Goal: Transaction & Acquisition: Purchase product/service

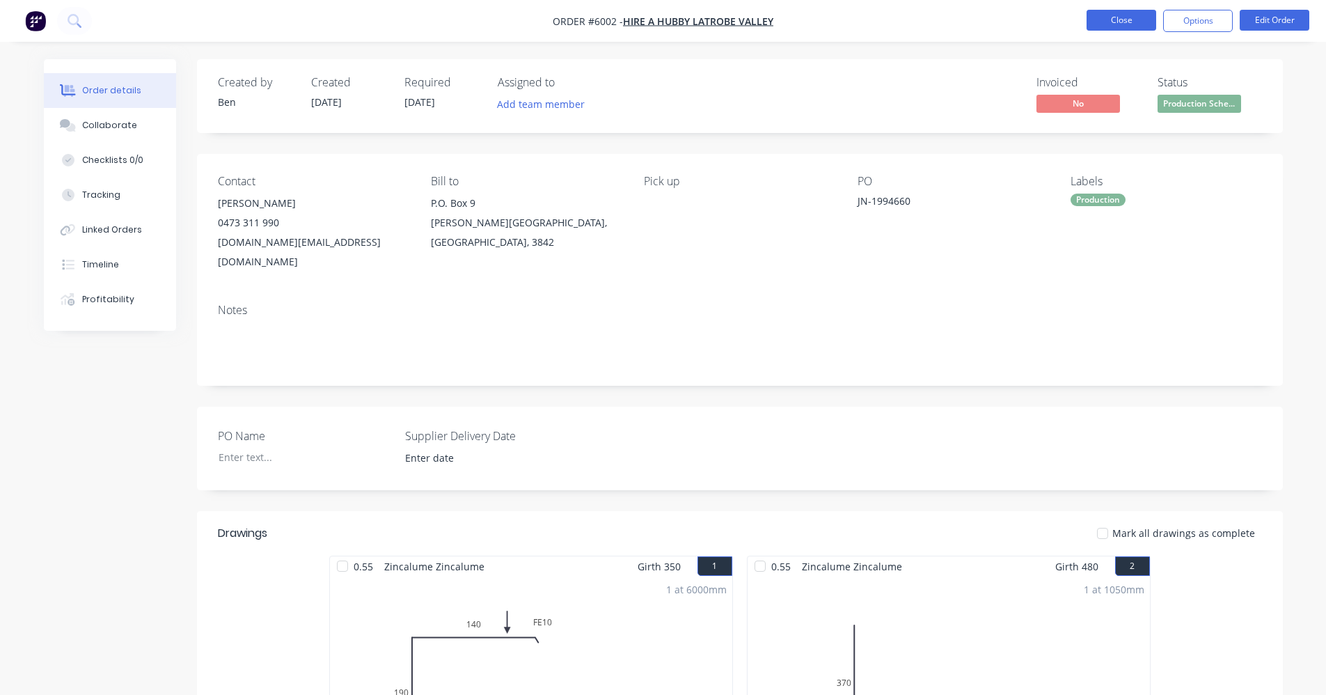
click at [1116, 22] on button "Close" at bounding box center [1122, 20] width 70 height 21
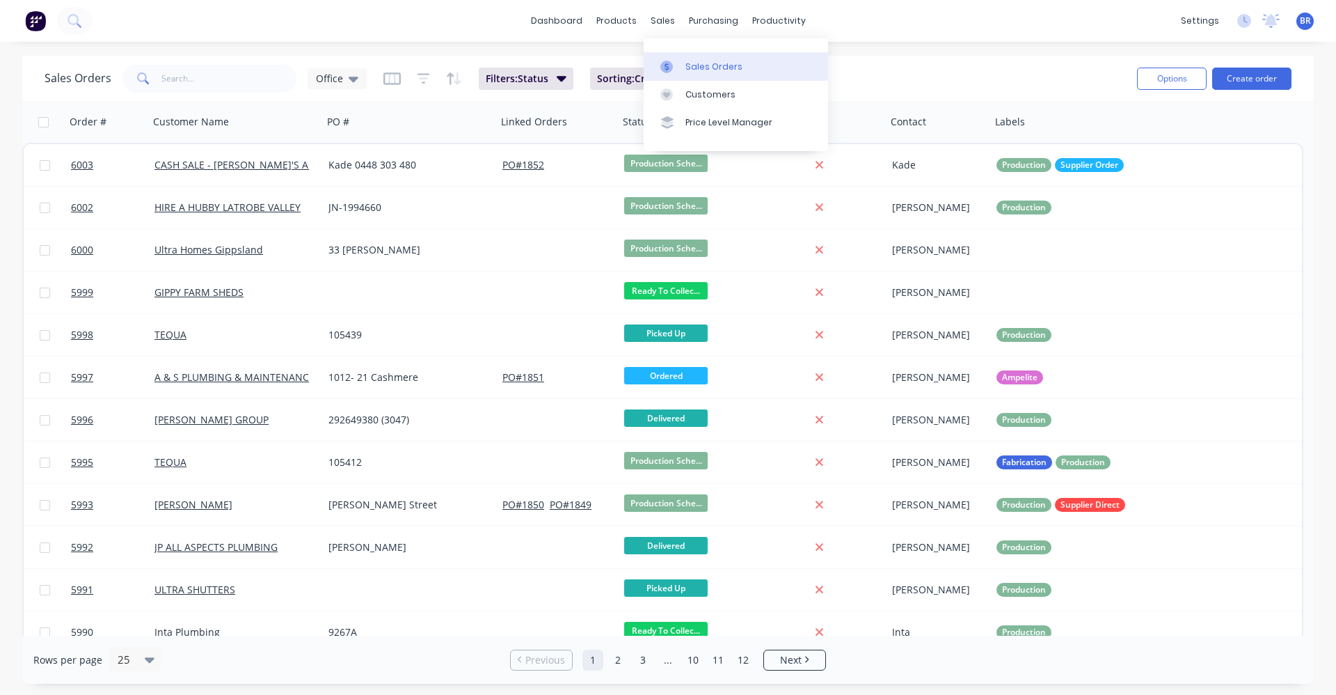
click at [690, 67] on div "Sales Orders" at bounding box center [714, 67] width 57 height 13
click at [203, 77] on input "text" at bounding box center [229, 79] width 136 height 28
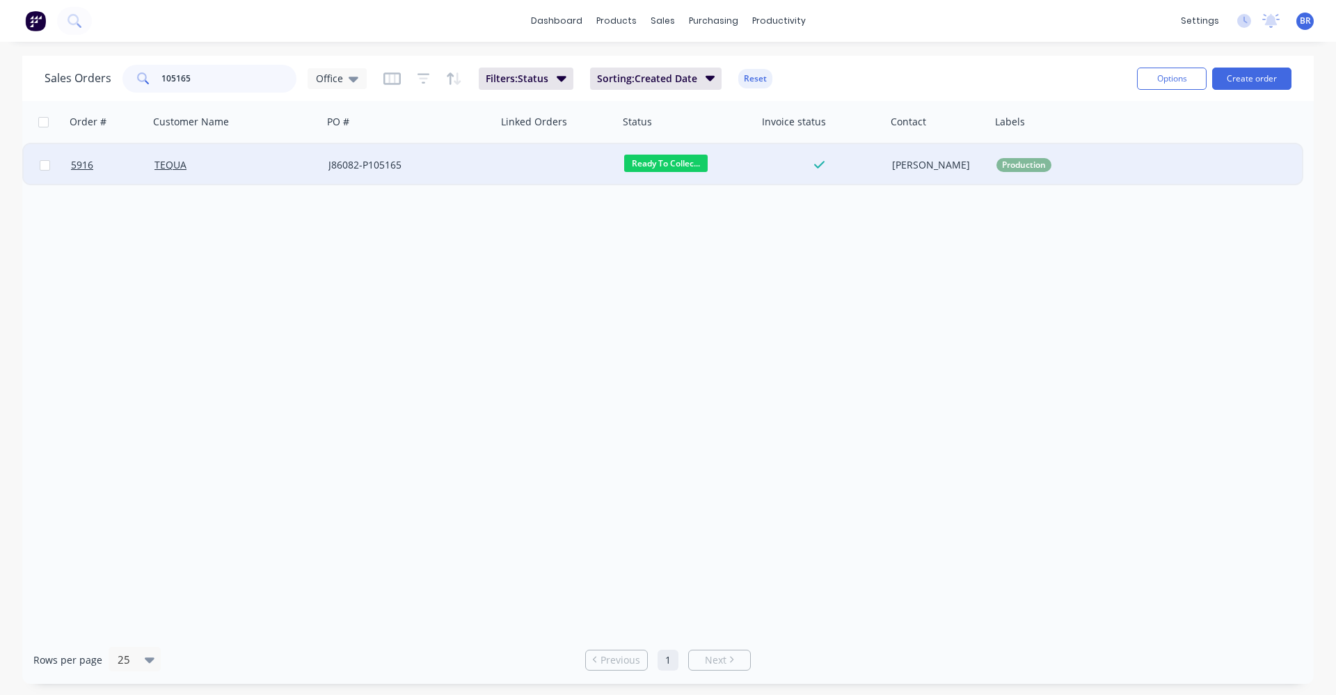
type input "105165"
click at [480, 169] on div "J86082-P105165" at bounding box center [406, 165] width 155 height 14
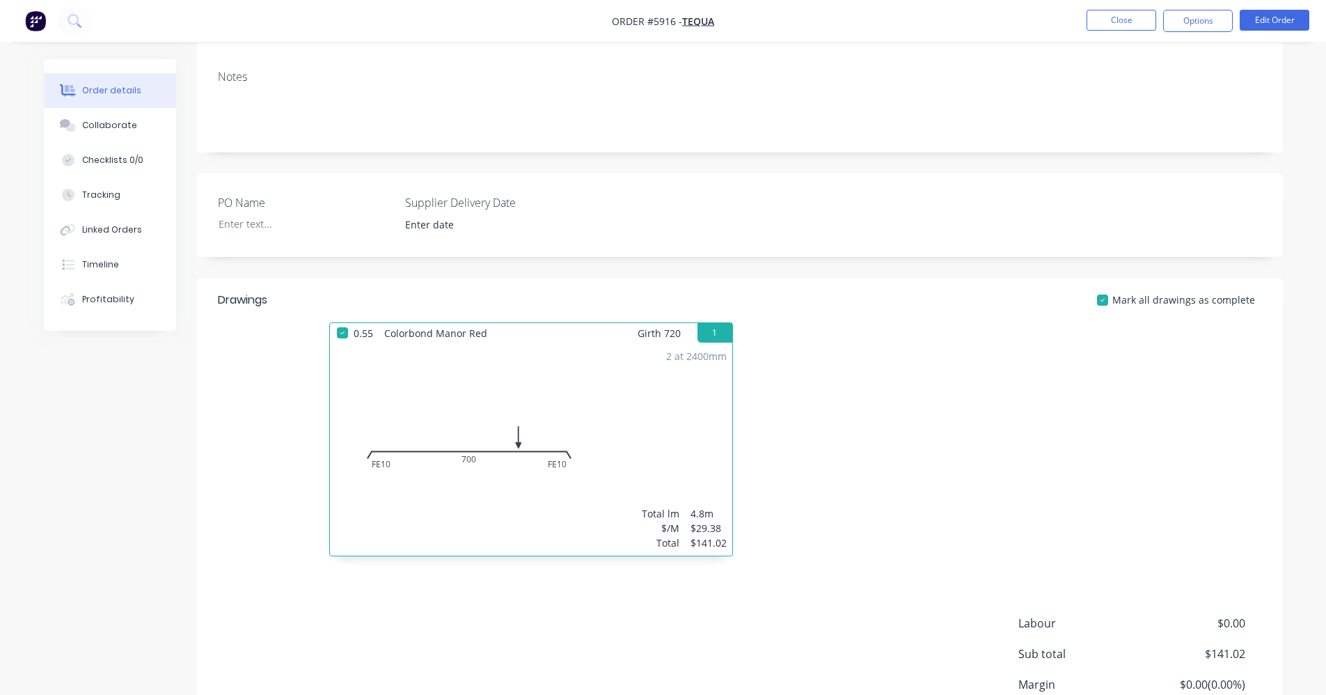
scroll to position [209, 0]
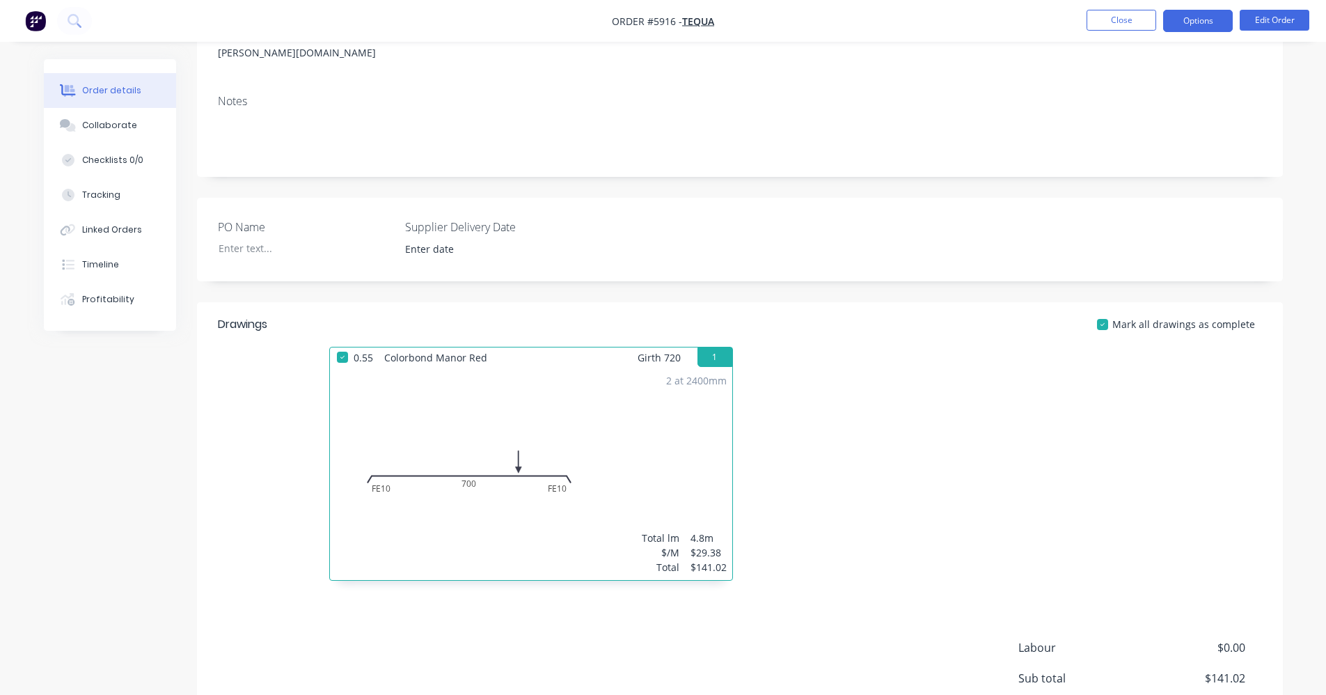
click at [1197, 30] on button "Options" at bounding box center [1198, 21] width 70 height 22
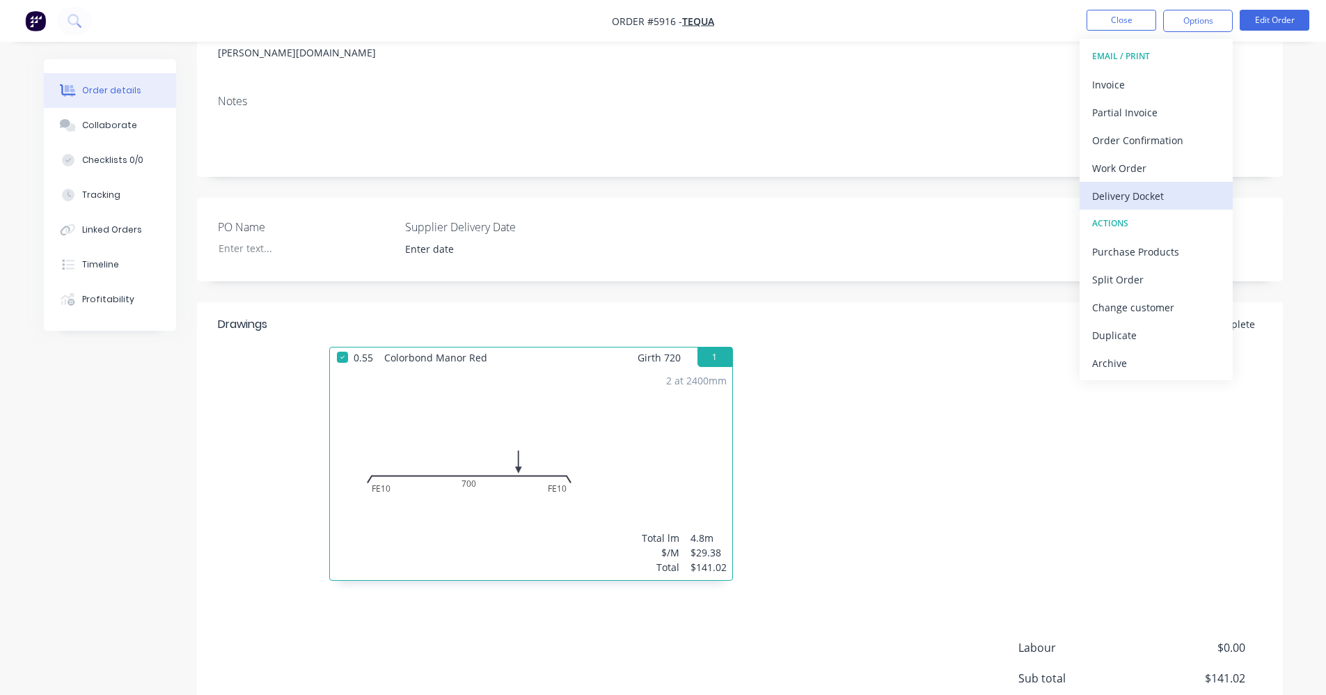
click at [1148, 196] on div "Delivery Docket" at bounding box center [1156, 196] width 128 height 20
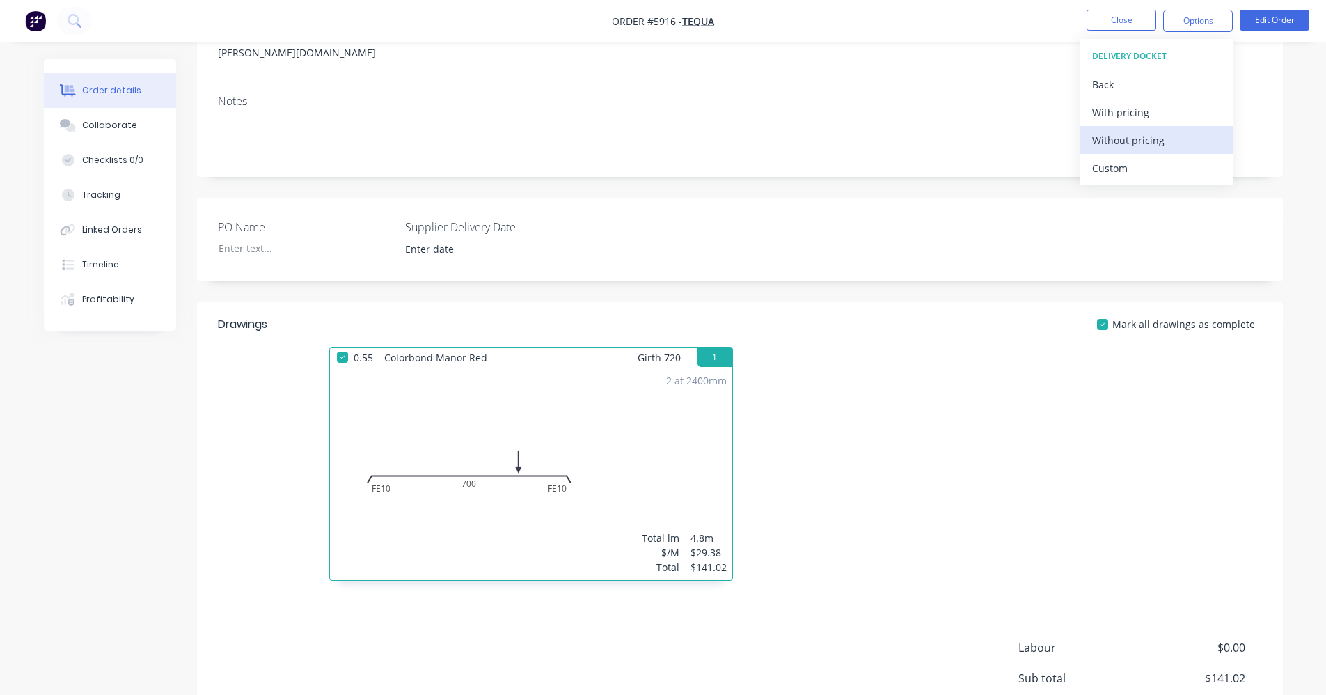
click at [1145, 141] on div "Without pricing" at bounding box center [1156, 140] width 128 height 20
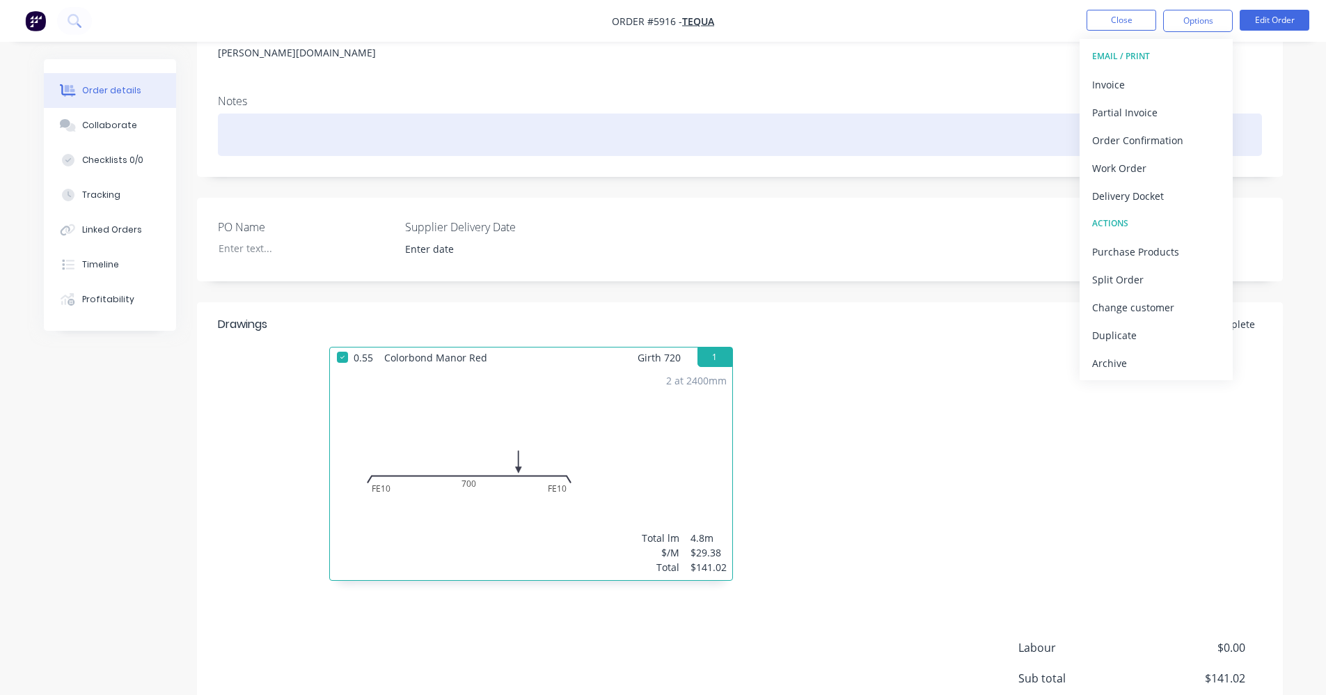
drag, startPoint x: 810, startPoint y: 113, endPoint x: 814, endPoint y: 120, distance: 7.9
click at [810, 113] on div at bounding box center [740, 134] width 1044 height 42
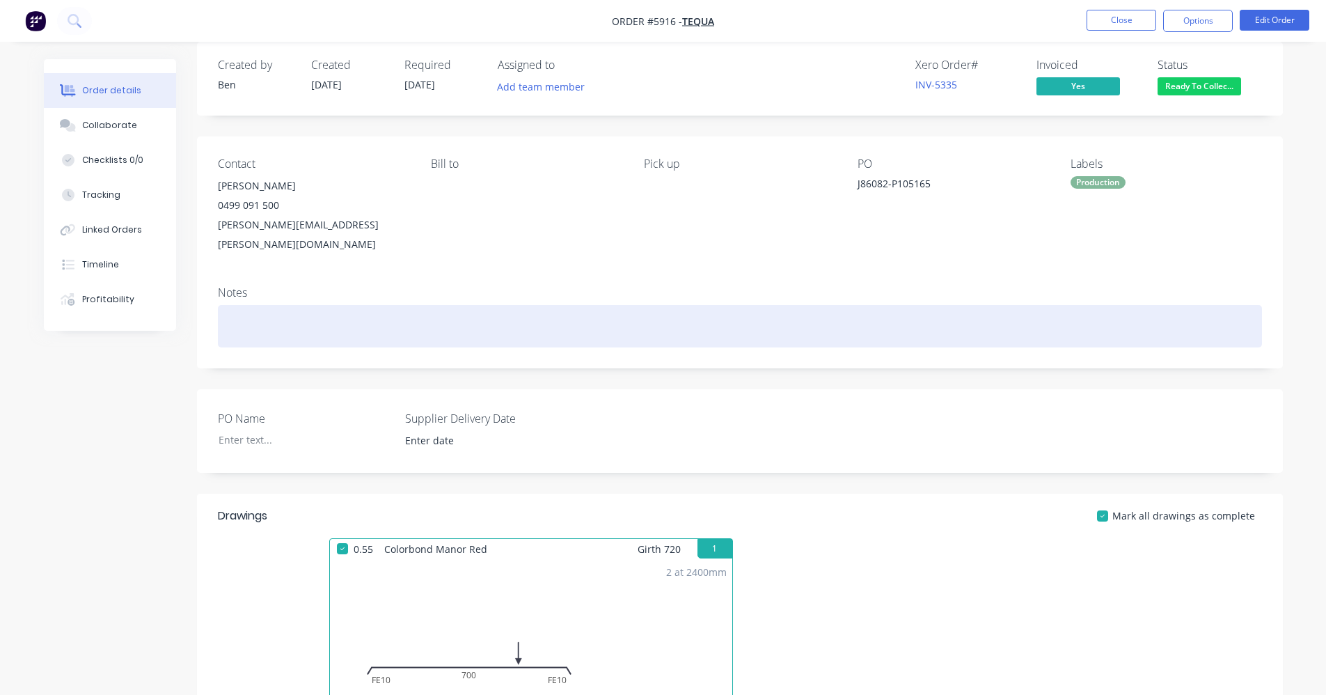
scroll to position [0, 0]
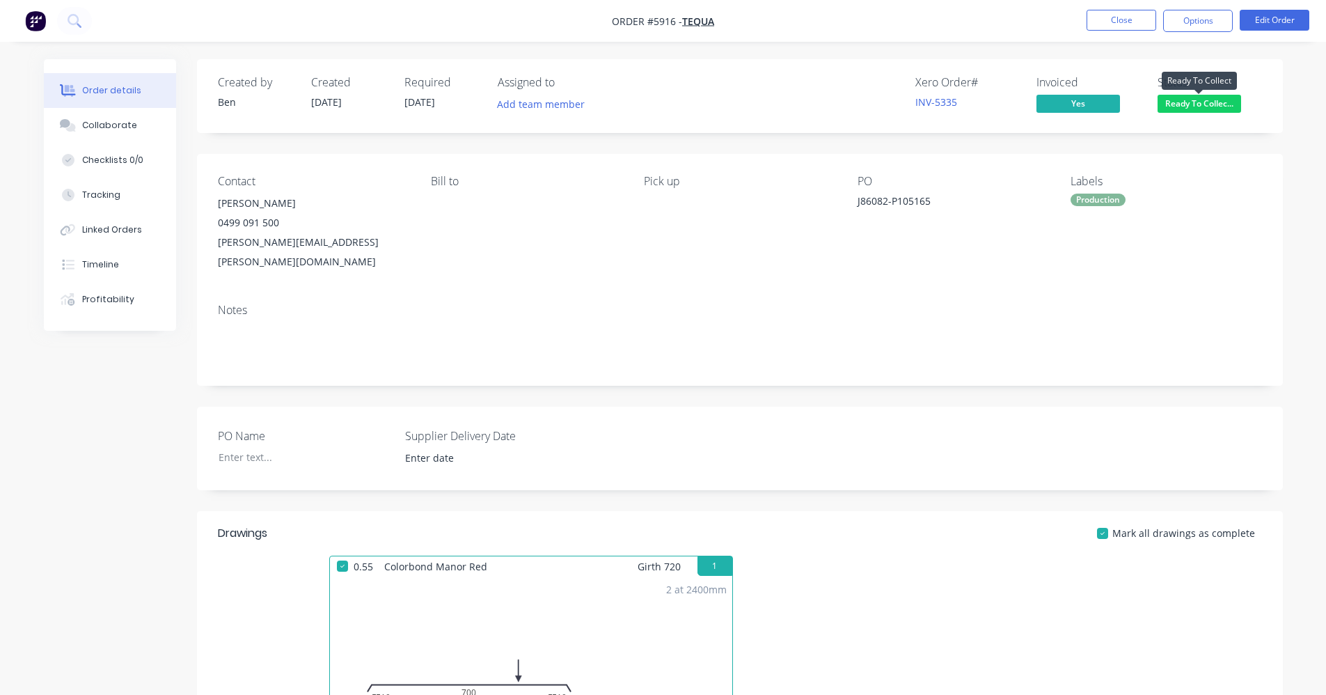
click at [1199, 111] on span "Ready To Collec..." at bounding box center [1200, 103] width 84 height 17
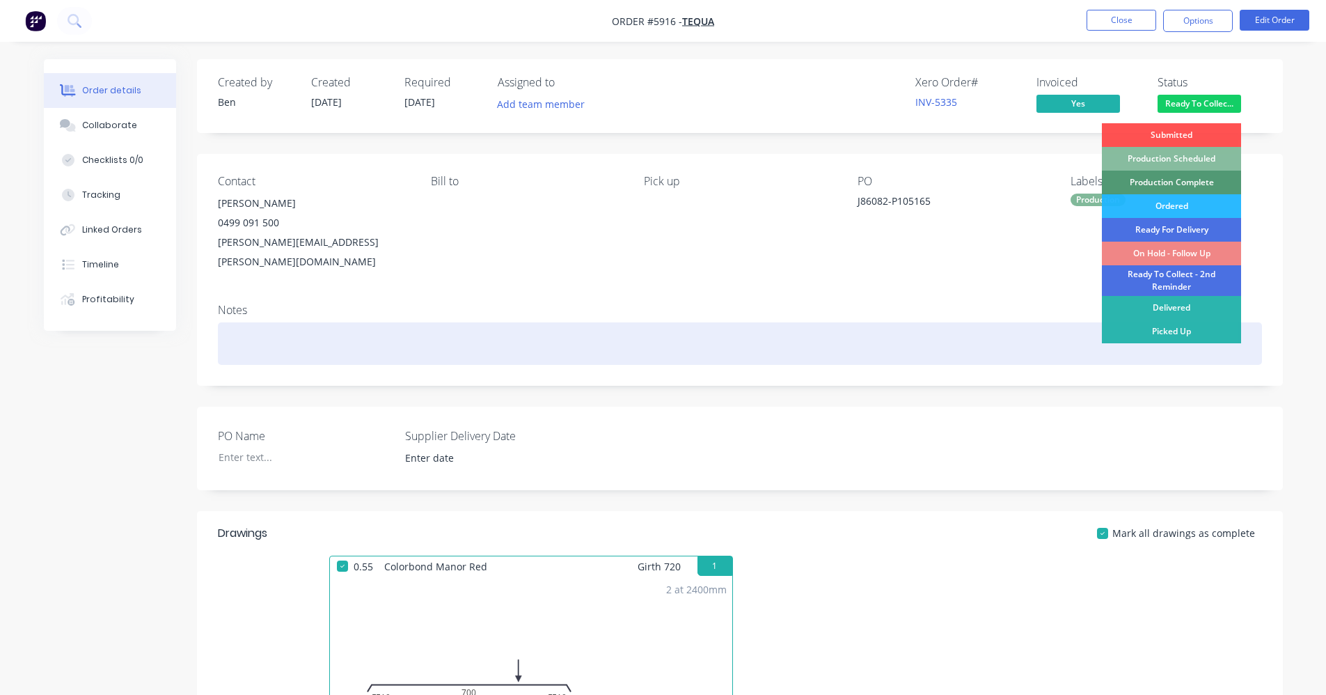
click at [1187, 329] on div "Picked Up" at bounding box center [1171, 331] width 139 height 24
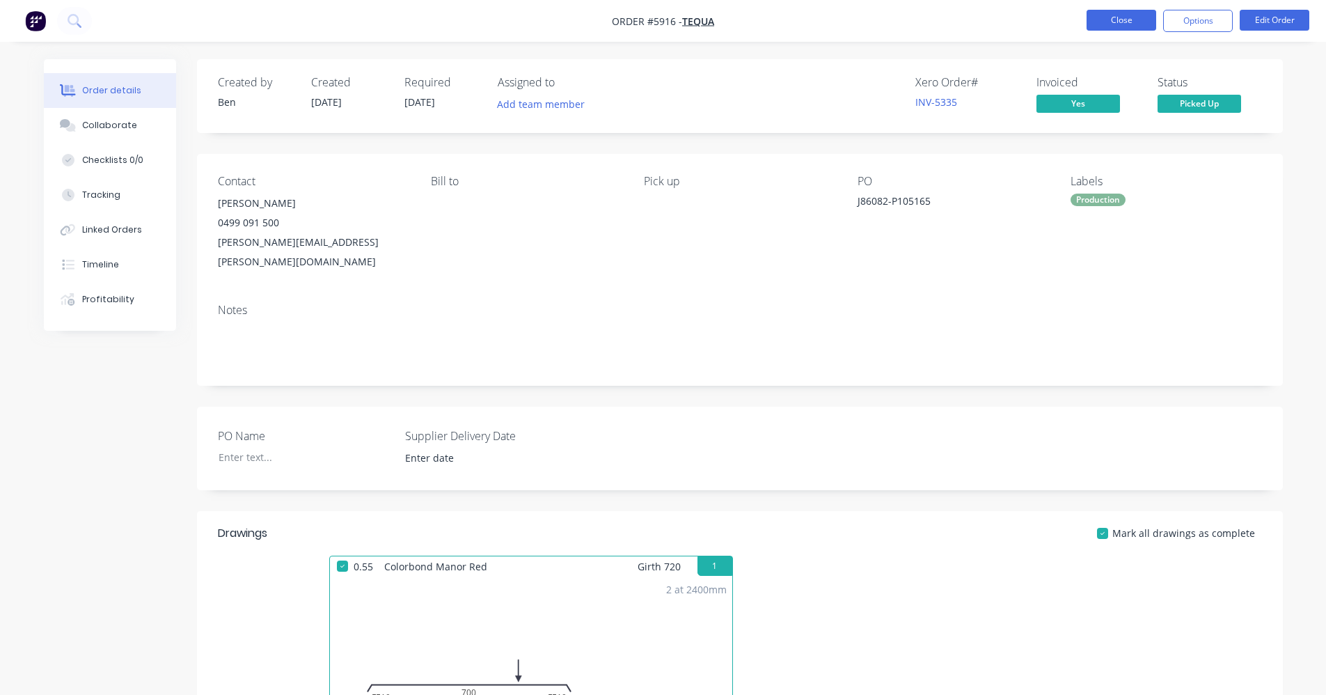
click at [1132, 24] on button "Close" at bounding box center [1122, 20] width 70 height 21
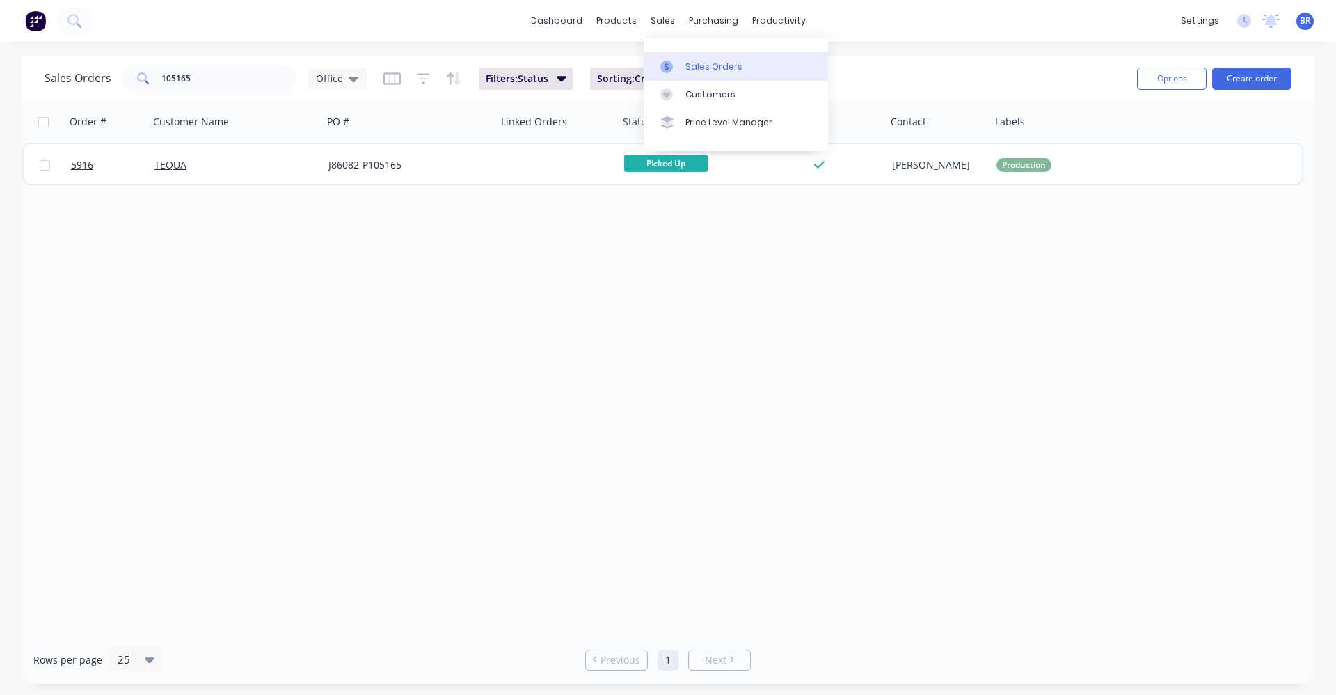
click at [700, 74] on link "Sales Orders" at bounding box center [736, 66] width 184 height 28
drag, startPoint x: 60, startPoint y: 42, endPoint x: 0, endPoint y: 27, distance: 61.8
click at [0, 28] on div "dashboard products sales purchasing productivity dashboard products Product Cat…" at bounding box center [668, 347] width 1336 height 695
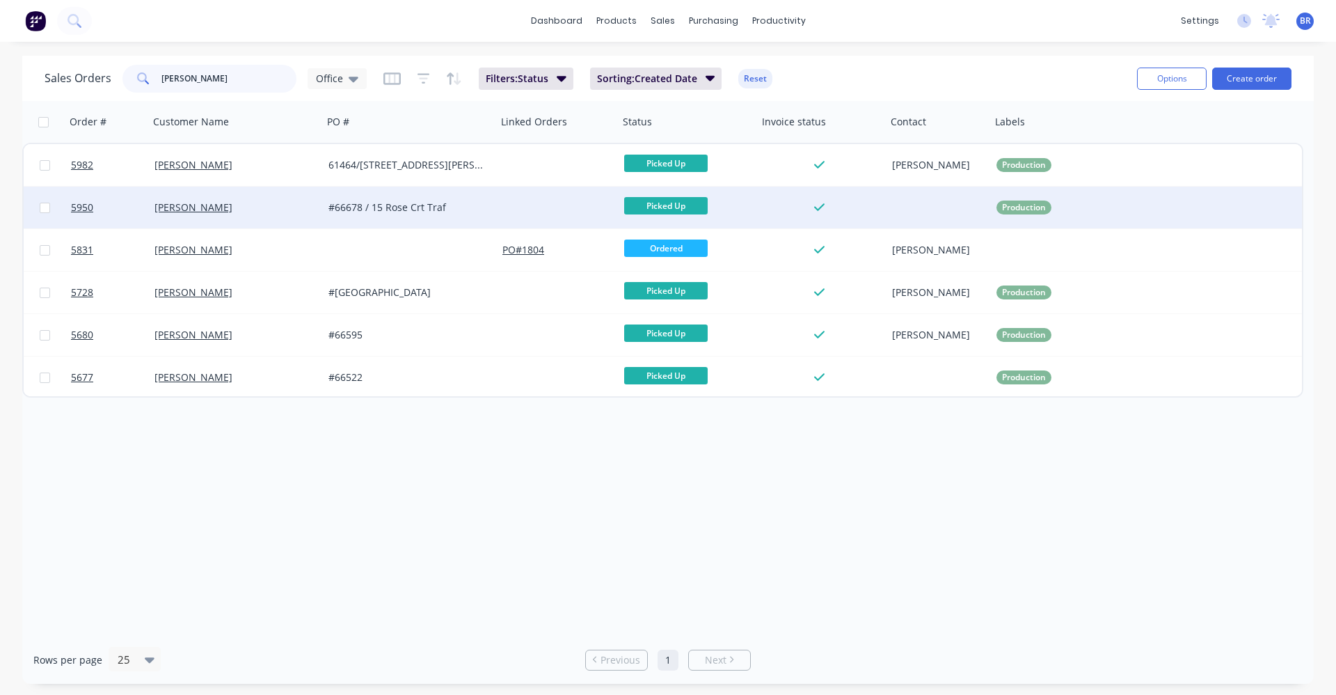
type input "francis"
click at [496, 203] on div "#66678 / 15 Rose Crt Traf" at bounding box center [410, 208] width 174 height 42
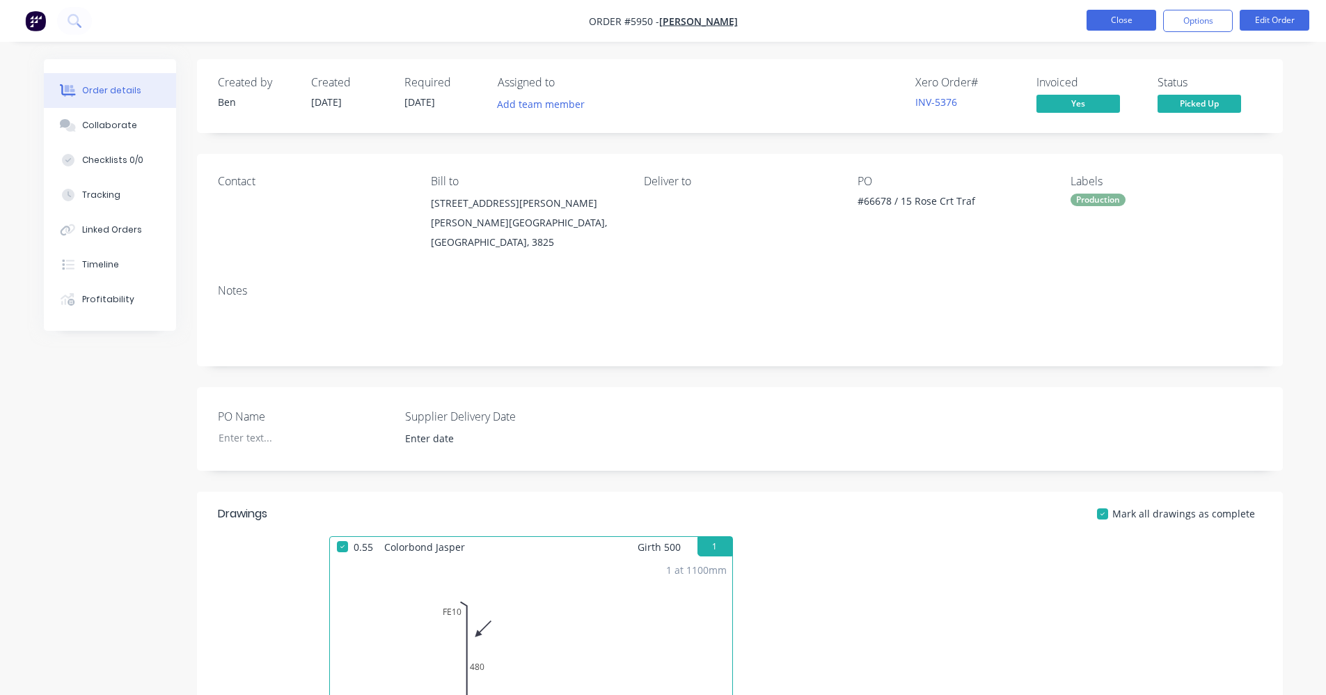
click at [1121, 17] on button "Close" at bounding box center [1122, 20] width 70 height 21
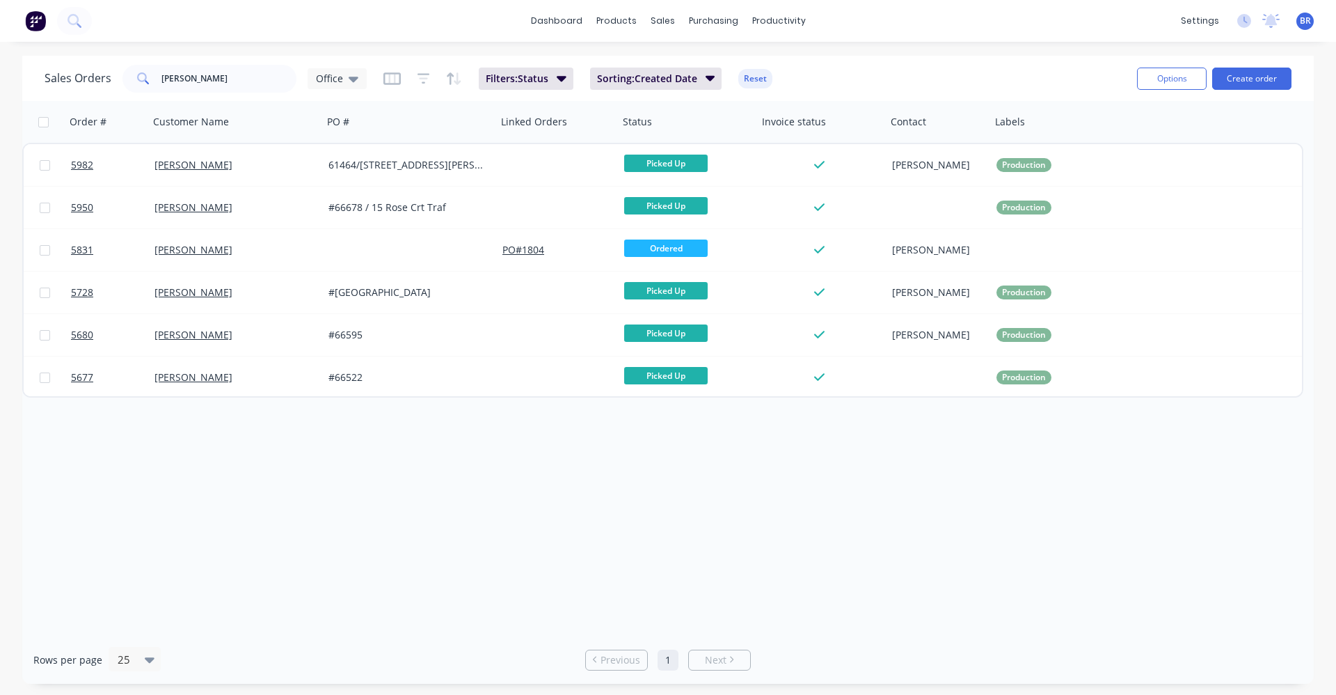
click at [692, 504] on div "Order # Customer Name PO # Linked Orders Status Invoice status Contact Labels 5…" at bounding box center [668, 368] width 1292 height 535
click at [697, 68] on div "Sales Orders" at bounding box center [714, 67] width 57 height 13
click at [695, 61] on div "Sales Orders" at bounding box center [714, 67] width 57 height 13
click at [1258, 74] on button "Create order" at bounding box center [1252, 79] width 79 height 22
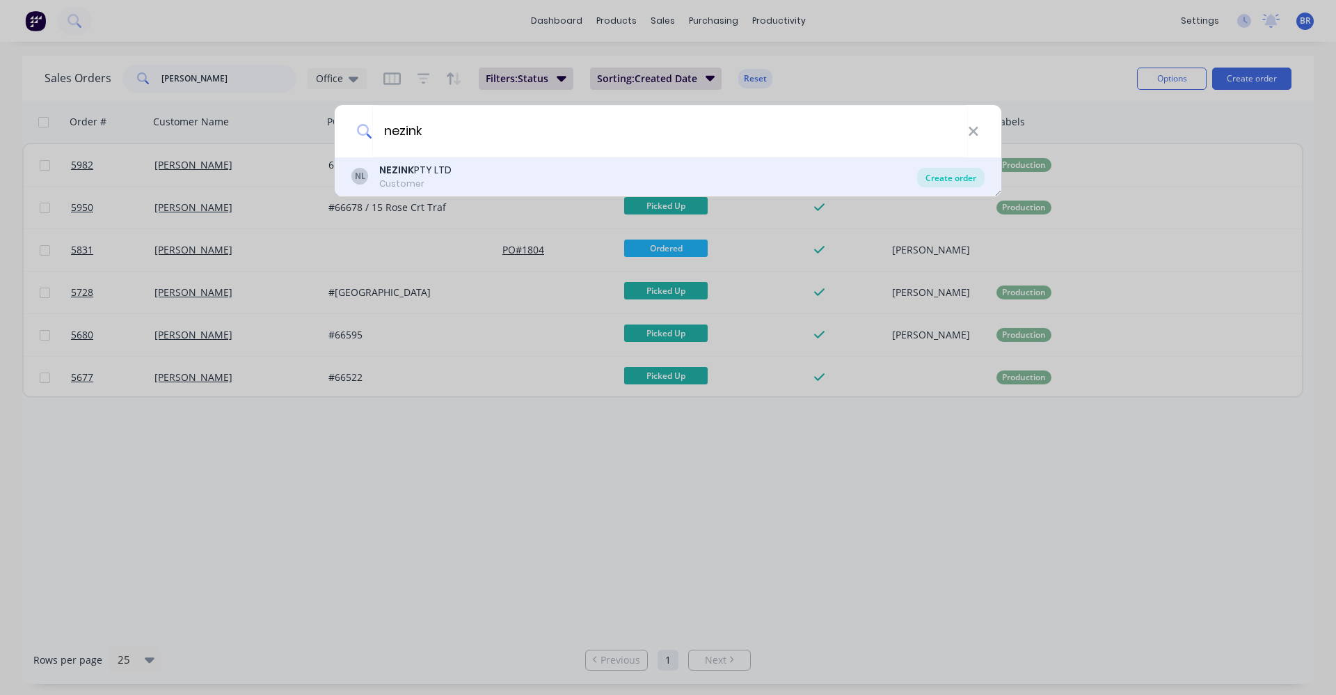
type input "nezink"
click at [942, 177] on div "Create order" at bounding box center [951, 177] width 68 height 19
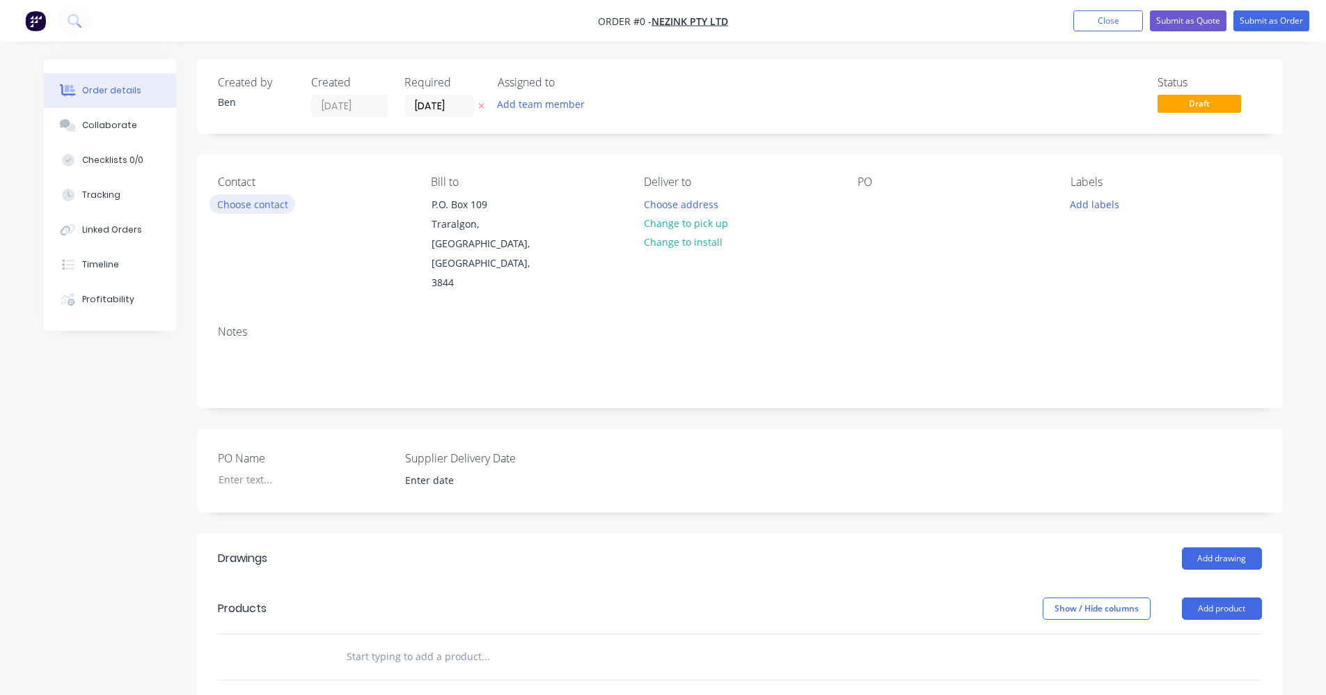
click at [255, 203] on button "Choose contact" at bounding box center [253, 203] width 86 height 19
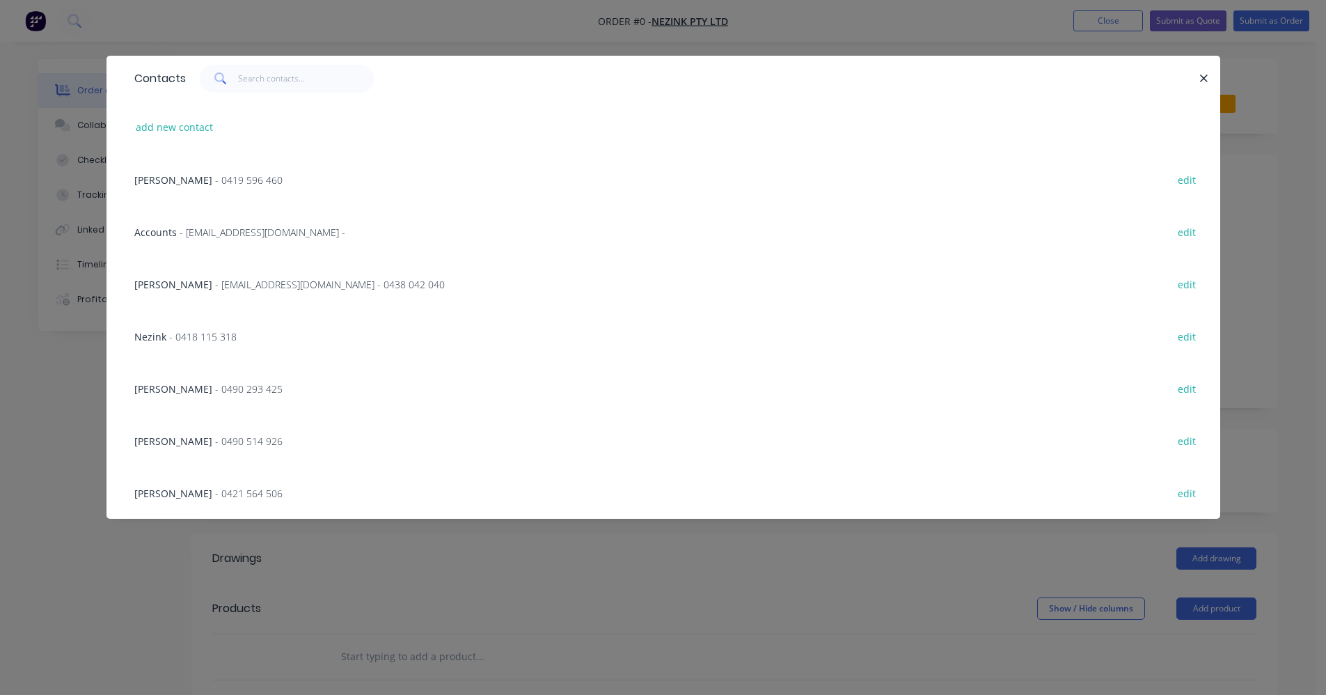
click at [242, 283] on span "- admin@nezink.com.au - 0438 042 040" at bounding box center [330, 284] width 230 height 13
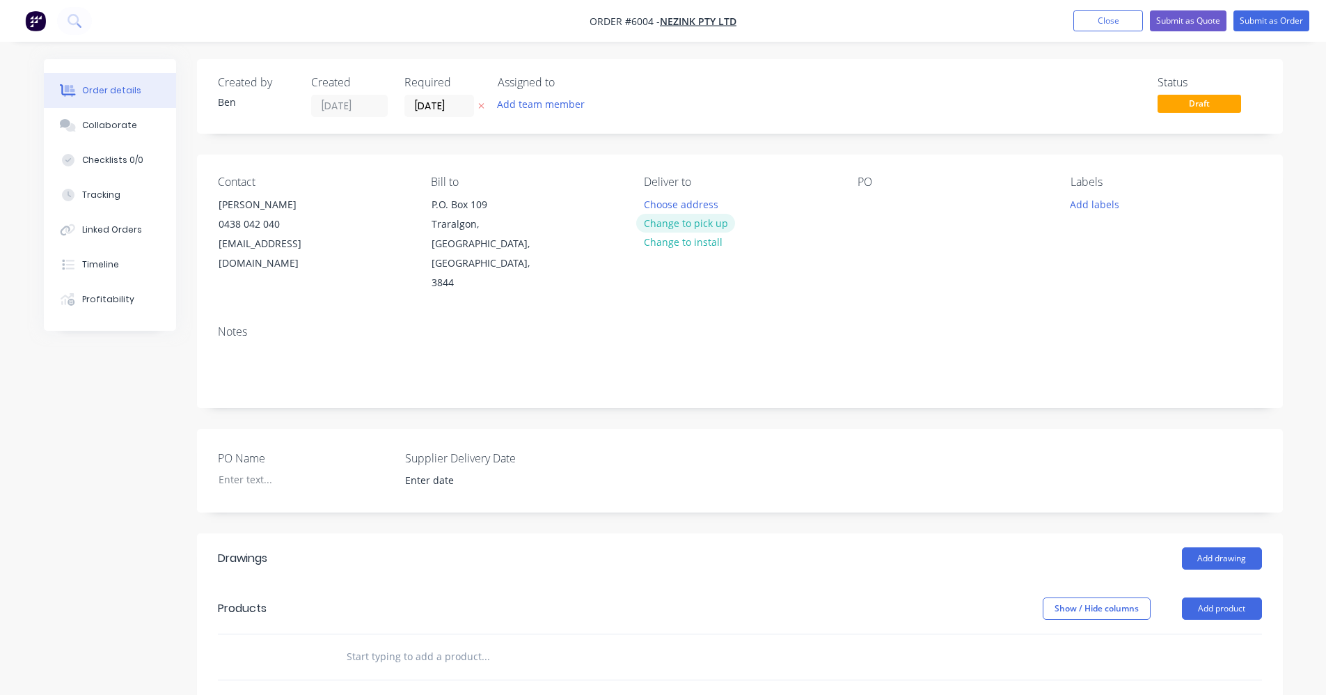
click at [702, 221] on button "Change to pick up" at bounding box center [685, 223] width 99 height 19
click at [860, 198] on div at bounding box center [869, 204] width 22 height 20
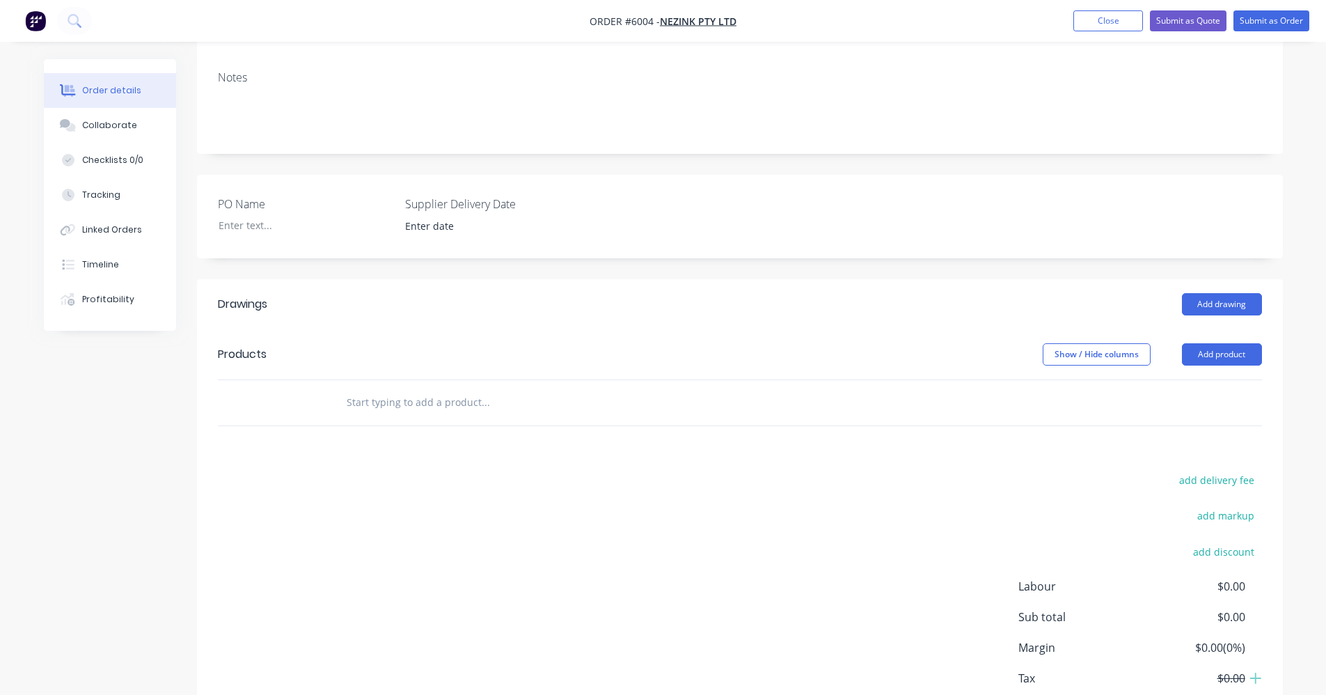
scroll to position [278, 0]
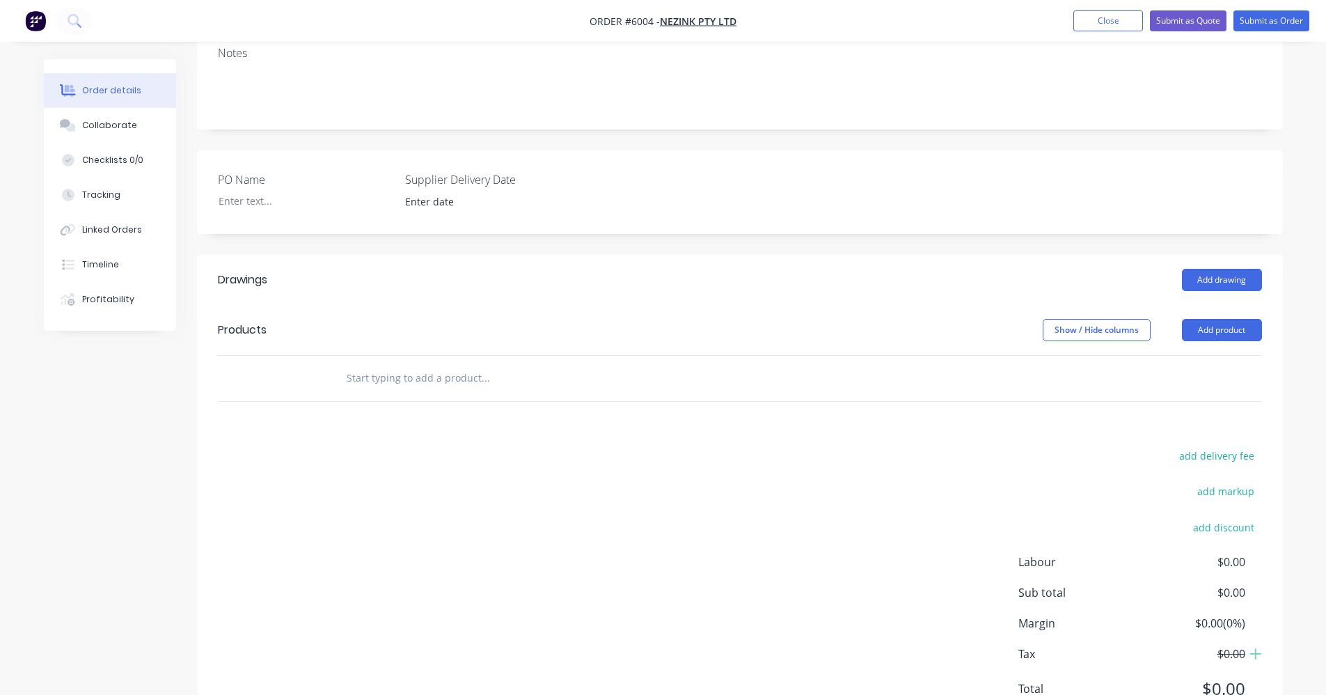
click at [378, 364] on input "text" at bounding box center [485, 378] width 278 height 28
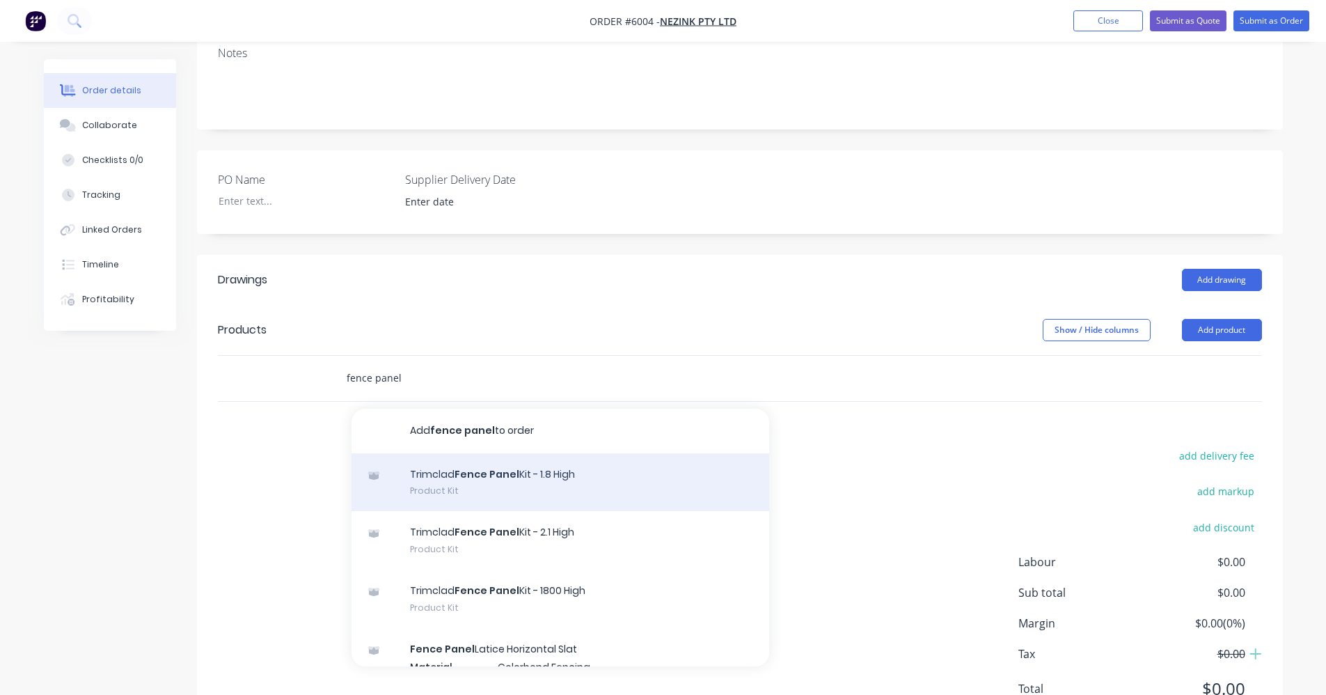
type input "fence panel"
click at [521, 453] on div "Trimclad Fence Panel Kit - 1.8 High Product Kit" at bounding box center [561, 482] width 418 height 58
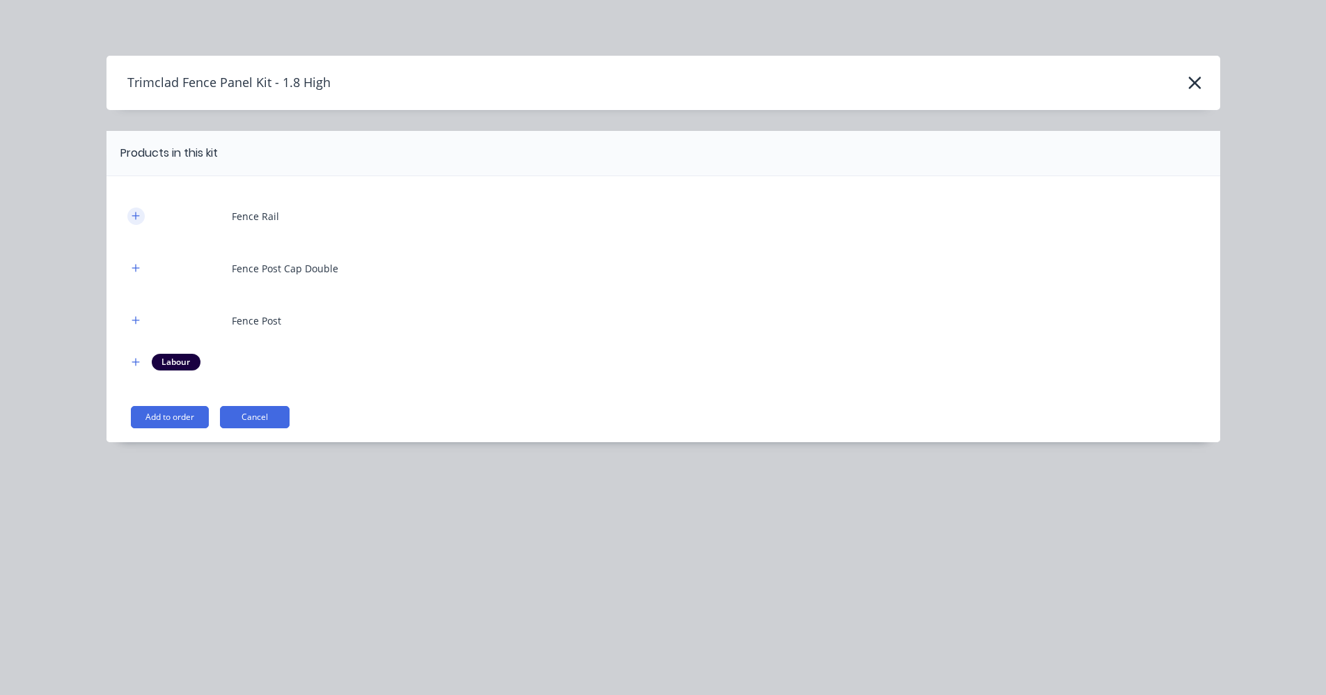
click at [140, 219] on icon "button" at bounding box center [136, 216] width 8 height 10
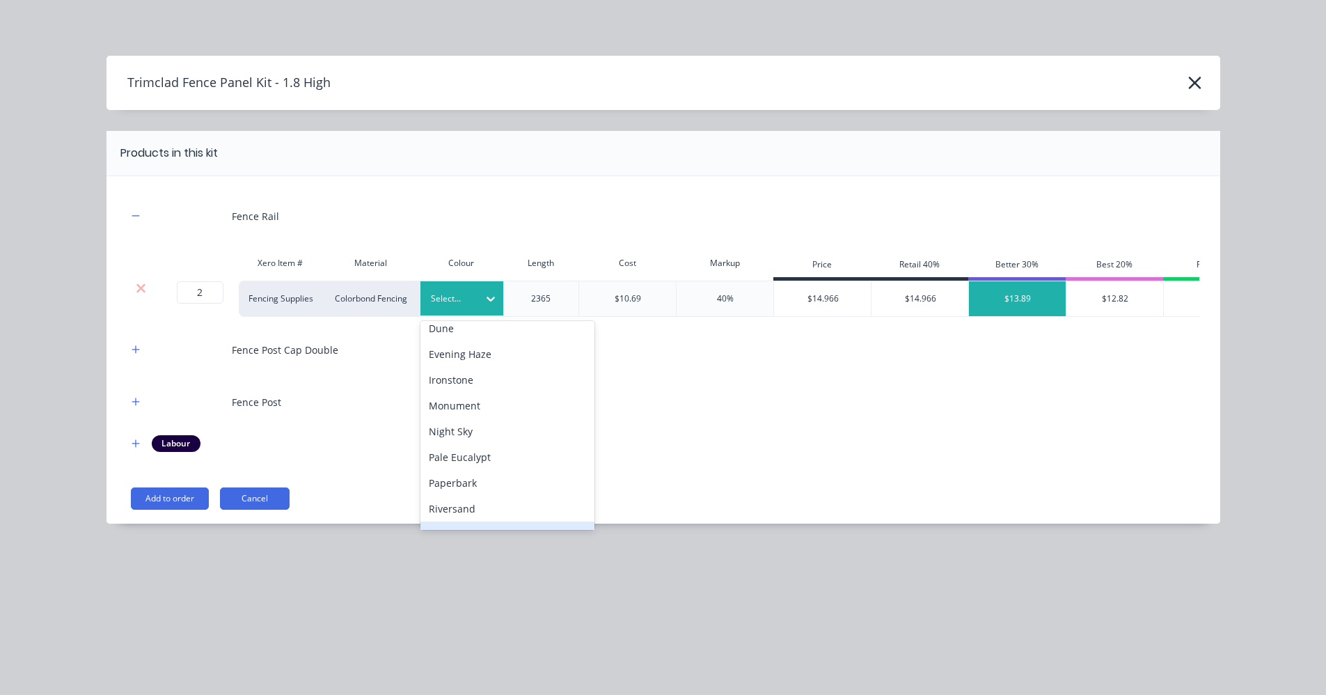
scroll to position [95, 0]
click at [478, 425] on div "Monument" at bounding box center [507, 422] width 174 height 26
click at [133, 354] on icon "button" at bounding box center [136, 350] width 8 height 10
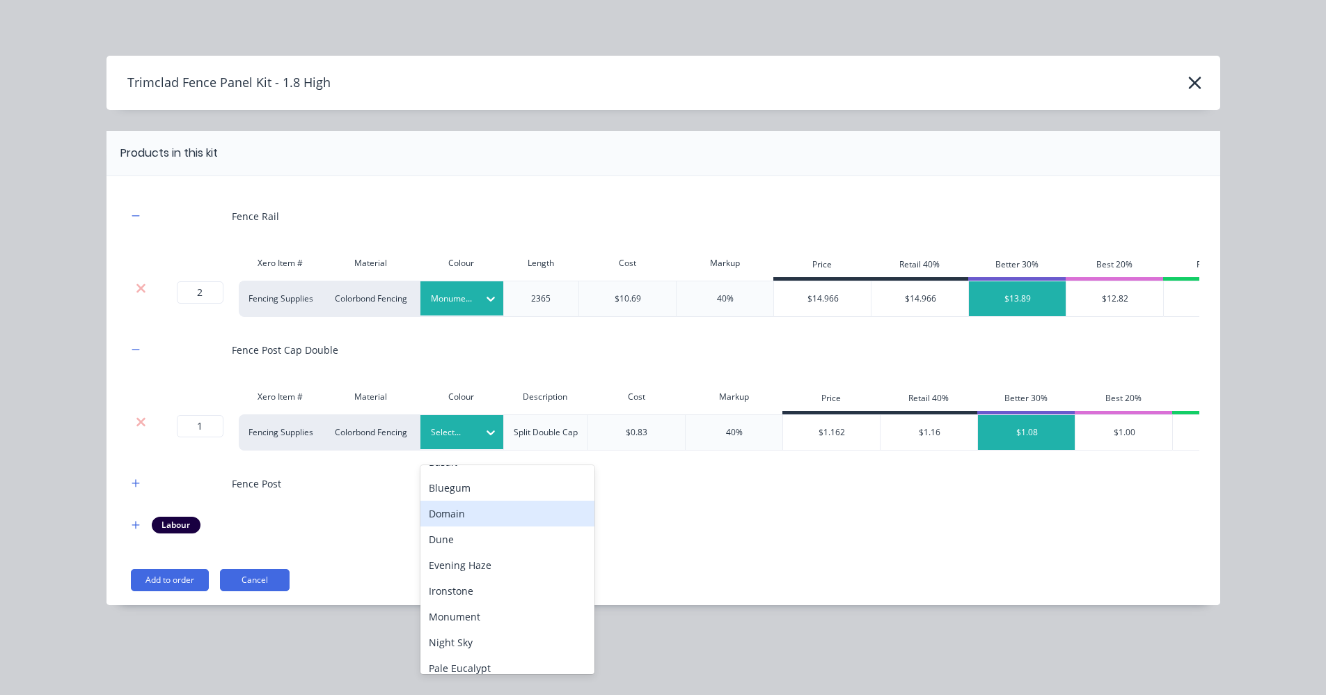
scroll to position [70, 0]
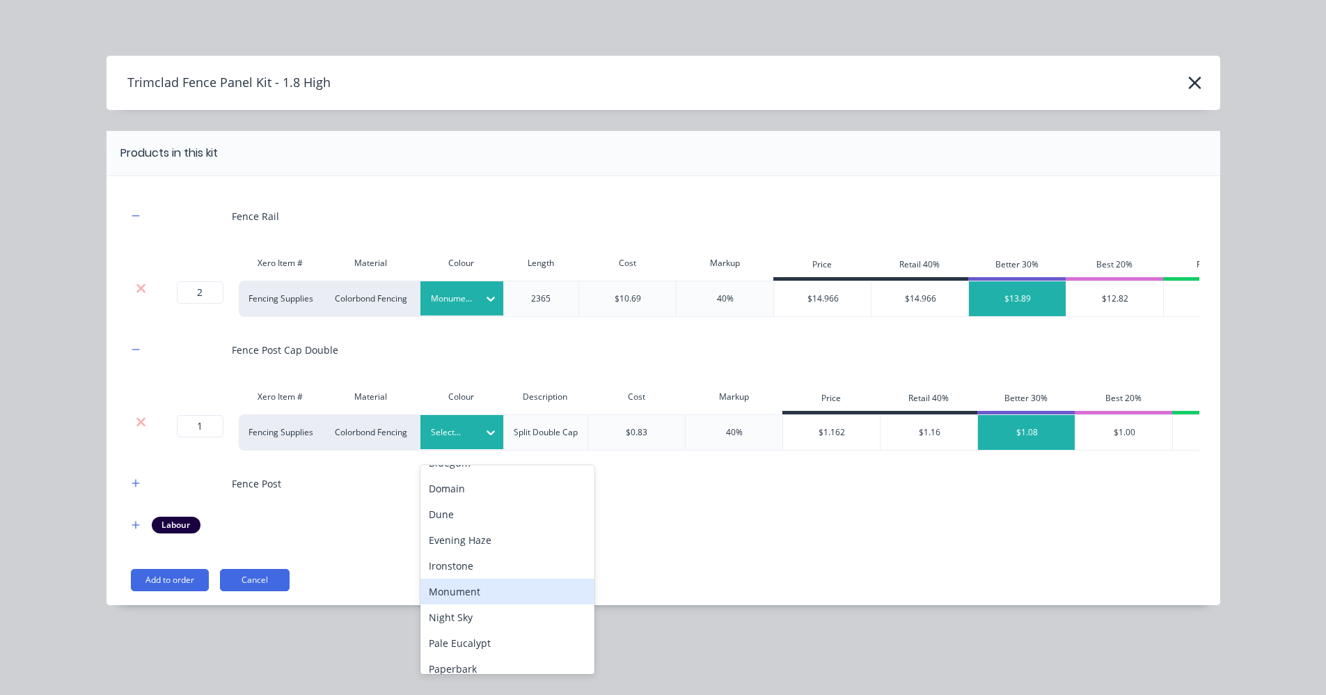
click at [457, 591] on div "Monument" at bounding box center [507, 591] width 174 height 26
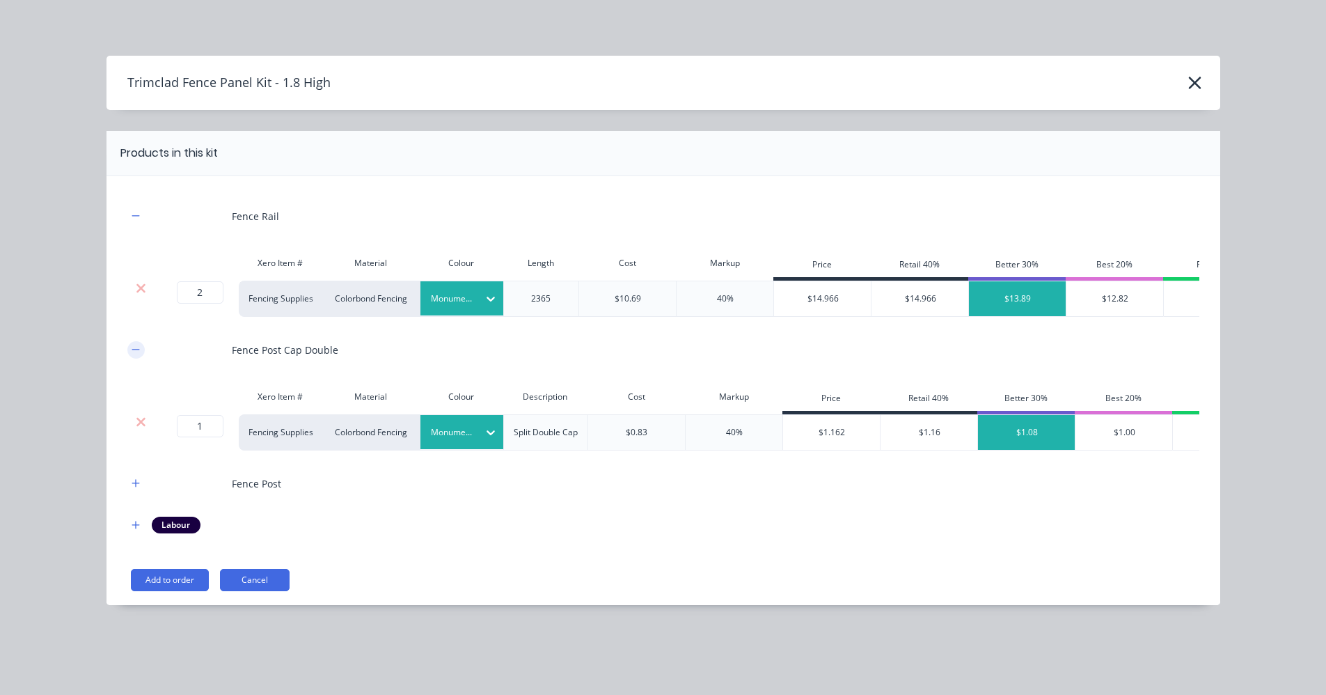
click at [139, 354] on icon "button" at bounding box center [136, 350] width 8 height 10
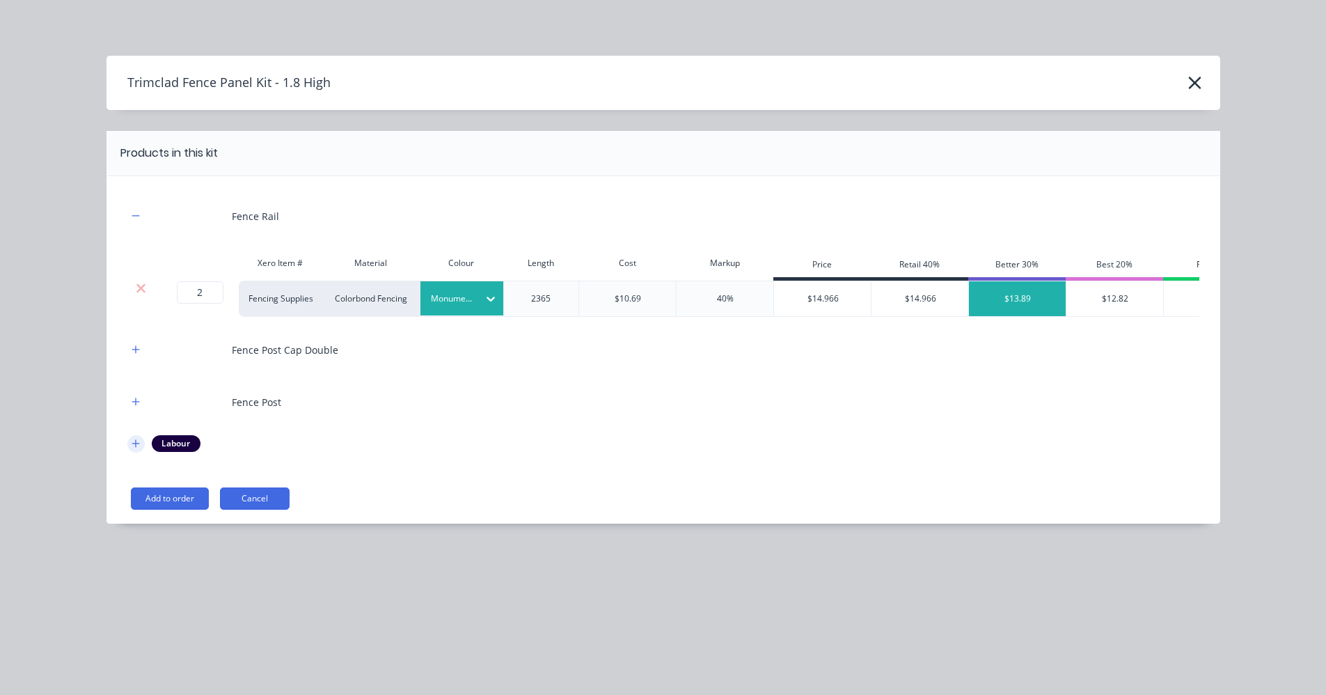
click at [136, 447] on icon "button" at bounding box center [136, 443] width 8 height 8
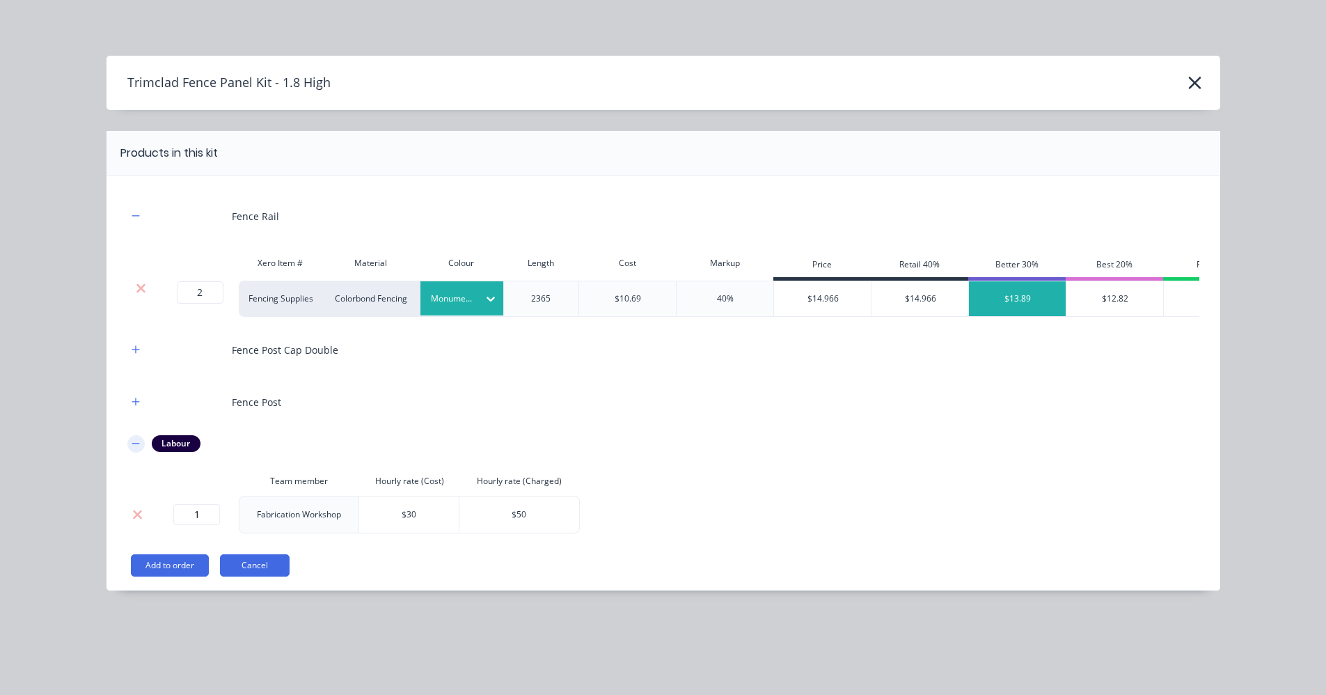
click at [136, 448] on icon "button" at bounding box center [136, 444] width 8 height 10
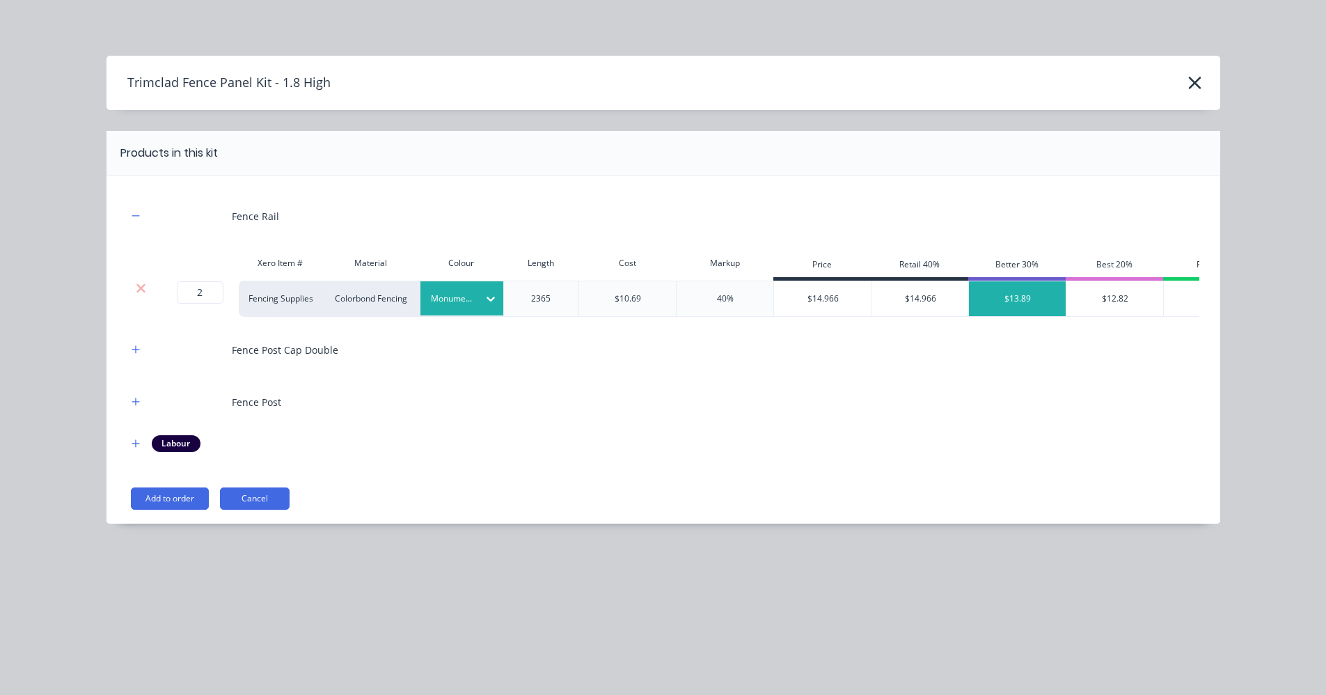
click at [253, 510] on button "Cancel" at bounding box center [255, 498] width 70 height 22
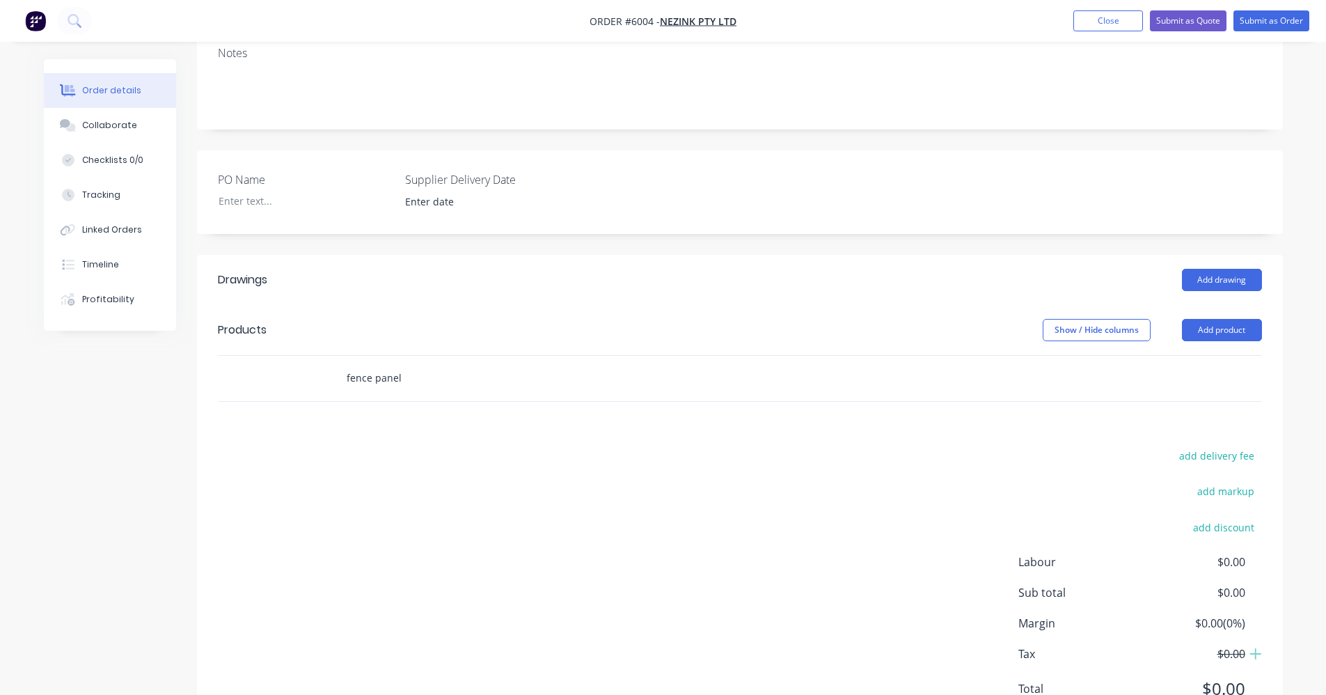
click at [409, 364] on input "fence panel" at bounding box center [485, 378] width 278 height 28
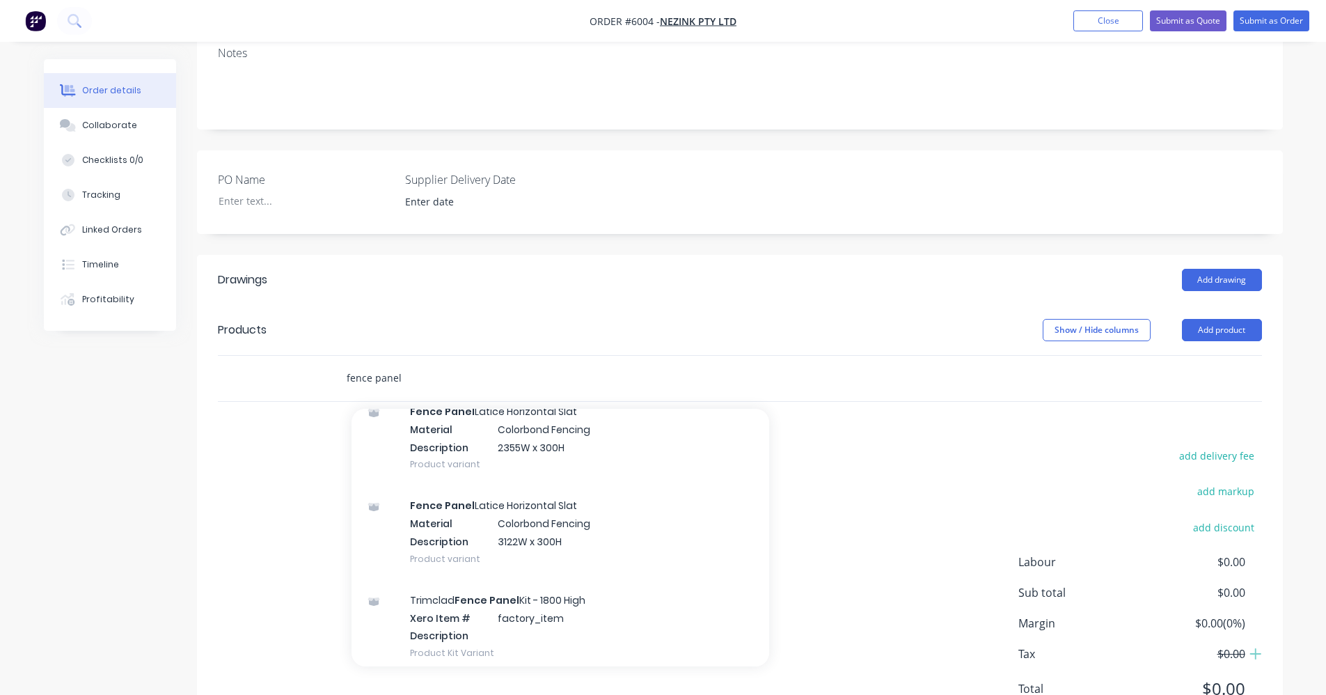
scroll to position [244, 0]
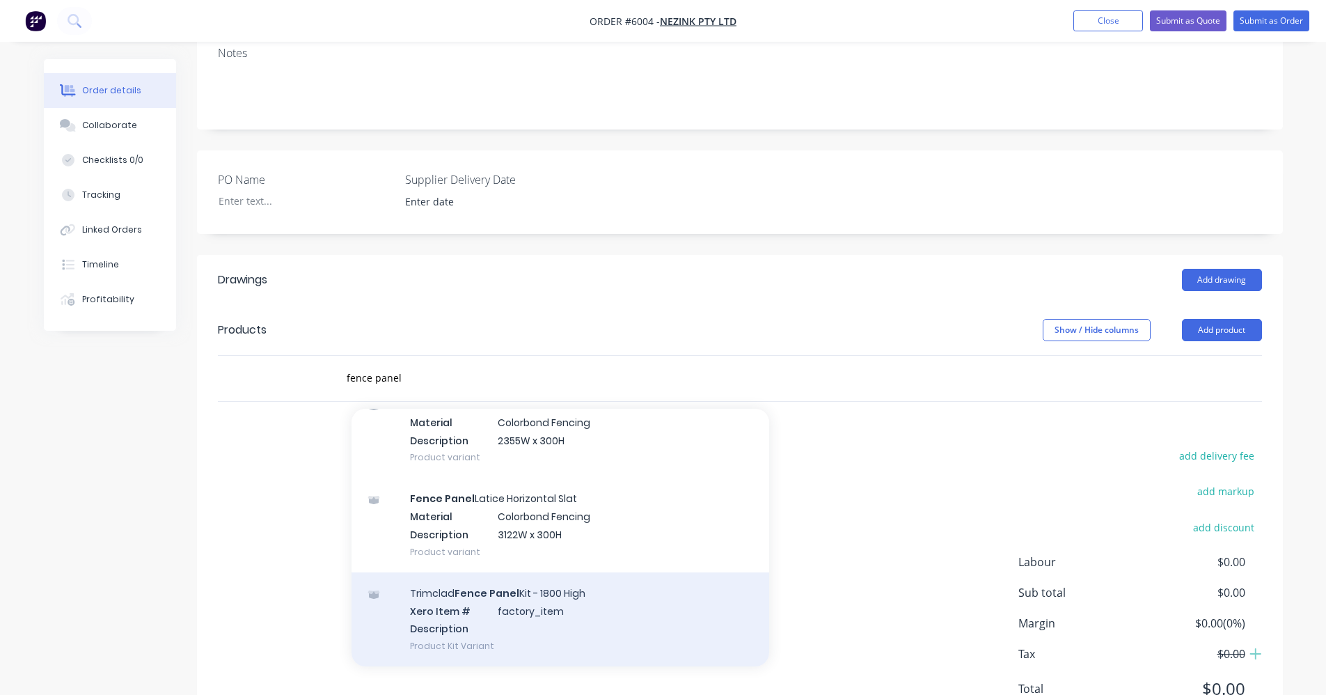
click at [478, 572] on div "Trimclad Fence Panel Kit - 1800 High Xero Item # factory_item Description Produ…" at bounding box center [561, 619] width 418 height 94
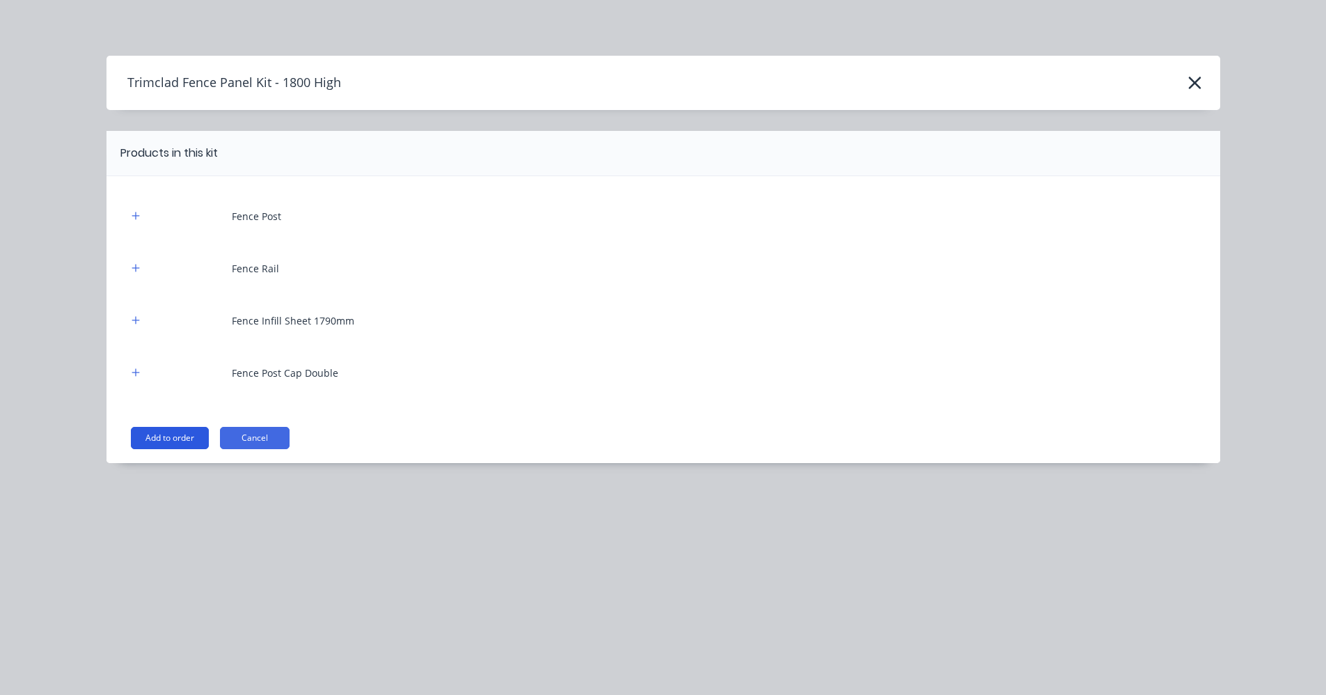
click at [176, 441] on button "Add to order" at bounding box center [170, 438] width 78 height 22
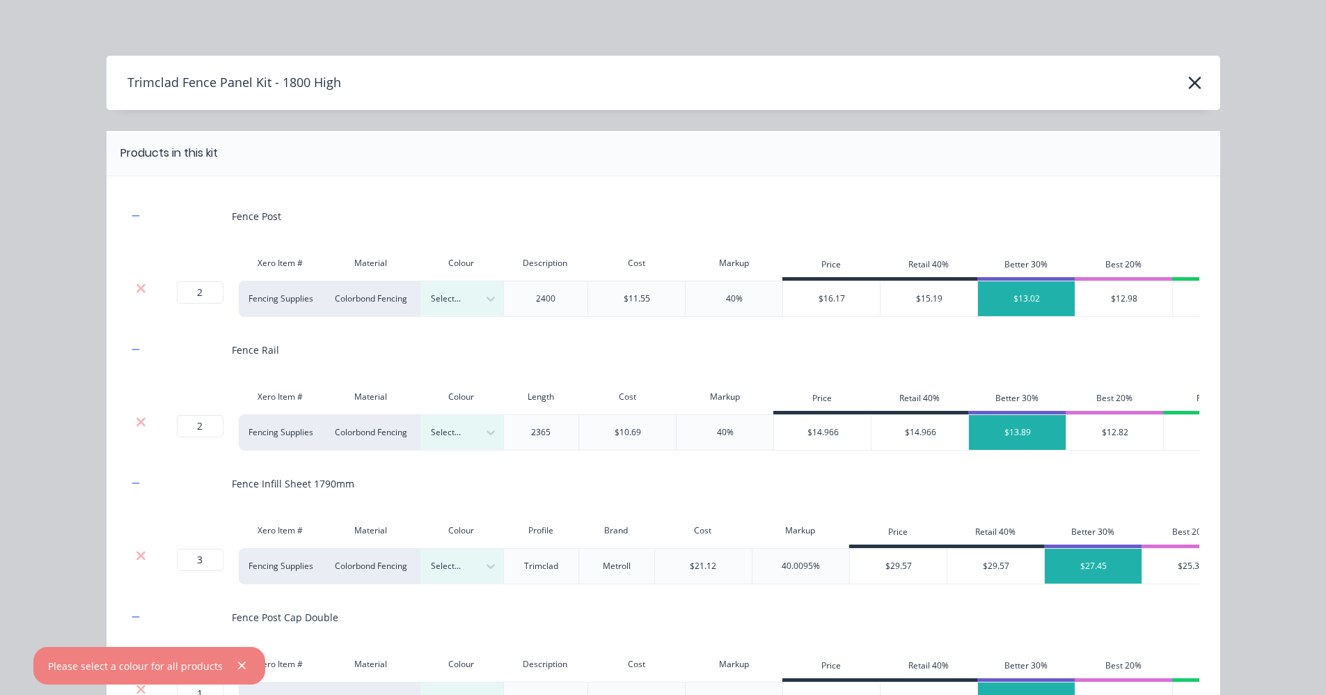
scroll to position [0, 0]
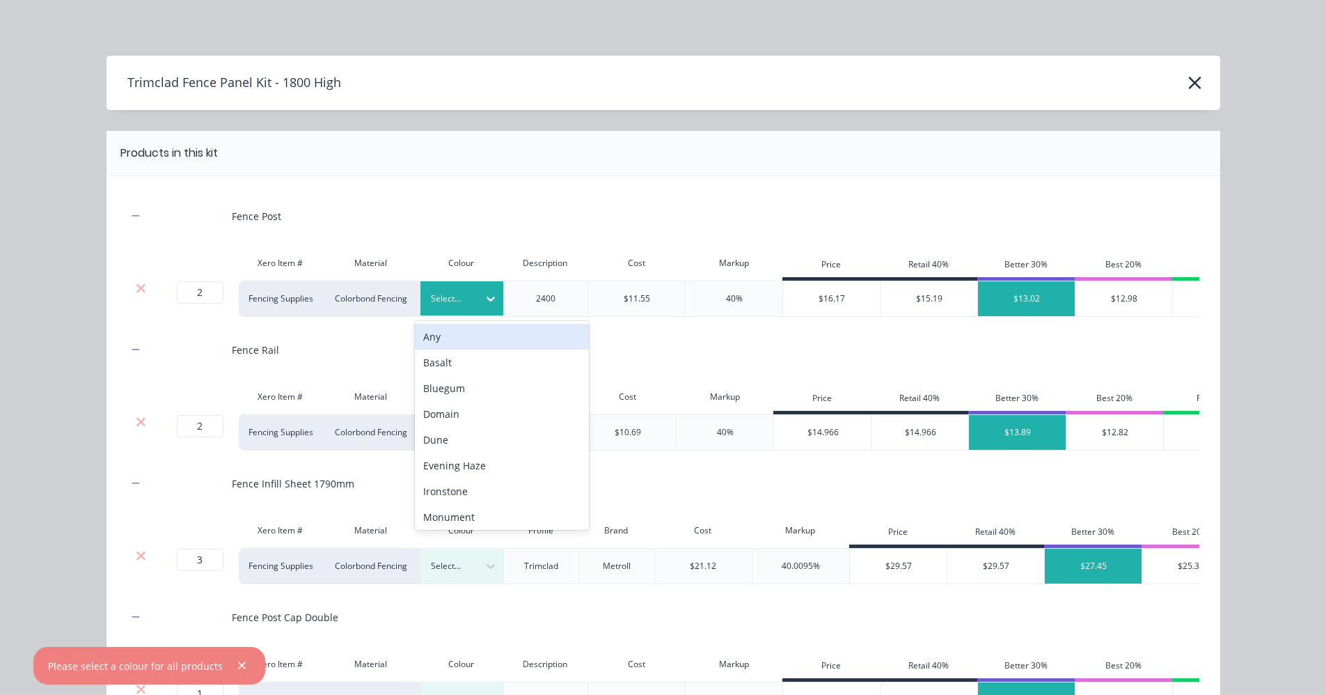
click at [464, 294] on div at bounding box center [452, 298] width 42 height 15
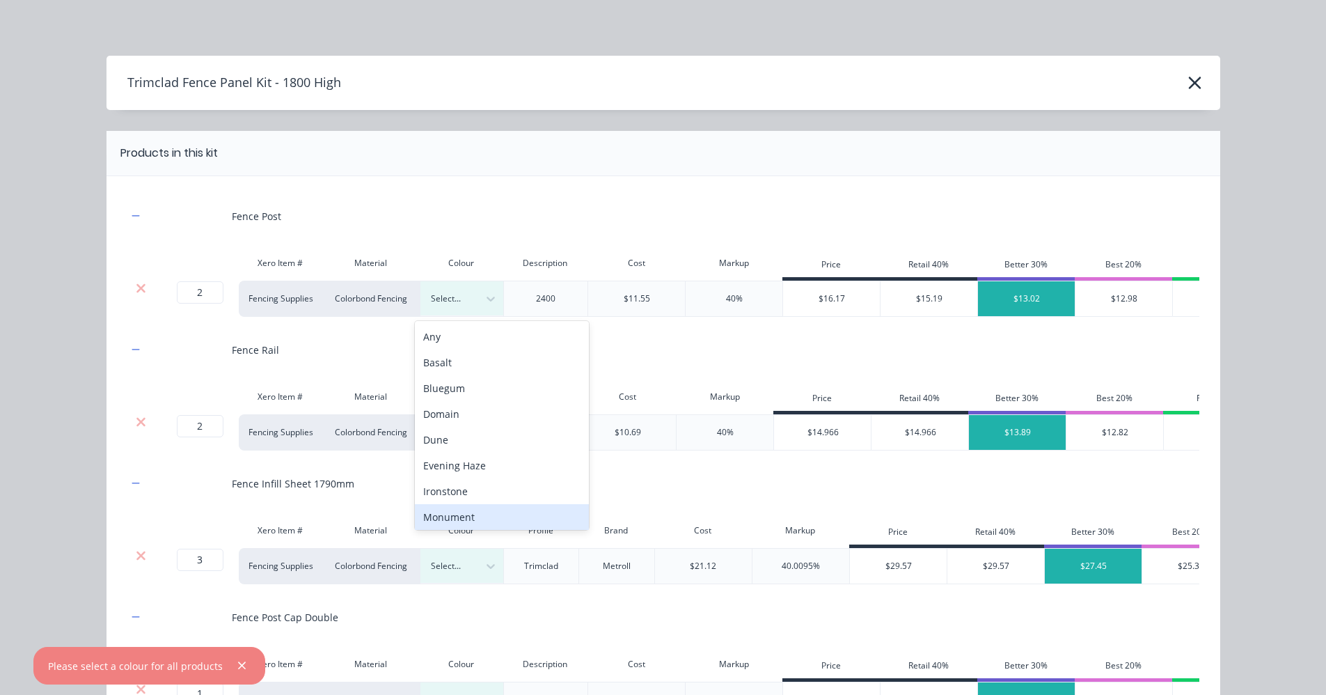
drag, startPoint x: 466, startPoint y: 514, endPoint x: 552, endPoint y: 496, distance: 87.4
click at [467, 514] on div "Monument" at bounding box center [502, 517] width 174 height 26
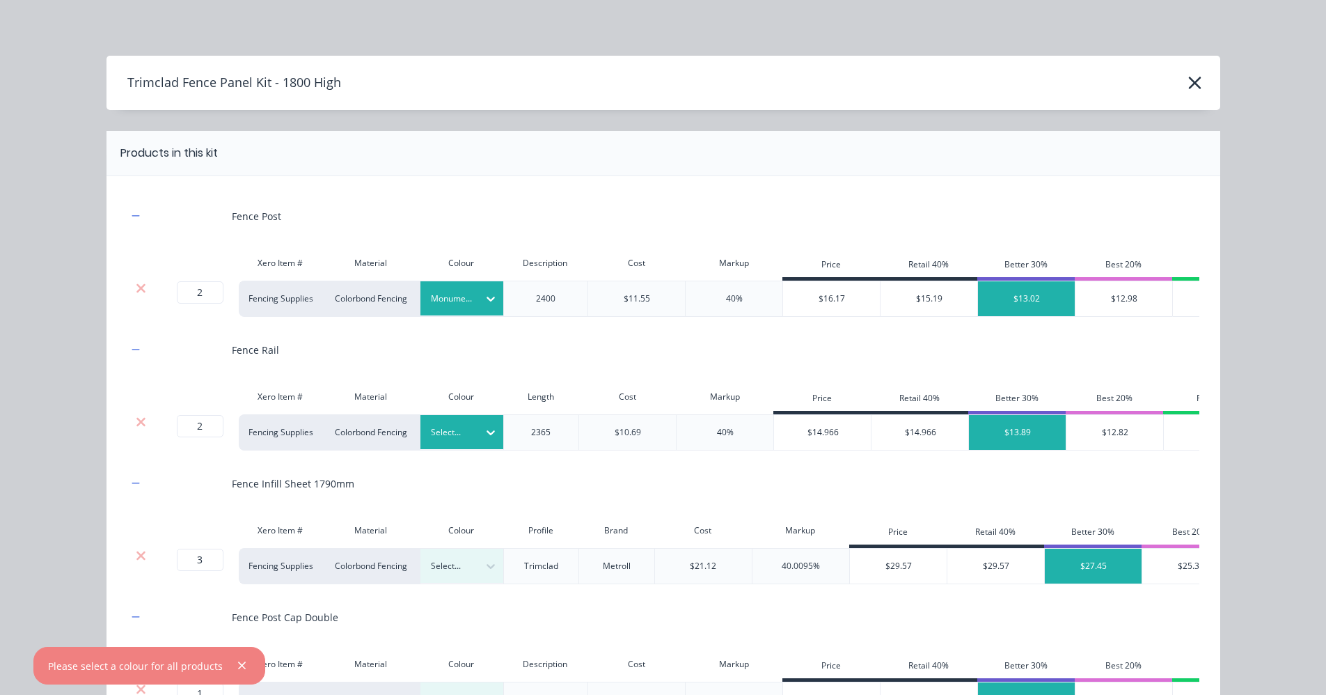
click at [442, 441] on div "Select..." at bounding box center [449, 432] width 57 height 18
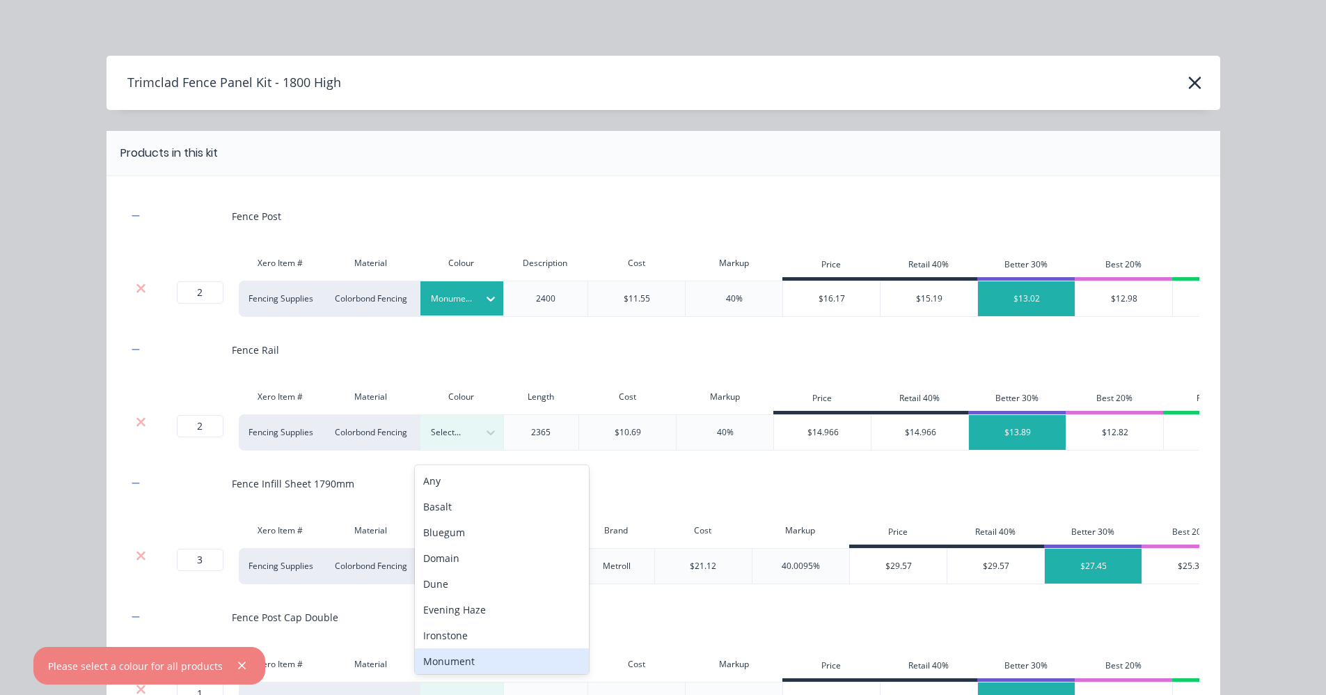
click at [451, 659] on div "Monument" at bounding box center [502, 661] width 174 height 26
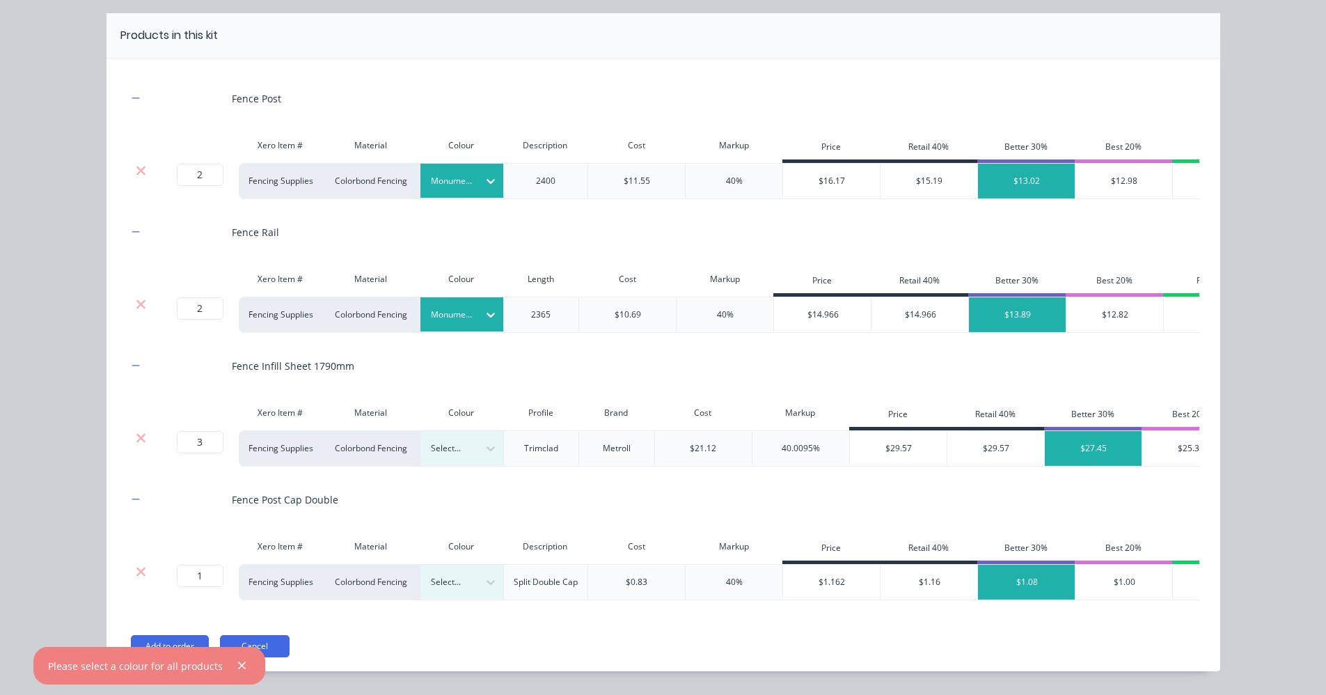
scroll to position [139, 0]
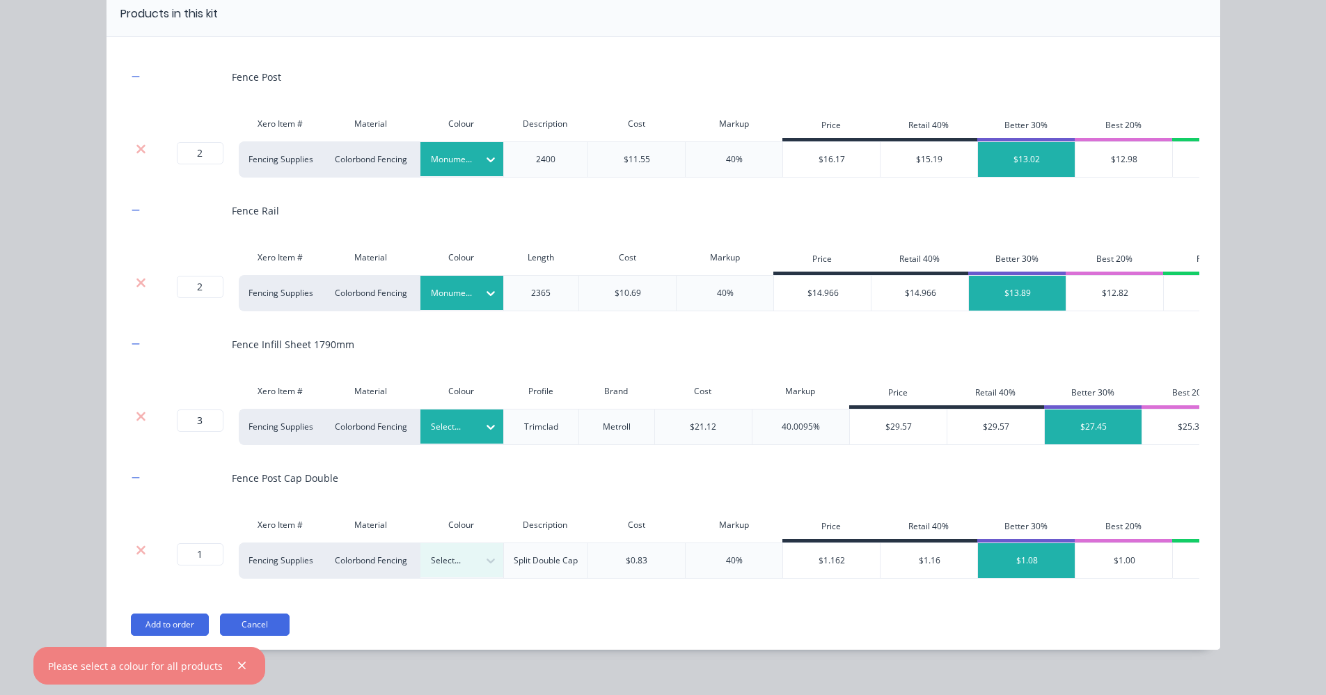
click at [468, 436] on div "Select..." at bounding box center [449, 427] width 57 height 18
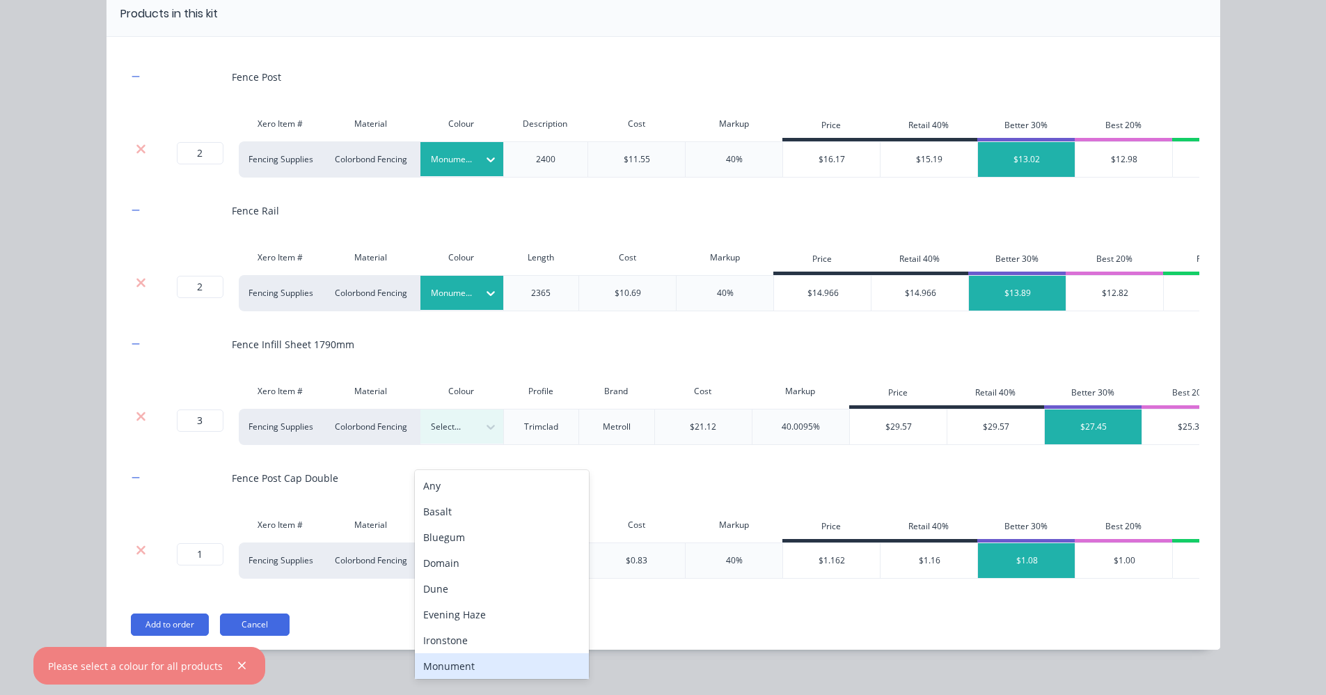
drag, startPoint x: 473, startPoint y: 667, endPoint x: 451, endPoint y: 647, distance: 30.1
click at [473, 665] on div "Monument" at bounding box center [502, 666] width 174 height 26
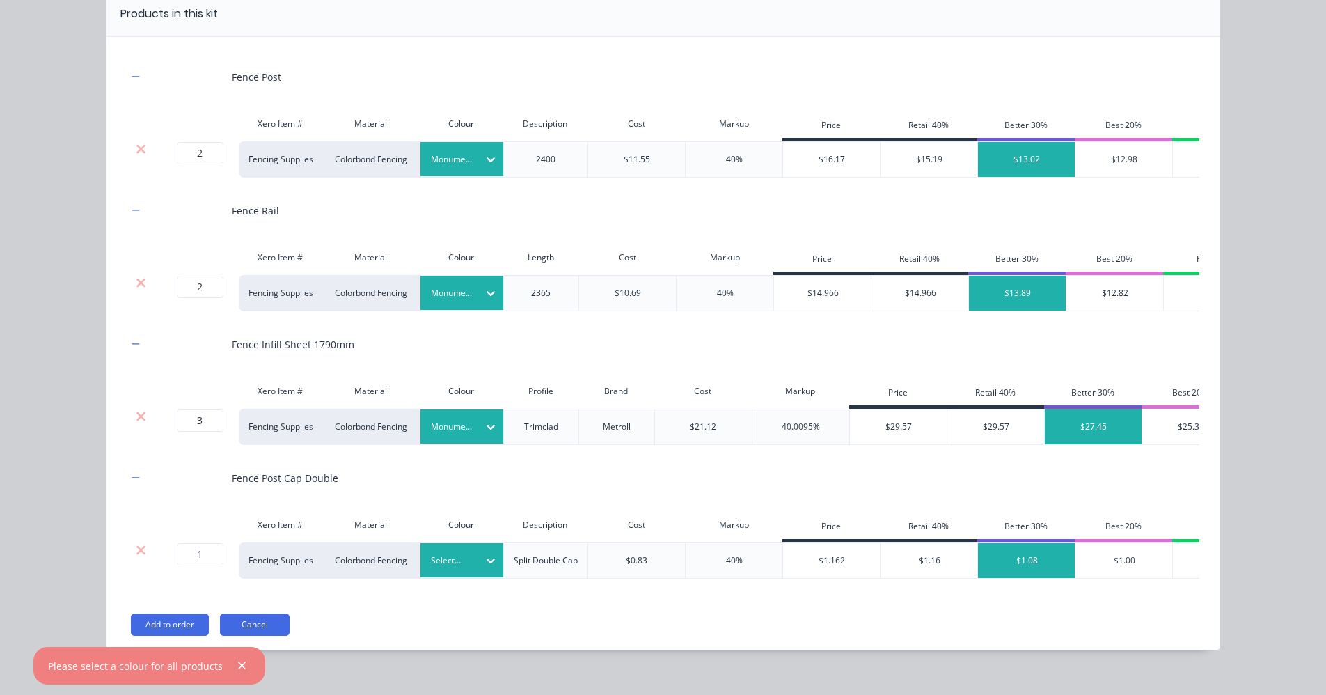
click at [459, 568] on div at bounding box center [452, 560] width 42 height 15
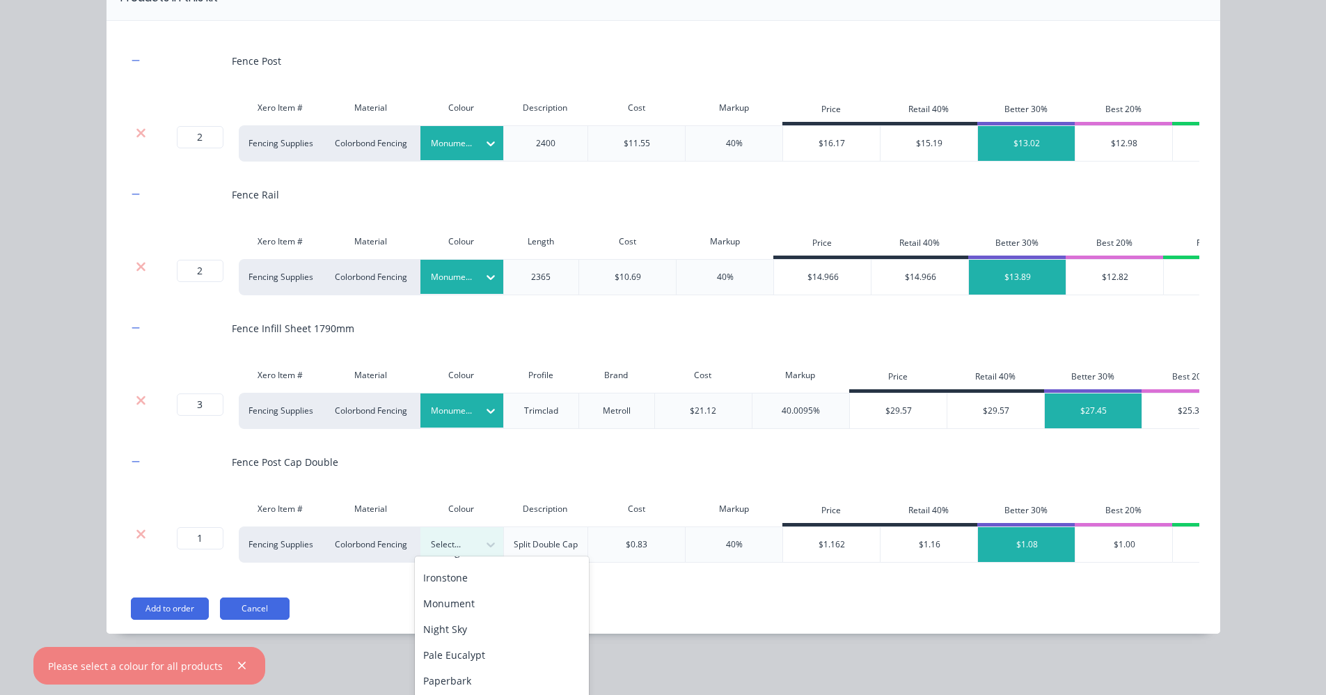
scroll to position [95, 0]
click at [457, 654] on div "Monument" at bounding box center [502, 657] width 174 height 26
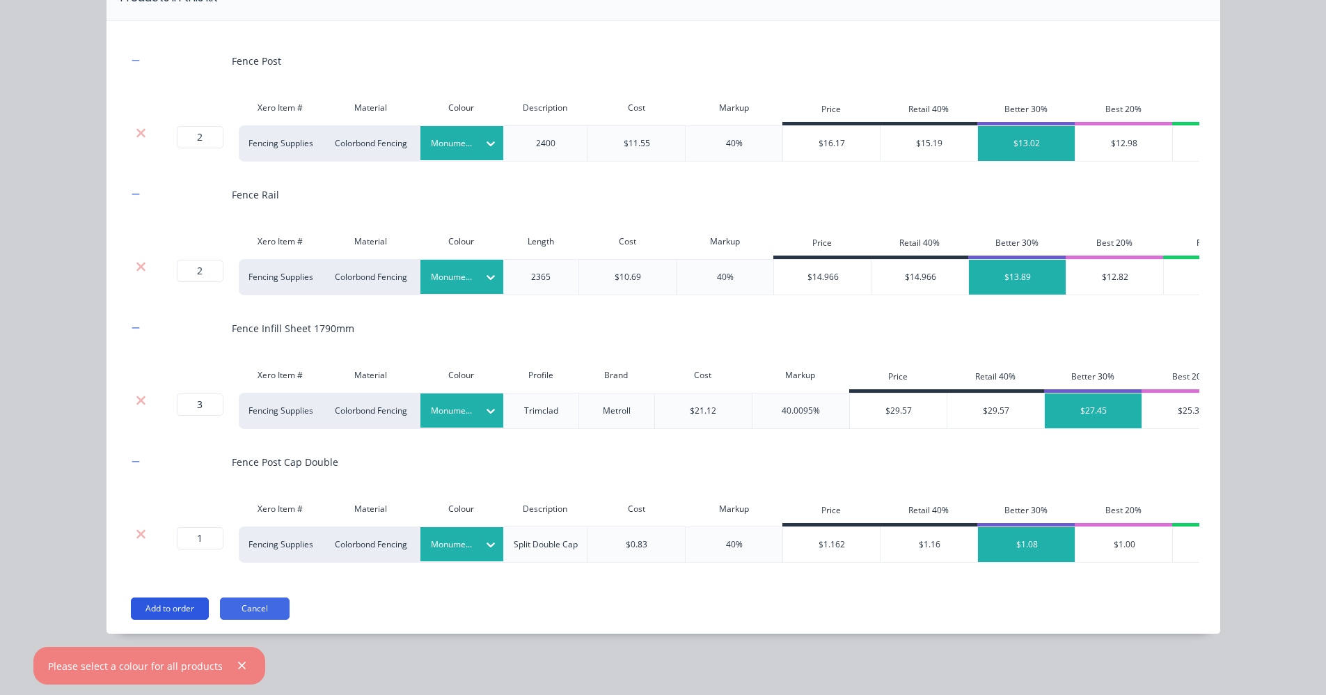
click at [175, 606] on button "Add to order" at bounding box center [170, 608] width 78 height 22
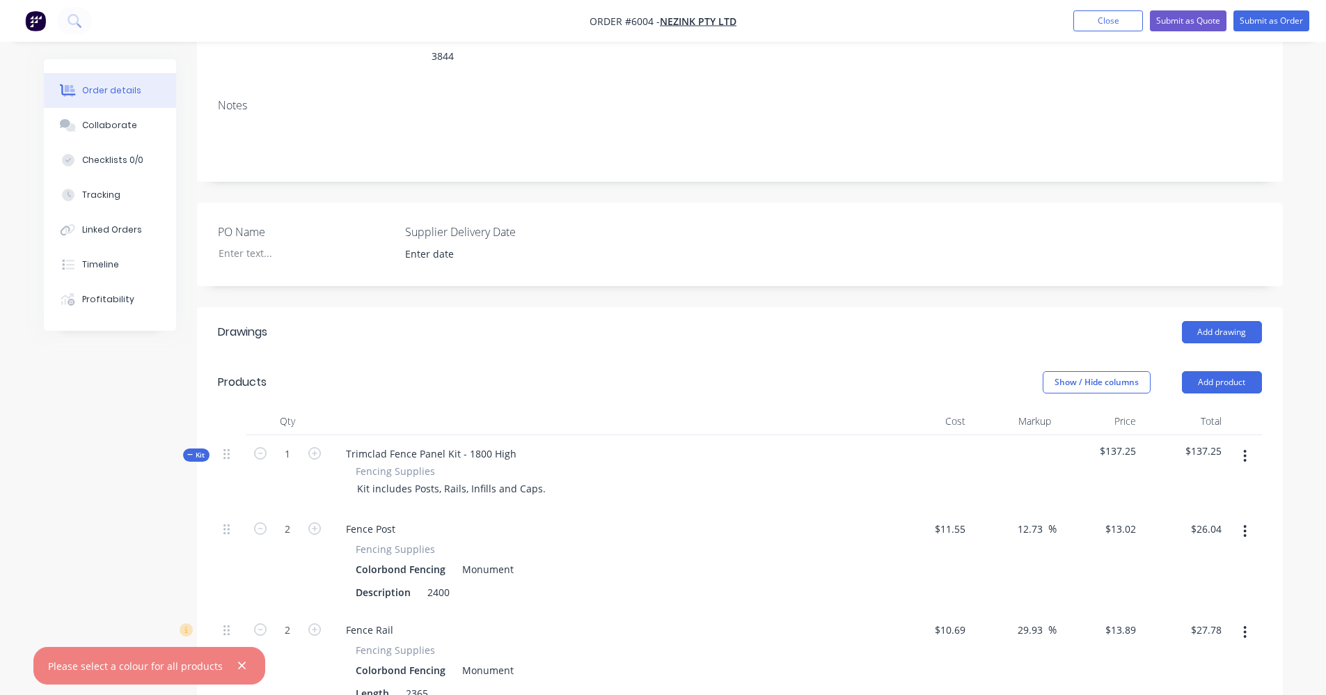
scroll to position [482, 0]
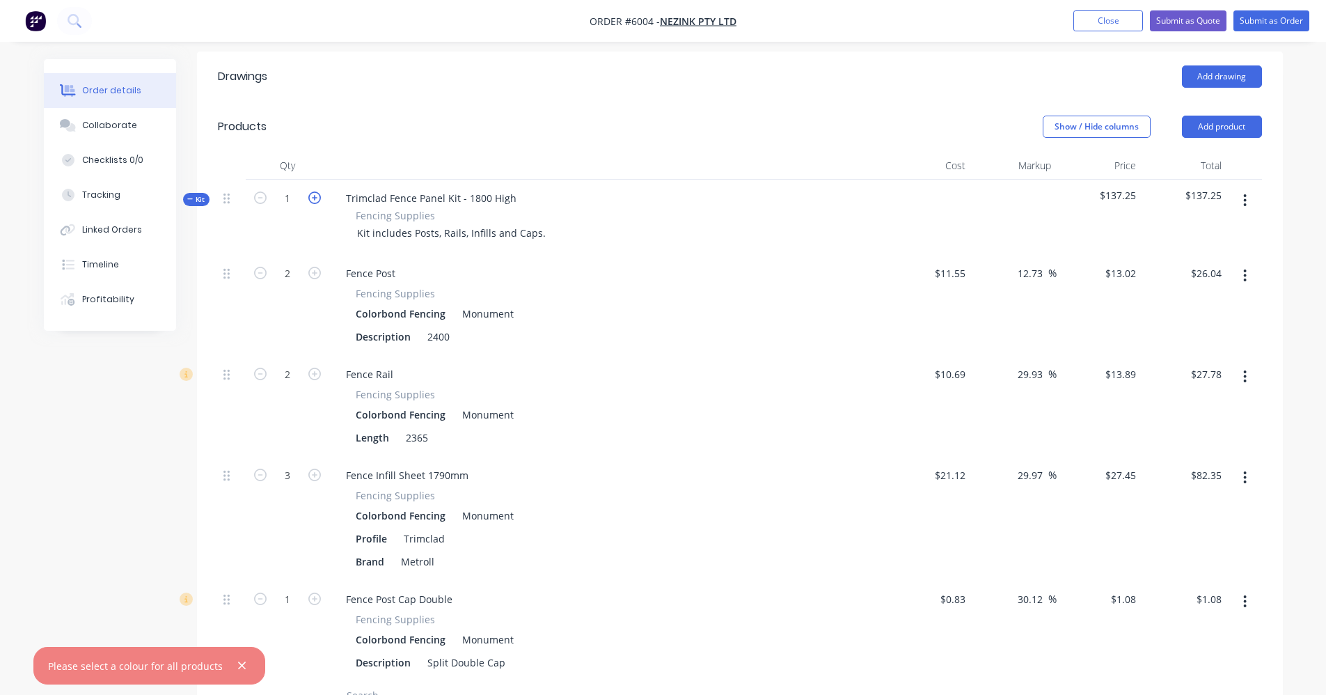
click at [316, 191] on icon "button" at bounding box center [314, 197] width 13 height 13
type input "2"
type input "4"
type input "$52.08"
type input "4"
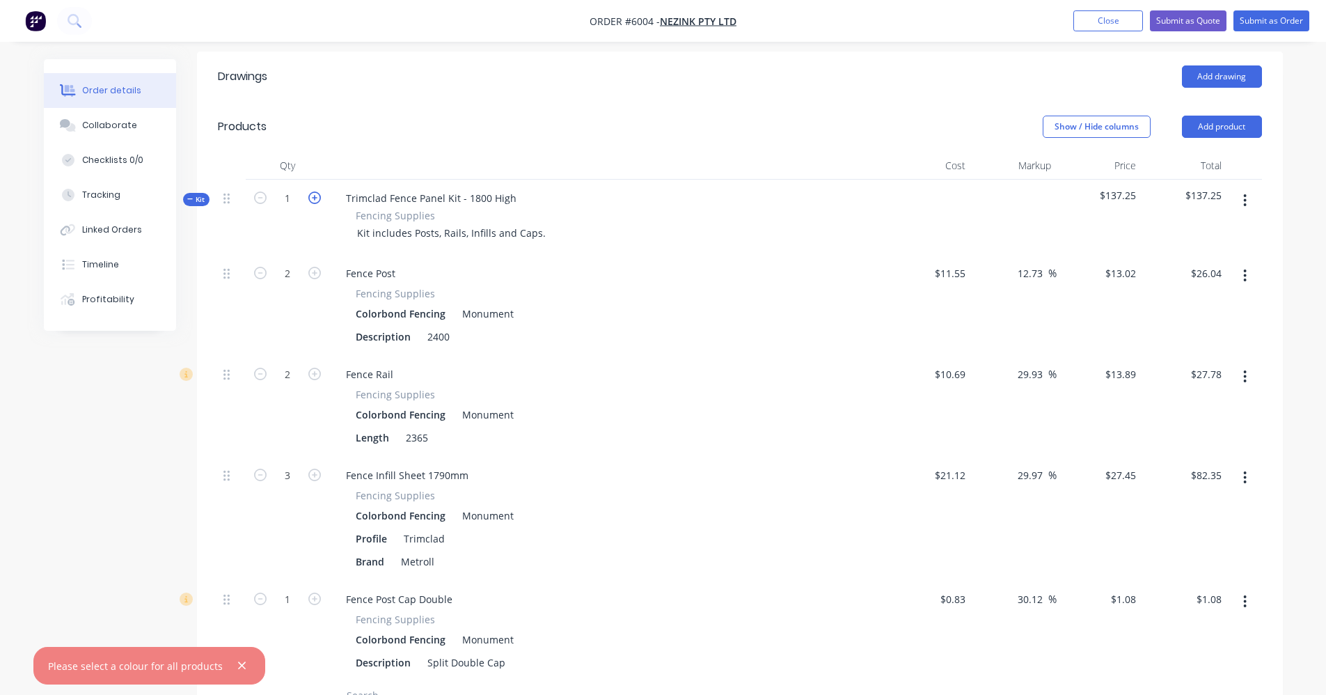
type input "$55.56"
type input "6"
type input "$164.70"
type input "2"
type input "$2.16"
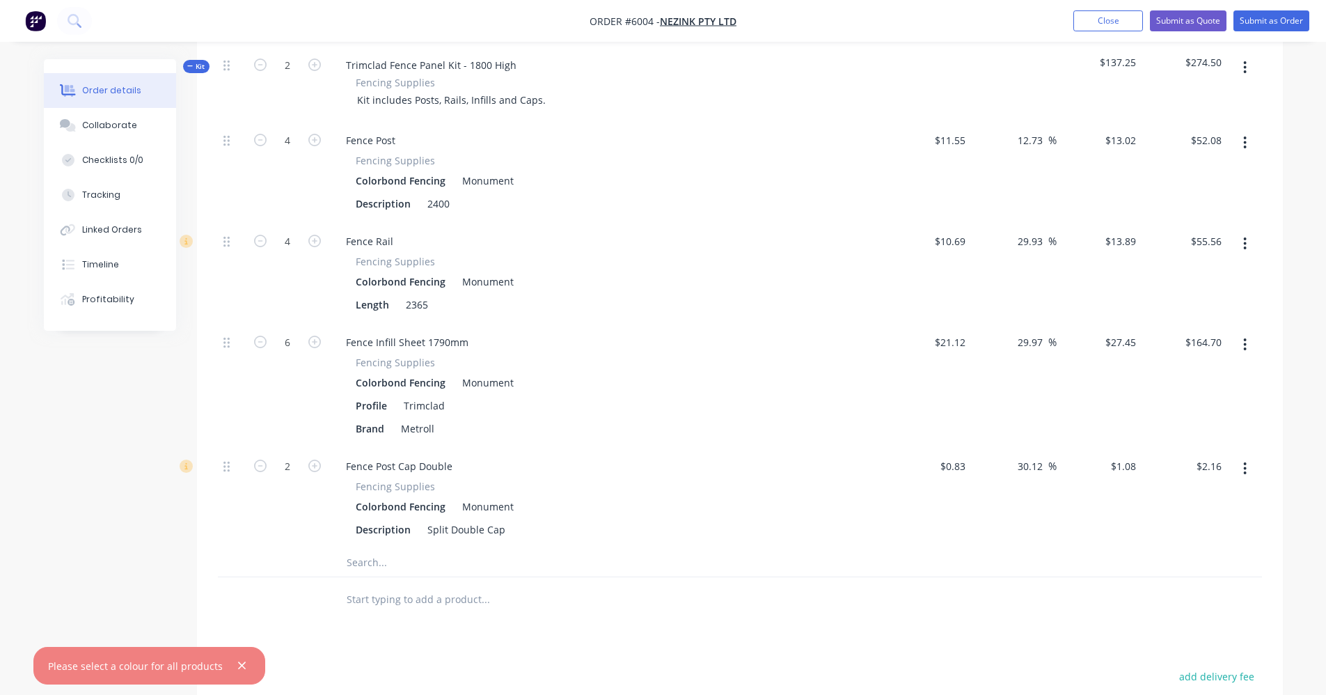
scroll to position [858, 0]
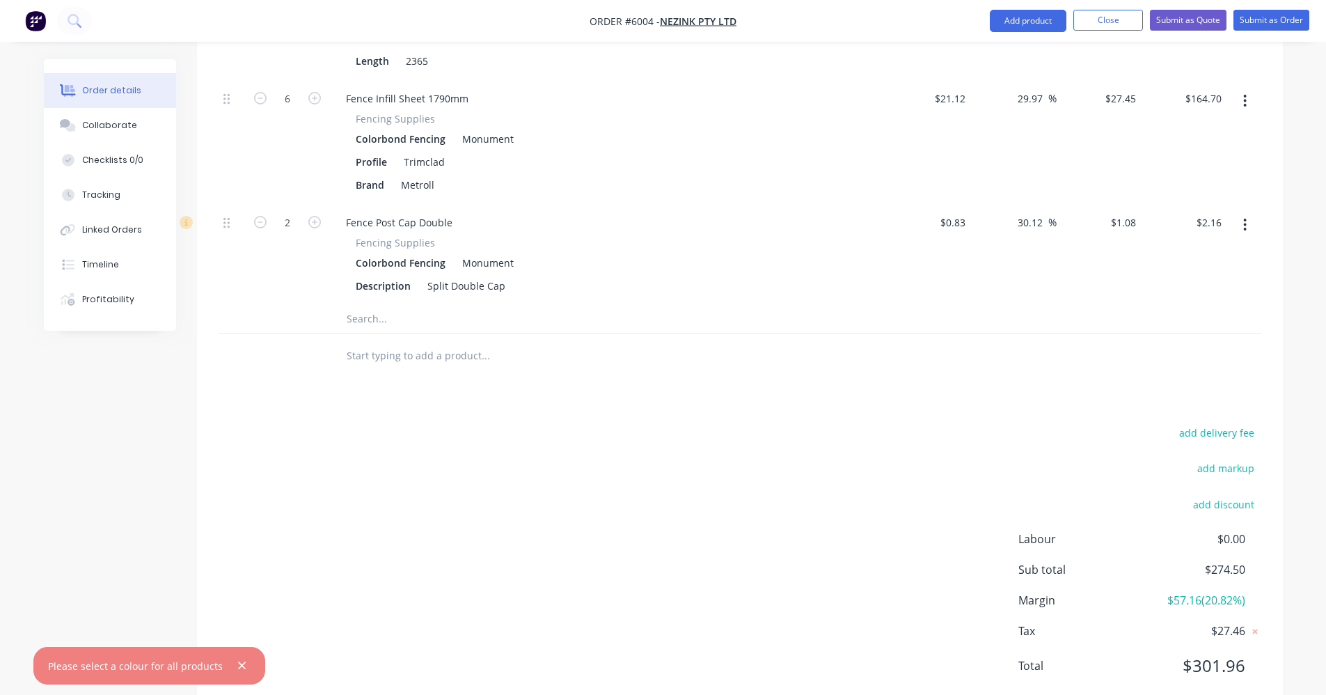
click at [399, 342] on input "text" at bounding box center [485, 356] width 278 height 28
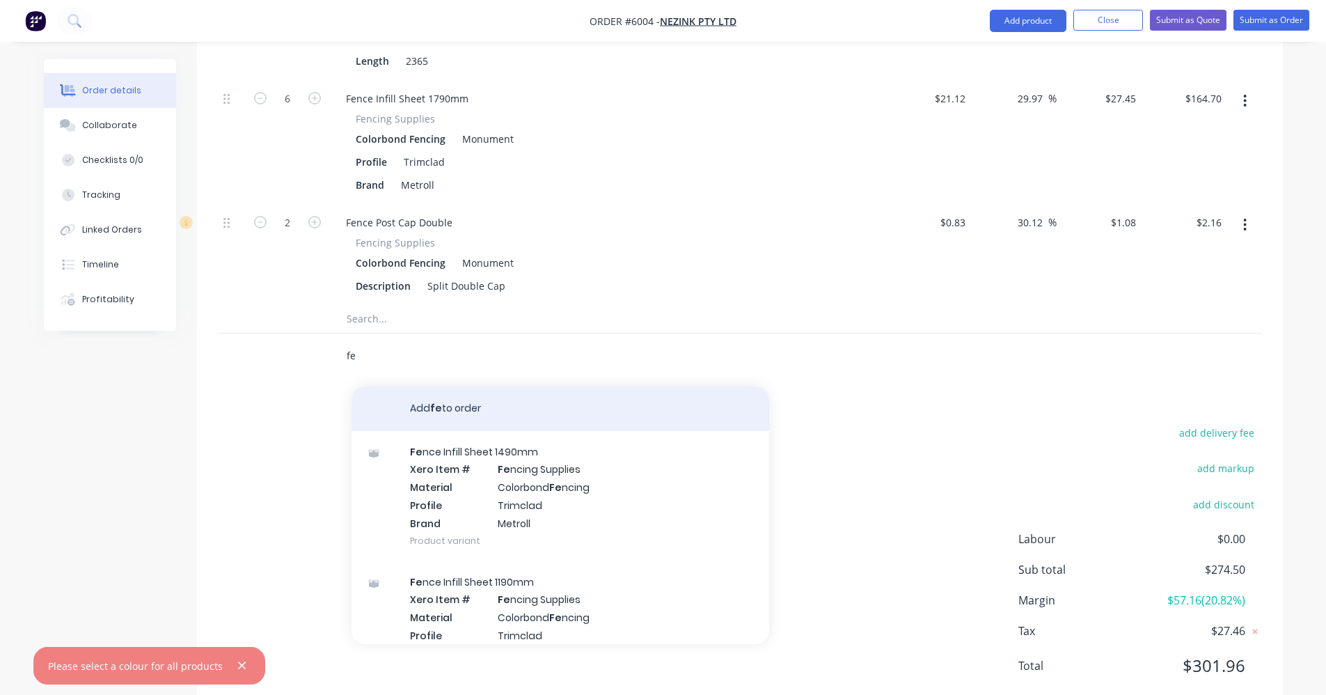
type input "f"
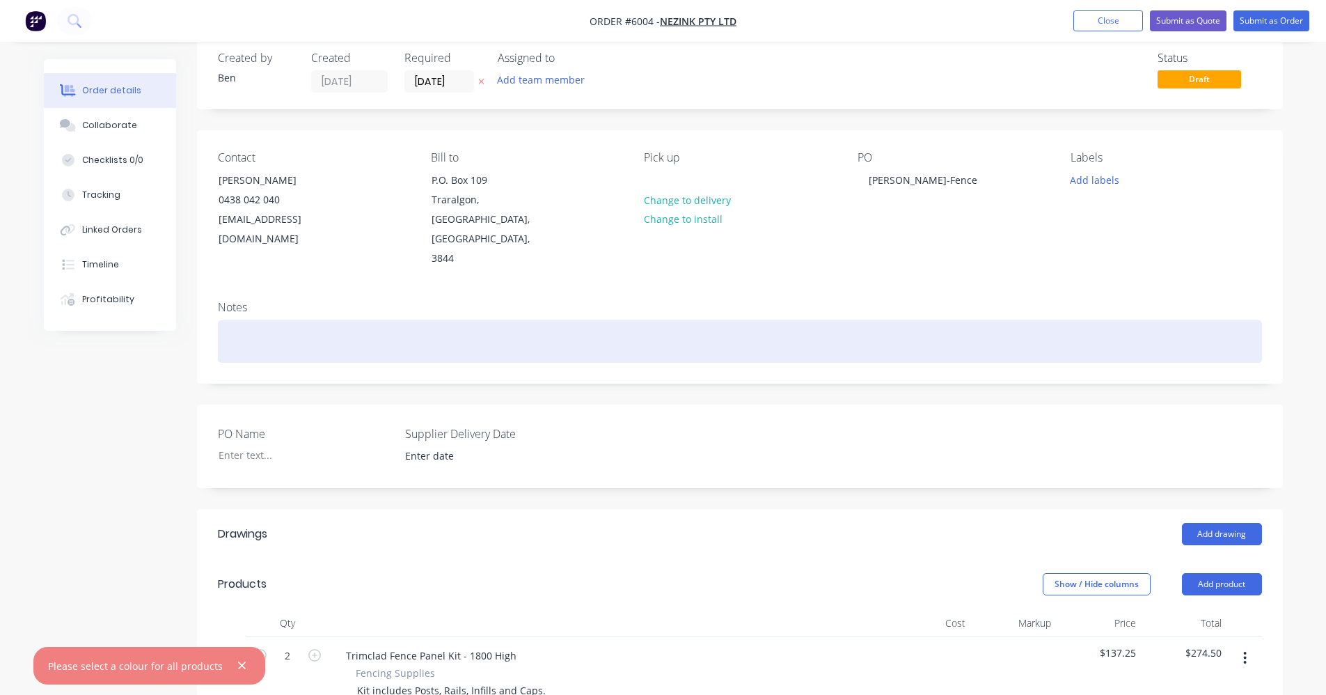
scroll to position [23, 0]
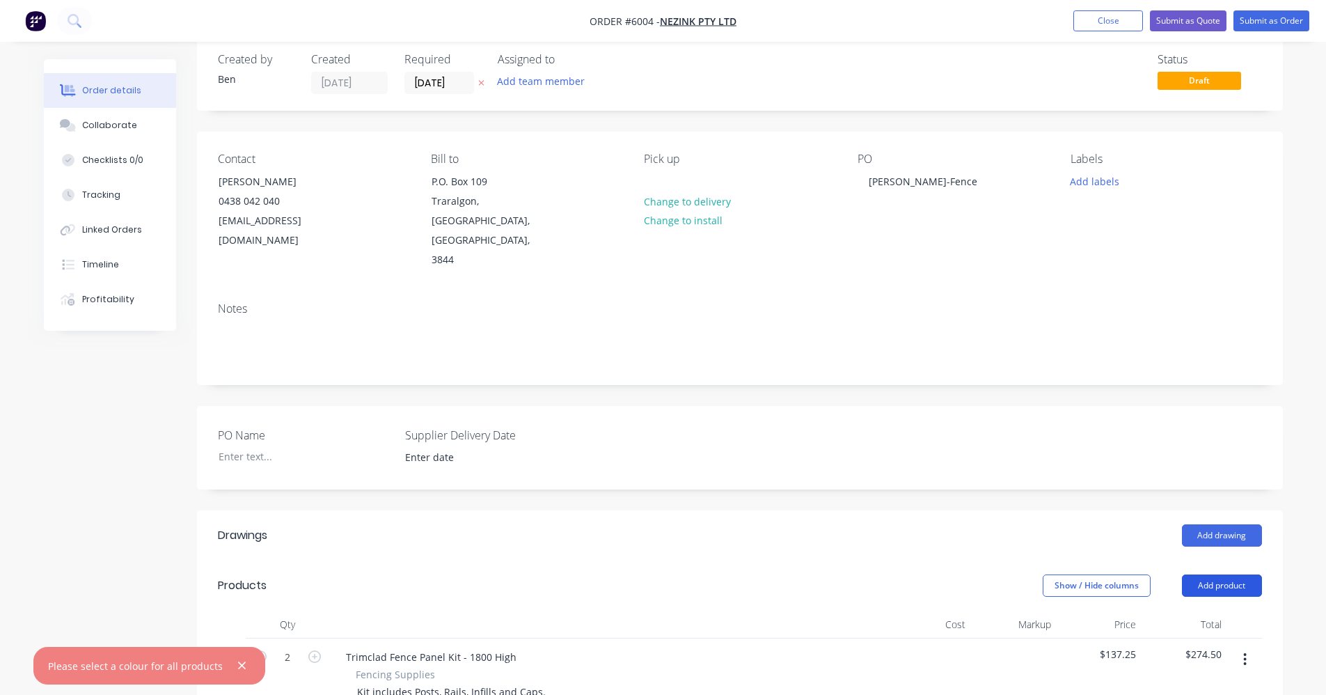
click at [1215, 574] on button "Add product" at bounding box center [1222, 585] width 80 height 22
click at [1210, 610] on div "Product catalogue" at bounding box center [1195, 620] width 107 height 20
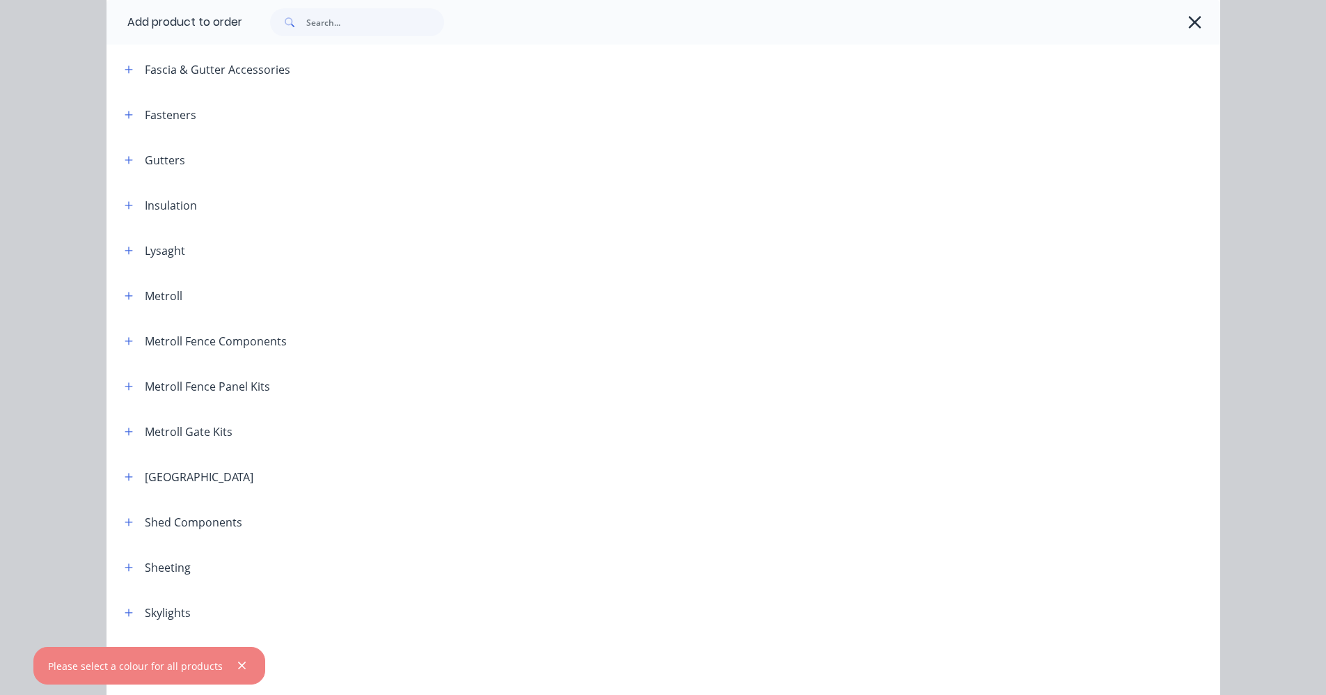
scroll to position [487, 0]
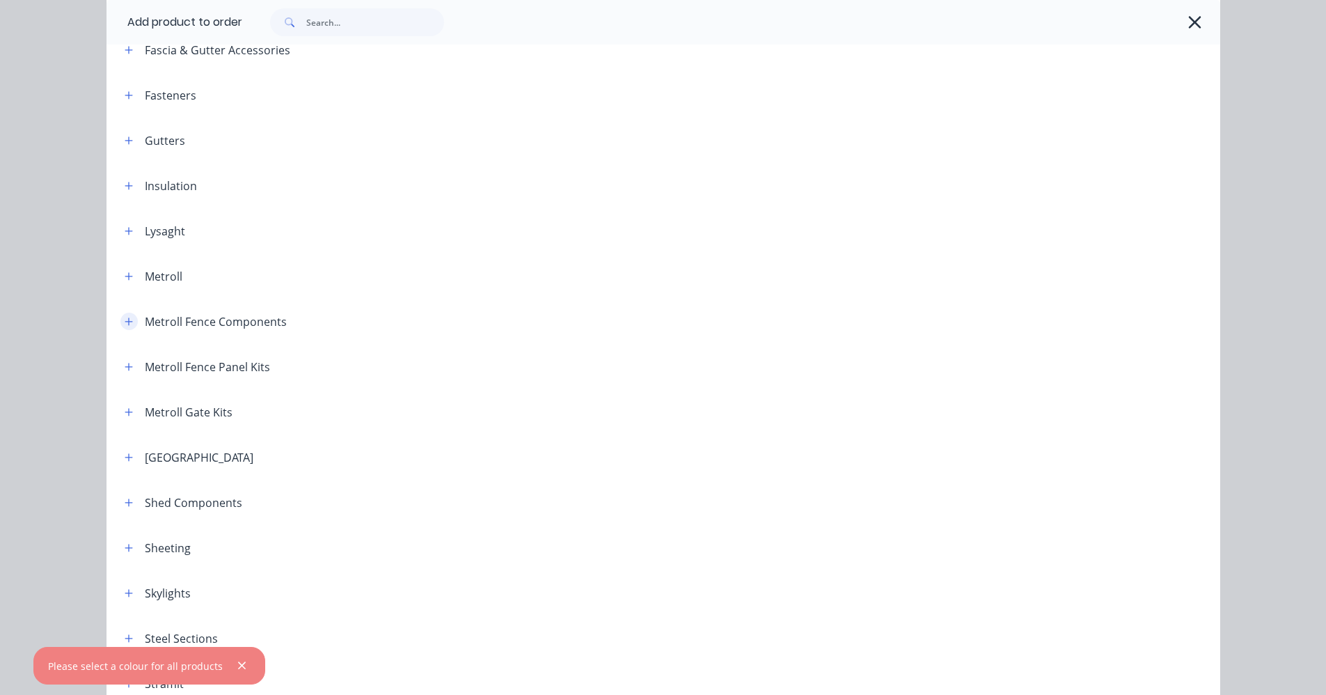
click at [125, 326] on icon "button" at bounding box center [129, 322] width 8 height 10
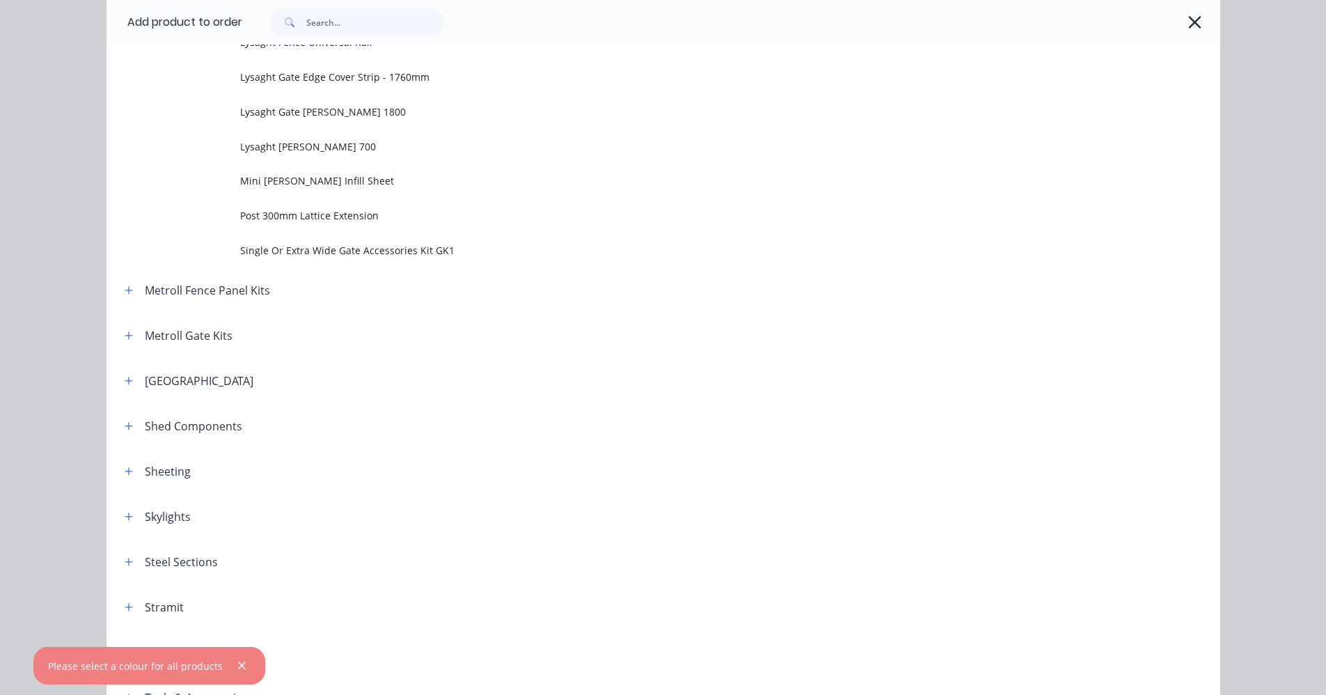
scroll to position [2019, 0]
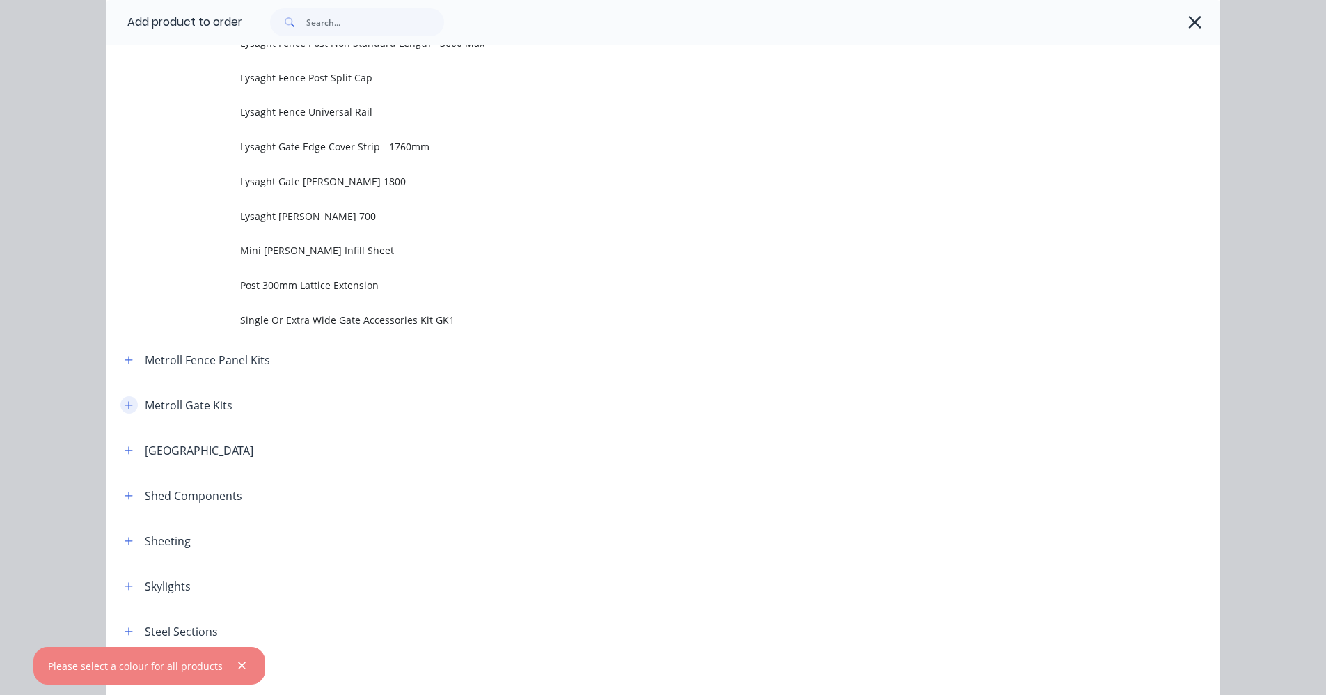
click at [125, 407] on icon "button" at bounding box center [129, 405] width 8 height 10
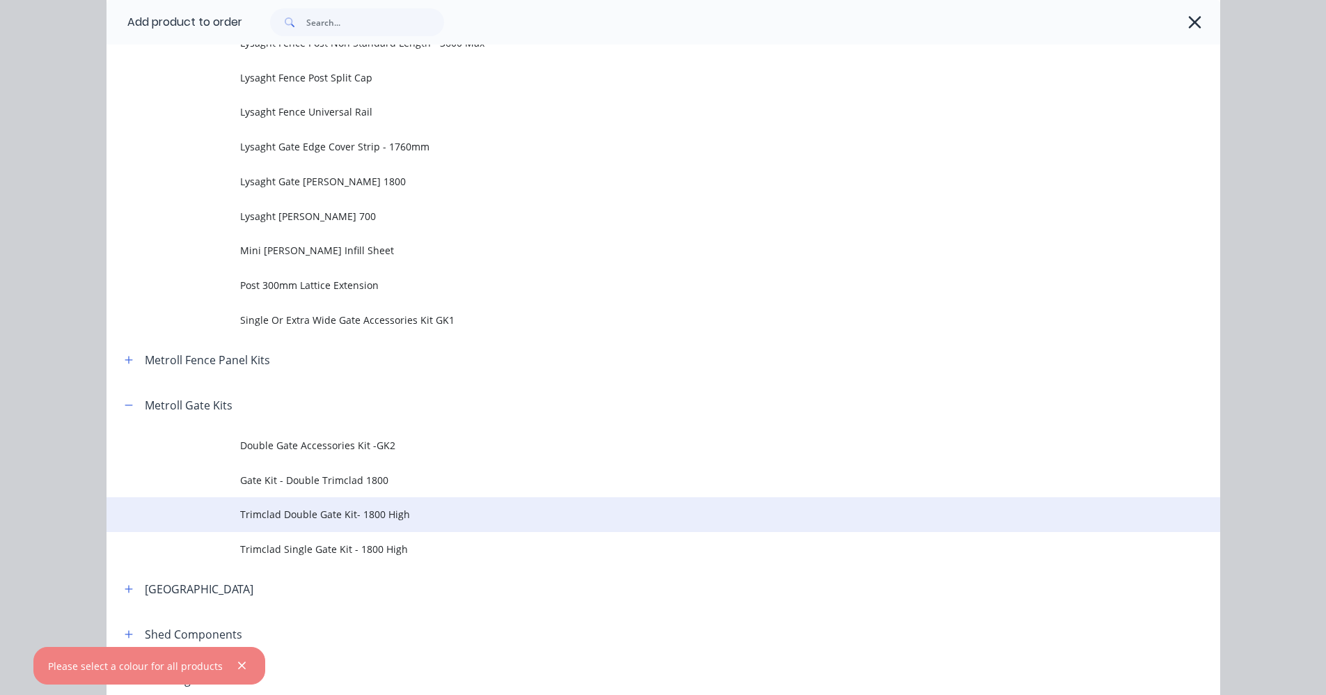
scroll to position [1671, 0]
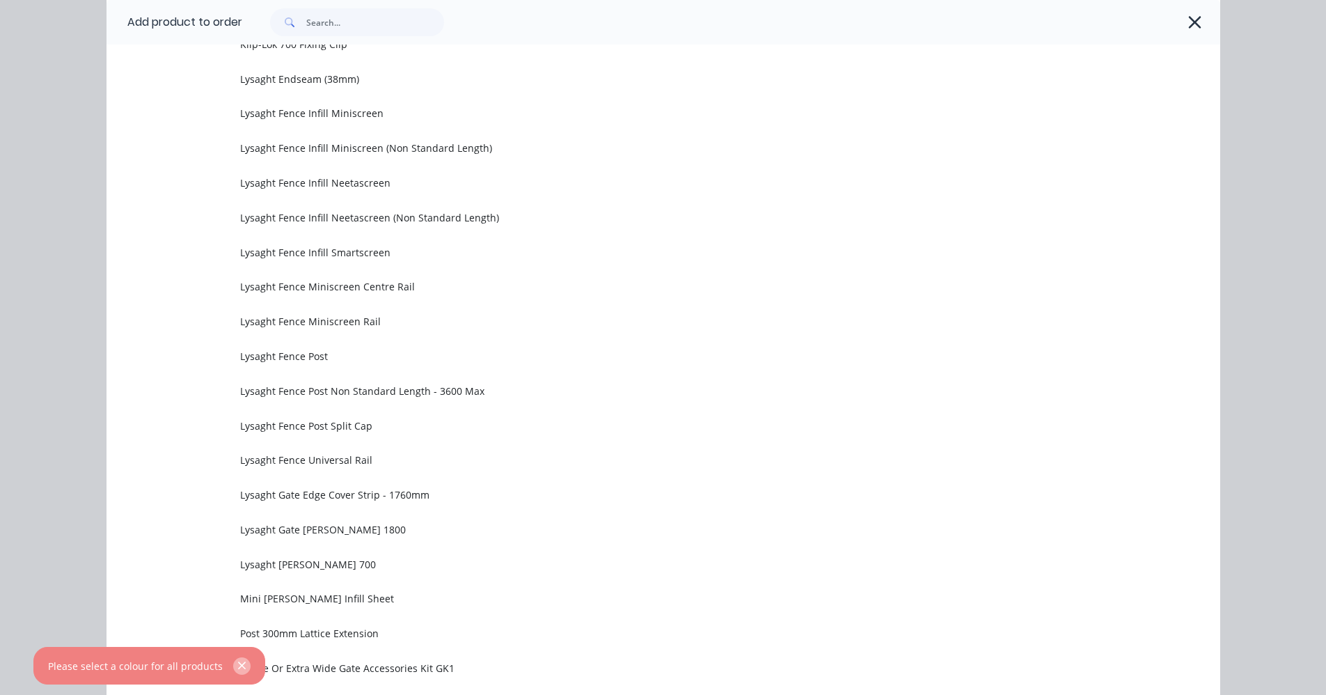
click at [237, 669] on icon "button" at bounding box center [241, 665] width 9 height 13
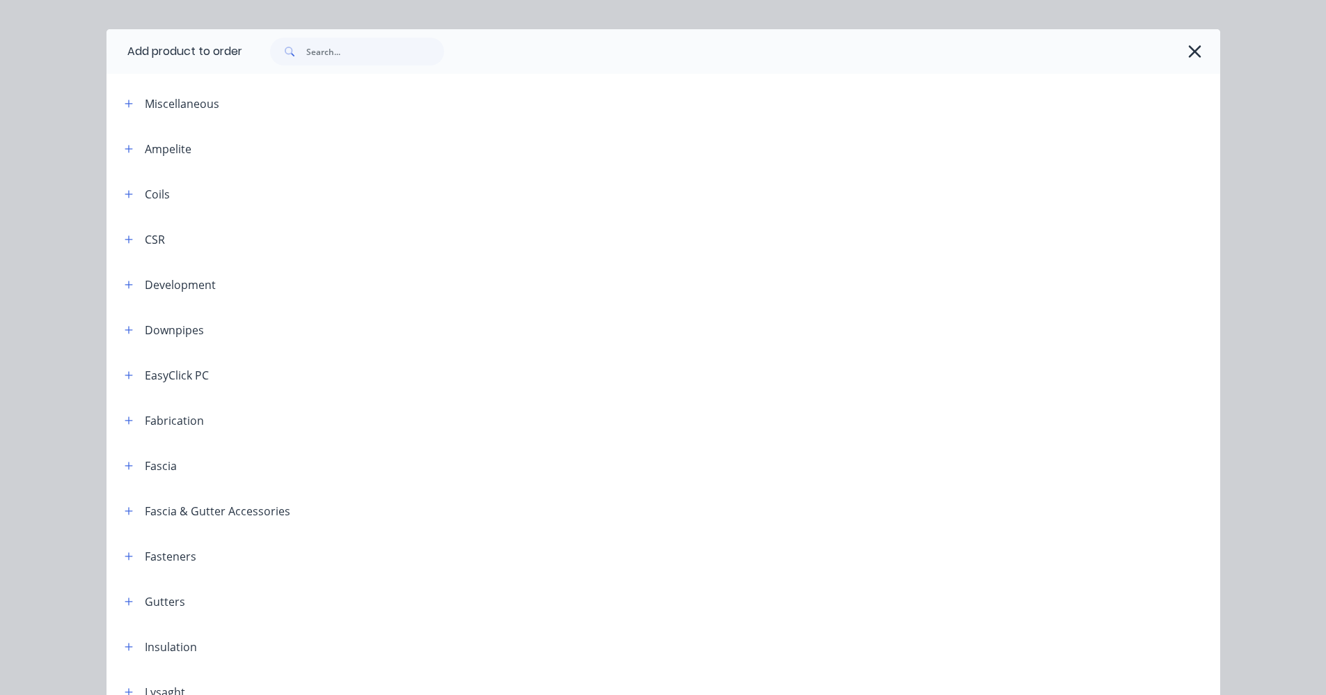
scroll to position [0, 0]
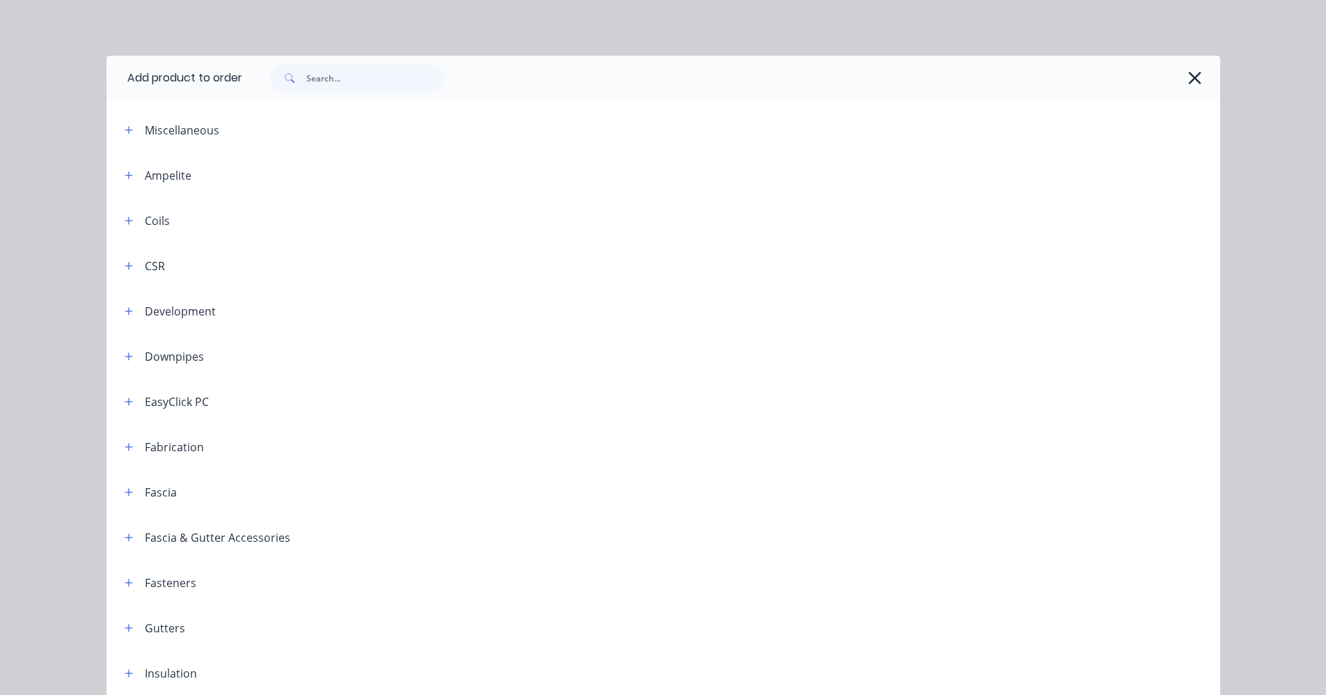
drag, startPoint x: 1187, startPoint y: 77, endPoint x: 1181, endPoint y: 81, distance: 7.5
click at [1187, 79] on icon "button" at bounding box center [1194, 77] width 15 height 19
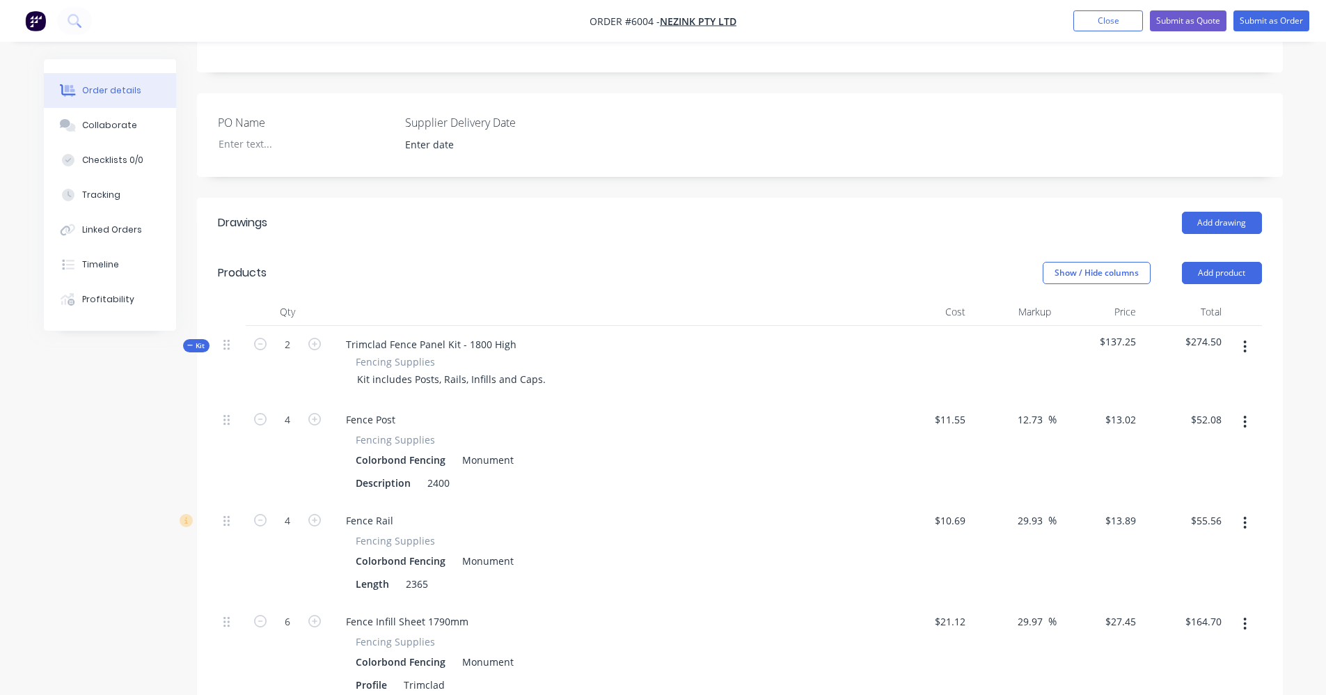
scroll to position [371, 0]
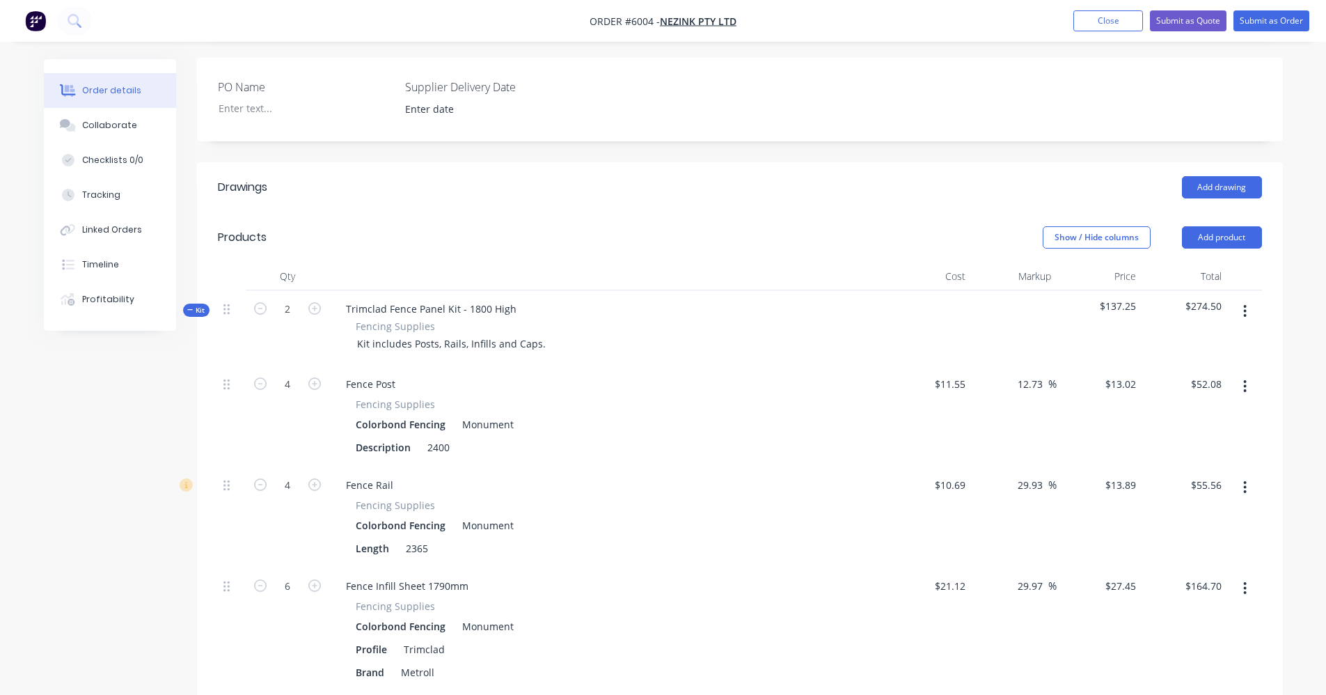
click at [1242, 299] on button "button" at bounding box center [1245, 311] width 33 height 25
click at [1206, 421] on div "Delete" at bounding box center [1195, 431] width 107 height 20
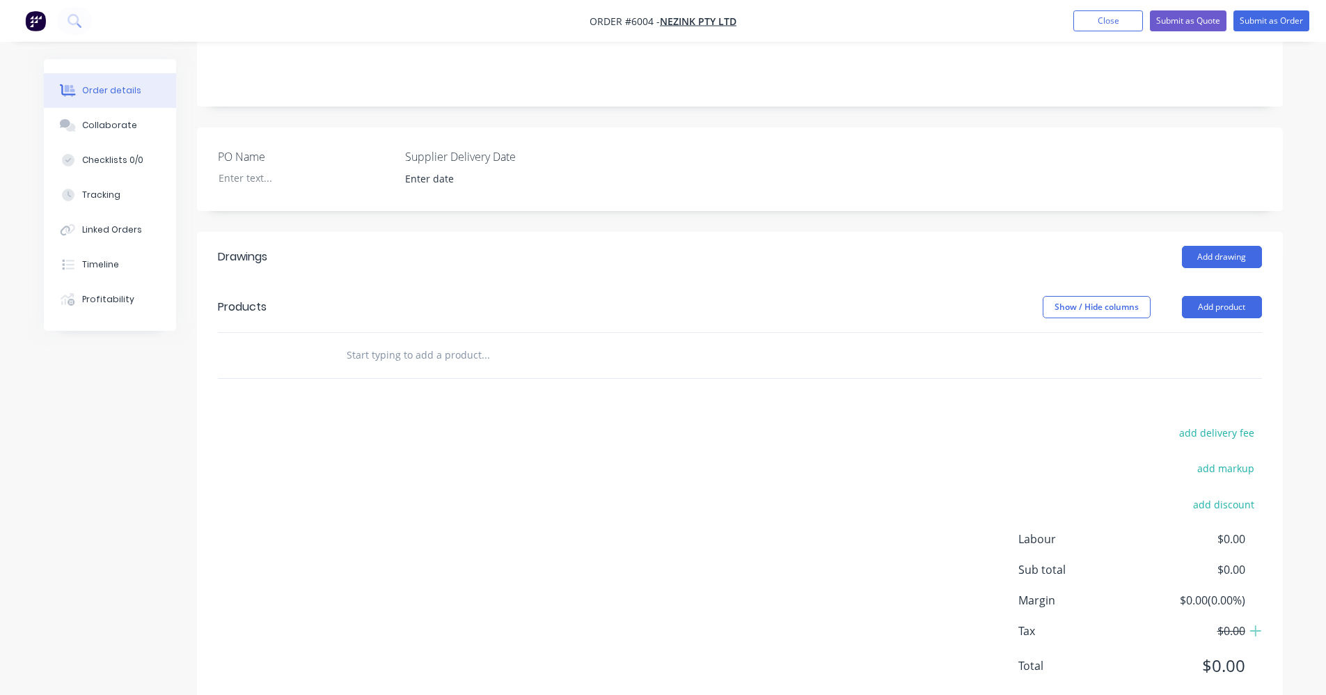
click at [397, 341] on input "text" at bounding box center [485, 355] width 278 height 28
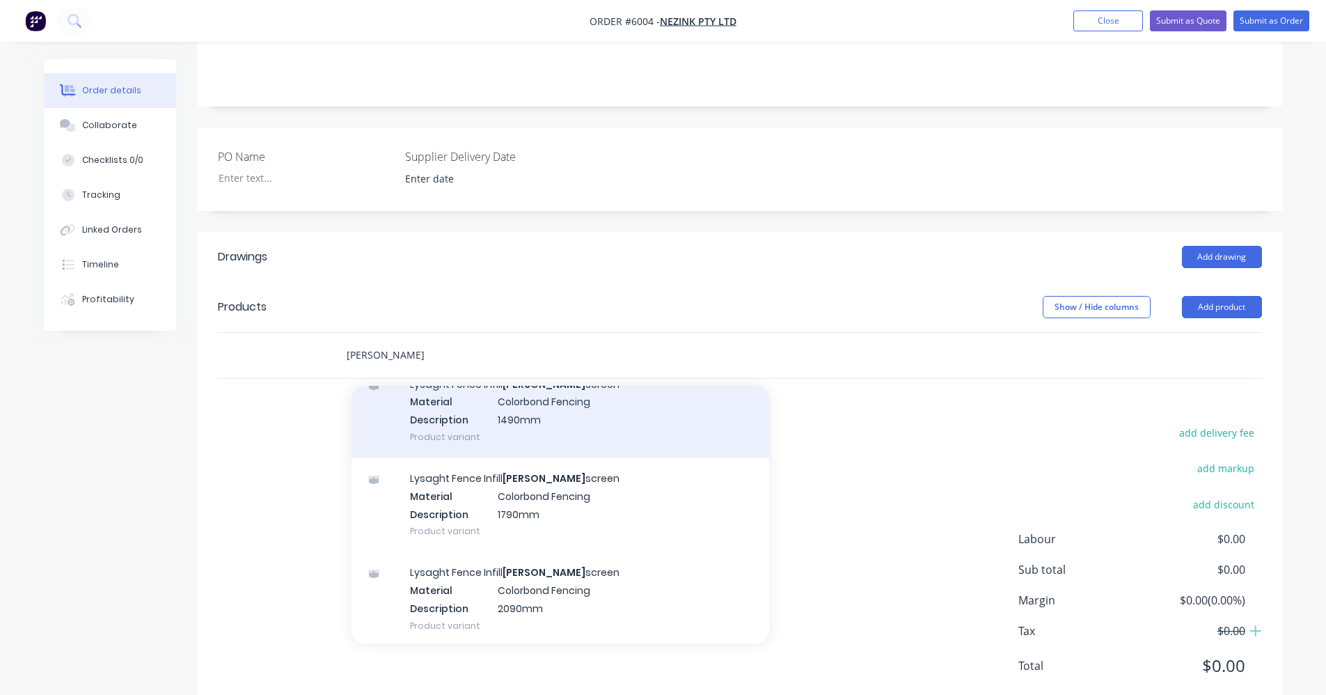
scroll to position [278, 0]
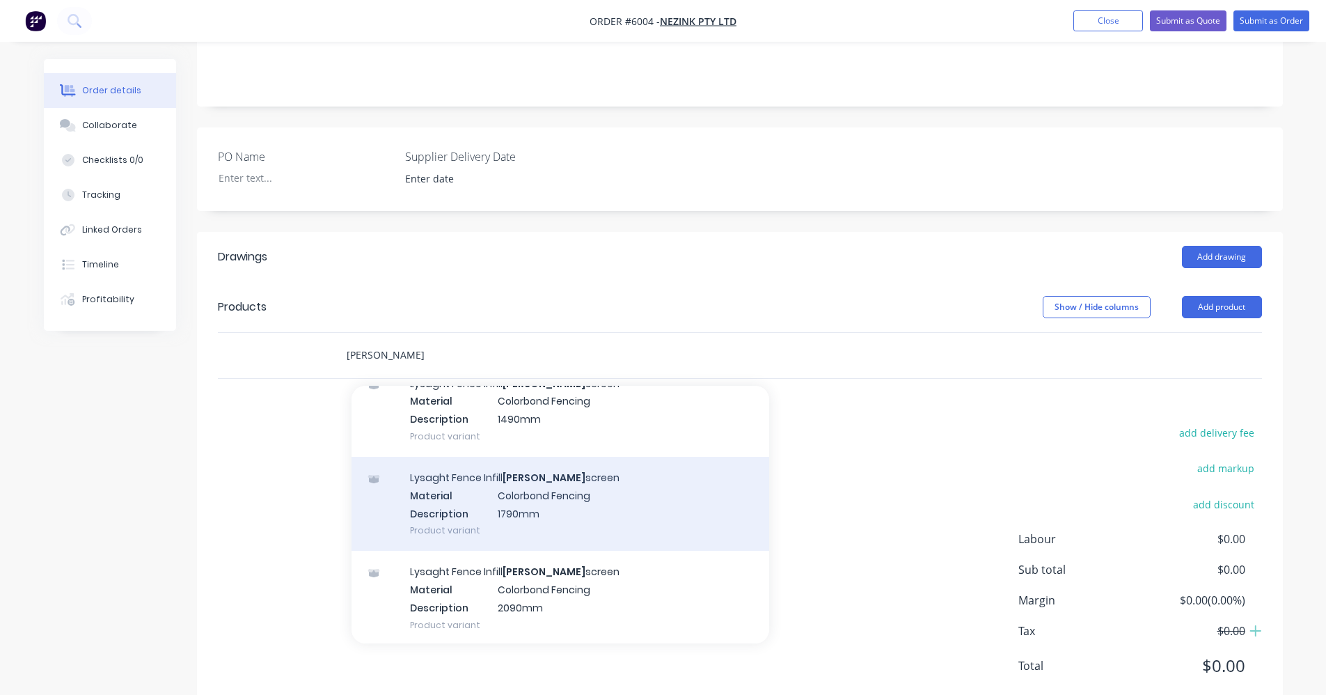
type input "neeta"
click at [539, 468] on div "Lysaght Fence Infill Neeta screen Material Colorbond Fencing Description 1790mm…" at bounding box center [561, 504] width 418 height 94
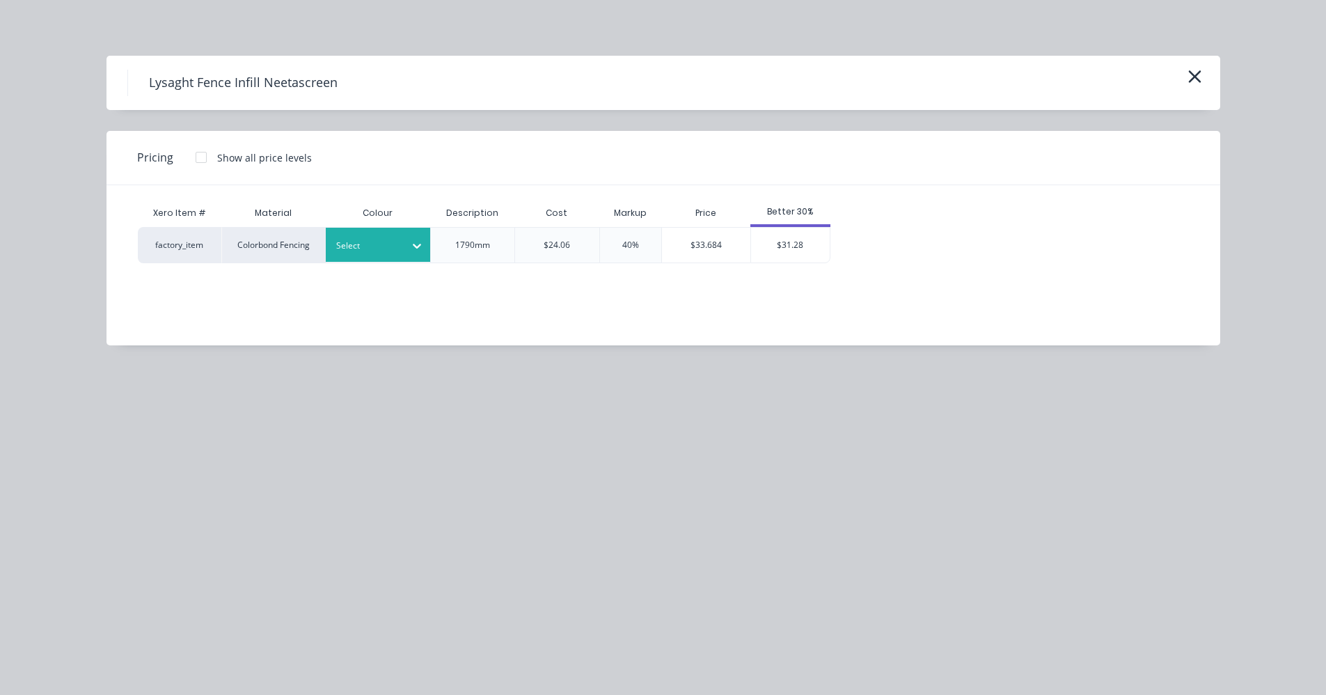
click at [385, 252] on div at bounding box center [367, 245] width 63 height 15
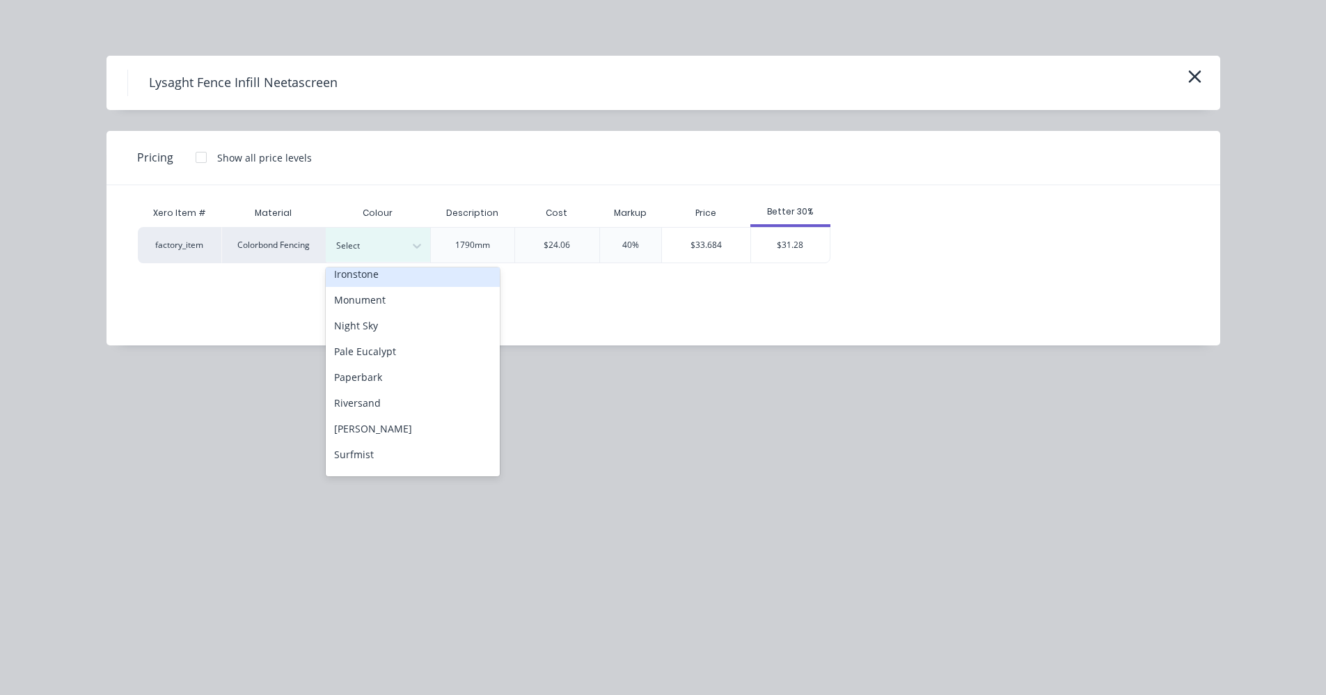
scroll to position [139, 0]
click at [371, 298] on div "Monument" at bounding box center [413, 298] width 174 height 26
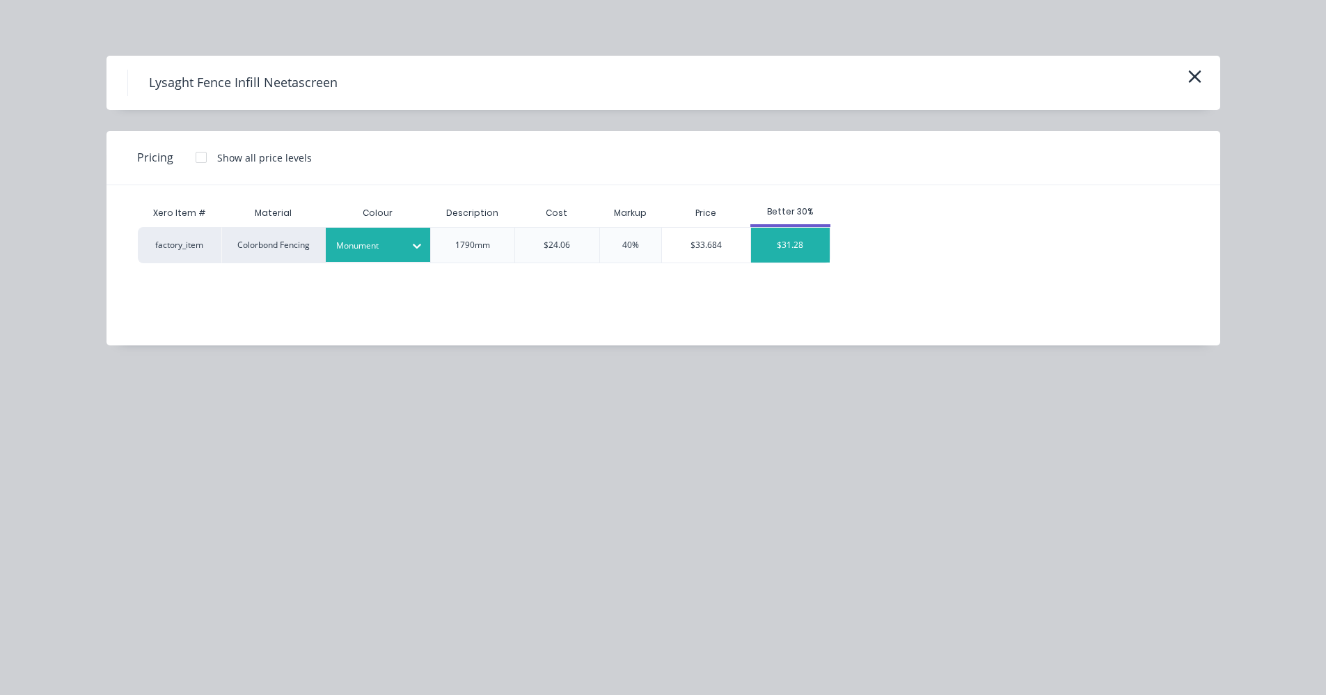
click at [782, 252] on div "$31.28" at bounding box center [790, 245] width 79 height 35
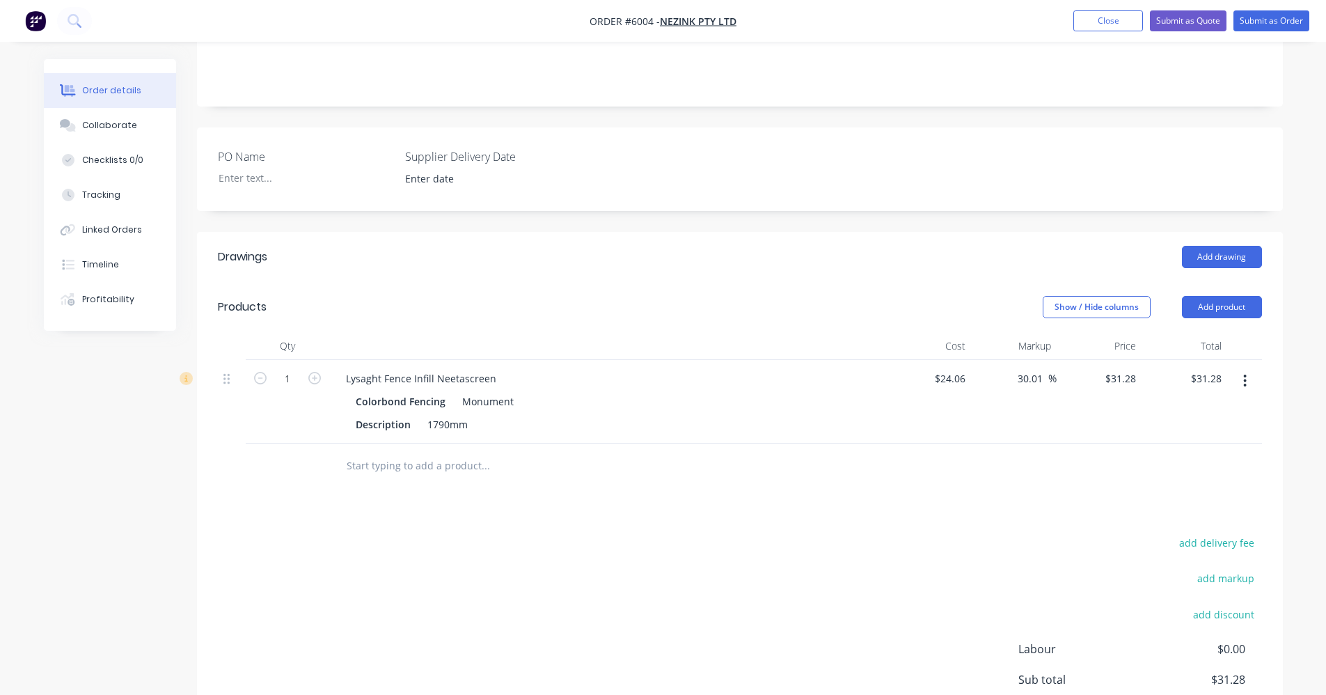
drag, startPoint x: 1041, startPoint y: 337, endPoint x: 988, endPoint y: 334, distance: 53.0
click at [988, 360] on div "30.01 30.01 %" at bounding box center [1014, 402] width 86 height 84
type input "20"
type input "28.872"
type input "$28.87"
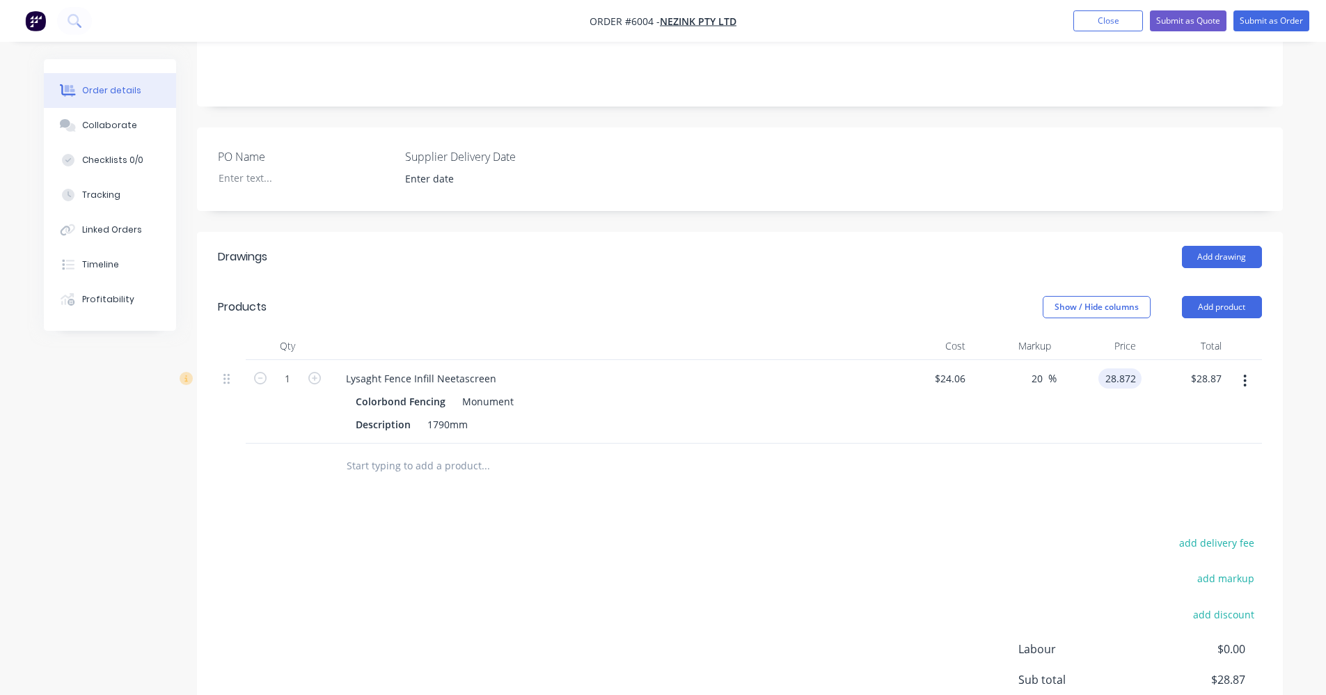
type input "$28.872"
click at [409, 452] on input "text" at bounding box center [485, 466] width 278 height 28
click at [318, 372] on icon "button" at bounding box center [314, 378] width 13 height 13
type input "2"
type input "$57.74"
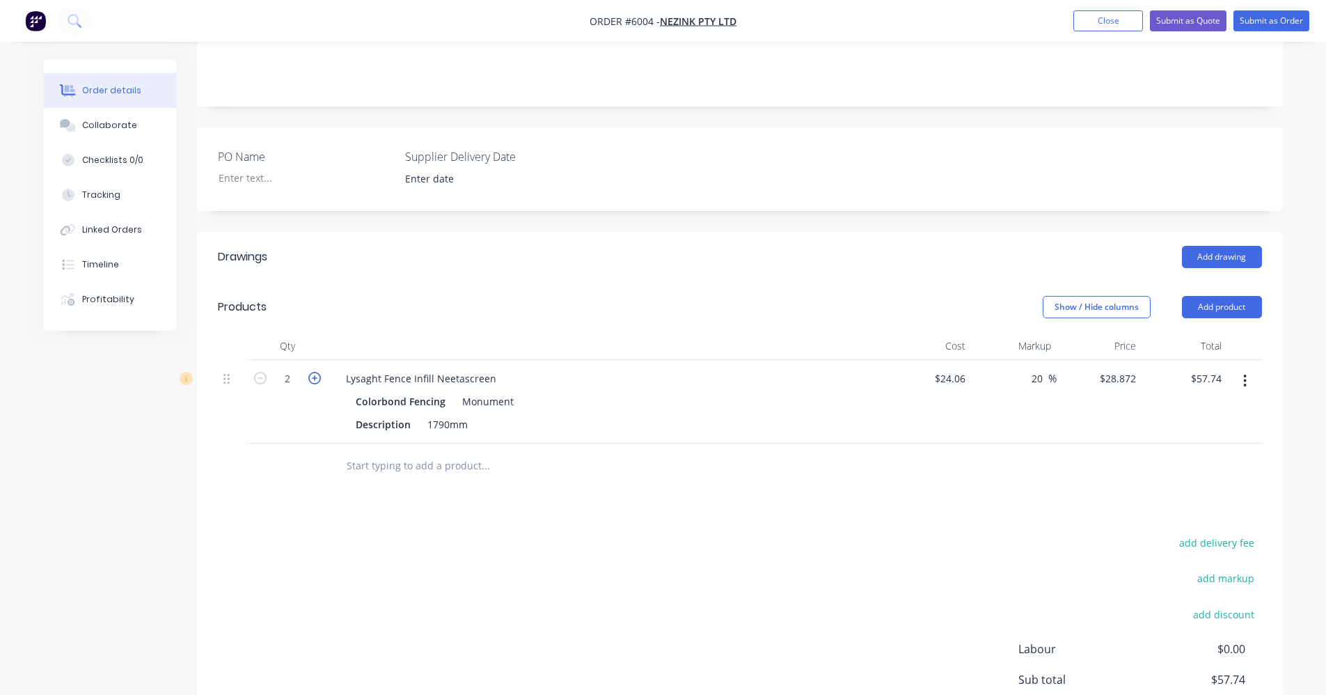
click at [318, 372] on icon "button" at bounding box center [314, 378] width 13 height 13
type input "3"
type input "$86.62"
click at [318, 372] on icon "button" at bounding box center [314, 378] width 13 height 13
type input "4"
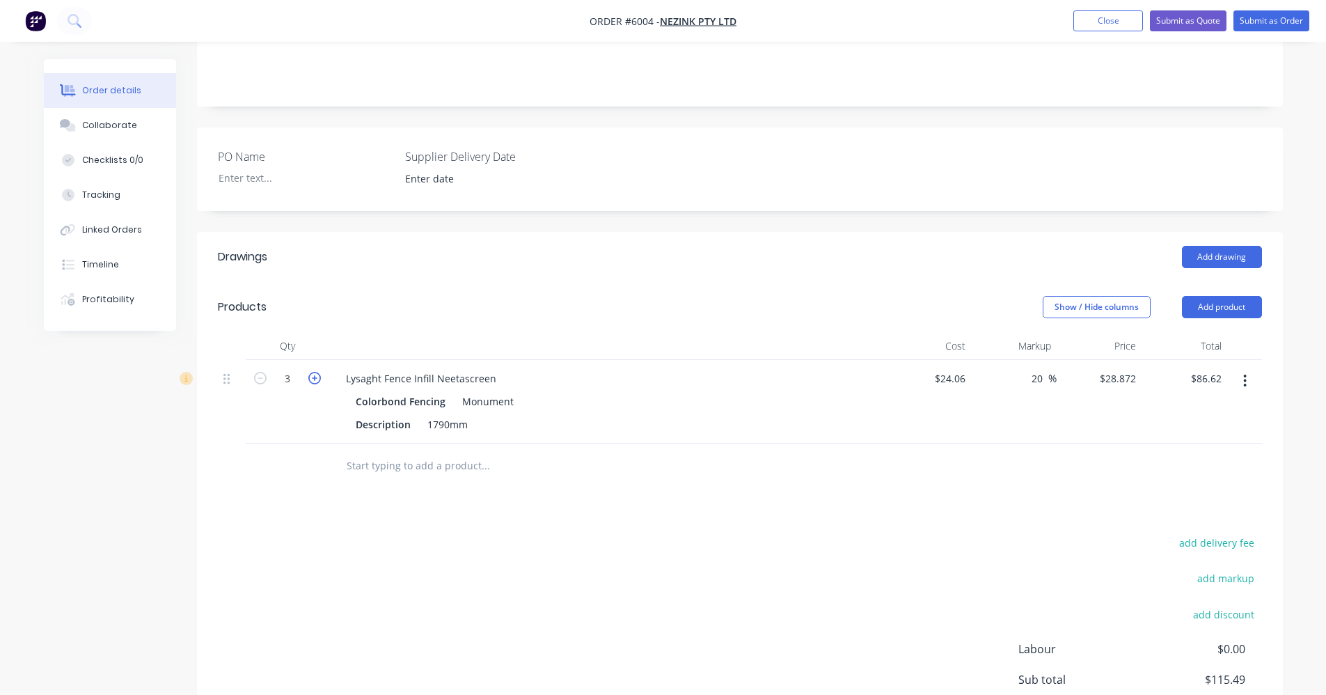
type input "$115.49"
click at [318, 372] on icon "button" at bounding box center [314, 378] width 13 height 13
type input "5"
type input "$144.36"
click at [318, 372] on icon "button" at bounding box center [314, 378] width 13 height 13
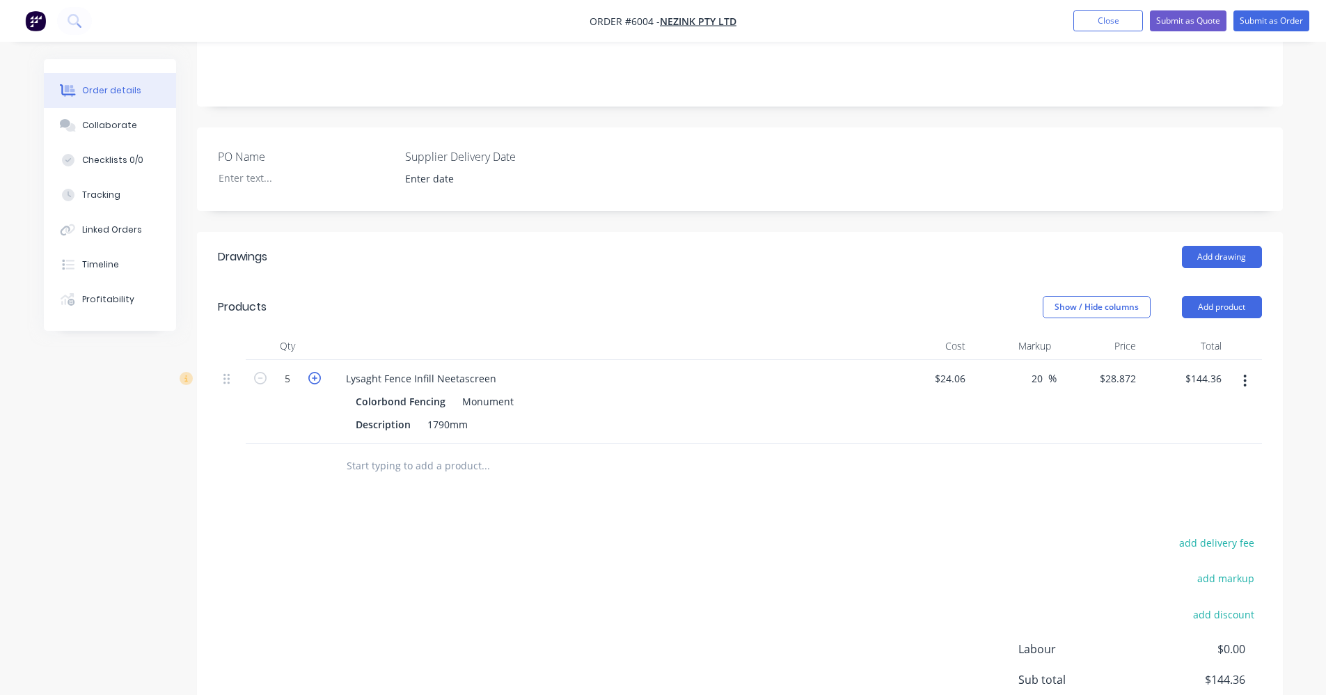
type input "6"
type input "$173.23"
click at [382, 452] on input "text" at bounding box center [485, 466] width 278 height 28
type input "f"
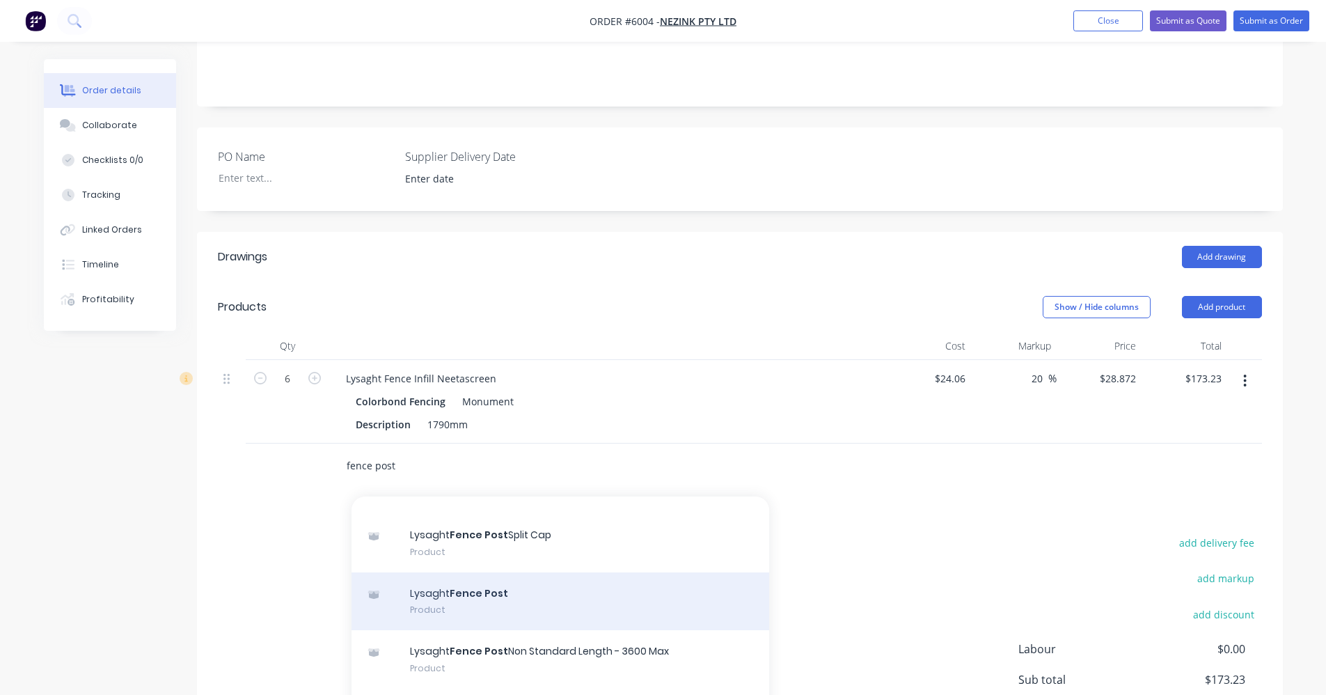
type input "fence post"
click at [549, 572] on div "Lysaght Fence Post Product" at bounding box center [561, 601] width 418 height 58
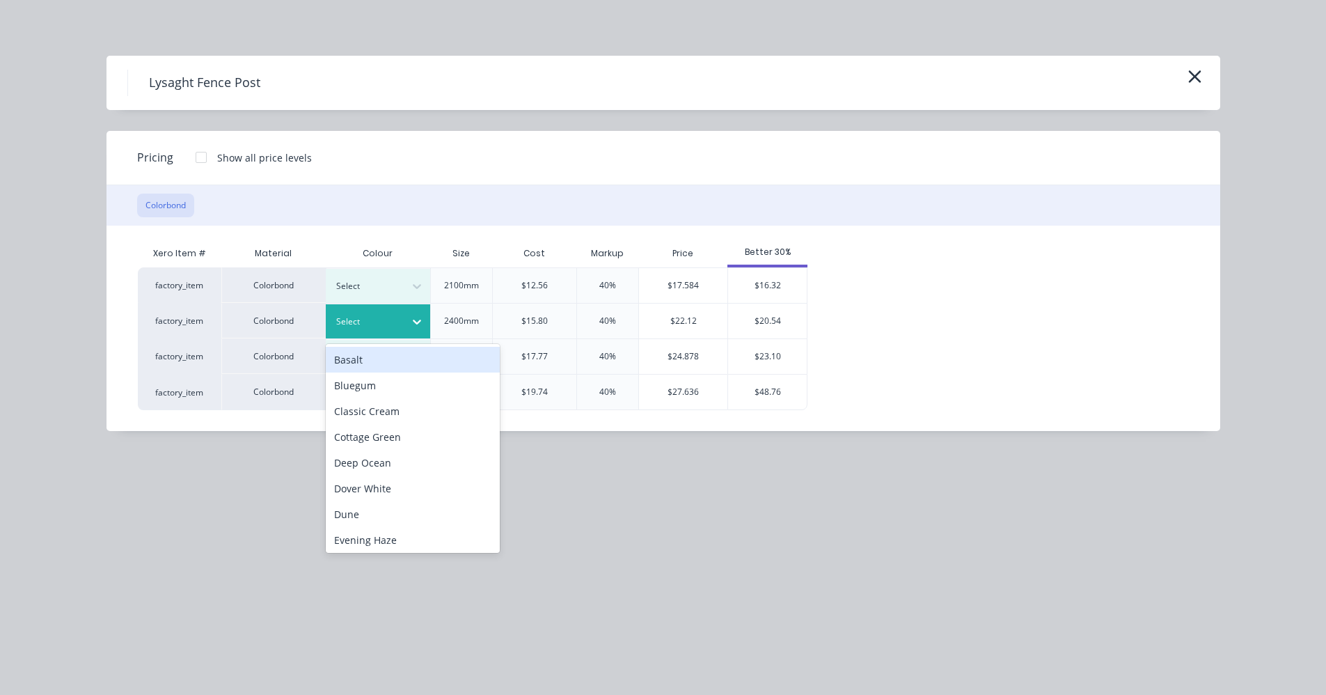
click at [405, 318] on div at bounding box center [416, 321] width 25 height 22
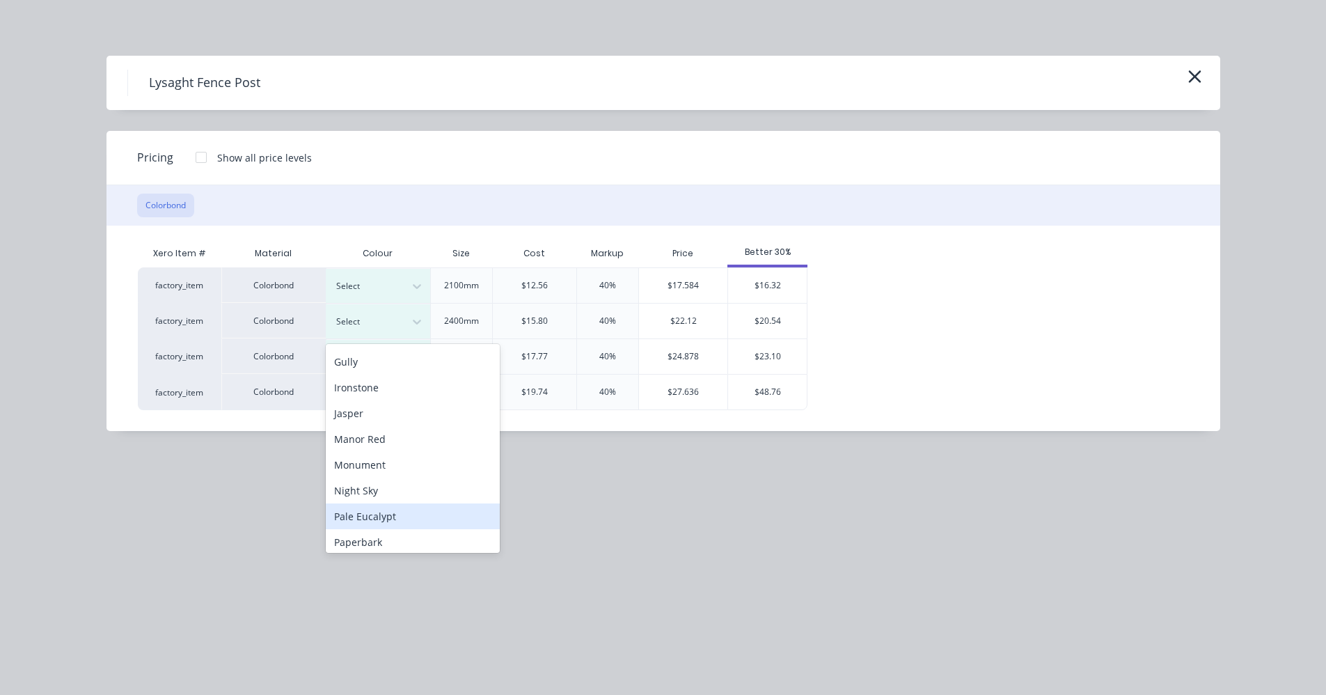
scroll to position [209, 0]
click at [380, 461] on div "Monument" at bounding box center [413, 460] width 174 height 26
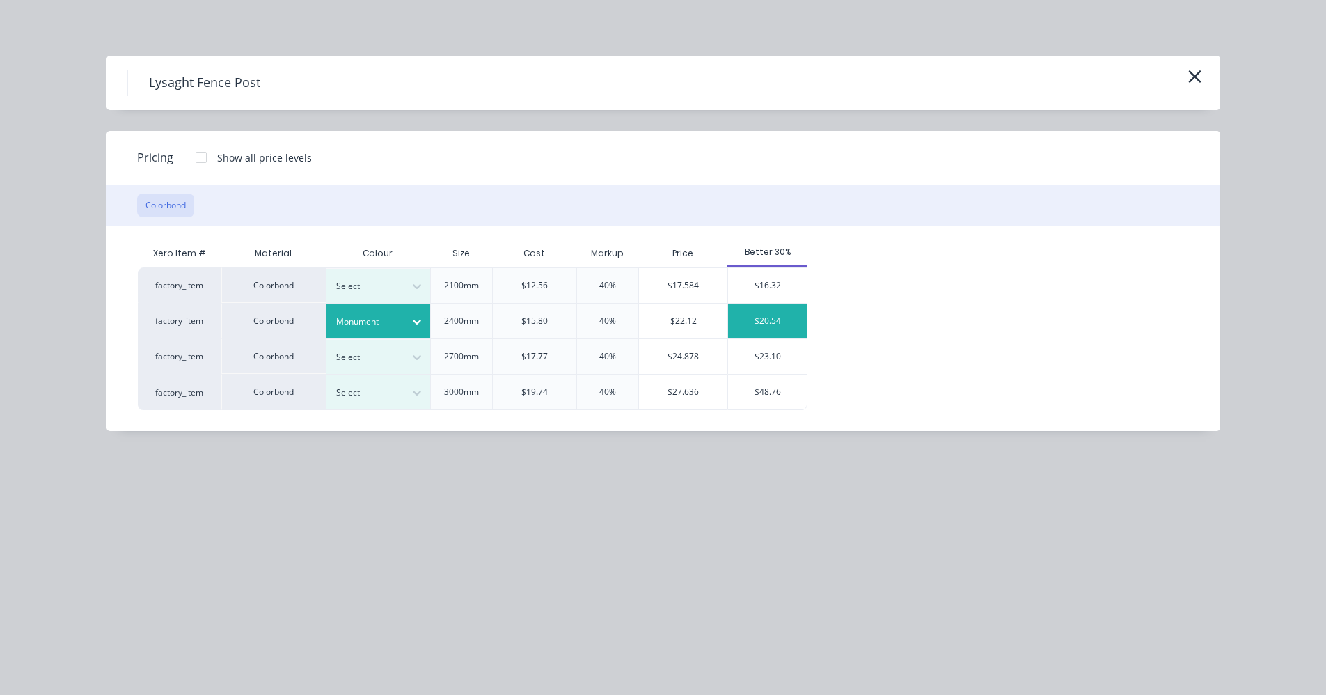
click at [771, 324] on div "$20.54" at bounding box center [767, 320] width 79 height 35
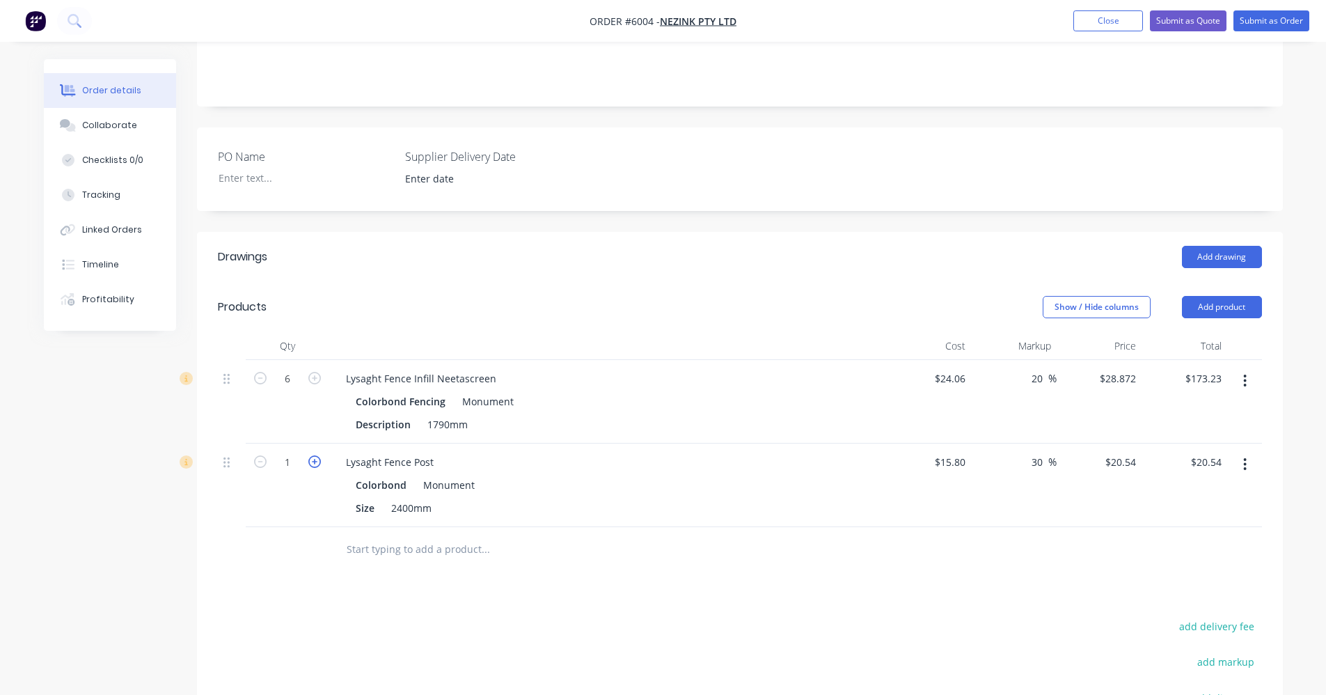
click at [317, 455] on icon "button" at bounding box center [314, 461] width 13 height 13
type input "2"
type input "$41.08"
click at [317, 455] on icon "button" at bounding box center [314, 461] width 13 height 13
type input "3"
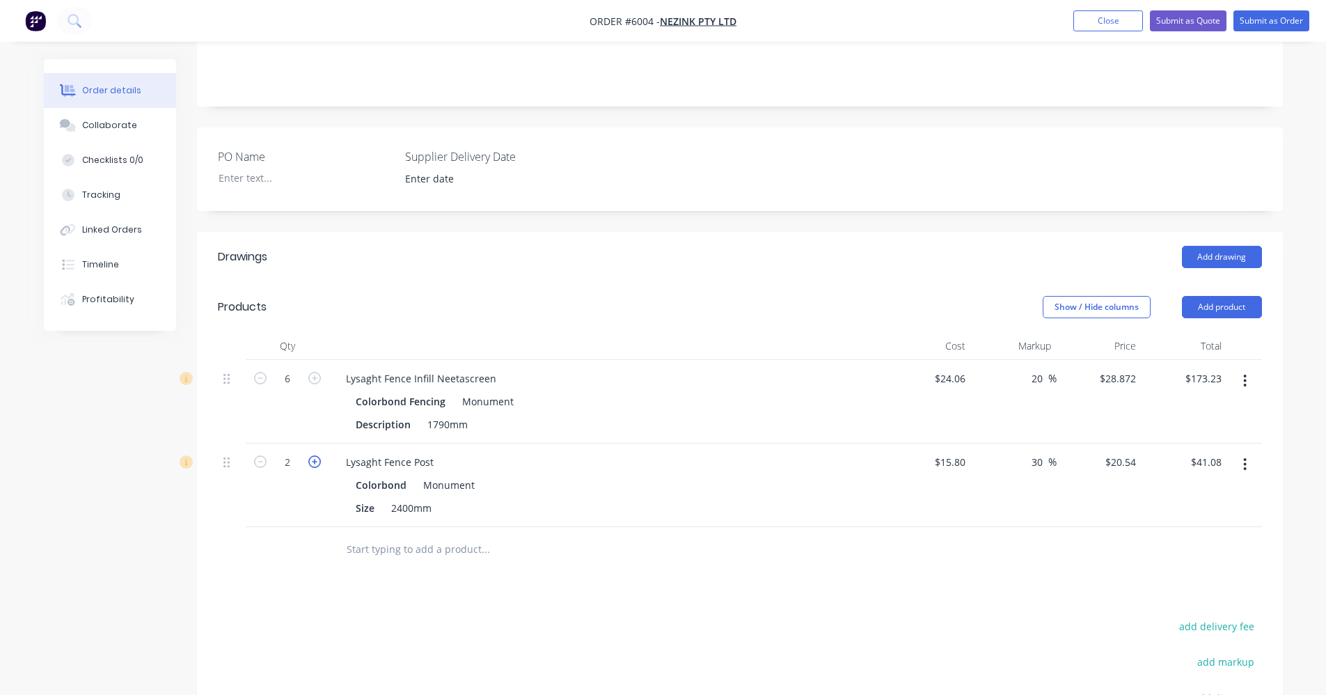
type input "$61.62"
click at [317, 455] on icon "button" at bounding box center [314, 461] width 13 height 13
type input "4"
type input "$82.16"
click at [384, 535] on input "text" at bounding box center [485, 549] width 278 height 28
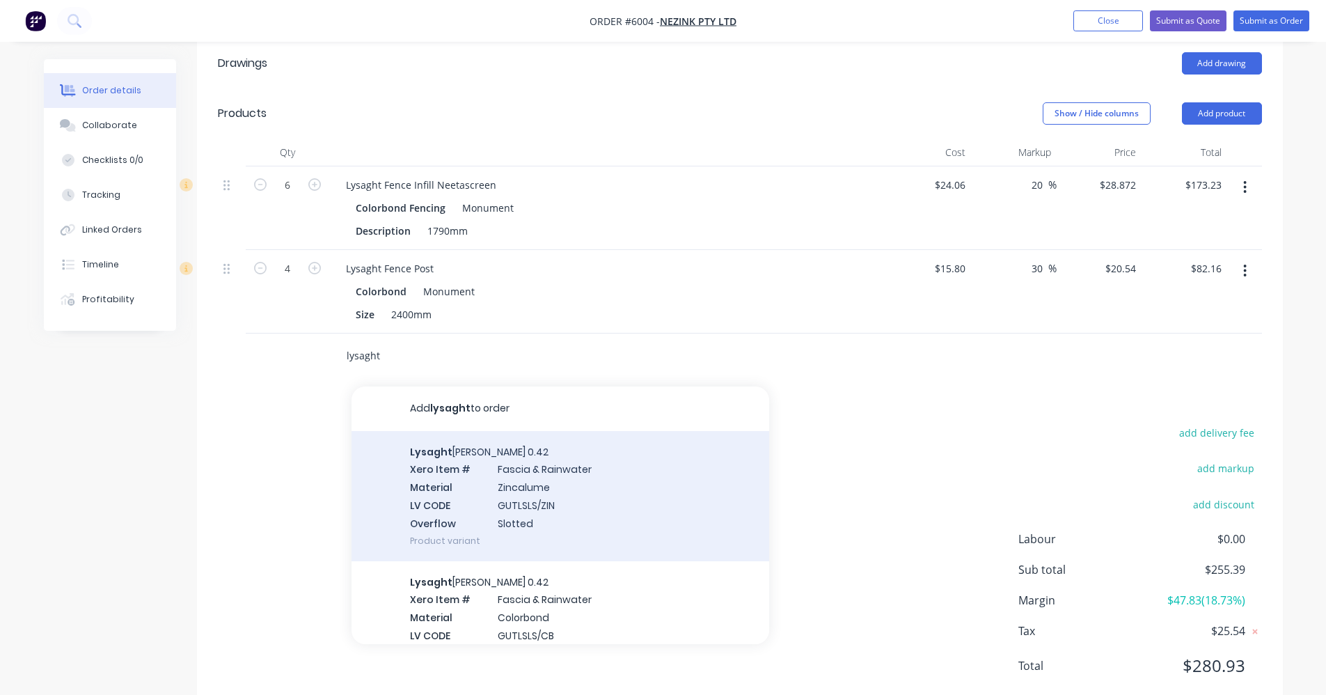
scroll to position [70, 0]
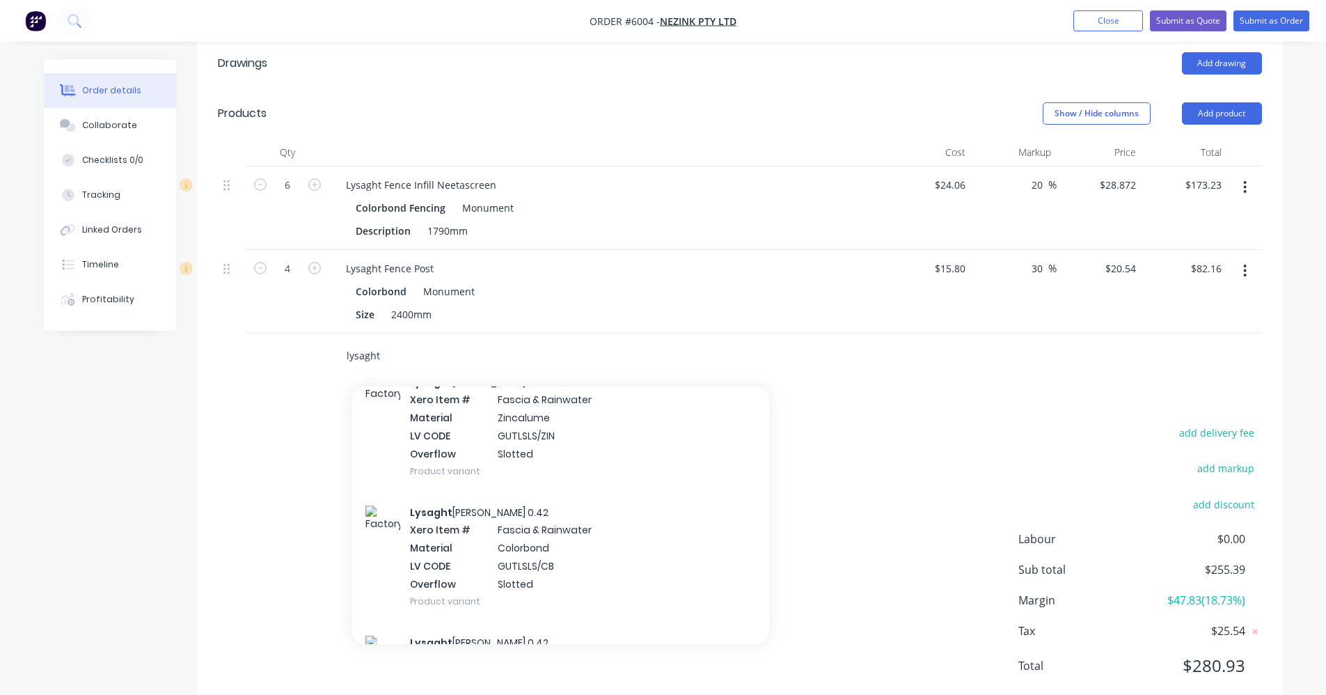
drag, startPoint x: 295, startPoint y: 310, endPoint x: 203, endPoint y: 294, distance: 93.8
click at [203, 294] on div "Qty Cost Markup Price Total 6 Lysaght Fence Infill Neetascreen Colorbond Fencin…" at bounding box center [740, 259] width 1086 height 240
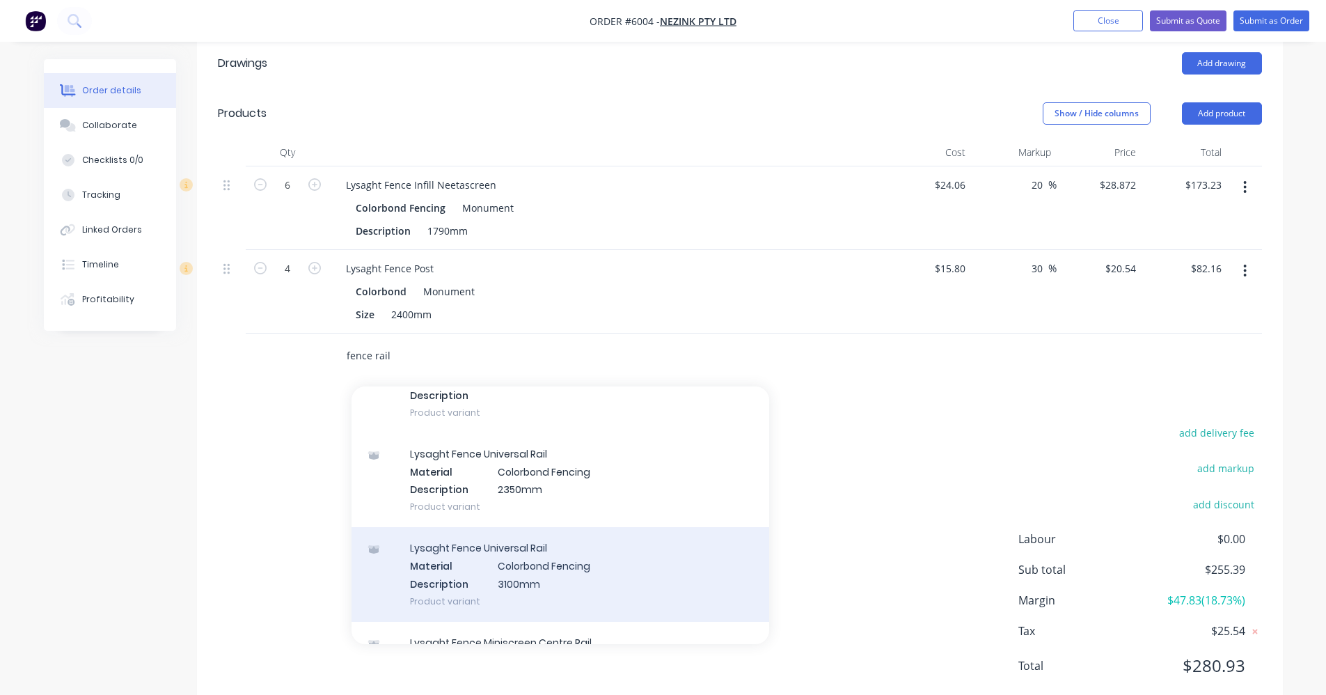
scroll to position [418, 0]
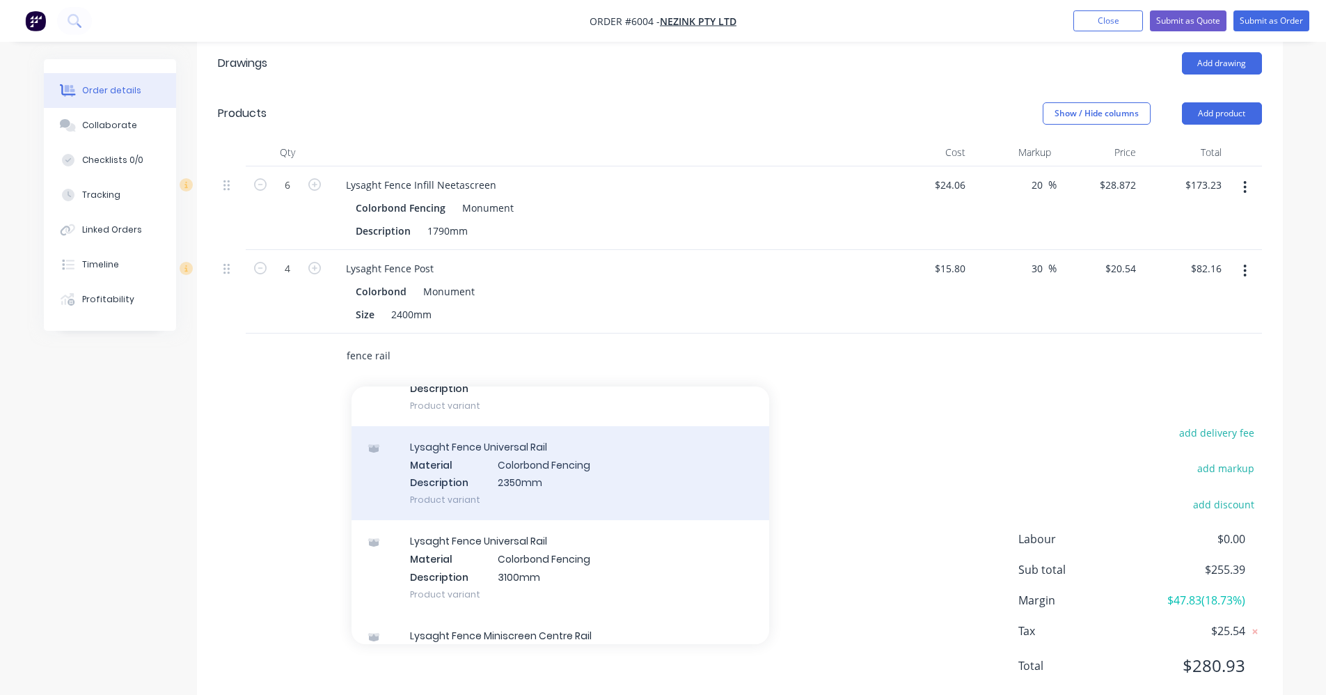
type input "fence rail"
click at [517, 436] on div "Lysaght Fence Universal Rail Material Colorbond Fencing Description 2350mm Prod…" at bounding box center [561, 473] width 418 height 94
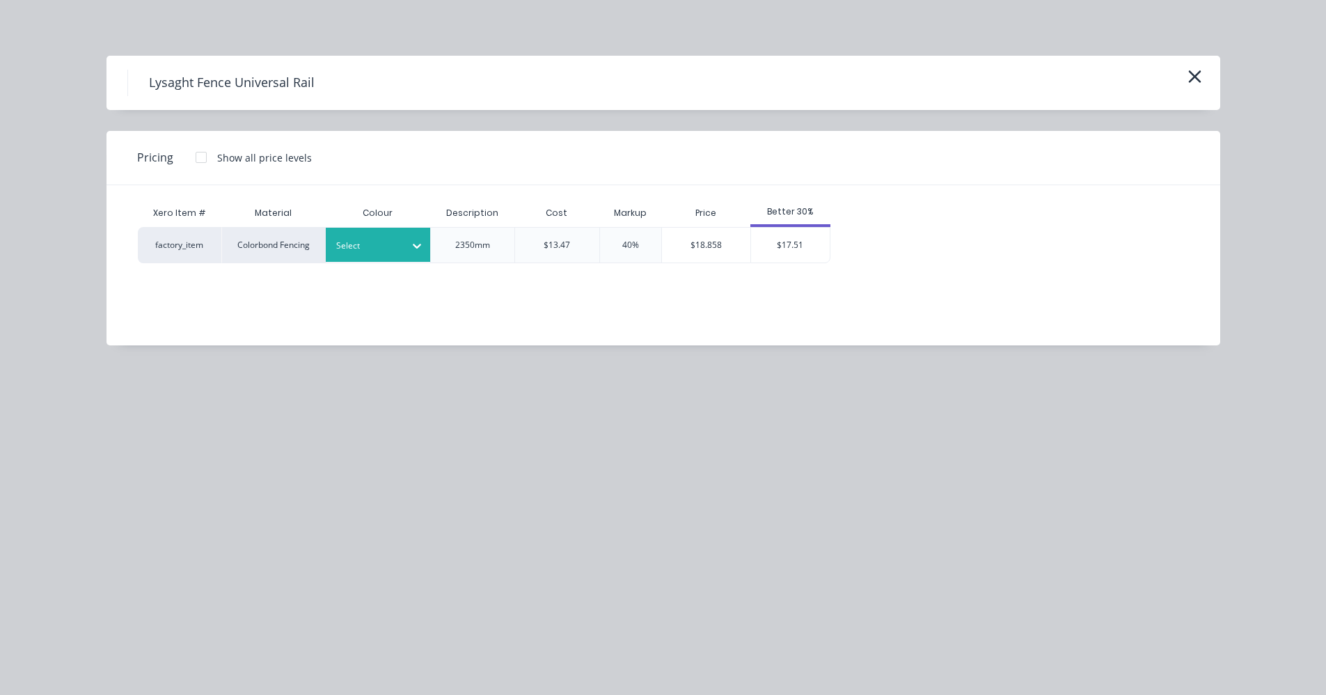
click at [387, 245] on div at bounding box center [367, 245] width 63 height 15
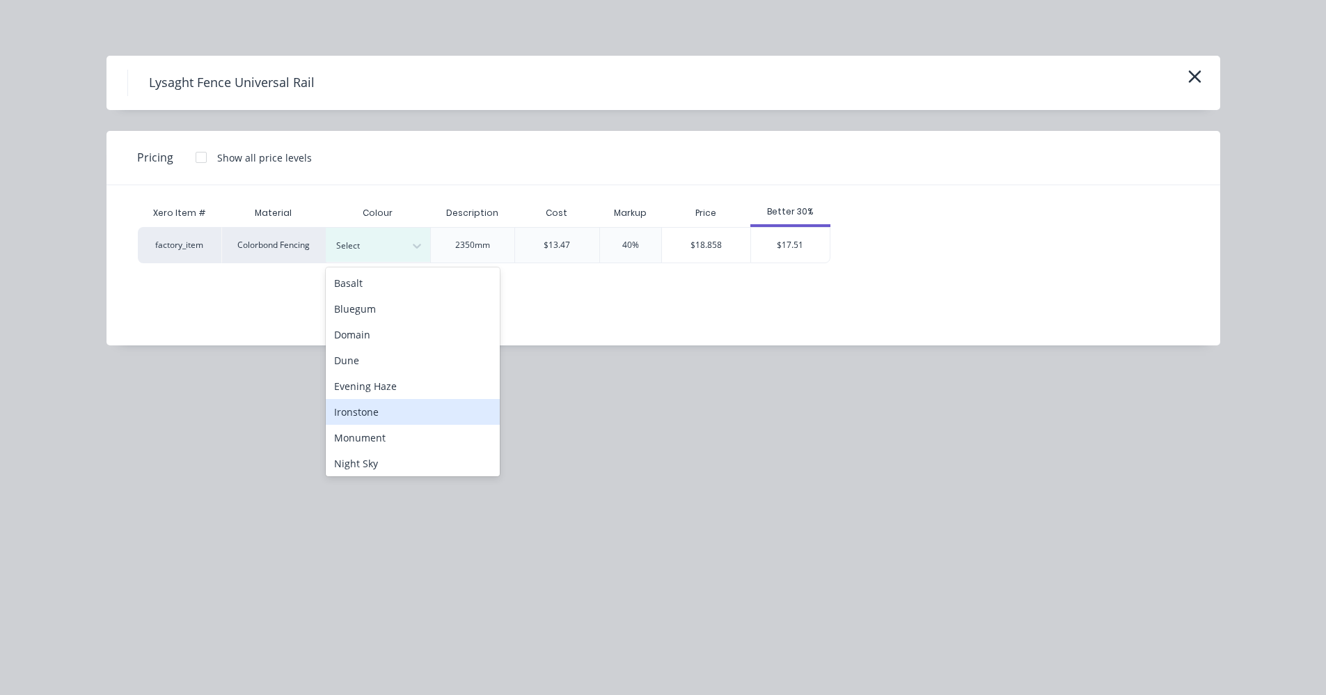
scroll to position [70, 0]
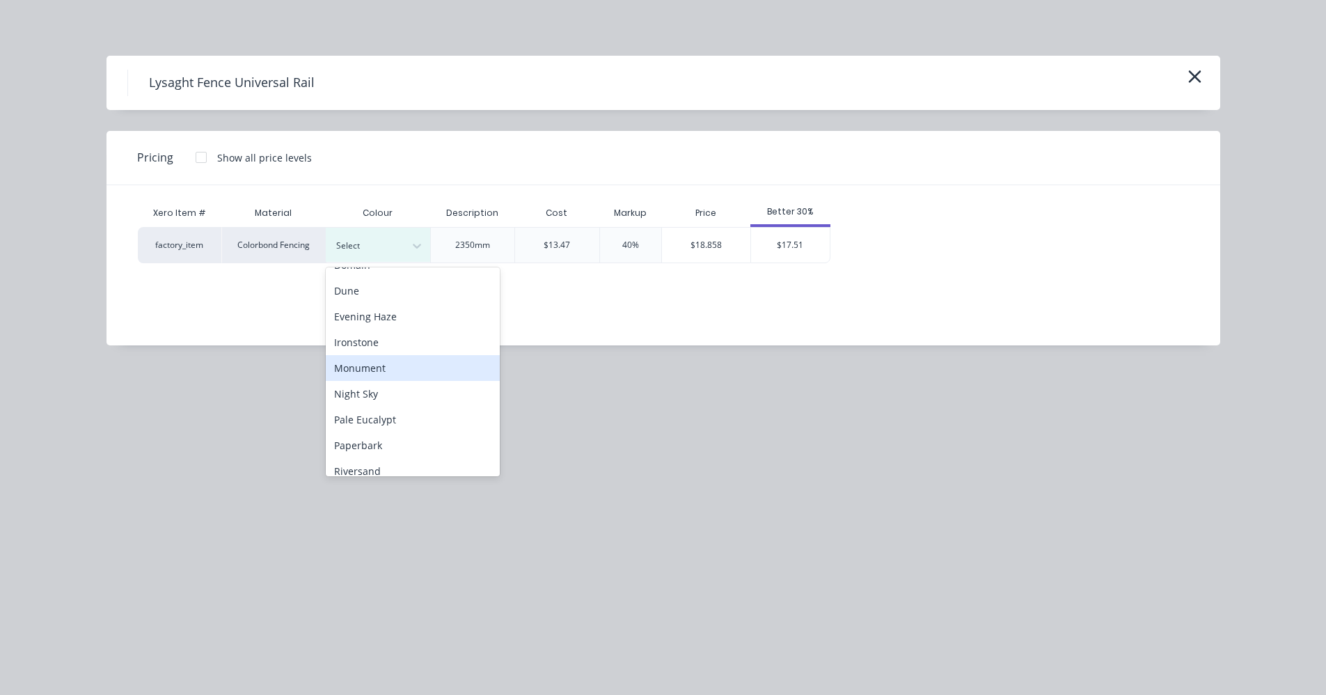
click at [361, 368] on div "Monument" at bounding box center [413, 368] width 174 height 26
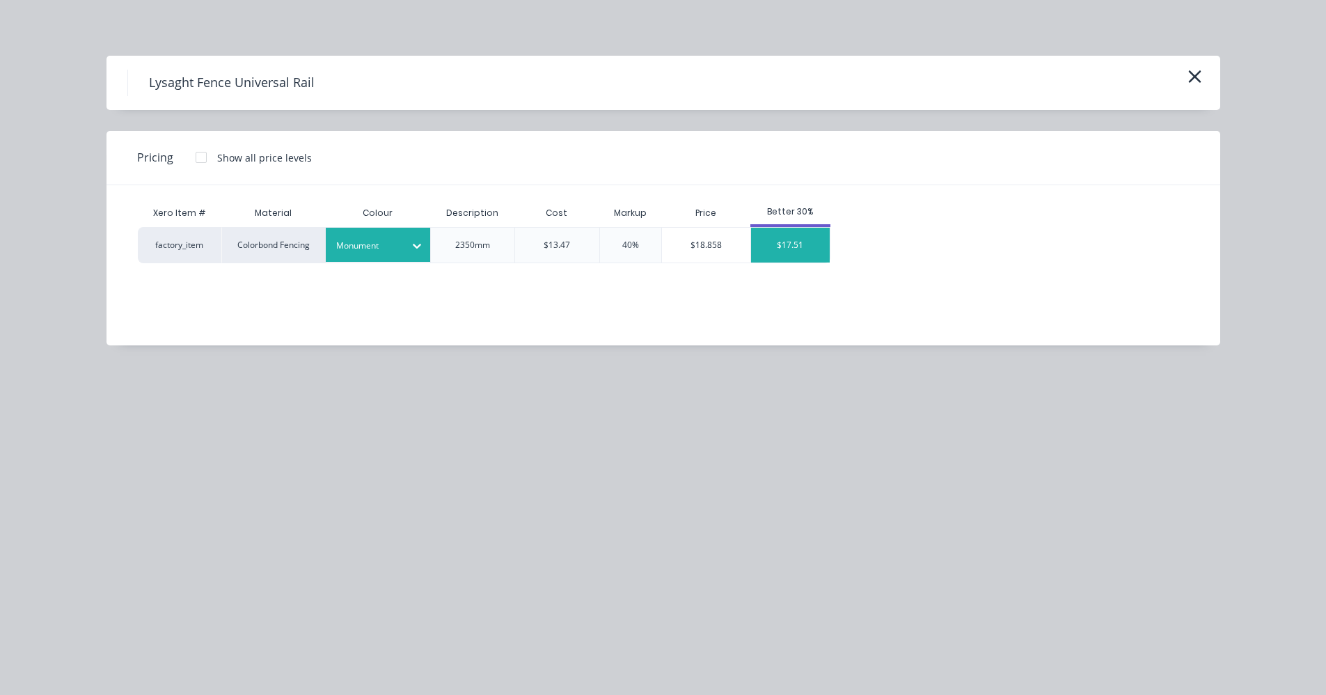
click at [784, 242] on div "$17.51" at bounding box center [790, 245] width 79 height 35
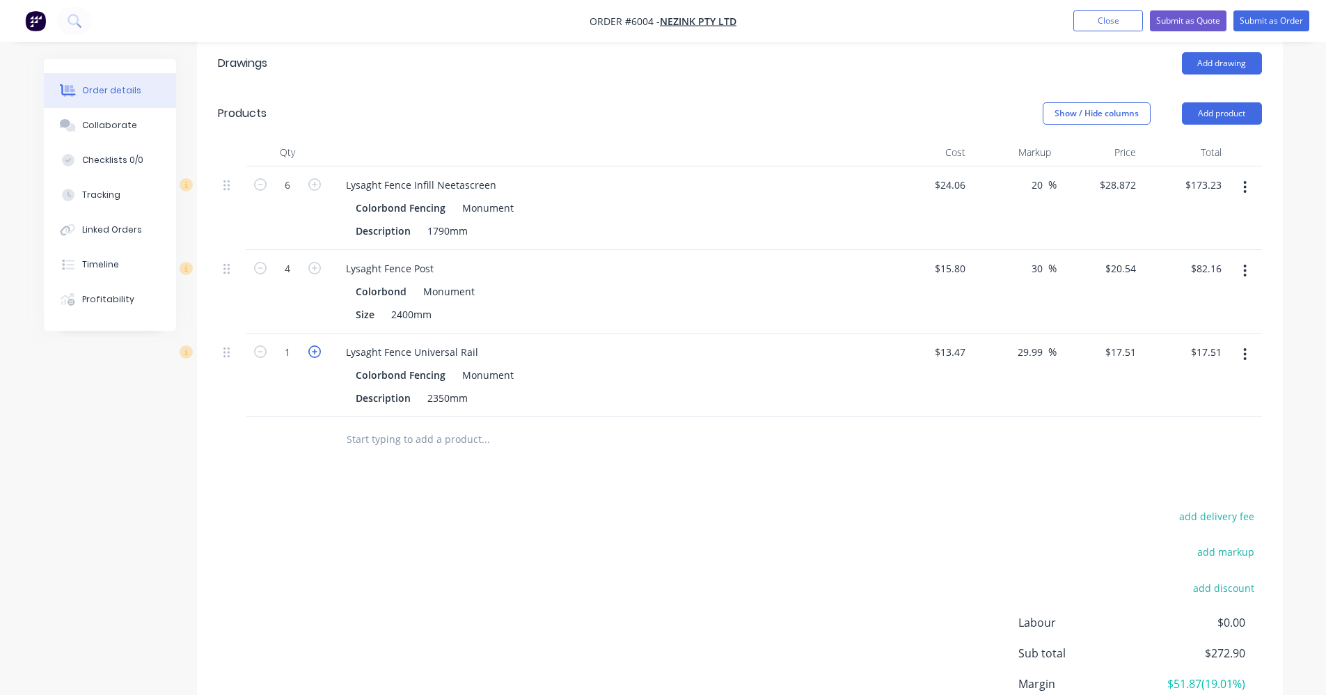
click at [310, 345] on icon "button" at bounding box center [314, 351] width 13 height 13
type input "2"
type input "$35.02"
click at [310, 345] on icon "button" at bounding box center [314, 351] width 13 height 13
type input "3"
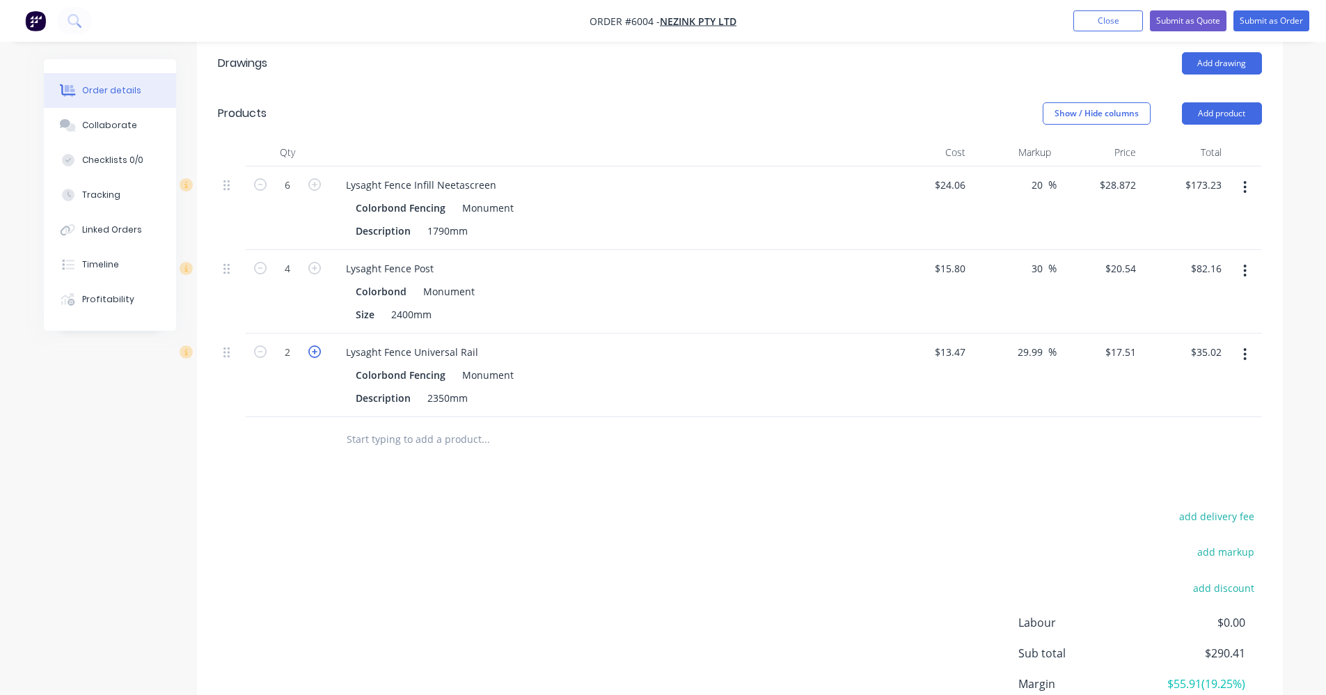
type input "$52.53"
click at [311, 345] on icon "button" at bounding box center [314, 351] width 13 height 13
type input "4"
type input "$70.04"
click at [397, 425] on input "text" at bounding box center [485, 439] width 278 height 28
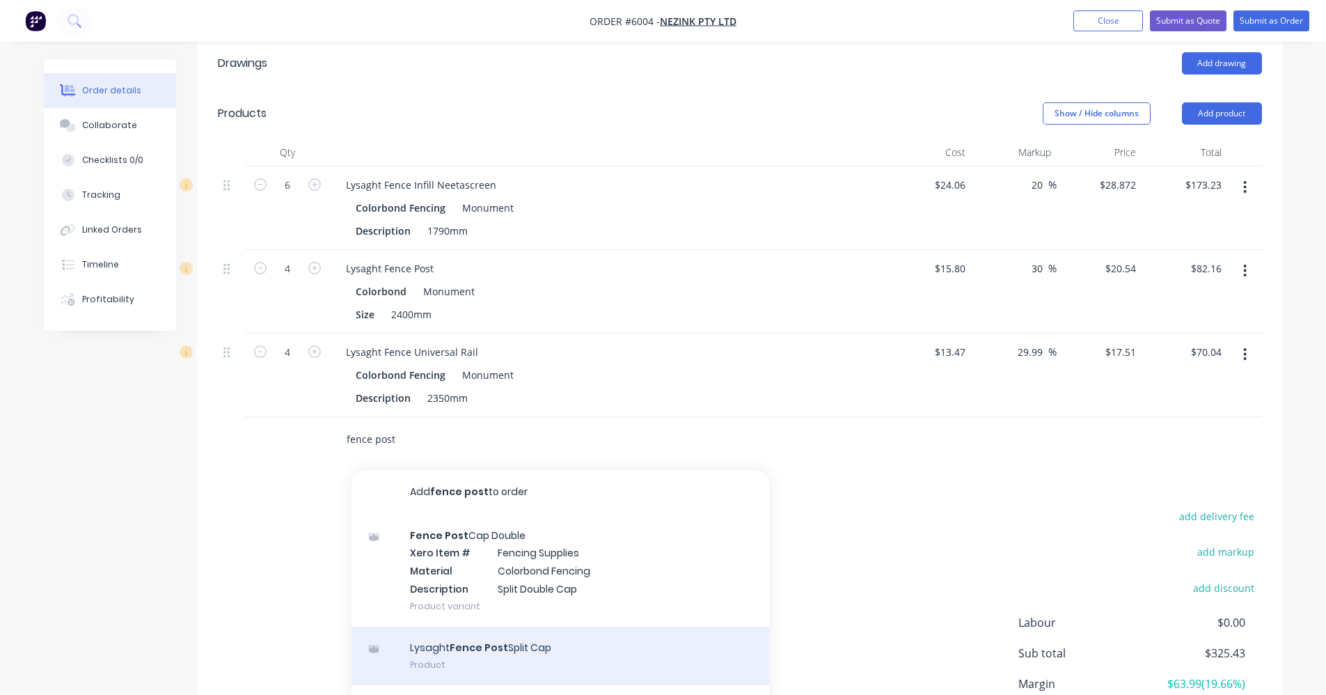
type input "fence post"
click at [495, 626] on div "Lysaght Fence Post Split Cap Product" at bounding box center [561, 655] width 418 height 58
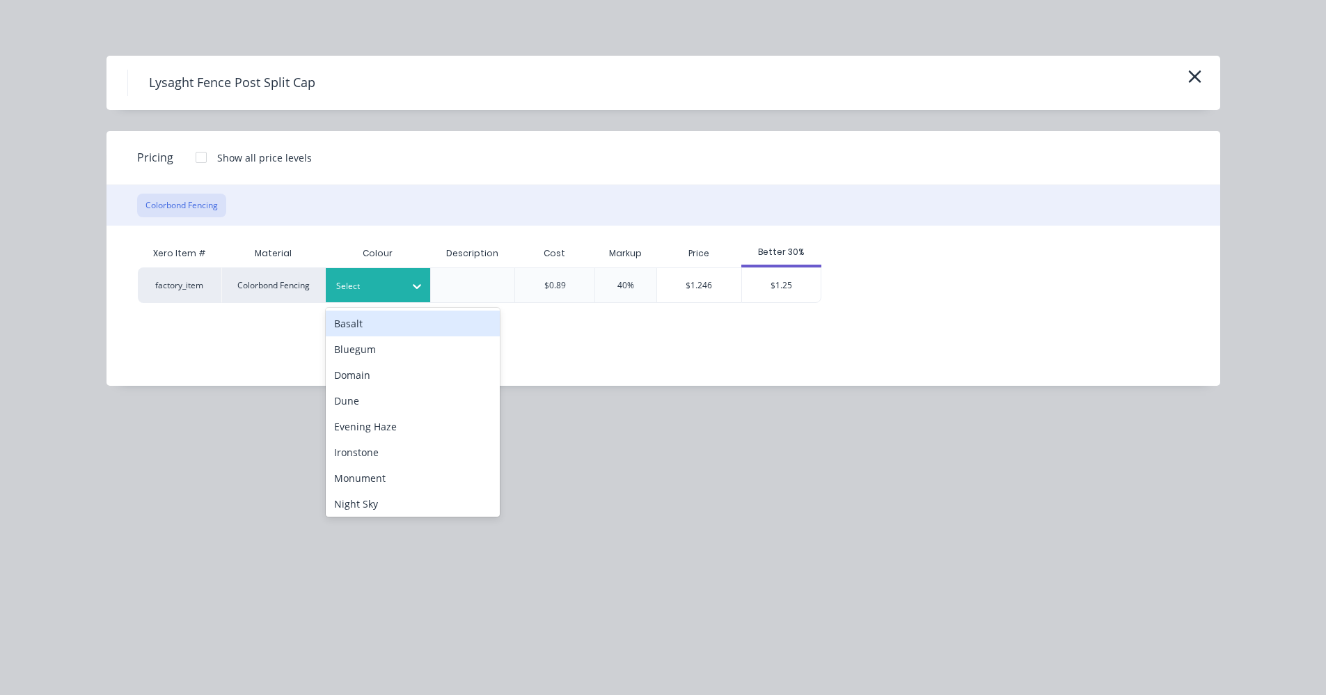
click at [384, 283] on div at bounding box center [367, 285] width 63 height 15
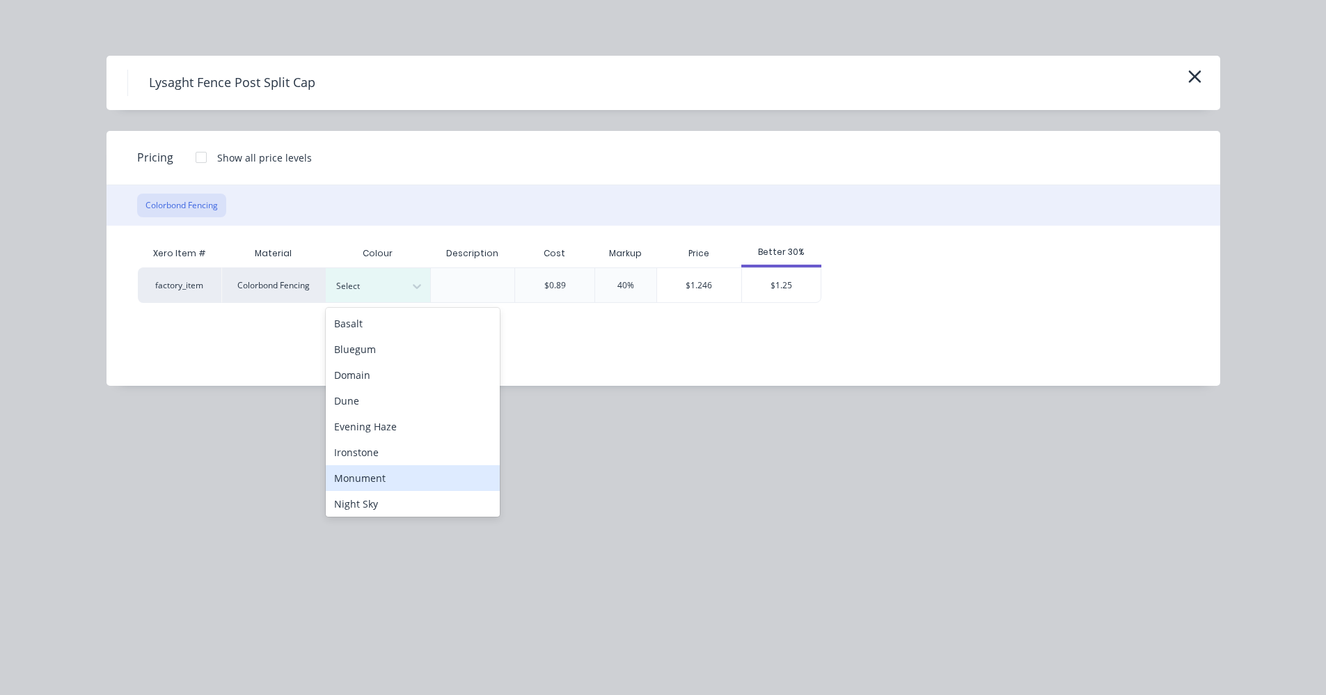
click at [368, 472] on div "Monument" at bounding box center [413, 478] width 174 height 26
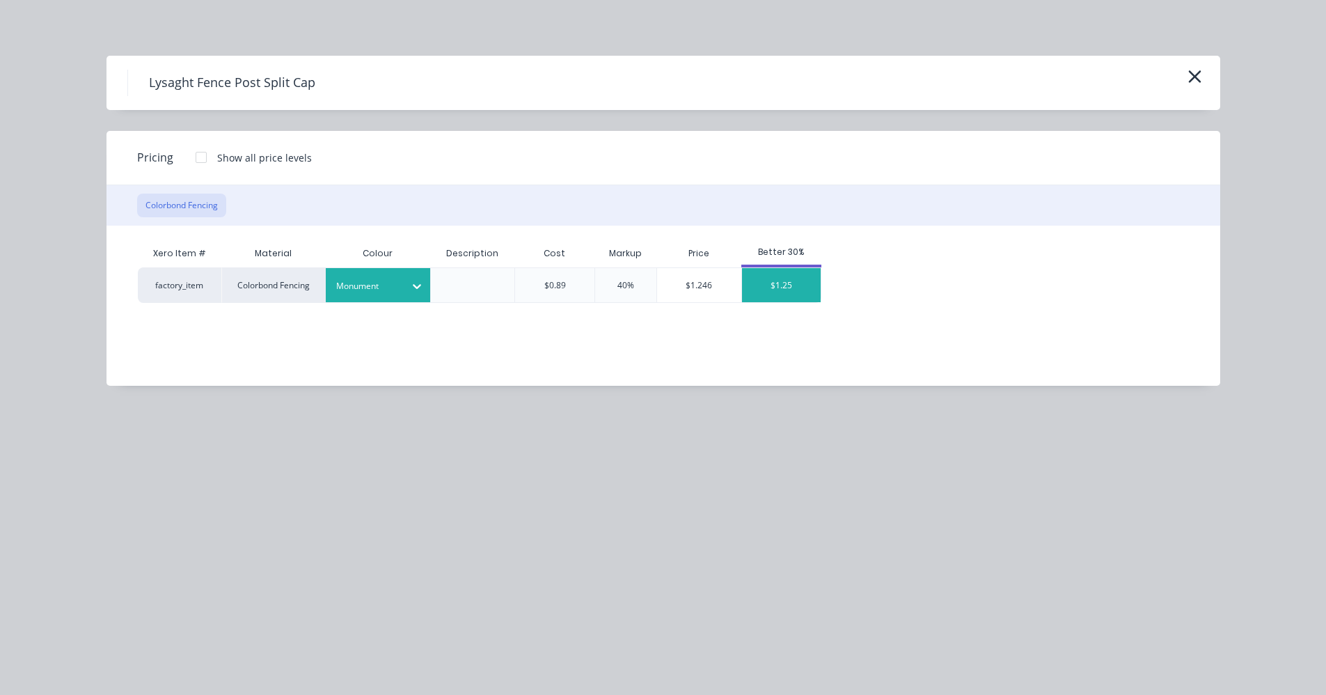
click at [782, 283] on div "$1.25" at bounding box center [781, 285] width 79 height 34
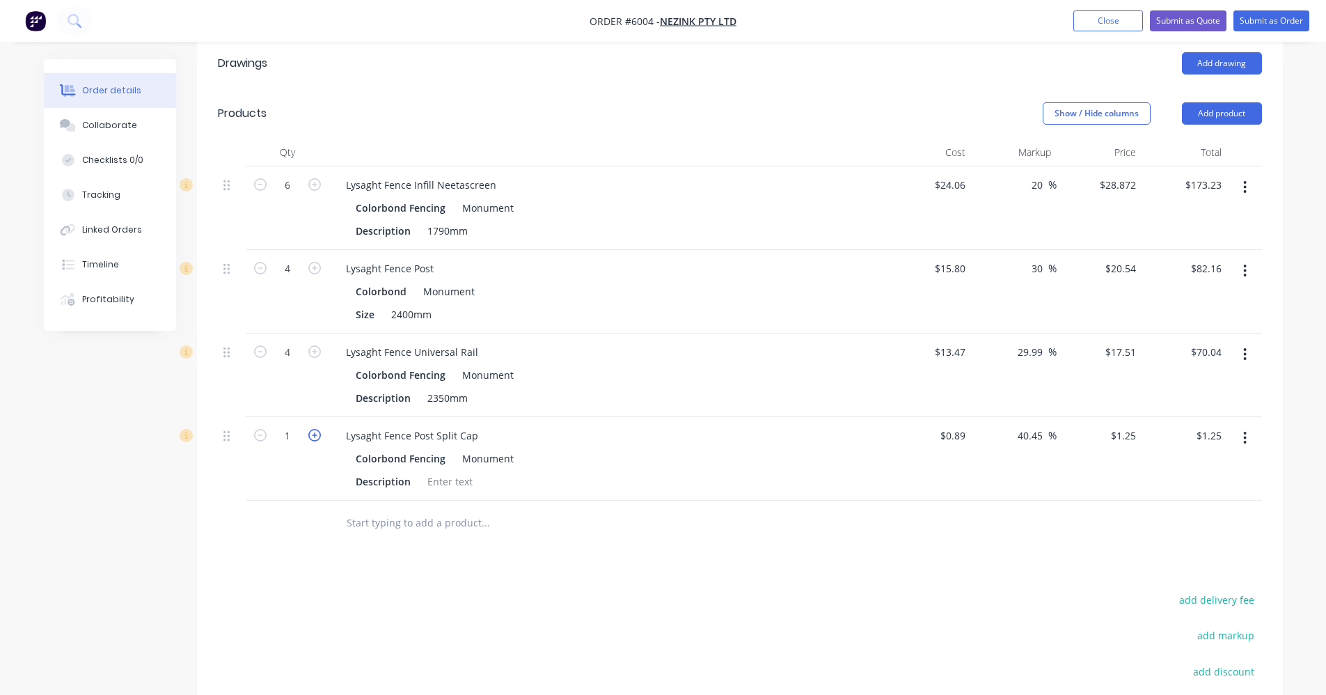
click at [315, 429] on icon "button" at bounding box center [314, 435] width 13 height 13
type input "2"
type input "$2.50"
type input "28.872"
drag, startPoint x: 1137, startPoint y: 143, endPoint x: 1023, endPoint y: 157, distance: 115.0
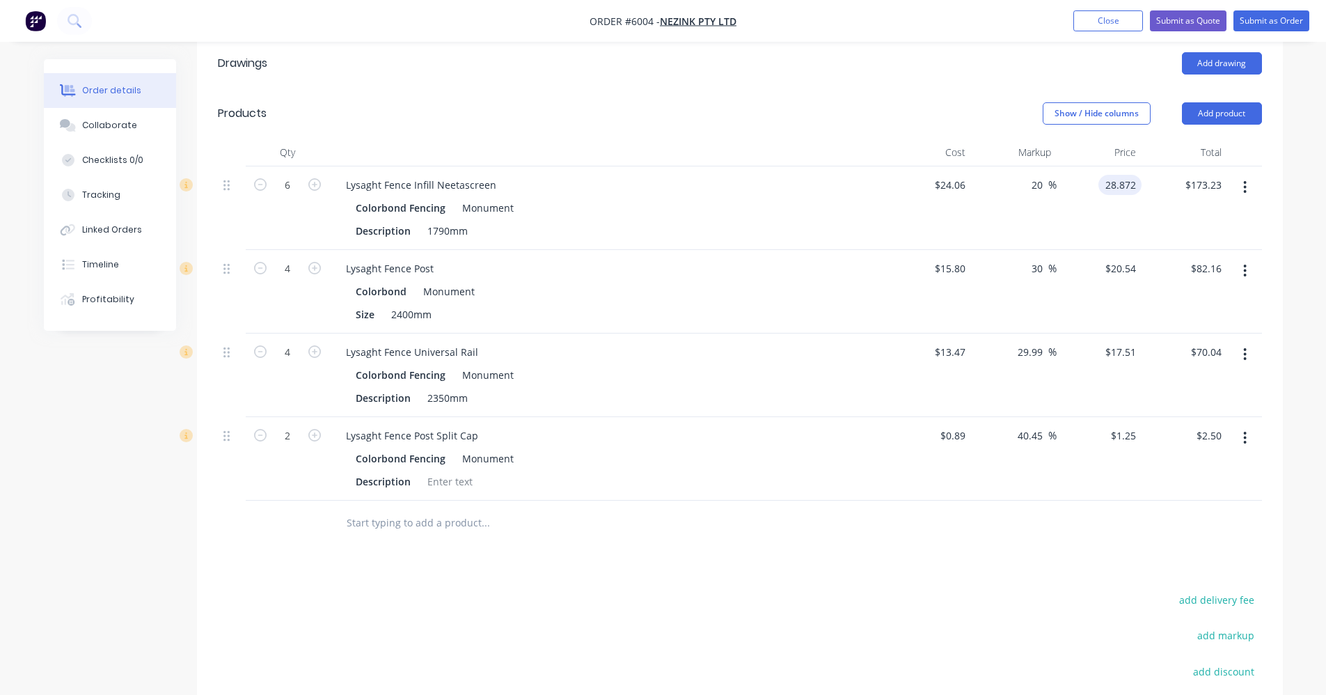
click at [1154, 166] on div "6 Lysaght Fence Infill Neetascreen Colorbond Fencing Monument Description 1790m…" at bounding box center [740, 208] width 1044 height 84
type input "24.06"
type input "$28.872"
type input "$24.06"
click at [970, 258] on input "15.8" at bounding box center [958, 268] width 26 height 20
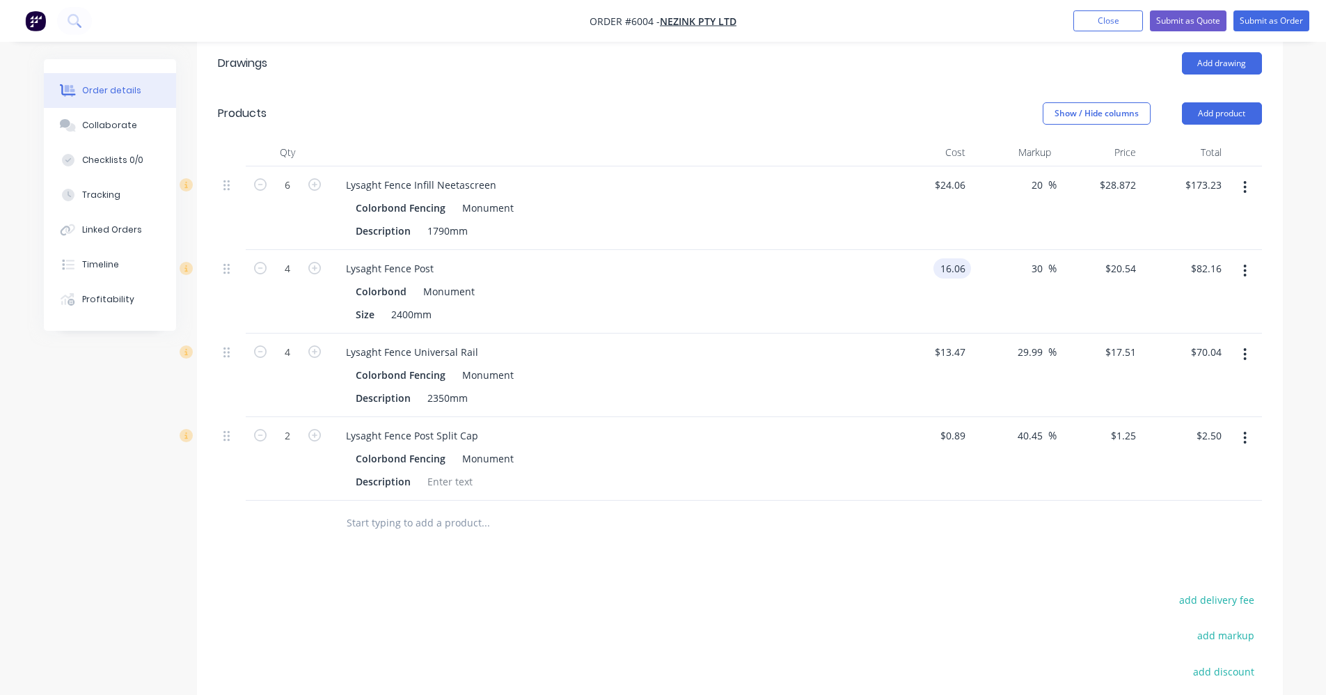
type input "$16.06"
type input "$20.878"
type input "$83.51"
click at [964, 175] on input "24.06" at bounding box center [955, 185] width 32 height 20
type input "$24.45"
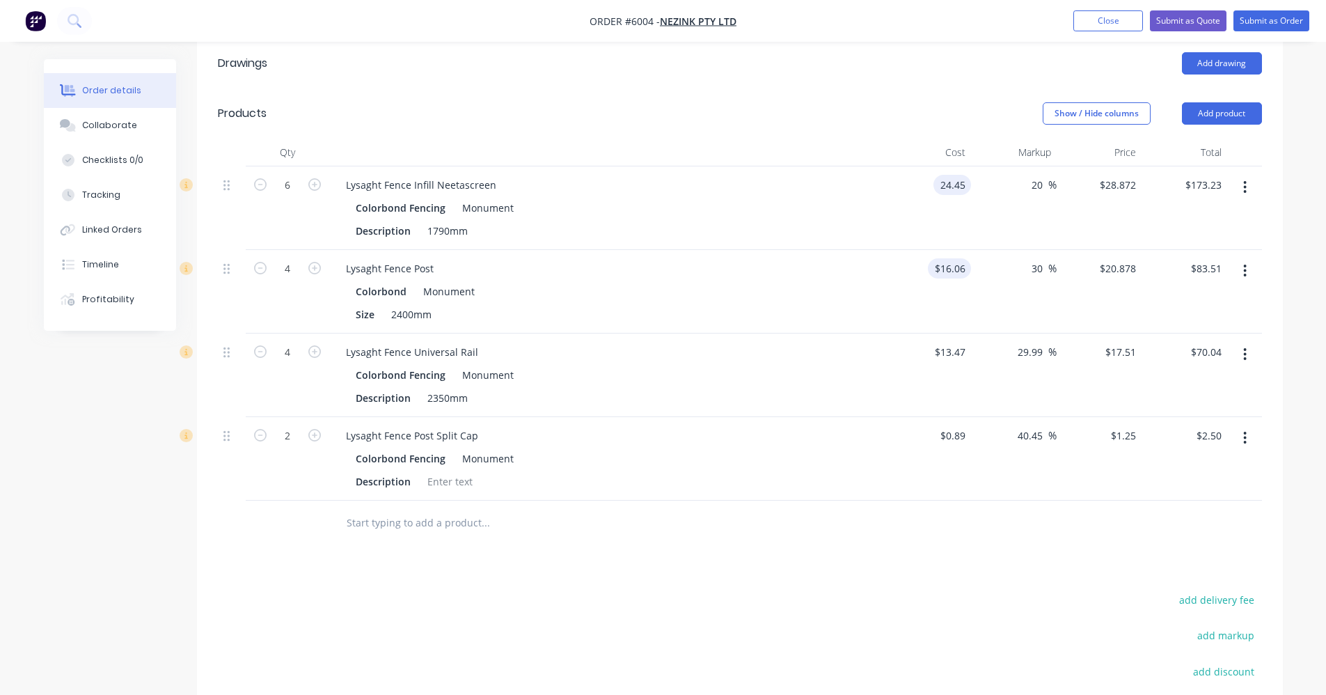
type input "$29.34"
type input "$176.04"
click at [968, 258] on input "16.06" at bounding box center [955, 268] width 32 height 20
type input "$16.06"
drag, startPoint x: 1045, startPoint y: 228, endPoint x: 1025, endPoint y: 228, distance: 20.2
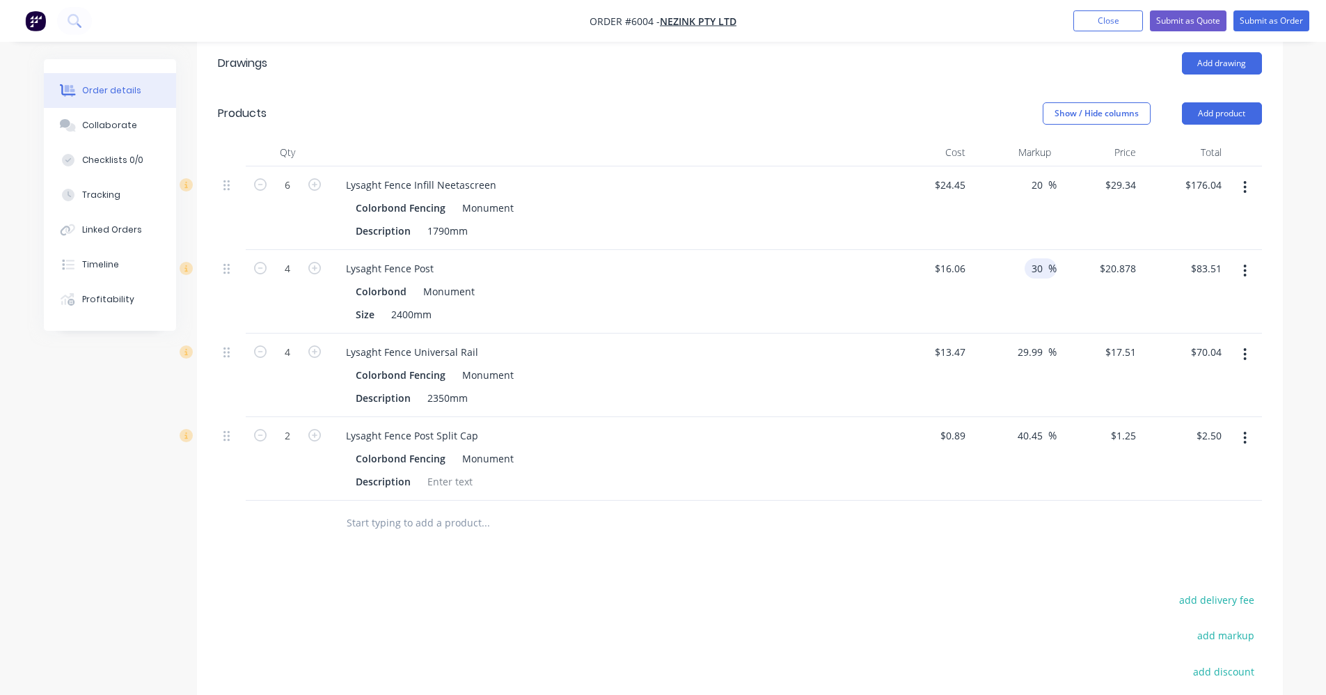
click at [1025, 258] on div "30 30 %" at bounding box center [1041, 268] width 32 height 20
type input "20"
type input "19.272"
type input "$77.09"
type input "$19.272"
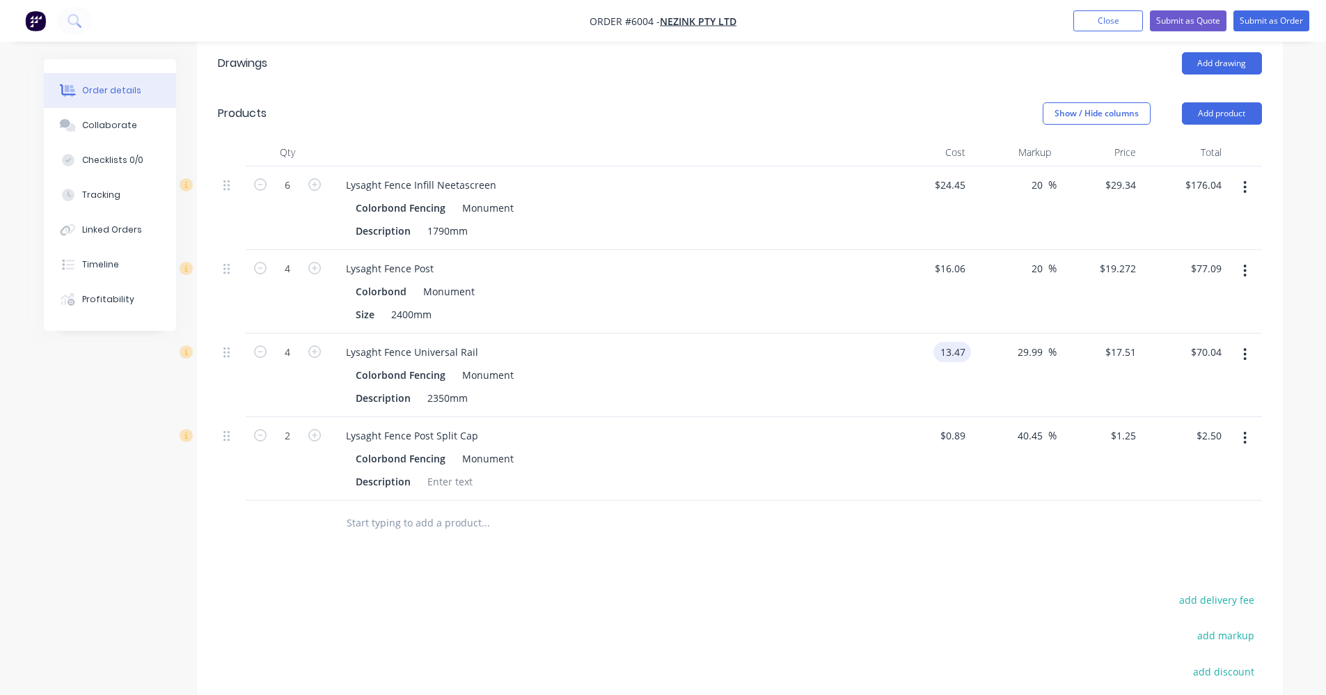
click at [965, 342] on input "13.47" at bounding box center [955, 352] width 32 height 20
type input "$15.04"
type input "$19.5509"
type input "$78.20"
type input "20"
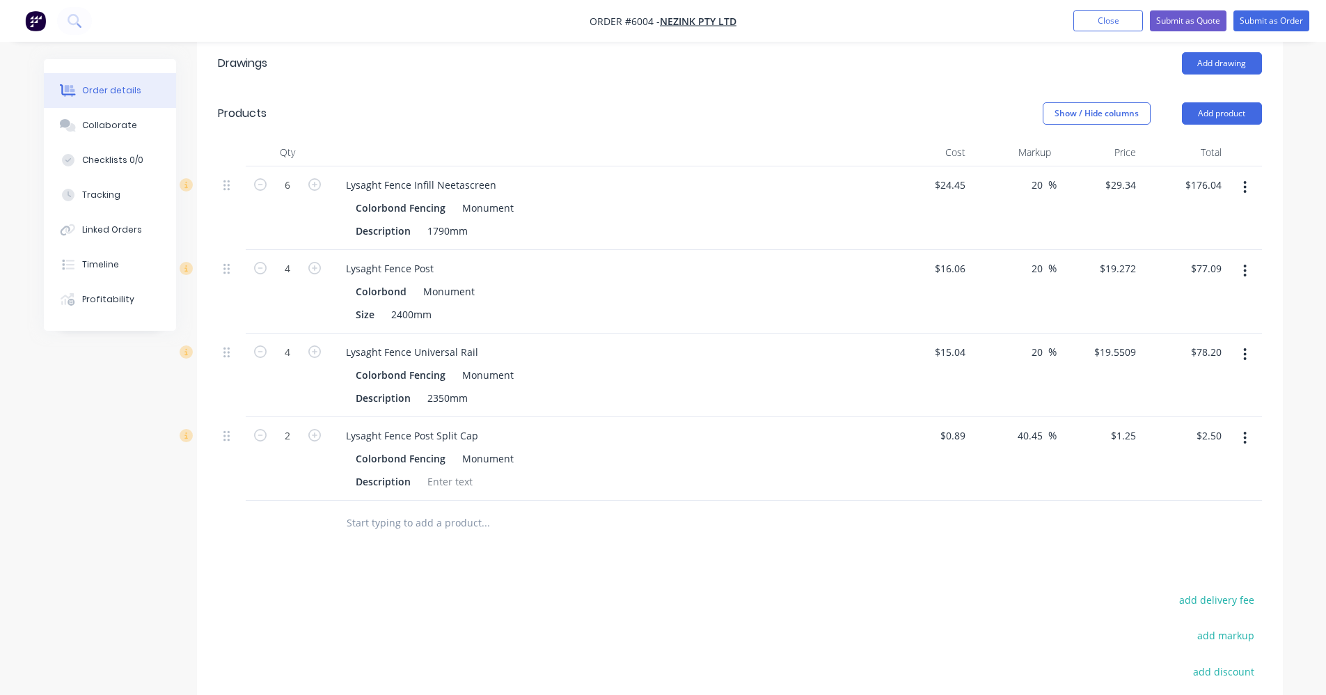
type input "18.048"
type input "$72.19"
type input "$18.048"
click at [968, 425] on input "0.89" at bounding box center [958, 435] width 26 height 20
type input "$94.00"
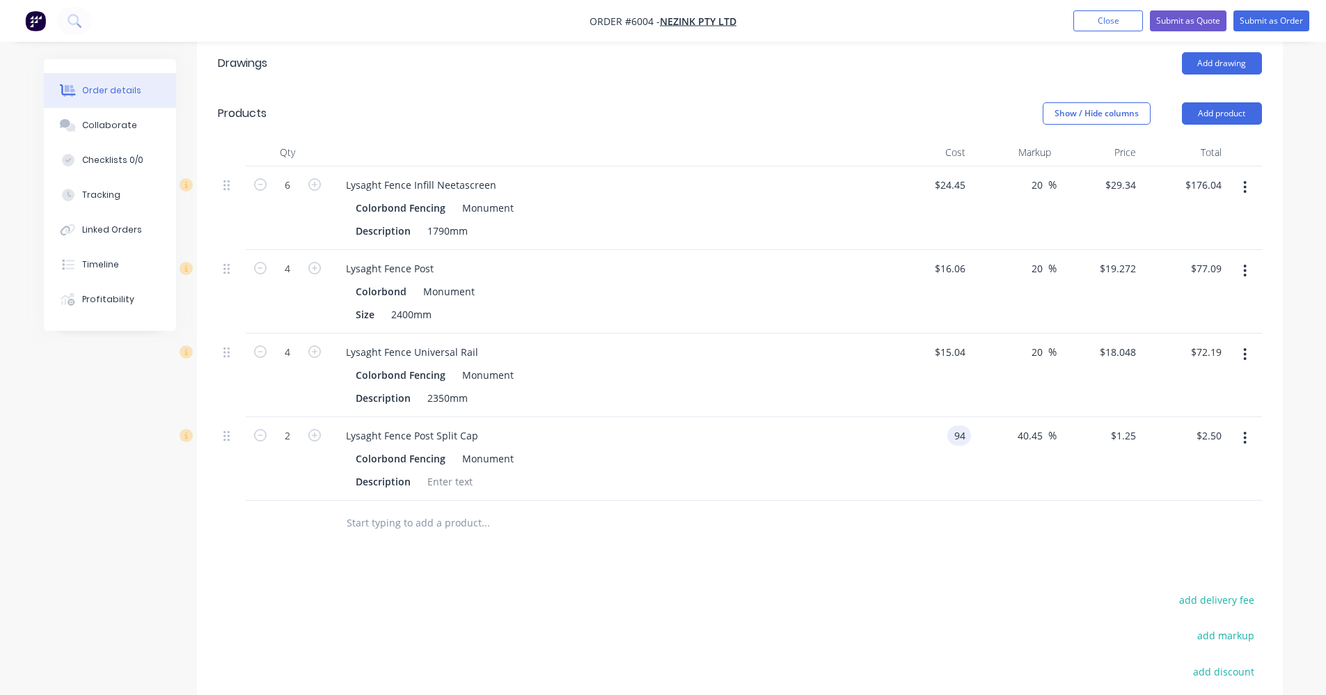
type input "$132.0225"
type input "$264.05"
type input "94"
type input "$132.023"
type input "$0.94"
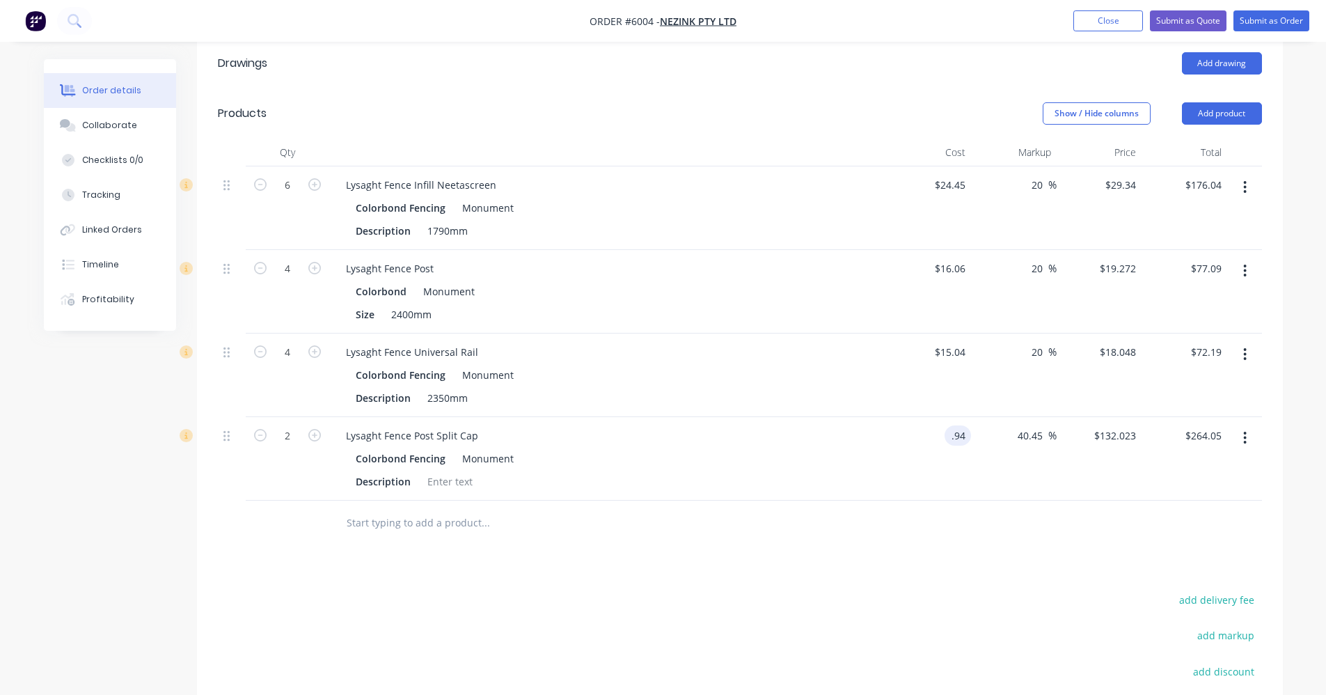
type input "$1.3202"
type input "$2.64"
type input "30"
type input "1.222"
type input "$2.44"
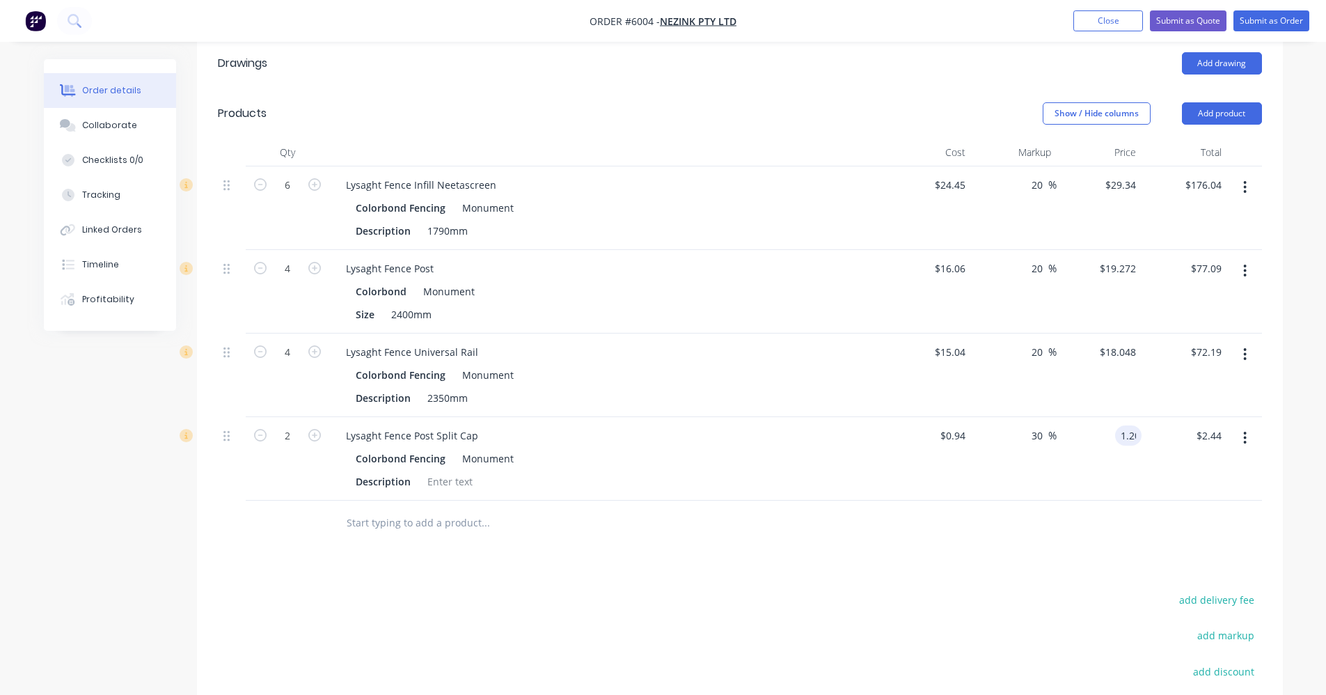
type input "1.20"
type input "27.66"
type input "$1.20"
type input "$2.40"
click at [1050, 500] on div at bounding box center [740, 522] width 1044 height 45
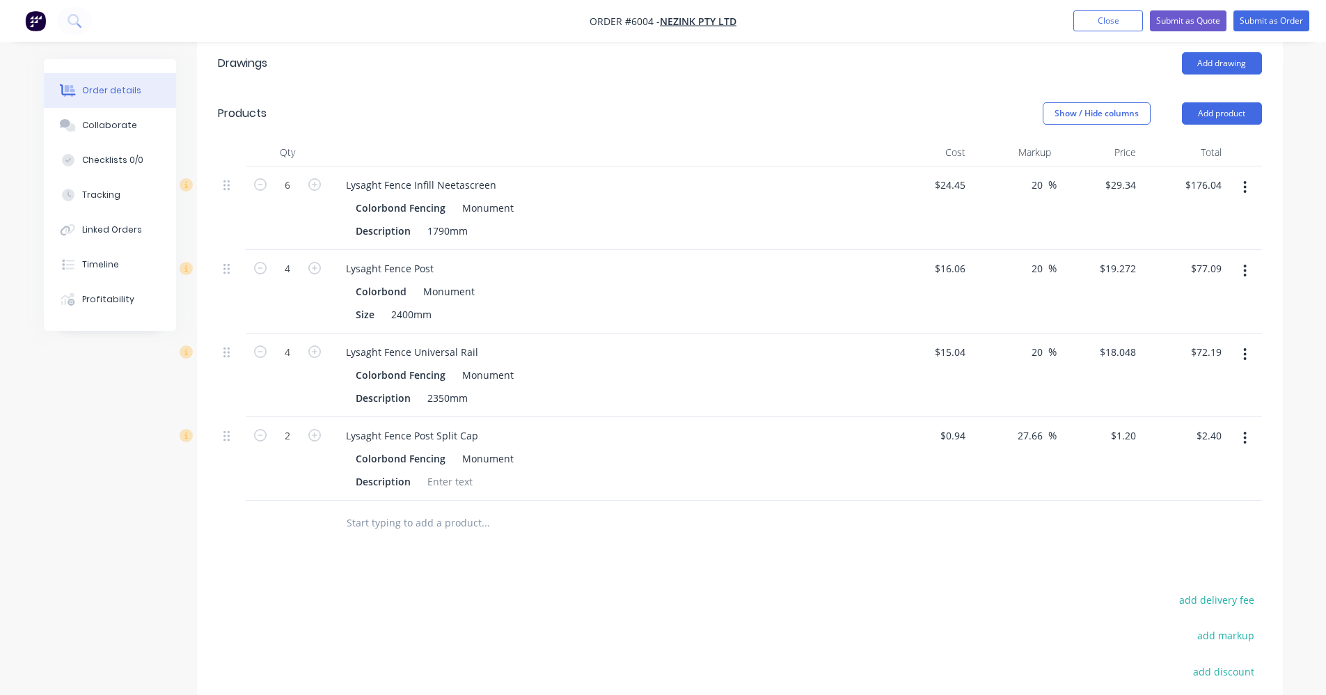
click at [989, 516] on div "Drawings Add drawing Products Show / Hide columns Add product Qty Cost Markup P…" at bounding box center [740, 459] width 1086 height 842
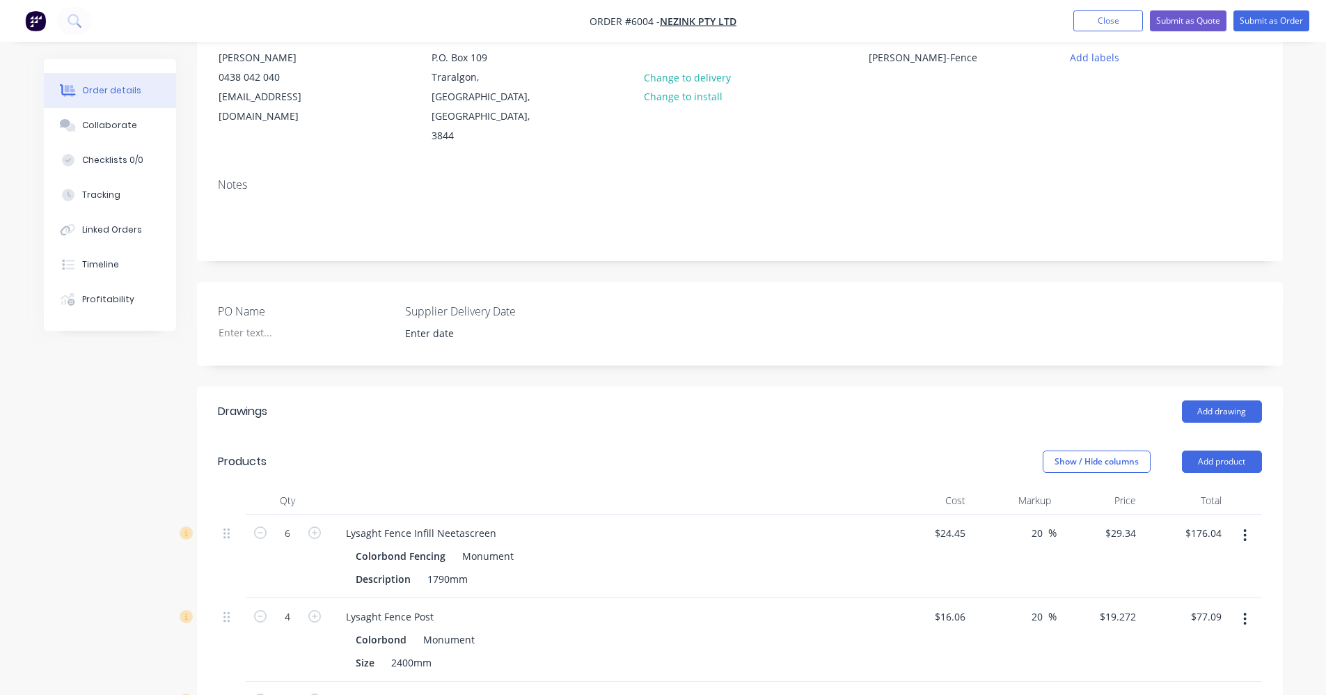
scroll to position [0, 0]
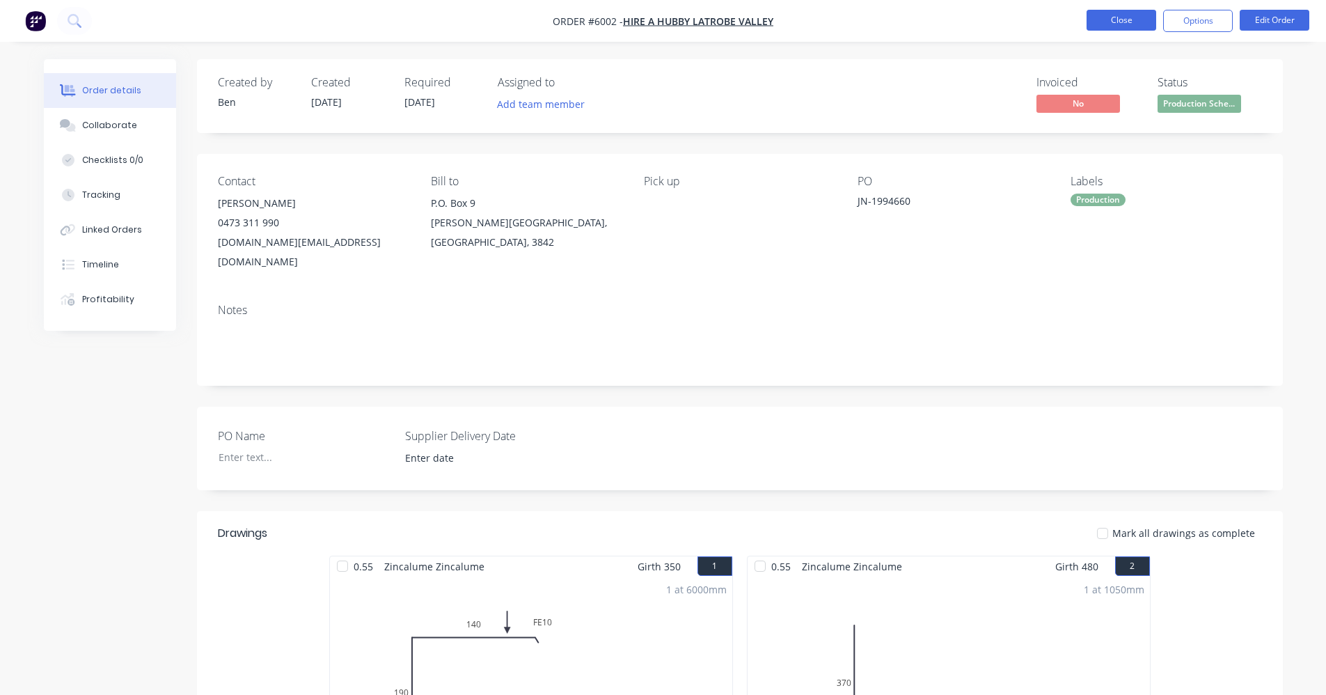
click at [1109, 22] on button "Close" at bounding box center [1122, 20] width 70 height 21
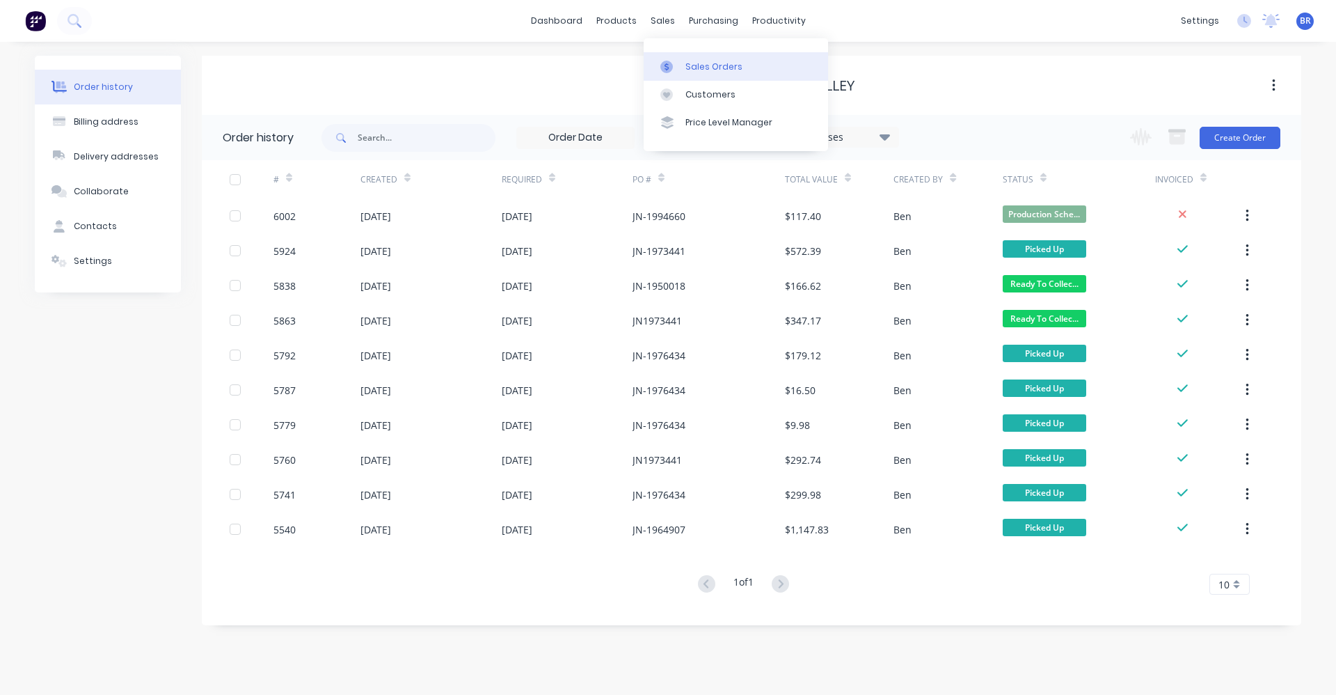
click at [693, 70] on div "Sales Orders" at bounding box center [714, 67] width 57 height 13
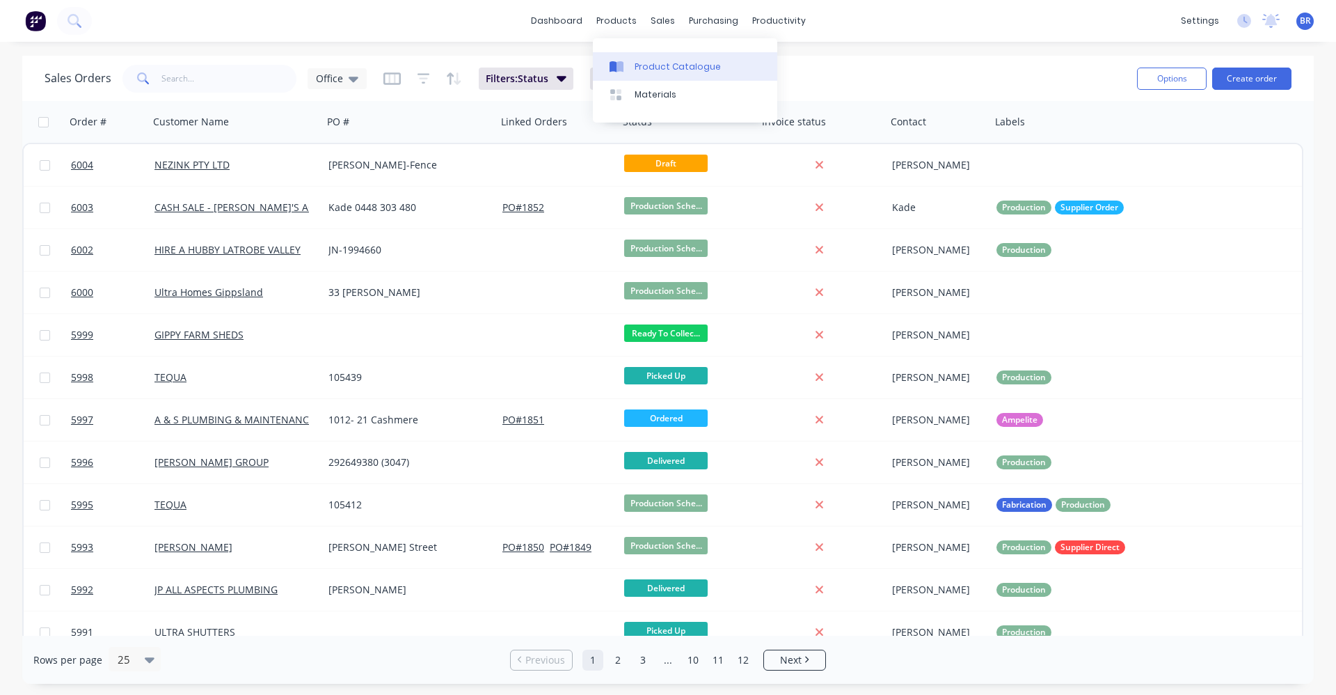
click at [655, 74] on link "Product Catalogue" at bounding box center [685, 66] width 184 height 28
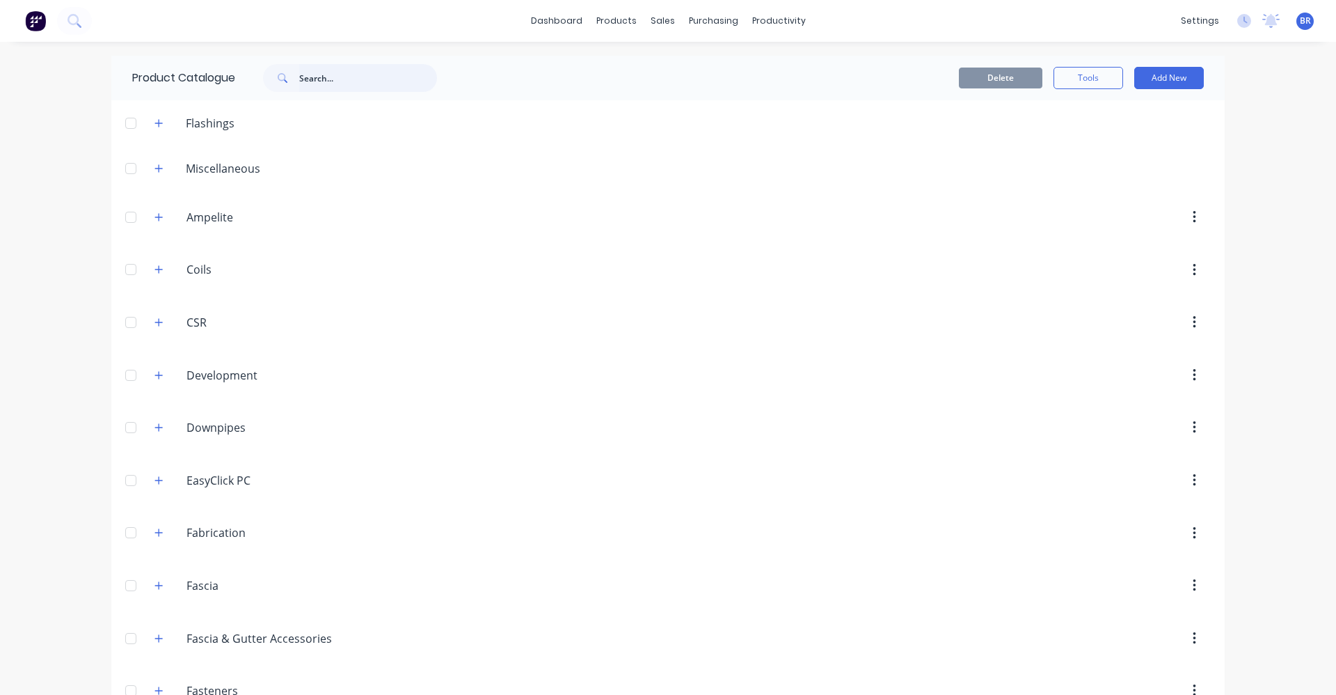
click at [315, 76] on input "text" at bounding box center [368, 78] width 138 height 28
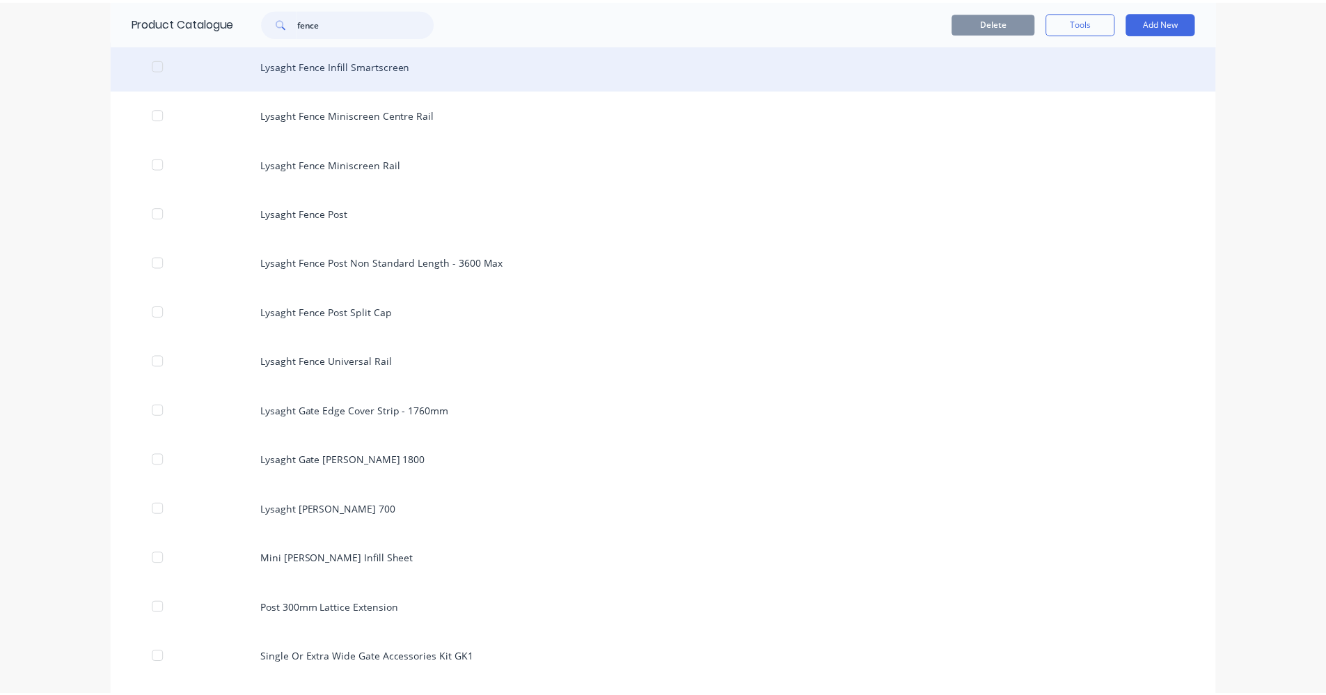
scroll to position [1893, 0]
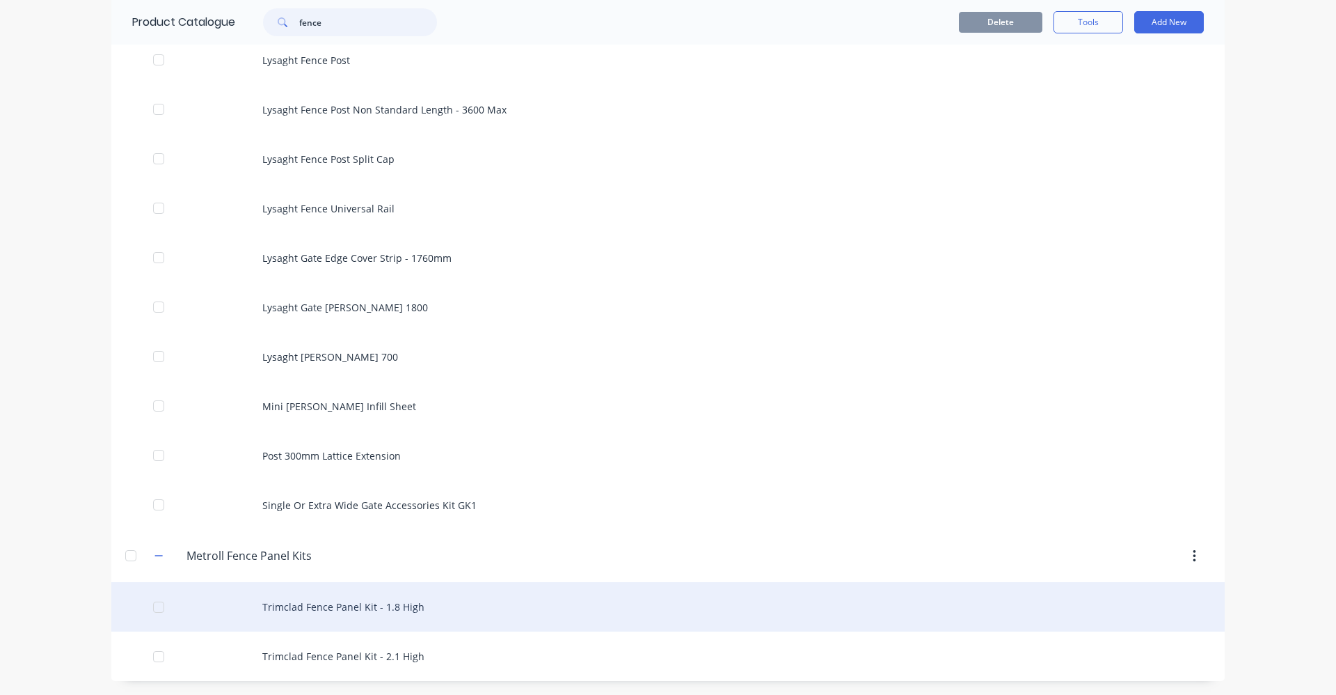
type input "fence"
click at [291, 601] on div "Trimclad Fence Panel Kit - 1.8 High" at bounding box center [668, 606] width 1114 height 49
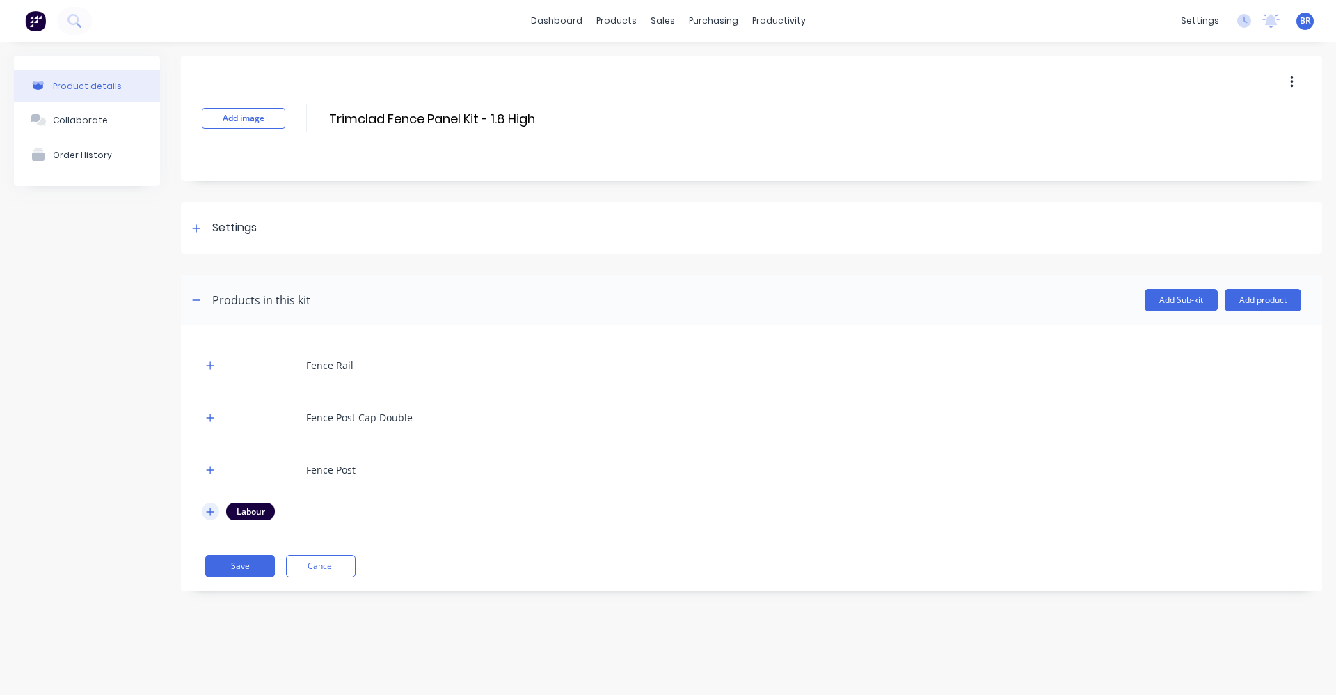
click at [210, 512] on icon "button" at bounding box center [211, 511] width 8 height 8
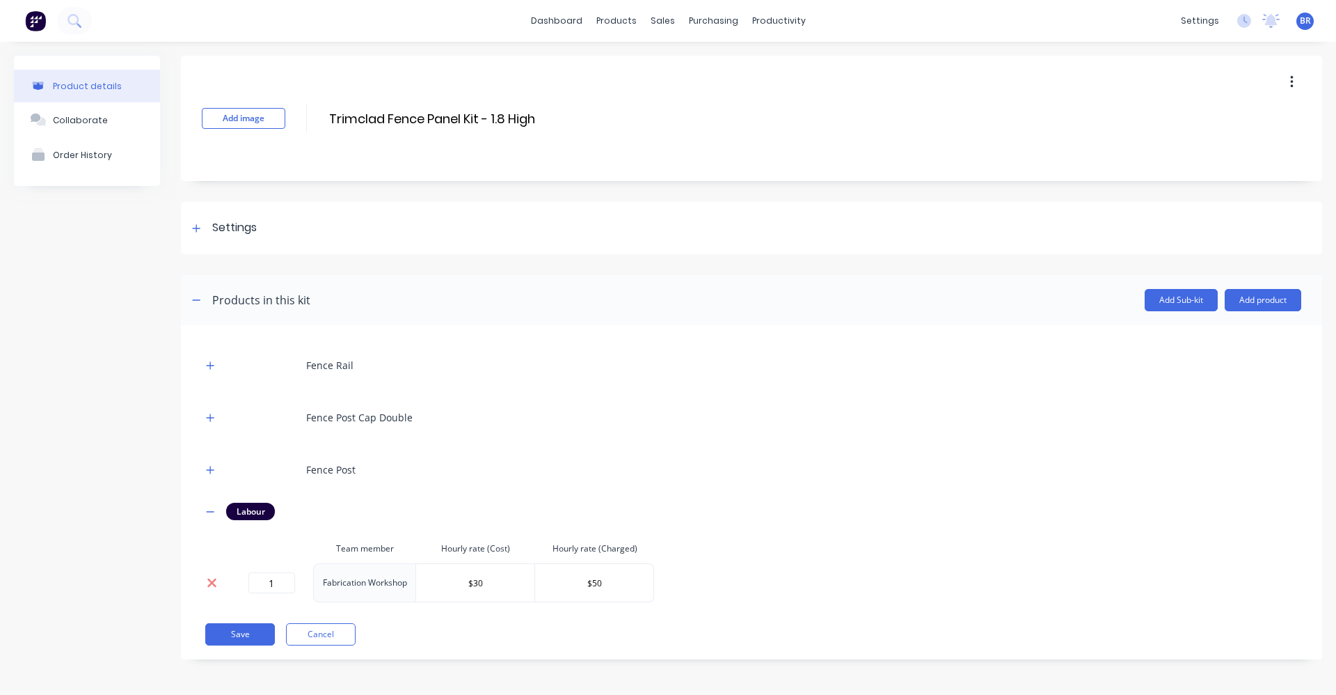
click at [213, 583] on icon at bounding box center [211, 582] width 9 height 9
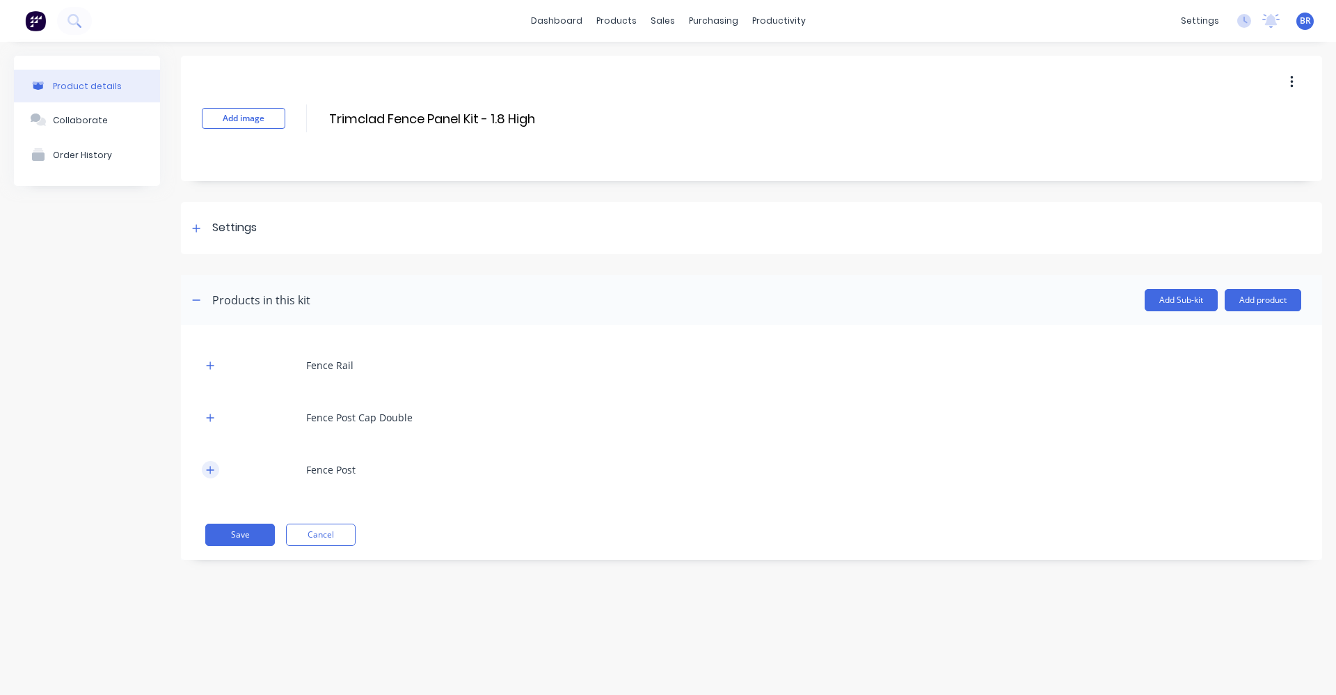
click at [213, 472] on icon "button" at bounding box center [210, 470] width 8 height 10
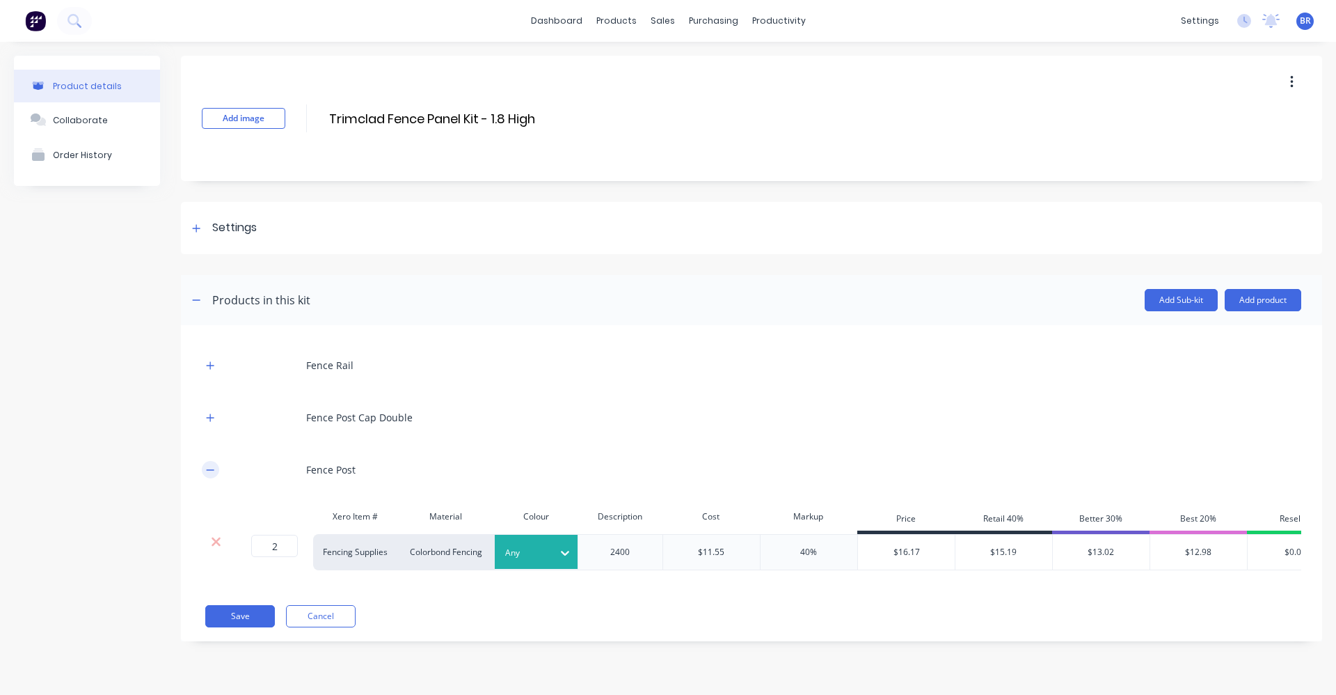
click at [213, 472] on icon "button" at bounding box center [210, 470] width 8 height 10
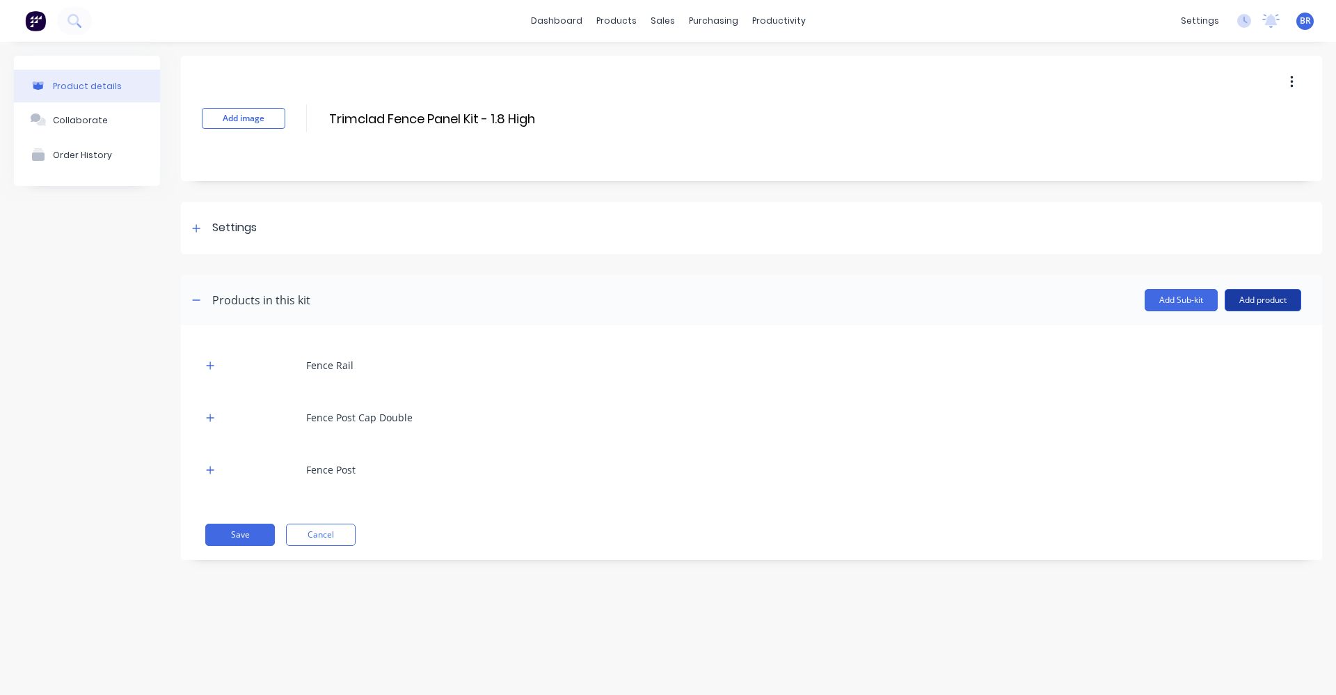
click at [1275, 303] on button "Add product" at bounding box center [1263, 300] width 77 height 22
click at [1221, 338] on div "Product catalogue" at bounding box center [1235, 336] width 107 height 20
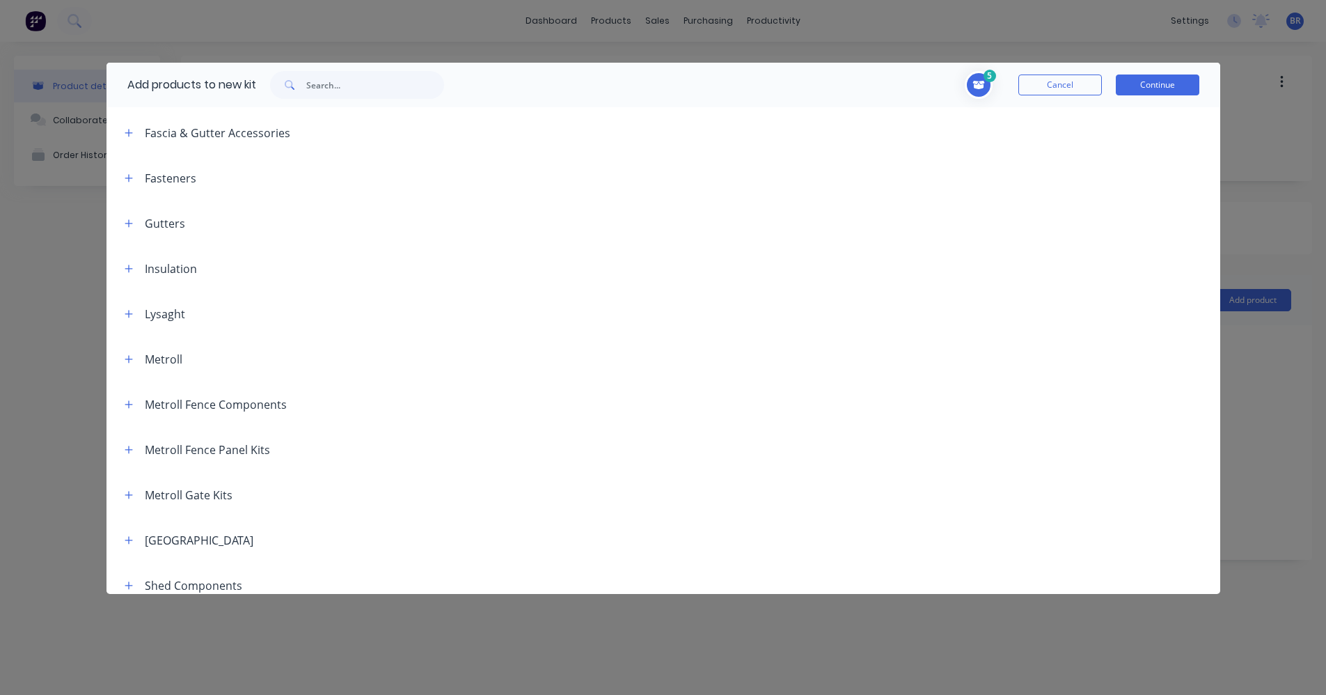
scroll to position [418, 0]
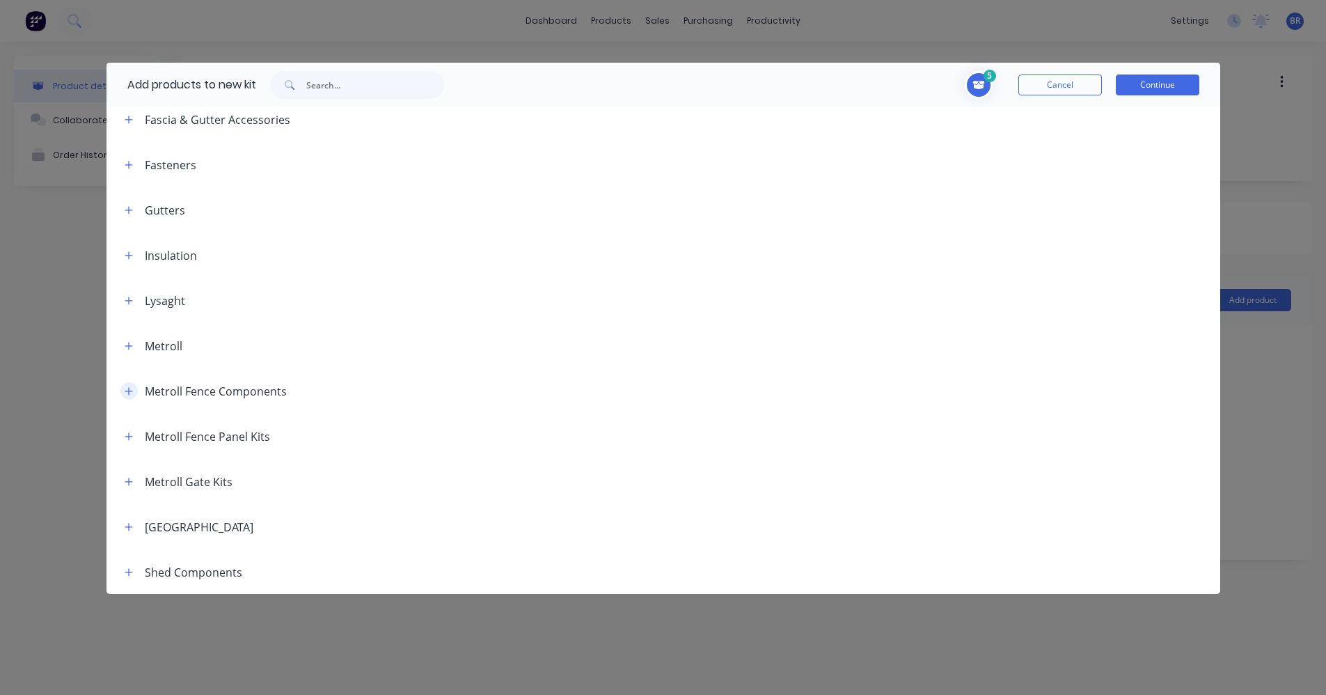
click at [122, 389] on button "button" at bounding box center [128, 390] width 17 height 17
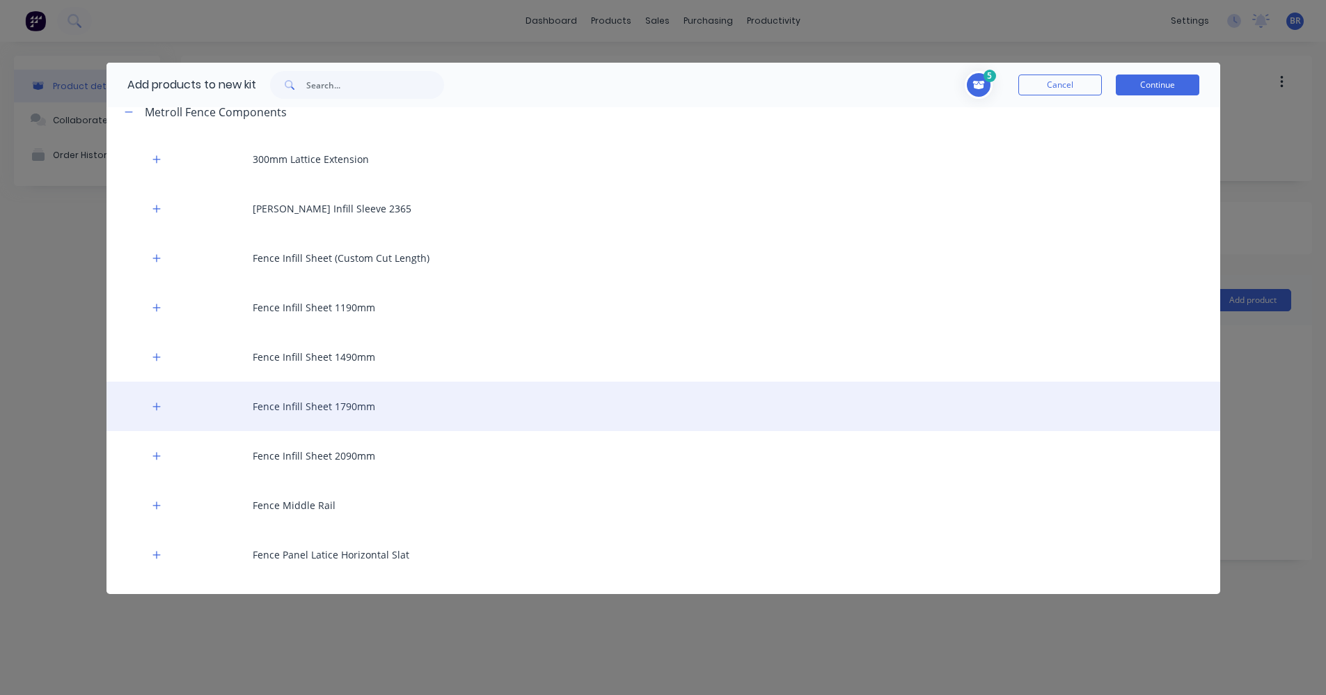
scroll to position [696, 0]
click at [331, 407] on div "Fence Infill Sheet 1790mm" at bounding box center [663, 406] width 1114 height 49
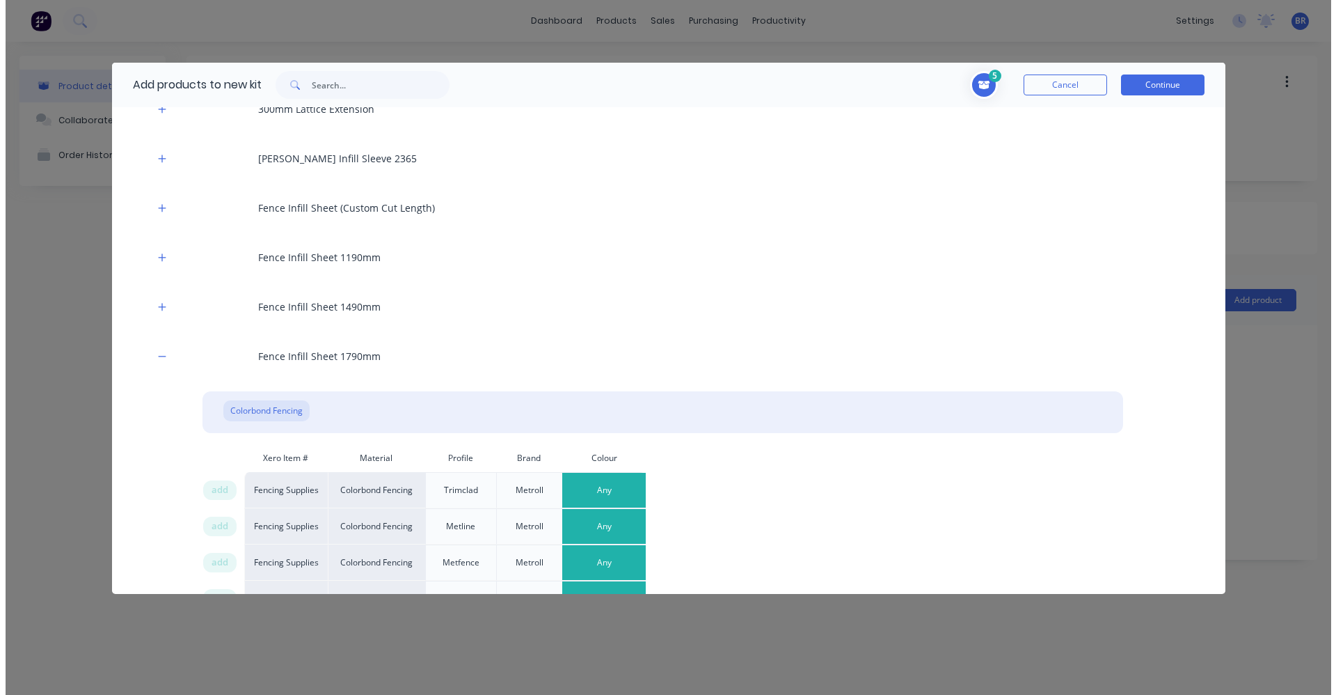
scroll to position [905, 0]
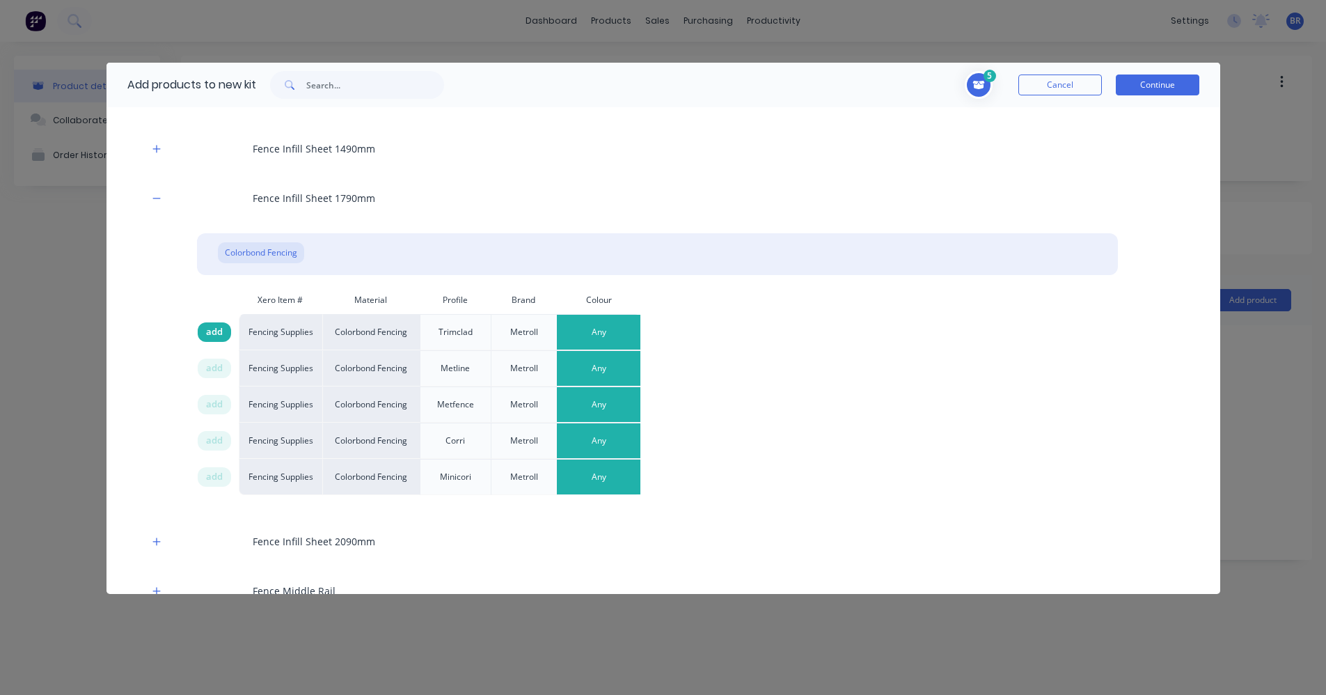
click at [213, 332] on span "add" at bounding box center [214, 332] width 17 height 14
click at [1153, 84] on button "Continue" at bounding box center [1158, 84] width 84 height 21
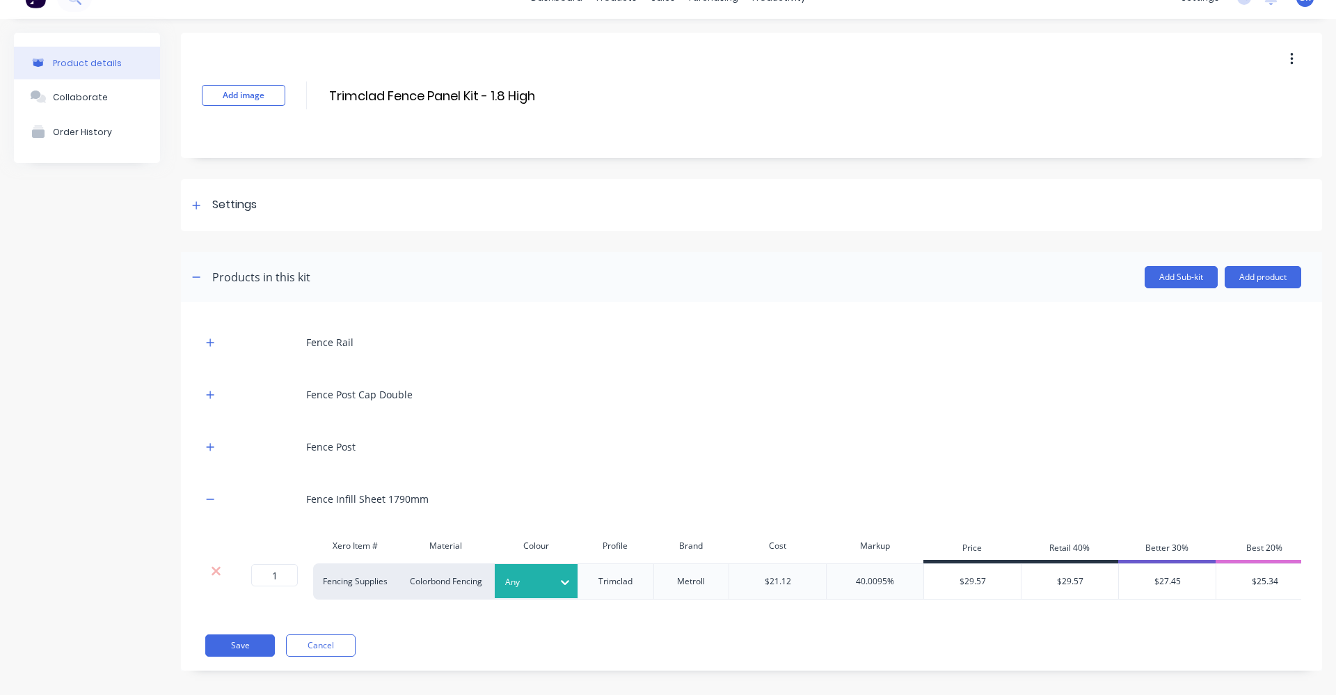
scroll to position [44, 0]
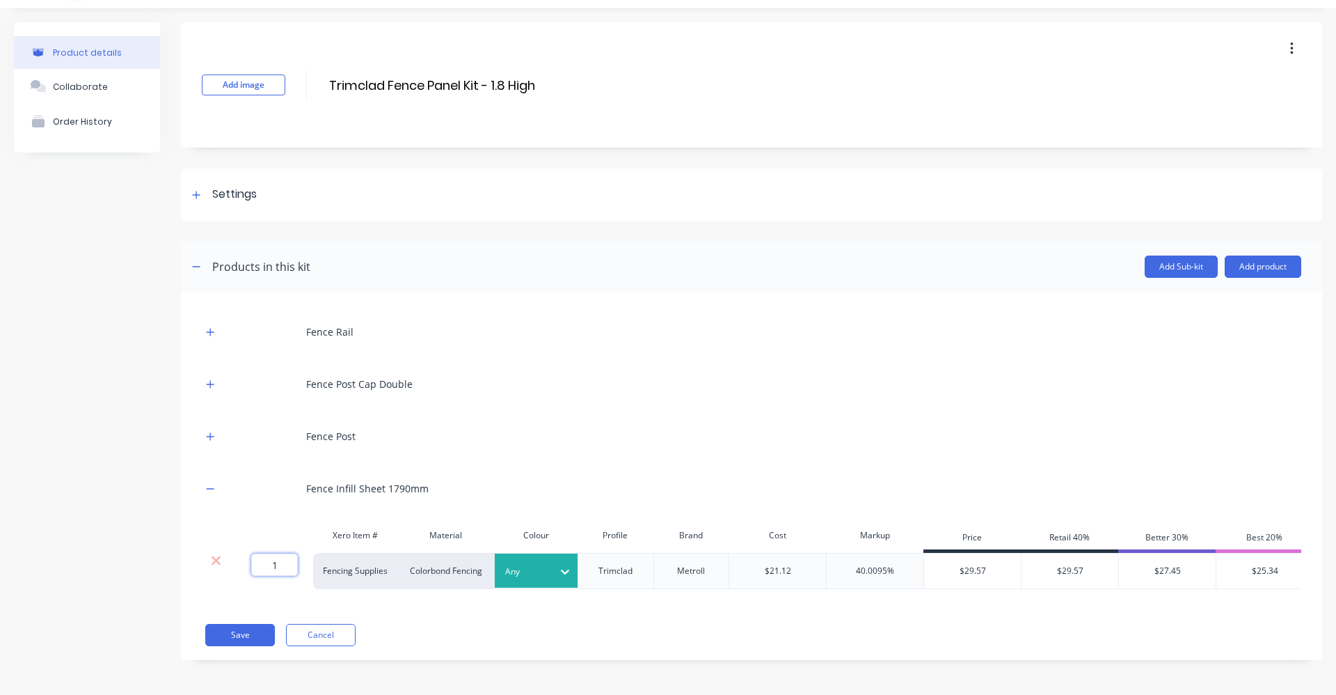
click at [283, 556] on input "1" at bounding box center [274, 564] width 47 height 22
type input "3"
click at [616, 417] on div "Fence Post" at bounding box center [752, 436] width 1100 height 38
click at [208, 484] on icon "button" at bounding box center [210, 489] width 8 height 10
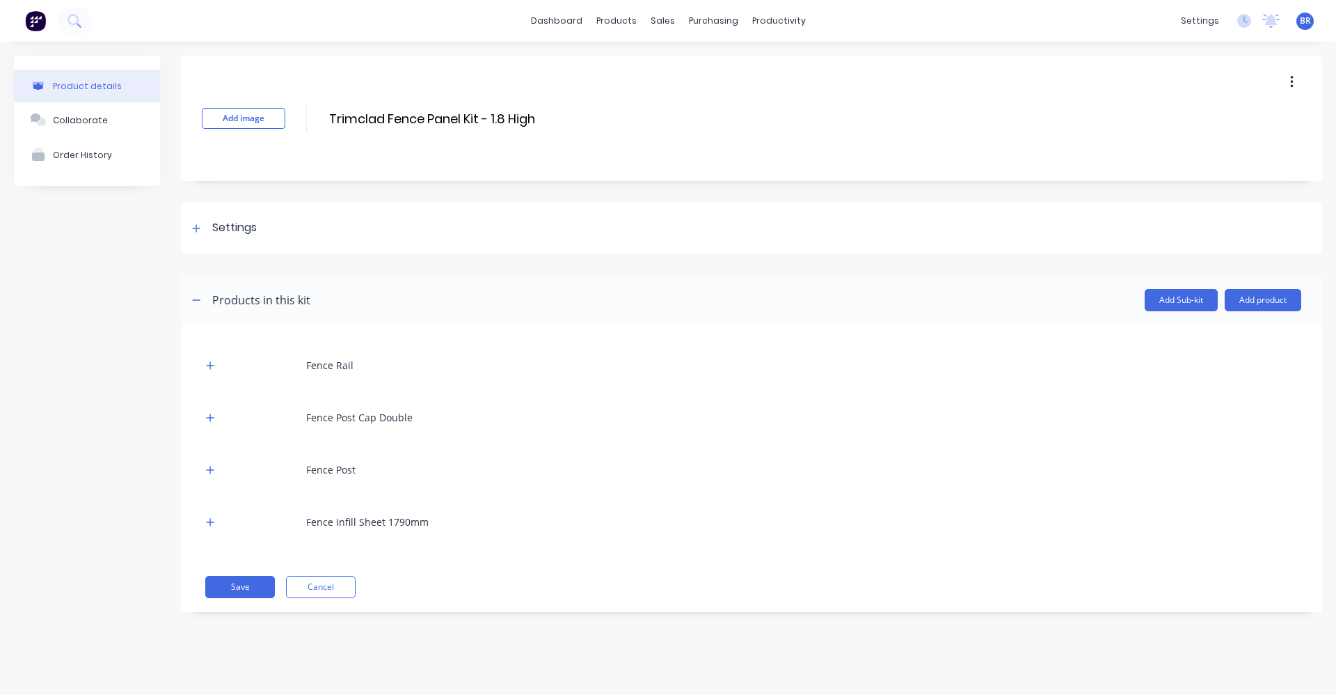
scroll to position [0, 0]
click at [250, 592] on button "Save" at bounding box center [240, 587] width 70 height 22
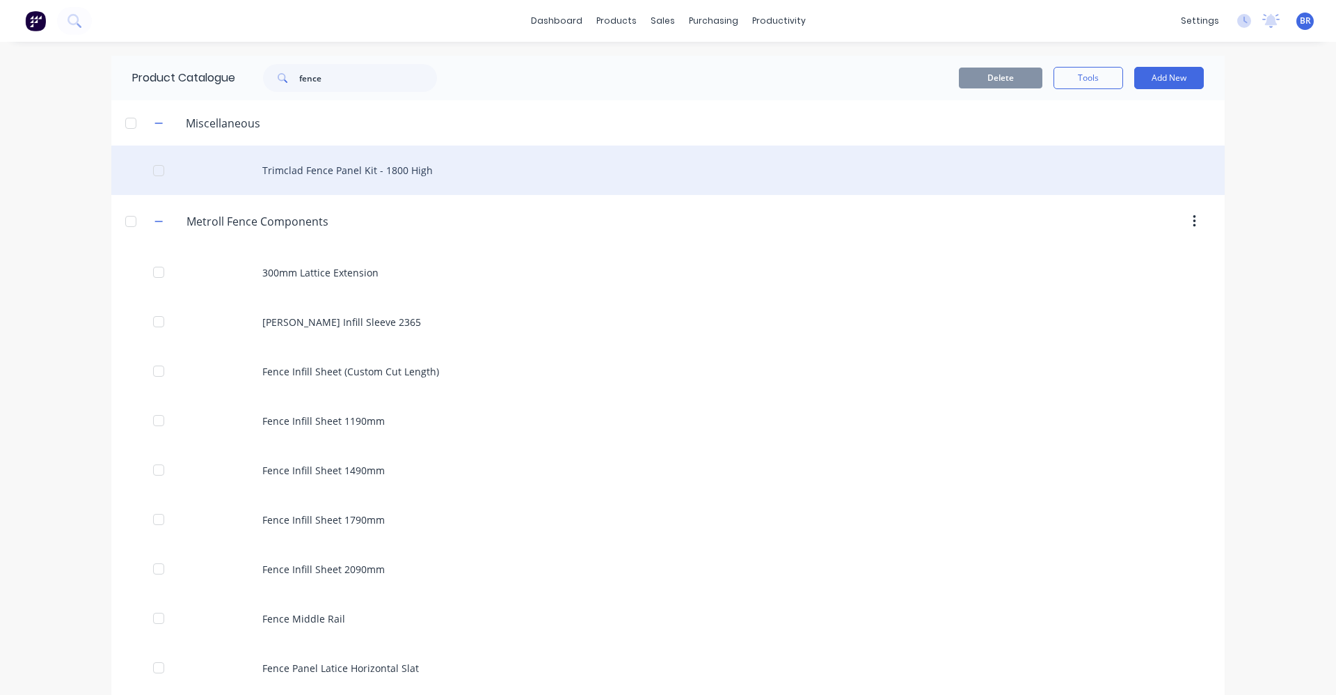
click at [307, 168] on div "Trimclad Fence Panel Kit - 1800 High" at bounding box center [668, 169] width 1114 height 49
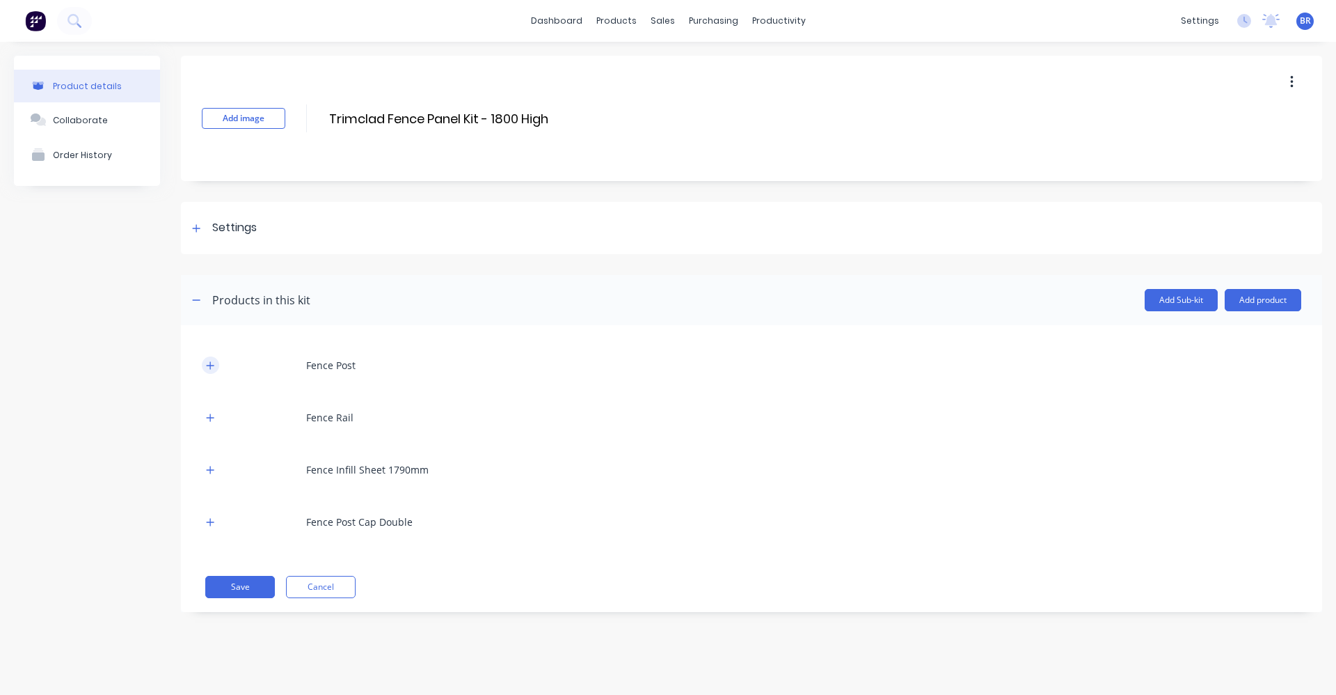
click at [212, 368] on icon "button" at bounding box center [210, 366] width 8 height 10
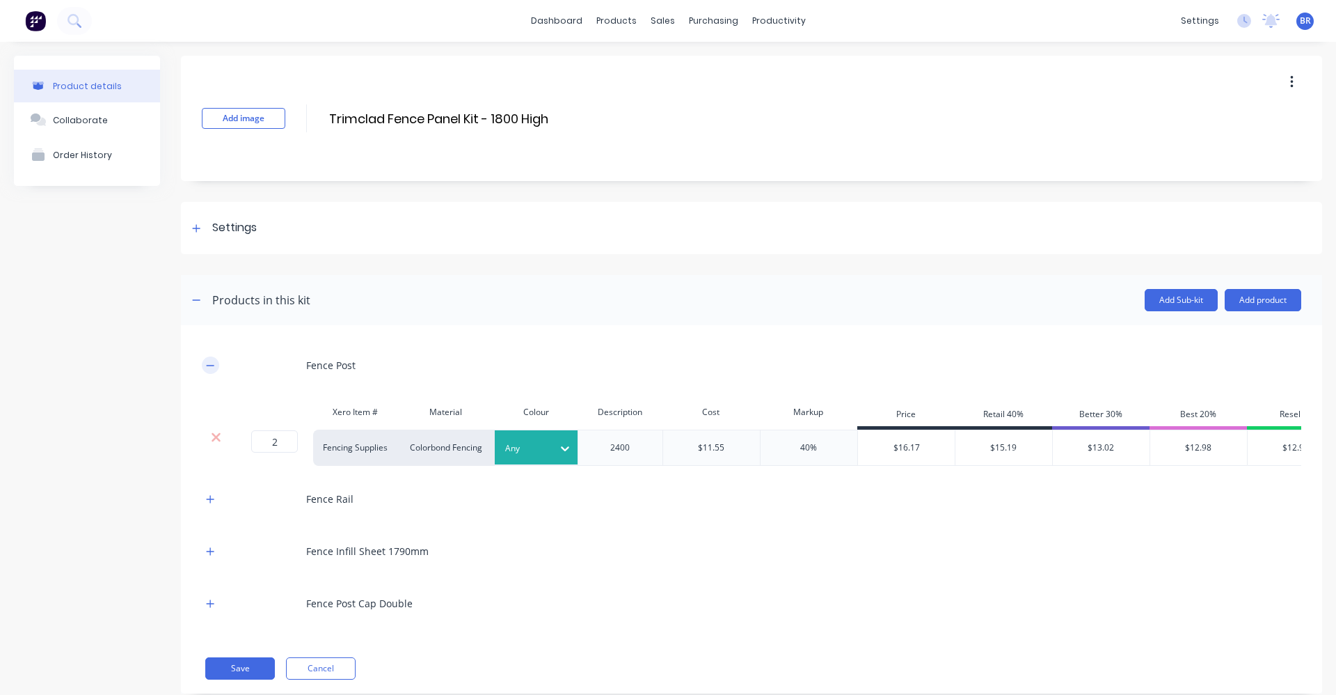
click at [214, 370] on icon "button" at bounding box center [210, 366] width 8 height 10
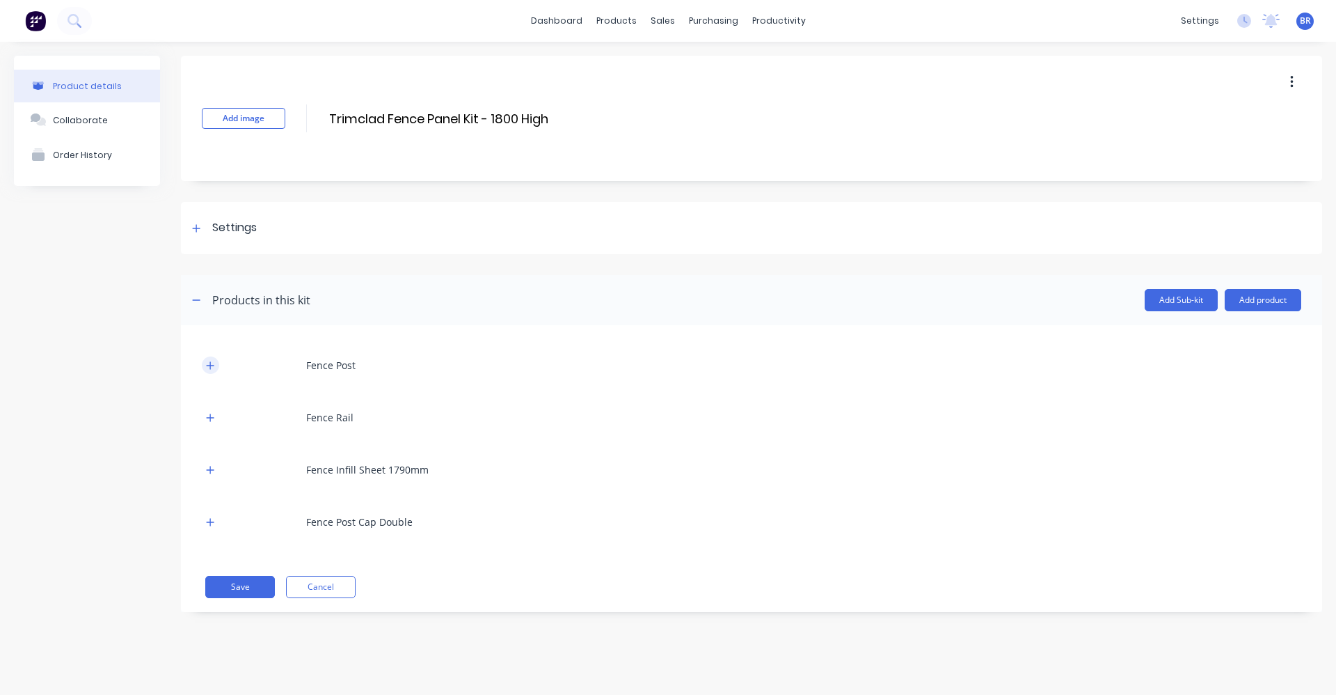
click at [212, 366] on icon "button" at bounding box center [210, 366] width 8 height 10
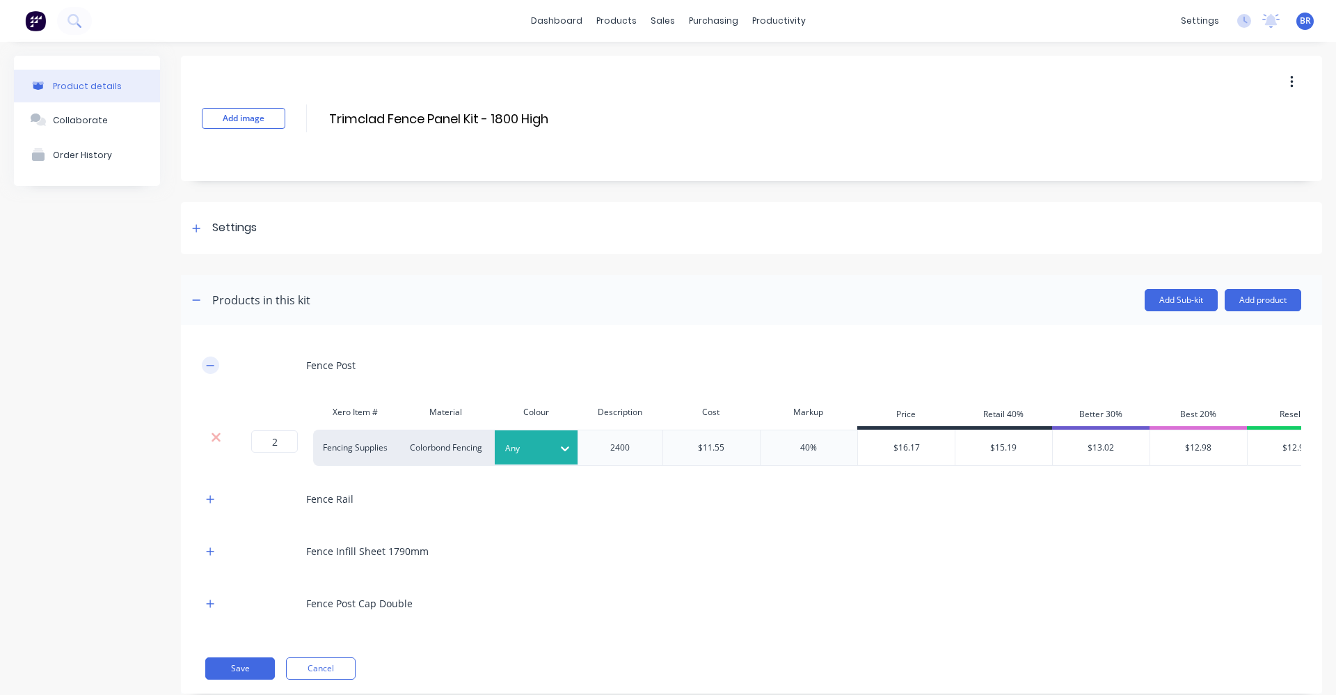
click at [212, 366] on icon "button" at bounding box center [210, 366] width 8 height 10
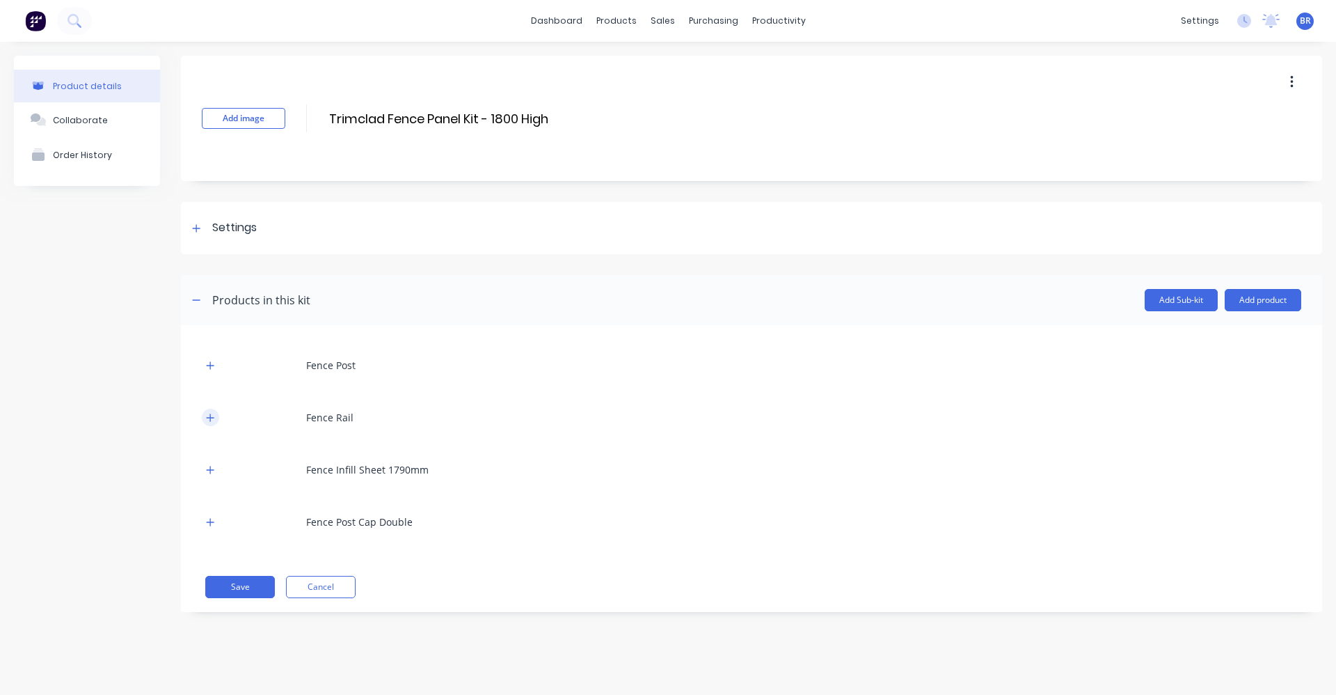
click at [207, 421] on icon "button" at bounding box center [210, 418] width 8 height 10
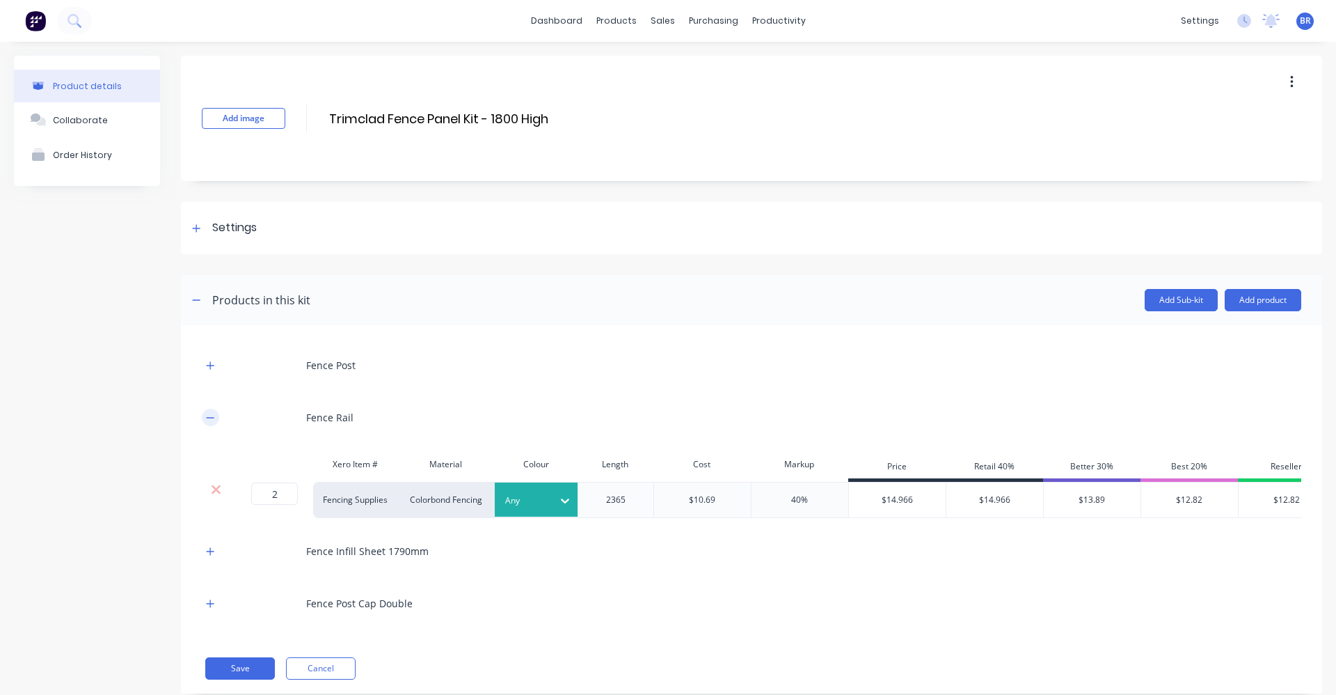
click at [207, 421] on icon "button" at bounding box center [210, 418] width 8 height 10
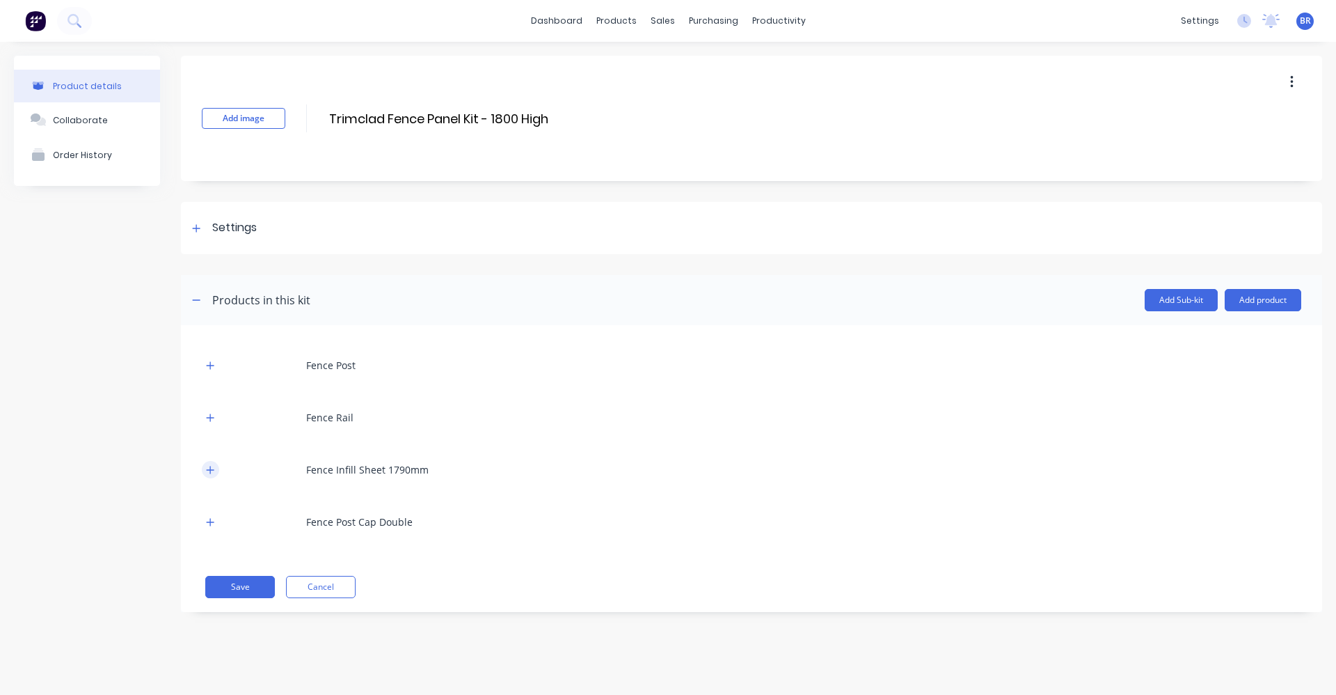
click at [214, 471] on icon "button" at bounding box center [210, 470] width 8 height 10
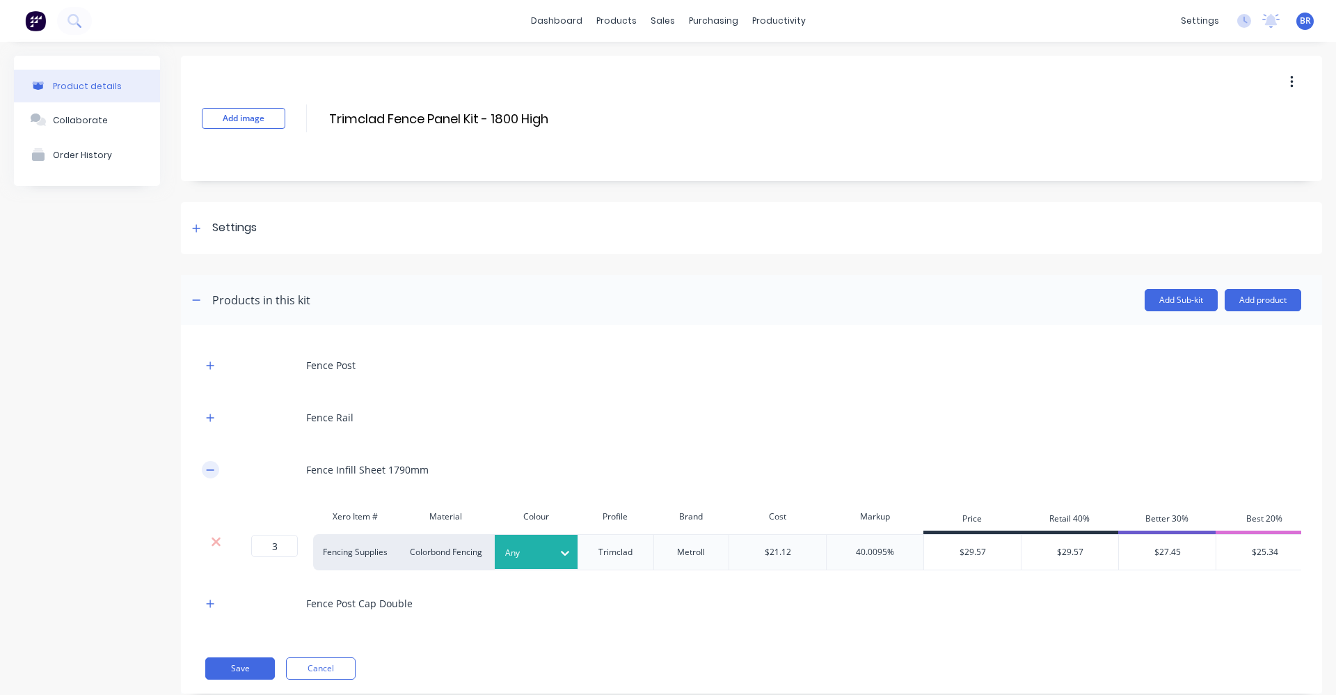
click at [214, 471] on icon "button" at bounding box center [210, 470] width 8 height 10
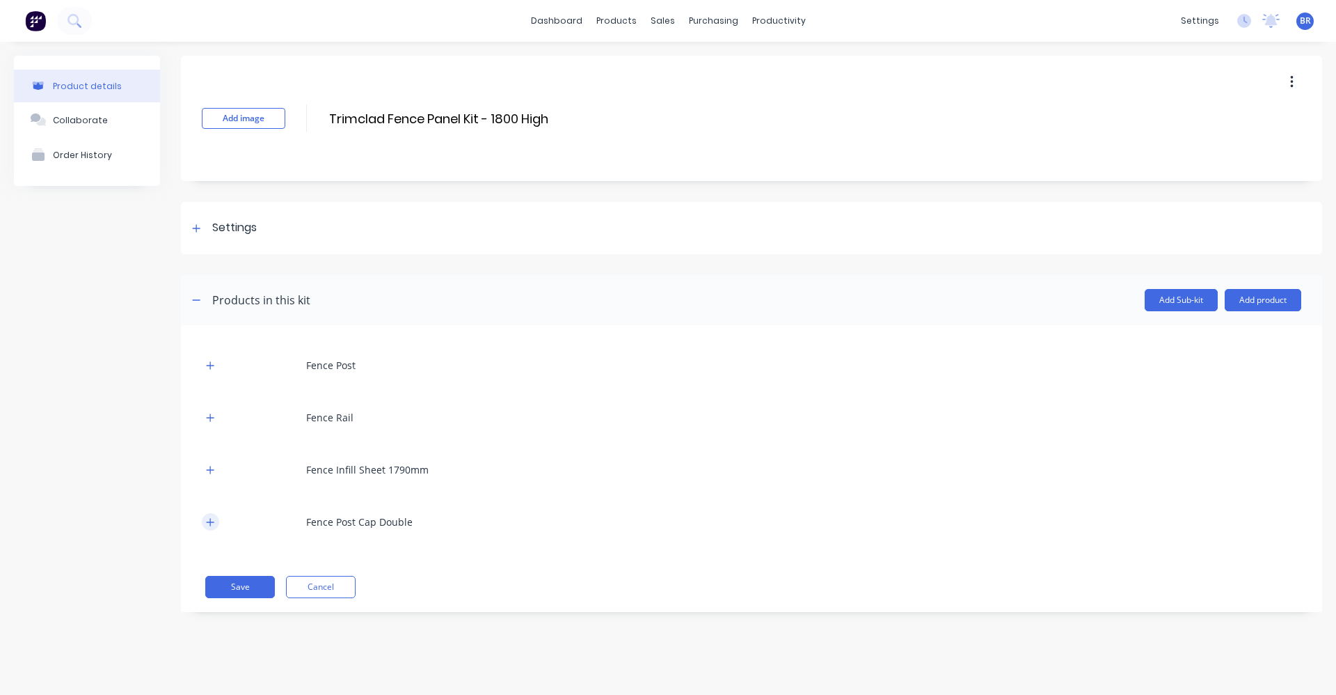
click at [211, 519] on icon "button" at bounding box center [211, 522] width 8 height 8
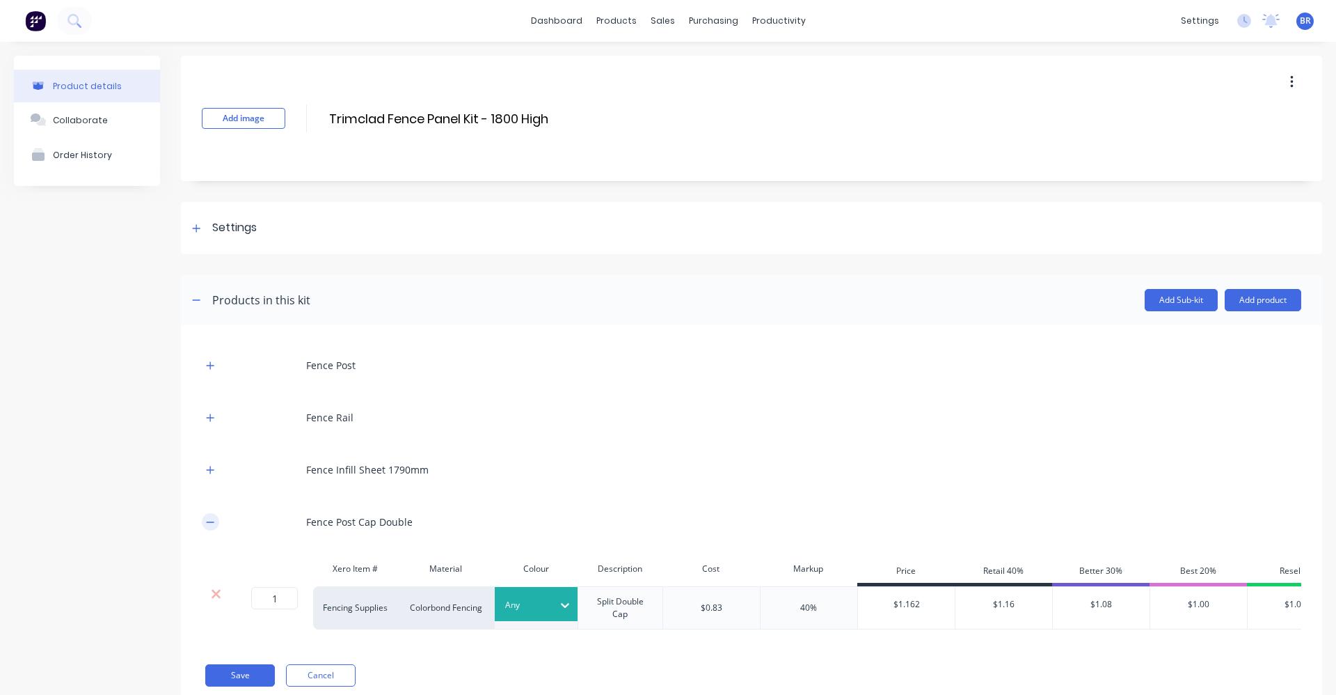
click at [211, 519] on icon "button" at bounding box center [210, 522] width 8 height 10
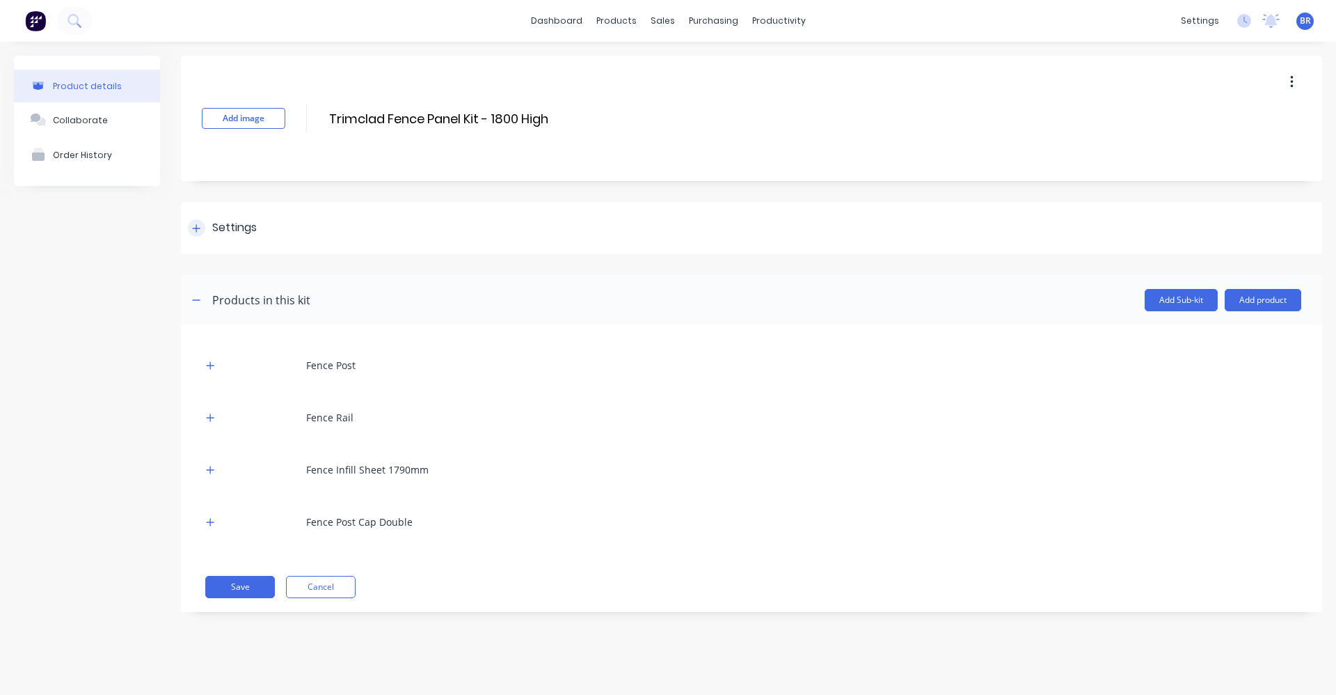
click at [198, 226] on icon at bounding box center [196, 228] width 8 height 10
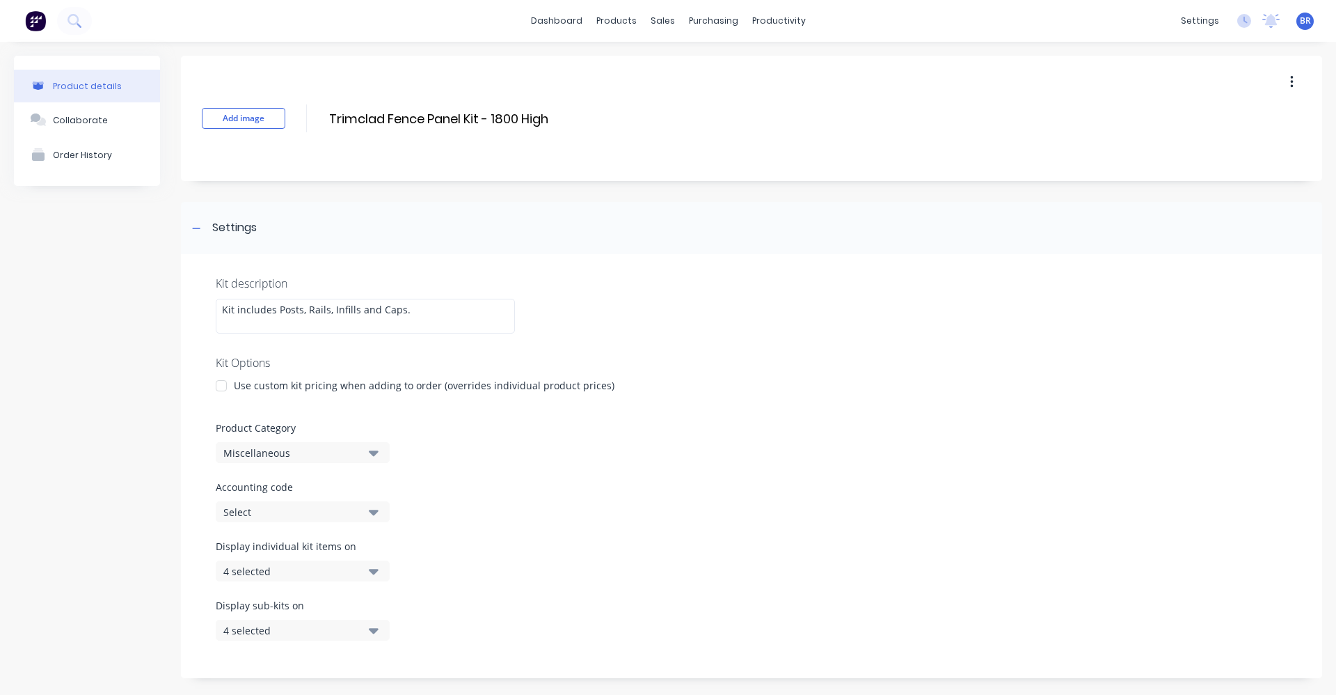
click at [377, 516] on icon "button" at bounding box center [374, 511] width 10 height 15
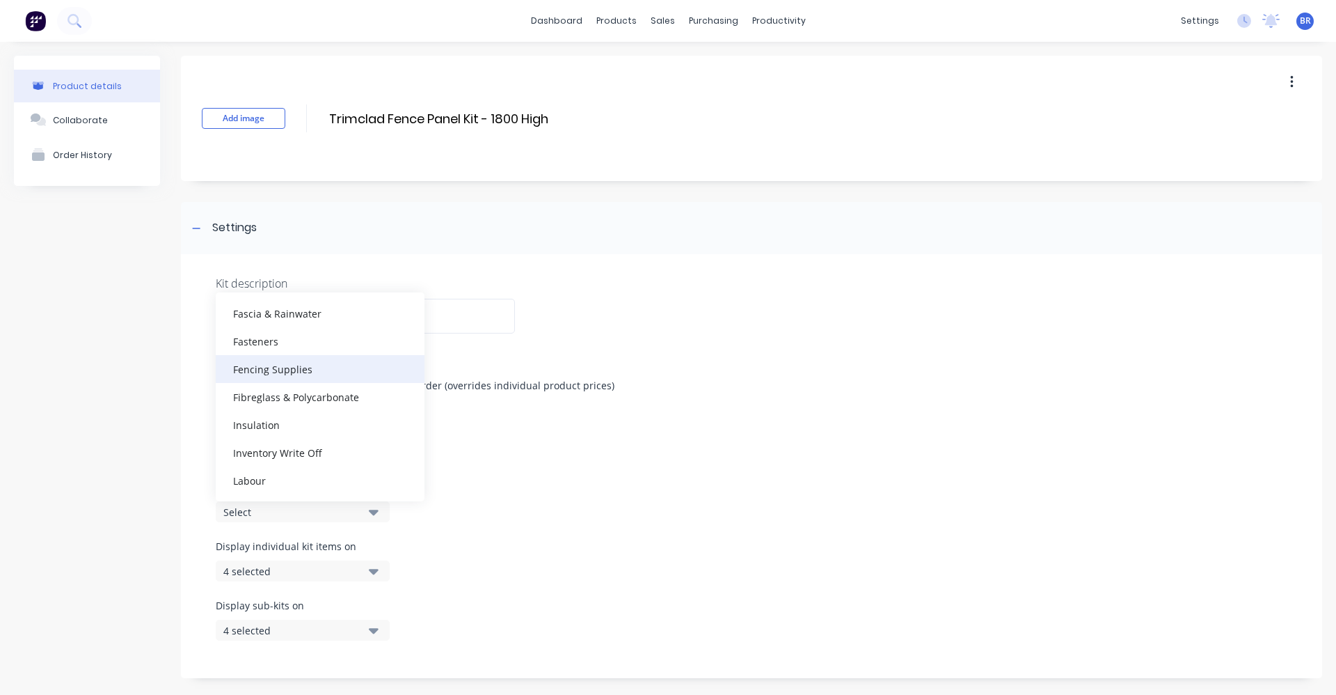
click at [277, 371] on div "Fencing Supplies" at bounding box center [320, 369] width 209 height 28
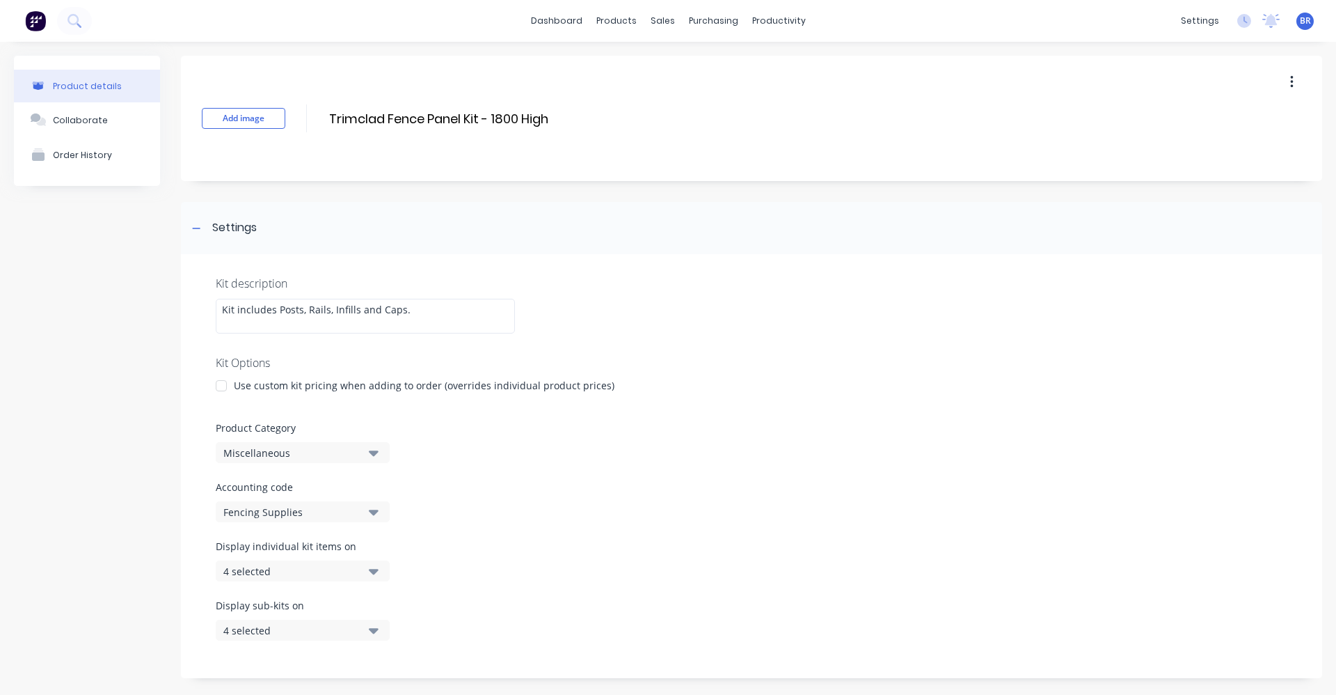
click at [792, 529] on div "Kit description Kit includes Posts, Rails, Infills and Caps. Kit Options Use cu…" at bounding box center [752, 466] width 1142 height 424
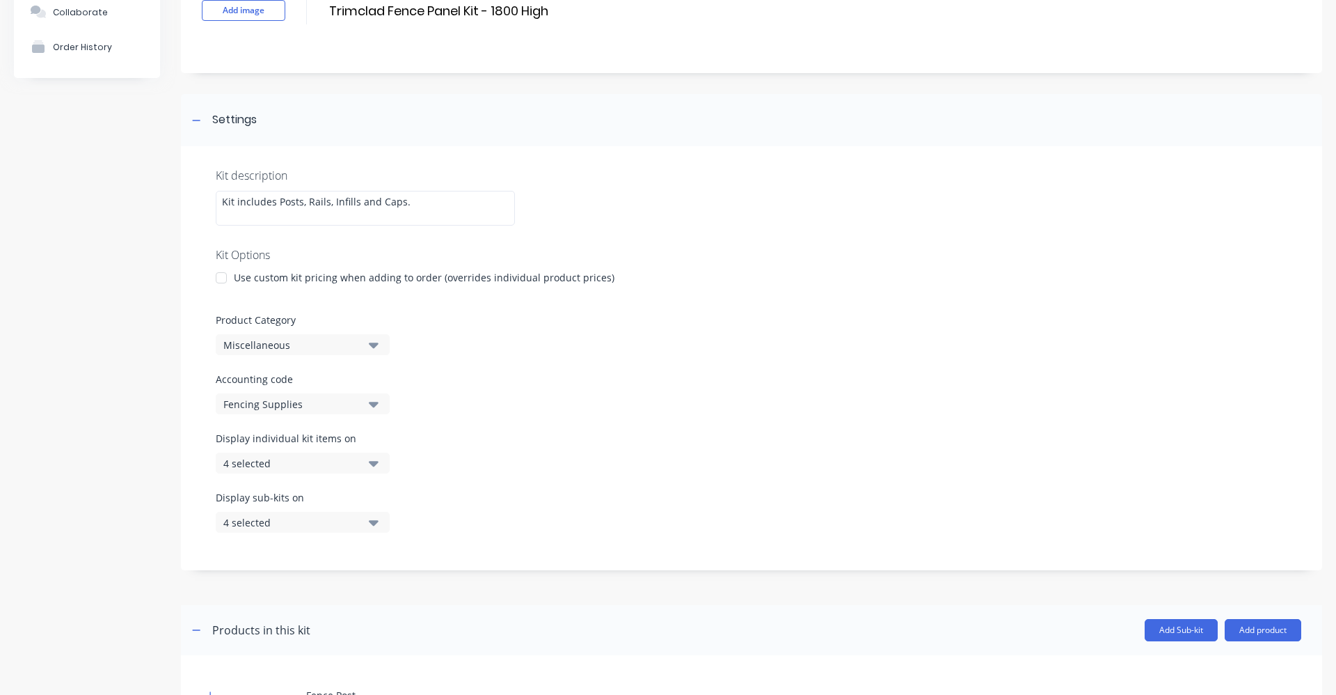
scroll to position [139, 0]
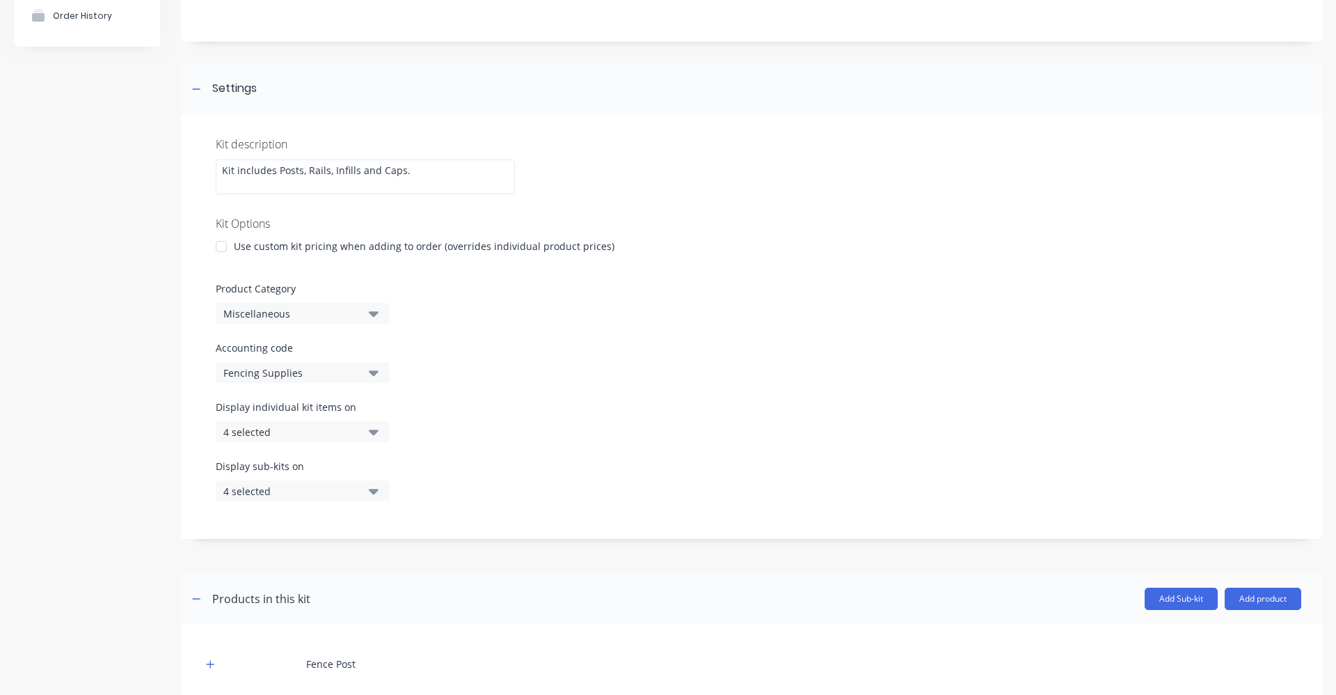
click at [368, 428] on button "4 selected" at bounding box center [303, 431] width 174 height 21
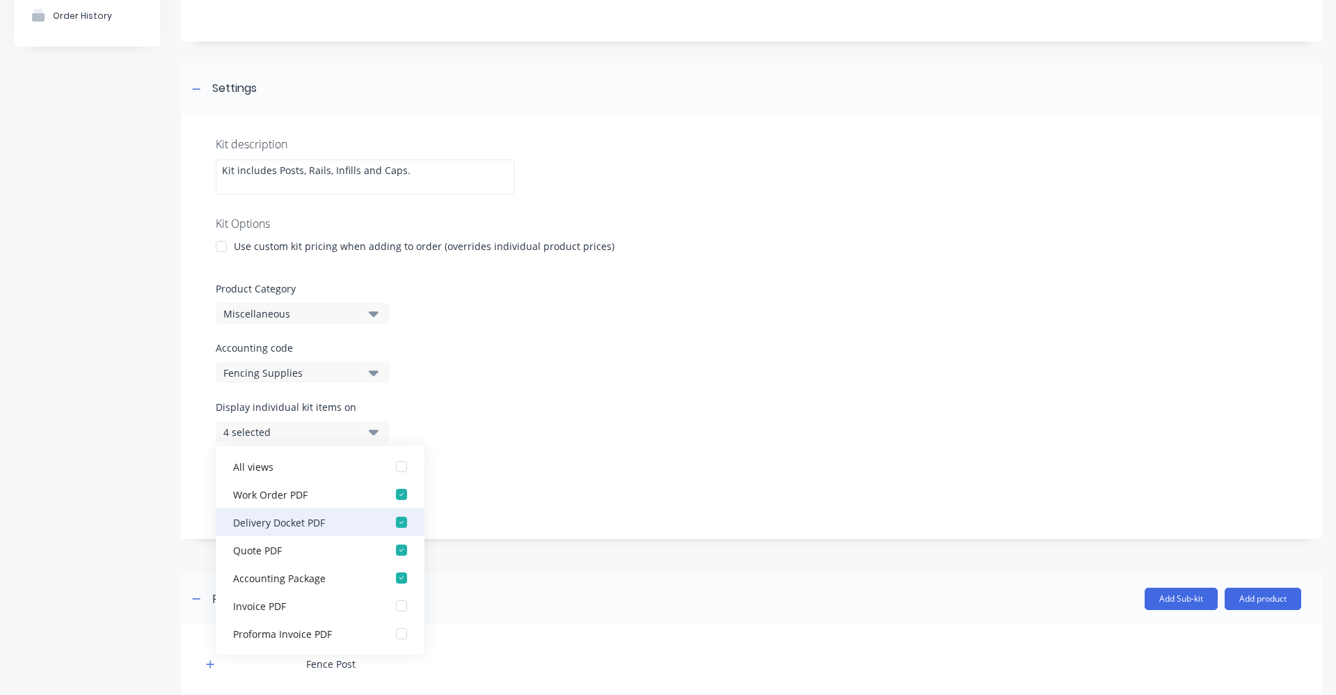
click at [388, 522] on div "button" at bounding box center [402, 522] width 28 height 28
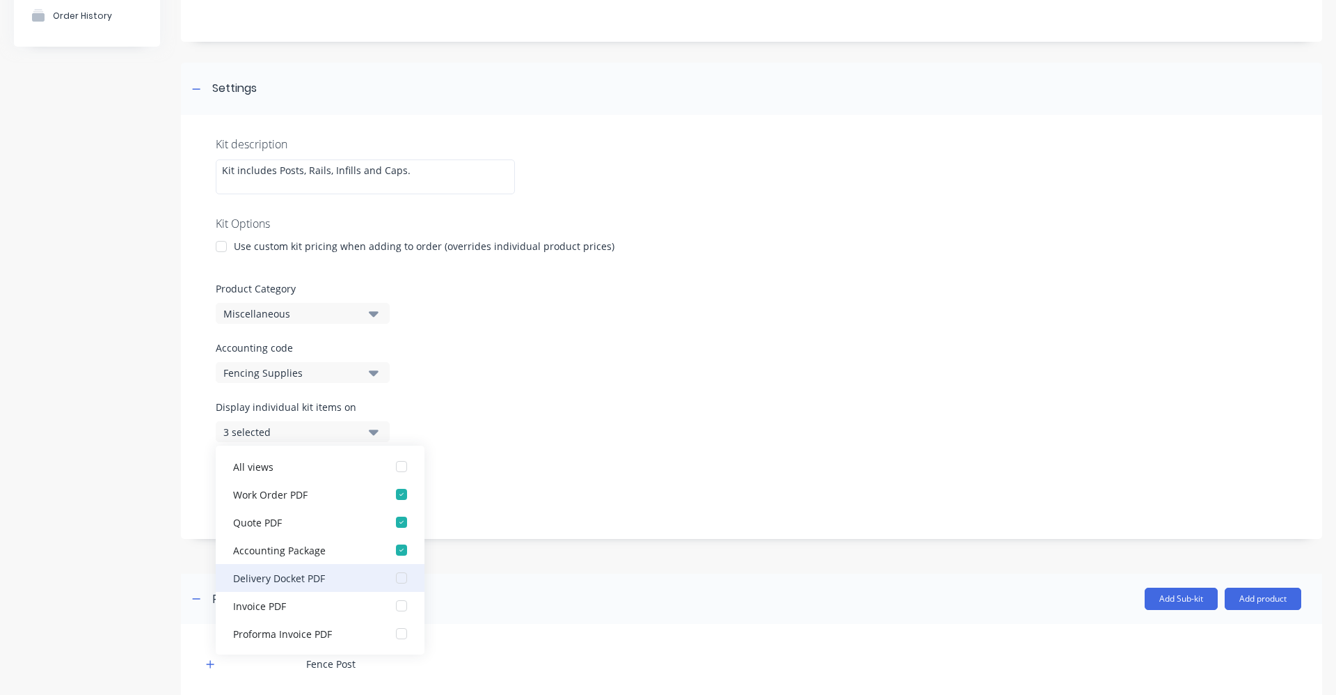
click at [390, 580] on div "button" at bounding box center [402, 578] width 28 height 28
click at [609, 439] on div "Display individual kit items on 4 selected" at bounding box center [752, 429] width 1072 height 59
drag, startPoint x: 372, startPoint y: 434, endPoint x: 420, endPoint y: 433, distance: 47.3
click at [373, 434] on icon "button" at bounding box center [374, 432] width 10 height 6
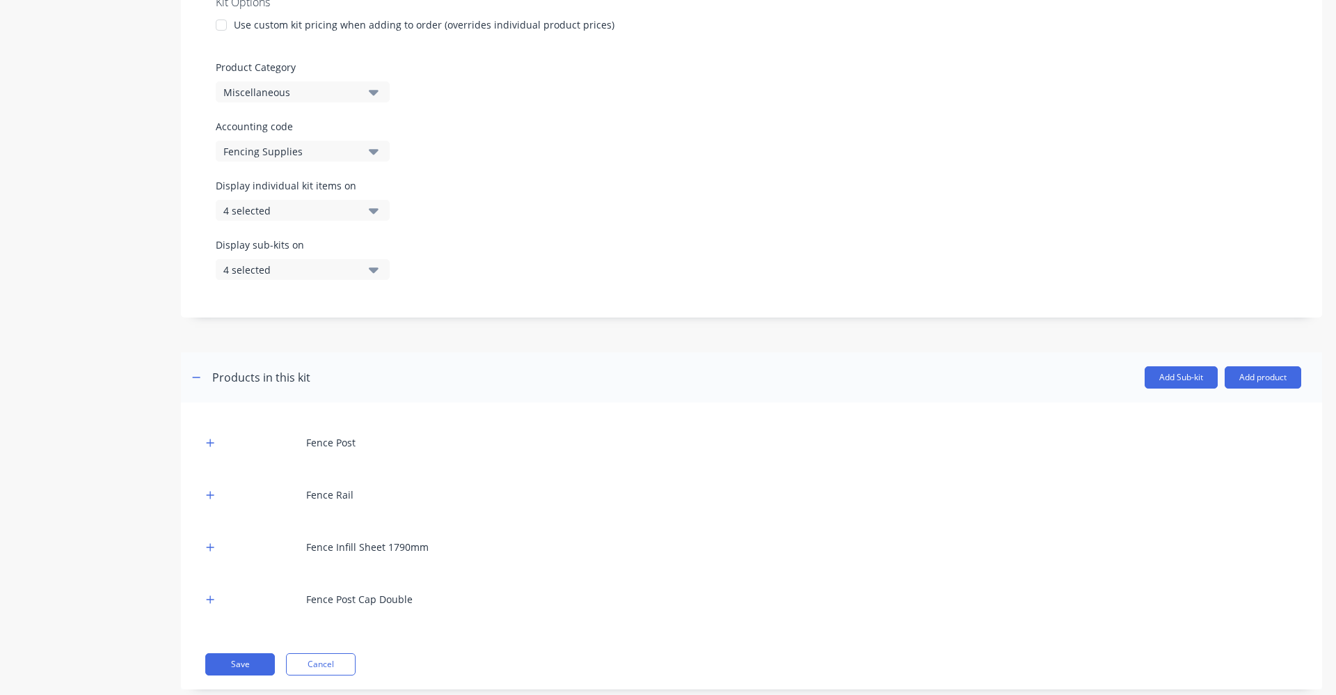
scroll to position [390, 0]
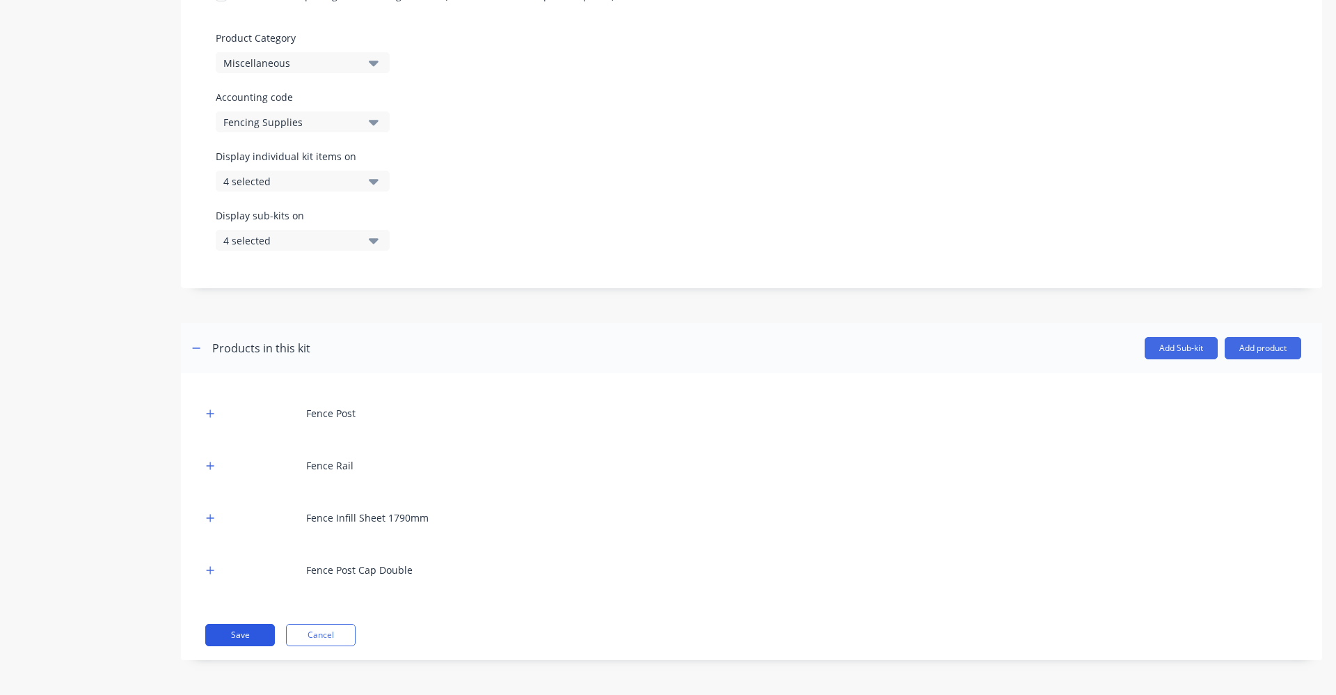
click at [252, 637] on button "Save" at bounding box center [240, 635] width 70 height 22
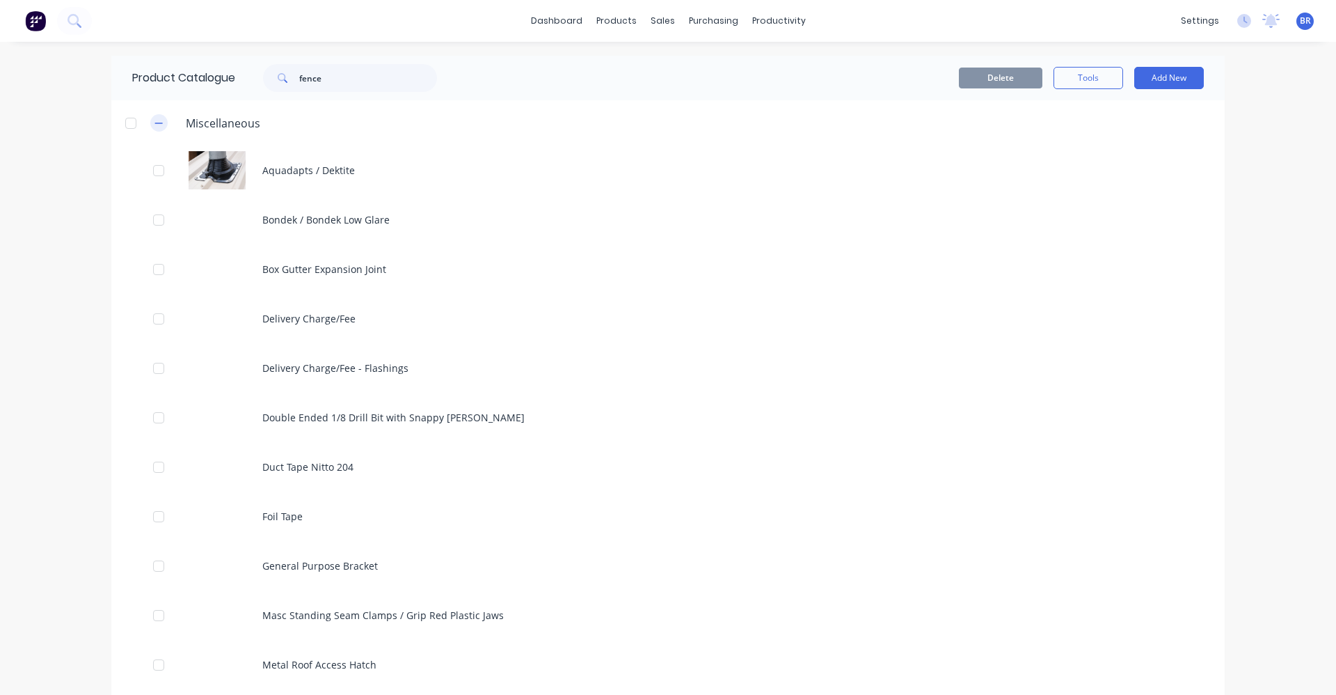
click at [155, 127] on icon "button" at bounding box center [159, 123] width 8 height 10
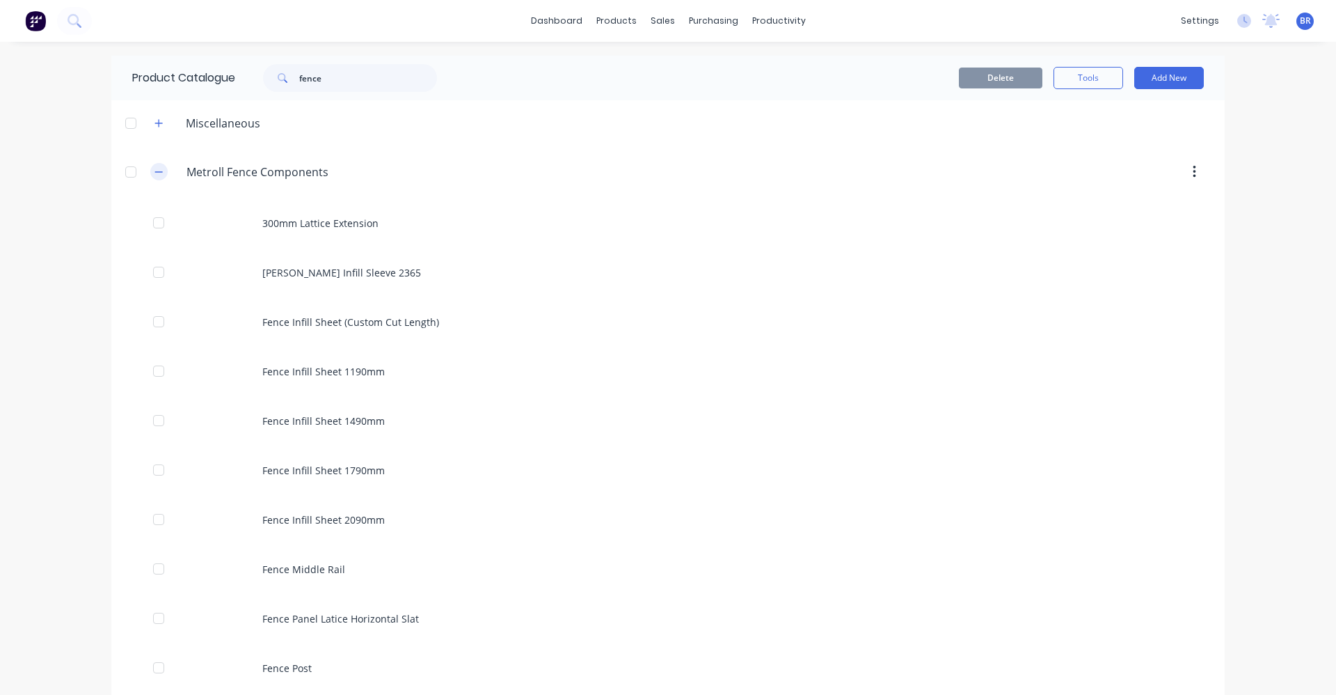
click at [157, 168] on icon "button" at bounding box center [159, 172] width 8 height 10
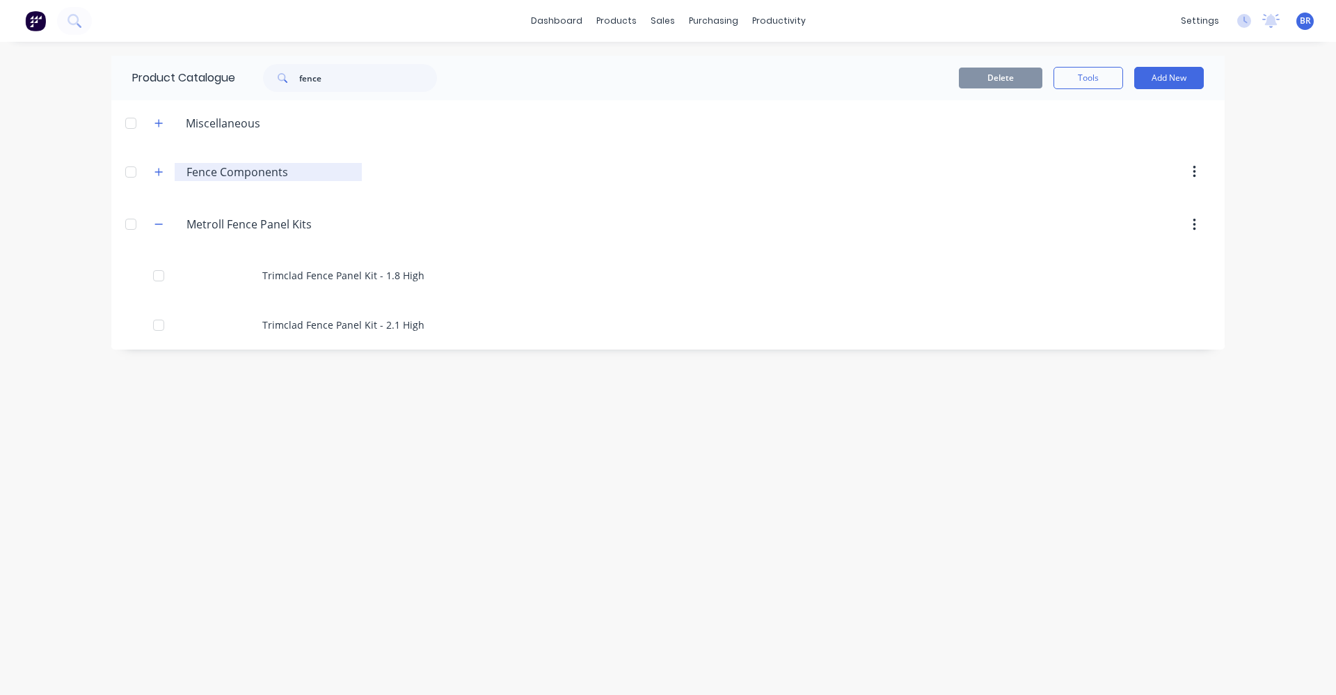
type input "Fence Components"
click at [1178, 79] on button "Add New" at bounding box center [1170, 78] width 70 height 22
click at [1109, 171] on div "Product" at bounding box center [1137, 169] width 107 height 20
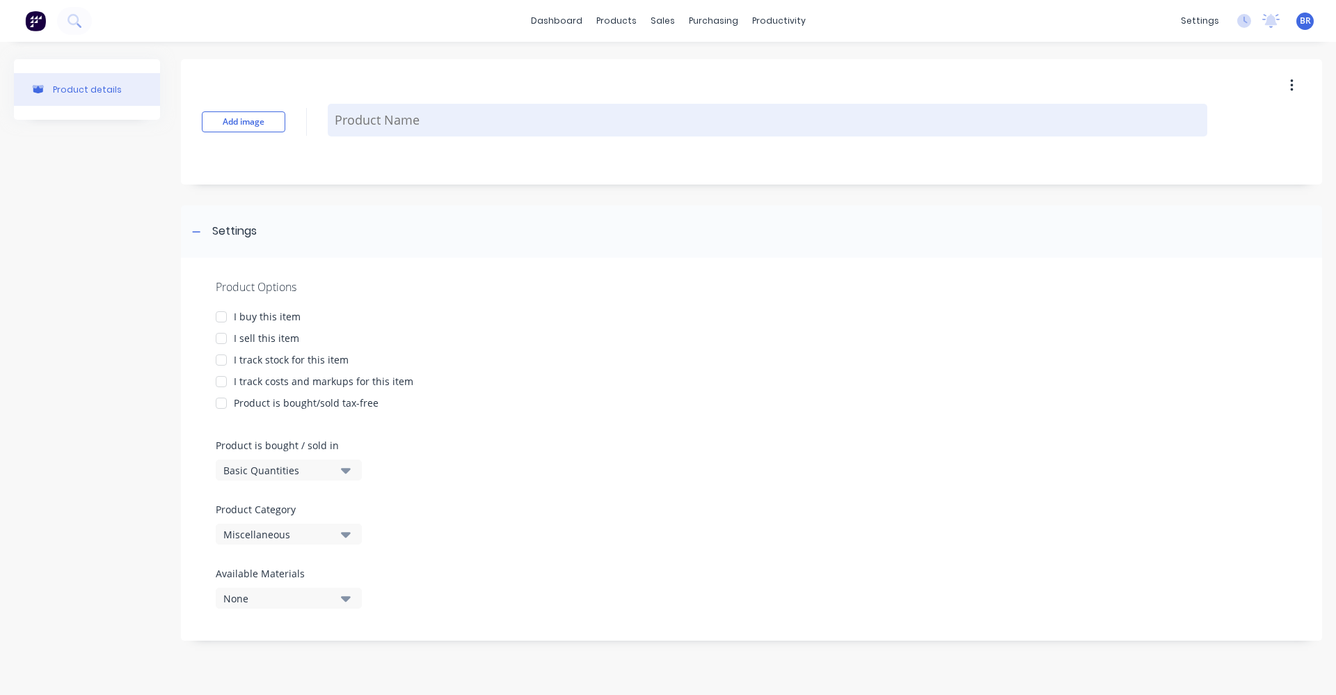
click at [378, 125] on textarea at bounding box center [768, 120] width 880 height 33
type textarea "x"
type textarea "F"
type textarea "x"
type textarea "Fe"
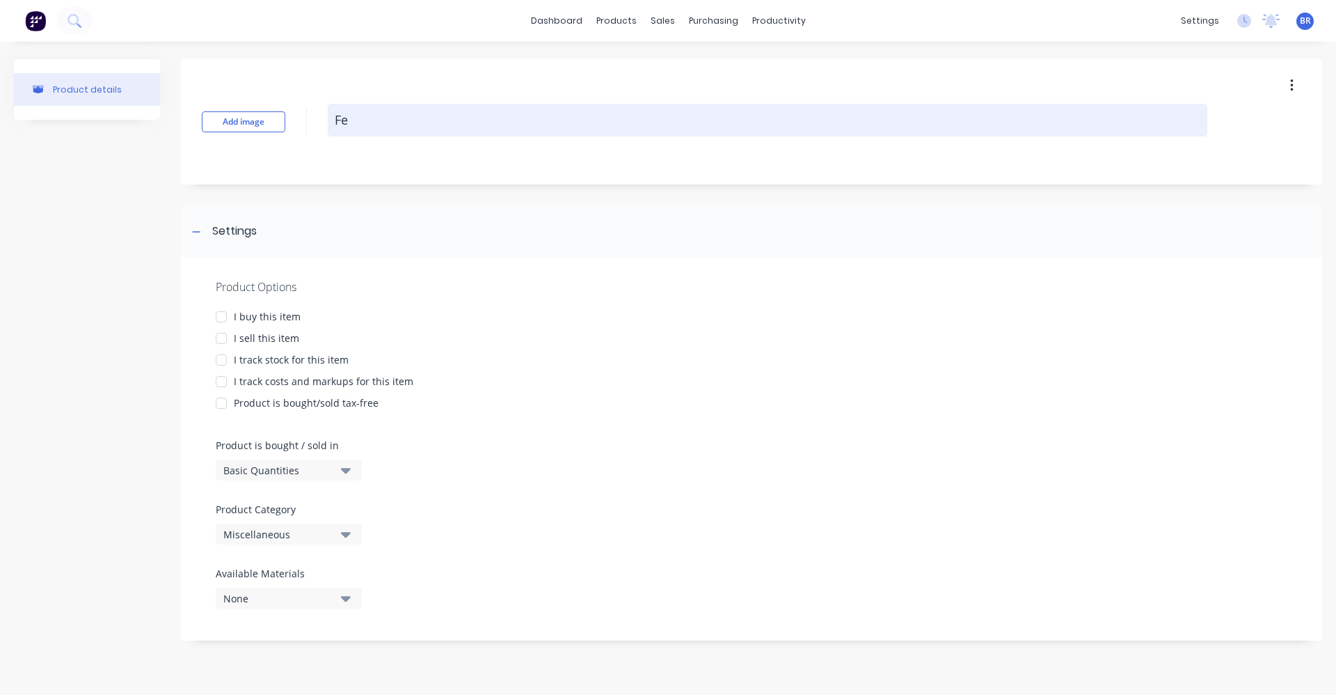
type textarea "x"
type textarea "Fen"
type textarea "x"
type textarea "Fenc"
type textarea "x"
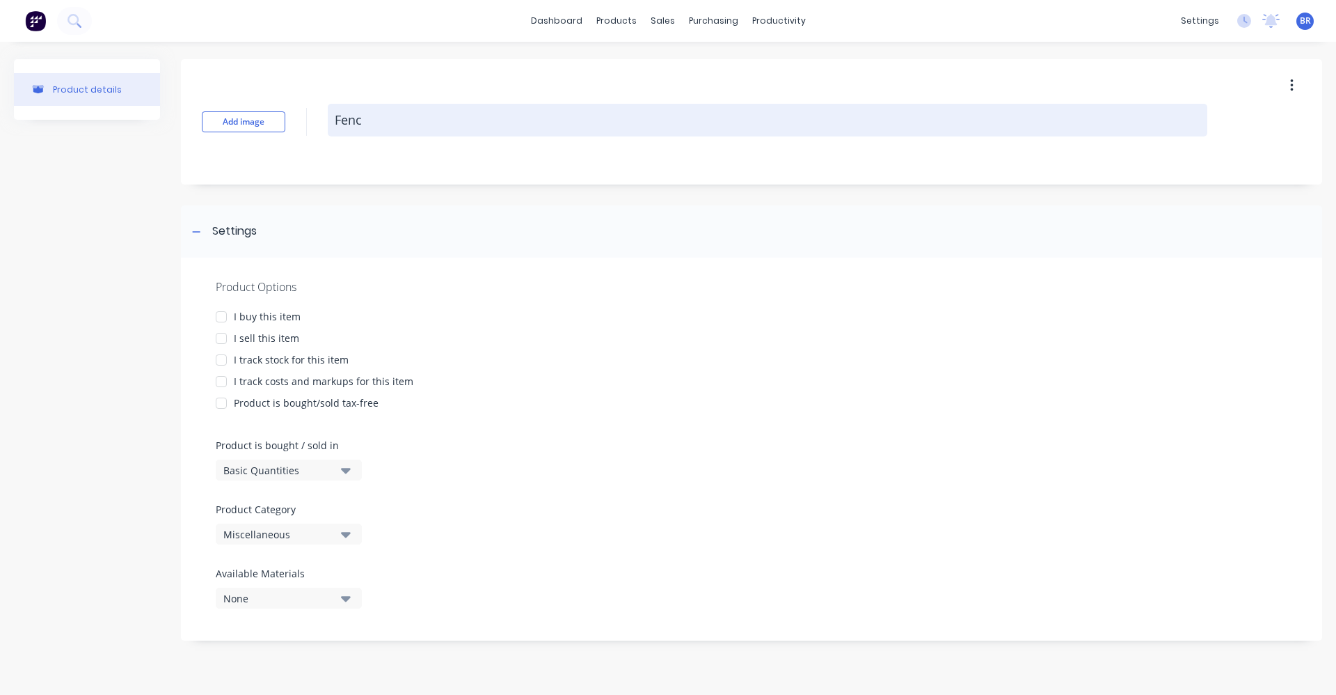
type textarea "Fence"
type textarea "x"
type textarea "Fence"
type textarea "x"
type textarea "Fence"
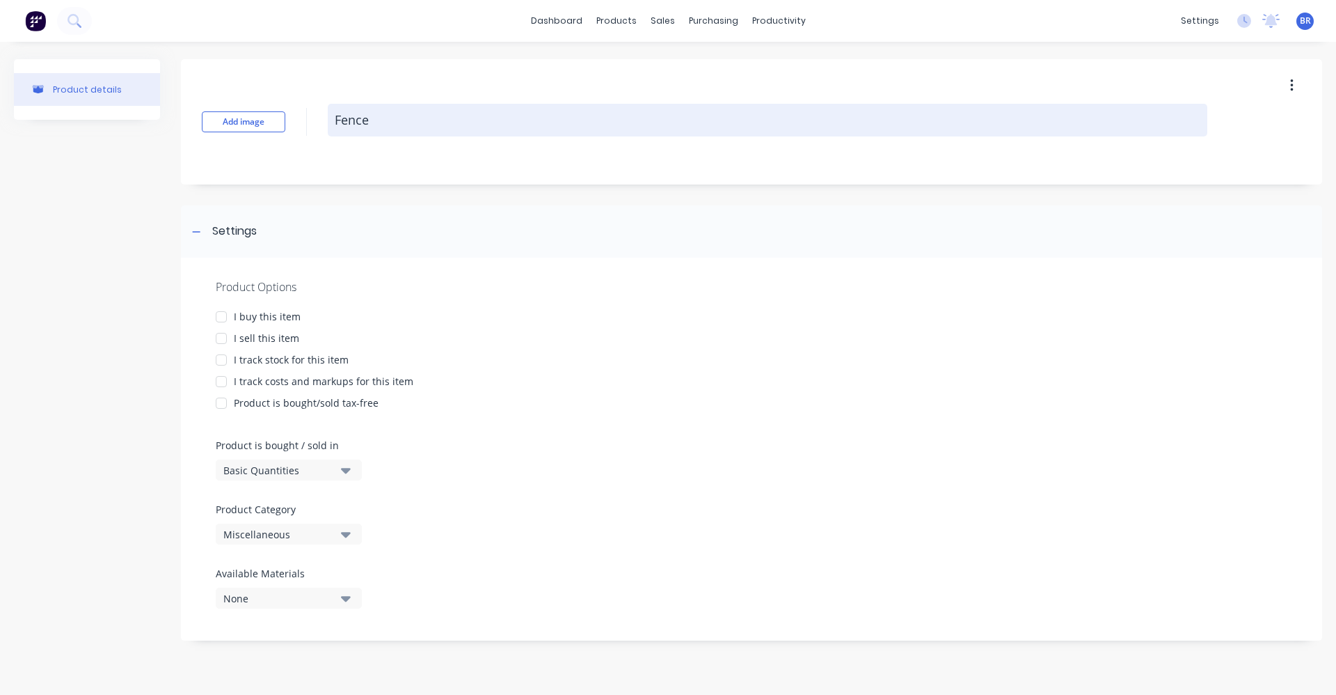
type textarea "x"
type textarea "Fencei"
type textarea "x"
type textarea "Fencein"
type textarea "x"
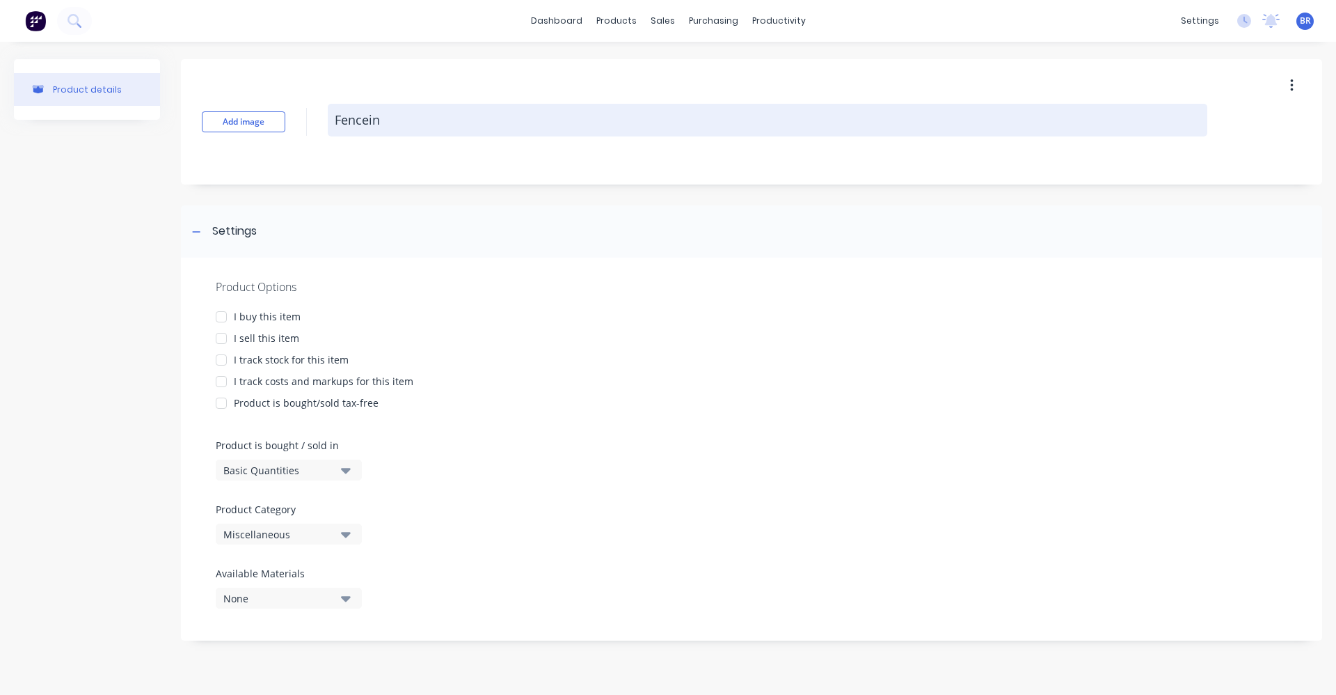
type textarea "Fenceing"
type textarea "x"
type textarea "Fenceing"
type textarea "x"
type textarea "Fenceing"
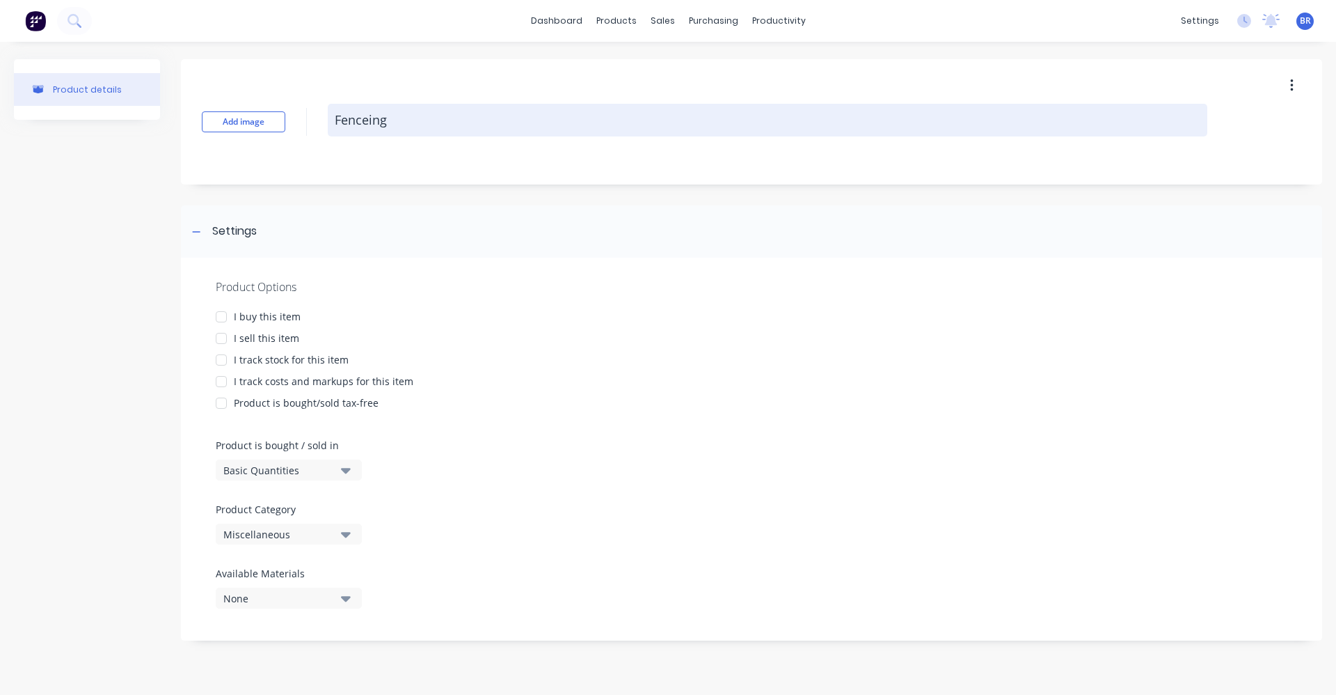
type textarea "x"
type textarea "Fencein"
type textarea "x"
type textarea "Fencei"
type textarea "x"
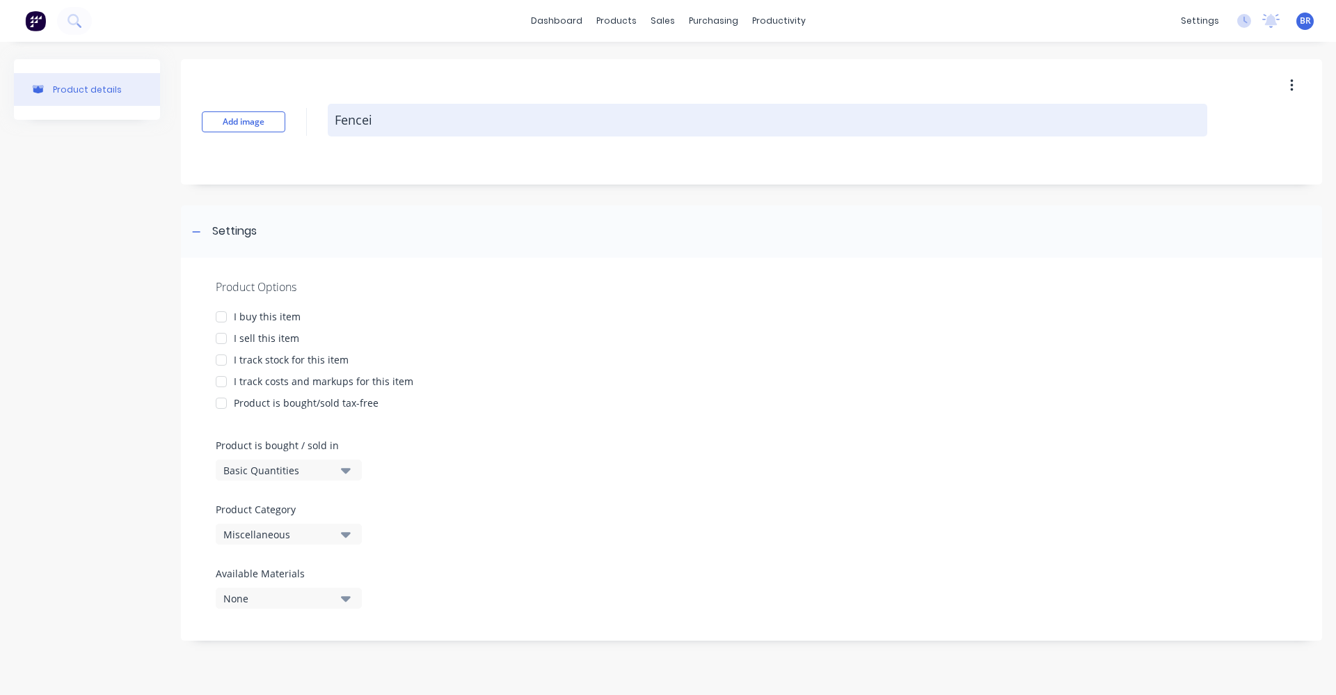
type textarea "Fence"
type textarea "x"
type textarea "Fenc"
type textarea "x"
type textarea "Fenci"
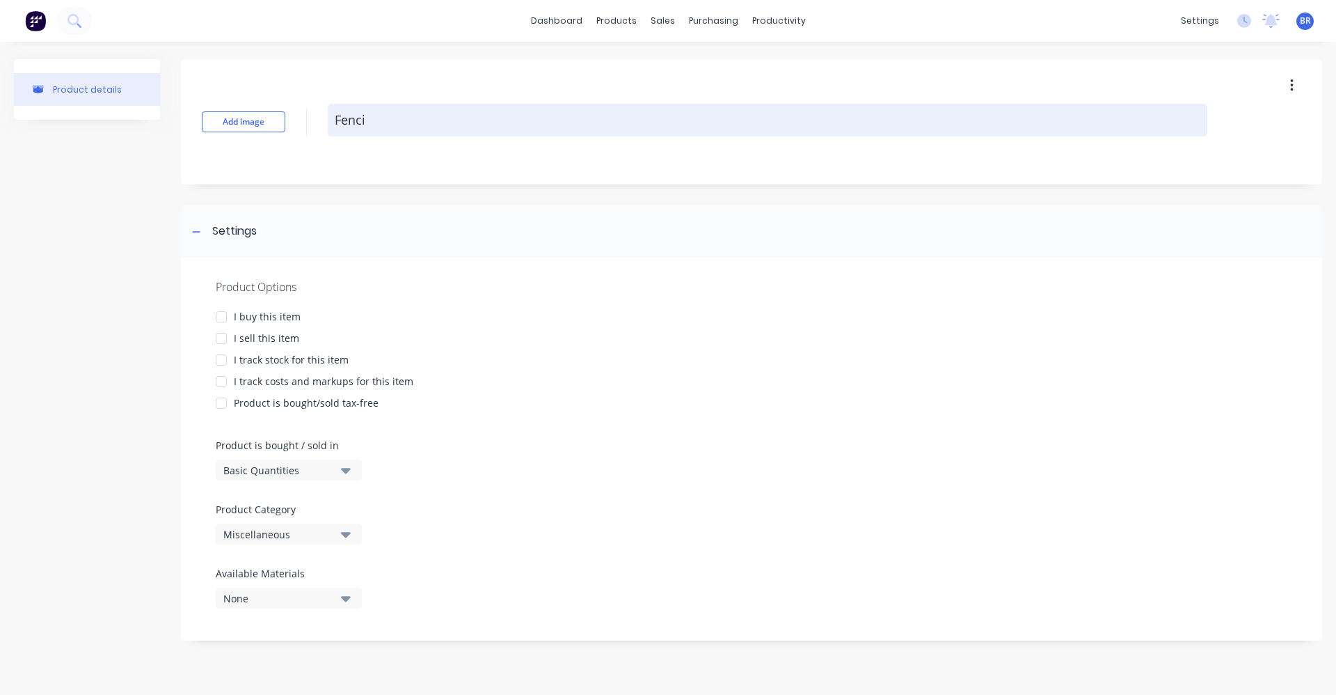
type textarea "x"
type textarea "Fencin"
type textarea "x"
type textarea "Fencing"
type textarea "x"
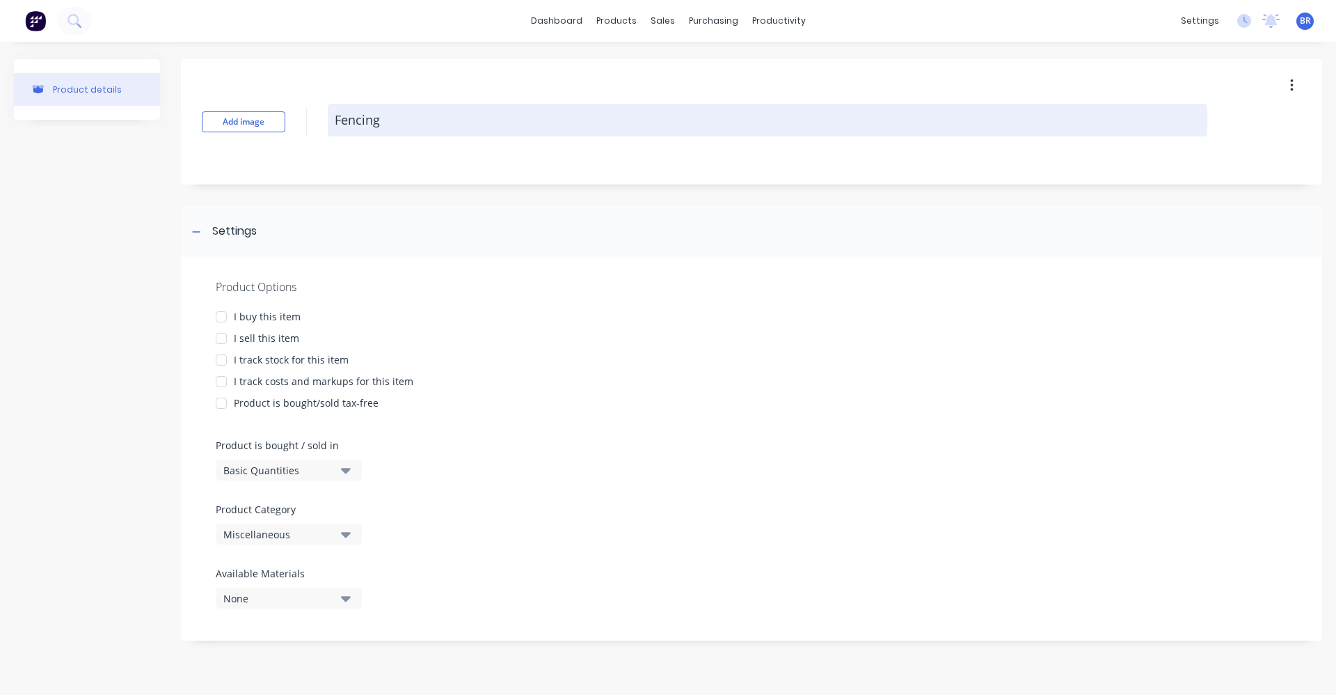
type textarea "Fencing"
type textarea "x"
type textarea "Fencing P"
type textarea "x"
type textarea "Fencing Po"
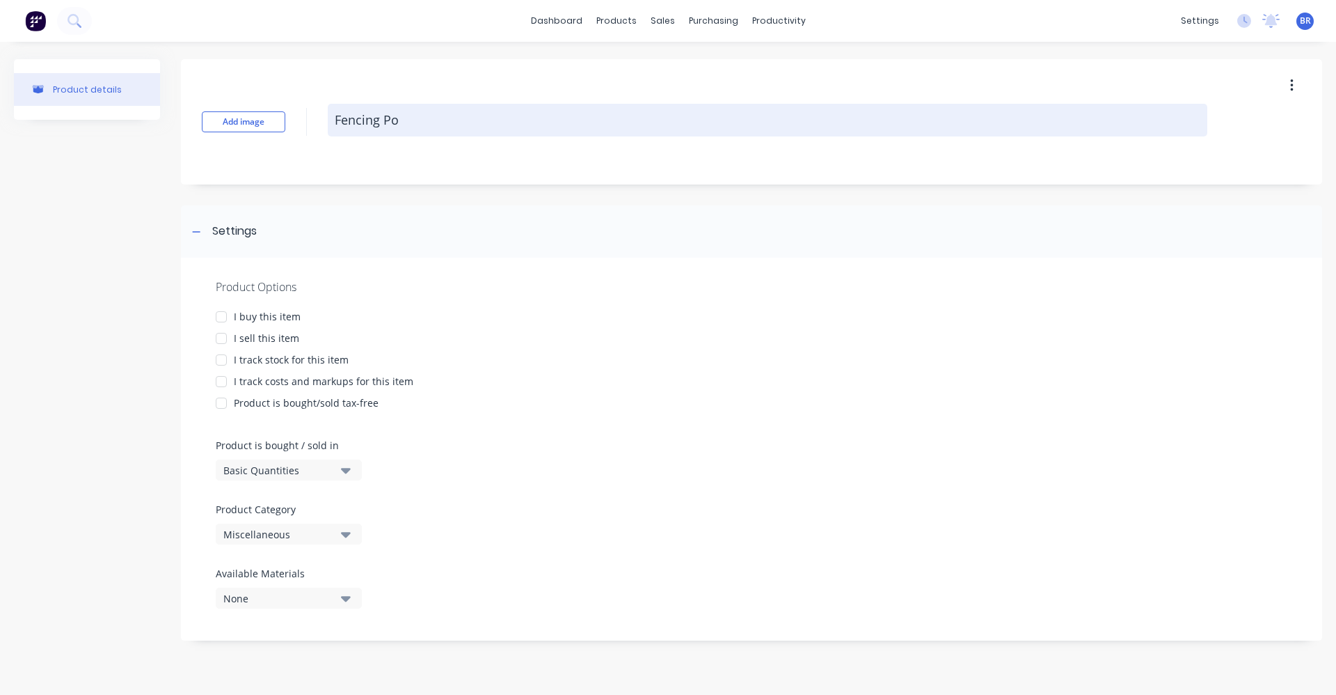
type textarea "x"
type textarea "Fencing Pos"
type textarea "x"
type textarea "Fencing Post"
type textarea "x"
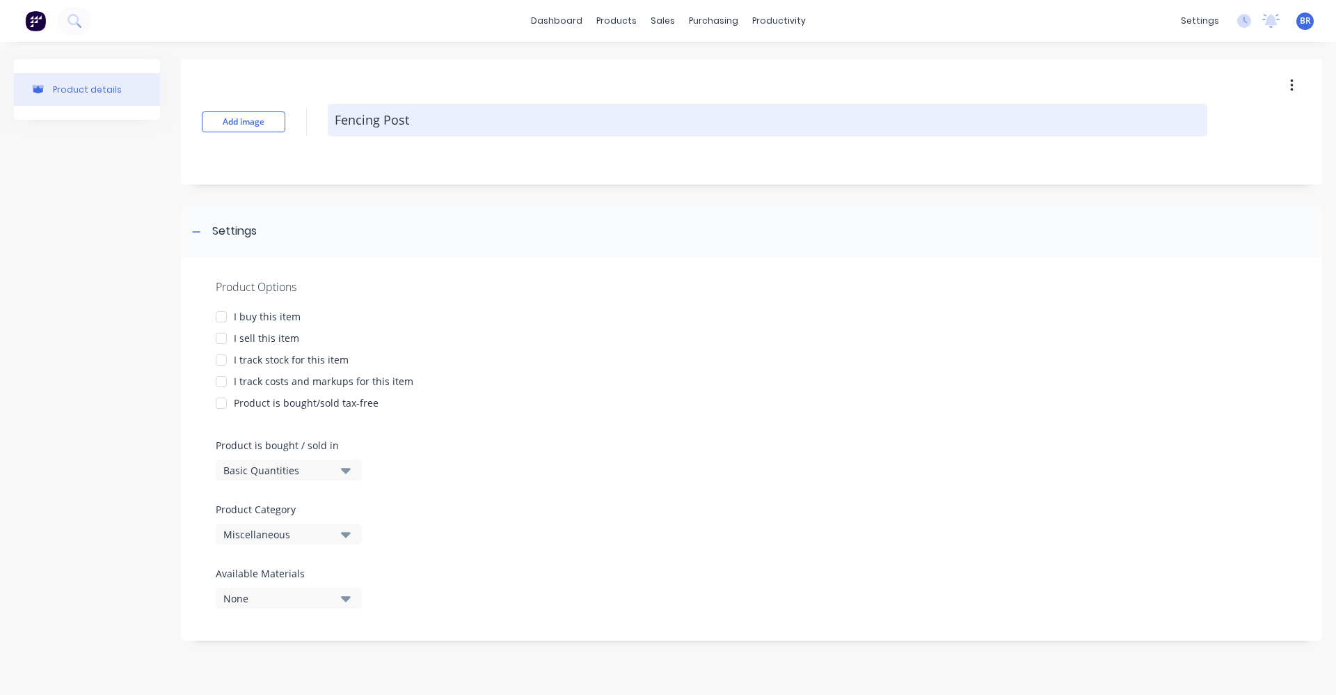
type textarea "Fencing Post"
type textarea "x"
type textarea "Fencing Post F"
type textarea "x"
type textarea "Fencing Post Fo"
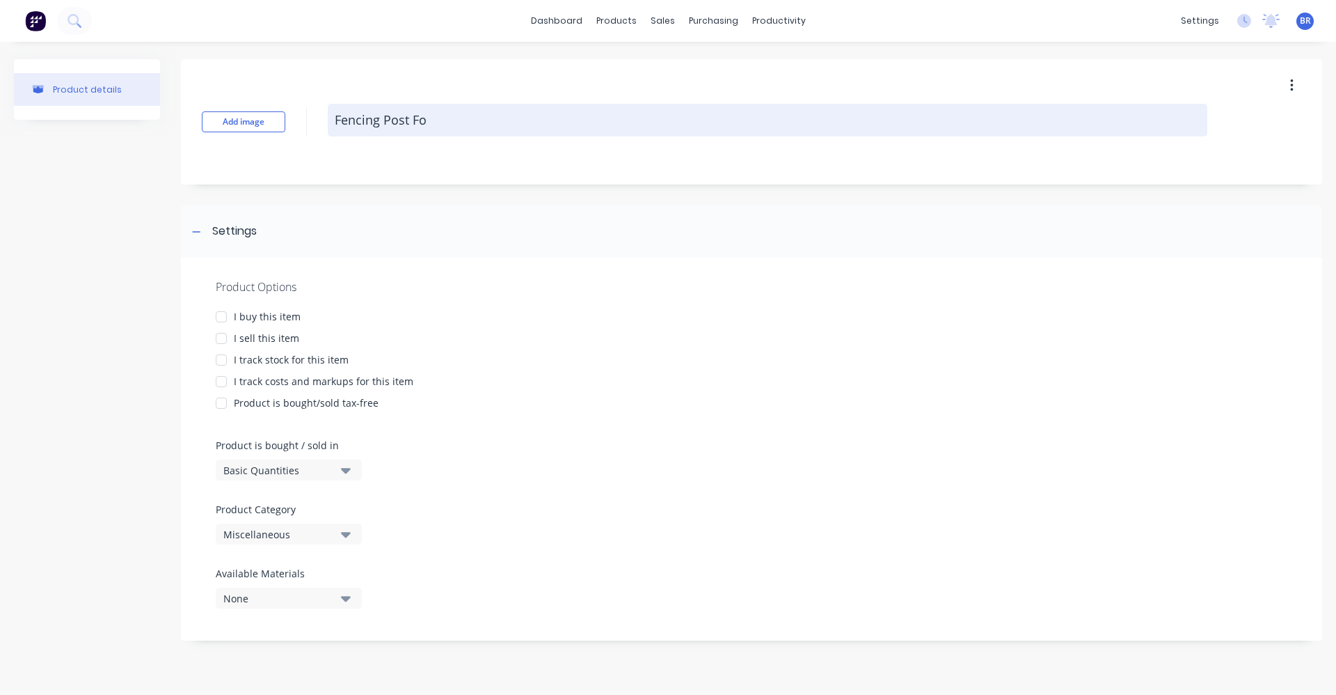
type textarea "x"
type textarea "Fencing Post Foo"
type textarea "x"
type textarea "Fencing Post Foot"
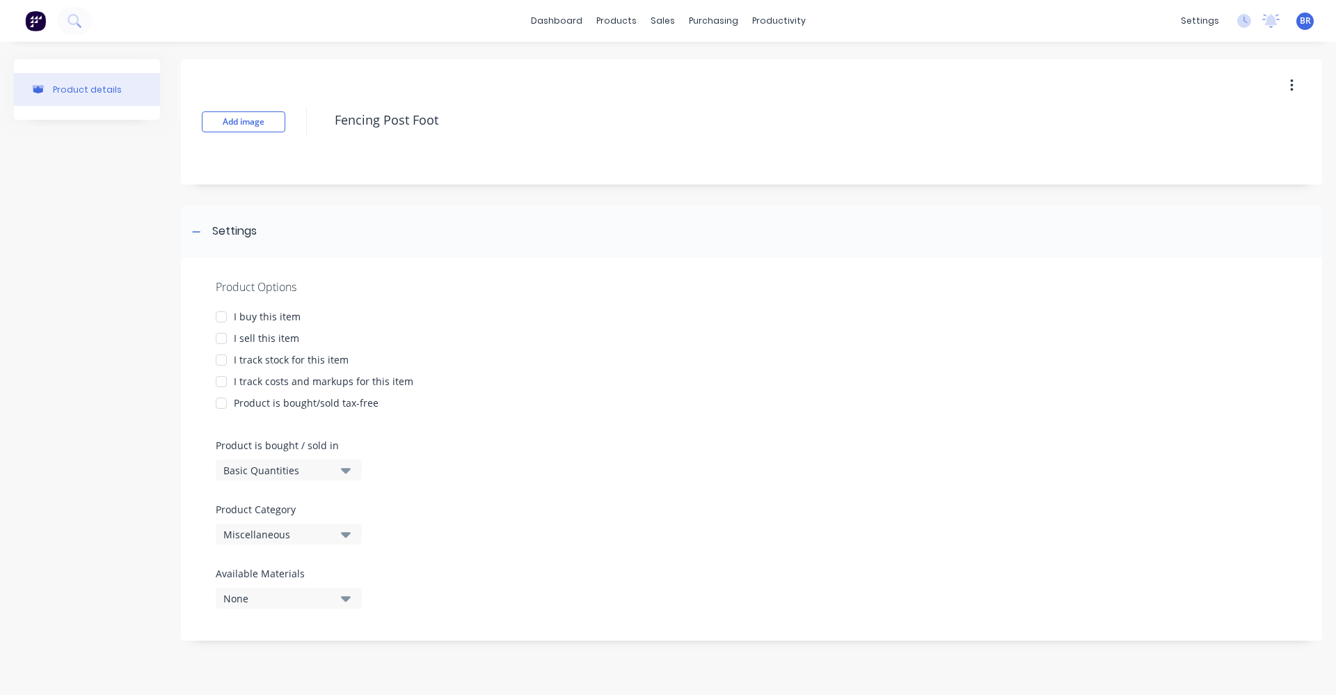
click at [227, 313] on div at bounding box center [221, 317] width 28 height 28
type textarea "x"
type textarea "Fencing Post Foot"
type textarea "x"
type textarea "Fencing Post Foot"
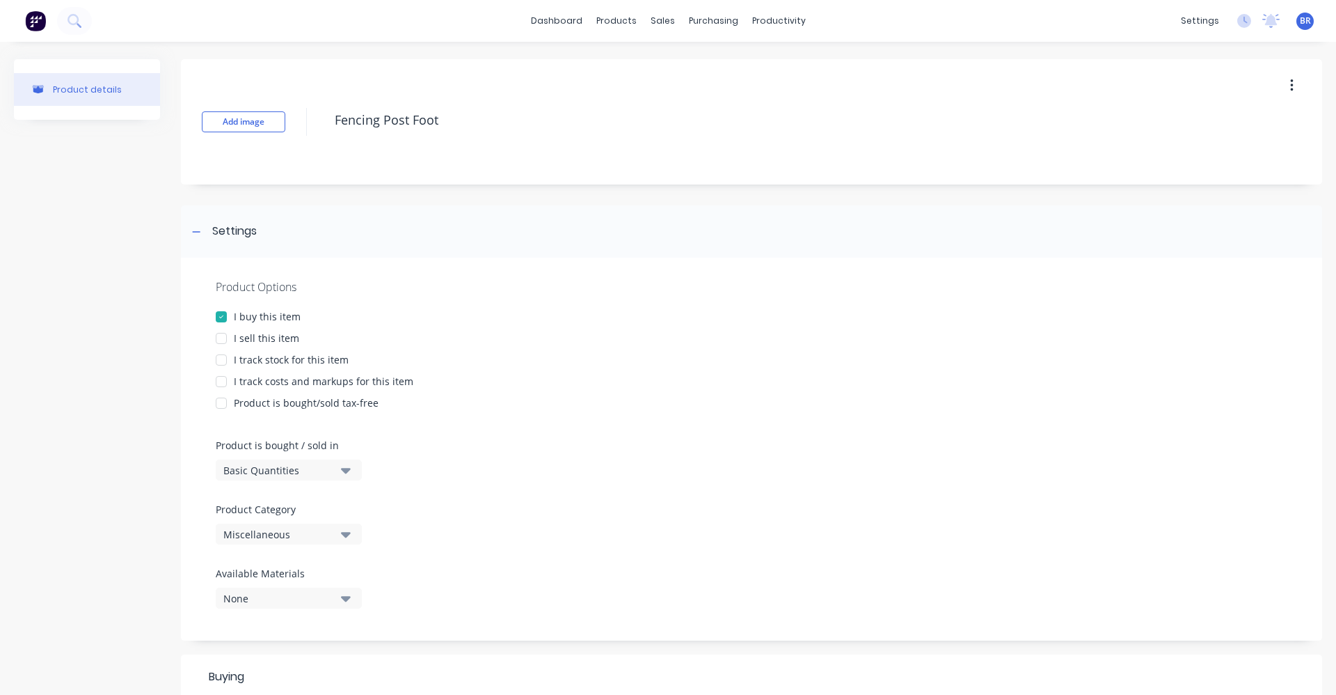
click at [235, 337] on div "I sell this item" at bounding box center [266, 338] width 65 height 15
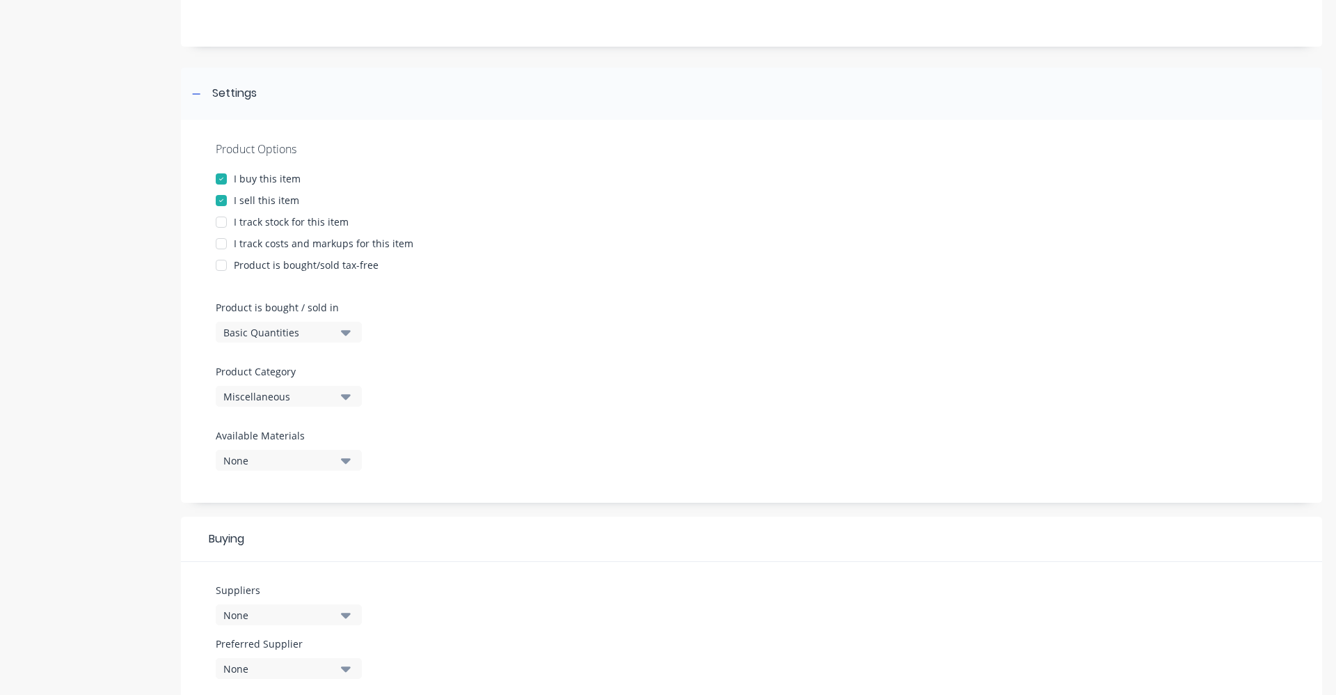
scroll to position [139, 0]
click at [227, 245] on div at bounding box center [221, 242] width 28 height 28
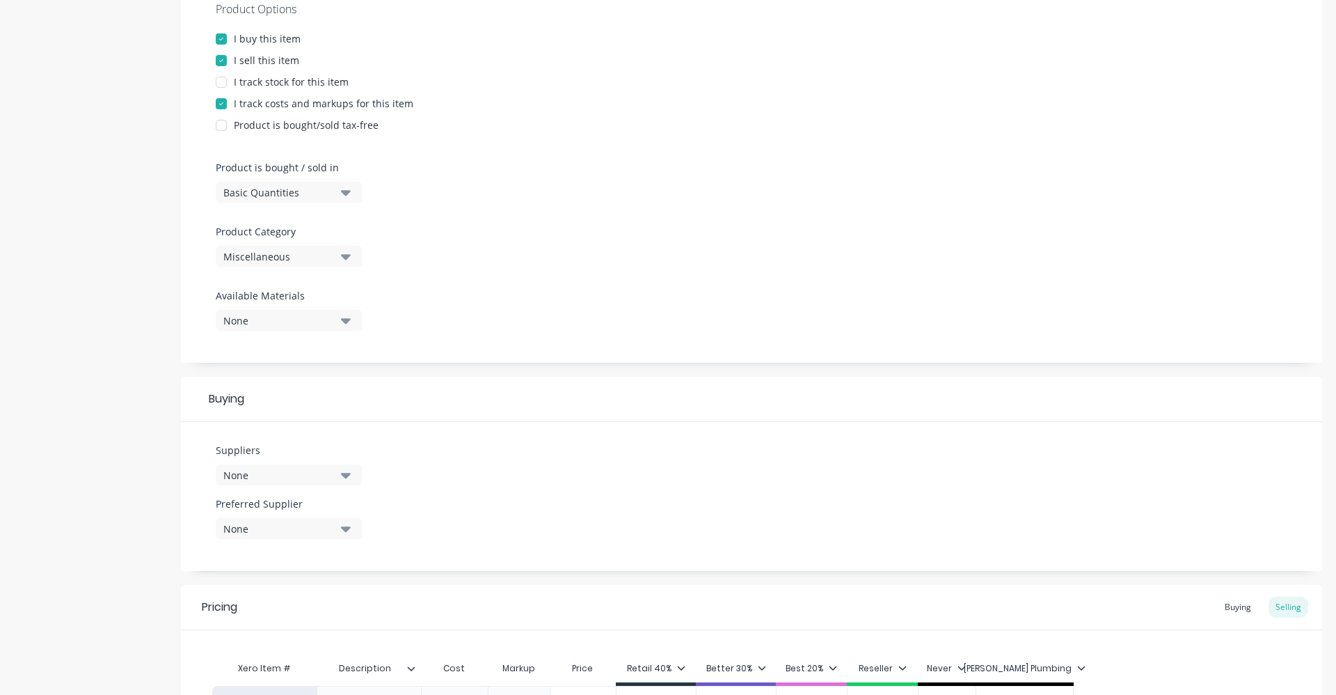
scroll to position [278, 0]
click at [321, 258] on div "Miscellaneous" at bounding box center [278, 255] width 111 height 15
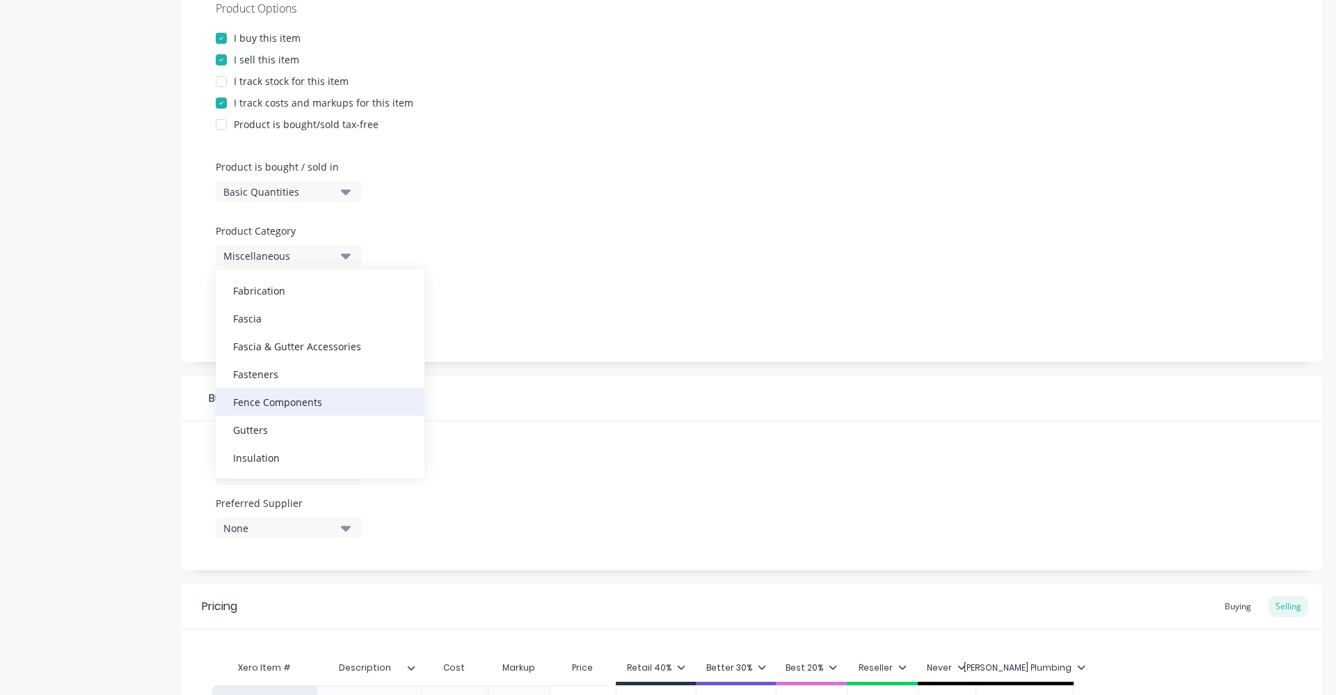
click at [295, 401] on div "Fence Components" at bounding box center [320, 402] width 209 height 28
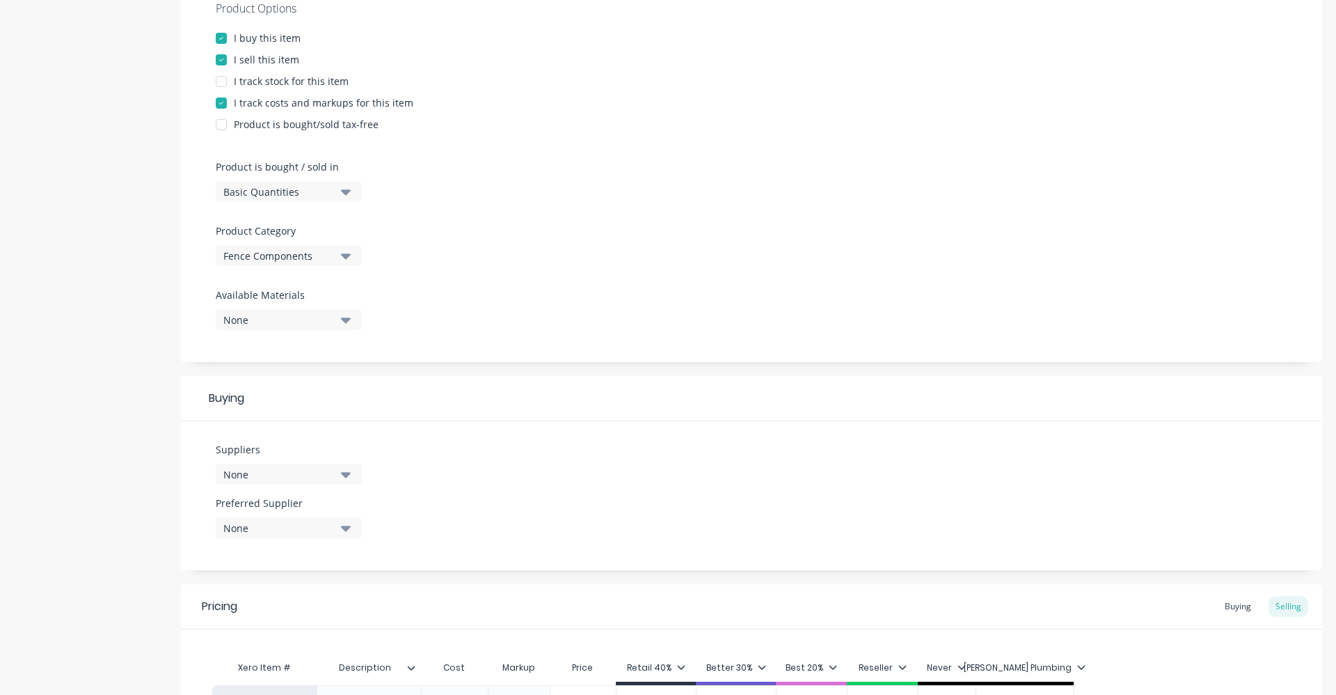
click at [309, 322] on div "None" at bounding box center [278, 320] width 111 height 15
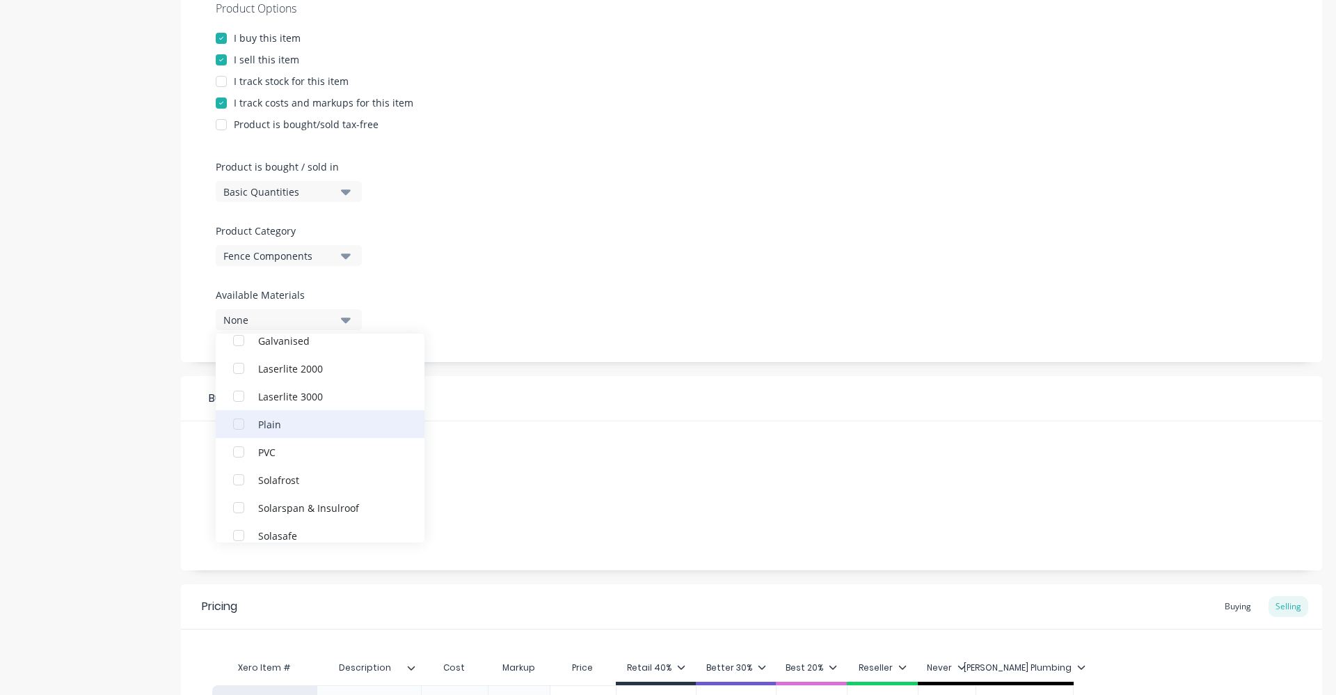
click at [274, 427] on div "Plain" at bounding box center [327, 423] width 139 height 15
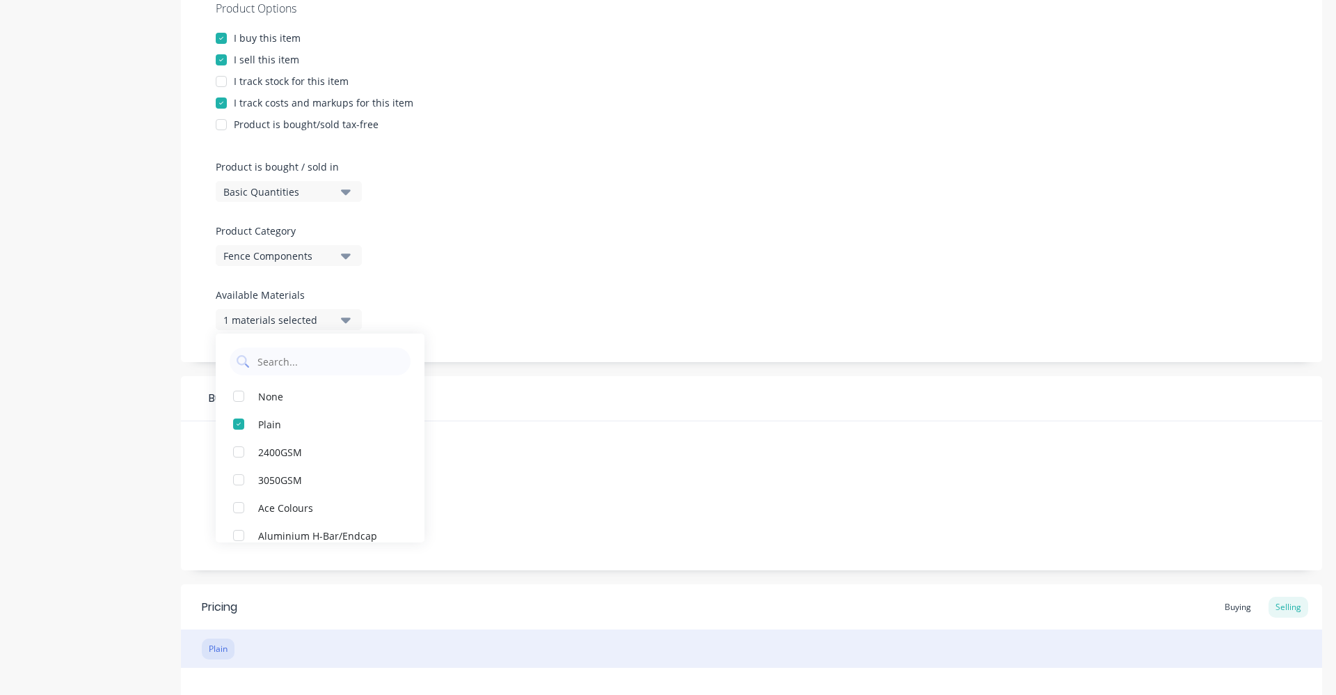
click at [562, 261] on div "Product Options I buy this item I sell this item I track stock for this item I …" at bounding box center [752, 170] width 1142 height 383
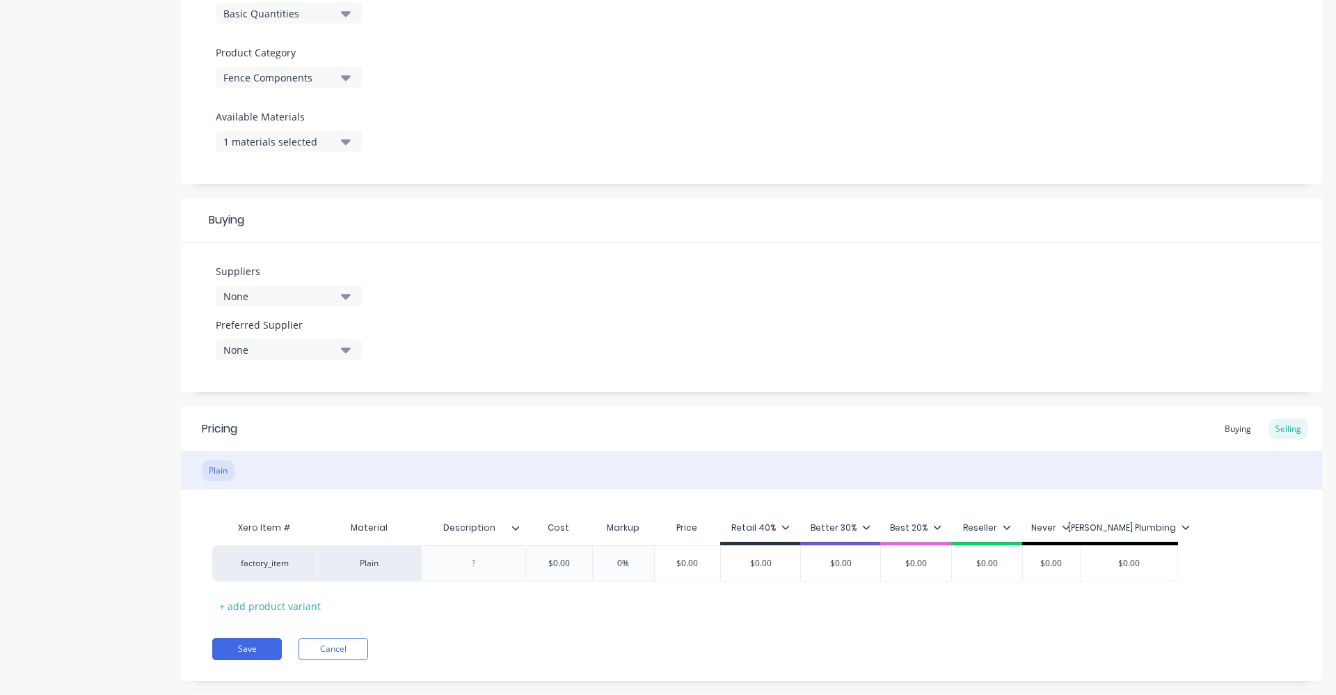
scroll to position [481, 0]
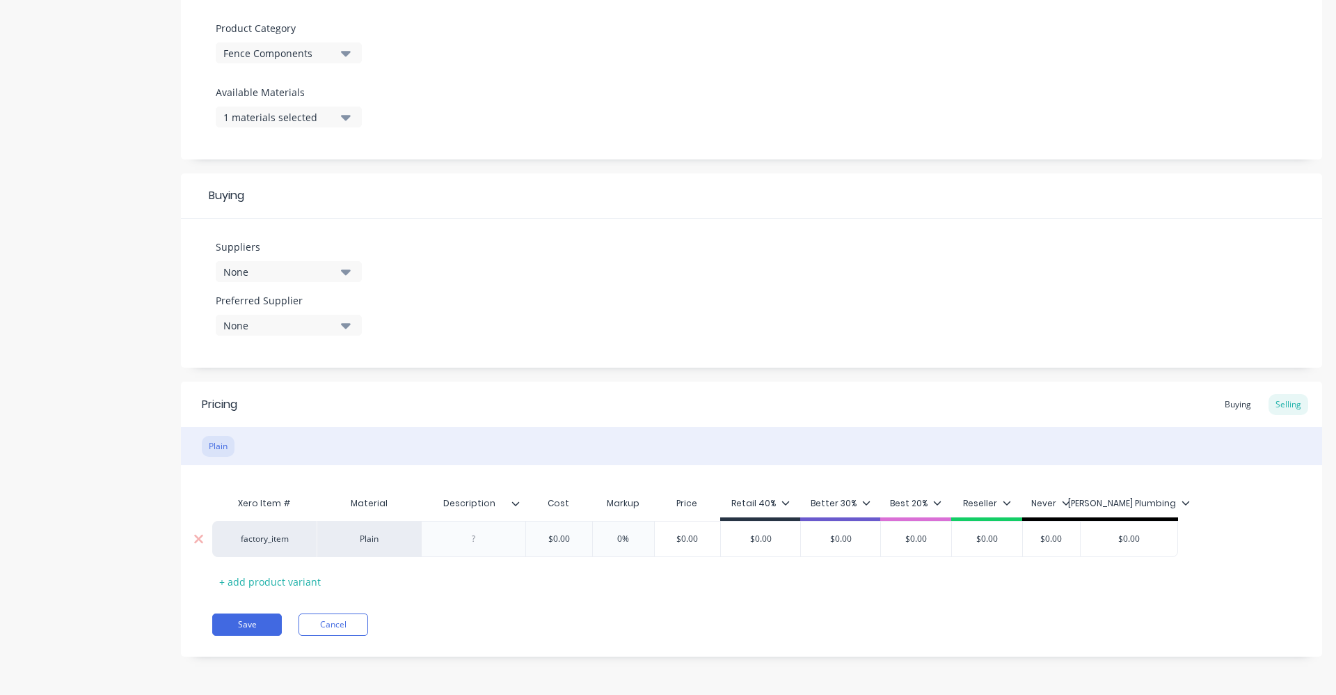
click at [267, 542] on div "factory_item" at bounding box center [264, 538] width 77 height 13
click at [274, 496] on button "Fencing Supplies" at bounding box center [288, 490] width 123 height 21
click at [482, 542] on div at bounding box center [474, 539] width 70 height 18
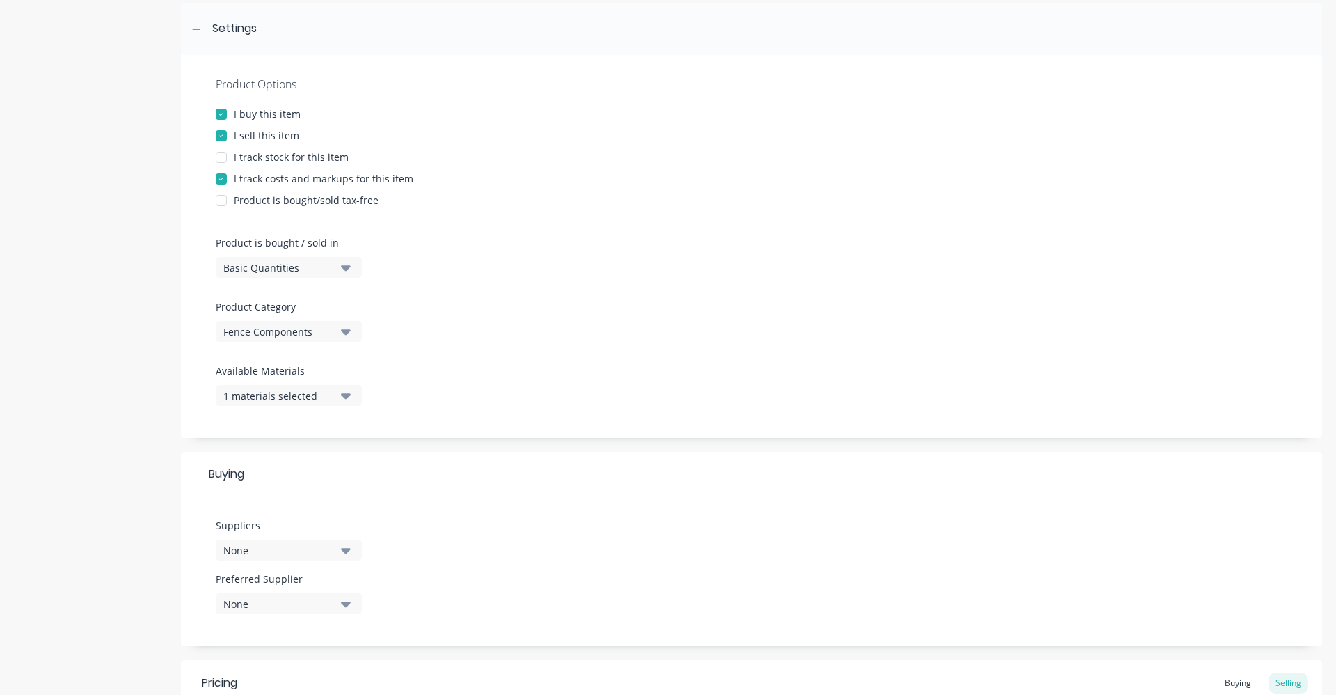
scroll to position [0, 0]
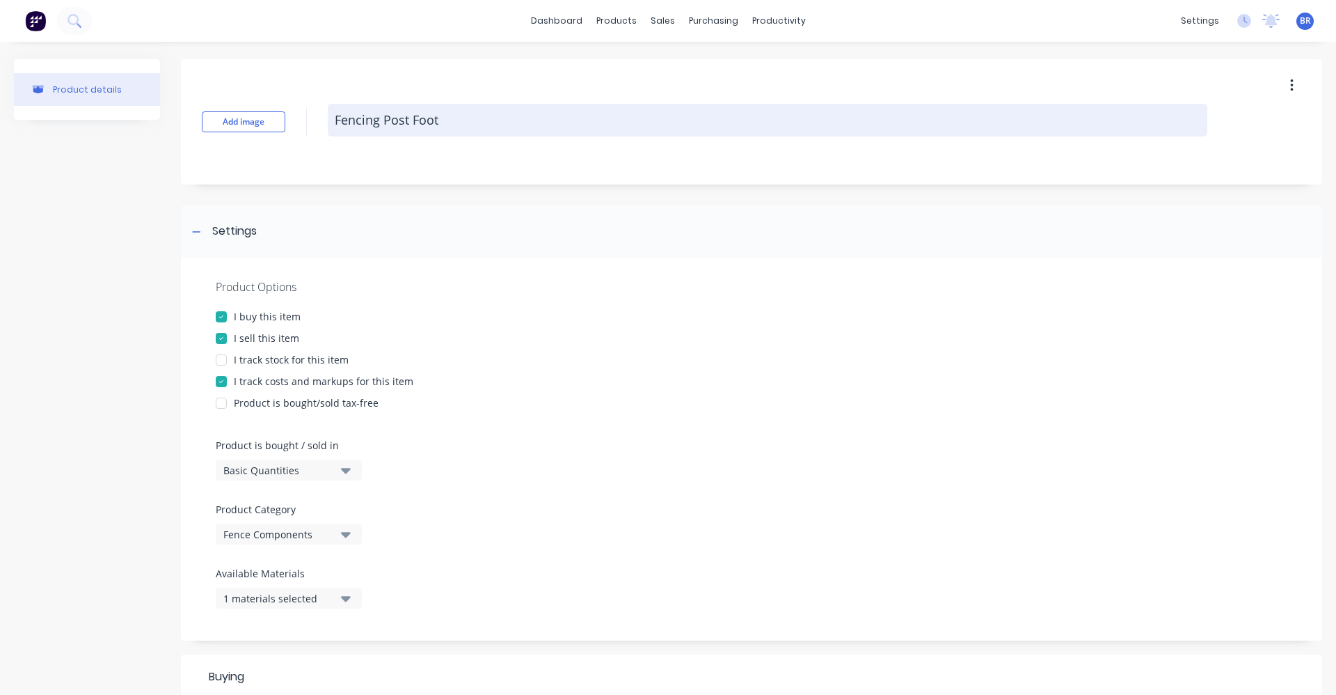
click at [443, 120] on textarea "Fencing Post Foot" at bounding box center [768, 120] width 880 height 33
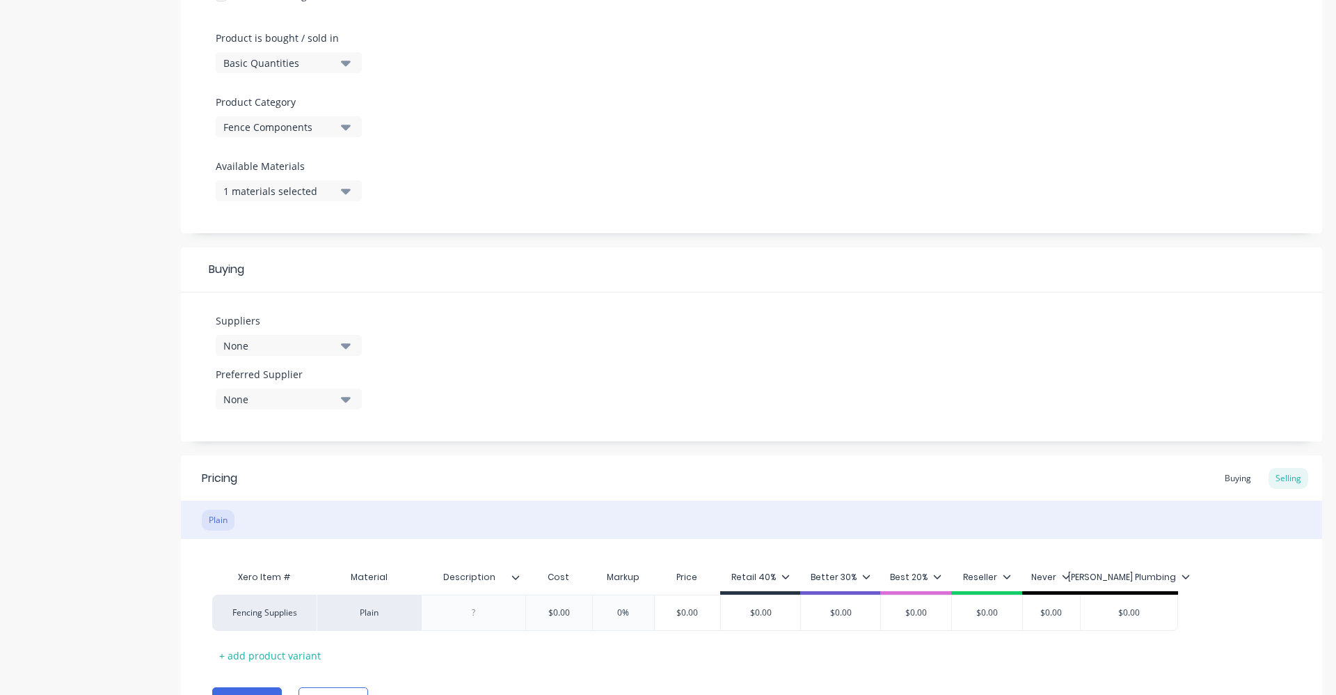
scroll to position [481, 0]
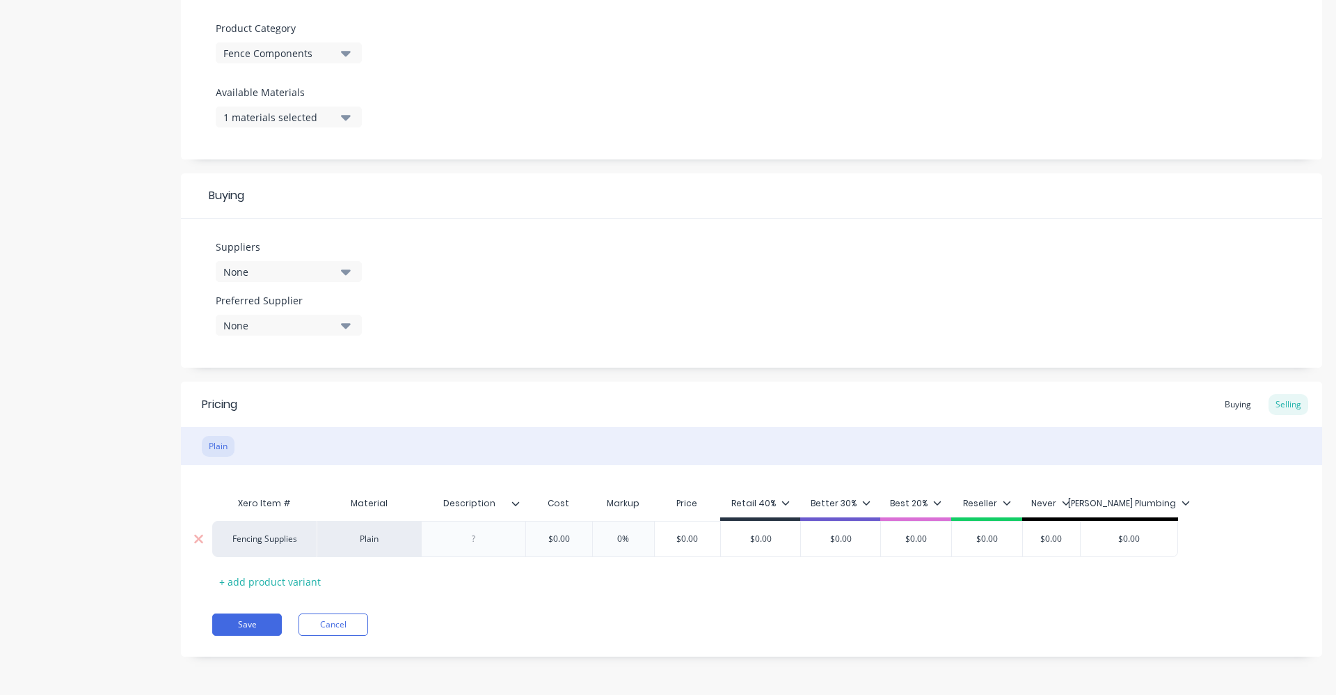
type textarea "x"
click at [478, 544] on div at bounding box center [474, 539] width 70 height 18
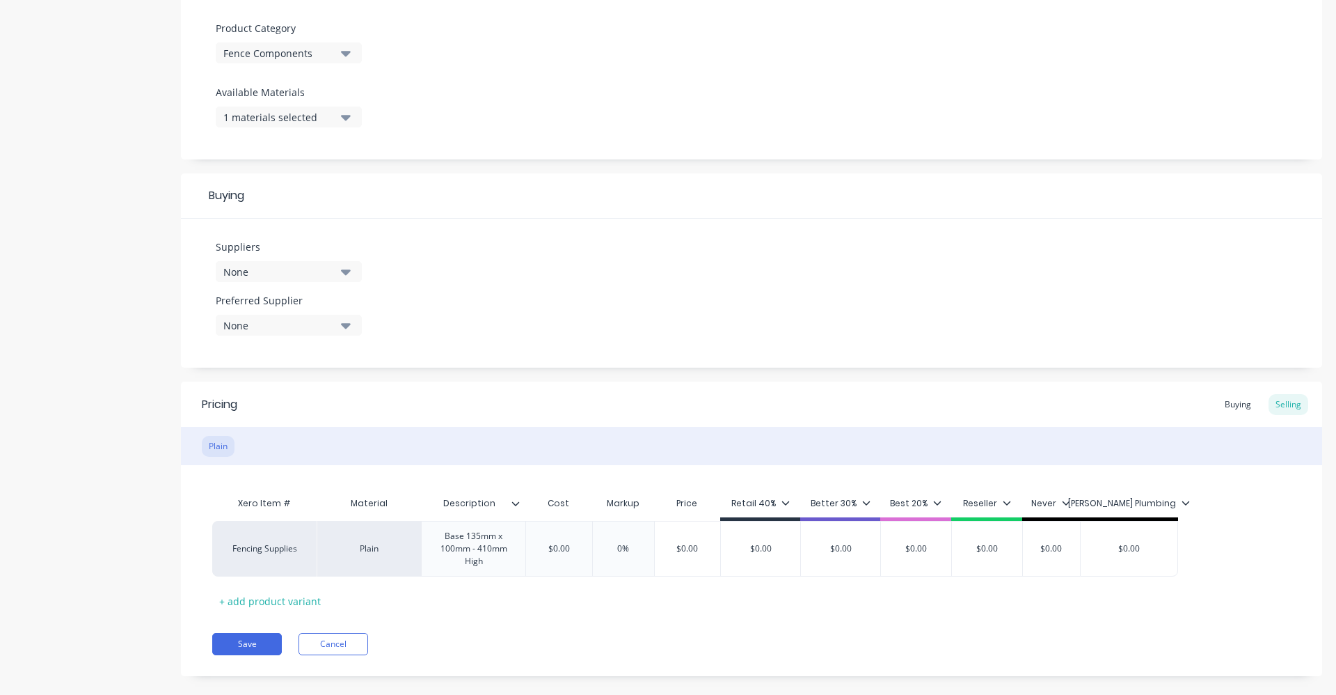
click at [516, 504] on icon at bounding box center [516, 503] width 8 height 4
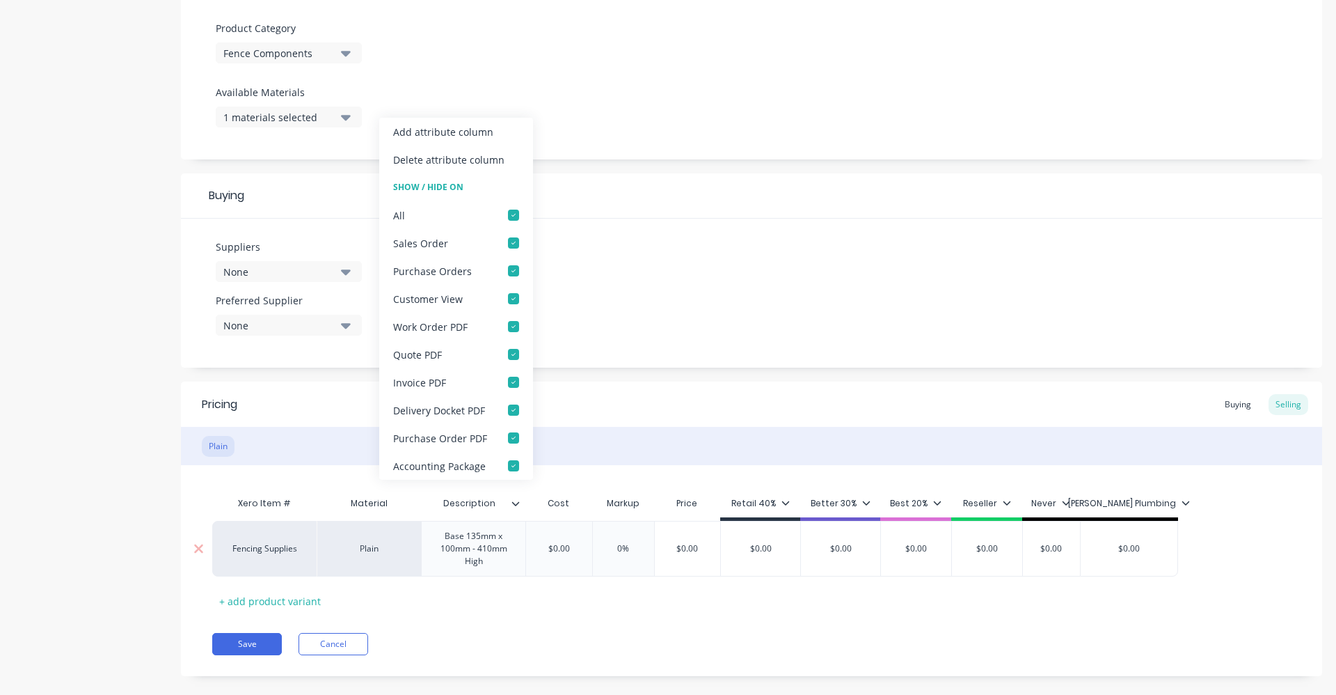
type textarea "x"
type input "$0.00"
click at [553, 553] on div "$0.00 $0.00" at bounding box center [559, 548] width 70 height 35
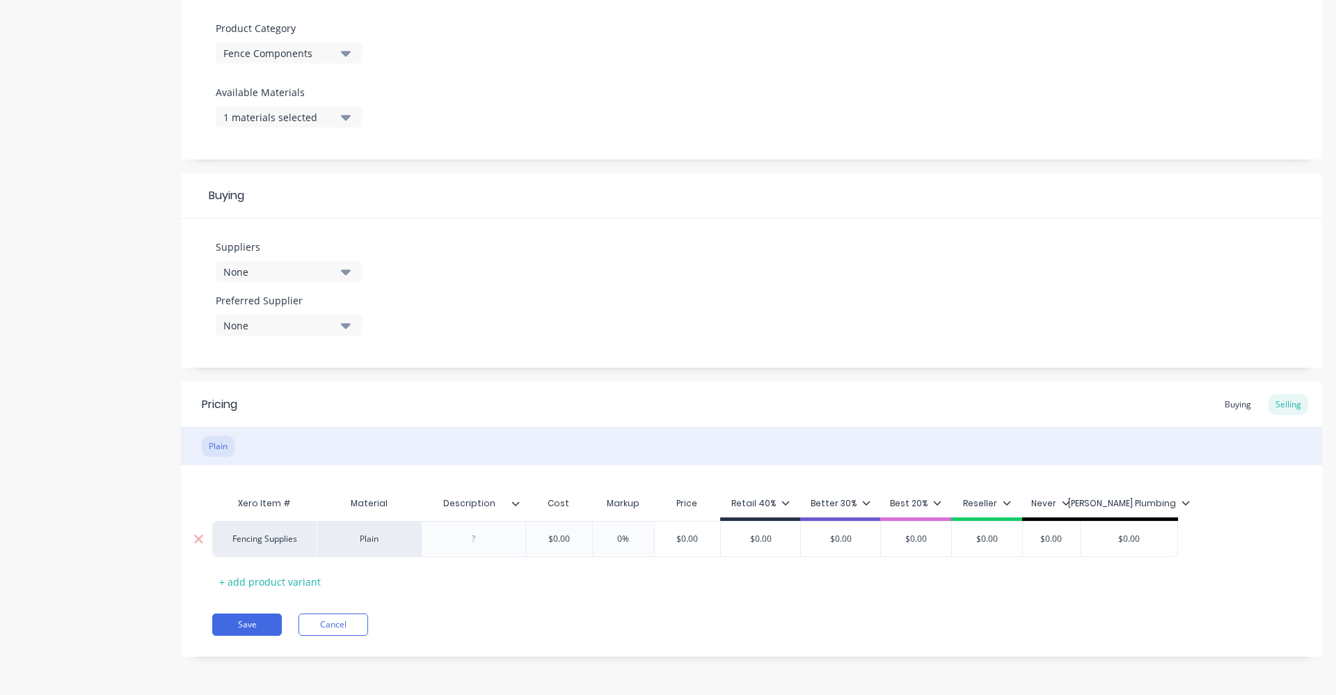
click at [475, 541] on div at bounding box center [474, 539] width 70 height 18
click at [475, 542] on div at bounding box center [474, 539] width 70 height 18
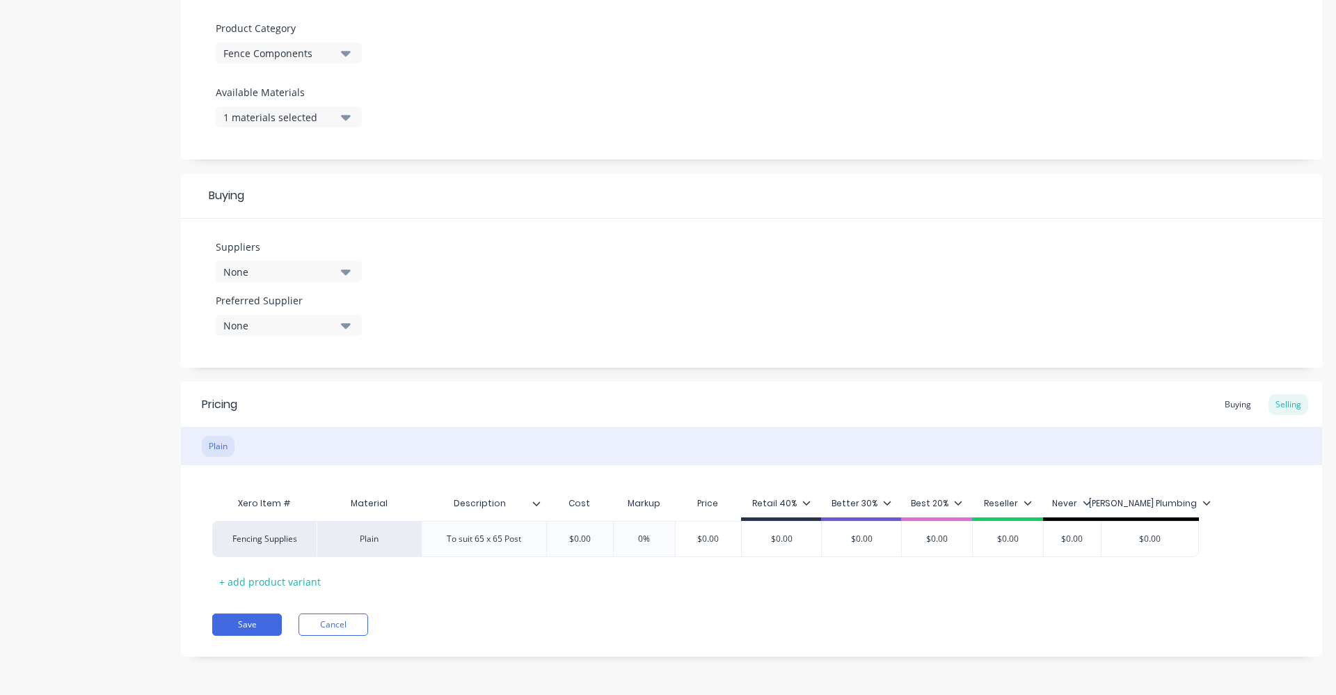
click at [537, 507] on icon at bounding box center [536, 503] width 8 height 8
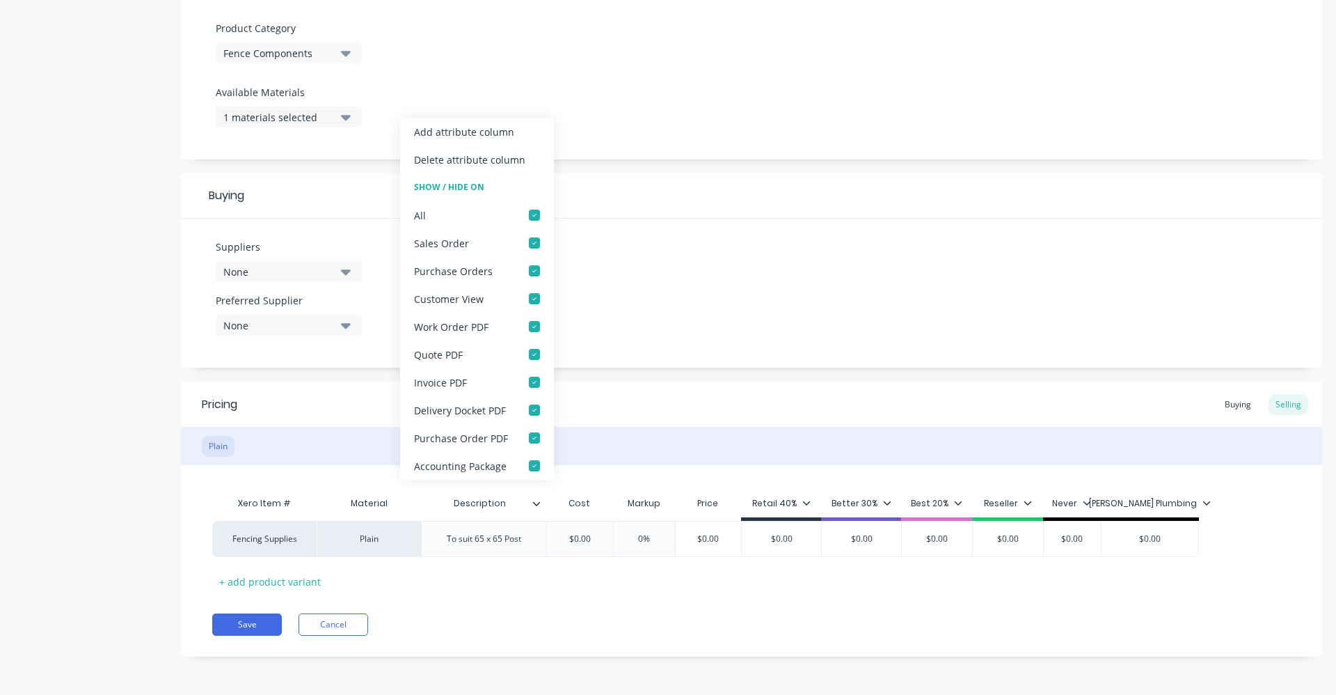
click at [466, 132] on div "Add attribute column" at bounding box center [464, 132] width 100 height 15
type textarea "x"
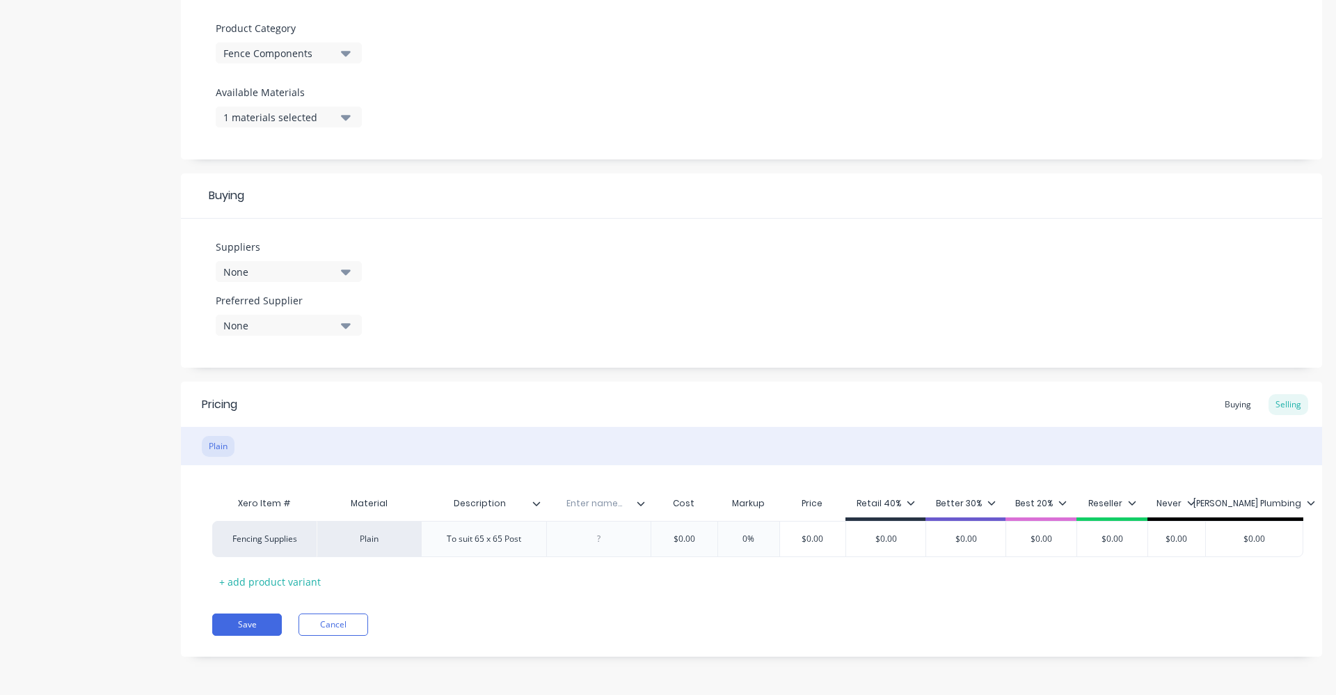
click at [594, 499] on input "text" at bounding box center [594, 503] width 96 height 13
type input "Dimensions"
type textarea "x"
click at [603, 544] on div at bounding box center [600, 539] width 70 height 18
type textarea "x"
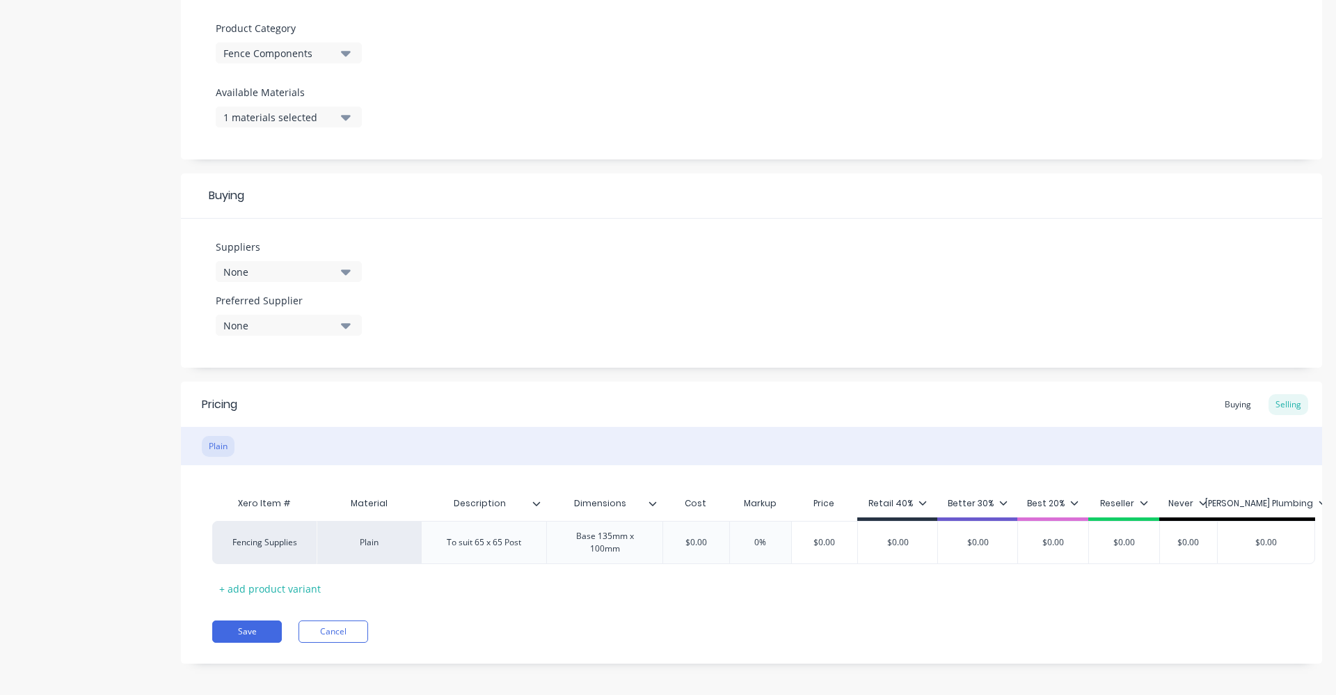
drag, startPoint x: 625, startPoint y: 500, endPoint x: 562, endPoint y: 496, distance: 63.5
click at [562, 496] on div "Dimensions Dimensions" at bounding box center [600, 503] width 108 height 35
type input "Base"
click at [707, 548] on input "$0.00" at bounding box center [696, 542] width 70 height 13
click at [657, 503] on div at bounding box center [658, 503] width 8 height 13
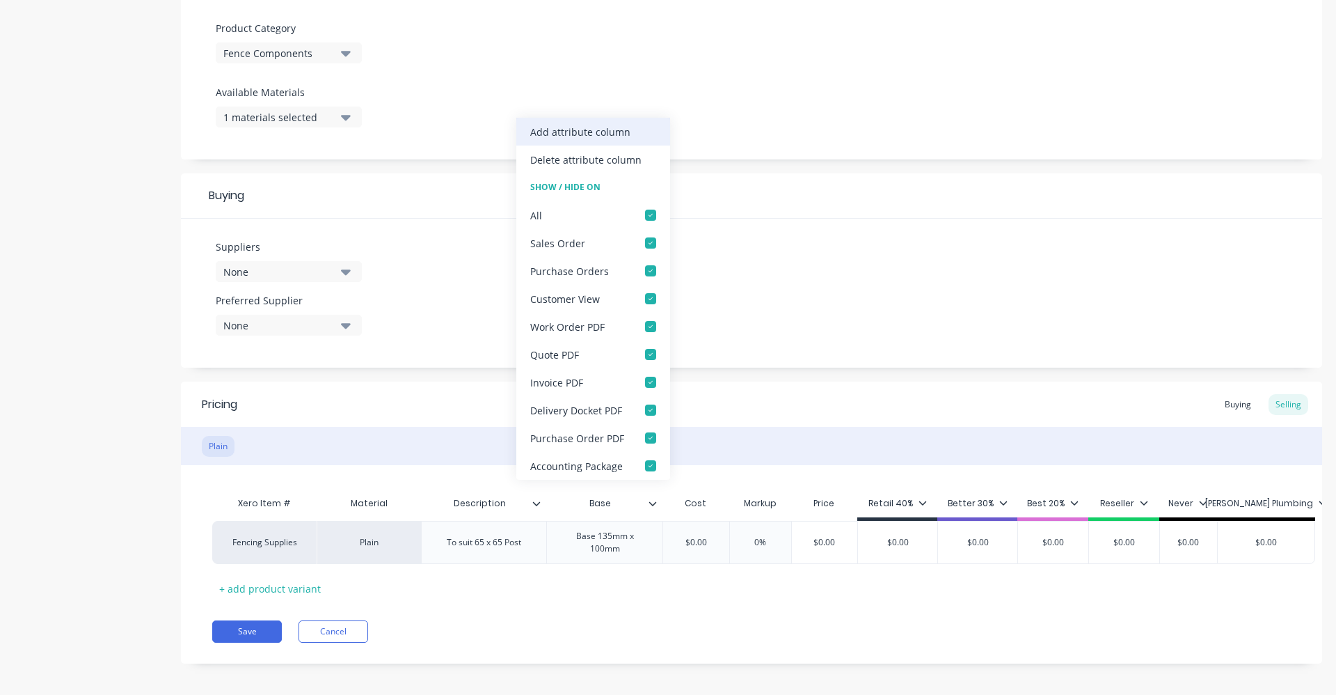
click at [585, 133] on div "Add attribute column" at bounding box center [580, 132] width 100 height 15
type textarea "x"
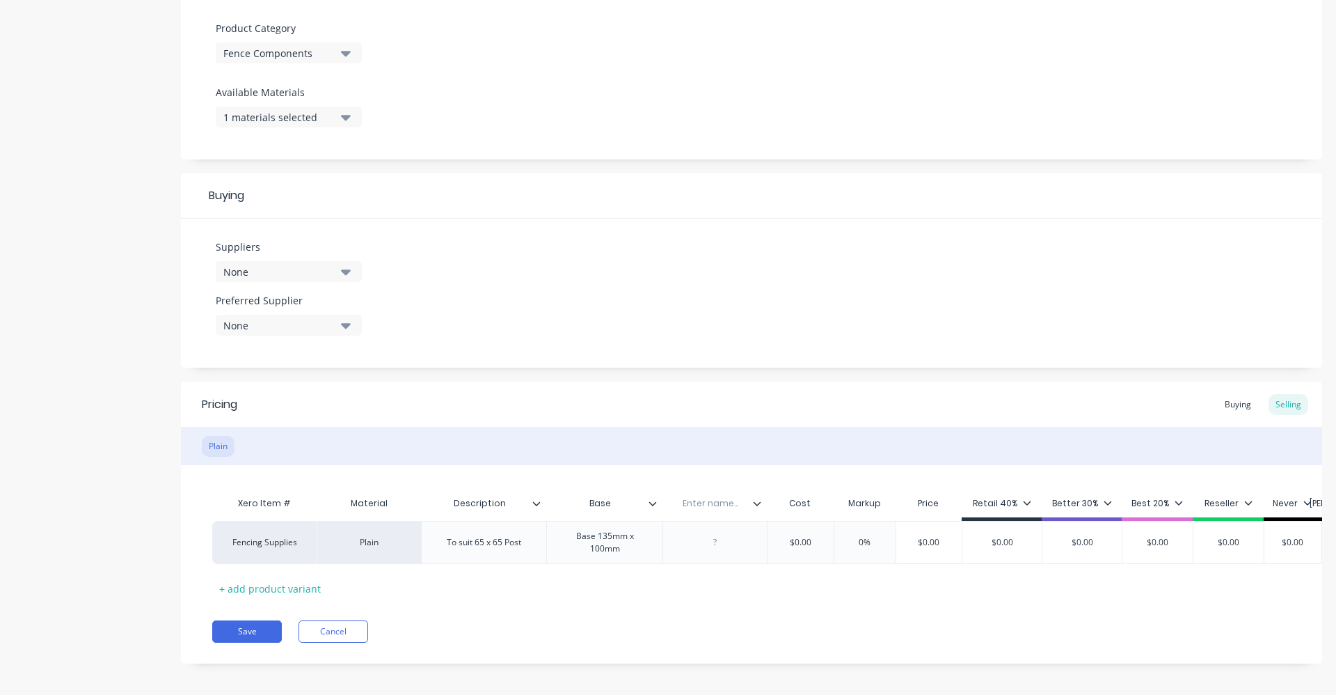
click at [715, 503] on input "text" at bounding box center [711, 503] width 96 height 13
type input "Height"
type textarea "x"
click at [718, 543] on div at bounding box center [716, 542] width 70 height 18
type textarea "x"
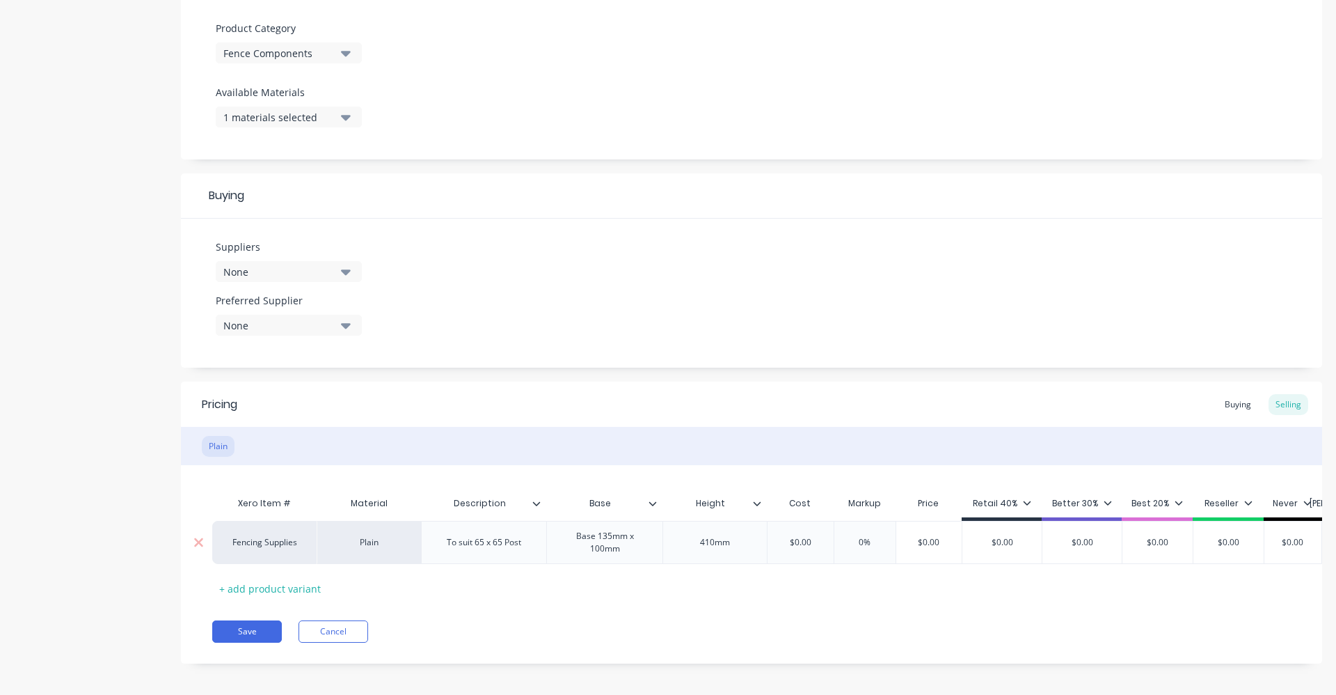
click at [597, 538] on div "Base 135mm x 100mm" at bounding box center [605, 542] width 104 height 31
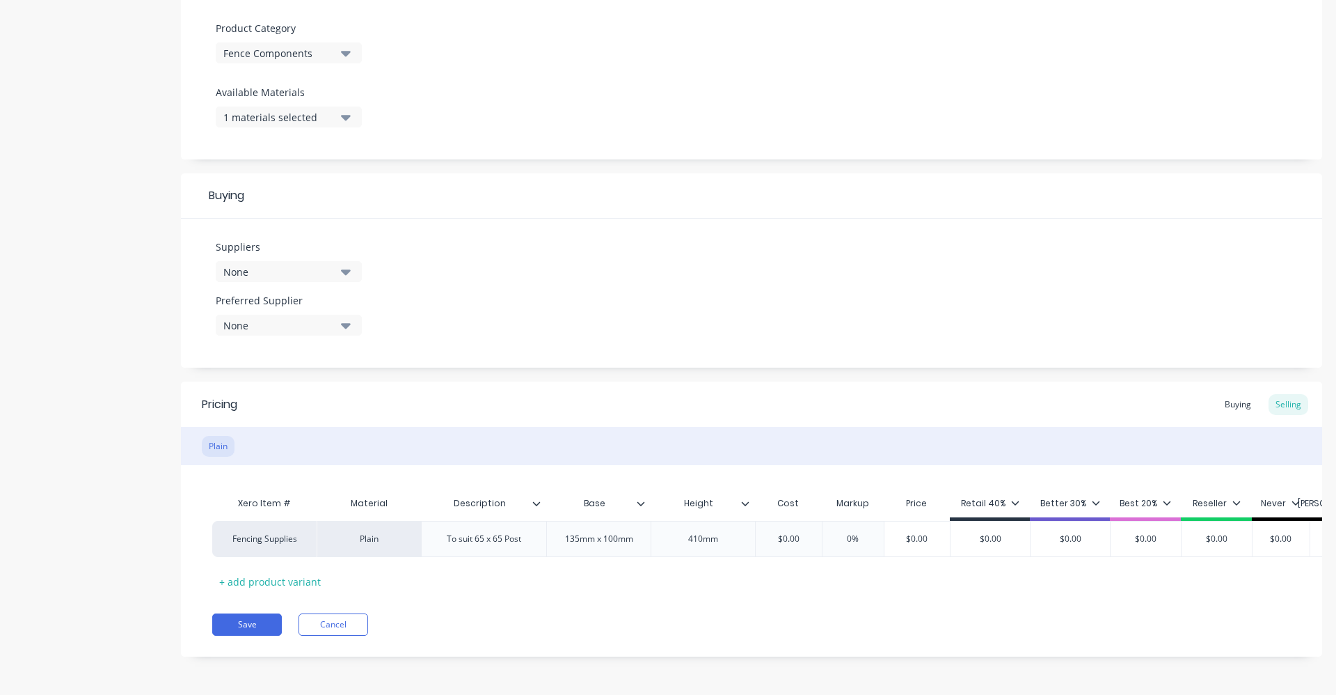
click at [652, 568] on div "Xero Item # Material Description Base Height Cost Markup Price Retail 40% Bette…" at bounding box center [751, 540] width 1079 height 103
click at [742, 499] on icon at bounding box center [745, 503] width 8 height 8
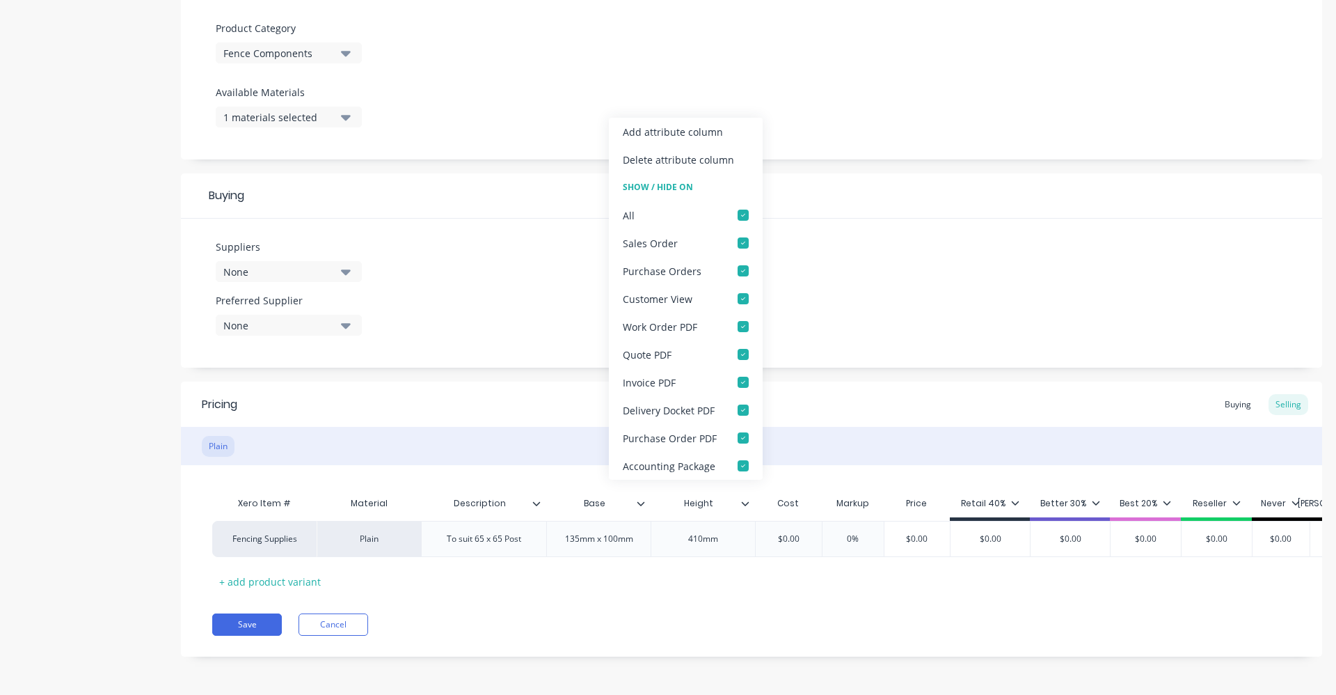
type textarea "x"
click at [487, 405] on div "Pricing Buying Selling" at bounding box center [752, 403] width 1142 height 45
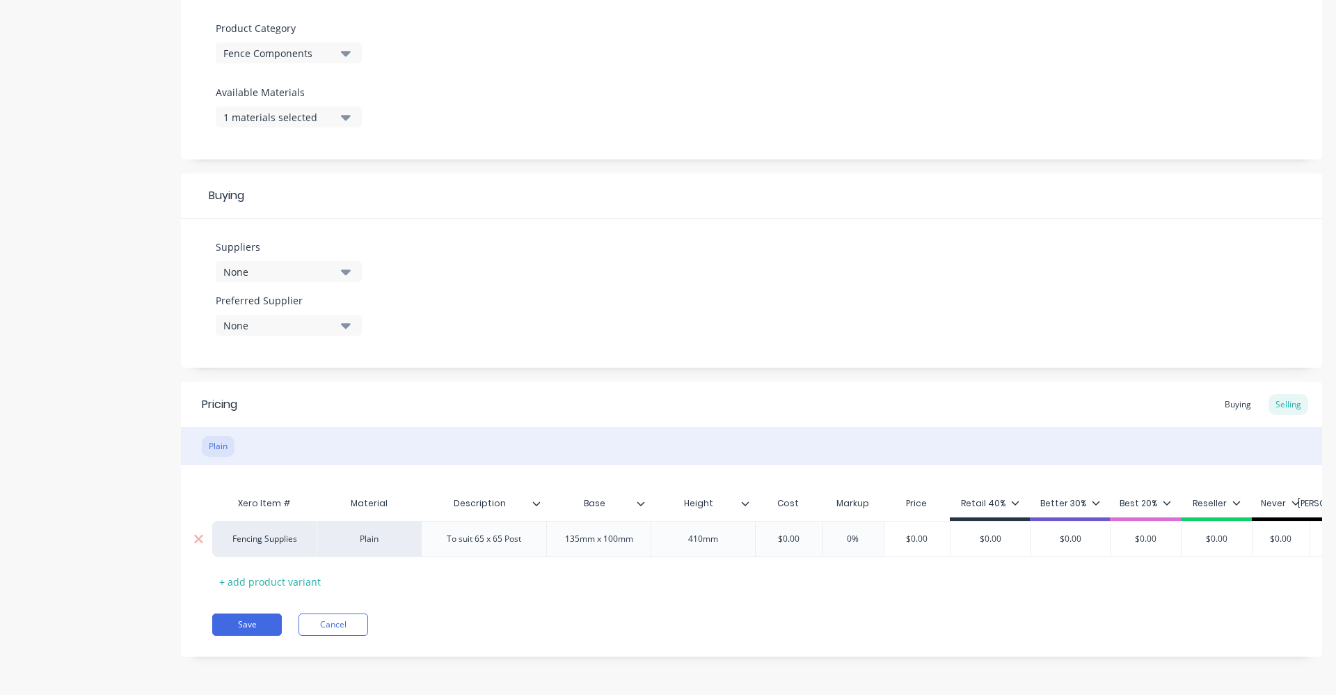
type input "$0.00"
drag, startPoint x: 1001, startPoint y: 537, endPoint x: 943, endPoint y: 532, distance: 58.0
click at [943, 532] on div "Fencing Supplies Plain To suit 65 x 65 Post 135mm x 100mm 410mm $0.00 $0.00 0% …" at bounding box center [810, 539] width 1196 height 36
type textarea "x"
type input "4"
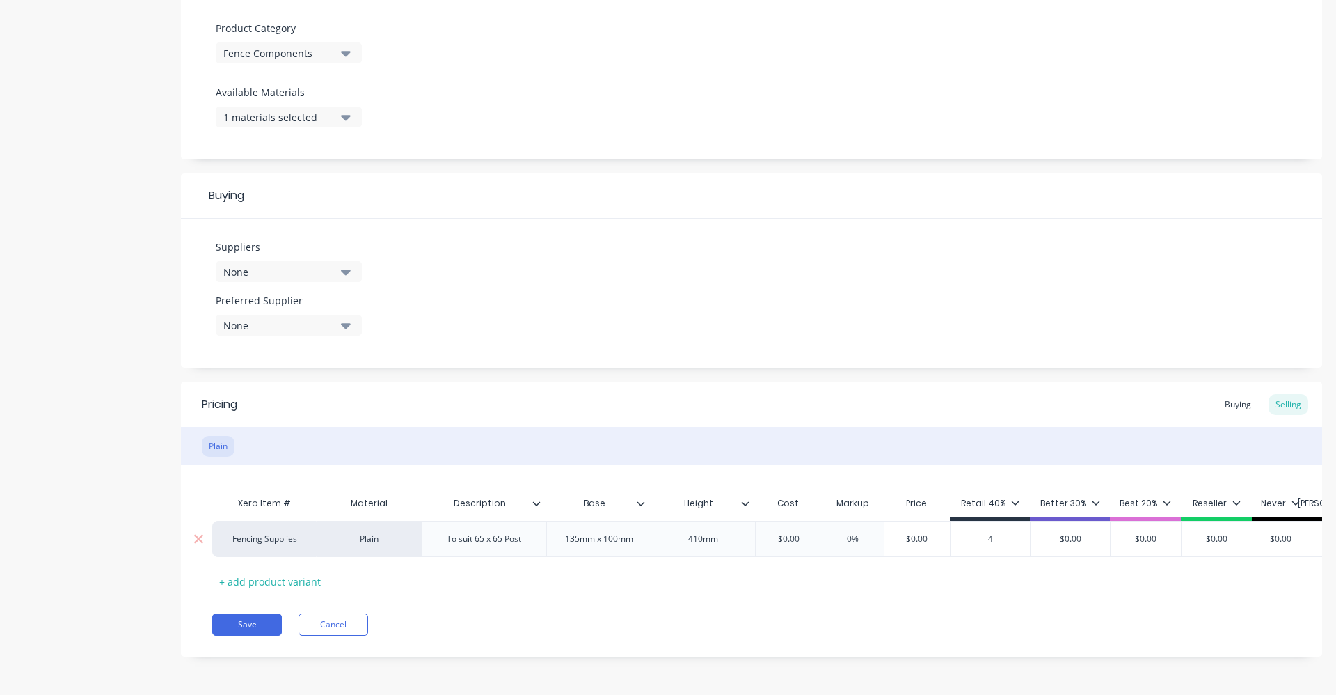
type textarea "x"
type input "43"
type textarea "x"
type input "43."
type textarea "x"
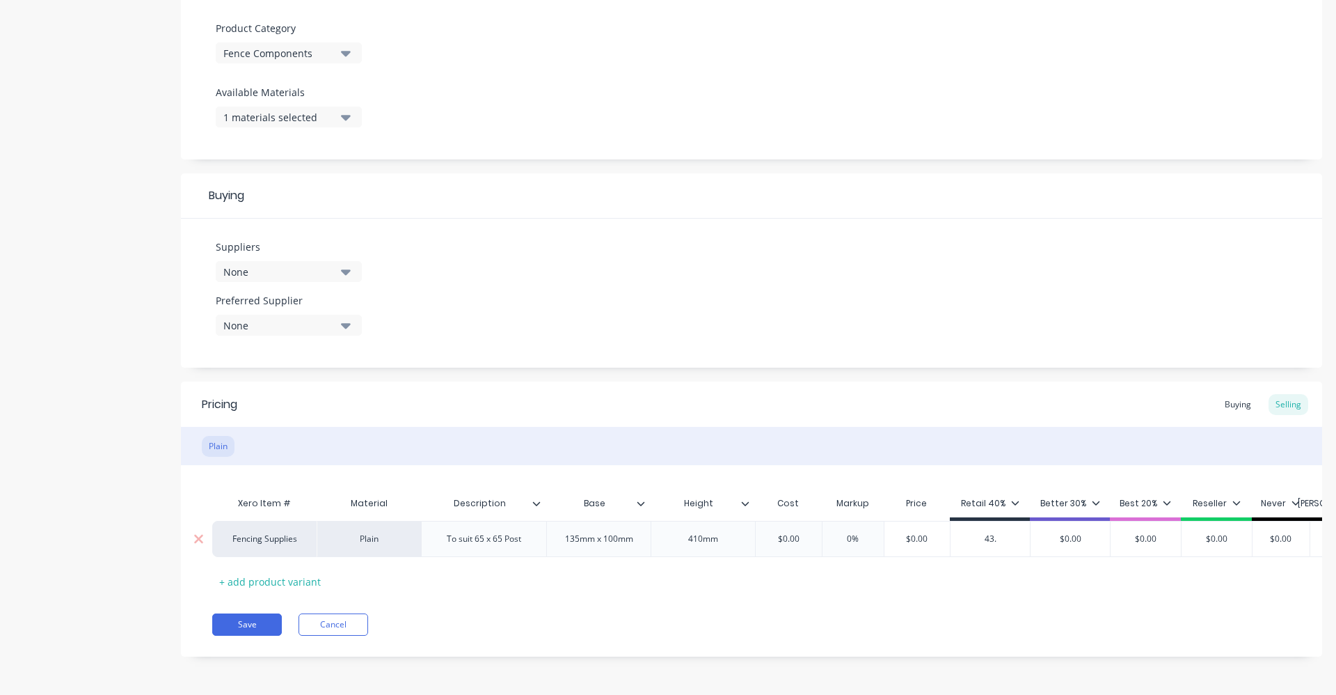
type input "43.4"
type textarea "x"
type input "43.48"
click at [937, 564] on div "Xero Item # Material Description Base Height Cost Markup Price Retail 40% Bette…" at bounding box center [751, 540] width 1079 height 103
type input "$0.00"
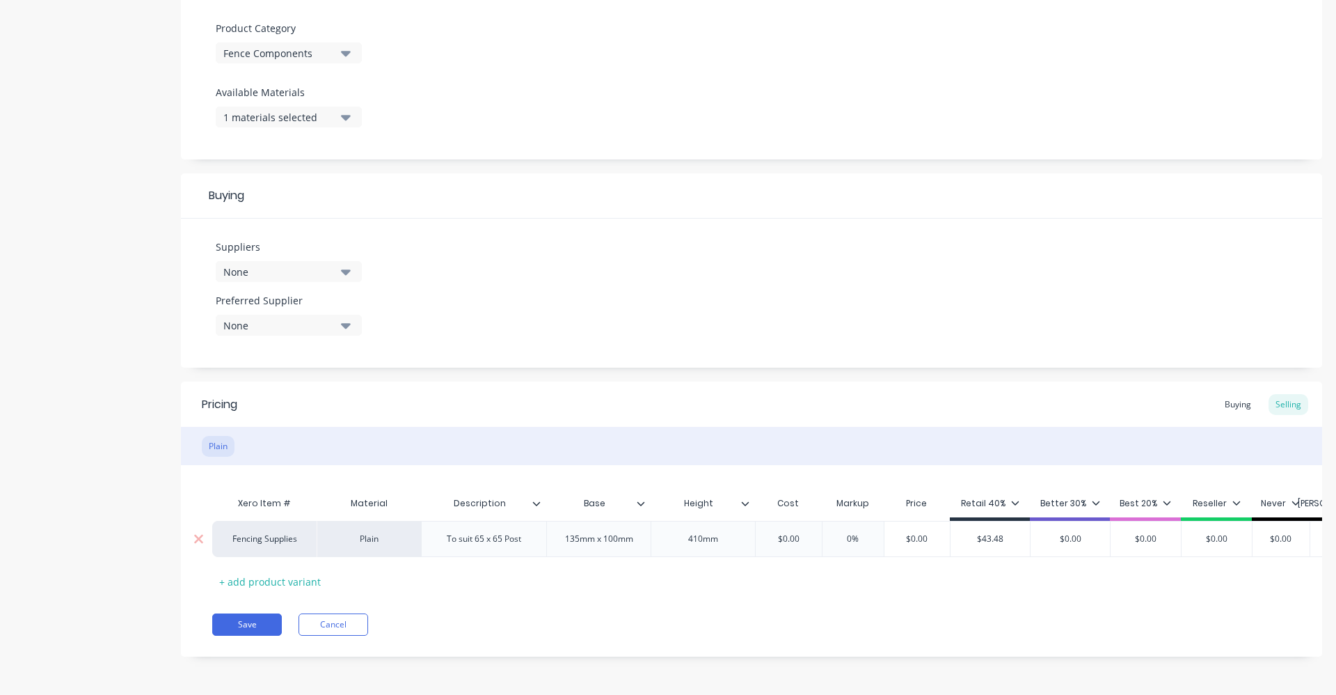
click at [1089, 538] on input "$0.00" at bounding box center [1070, 538] width 79 height 13
drag, startPoint x: 1089, startPoint y: 538, endPoint x: 1024, endPoint y: 527, distance: 66.4
click at [1024, 527] on div "Fencing Supplies Plain To suit 65 x 65 Post 135mm x 100mm 410mm $0.00 $0.00 0% …" at bounding box center [810, 539] width 1196 height 36
type textarea "x"
type input "3"
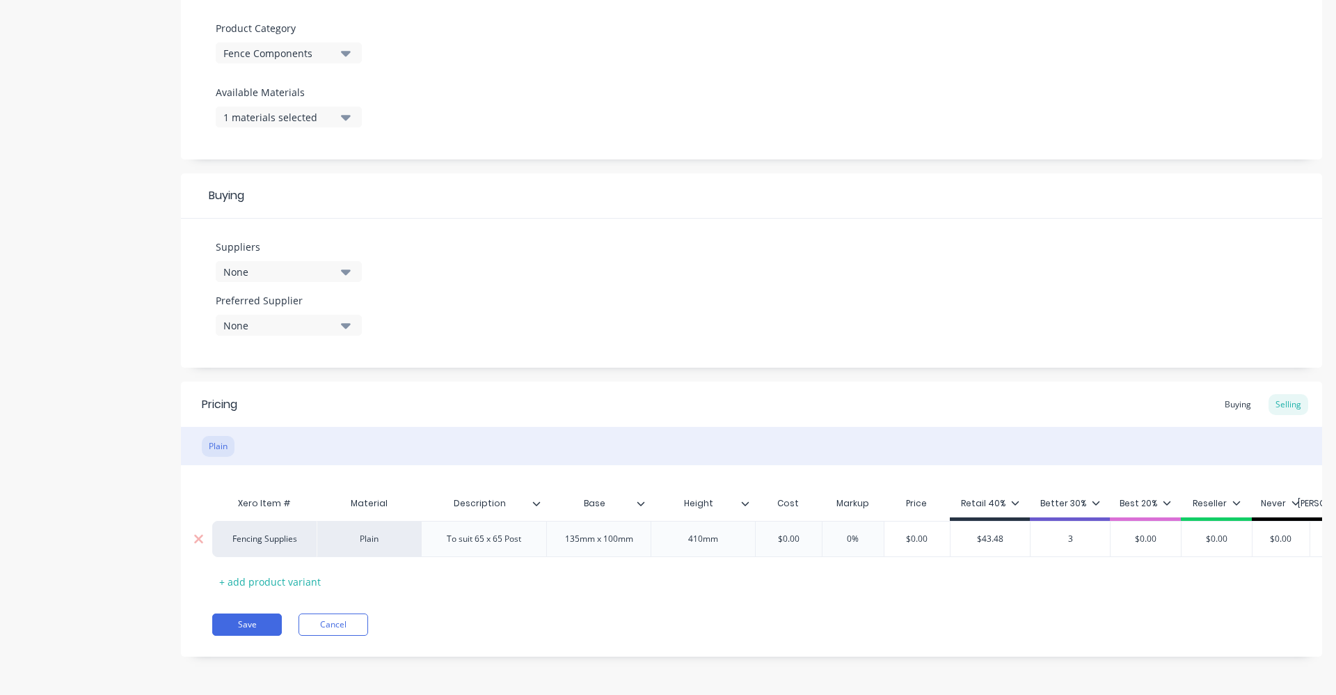
type textarea "x"
type input "39"
type textarea "x"
type input "39."
type textarea "x"
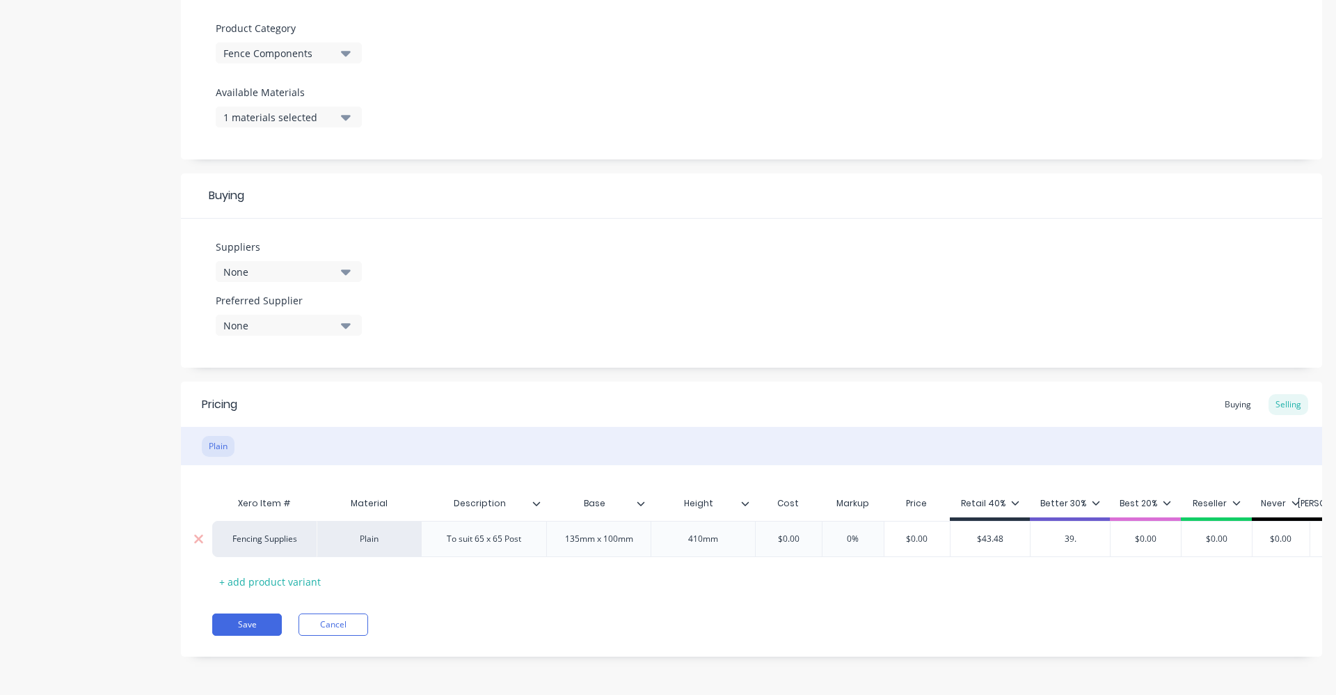
type input "39.1"
type textarea "x"
type input "39.14"
type input "$0.00"
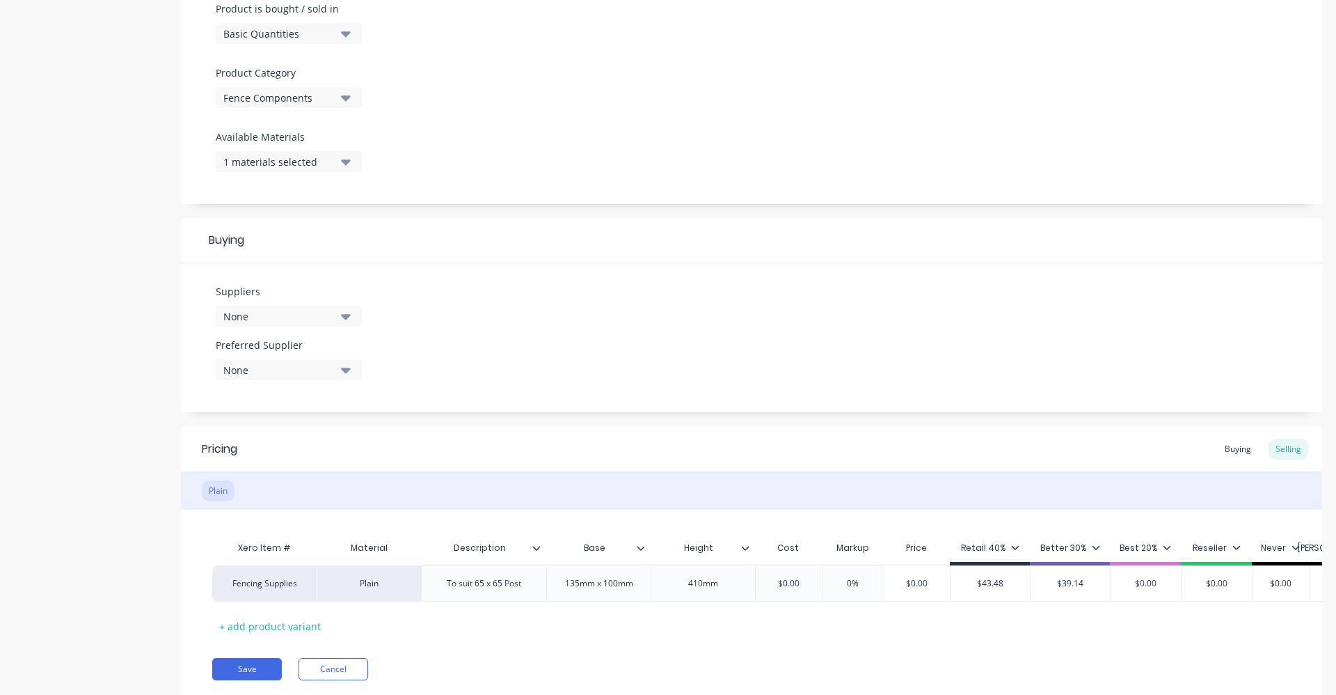
scroll to position [411, 0]
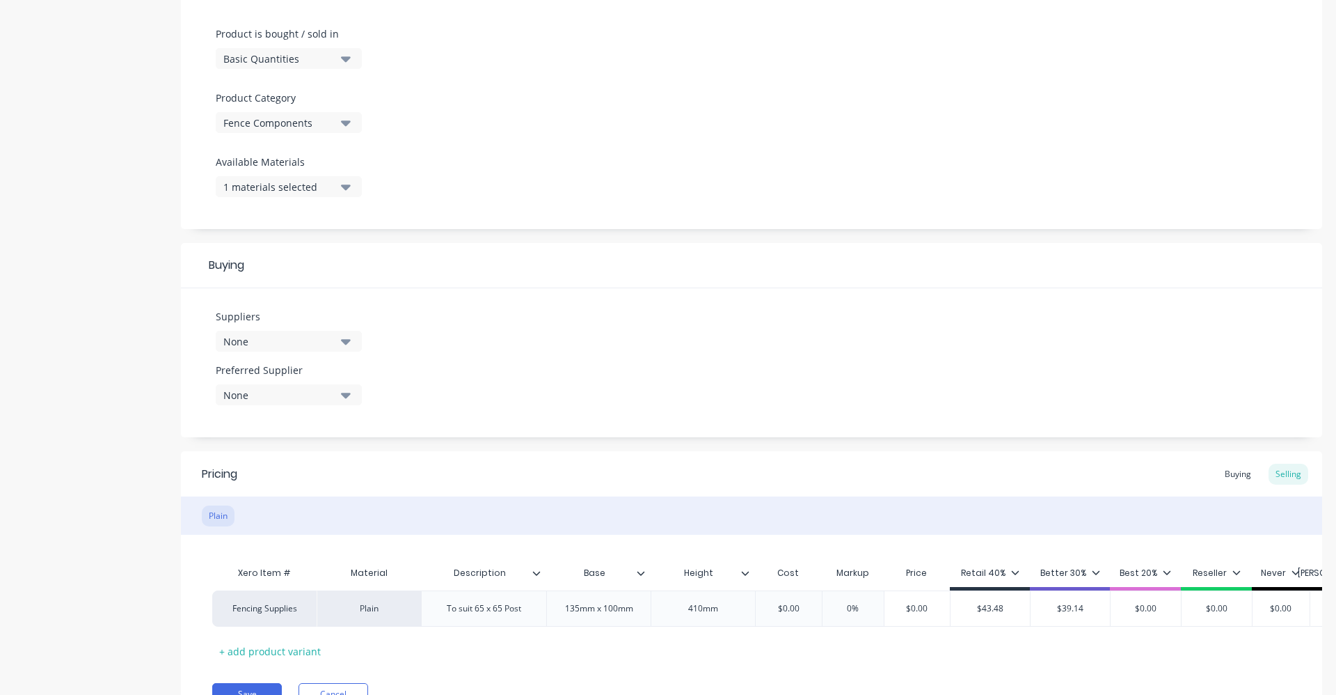
click at [340, 346] on button "None" at bounding box center [289, 341] width 146 height 21
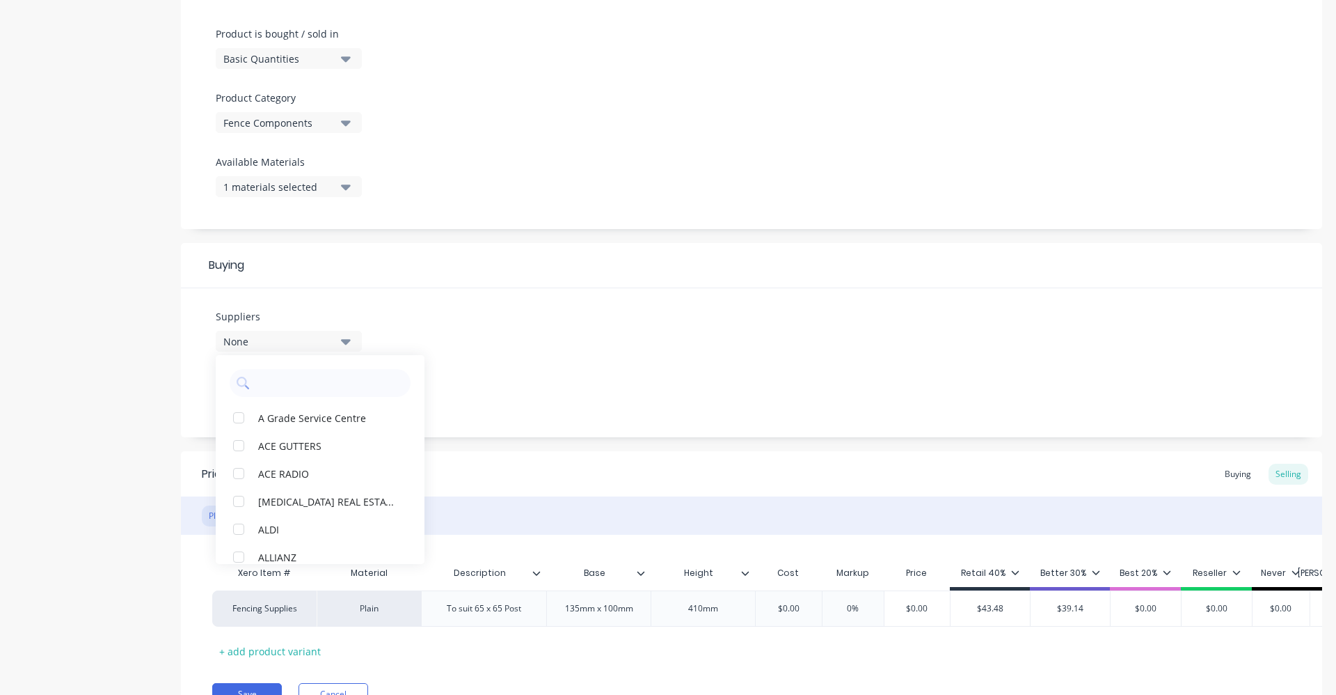
click at [299, 342] on div "None" at bounding box center [278, 341] width 111 height 15
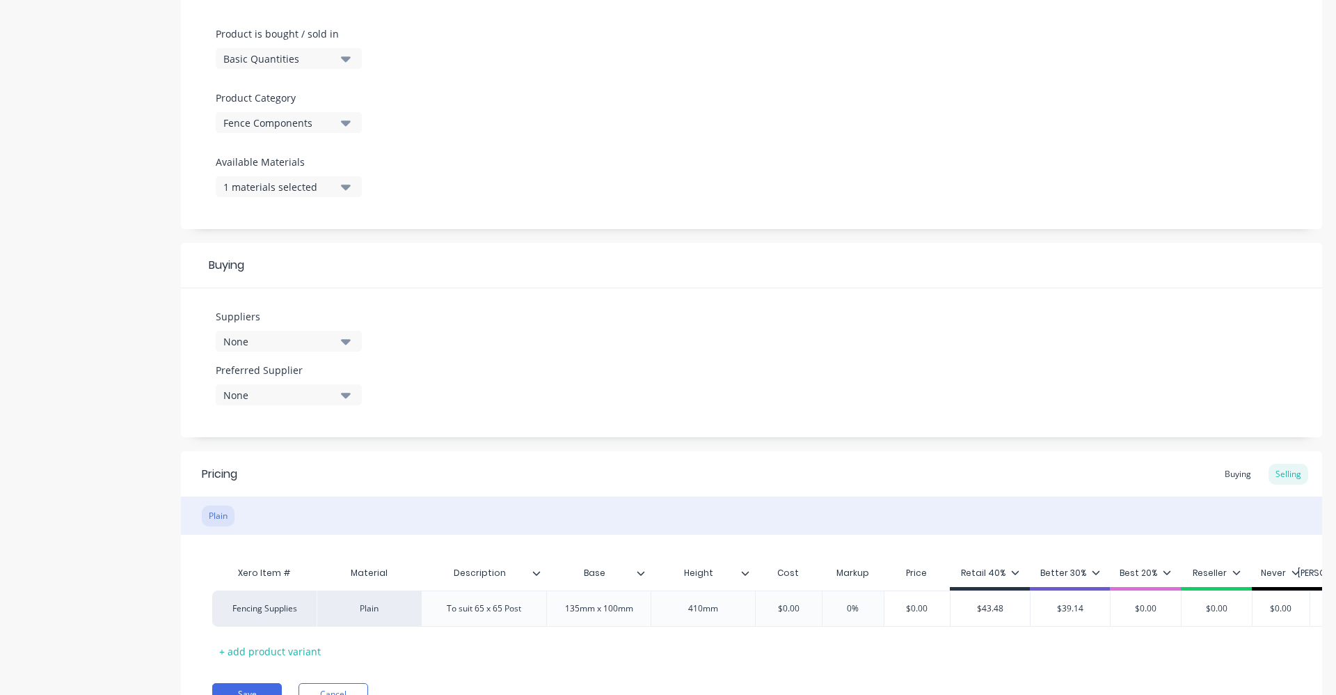
click at [248, 338] on div "None" at bounding box center [278, 341] width 111 height 15
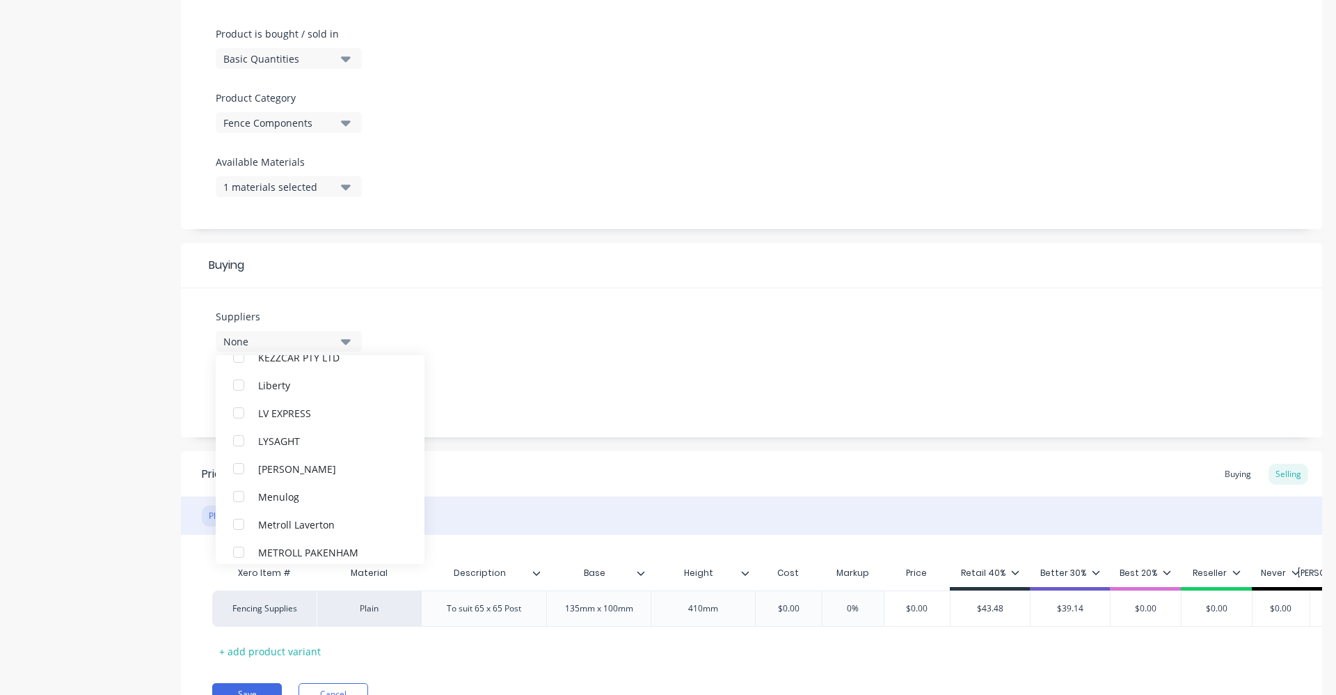
scroll to position [1531, 0]
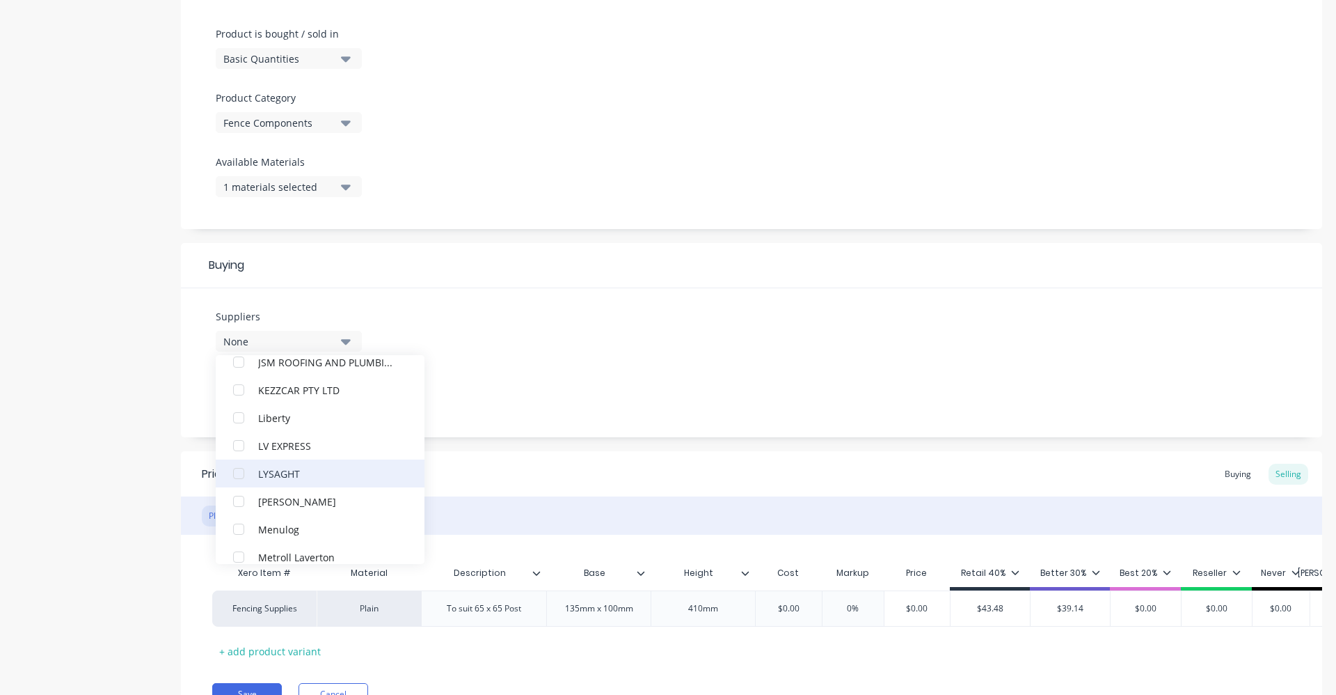
click at [277, 475] on div "LYSAGHT" at bounding box center [327, 473] width 139 height 15
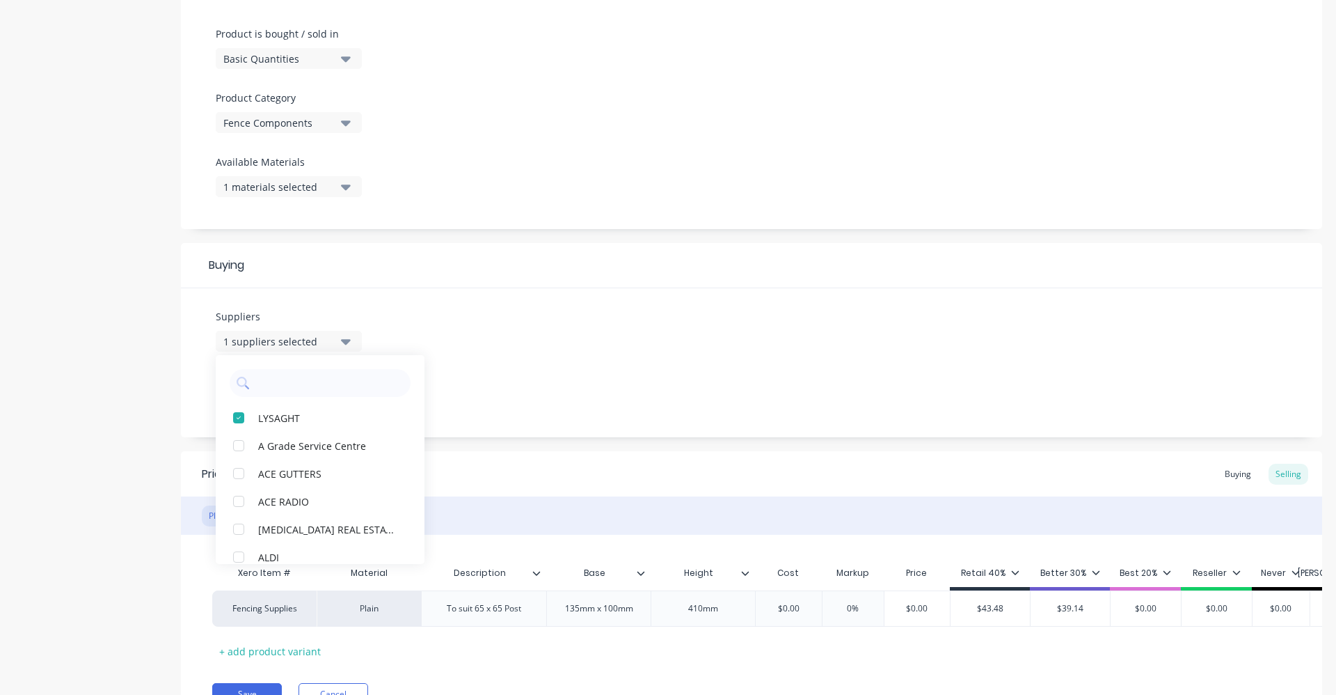
click at [504, 358] on div "Suppliers 1 suppliers selected LYSAGHT A Grade Service Centre ACE GUTTERS ACE R…" at bounding box center [752, 362] width 1142 height 149
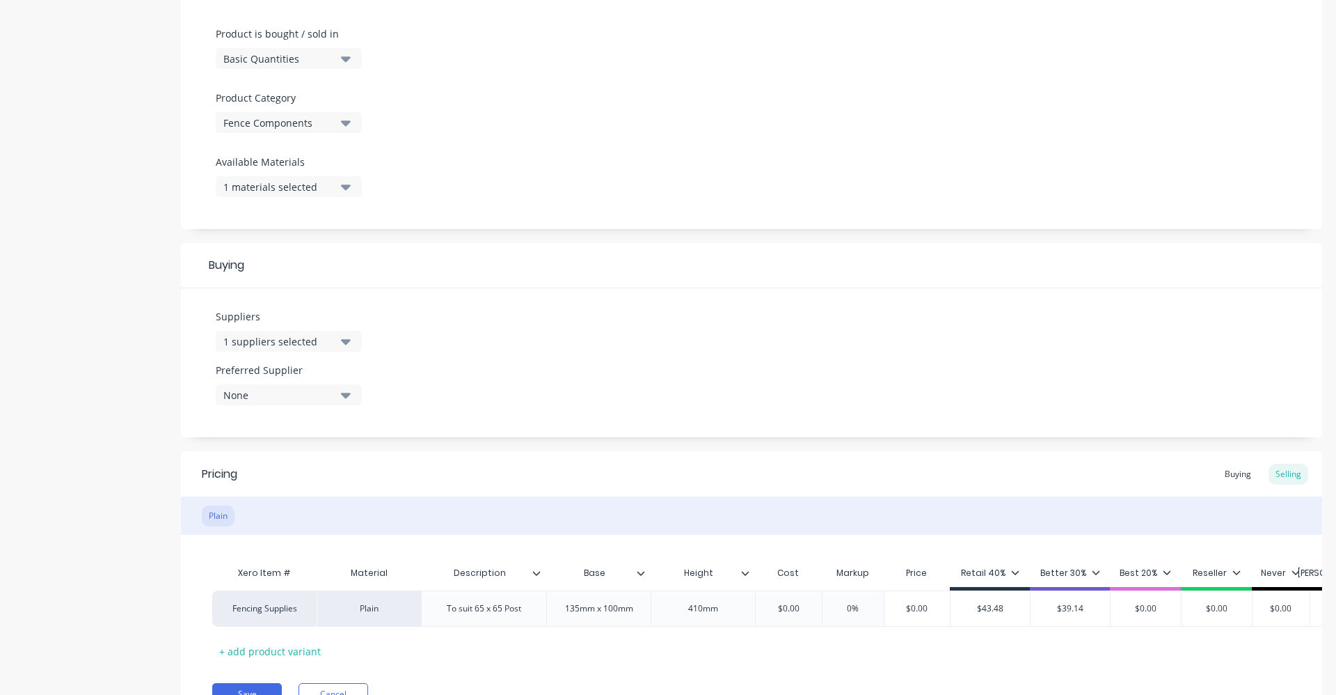
click at [295, 394] on div "None" at bounding box center [278, 395] width 111 height 15
click at [276, 475] on div "LYSAGHT" at bounding box center [327, 471] width 139 height 15
drag, startPoint x: 558, startPoint y: 341, endPoint x: 532, endPoint y: 354, distance: 29.0
click at [553, 347] on div "Suppliers 1 suppliers selected Preferred Supplier LYSAGHT LYSAGHT" at bounding box center [752, 362] width 1142 height 149
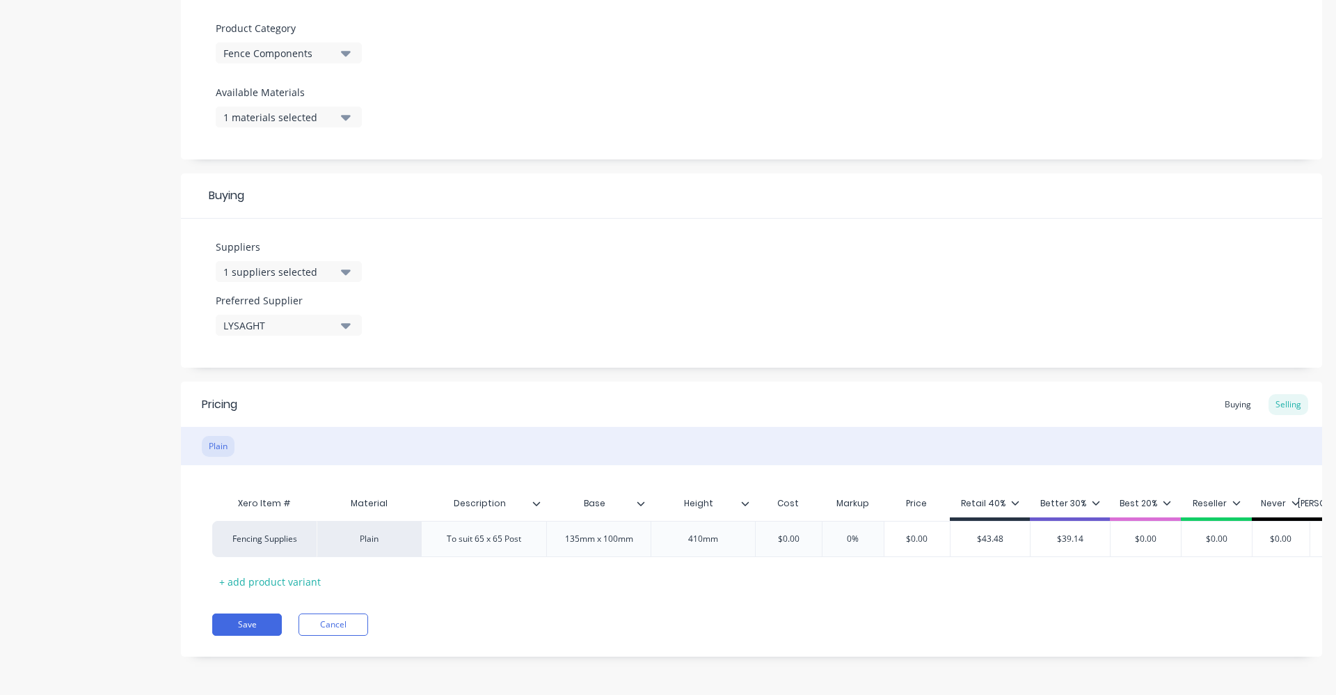
scroll to position [491, 0]
click at [235, 622] on button "Save" at bounding box center [247, 624] width 70 height 22
type textarea "x"
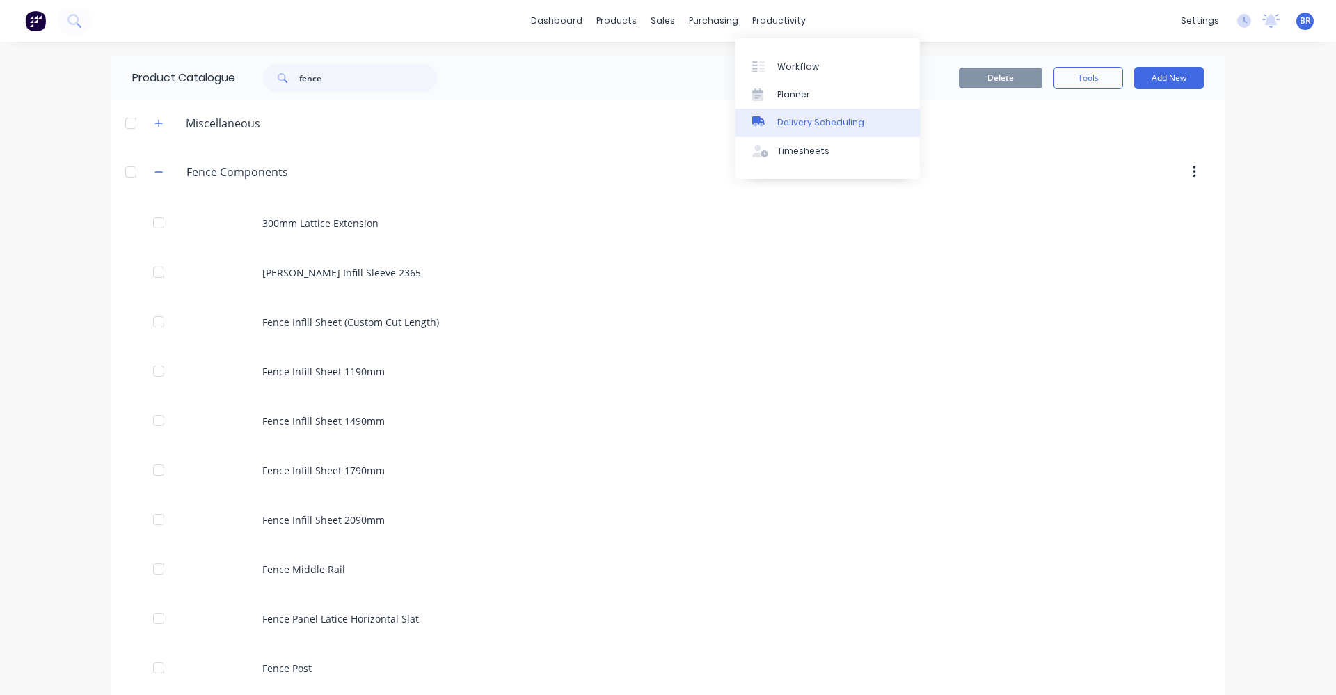
click at [810, 119] on div "Delivery Scheduling" at bounding box center [821, 122] width 87 height 13
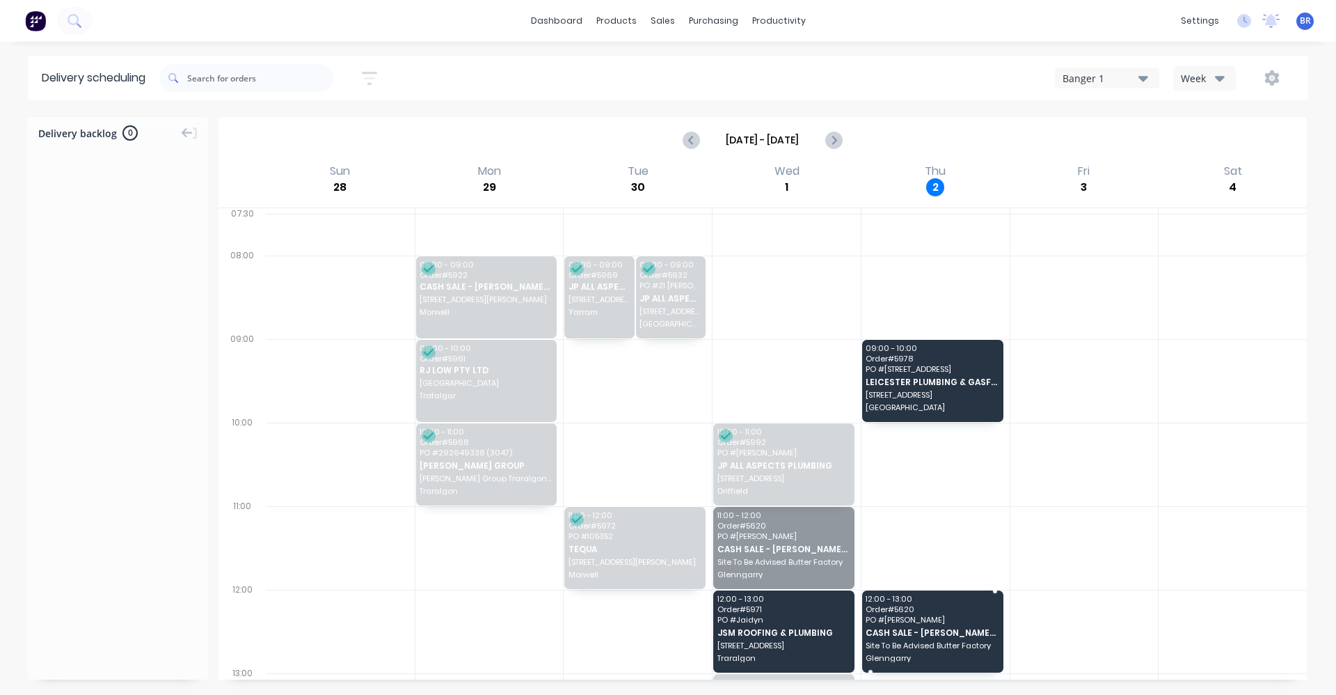
drag, startPoint x: 783, startPoint y: 574, endPoint x: 911, endPoint y: 653, distance: 150.7
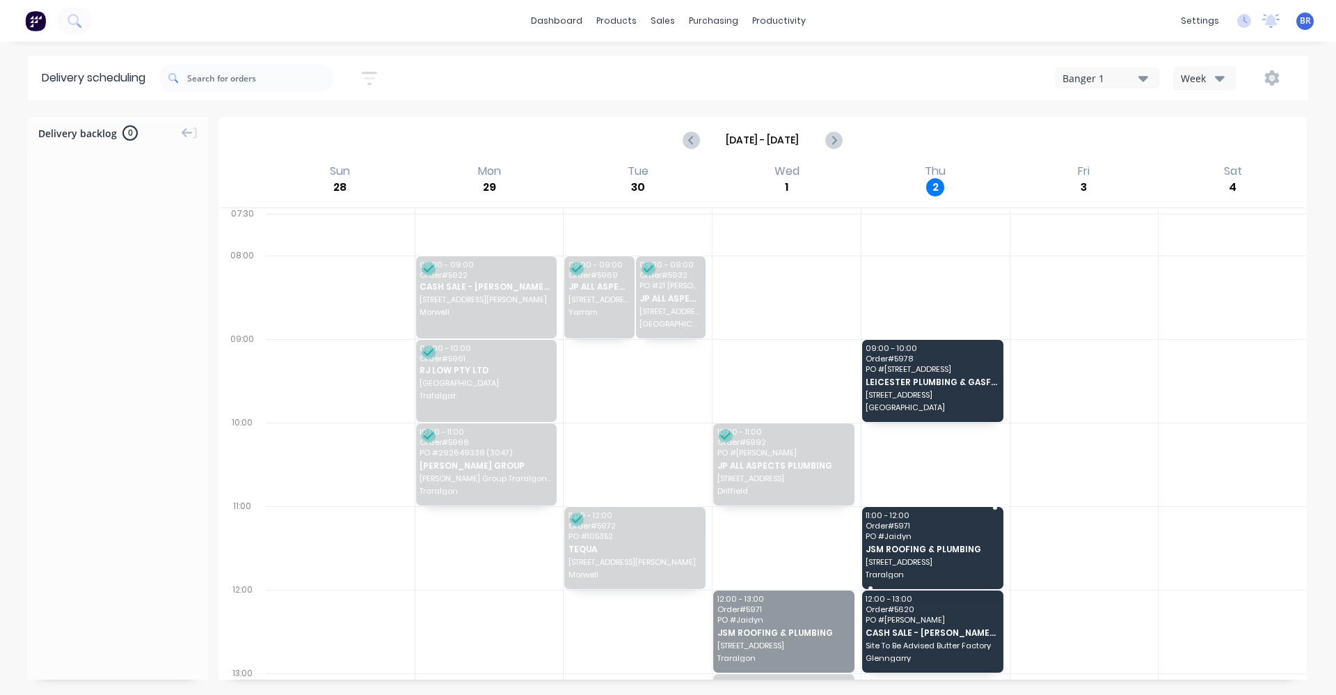
drag, startPoint x: 761, startPoint y: 624, endPoint x: 916, endPoint y: 539, distance: 176.3
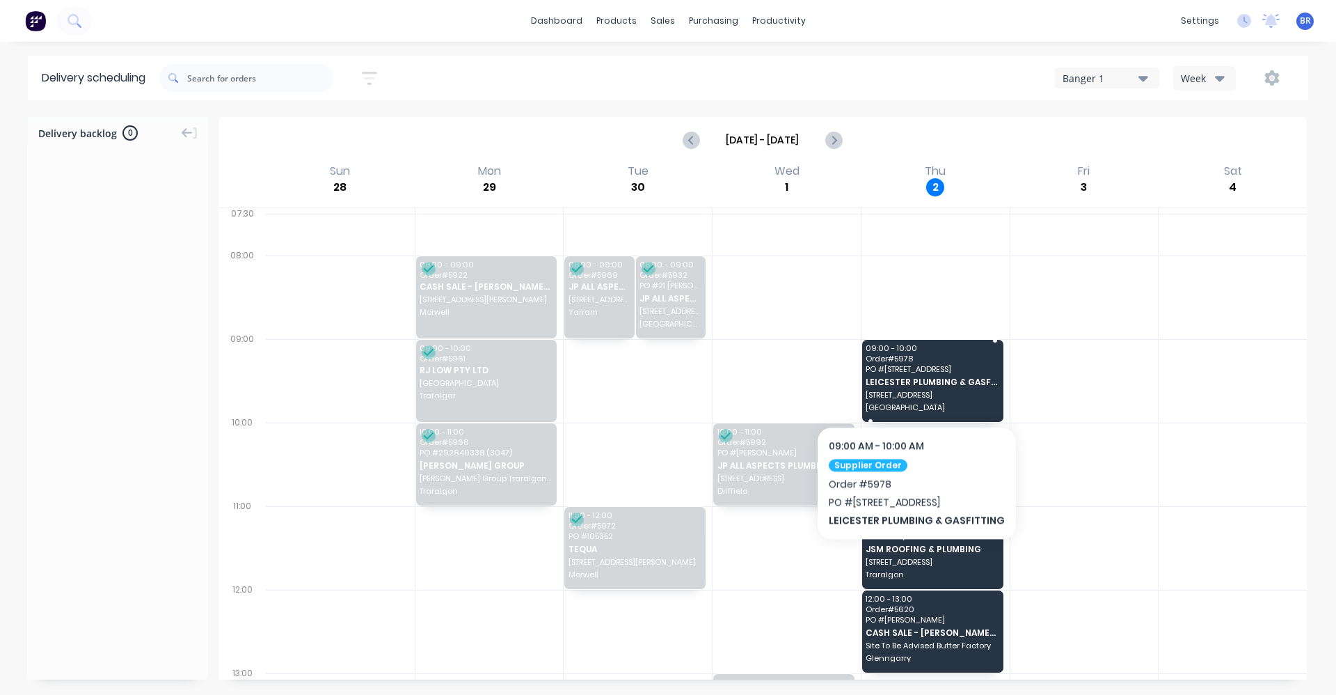
click at [912, 383] on span "LEICESTER PLUMBING & GASFITTING" at bounding box center [932, 381] width 132 height 9
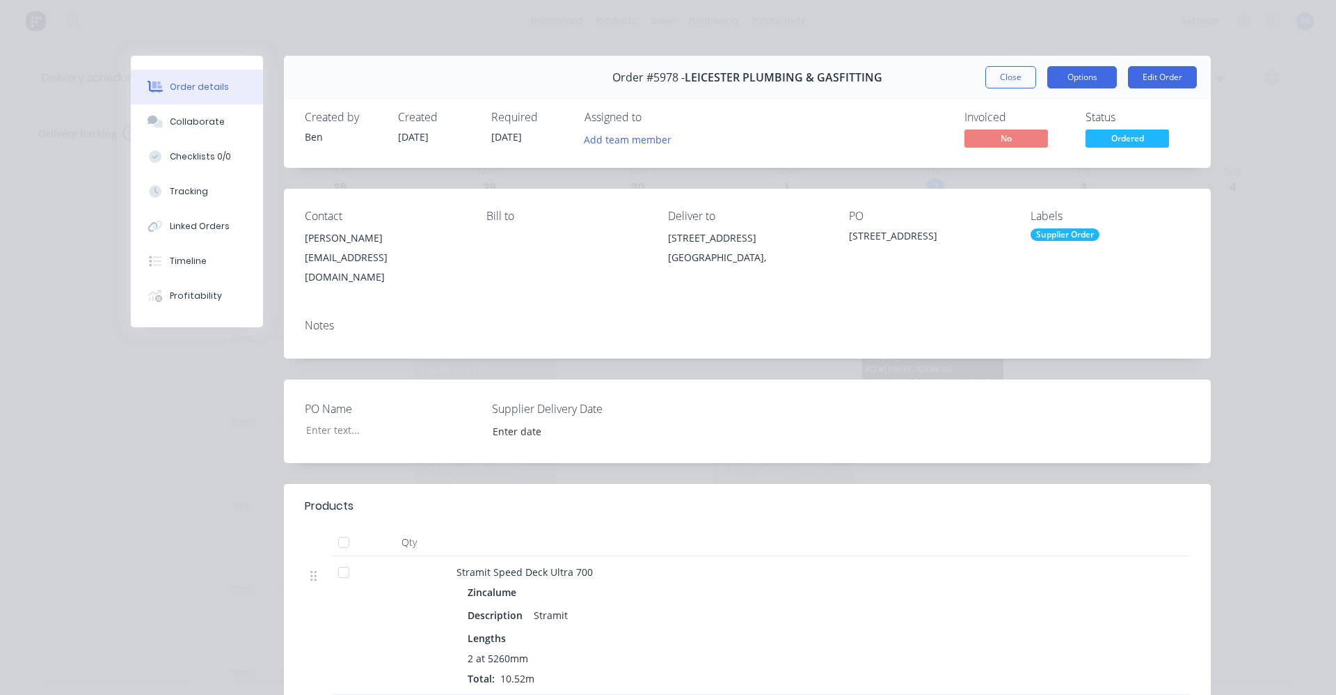
click at [1080, 75] on button "Options" at bounding box center [1083, 77] width 70 height 22
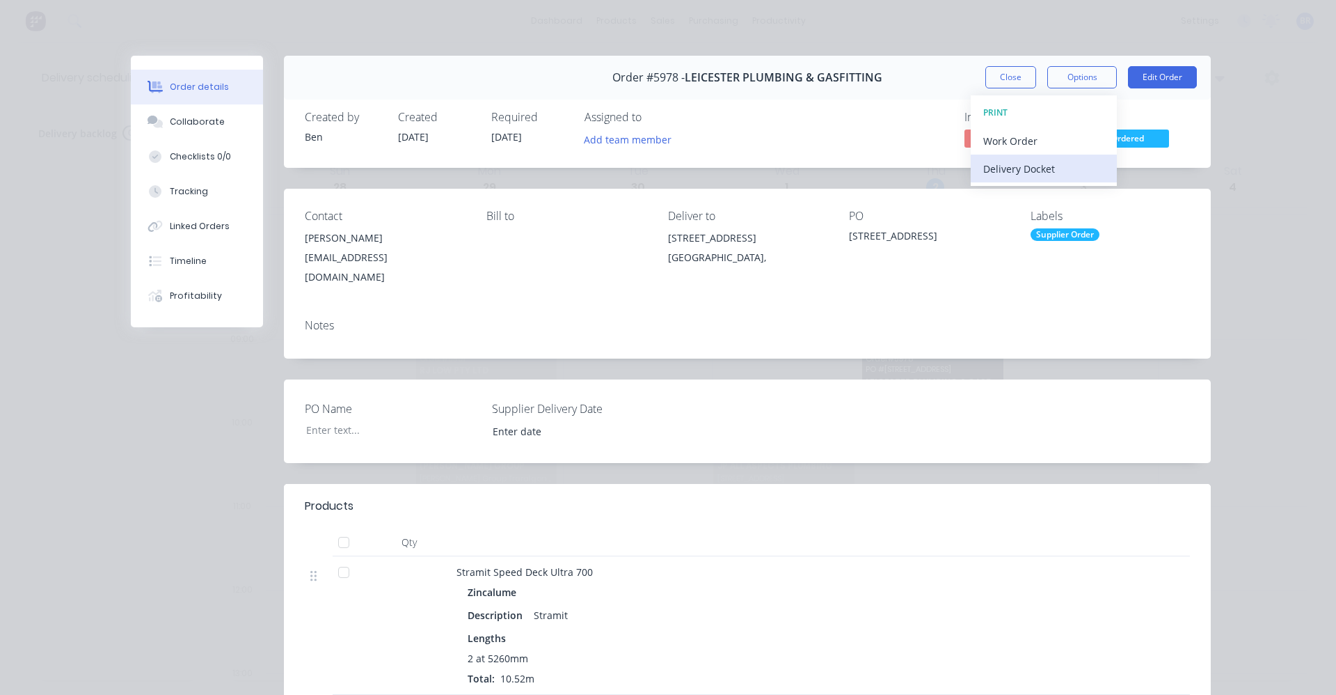
click at [1019, 166] on div "Delivery Docket" at bounding box center [1044, 169] width 121 height 20
click at [1020, 167] on div "Standard" at bounding box center [1044, 169] width 121 height 20
click at [1007, 79] on button "Close" at bounding box center [1011, 77] width 51 height 22
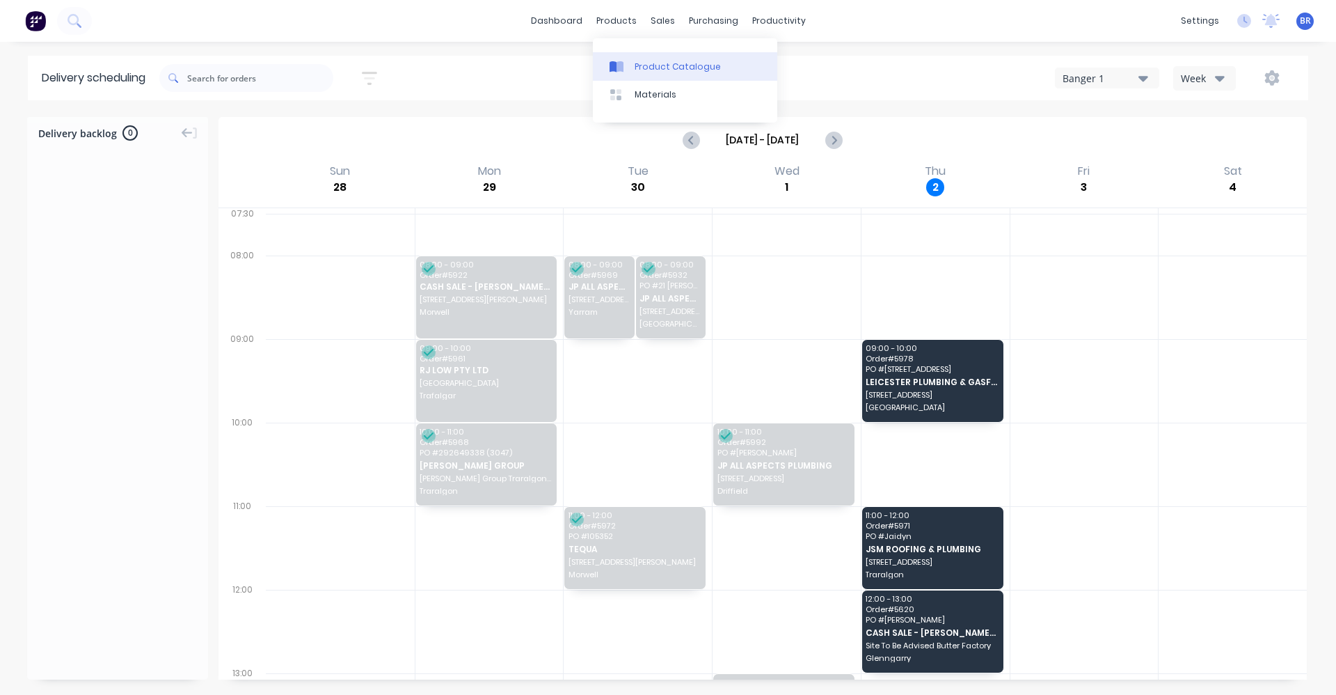
click at [639, 68] on div "Product Catalogue" at bounding box center [678, 67] width 86 height 13
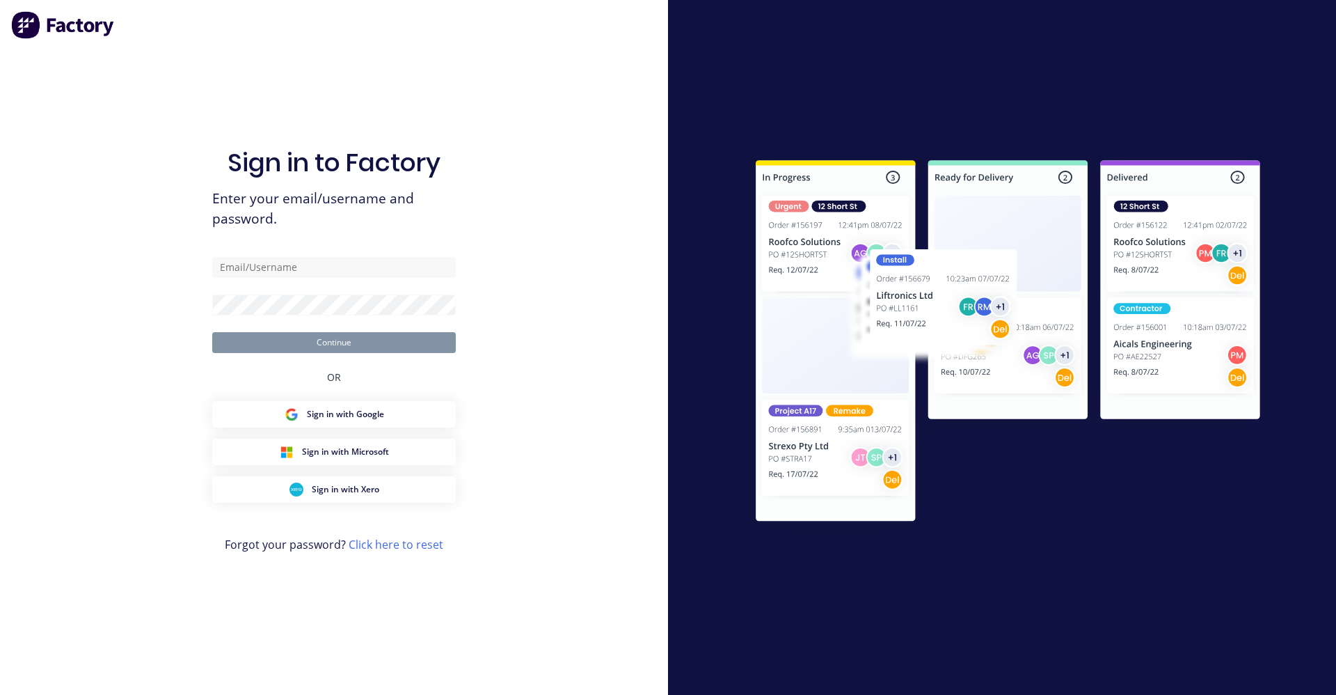
type input "ben@lvroofing.com.au"
click at [299, 338] on button "Continue" at bounding box center [334, 342] width 244 height 21
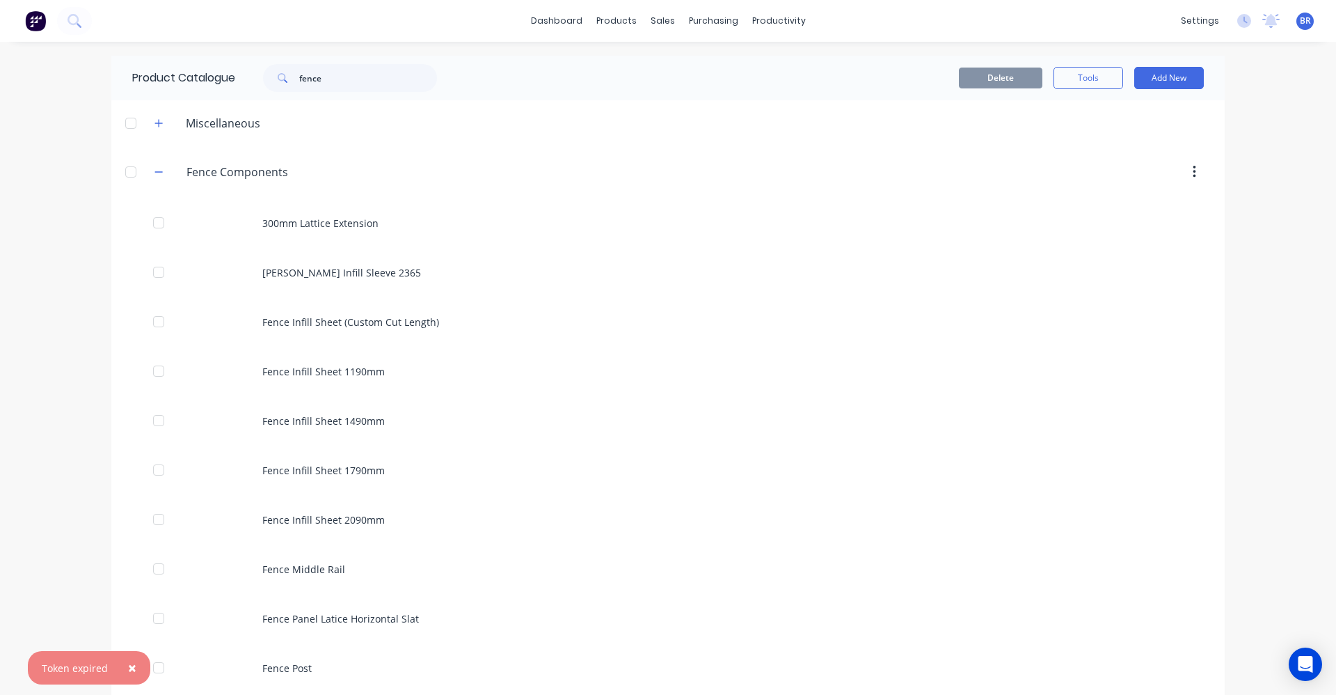
click at [128, 668] on span "×" at bounding box center [132, 667] width 8 height 19
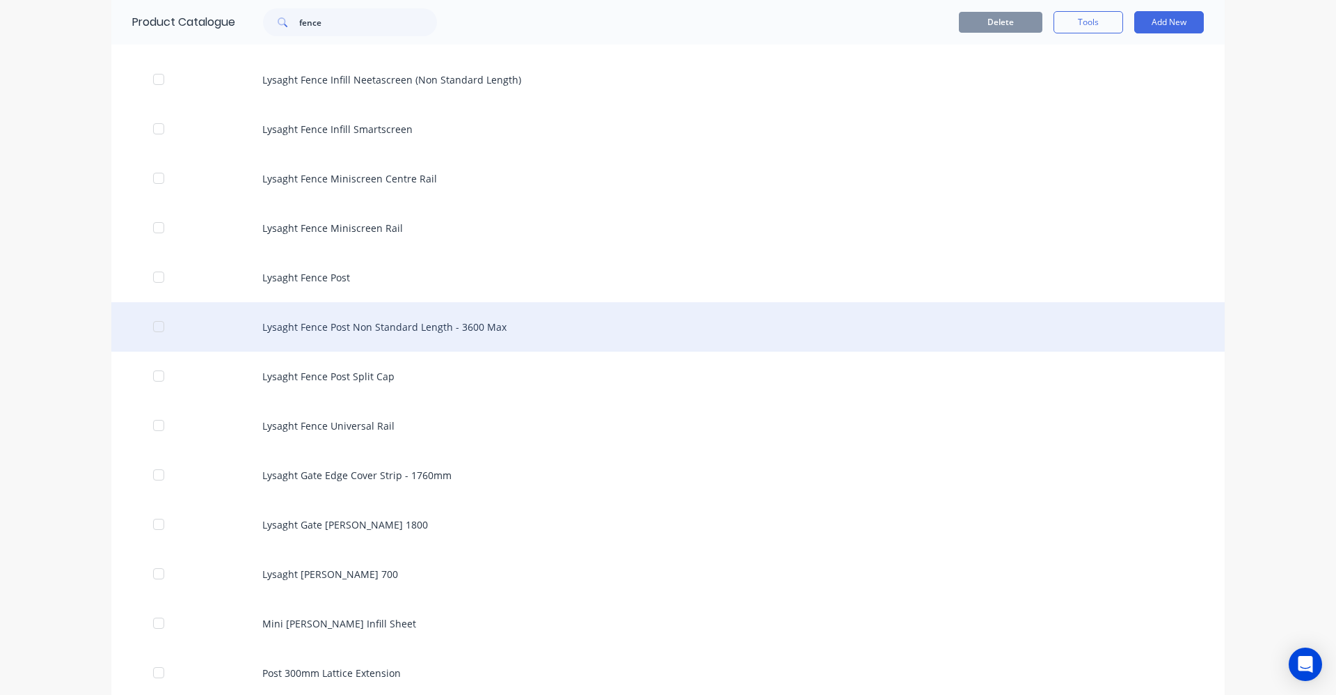
scroll to position [1684, 0]
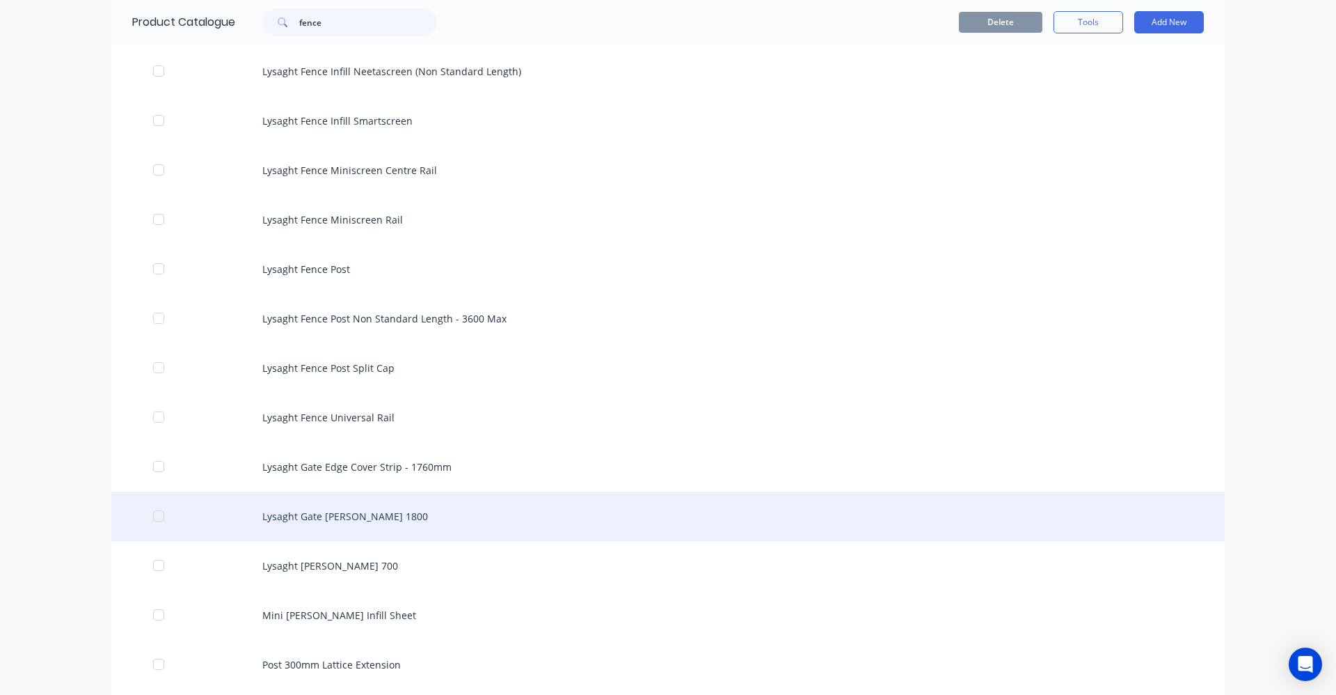
click at [377, 518] on div "Lysaght Gate [PERSON_NAME] 1800" at bounding box center [668, 515] width 1114 height 49
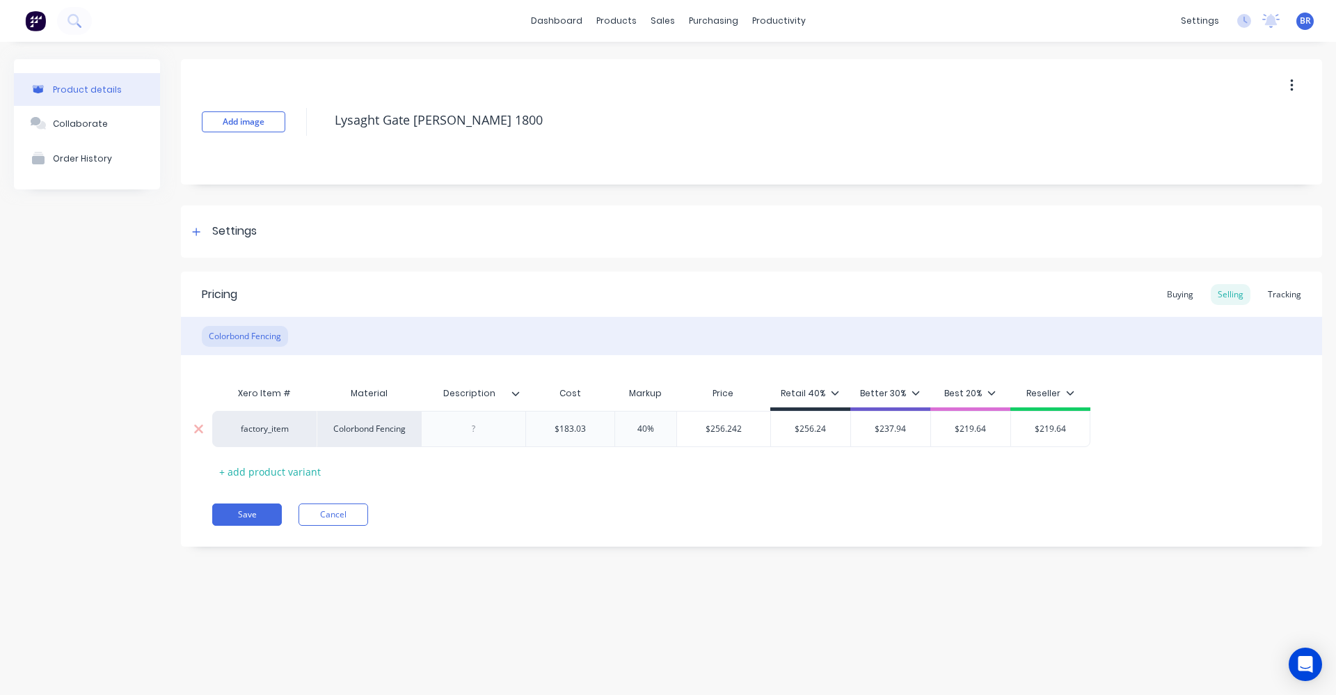
click at [261, 434] on div "factory_item" at bounding box center [264, 429] width 77 height 13
click at [281, 383] on button "Fencing Supplies" at bounding box center [288, 380] width 123 height 21
click at [76, 150] on button "Order History" at bounding box center [87, 158] width 146 height 35
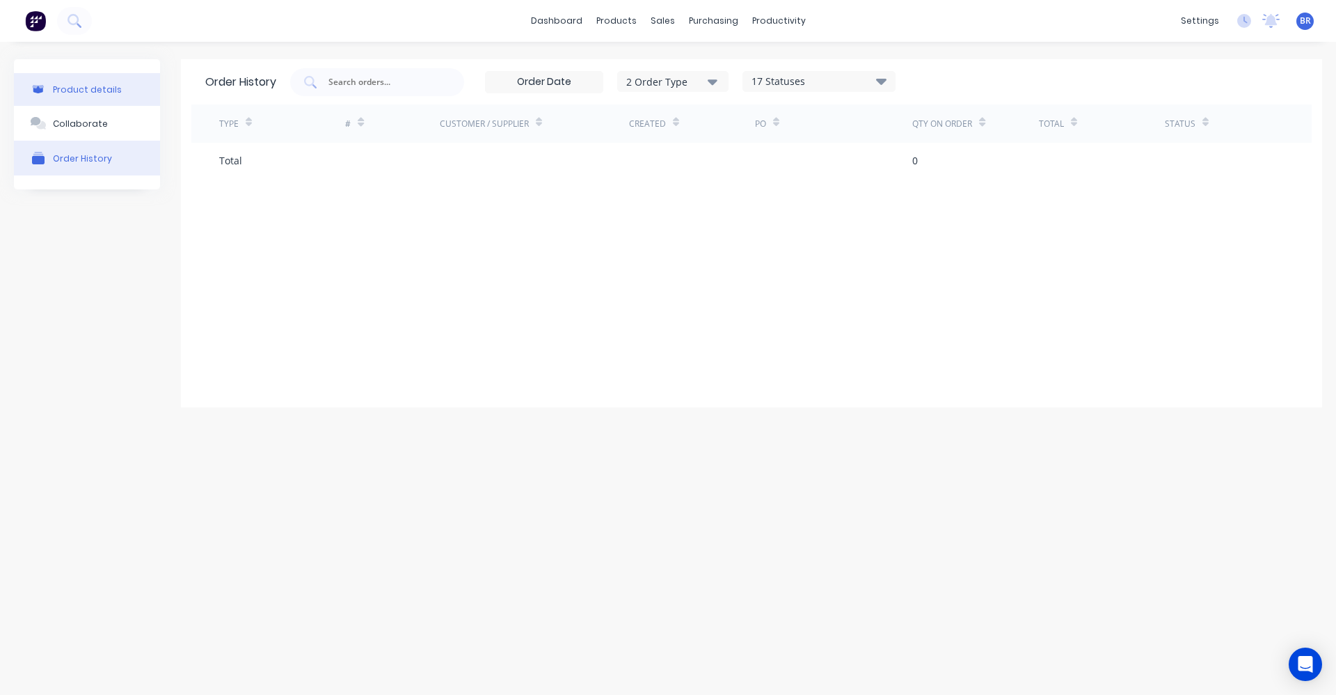
click at [81, 80] on button "Product details" at bounding box center [87, 89] width 146 height 33
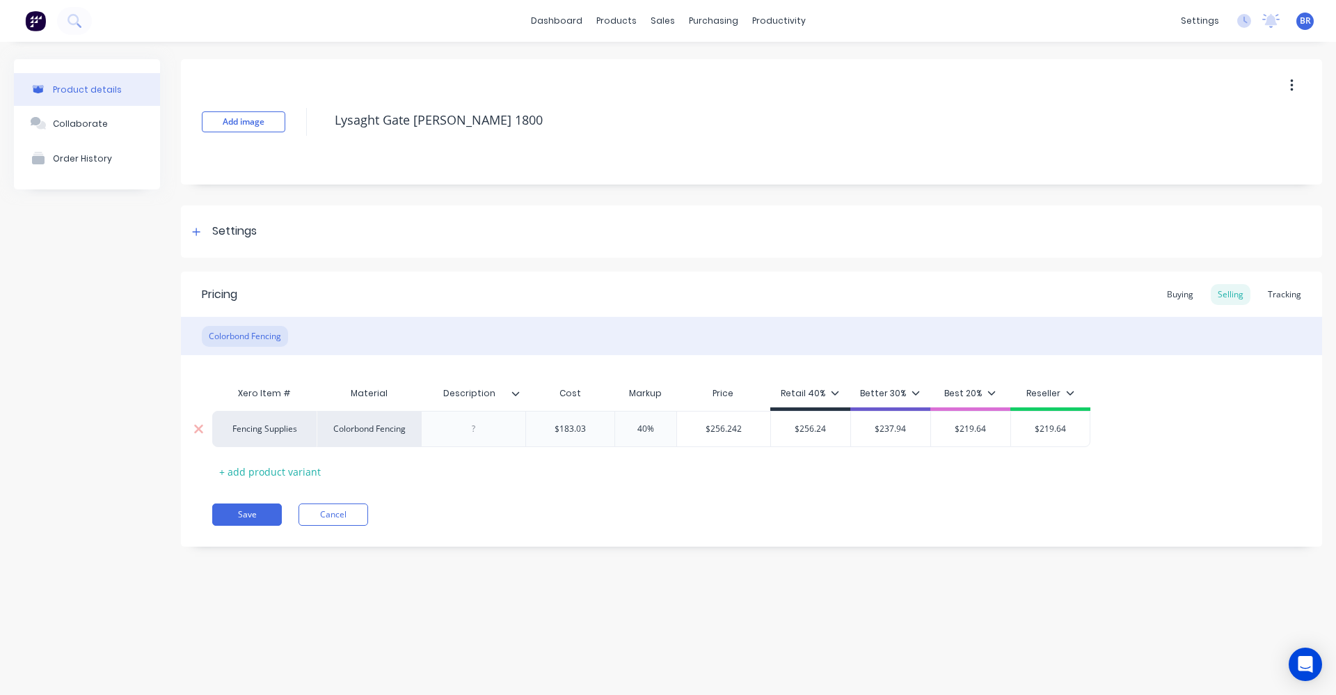
click at [471, 424] on div at bounding box center [474, 429] width 70 height 18
drag, startPoint x: 492, startPoint y: 393, endPoint x: 432, endPoint y: 393, distance: 59.9
click at [432, 393] on input "Description" at bounding box center [469, 393] width 96 height 13
type input "Size"
click at [477, 434] on div at bounding box center [474, 429] width 70 height 18
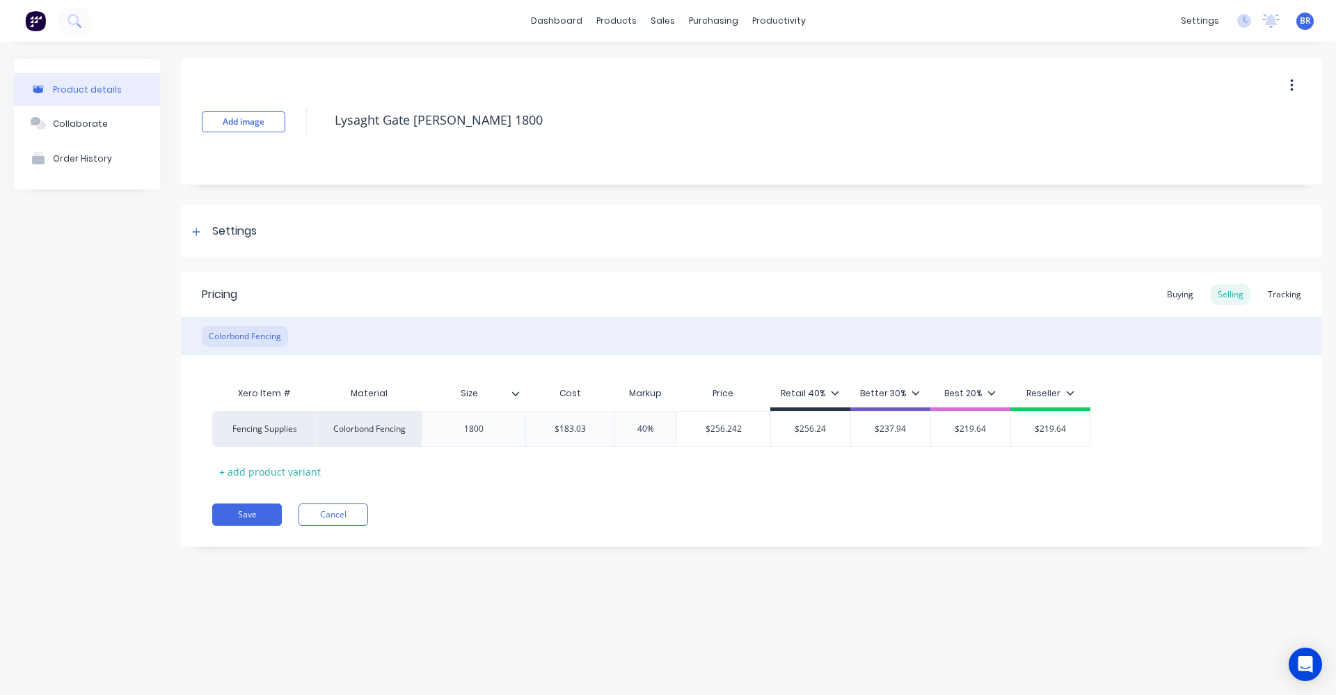
type input "$183.03"
drag, startPoint x: 657, startPoint y: 17, endPoint x: 712, endPoint y: 47, distance: 62.6
click at [658, 17] on div "sales" at bounding box center [663, 20] width 38 height 21
click at [696, 63] on div "Sales Orders" at bounding box center [714, 67] width 57 height 13
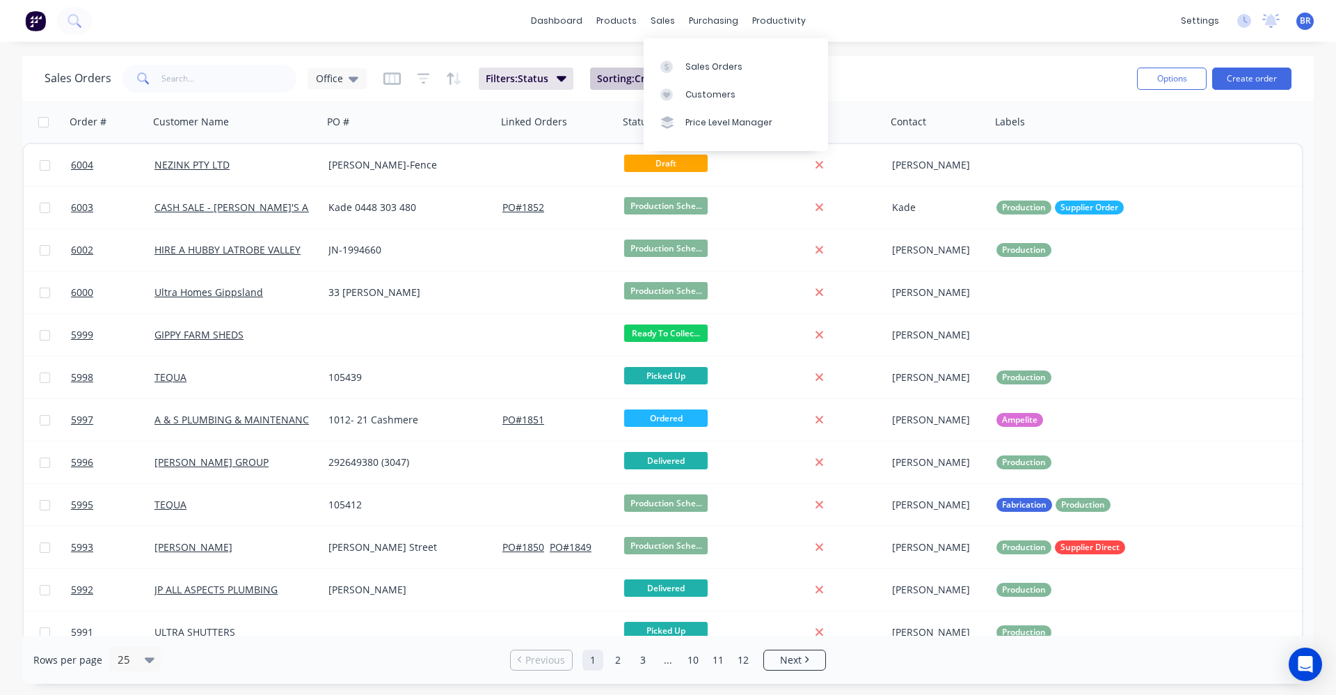
click at [684, 70] on link "Sales Orders" at bounding box center [736, 66] width 184 height 28
click at [201, 72] on input "text" at bounding box center [229, 79] width 136 height 28
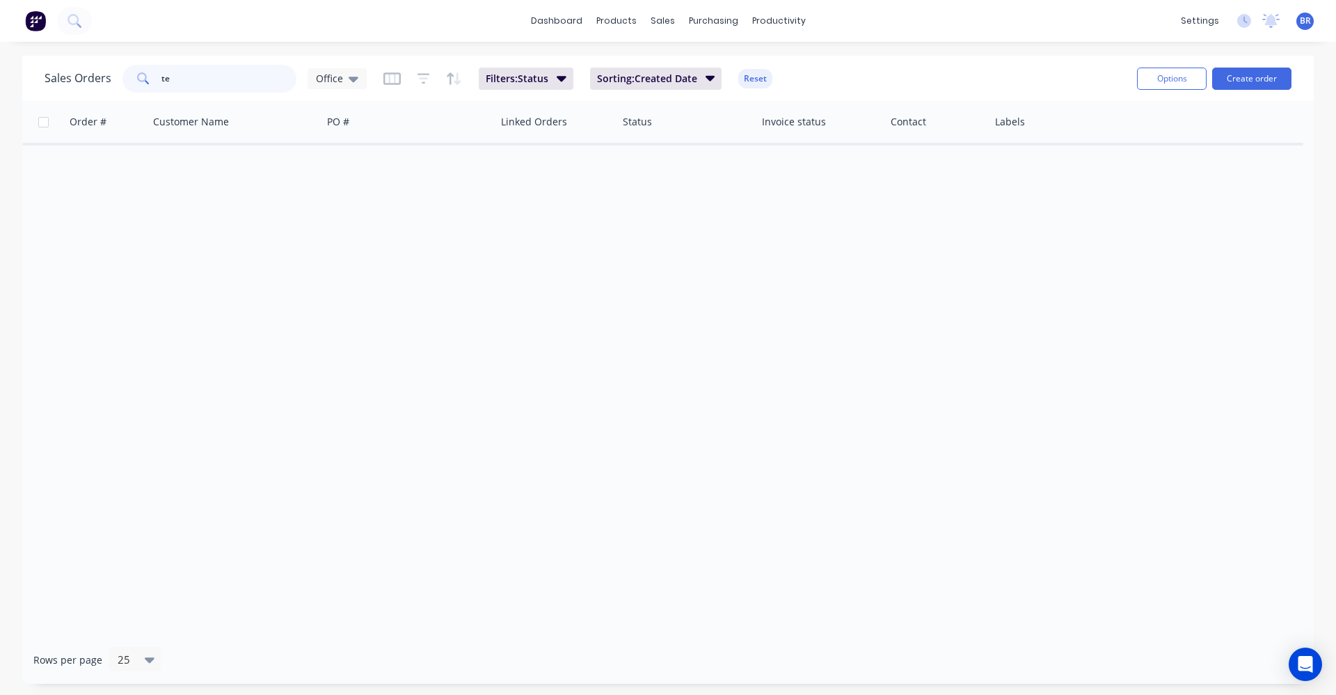
type input "t"
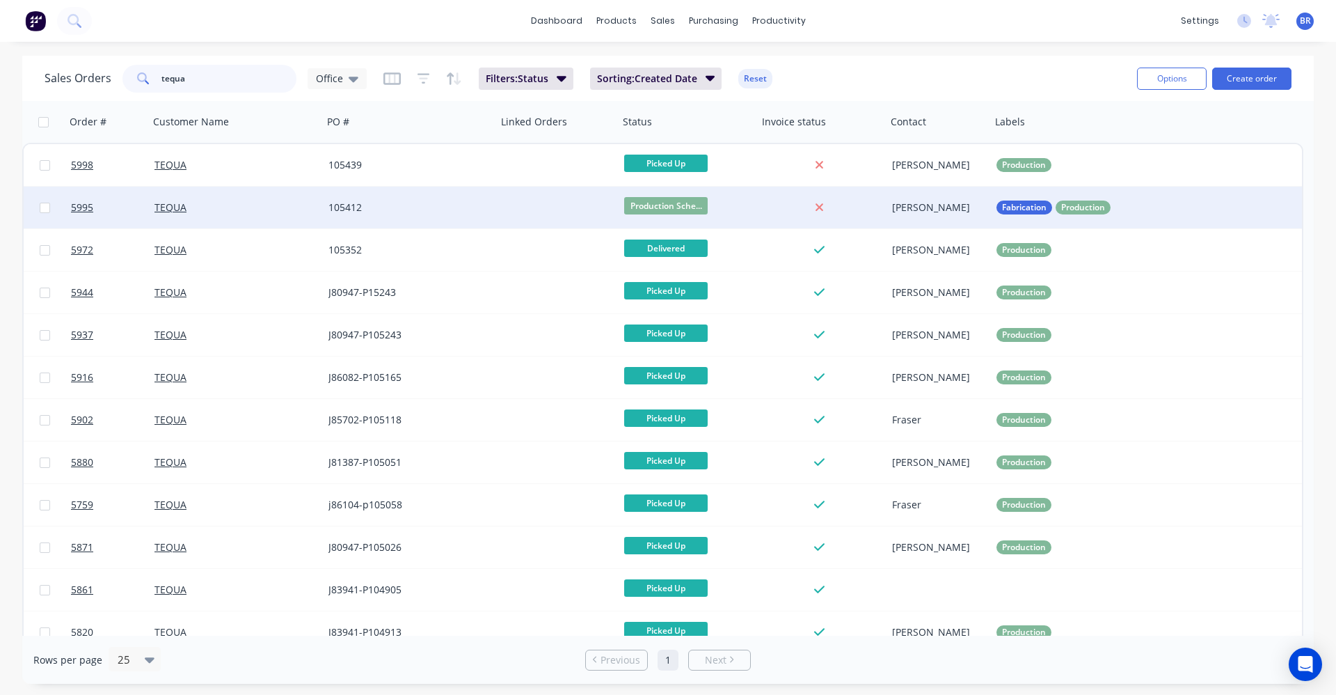
type input "tequa"
click at [493, 207] on div "105412" at bounding box center [410, 208] width 174 height 42
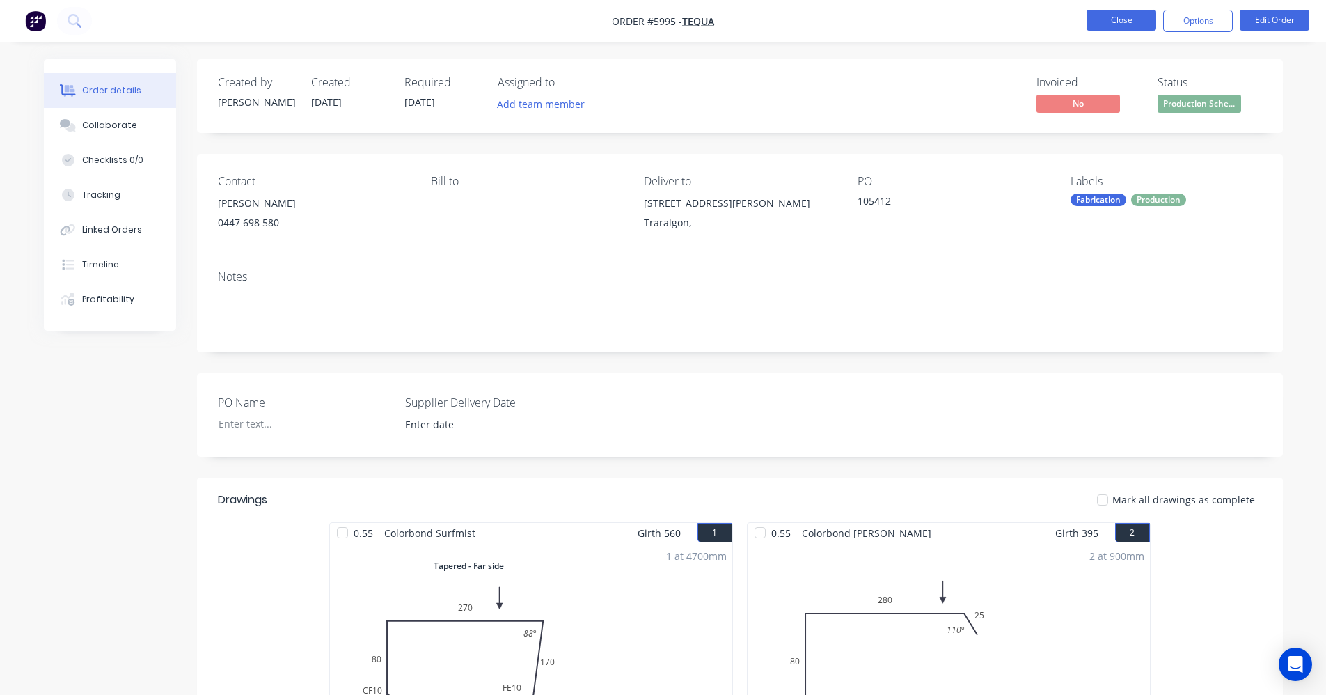
click at [1119, 16] on button "Close" at bounding box center [1122, 20] width 70 height 21
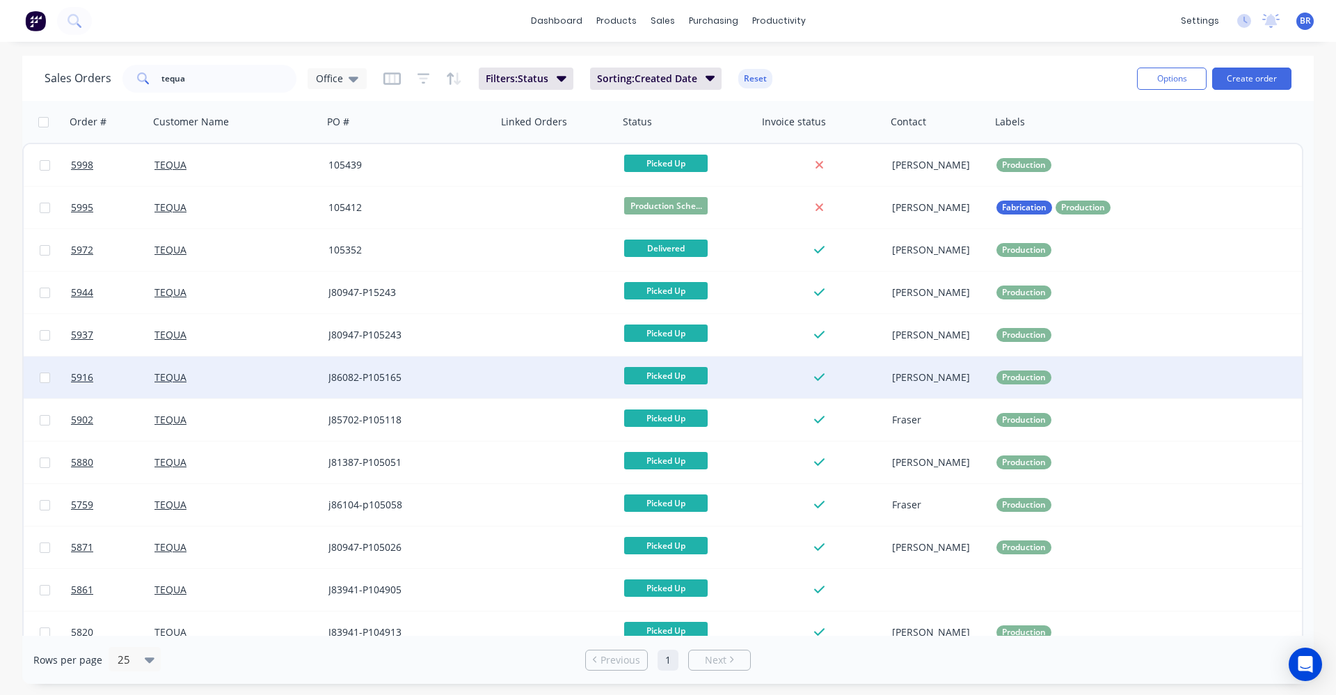
click at [456, 375] on div "J86082-P105165" at bounding box center [406, 377] width 155 height 14
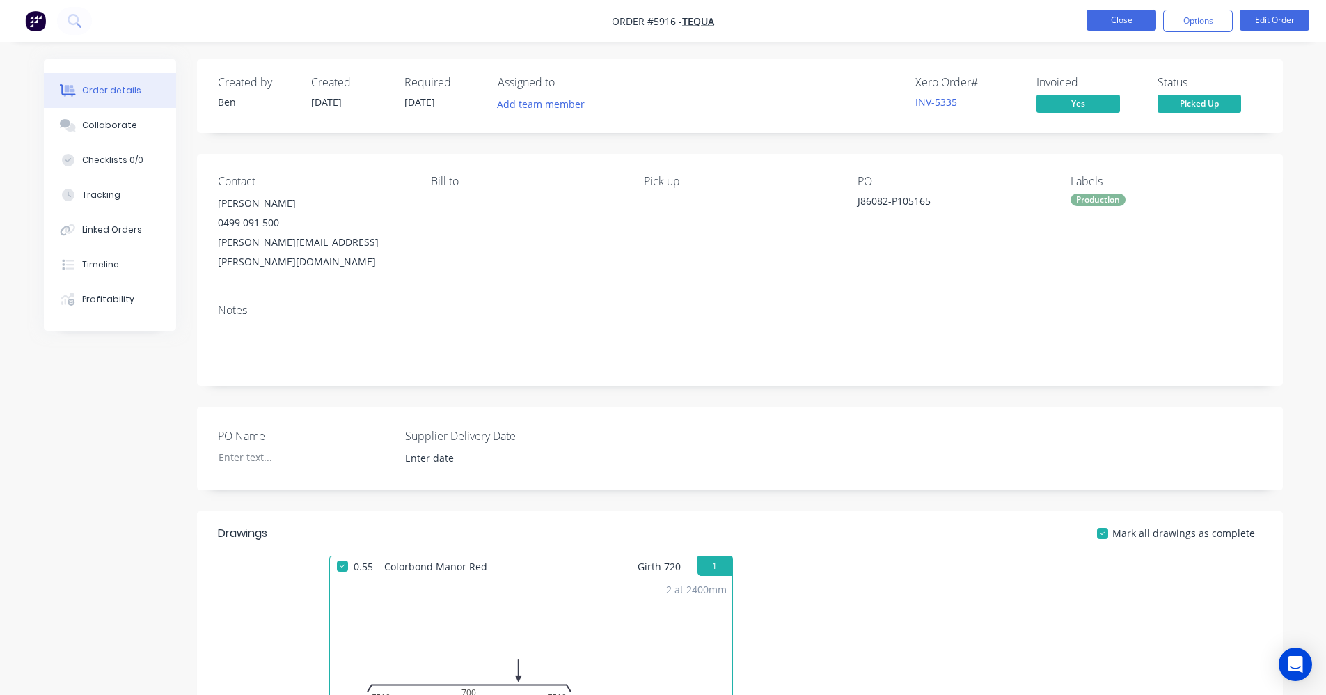
click at [1116, 22] on button "Close" at bounding box center [1122, 20] width 70 height 21
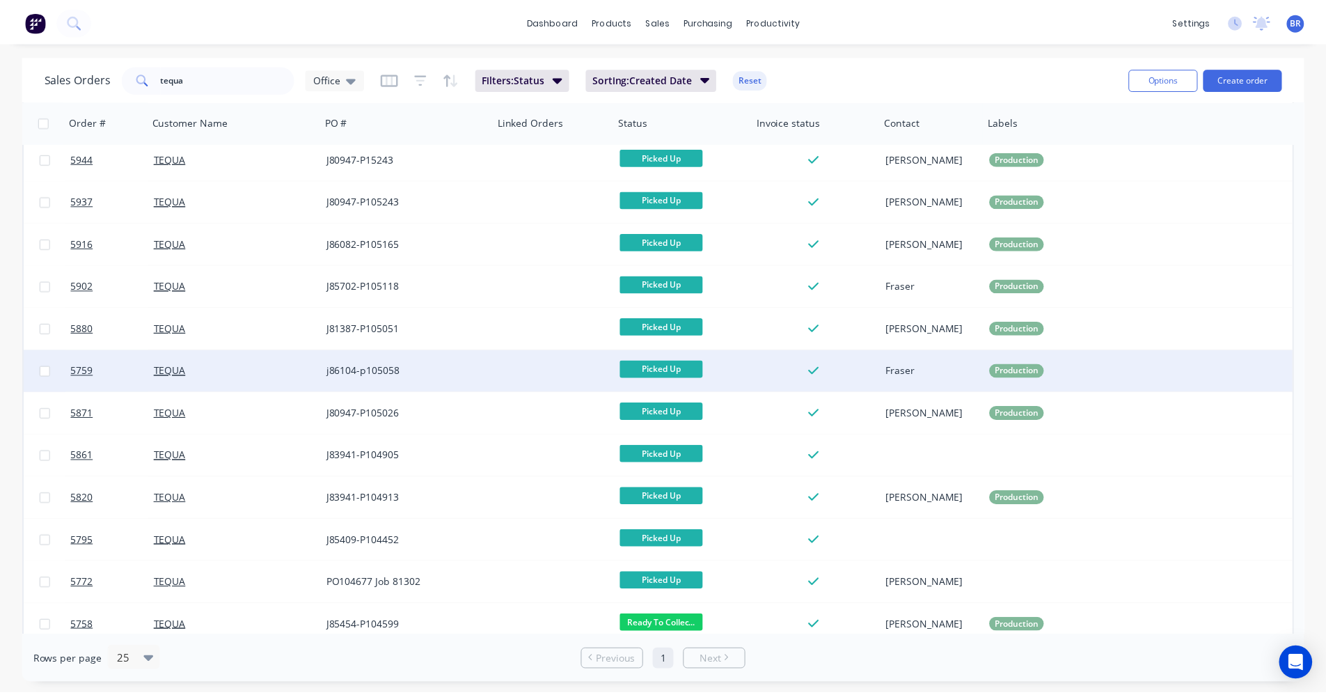
scroll to position [139, 0]
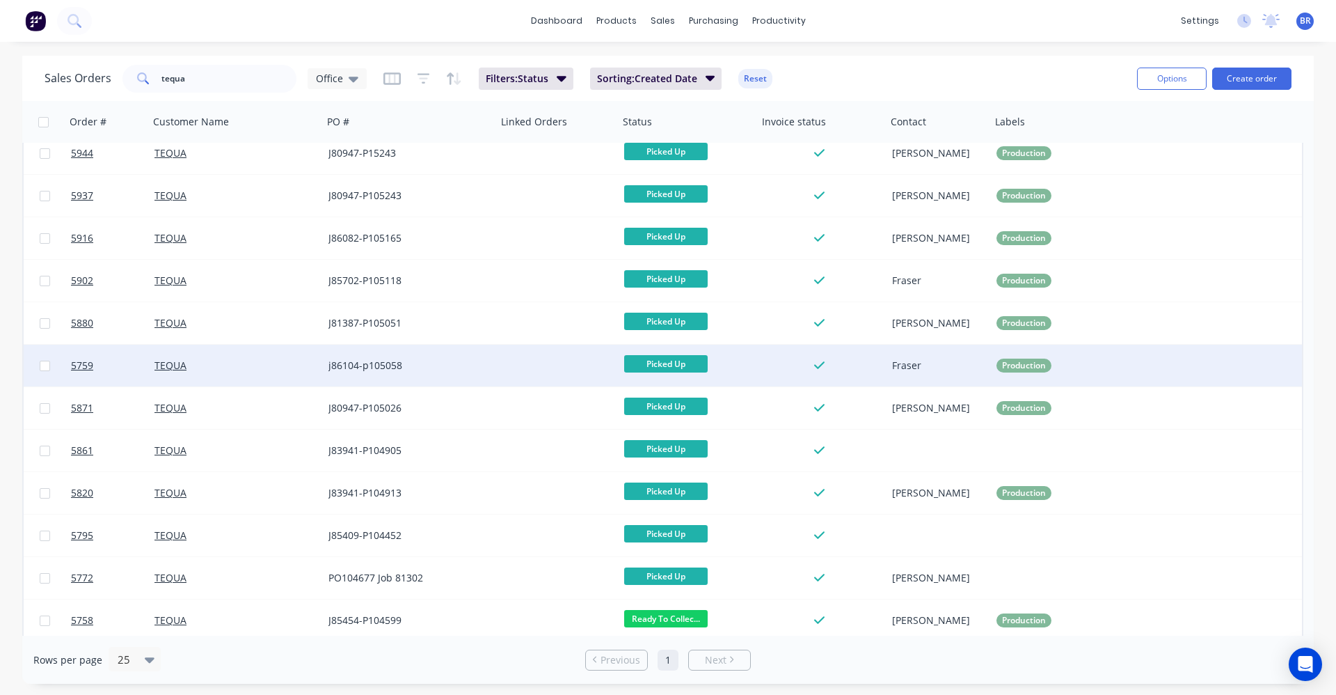
click at [525, 366] on div at bounding box center [558, 366] width 122 height 42
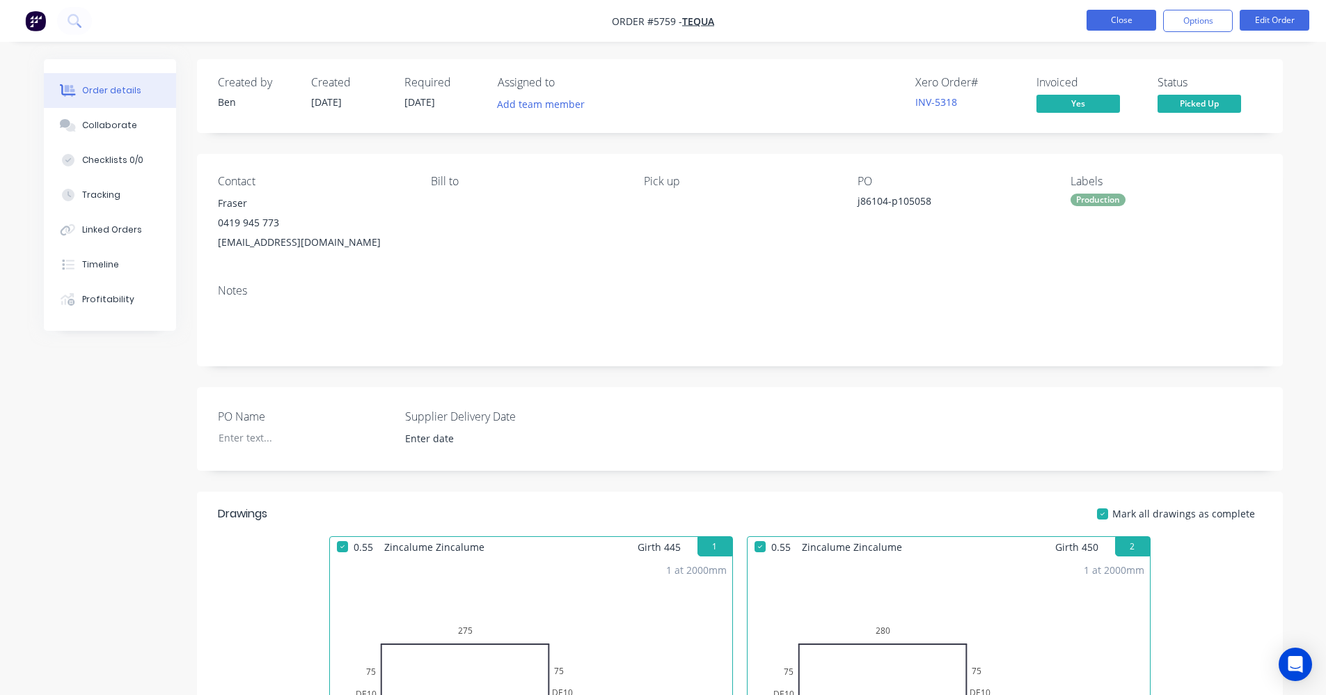
click at [1114, 26] on button "Close" at bounding box center [1122, 20] width 70 height 21
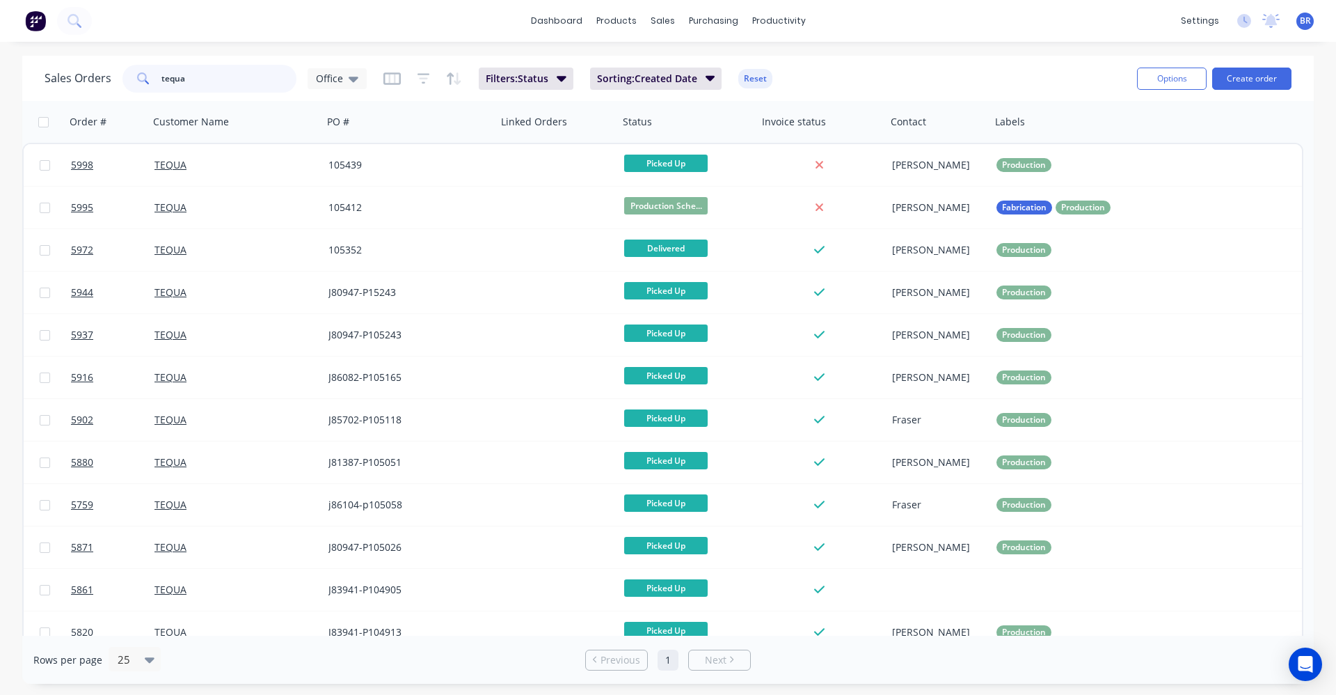
drag, startPoint x: 200, startPoint y: 76, endPoint x: 75, endPoint y: 70, distance: 125.4
click at [75, 70] on div "Sales Orders tequa Office" at bounding box center [206, 79] width 322 height 28
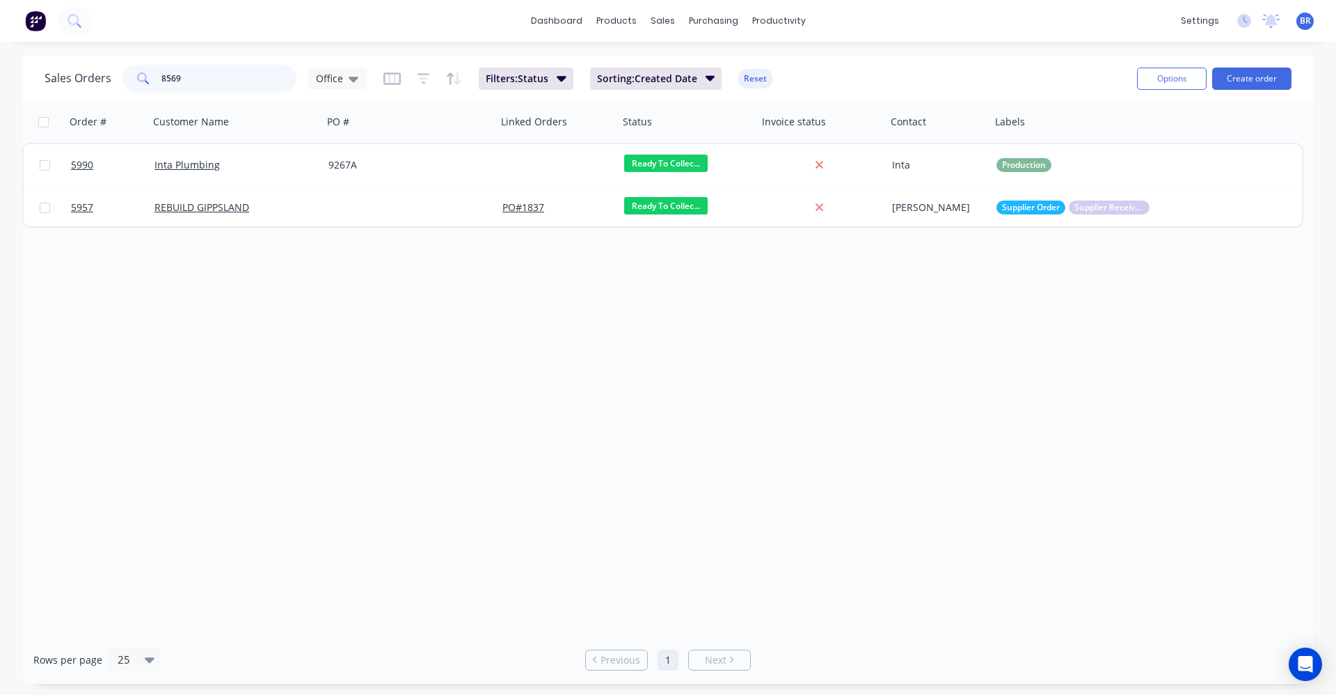
type input "85695"
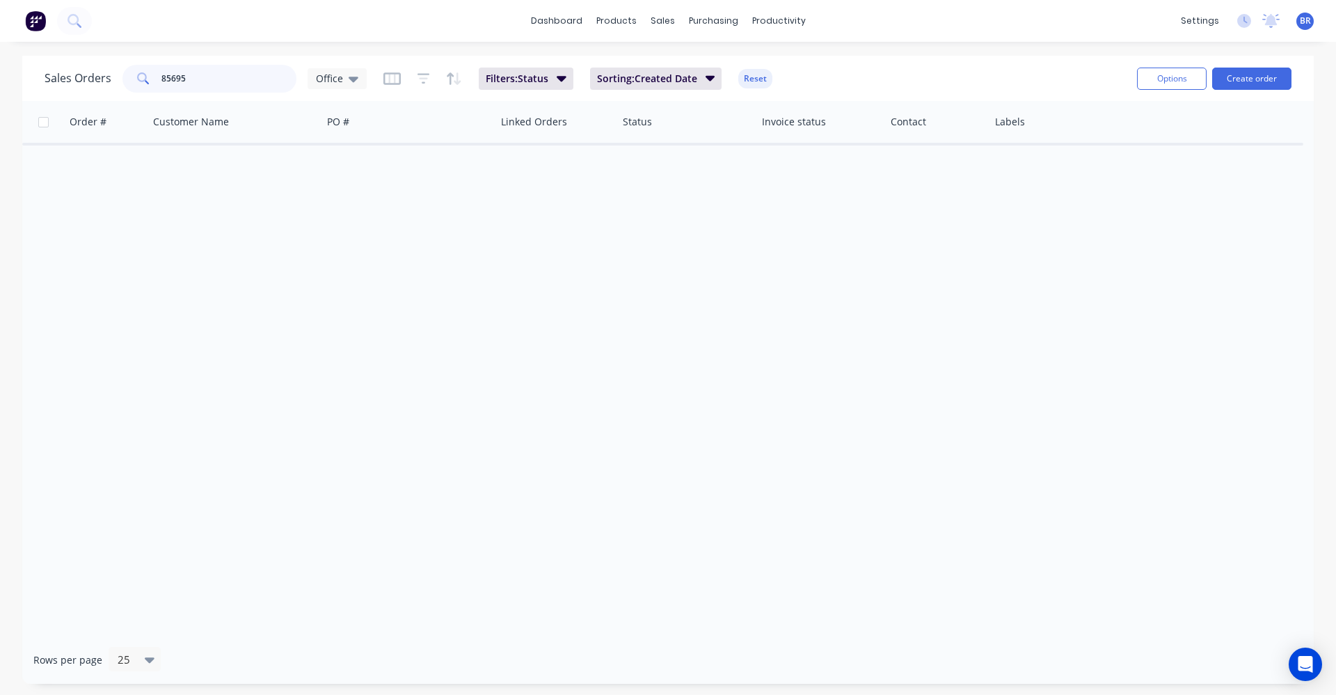
drag, startPoint x: 197, startPoint y: 83, endPoint x: 38, endPoint y: 62, distance: 160.1
click at [44, 64] on div "Sales Orders 85695 Office Filters: Status Sorting: Created Date Reset Options C…" at bounding box center [668, 78] width 1292 height 45
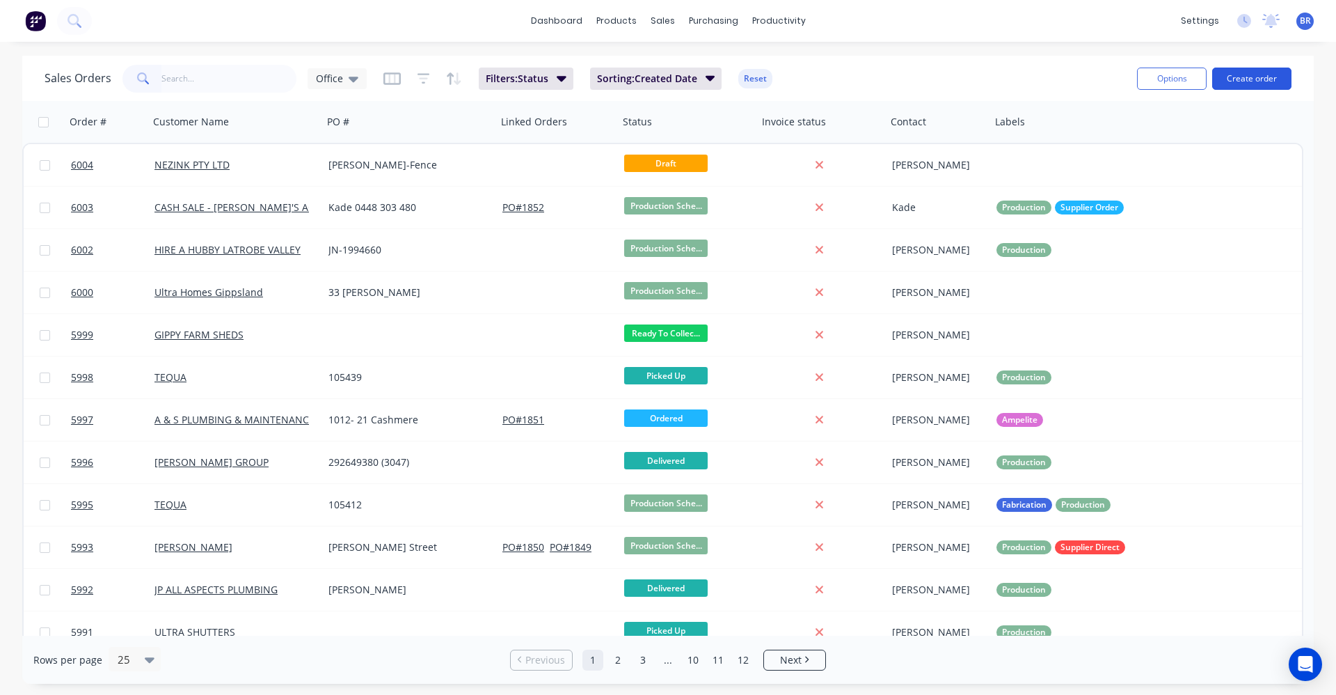
click at [1257, 79] on button "Create order" at bounding box center [1252, 79] width 79 height 22
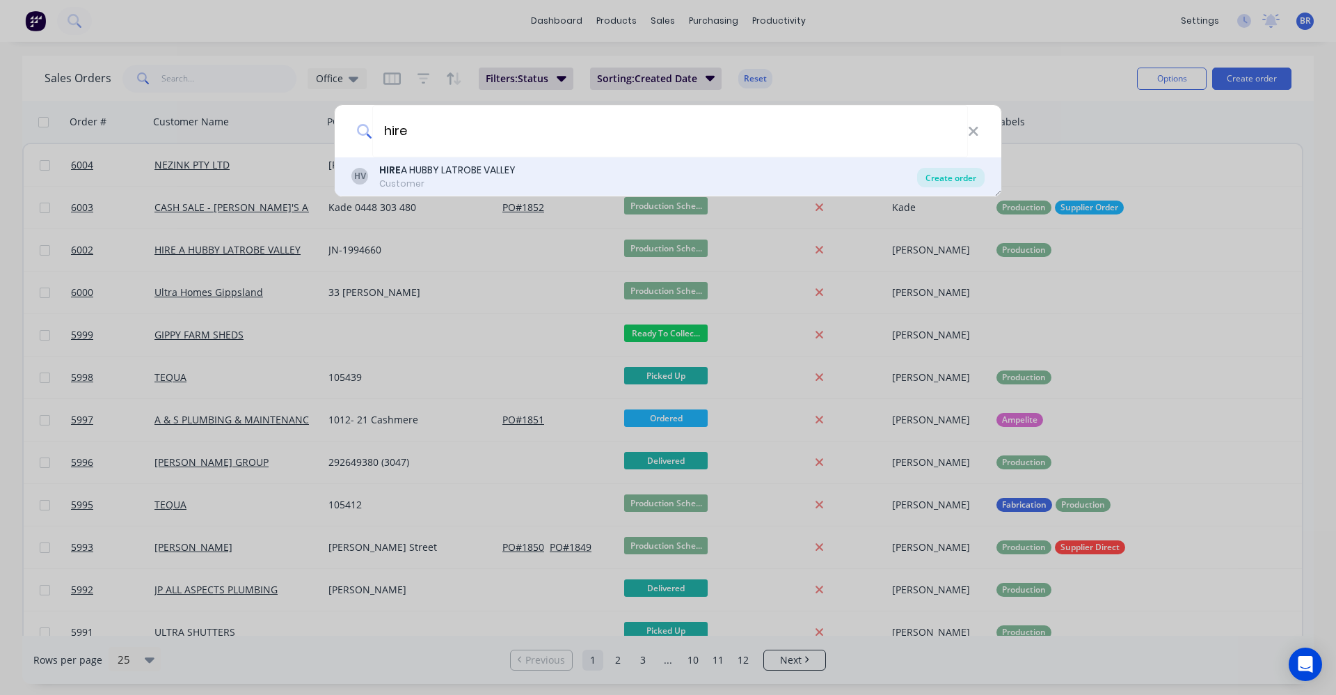
type input "hire"
click at [937, 180] on div "Create order" at bounding box center [951, 177] width 68 height 19
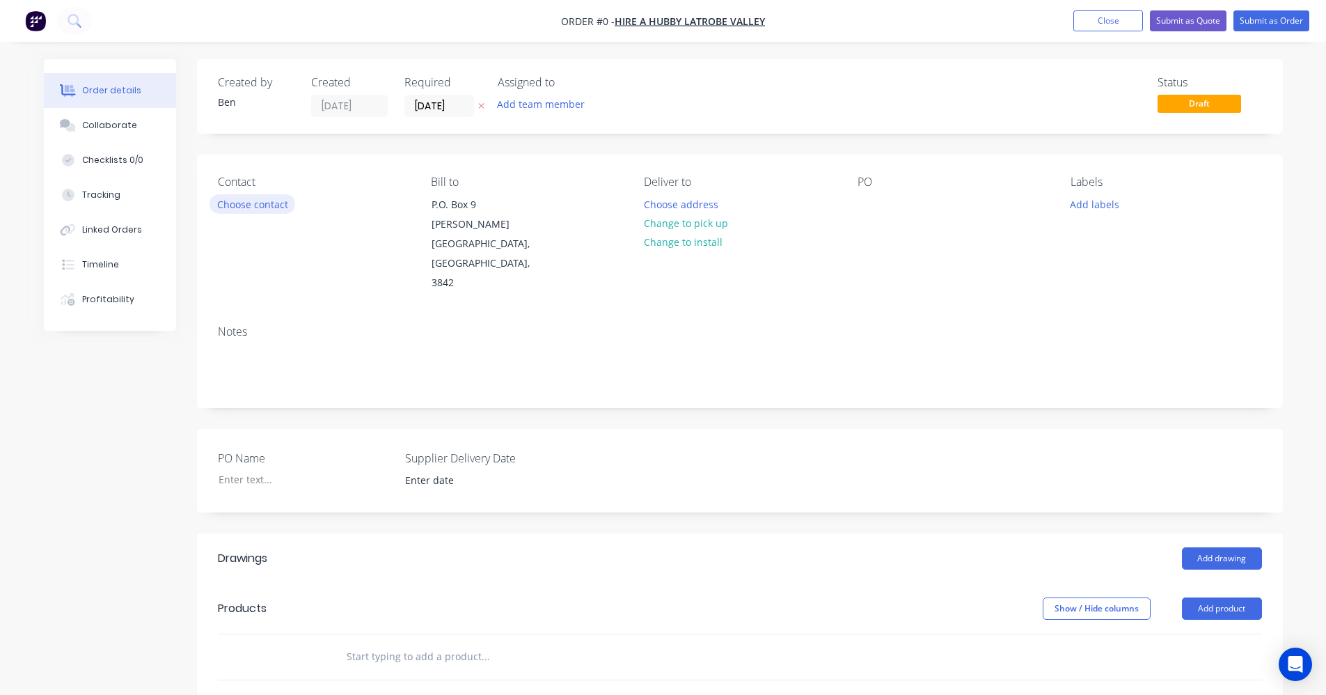
click at [253, 207] on button "Choose contact" at bounding box center [253, 203] width 86 height 19
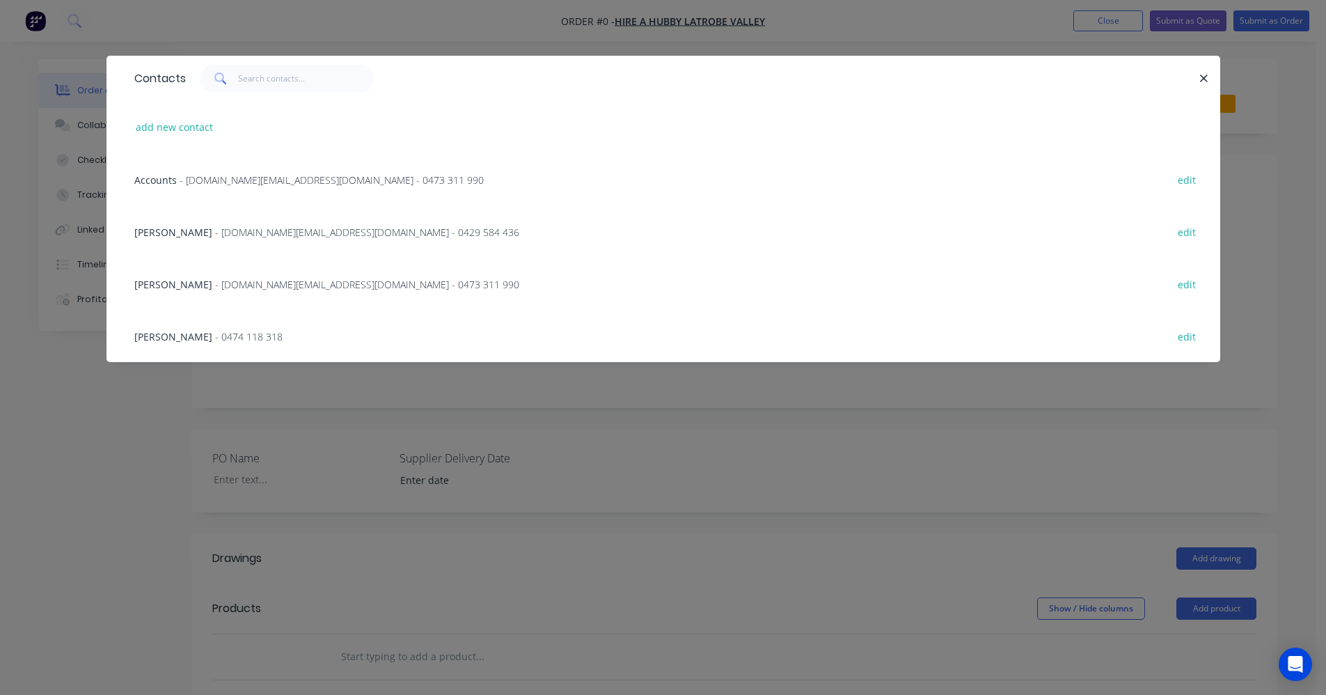
drag, startPoint x: 180, startPoint y: 282, endPoint x: 189, endPoint y: 283, distance: 8.4
click at [215, 283] on span "- hahlv.team@gmail.com - 0473 311 990" at bounding box center [367, 284] width 304 height 13
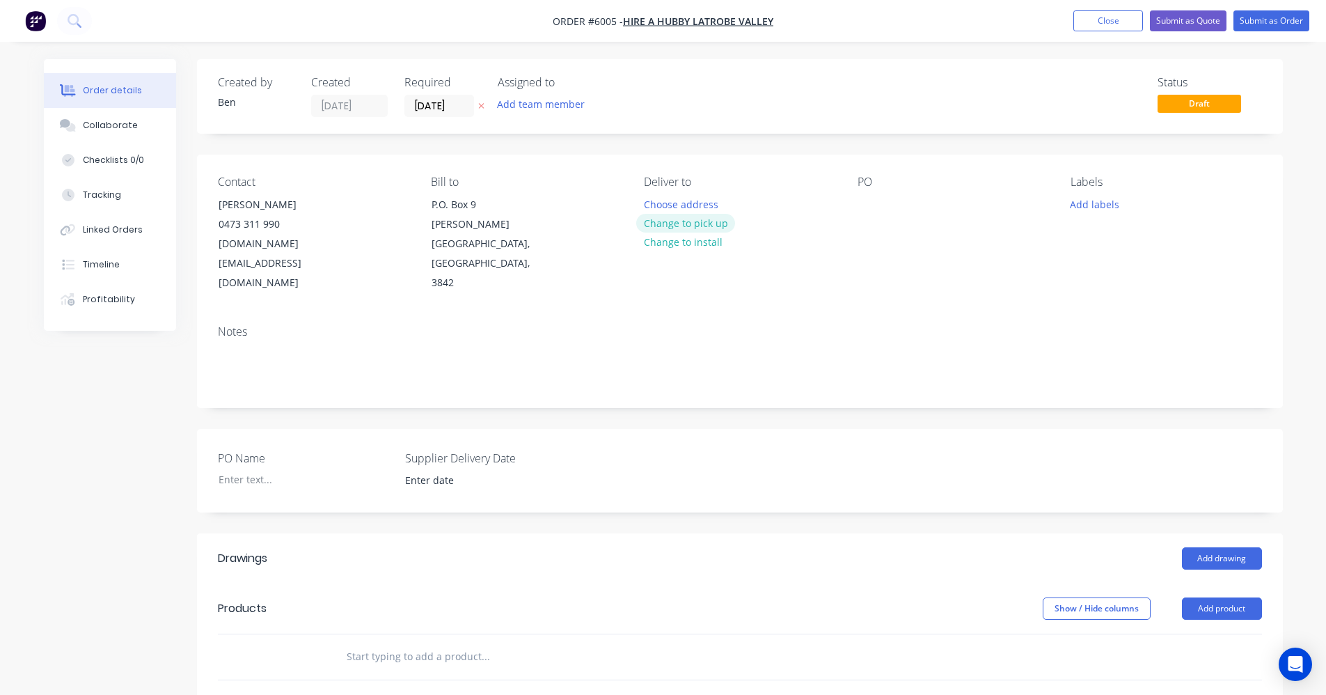
click at [706, 225] on button "Change to pick up" at bounding box center [685, 223] width 99 height 19
click at [865, 205] on div at bounding box center [869, 204] width 22 height 20
click at [1092, 202] on button "Add labels" at bounding box center [1095, 203] width 64 height 19
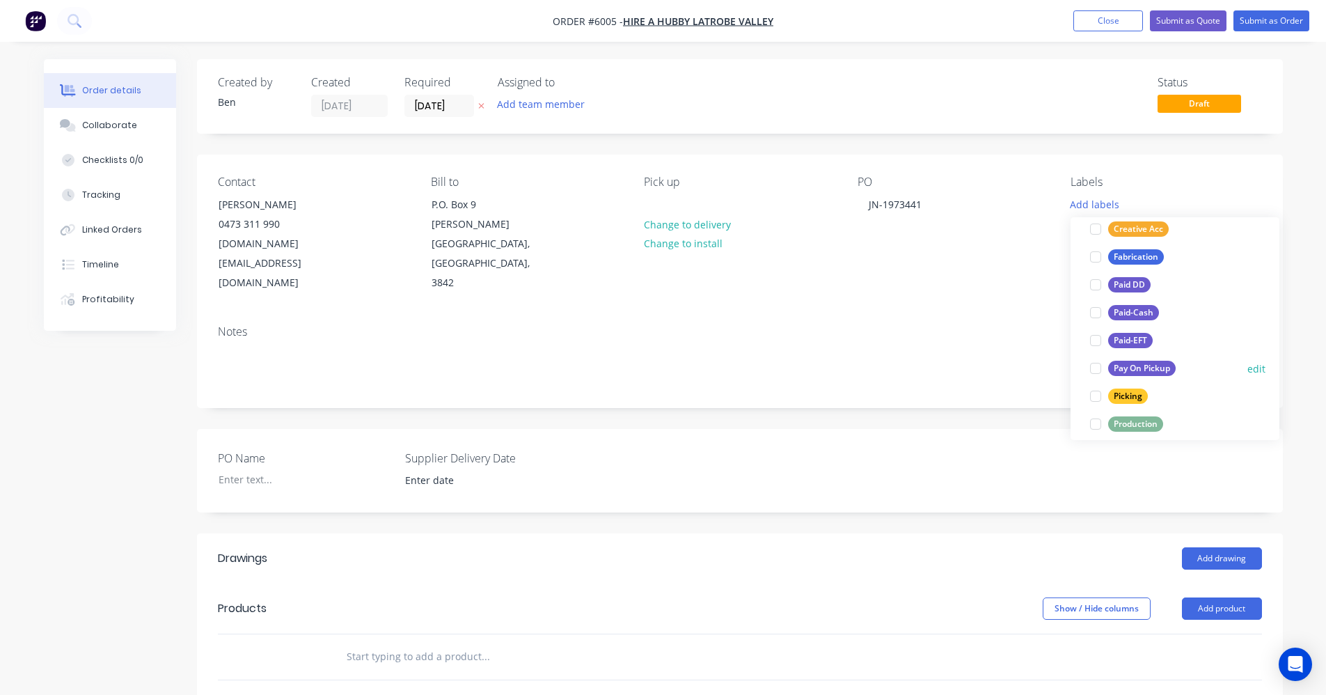
scroll to position [139, 0]
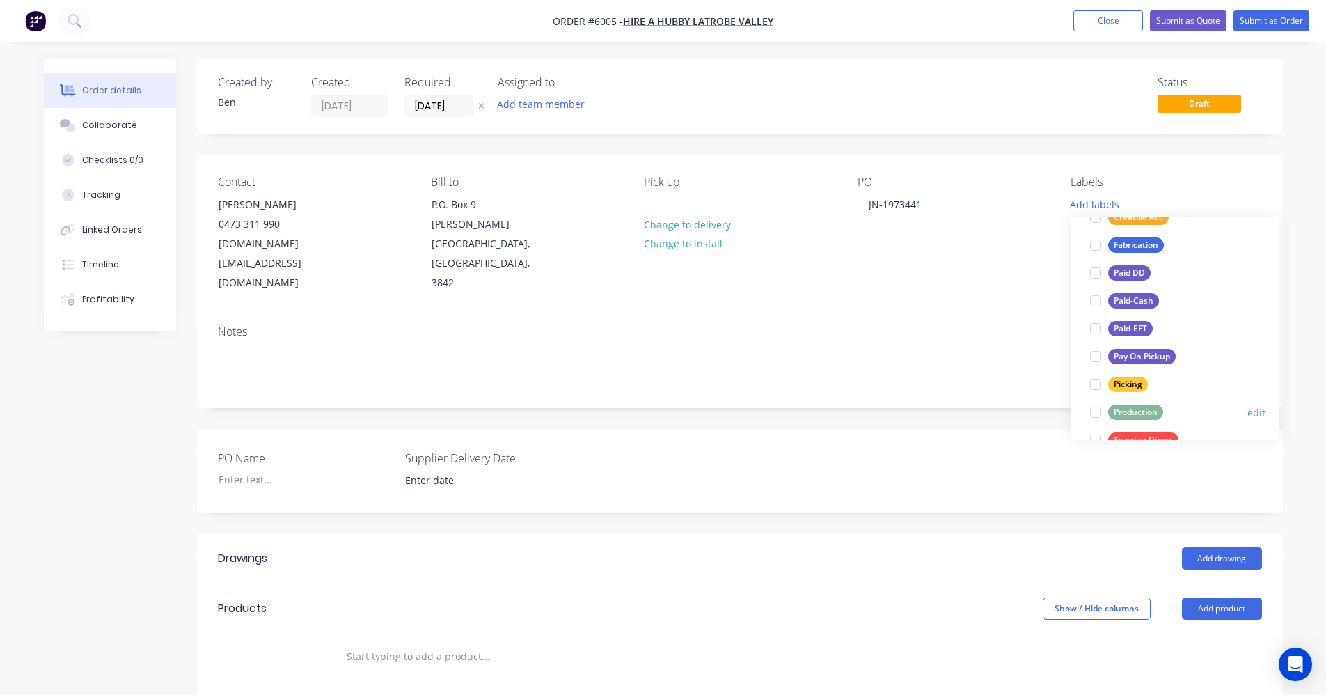
click at [1134, 412] on div "Production" at bounding box center [1135, 411] width 55 height 15
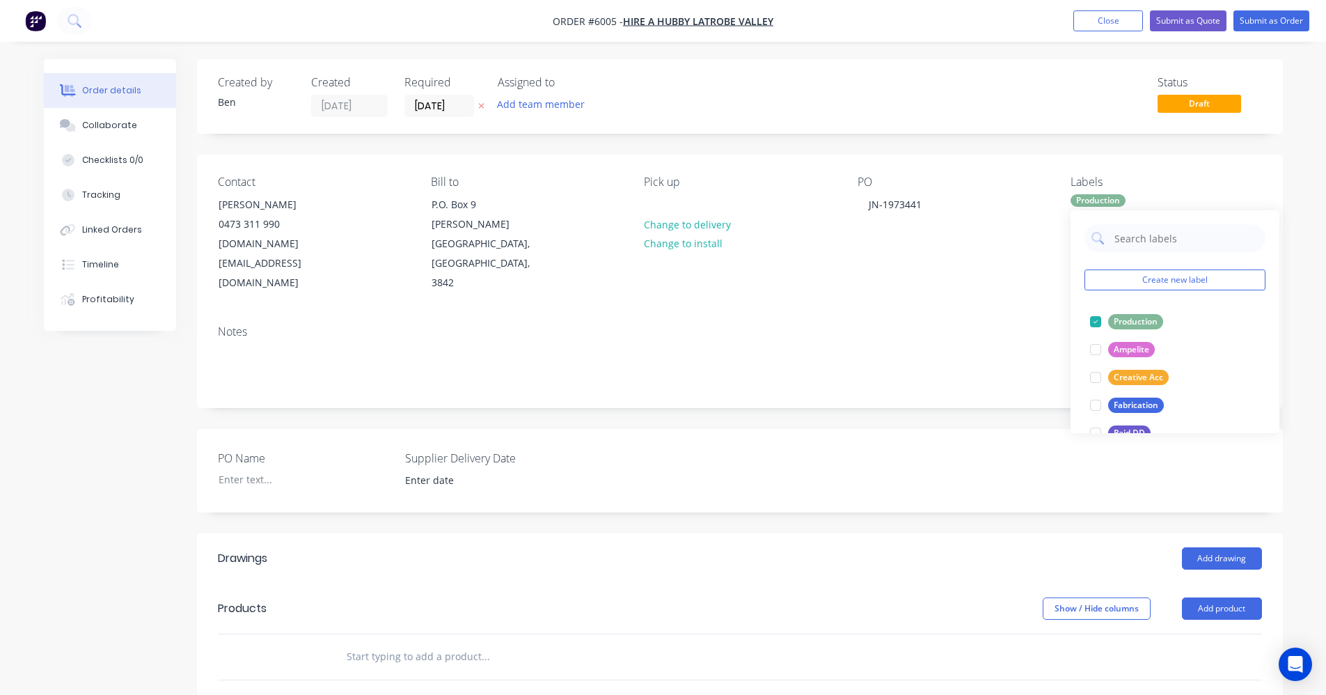
drag, startPoint x: 980, startPoint y: 408, endPoint x: 991, endPoint y: 413, distance: 12.5
click at [980, 429] on div "PO Name Supplier Delivery Date" at bounding box center [740, 471] width 1086 height 84
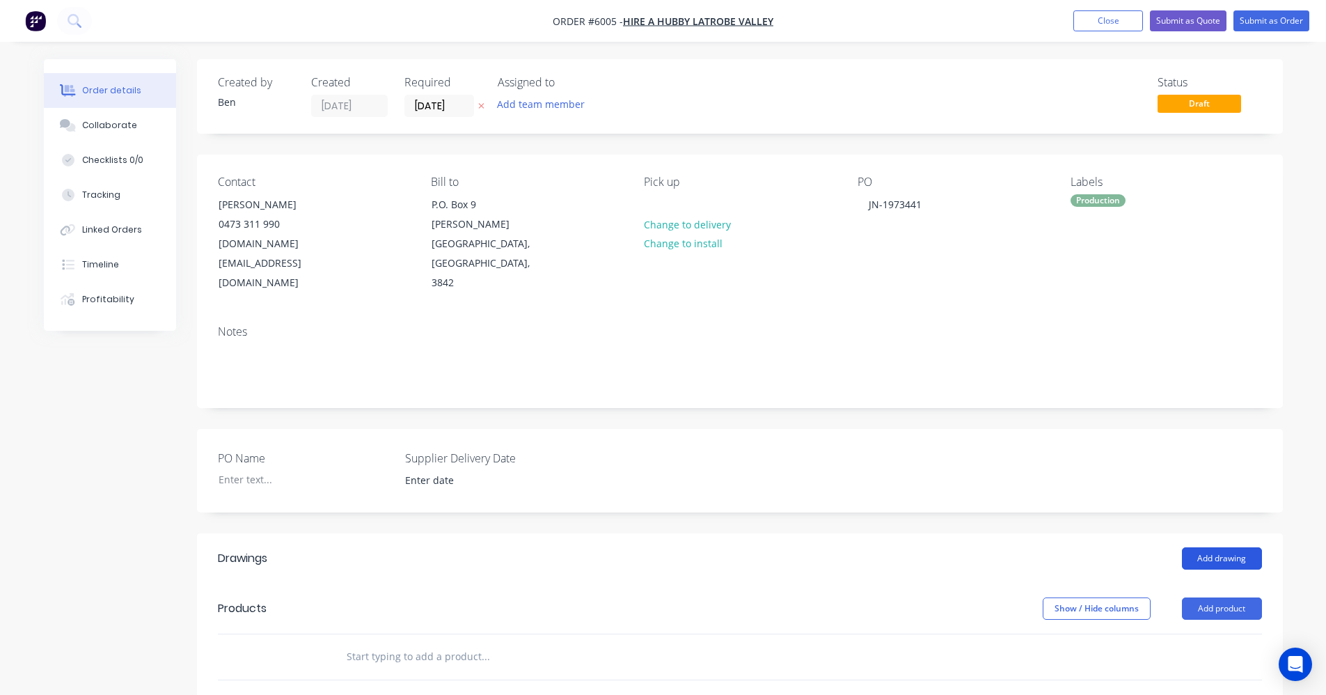
click at [1221, 547] on button "Add drawing" at bounding box center [1222, 558] width 80 height 22
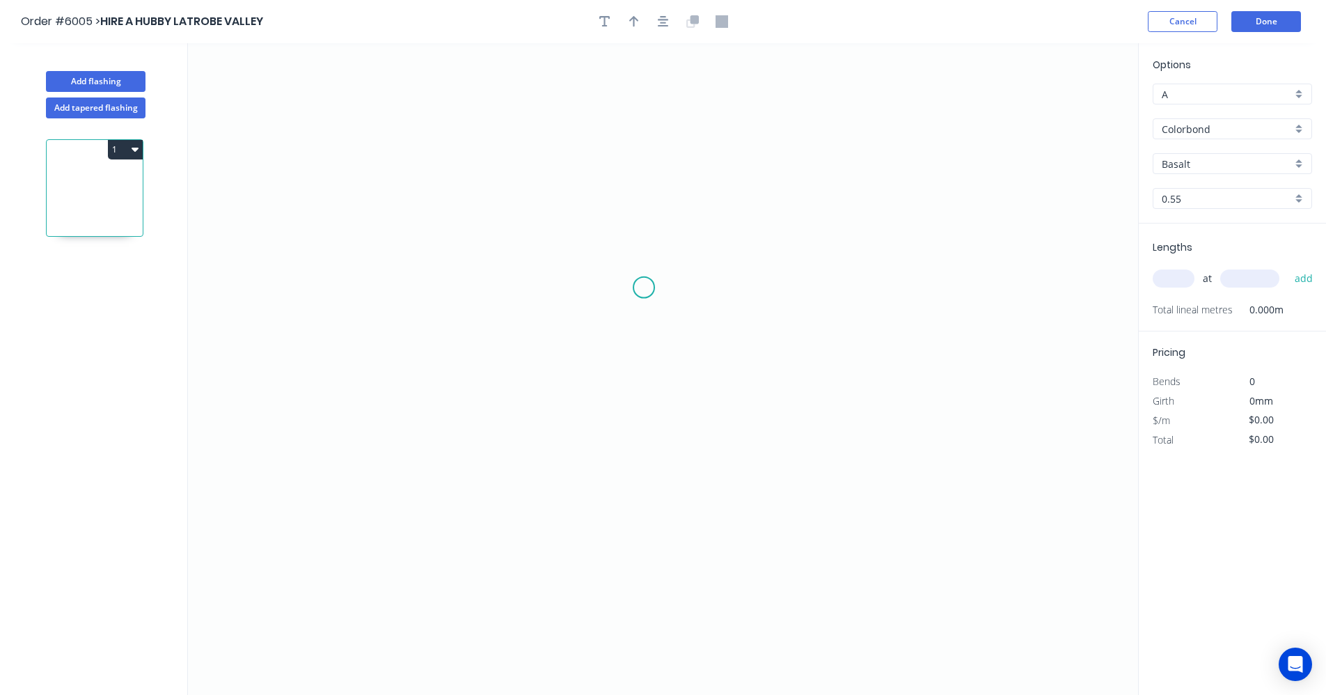
click at [644, 287] on icon "0" at bounding box center [663, 369] width 950 height 652
click at [578, 287] on icon "0" at bounding box center [663, 369] width 950 height 652
click at [582, 402] on icon "0 ?" at bounding box center [663, 369] width 950 height 652
click at [564, 272] on icon at bounding box center [571, 337] width 15 height 130
click at [742, 274] on icon "0 ? ? ? ? º" at bounding box center [663, 369] width 950 height 652
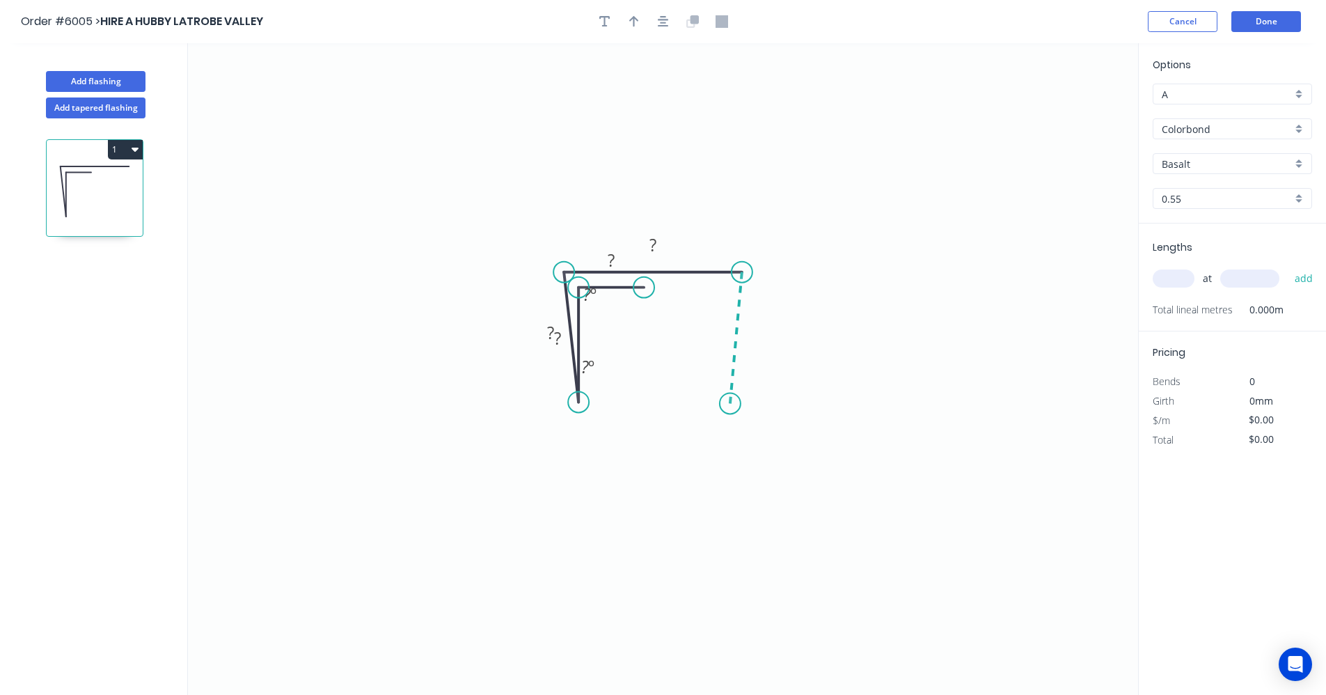
click at [730, 404] on icon "0 ? ? ? ? ? º ? º" at bounding box center [663, 369] width 950 height 652
click at [718, 290] on tspan "º" at bounding box center [720, 294] width 6 height 23
click at [659, 286] on icon "0 ? ? ? ? ? ? ? º ? º ? º ? º" at bounding box center [663, 369] width 950 height 652
click at [613, 257] on tspan "?" at bounding box center [611, 259] width 7 height 23
drag, startPoint x: 638, startPoint y: 409, endPoint x: 656, endPoint y: 399, distance: 20.3
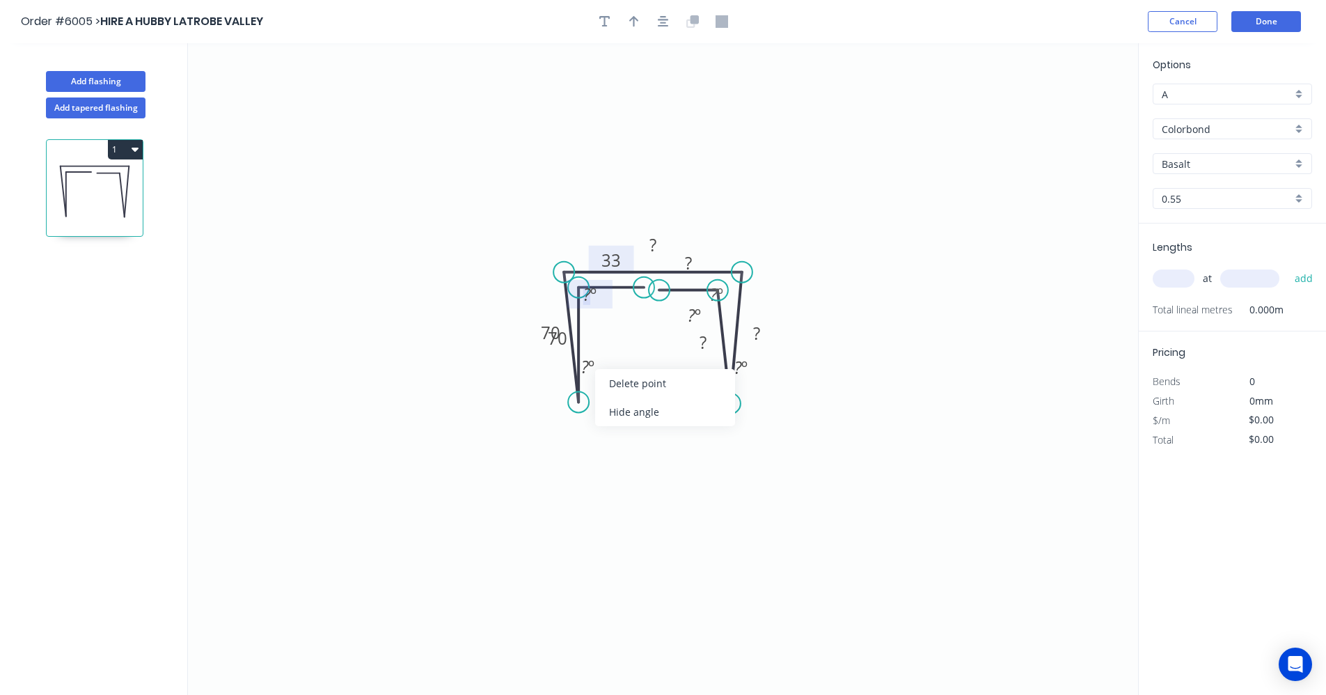
click at [638, 409] on div "Hide angle" at bounding box center [665, 411] width 140 height 29
click at [773, 411] on div "Hide angle" at bounding box center [812, 412] width 140 height 29
drag, startPoint x: 720, startPoint y: 295, endPoint x: 725, endPoint y: 289, distance: 7.5
click at [725, 289] on circle at bounding box center [730, 290] width 21 height 21
click at [739, 344] on div "Hide angle" at bounding box center [783, 347] width 140 height 29
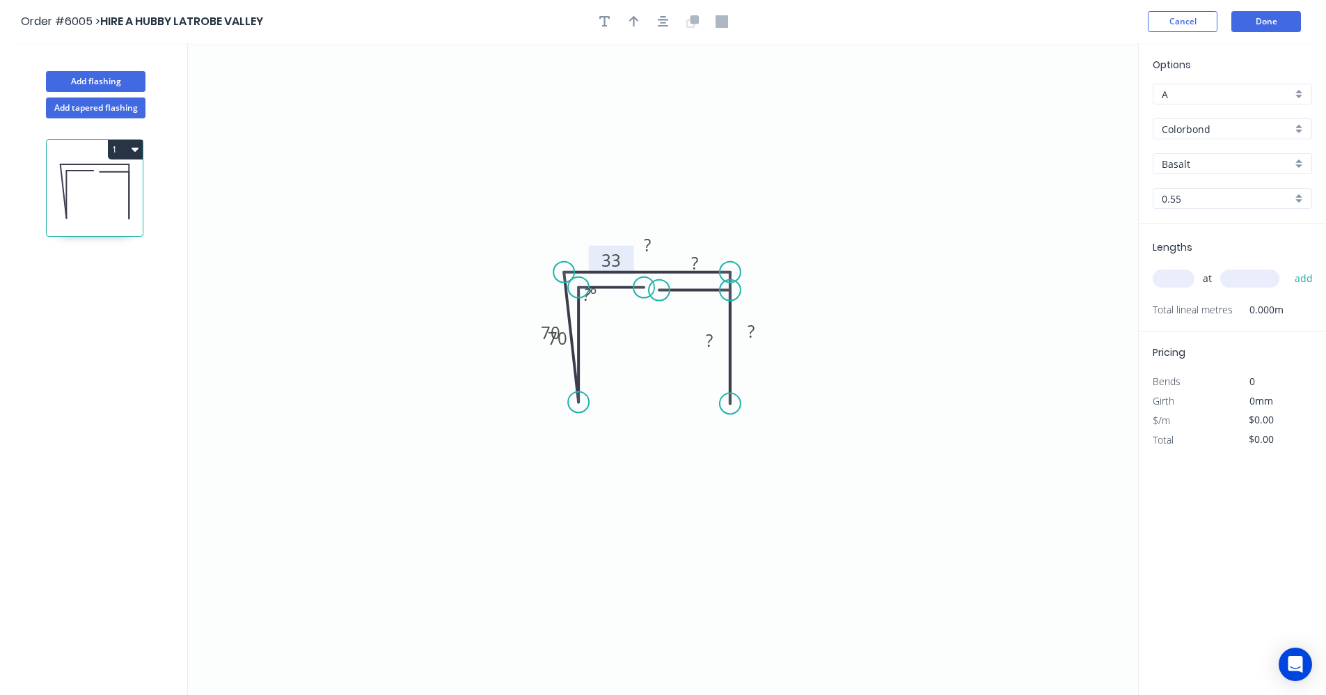
click at [736, 271] on circle at bounding box center [730, 272] width 21 height 21
click at [576, 268] on circle at bounding box center [578, 272] width 21 height 21
drag, startPoint x: 571, startPoint y: 324, endPoint x: 585, endPoint y: 330, distance: 15.6
click at [585, 330] on icon "0 33 70 70 ? ? ? ?" at bounding box center [663, 369] width 950 height 652
drag, startPoint x: 539, startPoint y: 322, endPoint x: 592, endPoint y: 326, distance: 53.1
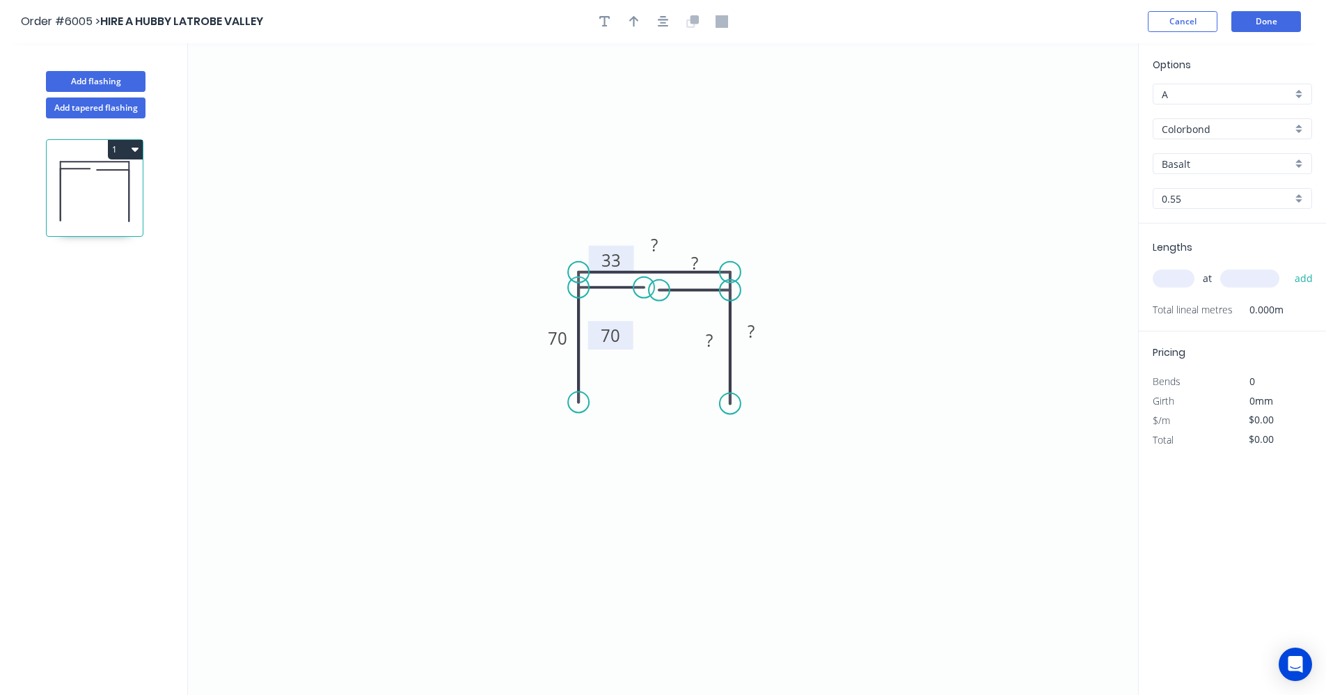
click at [592, 326] on rect at bounding box center [610, 335] width 45 height 29
click at [709, 339] on tspan "?" at bounding box center [709, 340] width 7 height 23
type input "$25.04"
click at [1258, 167] on input "Basalt" at bounding box center [1227, 164] width 130 height 15
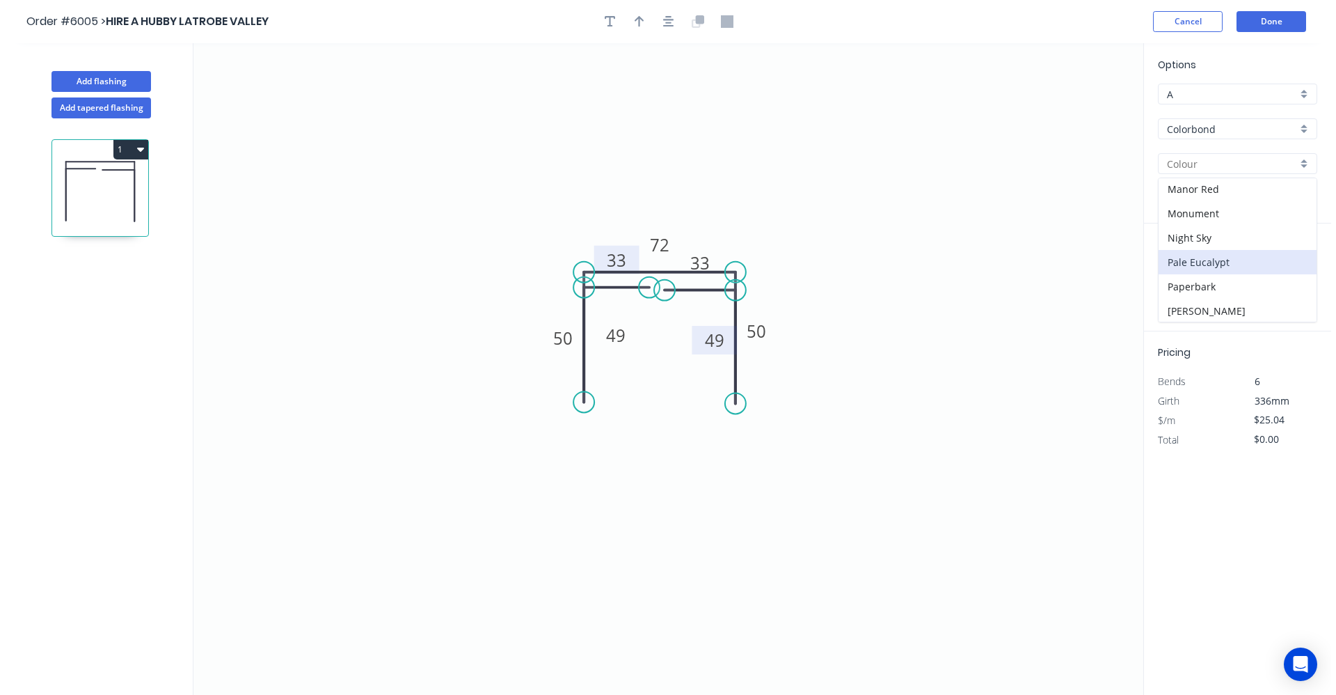
scroll to position [278, 0]
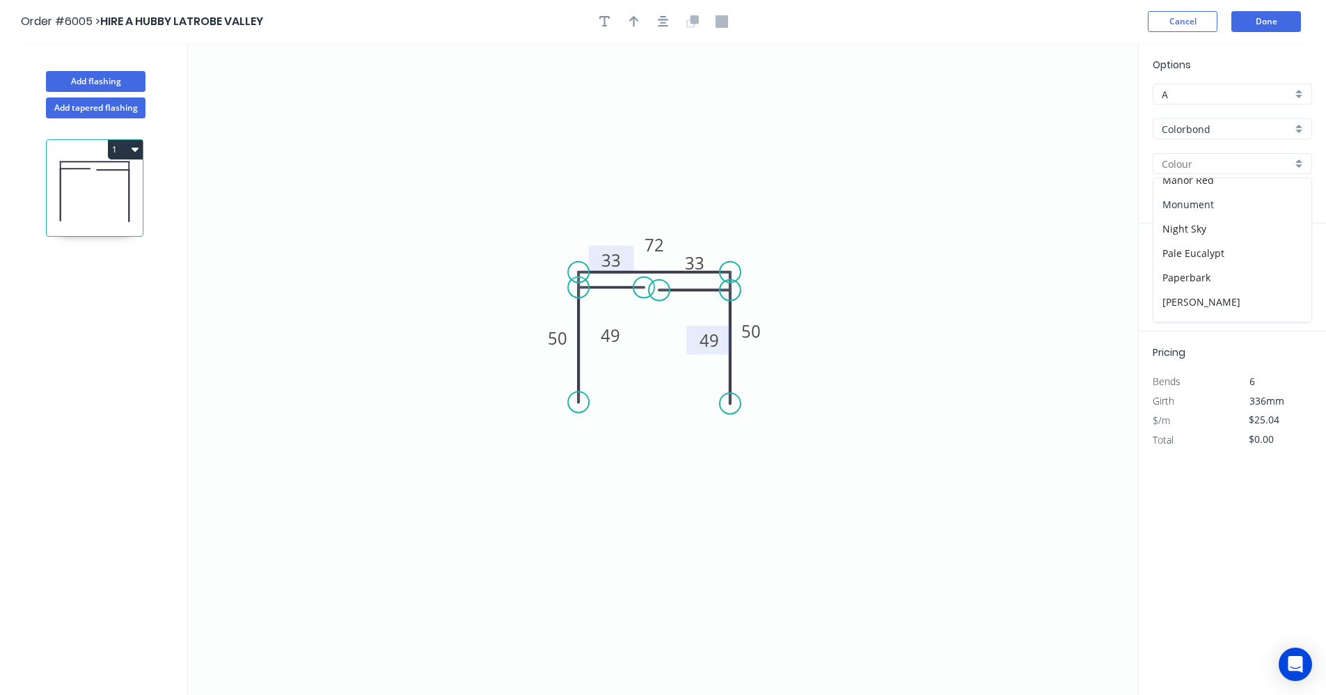
click at [1192, 206] on div "Monument" at bounding box center [1232, 204] width 158 height 24
type input "Monument"
click at [1178, 278] on input "text" at bounding box center [1174, 278] width 42 height 18
type input "1"
type input "2000"
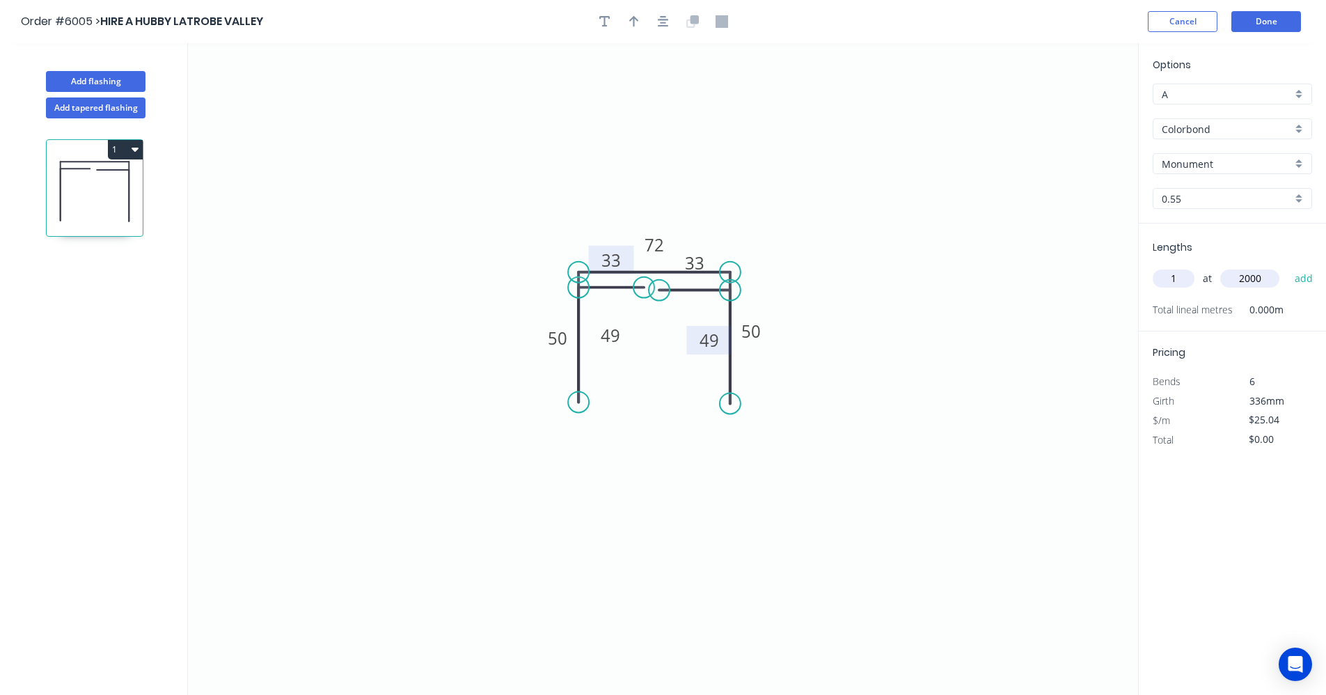
click at [1288, 267] on button "add" at bounding box center [1304, 279] width 33 height 24
type input "$50.08"
type input "1"
type input "4500"
click at [1288, 267] on button "add" at bounding box center [1304, 279] width 33 height 24
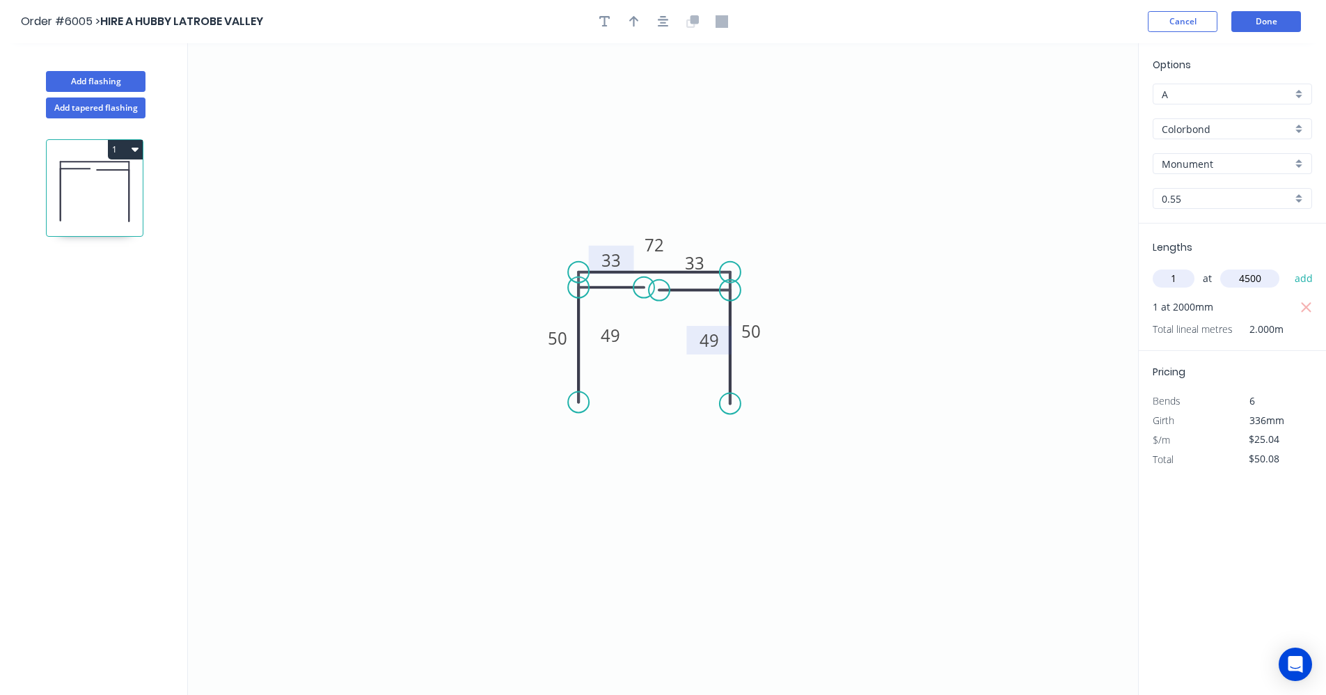
type input "$162.76"
click at [641, 24] on button "button" at bounding box center [634, 21] width 21 height 21
click at [1066, 111] on icon at bounding box center [1067, 96] width 13 height 45
drag, startPoint x: 1066, startPoint y: 113, endPoint x: 718, endPoint y: 244, distance: 372.1
click at [718, 244] on icon at bounding box center [729, 232] width 40 height 40
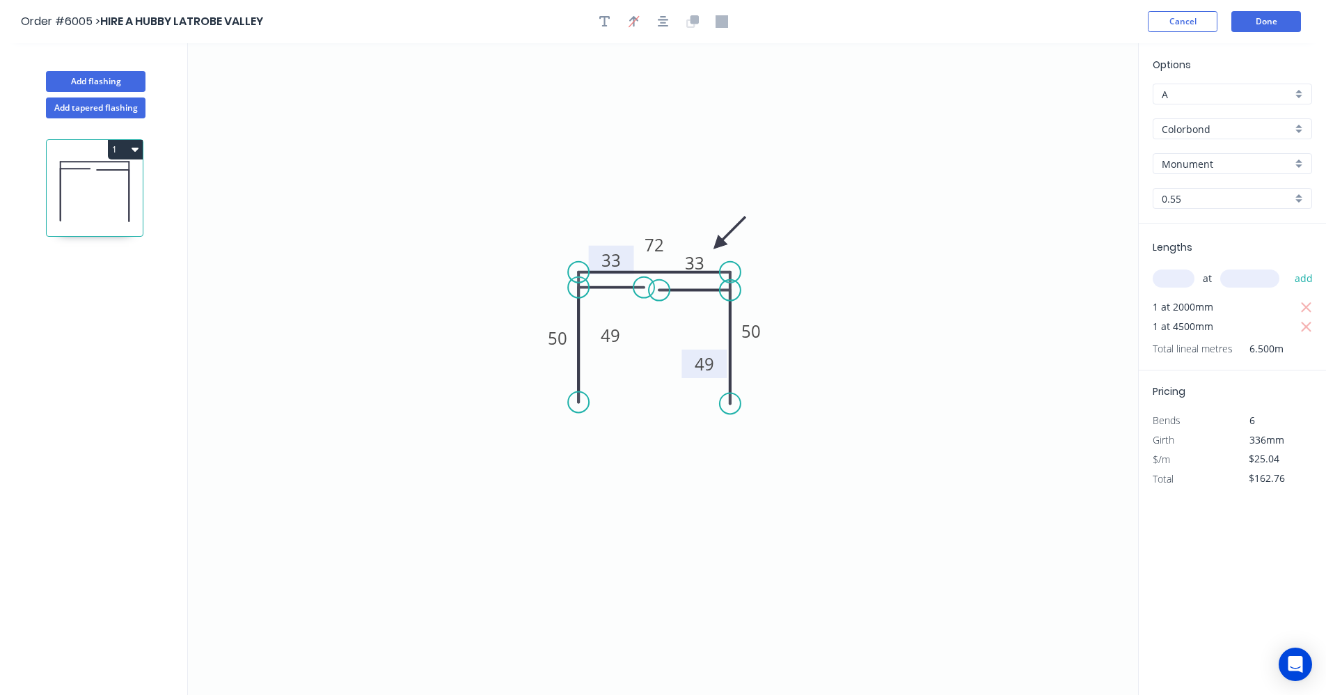
drag, startPoint x: 694, startPoint y: 349, endPoint x: 683, endPoint y: 370, distance: 23.7
click at [688, 373] on rect at bounding box center [703, 363] width 45 height 29
drag, startPoint x: 623, startPoint y: 340, endPoint x: 622, endPoint y: 355, distance: 14.6
click at [622, 358] on icon "0 33 50 49 72 50 49 33" at bounding box center [663, 369] width 950 height 652
drag, startPoint x: 627, startPoint y: 342, endPoint x: 648, endPoint y: 358, distance: 26.7
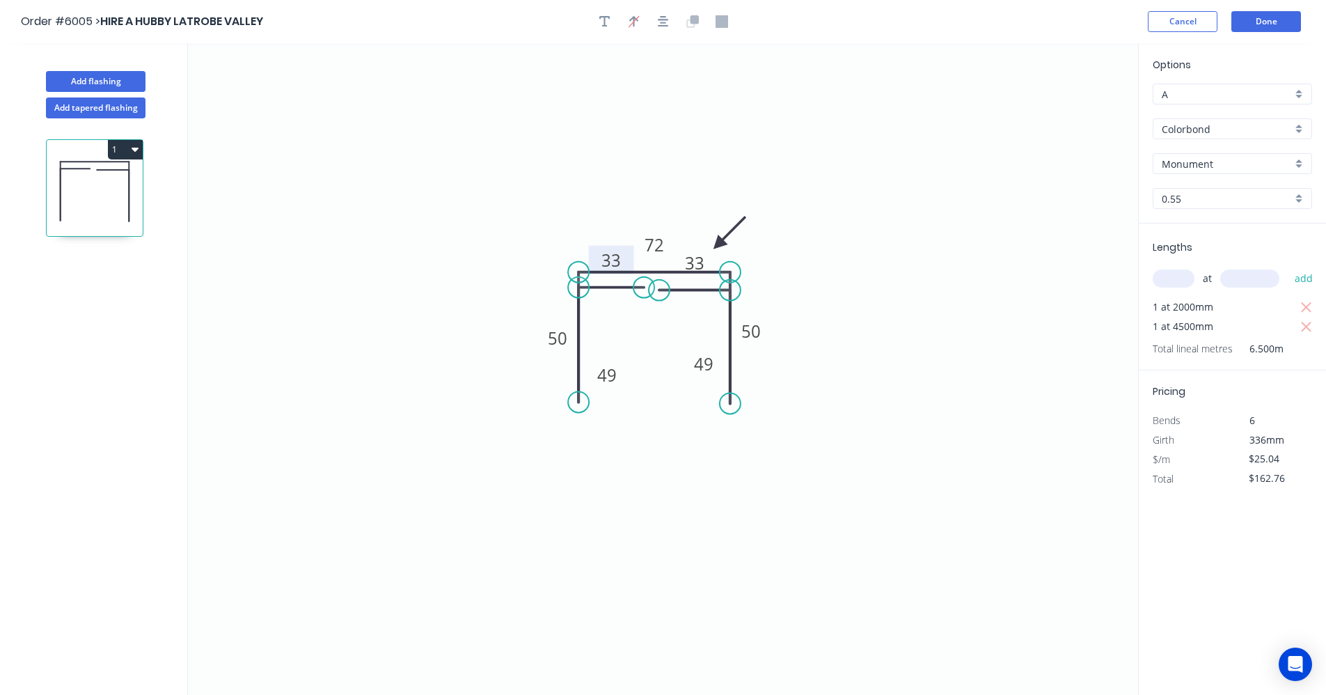
click at [624, 378] on rect at bounding box center [607, 375] width 45 height 29
drag, startPoint x: 679, startPoint y: 255, endPoint x: 677, endPoint y: 302, distance: 46.7
click at [677, 302] on rect at bounding box center [692, 309] width 45 height 29
drag, startPoint x: 624, startPoint y: 251, endPoint x: 633, endPoint y: 265, distance: 16.2
click at [626, 281] on icon "0 33 50 49 72 50 49 33" at bounding box center [663, 369] width 950 height 652
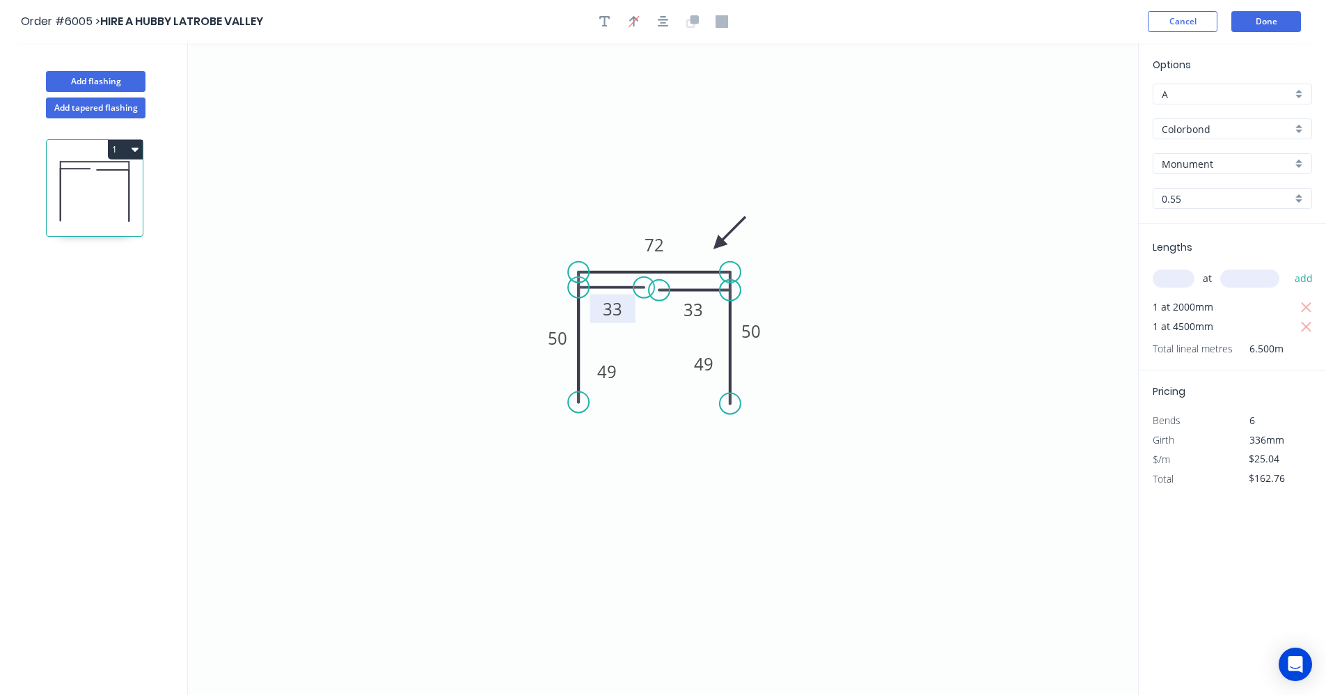
drag, startPoint x: 629, startPoint y: 251, endPoint x: 630, endPoint y: 300, distance: 48.7
click at [630, 300] on rect at bounding box center [612, 308] width 45 height 29
click at [697, 288] on icon at bounding box center [694, 288] width 71 height 0
click at [851, 249] on icon "0 33 50 49 72 50 49 33" at bounding box center [663, 369] width 950 height 652
click at [1272, 26] on button "Done" at bounding box center [1266, 21] width 70 height 21
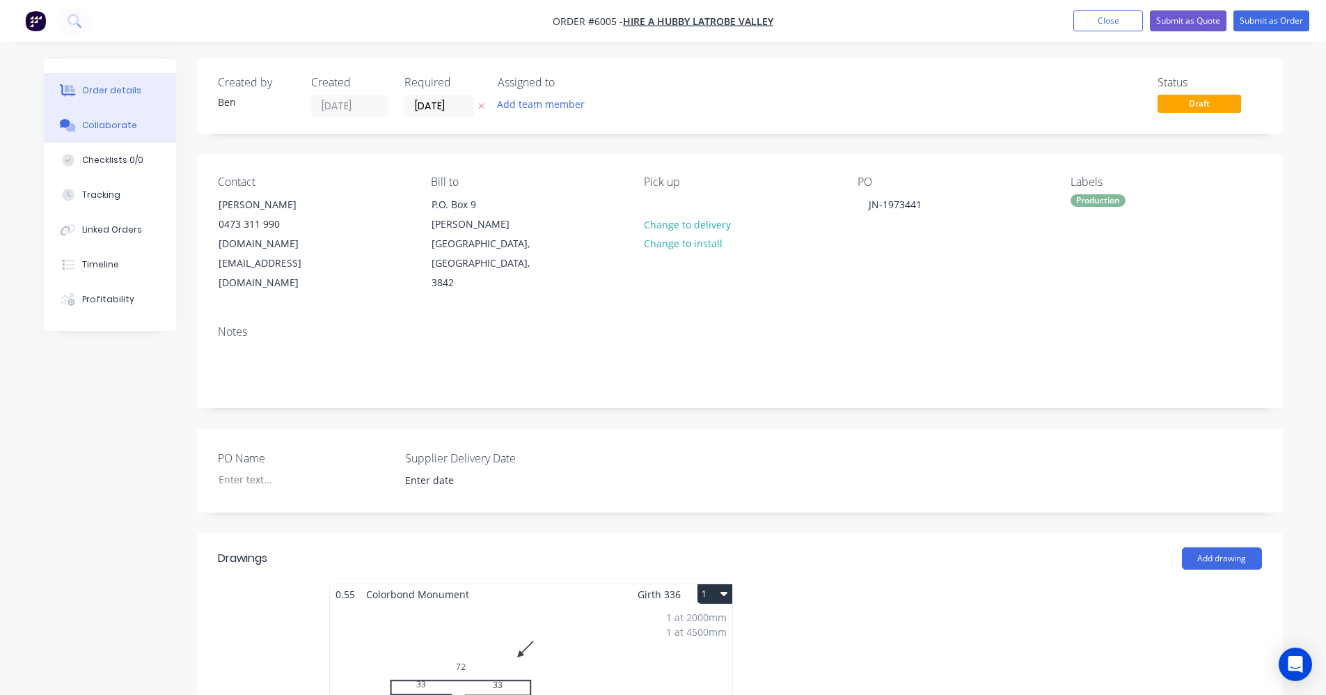
click at [109, 125] on div "Collaborate" at bounding box center [109, 125] width 55 height 13
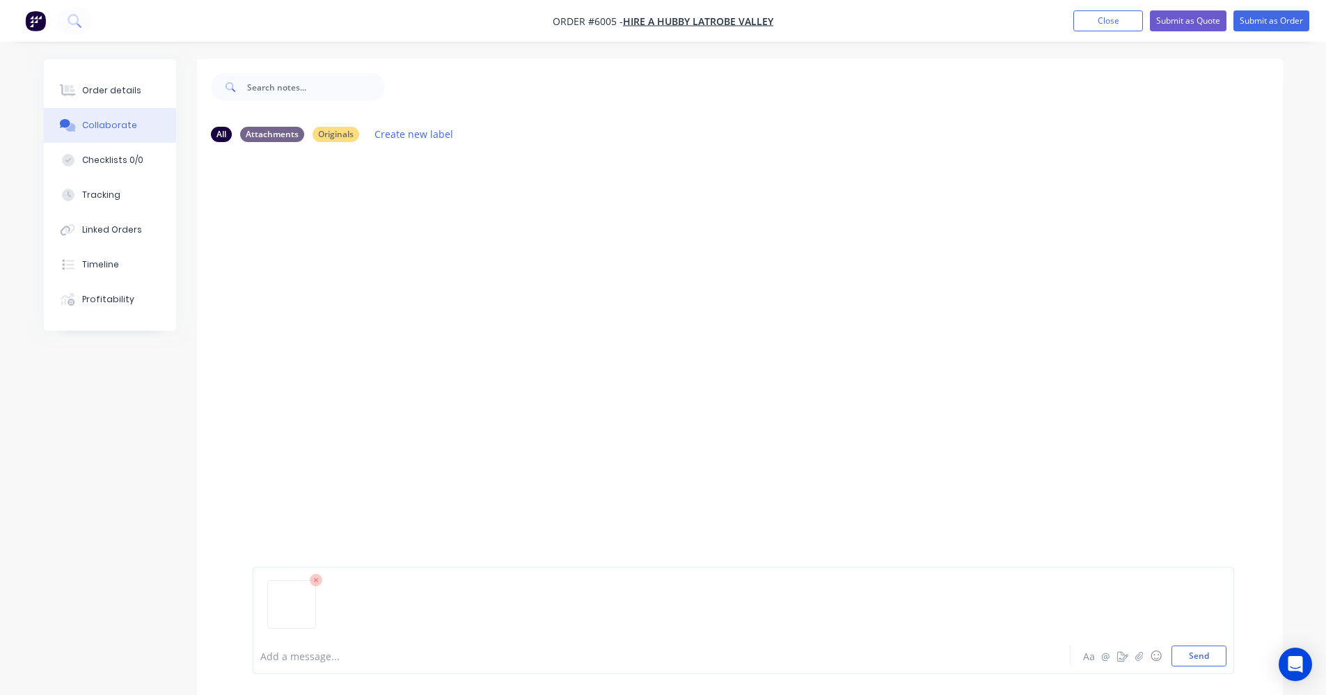
drag, startPoint x: 1198, startPoint y: 655, endPoint x: 1206, endPoint y: 632, distance: 24.4
click at [1198, 654] on button "Send" at bounding box center [1198, 655] width 55 height 21
drag, startPoint x: 113, startPoint y: 86, endPoint x: 123, endPoint y: 88, distance: 10.8
click at [112, 86] on div "Order details" at bounding box center [111, 90] width 59 height 13
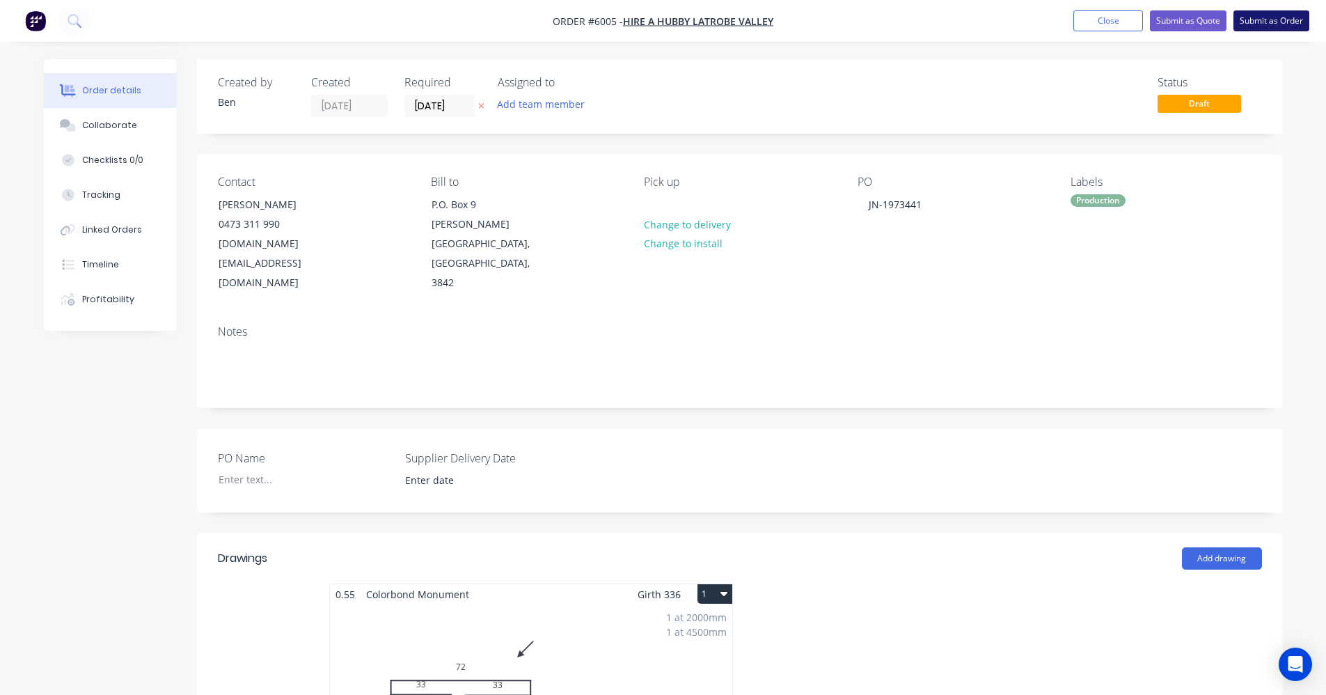
click at [1284, 15] on button "Submit as Order" at bounding box center [1271, 20] width 76 height 21
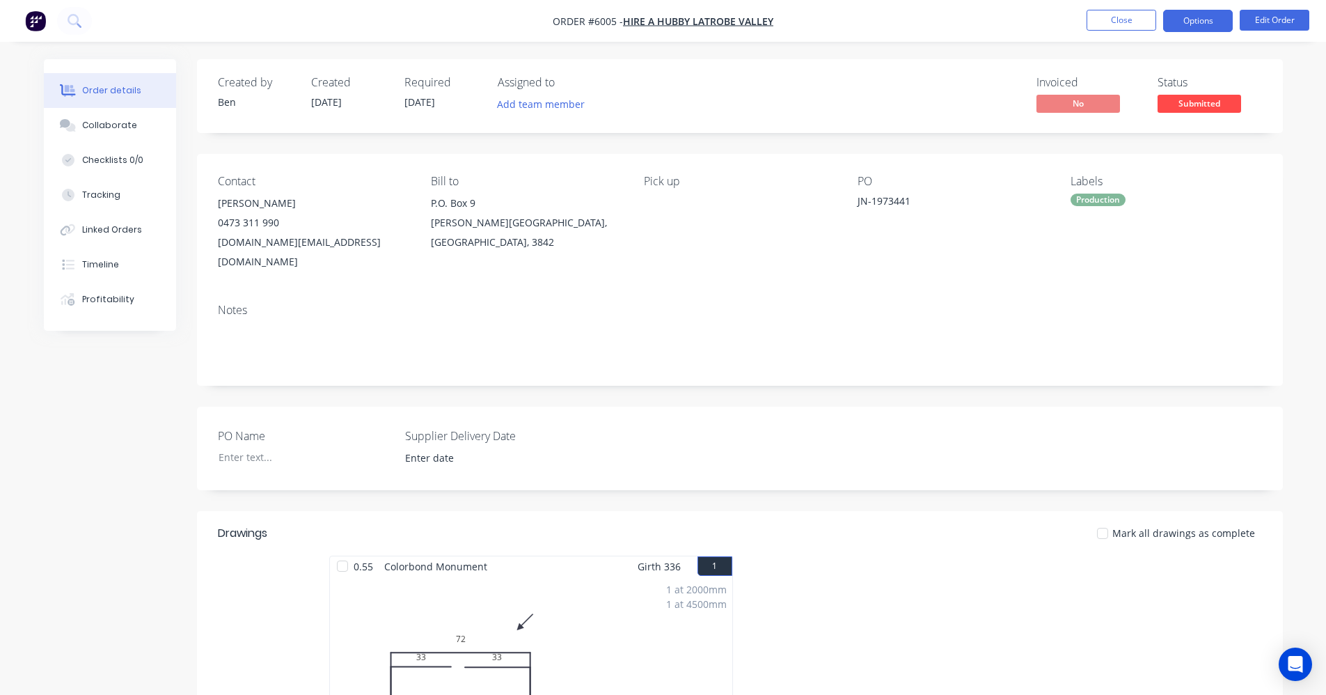
click at [1206, 24] on button "Options" at bounding box center [1198, 21] width 70 height 22
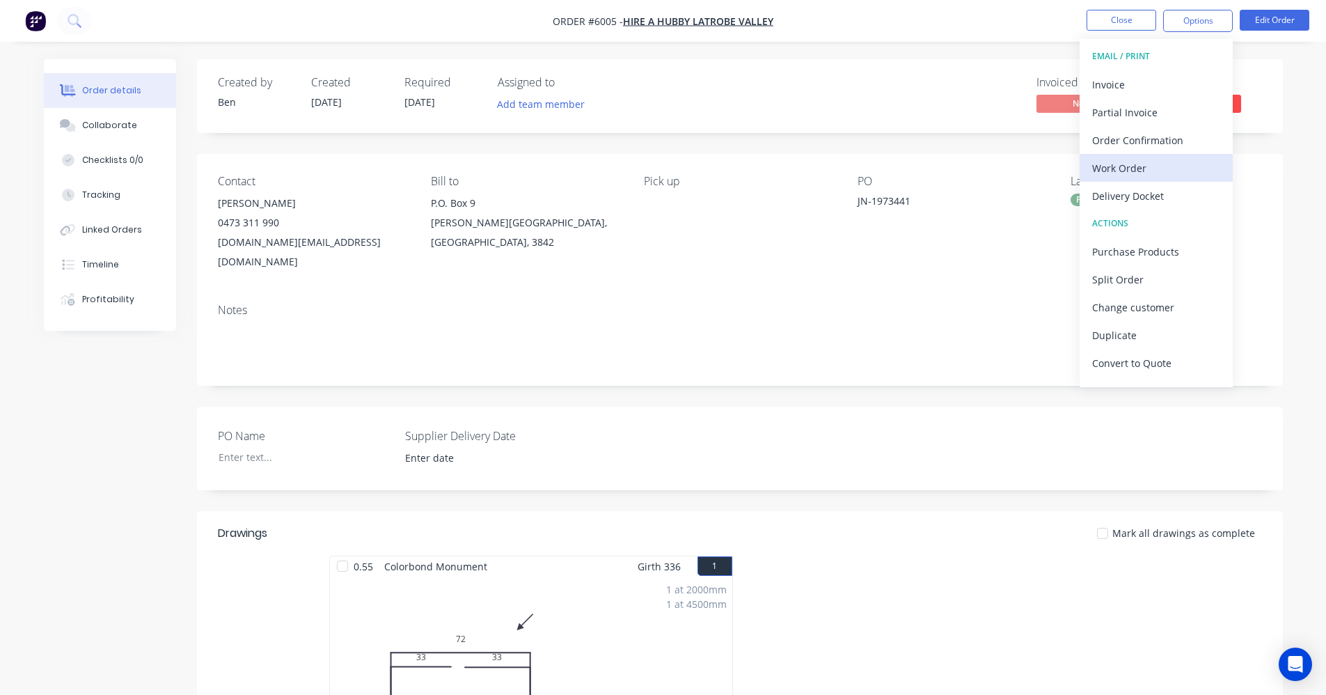
click at [1132, 162] on div "Work Order" at bounding box center [1156, 168] width 128 height 20
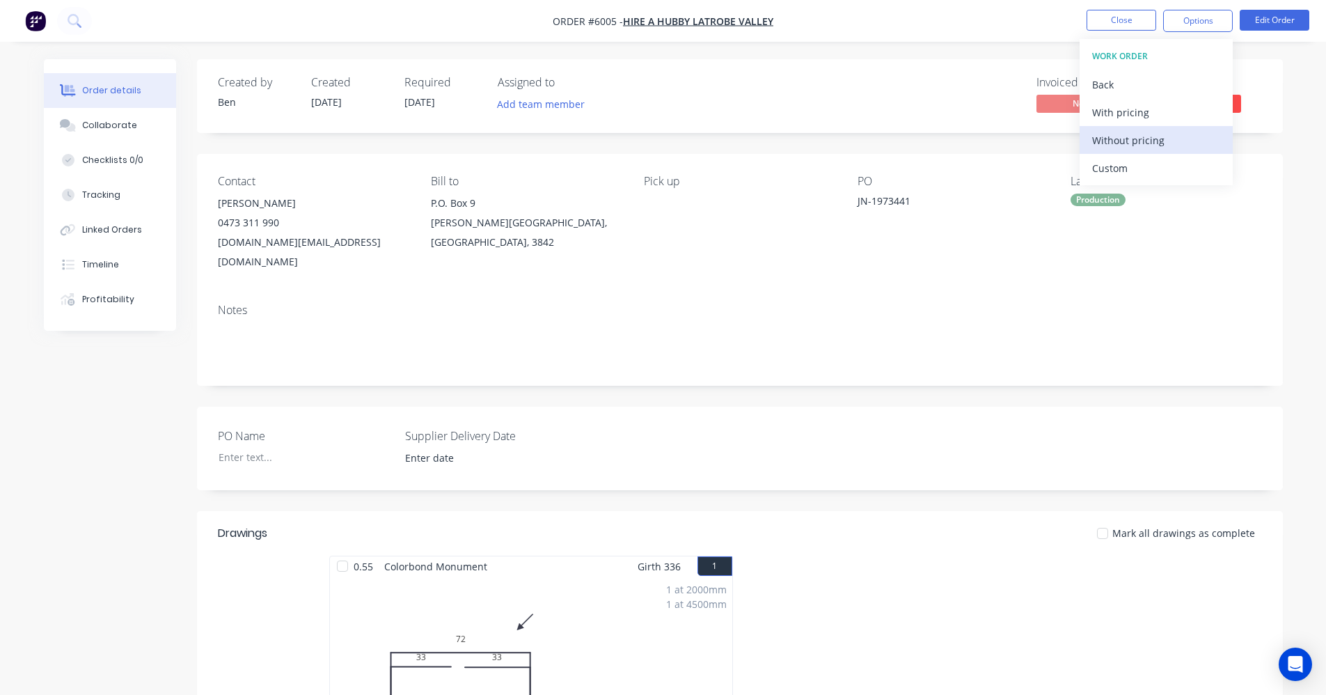
click at [1126, 139] on div "Without pricing" at bounding box center [1156, 140] width 128 height 20
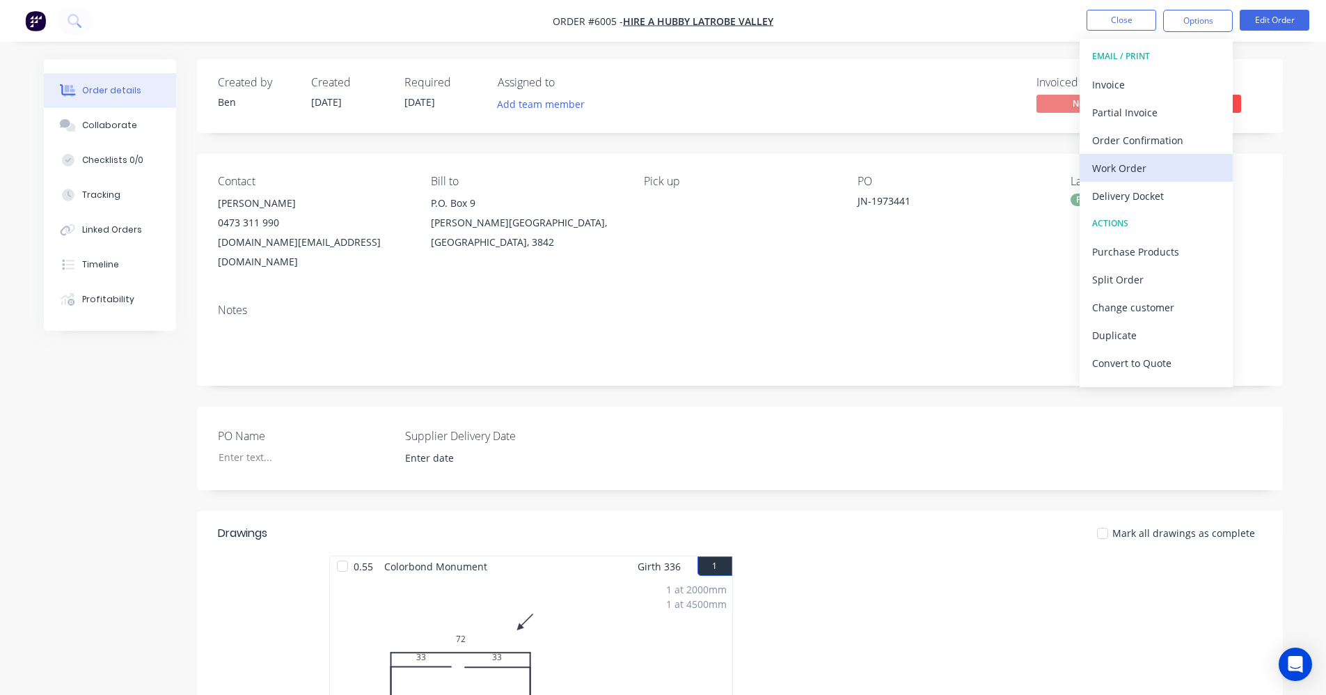
click at [1139, 166] on div "Work Order" at bounding box center [1156, 168] width 128 height 20
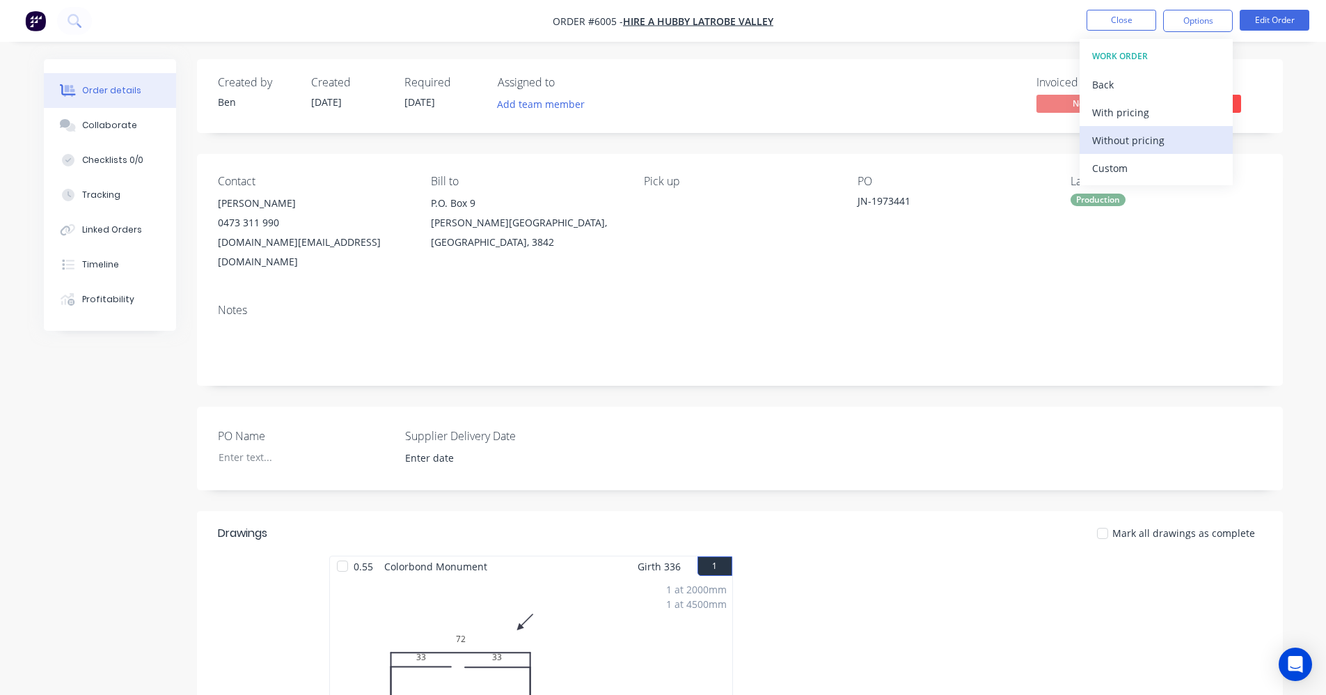
click at [1126, 145] on div "Without pricing" at bounding box center [1156, 140] width 128 height 20
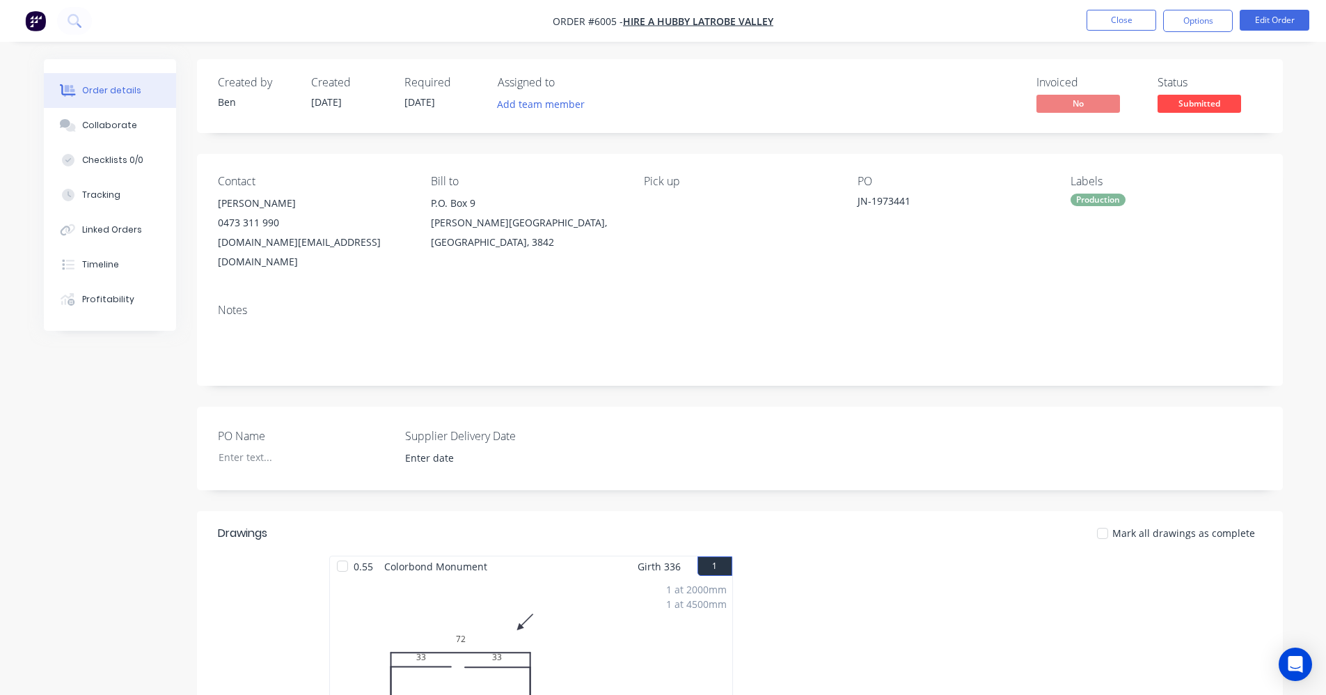
drag, startPoint x: 766, startPoint y: 248, endPoint x: 1041, endPoint y: 129, distance: 300.5
click at [767, 248] on div "Pick up" at bounding box center [739, 223] width 191 height 97
click at [1197, 100] on span "Submitted" at bounding box center [1200, 103] width 84 height 17
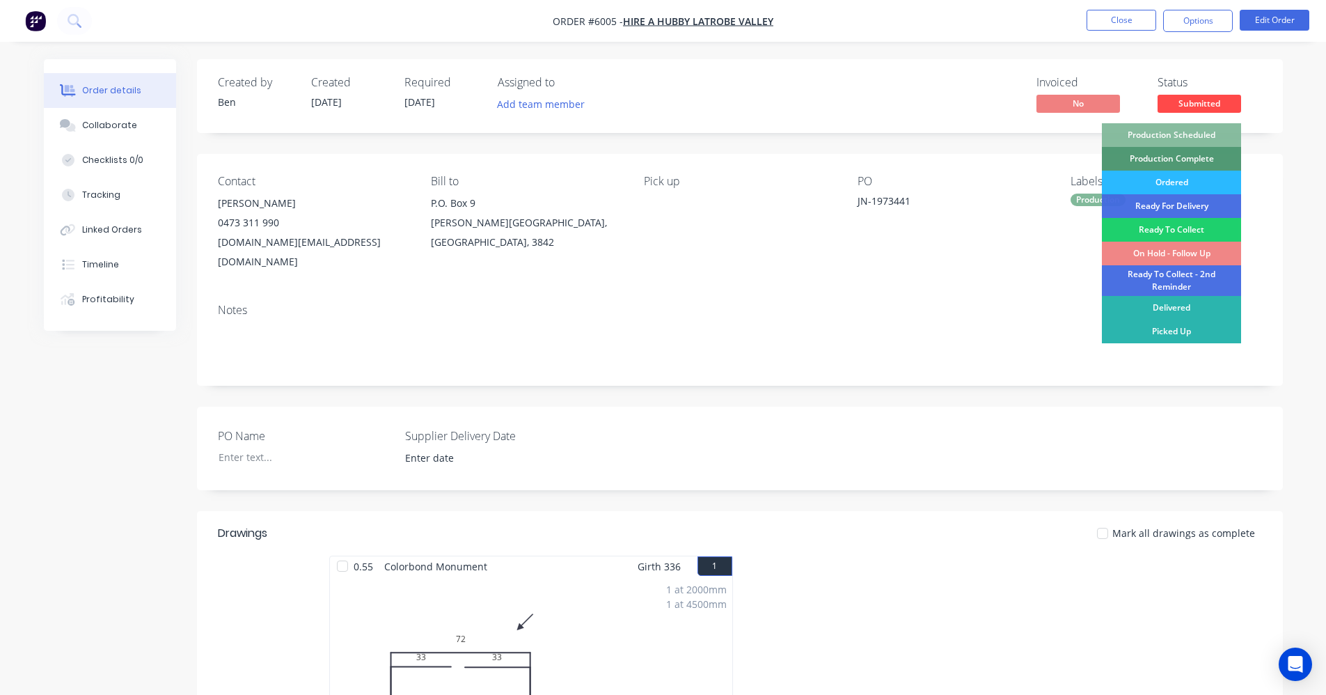
drag, startPoint x: 1202, startPoint y: 128, endPoint x: 1189, endPoint y: 109, distance: 23.0
click at [1201, 128] on div "Production Scheduled" at bounding box center [1171, 135] width 139 height 24
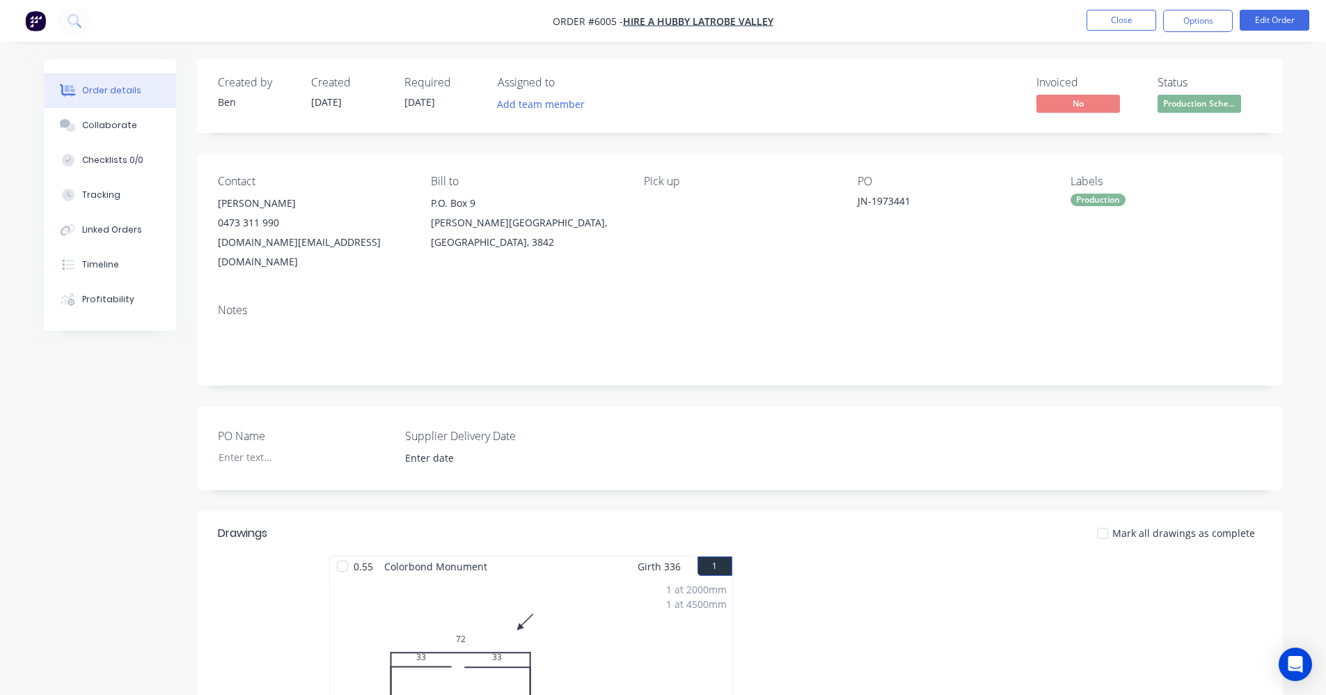
click at [1111, 6] on nav "Order #6005 - HIRE A HUBBY LATROBE VALLEY Close Options Edit Order" at bounding box center [663, 21] width 1326 height 42
click at [1117, 21] on button "Close" at bounding box center [1122, 20] width 70 height 21
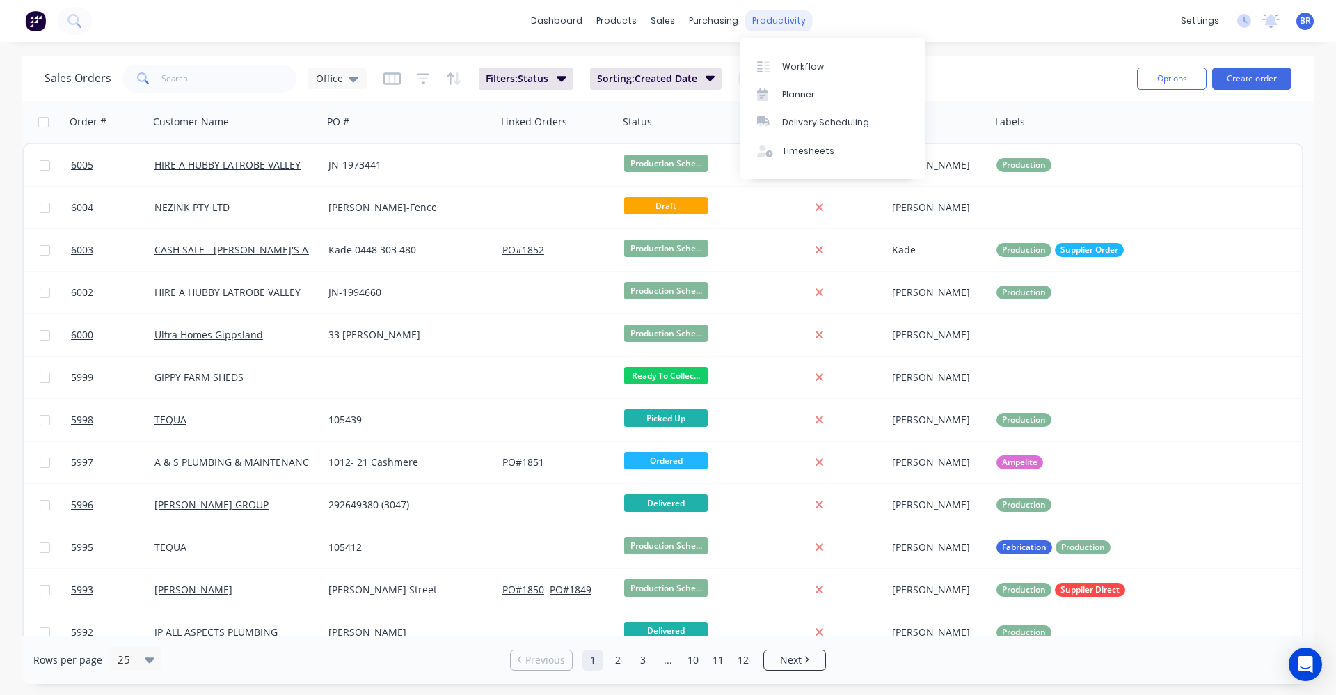
click at [759, 22] on div "productivity" at bounding box center [779, 20] width 68 height 21
click at [805, 122] on div "Delivery Scheduling" at bounding box center [825, 122] width 87 height 13
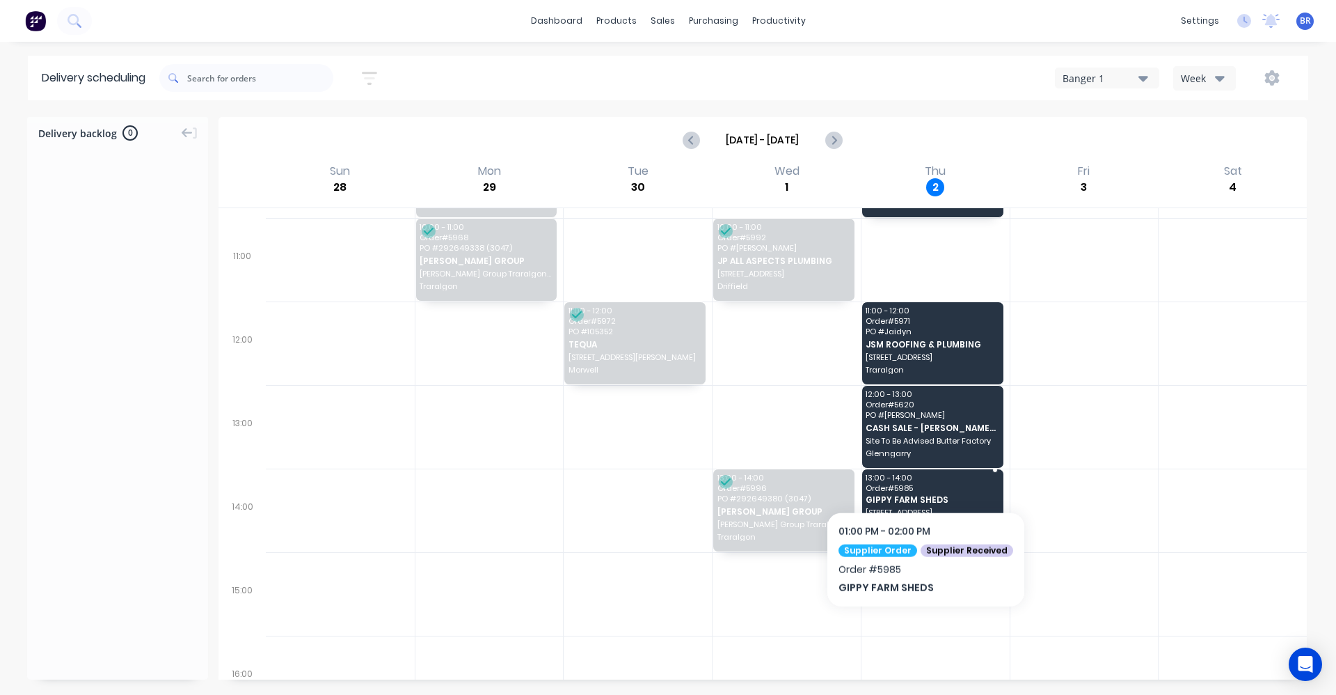
scroll to position [180, 0]
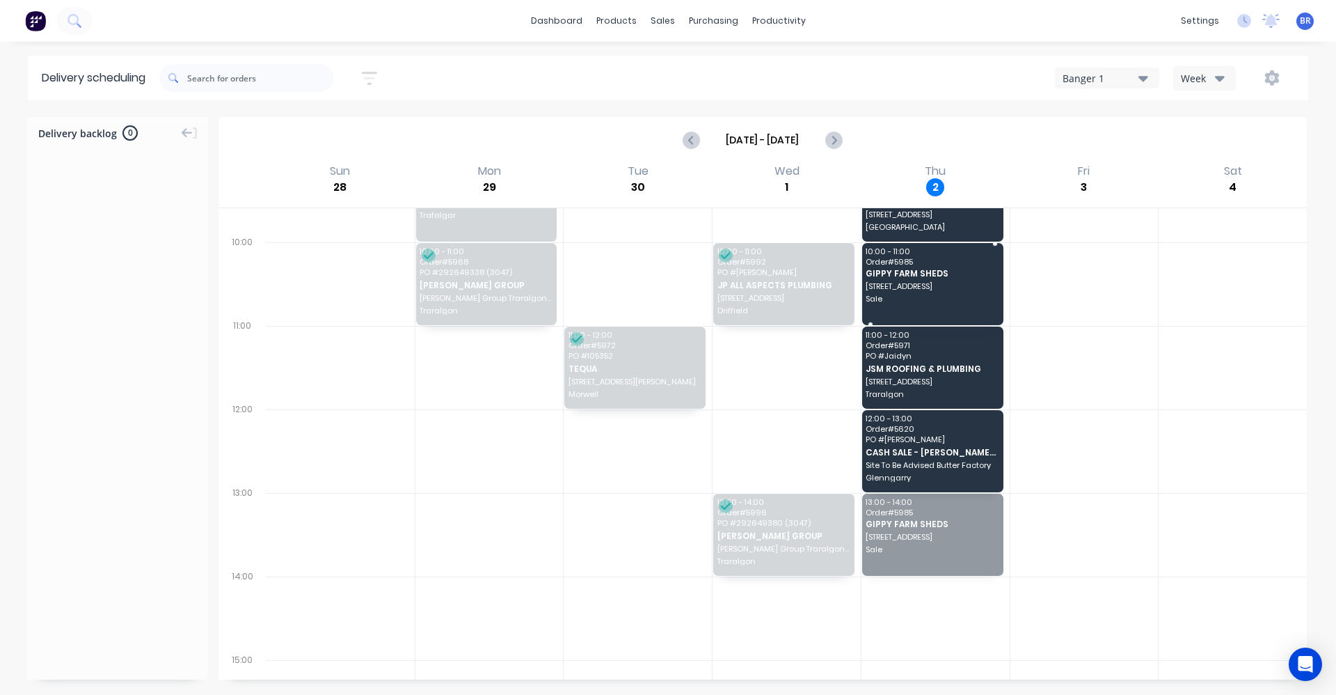
drag, startPoint x: 908, startPoint y: 521, endPoint x: 903, endPoint y: 281, distance: 240.2
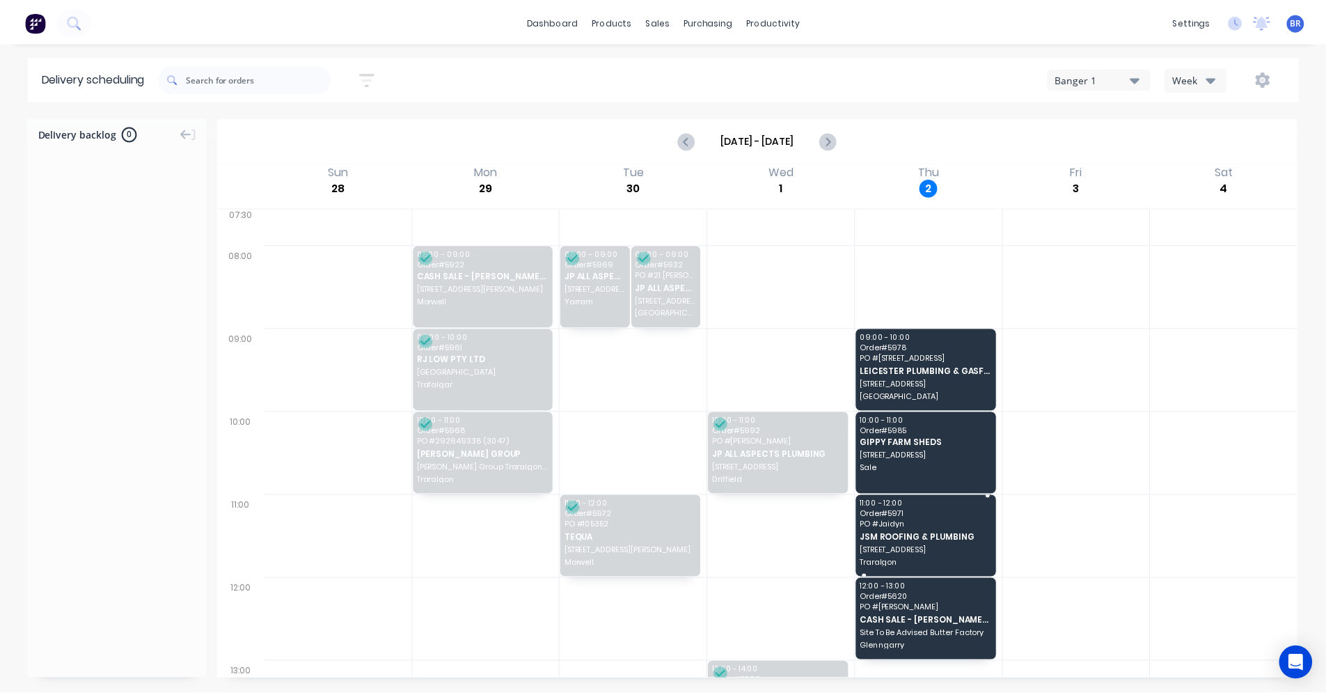
scroll to position [0, 0]
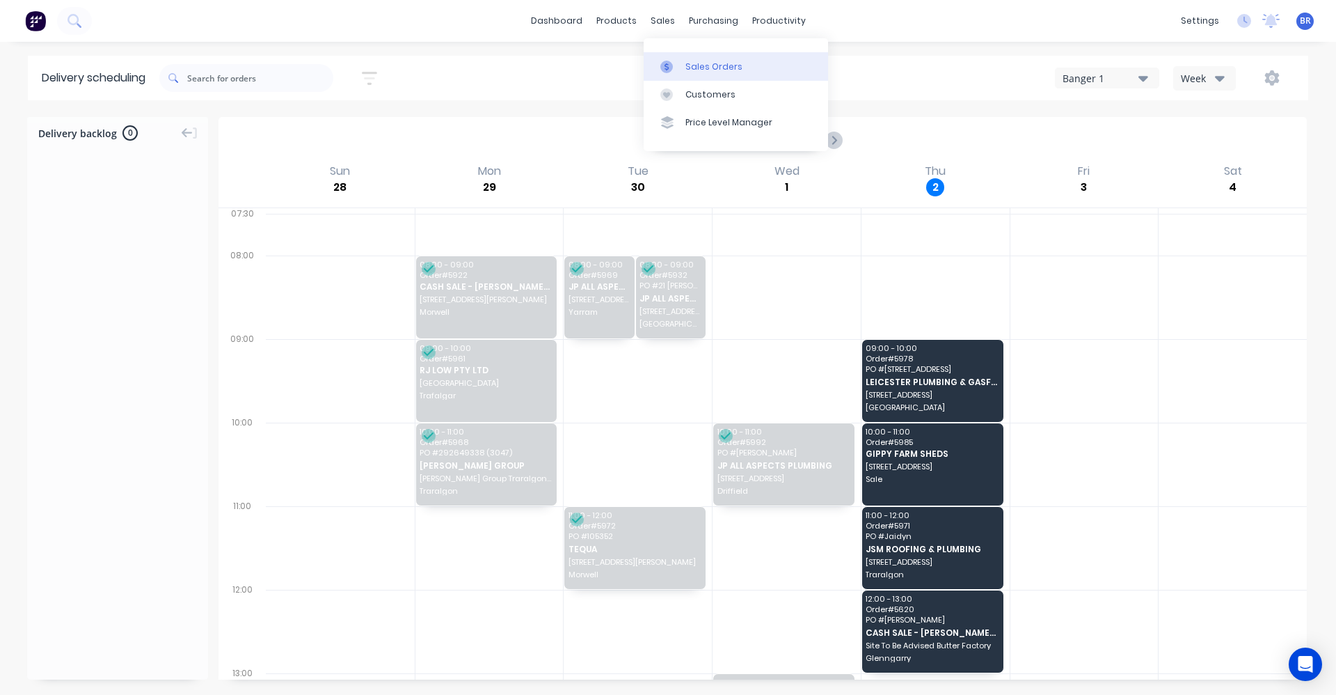
click at [690, 63] on div "Sales Orders" at bounding box center [714, 67] width 57 height 13
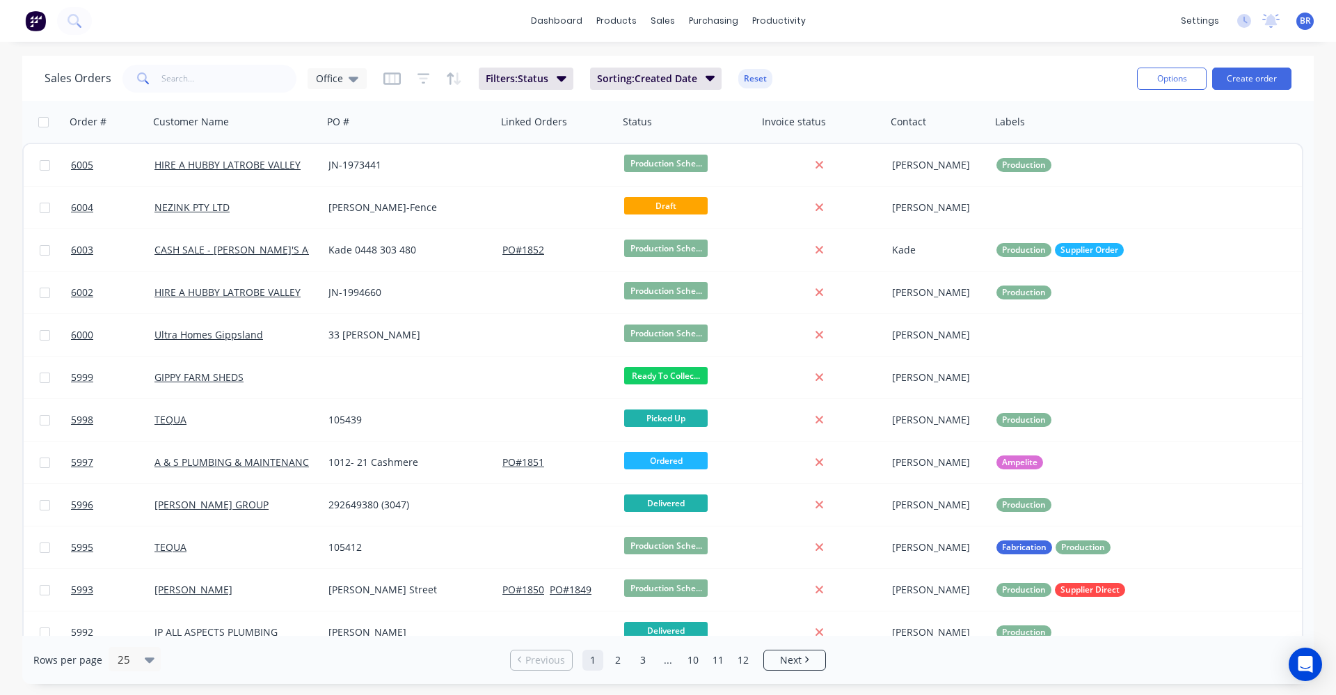
click at [171, 62] on div "Sales Orders Office Filters: Status Sorting: Created Date Reset" at bounding box center [586, 78] width 1082 height 34
click at [185, 85] on input "text" at bounding box center [229, 79] width 136 height 28
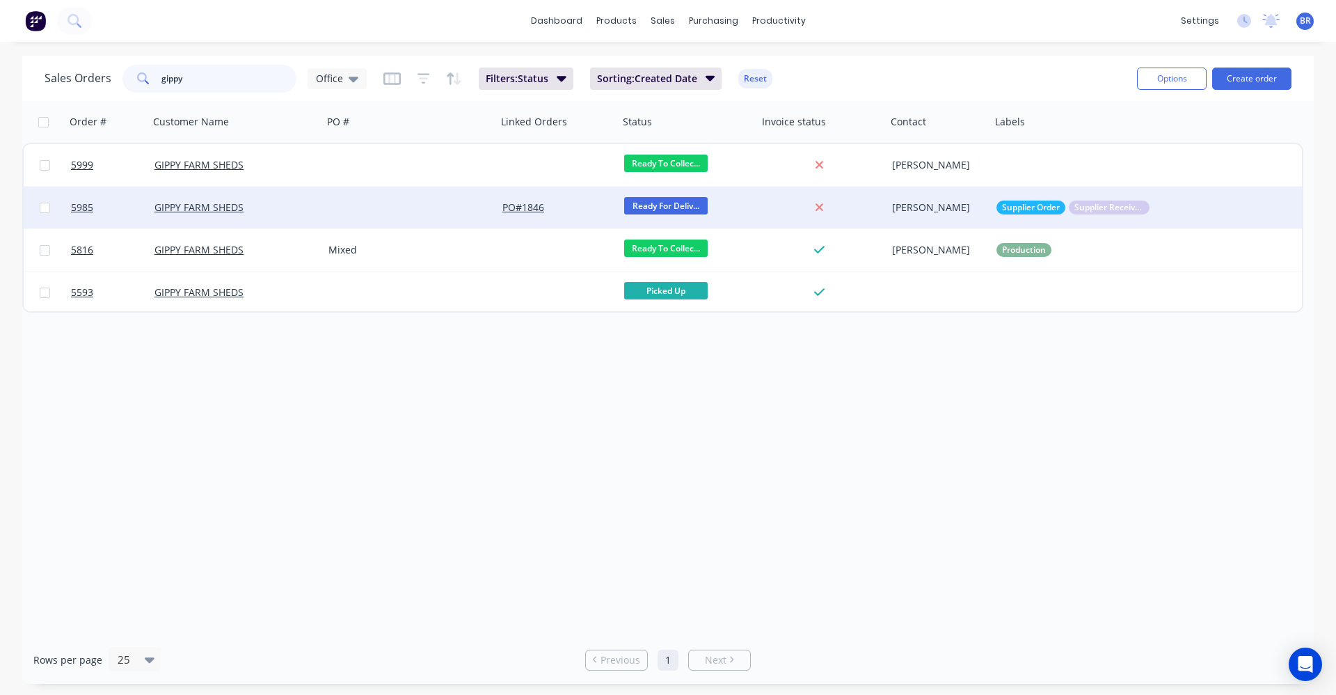
type input "gippy"
click at [354, 203] on div at bounding box center [410, 208] width 174 height 42
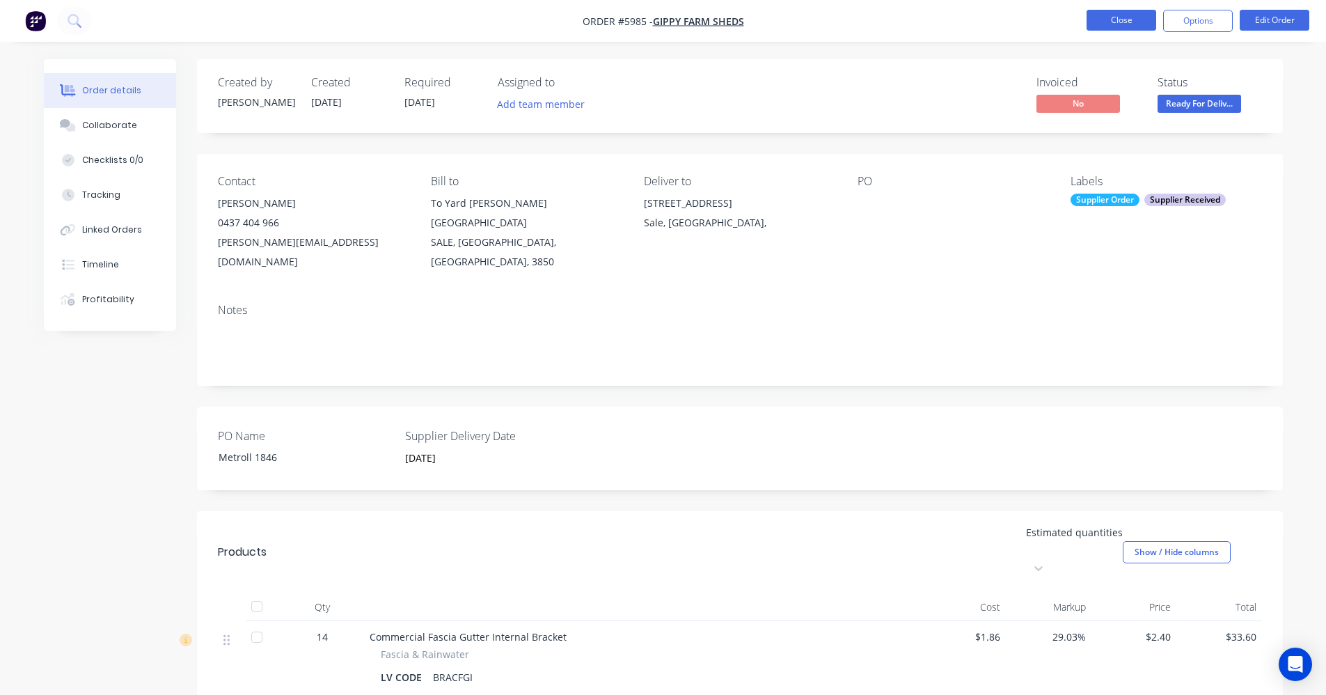
click at [1117, 23] on button "Close" at bounding box center [1122, 20] width 70 height 21
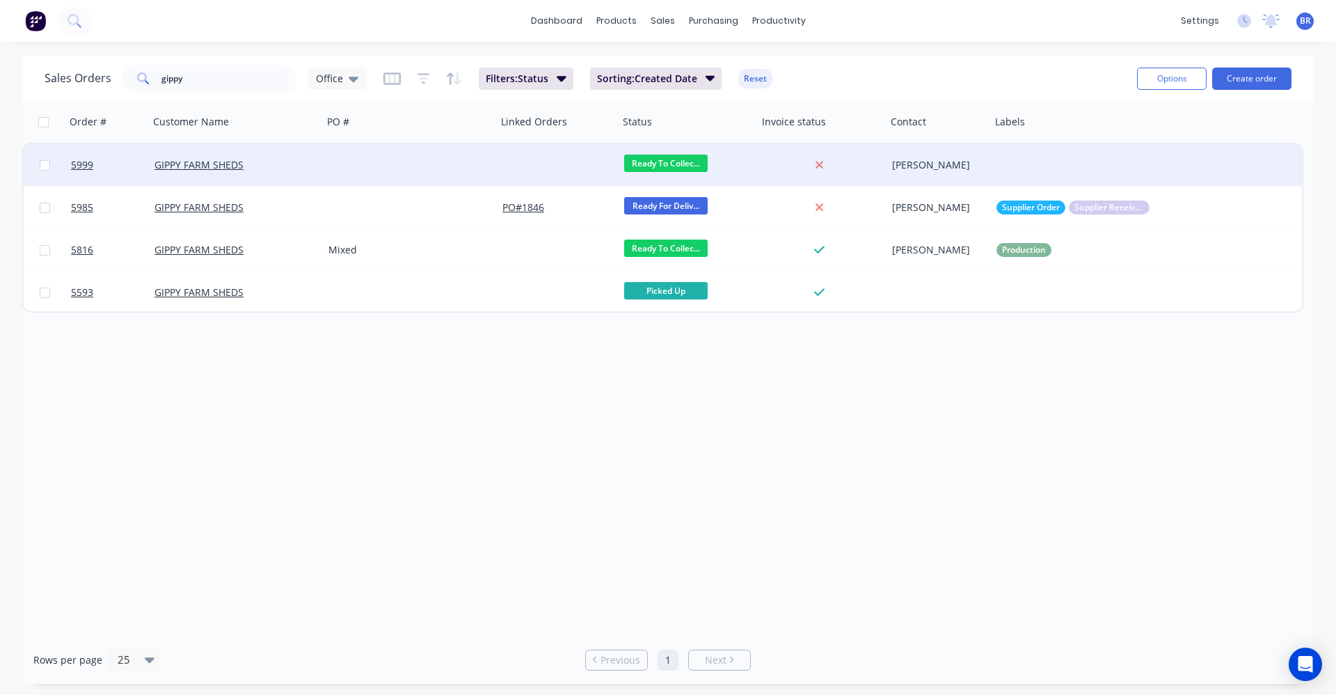
click at [295, 158] on div "GIPPY FARM SHEDS" at bounding box center [232, 165] width 155 height 14
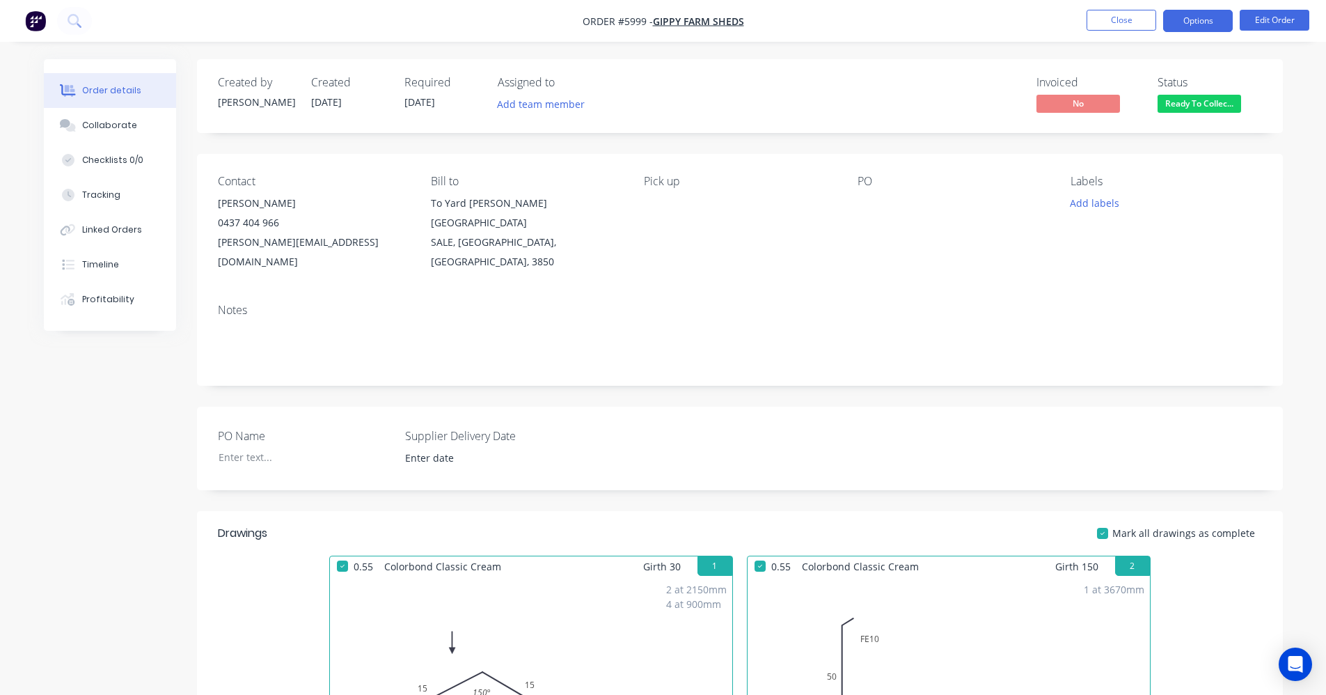
click at [1192, 22] on button "Options" at bounding box center [1198, 21] width 70 height 22
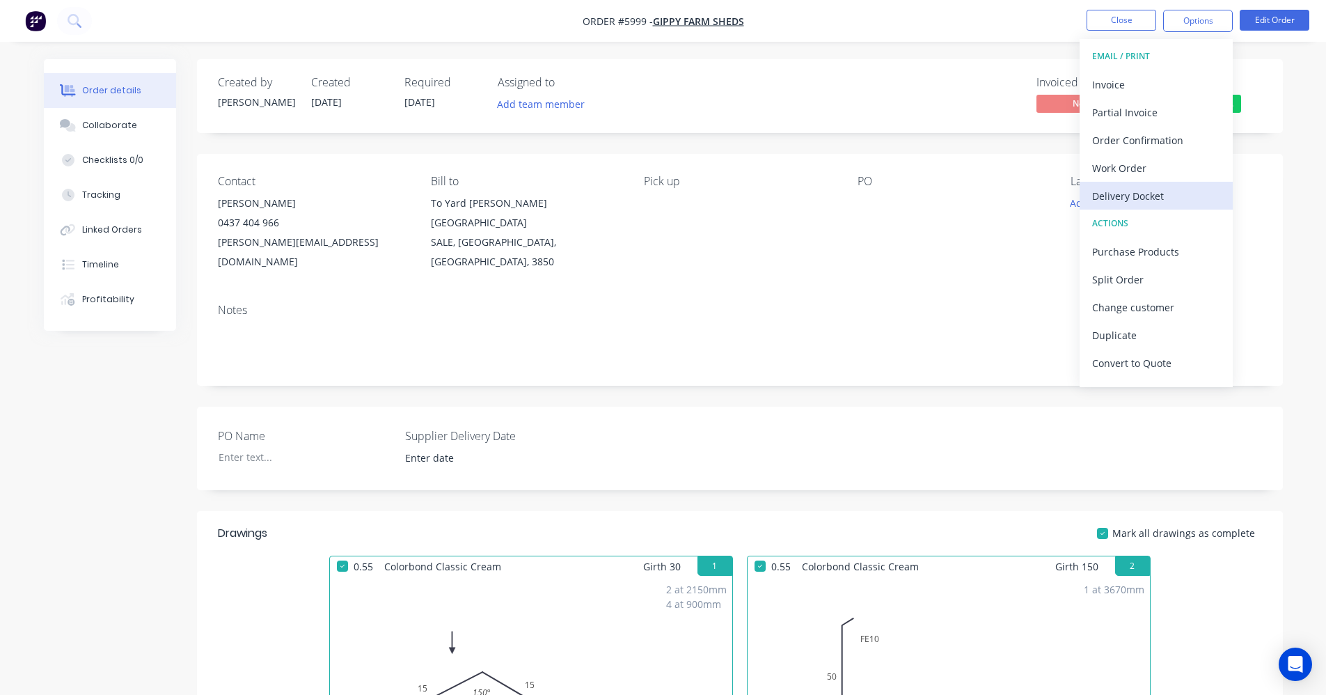
click at [1142, 191] on div "Delivery Docket" at bounding box center [1156, 196] width 128 height 20
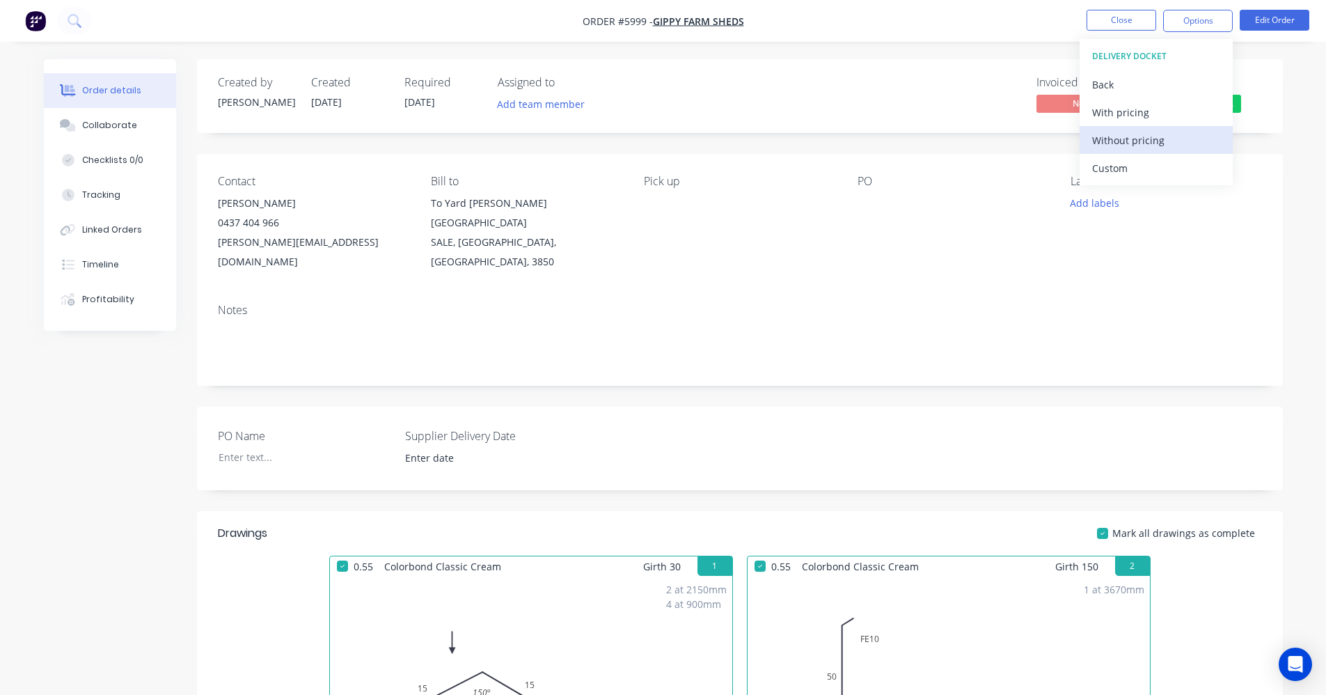
click at [1131, 147] on div "Without pricing" at bounding box center [1156, 140] width 128 height 20
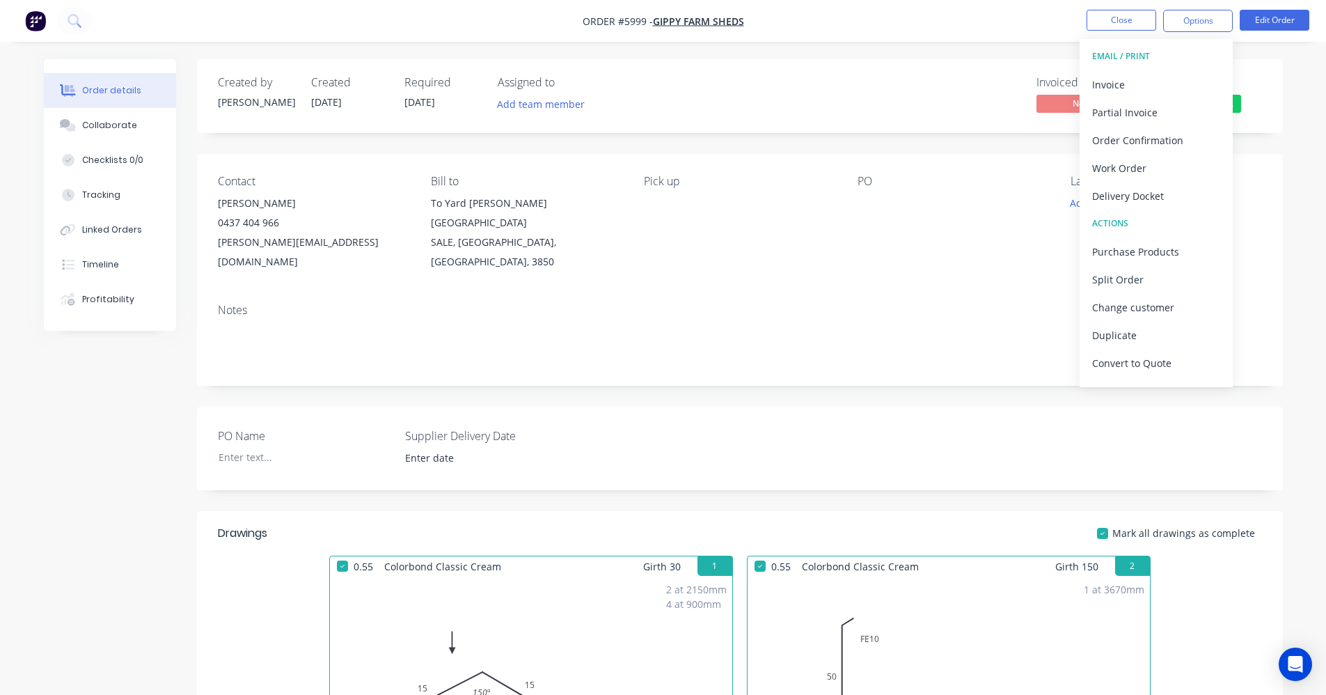
drag, startPoint x: 939, startPoint y: 294, endPoint x: 954, endPoint y: 292, distance: 15.6
click at [939, 303] on div "Notes" at bounding box center [740, 309] width 1044 height 13
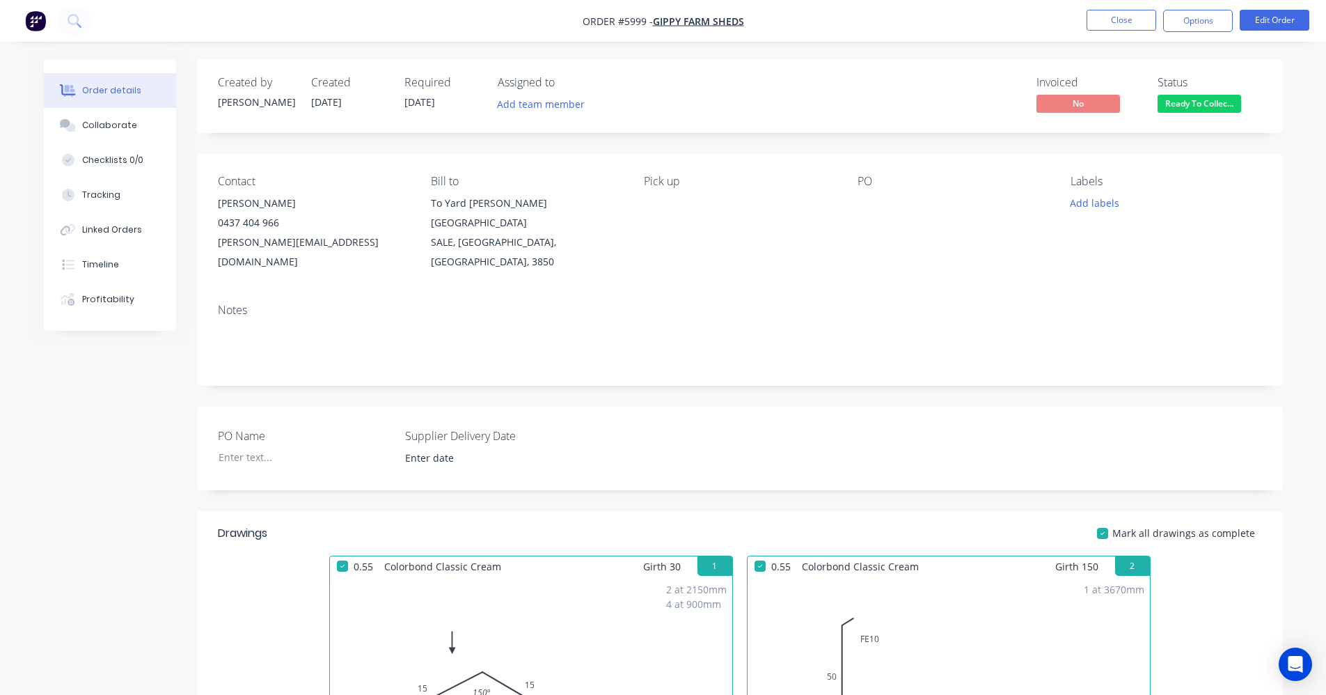
click at [1192, 109] on span "Ready To Collec..." at bounding box center [1200, 103] width 84 height 17
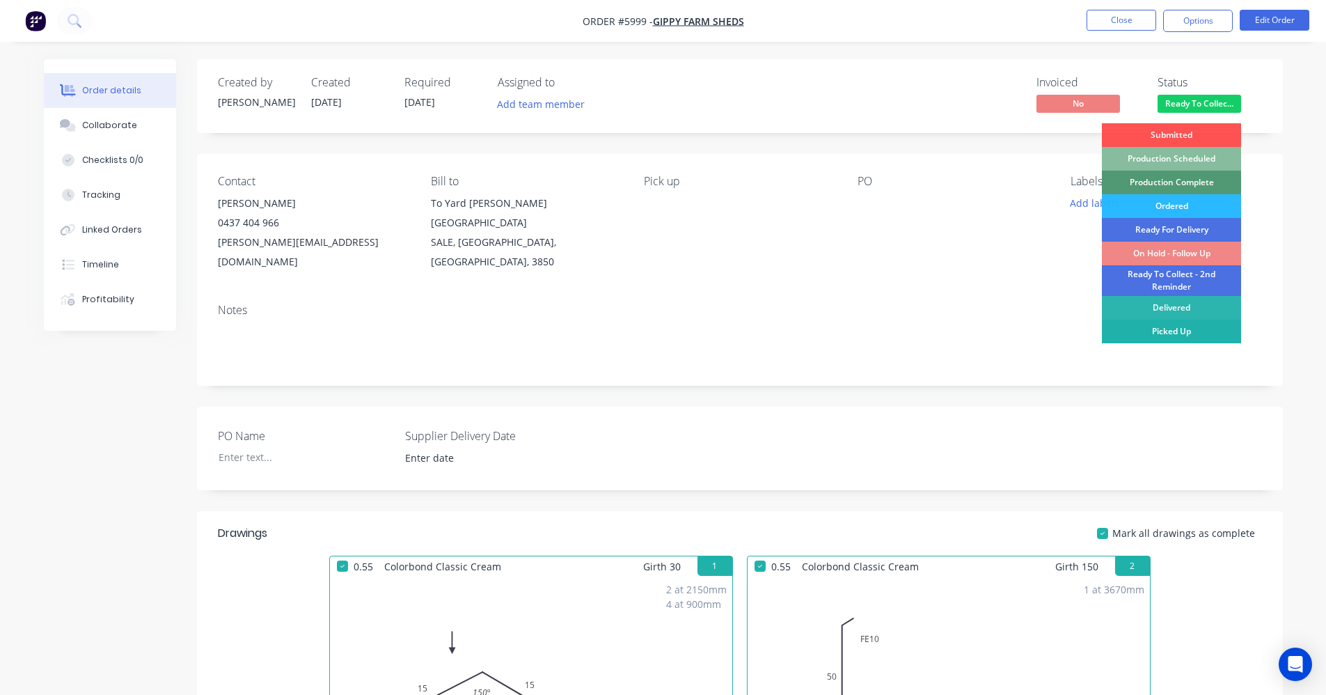
click at [1173, 332] on div "Picked Up" at bounding box center [1171, 331] width 139 height 24
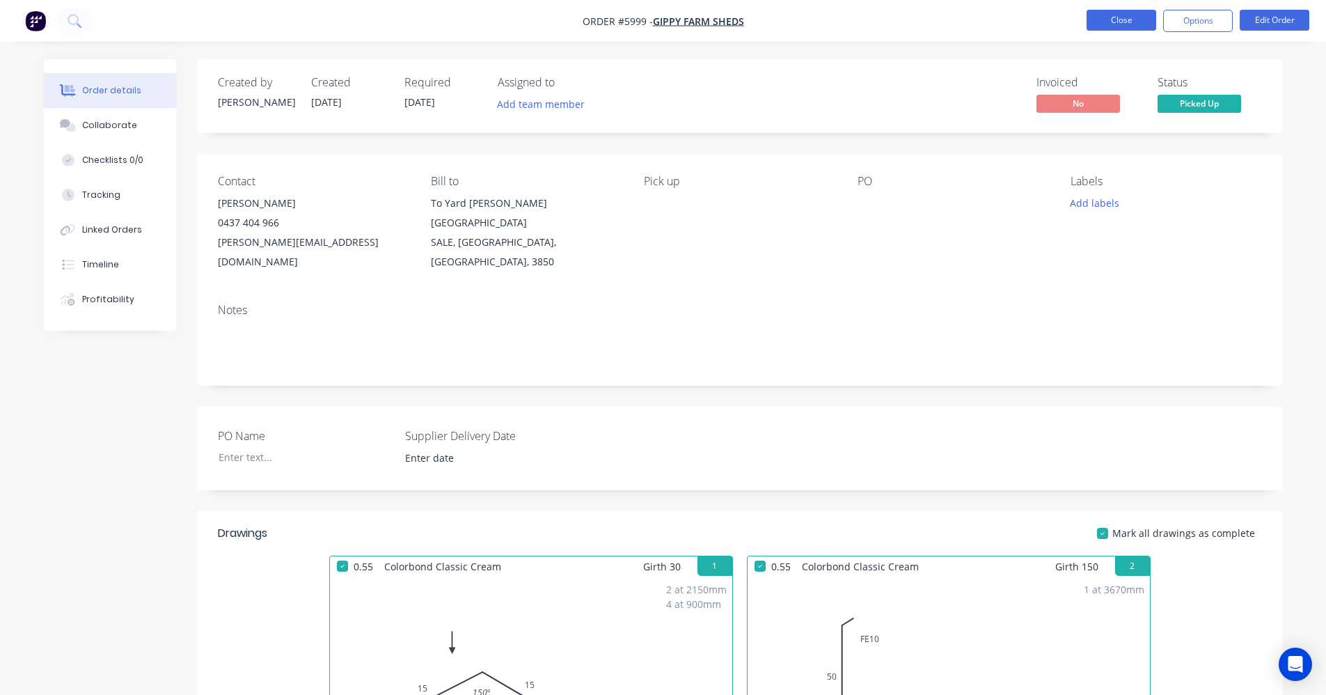
click at [1133, 18] on button "Close" at bounding box center [1122, 20] width 70 height 21
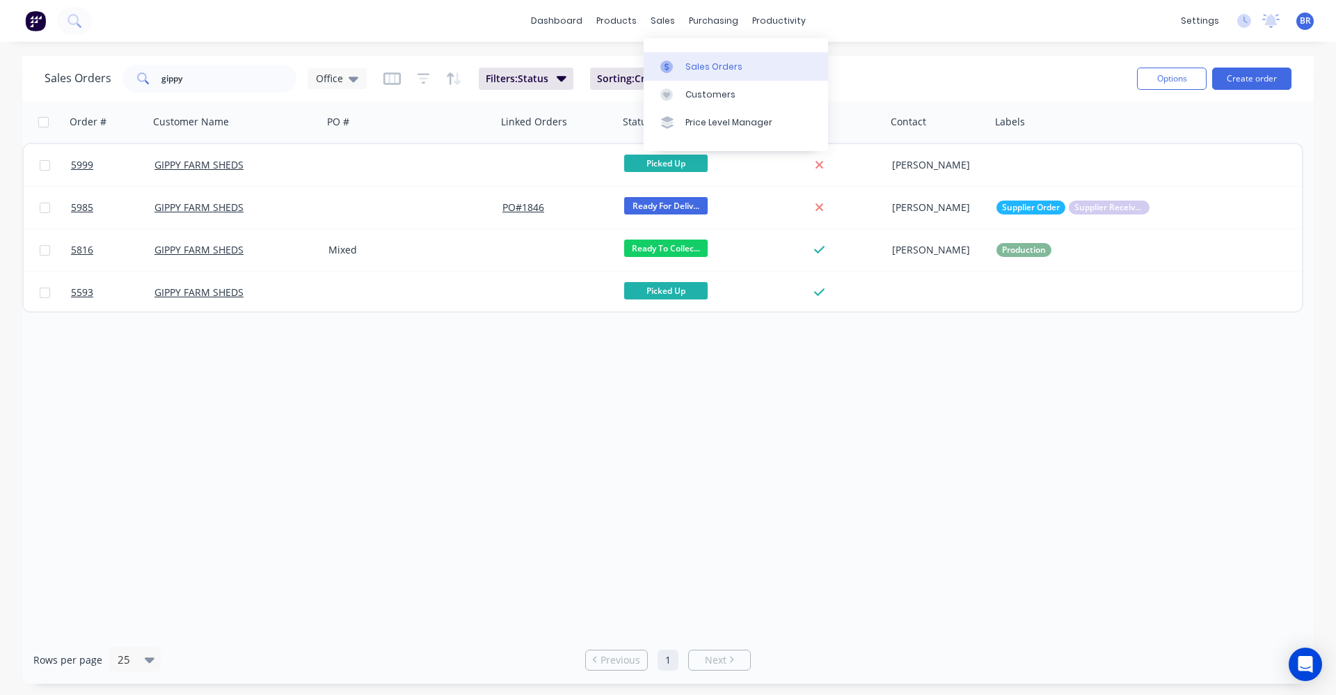
click at [688, 68] on div "Sales Orders" at bounding box center [714, 67] width 57 height 13
drag, startPoint x: 171, startPoint y: 74, endPoint x: 126, endPoint y: 70, distance: 44.8
click at [129, 70] on div "gippy" at bounding box center [210, 79] width 174 height 28
click at [656, 22] on div "sales" at bounding box center [663, 20] width 38 height 21
click at [696, 65] on div "Sales Orders" at bounding box center [714, 67] width 57 height 13
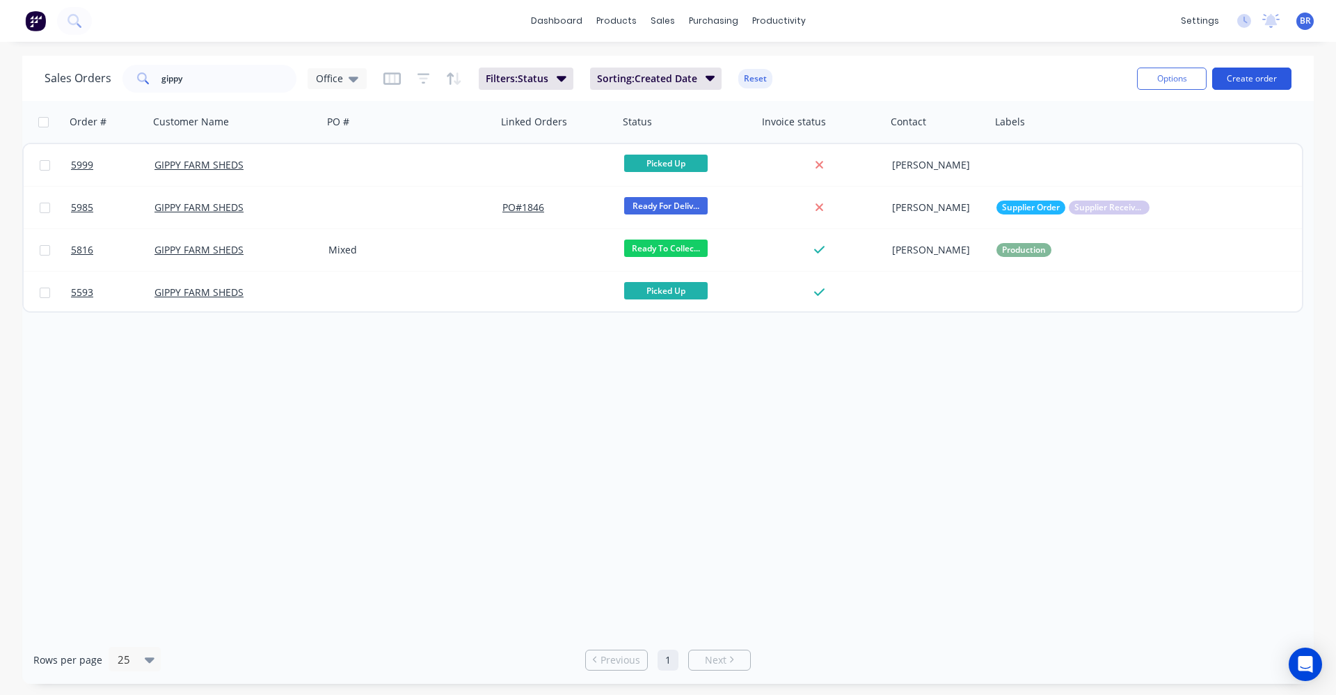
click at [1269, 80] on button "Create order" at bounding box center [1252, 79] width 79 height 22
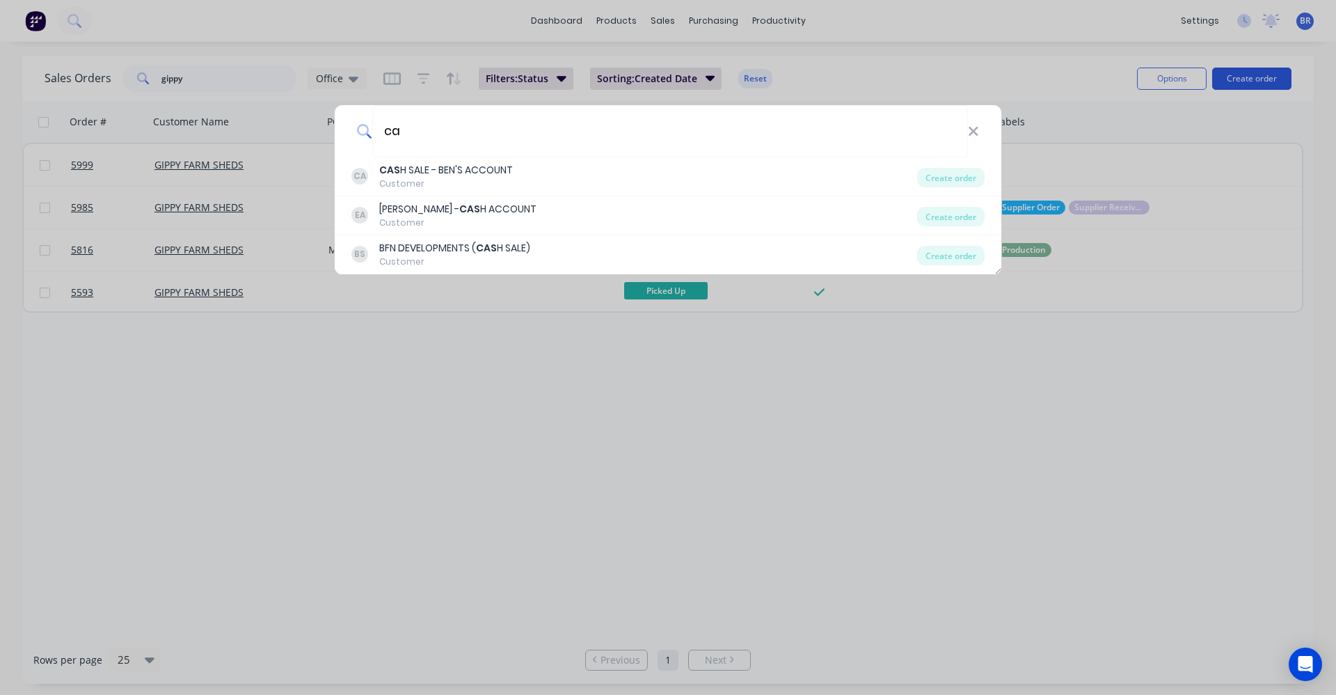
type input "c"
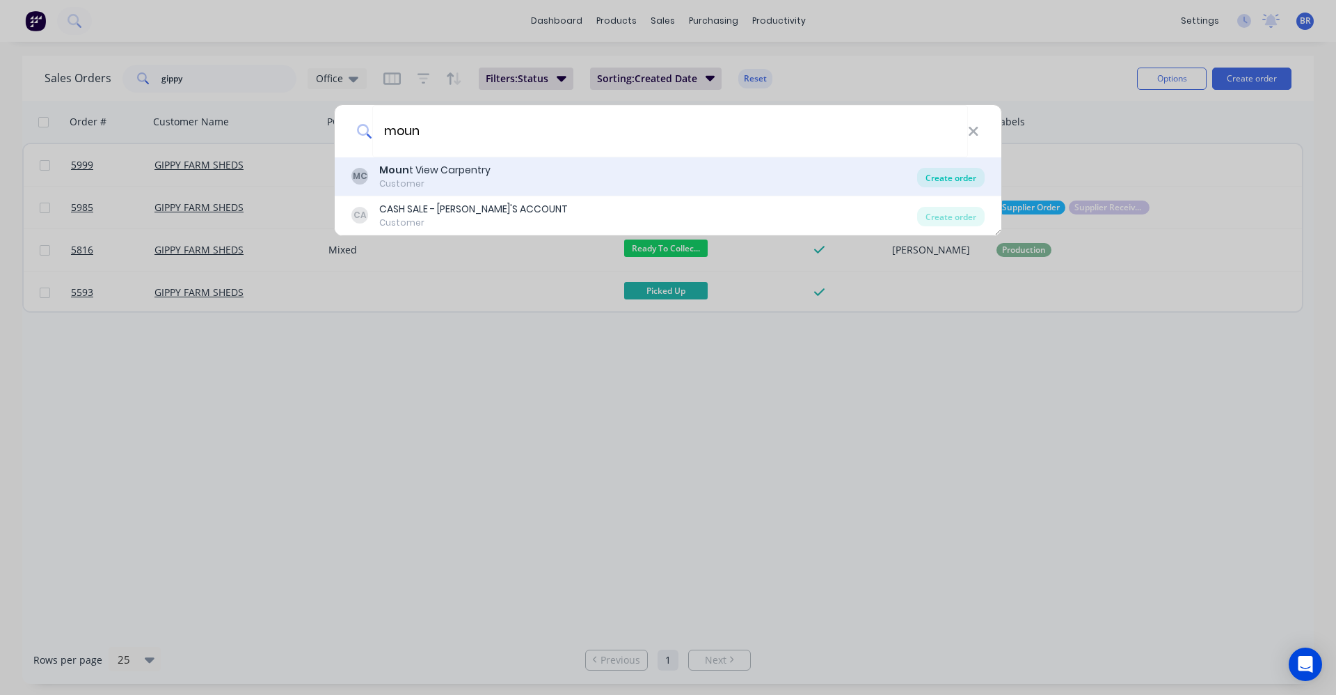
type input "moun"
click at [951, 181] on div "Create order" at bounding box center [951, 177] width 68 height 19
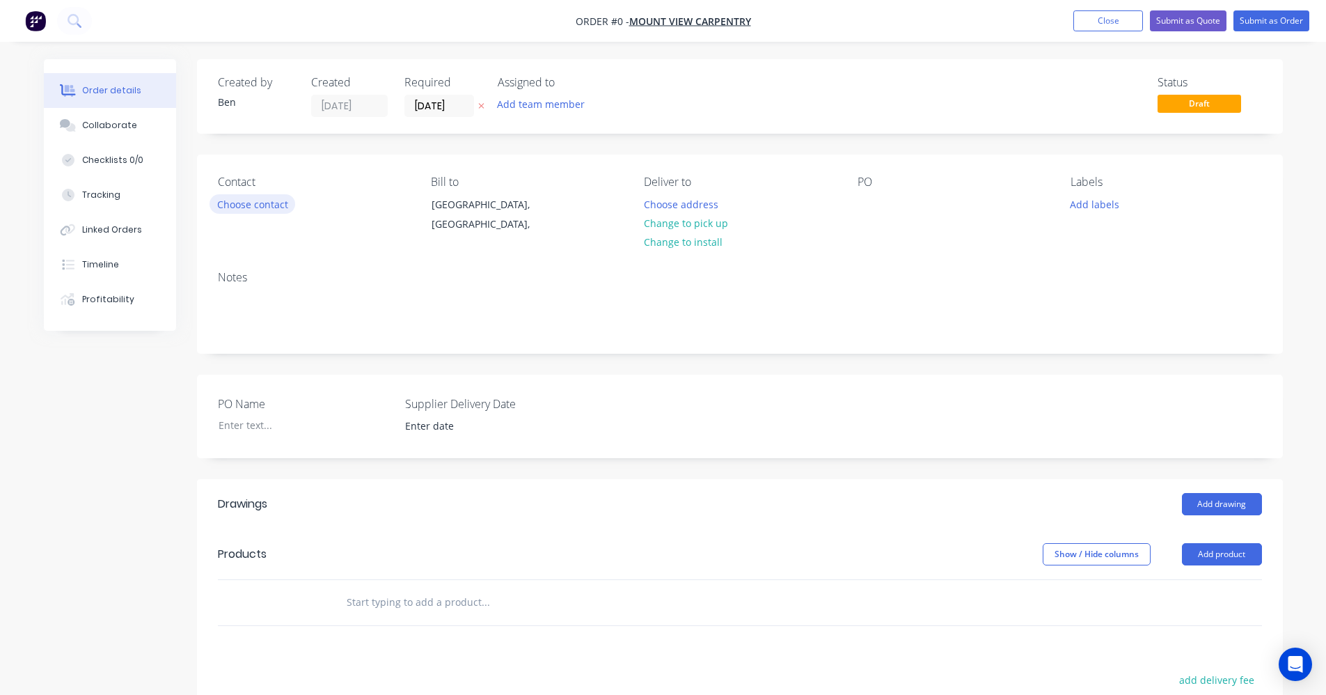
click at [260, 204] on button "Choose contact" at bounding box center [253, 203] width 86 height 19
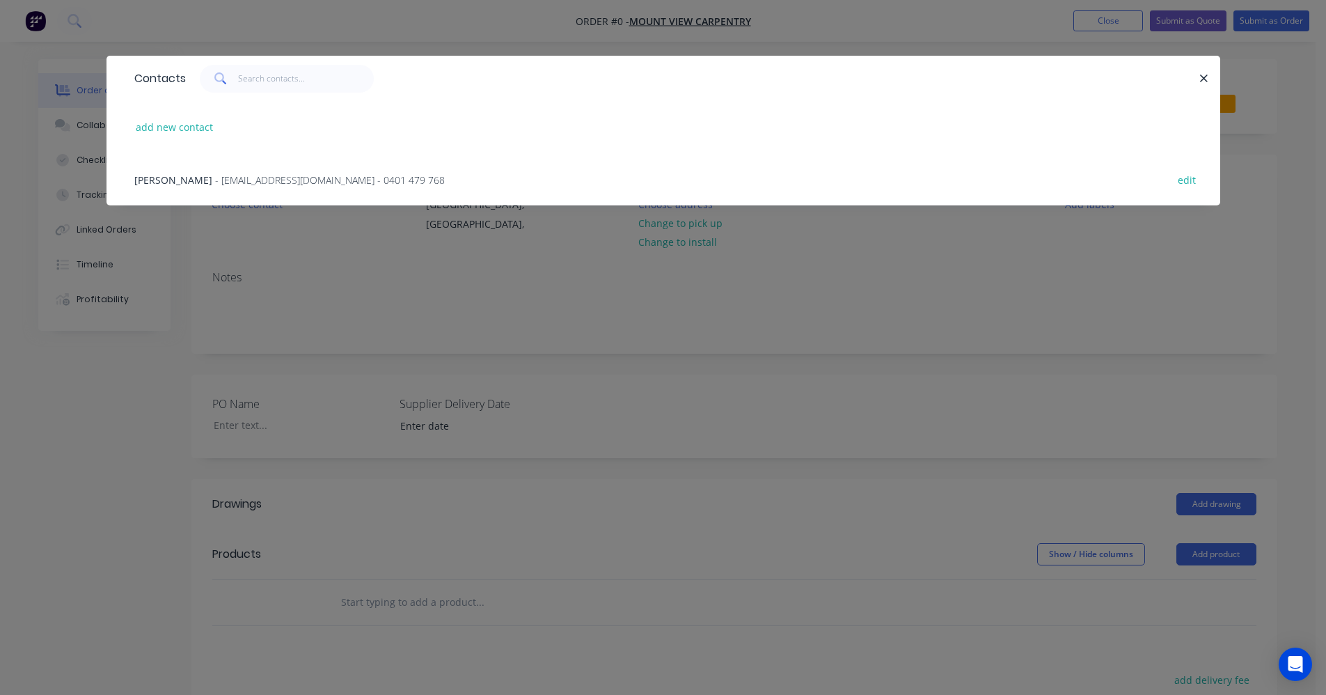
click at [321, 185] on span "- mountviewcarpentry@outlook.com - 0401 479 768" at bounding box center [330, 179] width 230 height 13
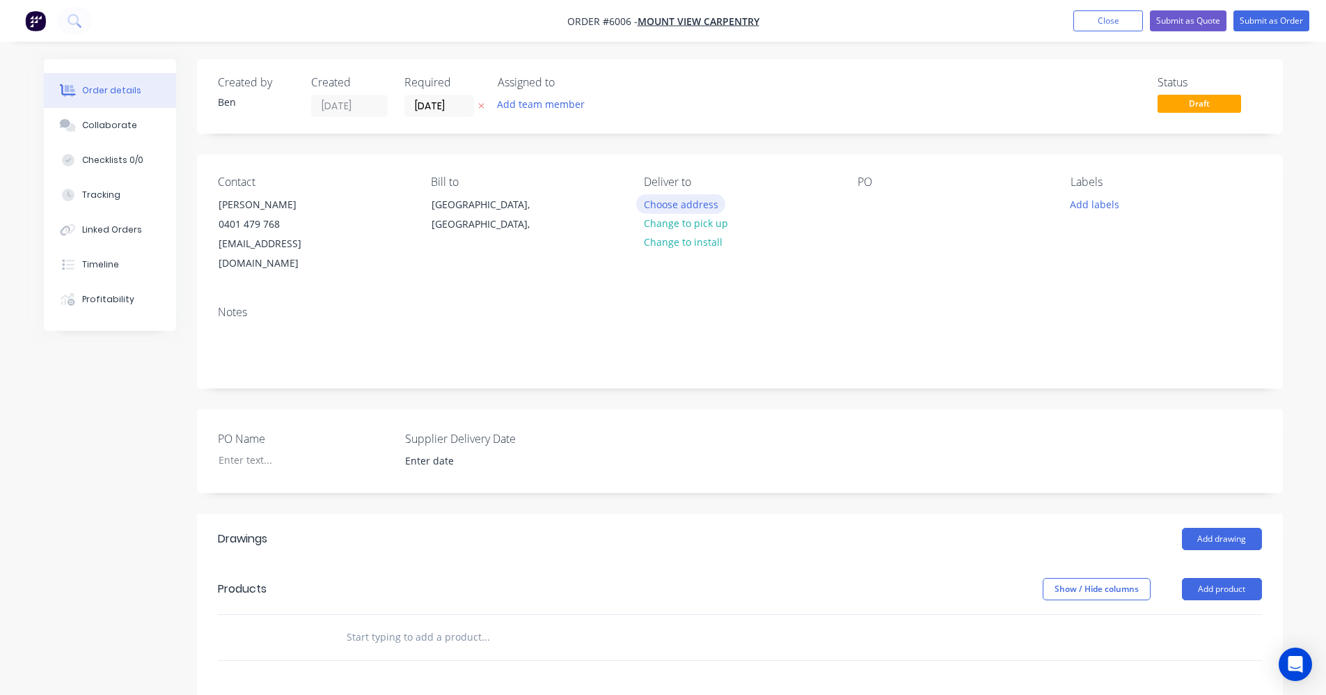
click at [689, 202] on button "Choose address" at bounding box center [680, 203] width 89 height 19
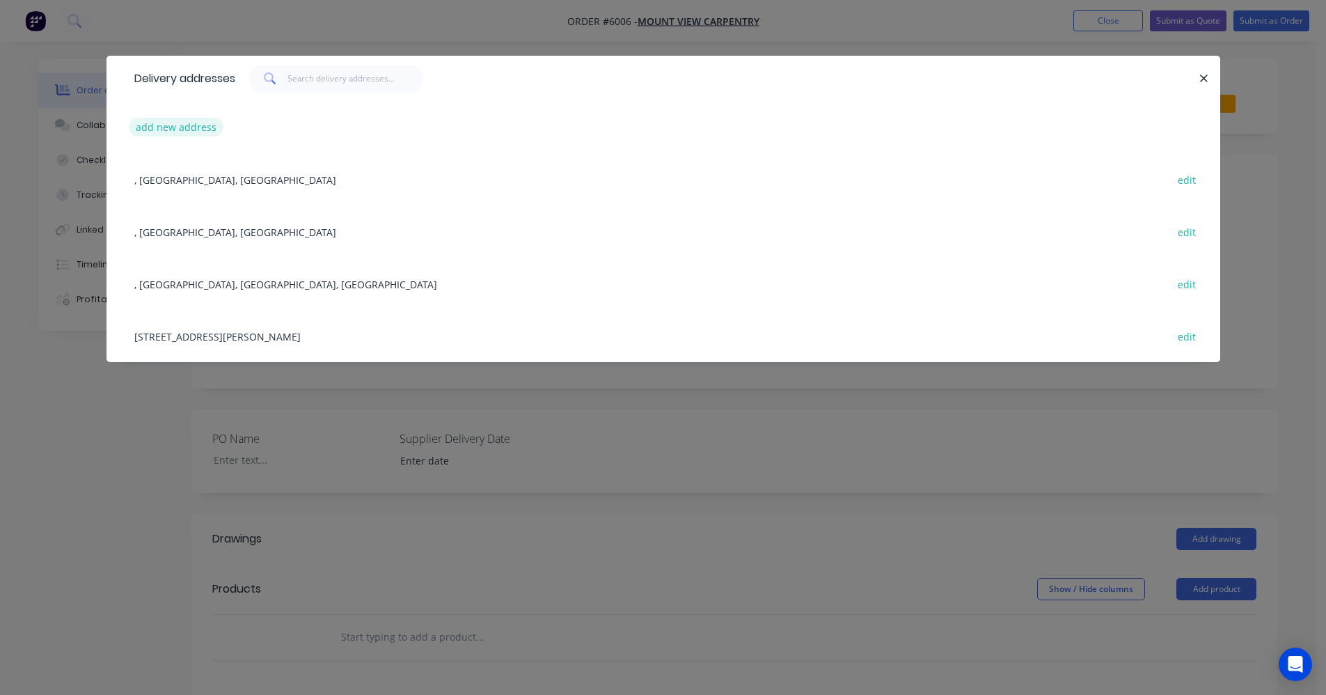
click at [180, 124] on button "add new address" at bounding box center [176, 127] width 95 height 19
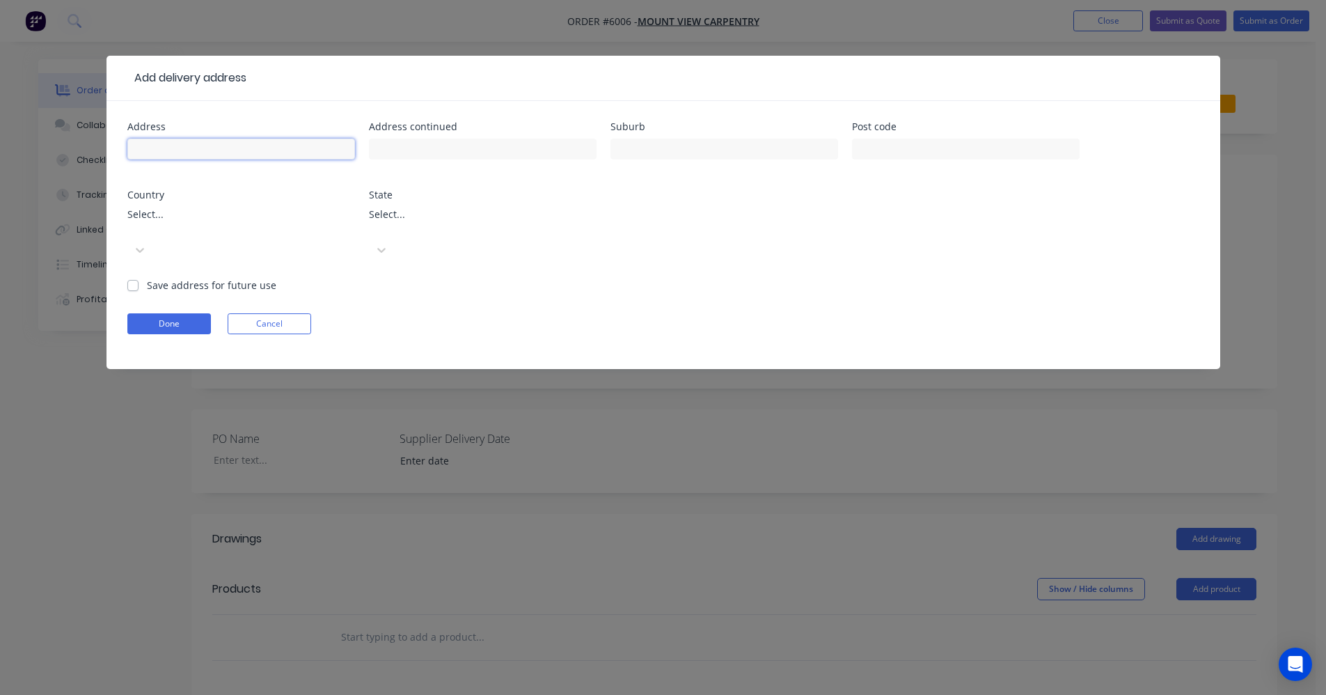
click at [189, 144] on input "text" at bounding box center [241, 149] width 228 height 21
type input "2651 Old Sale Road"
type input "Shady Creek"
click at [147, 278] on label "Save address for future use" at bounding box center [211, 285] width 129 height 15
click at [134, 278] on input "Save address for future use" at bounding box center [132, 284] width 11 height 13
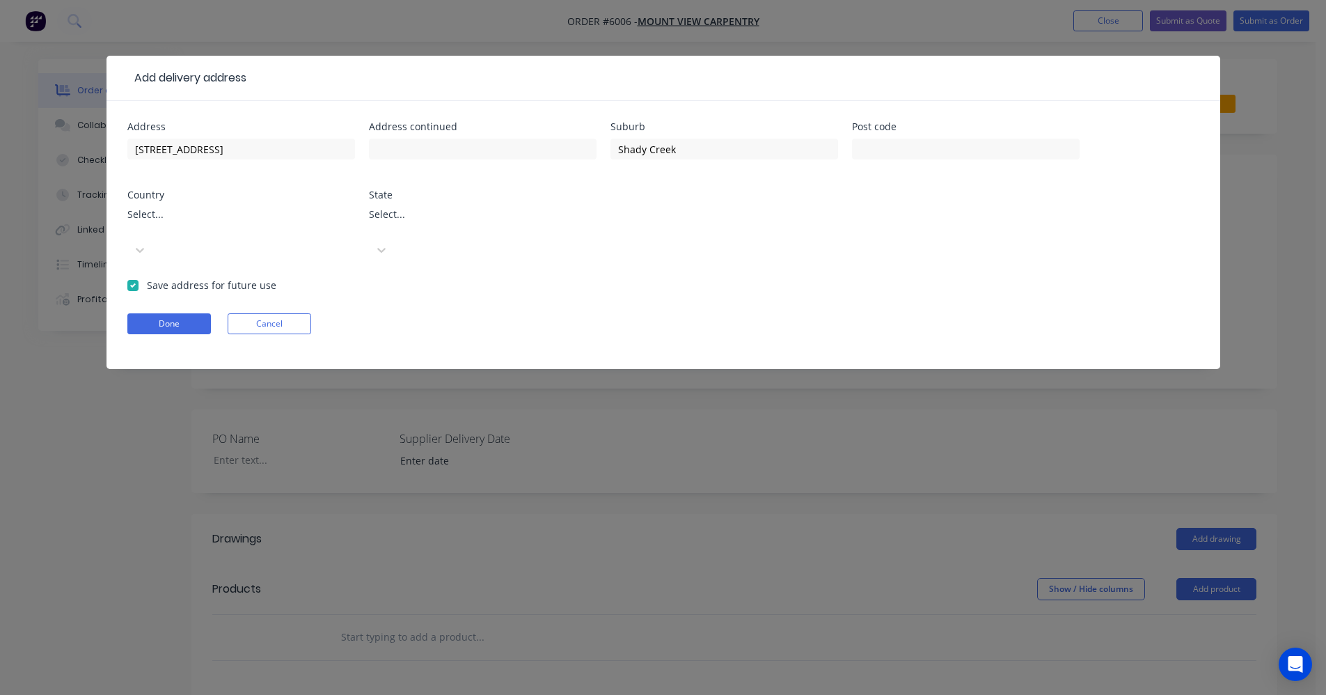
checkbox input "true"
click at [178, 313] on button "Done" at bounding box center [169, 323] width 84 height 21
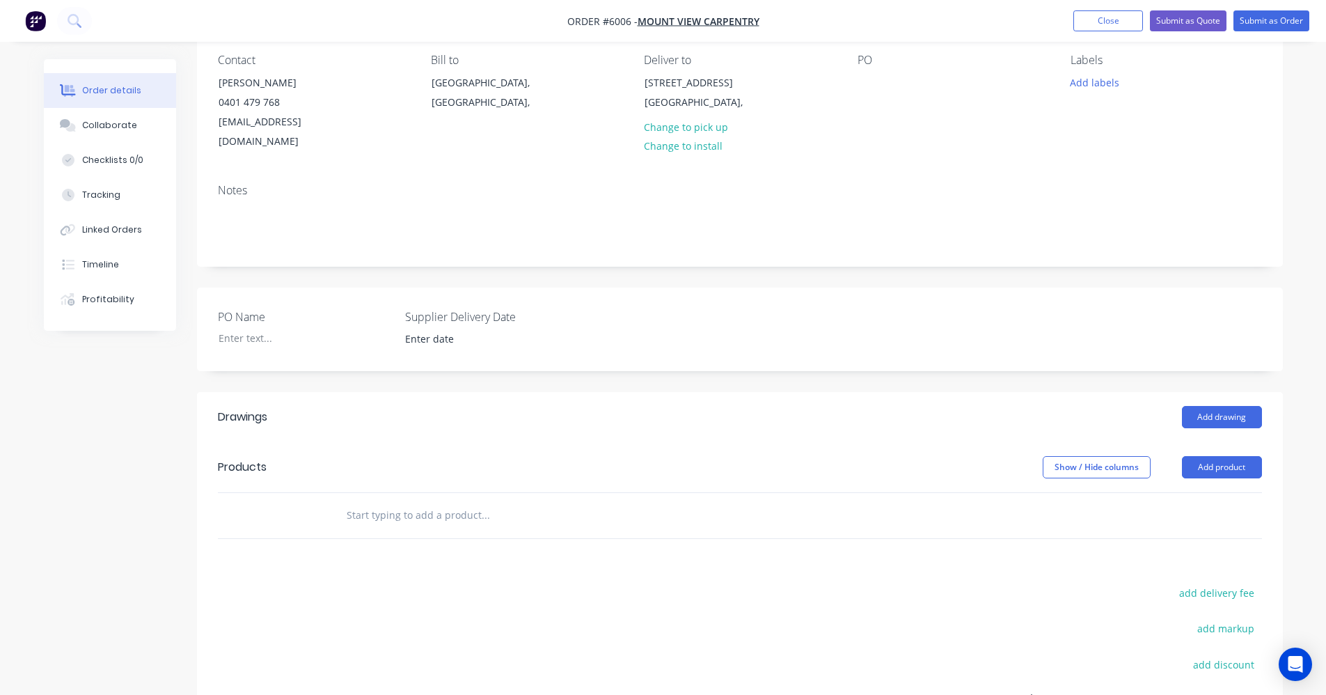
scroll to position [93, 0]
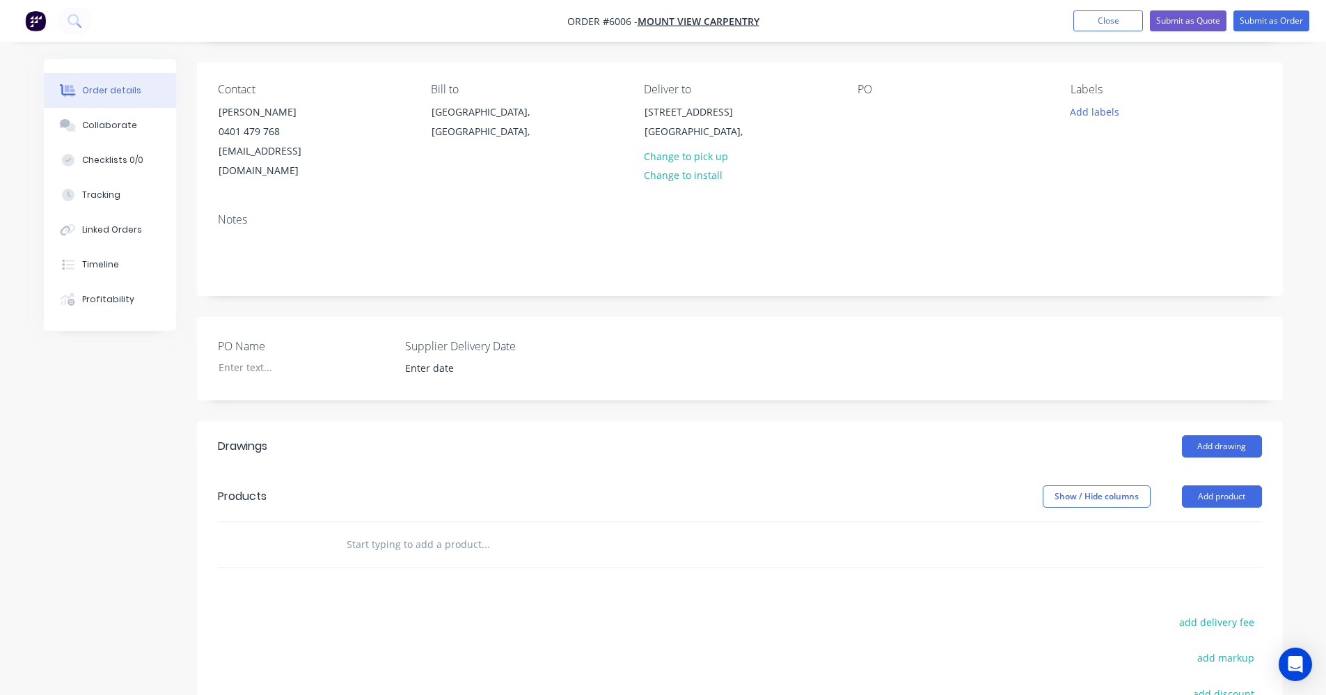
click at [365, 530] on input "text" at bounding box center [485, 544] width 278 height 28
type input "easi"
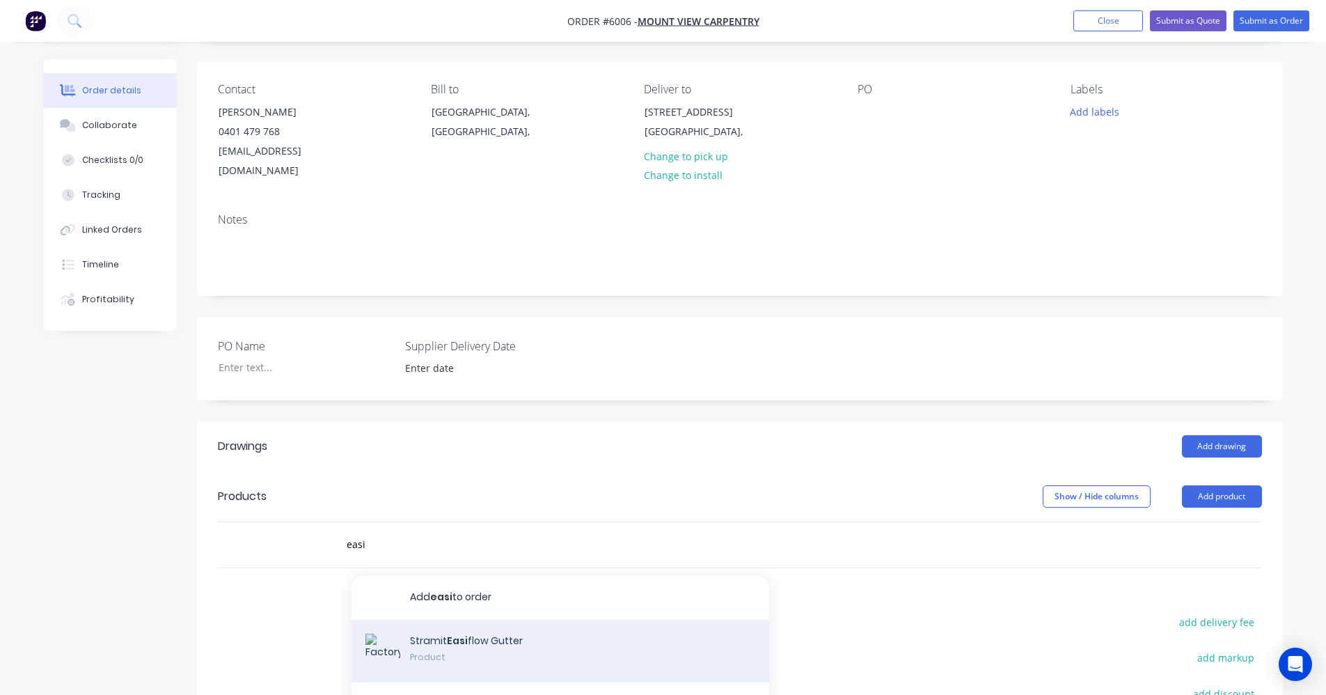
click at [513, 619] on div "Stramit Easi flow Gutter Product" at bounding box center [561, 650] width 418 height 63
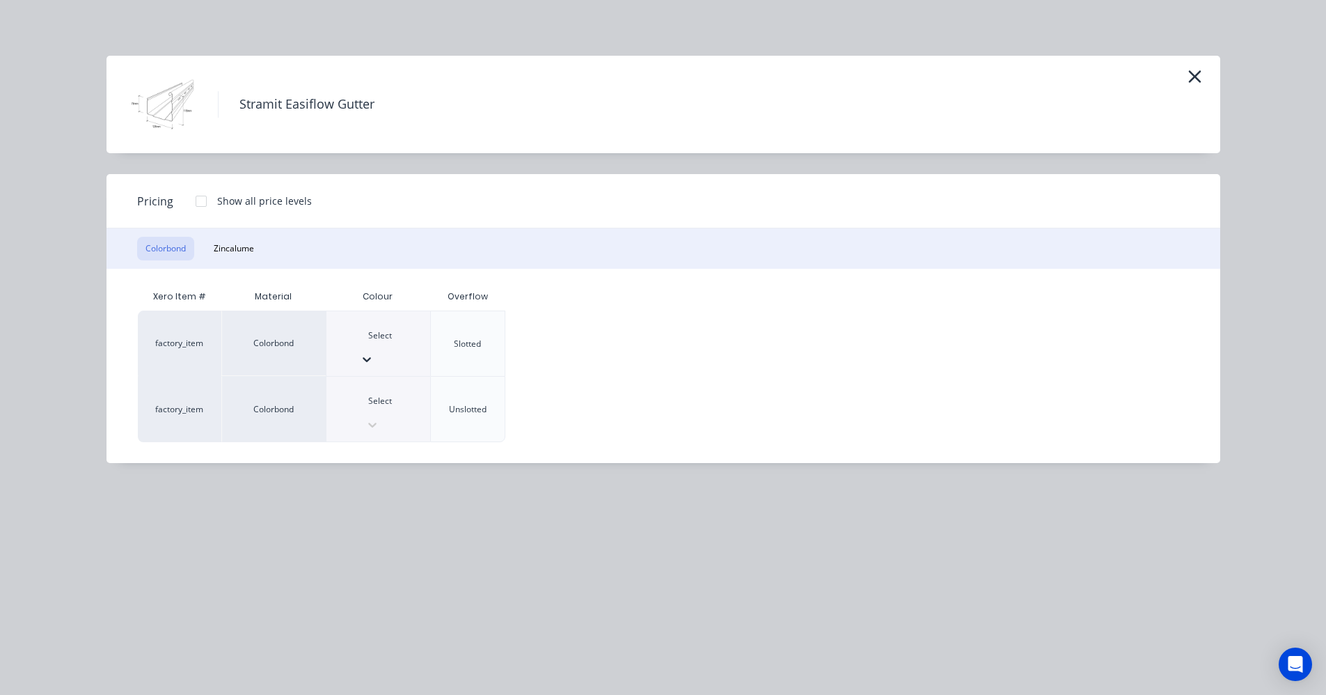
click at [389, 328] on div at bounding box center [380, 320] width 21 height 15
drag, startPoint x: 377, startPoint y: 537, endPoint x: 354, endPoint y: 504, distance: 40.5
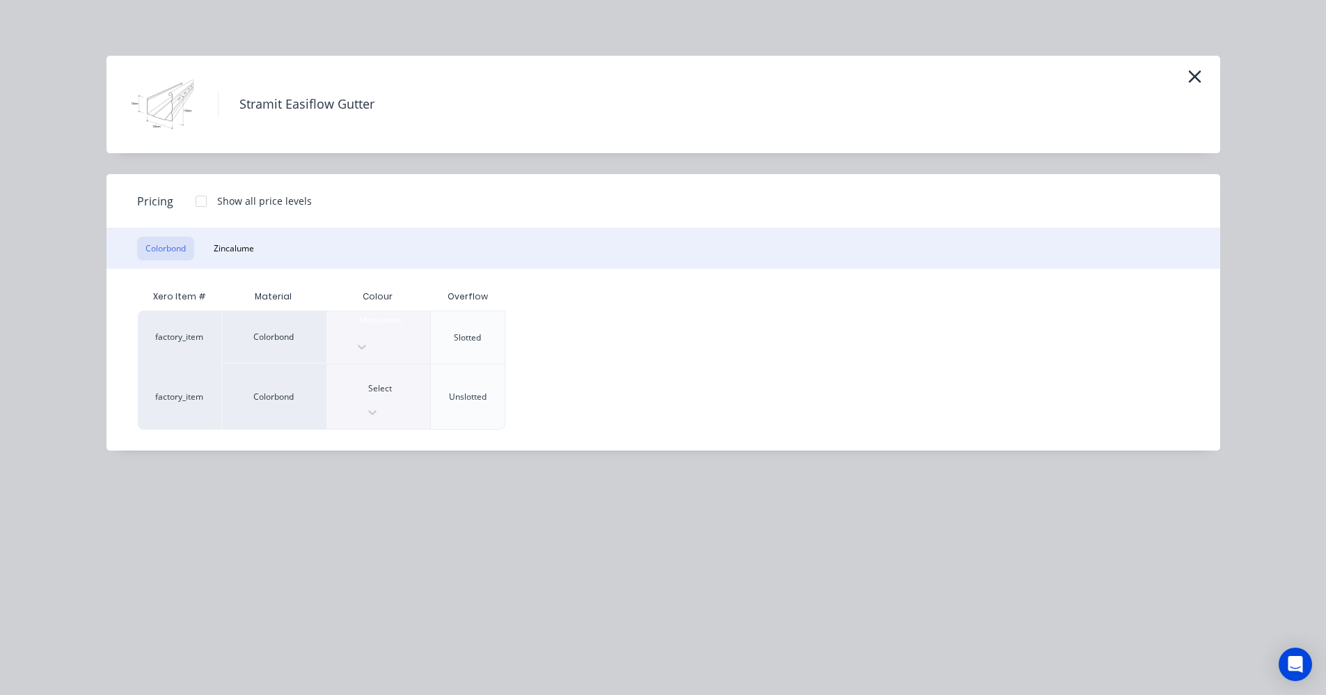
click at [200, 196] on div at bounding box center [201, 201] width 28 height 28
click at [560, 326] on div "$11.75" at bounding box center [545, 337] width 79 height 52
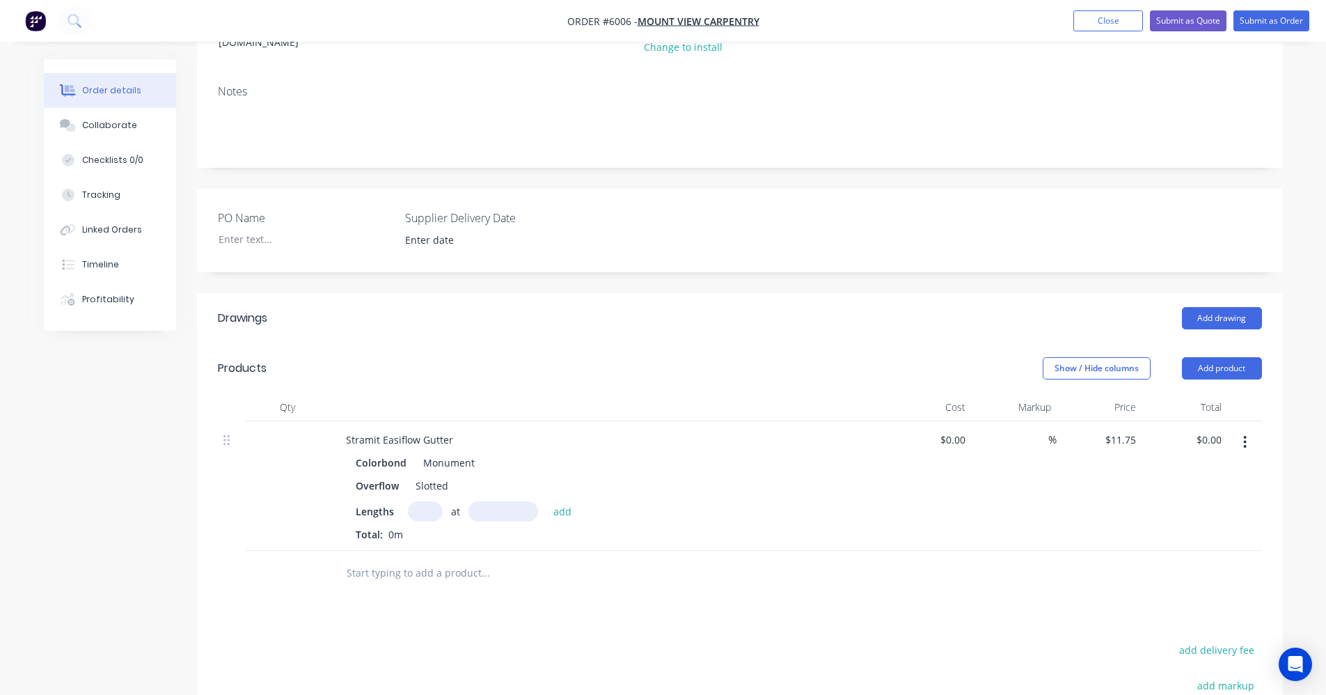
scroll to position [232, 0]
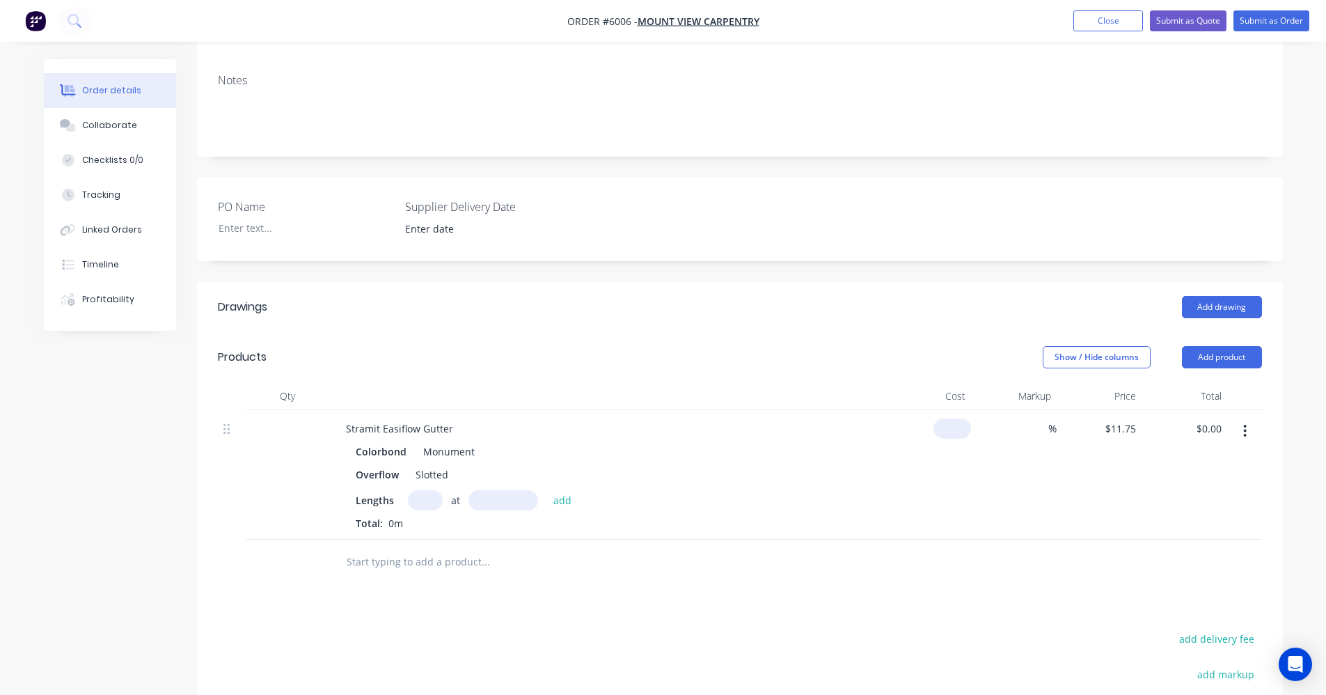
click at [963, 418] on input at bounding box center [955, 428] width 32 height 20
type input "$9.88"
type input "30"
type input "$12.844"
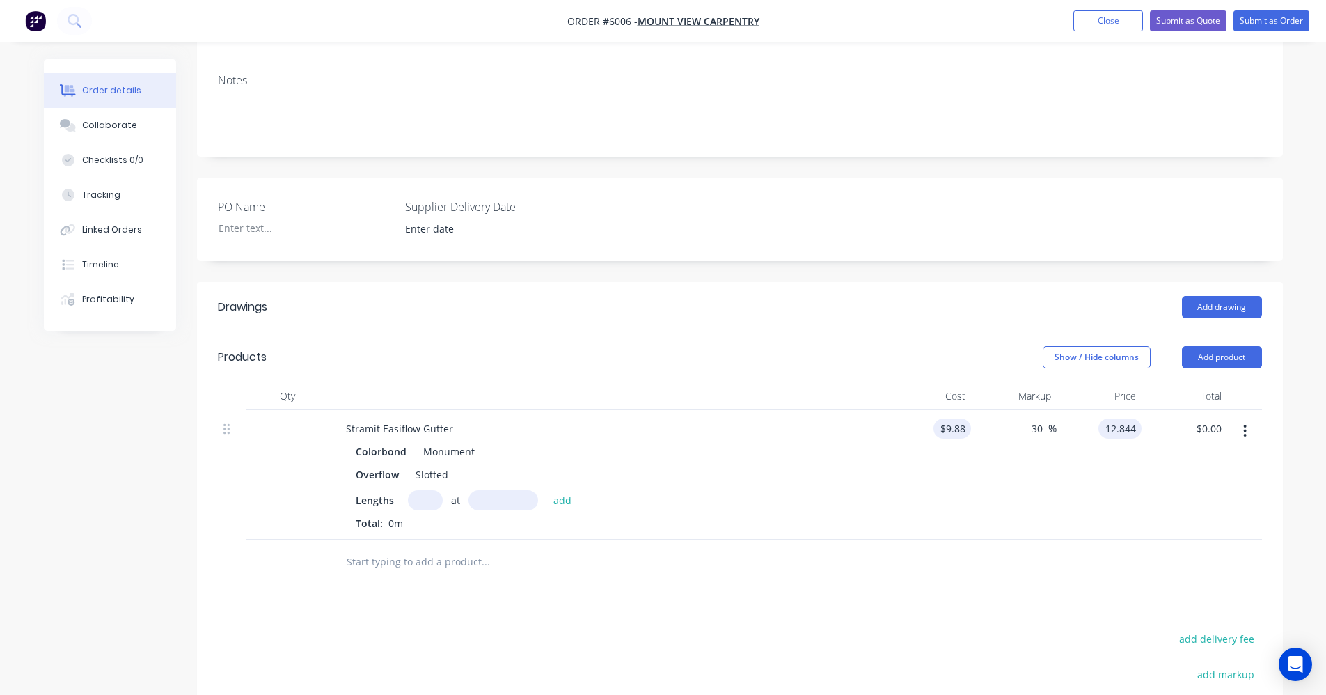
type input "0.00"
type input "-100"
type input "$0.00"
click at [417, 490] on input "text" at bounding box center [425, 500] width 35 height 20
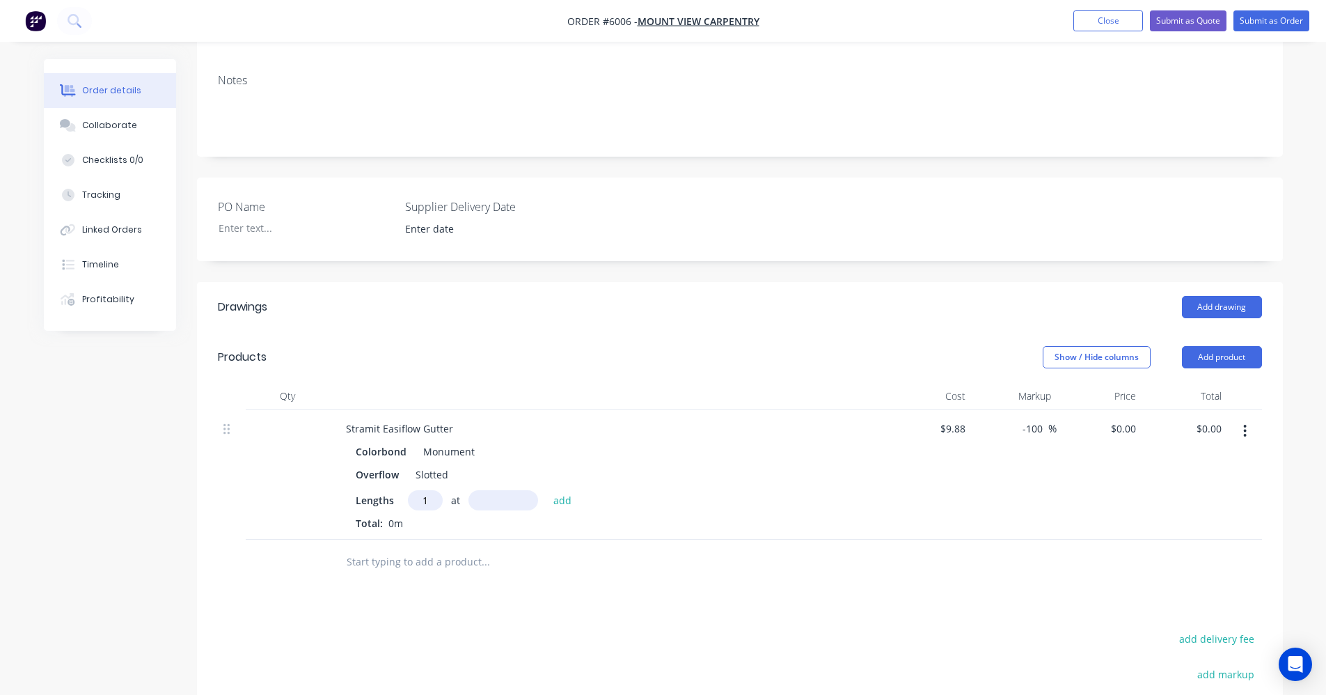
type input "1"
type input "3800"
click at [546, 490] on button "add" at bounding box center [562, 499] width 33 height 19
type input "2"
type input "7900"
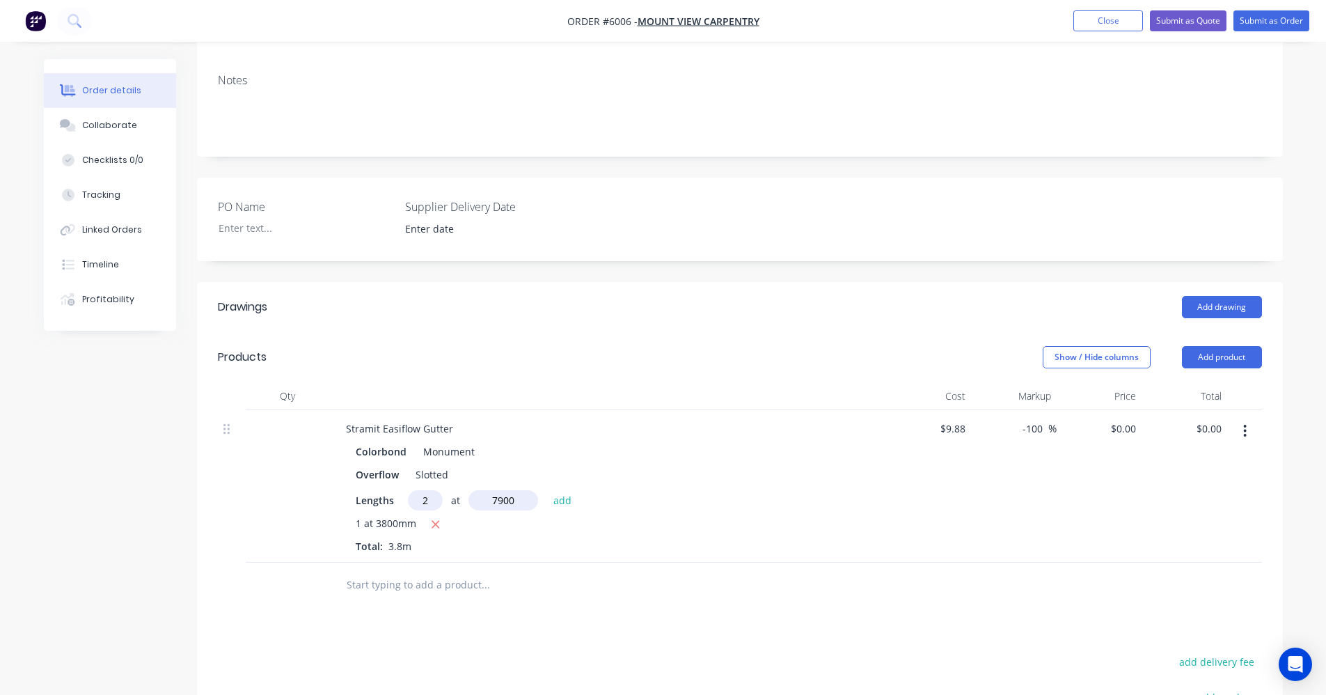
click at [546, 490] on button "add" at bounding box center [562, 499] width 33 height 19
type input "2"
type input "7200"
click at [546, 490] on button "add" at bounding box center [562, 499] width 33 height 19
type input "2"
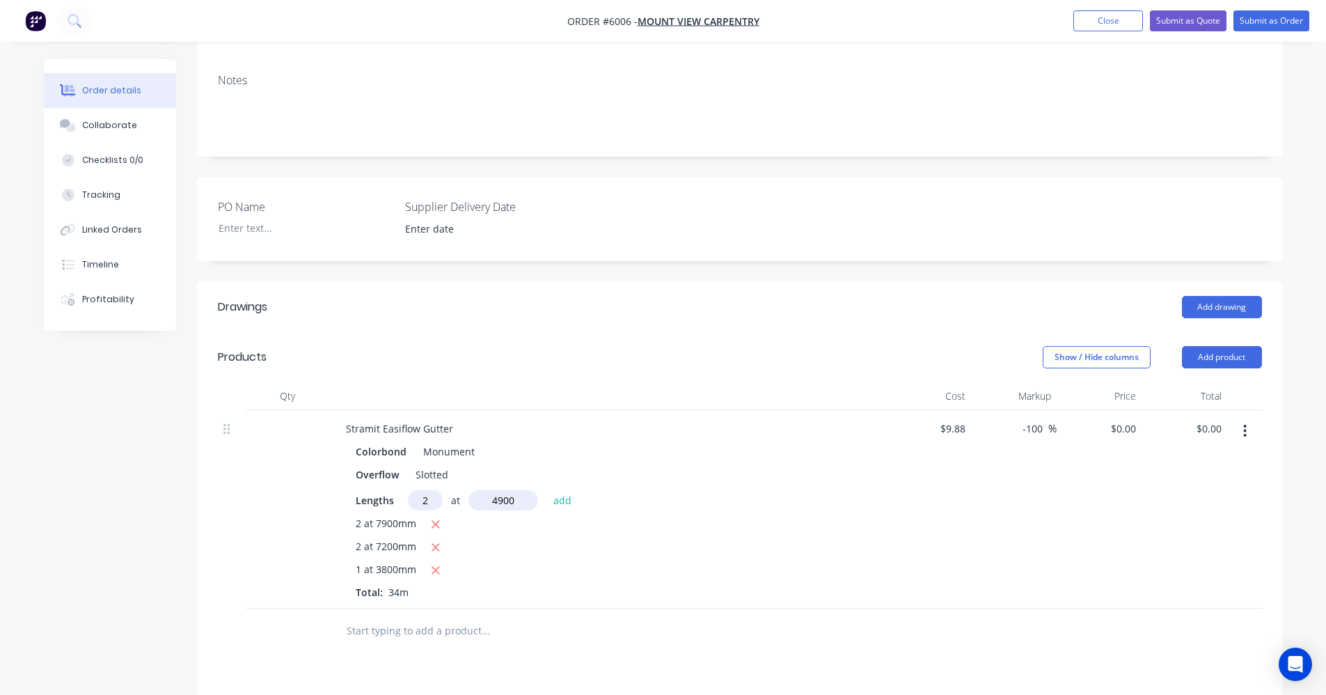
type input "4900"
click at [546, 490] on button "add" at bounding box center [562, 499] width 33 height 19
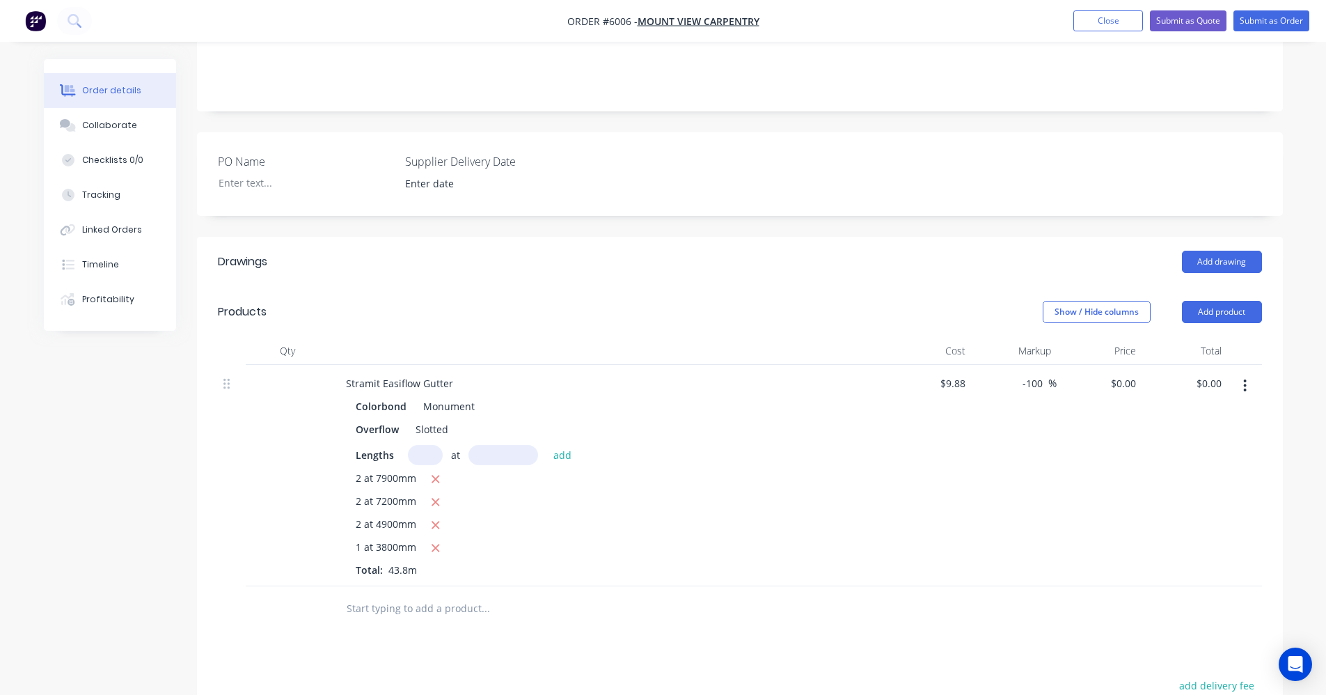
scroll to position [301, 0]
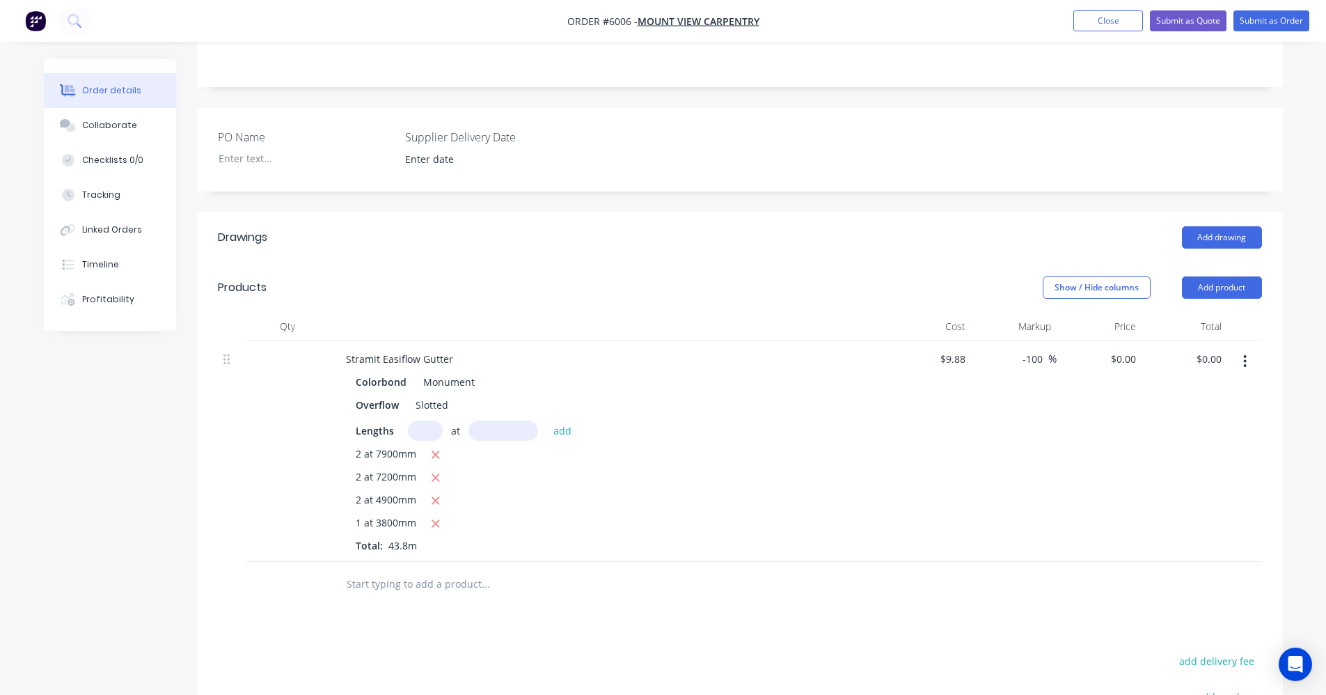
click at [373, 570] on input "text" at bounding box center [485, 584] width 278 height 28
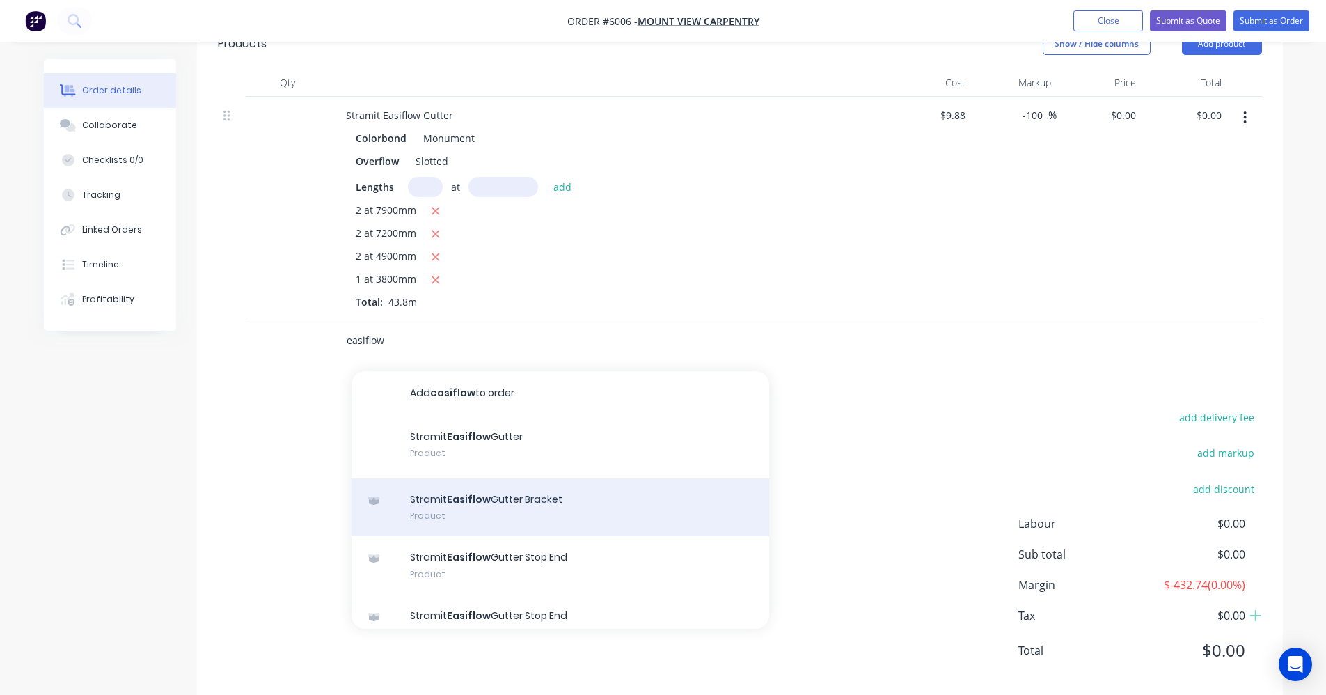
scroll to position [549, 0]
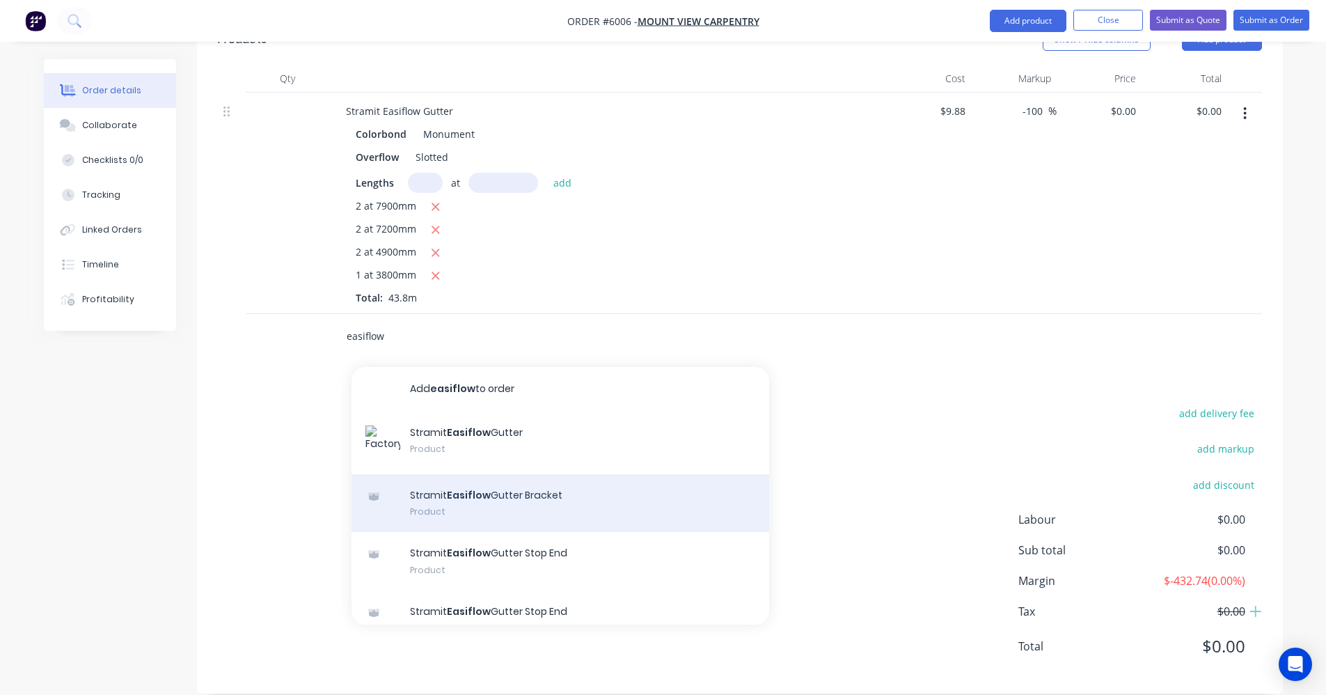
type input "easiflow"
click at [505, 482] on div "Stramit Easiflow Gutter Bracket Product" at bounding box center [561, 503] width 418 height 58
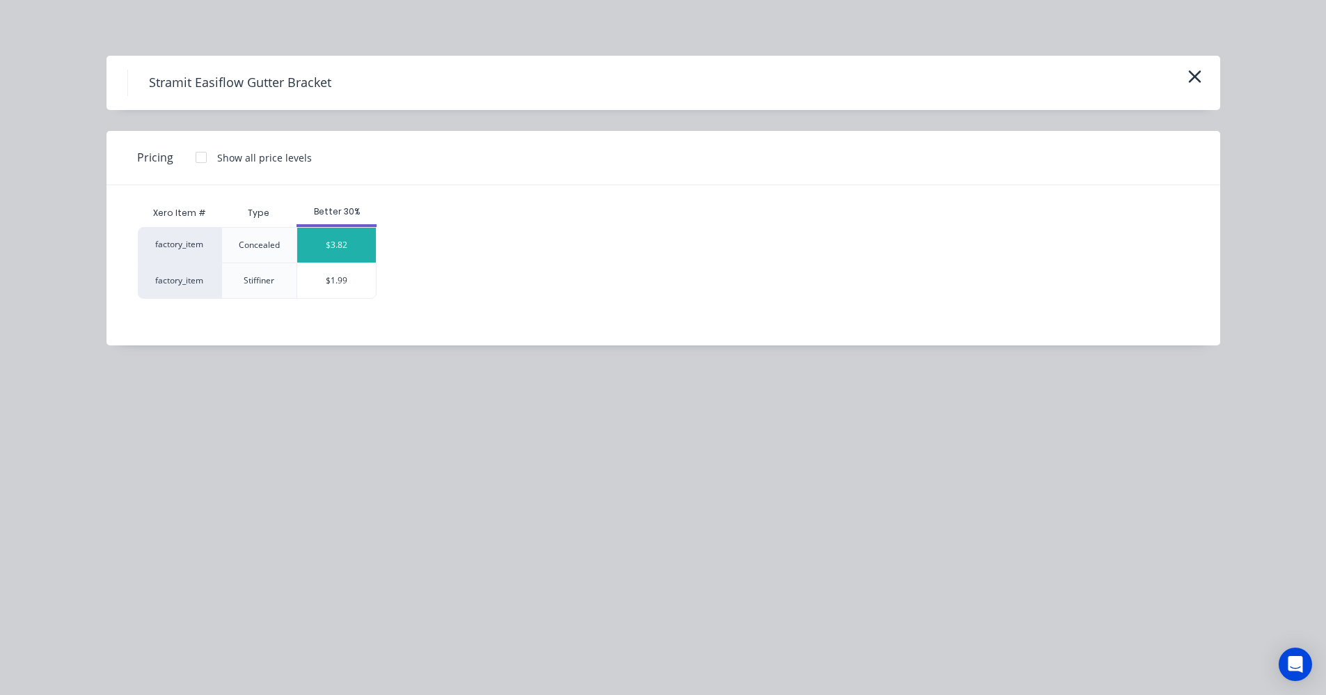
click at [326, 243] on div "$3.82" at bounding box center [336, 245] width 79 height 35
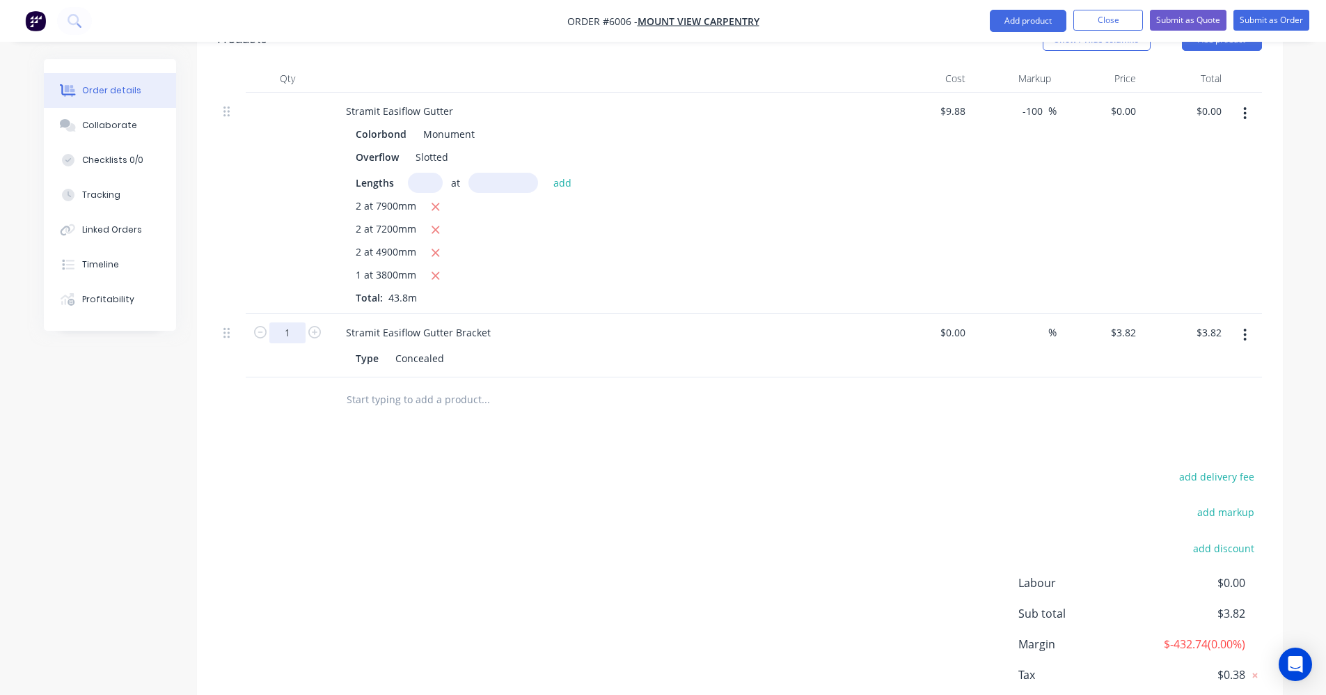
click at [285, 322] on input "1" at bounding box center [287, 332] width 36 height 21
type input "50"
type input "$191.00"
click at [381, 386] on input "text" at bounding box center [485, 400] width 278 height 28
click at [1044, 101] on input "-100" at bounding box center [1034, 111] width 27 height 20
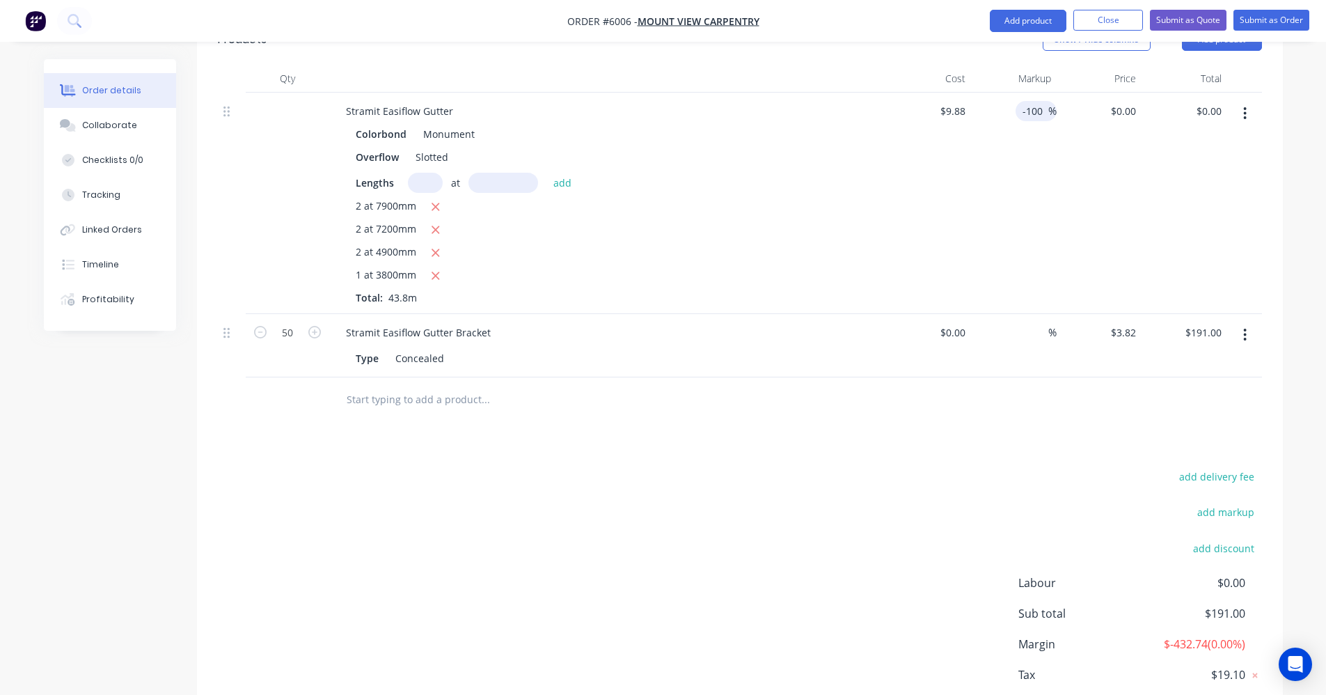
drag, startPoint x: 1044, startPoint y: 88, endPoint x: 1003, endPoint y: 88, distance: 41.1
click at [1003, 93] on div "-100 -100 %" at bounding box center [1014, 203] width 86 height 221
type input "30"
type input "12.844"
type input "$562.57"
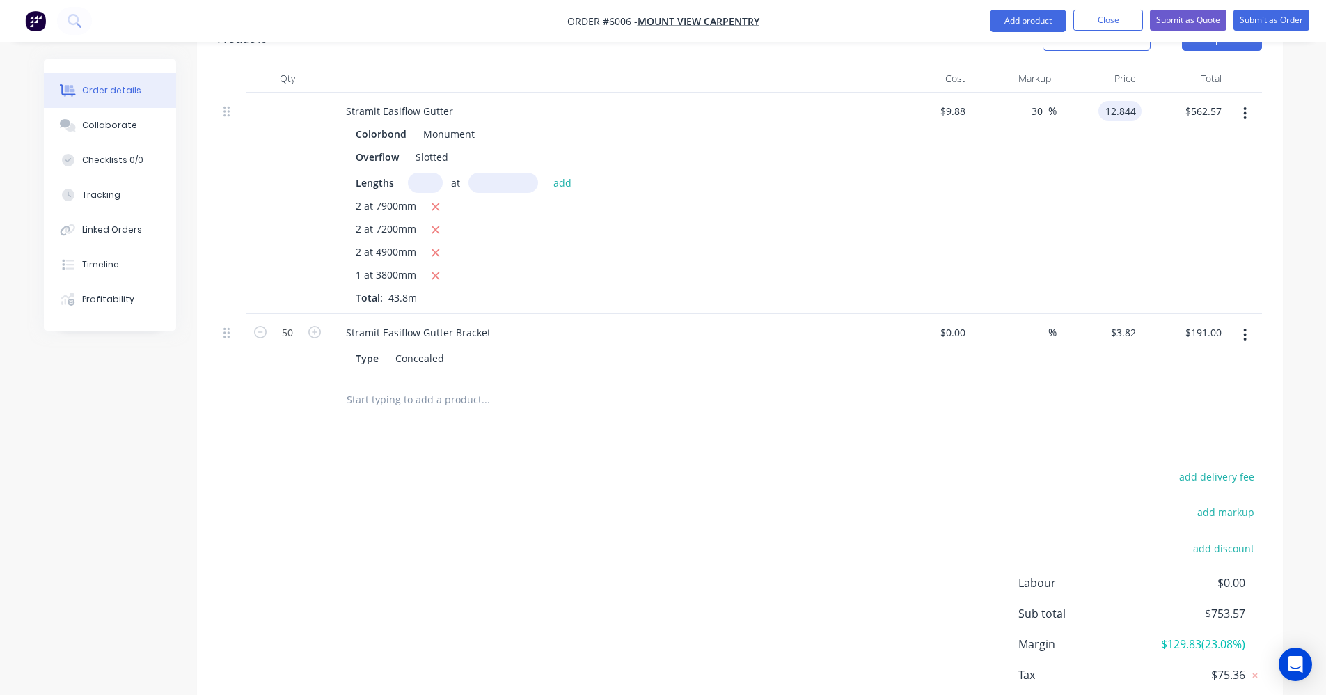
type input "$12.844"
click at [1016, 314] on div "%" at bounding box center [1014, 345] width 86 height 63
click at [966, 322] on input at bounding box center [955, 332] width 32 height 20
type input "$2.94"
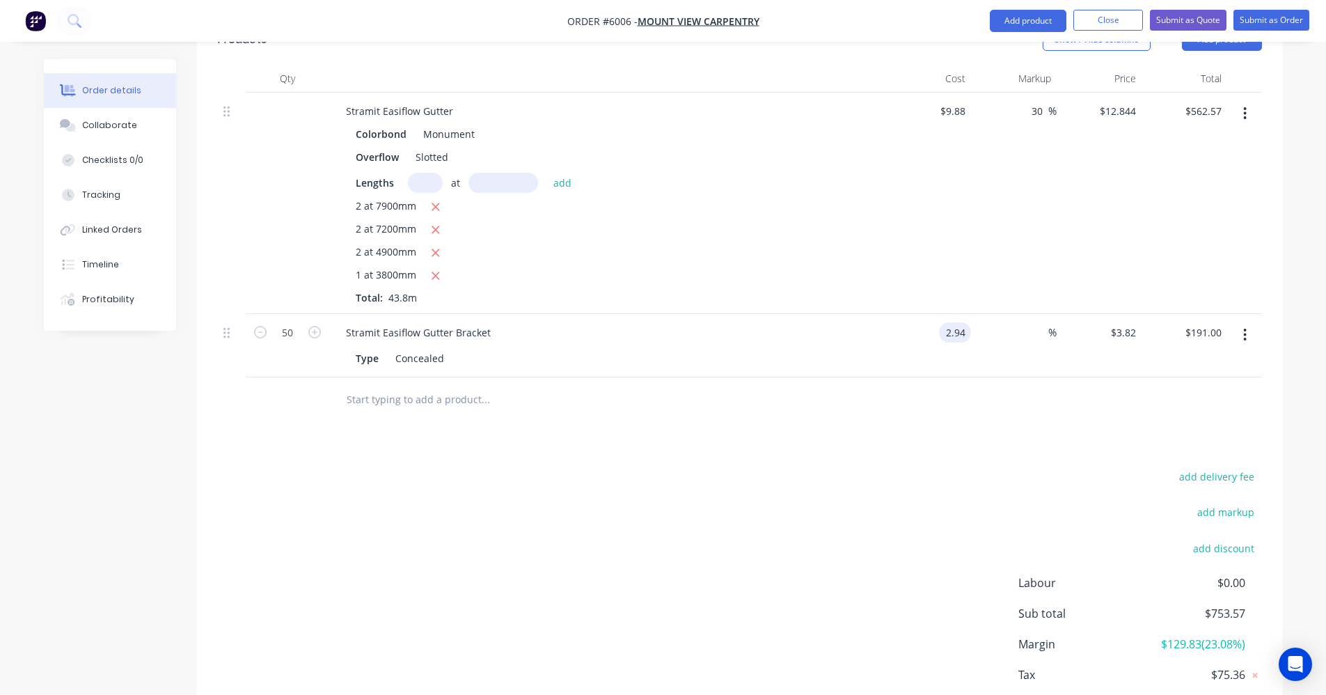
type input "$147.00"
type input "30"
type input "3.822"
type input "$191.10"
type input "$3.822"
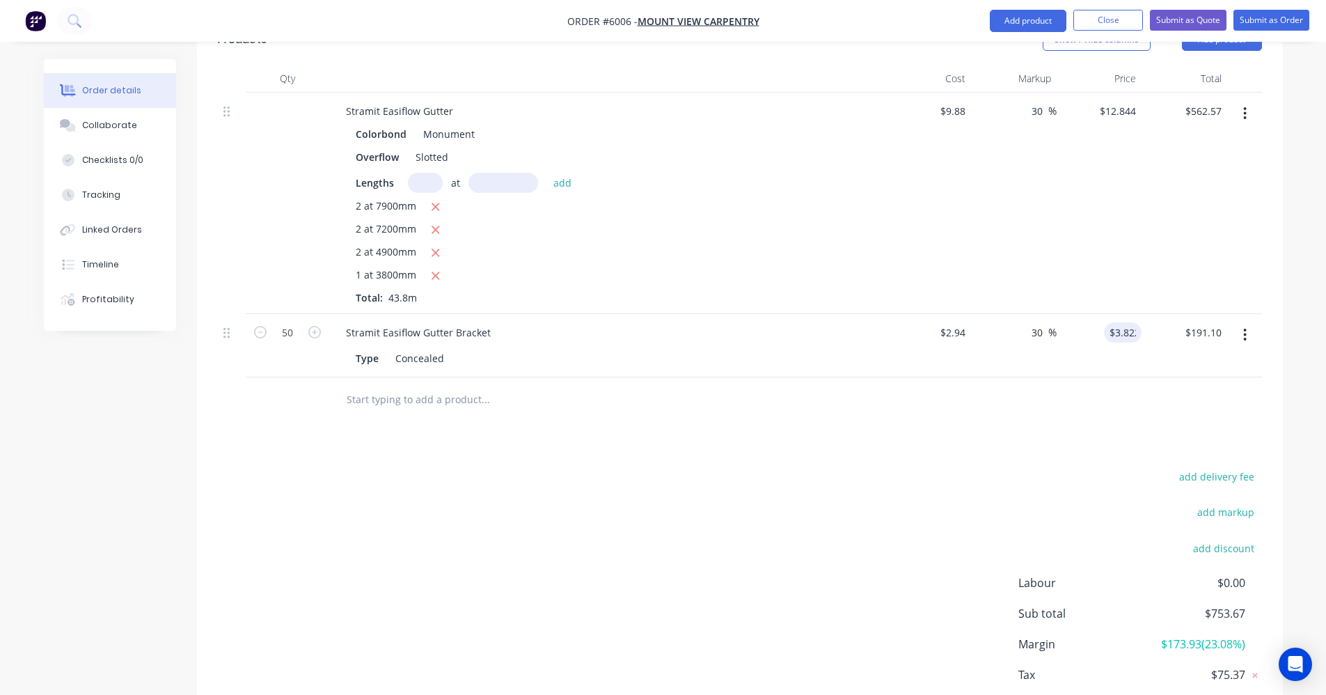
click at [925, 475] on div "add delivery fee add markup add discount Labour $0.00 Sub total $753.67 Margin …" at bounding box center [740, 601] width 1044 height 269
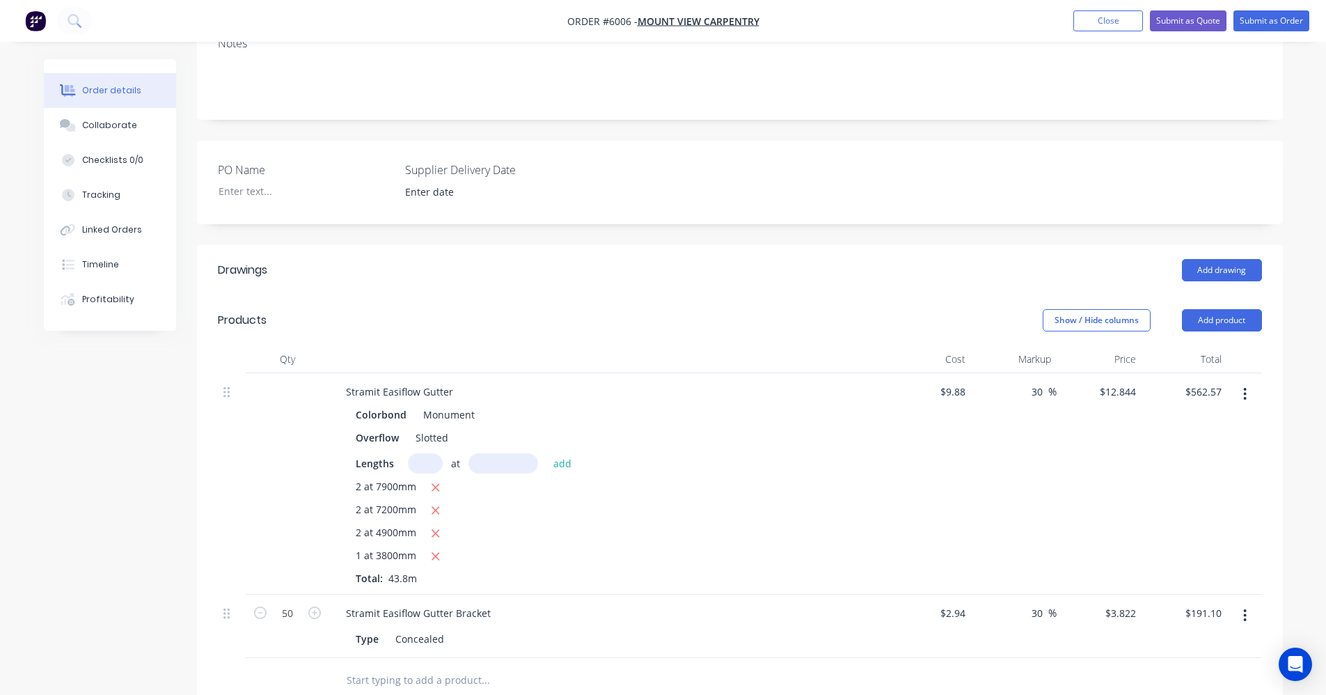
scroll to position [201, 0]
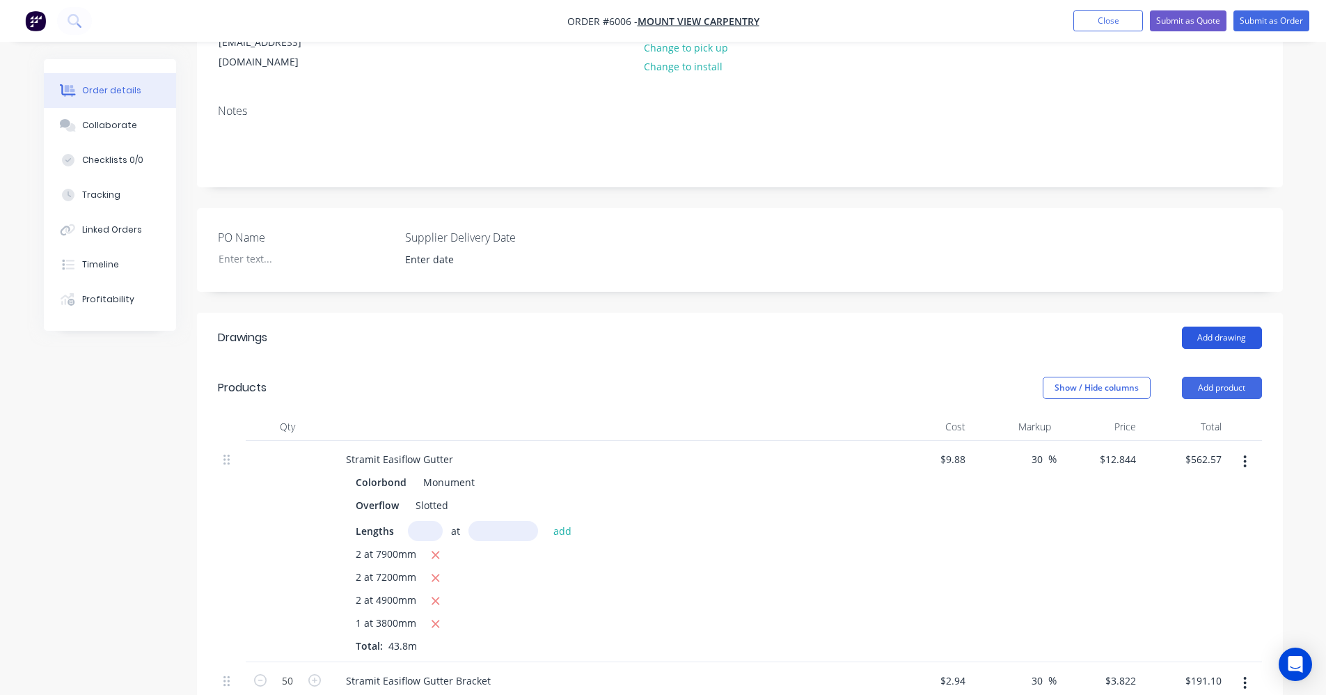
click at [1231, 326] on button "Add drawing" at bounding box center [1222, 337] width 80 height 22
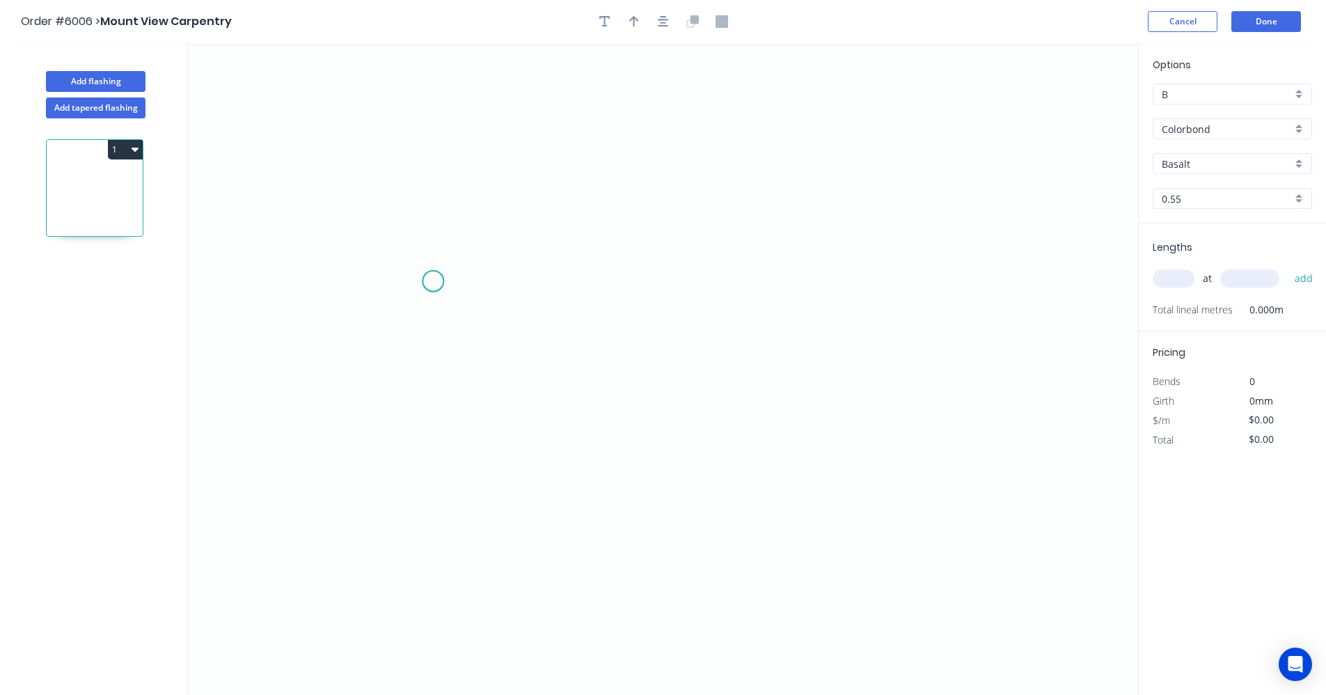
click at [433, 281] on icon "0" at bounding box center [663, 369] width 950 height 652
click at [695, 432] on icon "0" at bounding box center [663, 369] width 950 height 652
click at [979, 277] on icon "0 ?" at bounding box center [663, 369] width 950 height 652
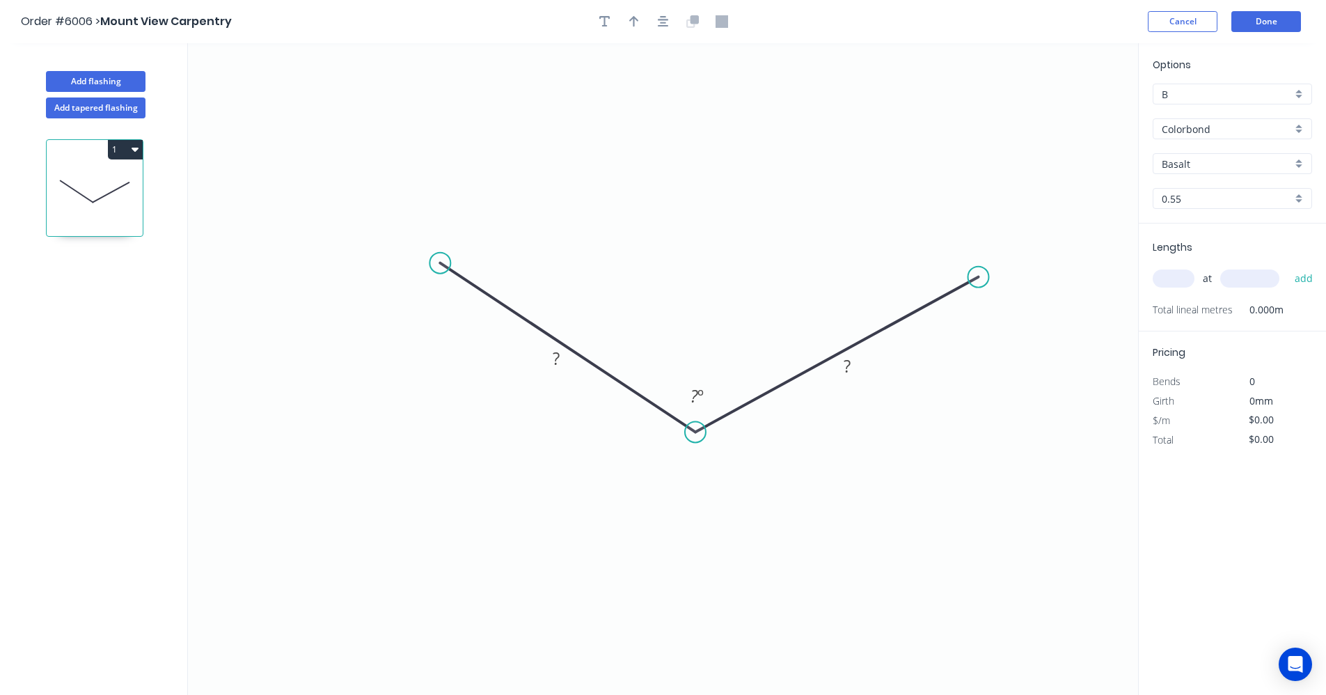
drag, startPoint x: 434, startPoint y: 281, endPoint x: 440, endPoint y: 262, distance: 20.5
click at [440, 262] on circle at bounding box center [439, 263] width 21 height 21
click at [494, 391] on div "Drip edge" at bounding box center [510, 393] width 140 height 29
drag, startPoint x: 463, startPoint y: 314, endPoint x: 591, endPoint y: 313, distance: 128.1
click at [464, 313] on div "Flip bend" at bounding box center [505, 308] width 140 height 29
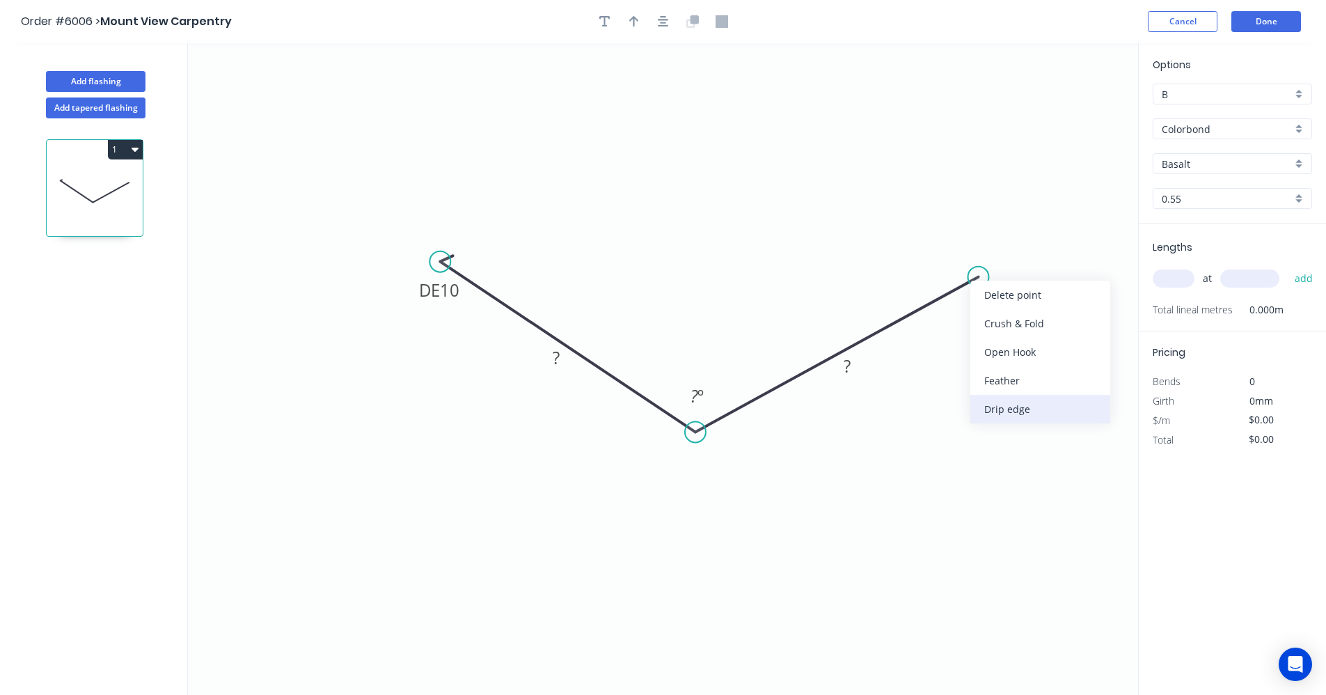
click at [1014, 407] on div "Drip edge" at bounding box center [1040, 409] width 140 height 29
click at [444, 288] on tspan "10" at bounding box center [449, 289] width 19 height 23
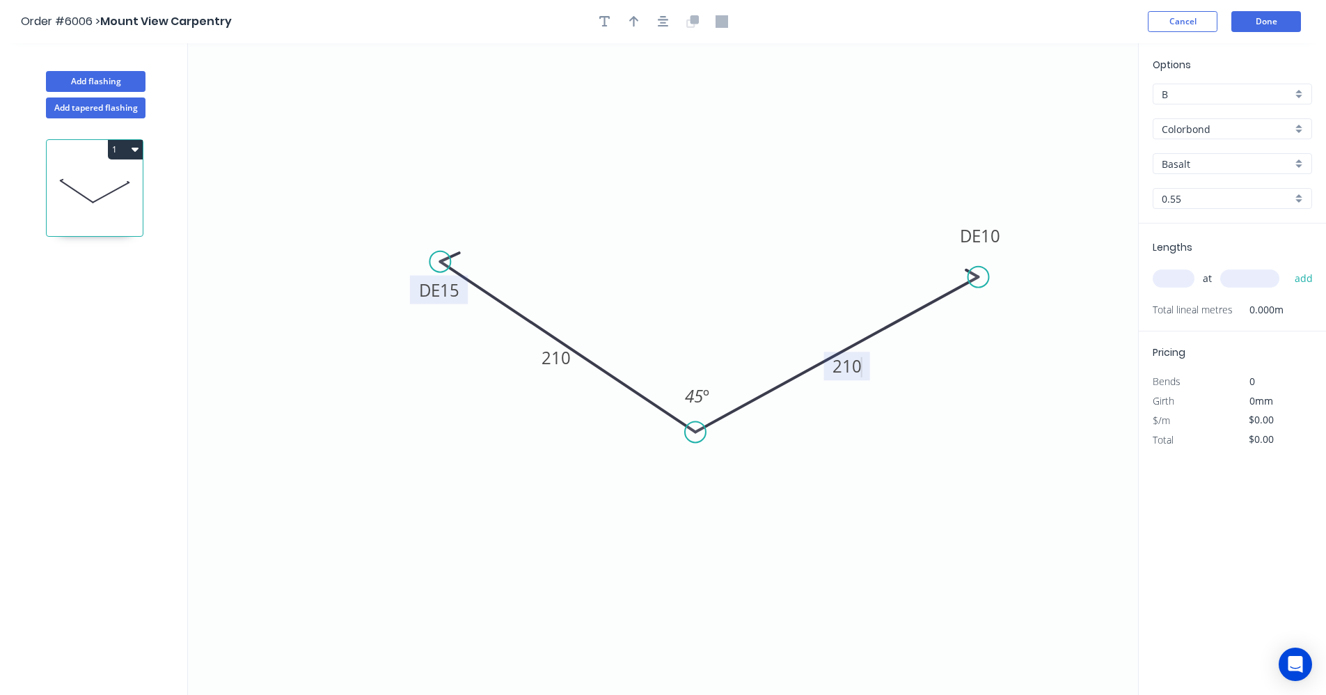
type input "$21.67"
click at [703, 393] on tspan "º" at bounding box center [706, 395] width 6 height 23
click at [855, 476] on icon "0 DE 15 210 DE 15 210 135 º" at bounding box center [663, 369] width 950 height 652
click at [1203, 163] on input "Basalt" at bounding box center [1227, 164] width 130 height 15
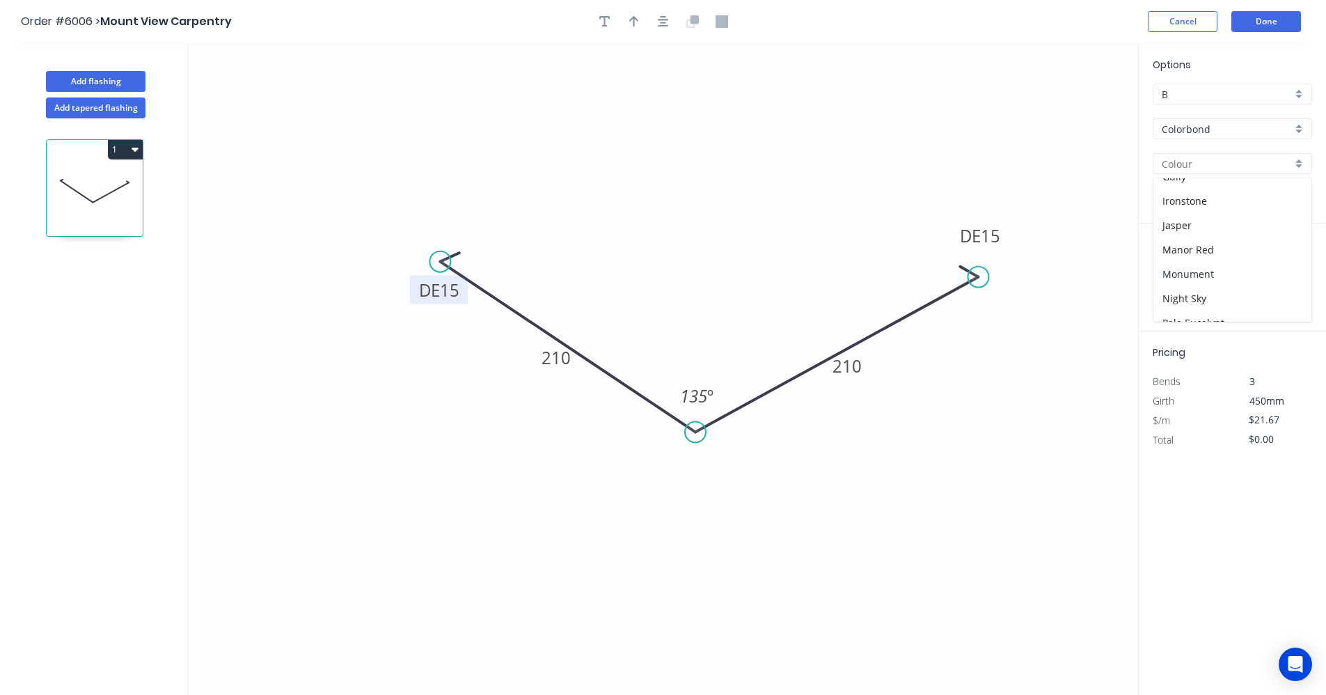
click at [1189, 274] on div "Monument" at bounding box center [1232, 274] width 158 height 24
type input "Monument"
click at [665, 22] on icon "button" at bounding box center [663, 21] width 11 height 11
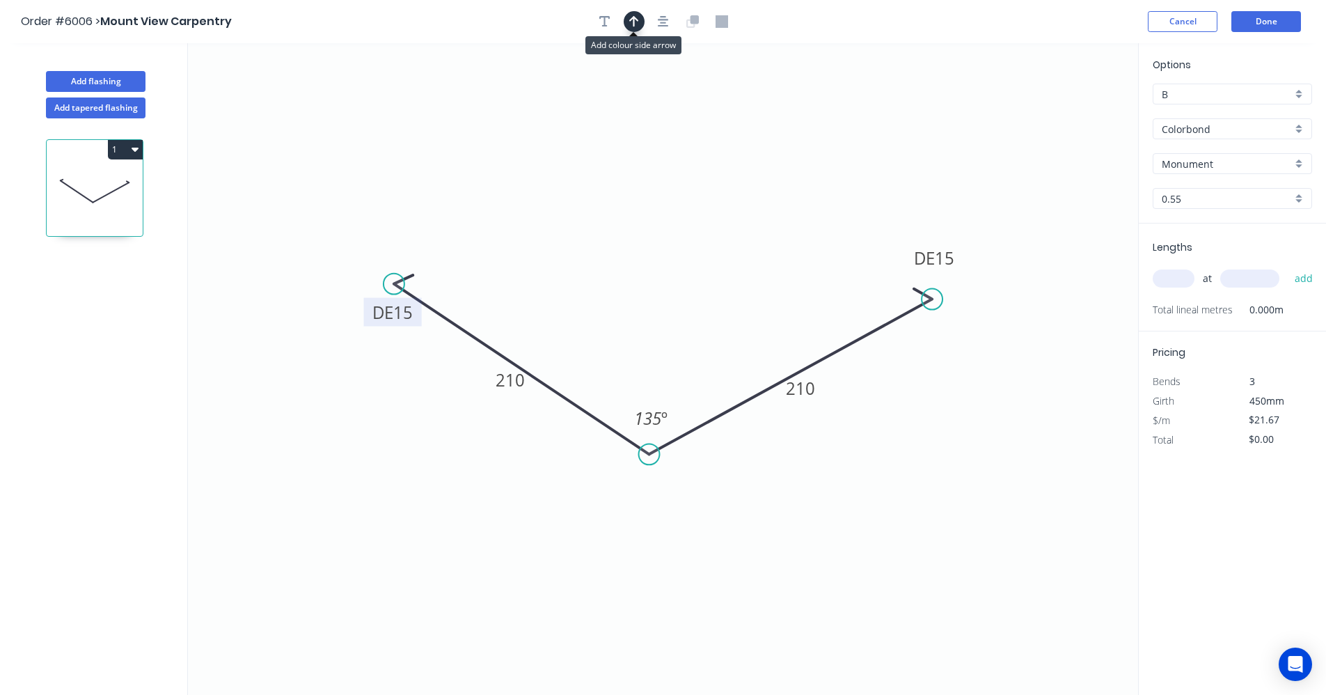
click at [636, 25] on icon "button" at bounding box center [634, 21] width 10 height 13
drag, startPoint x: 1066, startPoint y: 113, endPoint x: 766, endPoint y: 367, distance: 393.7
click at [766, 367] on icon at bounding box center [765, 351] width 13 height 45
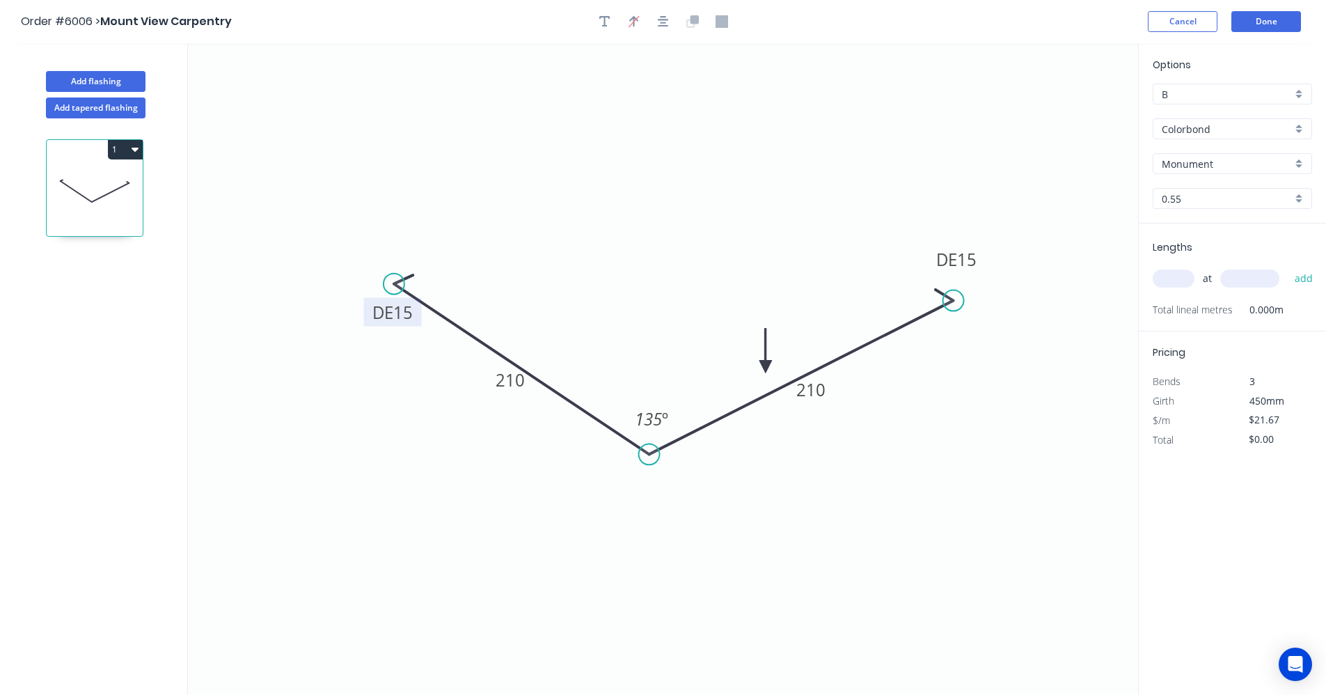
drag, startPoint x: 937, startPoint y: 301, endPoint x: 954, endPoint y: 301, distance: 16.7
click at [954, 301] on circle at bounding box center [953, 300] width 21 height 21
click at [1179, 278] on input "text" at bounding box center [1174, 278] width 42 height 18
type input "2"
type input "4100"
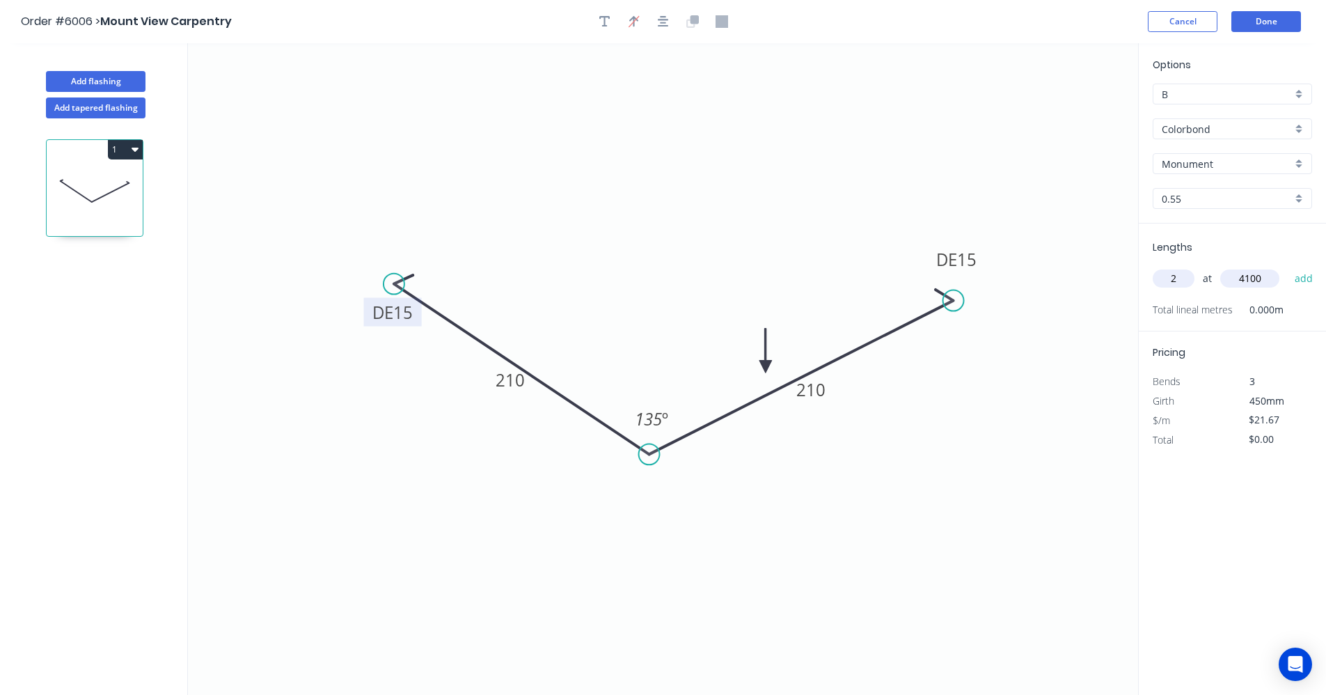
click at [1288, 267] on button "add" at bounding box center [1304, 279] width 33 height 24
type input "$177.69"
click at [1268, 22] on button "Done" at bounding box center [1266, 21] width 70 height 21
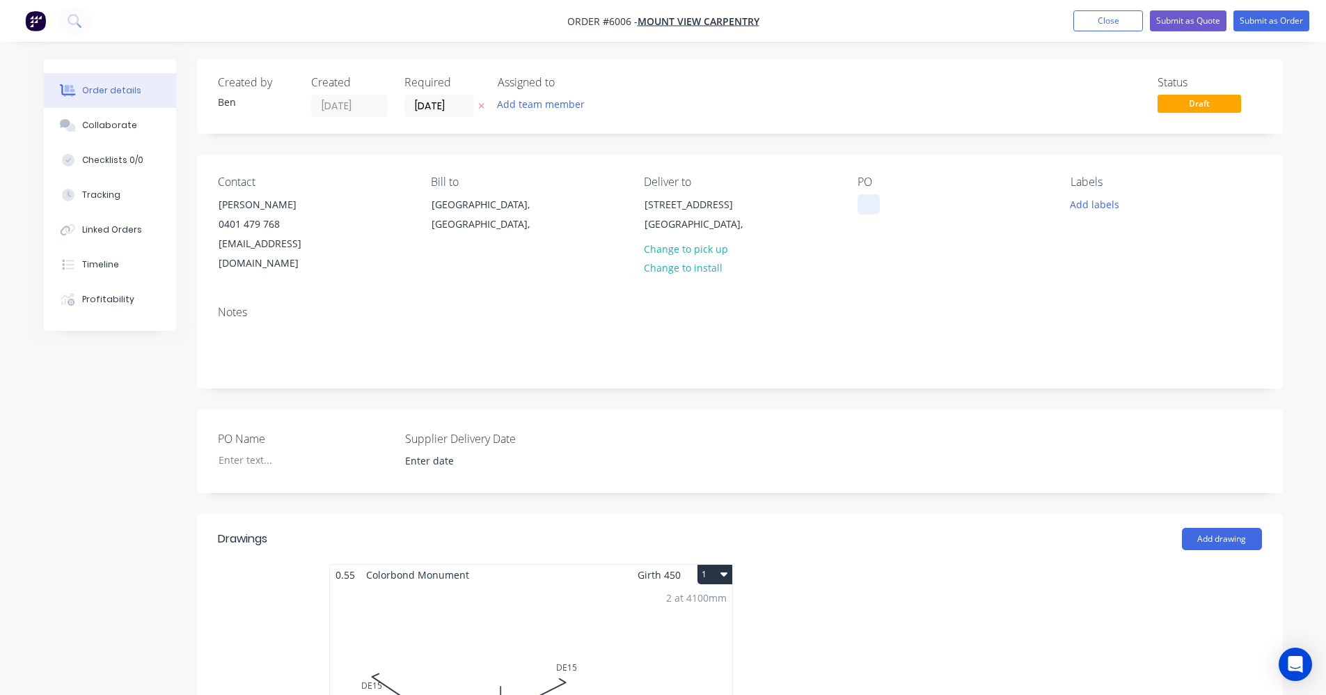
click at [868, 200] on div at bounding box center [869, 204] width 22 height 20
click at [1098, 205] on button "Add labels" at bounding box center [1095, 203] width 64 height 19
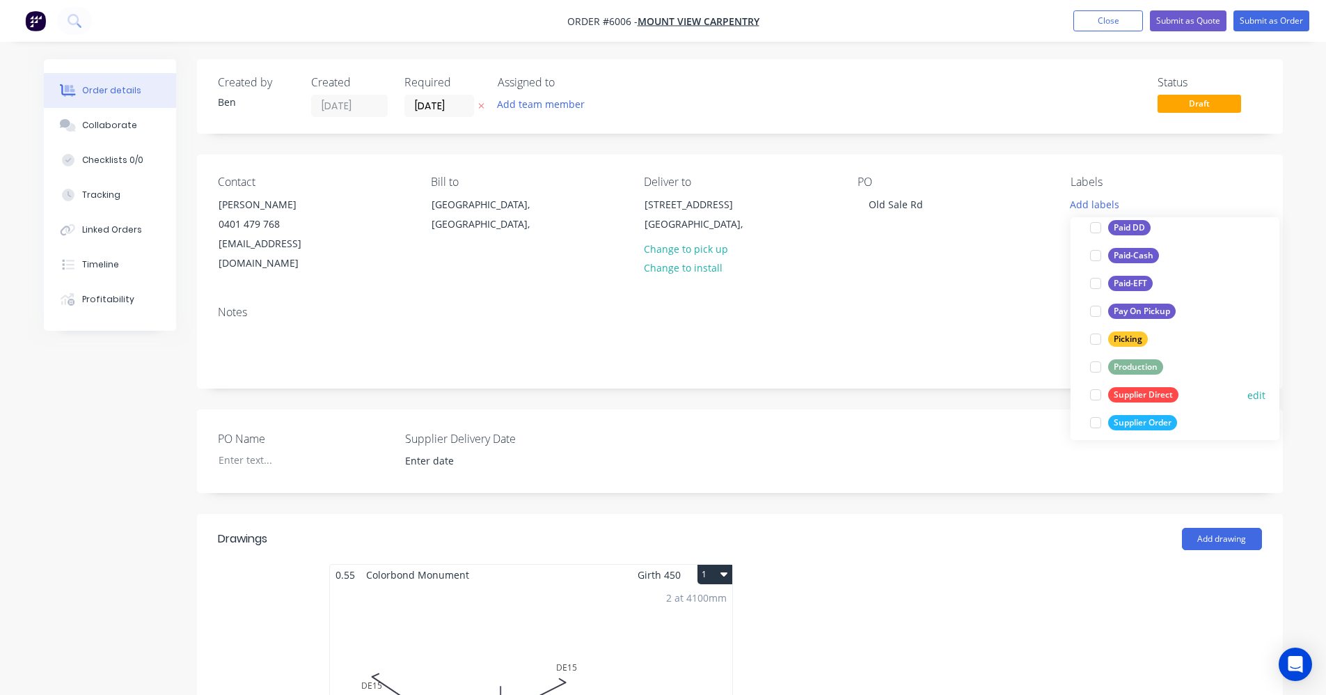
scroll to position [209, 0]
click at [1131, 396] on div "Supplier Order" at bounding box center [1142, 397] width 69 height 15
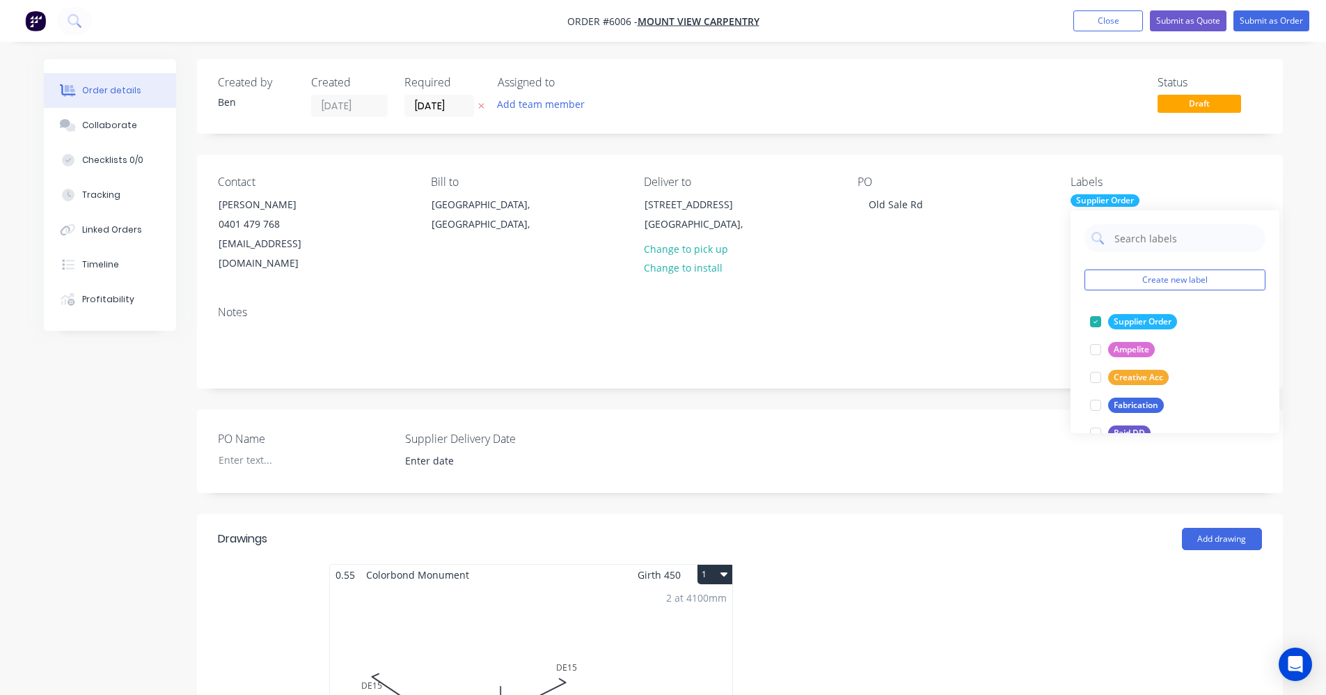
click at [954, 306] on div "Notes" at bounding box center [740, 312] width 1044 height 13
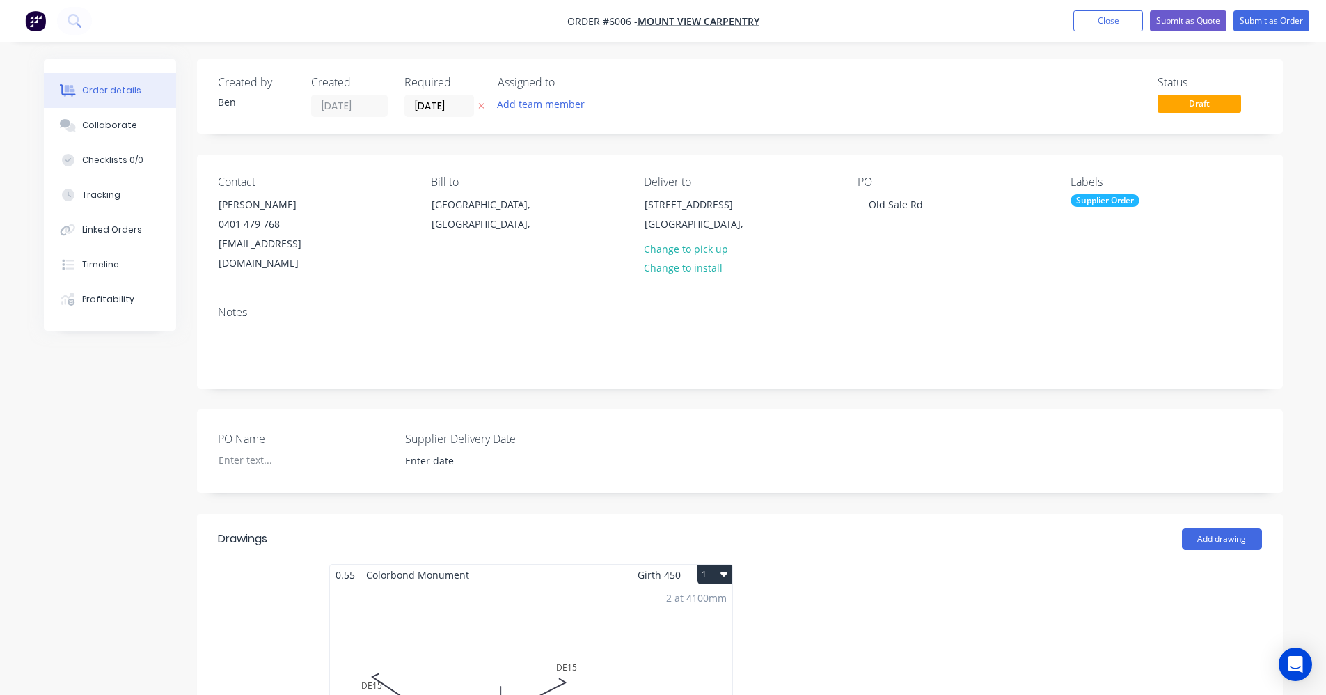
click at [1111, 200] on div "Supplier Order" at bounding box center [1105, 200] width 69 height 13
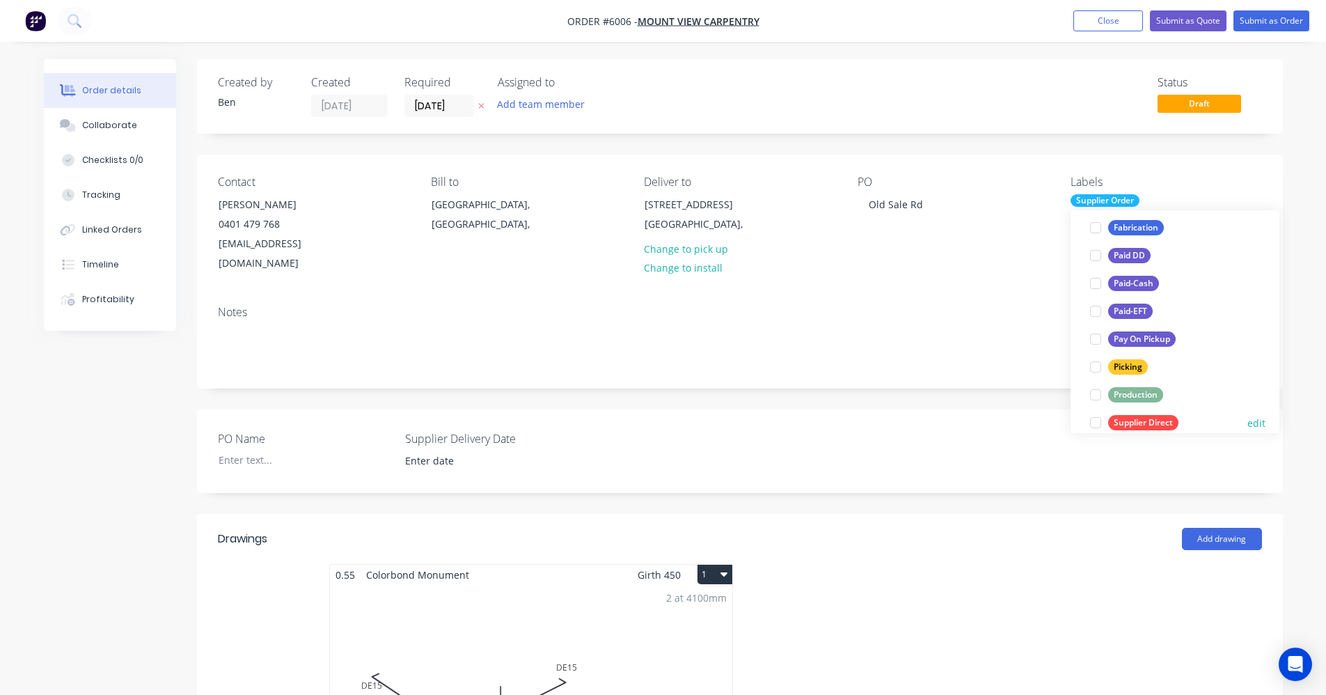
scroll to position [209, 0]
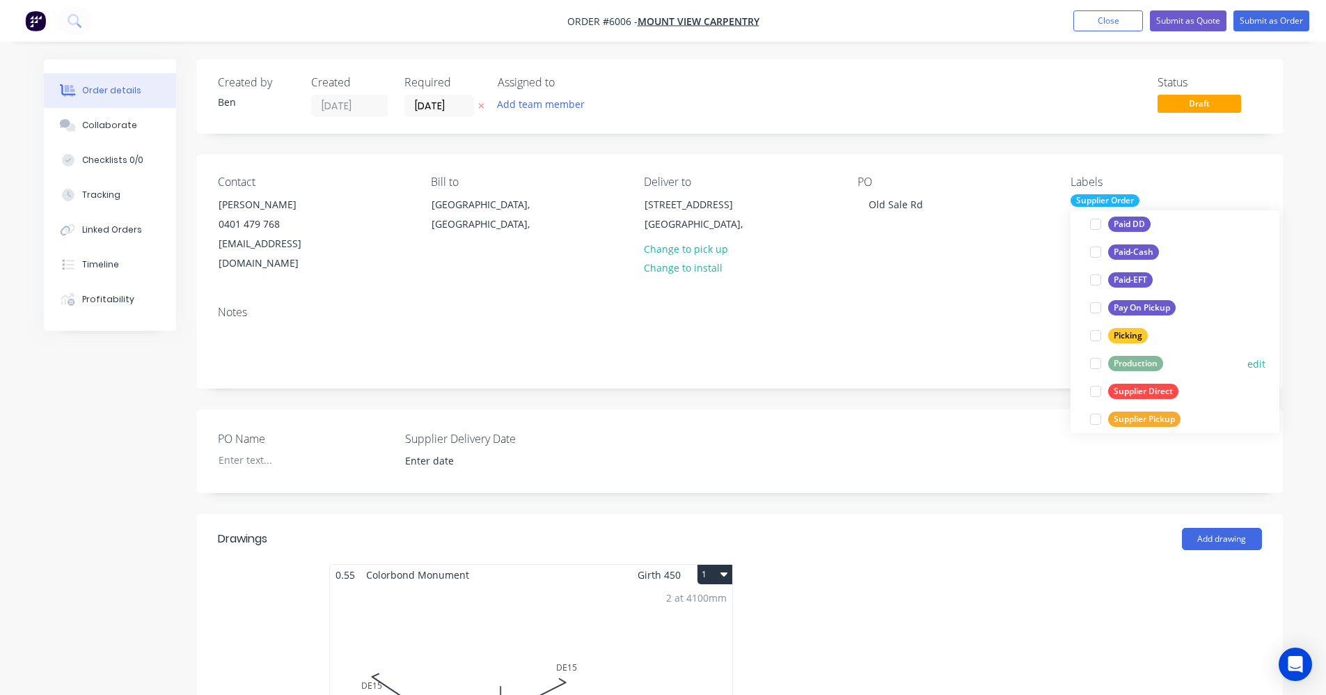
click at [1127, 366] on div "Production" at bounding box center [1135, 363] width 55 height 15
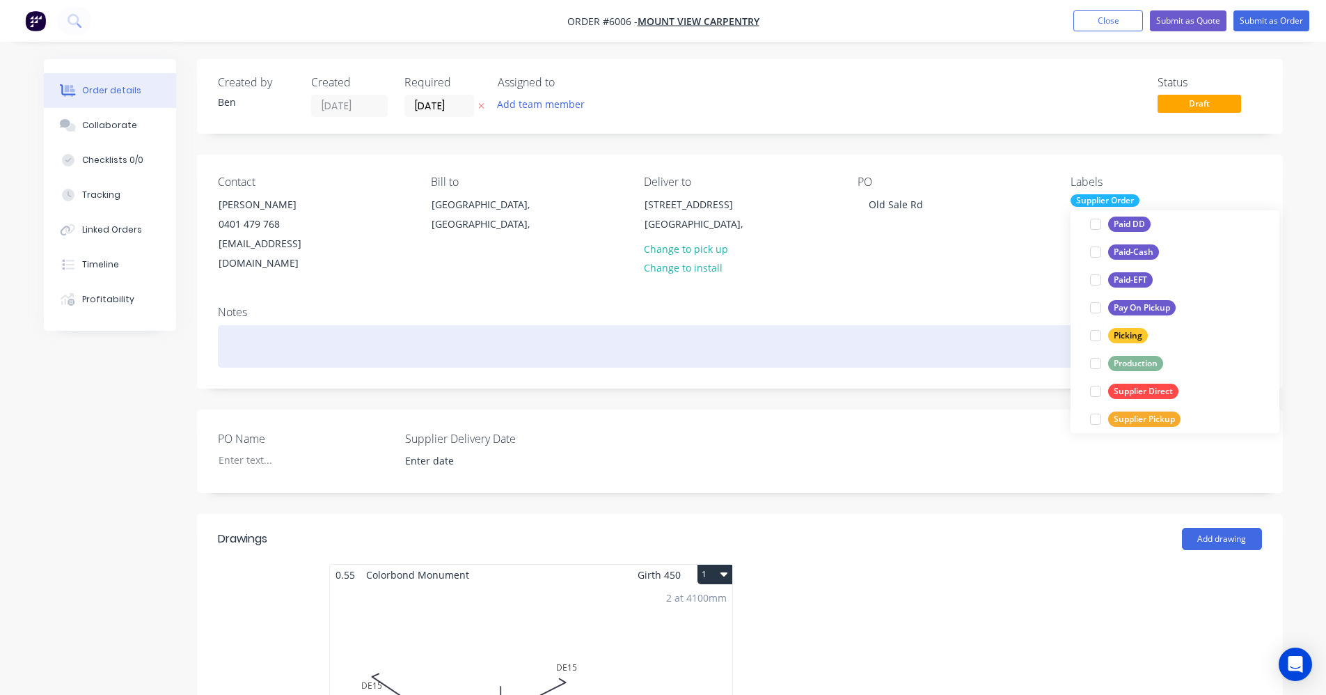
scroll to position [0, 0]
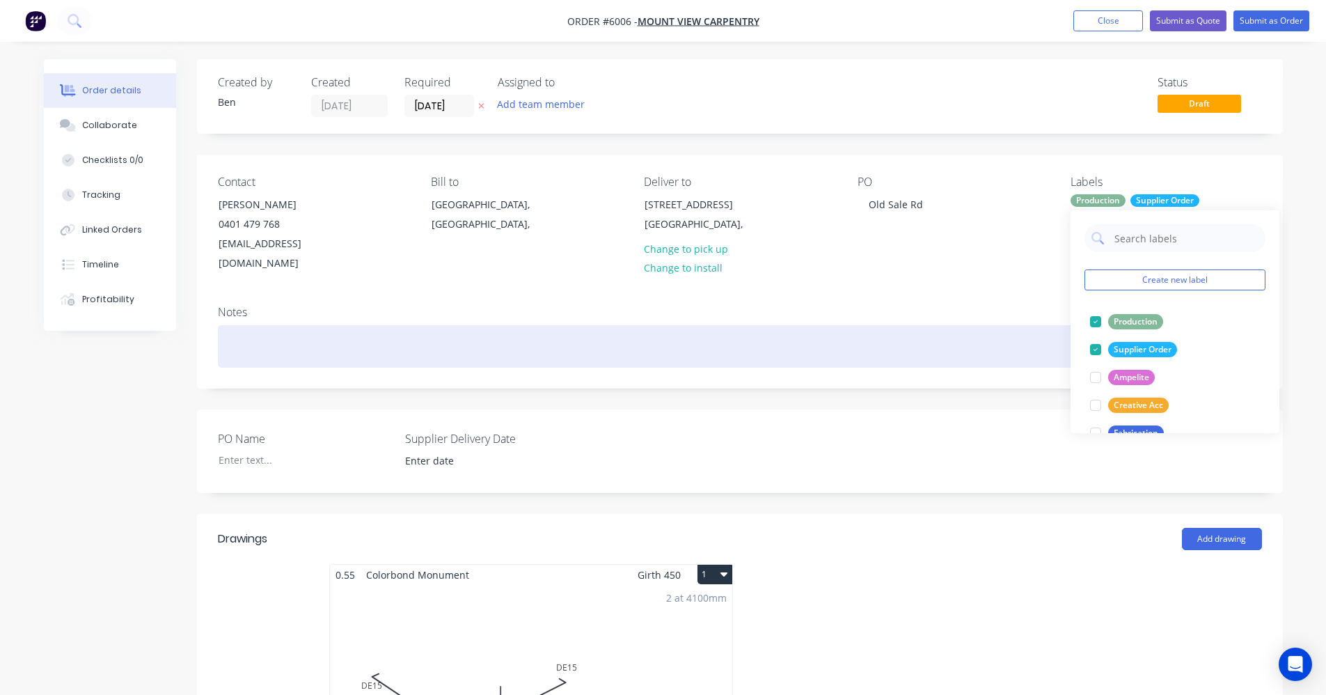
drag, startPoint x: 928, startPoint y: 322, endPoint x: 935, endPoint y: 324, distance: 7.1
click at [933, 325] on div at bounding box center [740, 346] width 1044 height 42
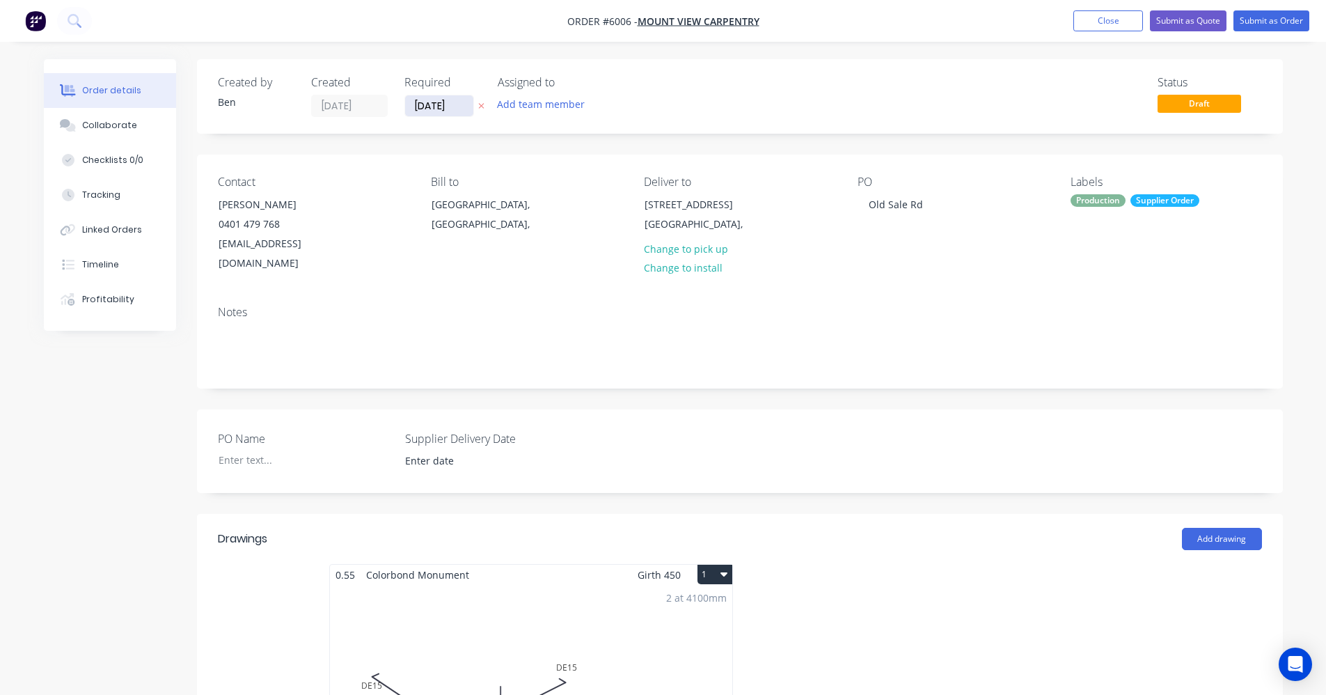
click at [434, 102] on input "02/10/25" at bounding box center [439, 105] width 68 height 21
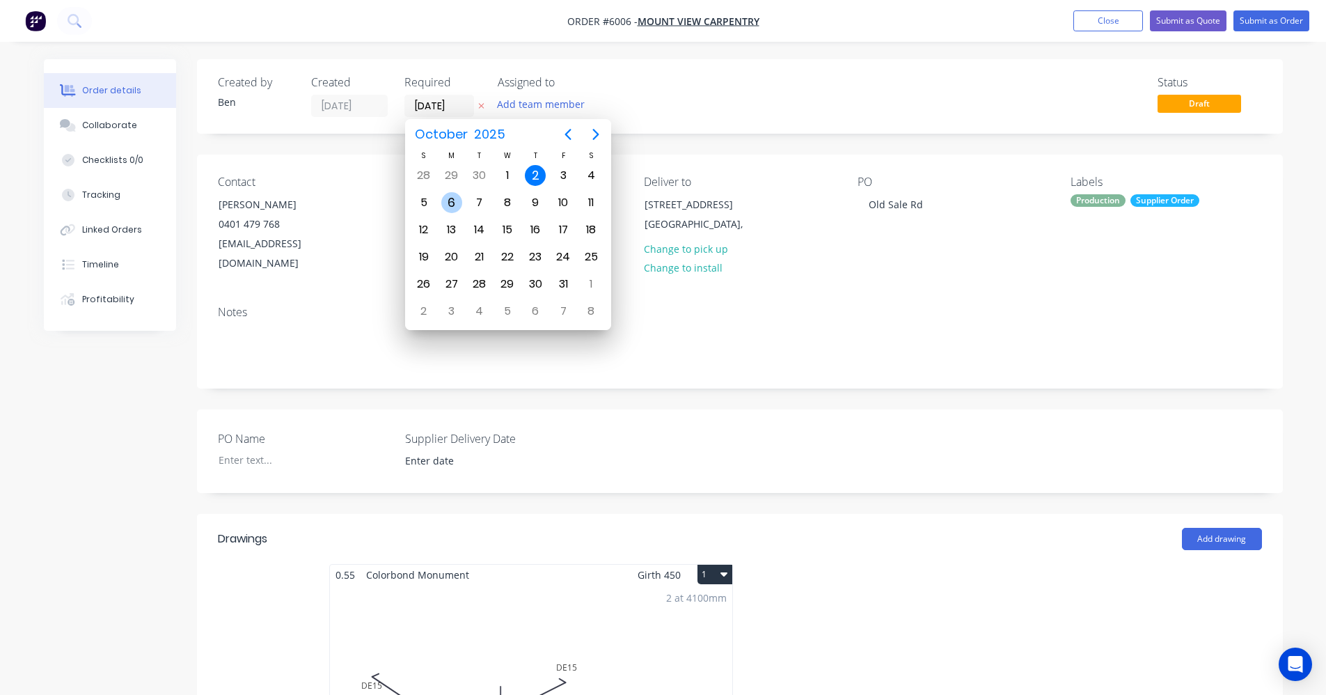
click at [457, 205] on div "6" at bounding box center [451, 202] width 21 height 21
type input "06/10/25"
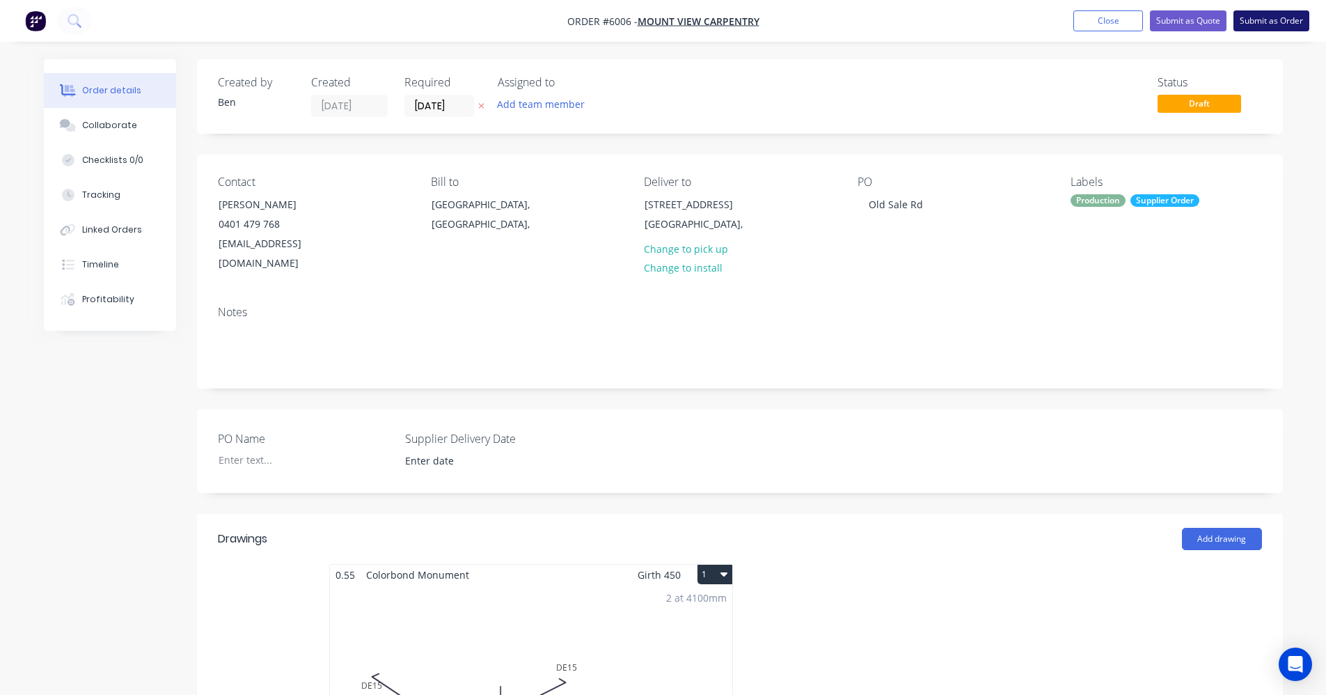
click at [1268, 20] on button "Submit as Order" at bounding box center [1271, 20] width 76 height 21
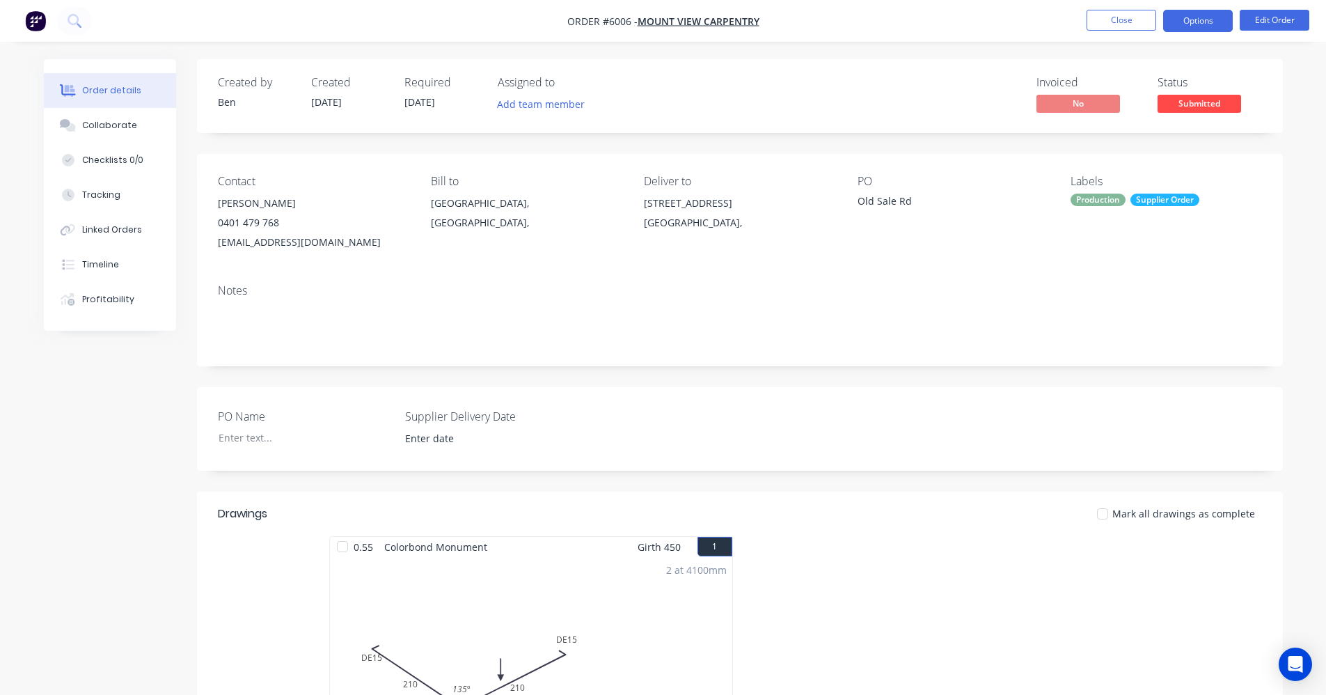
click at [1199, 22] on button "Options" at bounding box center [1198, 21] width 70 height 22
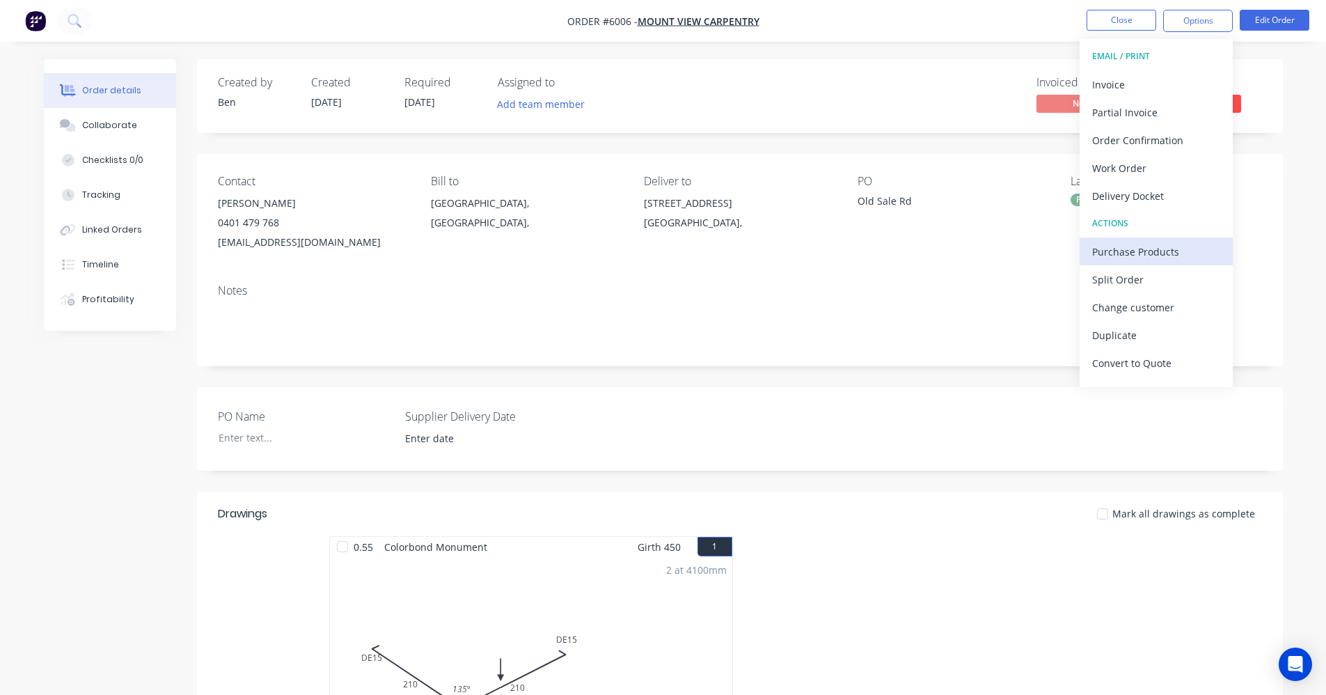
click at [1128, 251] on div "Purchase Products" at bounding box center [1156, 252] width 128 height 20
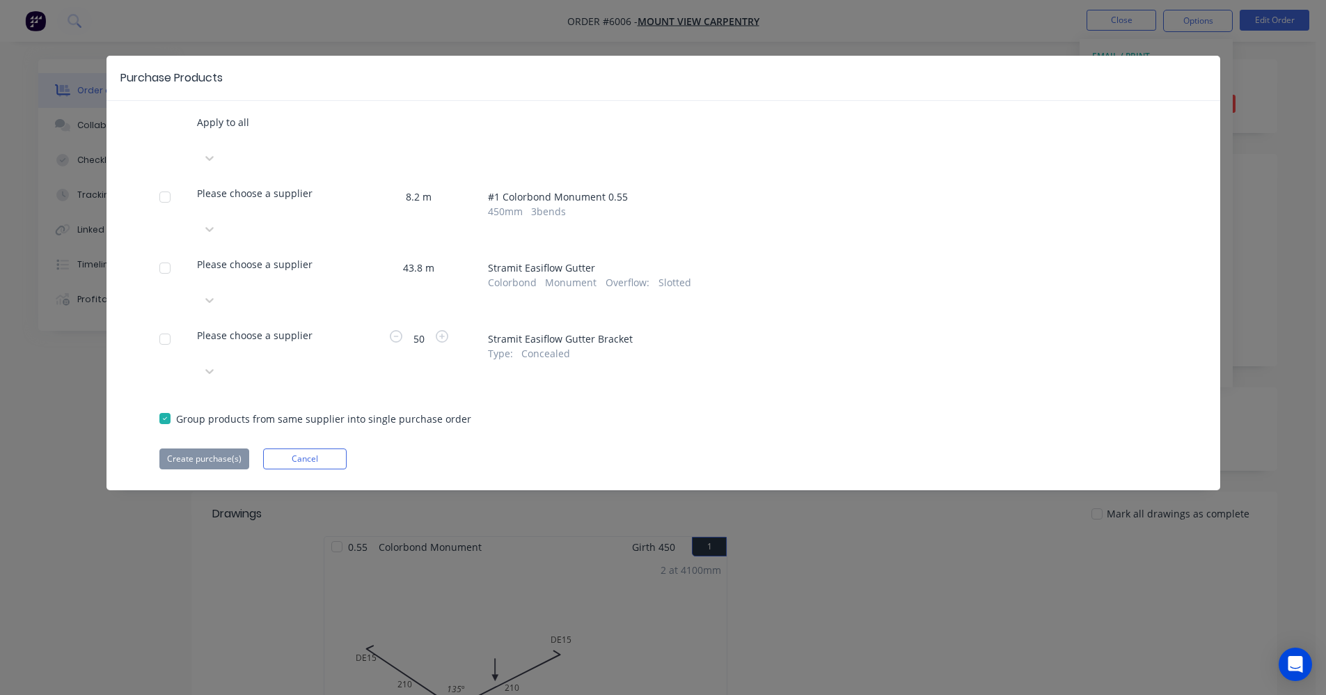
drag, startPoint x: 285, startPoint y: 212, endPoint x: 283, endPoint y: 227, distance: 15.4
click at [200, 271] on div at bounding box center [198, 279] width 3 height 17
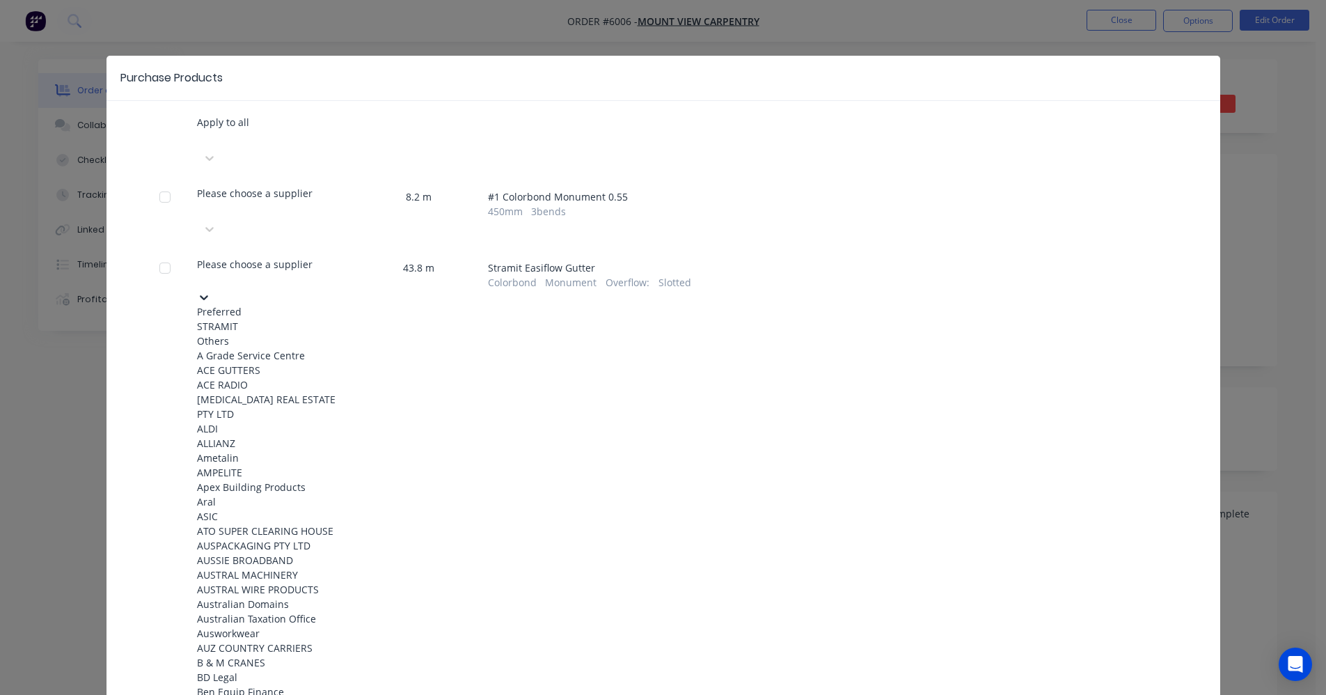
click at [251, 319] on div "STRAMIT" at bounding box center [273, 326] width 153 height 15
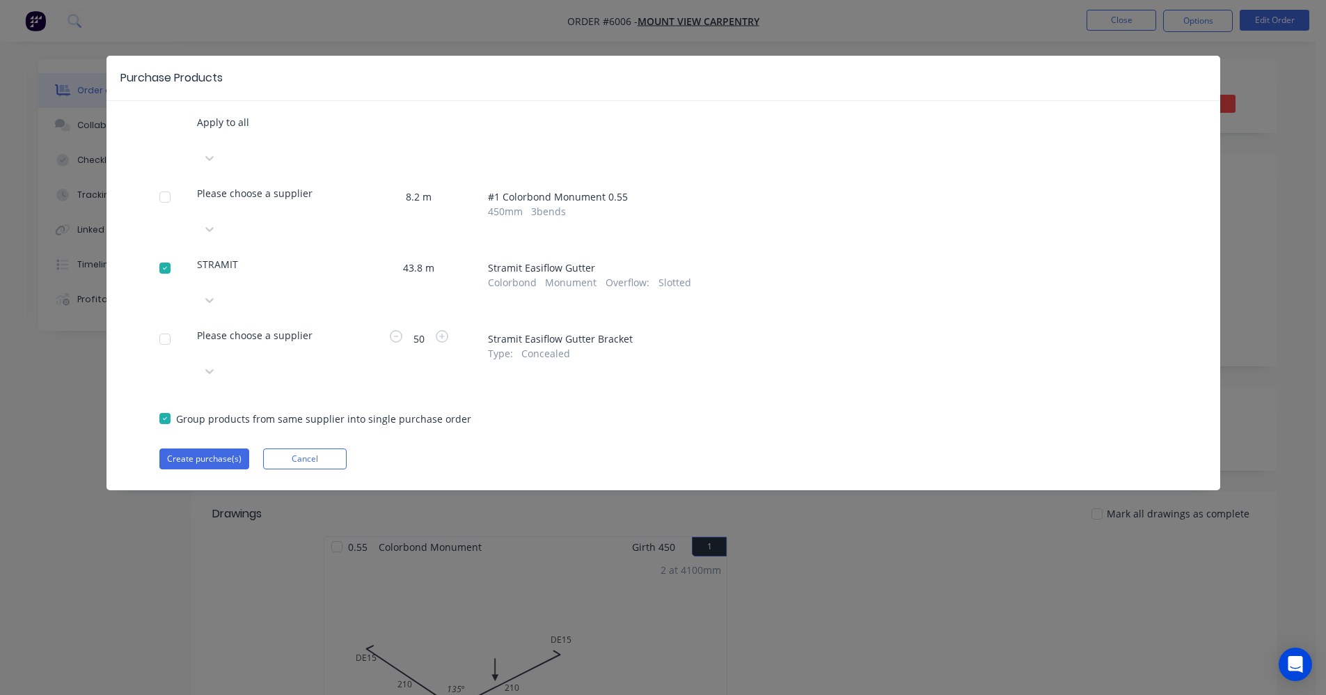
click at [200, 342] on div at bounding box center [198, 350] width 3 height 17
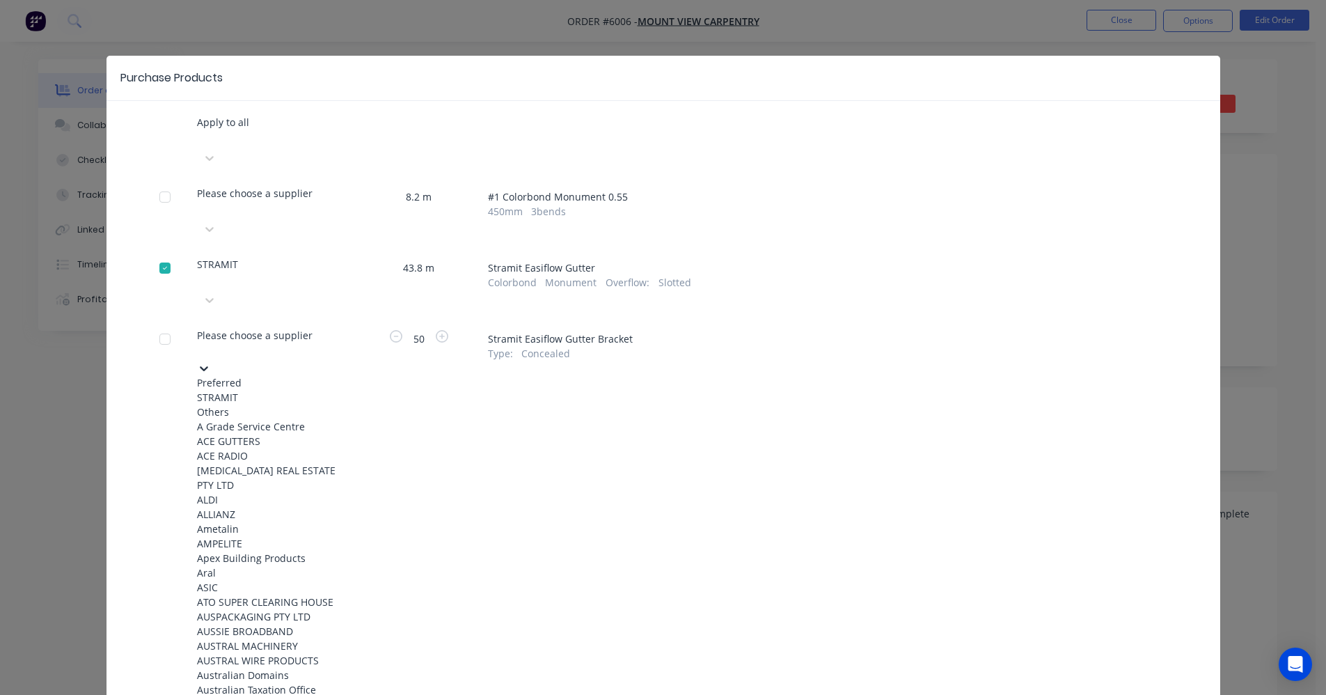
drag, startPoint x: 257, startPoint y: 314, endPoint x: 393, endPoint y: 310, distance: 135.8
click at [256, 390] on div "STRAMIT" at bounding box center [273, 397] width 153 height 15
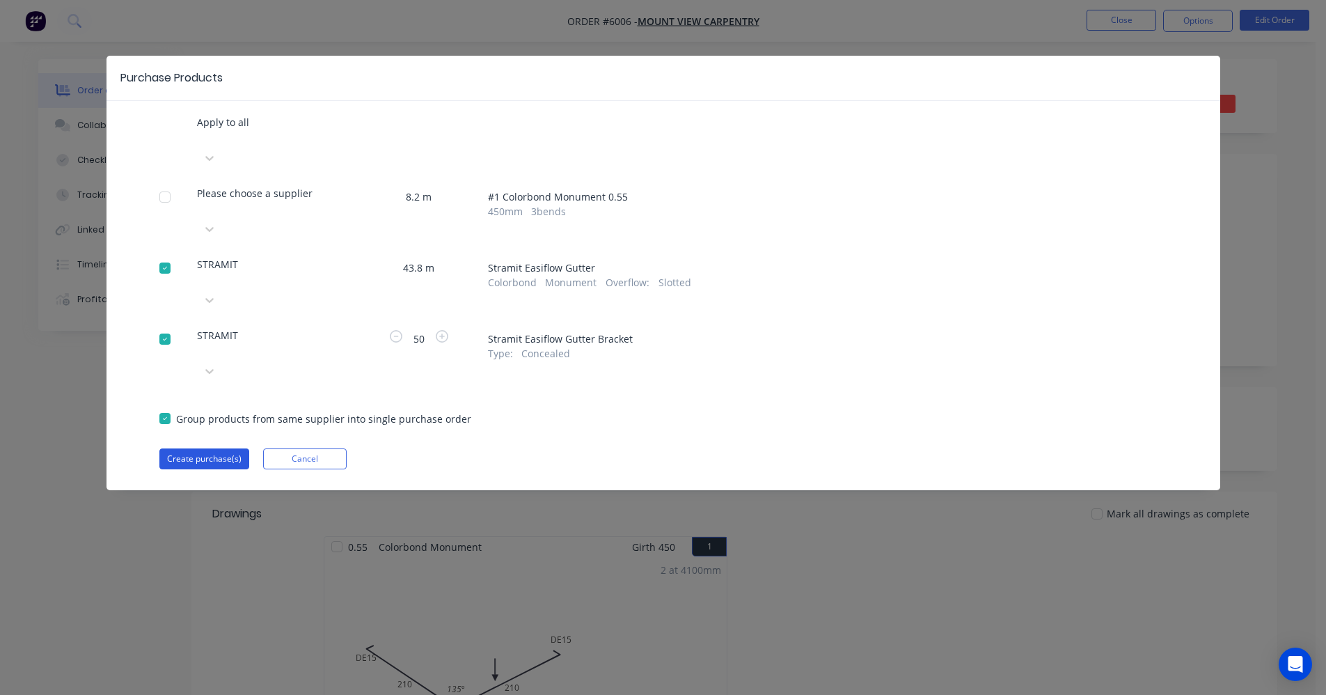
click at [213, 448] on button "Create purchase(s)" at bounding box center [204, 458] width 90 height 21
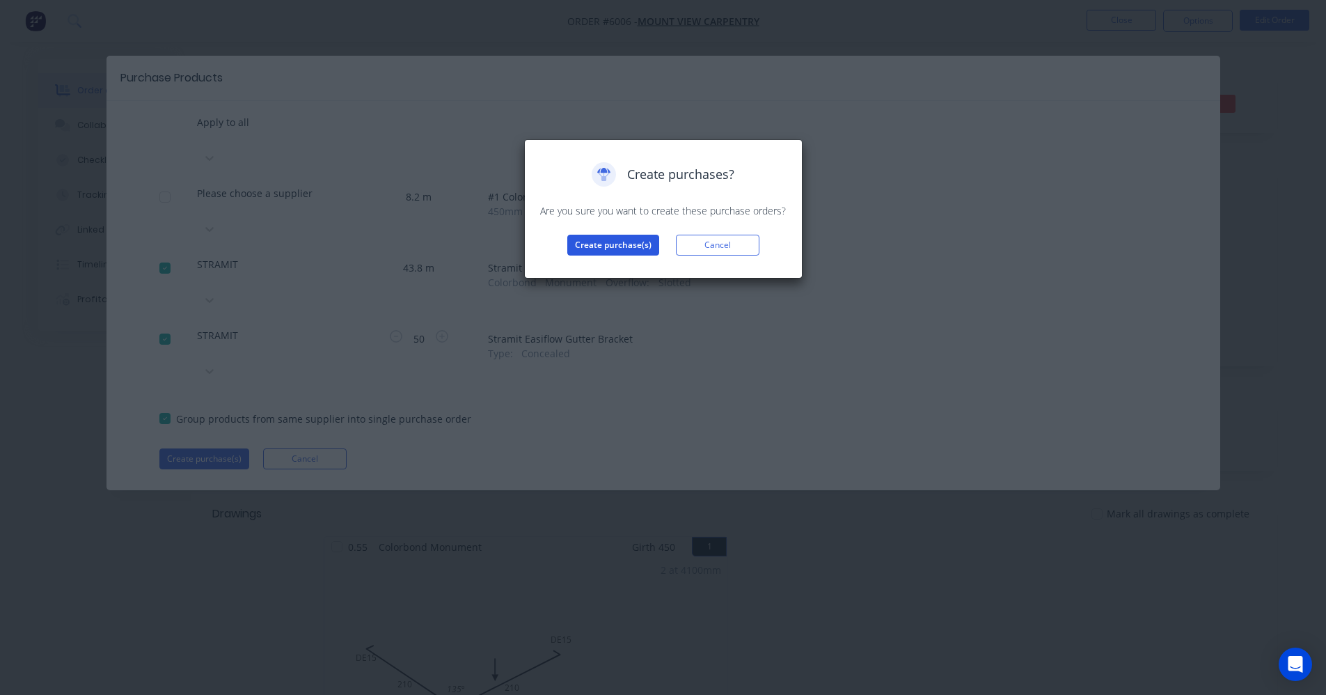
click at [597, 247] on button "Create purchase(s)" at bounding box center [613, 245] width 92 height 21
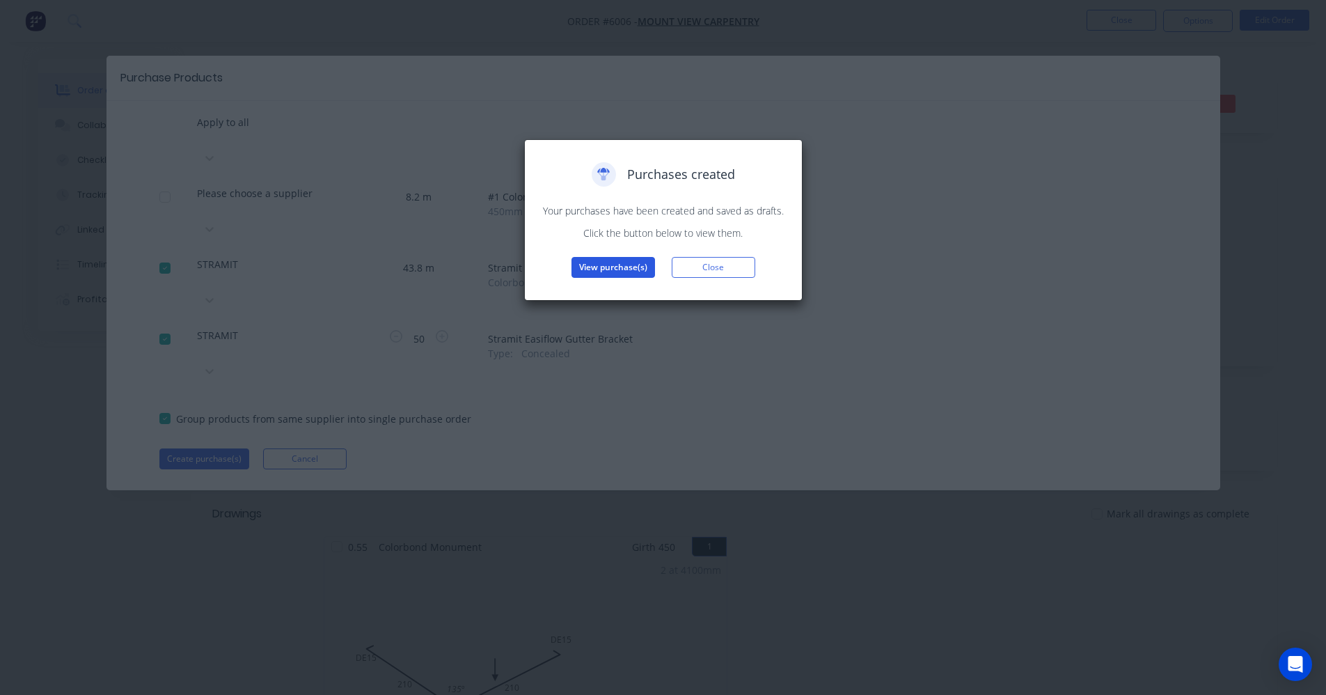
click at [624, 268] on button "View purchase(s)" at bounding box center [613, 267] width 84 height 21
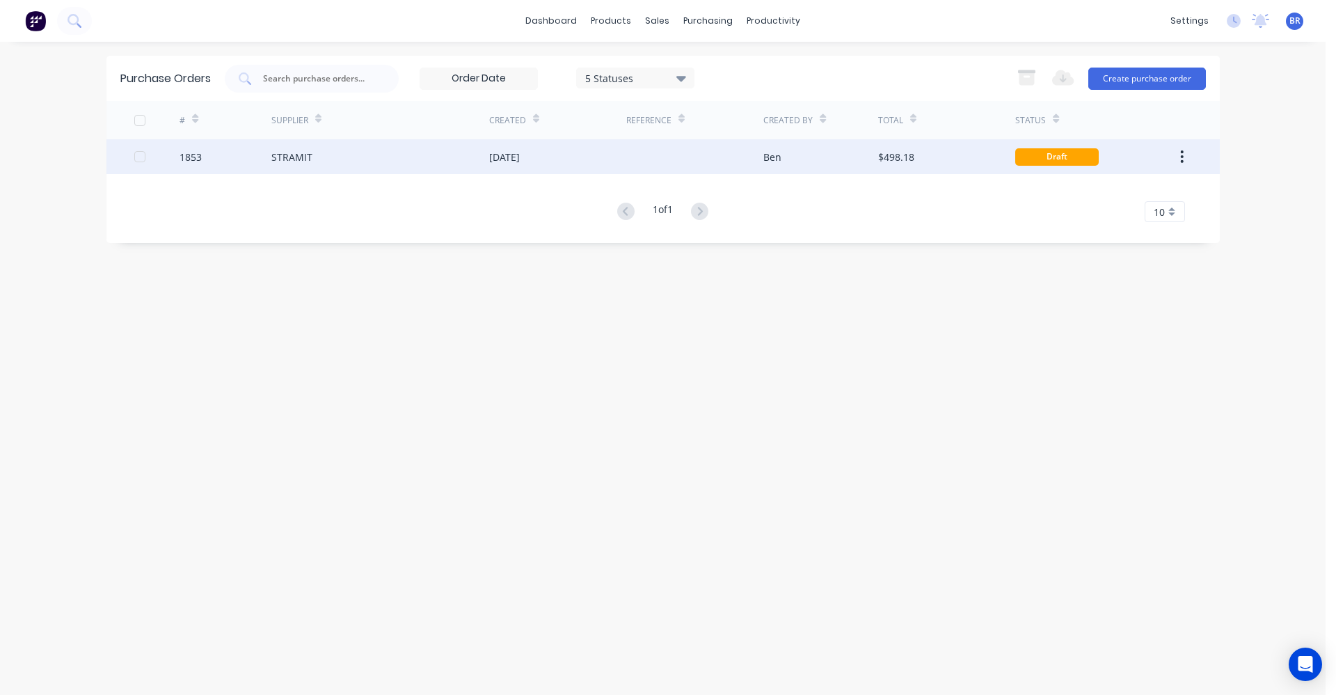
click at [844, 159] on div "Ben" at bounding box center [821, 156] width 115 height 35
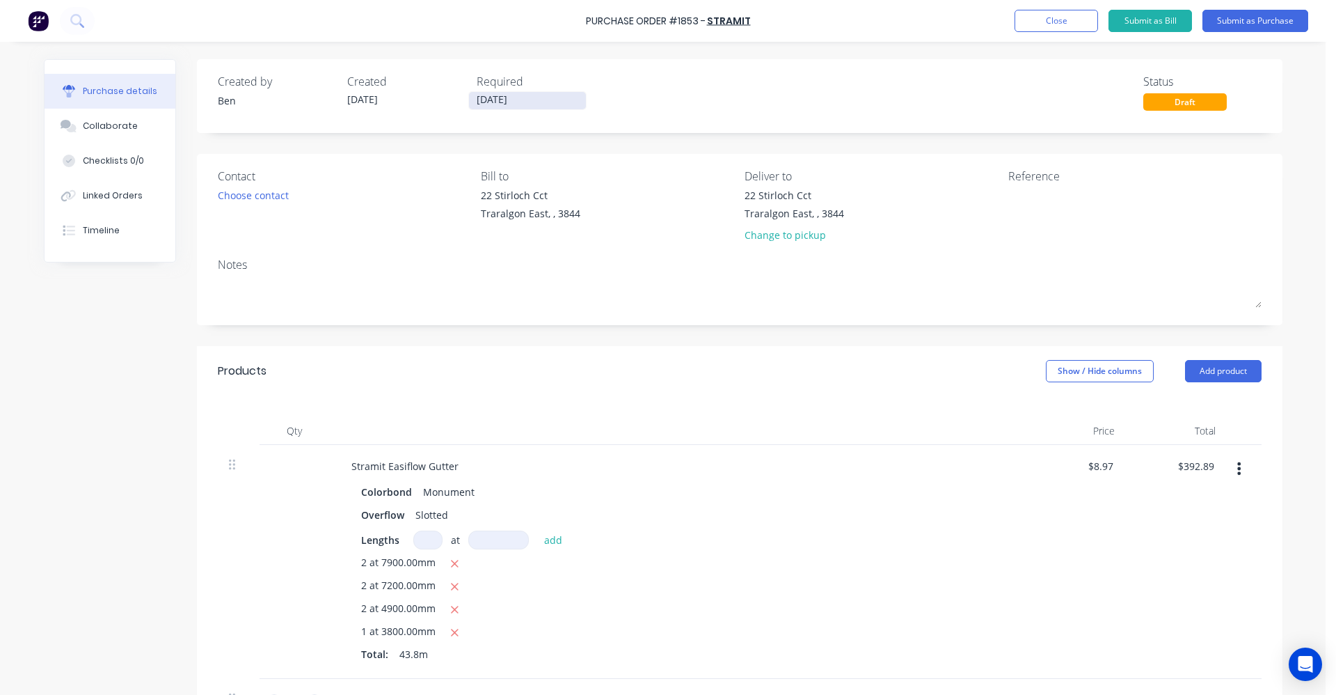
drag, startPoint x: 486, startPoint y: 95, endPoint x: 499, endPoint y: 113, distance: 21.9
click at [486, 96] on input "02/10/25" at bounding box center [527, 100] width 117 height 17
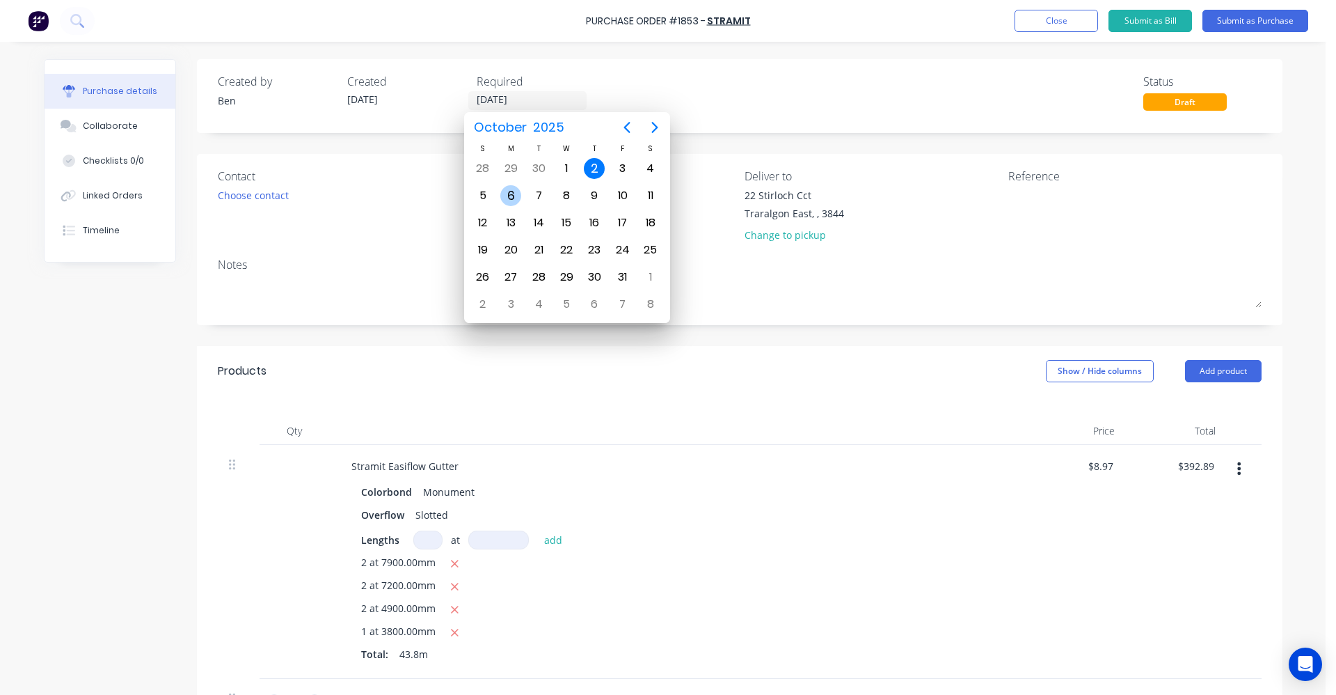
click at [510, 194] on div "6" at bounding box center [510, 195] width 21 height 21
type input "06/10/25"
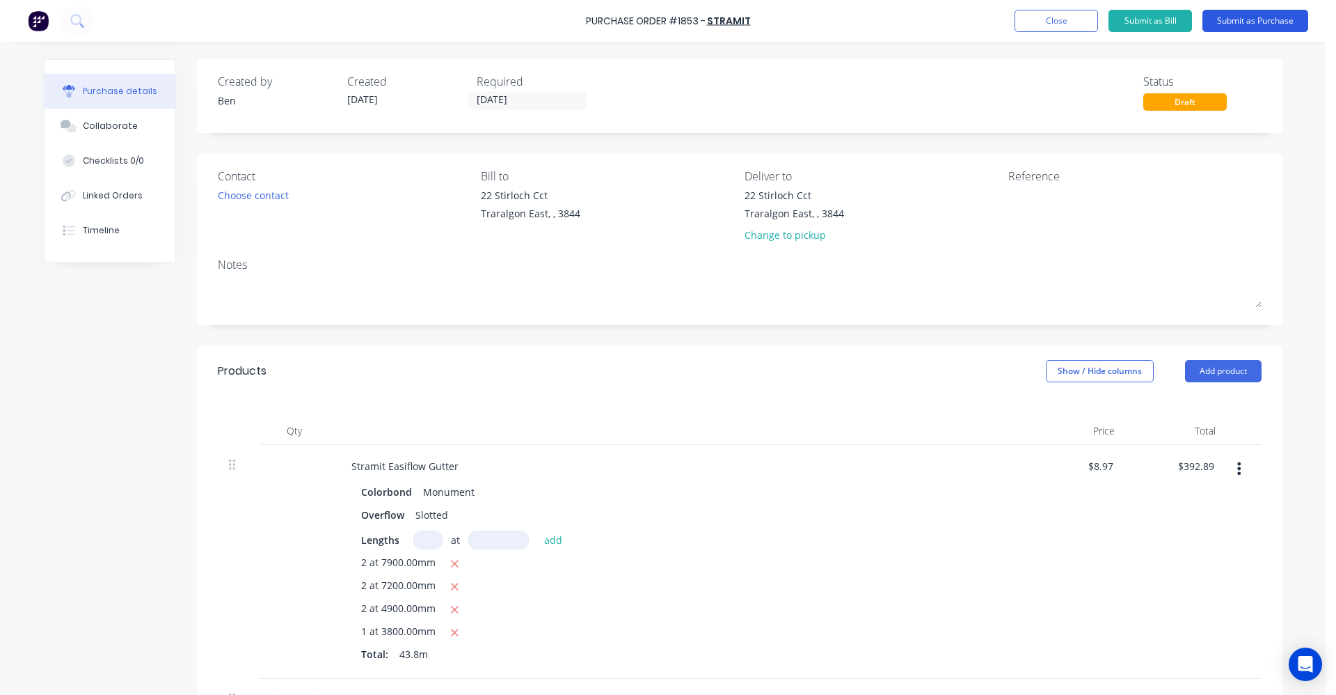
click at [1259, 21] on button "Submit as Purchase" at bounding box center [1256, 21] width 106 height 22
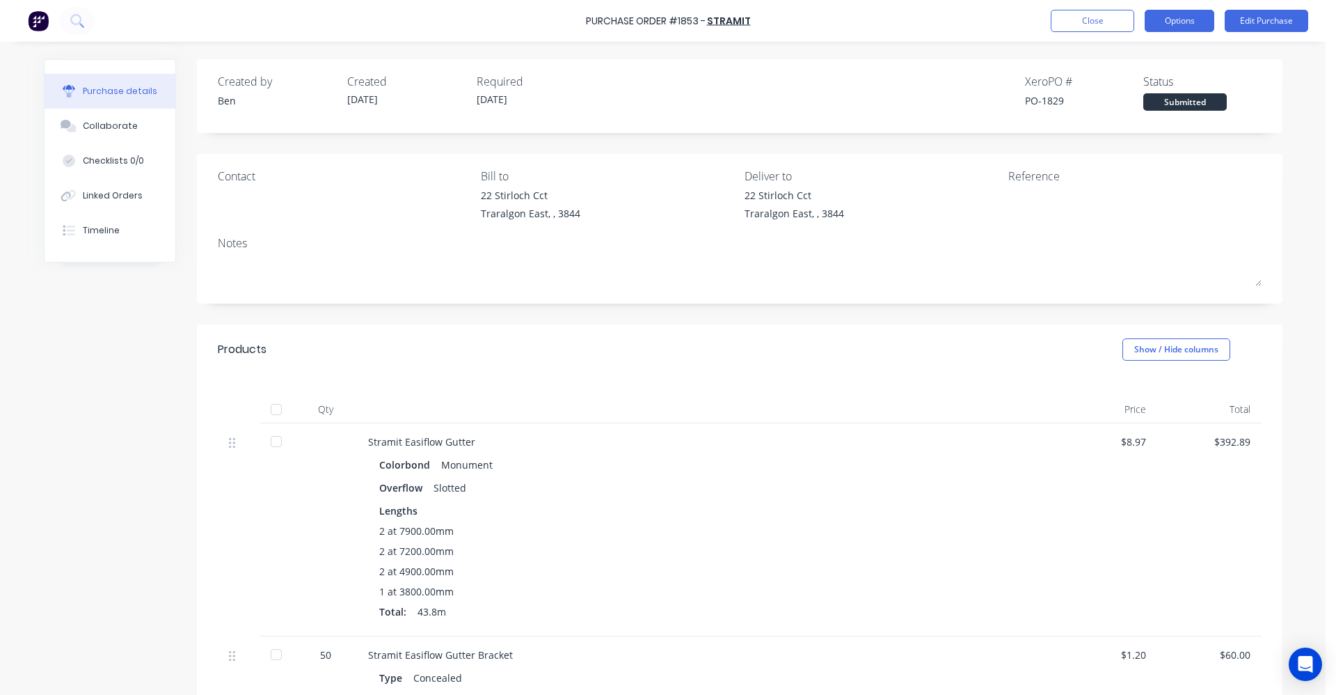
click at [1181, 26] on button "Options" at bounding box center [1180, 21] width 70 height 22
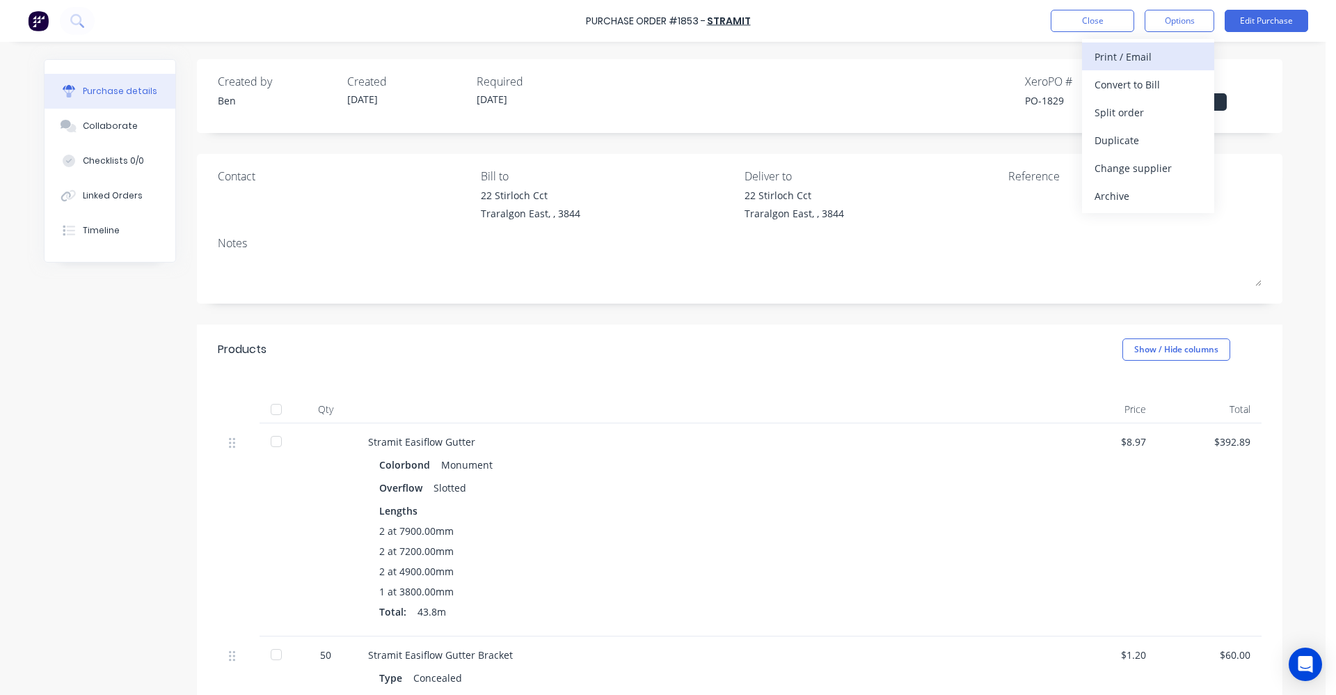
click at [1137, 53] on div "Print / Email" at bounding box center [1148, 57] width 107 height 20
click at [1128, 83] on div "With pricing" at bounding box center [1148, 84] width 107 height 20
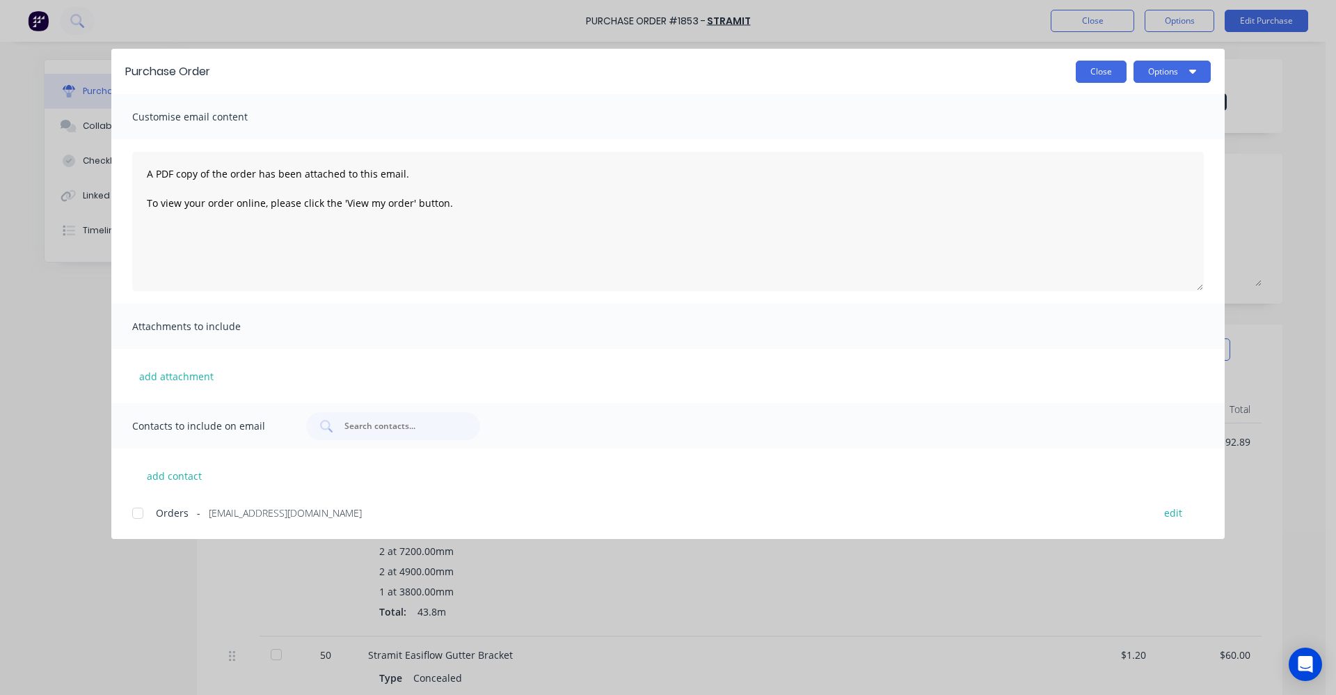
click at [1093, 74] on button "Close" at bounding box center [1101, 72] width 51 height 22
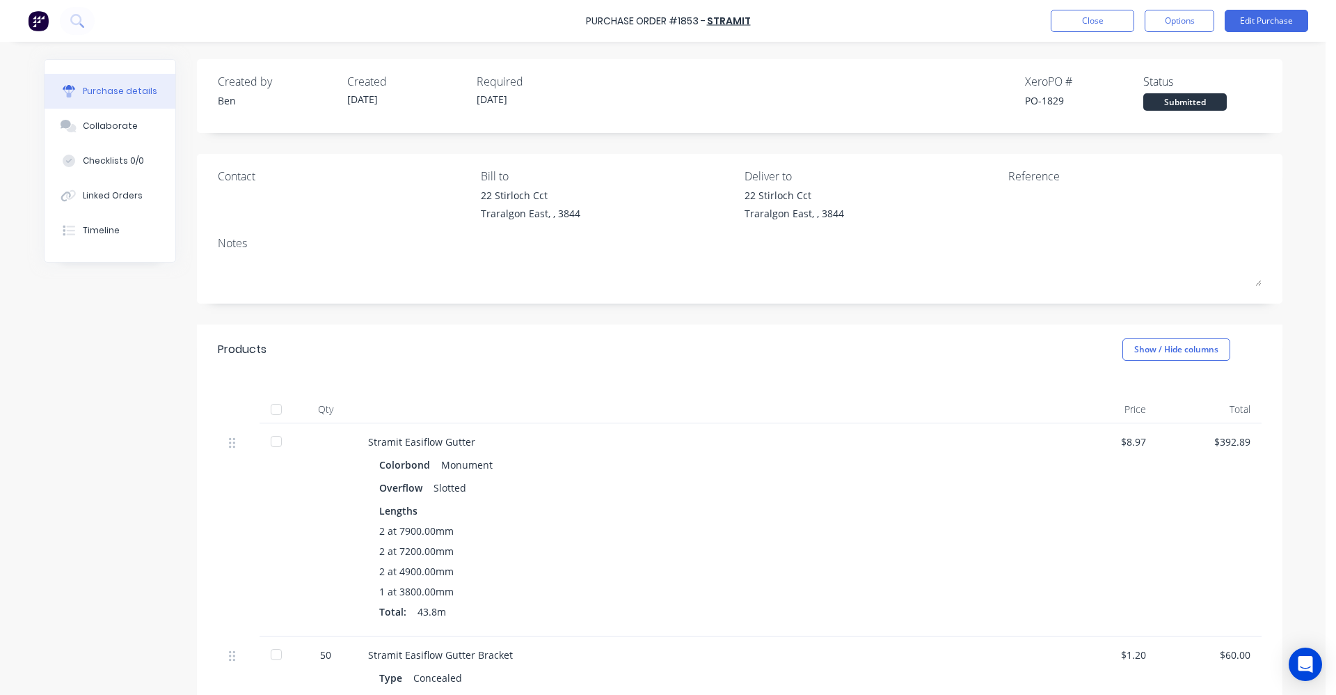
click at [1136, 441] on div "$8.97" at bounding box center [1105, 441] width 82 height 15
click at [1139, 441] on div "$8.97" at bounding box center [1105, 441] width 82 height 15
click at [1277, 20] on button "Edit Purchase" at bounding box center [1267, 21] width 84 height 22
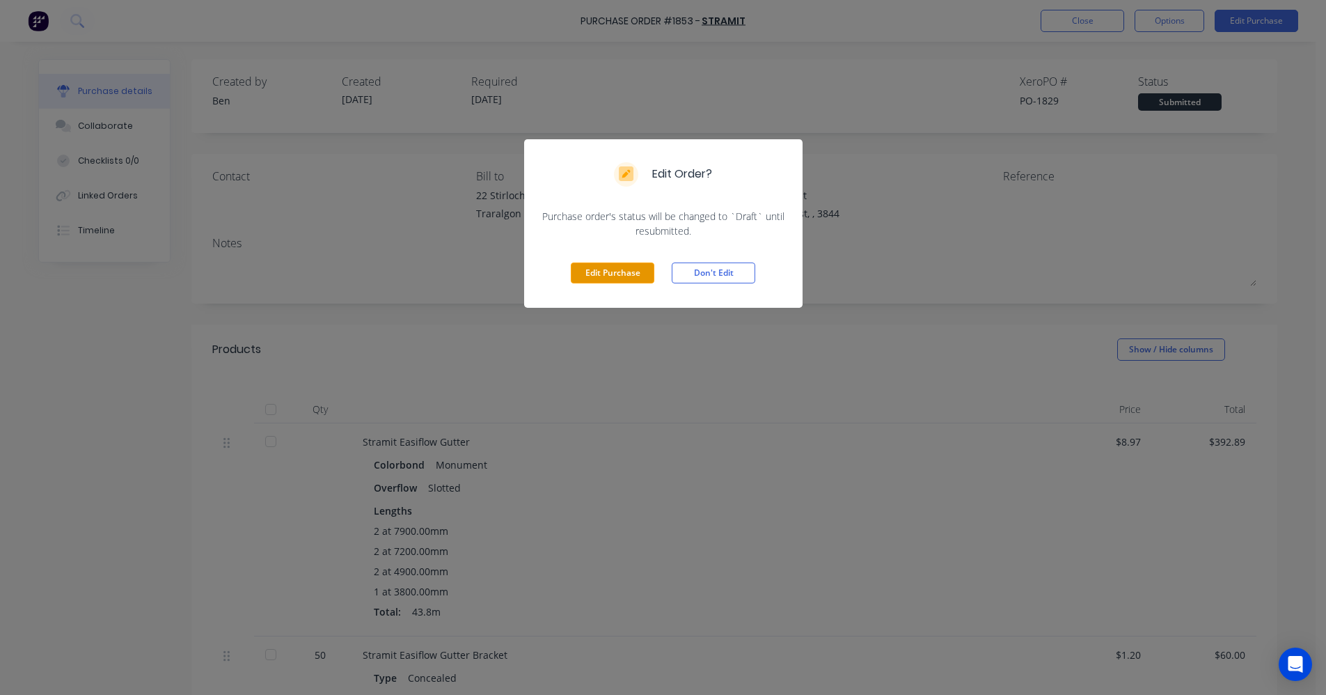
click at [612, 270] on button "Edit Purchase" at bounding box center [613, 272] width 84 height 21
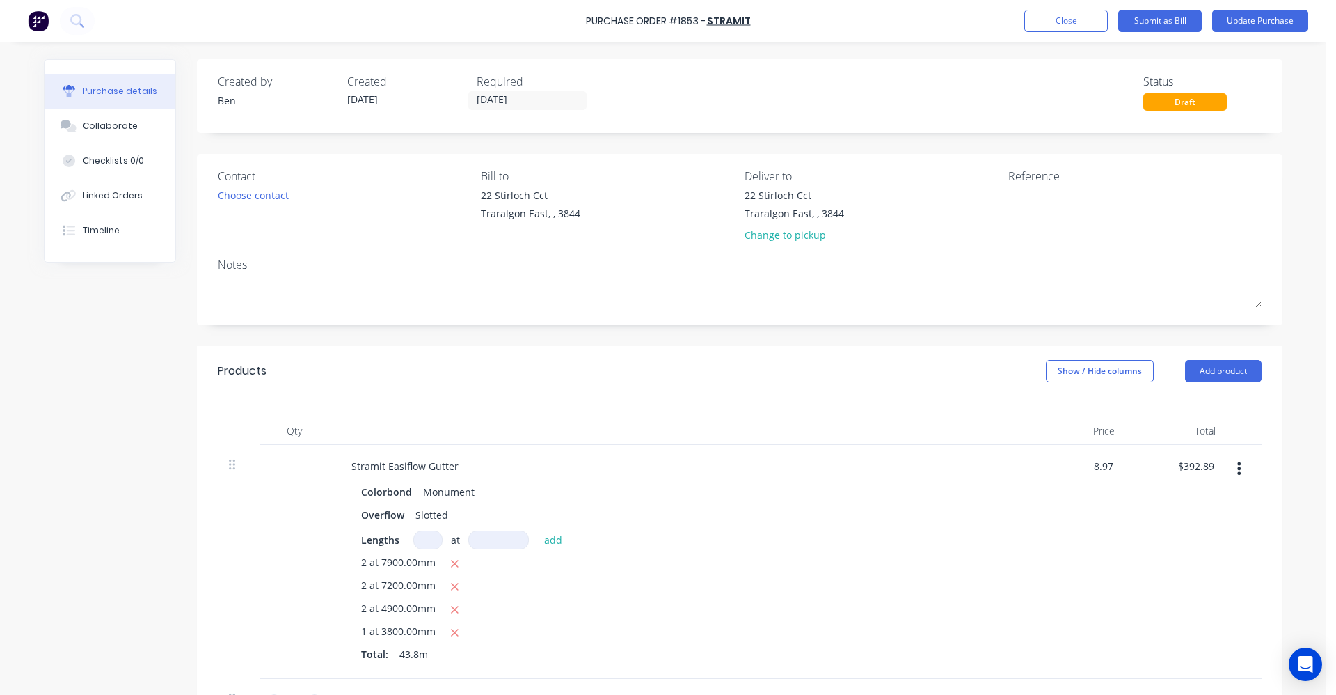
drag, startPoint x: 1107, startPoint y: 465, endPoint x: 1061, endPoint y: 457, distance: 46.7
click at [1061, 457] on div "8.97 8.97" at bounding box center [1075, 562] width 101 height 234
type input "$9.88"
type input "$432.74"
click at [1046, 526] on div "$9.88 9.88" at bounding box center [1075, 562] width 101 height 234
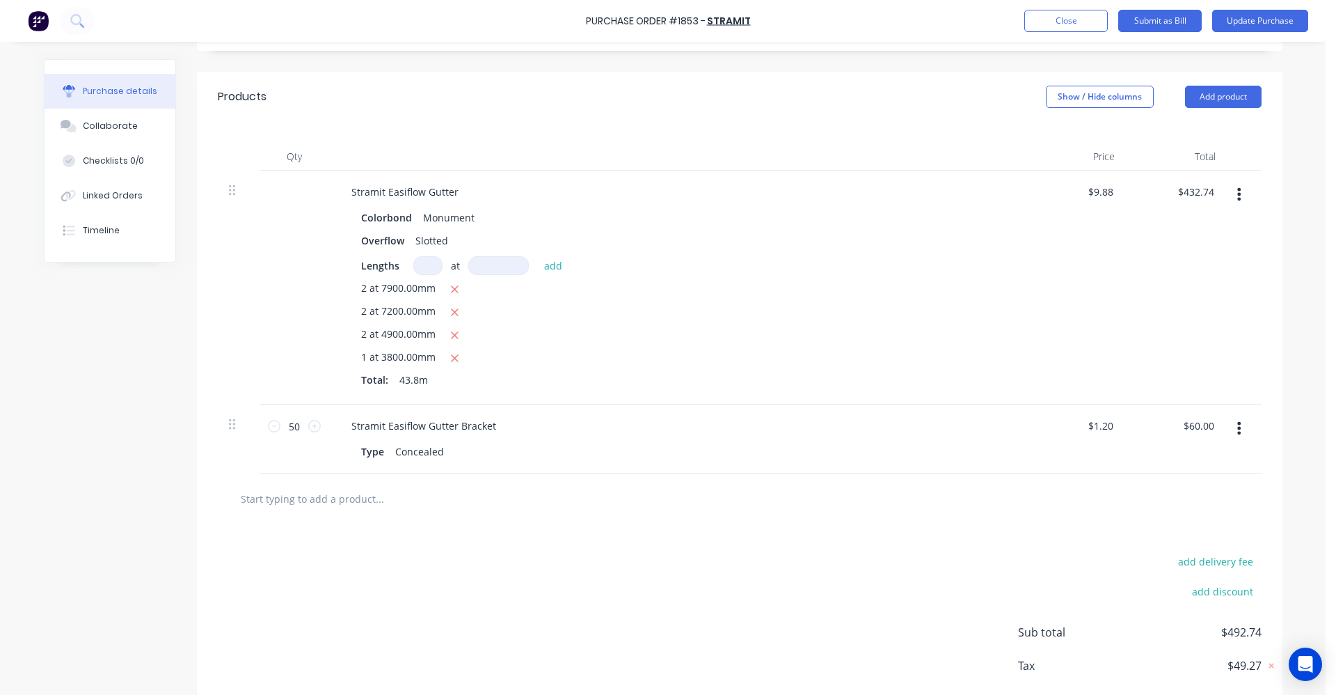
scroll to position [278, 0]
click at [1107, 420] on input "1.20" at bounding box center [1103, 421] width 26 height 20
drag, startPoint x: 1110, startPoint y: 420, endPoint x: 1070, endPoint y: 423, distance: 39.8
click at [1070, 423] on div "1.20 1.20" at bounding box center [1075, 434] width 101 height 69
type input "$2.94"
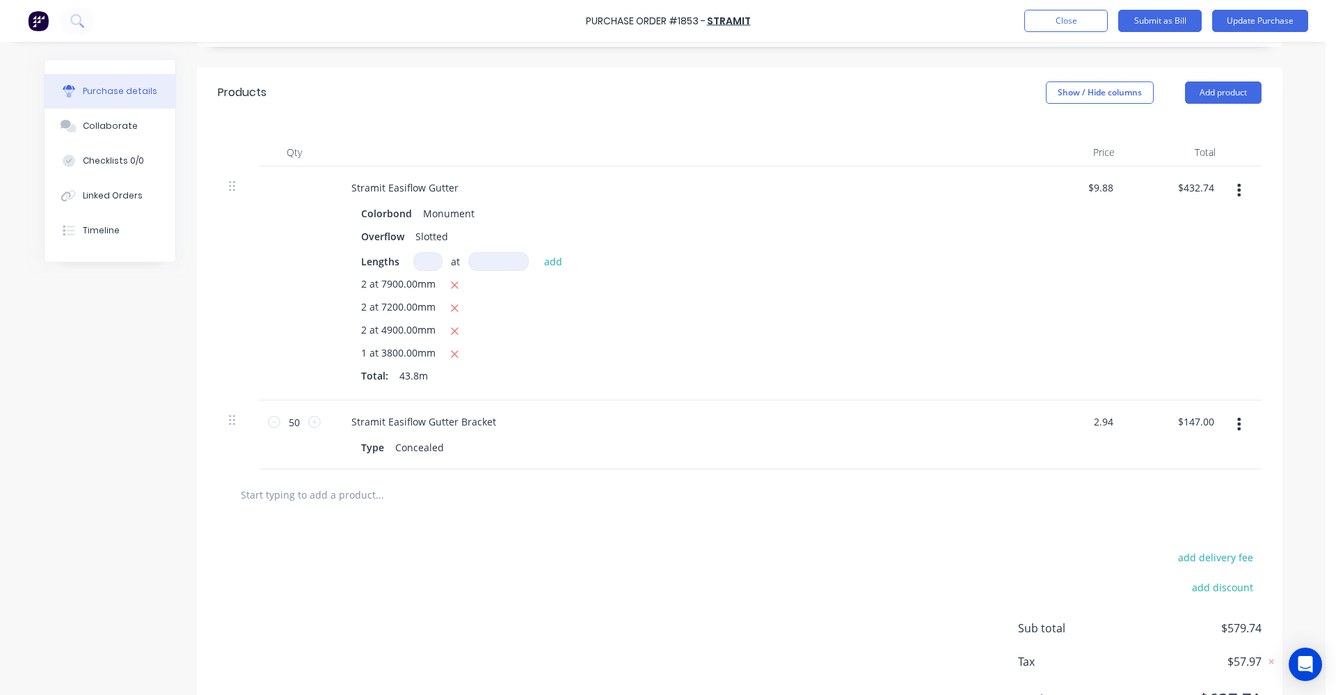
type input "$147.00"
drag, startPoint x: 1050, startPoint y: 424, endPoint x: 1050, endPoint y: 432, distance: 7.7
click at [1050, 425] on div "$2.94 $2.94" at bounding box center [1075, 434] width 101 height 69
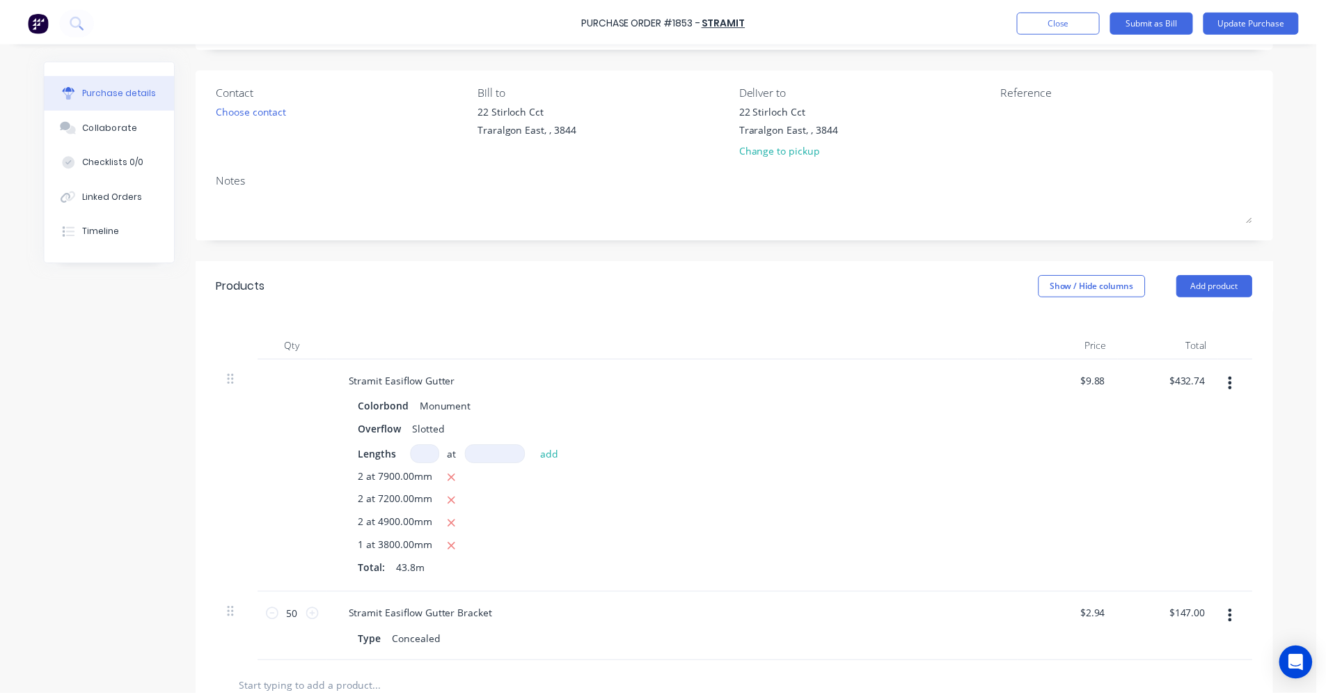
scroll to position [0, 0]
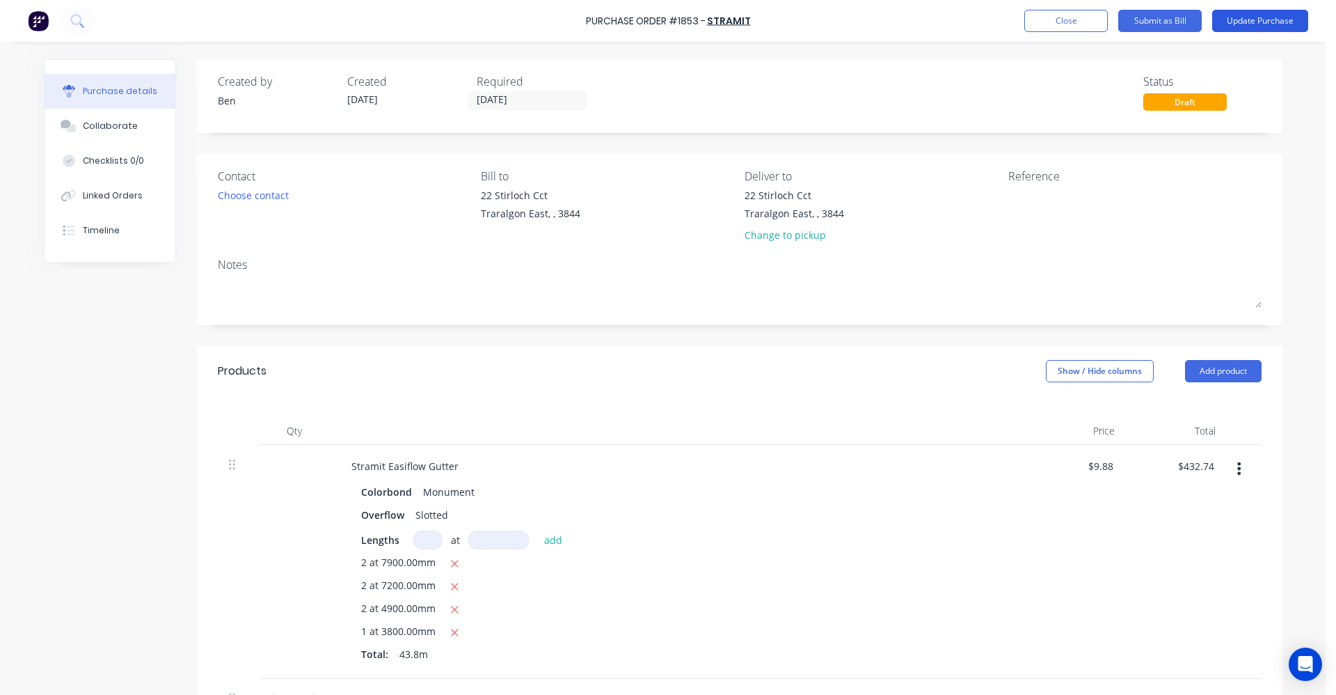
click at [1260, 26] on button "Update Purchase" at bounding box center [1261, 21] width 96 height 22
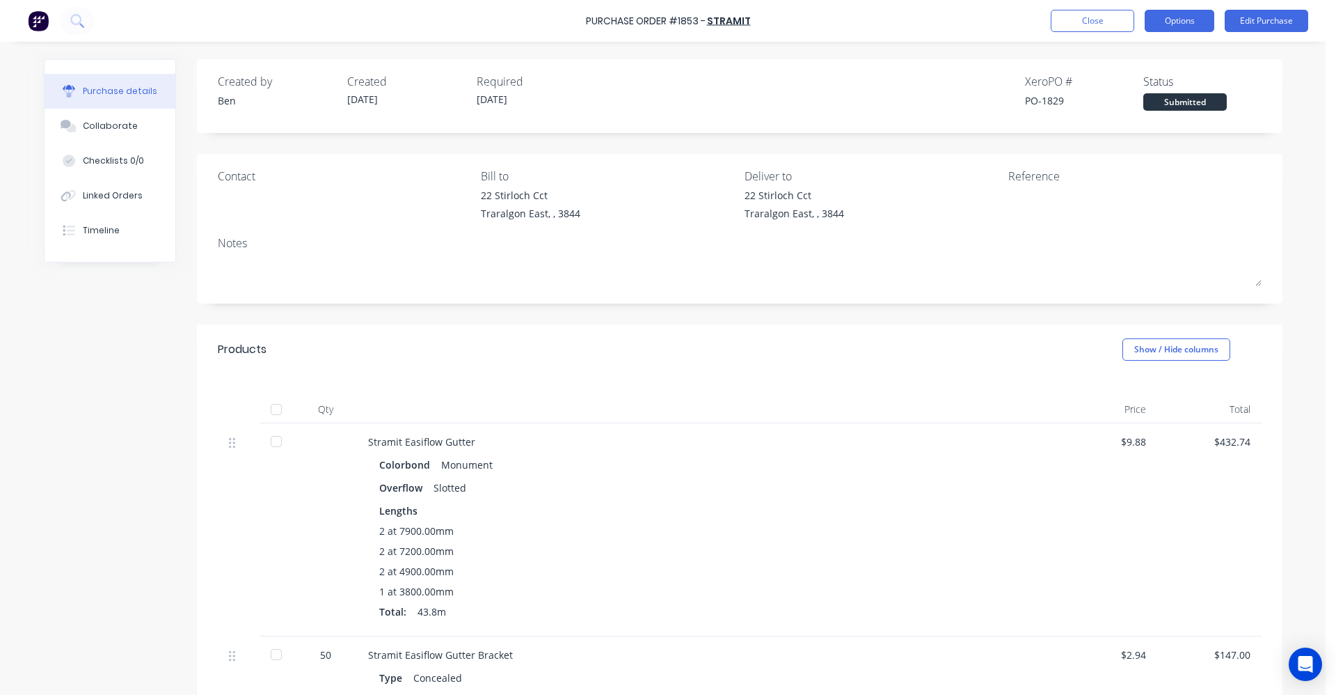
click at [1182, 20] on button "Options" at bounding box center [1180, 21] width 70 height 22
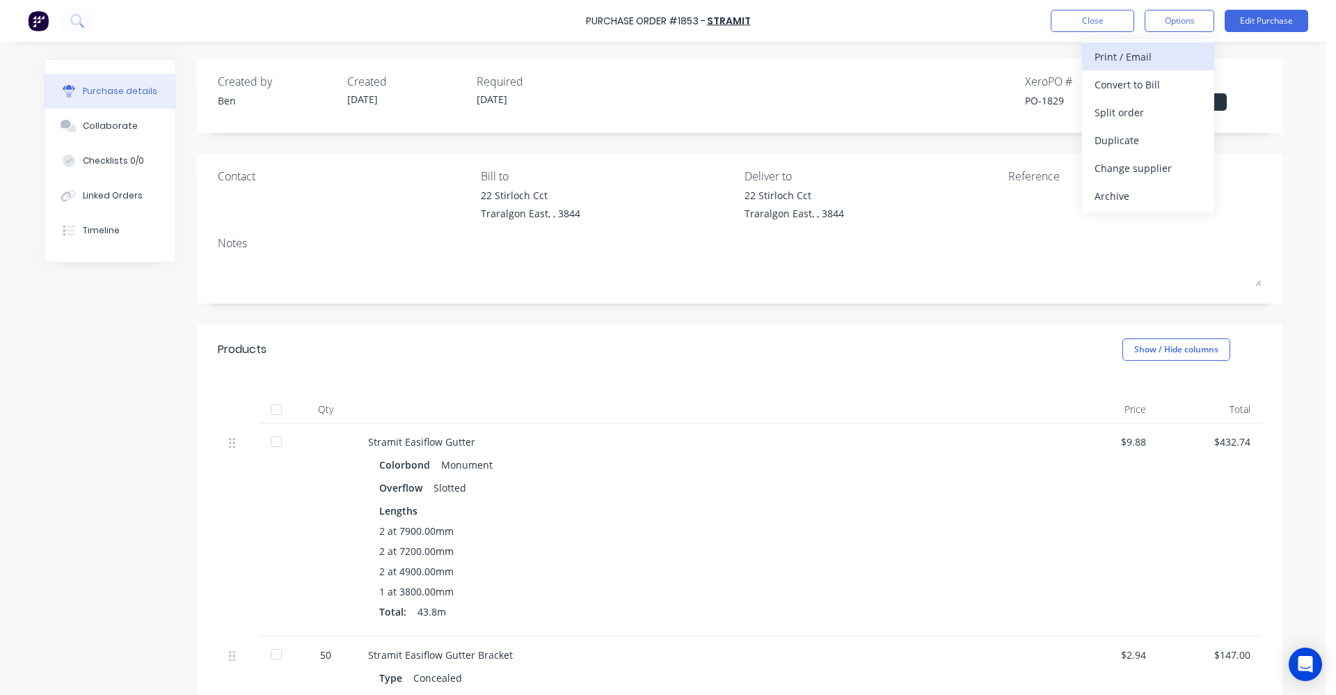
click at [1131, 54] on div "Print / Email" at bounding box center [1148, 57] width 107 height 20
click at [1145, 82] on div "With pricing" at bounding box center [1148, 84] width 107 height 20
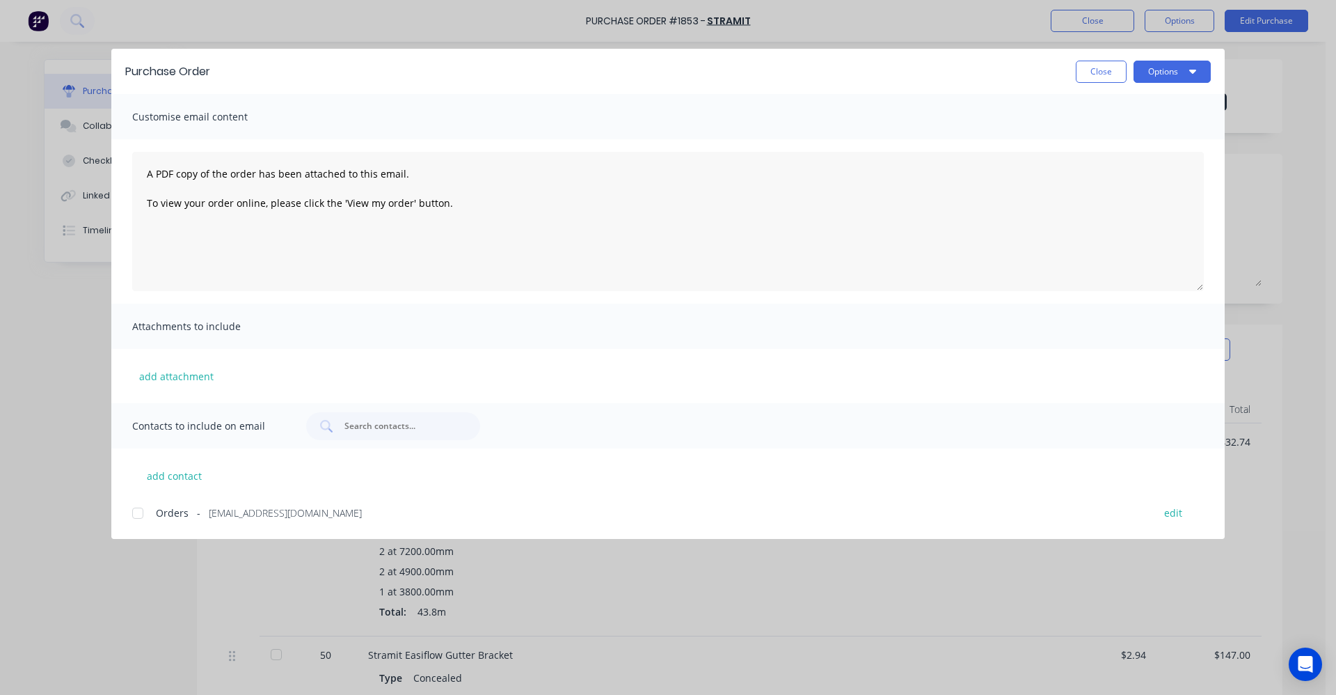
click at [140, 516] on div at bounding box center [138, 513] width 28 height 28
click at [1175, 68] on button "Options" at bounding box center [1172, 72] width 77 height 22
click at [1130, 161] on div "Email" at bounding box center [1144, 162] width 107 height 20
click at [1096, 75] on button "Close" at bounding box center [1101, 72] width 51 height 22
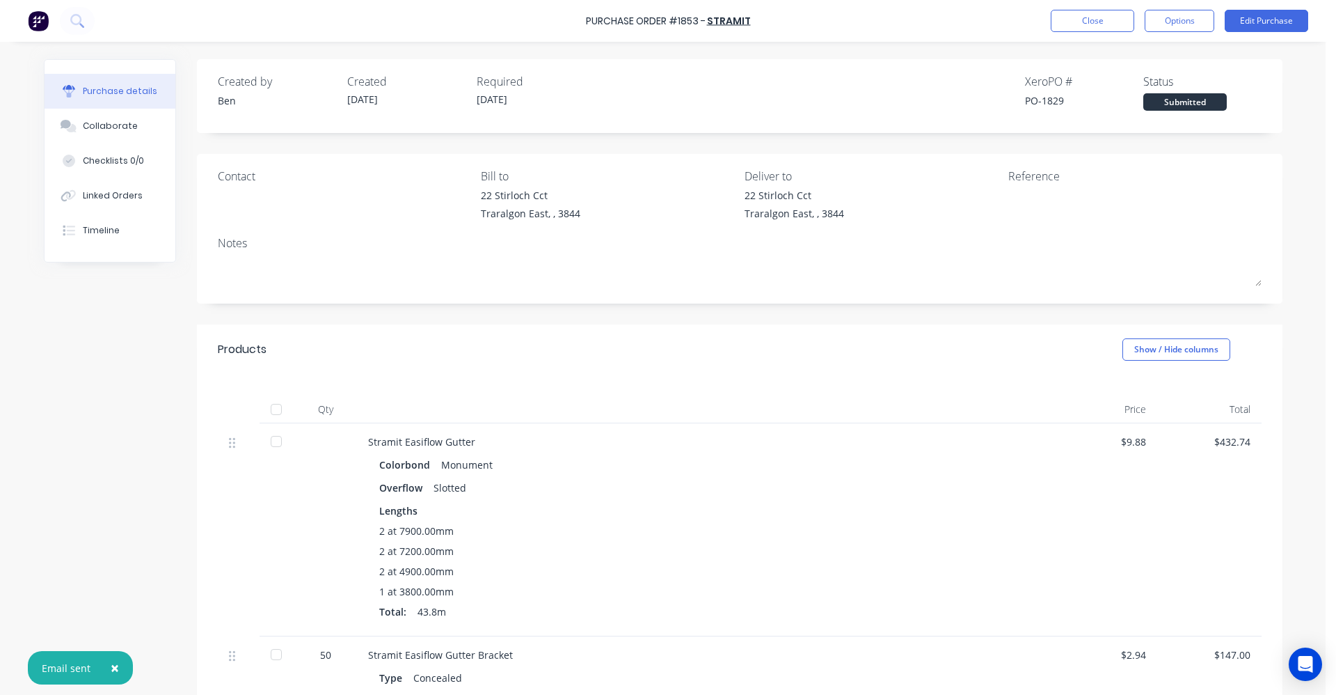
click at [763, 86] on div "Created by Ben Created 02/10/25 Required 06/10/25 Xero PO # PO-1829 Status Subm…" at bounding box center [740, 92] width 1044 height 38
click at [120, 188] on button "Linked Orders" at bounding box center [110, 195] width 131 height 35
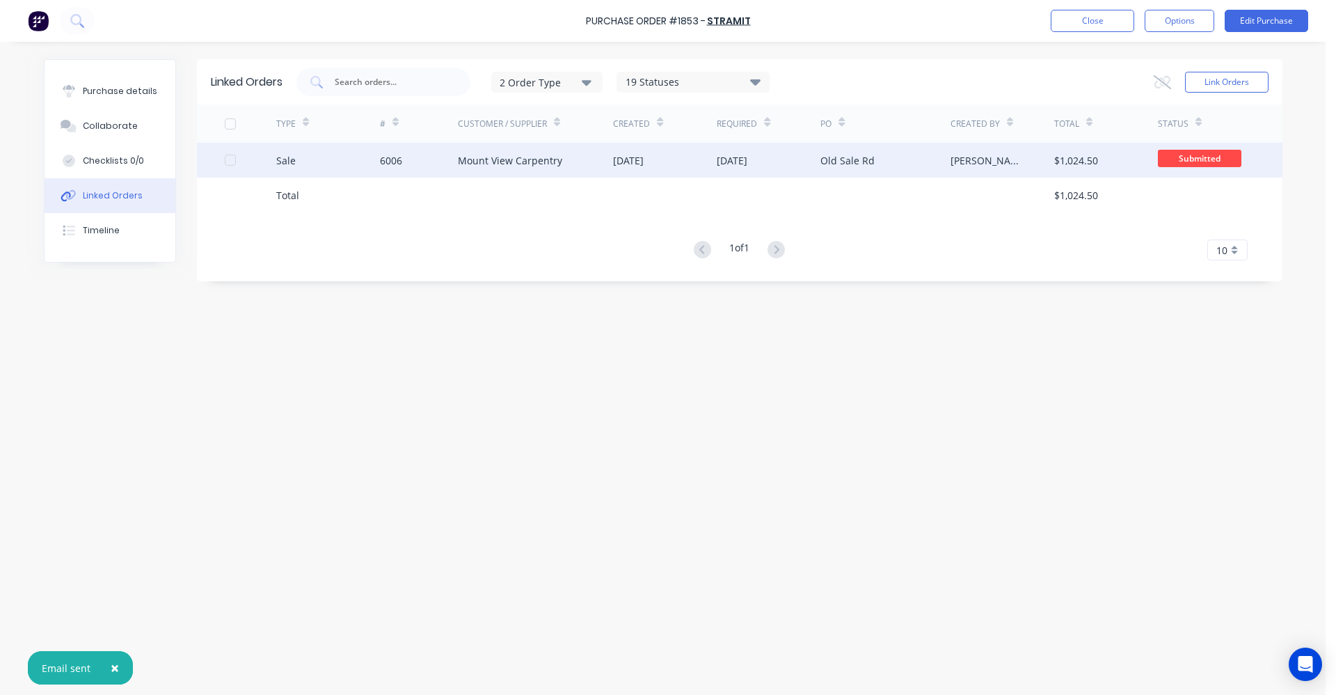
click at [611, 169] on div "Mount View Carpentry" at bounding box center [536, 160] width 156 height 35
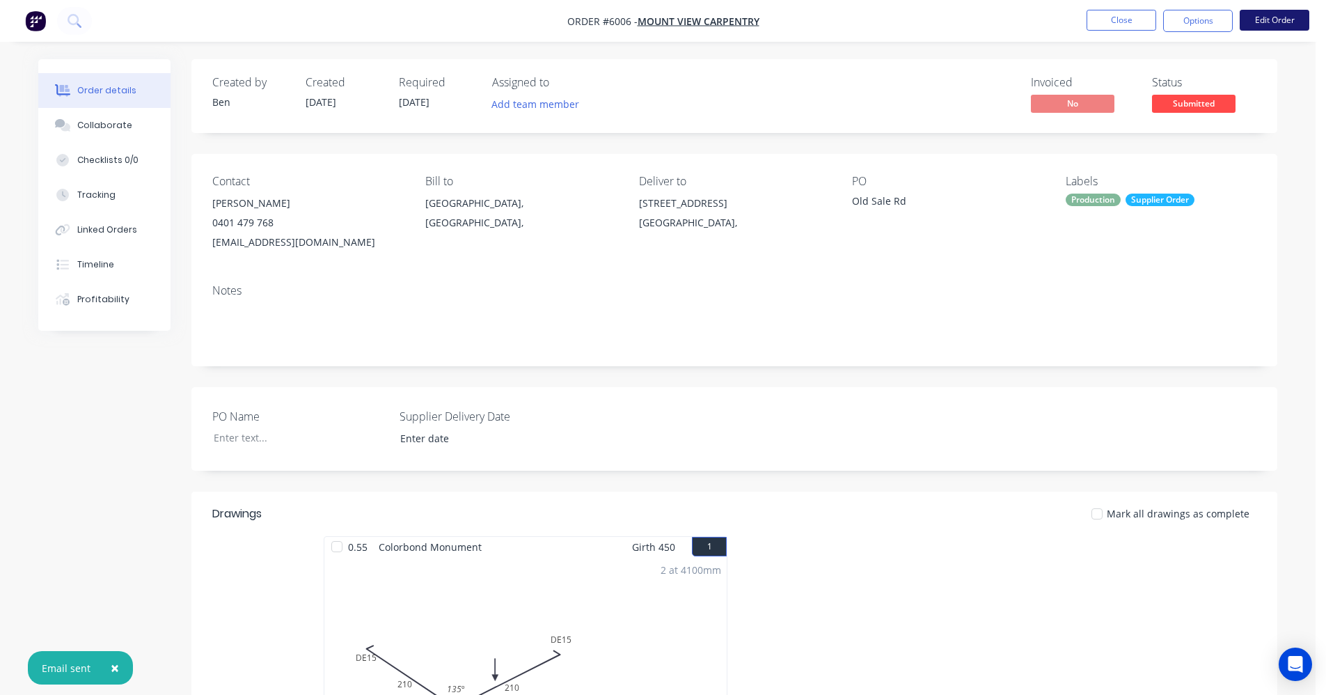
click at [1270, 24] on button "Edit Order" at bounding box center [1275, 20] width 70 height 21
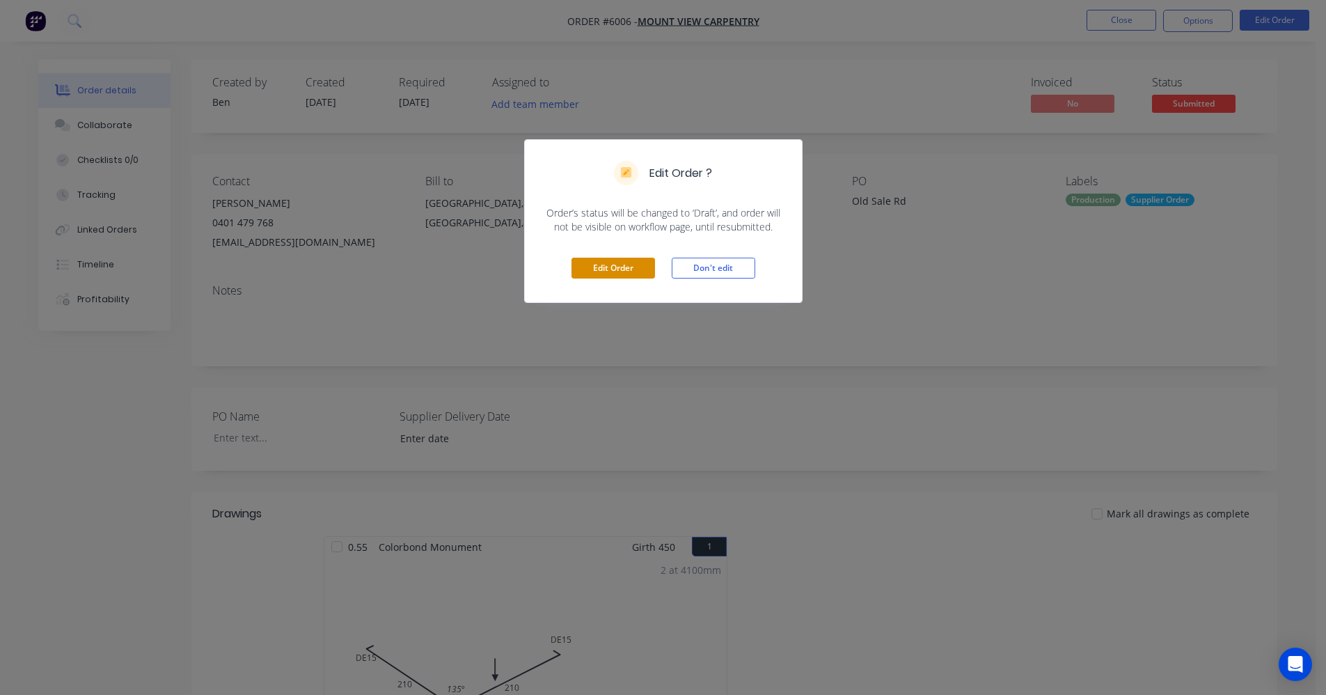
click at [597, 267] on button "Edit Order" at bounding box center [613, 268] width 84 height 21
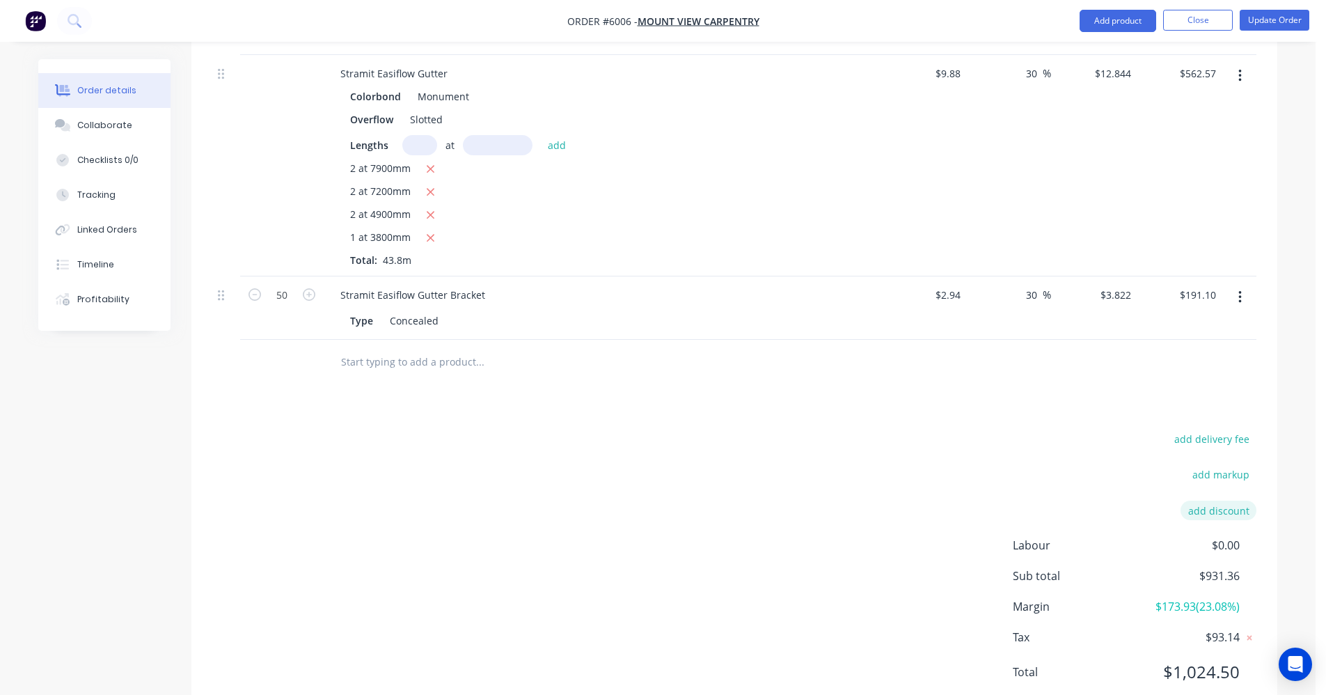
scroll to position [835, 0]
click at [1206, 429] on button "add delivery fee" at bounding box center [1212, 438] width 90 height 19
type input "125"
click input "submit" at bounding box center [0, 0] width 0 height 0
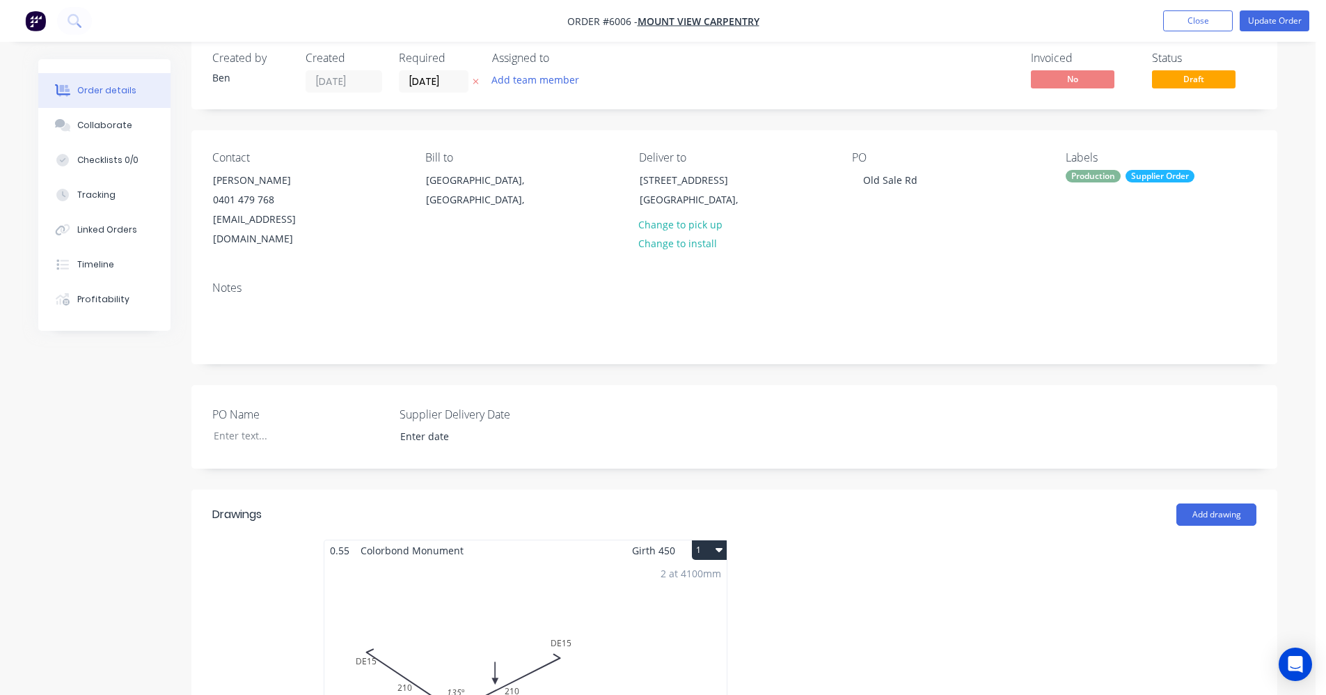
scroll to position [0, 0]
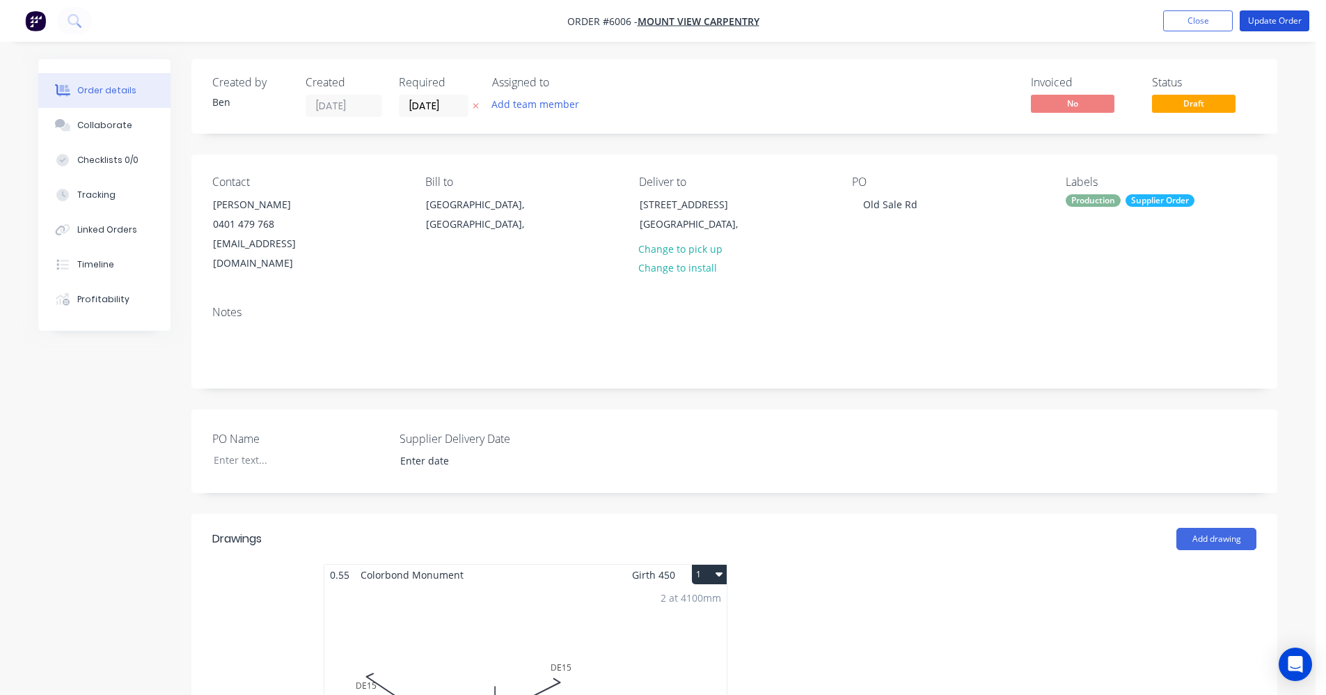
drag, startPoint x: 1288, startPoint y: 20, endPoint x: 1284, endPoint y: 37, distance: 17.2
click at [1287, 22] on button "Update Order" at bounding box center [1275, 20] width 70 height 21
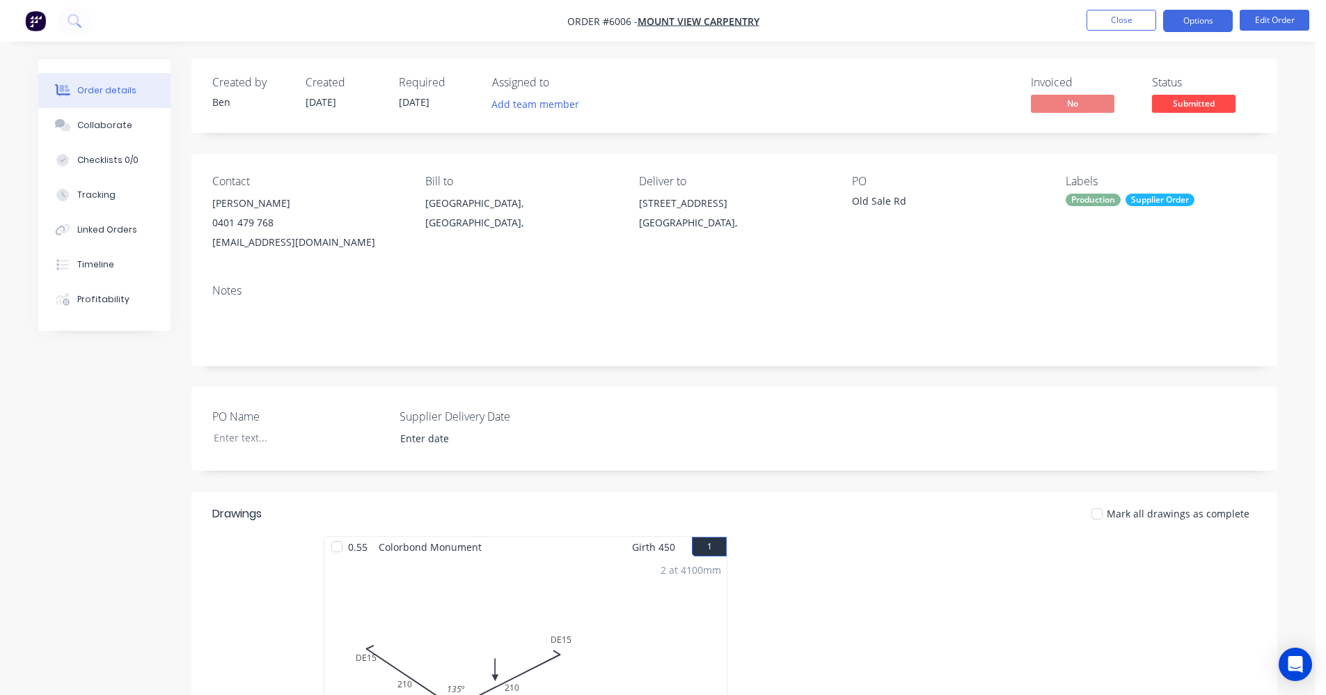
click at [1192, 17] on button "Options" at bounding box center [1198, 21] width 70 height 22
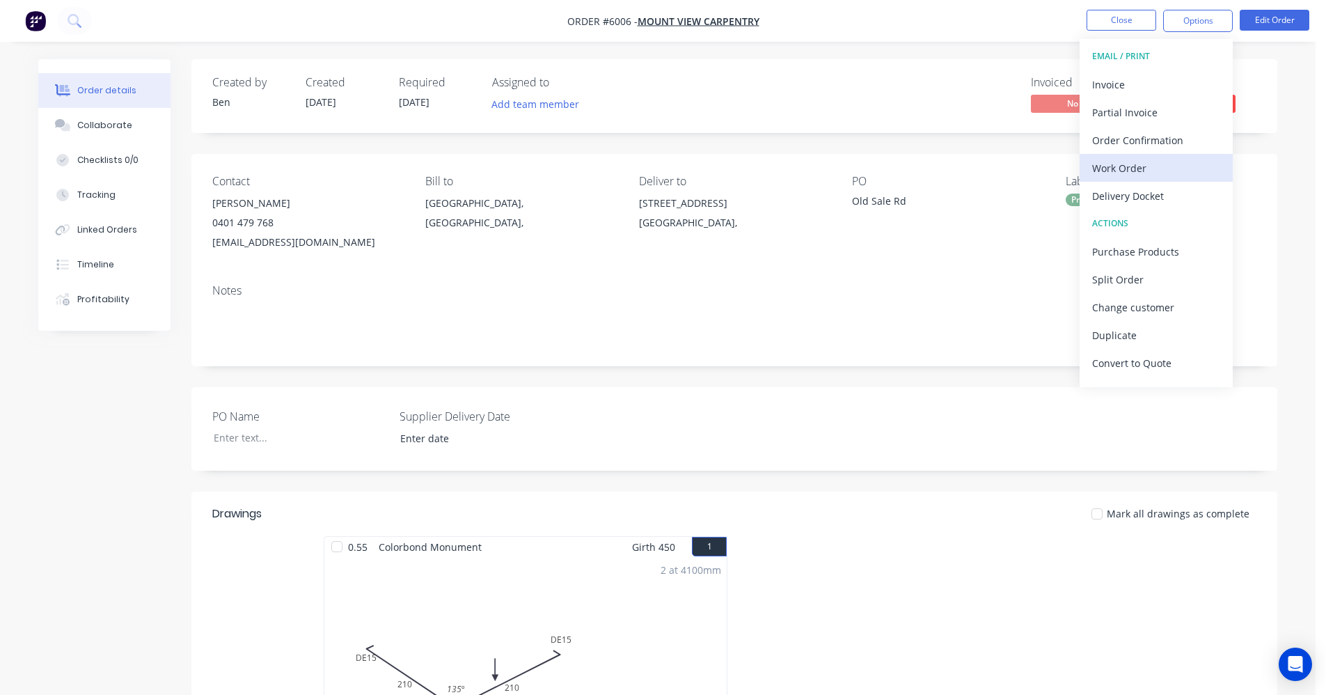
click at [1138, 166] on div "Work Order" at bounding box center [1156, 168] width 128 height 20
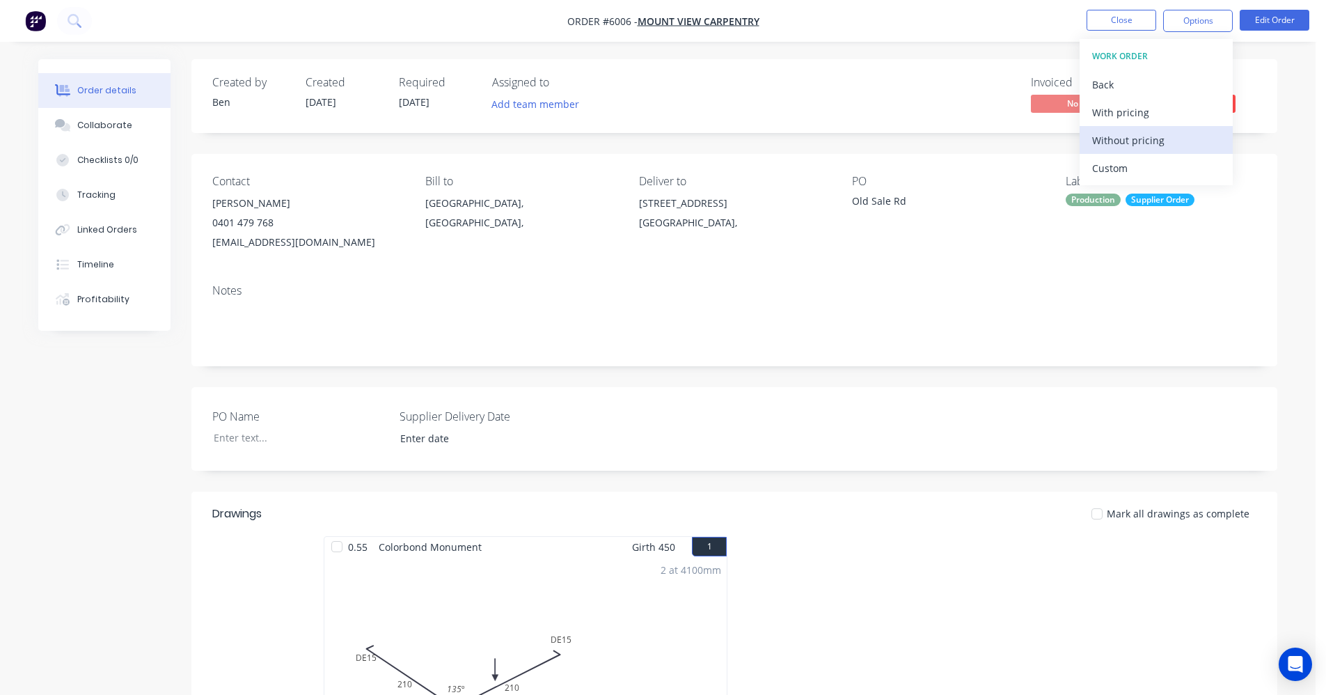
click at [1128, 141] on div "Without pricing" at bounding box center [1156, 140] width 128 height 20
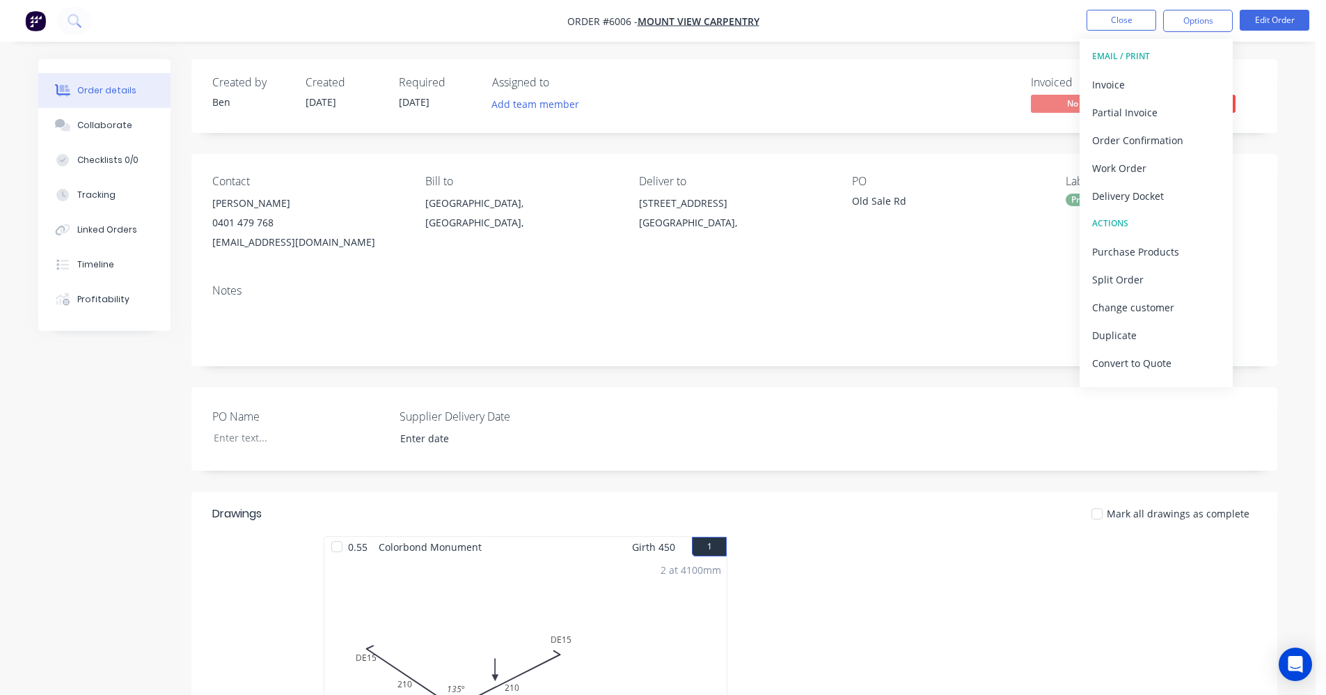
click at [765, 278] on div "Notes" at bounding box center [734, 319] width 1086 height 93
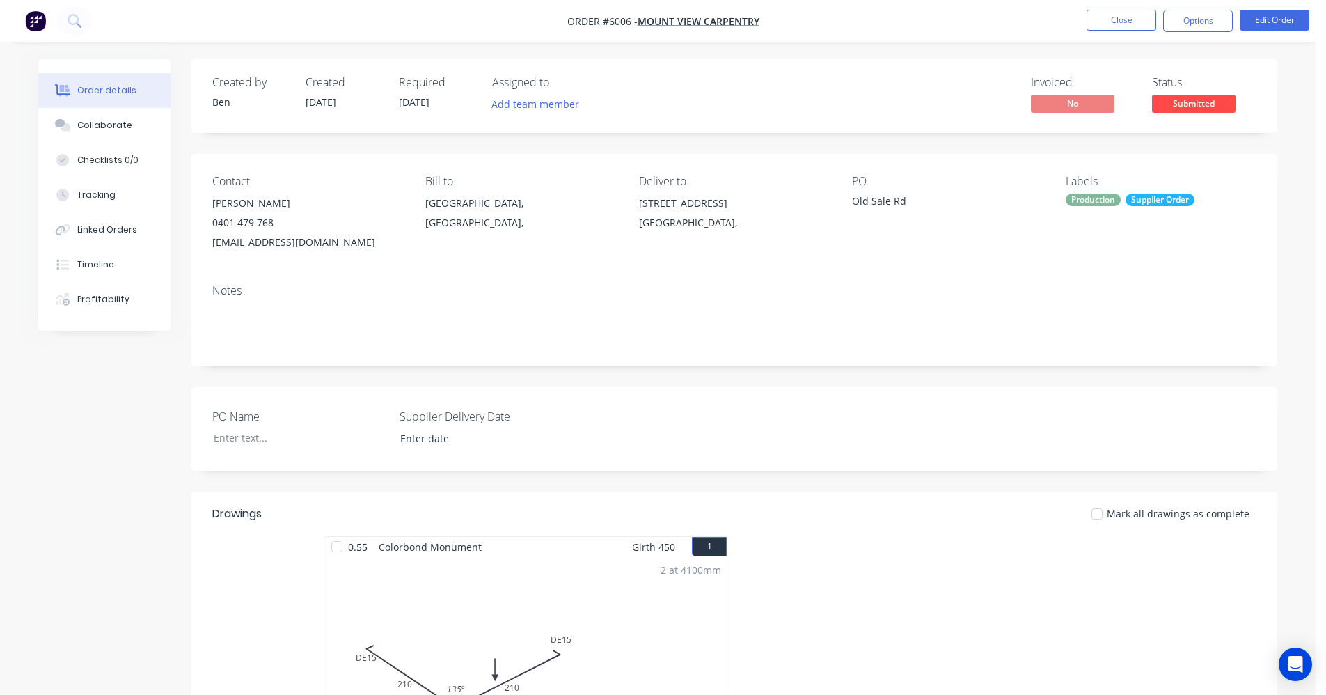
drag, startPoint x: 1203, startPoint y: 107, endPoint x: 1199, endPoint y: 120, distance: 13.9
click at [1202, 107] on span "Submitted" at bounding box center [1194, 103] width 84 height 17
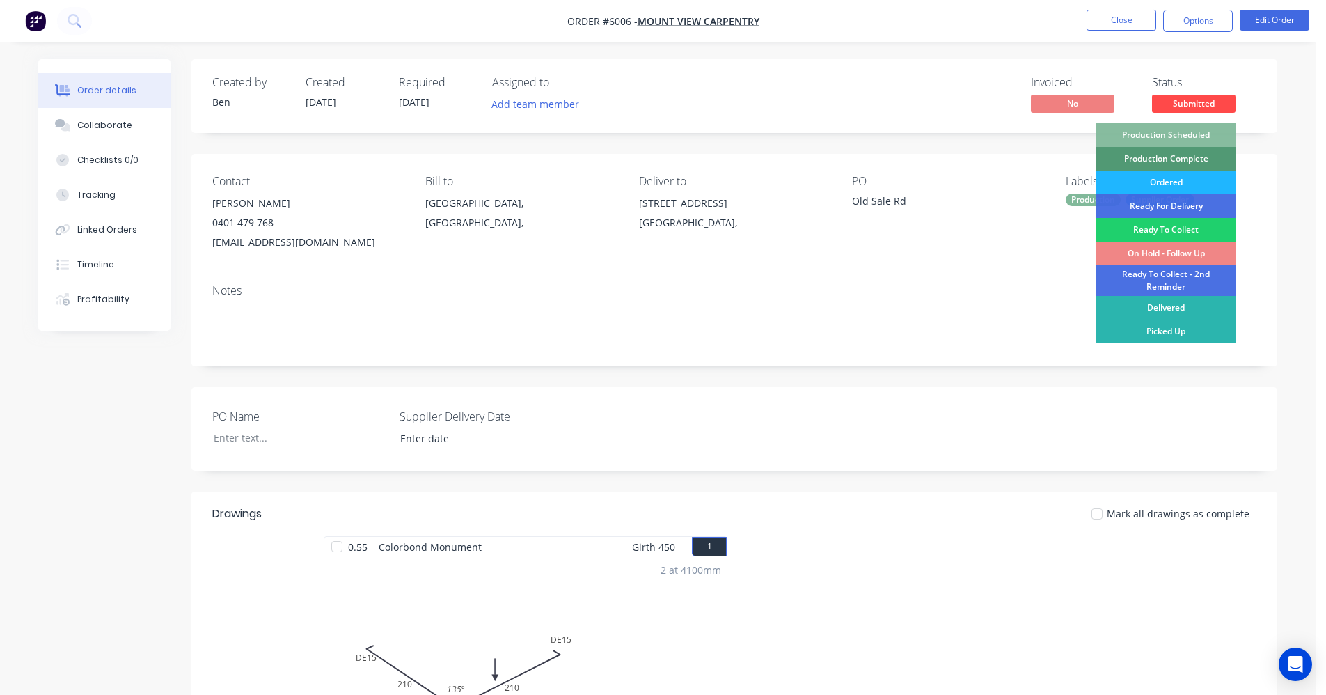
click at [1175, 184] on div "Ordered" at bounding box center [1165, 183] width 139 height 24
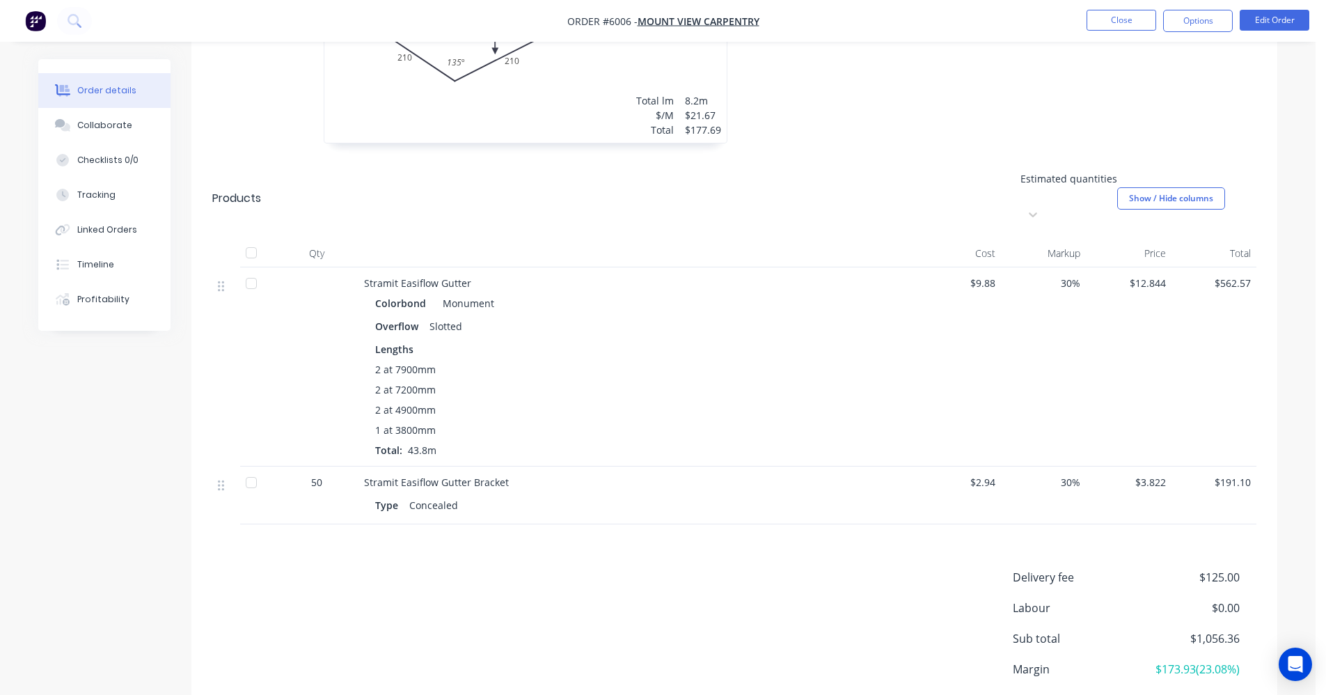
scroll to position [702, 0]
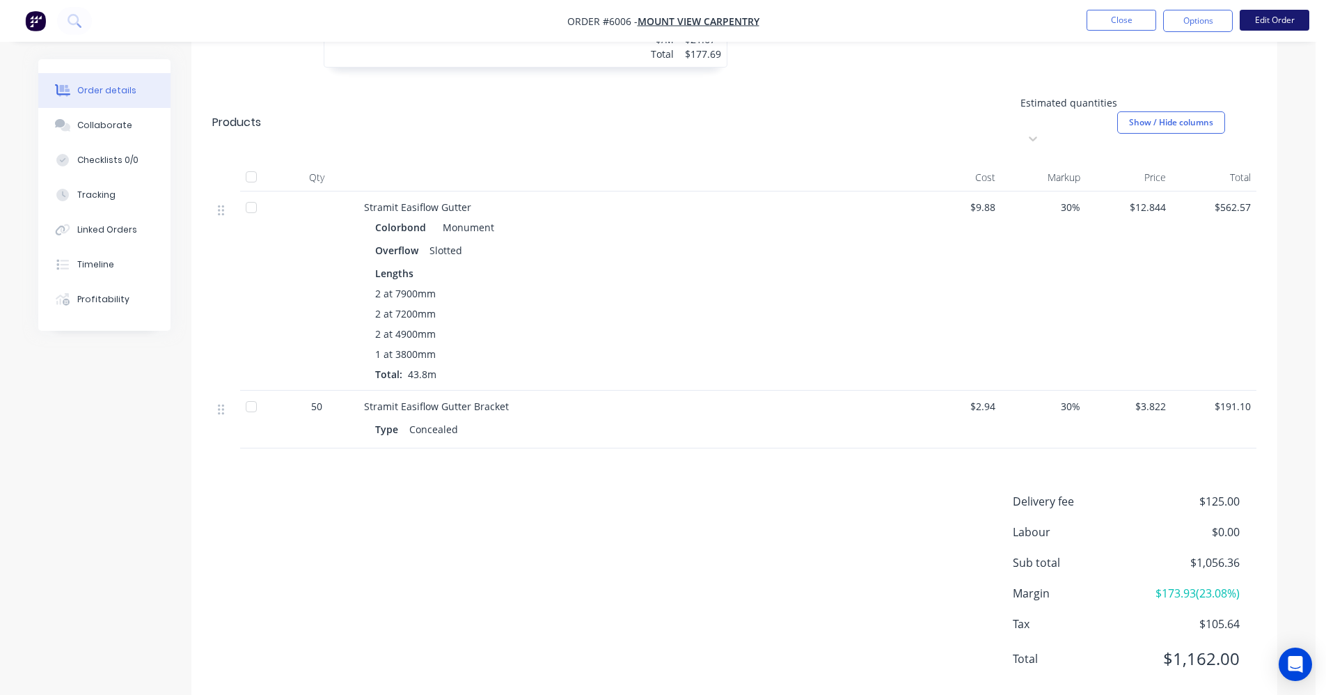
click at [1285, 22] on button "Edit Order" at bounding box center [1275, 20] width 70 height 21
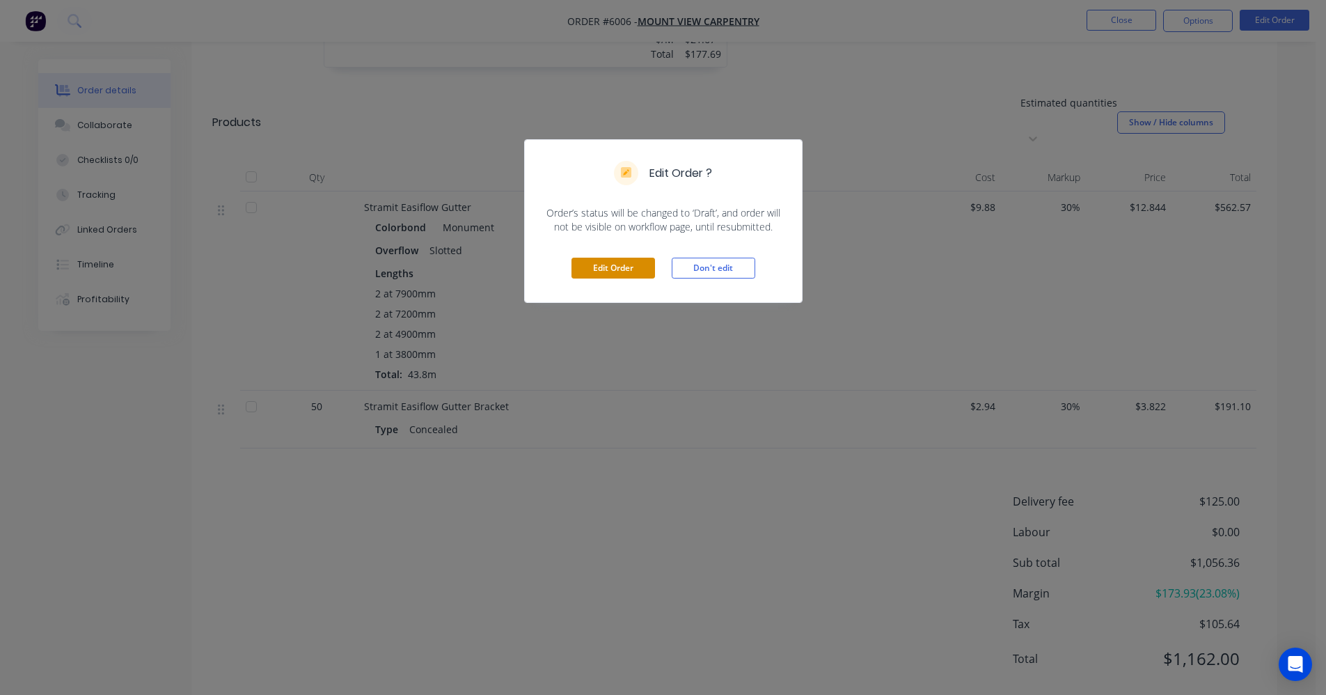
click at [617, 269] on button "Edit Order" at bounding box center [613, 268] width 84 height 21
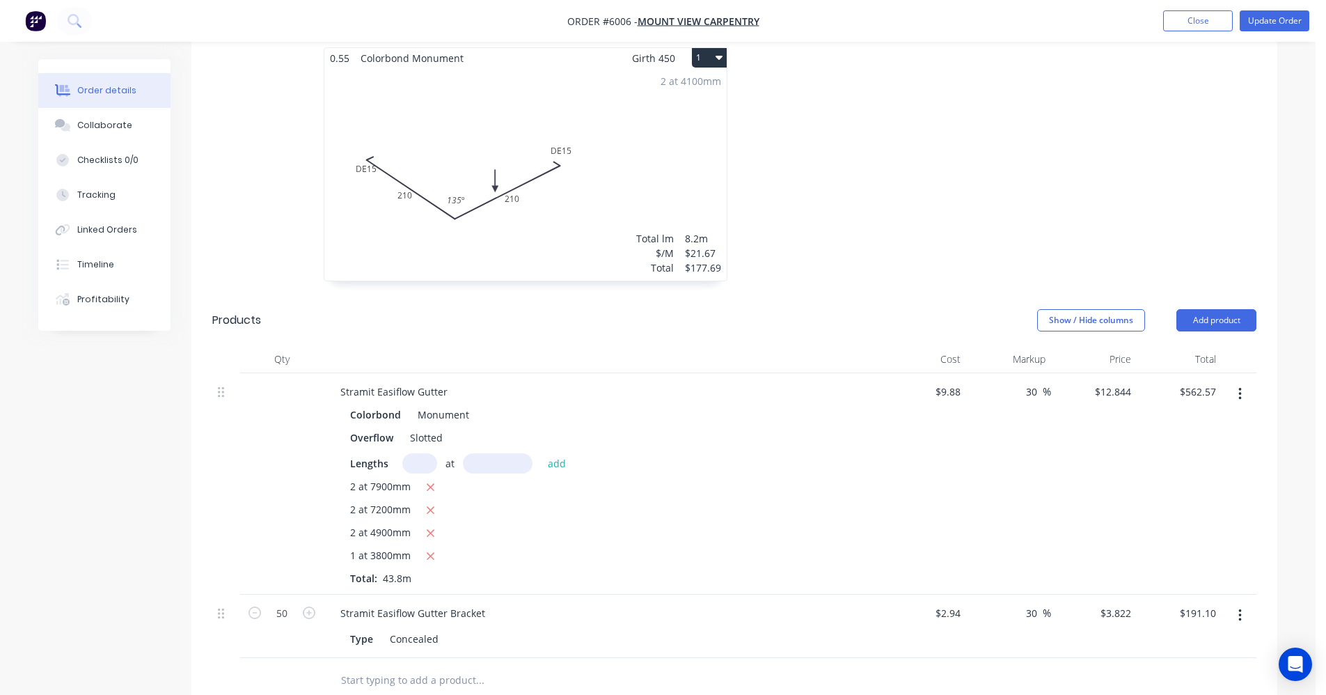
scroll to position [626, 0]
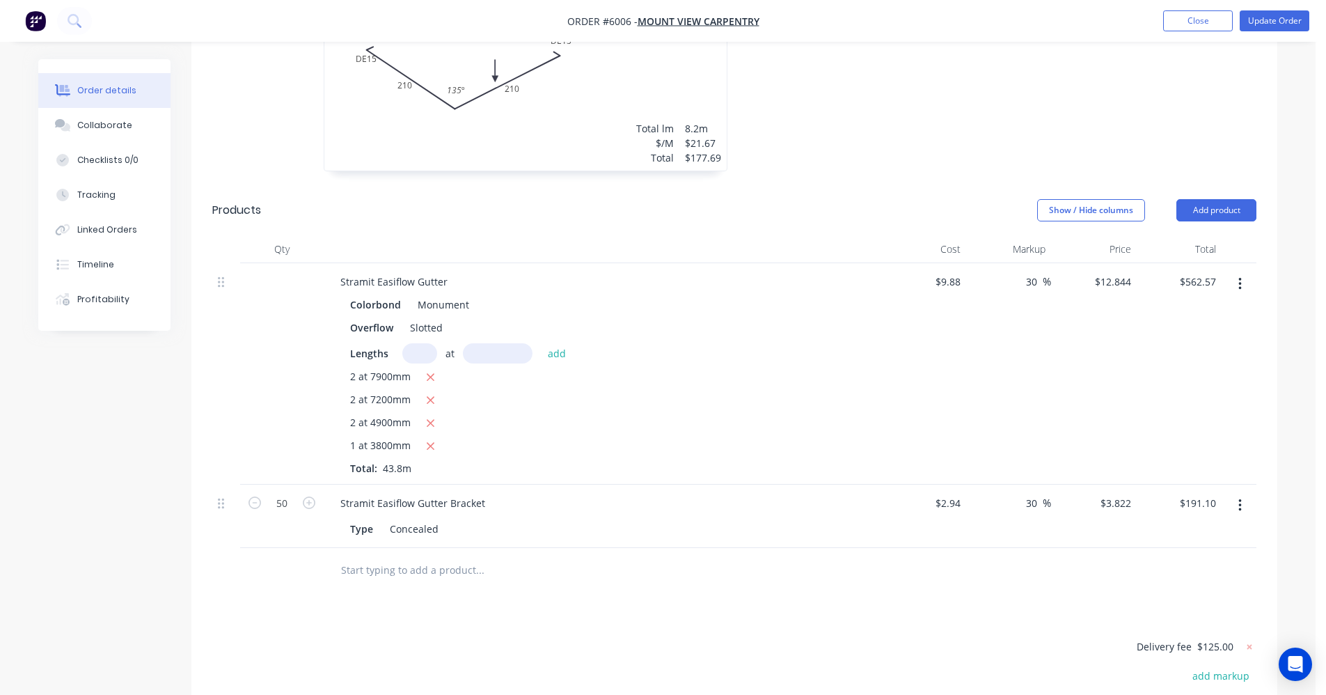
click at [386, 556] on input "text" at bounding box center [479, 570] width 278 height 28
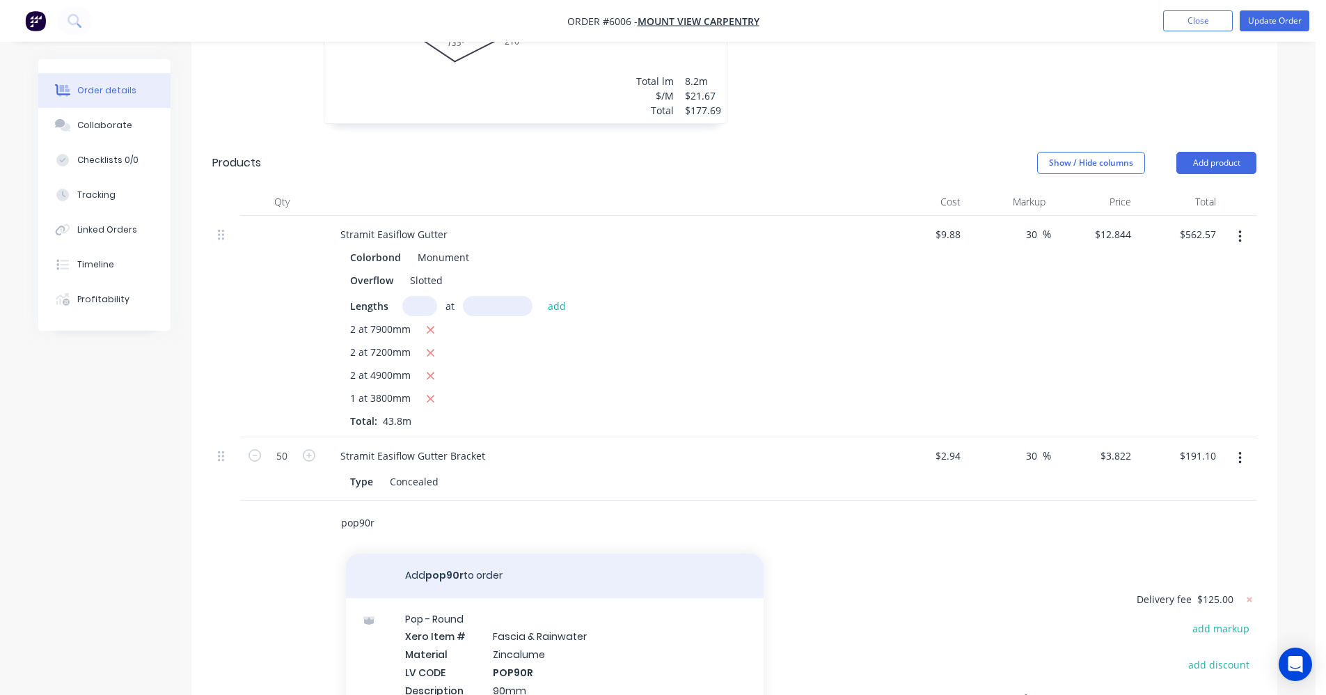
scroll to position [853, 0]
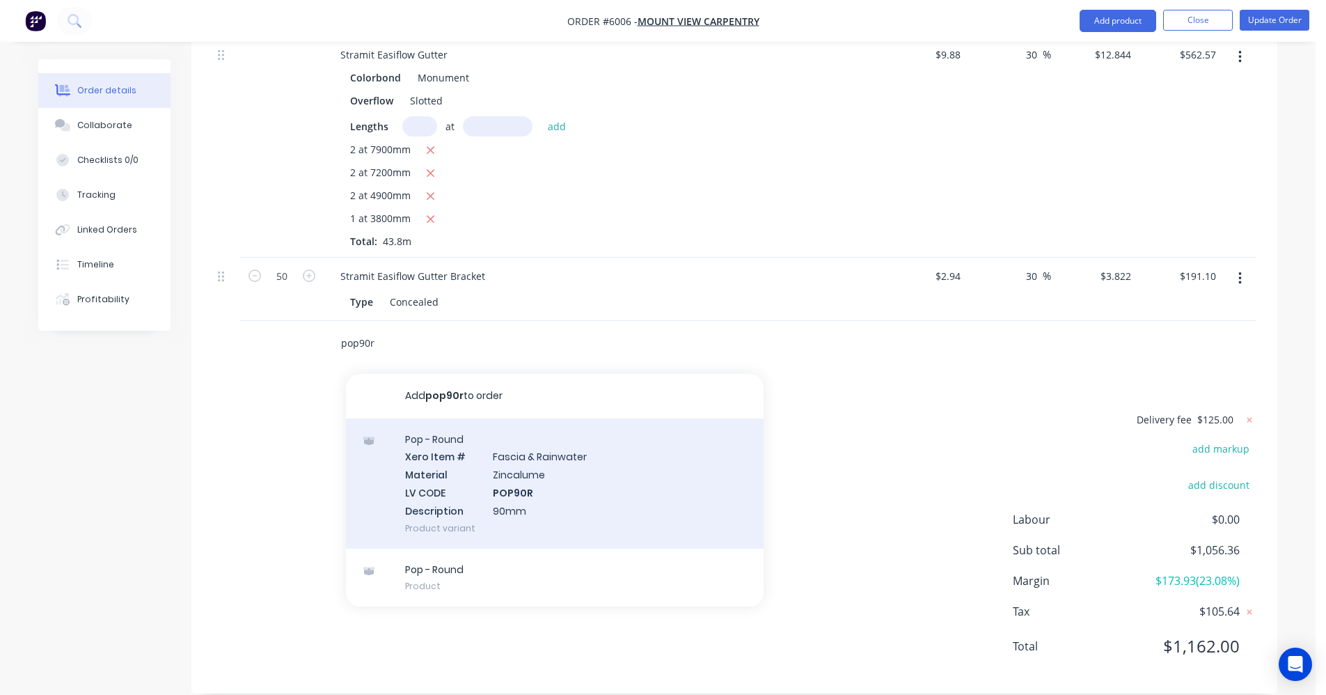
type input "pop90r"
click at [521, 470] on div "Pop - Round Xero Item # Fascia & Rainwater Material Zincalume LV CODE POP90R De…" at bounding box center [555, 483] width 418 height 130
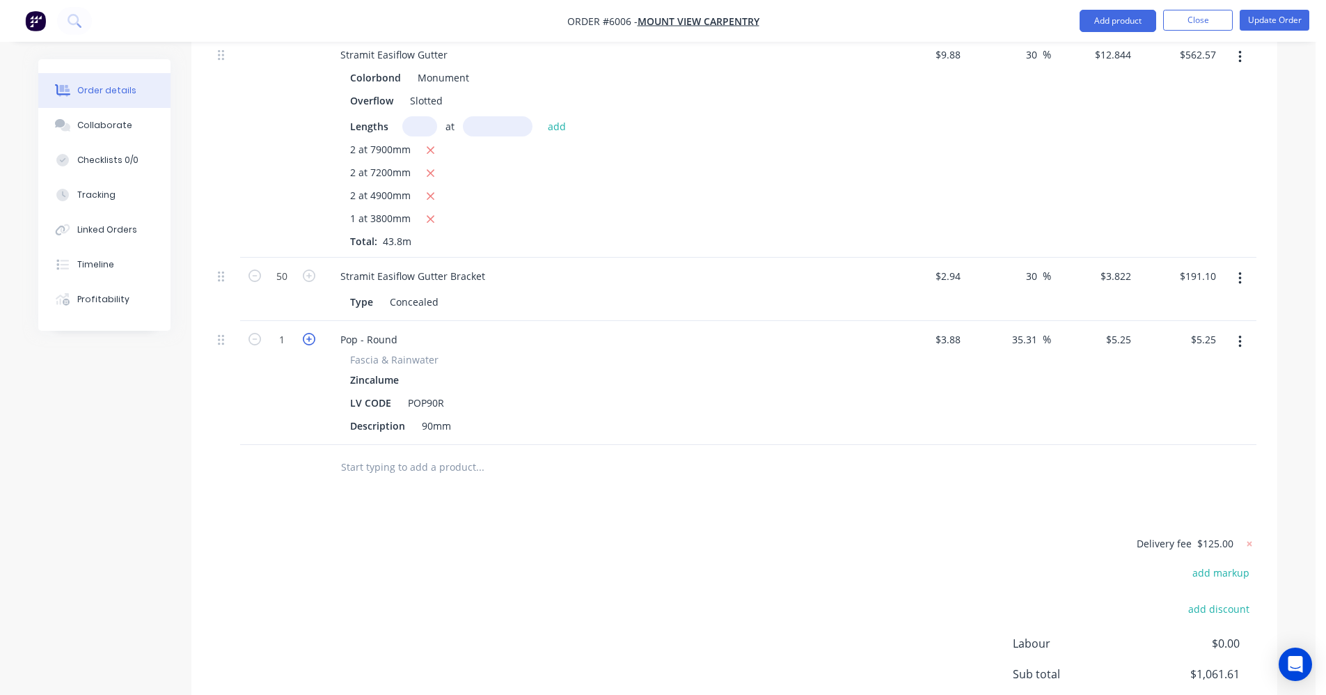
click at [305, 333] on icon "button" at bounding box center [309, 339] width 13 height 13
type input "2"
type input "$10.50"
click at [308, 333] on icon "button" at bounding box center [309, 339] width 13 height 13
type input "3"
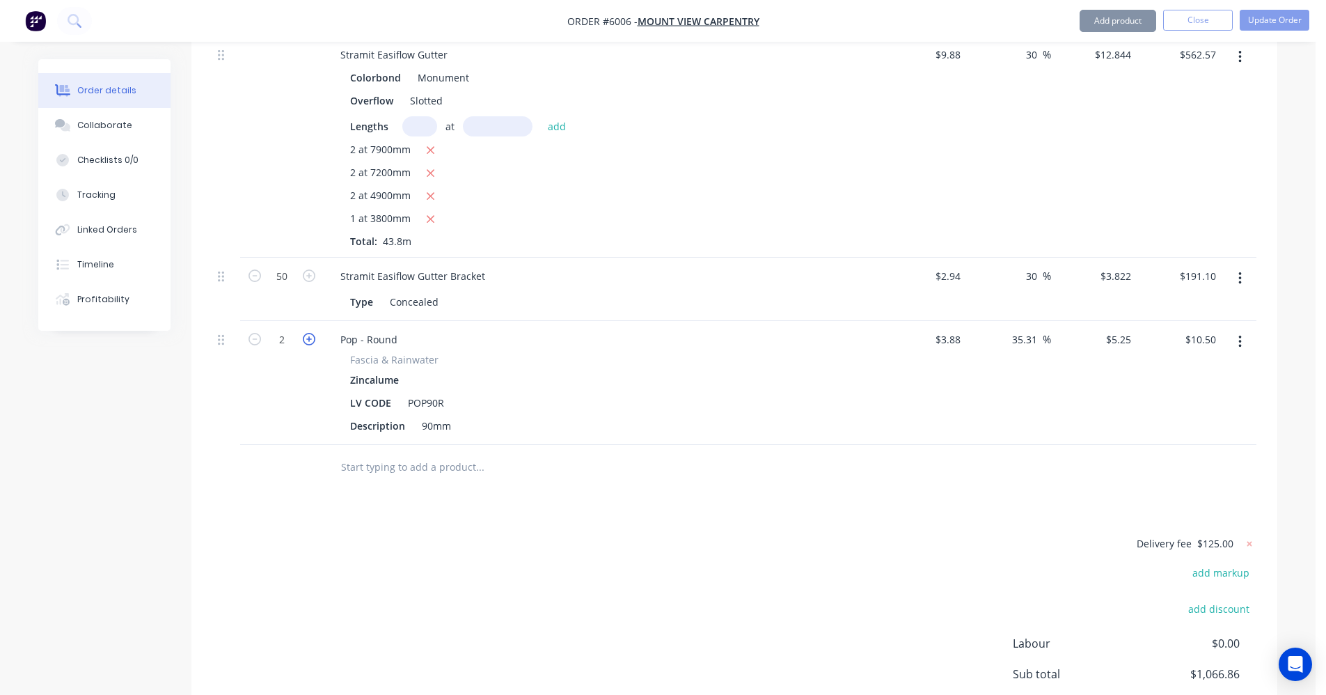
type input "$15.75"
click at [308, 333] on icon "button" at bounding box center [309, 339] width 13 height 13
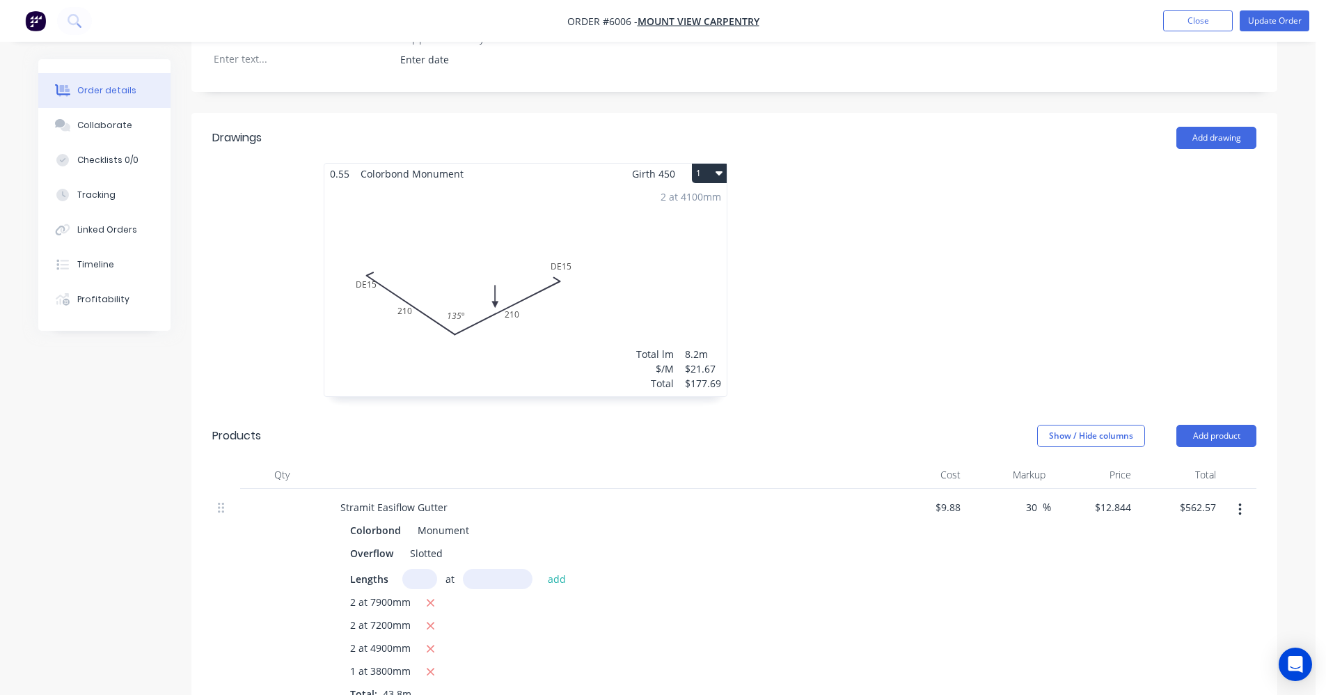
scroll to position [227, 0]
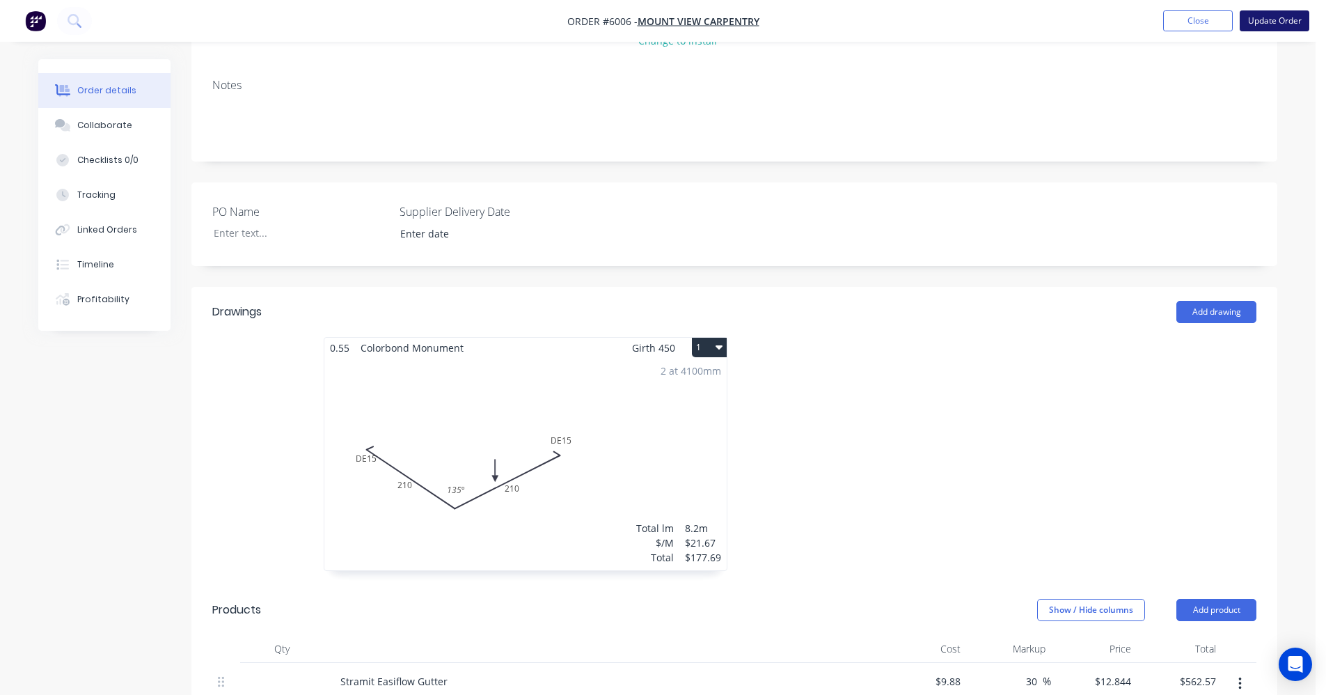
click at [1269, 24] on button "Update Order" at bounding box center [1275, 20] width 70 height 21
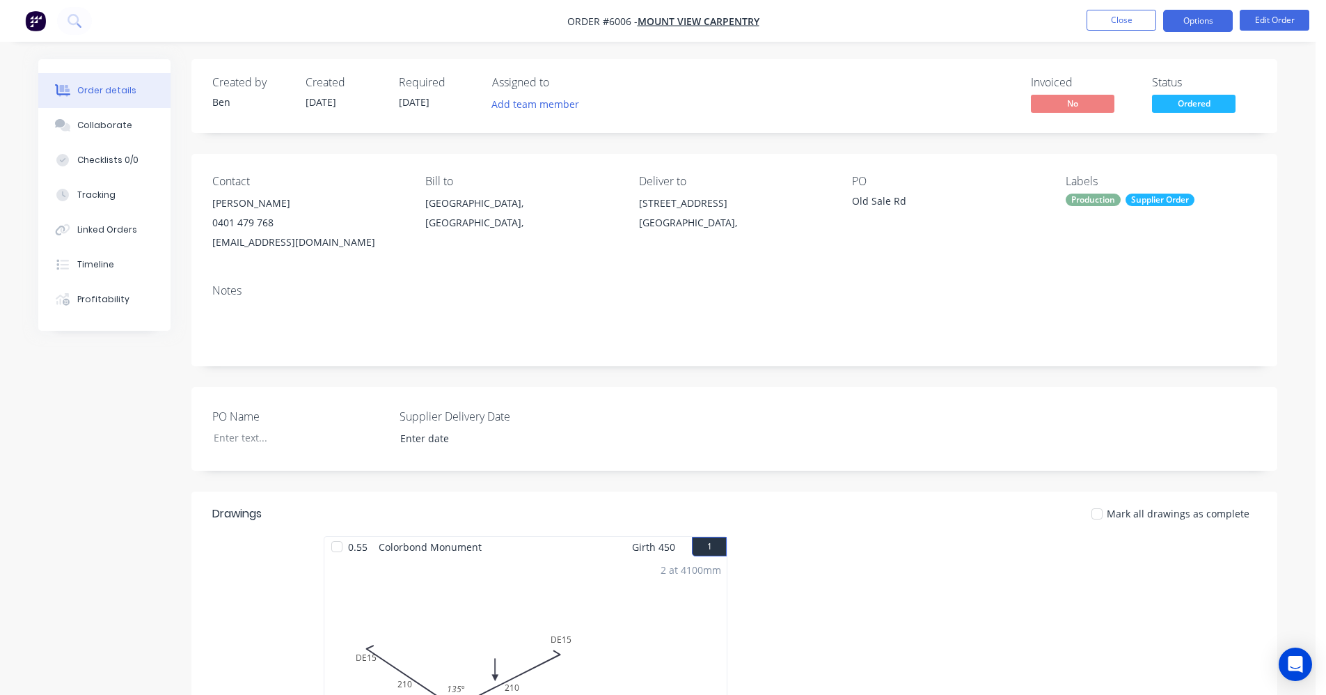
click at [1187, 22] on button "Options" at bounding box center [1198, 21] width 70 height 22
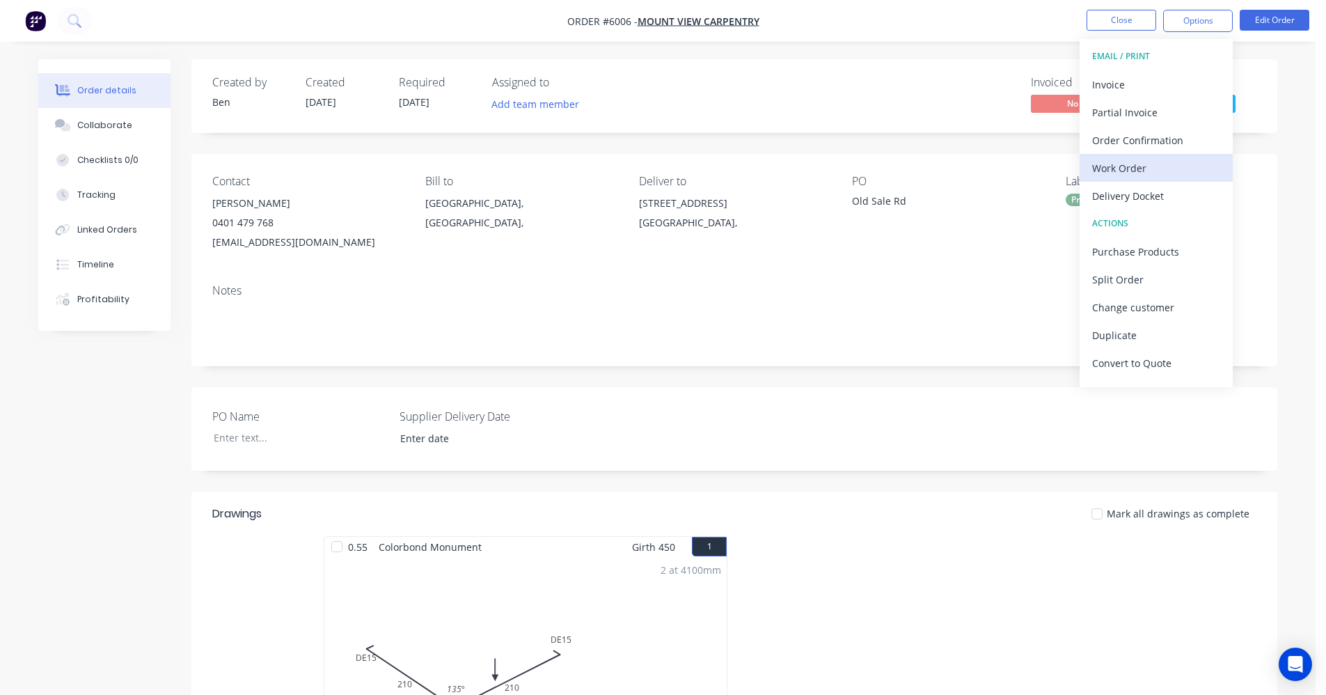
click at [1143, 173] on div "Work Order" at bounding box center [1156, 168] width 128 height 20
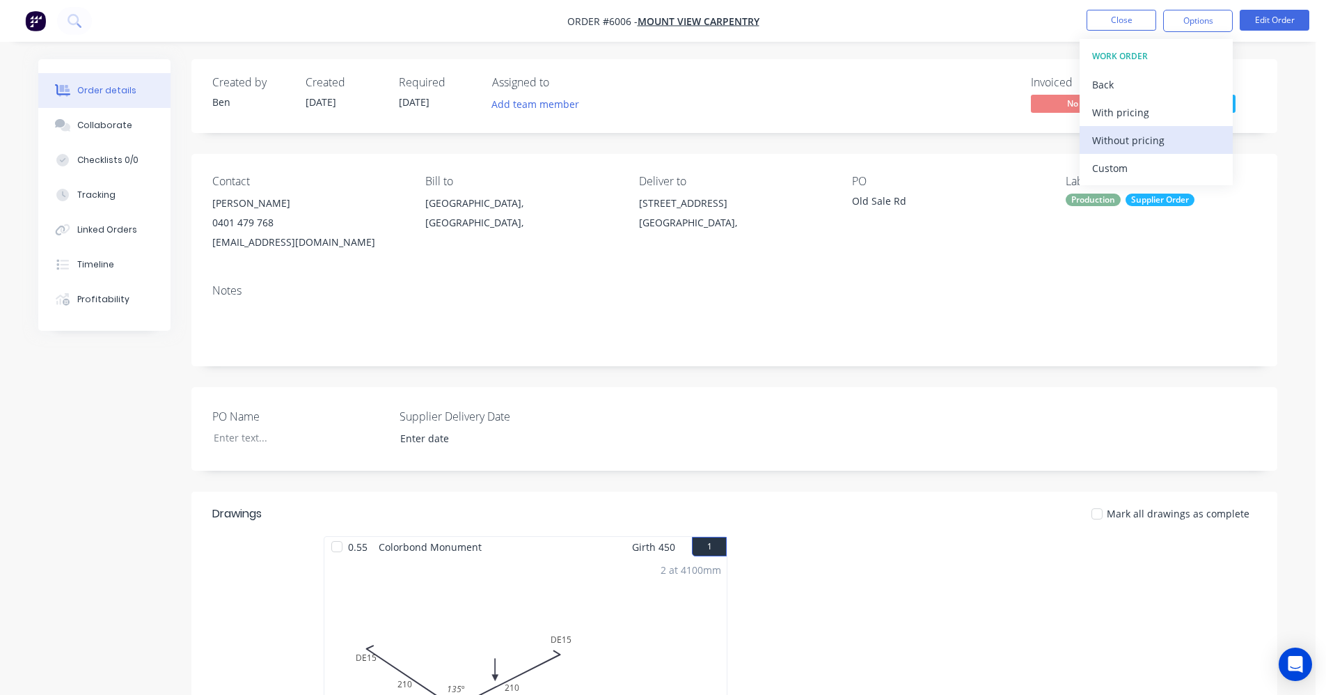
click at [1141, 137] on div "Without pricing" at bounding box center [1156, 140] width 128 height 20
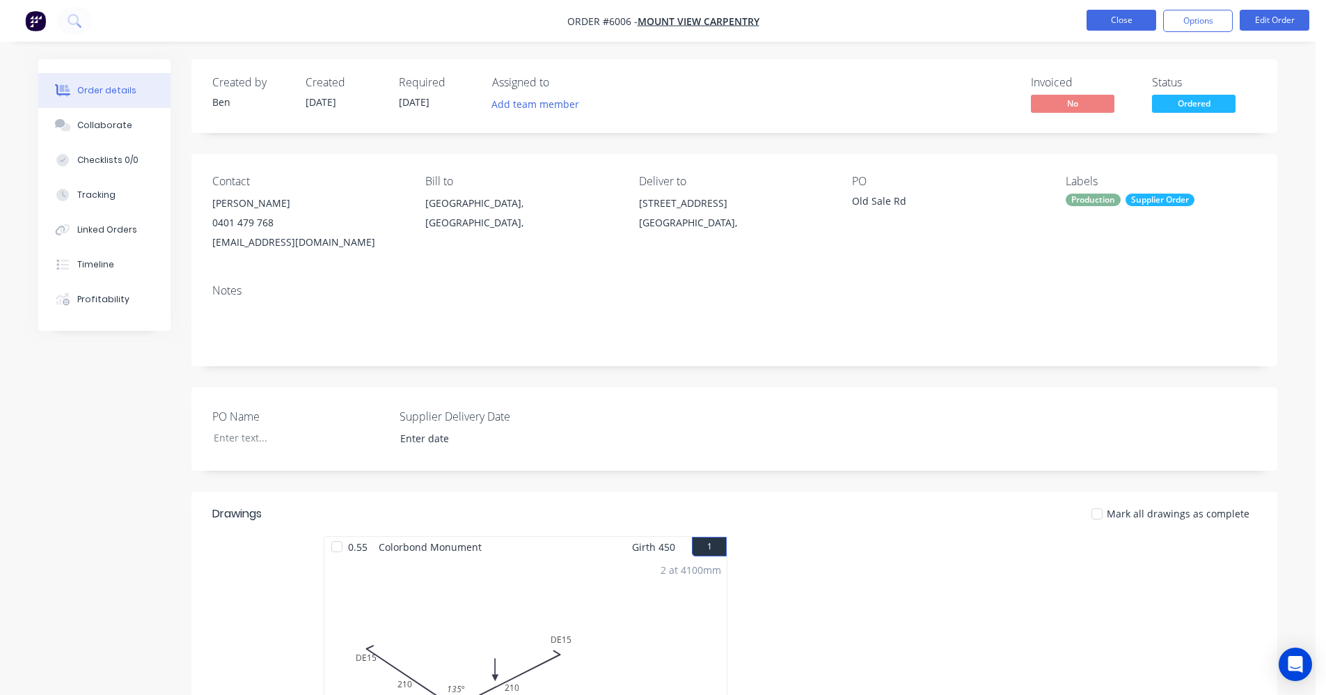
click at [1120, 18] on button "Close" at bounding box center [1122, 20] width 70 height 21
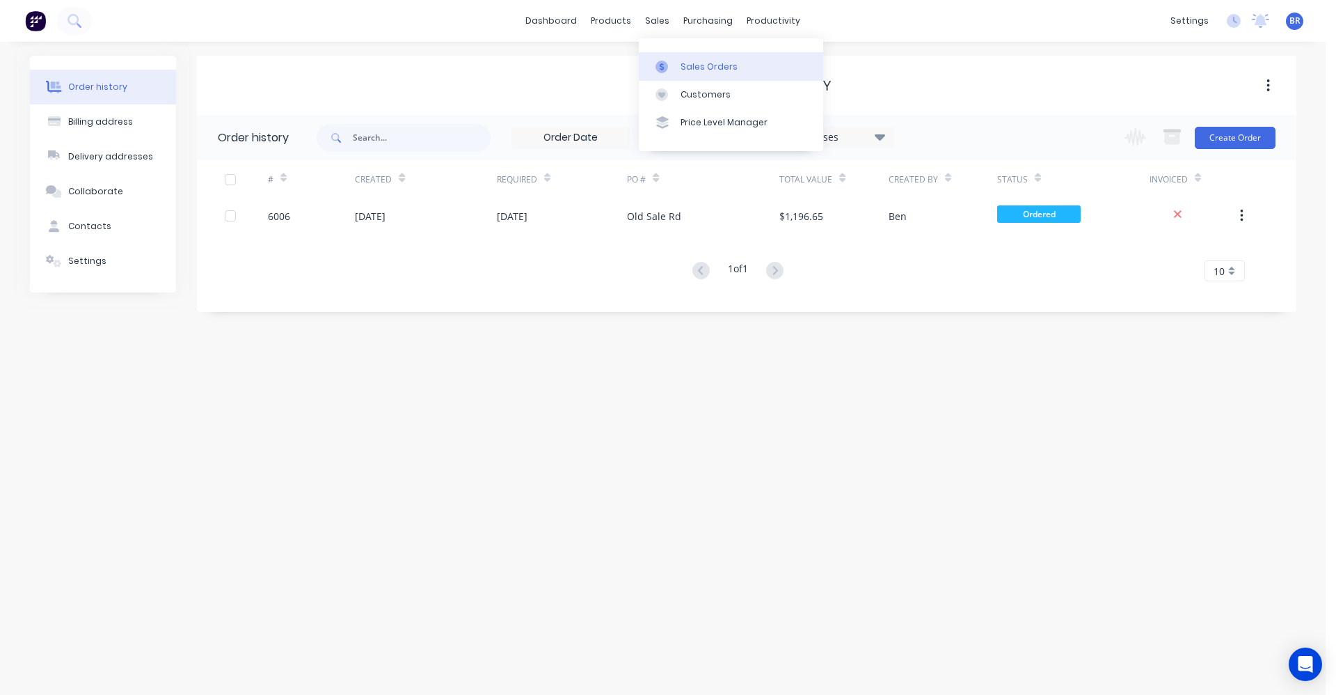
click at [707, 63] on div "Sales Orders" at bounding box center [709, 67] width 57 height 13
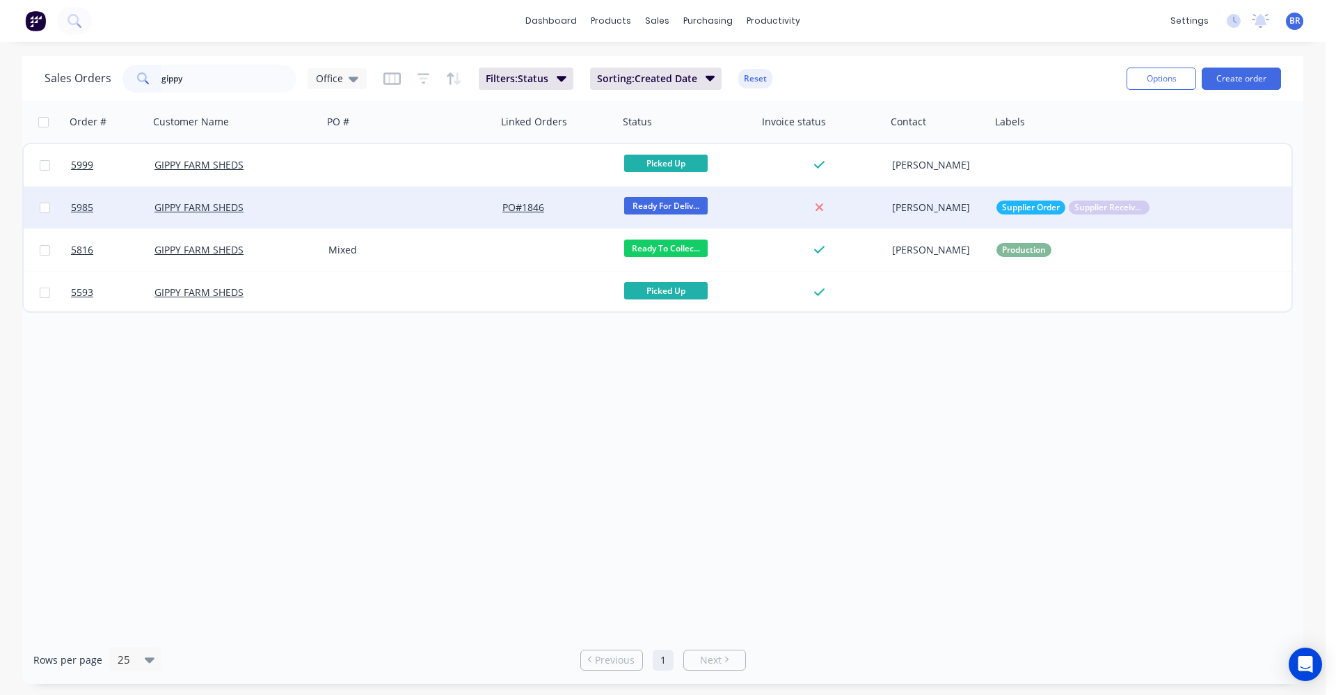
click at [403, 207] on div at bounding box center [410, 208] width 174 height 42
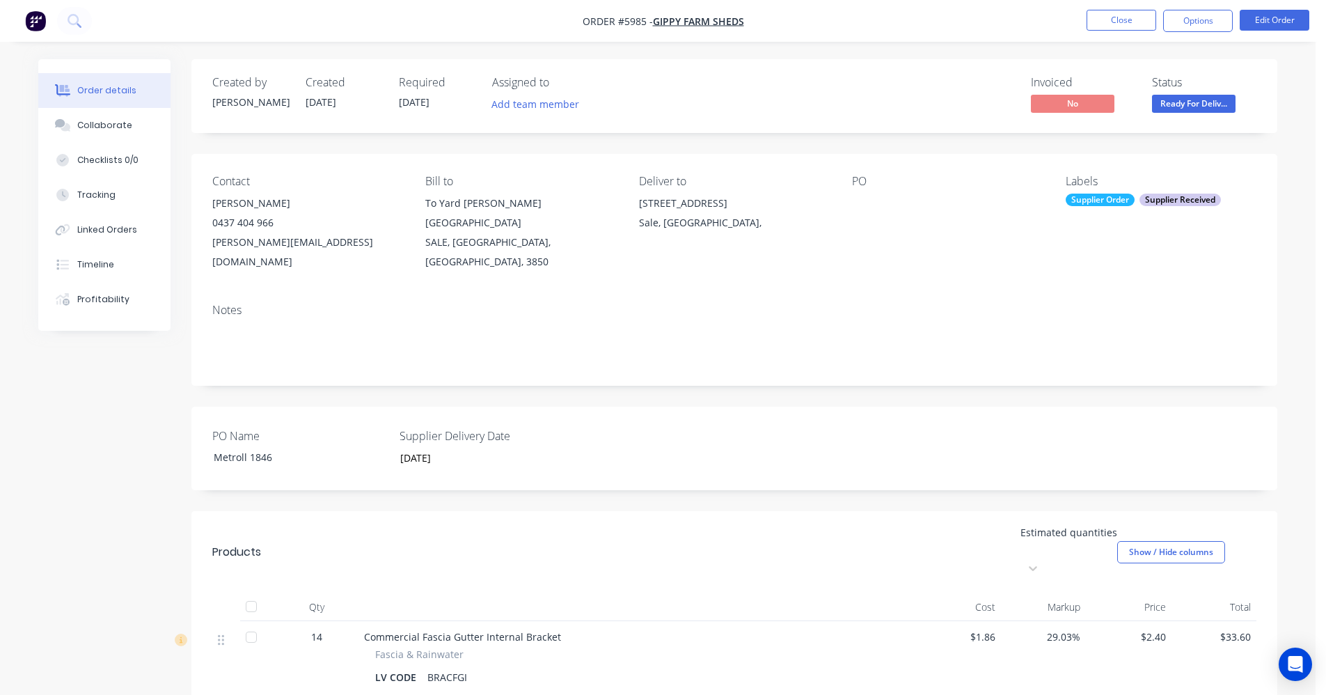
drag, startPoint x: 920, startPoint y: 271, endPoint x: 931, endPoint y: 274, distance: 10.8
click at [922, 271] on div "Contact Darren Unthank 0437 404 966 darren@gippyfarmsheds.com.au Bill to To Yar…" at bounding box center [734, 223] width 1086 height 139
click at [1116, 22] on button "Close" at bounding box center [1122, 20] width 70 height 21
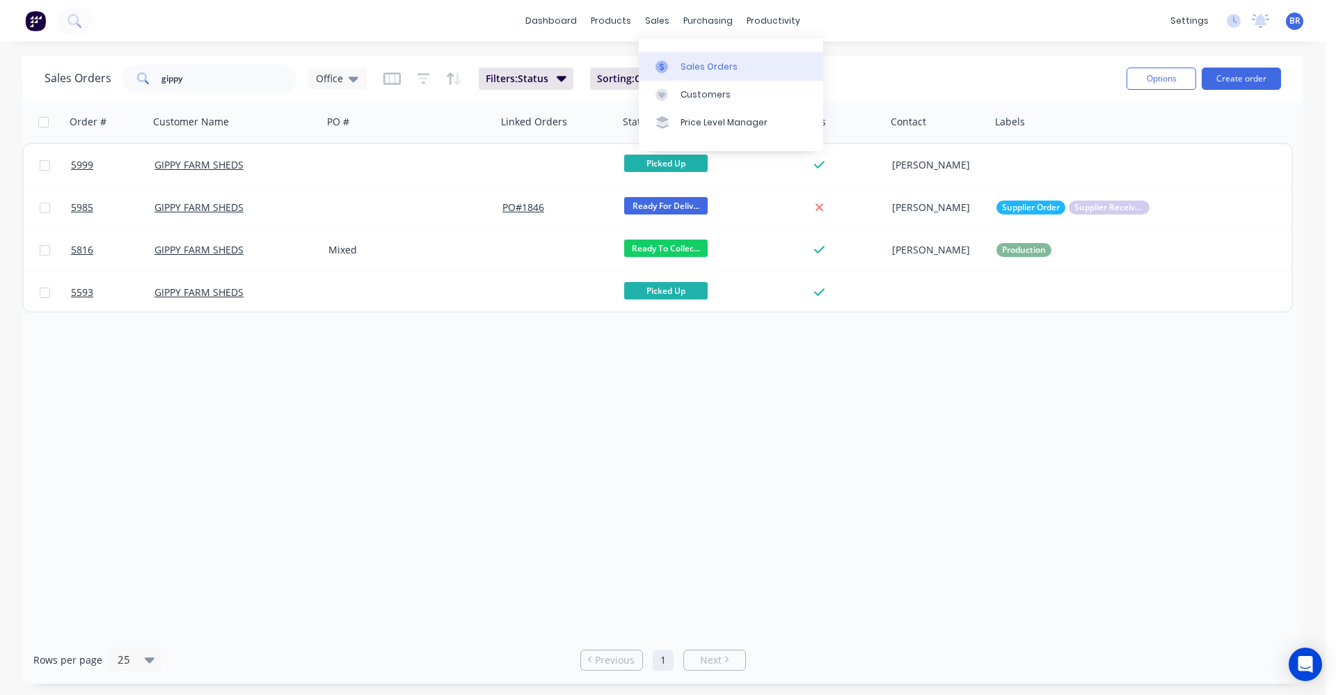
click at [679, 63] on link "Sales Orders" at bounding box center [731, 66] width 184 height 28
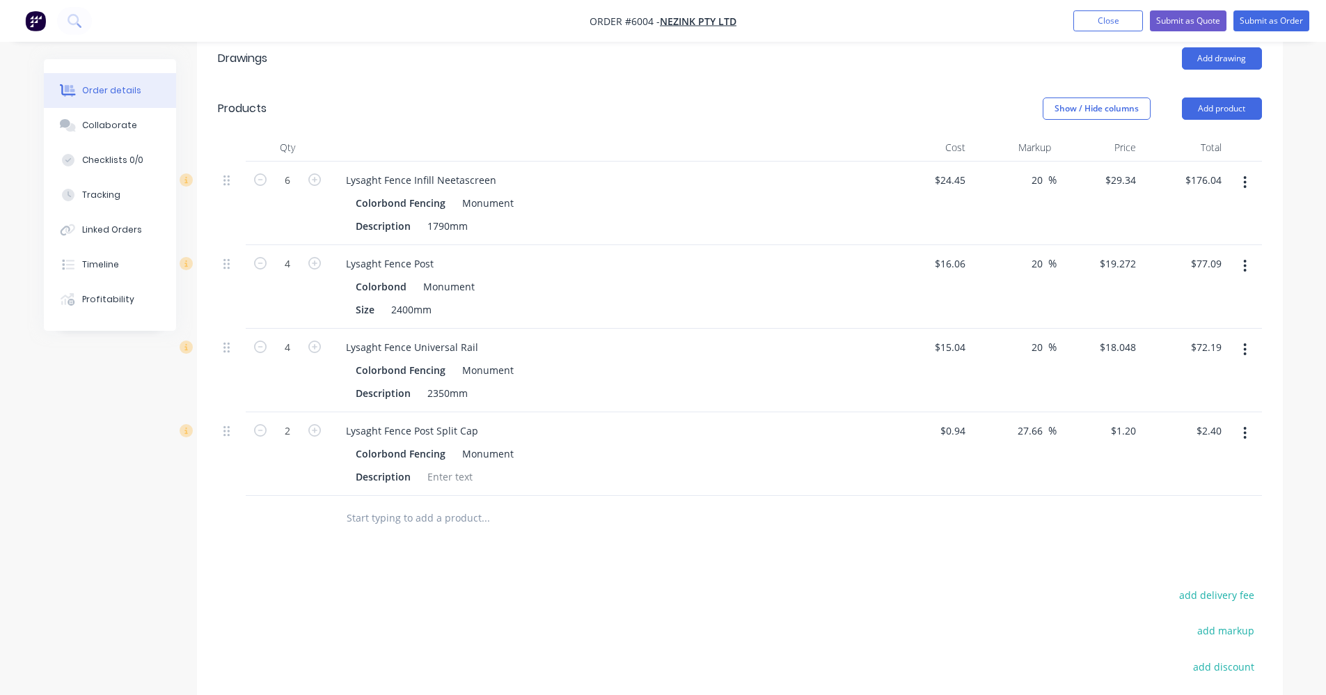
scroll to position [557, 0]
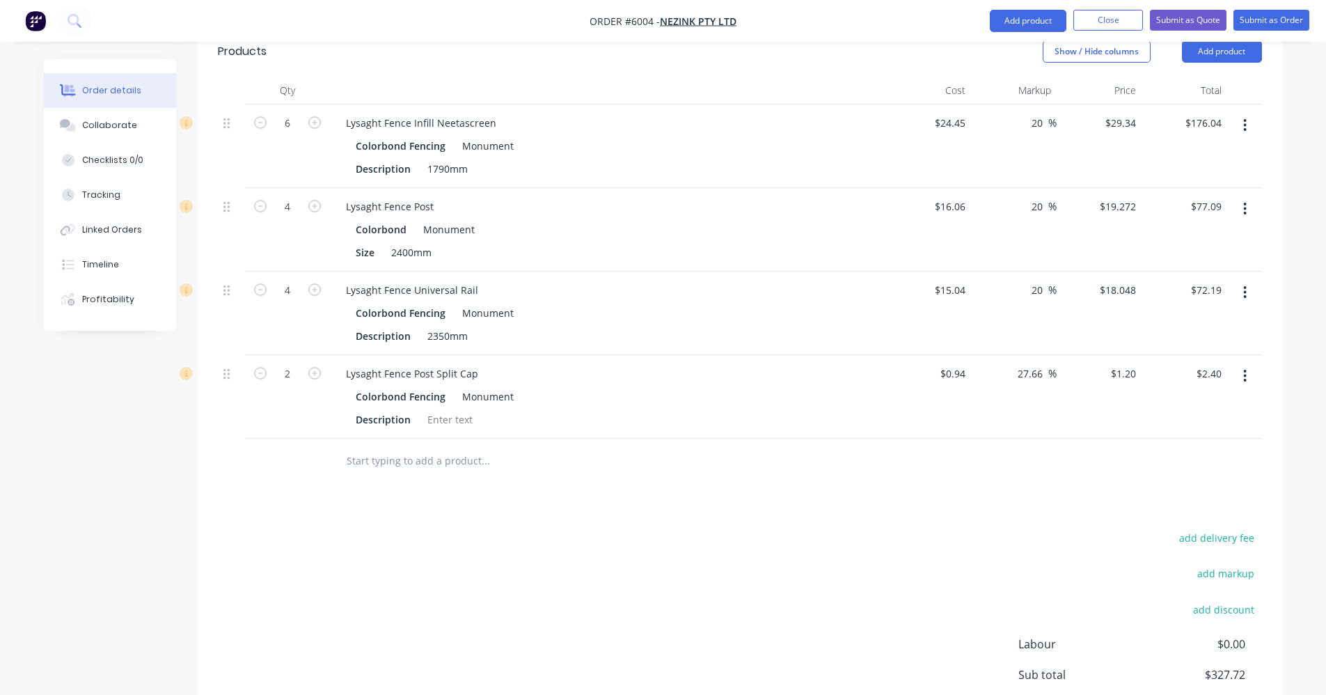
click at [390, 447] on input "text" at bounding box center [485, 461] width 278 height 28
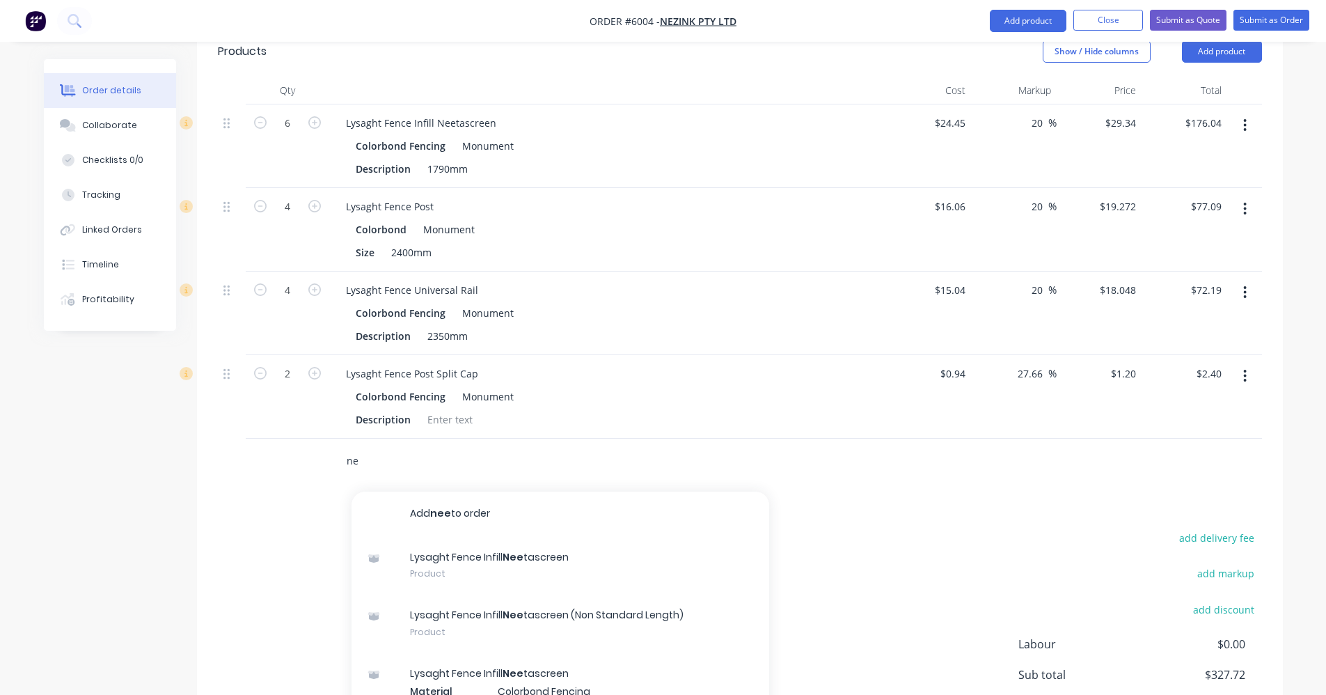
type input "n"
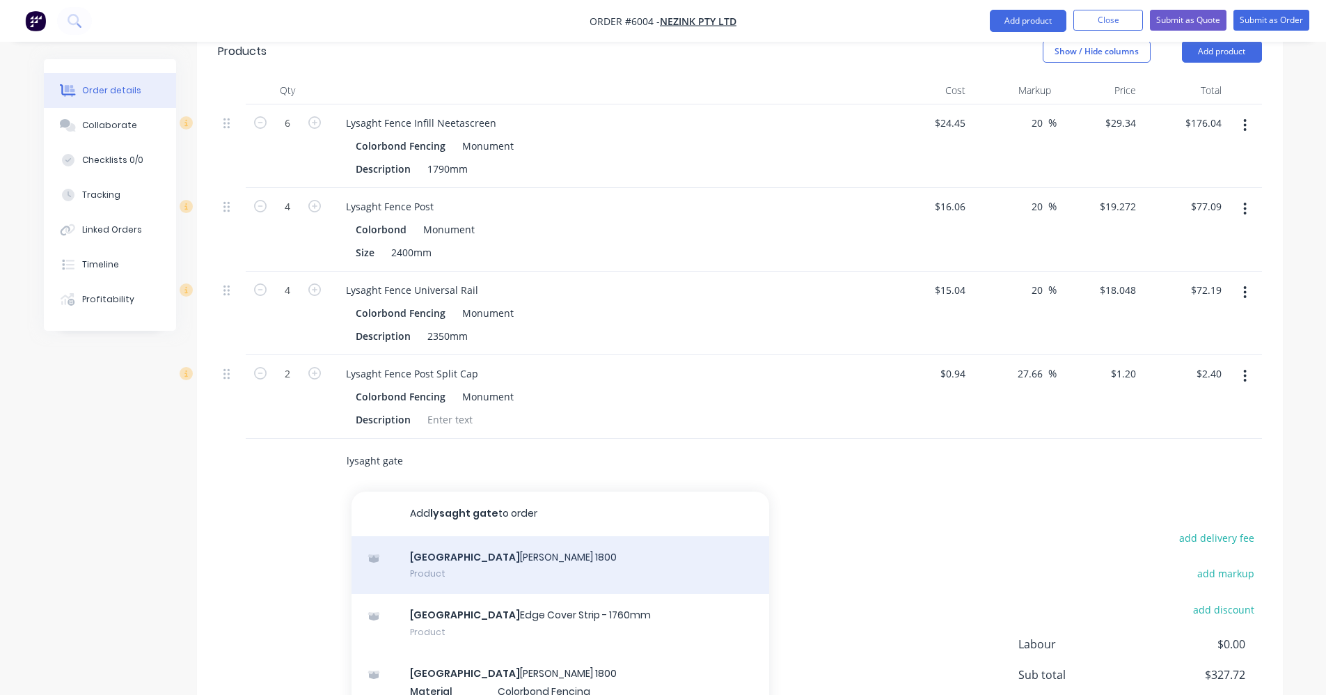
type input "lysaght gate"
click at [553, 537] on div "Lysaght Gate Stiles 1800 Product" at bounding box center [561, 565] width 418 height 58
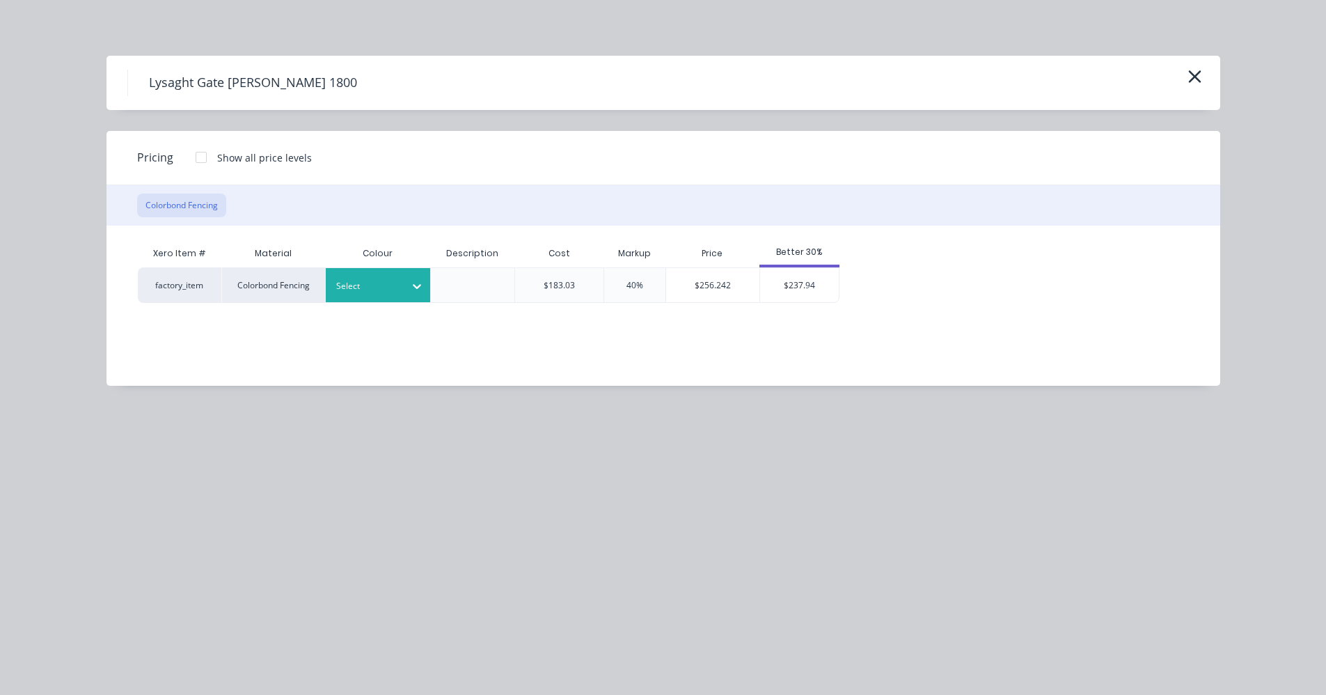
click at [398, 281] on div at bounding box center [367, 285] width 63 height 15
click at [174, 257] on div "Monument" at bounding box center [87, 244] width 174 height 26
click at [805, 284] on div "$237.94" at bounding box center [799, 285] width 79 height 34
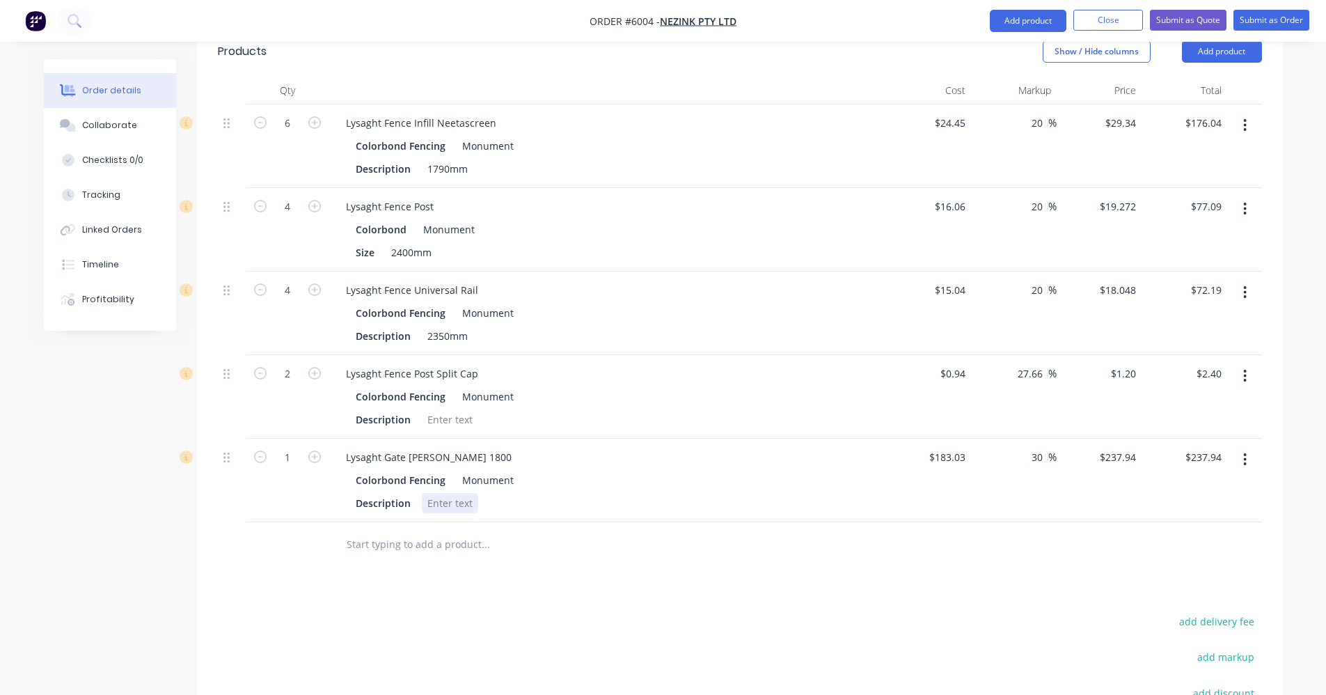
click at [447, 493] on div at bounding box center [450, 503] width 56 height 20
type input "$191.11"
type input "$248.444"
type input "$248.44"
type input "20"
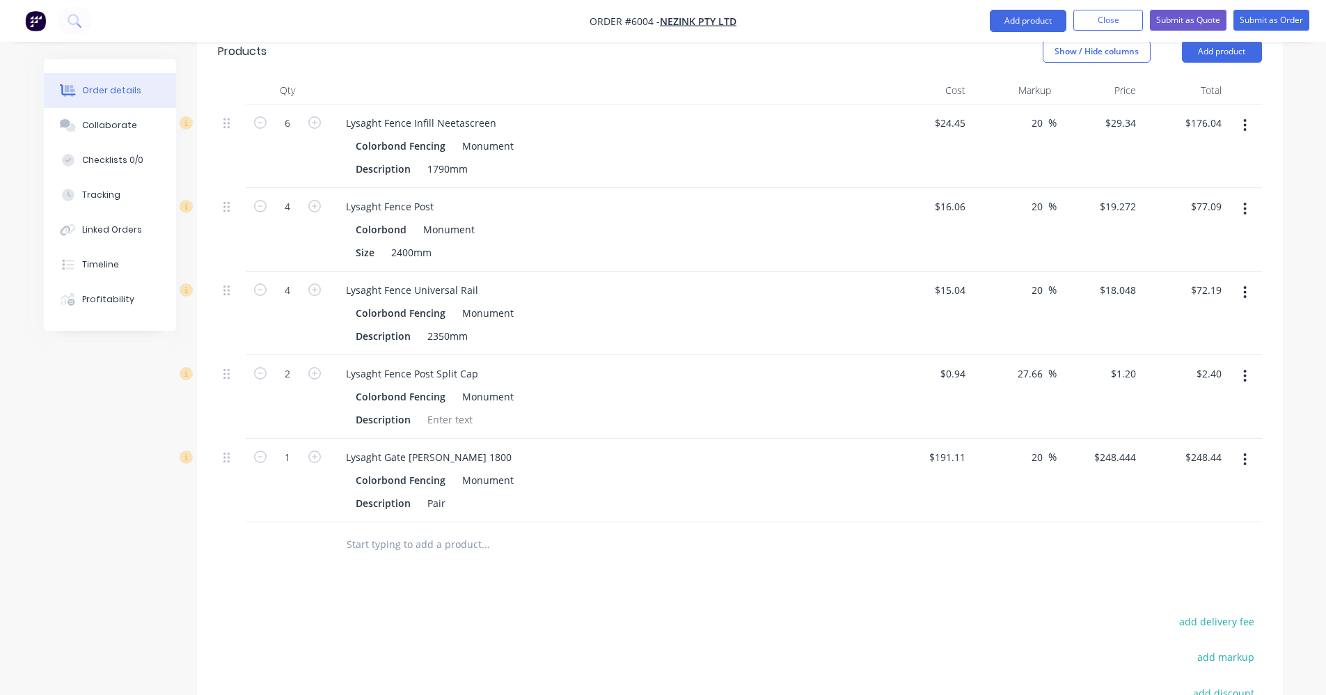
type input "229.332"
type input "$229.33"
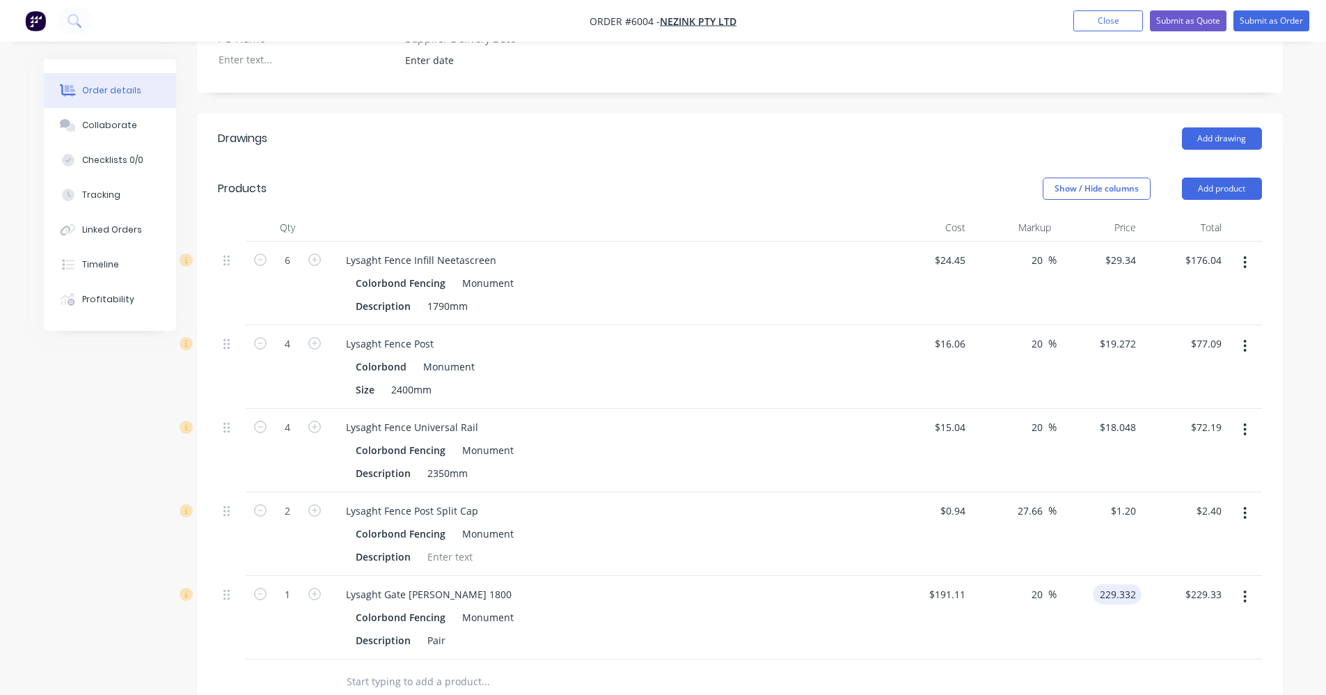
scroll to position [418, 0]
type input "$229.332"
click at [317, 255] on icon "button" at bounding box center [314, 261] width 13 height 13
type input "7"
type input "$205.38"
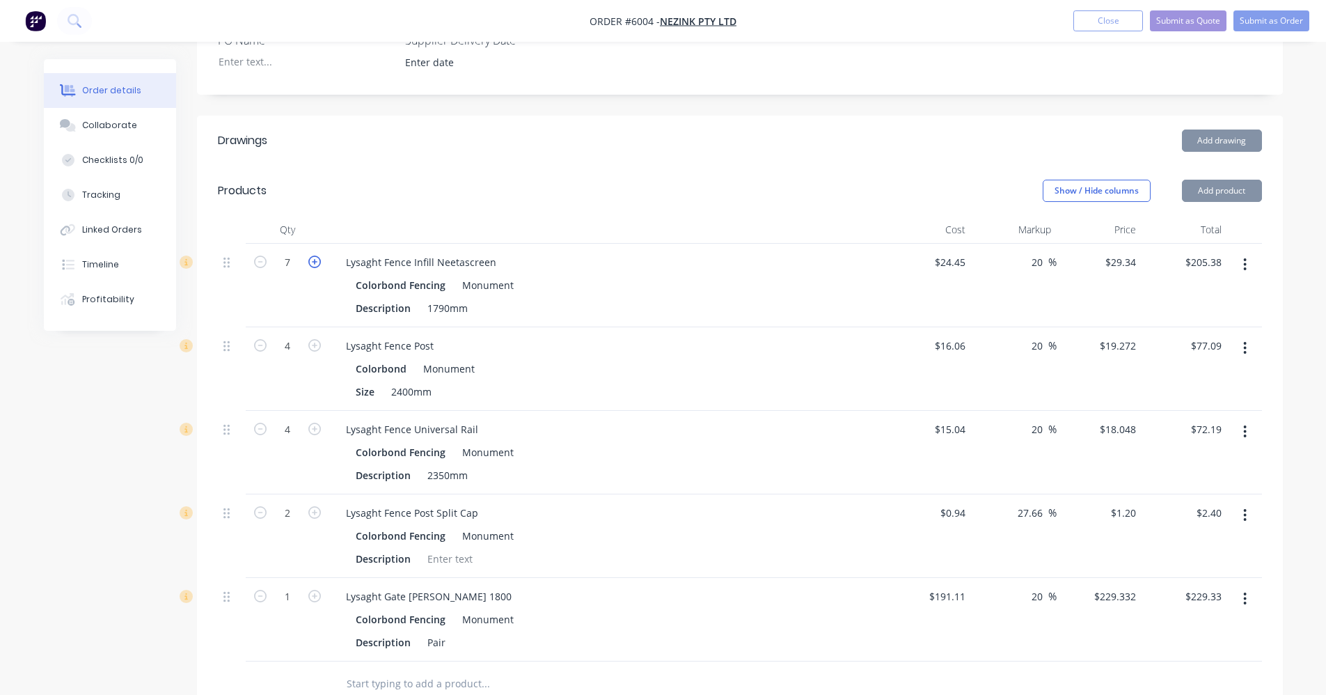
click at [317, 255] on icon "button" at bounding box center [314, 261] width 13 height 13
type input "8"
type input "$234.72"
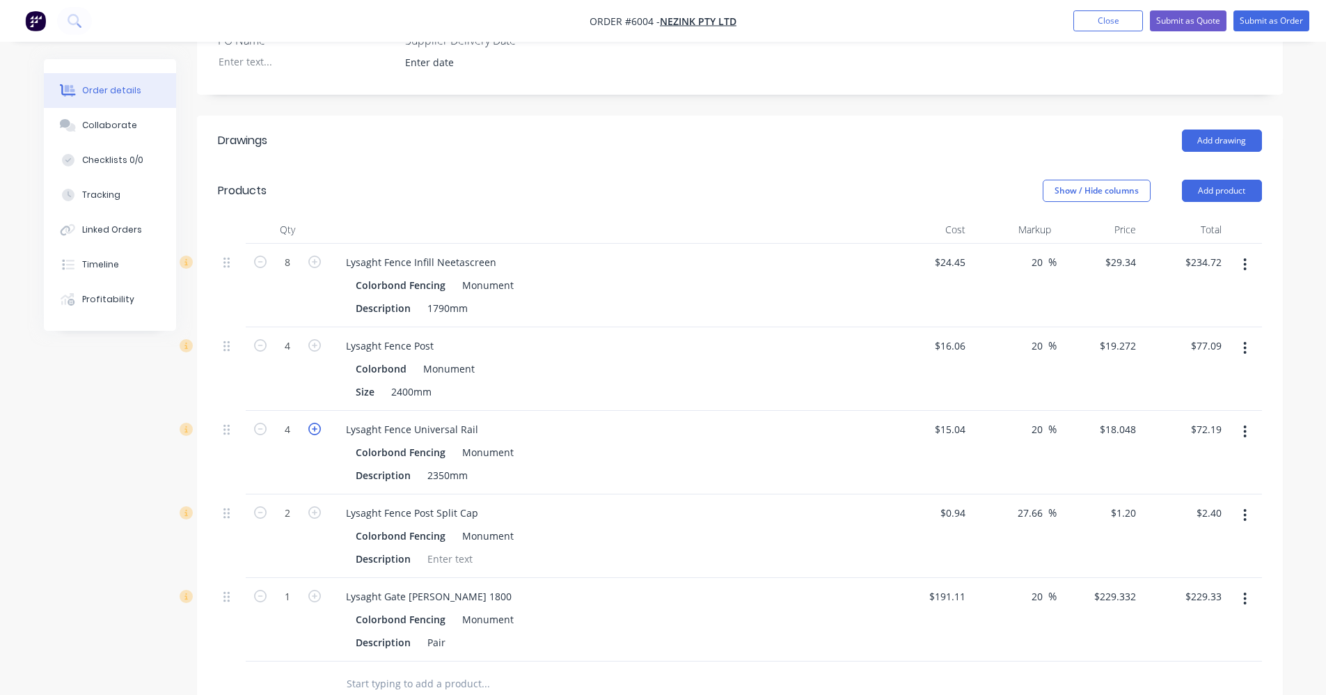
click at [317, 423] on icon "button" at bounding box center [314, 429] width 13 height 13
type input "5"
type input "$90.24"
click at [317, 423] on icon "button" at bounding box center [314, 429] width 13 height 13
type input "6"
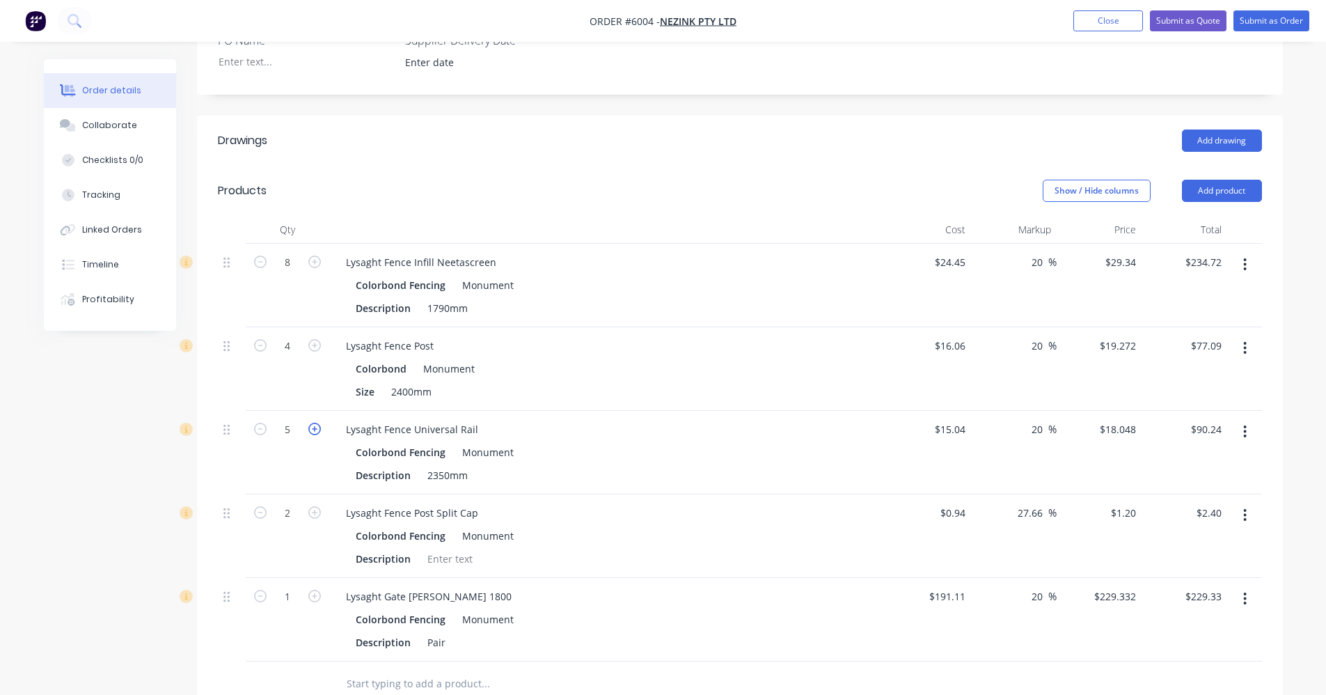
type input "$108.29"
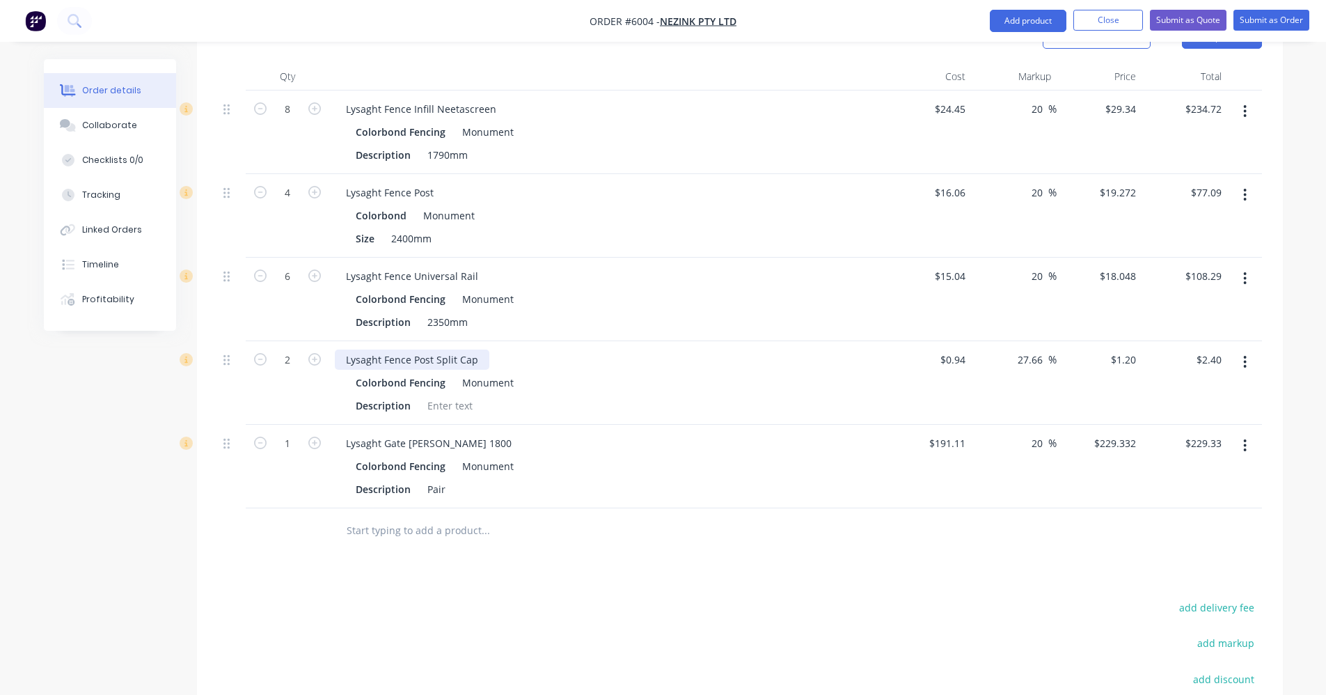
scroll to position [626, 0]
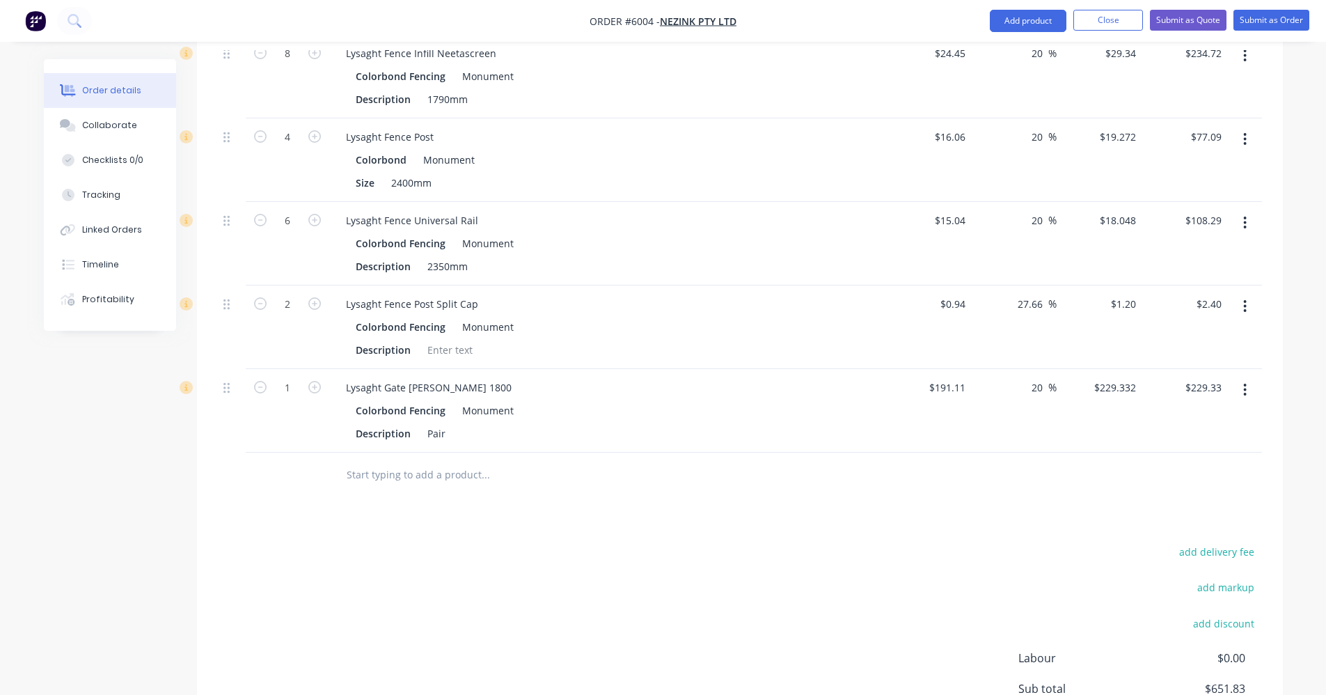
click at [385, 461] on input "text" at bounding box center [485, 475] width 278 height 28
type input "e"
type input "f"
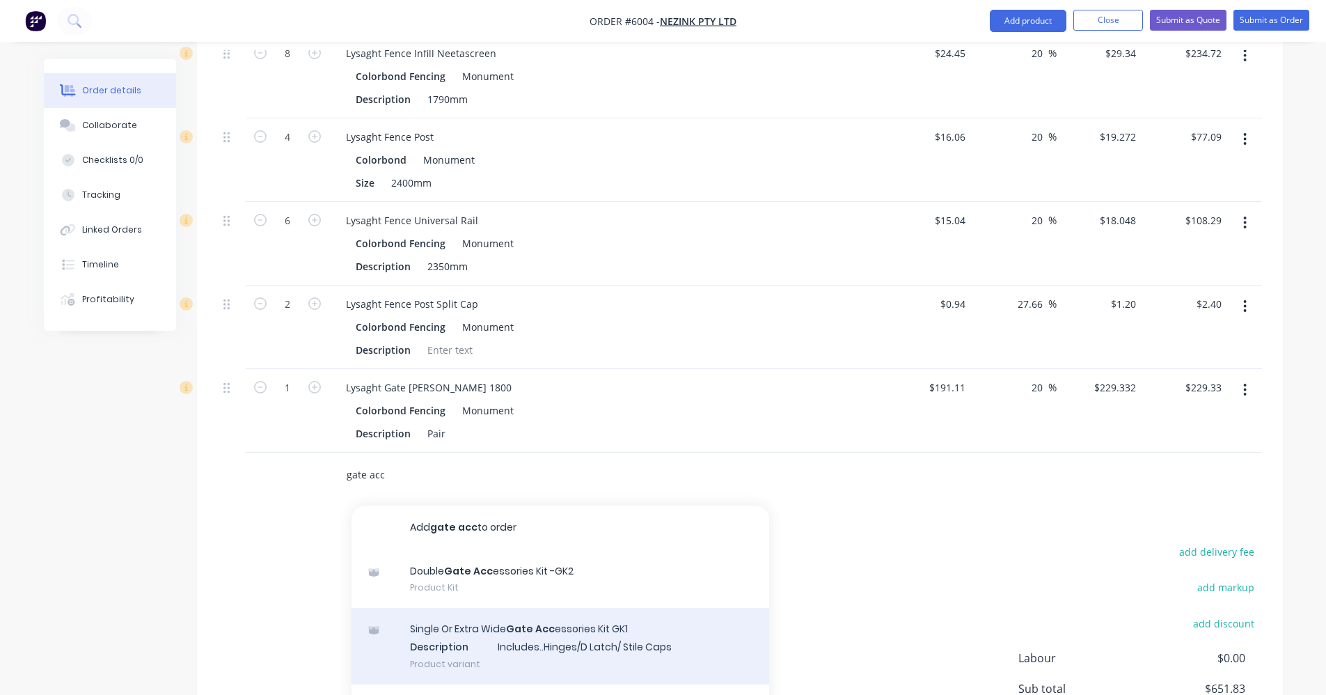
type input "gate acc"
click at [533, 608] on div "Single Or Extra Wide Gate Acc essories Kit GK1 Description Includes..Hinges/D L…" at bounding box center [561, 646] width 418 height 77
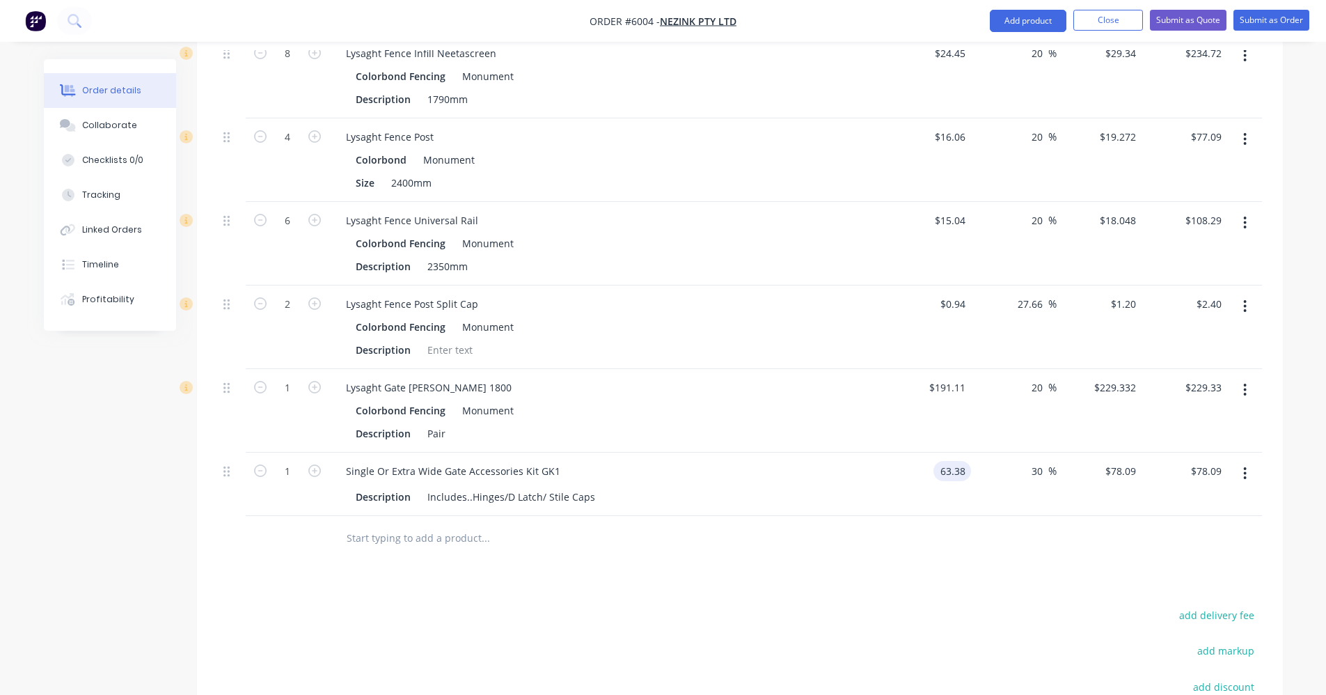
type input "$63.38"
type input "$82.3929"
type input "$82.39"
type input "$82.394"
click at [397, 524] on input "text" at bounding box center [485, 538] width 278 height 28
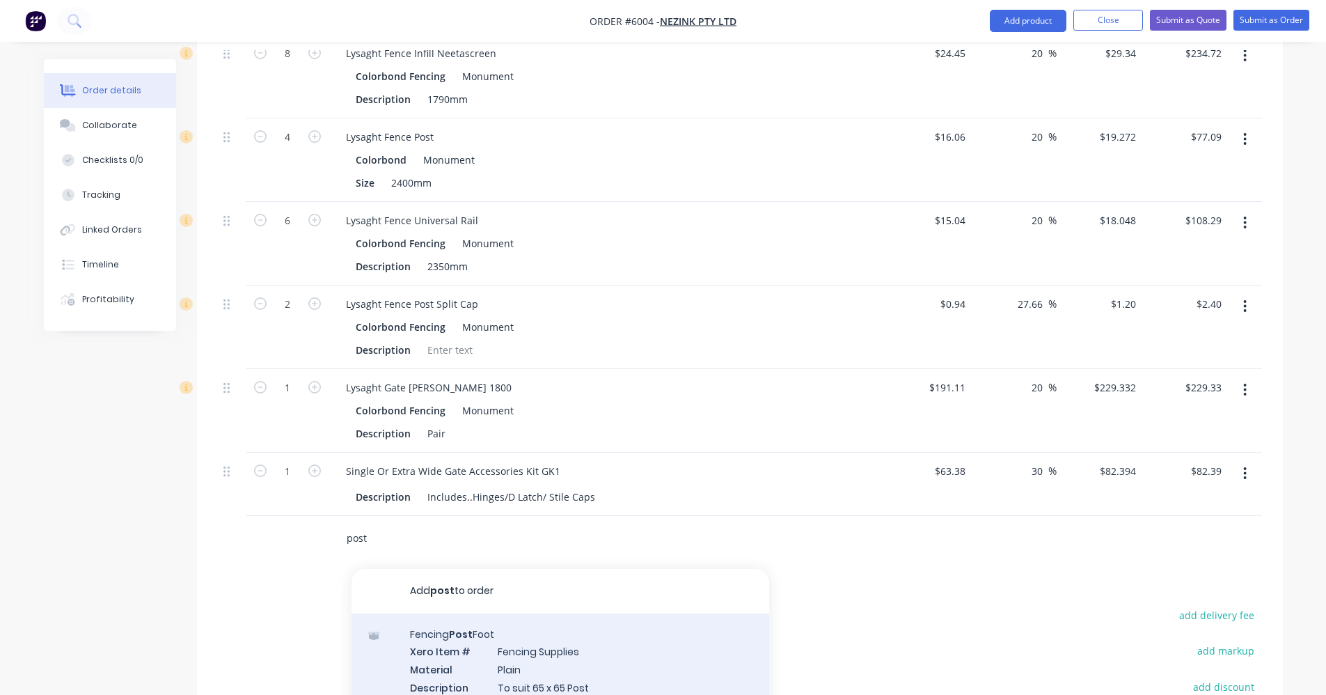
type input "post"
click at [539, 613] on div "Fencing Post Foot Xero Item # Fencing Supplies Material Plain Description To su…" at bounding box center [561, 687] width 418 height 148
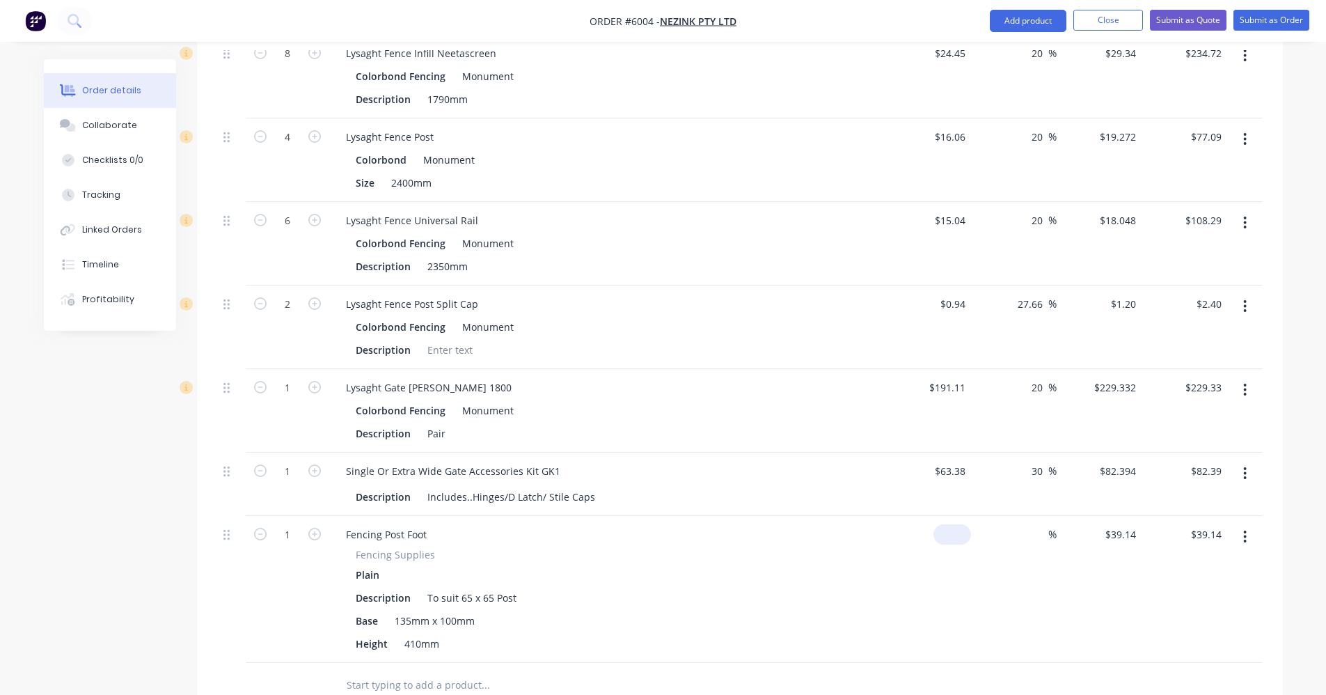
click at [963, 524] on input at bounding box center [955, 534] width 32 height 20
type input "$44.93"
type input "20"
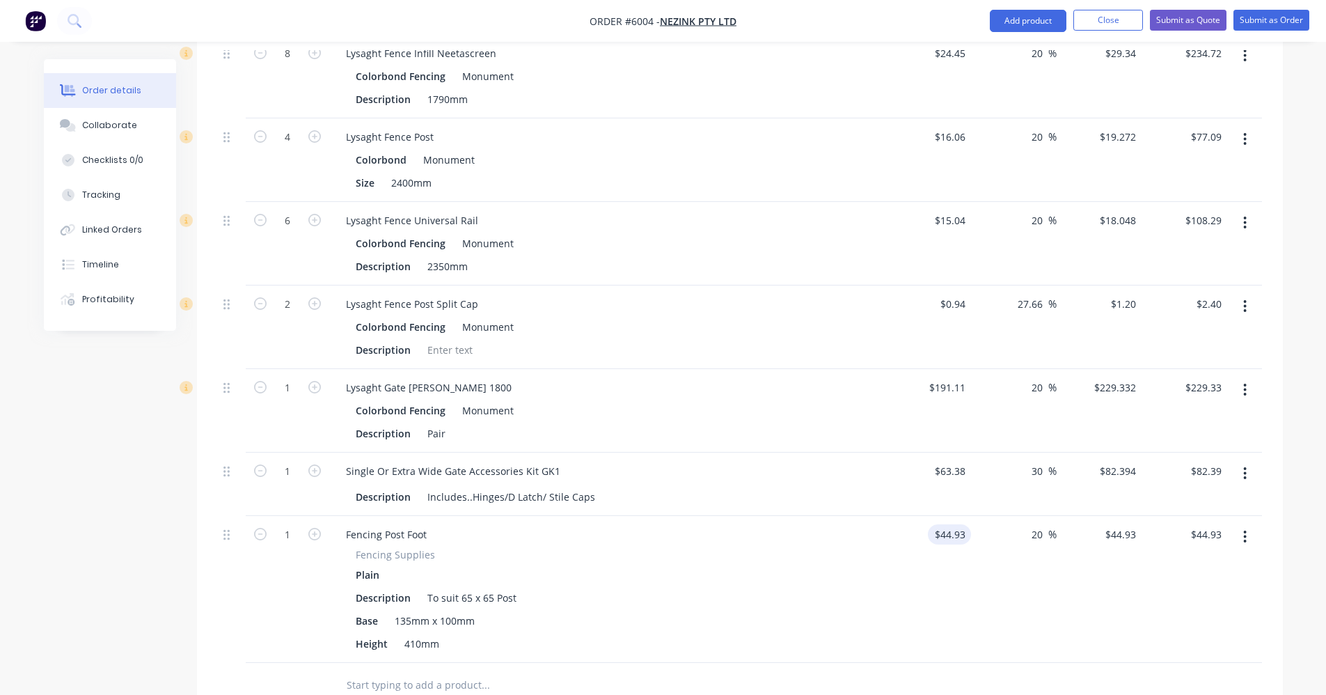
type input "53.916"
type input "$53.92"
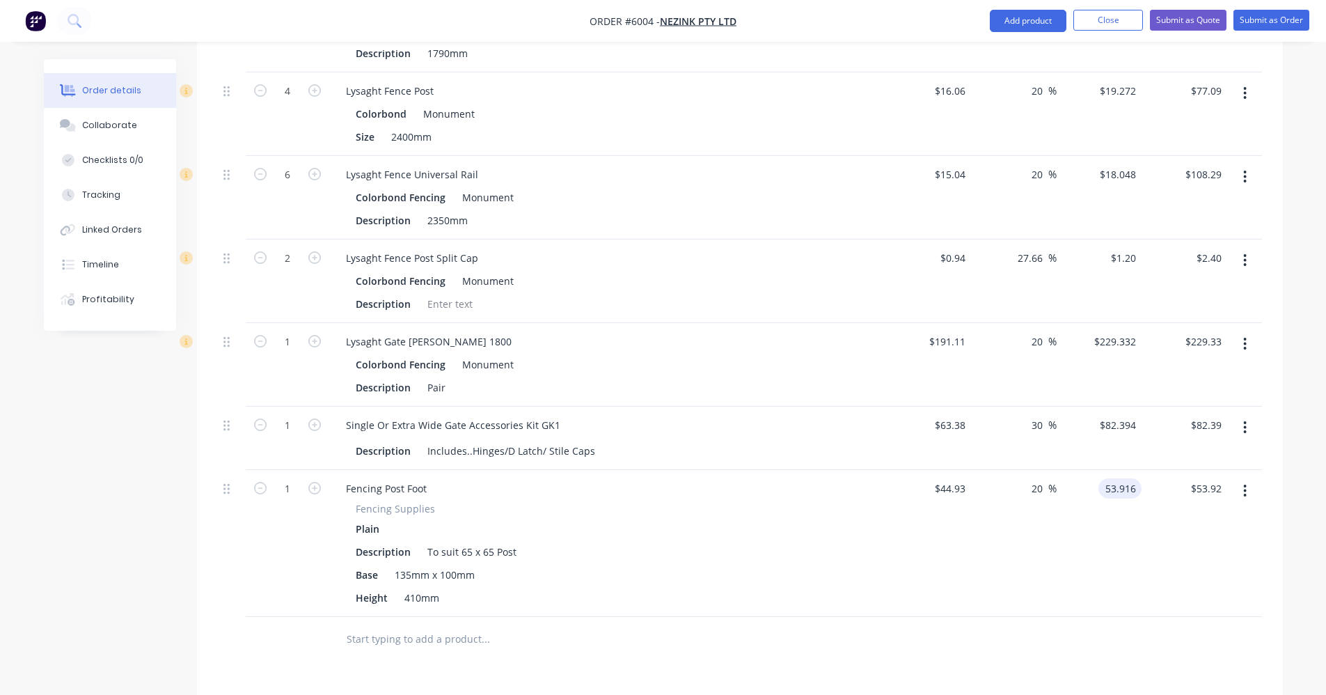
scroll to position [677, 0]
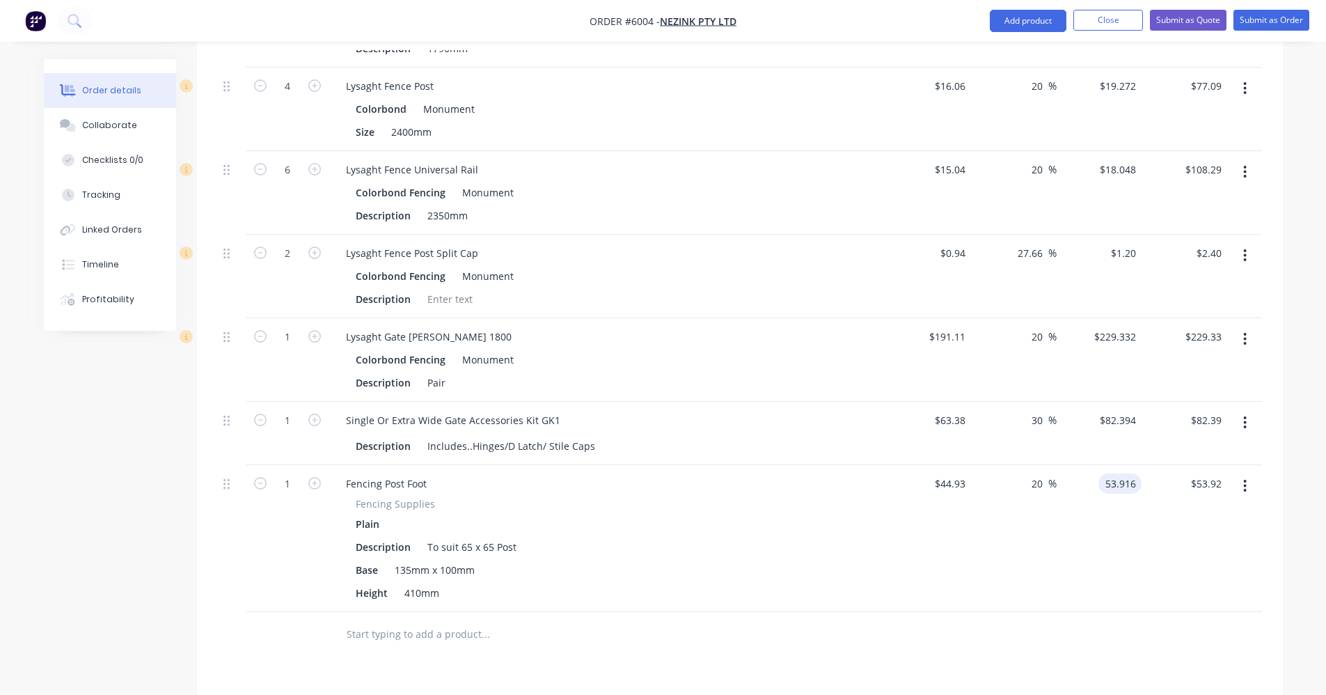
type input "$53.916"
click at [358, 620] on input "text" at bounding box center [485, 634] width 278 height 28
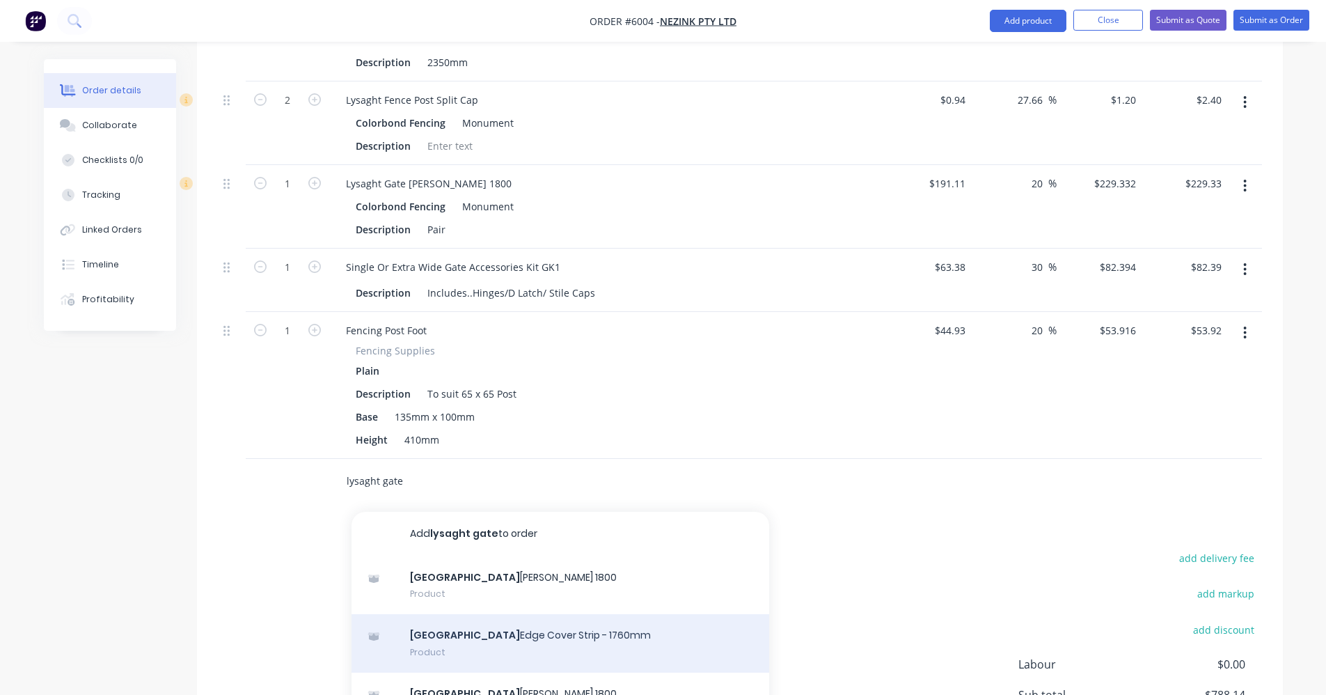
scroll to position [956, 0]
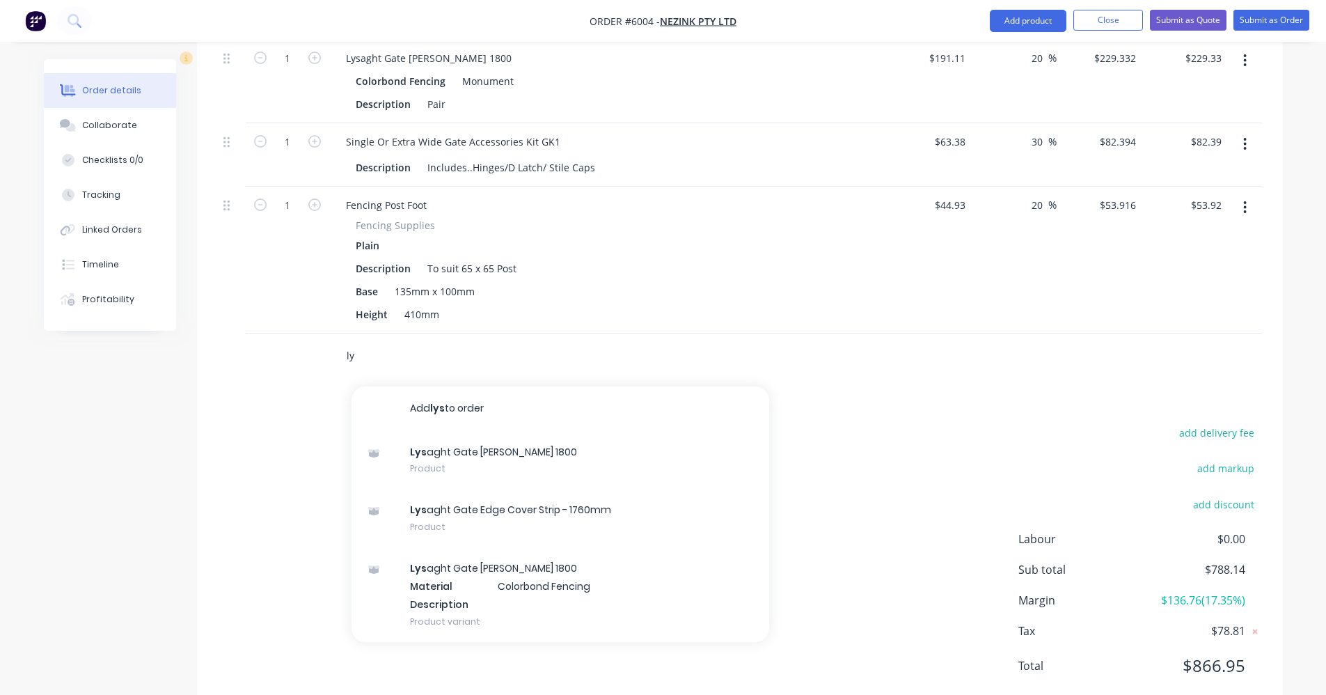
type input "l"
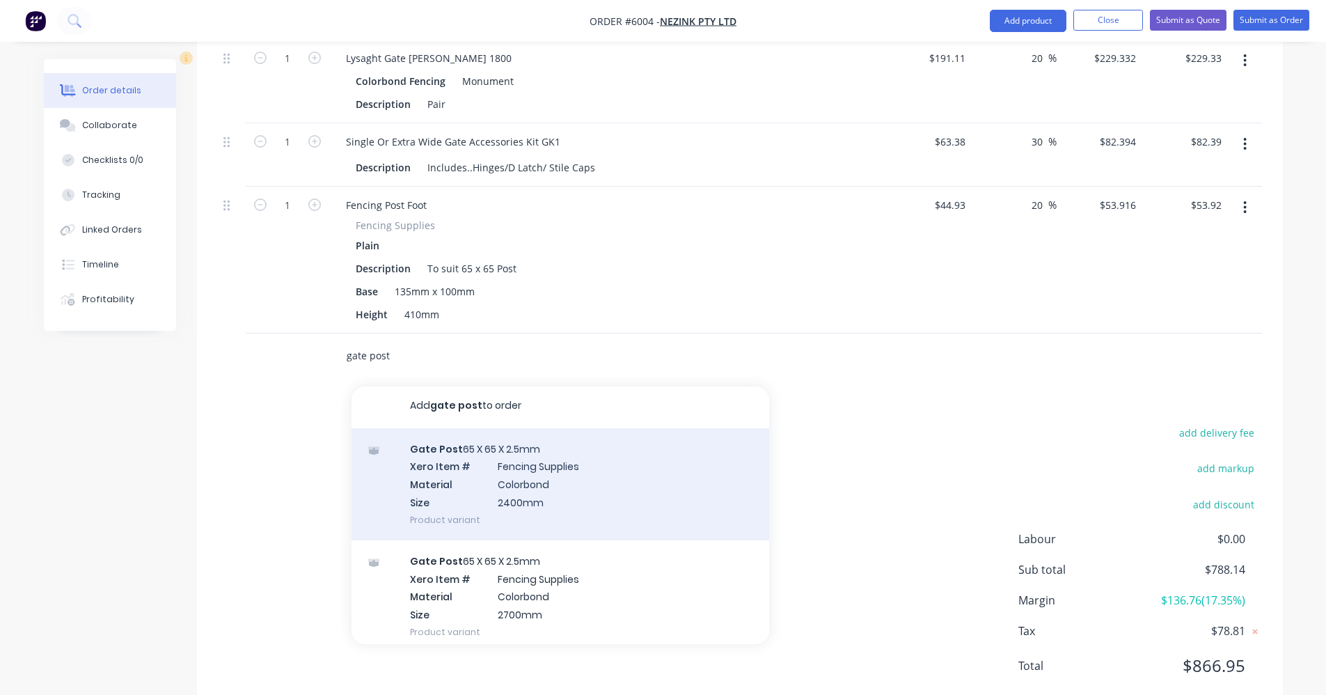
scroll to position [0, 0]
type input "gate post"
click at [535, 460] on div "Gate Post 65 X 65 X 2.5mm Xero Item # Fencing Supplies Material Colorbond Size …" at bounding box center [561, 487] width 418 height 112
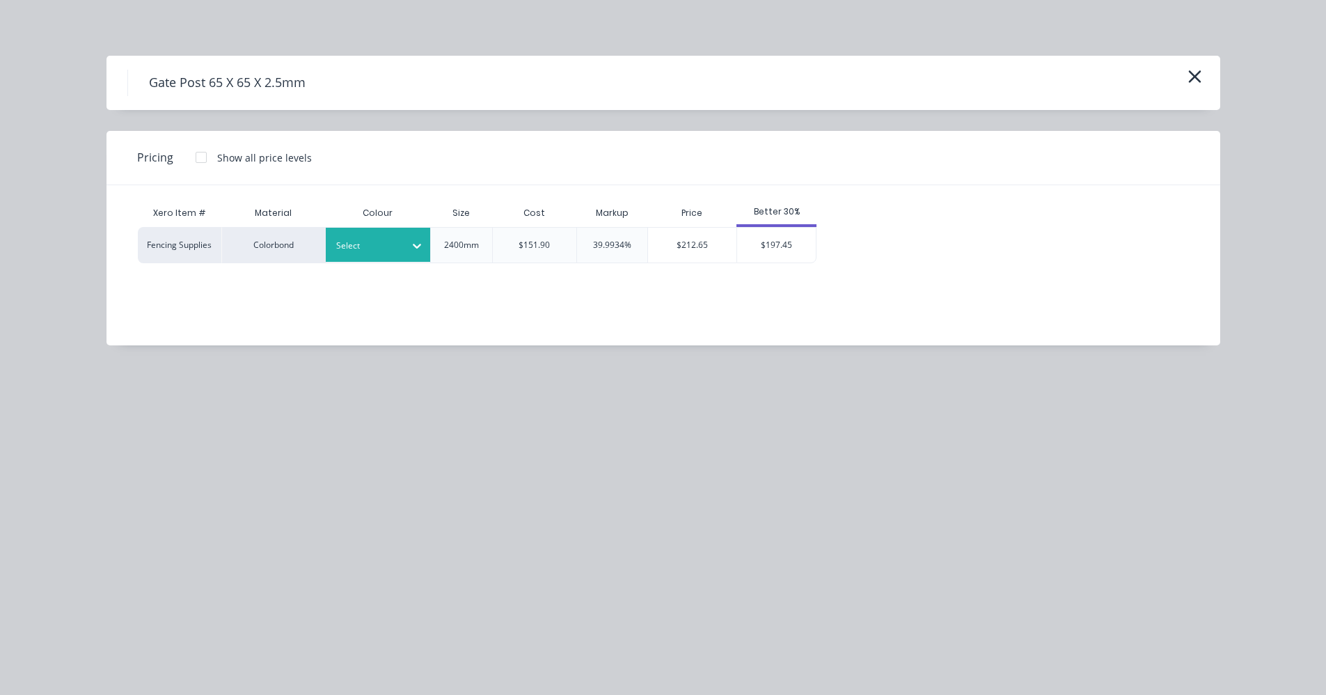
click at [404, 255] on div at bounding box center [416, 246] width 25 height 22
click at [784, 247] on div "$197.45" at bounding box center [776, 245] width 79 height 35
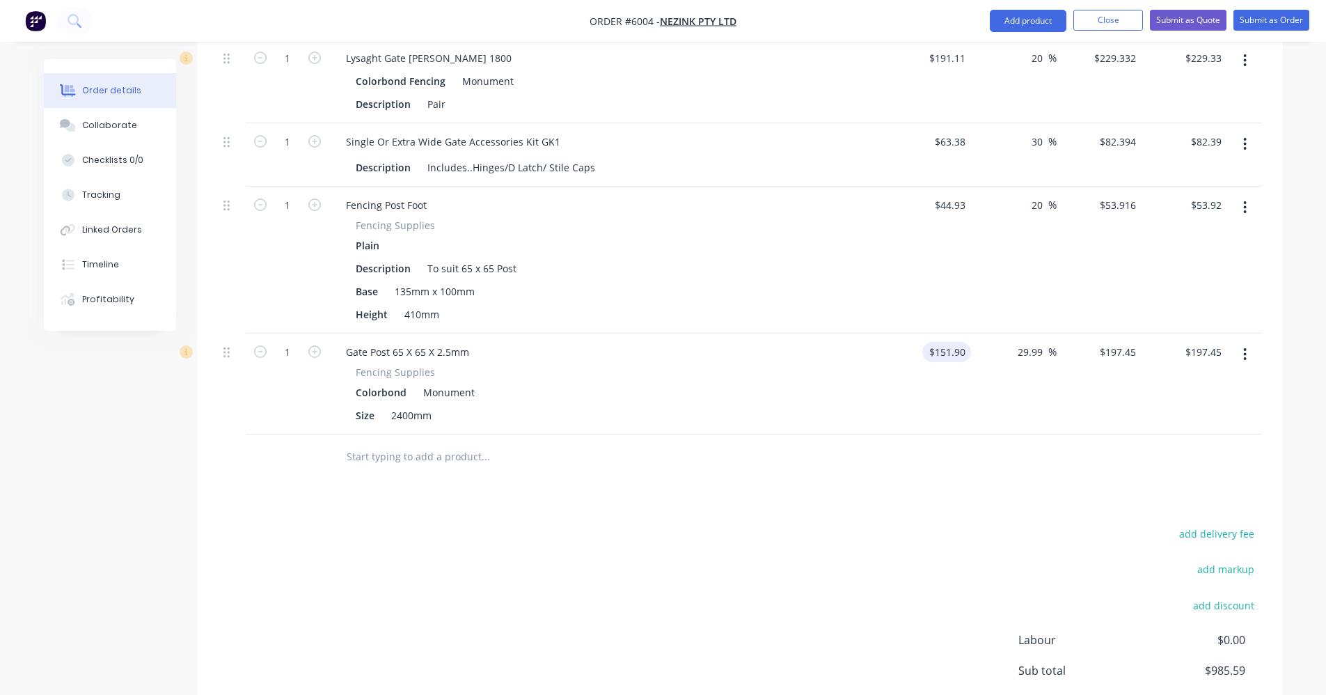
drag, startPoint x: 1043, startPoint y: 315, endPoint x: 968, endPoint y: 306, distance: 75.8
click at [969, 333] on div "1 Gate Post 65 X 65 X 2.5mm Fencing Supplies Colorbond Monument Size 2400mm $15…" at bounding box center [740, 383] width 1044 height 101
type input "20"
type input "182.28"
type input "$182.28"
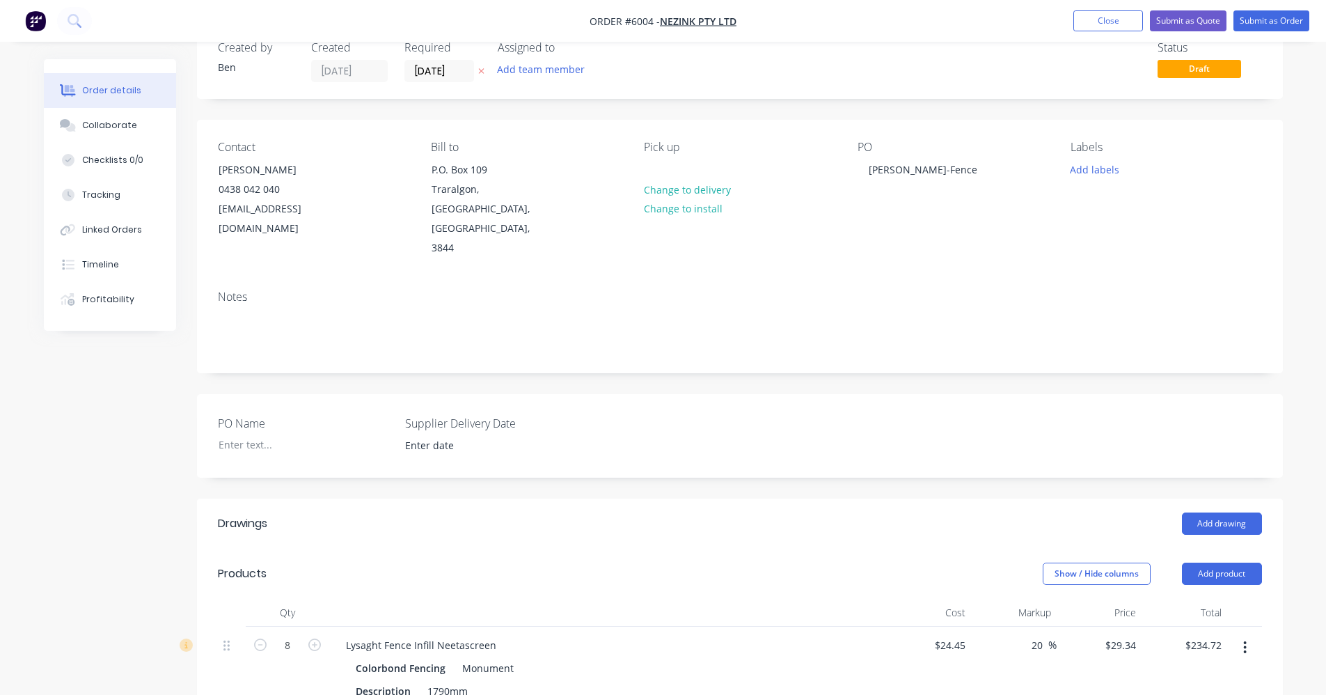
scroll to position [13, 0]
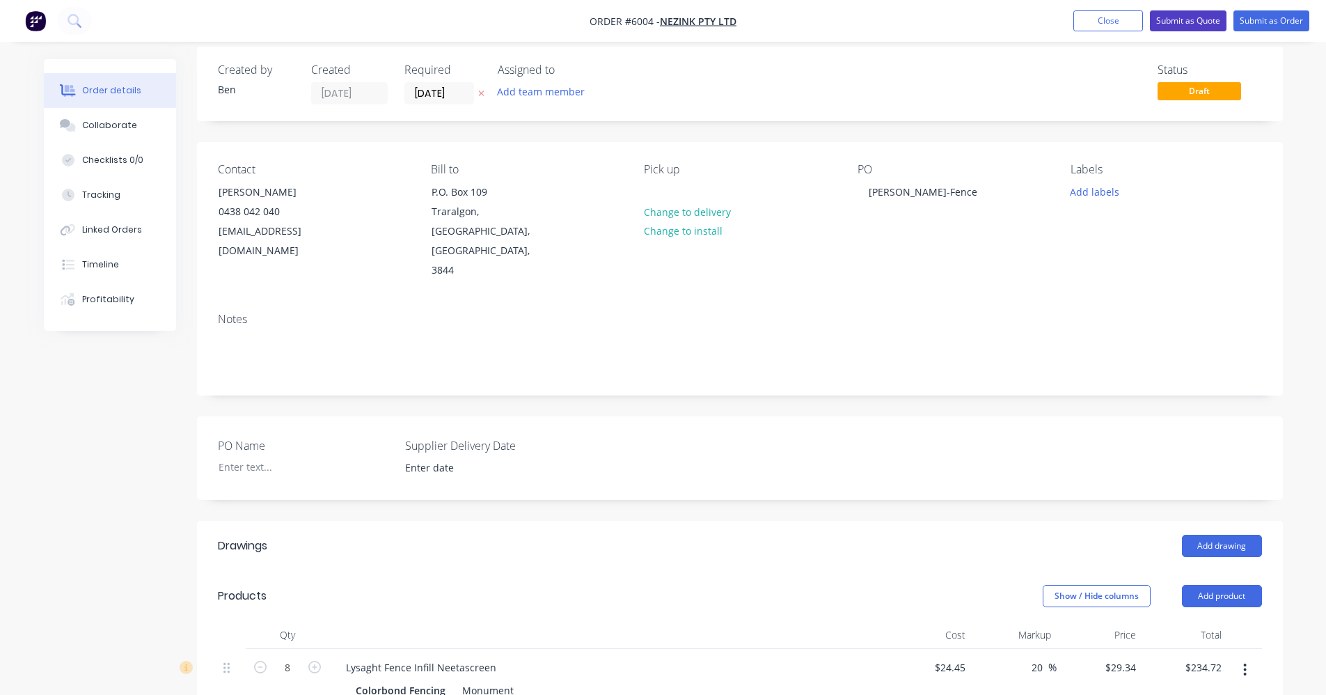
type input "$182.28"
click at [1187, 19] on button "Submit as Quote" at bounding box center [1188, 20] width 77 height 21
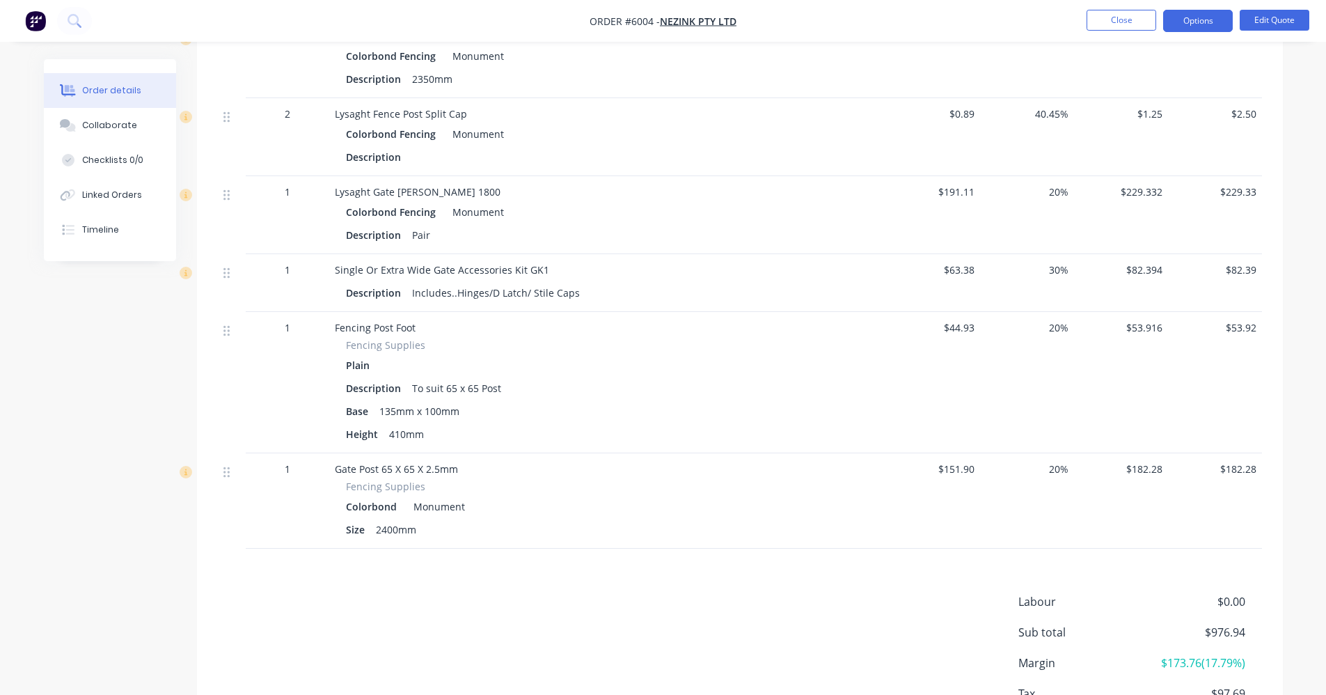
scroll to position [598, 0]
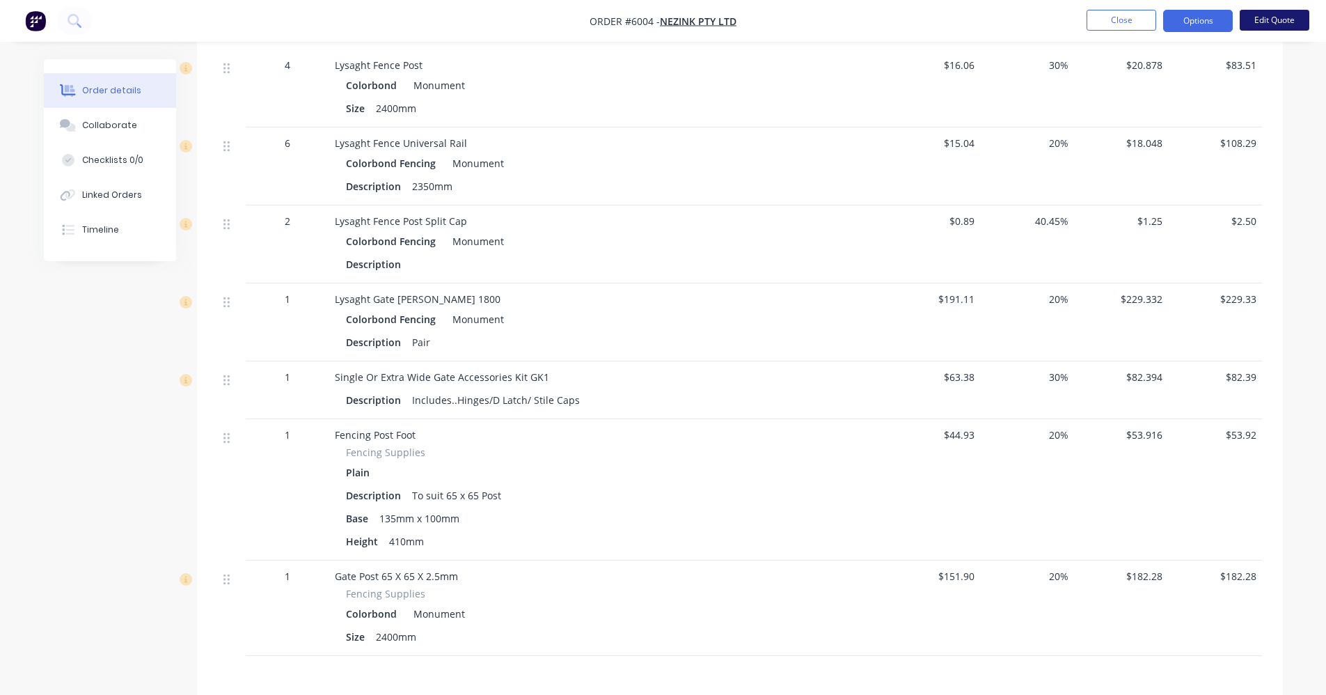
click at [1270, 21] on button "Edit Quote" at bounding box center [1275, 20] width 70 height 21
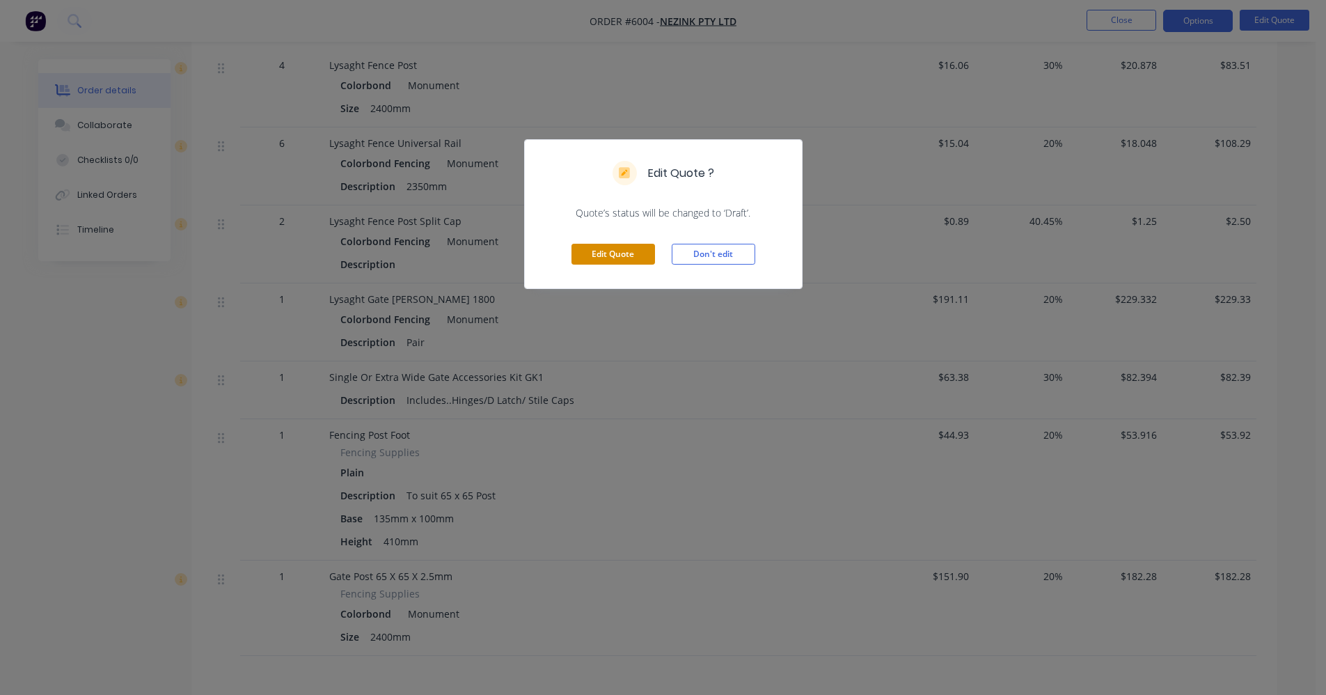
click at [602, 256] on button "Edit Quote" at bounding box center [613, 254] width 84 height 21
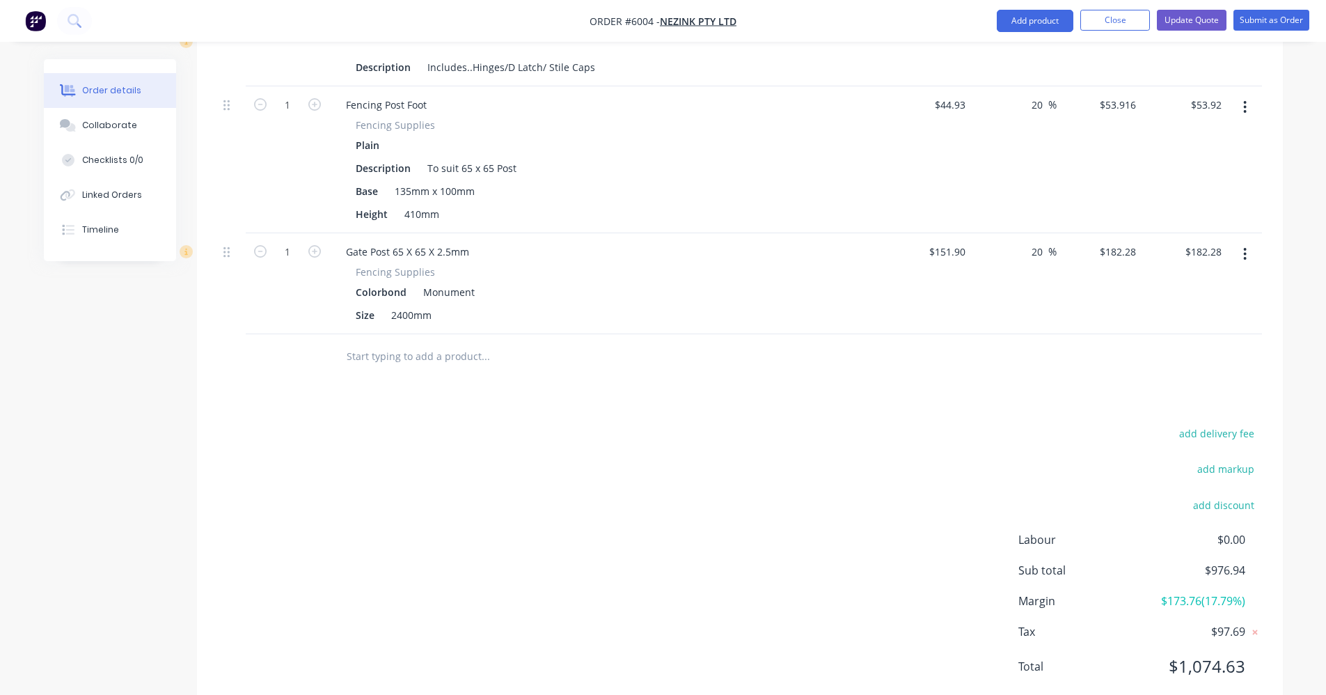
scroll to position [1057, 0]
click at [373, 342] on input "text" at bounding box center [485, 356] width 278 height 28
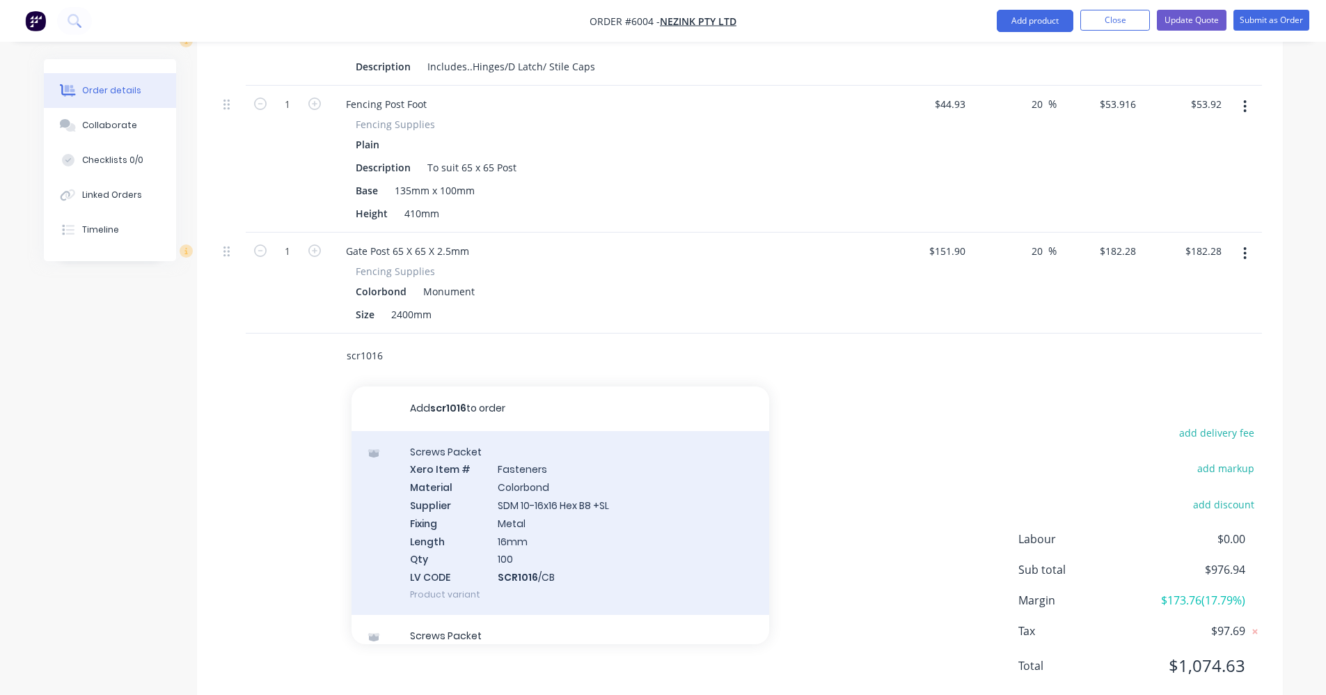
type input "scr1016"
click at [536, 482] on div "Screws Packet Xero Item # Fasteners Material Colorbond Supplier SDM 10-16x16 He…" at bounding box center [561, 523] width 418 height 184
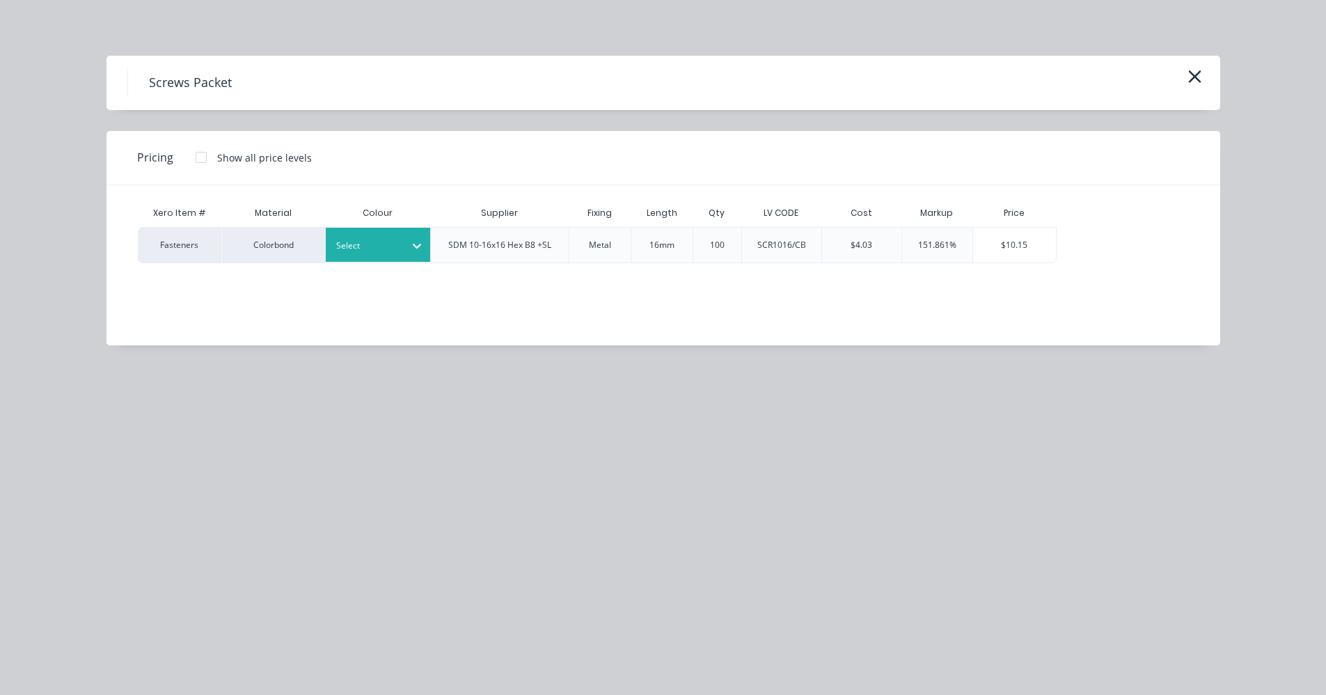
click at [386, 246] on div at bounding box center [367, 245] width 63 height 15
click at [1018, 251] on div "$10.15" at bounding box center [1015, 245] width 84 height 35
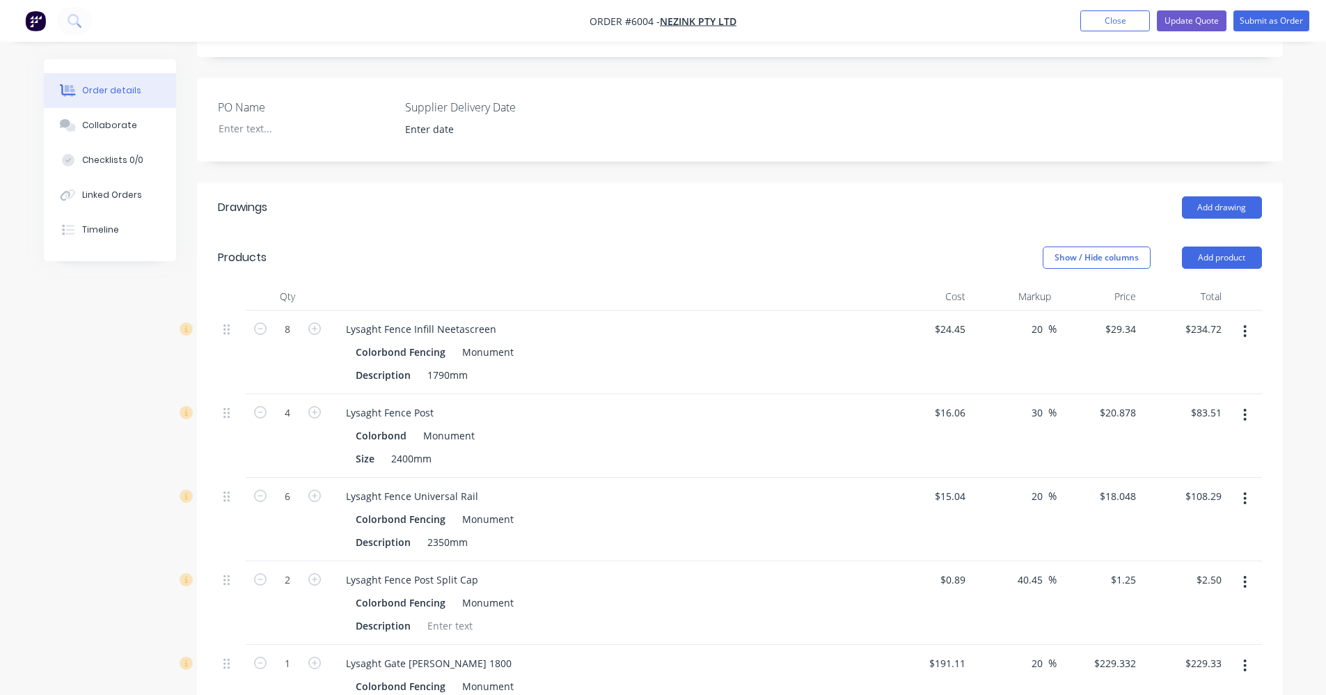
scroll to position [391, 0]
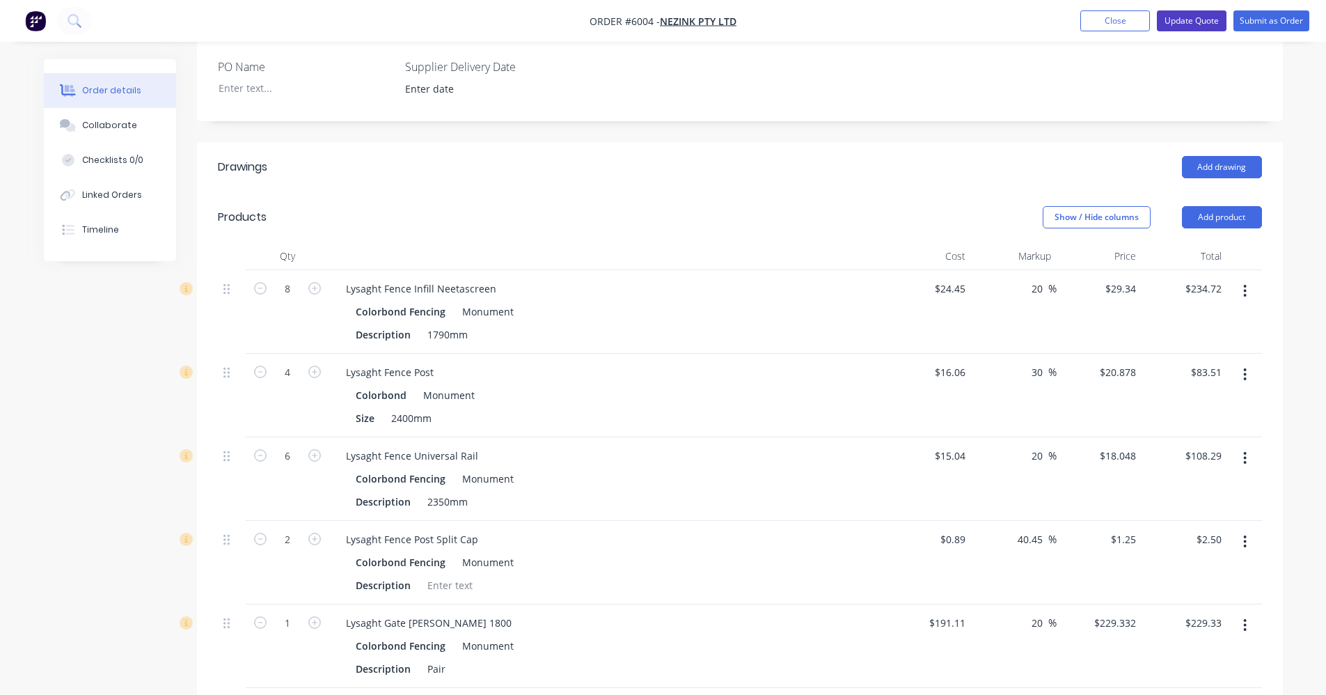
click at [1192, 21] on button "Update Quote" at bounding box center [1192, 20] width 70 height 21
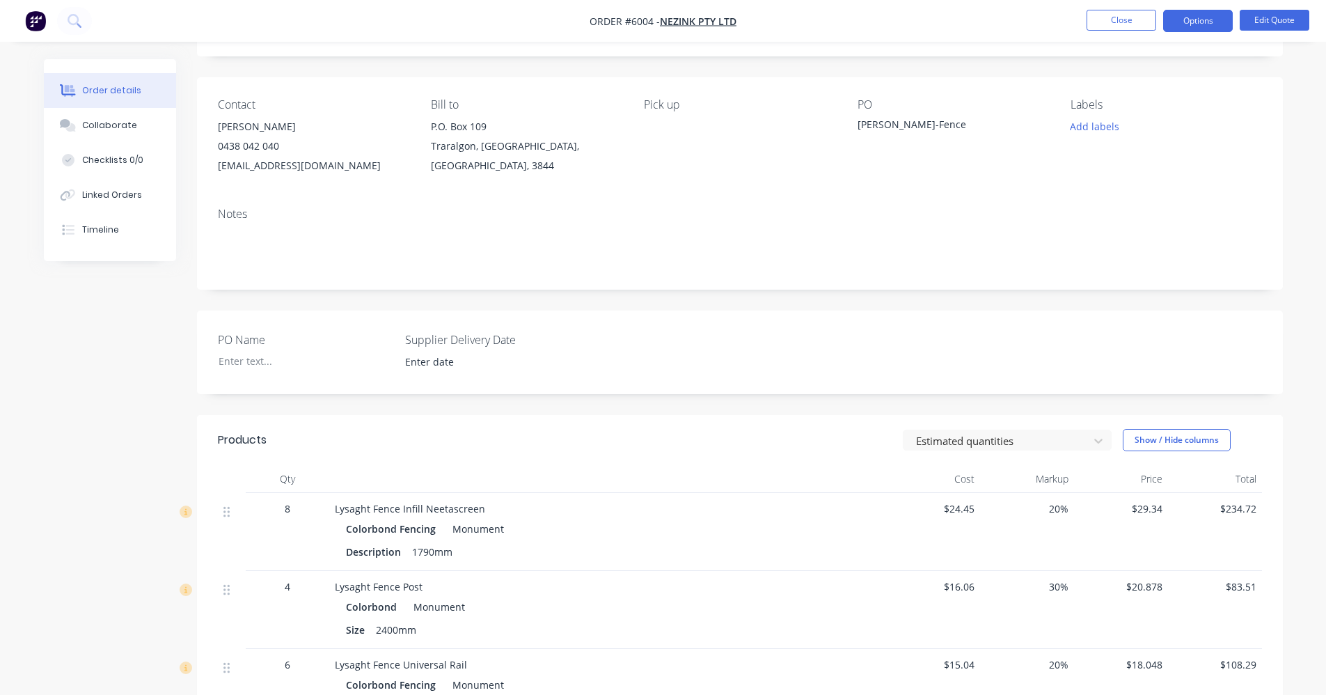
scroll to position [0, 0]
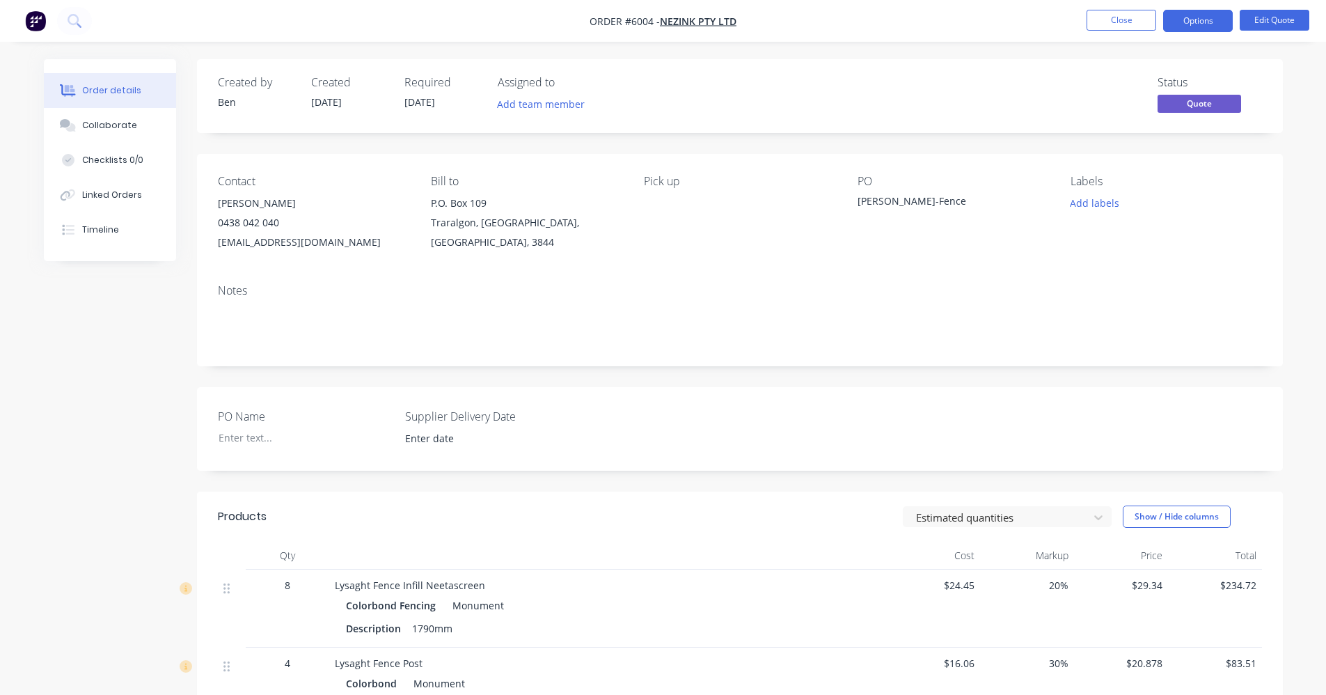
click at [268, 219] on div "0438 042 040" at bounding box center [313, 222] width 191 height 19
click at [1273, 19] on button "Edit Quote" at bounding box center [1275, 20] width 70 height 21
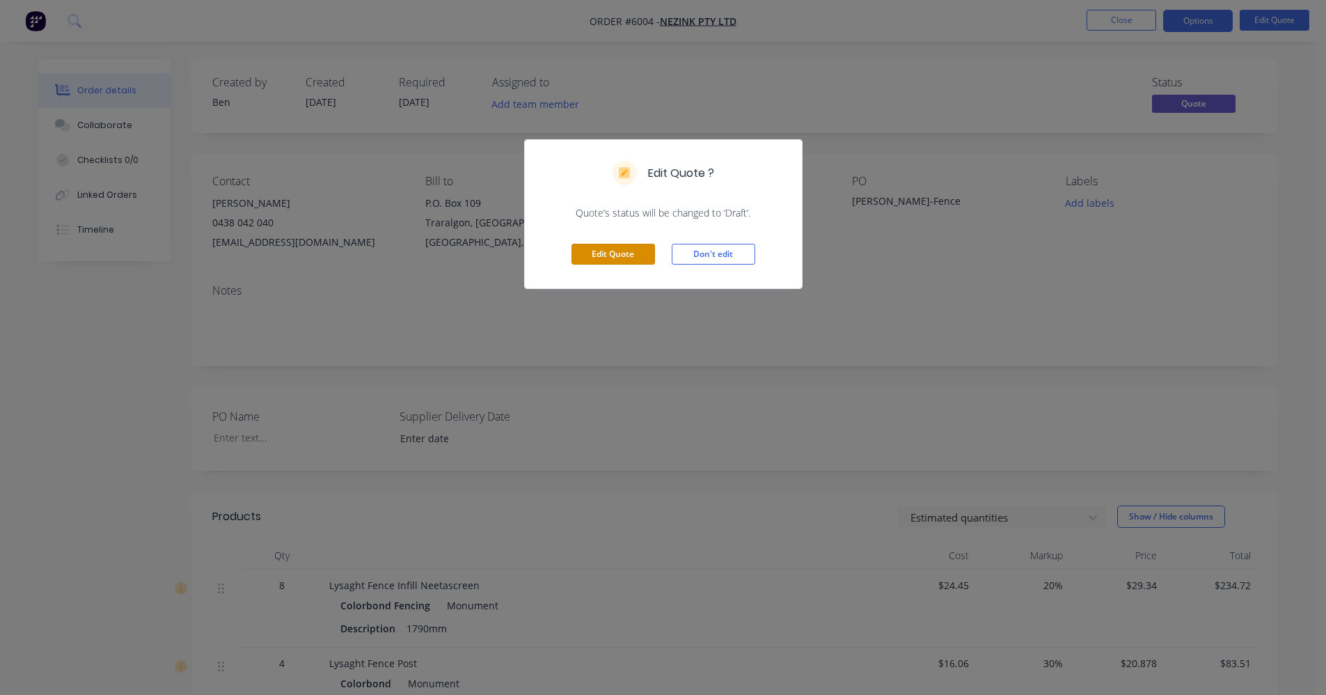
drag, startPoint x: 610, startPoint y: 256, endPoint x: 598, endPoint y: 259, distance: 12.2
click at [610, 256] on button "Edit Quote" at bounding box center [613, 254] width 84 height 21
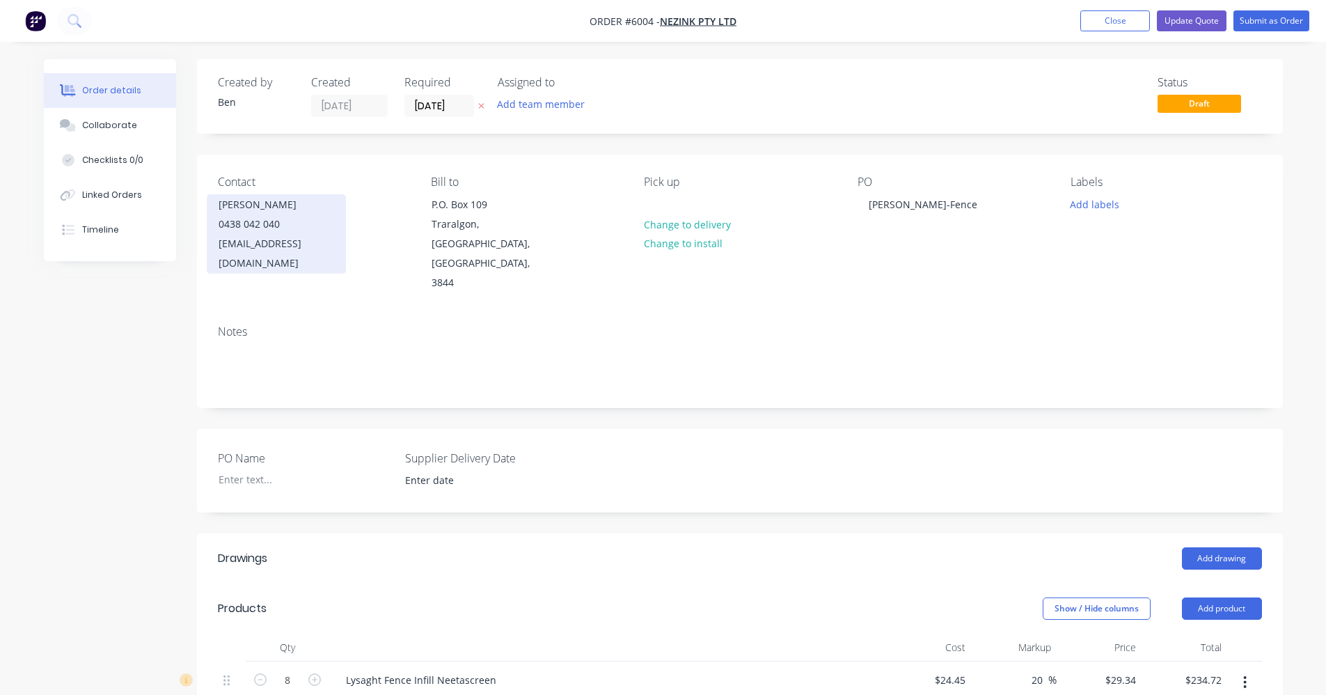
click at [318, 233] on div "James McDougal 0438 042 040 admin@nezink.com.au" at bounding box center [276, 233] width 139 height 79
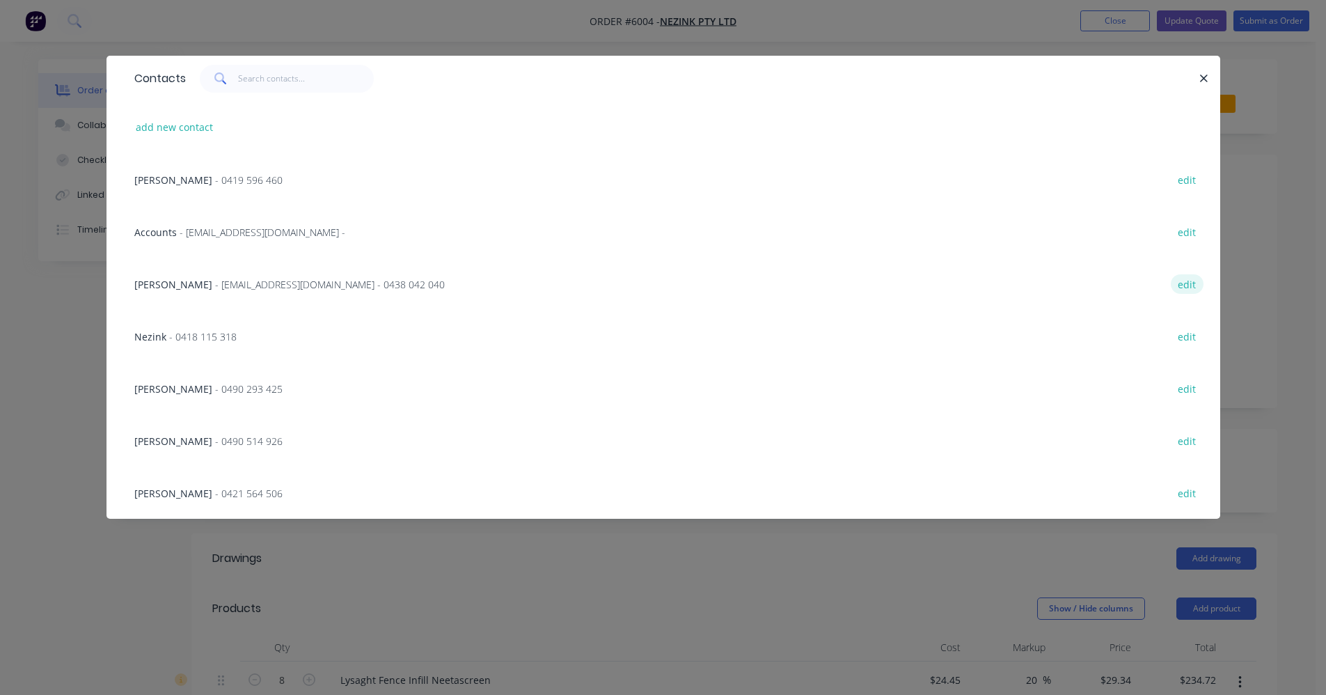
click at [1185, 285] on button "edit" at bounding box center [1187, 283] width 33 height 19
select select "AU"
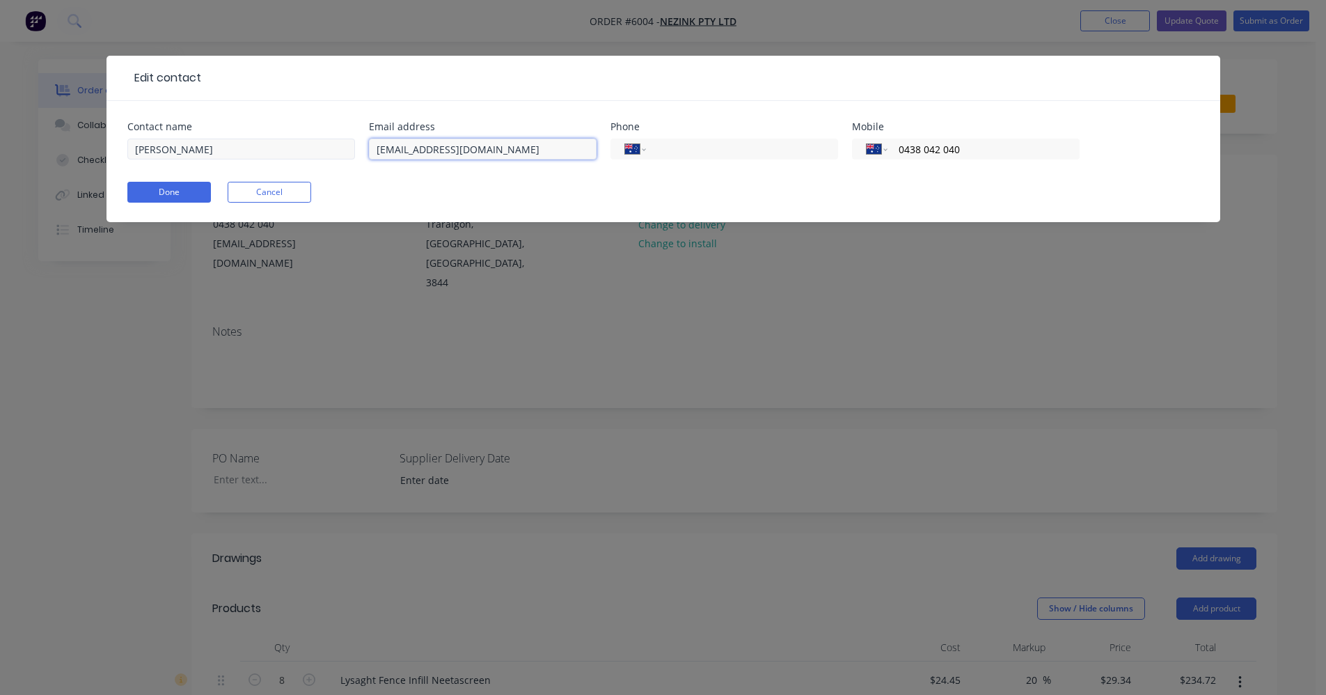
drag, startPoint x: 405, startPoint y: 148, endPoint x: 344, endPoint y: 142, distance: 61.6
click at [347, 148] on div "Contact name James McDougal Email address admin@nezink.com.au Phone Internation…" at bounding box center [663, 149] width 1072 height 54
type input "james@nezink.com.au"
click at [159, 191] on button "Done" at bounding box center [169, 192] width 84 height 21
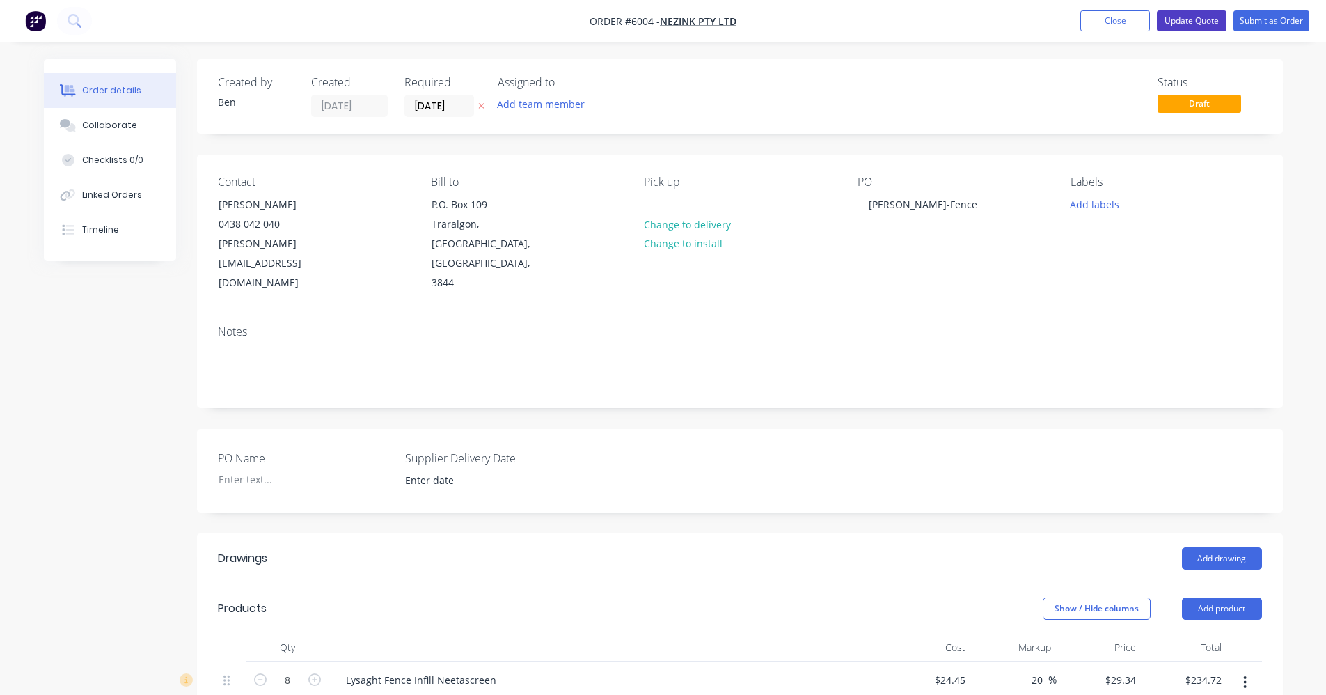
click at [1194, 19] on button "Update Quote" at bounding box center [1192, 20] width 70 height 21
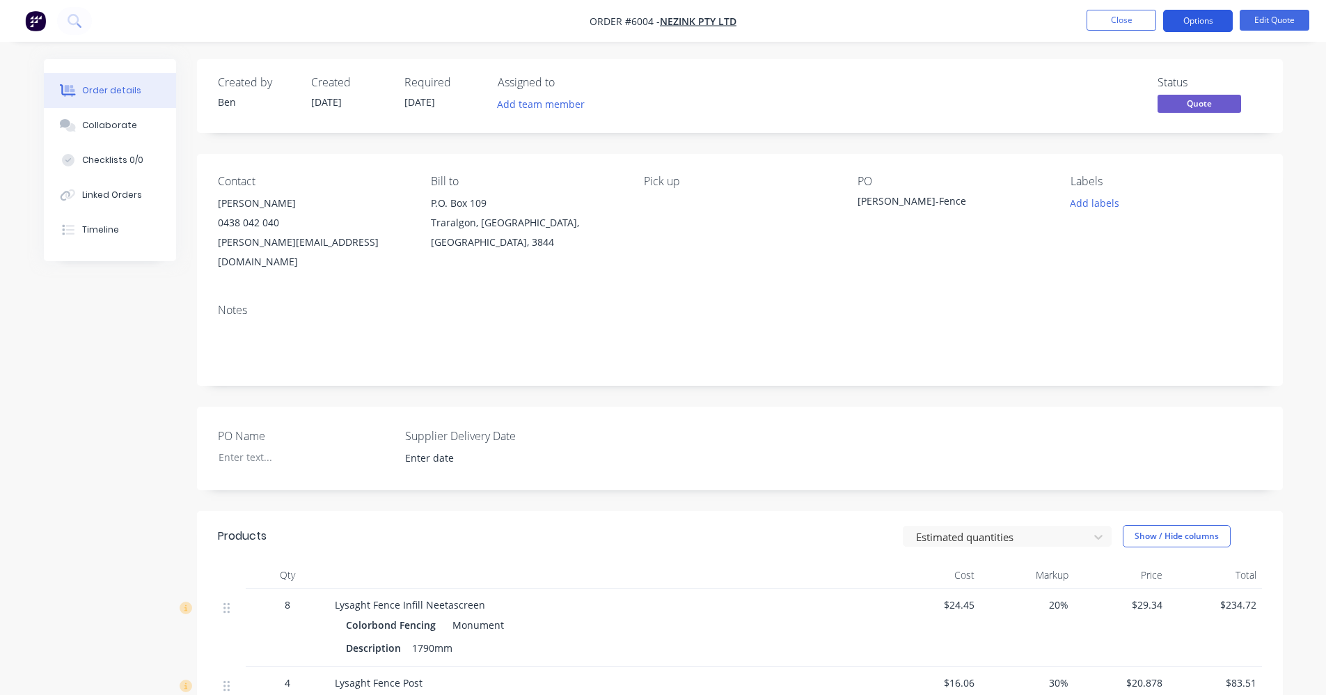
click at [1205, 21] on button "Options" at bounding box center [1198, 21] width 70 height 22
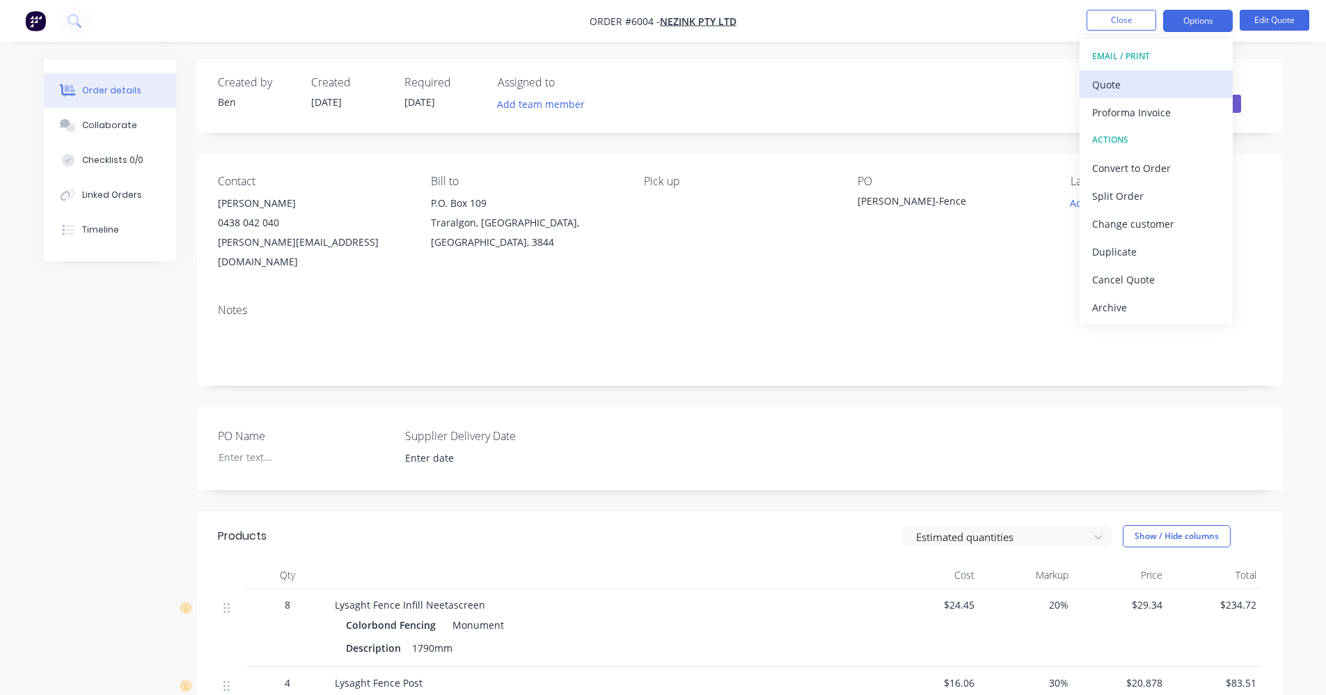
click at [1132, 81] on div "Quote" at bounding box center [1156, 84] width 128 height 20
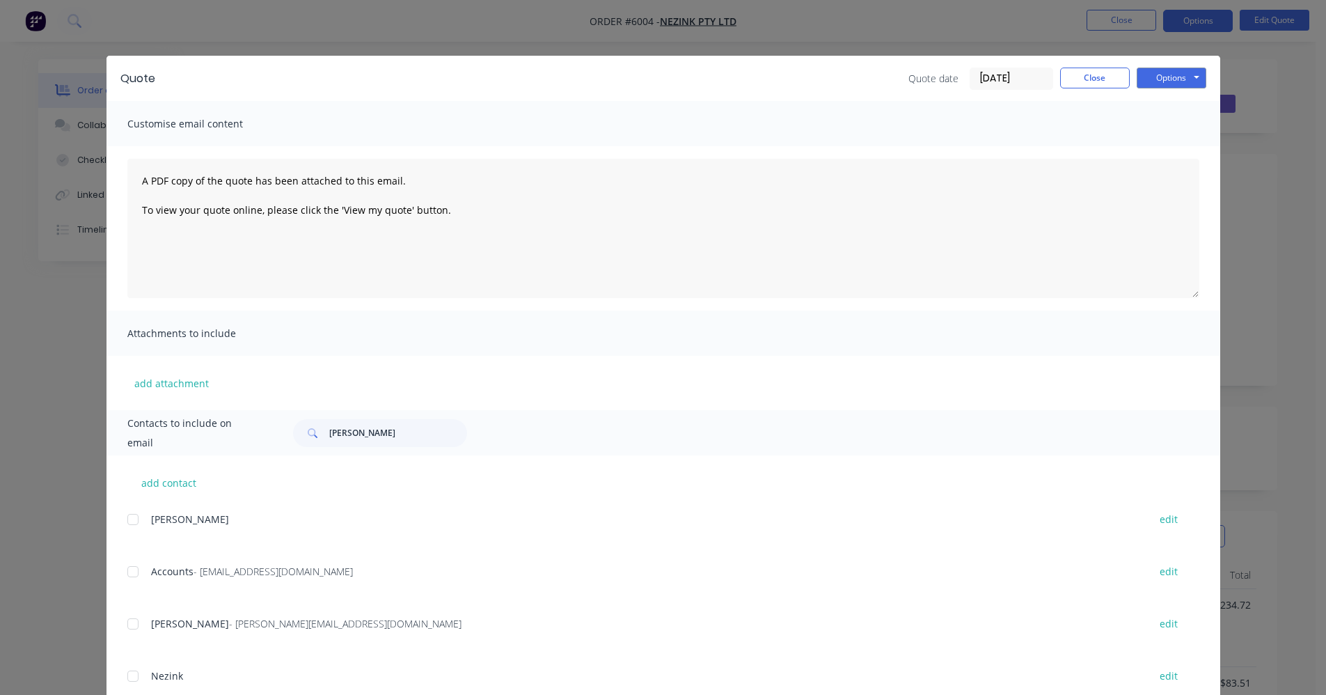
click at [126, 425] on div "Quote Quote date 02/10/25 Close Options Preview Print Email Customise email con…" at bounding box center [663, 465] width 1114 height 819
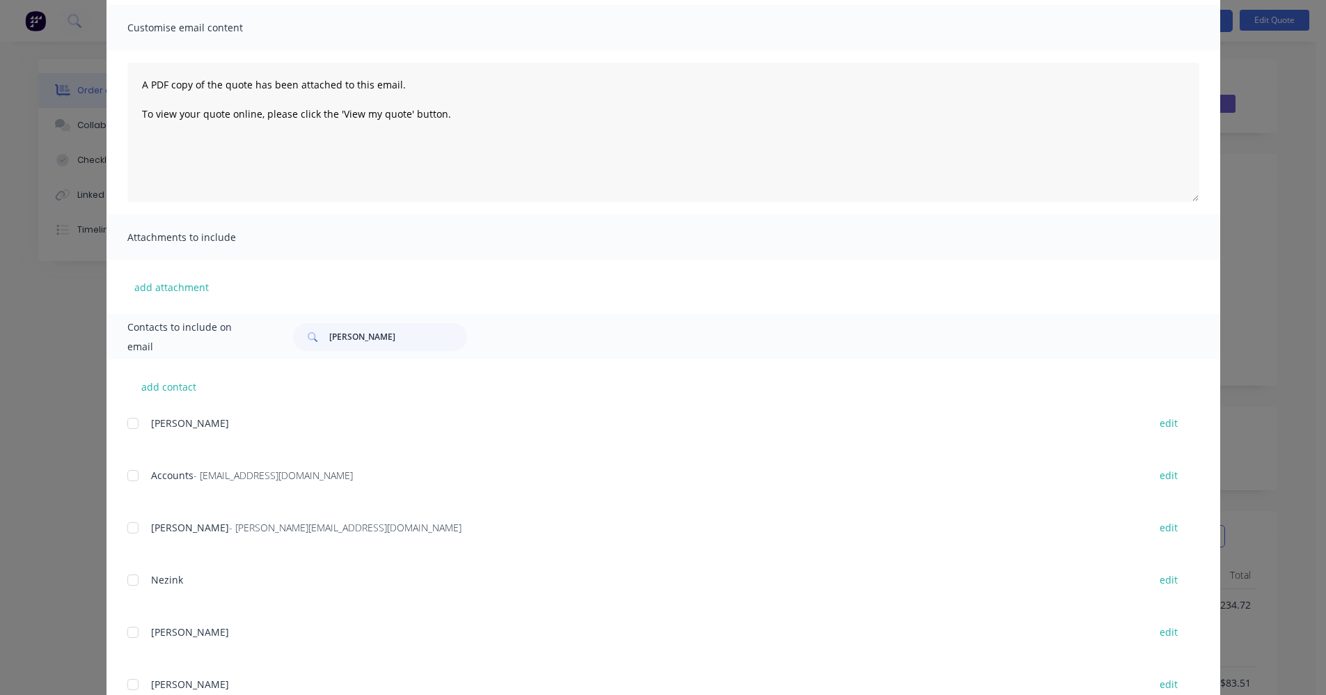
scroll to position [200, 0]
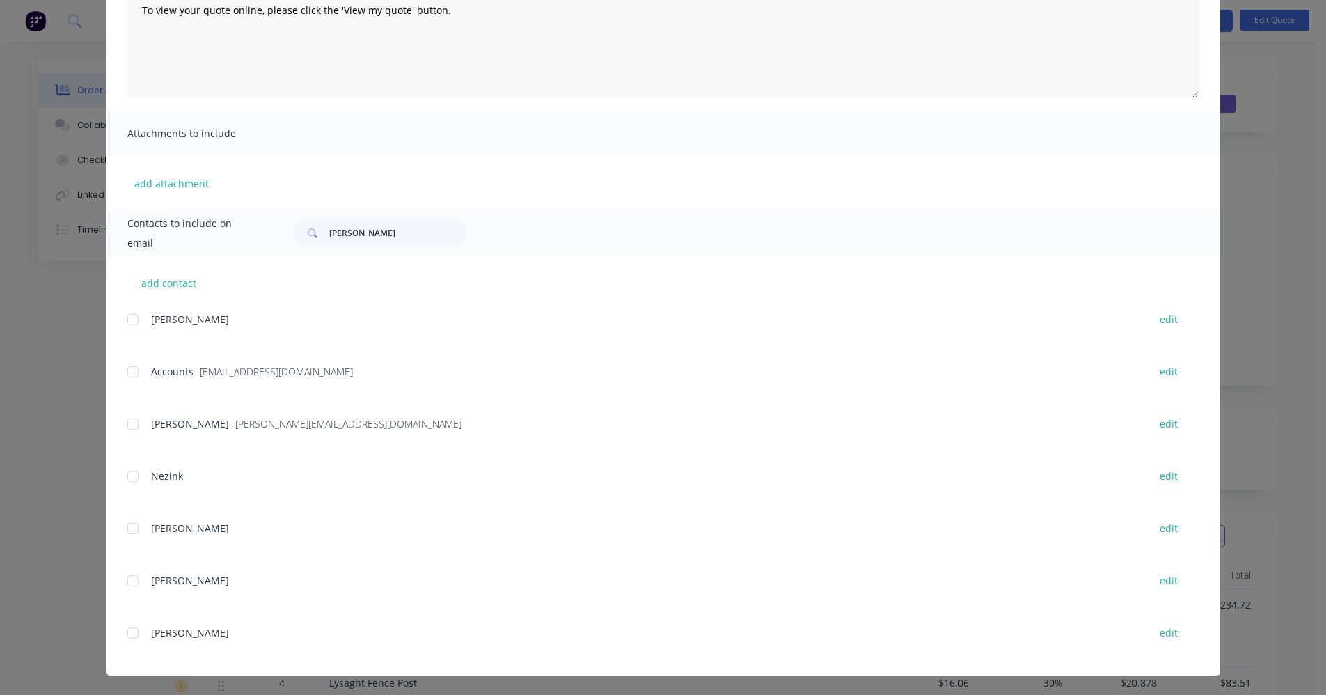
click at [128, 422] on div at bounding box center [133, 424] width 28 height 28
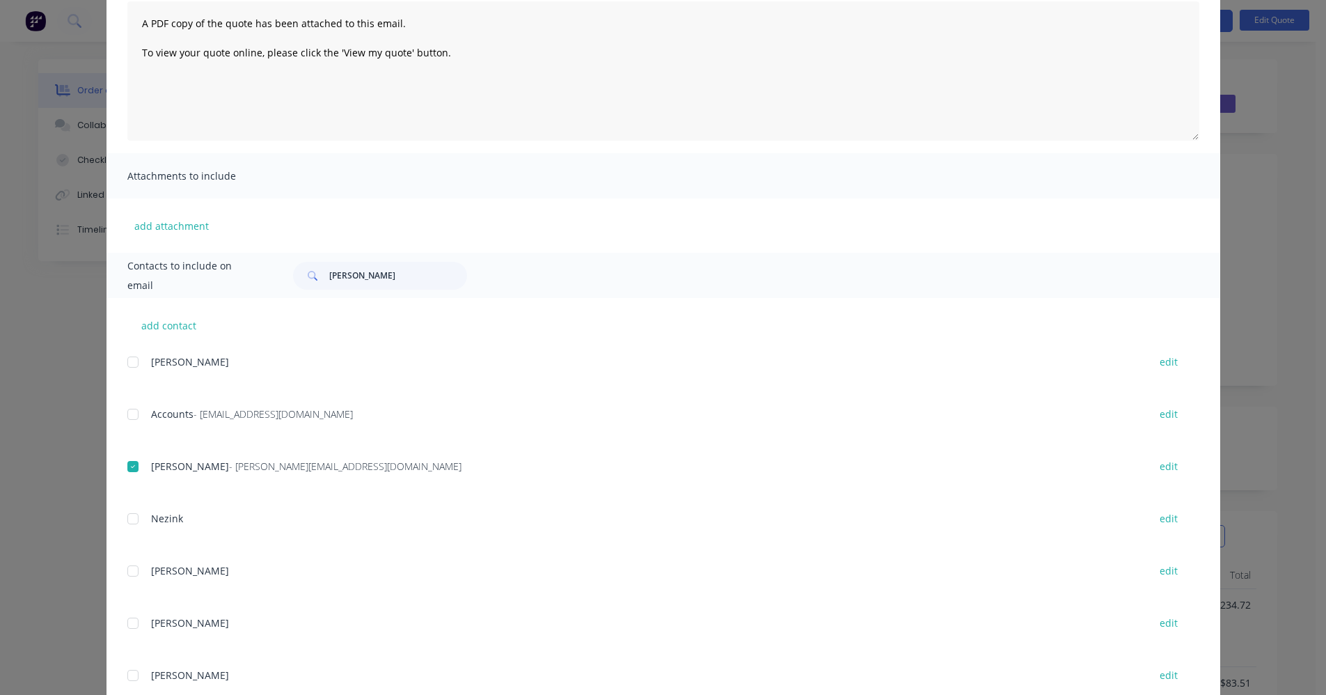
scroll to position [0, 0]
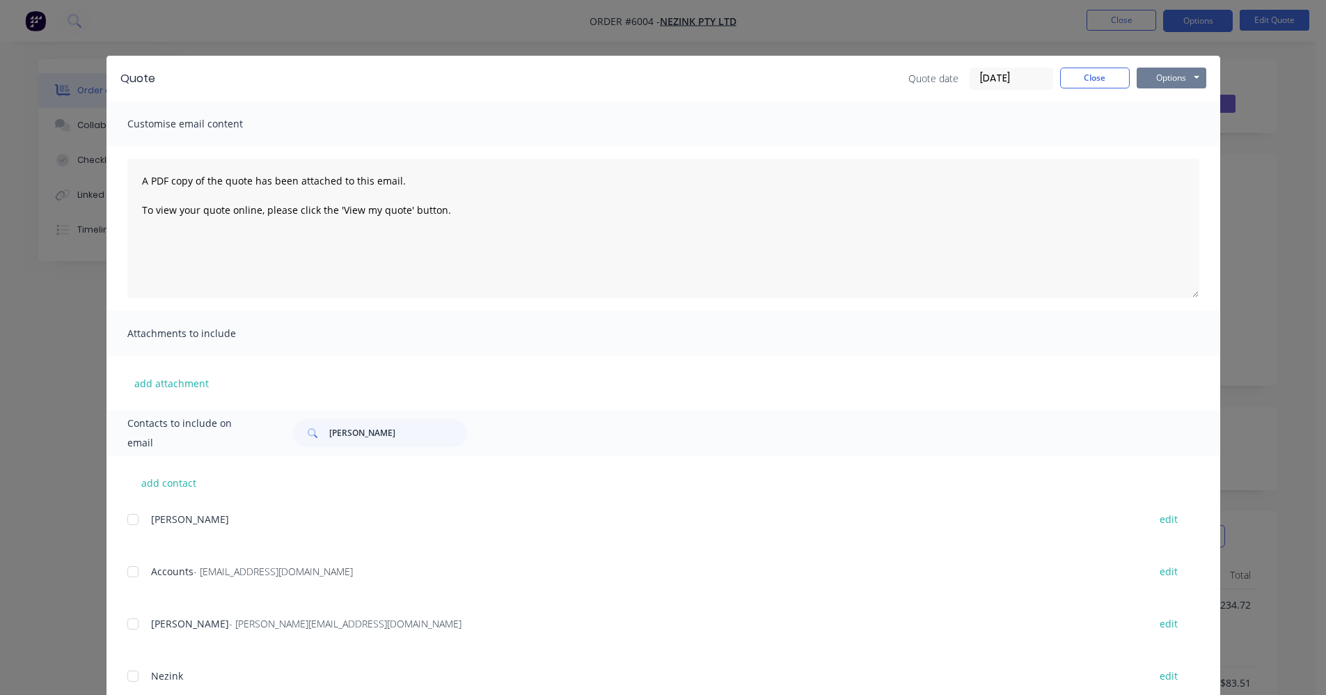
click at [1182, 77] on button "Options" at bounding box center [1172, 78] width 70 height 21
click at [125, 625] on div at bounding box center [133, 624] width 28 height 28
click at [1096, 77] on button "Close" at bounding box center [1095, 78] width 70 height 21
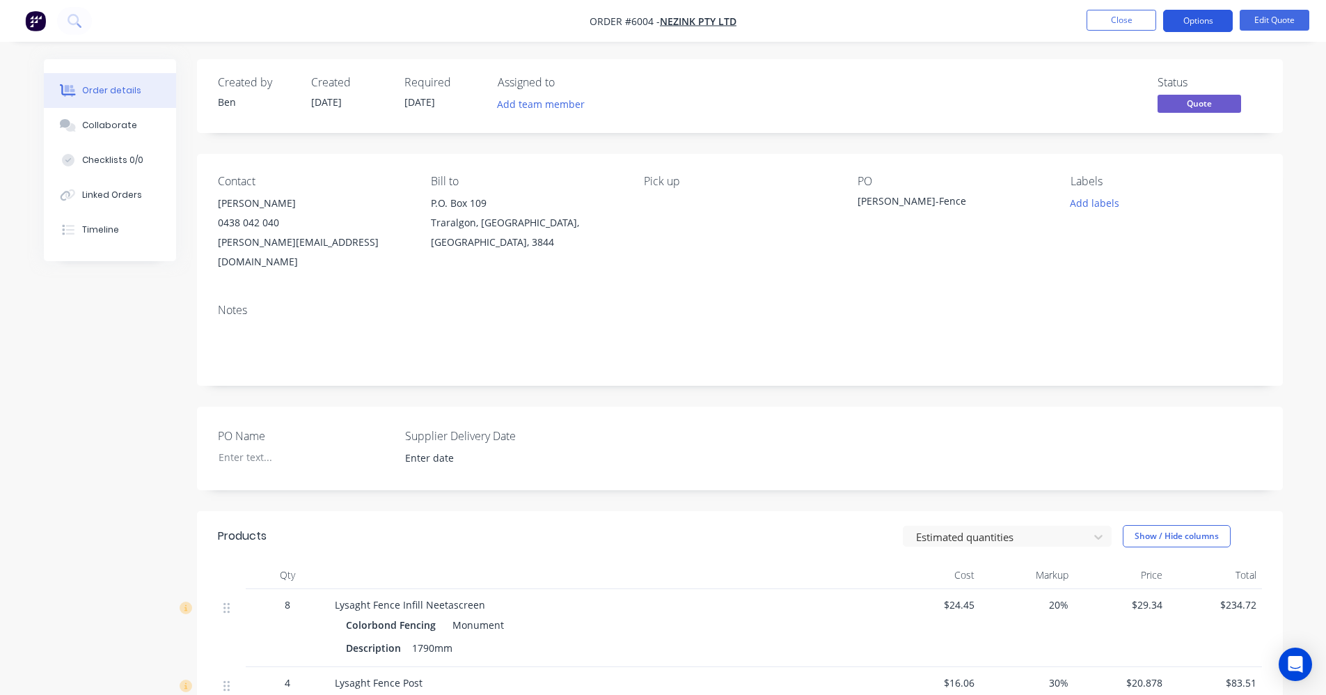
click at [1204, 19] on button "Options" at bounding box center [1198, 21] width 70 height 22
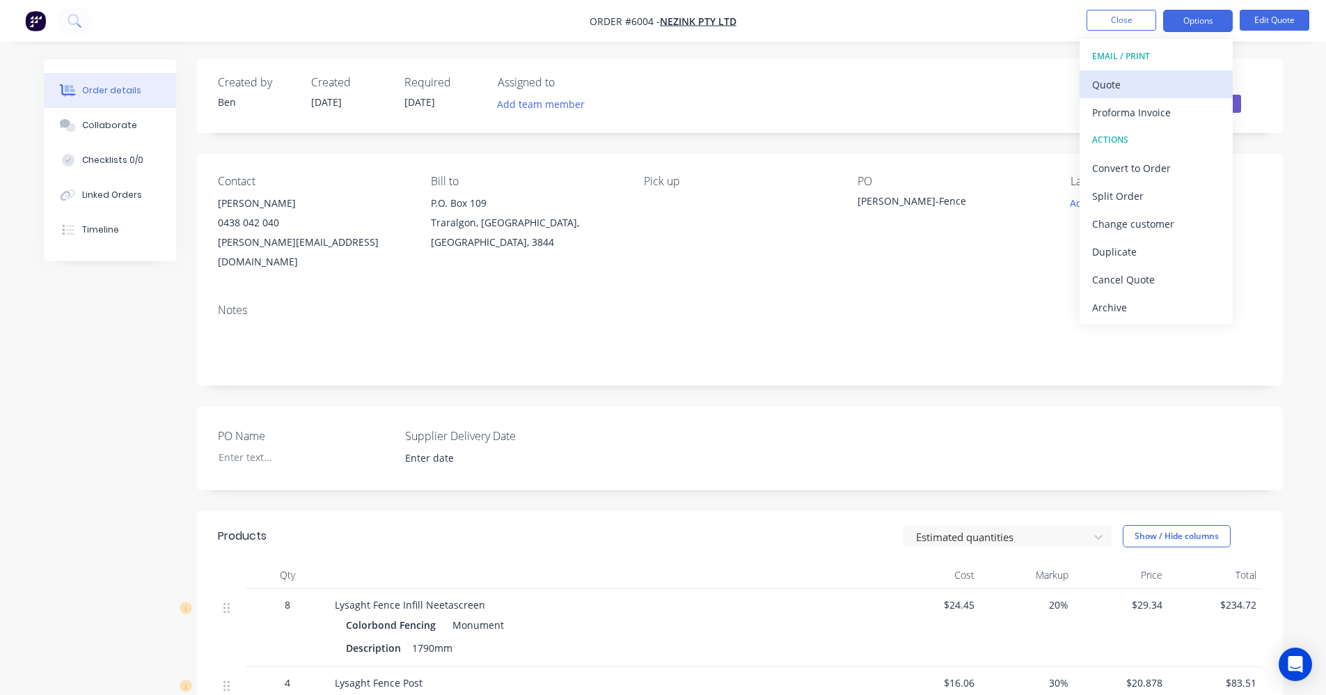
click at [1122, 90] on div "Quote" at bounding box center [1156, 84] width 128 height 20
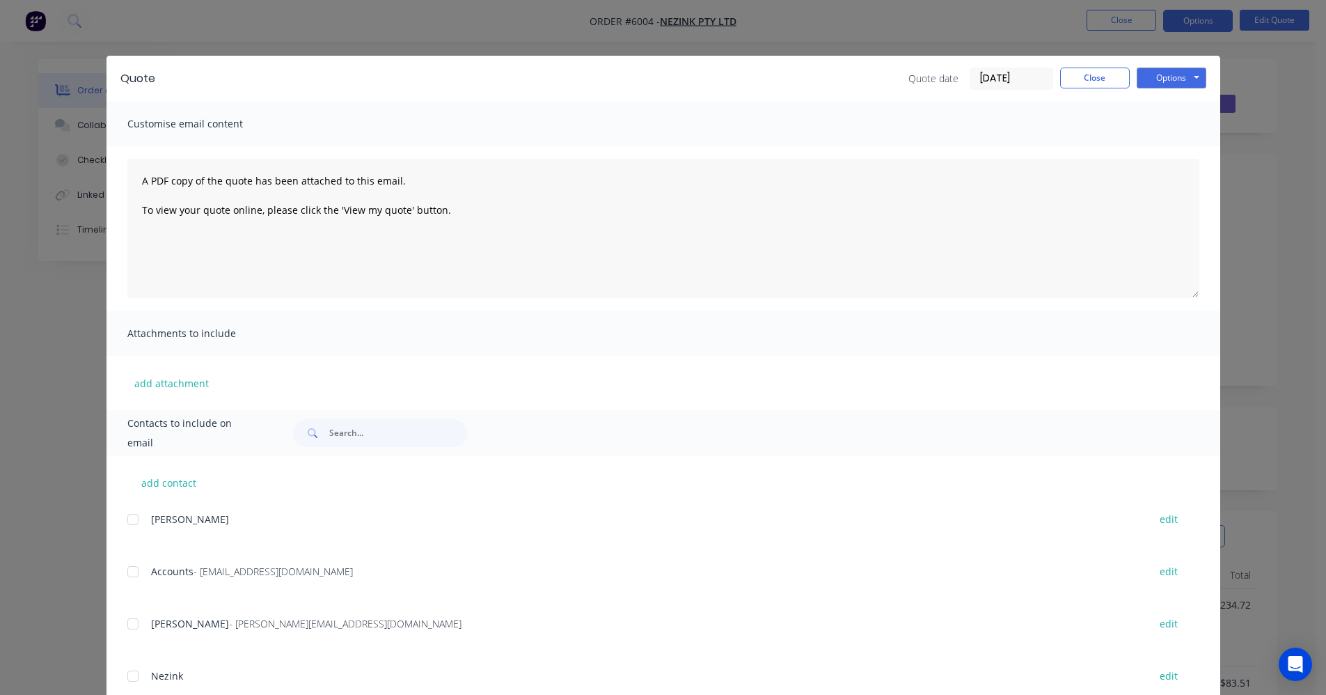
click at [123, 625] on div "add contact James Down edit Accounts - admin@nezink.com.au edit James McDougal …" at bounding box center [663, 665] width 1114 height 420
click at [126, 625] on div at bounding box center [133, 624] width 28 height 28
click at [617, 545] on div "James Down edit" at bounding box center [673, 527] width 1093 height 35
click at [1172, 74] on button "Options" at bounding box center [1172, 78] width 70 height 21
click at [786, 118] on div "Customise email content" at bounding box center [663, 123] width 1114 height 45
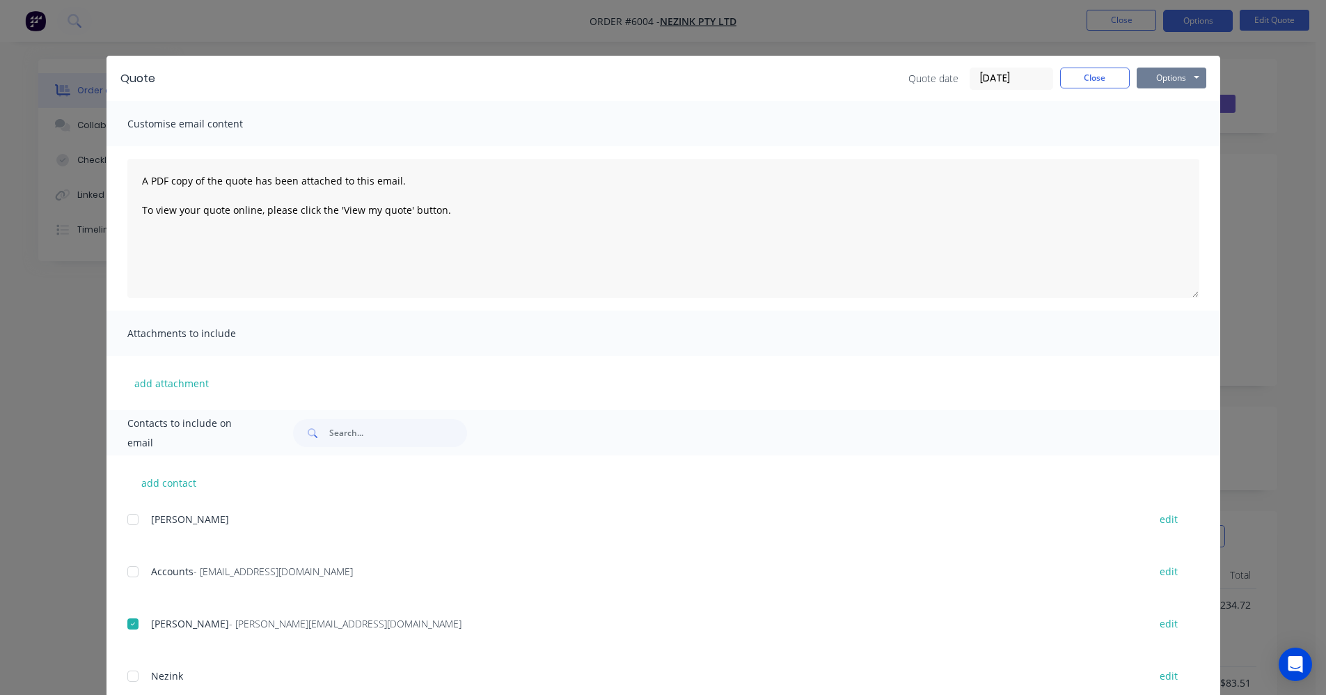
click at [1178, 81] on button "Options" at bounding box center [1172, 78] width 70 height 21
click at [1178, 148] on button "Email" at bounding box center [1181, 148] width 89 height 23
click at [1071, 79] on button "Close" at bounding box center [1095, 78] width 70 height 21
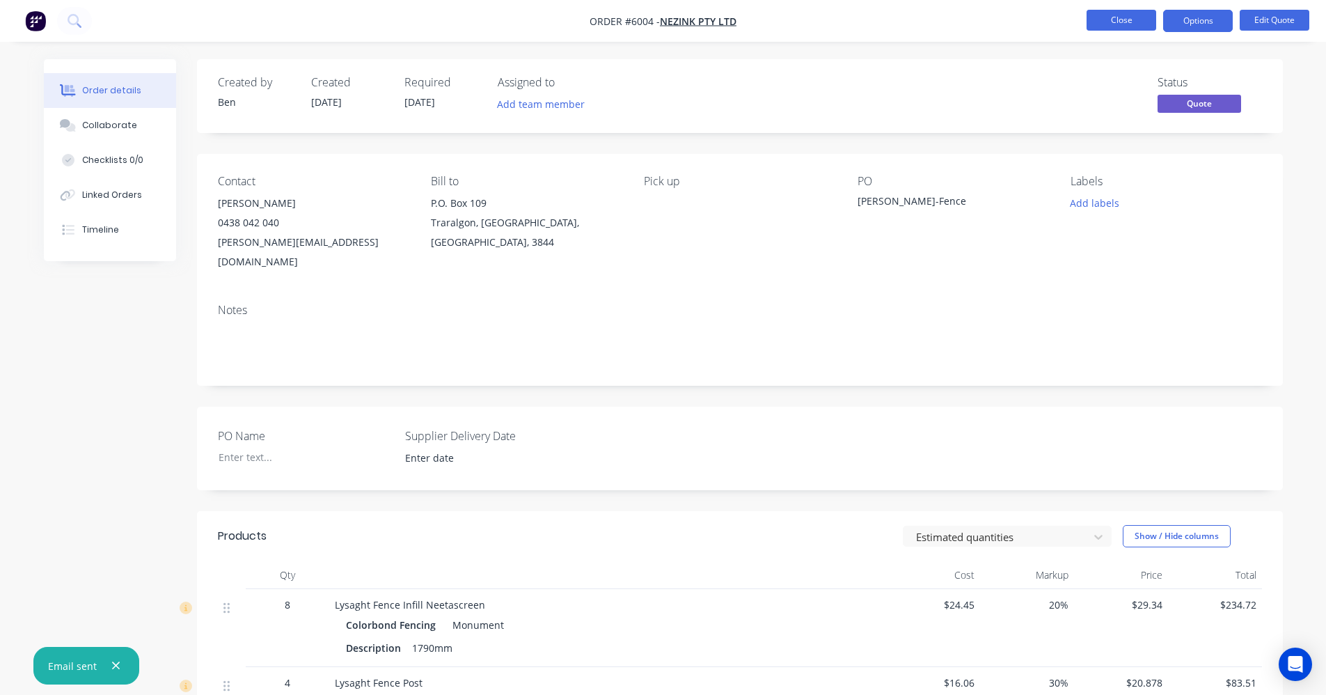
click at [1116, 23] on button "Close" at bounding box center [1122, 20] width 70 height 21
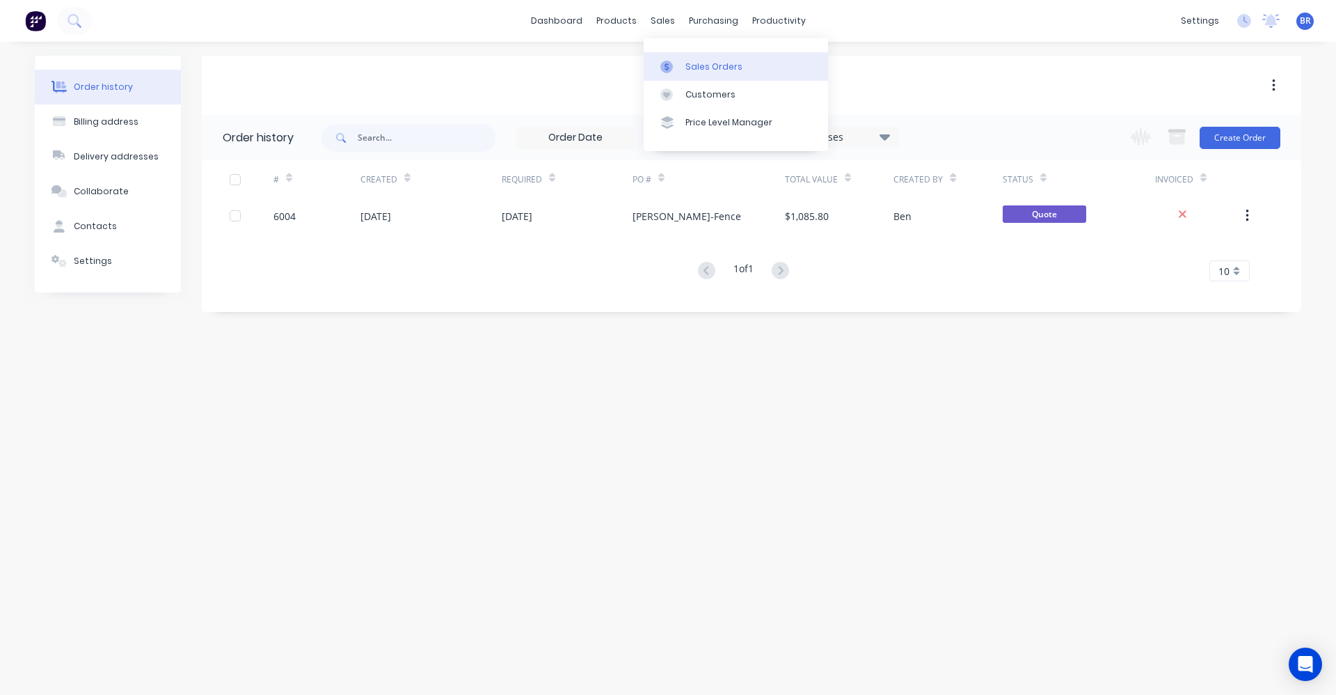
drag, startPoint x: 700, startPoint y: 54, endPoint x: 698, endPoint y: 61, distance: 7.1
click at [699, 56] on link "Sales Orders" at bounding box center [736, 66] width 184 height 28
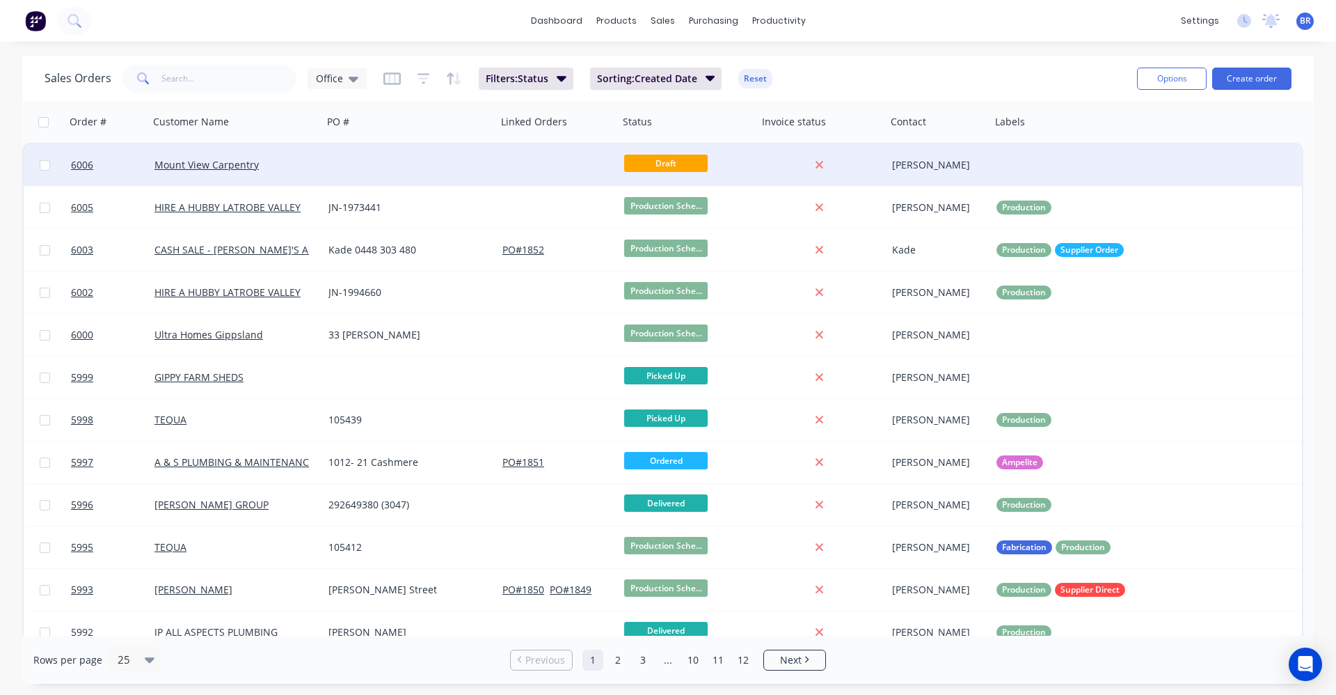
click at [313, 173] on div "Mount View Carpentry" at bounding box center [236, 165] width 174 height 42
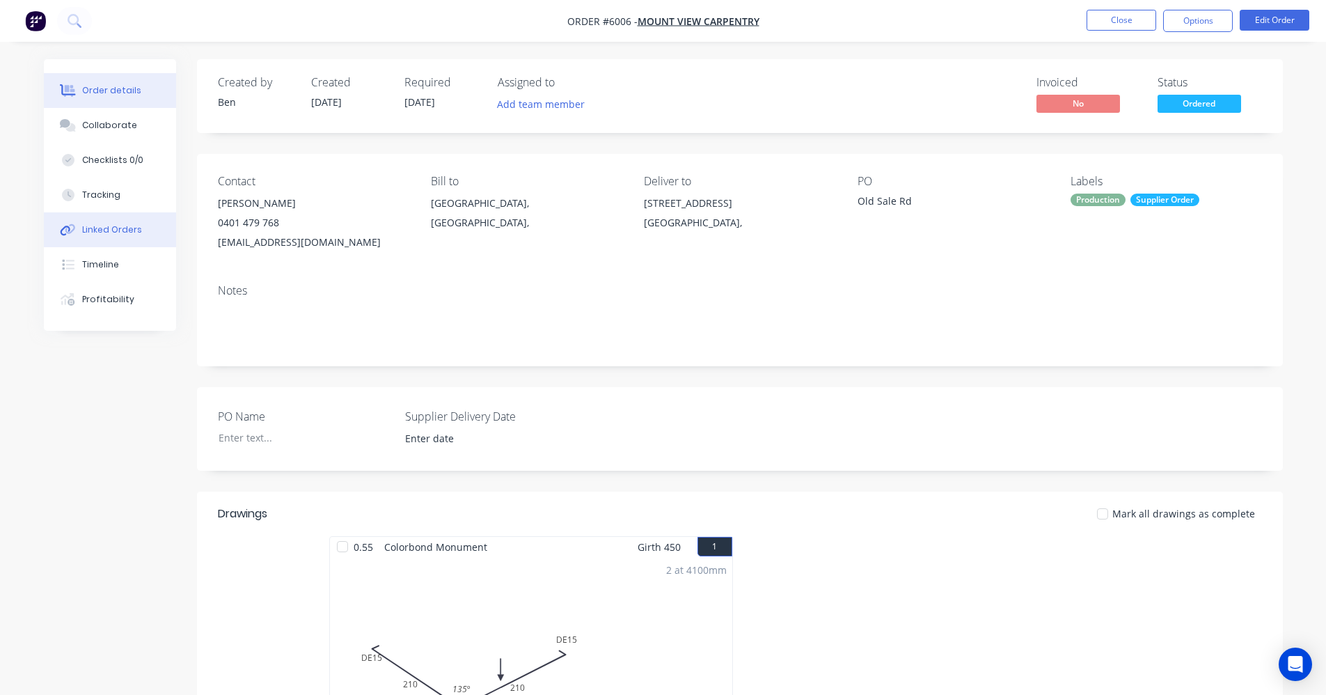
click at [105, 230] on div "Linked Orders" at bounding box center [112, 229] width 60 height 13
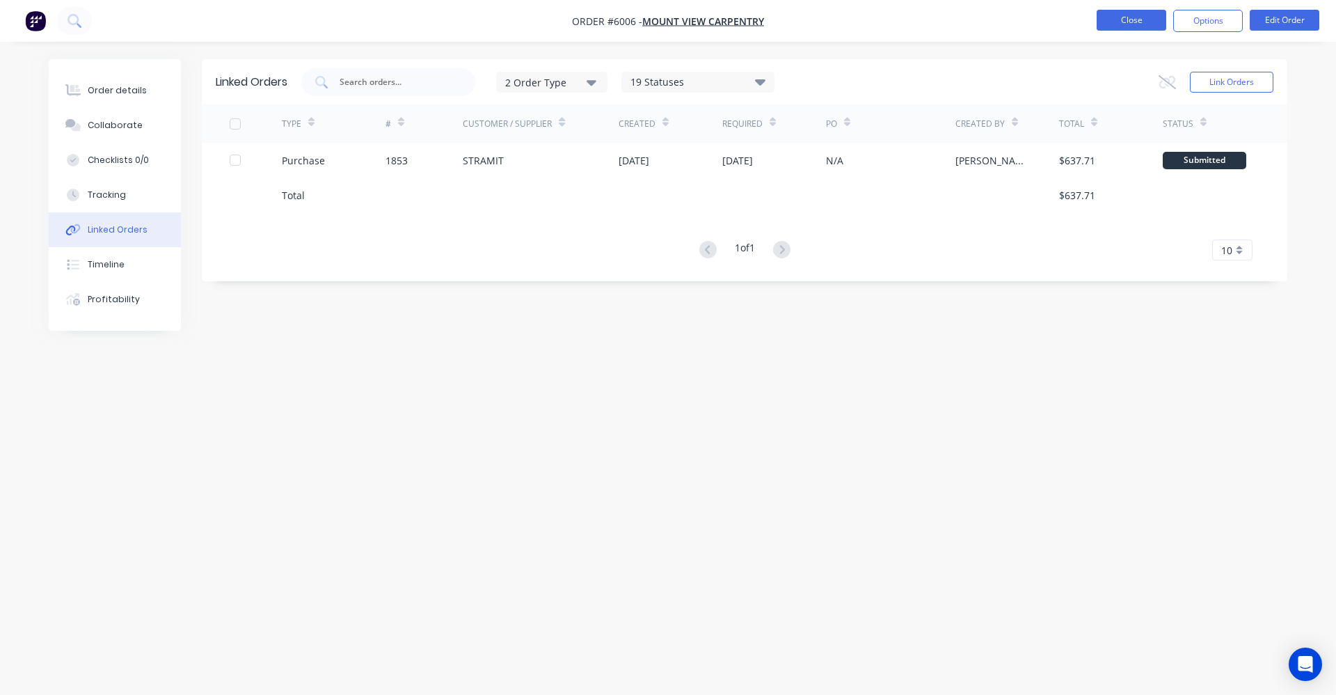
click at [1114, 19] on button "Close" at bounding box center [1132, 20] width 70 height 21
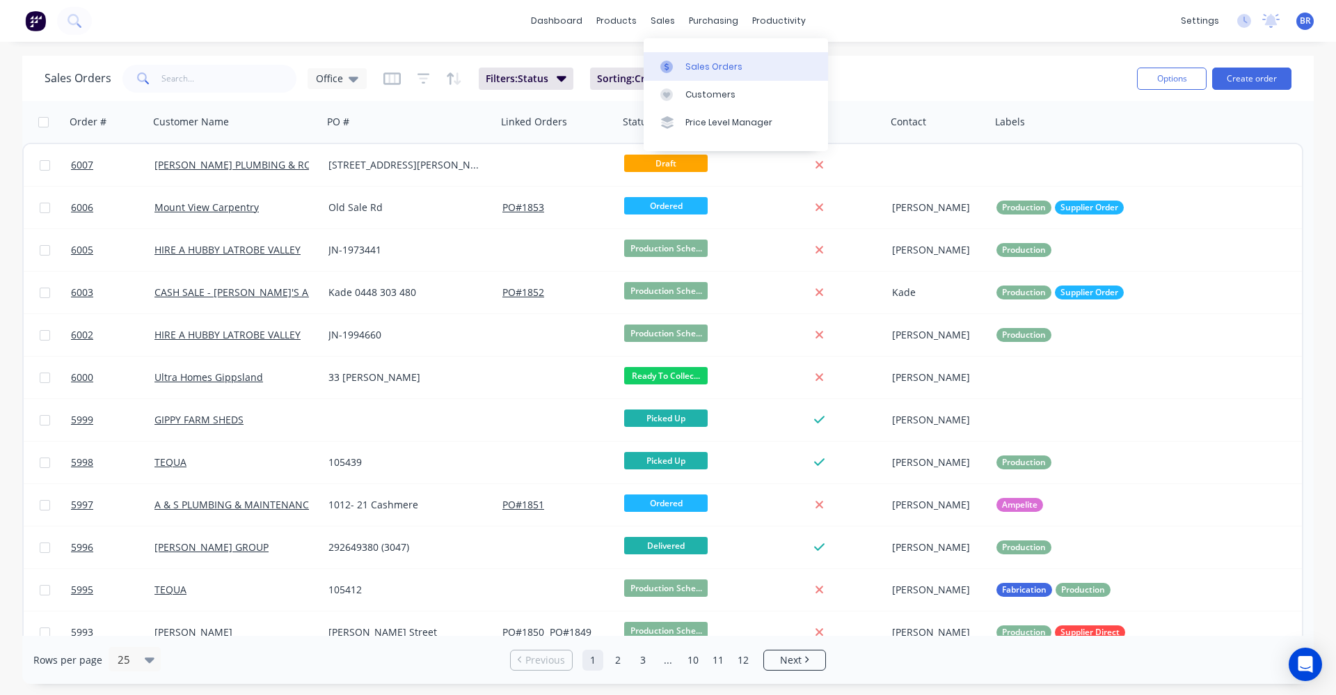
click at [693, 69] on div "Sales Orders" at bounding box center [714, 67] width 57 height 13
click at [225, 77] on input "text" at bounding box center [229, 79] width 136 height 28
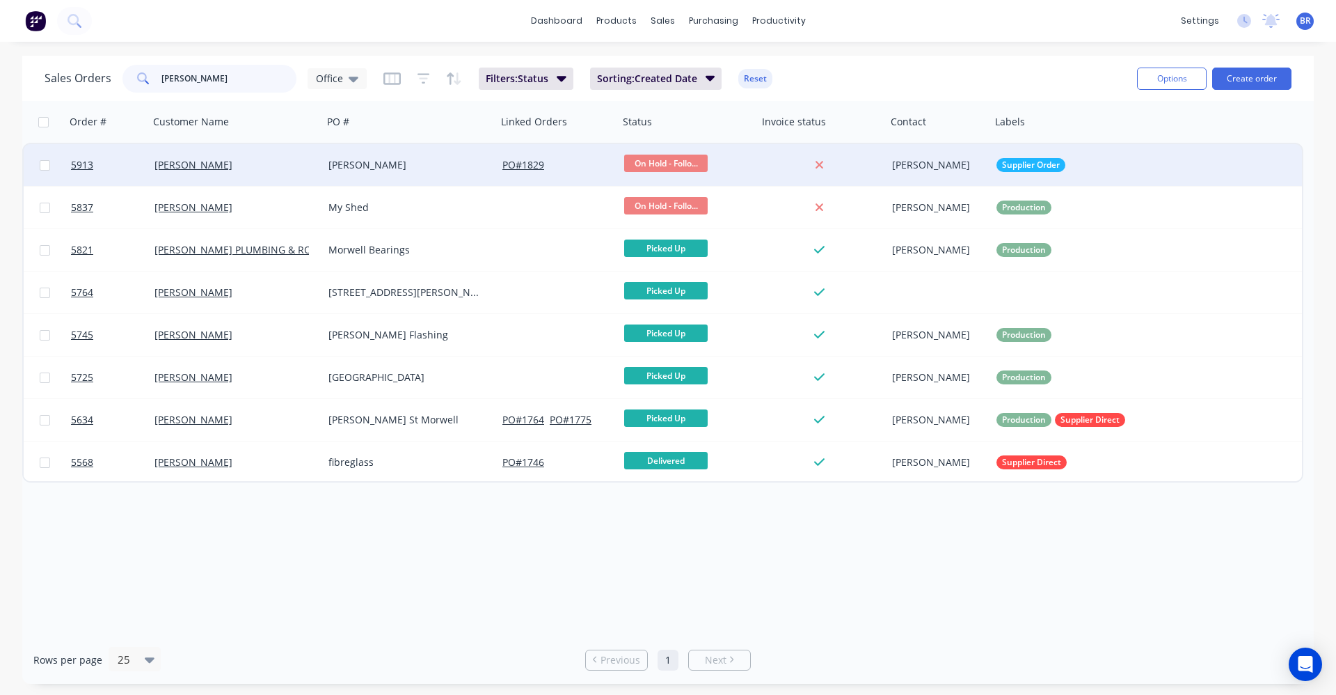
type input "shaun"
click at [309, 173] on div "Shaun Muller" at bounding box center [236, 165] width 174 height 42
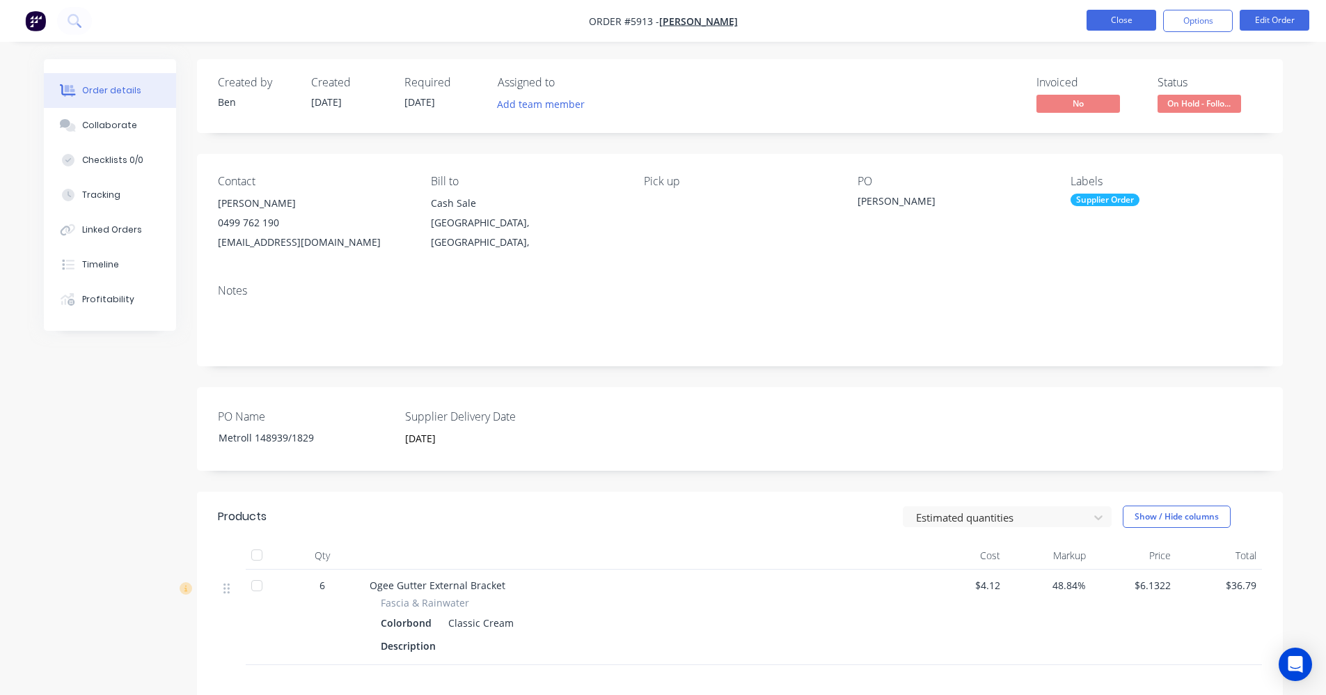
click at [1124, 19] on button "Close" at bounding box center [1122, 20] width 70 height 21
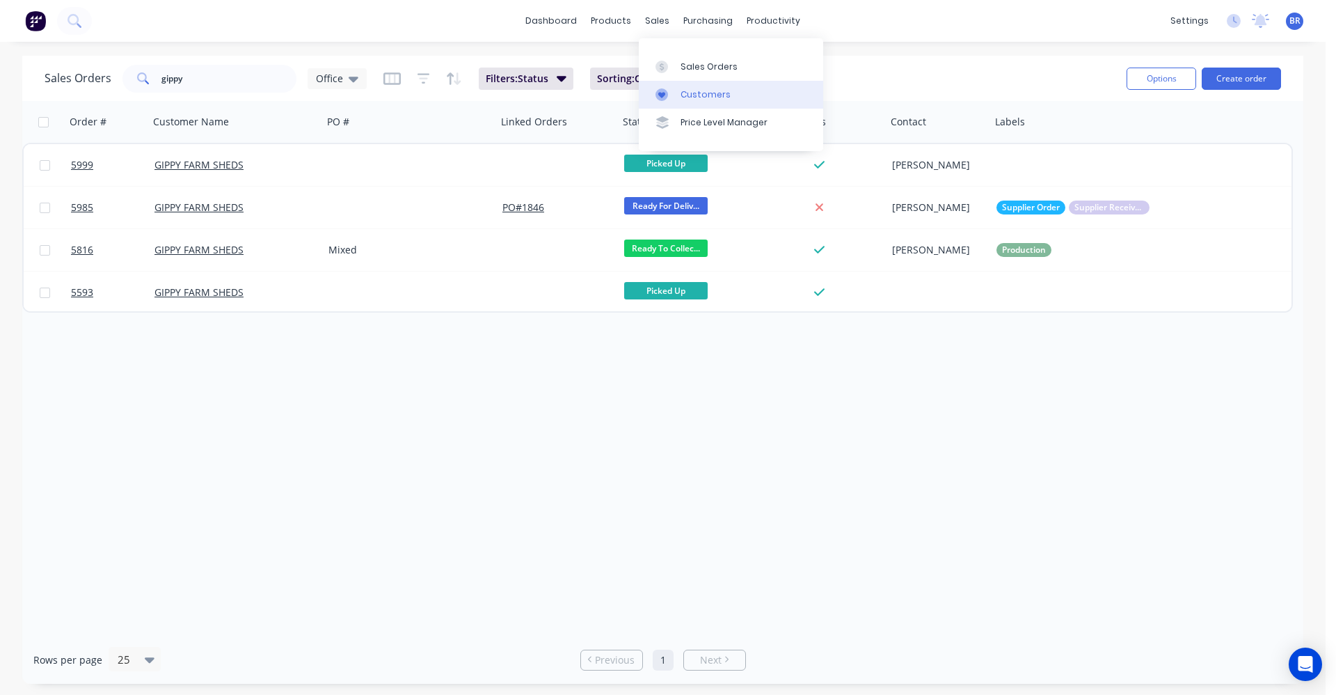
click at [692, 92] on div "Customers" at bounding box center [706, 94] width 50 height 13
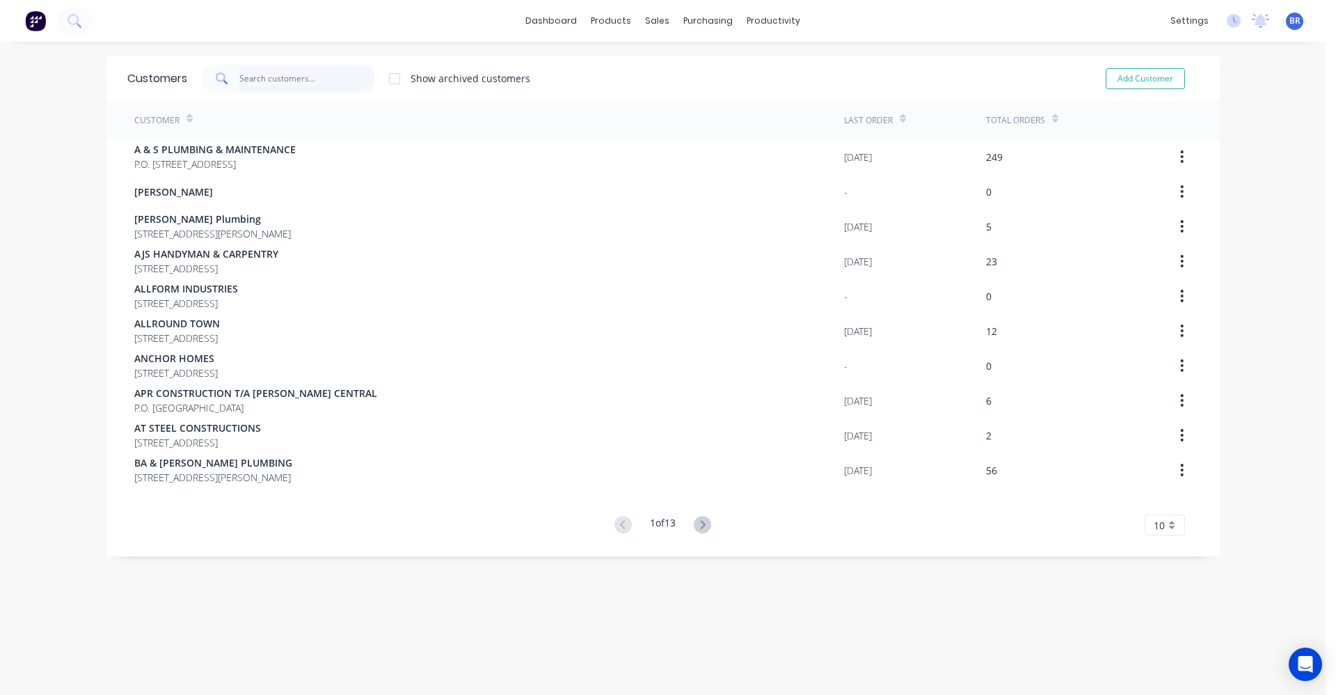
click at [262, 77] on input "text" at bounding box center [307, 79] width 136 height 28
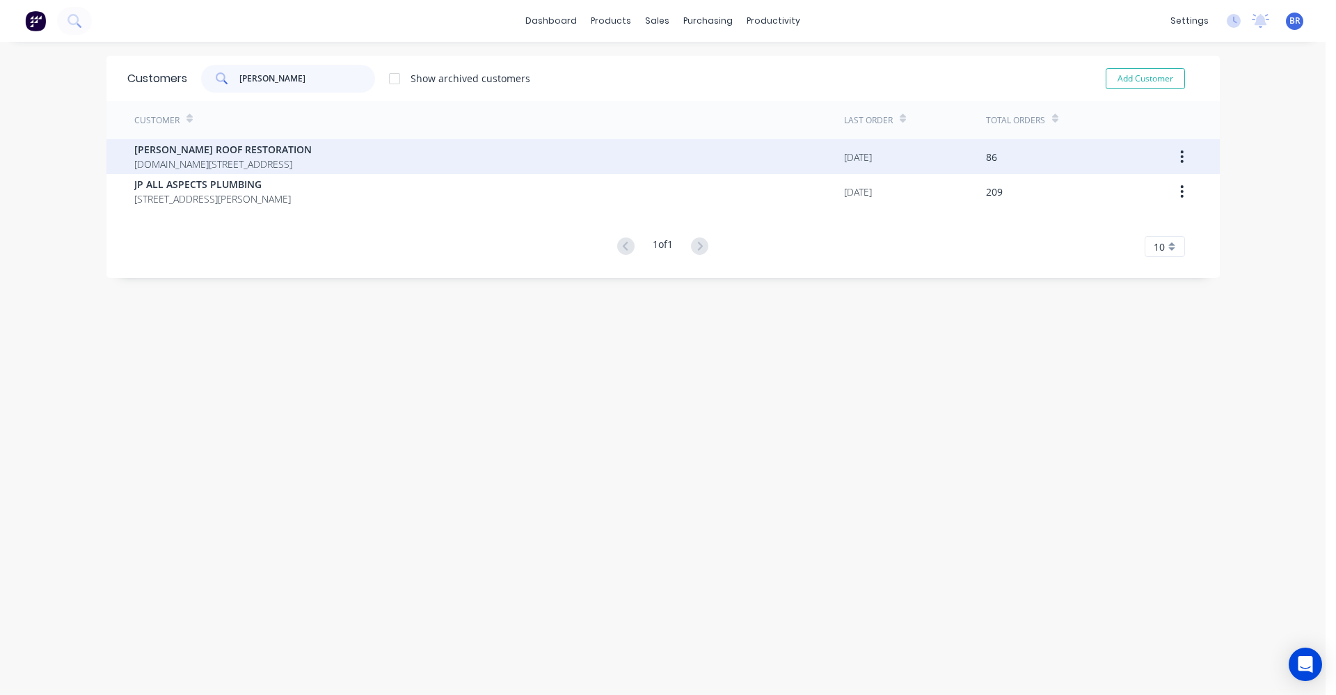
type input "[PERSON_NAME]"
click at [312, 156] on div "[PERSON_NAME] ROOF RESTORATION [DOMAIN_NAME][STREET_ADDRESS]" at bounding box center [489, 156] width 710 height 35
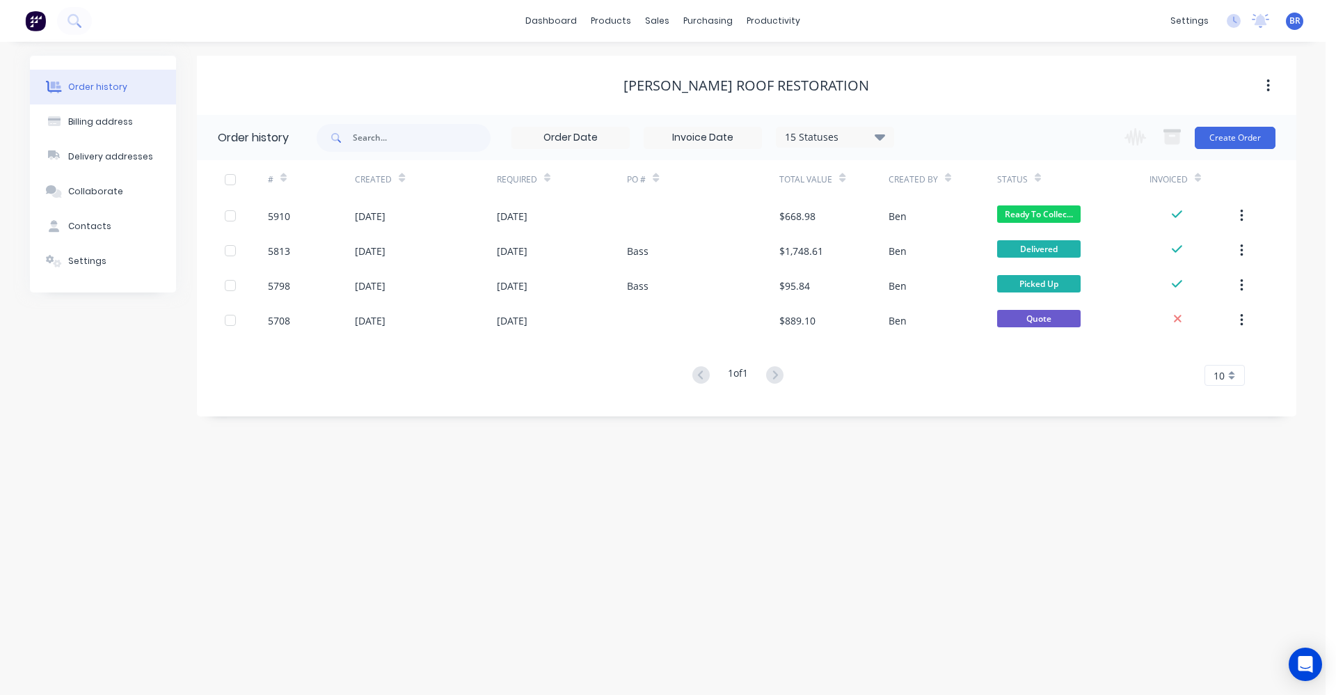
drag, startPoint x: 88, startPoint y: 219, endPoint x: 284, endPoint y: 263, distance: 201.3
click at [87, 221] on button "Contacts" at bounding box center [103, 226] width 146 height 35
select select "AU"
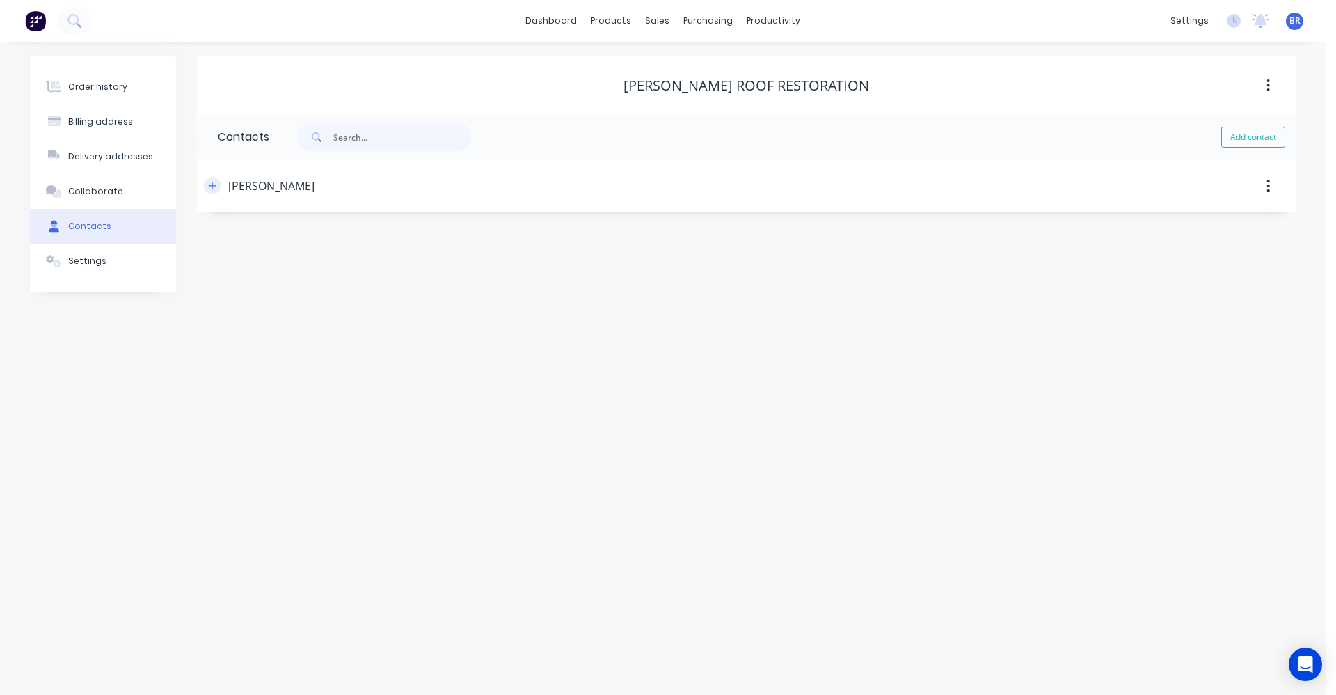
click at [209, 184] on icon "button" at bounding box center [212, 186] width 8 height 10
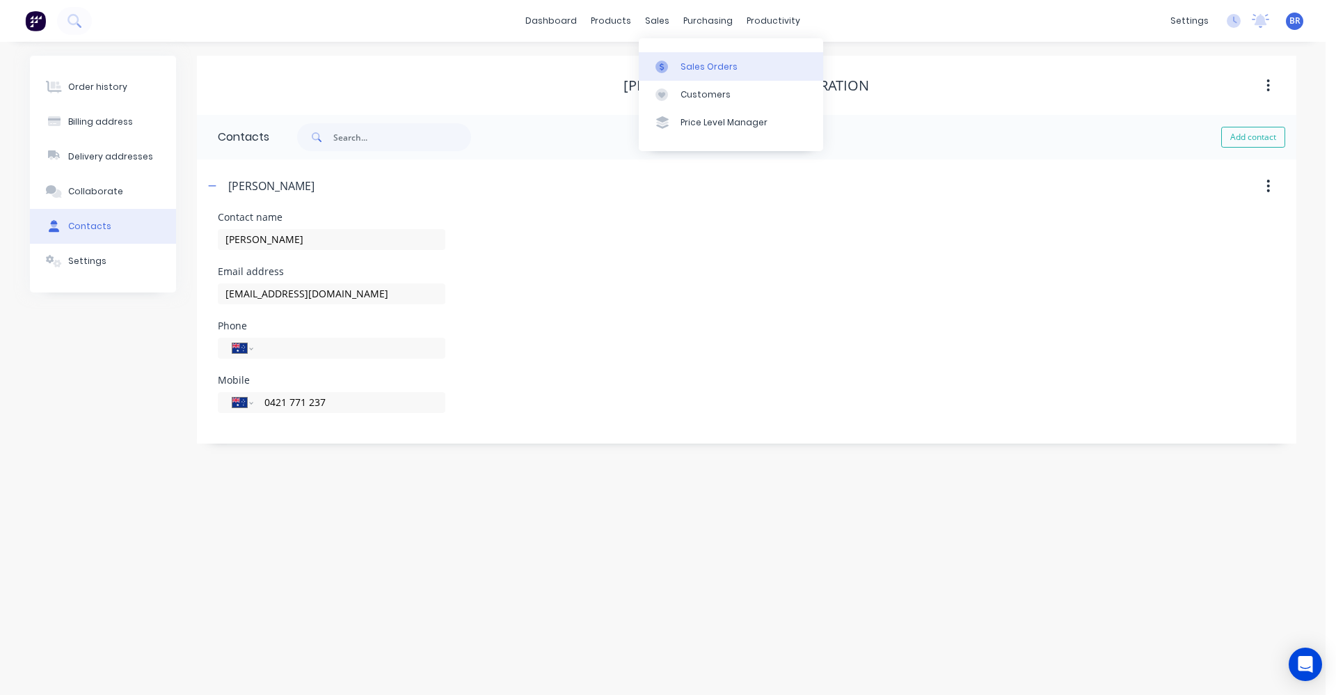
click at [677, 54] on link "Sales Orders" at bounding box center [731, 66] width 184 height 28
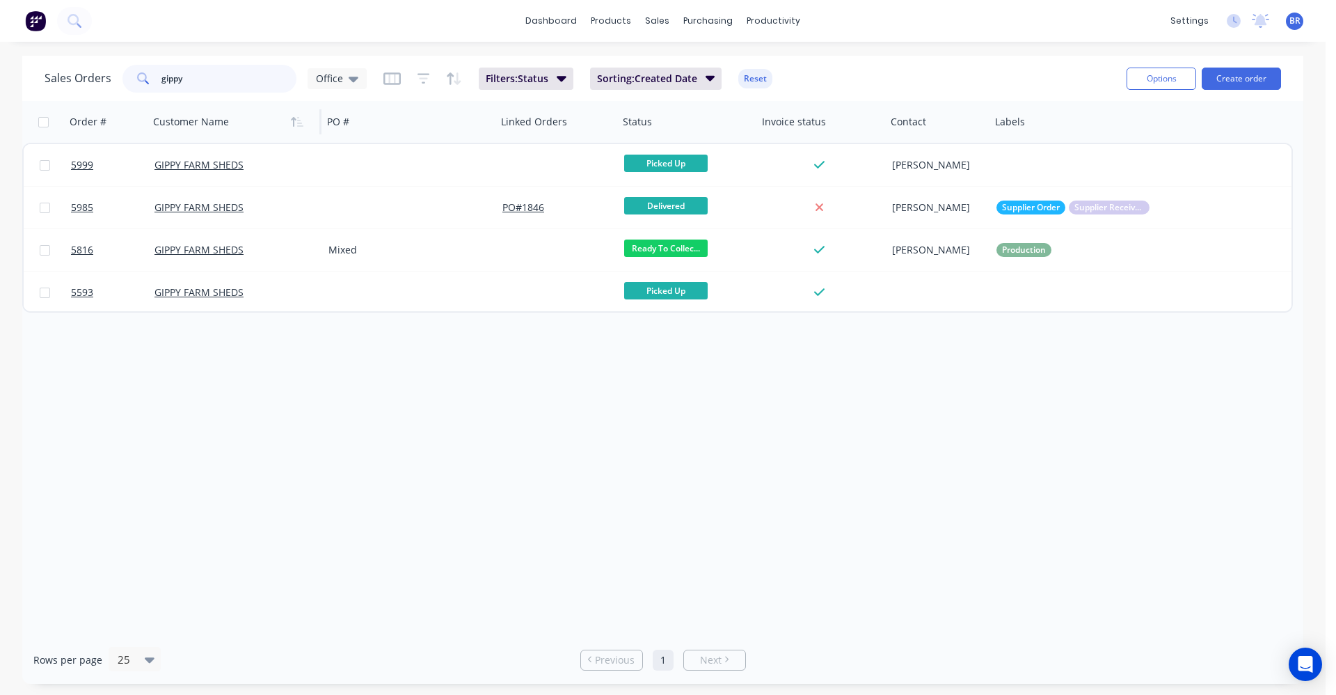
drag, startPoint x: 196, startPoint y: 72, endPoint x: 206, endPoint y: 109, distance: 38.3
click at [134, 78] on div "gippy" at bounding box center [210, 79] width 174 height 28
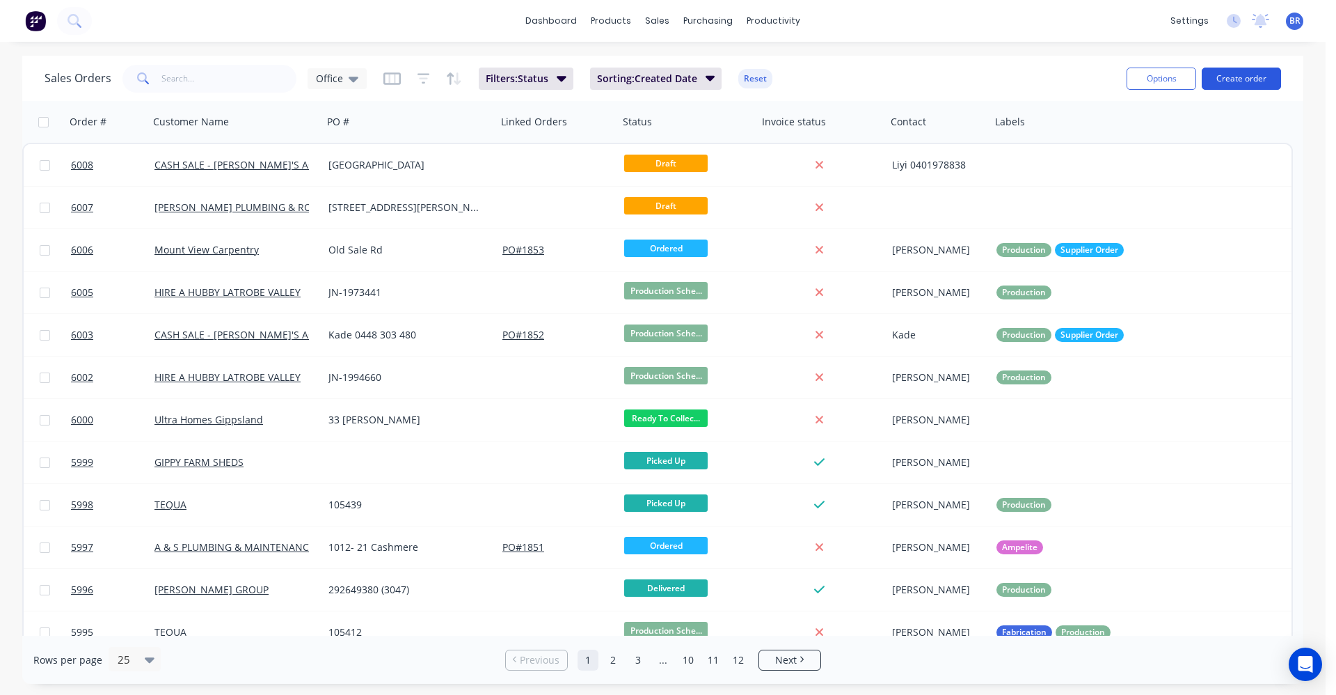
click at [1263, 77] on button "Create order" at bounding box center [1241, 79] width 79 height 22
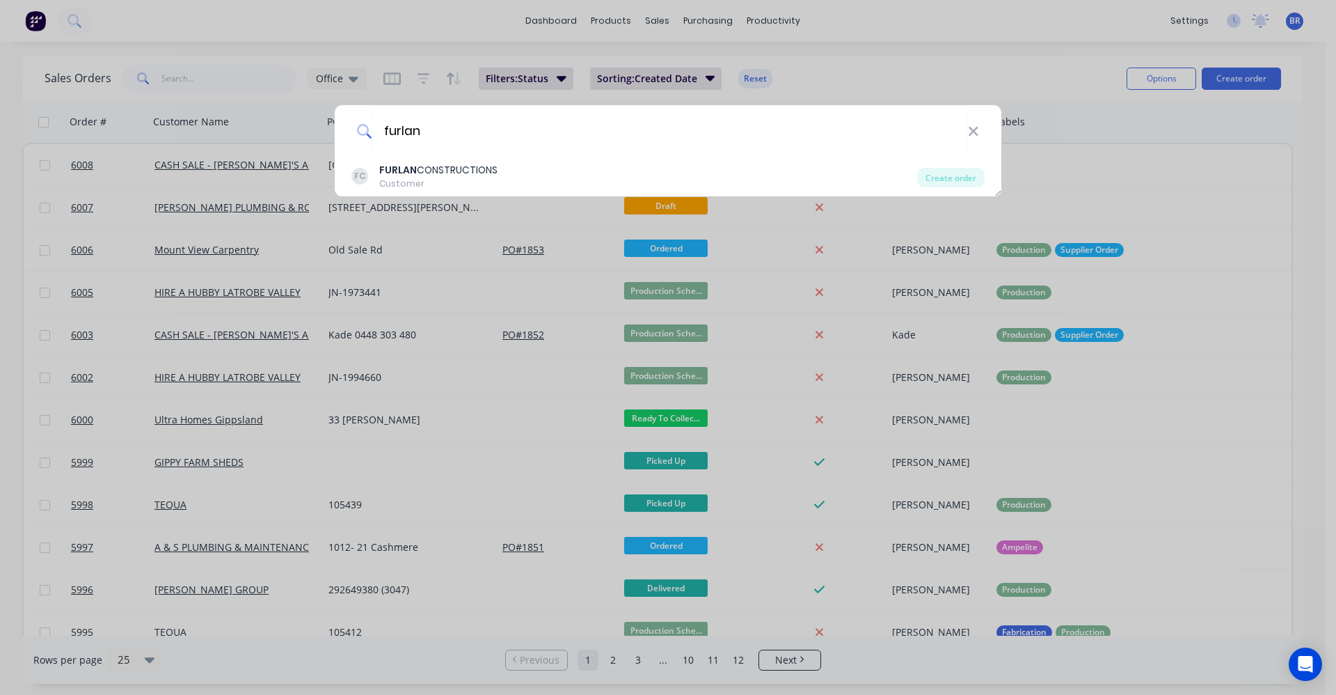
type input "furlan"
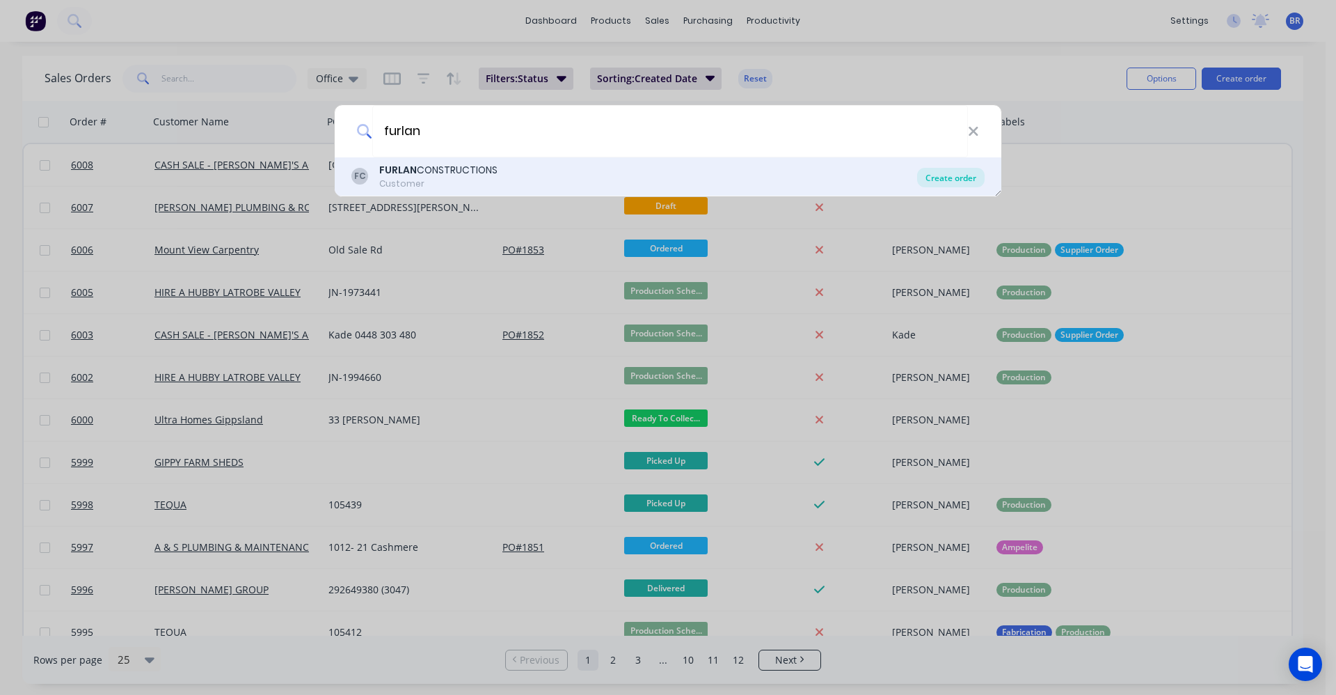
click at [949, 177] on div "Create order" at bounding box center [951, 177] width 68 height 19
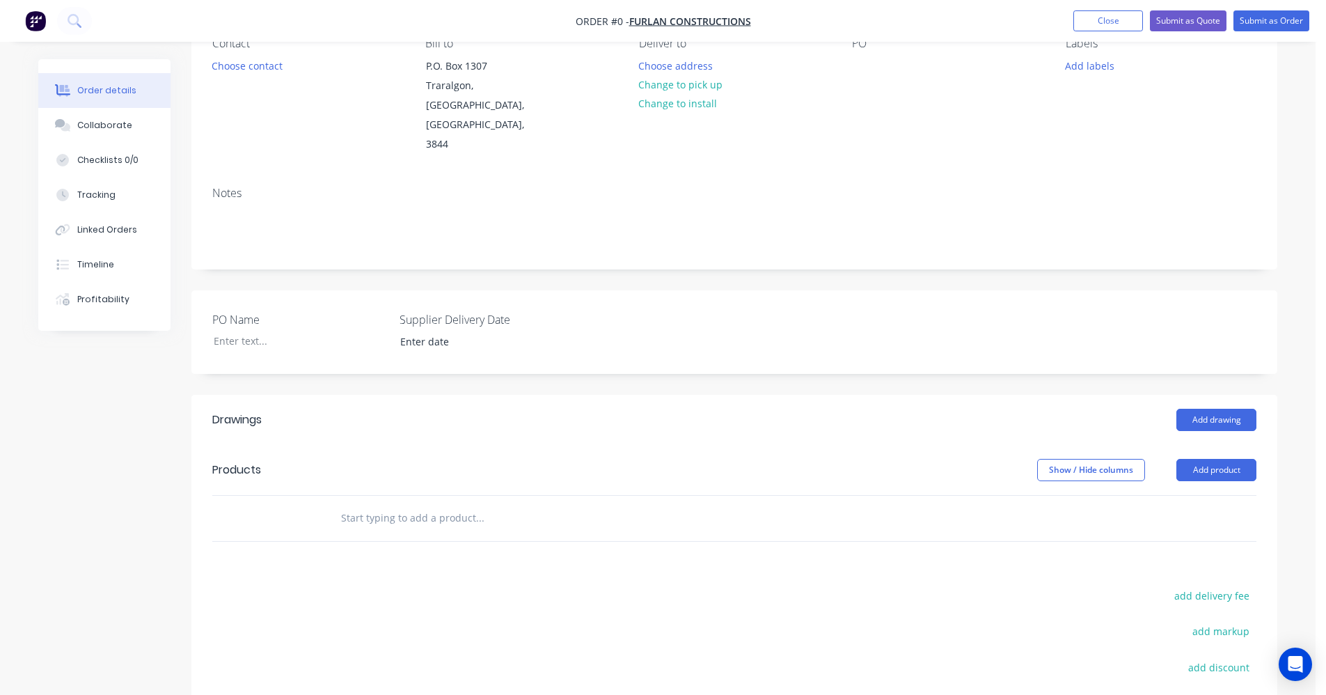
scroll to position [139, 0]
click at [387, 503] on input "text" at bounding box center [479, 517] width 278 height 28
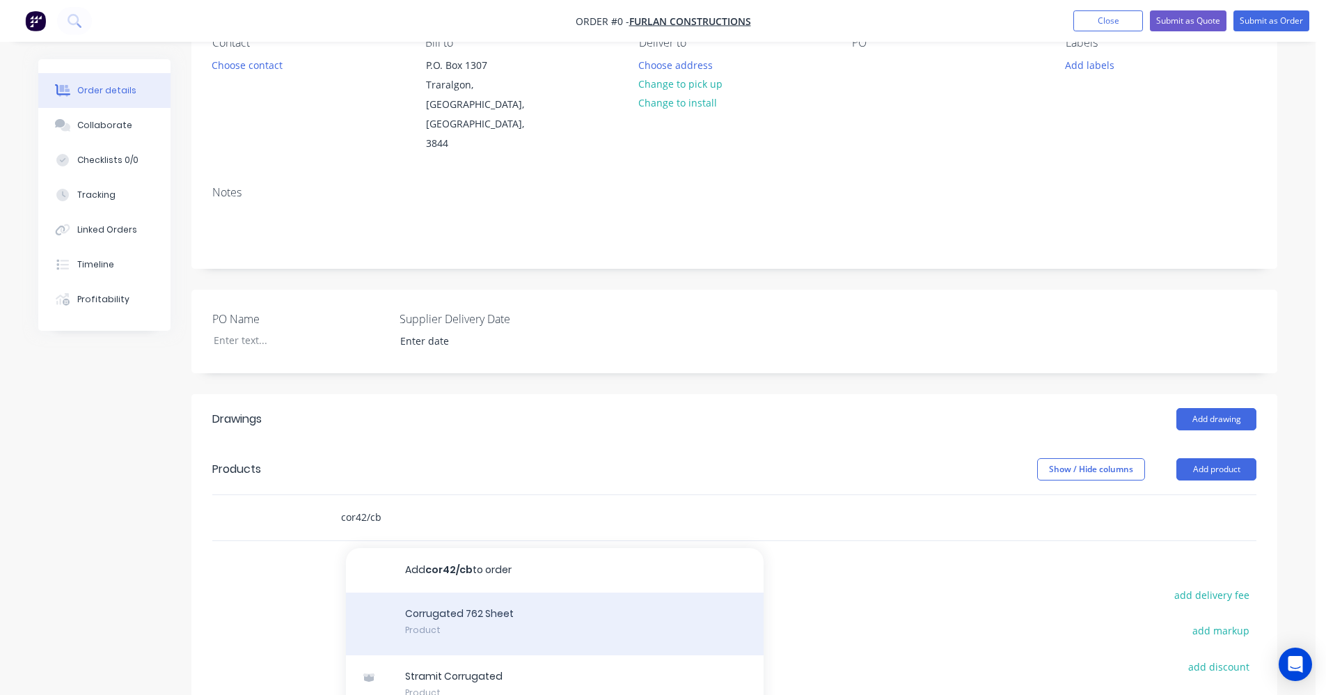
type input "cor42/cb"
click at [490, 592] on div "Corrugated 762 Sheet Product" at bounding box center [555, 623] width 418 height 63
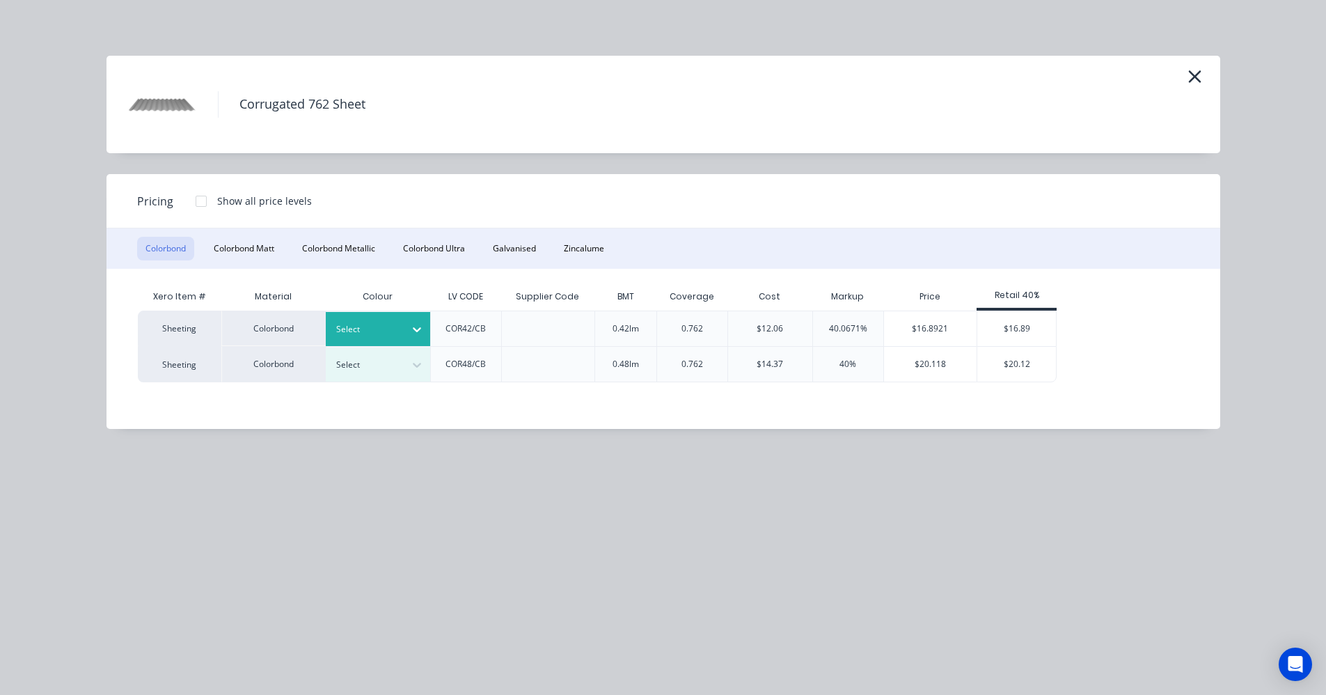
click at [377, 320] on div "Select" at bounding box center [365, 329] width 78 height 18
drag, startPoint x: 198, startPoint y: 200, endPoint x: 324, endPoint y: 255, distance: 137.2
click at [211, 205] on div at bounding box center [201, 201] width 28 height 28
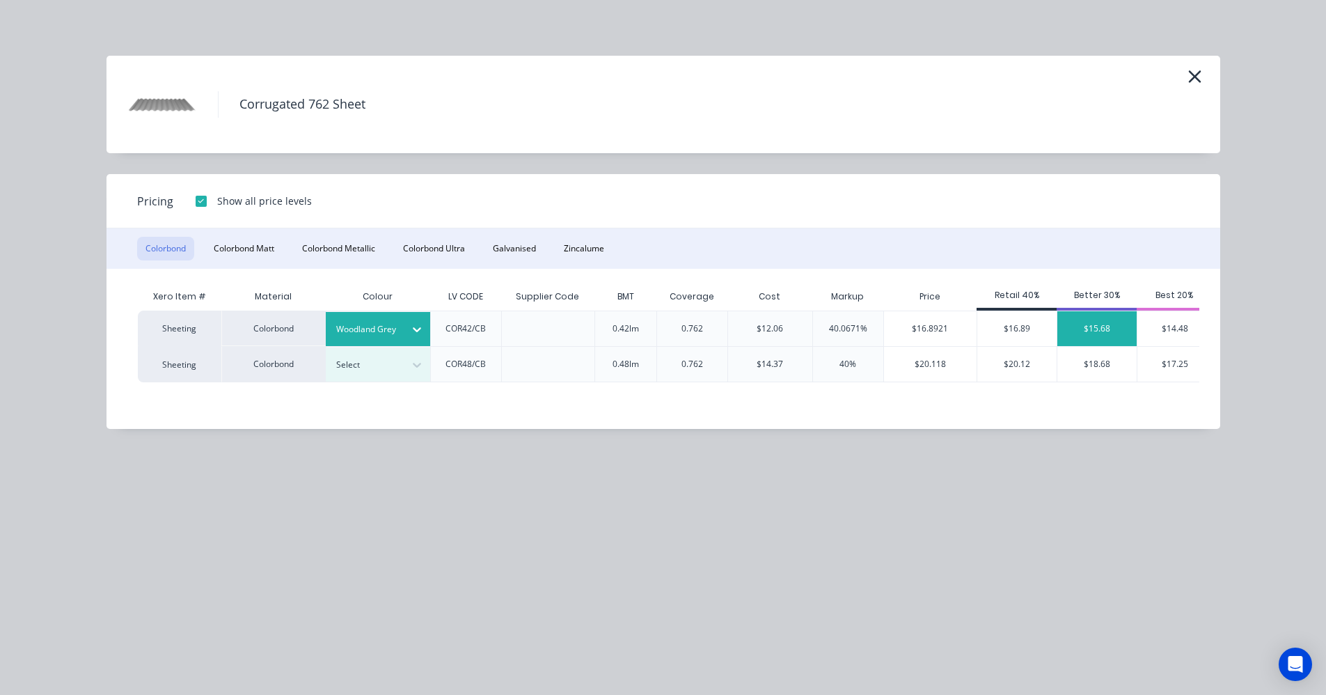
click at [1112, 328] on div "$15.68" at bounding box center [1096, 328] width 79 height 35
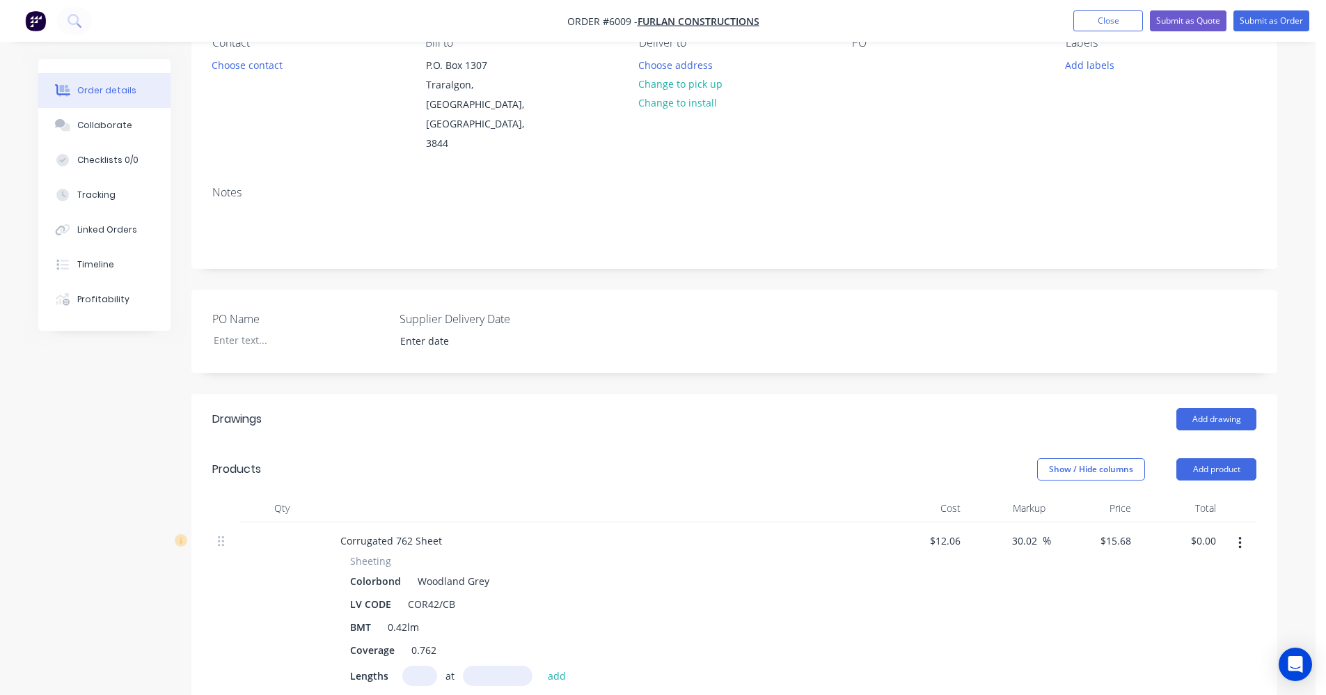
click at [424, 665] on input "text" at bounding box center [419, 675] width 35 height 20
type input "71"
type input "1900"
click at [541, 665] on button "add" at bounding box center [557, 674] width 33 height 19
type input "$2,115.23"
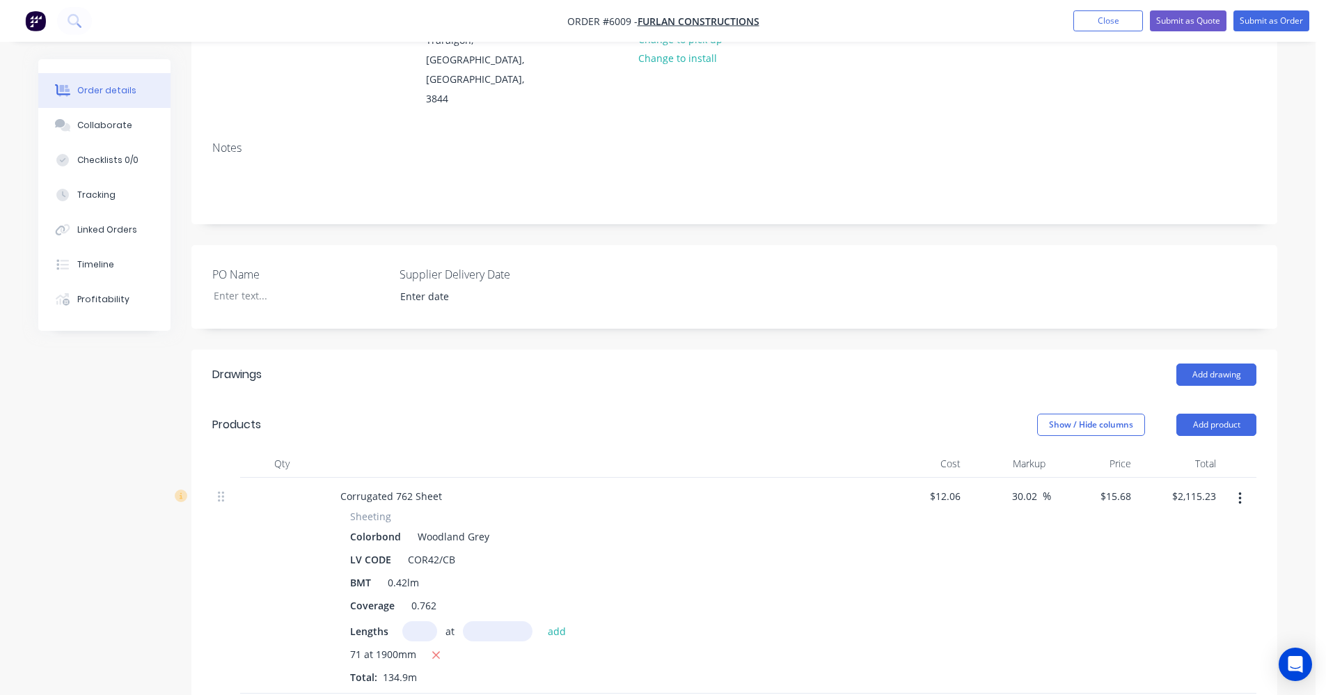
scroll to position [348, 0]
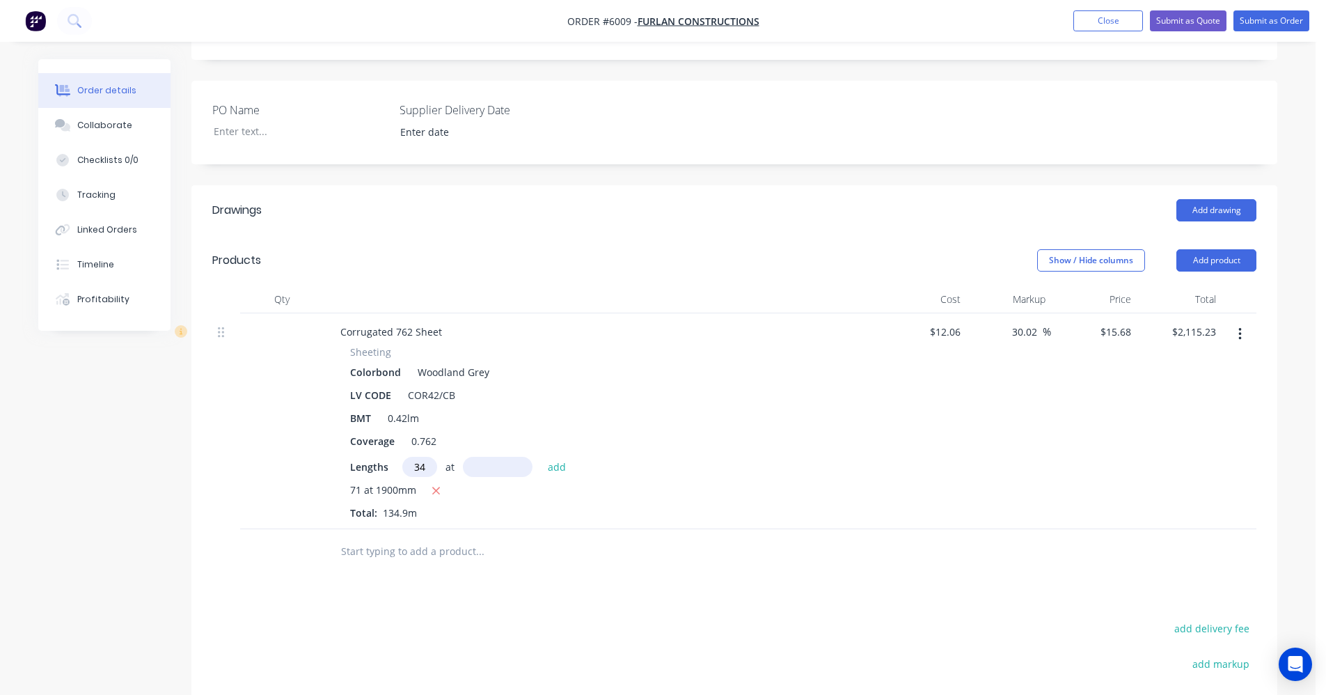
type input "34"
type input "3880"
click at [541, 457] on button "add" at bounding box center [557, 466] width 33 height 19
type input "$4,183.74"
click at [414, 560] on input "text" at bounding box center [479, 574] width 278 height 28
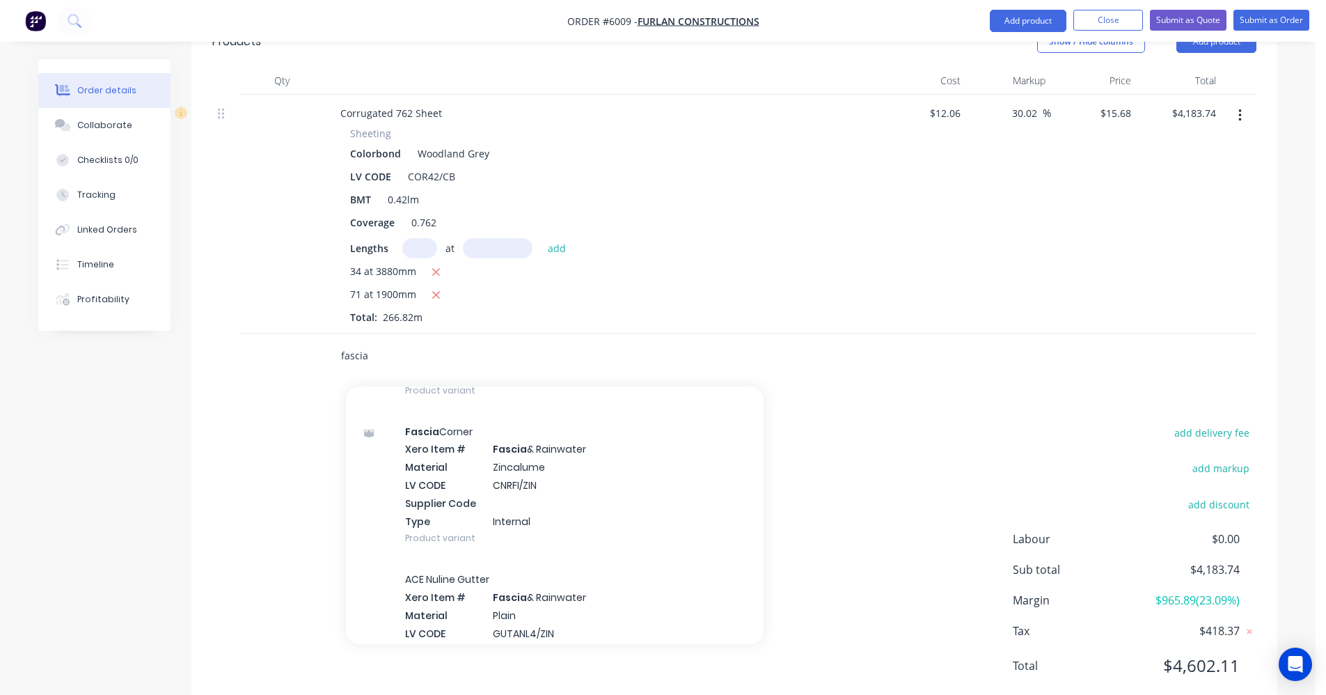
scroll to position [696, 0]
drag, startPoint x: 393, startPoint y: 313, endPoint x: 177, endPoint y: 315, distance: 216.5
click at [177, 315] on div "Order details Collaborate Checklists 0/0 Tracking Linked Orders Timeline Profit…" at bounding box center [657, 113] width 1267 height 1241
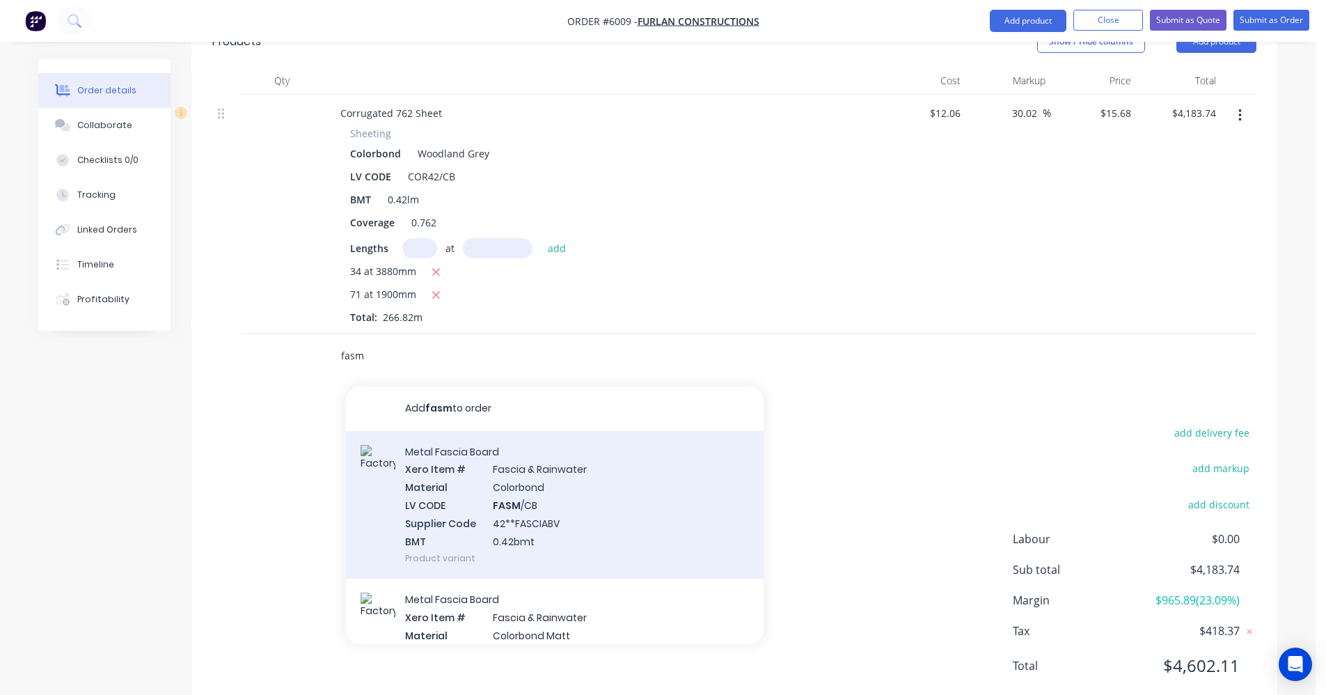
type input "fasm"
click at [550, 454] on div "Metal Fascia Board Xero Item # Fascia & Rainwater Material Colorbond LV CODE FA…" at bounding box center [555, 505] width 418 height 148
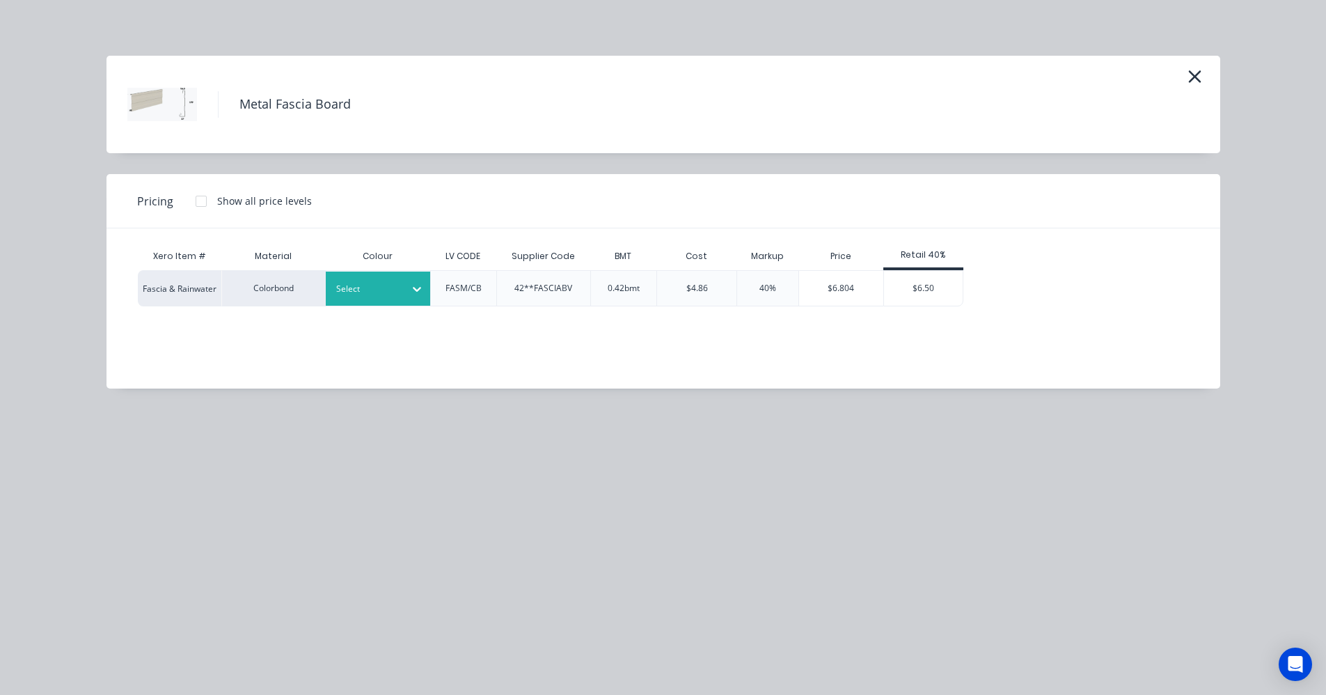
click at [368, 292] on div at bounding box center [367, 288] width 63 height 15
click at [174, 340] on div "Woodland Grey" at bounding box center [87, 327] width 174 height 26
drag, startPoint x: 200, startPoint y: 203, endPoint x: 210, endPoint y: 203, distance: 9.8
click at [204, 203] on div at bounding box center [201, 201] width 28 height 28
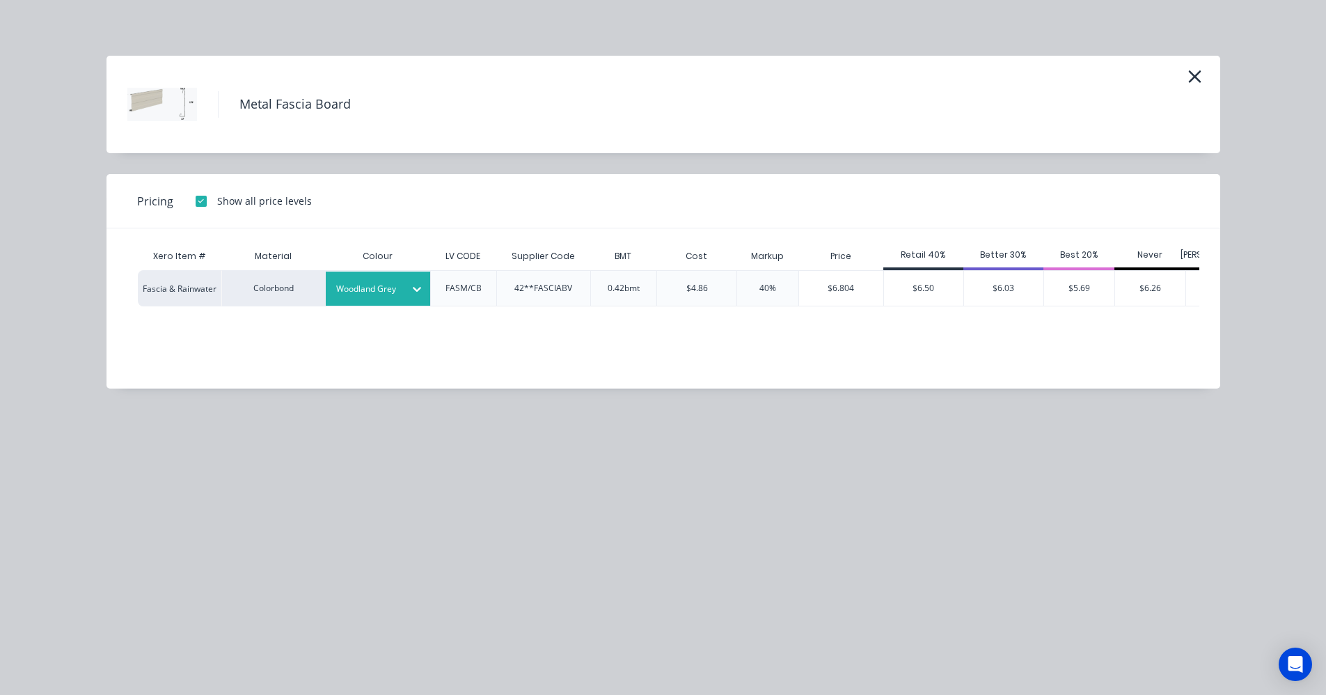
drag, startPoint x: 1027, startPoint y: 300, endPoint x: 1020, endPoint y: 301, distance: 7.0
click at [1026, 300] on div "$6.03" at bounding box center [1003, 288] width 79 height 35
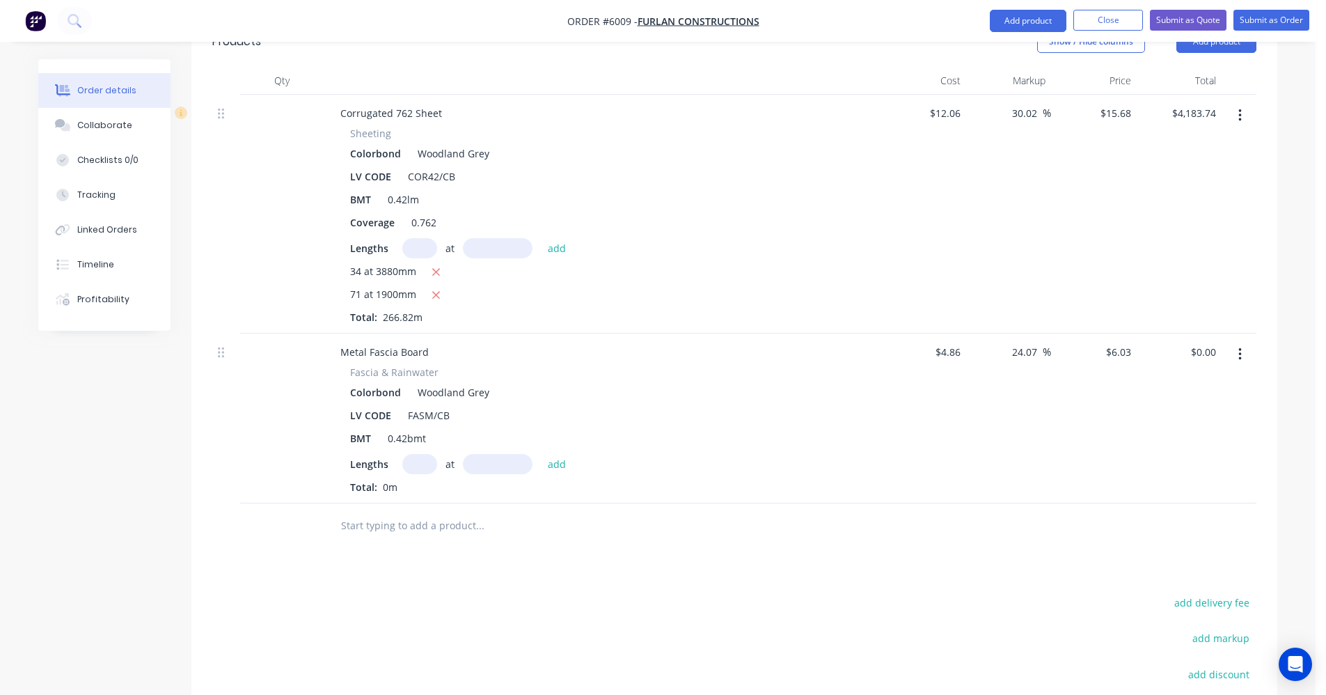
click at [417, 454] on input "text" at bounding box center [419, 464] width 35 height 20
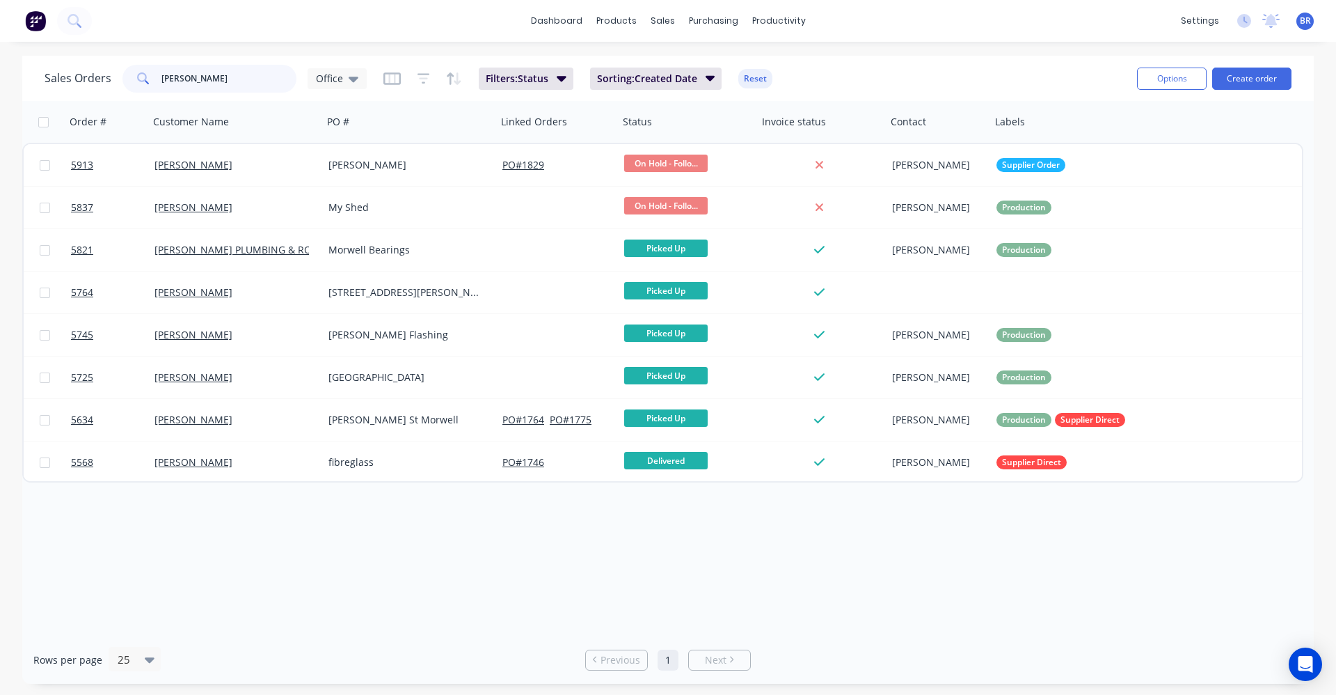
drag, startPoint x: 214, startPoint y: 70, endPoint x: 51, endPoint y: 68, distance: 163.6
click at [51, 68] on div "Sales Orders [PERSON_NAME] Office" at bounding box center [206, 79] width 322 height 28
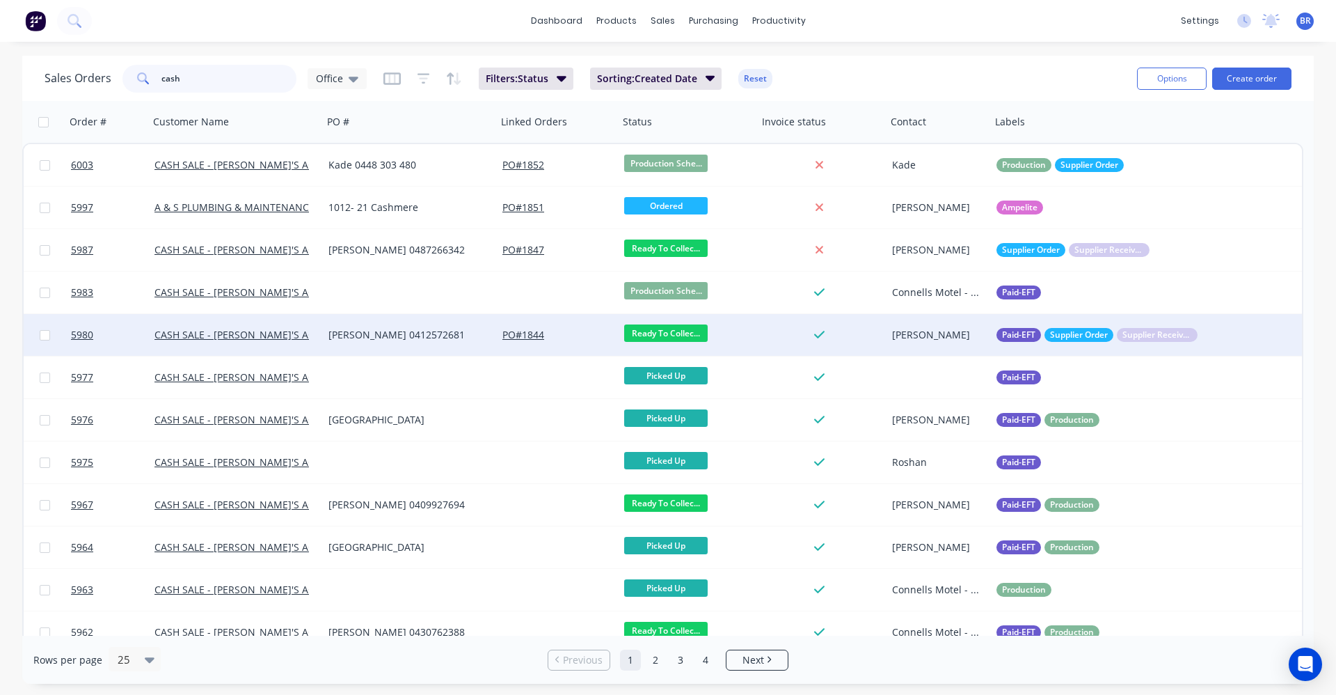
type input "cash"
click at [421, 338] on div "[PERSON_NAME] 0412572681" at bounding box center [406, 335] width 155 height 14
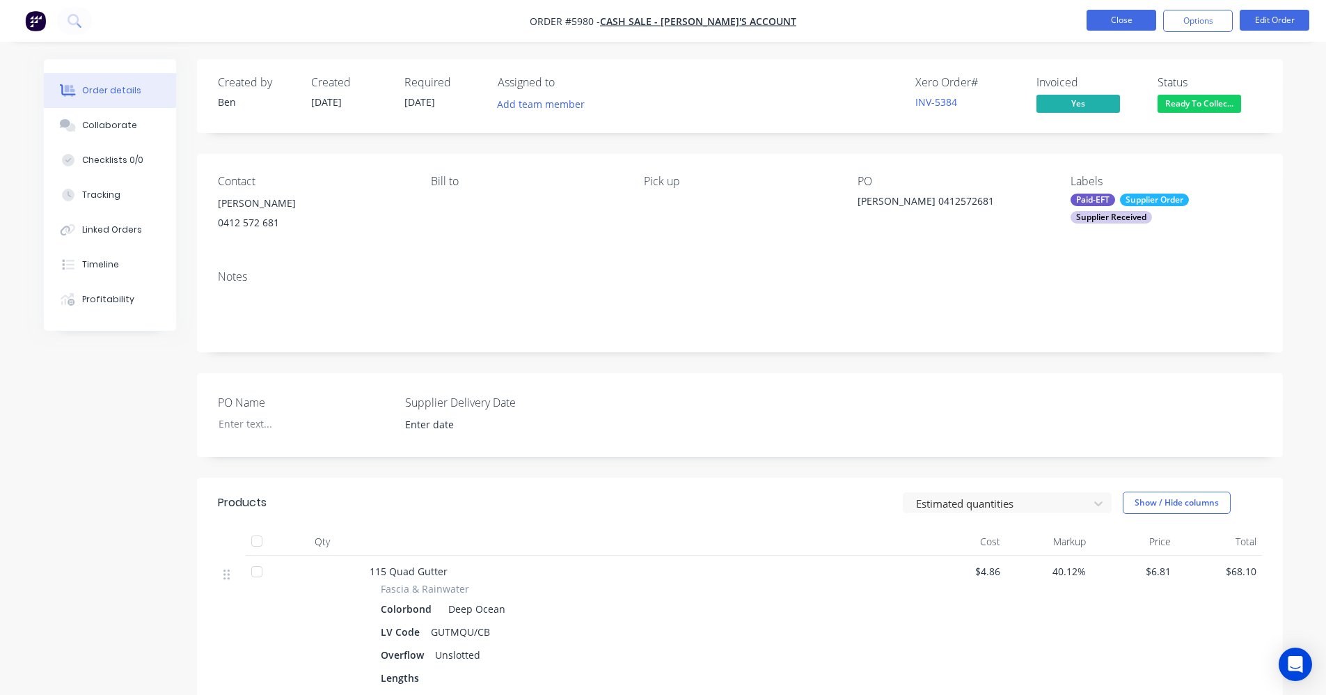
click at [1100, 22] on button "Close" at bounding box center [1122, 20] width 70 height 21
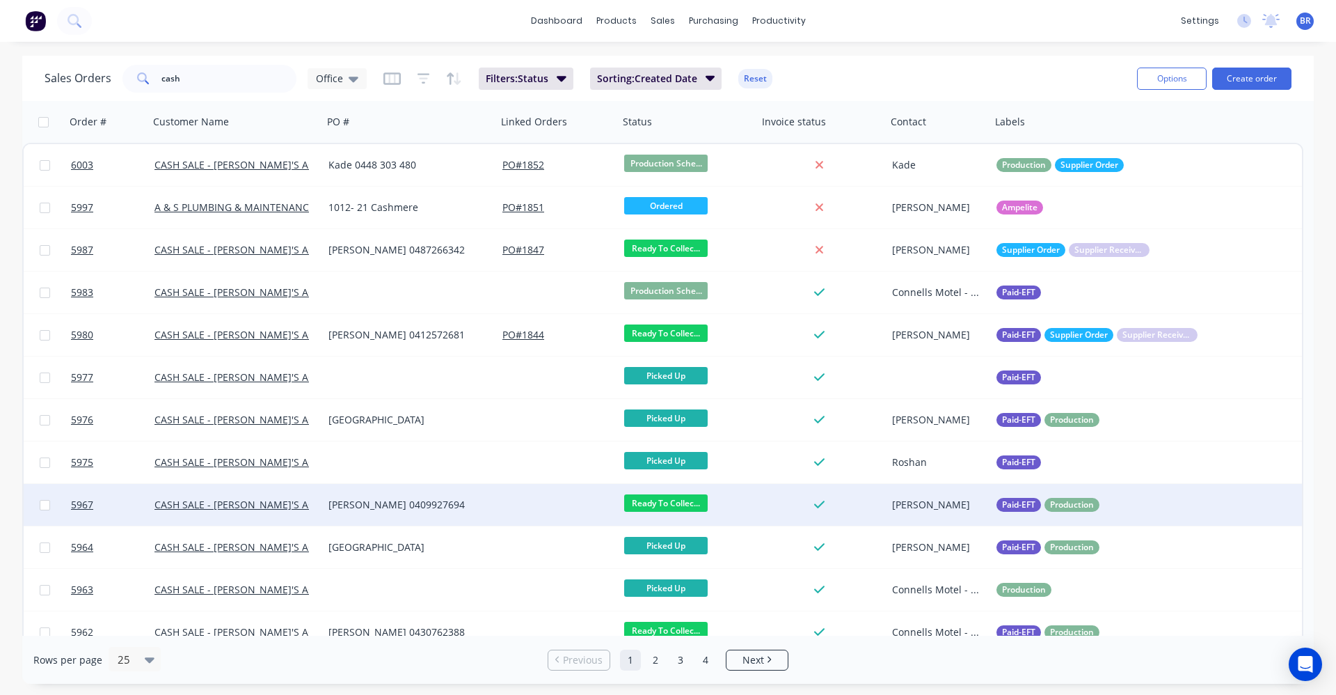
click at [439, 503] on div "[PERSON_NAME] 0409927694" at bounding box center [406, 505] width 155 height 14
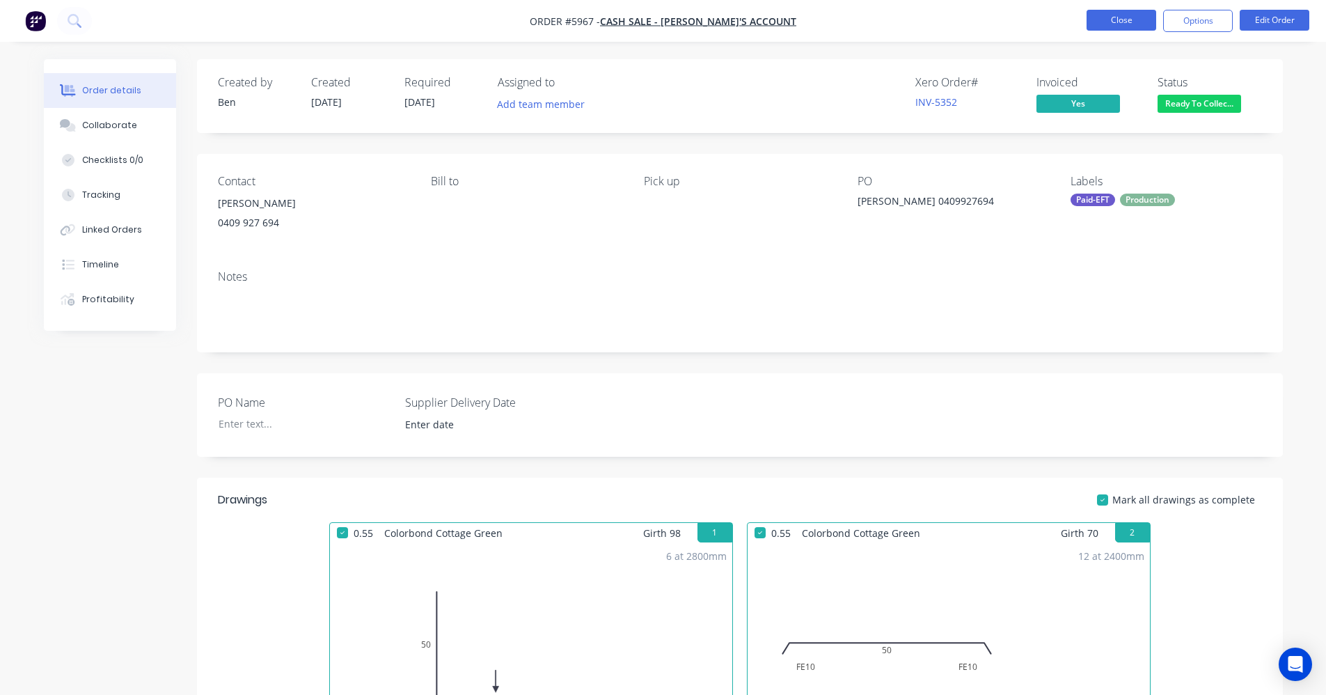
click at [1114, 25] on button "Close" at bounding box center [1122, 20] width 70 height 21
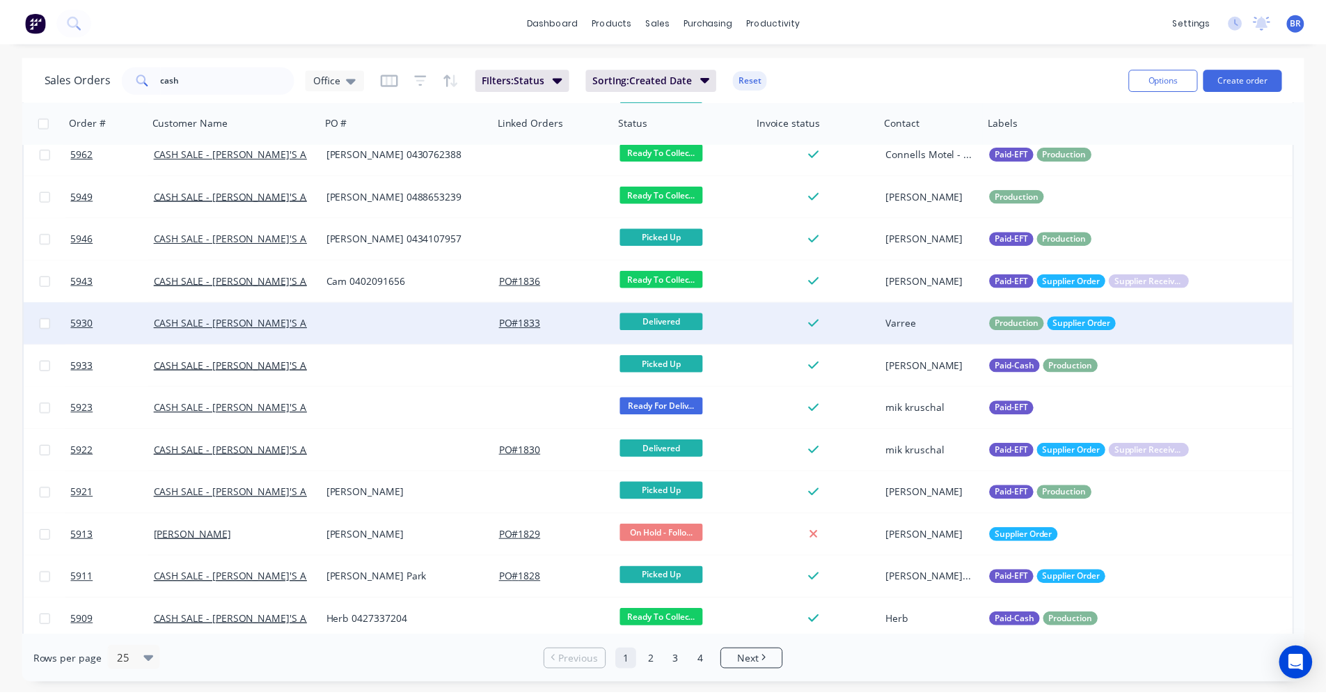
scroll to position [487, 0]
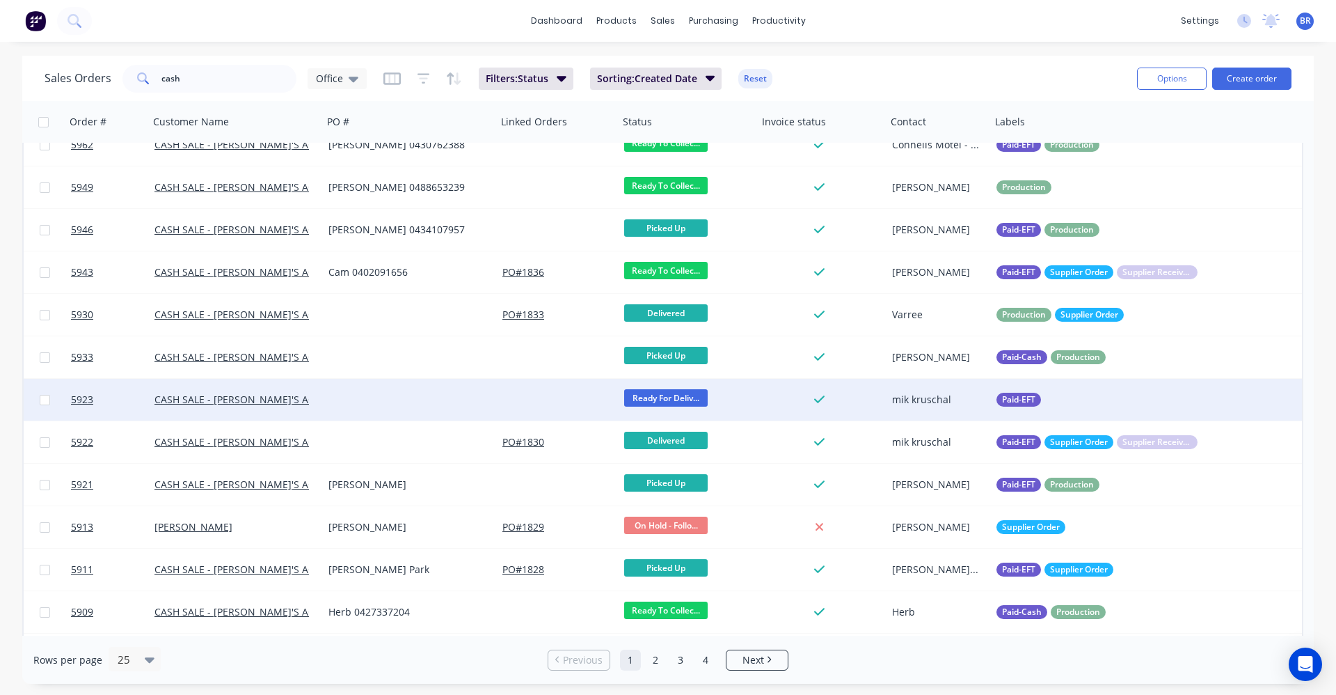
click at [387, 398] on div at bounding box center [410, 400] width 174 height 42
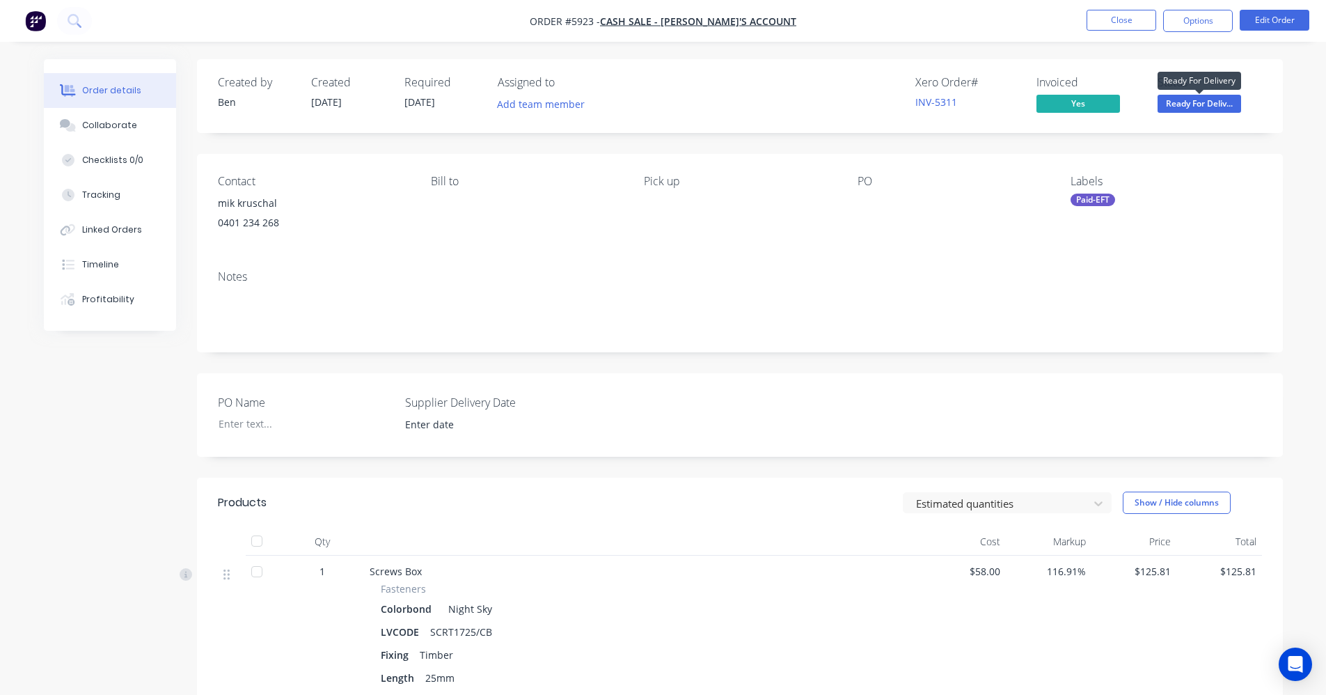
click at [1195, 104] on span "Ready For Deliv..." at bounding box center [1200, 103] width 84 height 17
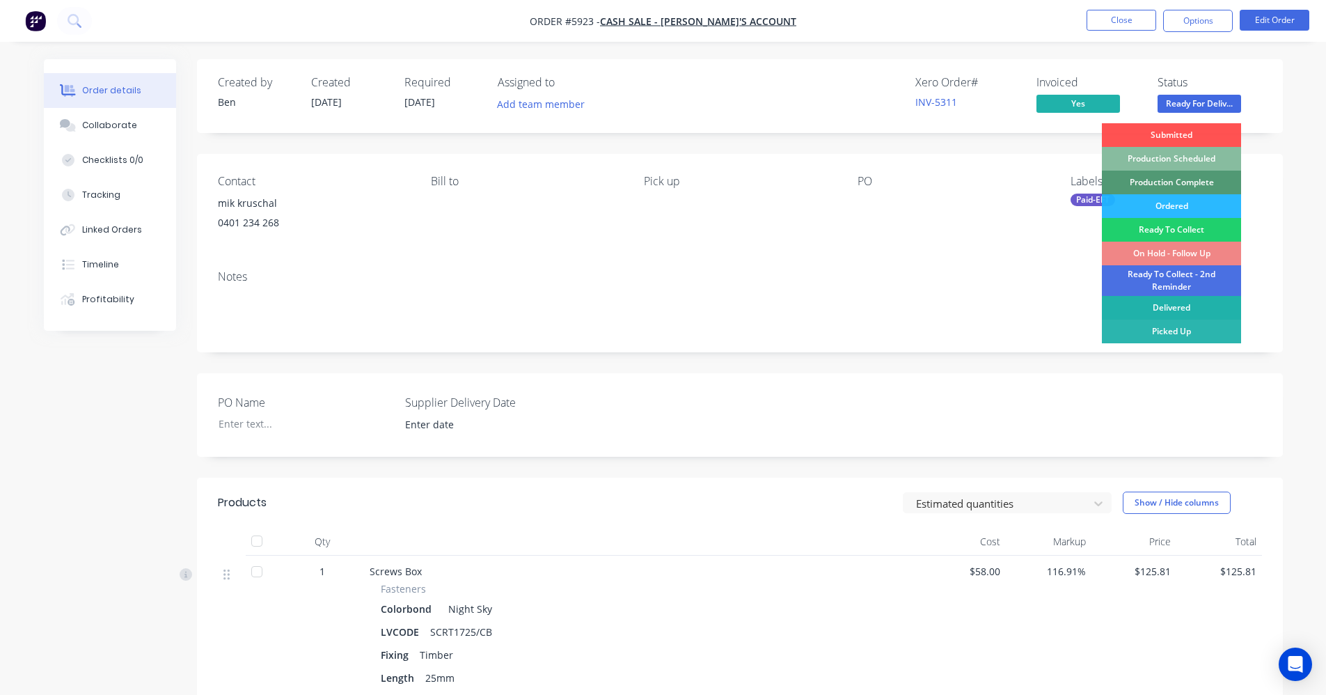
click at [1151, 310] on div "Delivered" at bounding box center [1171, 308] width 139 height 24
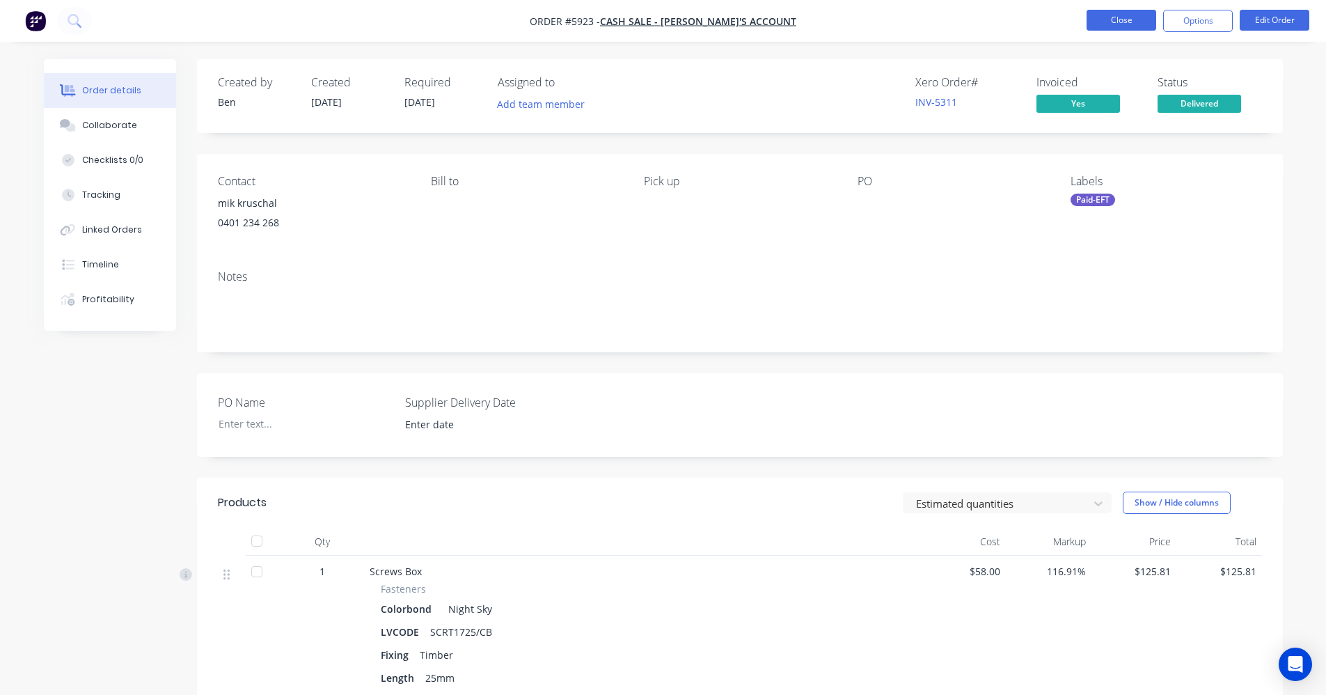
click at [1114, 18] on button "Close" at bounding box center [1122, 20] width 70 height 21
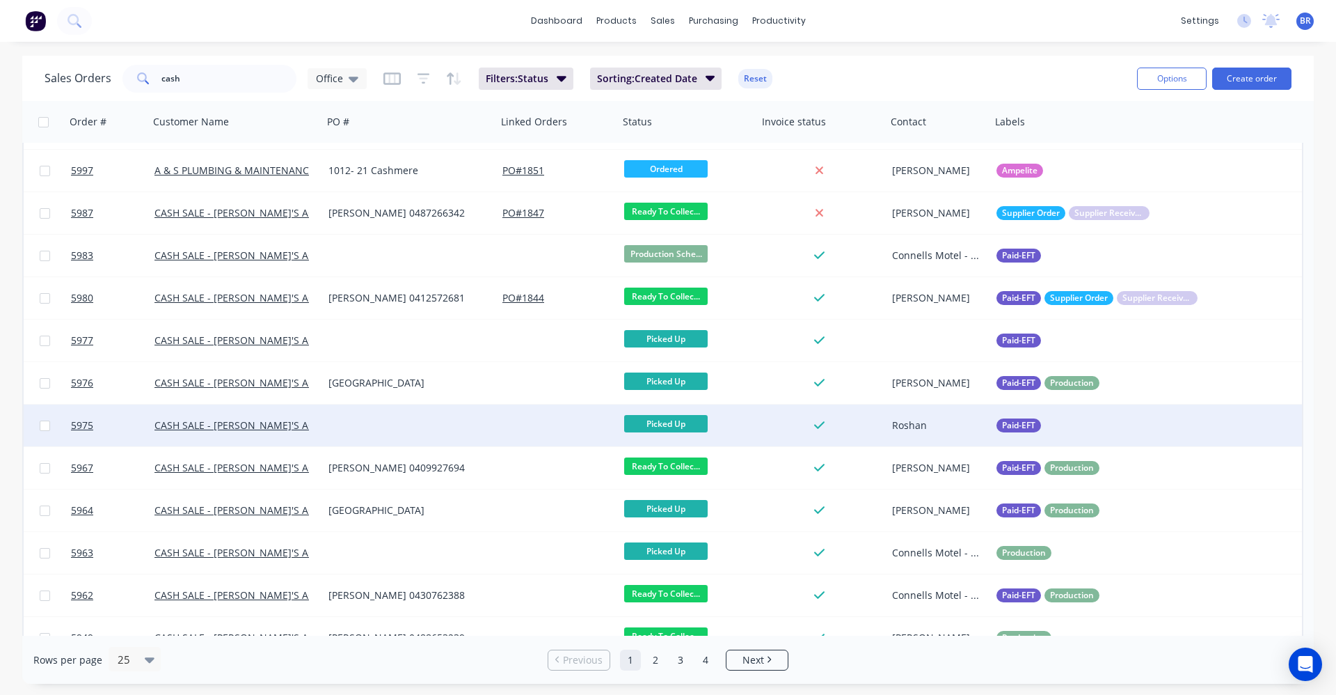
scroll to position [70, 0]
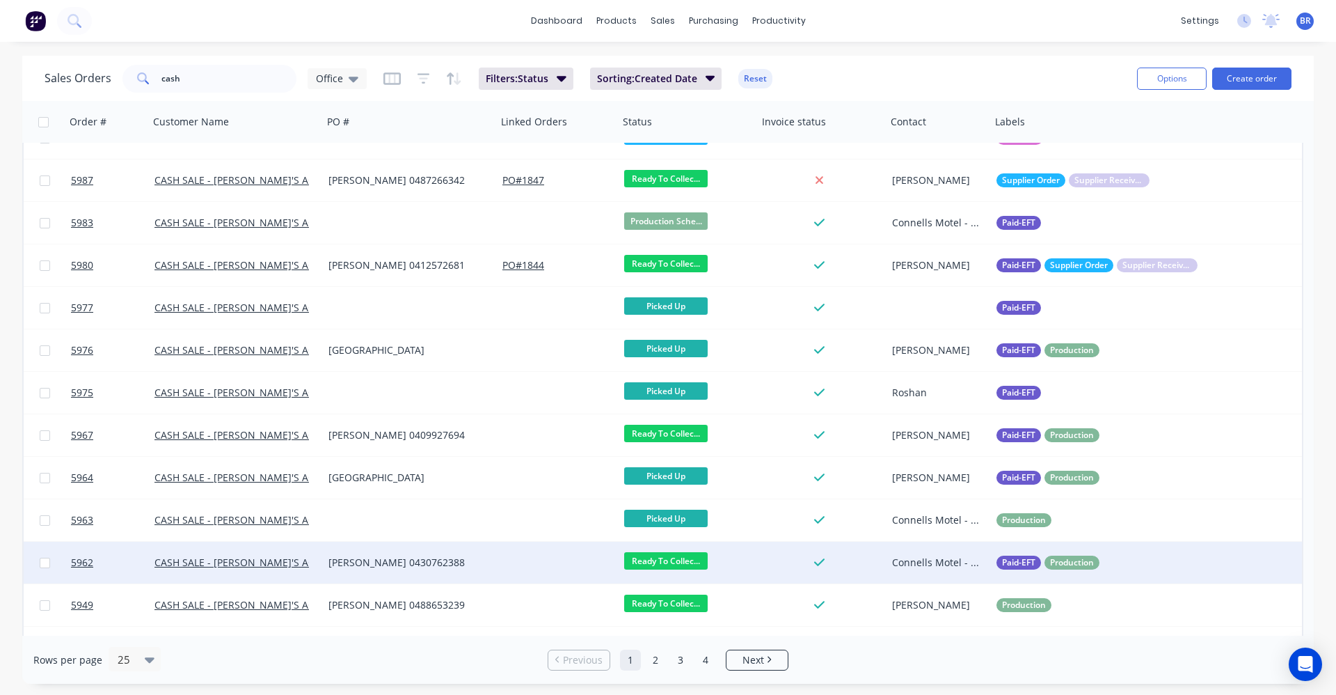
click at [464, 570] on div "[PERSON_NAME] 0430762388" at bounding box center [410, 563] width 174 height 42
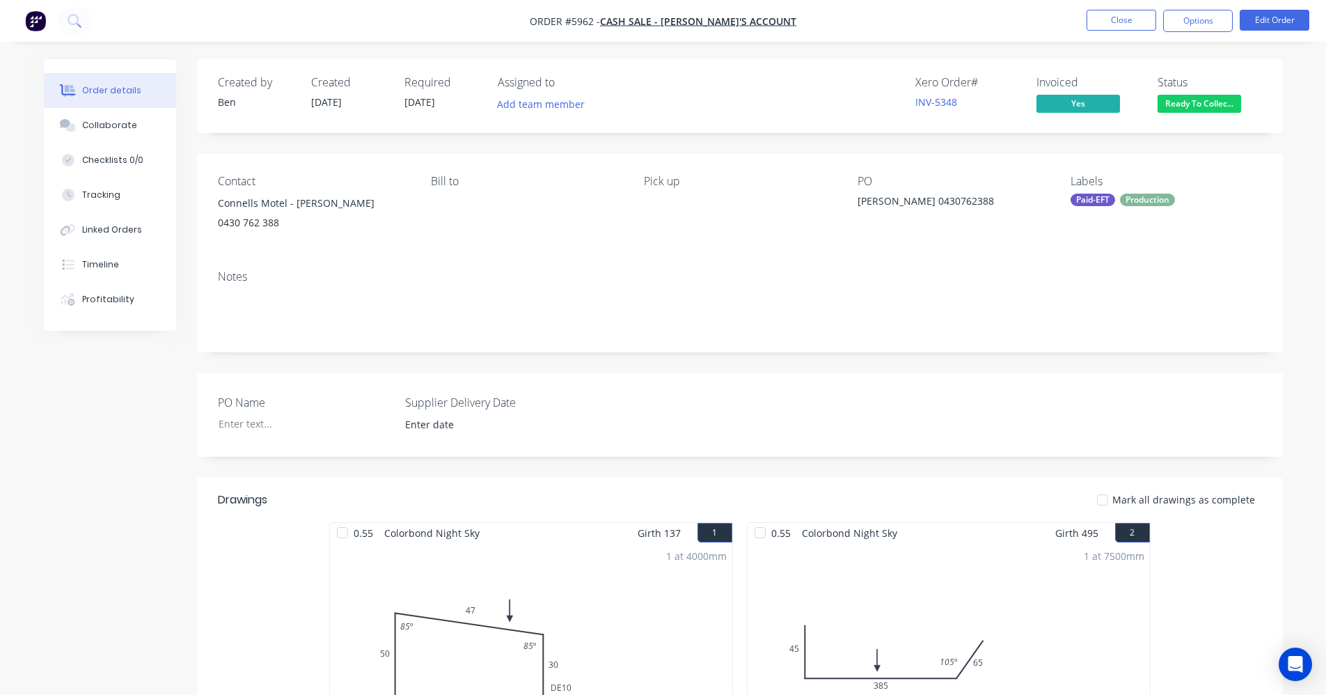
click at [1190, 105] on span "Ready To Collec..." at bounding box center [1200, 103] width 84 height 17
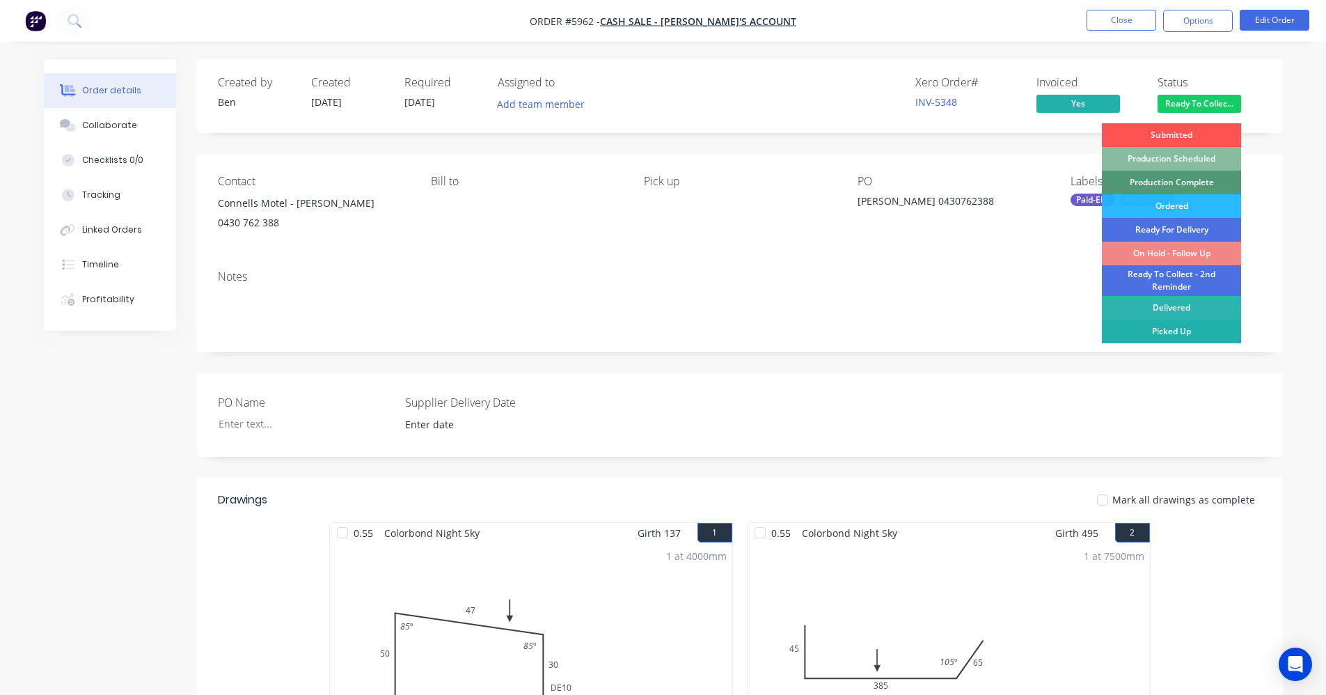
click at [1161, 333] on div "Picked Up" at bounding box center [1171, 331] width 139 height 24
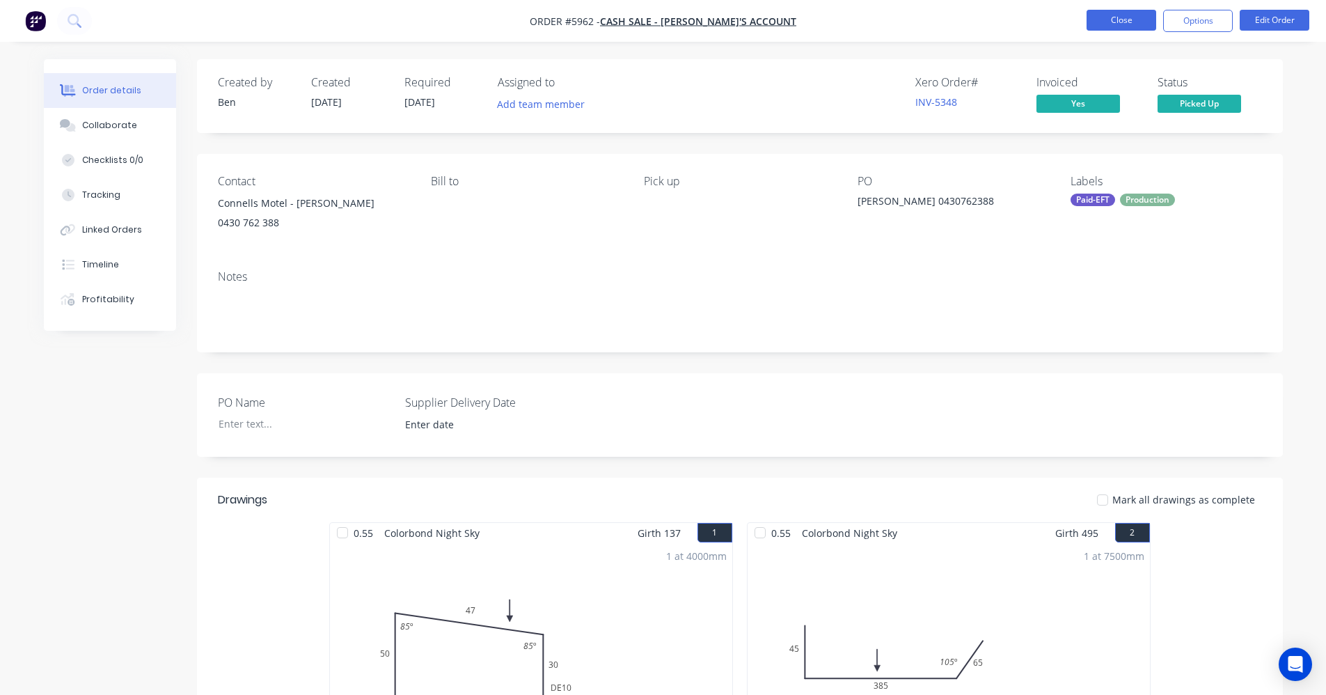
click at [1112, 22] on button "Close" at bounding box center [1122, 20] width 70 height 21
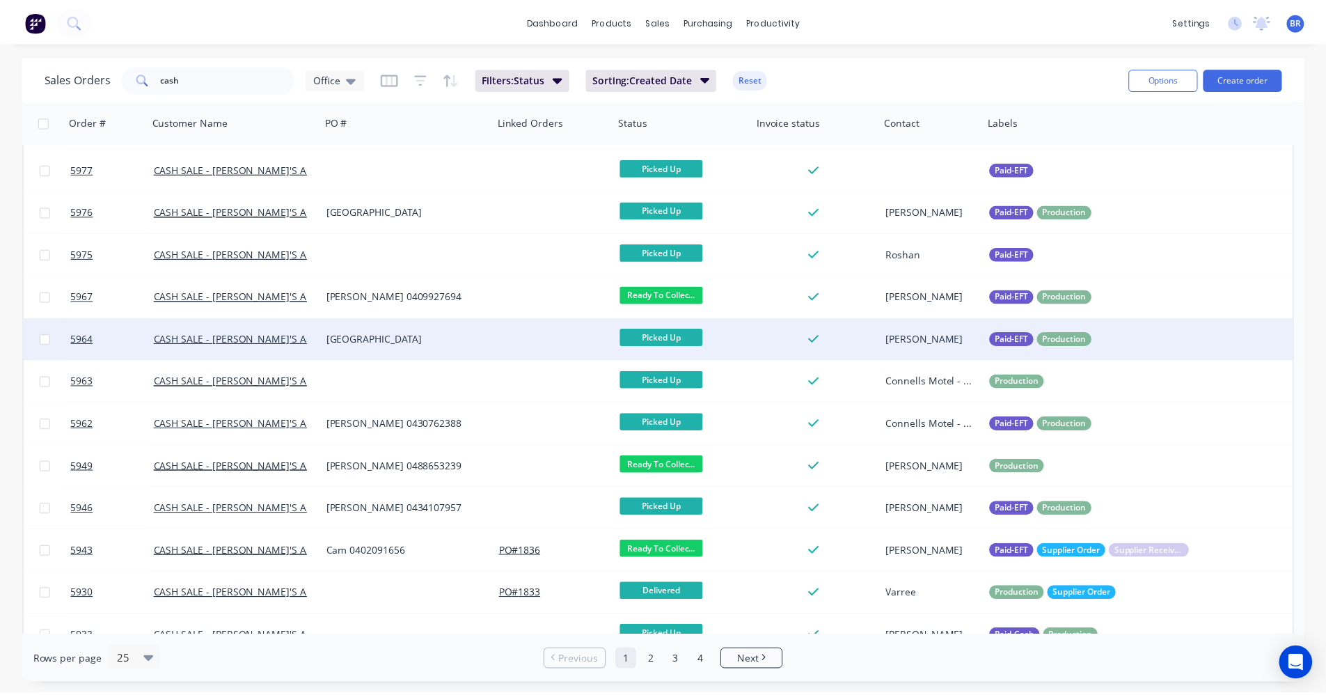
scroll to position [209, 0]
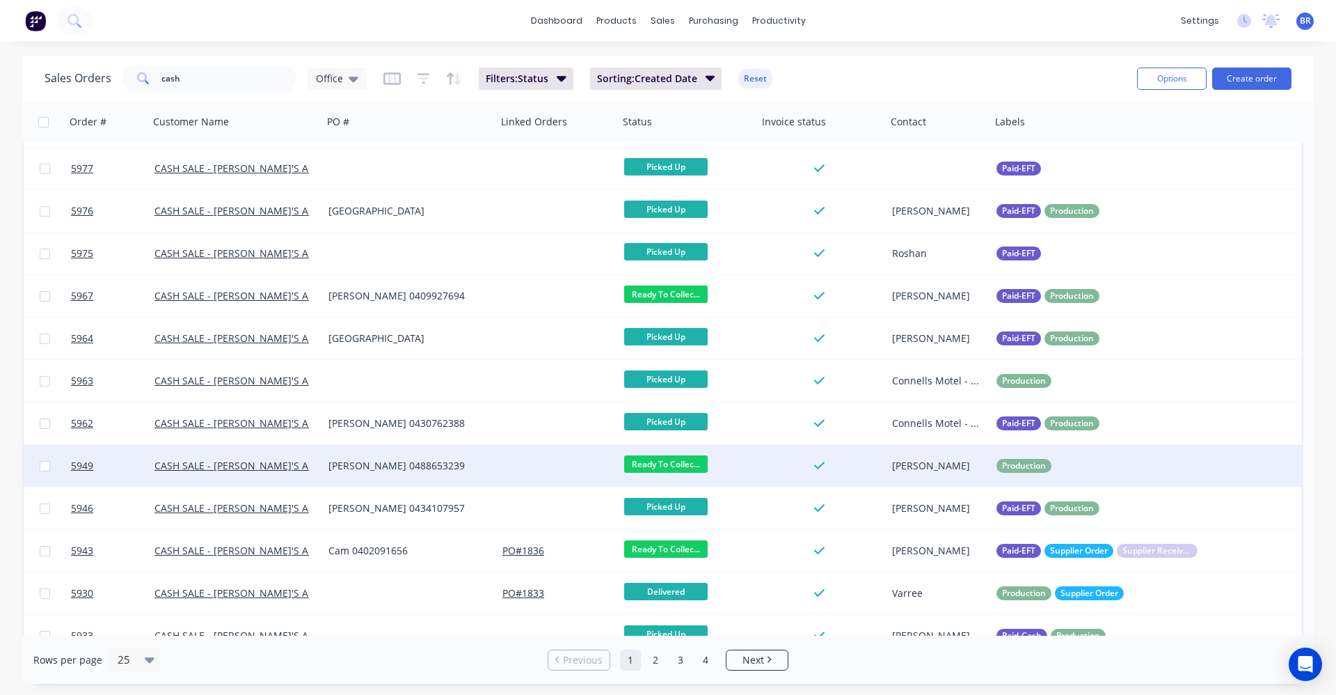
click at [469, 471] on div "[PERSON_NAME] 0488653239" at bounding box center [406, 466] width 155 height 14
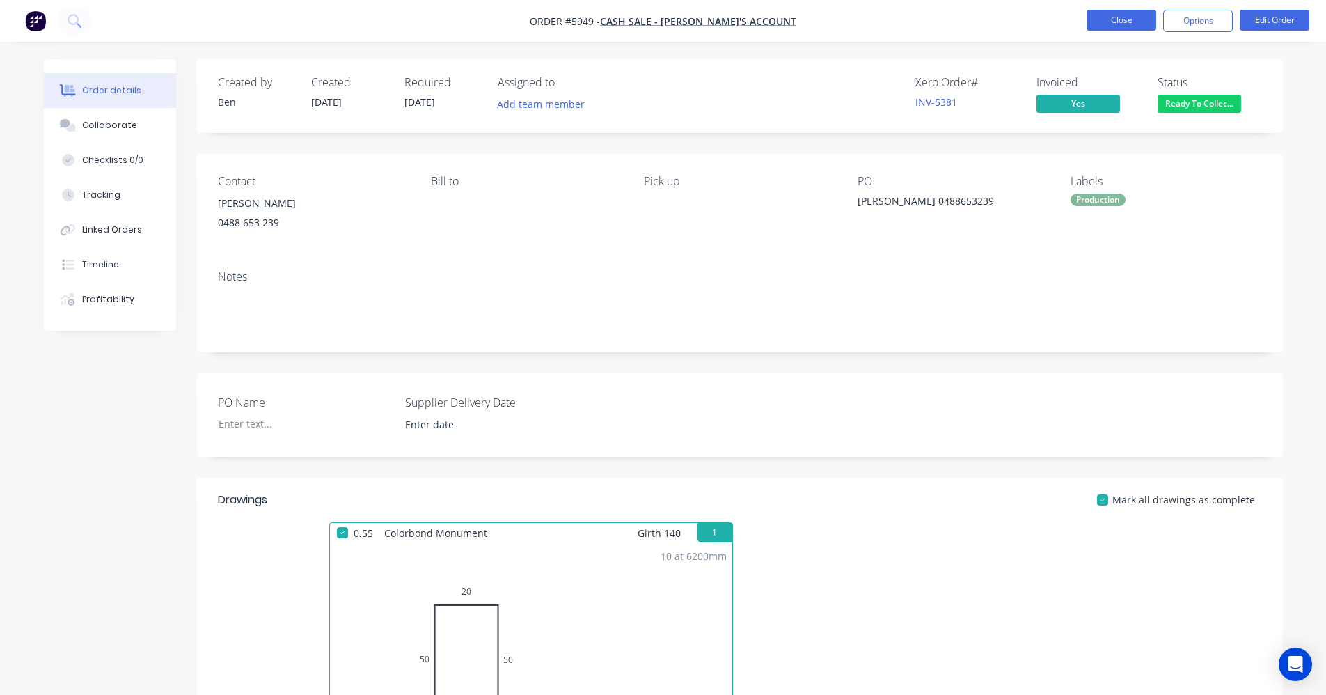
click at [1127, 15] on button "Close" at bounding box center [1122, 20] width 70 height 21
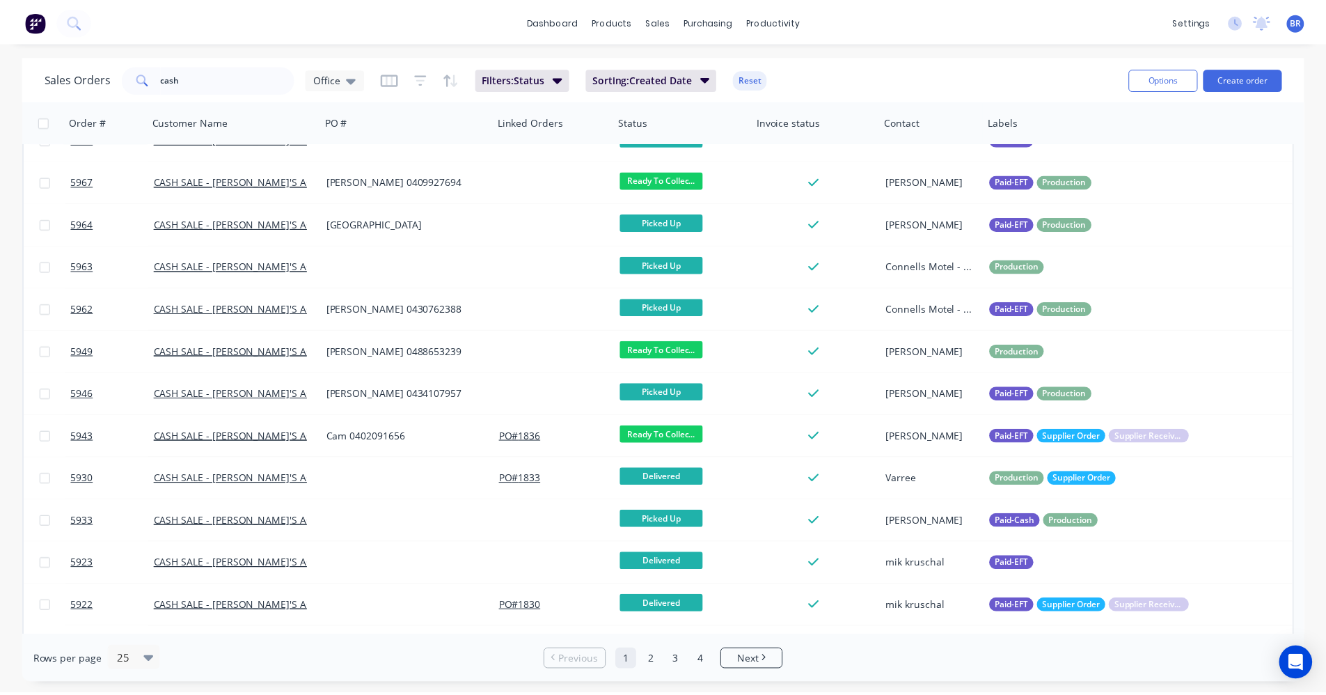
scroll to position [569, 0]
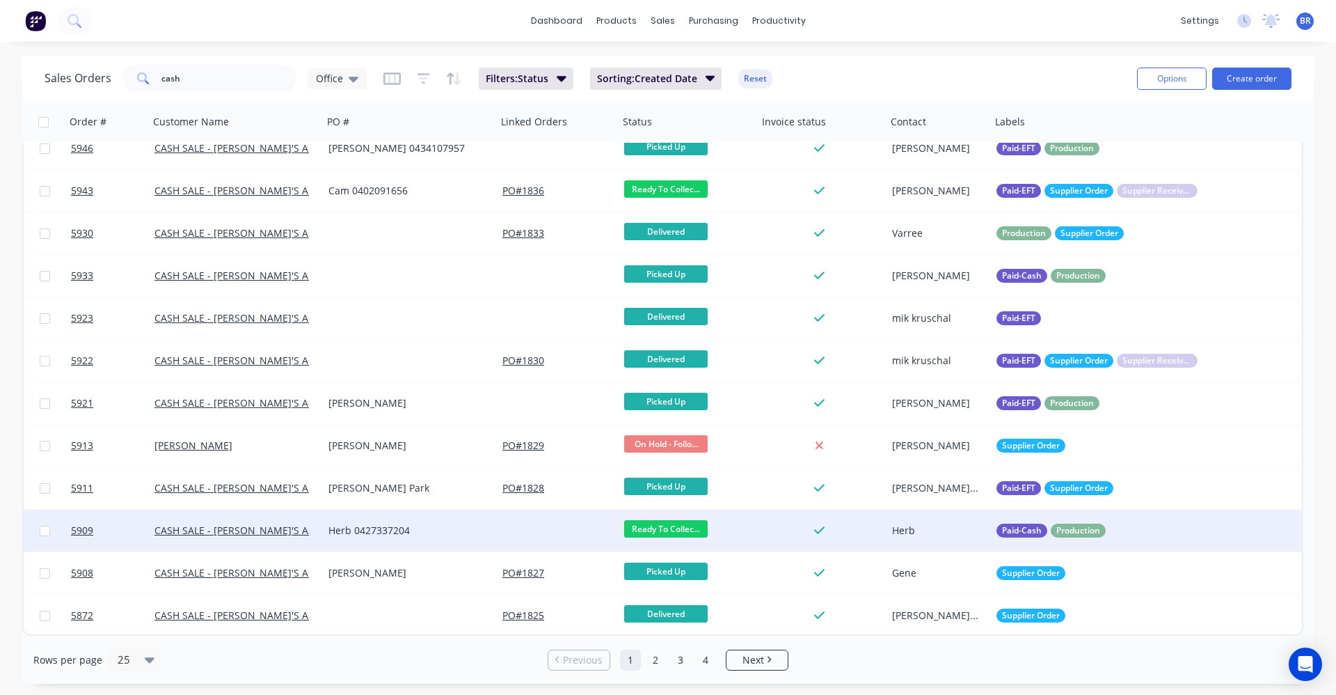
click at [540, 530] on div at bounding box center [558, 531] width 122 height 42
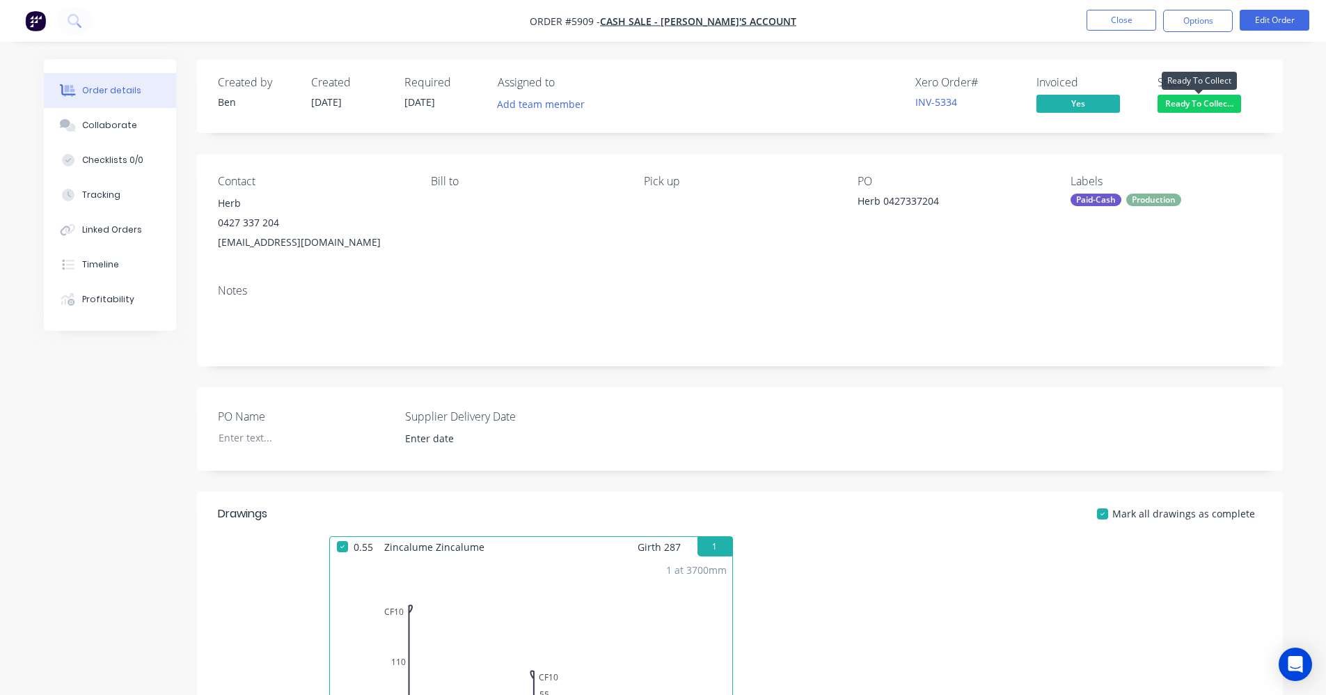
click at [1208, 104] on span "Ready To Collec..." at bounding box center [1200, 103] width 84 height 17
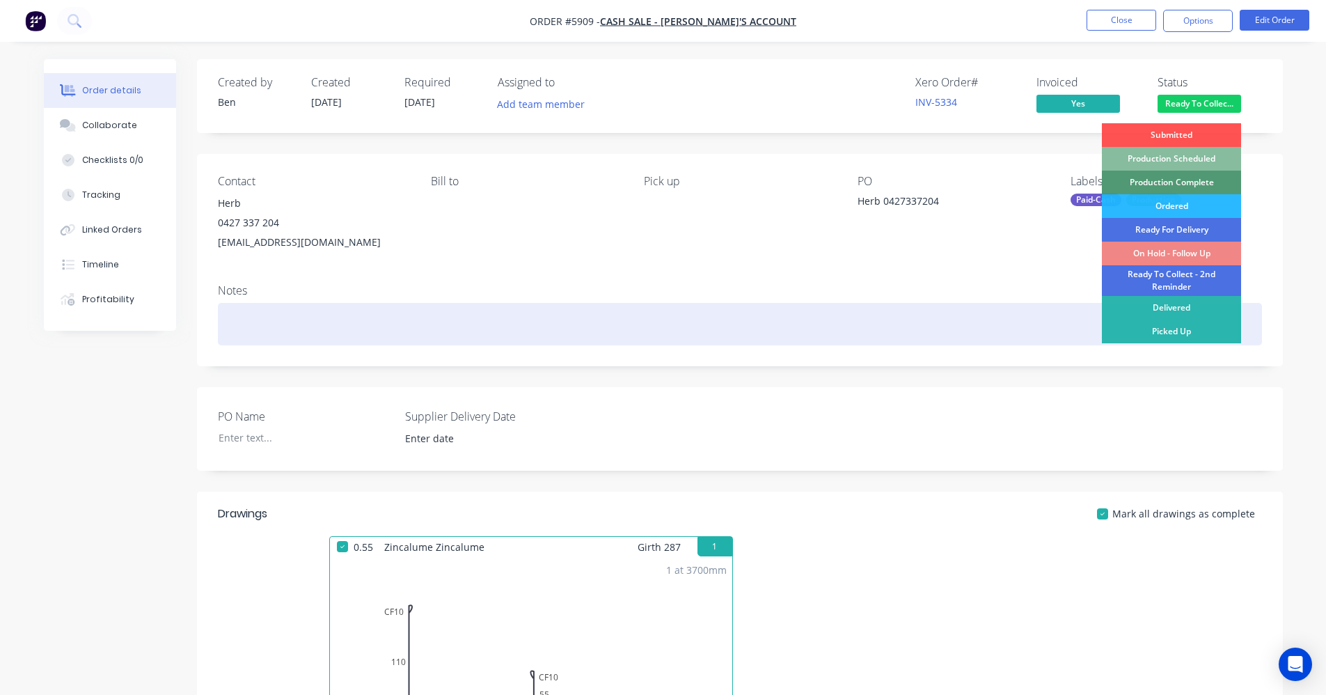
drag, startPoint x: 1185, startPoint y: 331, endPoint x: 1181, endPoint y: 311, distance: 19.9
click at [1185, 329] on div "Picked Up" at bounding box center [1171, 331] width 139 height 24
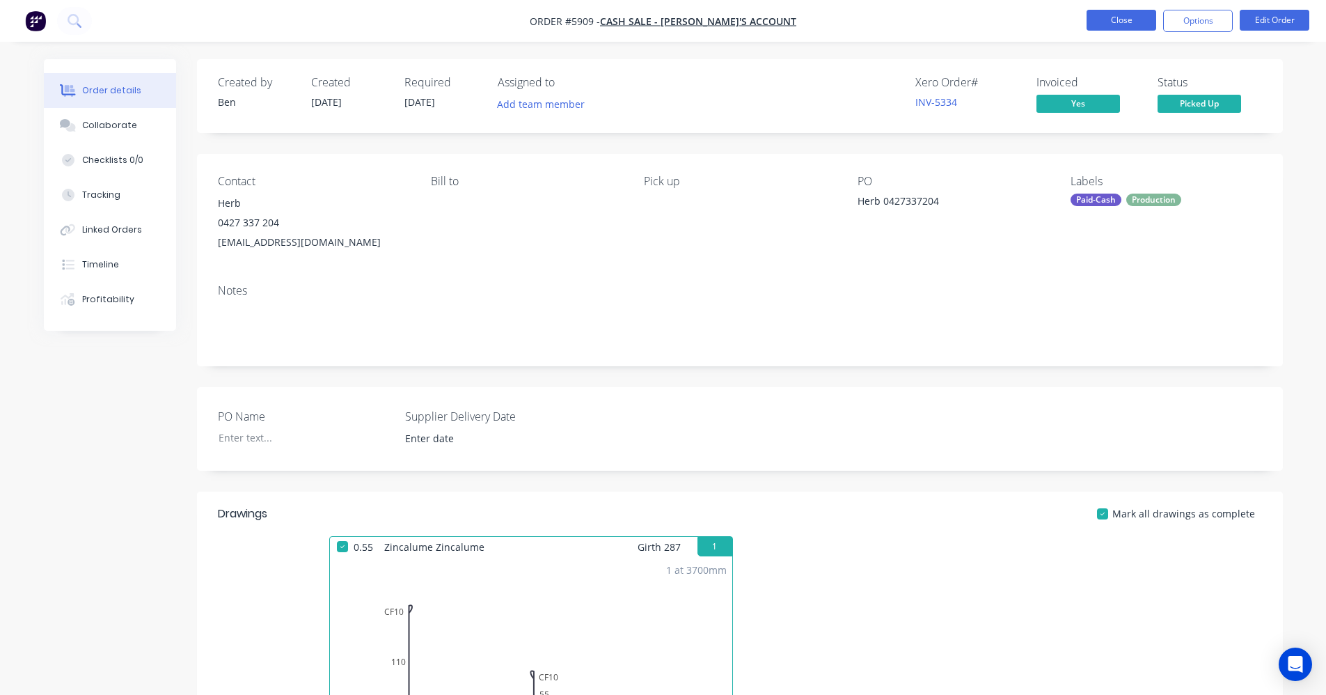
click at [1120, 15] on button "Close" at bounding box center [1122, 20] width 70 height 21
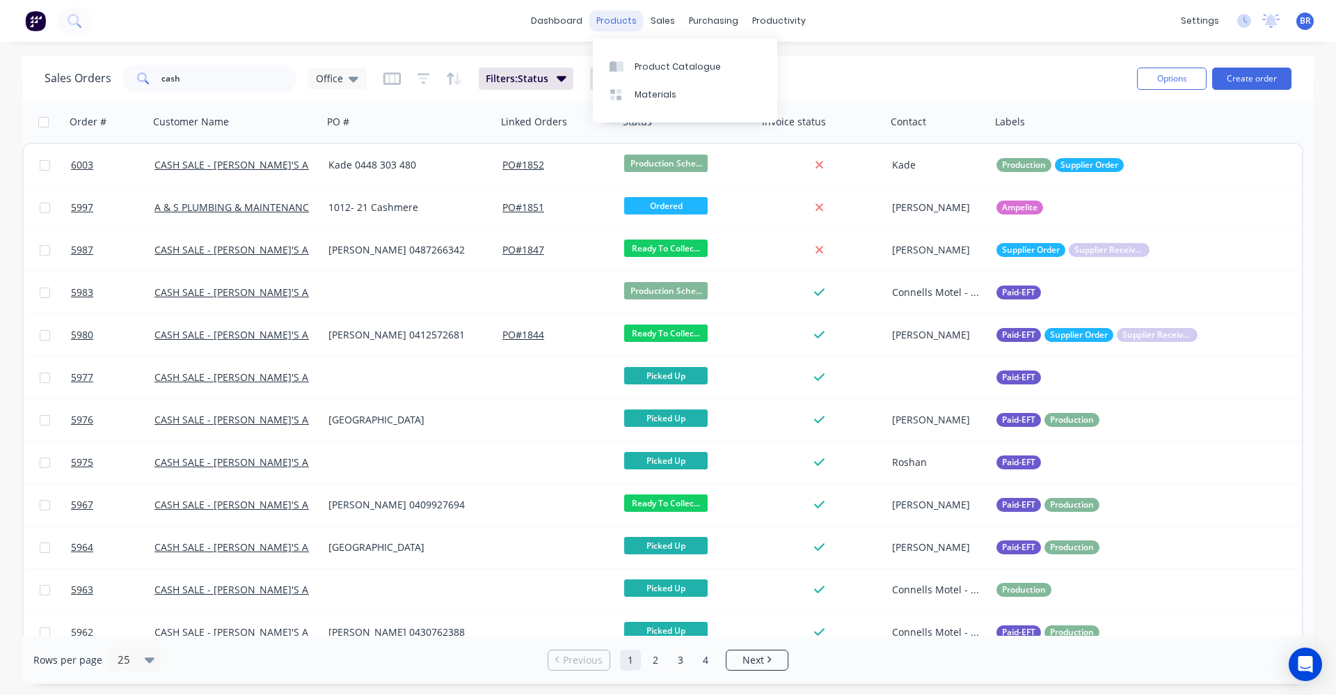
click at [620, 24] on div "products" at bounding box center [617, 20] width 54 height 21
click at [646, 53] on link "Product Catalogue" at bounding box center [685, 66] width 184 height 28
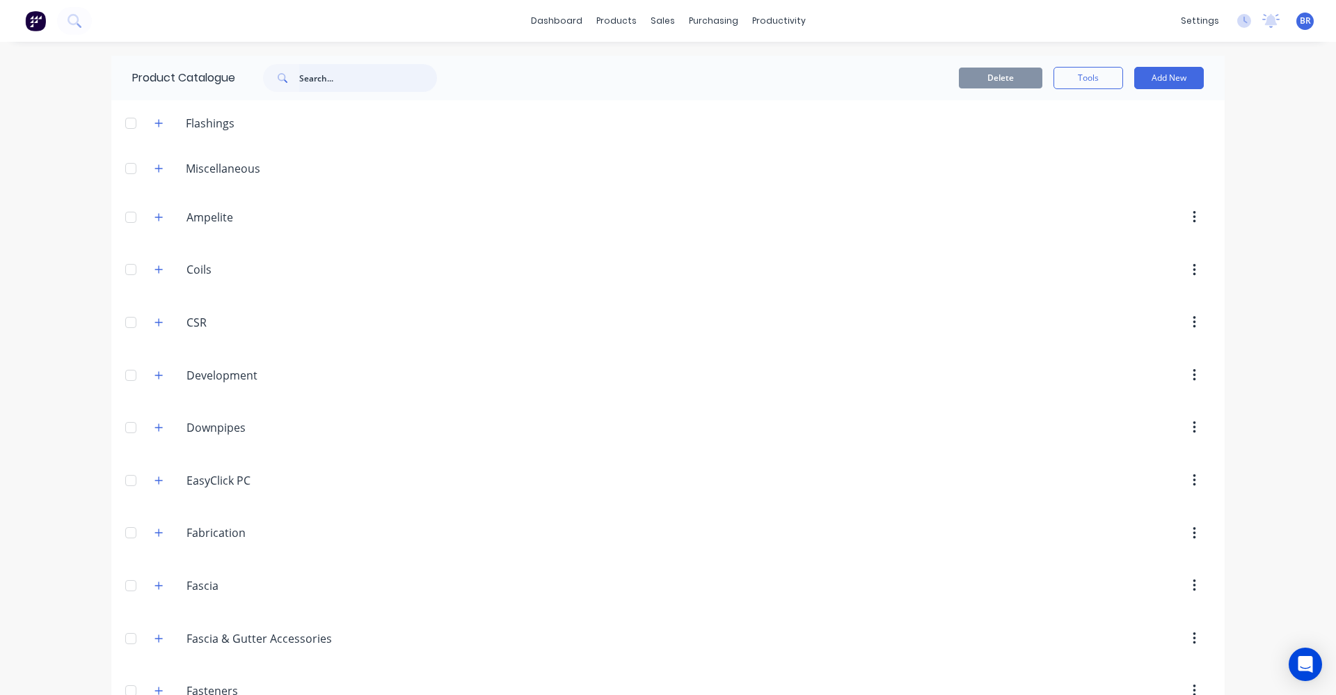
click at [303, 78] on input "text" at bounding box center [368, 78] width 138 height 28
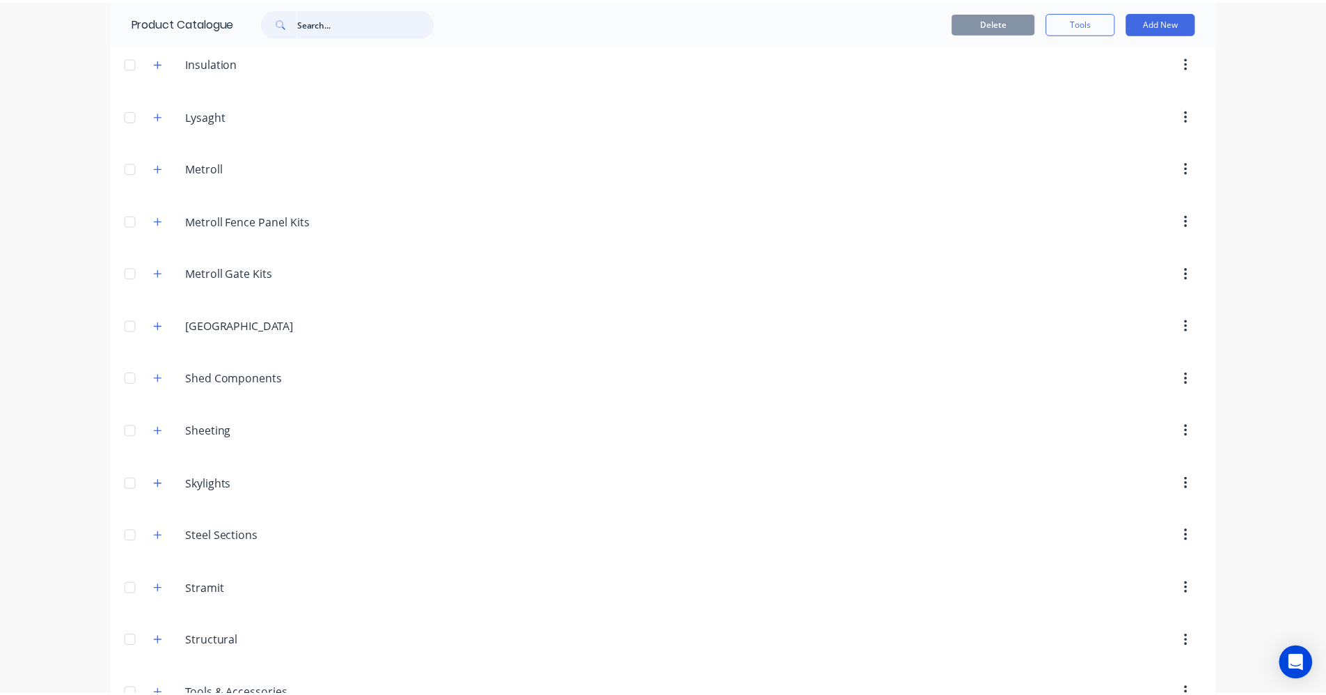
scroll to position [878, 0]
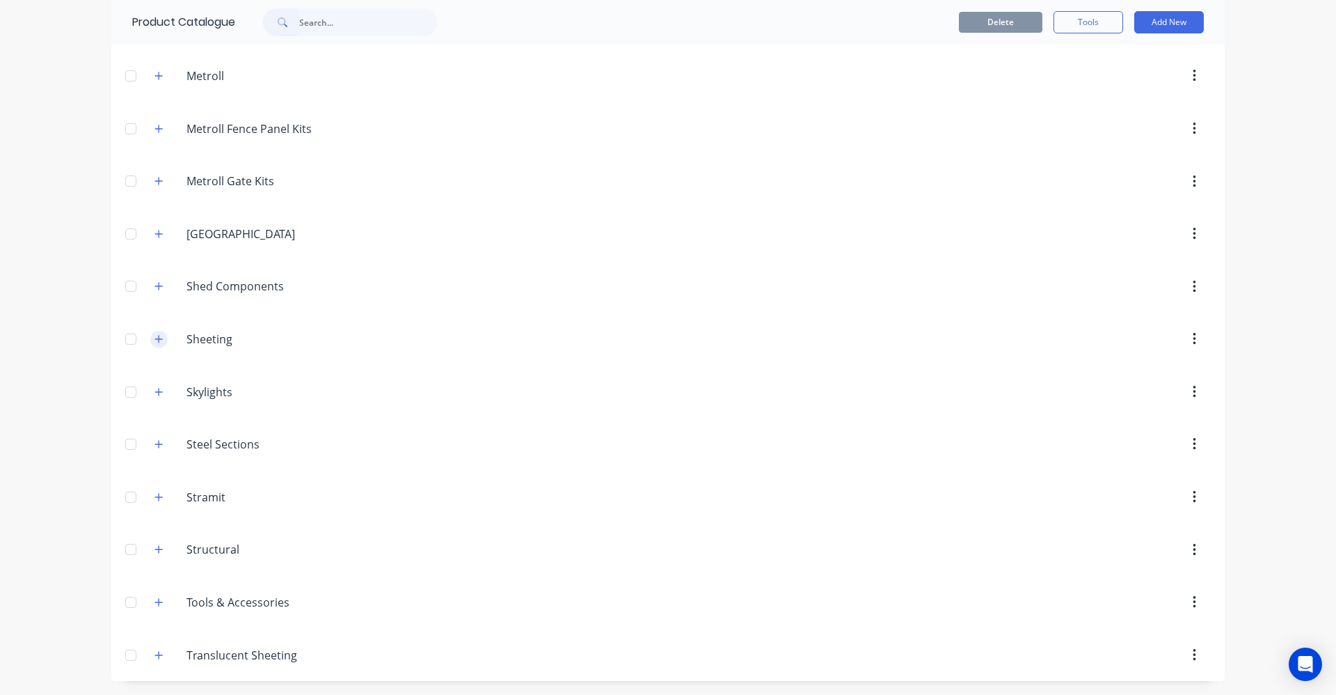
click at [155, 340] on icon "button" at bounding box center [159, 339] width 8 height 8
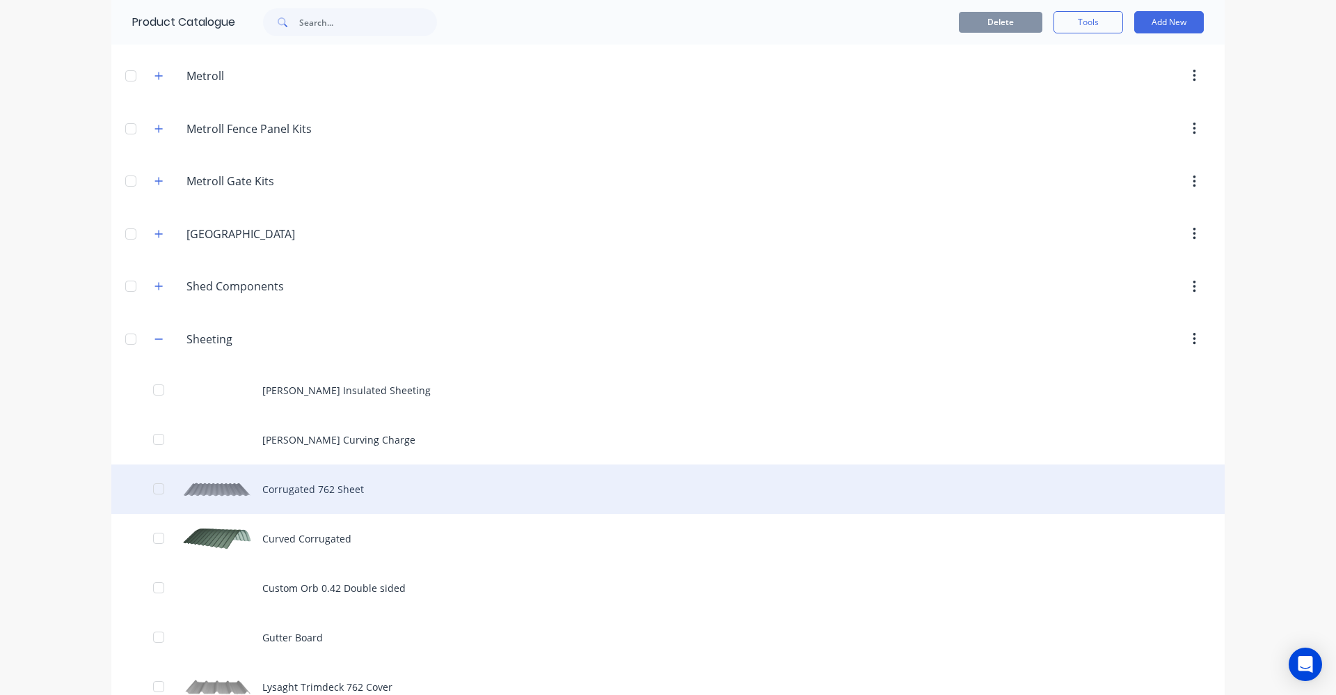
click at [268, 484] on div "Corrugated 762 Sheet" at bounding box center [668, 488] width 1114 height 49
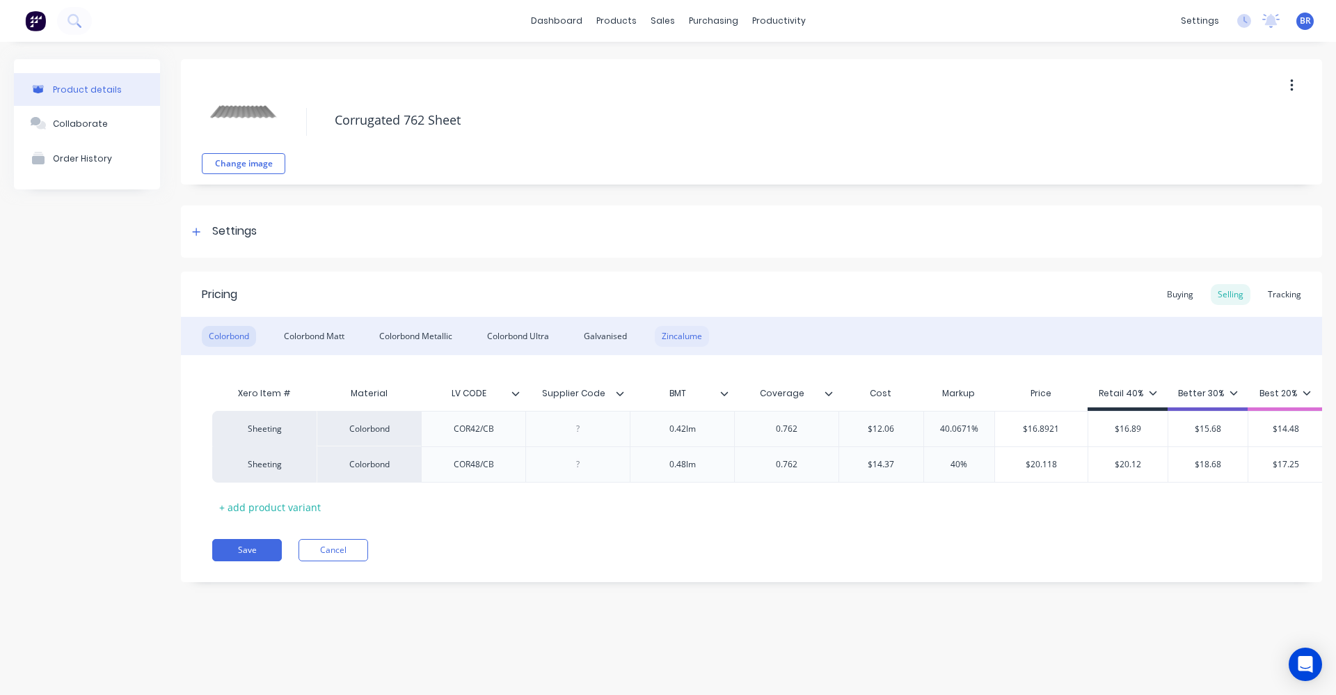
drag, startPoint x: 700, startPoint y: 334, endPoint x: 480, endPoint y: 285, distance: 225.3
click at [699, 334] on div "Zincalume" at bounding box center [682, 336] width 54 height 21
drag, startPoint x: 74, startPoint y: 173, endPoint x: 77, endPoint y: 166, distance: 7.5
click at [77, 169] on button "Order History" at bounding box center [87, 158] width 146 height 35
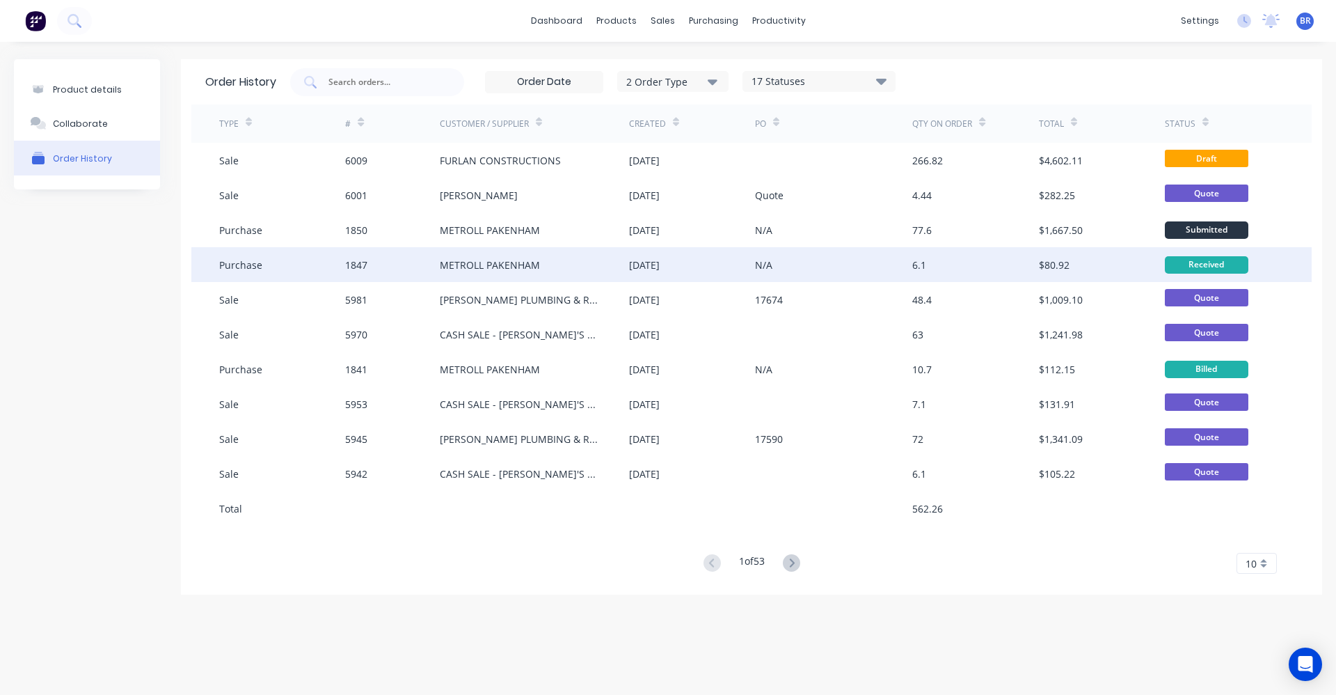
click at [552, 271] on div "METROLL PAKENHAM" at bounding box center [534, 264] width 189 height 35
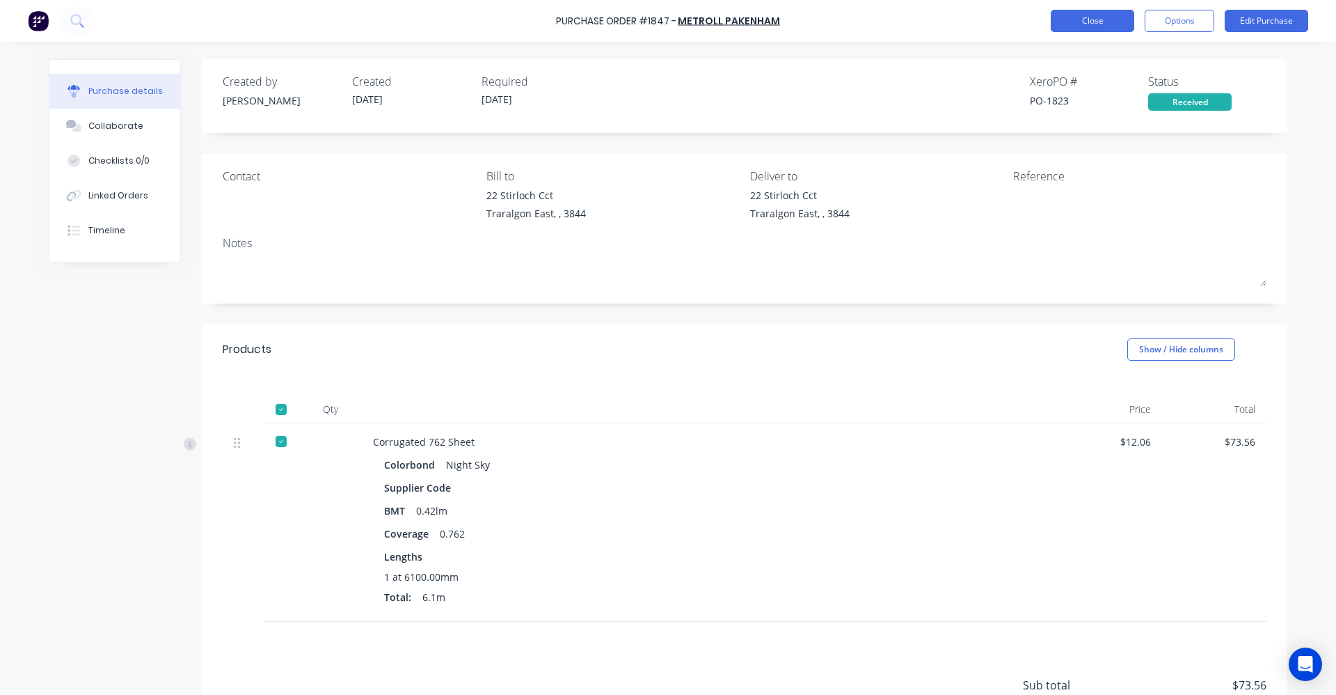
click at [1096, 27] on button "Close" at bounding box center [1093, 21] width 84 height 22
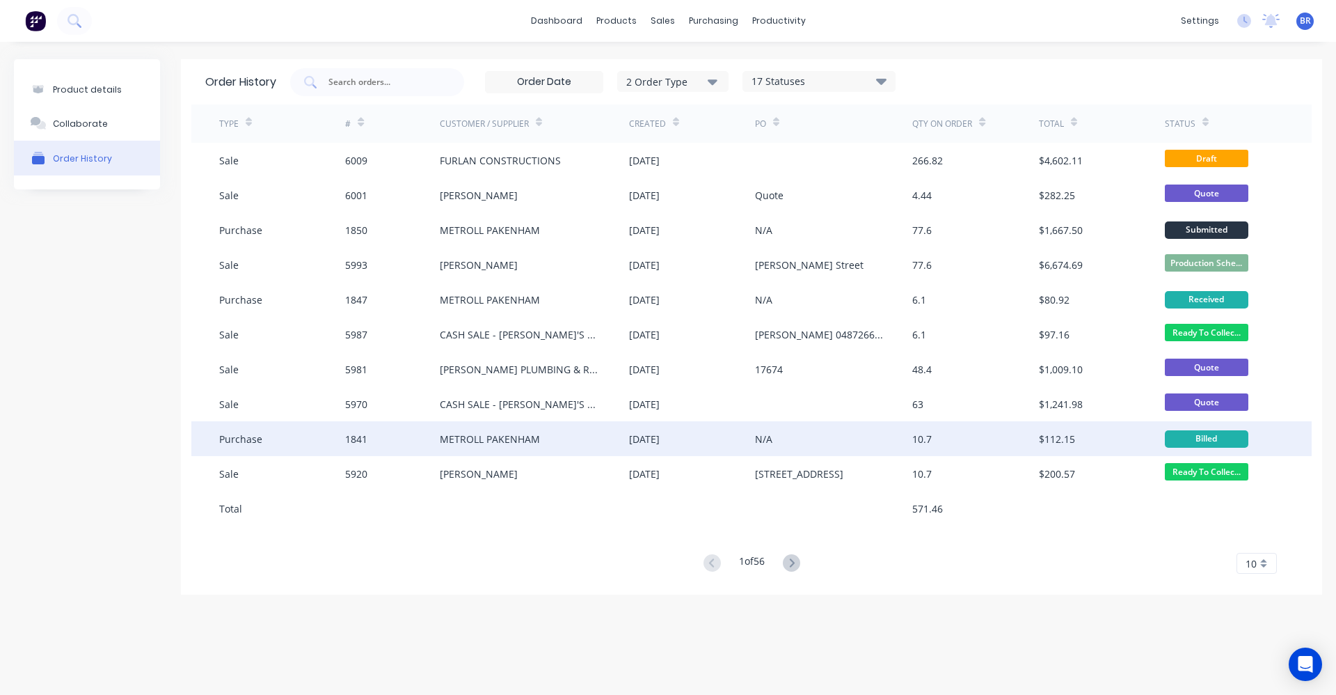
click at [565, 439] on div "METROLL PAKENHAM" at bounding box center [534, 438] width 189 height 35
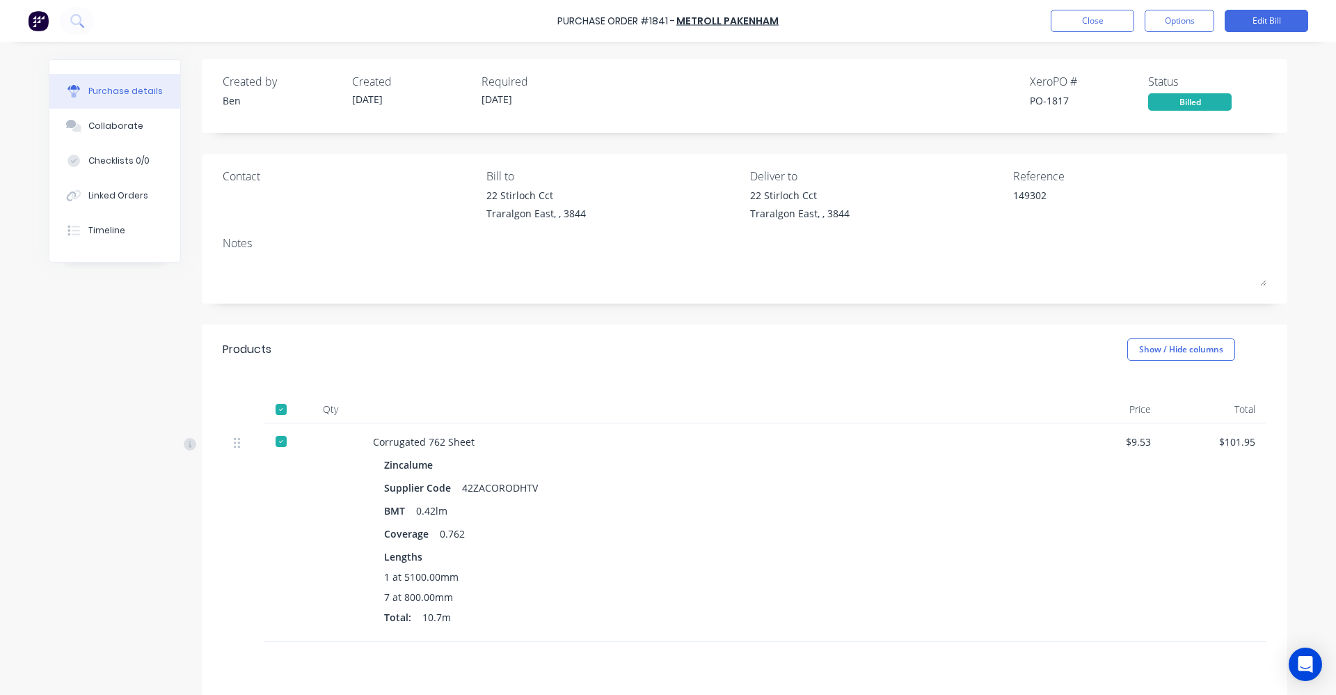
type textarea "x"
drag, startPoint x: 93, startPoint y: 194, endPoint x: 111, endPoint y: 196, distance: 17.6
click at [96, 194] on div "Linked Orders" at bounding box center [118, 195] width 60 height 13
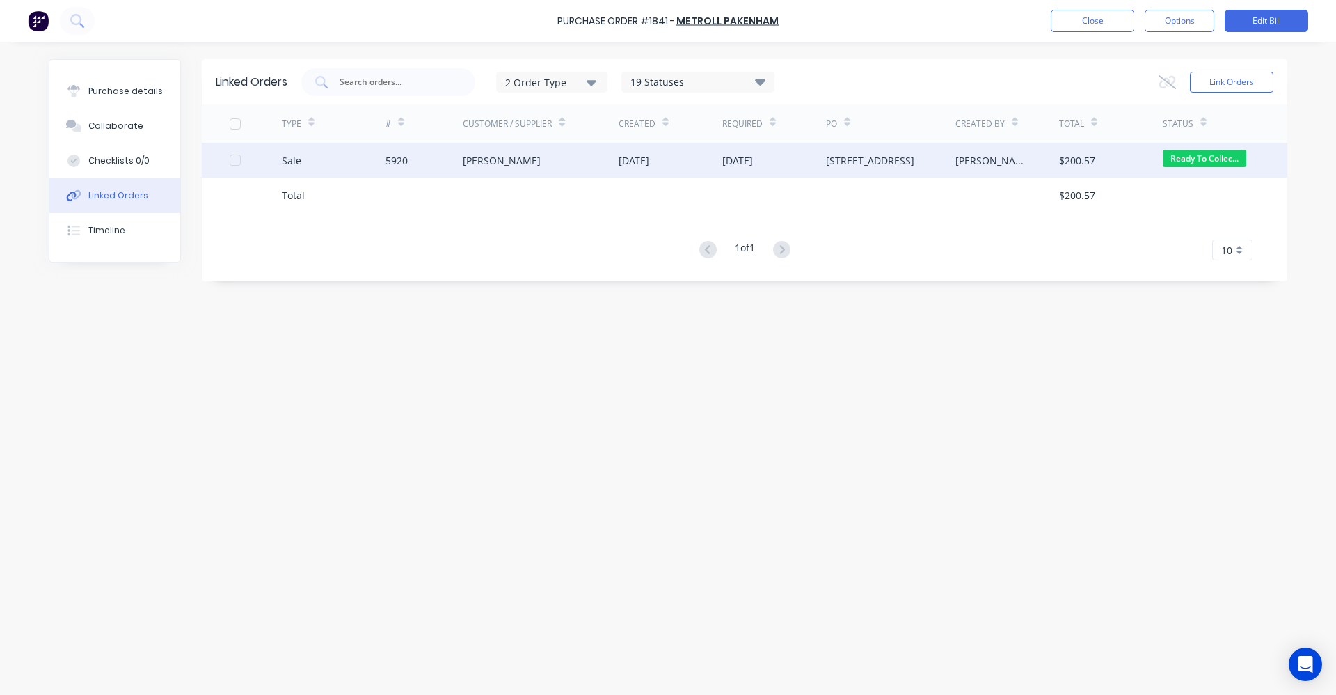
click at [531, 167] on div "[PERSON_NAME]" at bounding box center [502, 160] width 78 height 15
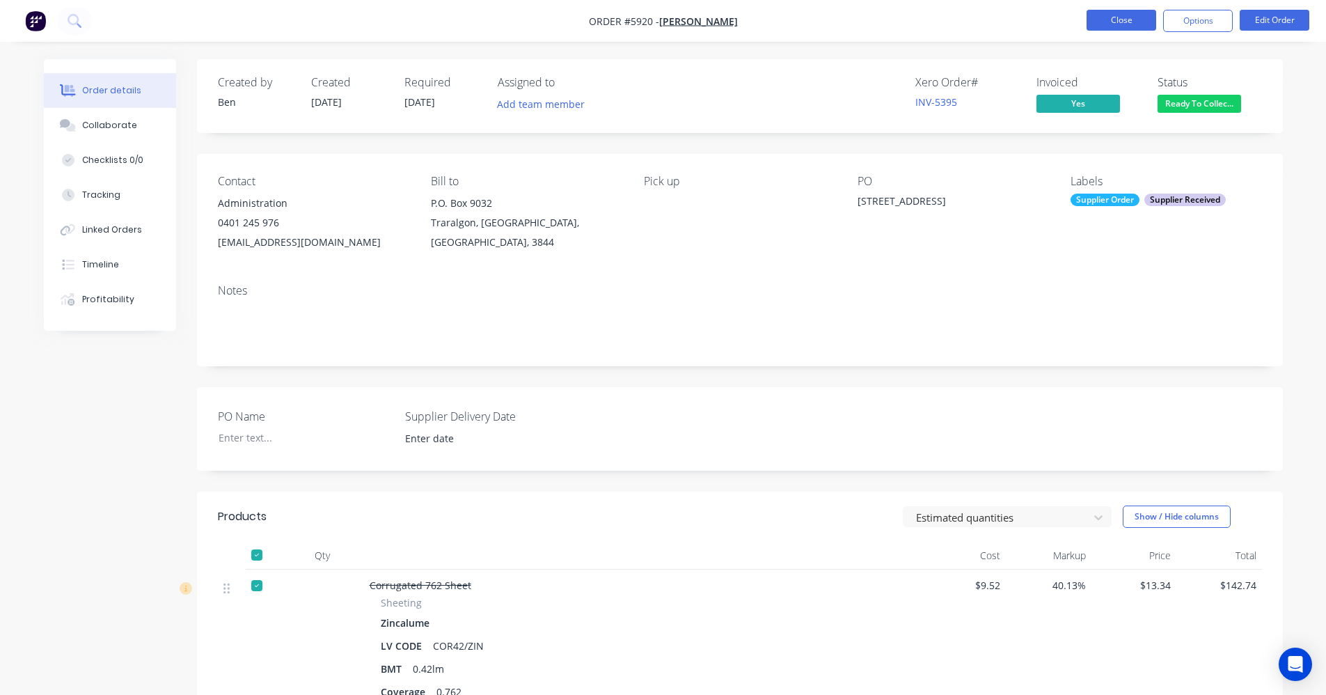
click at [1115, 23] on button "Close" at bounding box center [1122, 20] width 70 height 21
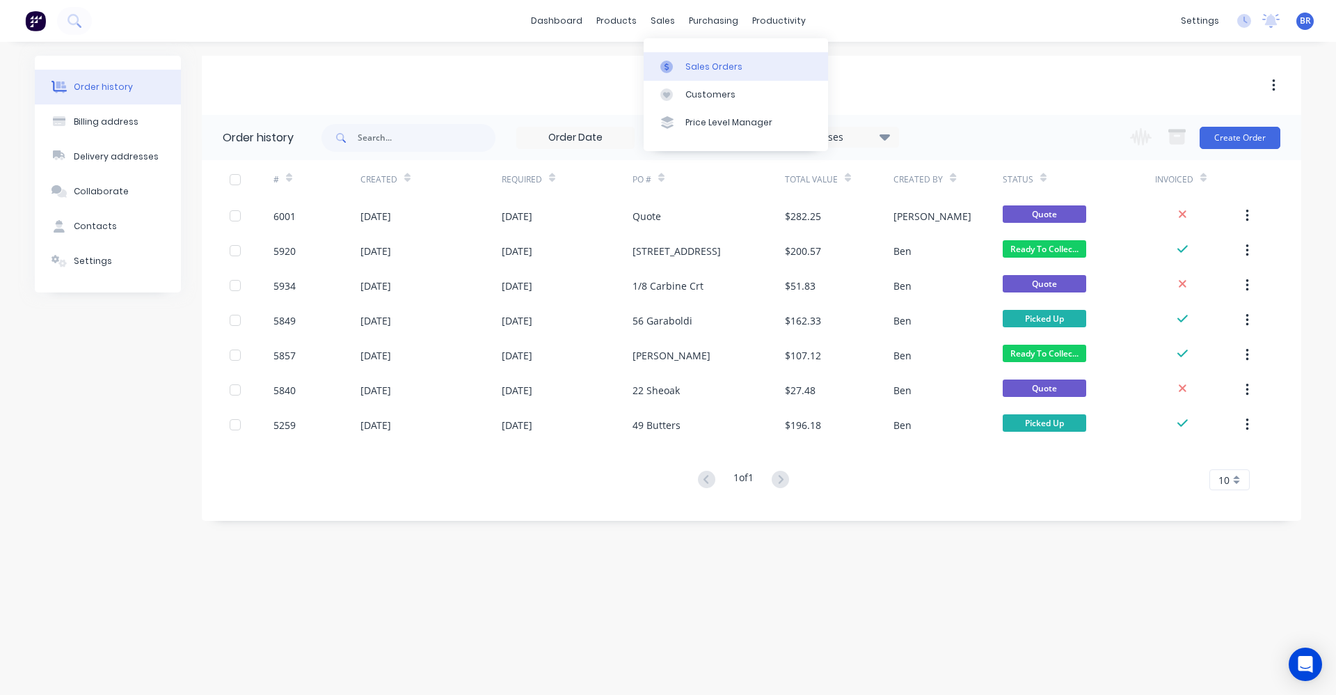
click at [701, 71] on div "Sales Orders" at bounding box center [714, 67] width 57 height 13
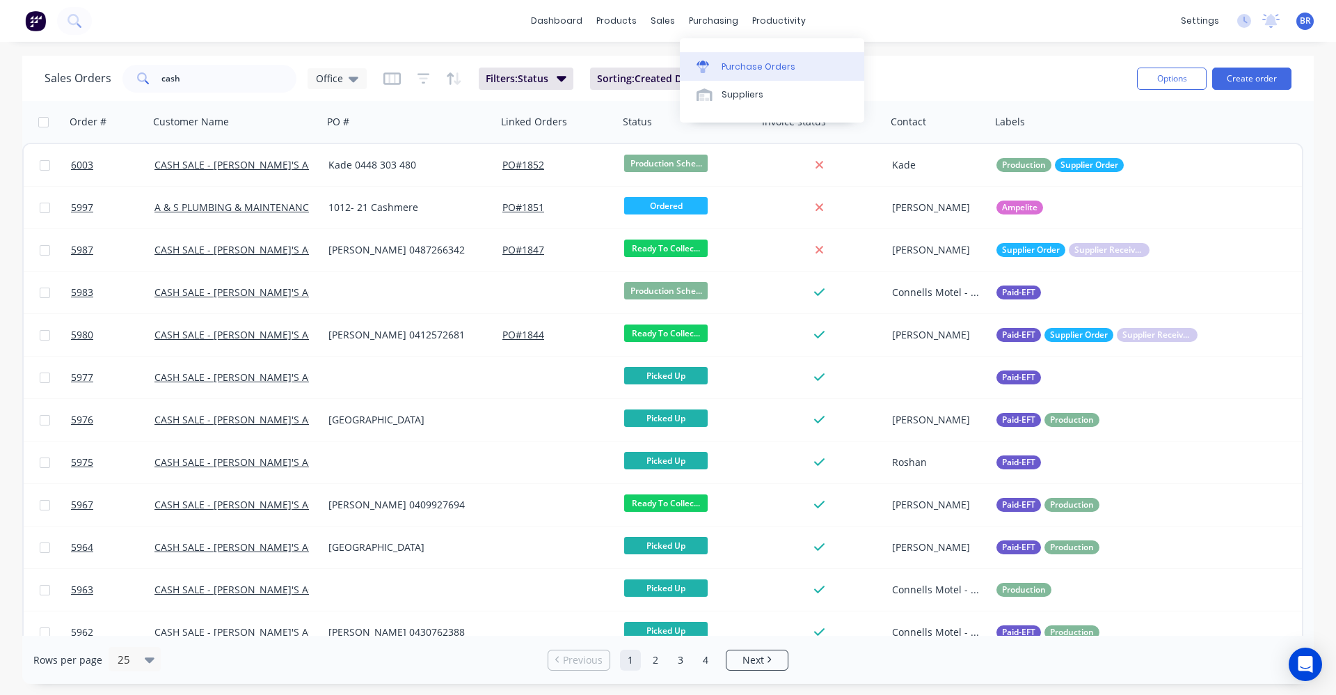
click at [735, 68] on div "Purchase Orders" at bounding box center [759, 67] width 74 height 13
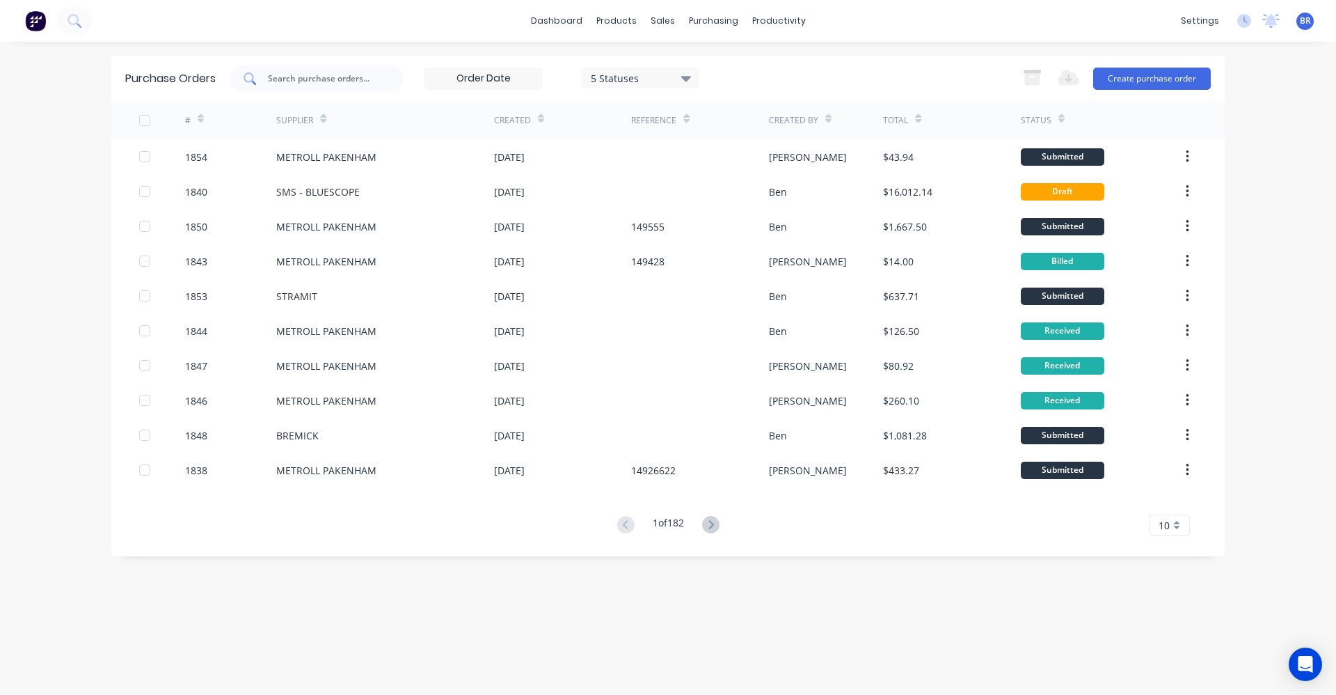
drag, startPoint x: 333, startPoint y: 81, endPoint x: 367, endPoint y: 89, distance: 35.1
click at [330, 79] on input "text" at bounding box center [325, 79] width 116 height 14
click at [644, 70] on div "Product Catalogue" at bounding box center [678, 67] width 86 height 13
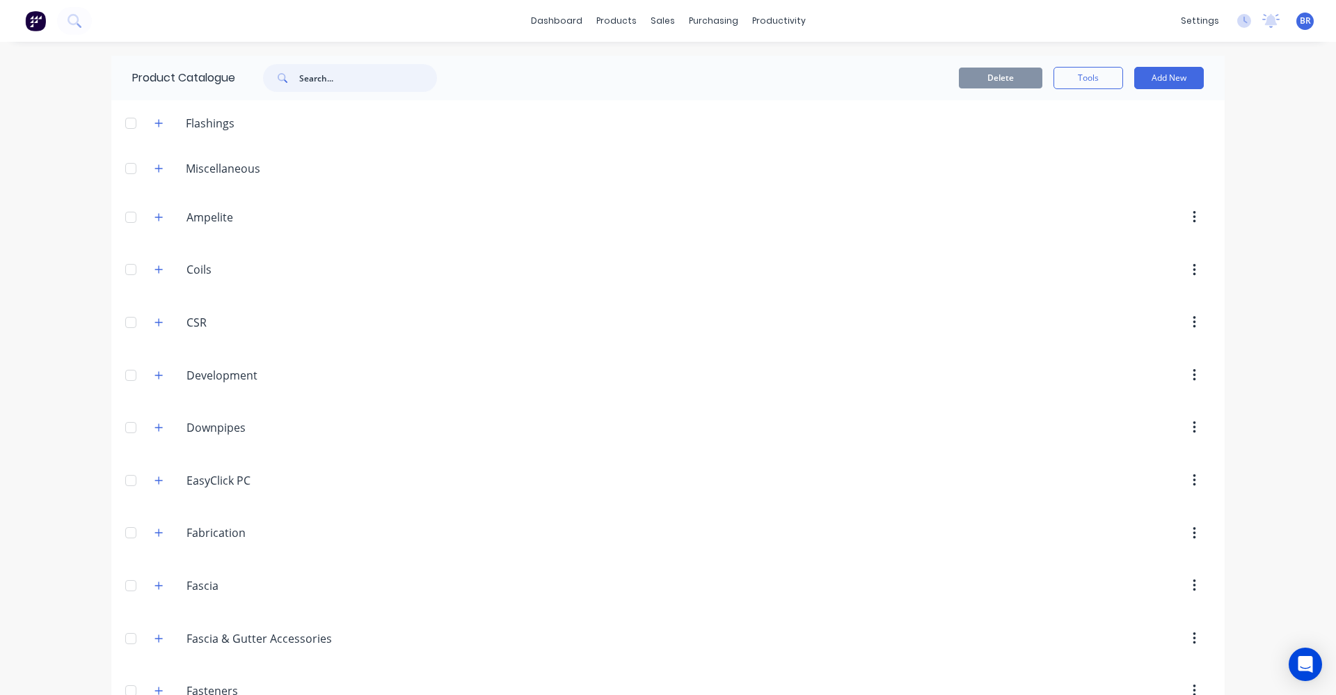
drag, startPoint x: 319, startPoint y: 74, endPoint x: 343, endPoint y: 93, distance: 30.3
click at [319, 74] on input "text" at bounding box center [368, 78] width 138 height 28
type input "b"
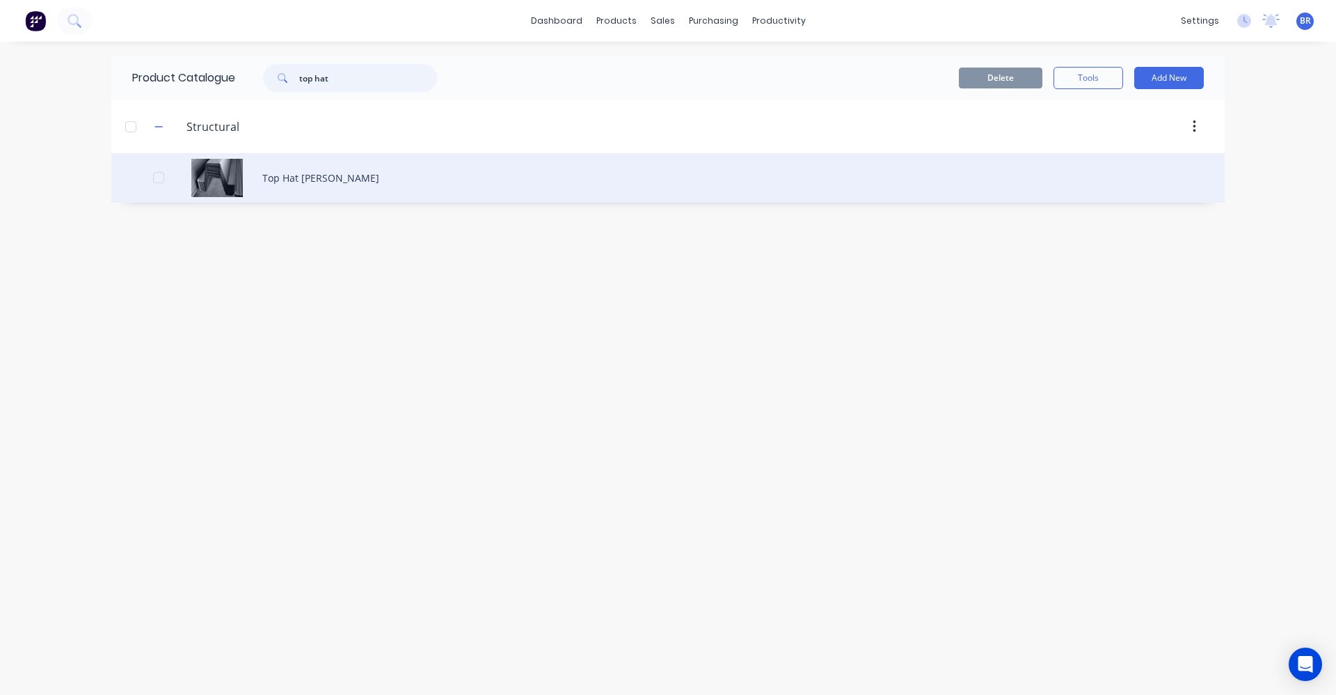
type input "top hat"
click at [283, 180] on div "Top Hat [PERSON_NAME]" at bounding box center [668, 177] width 1114 height 49
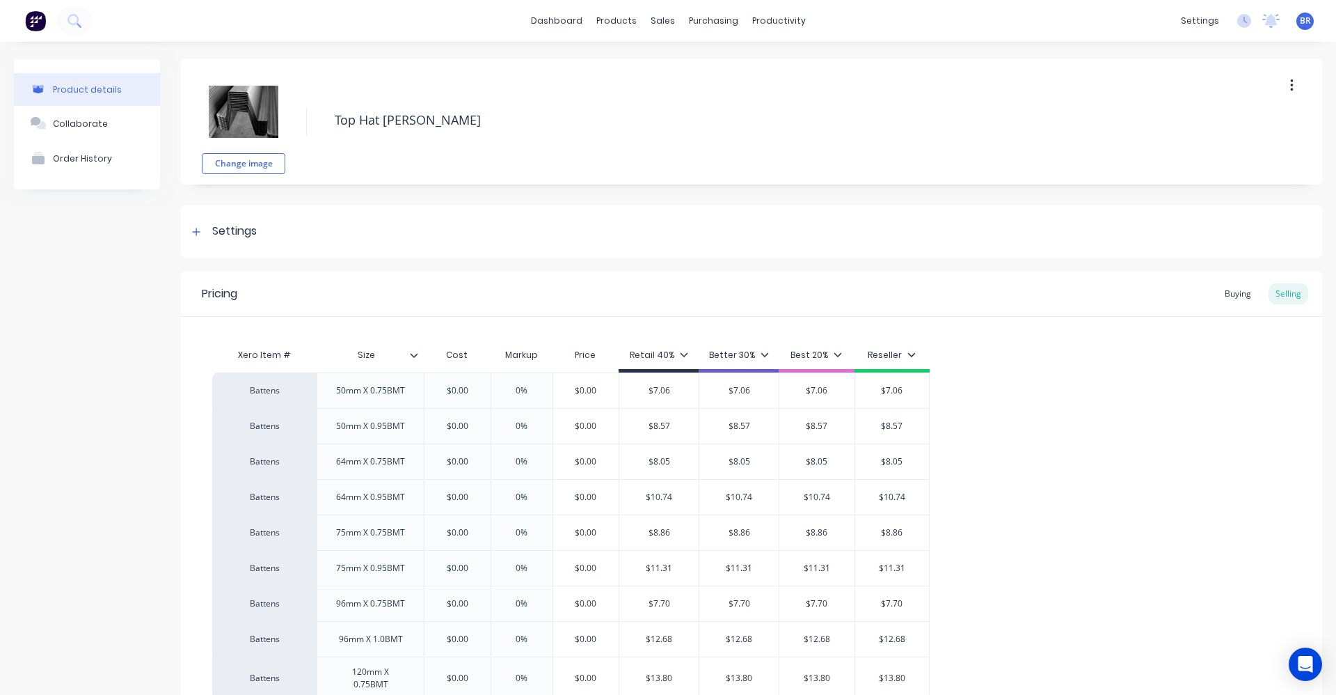
type textarea "x"
click at [693, 68] on div "Sales Orders" at bounding box center [709, 67] width 57 height 13
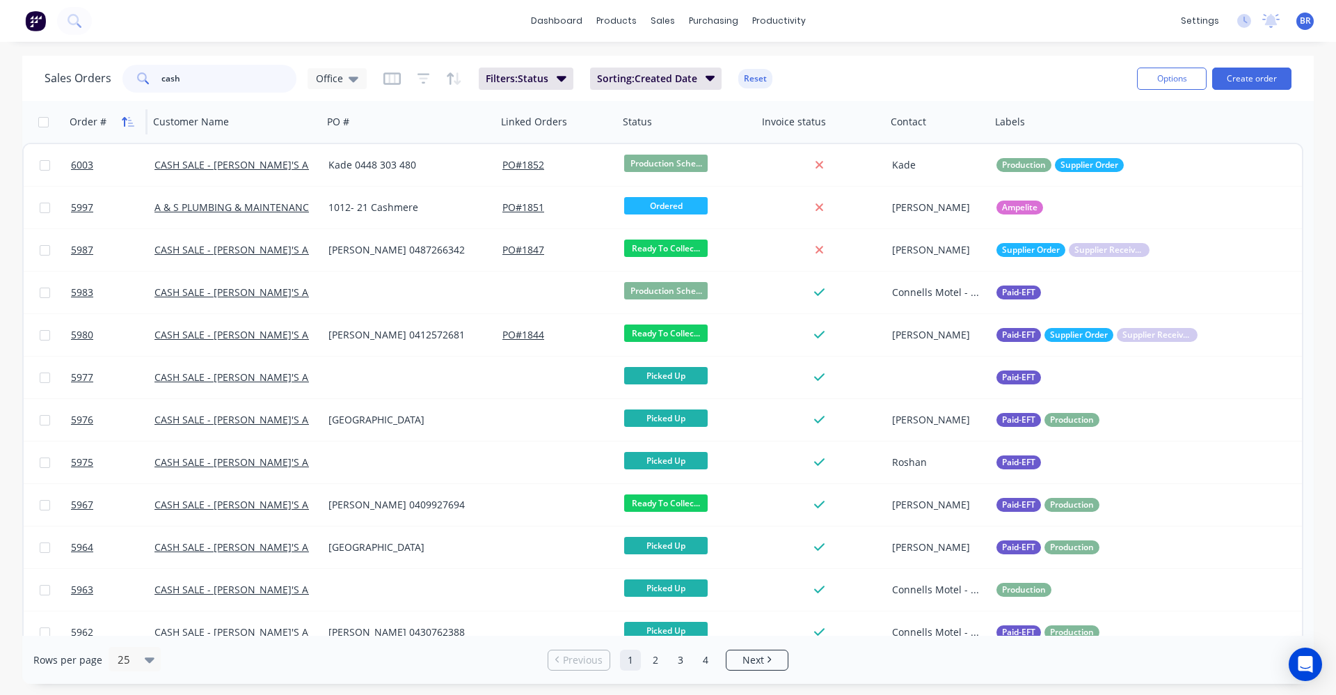
drag, startPoint x: 210, startPoint y: 84, endPoint x: 119, endPoint y: 128, distance: 100.9
click at [84, 79] on div "Sales Orders cash Office" at bounding box center [206, 79] width 322 height 28
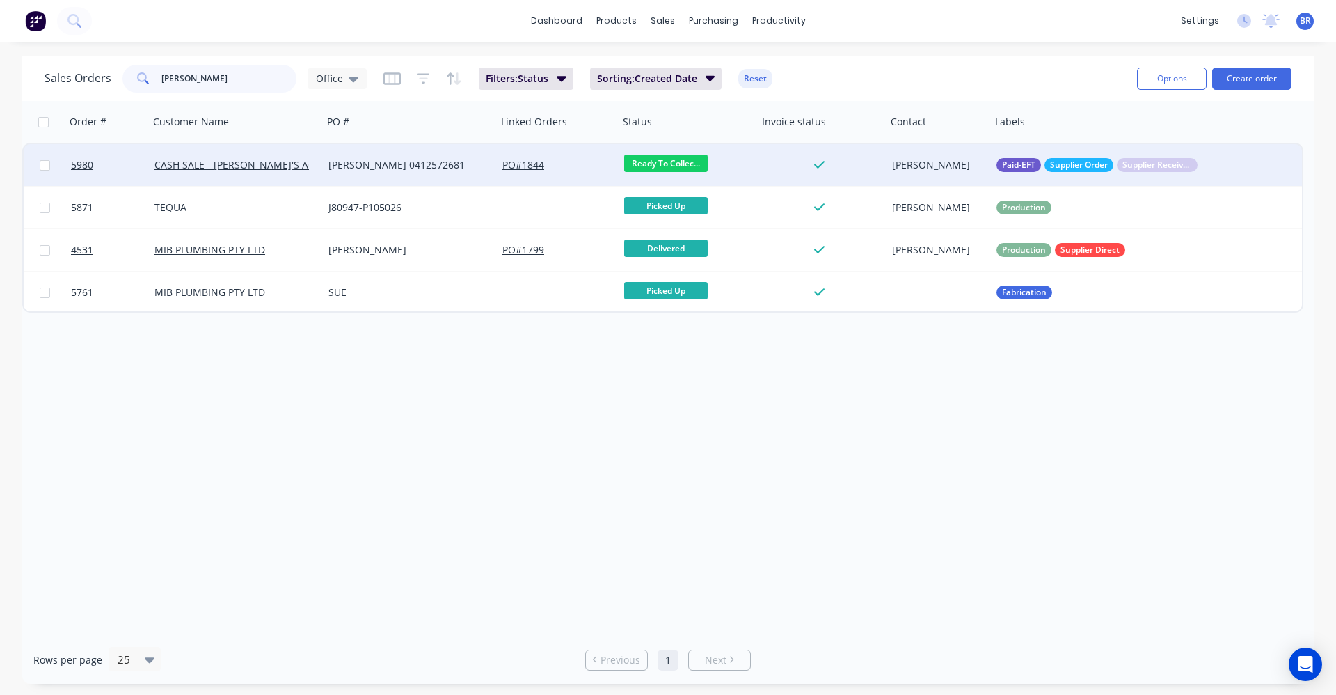
type input "chris"
click at [370, 172] on div "Chris 0412572681" at bounding box center [410, 165] width 174 height 42
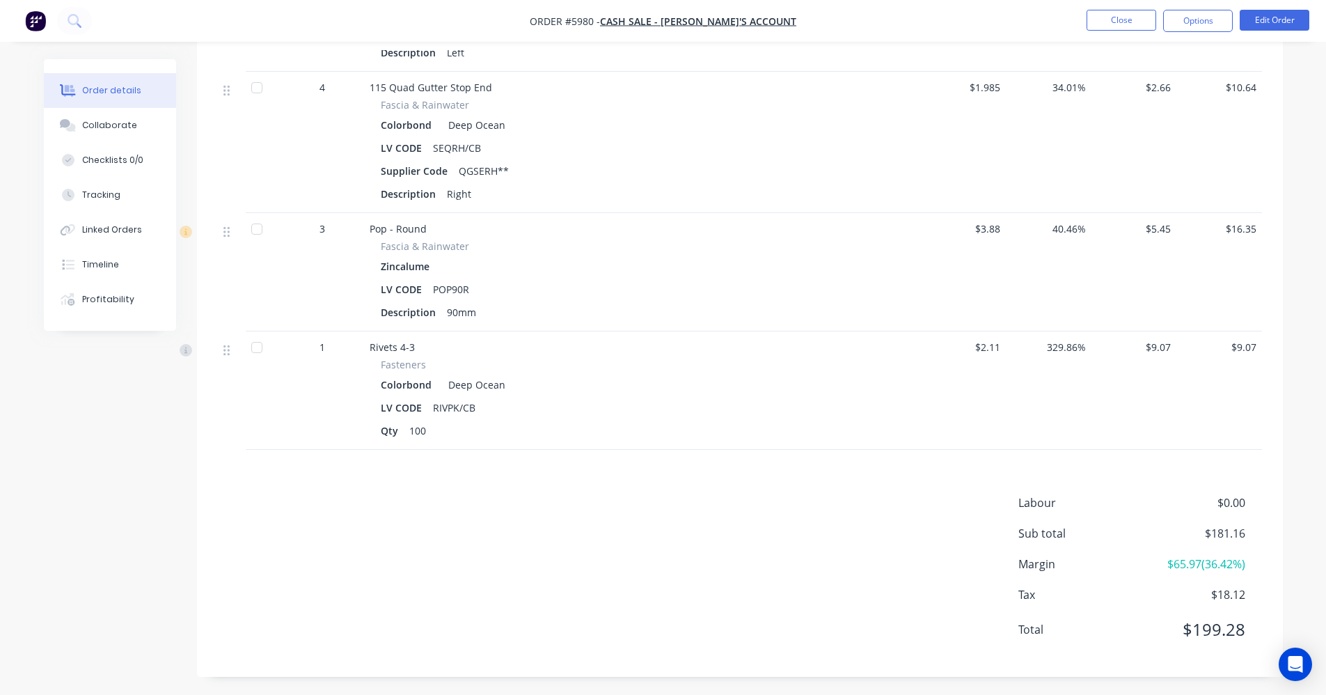
scroll to position [948, 0]
drag, startPoint x: 1195, startPoint y: 25, endPoint x: 1185, endPoint y: 35, distance: 13.8
click at [1195, 24] on button "Options" at bounding box center [1198, 21] width 70 height 22
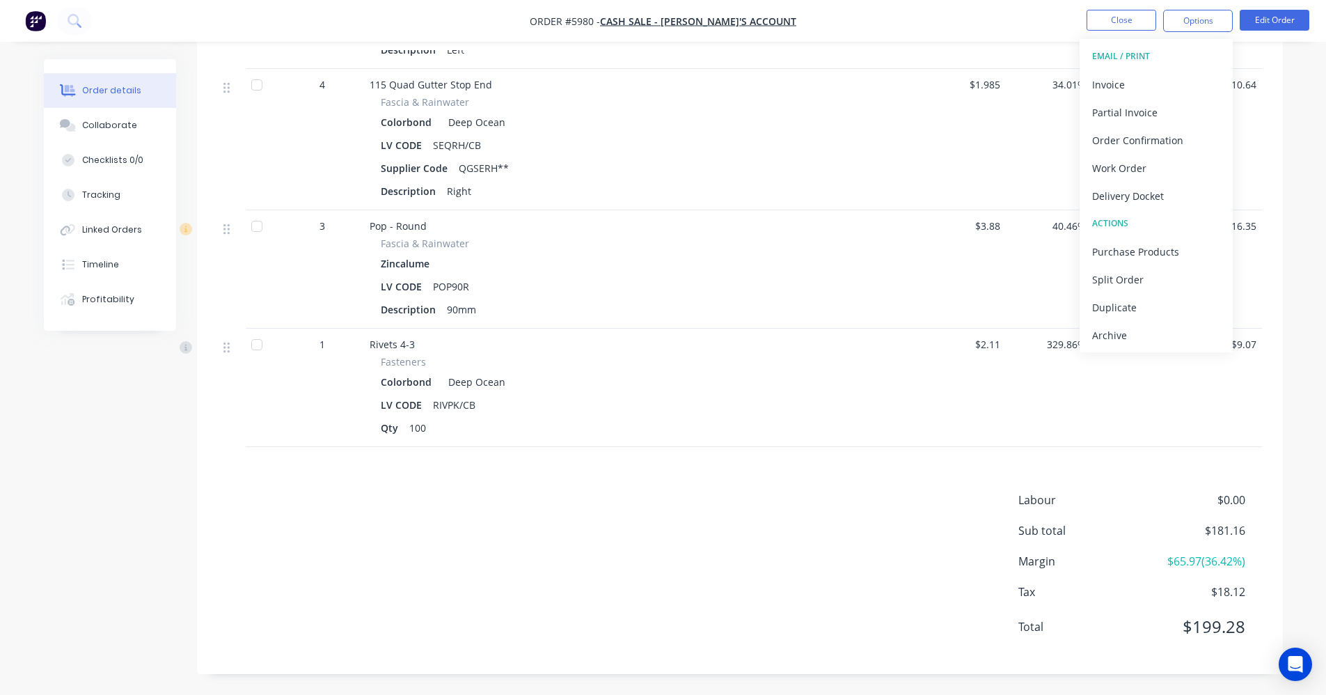
click at [1136, 194] on div "Delivery Docket" at bounding box center [1156, 196] width 128 height 20
click at [1133, 142] on div "Without pricing" at bounding box center [1156, 140] width 128 height 20
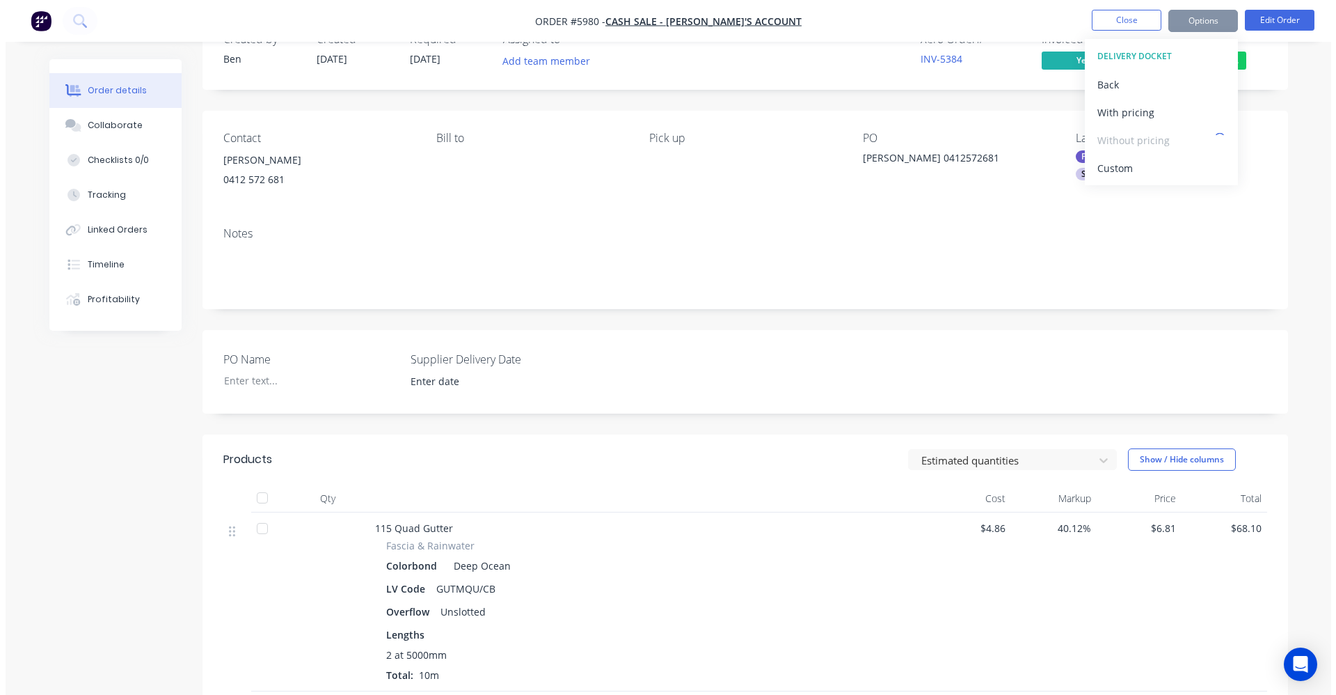
scroll to position [0, 0]
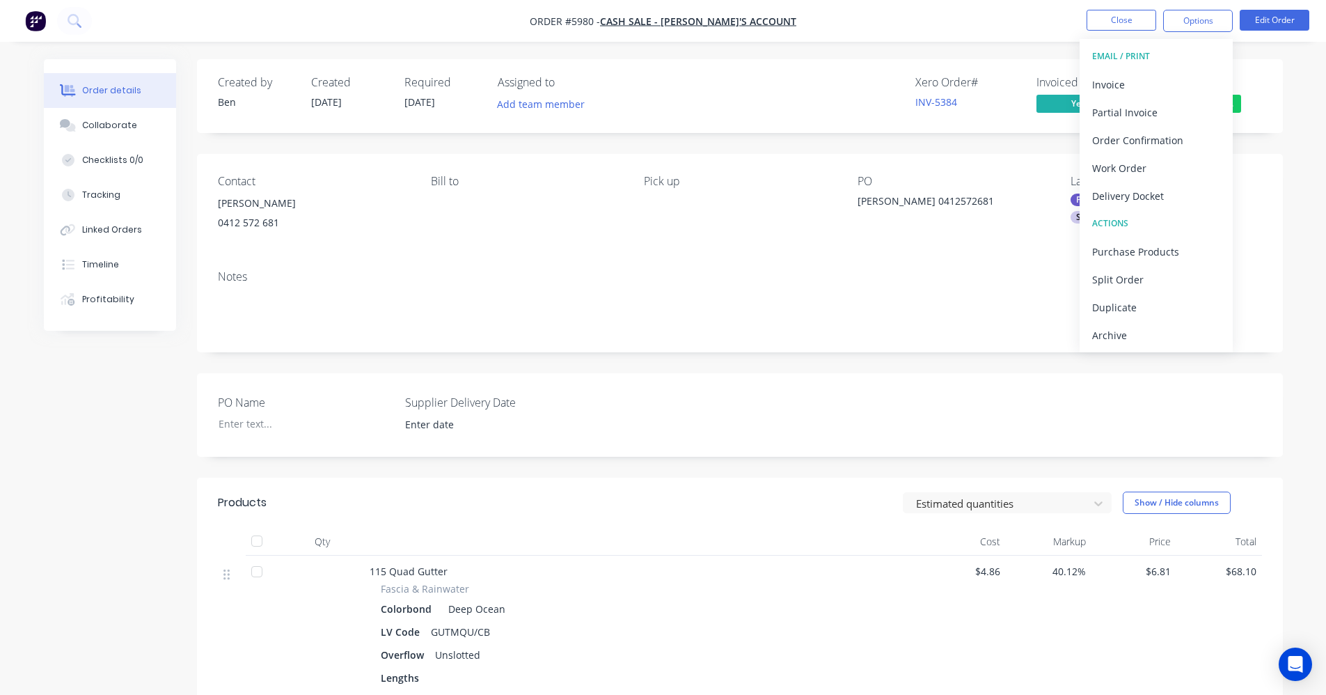
click at [742, 85] on div "Xero Order # INV-5384 Invoiced Yes Status Ready To Collec..." at bounding box center [949, 96] width 625 height 40
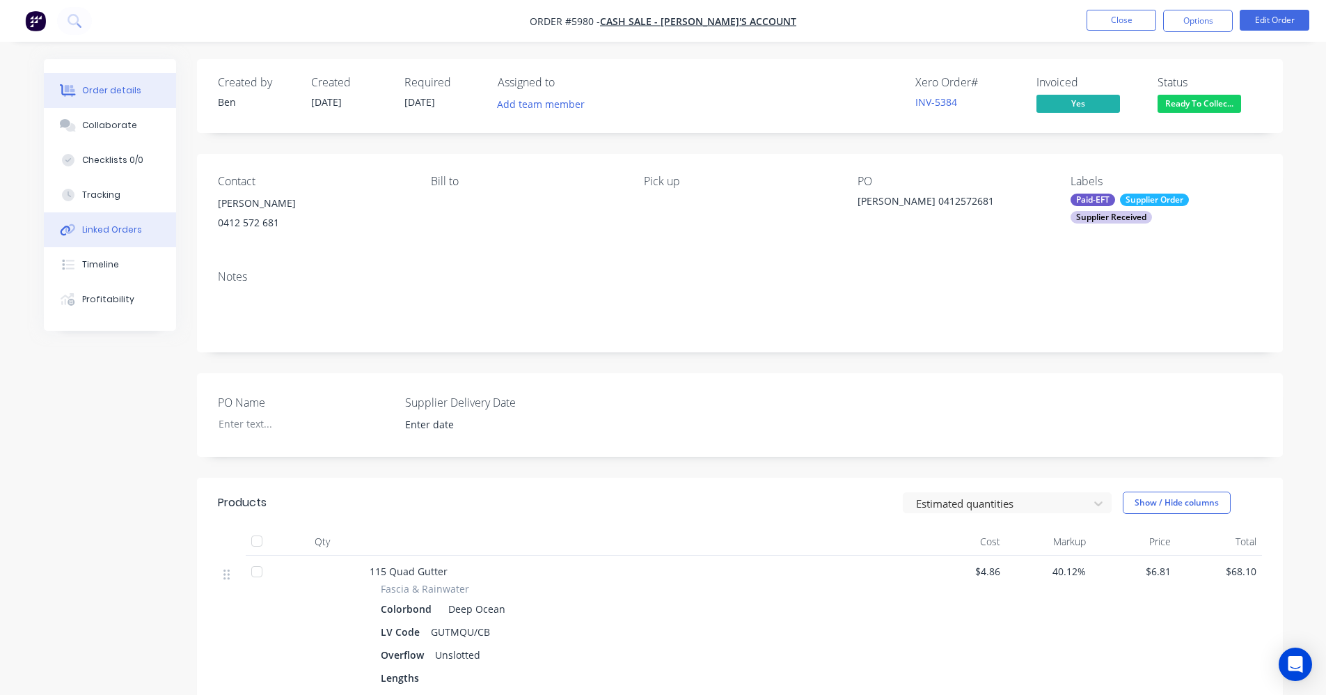
click at [99, 227] on div "Linked Orders" at bounding box center [112, 229] width 60 height 13
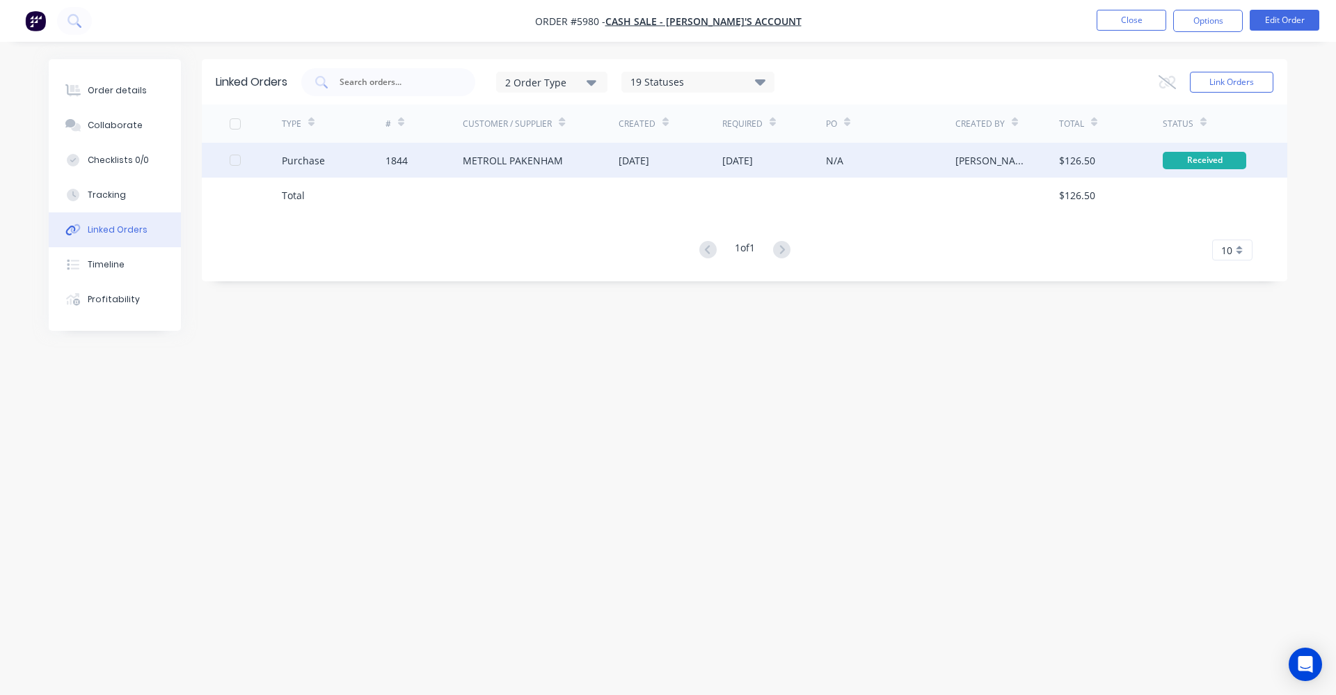
click at [714, 164] on div "30 Sep 2025" at bounding box center [671, 160] width 104 height 35
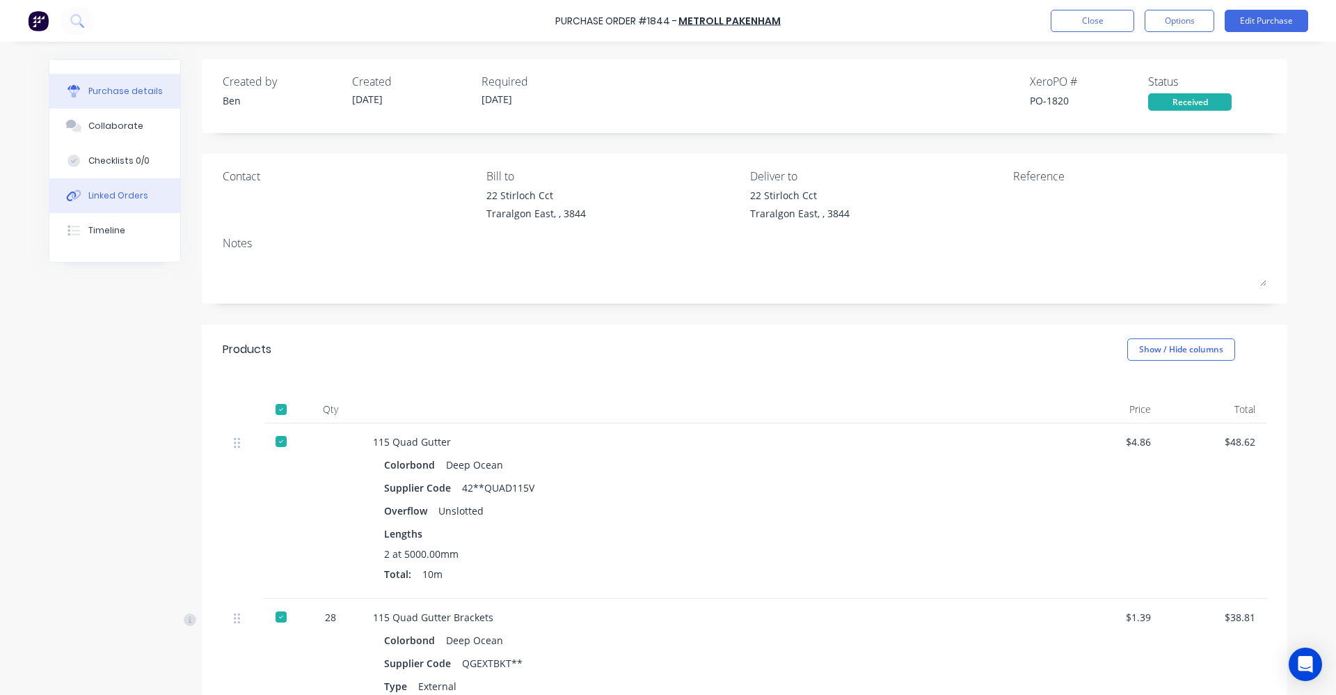
click at [99, 198] on div "Linked Orders" at bounding box center [118, 195] width 60 height 13
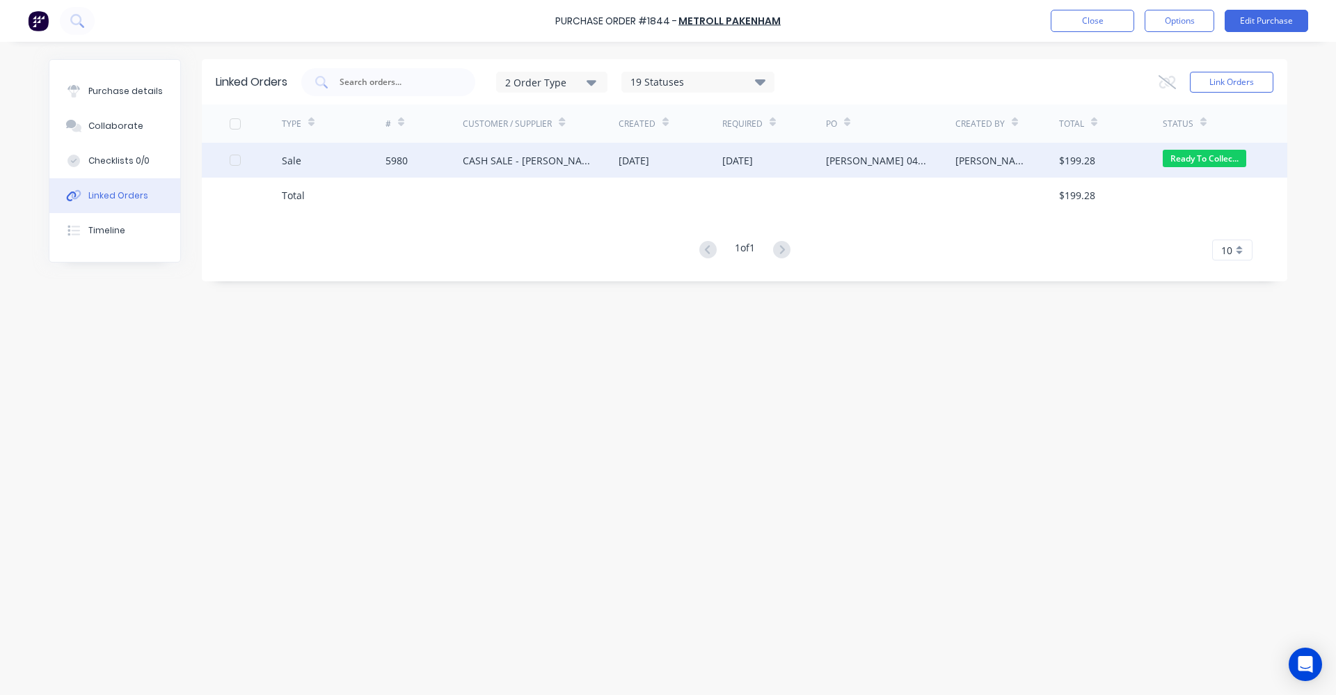
click at [484, 167] on div "CASH SALE - BEN'S ACCOUNT" at bounding box center [527, 160] width 128 height 15
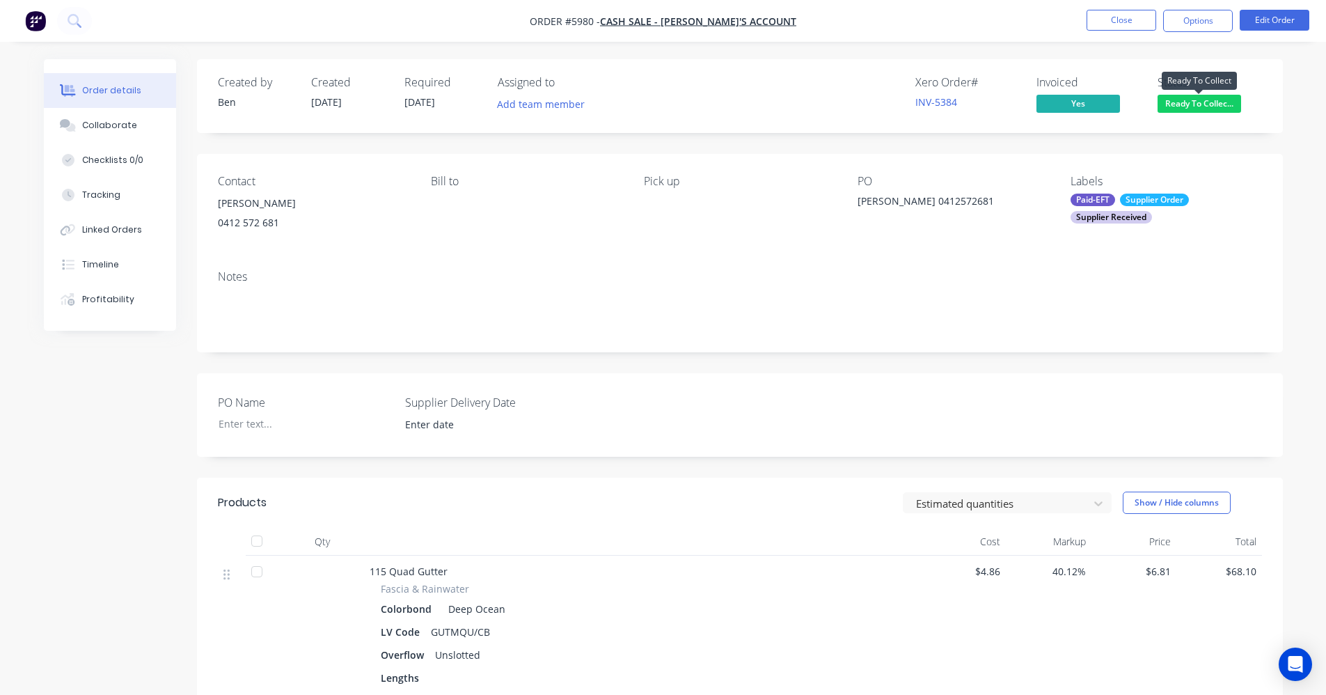
click at [1195, 106] on span "Ready To Collec..." at bounding box center [1200, 103] width 84 height 17
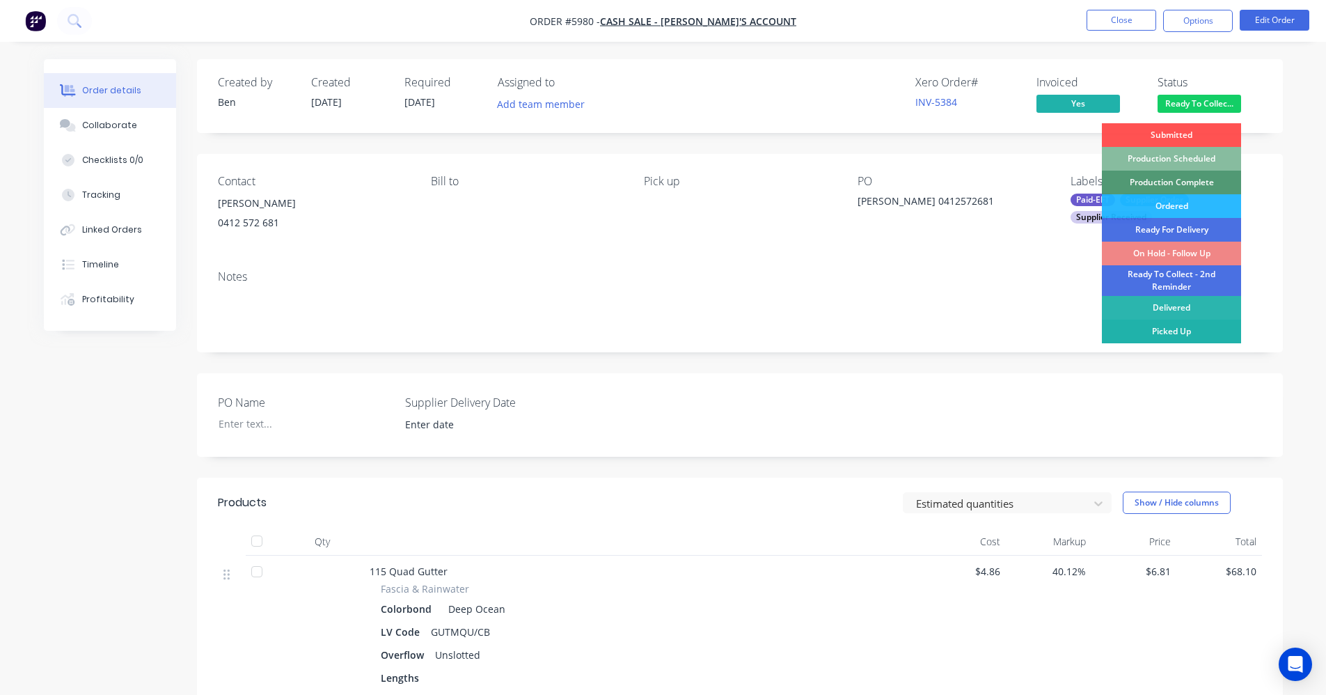
click at [1170, 331] on div "Picked Up" at bounding box center [1171, 331] width 139 height 24
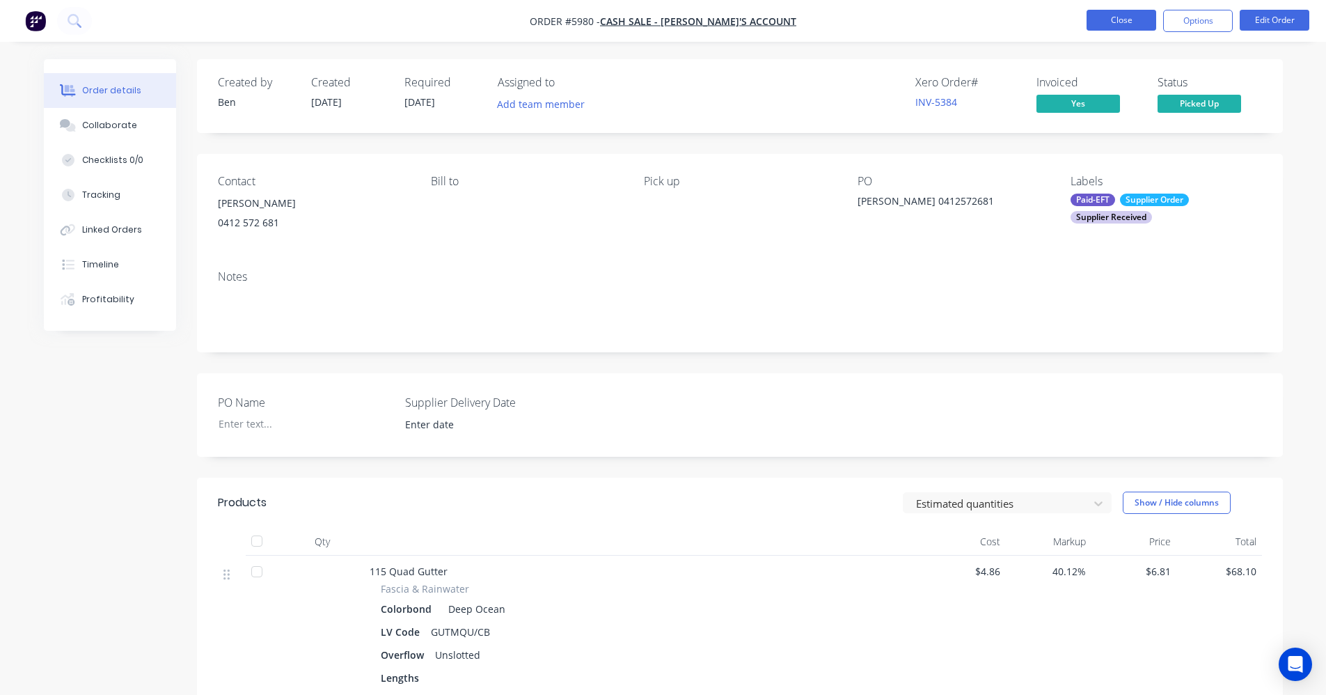
click at [1119, 21] on button "Close" at bounding box center [1122, 20] width 70 height 21
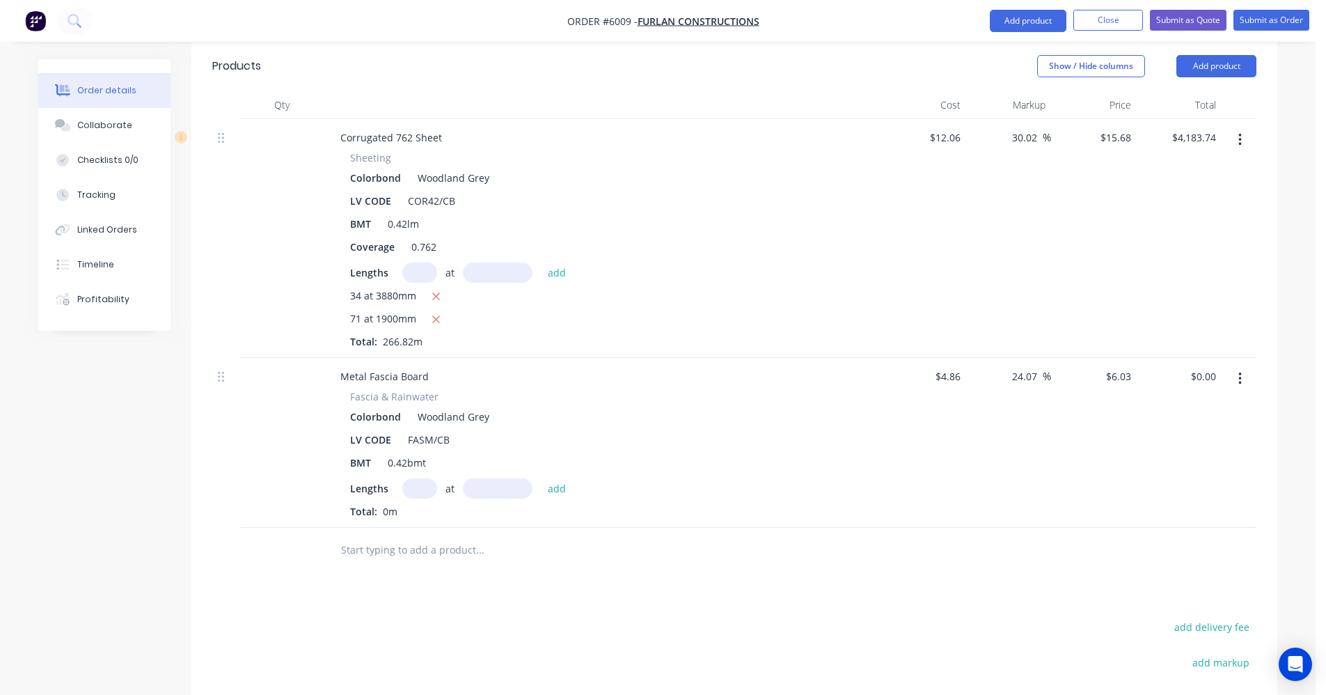
scroll to position [567, 0]
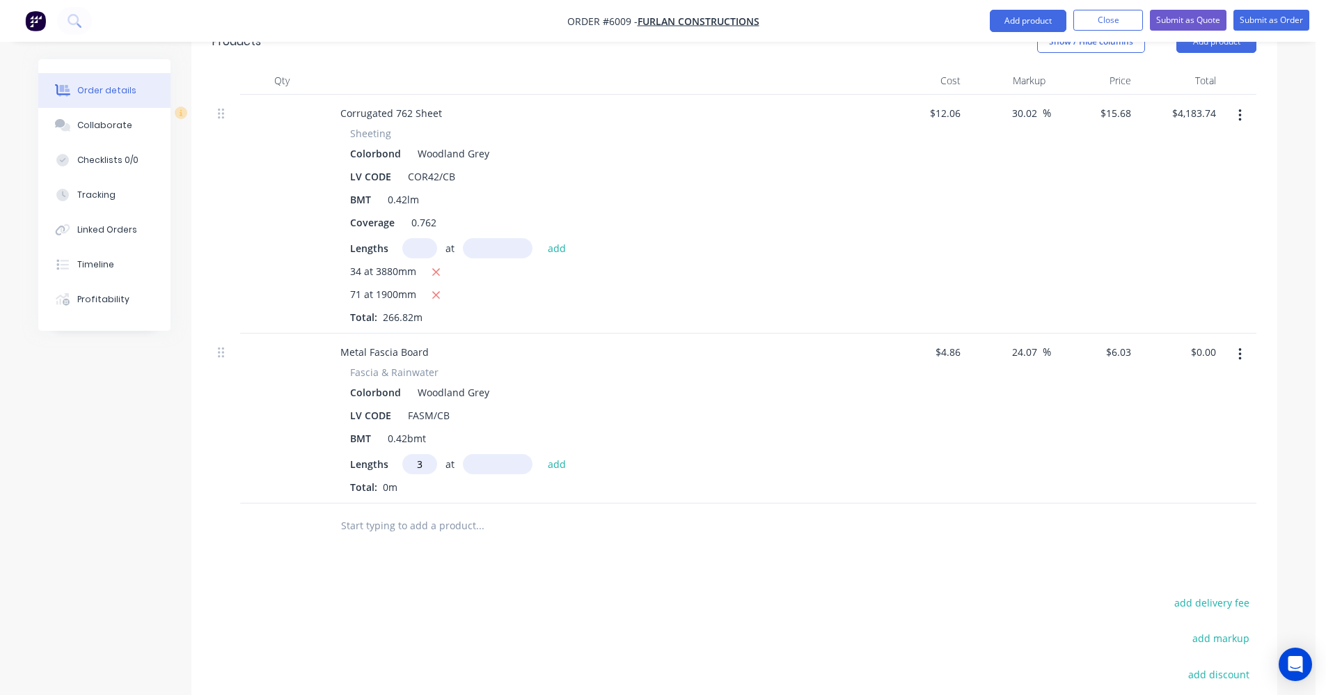
type input "3"
type input "7500"
click at [541, 454] on button "add" at bounding box center [557, 463] width 33 height 19
type input "$135.68"
type input "2"
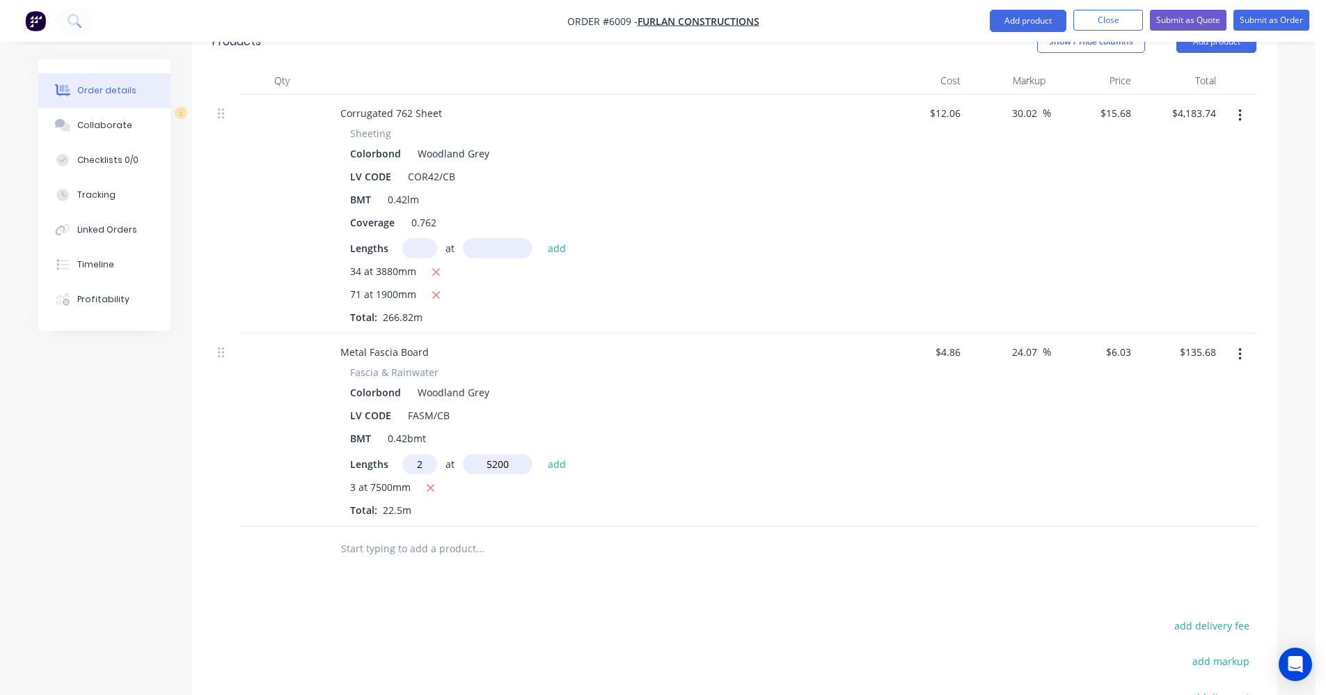
type input "5200"
click at [541, 454] on button "add" at bounding box center [557, 463] width 33 height 19
type input "$198.39"
type input "4"
type input "3500"
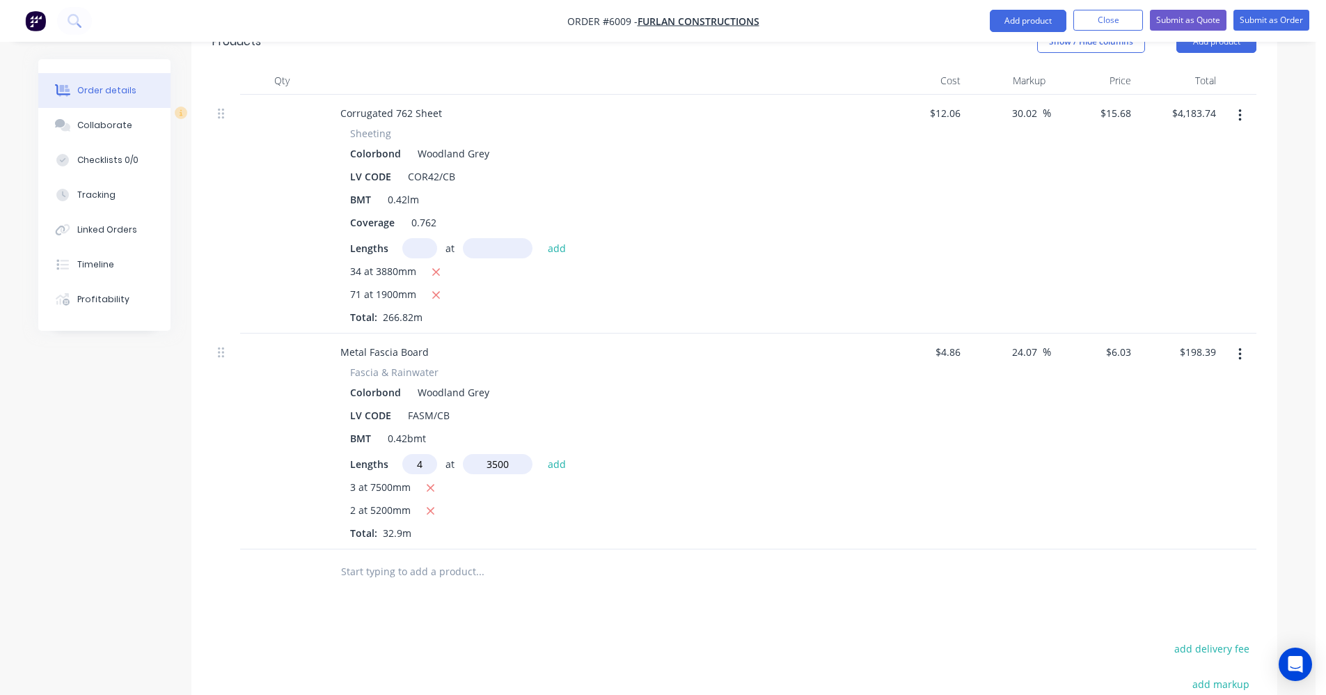
click at [541, 454] on button "add" at bounding box center [557, 463] width 33 height 19
type input "$282.81"
type input "2"
type input "4600"
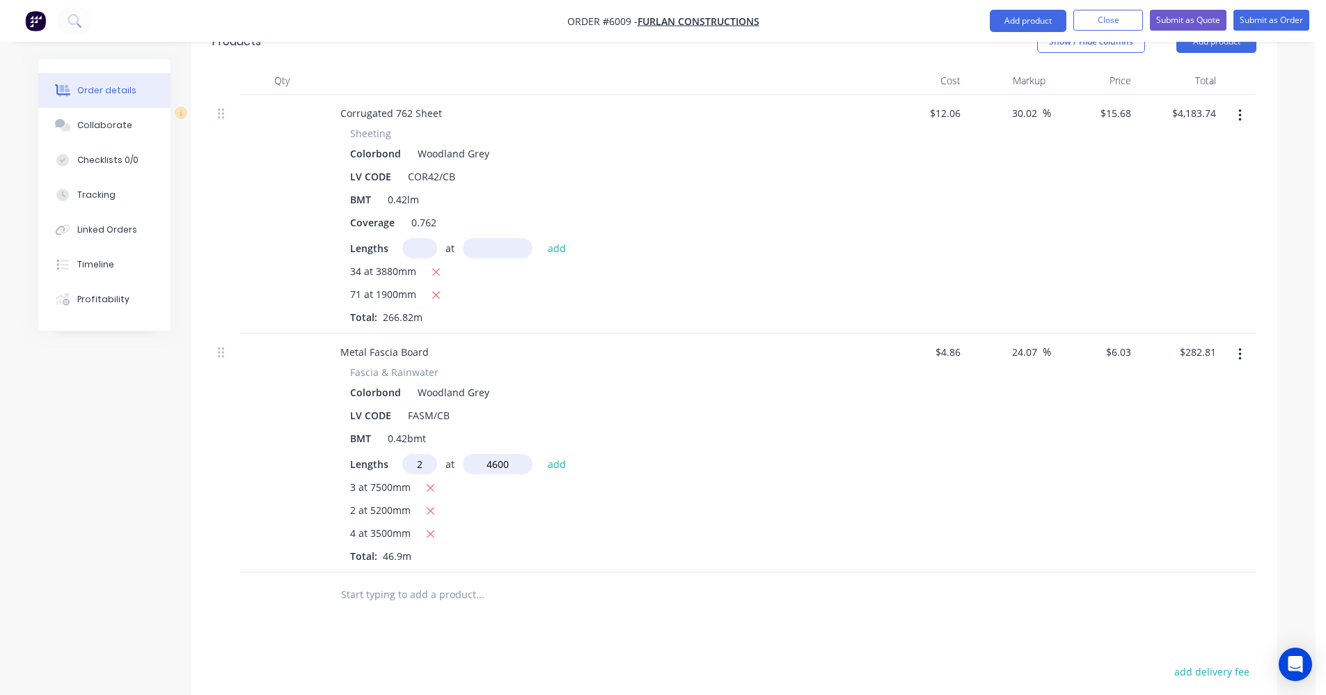
click at [541, 454] on button "add" at bounding box center [557, 463] width 33 height 19
type input "$338.28"
type input "3"
type input "6000"
click at [541, 454] on button "add" at bounding box center [557, 463] width 33 height 19
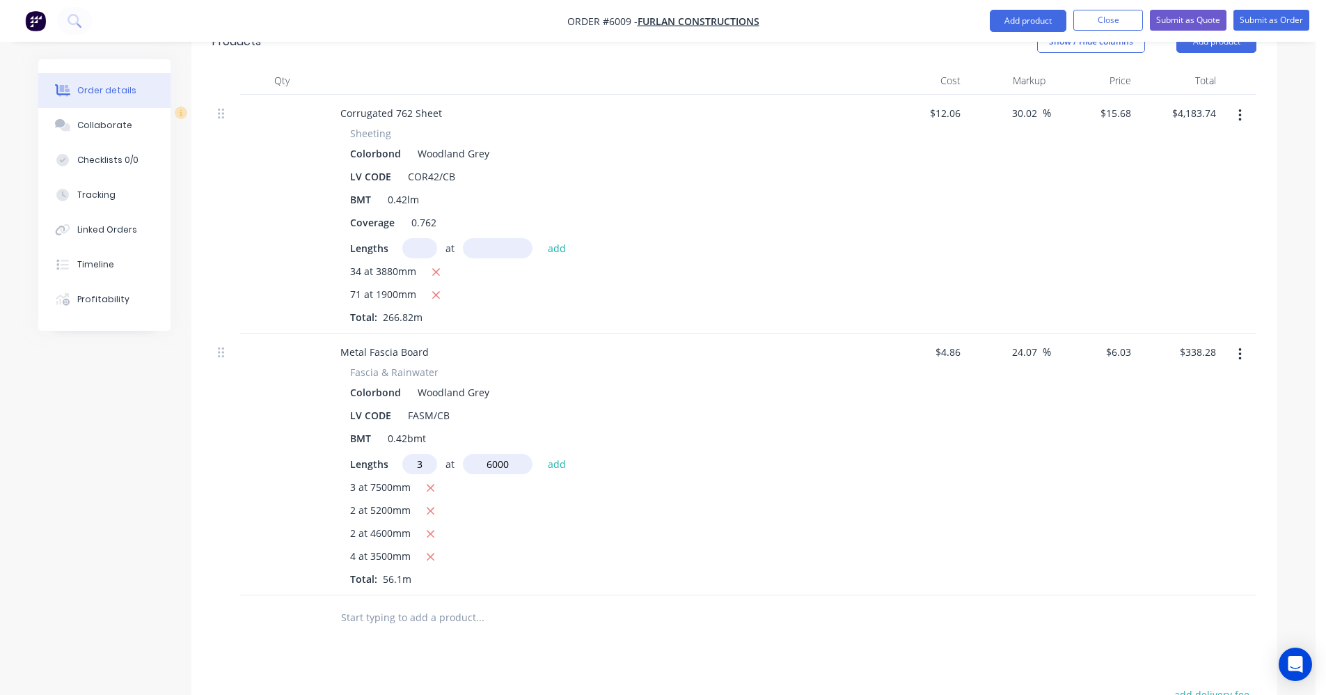
type input "$446.82"
type input "4"
type input "6500"
click at [541, 454] on button "add" at bounding box center [557, 463] width 33 height 19
type input "$603.60"
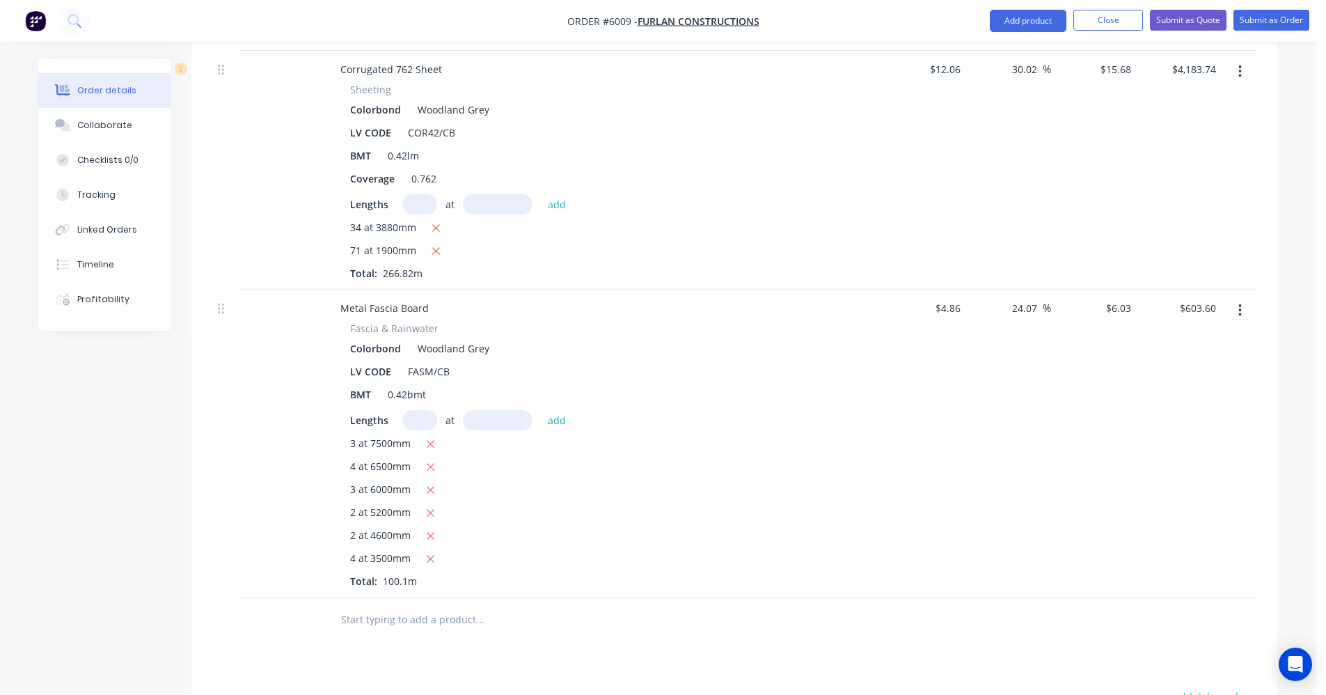
scroll to position [775, 0]
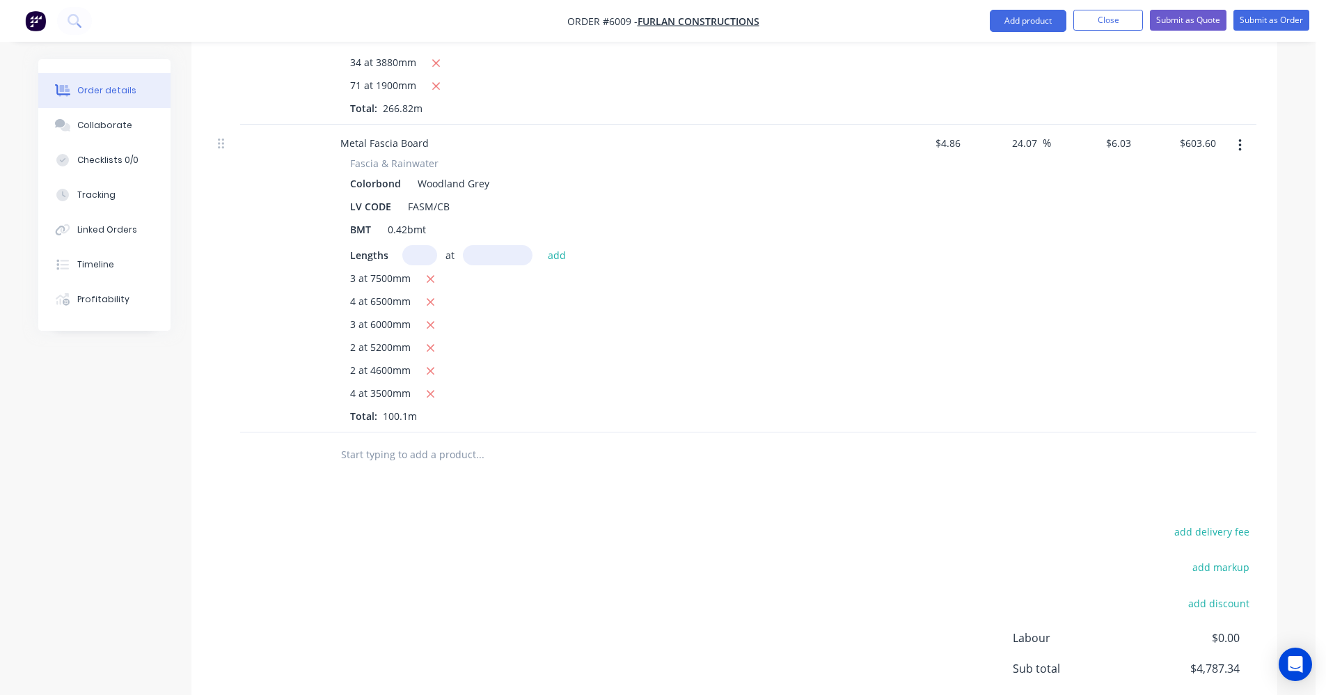
click at [397, 441] on input "text" at bounding box center [479, 455] width 278 height 28
type input "115 quad"
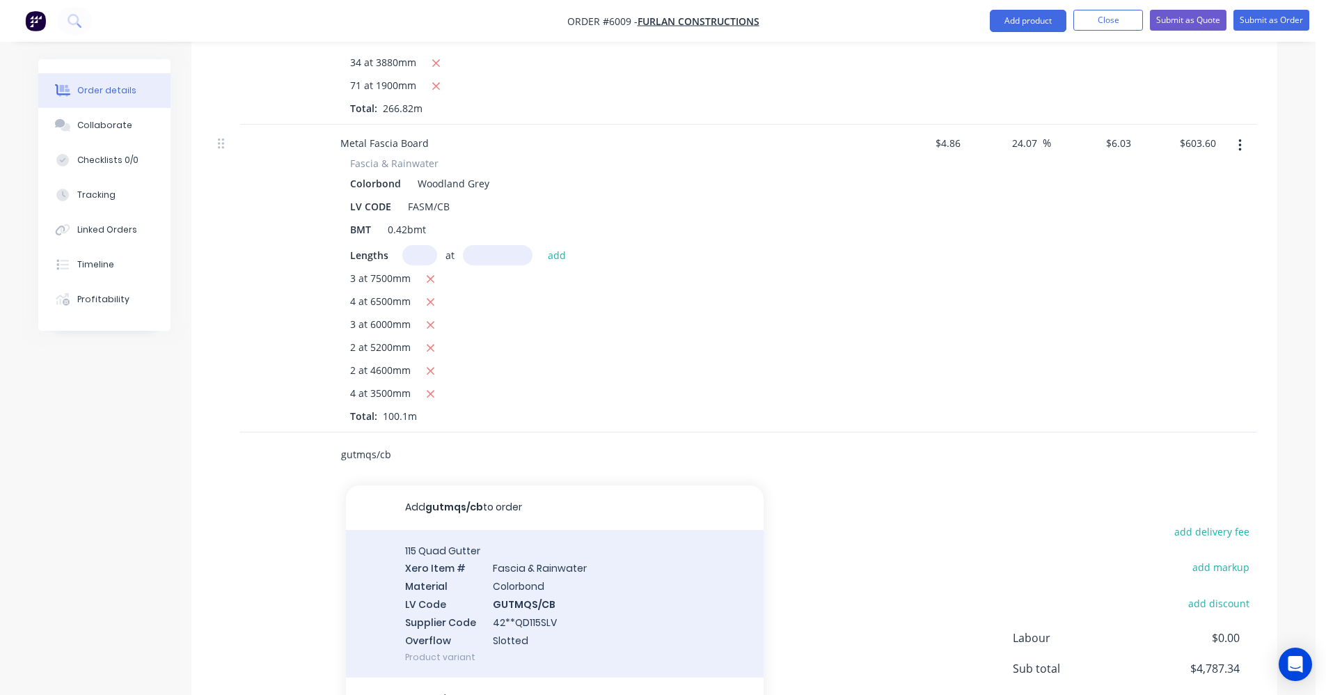
type input "gutmqs/cb"
click at [578, 559] on div "115 Quad Gutter Xero Item # Fascia & Rainwater Material Colorbond LV Code GUTMQ…" at bounding box center [555, 604] width 418 height 148
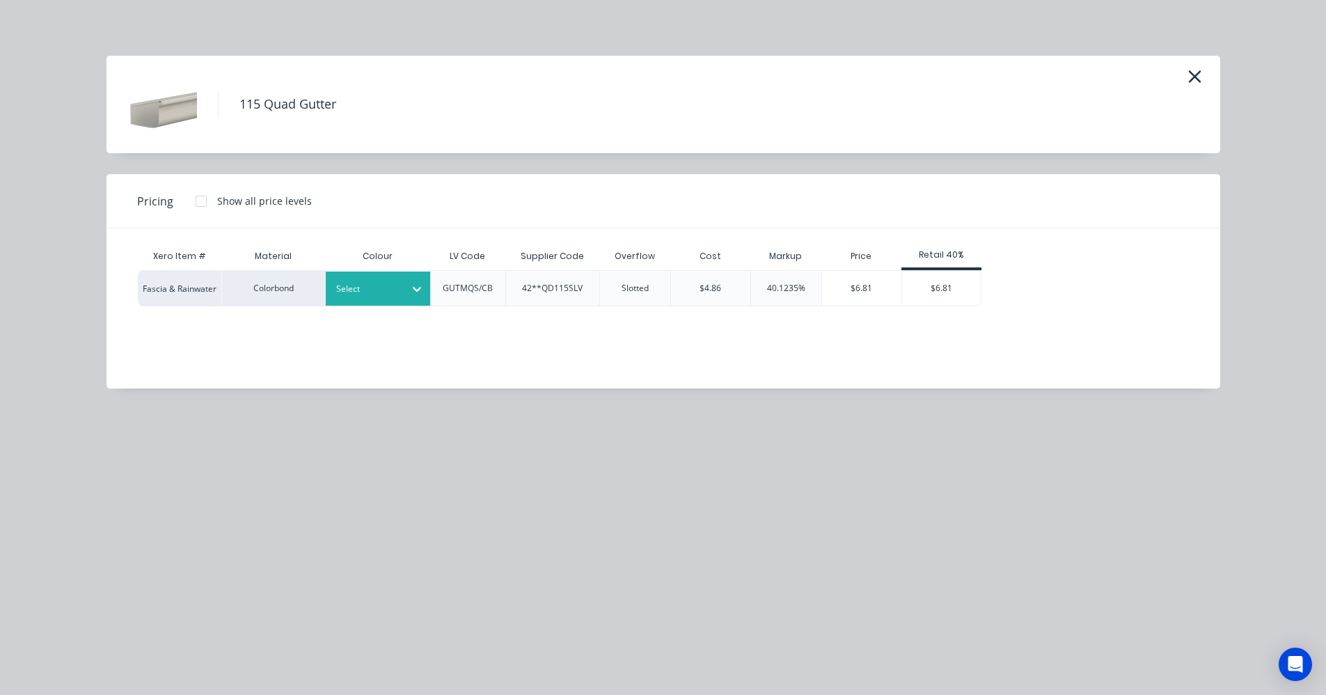
click at [378, 301] on div "Select" at bounding box center [378, 288] width 104 height 34
click at [174, 131] on div "Woodland Grey" at bounding box center [87, 118] width 174 height 26
click at [937, 290] on div "$6.81" at bounding box center [941, 288] width 79 height 35
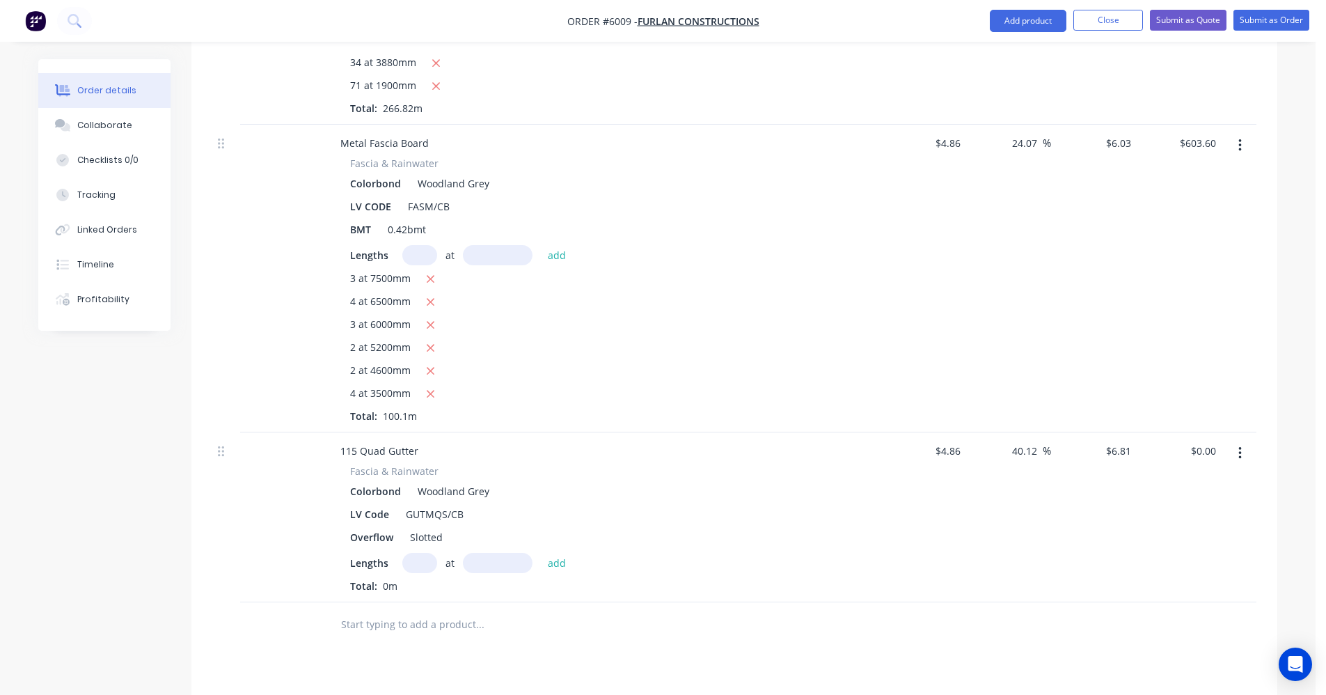
click at [426, 553] on input "text" at bounding box center [419, 563] width 35 height 20
type input "3"
type input "7500"
click at [541, 553] on button "add" at bounding box center [557, 562] width 33 height 19
type input "$153.23"
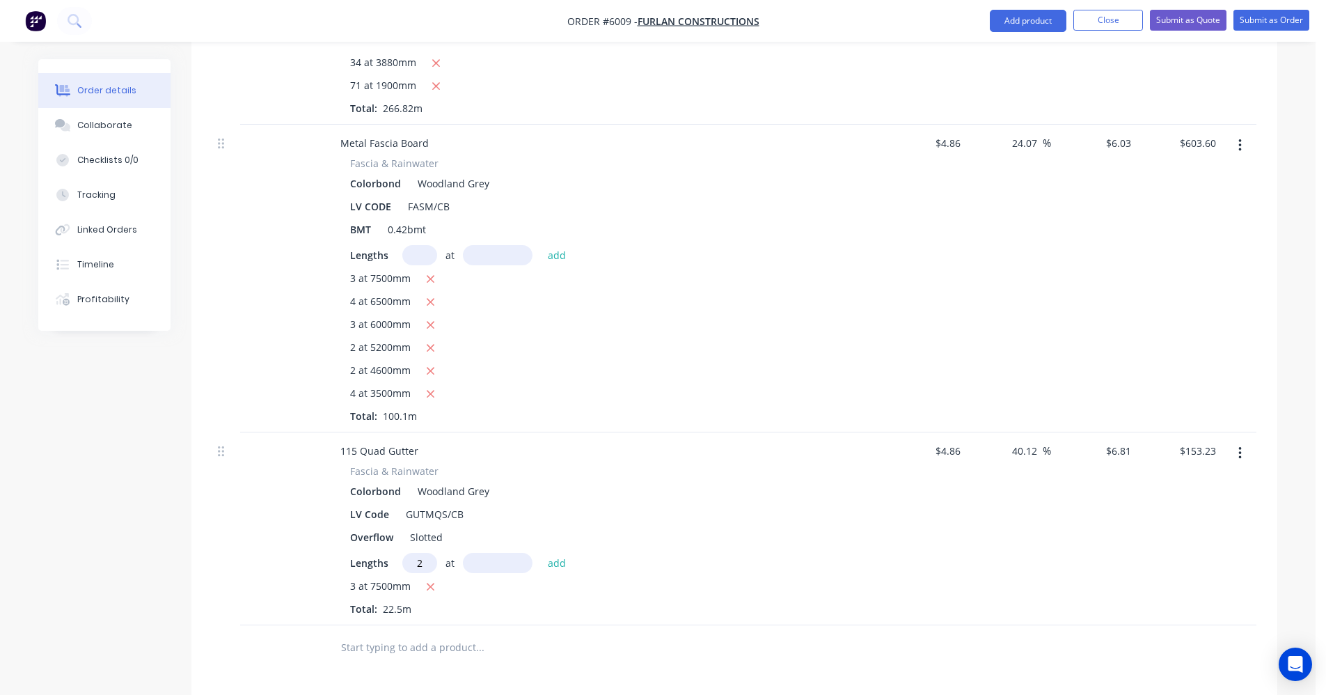
type input "2"
type input "5200"
click at [541, 553] on button "add" at bounding box center [557, 562] width 33 height 19
type input "$224.05"
type input "2"
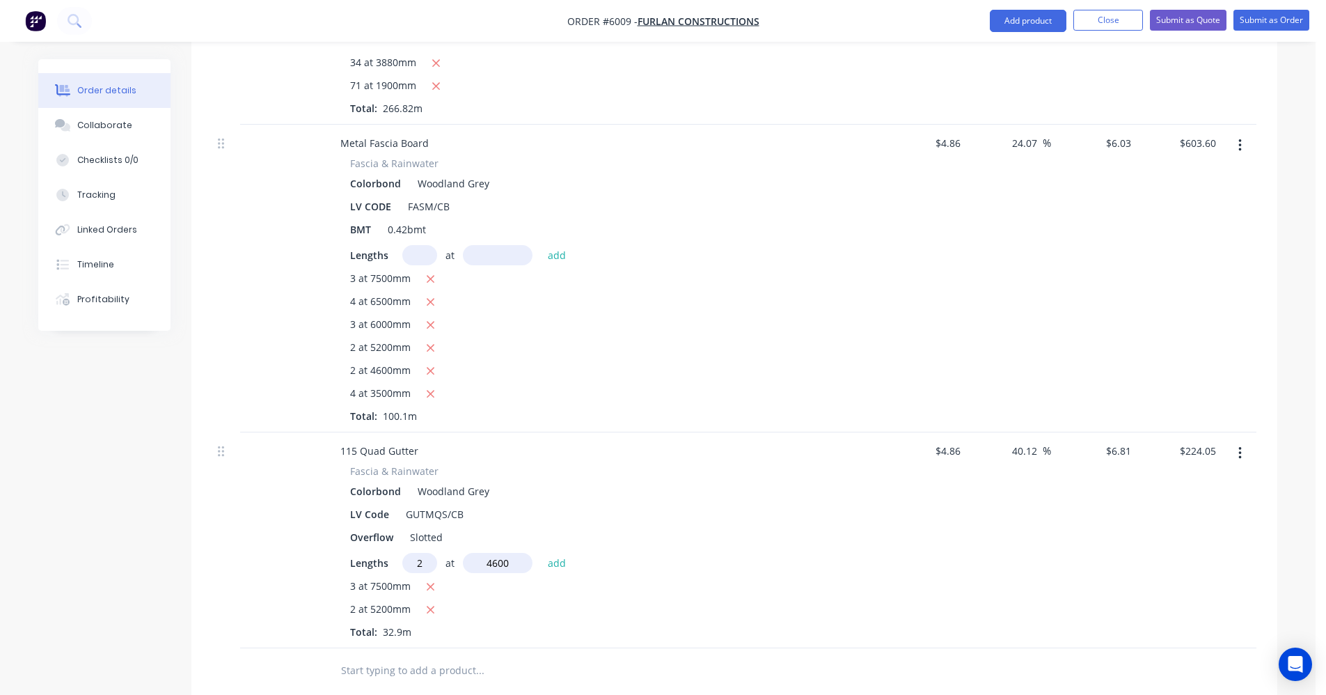
type input "4600"
click at [541, 553] on button "add" at bounding box center [557, 562] width 33 height 19
type input "$286.70"
type input "3"
type input "6000"
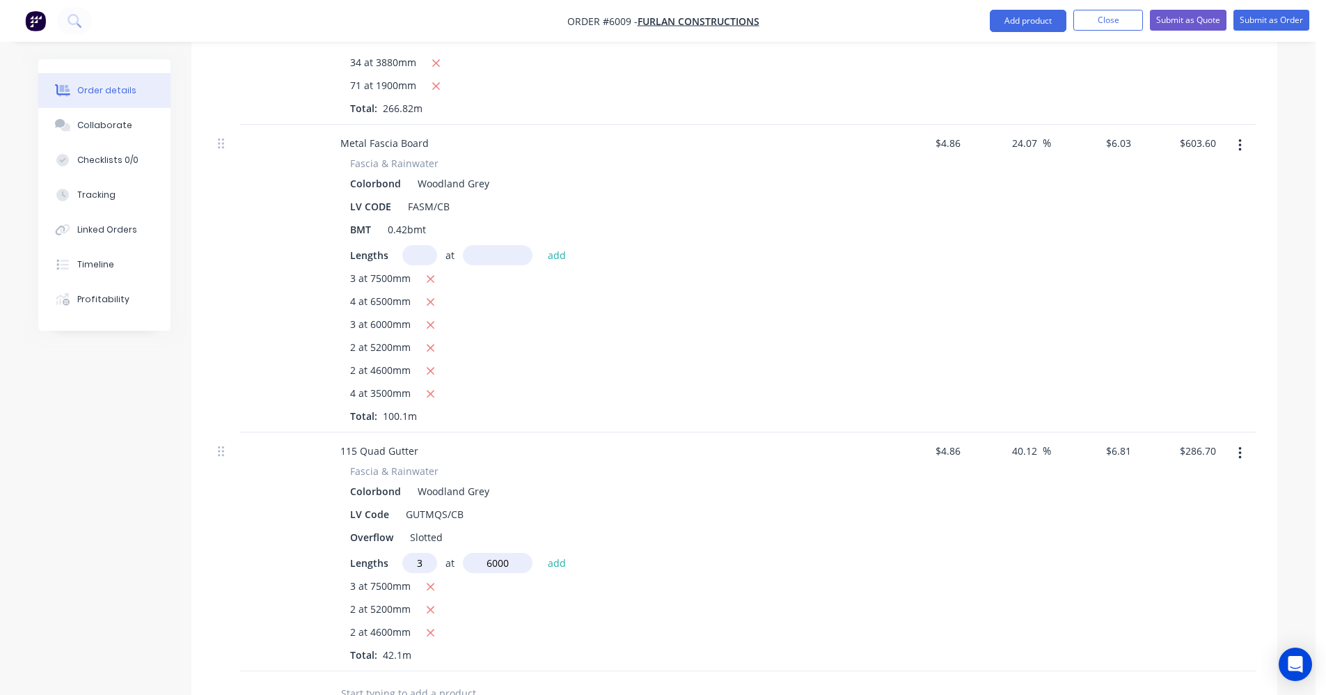
click at [541, 553] on button "add" at bounding box center [557, 562] width 33 height 19
type input "$409.28"
type input "4"
type input "6500"
click at [541, 553] on button "add" at bounding box center [557, 562] width 33 height 19
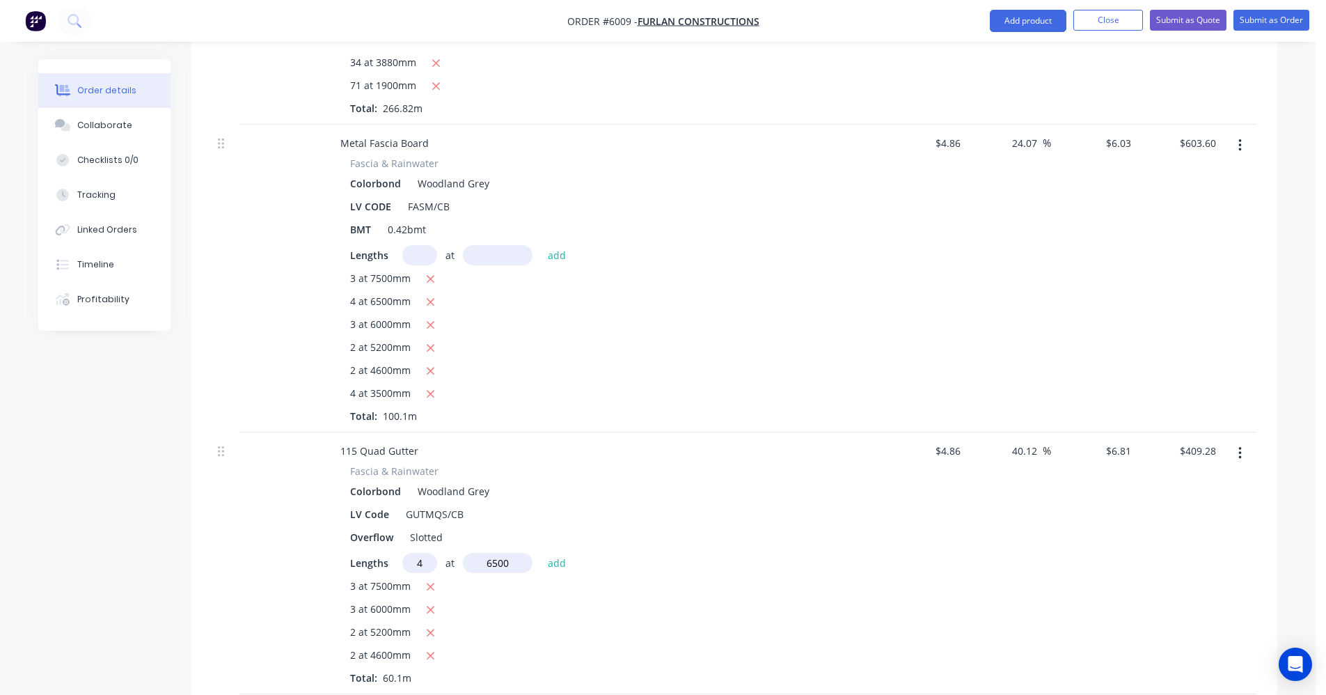
type input "$586.34"
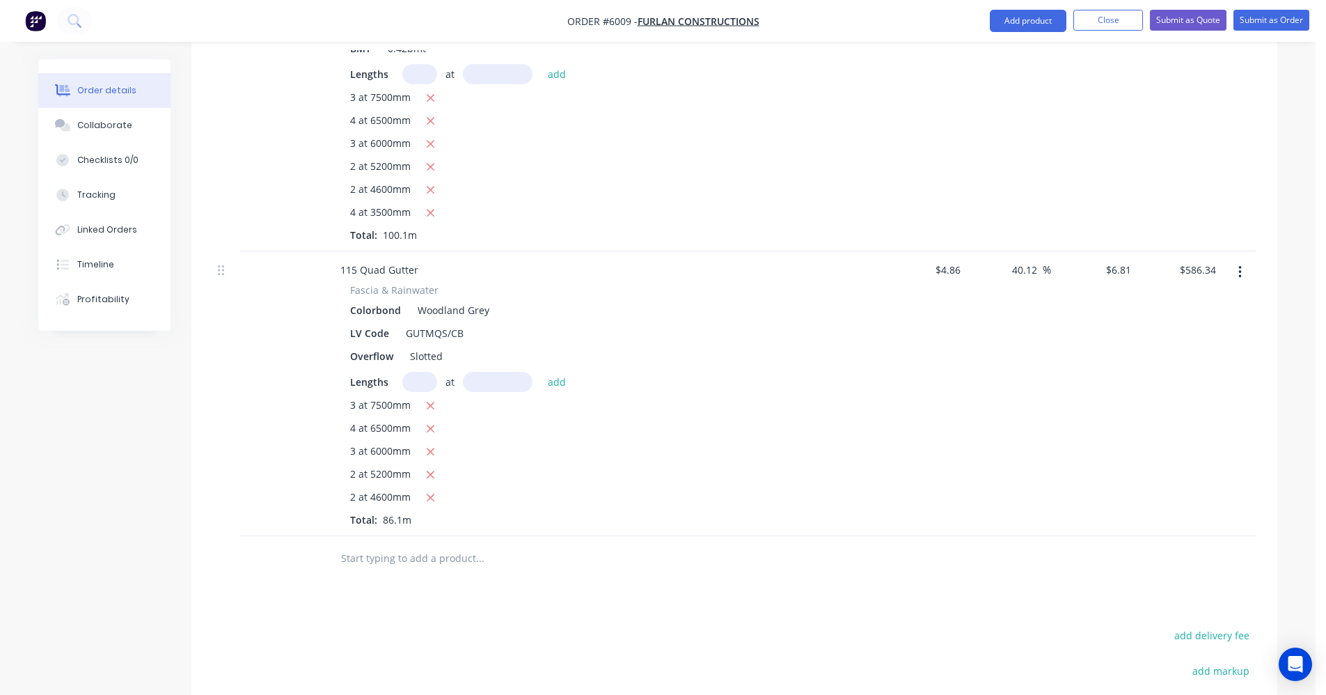
scroll to position [1123, 0]
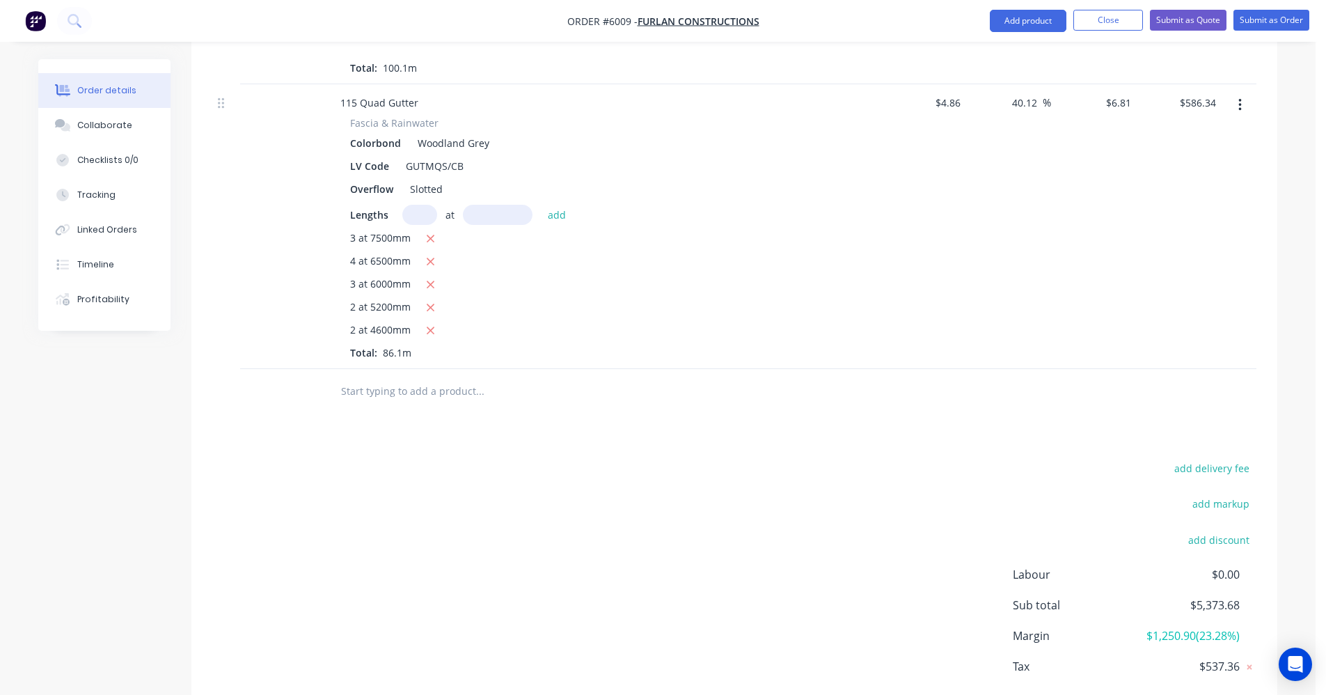
click at [372, 377] on input "text" at bounding box center [479, 391] width 278 height 28
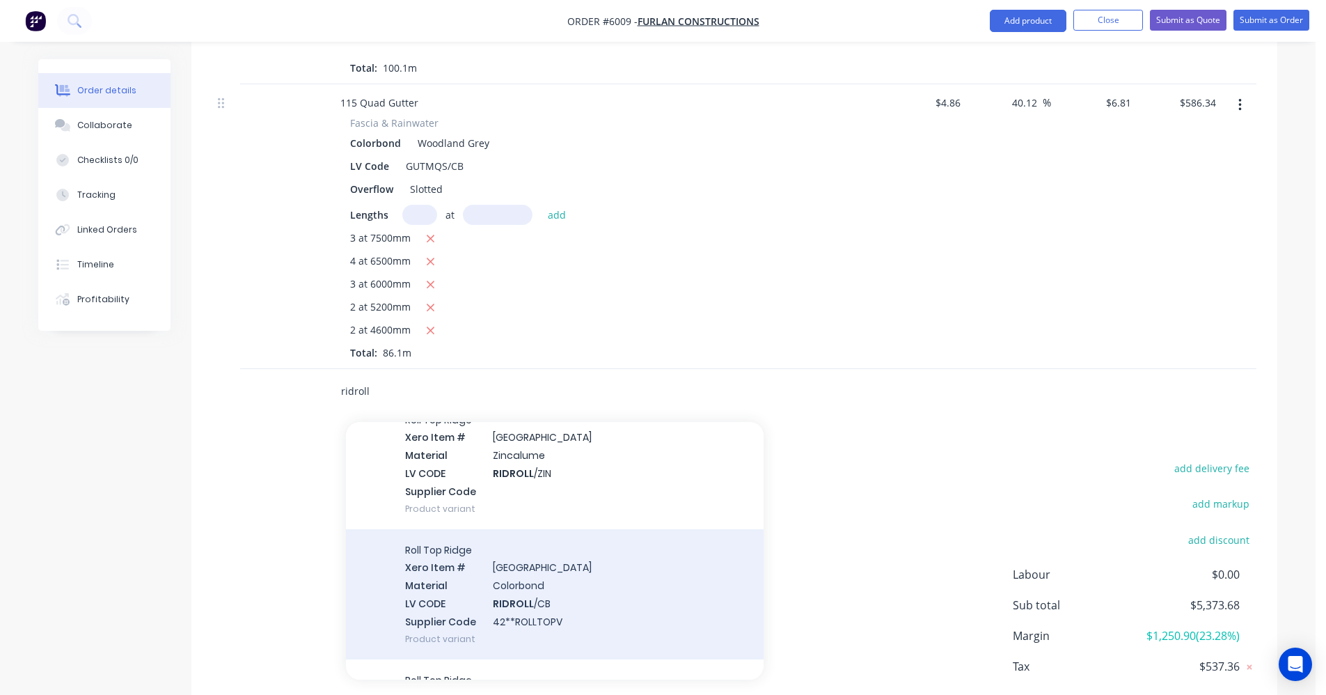
scroll to position [348, 0]
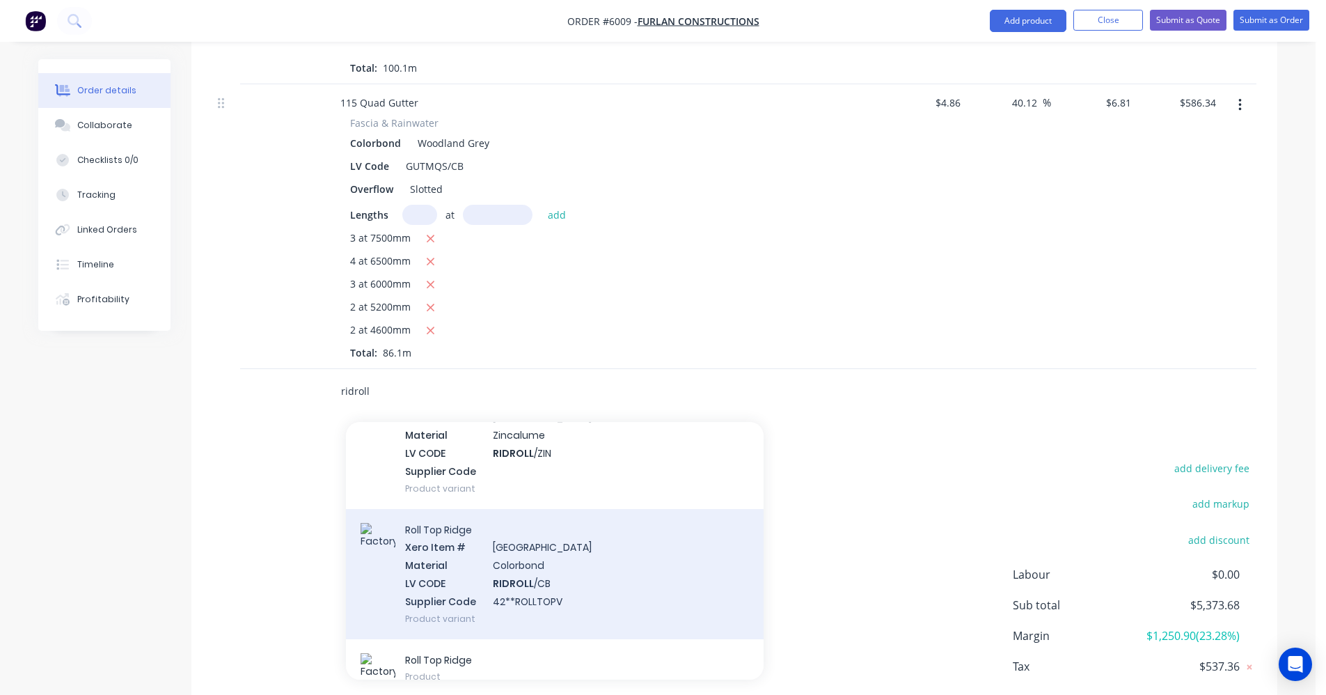
type input "ridroll"
click at [527, 537] on div "Roll Top Ridge Xero Item # Ridge & Valley Material Colorbond LV CODE RIDROLL /C…" at bounding box center [555, 574] width 418 height 130
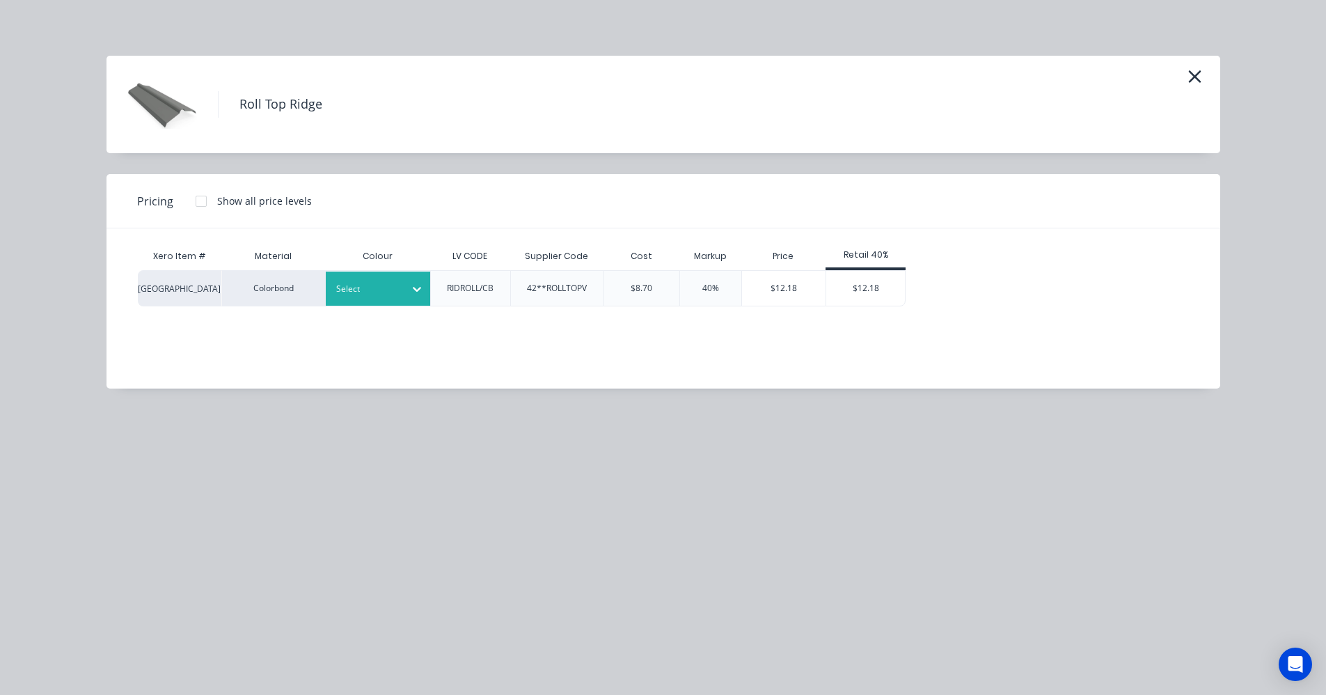
click at [376, 293] on div at bounding box center [367, 288] width 63 height 15
click at [866, 288] on div "$12.18" at bounding box center [865, 288] width 79 height 35
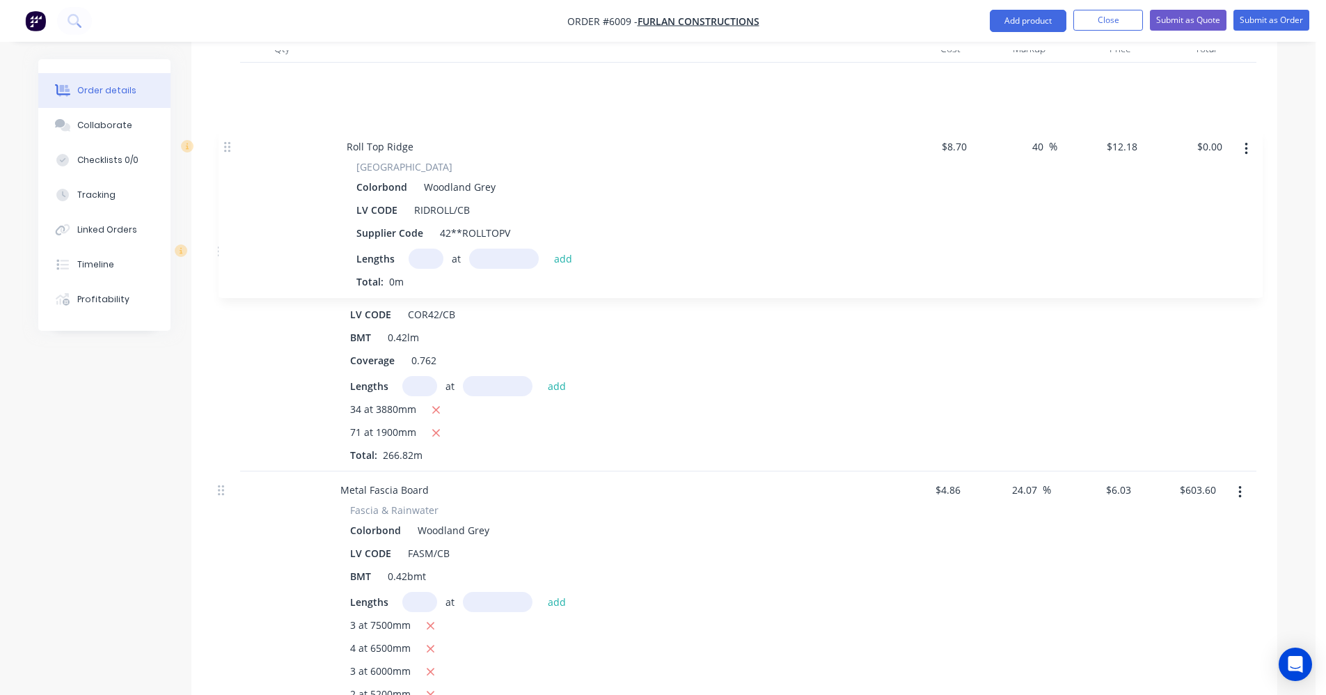
scroll to position [590, 0]
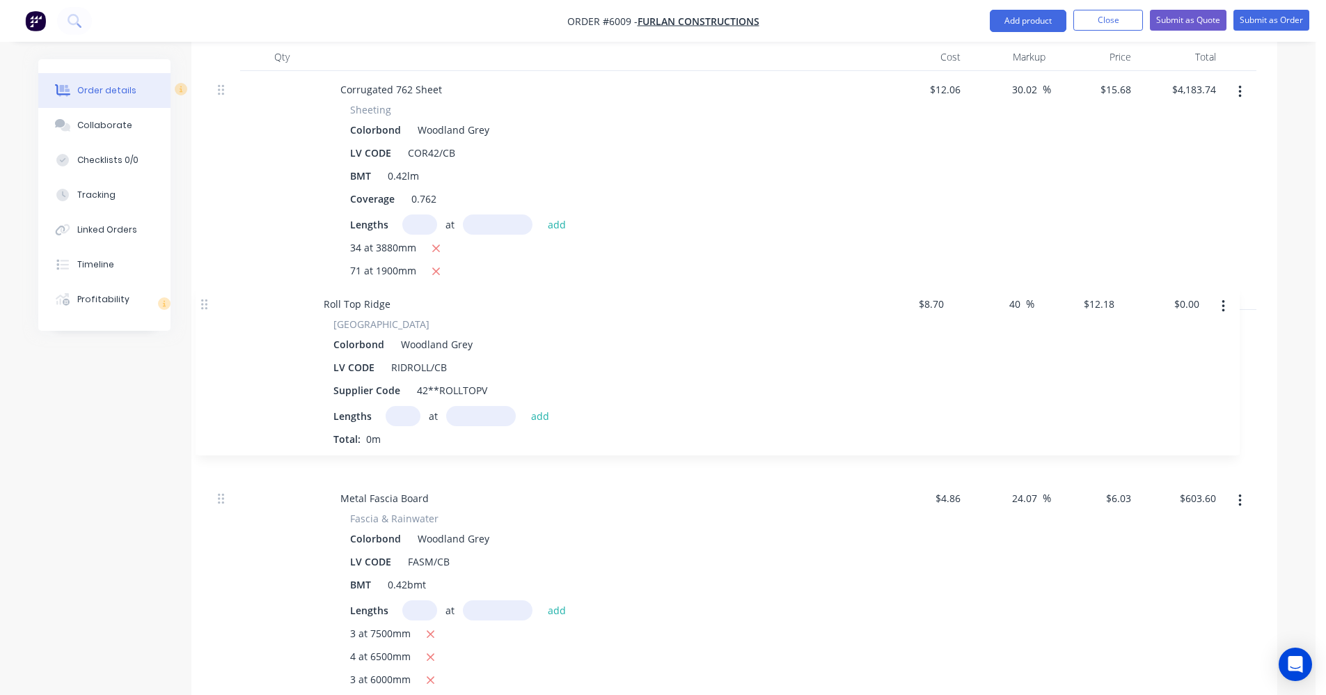
drag, startPoint x: 221, startPoint y: 296, endPoint x: 212, endPoint y: 294, distance: 9.3
click at [209, 295] on div "Qty Cost Markup Price Total Corrugated 762 Sheet Sheeting Colorbond Woodland Gr…" at bounding box center [734, 580] width 1086 height 1074
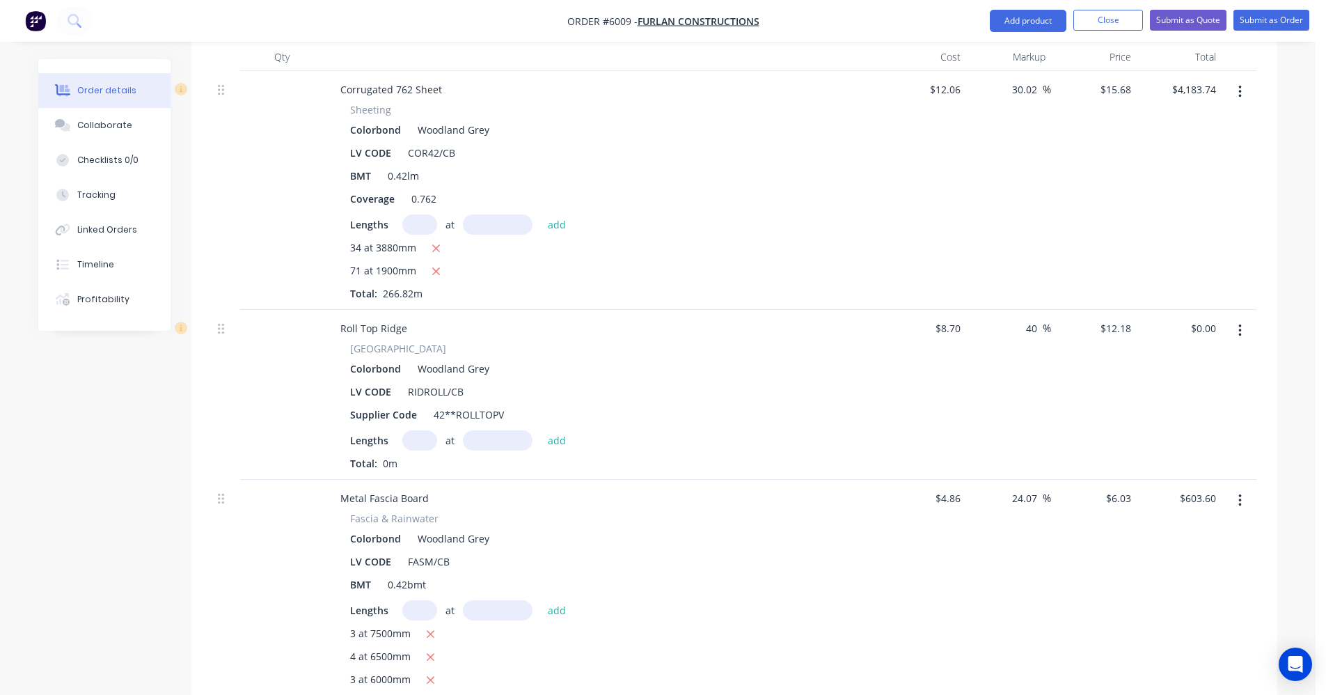
click at [417, 430] on input "text" at bounding box center [419, 440] width 35 height 20
type input "3"
type input "2500"
click at [541, 430] on button "add" at bounding box center [557, 439] width 33 height 19
type input "$91.35"
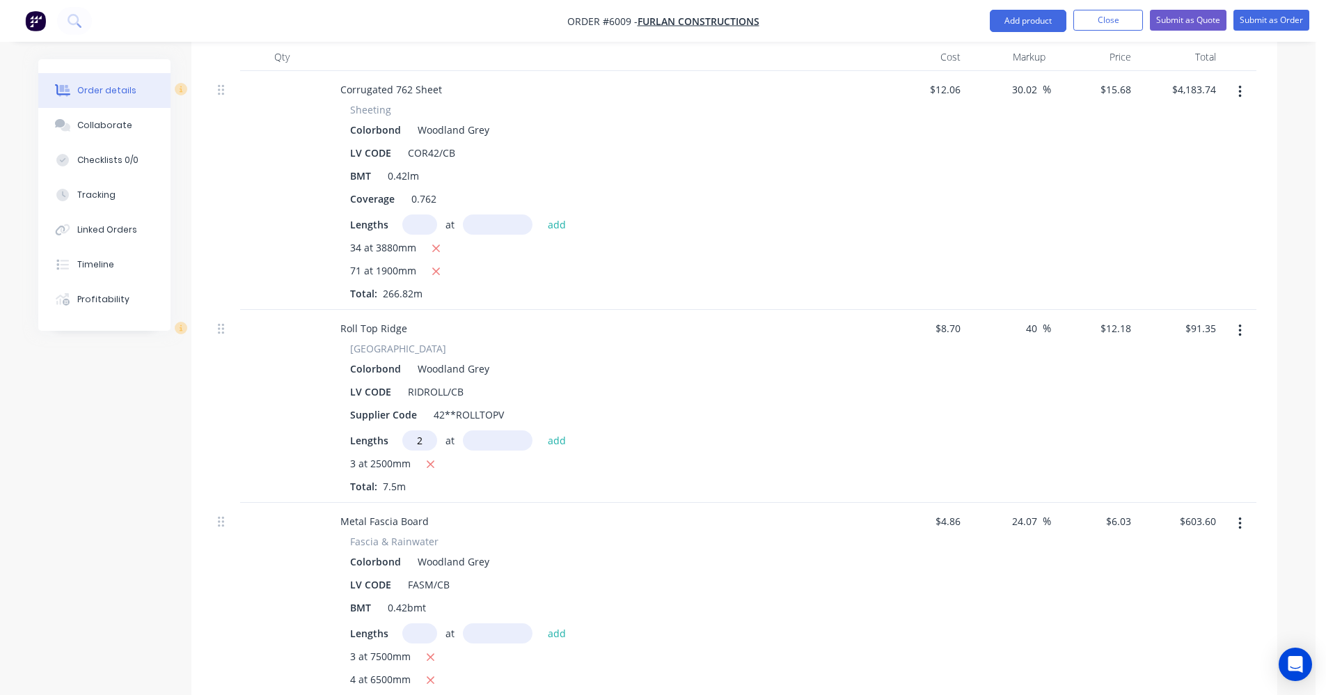
type input "2"
type input "6500"
click at [541, 430] on button "add" at bounding box center [557, 439] width 33 height 19
type input "$249.69"
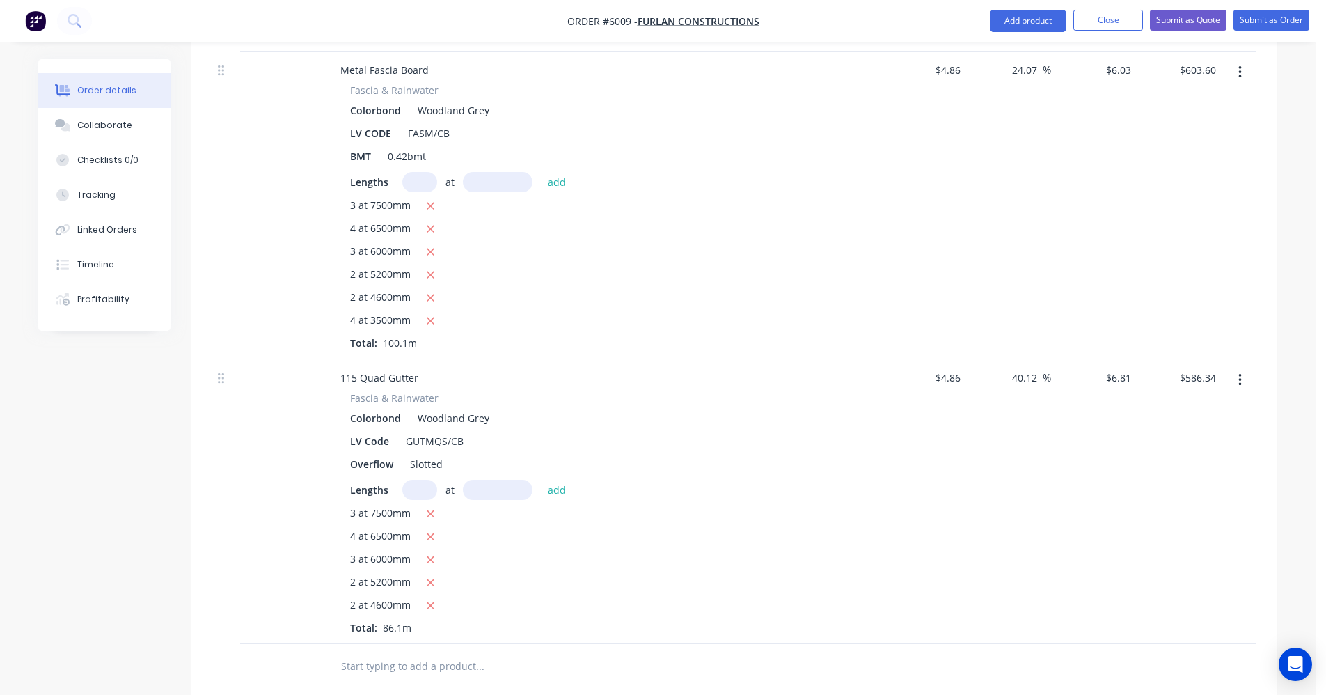
scroll to position [1286, 0]
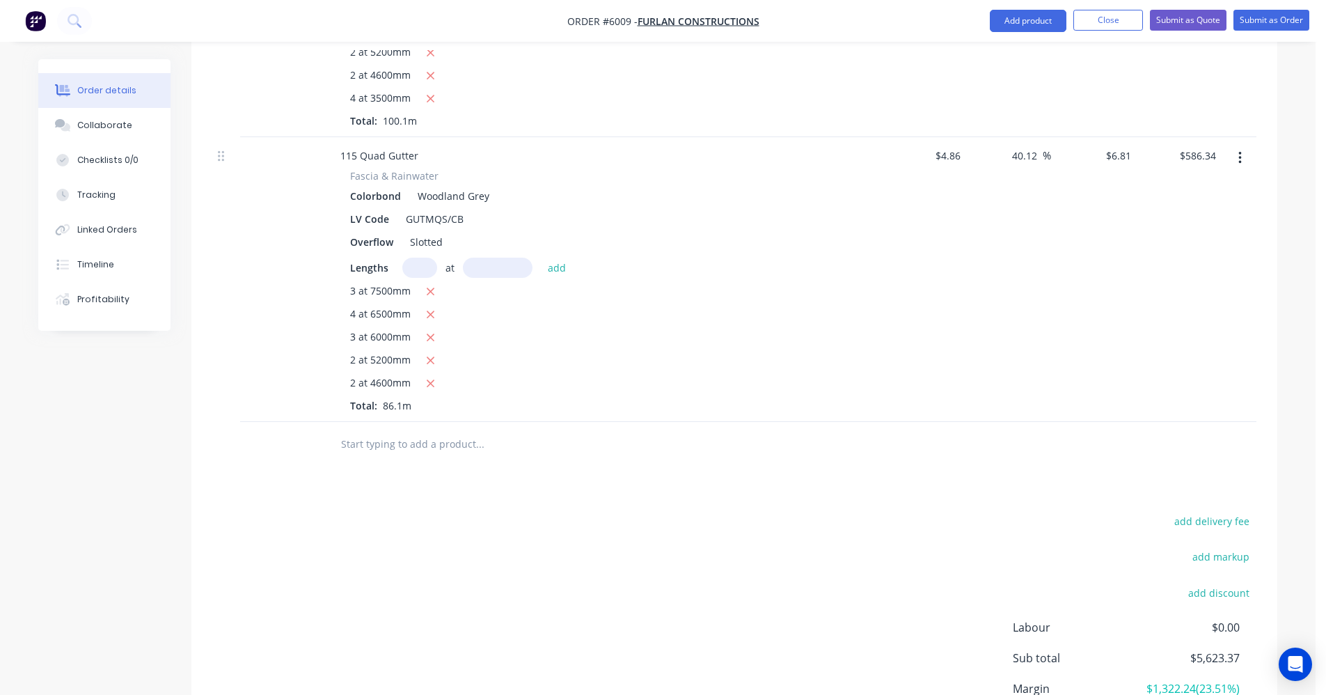
click at [427, 430] on input "text" at bounding box center [479, 444] width 278 height 28
type input "f"
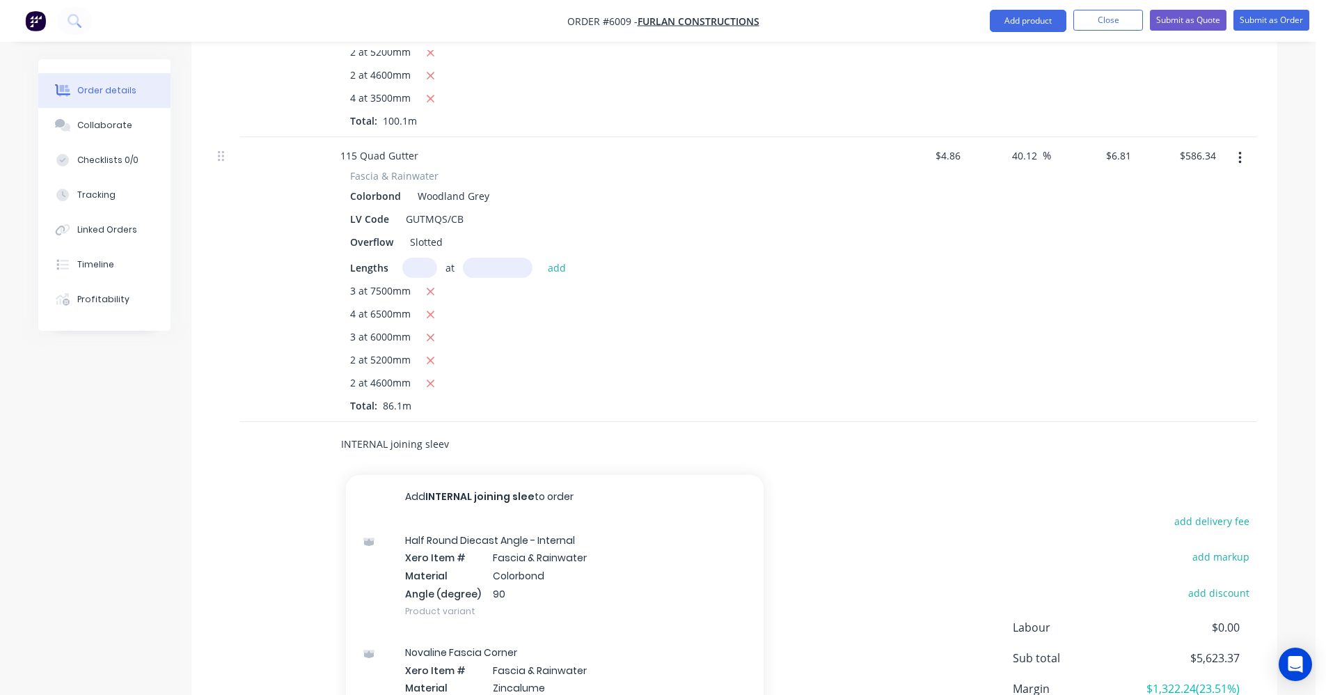
type input "INTERNAL joining sleeve"
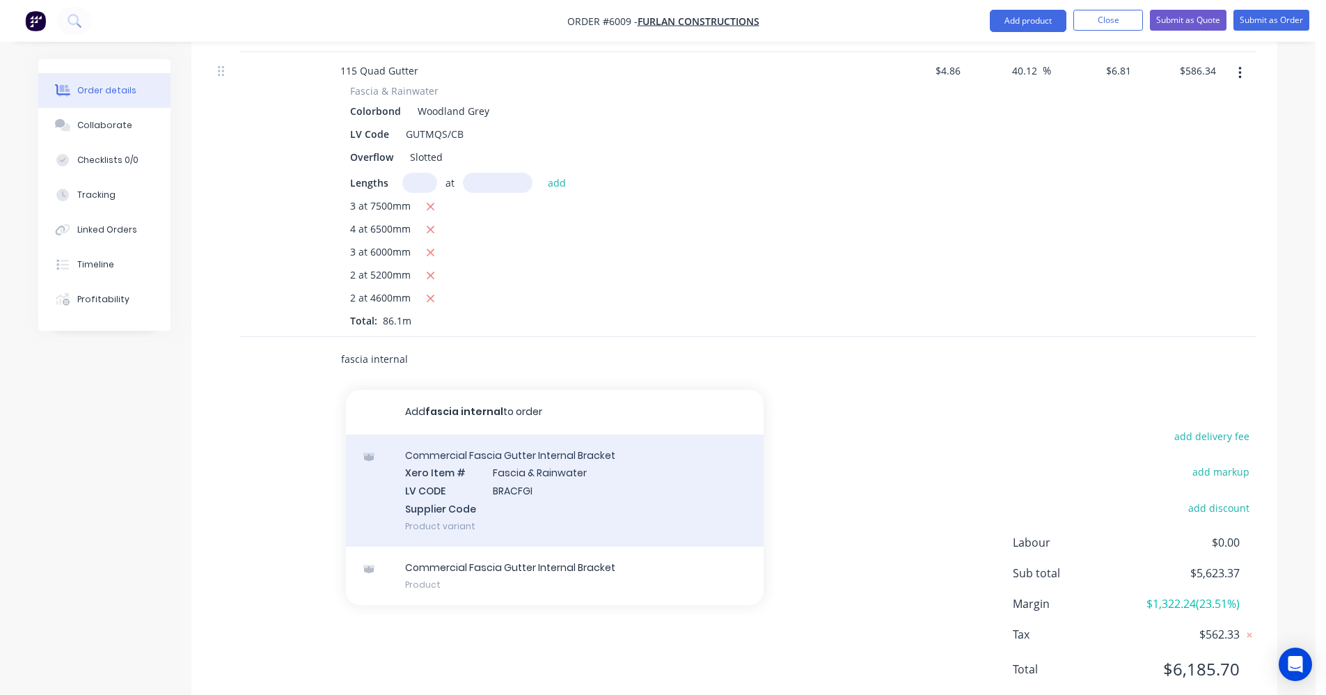
scroll to position [1375, 0]
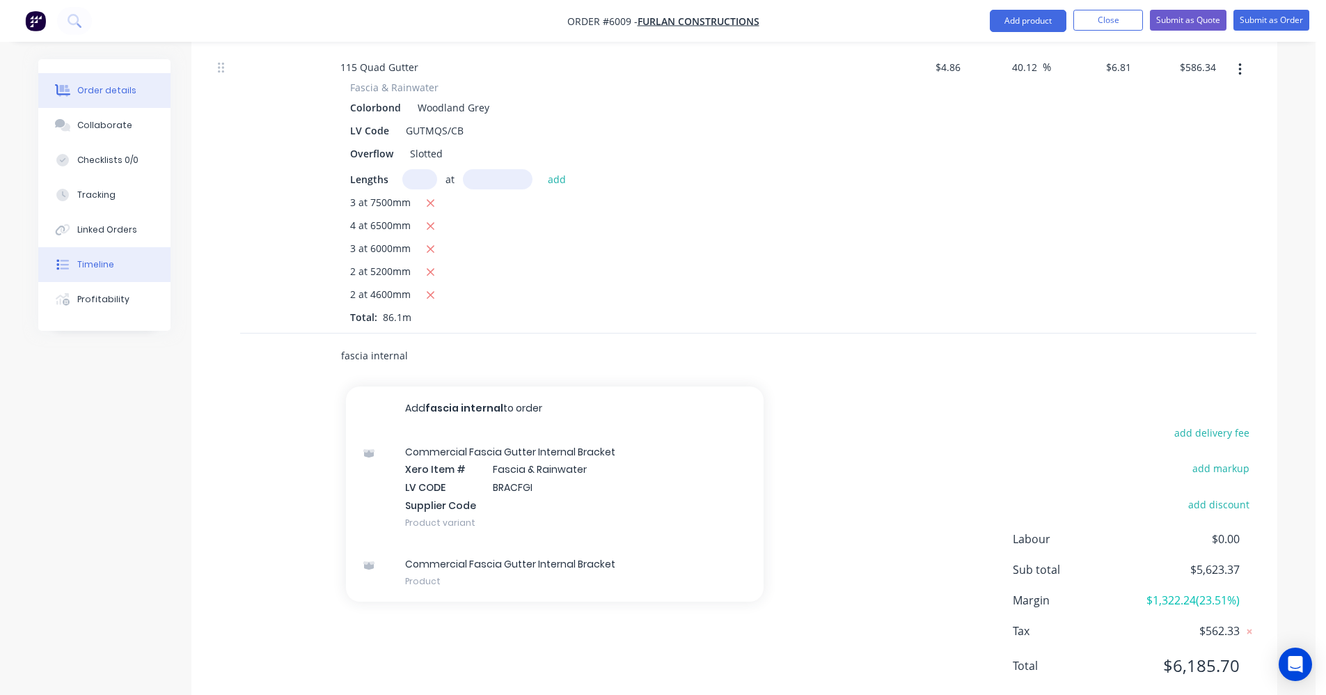
drag, startPoint x: 425, startPoint y: 311, endPoint x: 72, endPoint y: 271, distance: 355.2
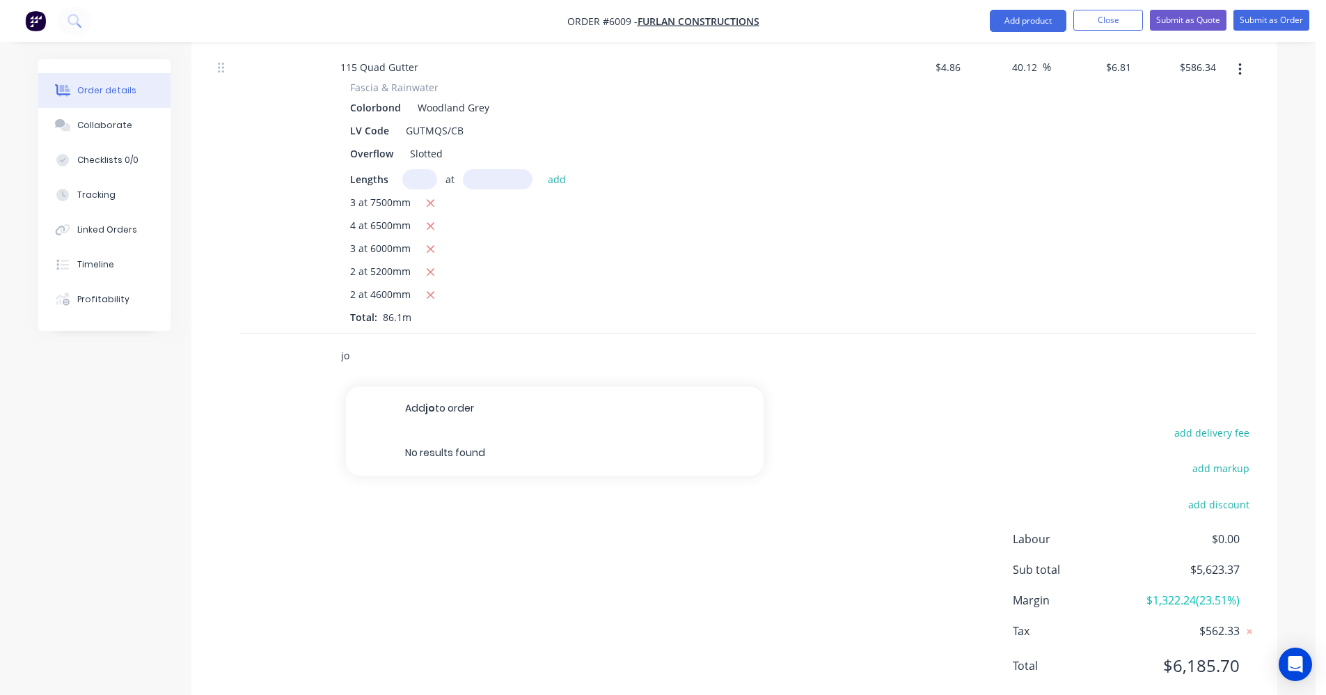
type input "j"
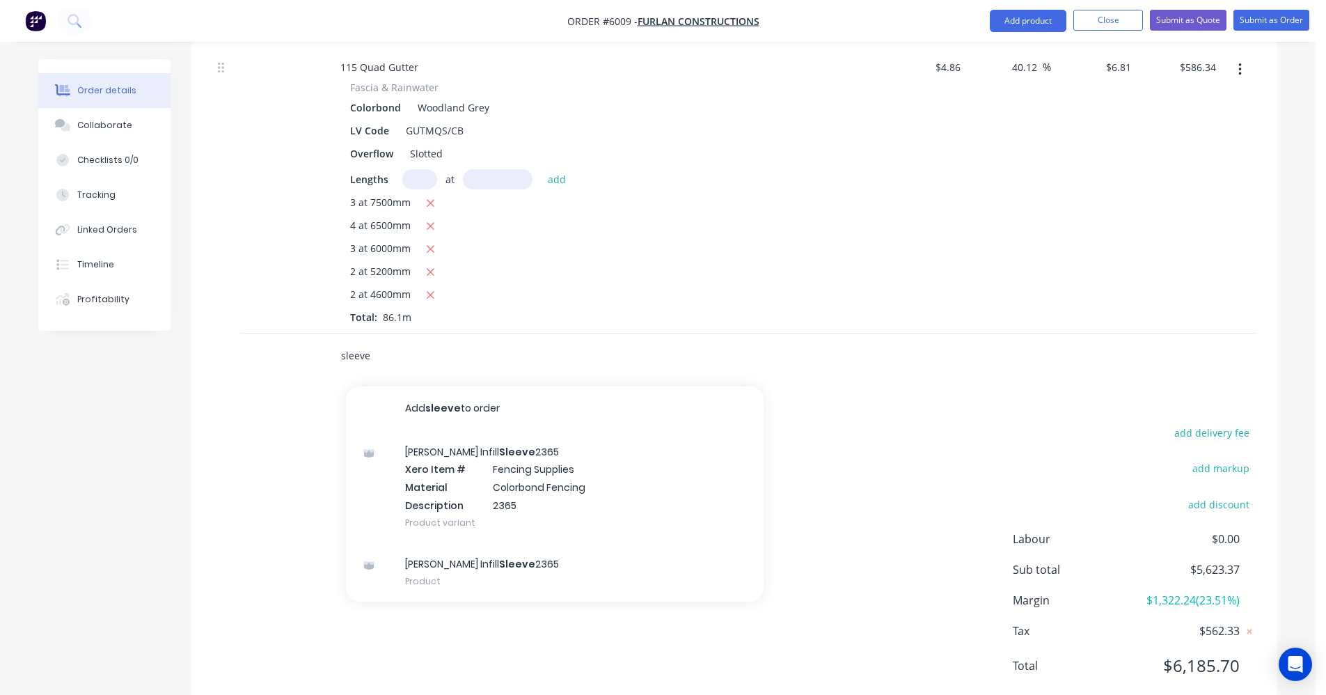
type input "sleeve"
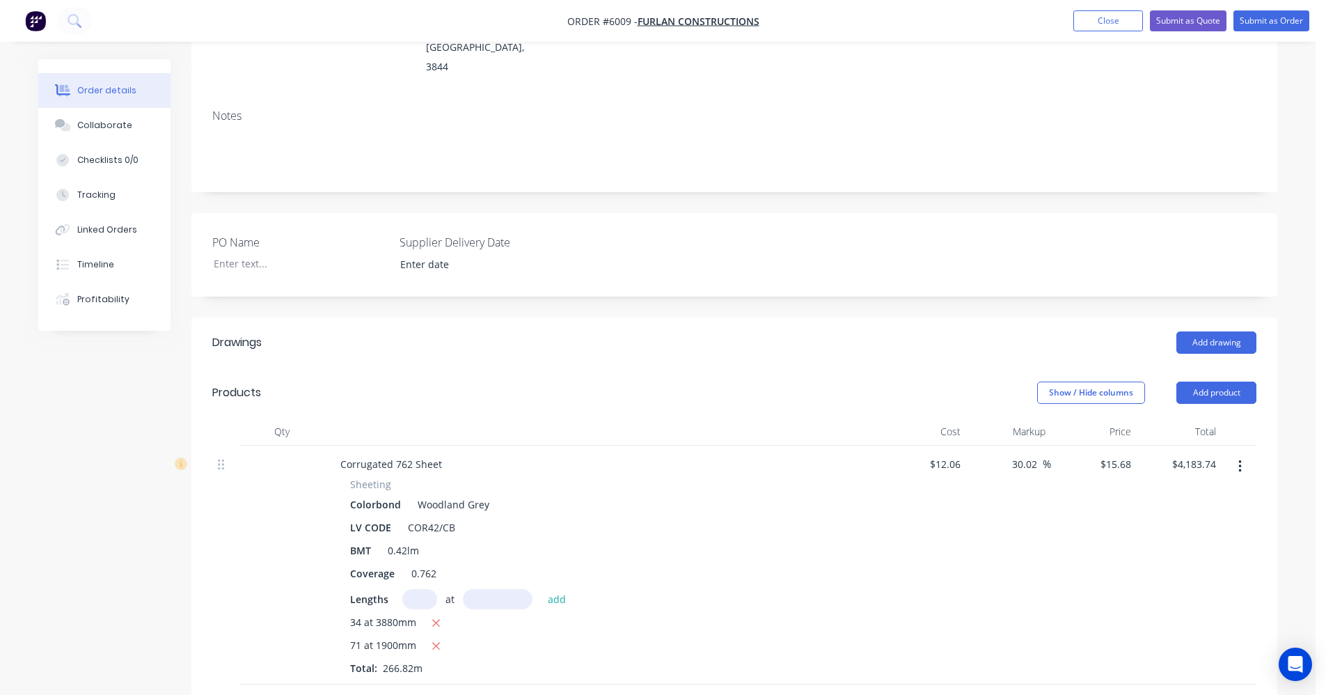
scroll to position [191, 0]
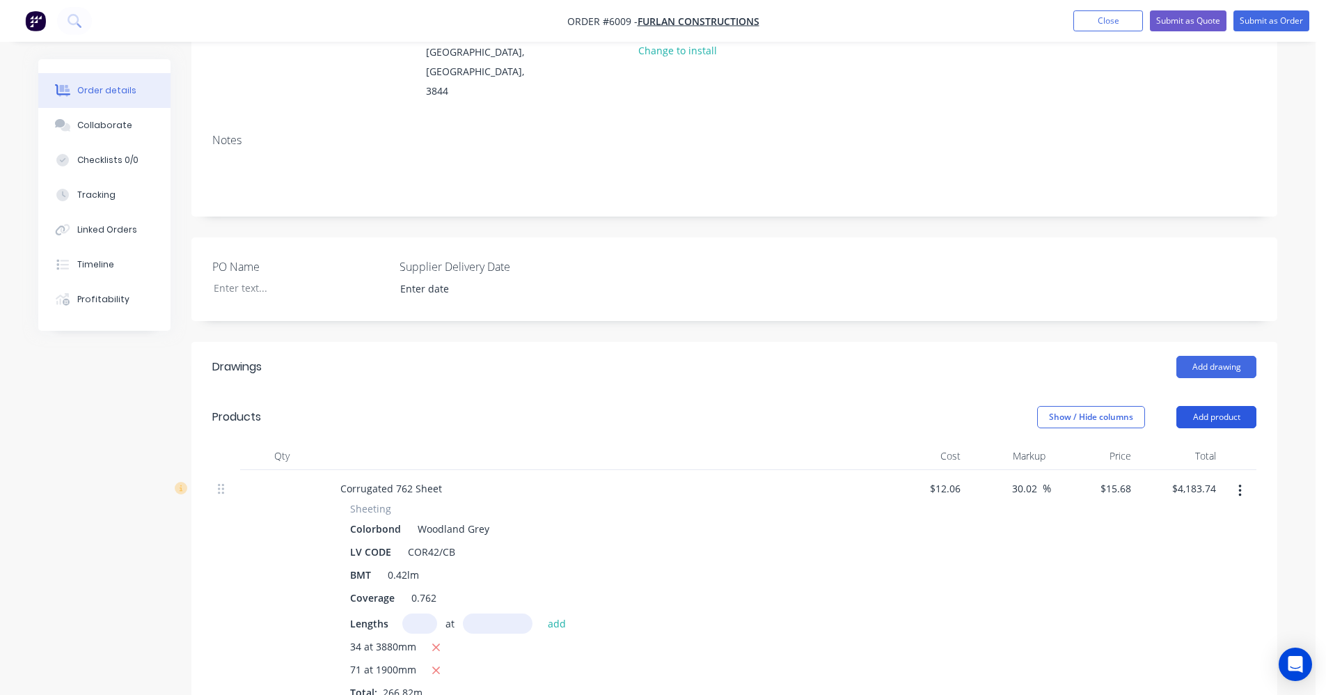
click at [1221, 406] on button "Add product" at bounding box center [1216, 417] width 80 height 22
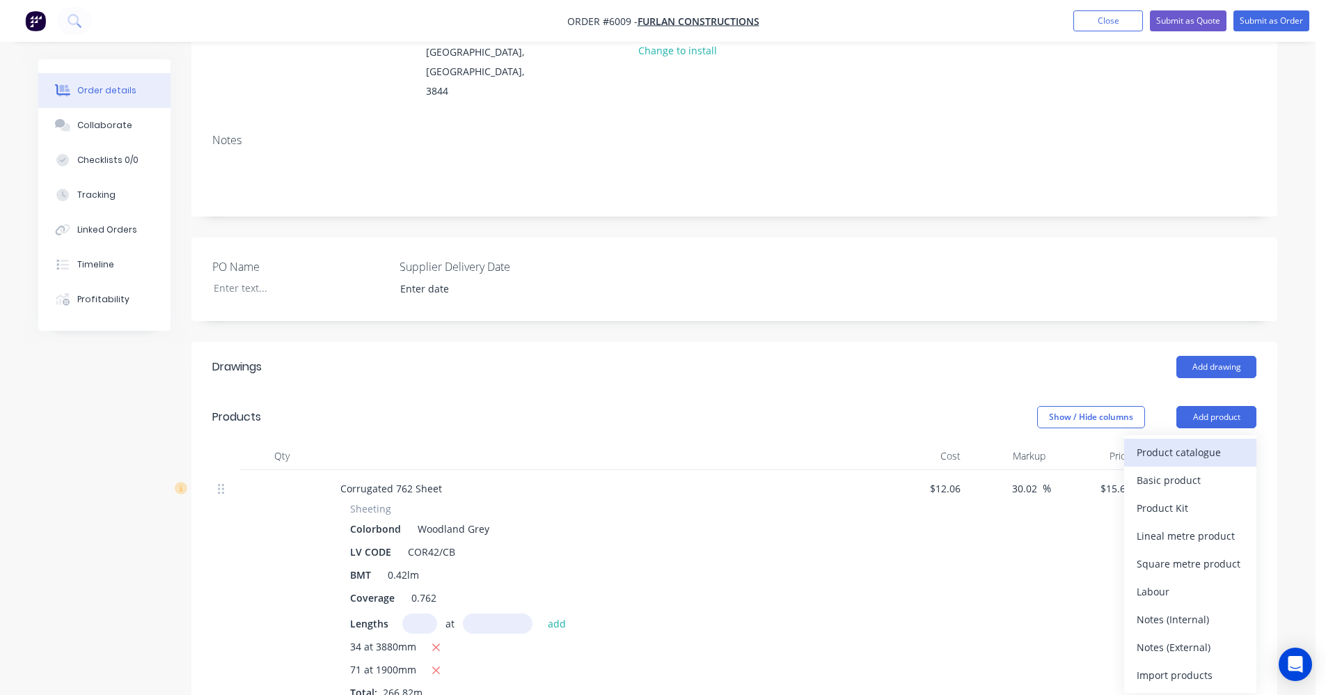
click at [1179, 442] on div "Product catalogue" at bounding box center [1190, 452] width 107 height 20
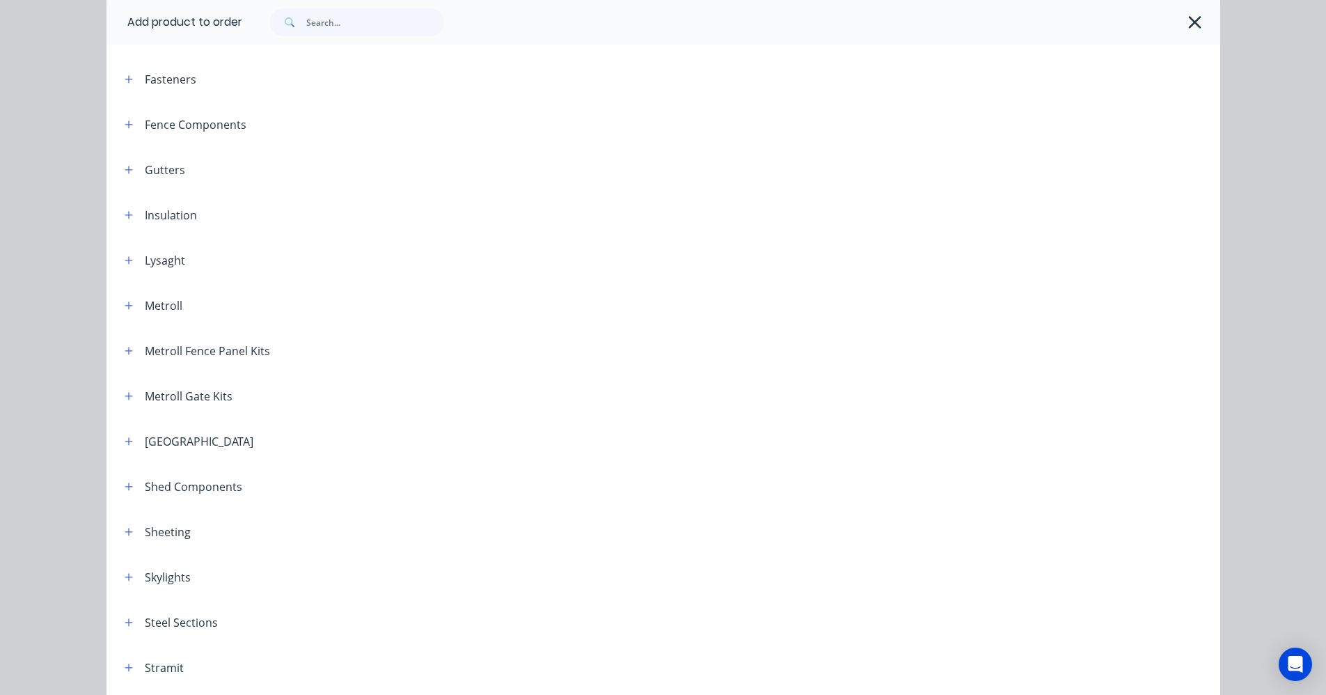
scroll to position [418, 0]
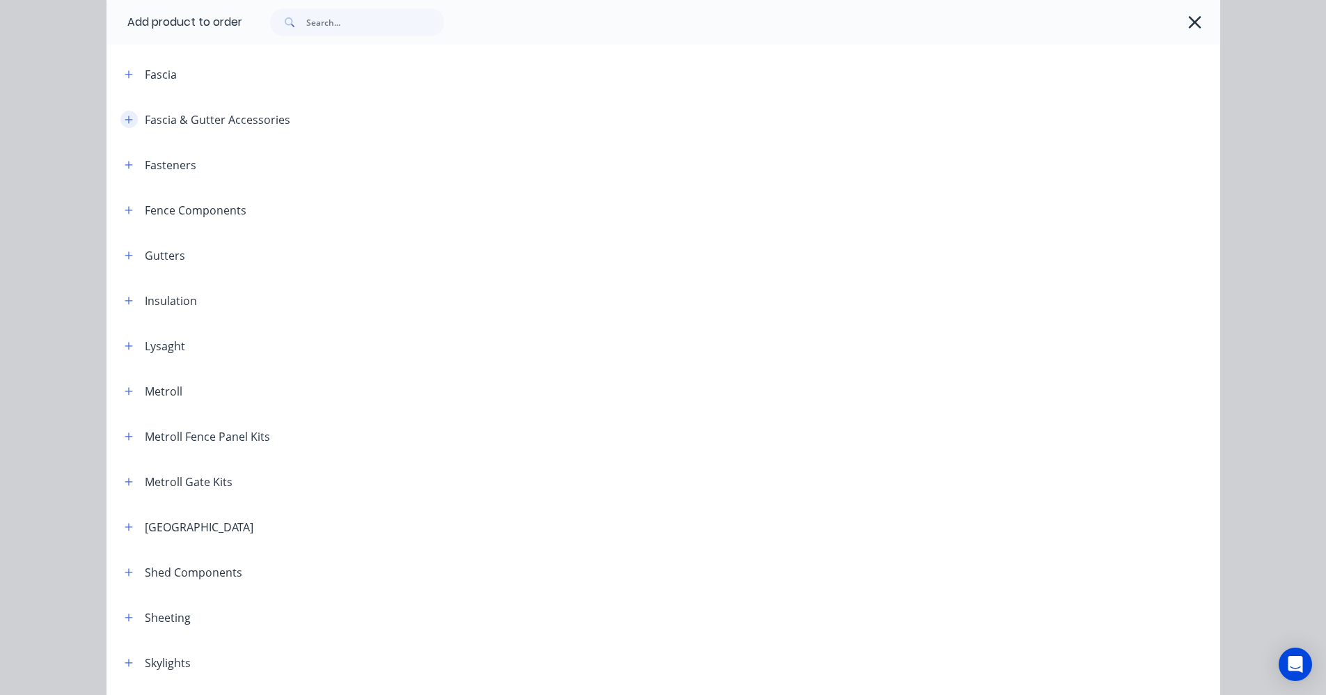
click at [125, 122] on icon "button" at bounding box center [129, 120] width 8 height 8
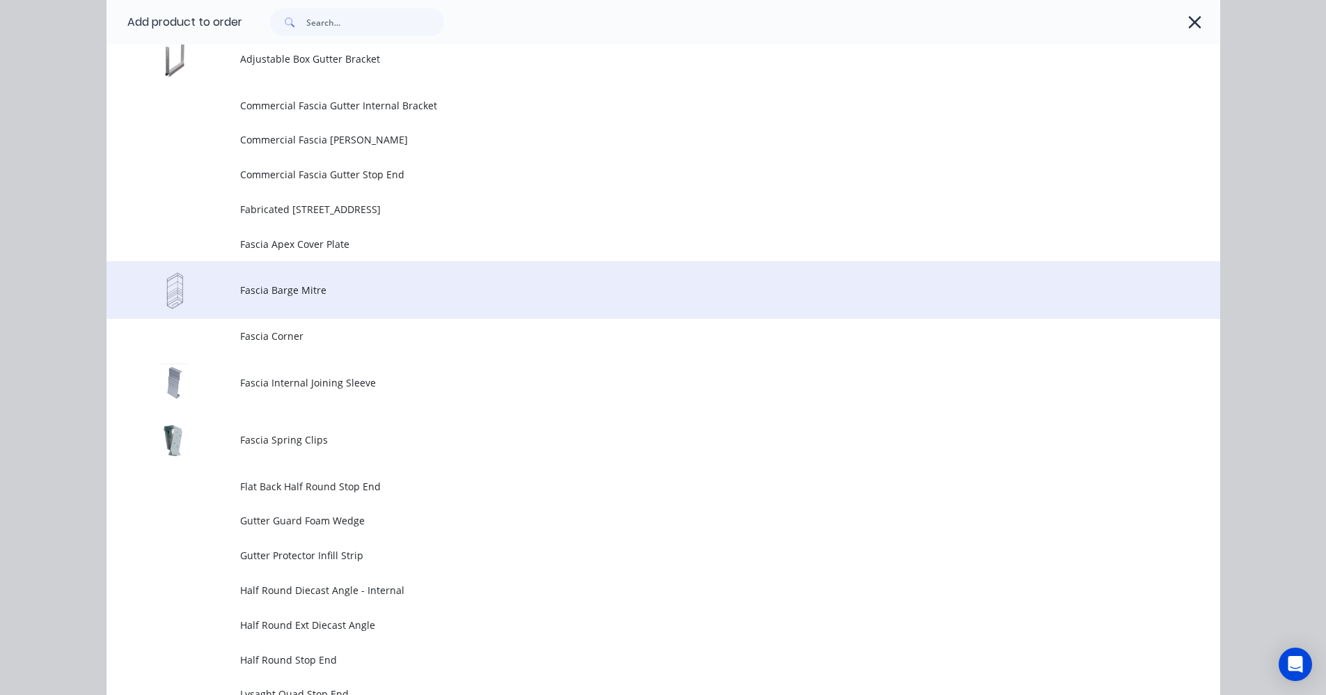
scroll to position [1392, 0]
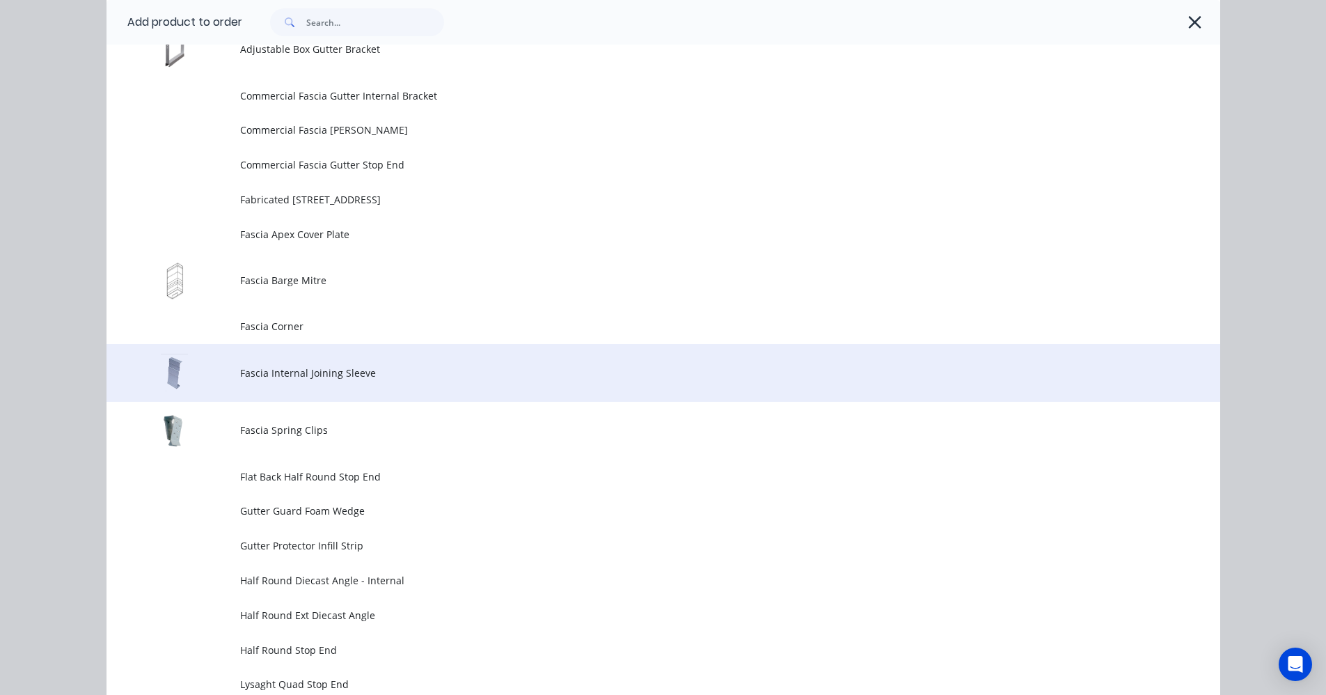
click at [267, 365] on span "Fascia Internal Joining Sleeve" at bounding box center [632, 372] width 784 height 15
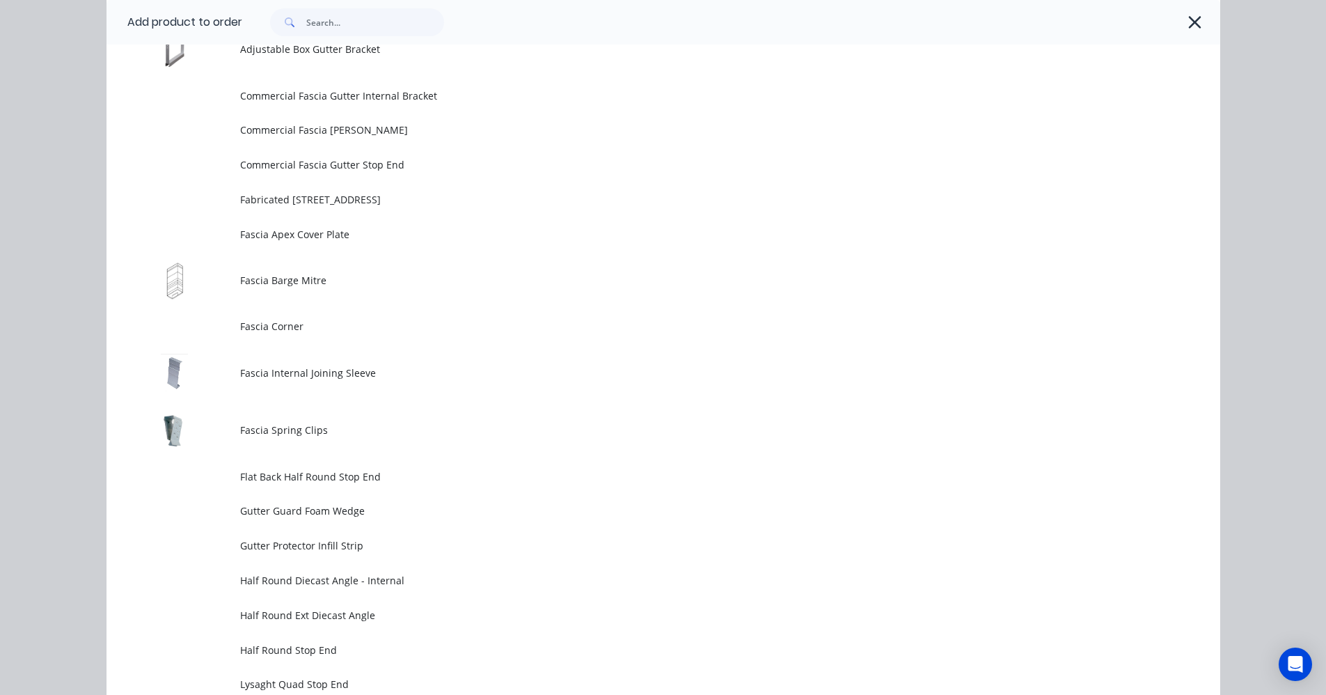
scroll to position [0, 0]
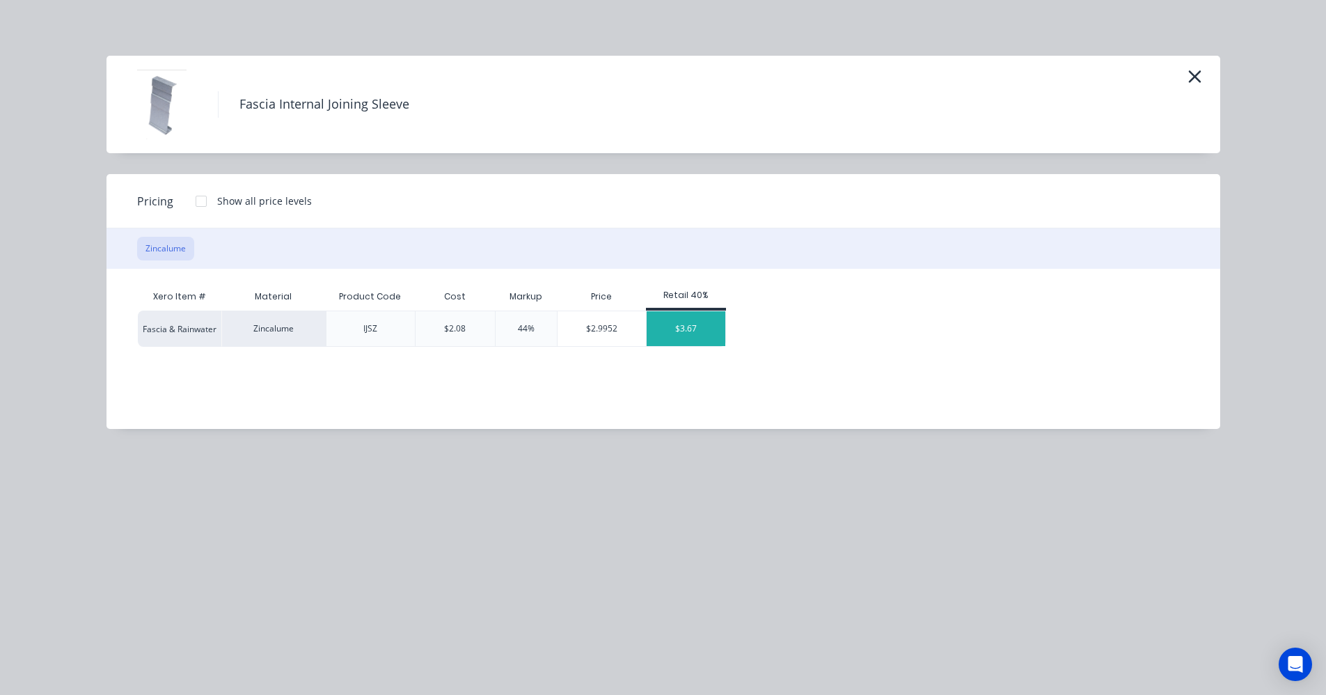
click at [686, 324] on div "$3.67" at bounding box center [686, 328] width 79 height 35
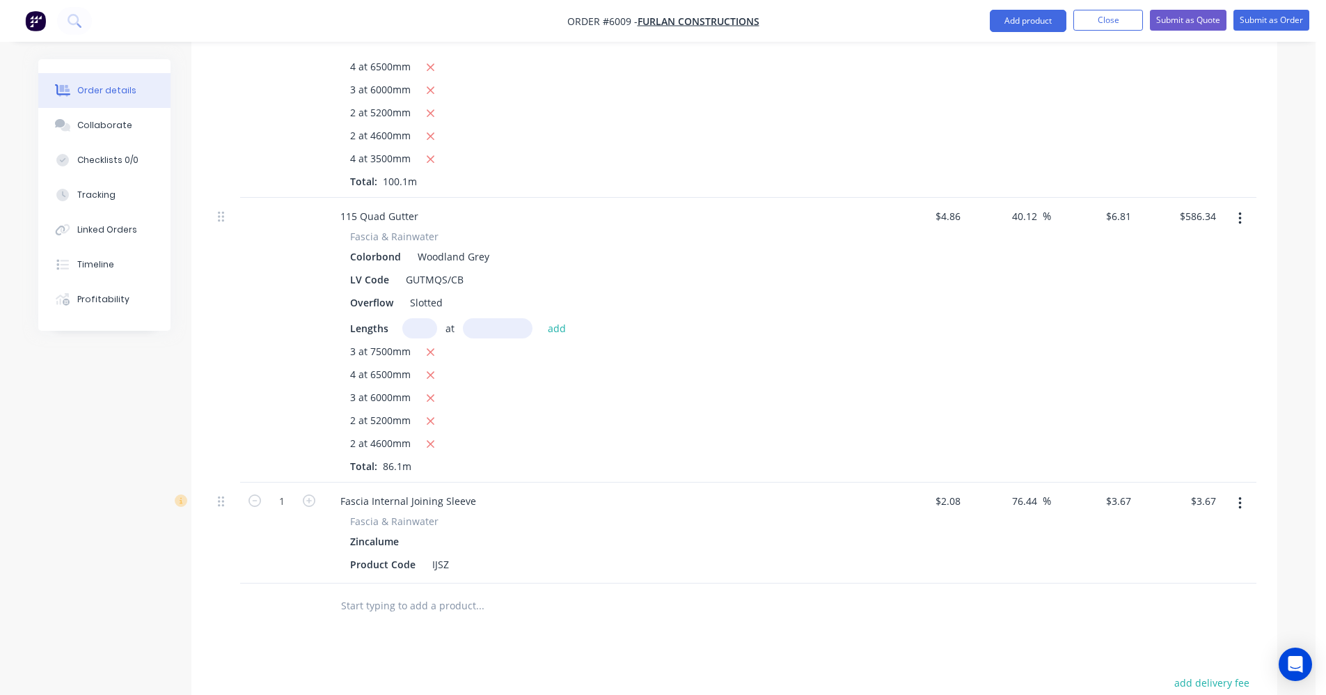
scroll to position [1305, 0]
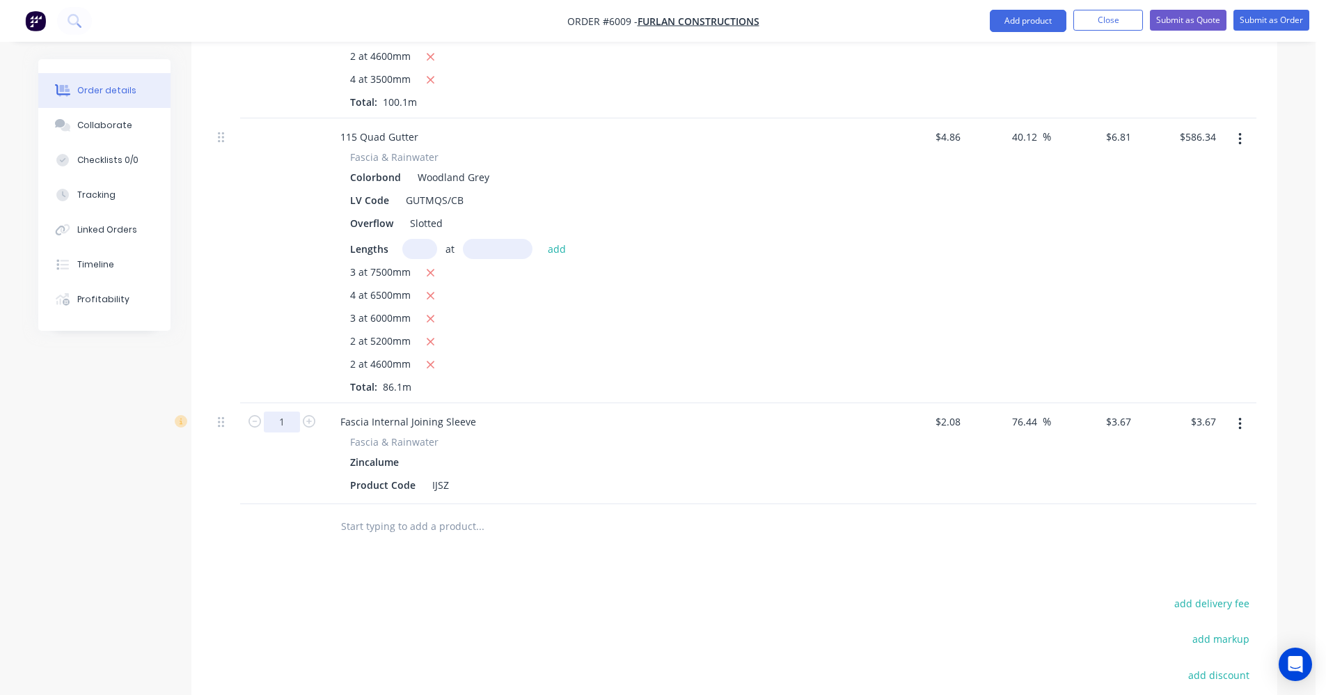
click at [288, 411] on input "1" at bounding box center [282, 421] width 36 height 21
type input "8"
type input "$29.36"
click at [658, 521] on div "Drawings Add drawing Products Show / Hide columns Add product Qty Cost Markup P…" at bounding box center [734, 55] width 1086 height 1655
click at [400, 512] on input "text" at bounding box center [479, 526] width 278 height 28
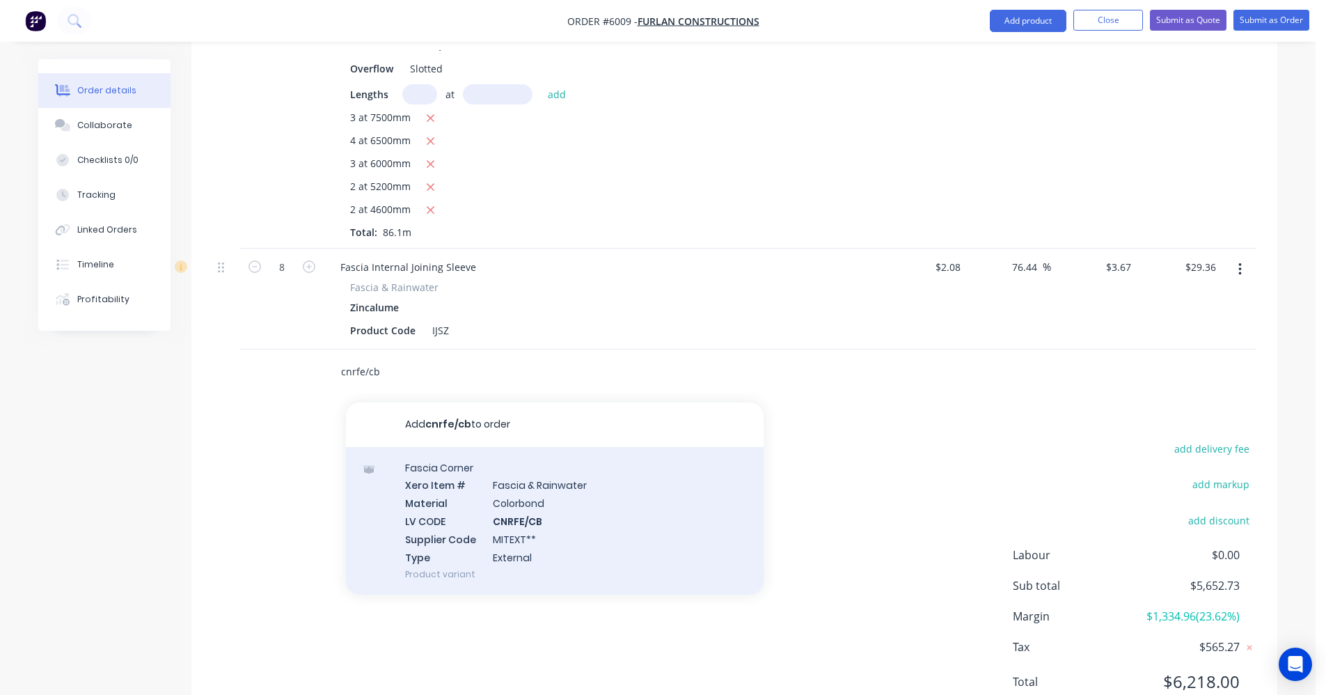
scroll to position [1476, 0]
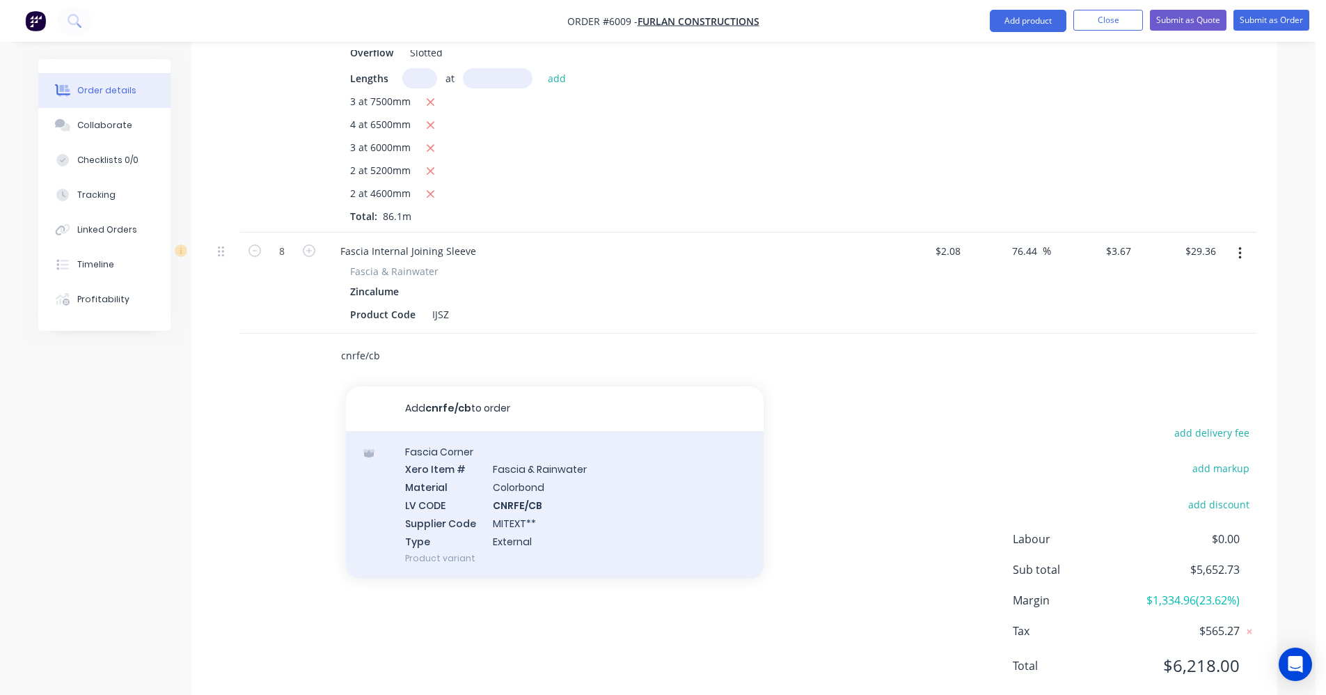
type input "cnrfe/cb"
click at [526, 455] on div "Fascia Corner Xero Item # Fascia & Rainwater Material Colorbond LV CODE CNRFE/C…" at bounding box center [555, 505] width 418 height 148
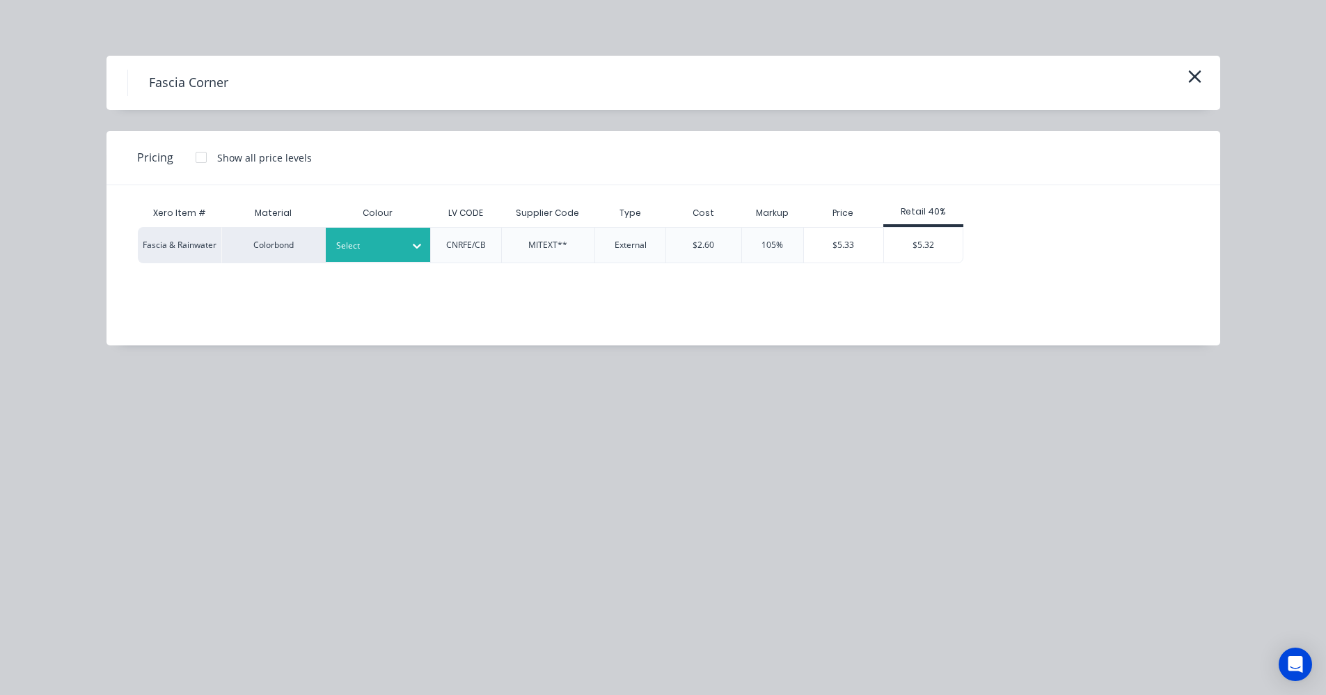
click at [395, 251] on div at bounding box center [367, 245] width 63 height 15
click at [937, 239] on div "$5.32" at bounding box center [923, 245] width 79 height 35
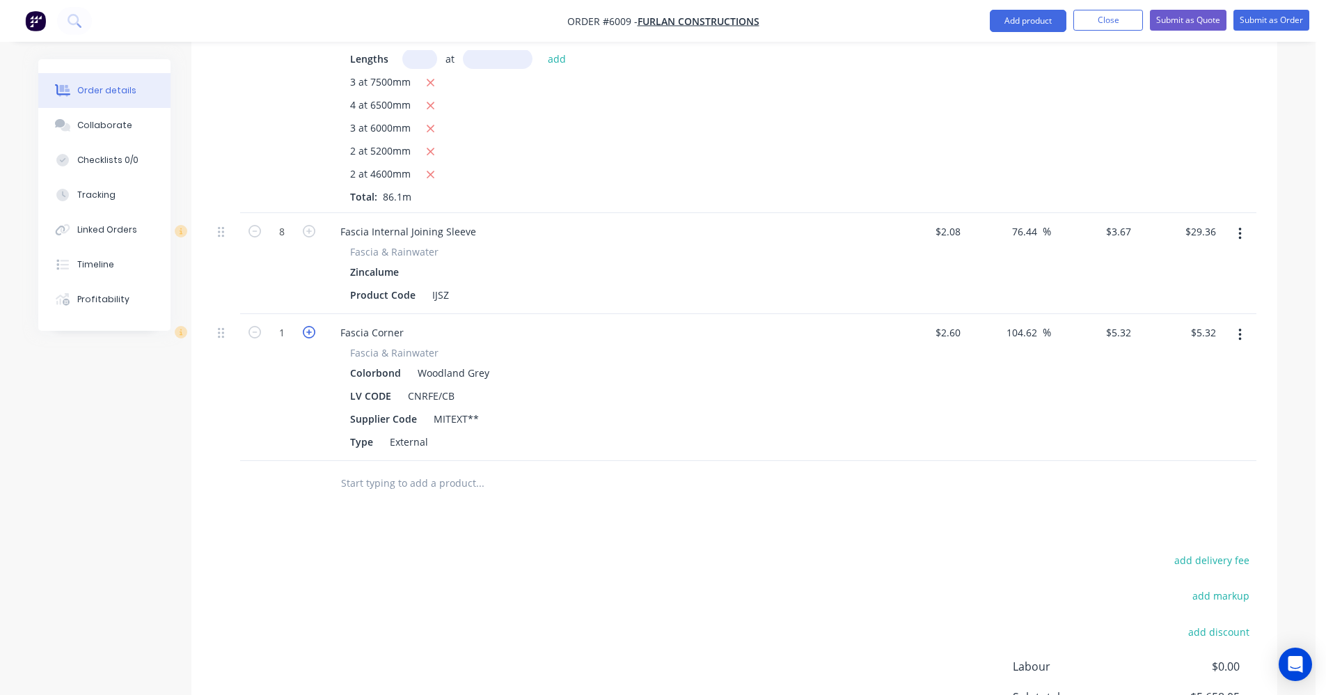
click at [312, 326] on icon "button" at bounding box center [309, 332] width 13 height 13
type input "2"
type input "$10.64"
click at [312, 326] on icon "button" at bounding box center [309, 332] width 13 height 13
type input "3"
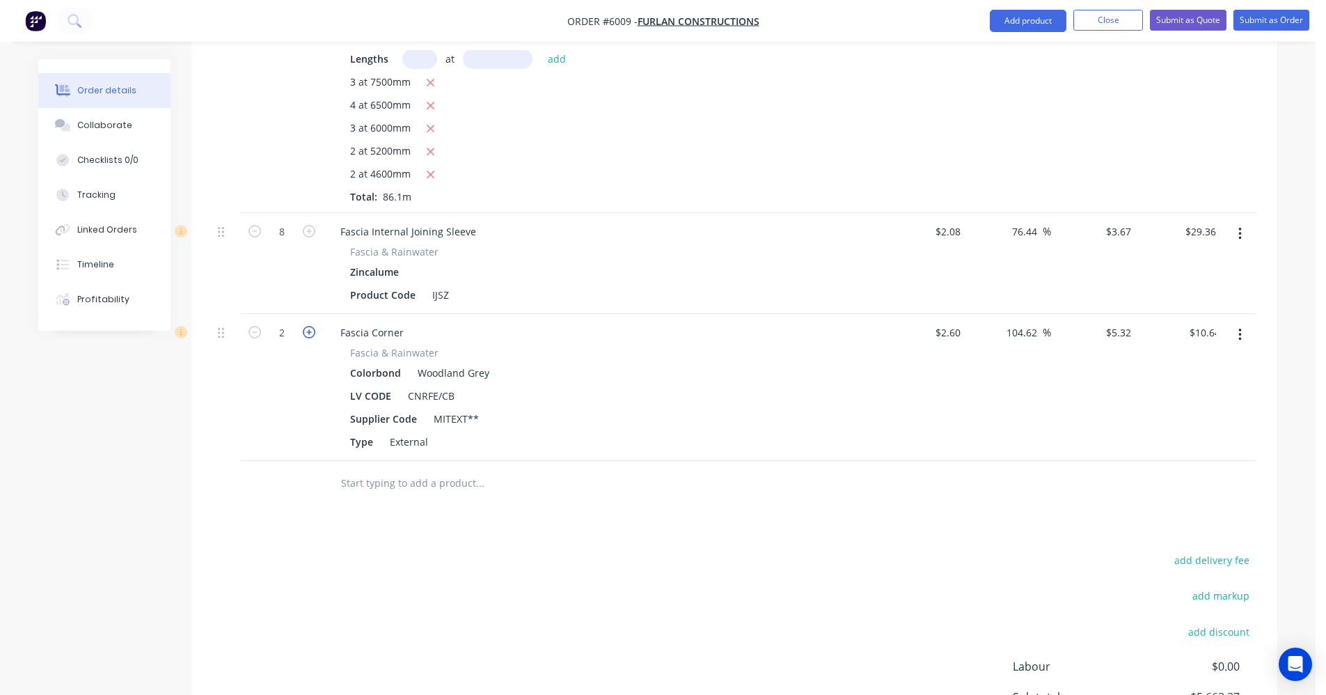
type input "$15.96"
click at [364, 469] on input "text" at bounding box center [479, 483] width 278 height 28
type input "b"
type input "f"
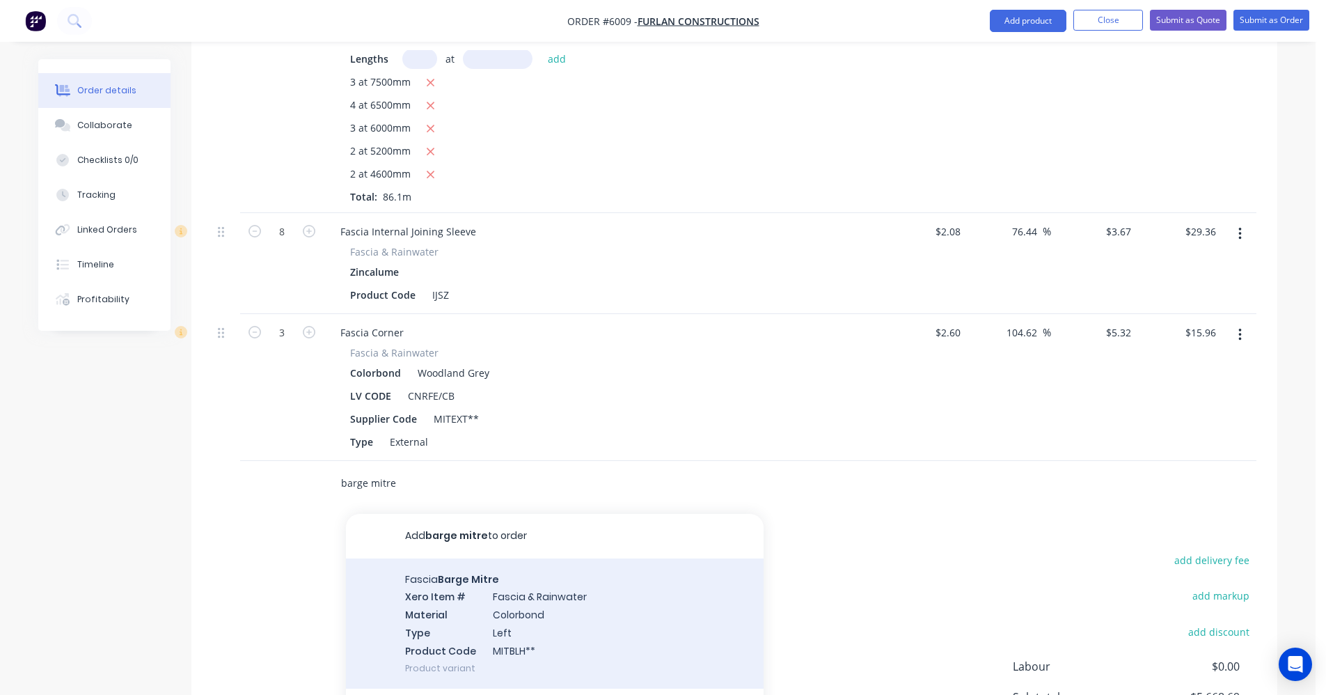
type input "barge mitre"
click at [551, 571] on div "Fascia Barge Mitre Xero Item # Fascia & Rainwater Material Colorbond Type Left …" at bounding box center [555, 623] width 418 height 130
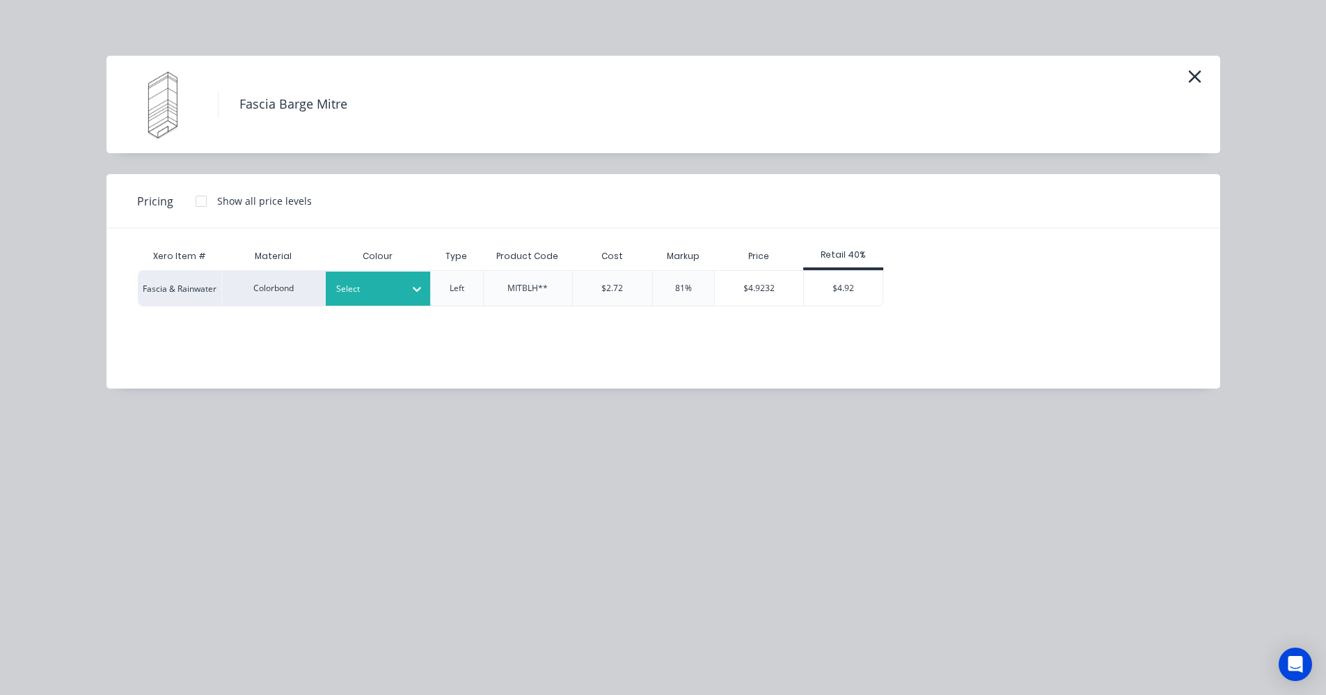
click at [403, 292] on div "Select" at bounding box center [365, 289] width 78 height 18
click at [836, 294] on div "$4.92" at bounding box center [843, 288] width 79 height 35
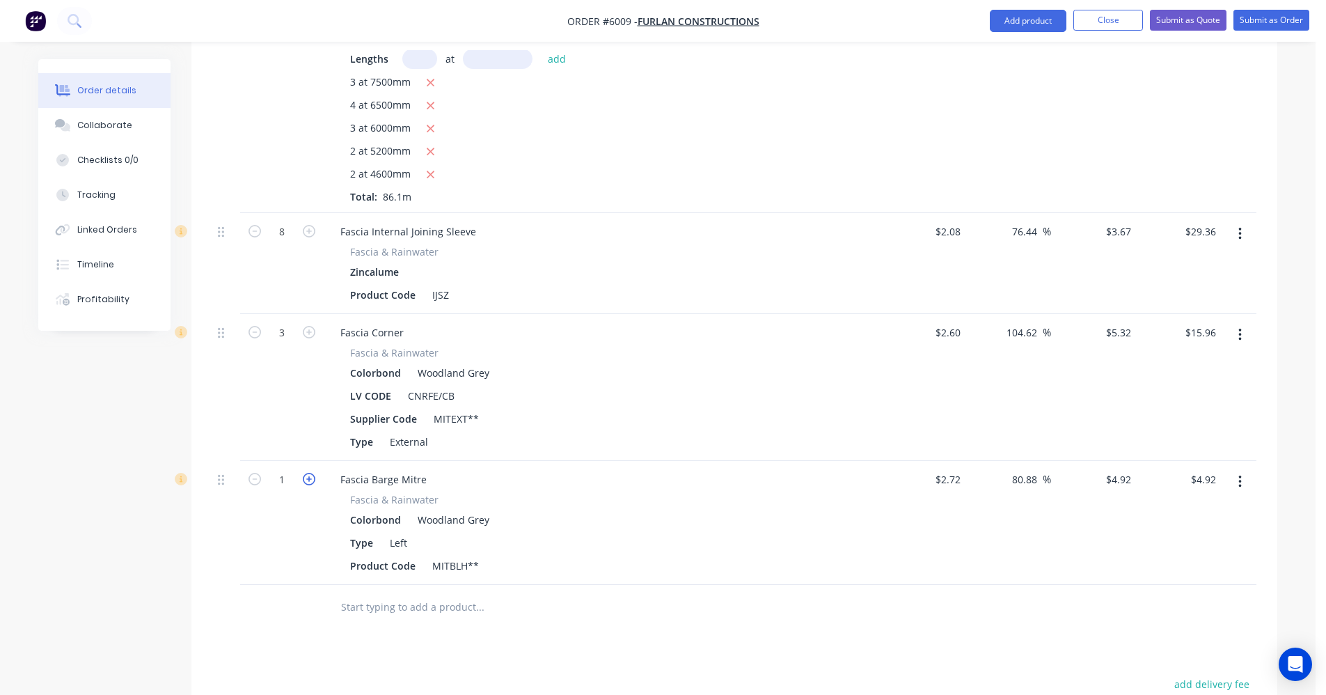
click at [313, 473] on icon "button" at bounding box center [309, 479] width 13 height 13
type input "2"
type input "$9.84"
click at [312, 473] on icon "button" at bounding box center [309, 479] width 13 height 13
type input "3"
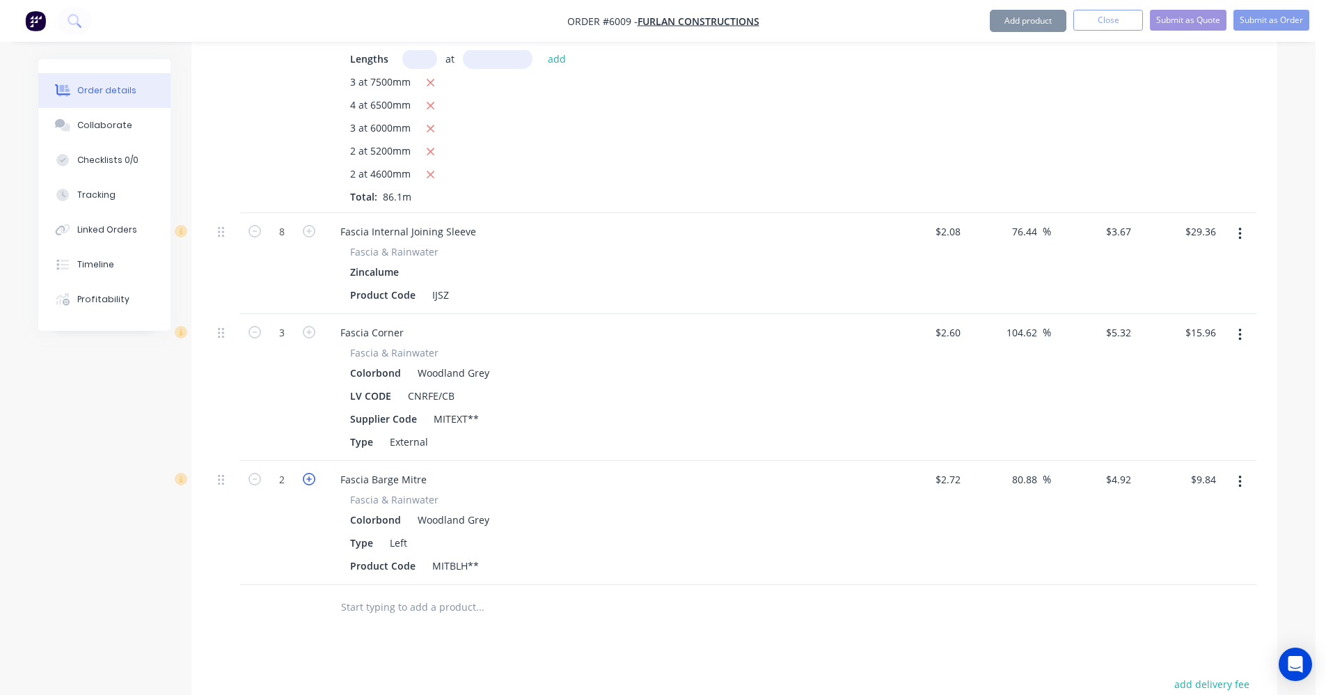
type input "$14.76"
click at [256, 473] on icon "button" at bounding box center [254, 479] width 13 height 13
type input "2"
type input "$9.84"
click at [408, 593] on input "text" at bounding box center [479, 607] width 278 height 28
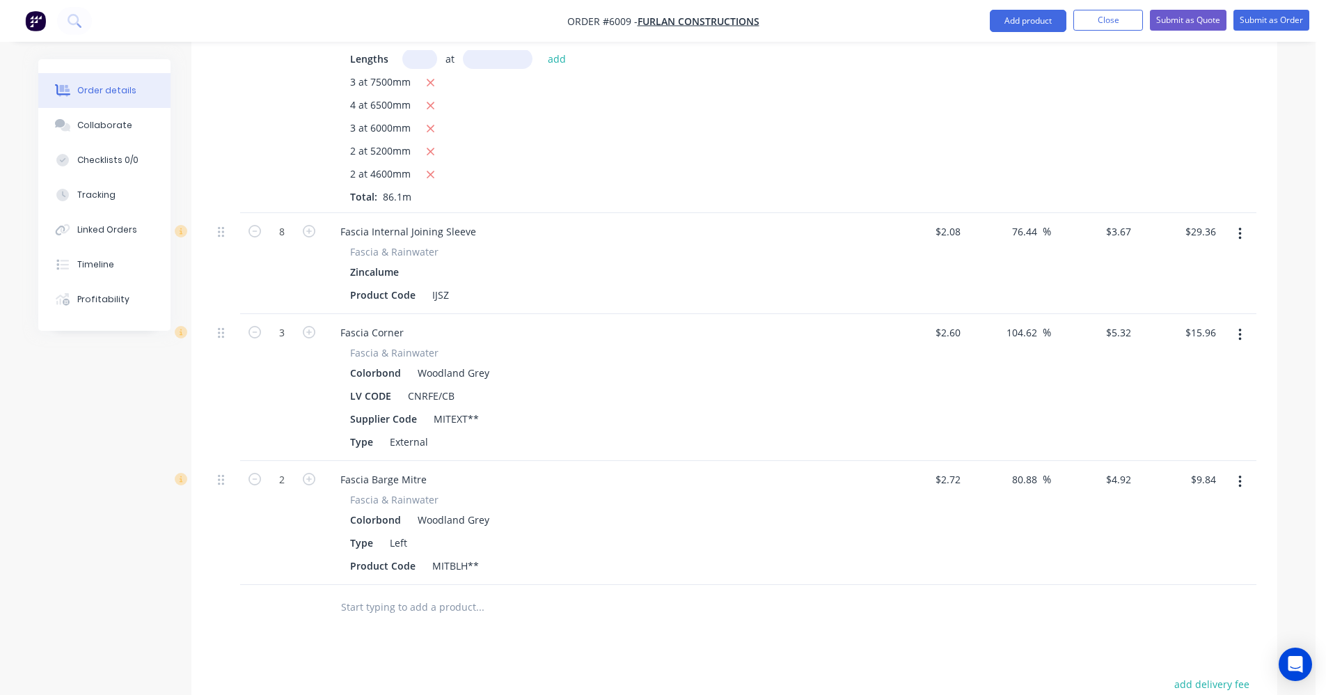
click at [1243, 469] on button "button" at bounding box center [1240, 481] width 33 height 25
click at [1161, 536] on div "Duplicate" at bounding box center [1190, 546] width 107 height 20
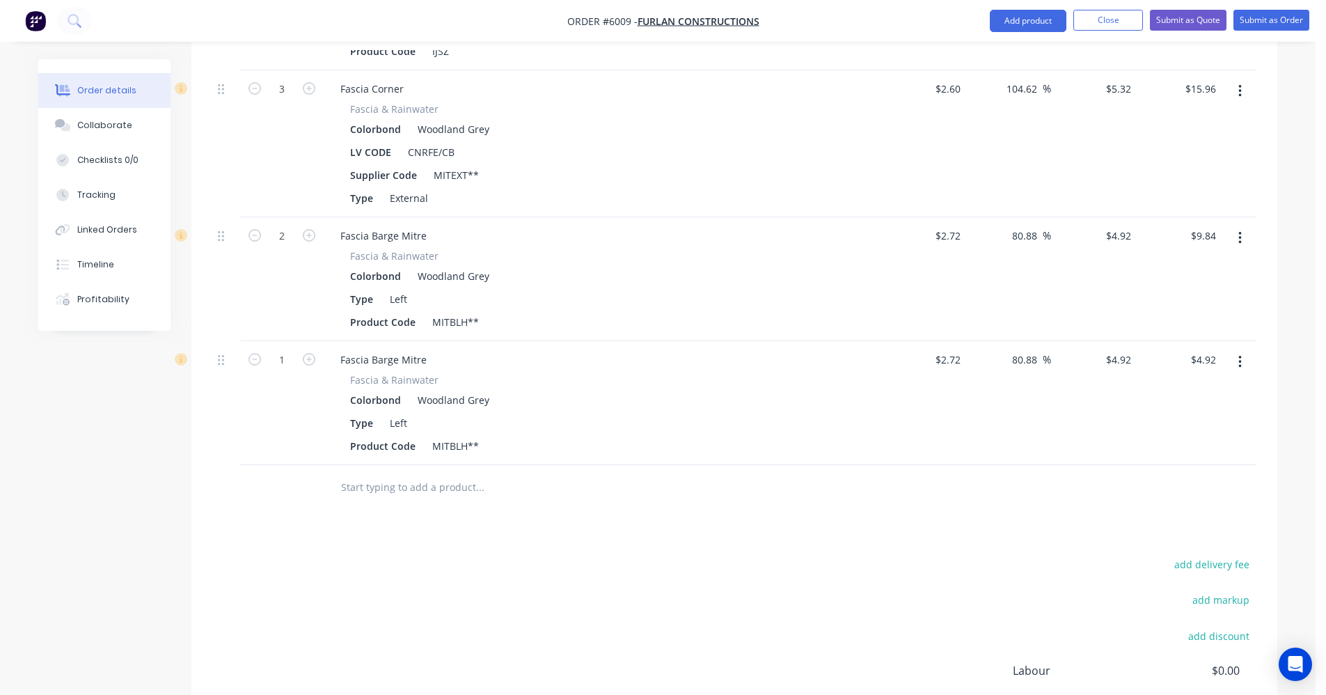
scroll to position [1731, 0]
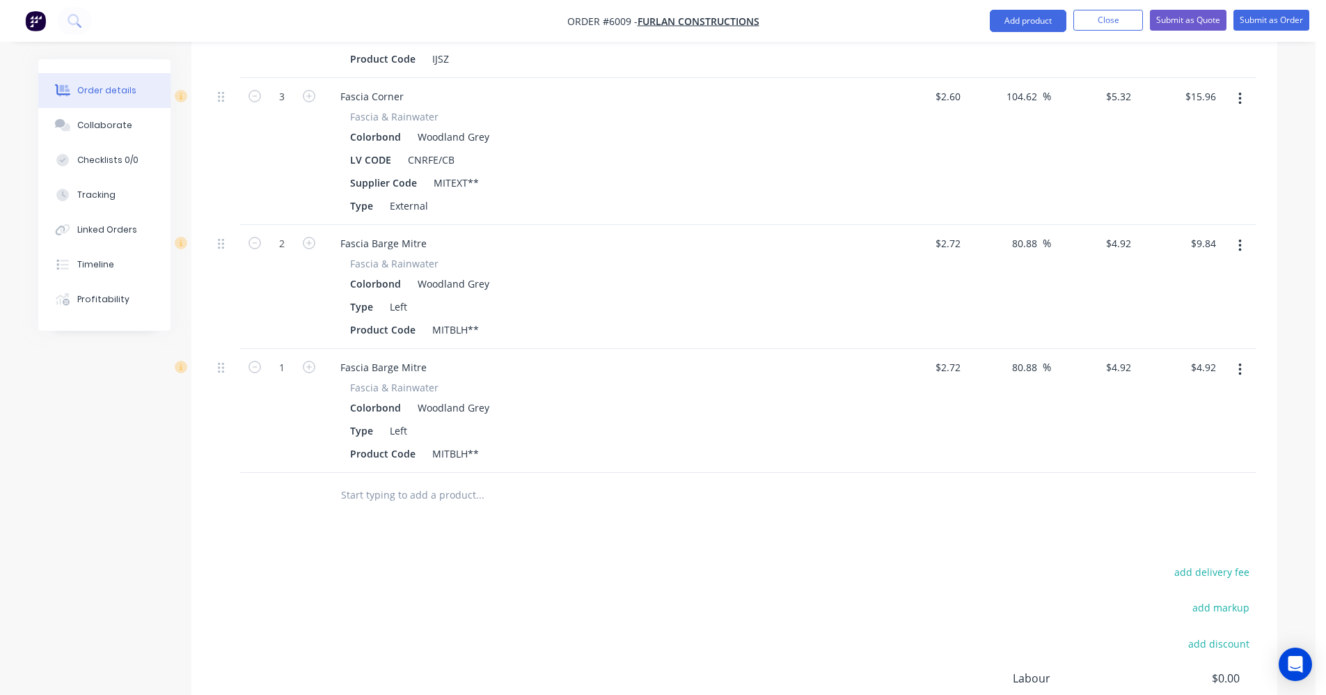
click at [1243, 357] on button "button" at bounding box center [1240, 369] width 33 height 25
click at [1156, 396] on div "Edit" at bounding box center [1190, 406] width 107 height 20
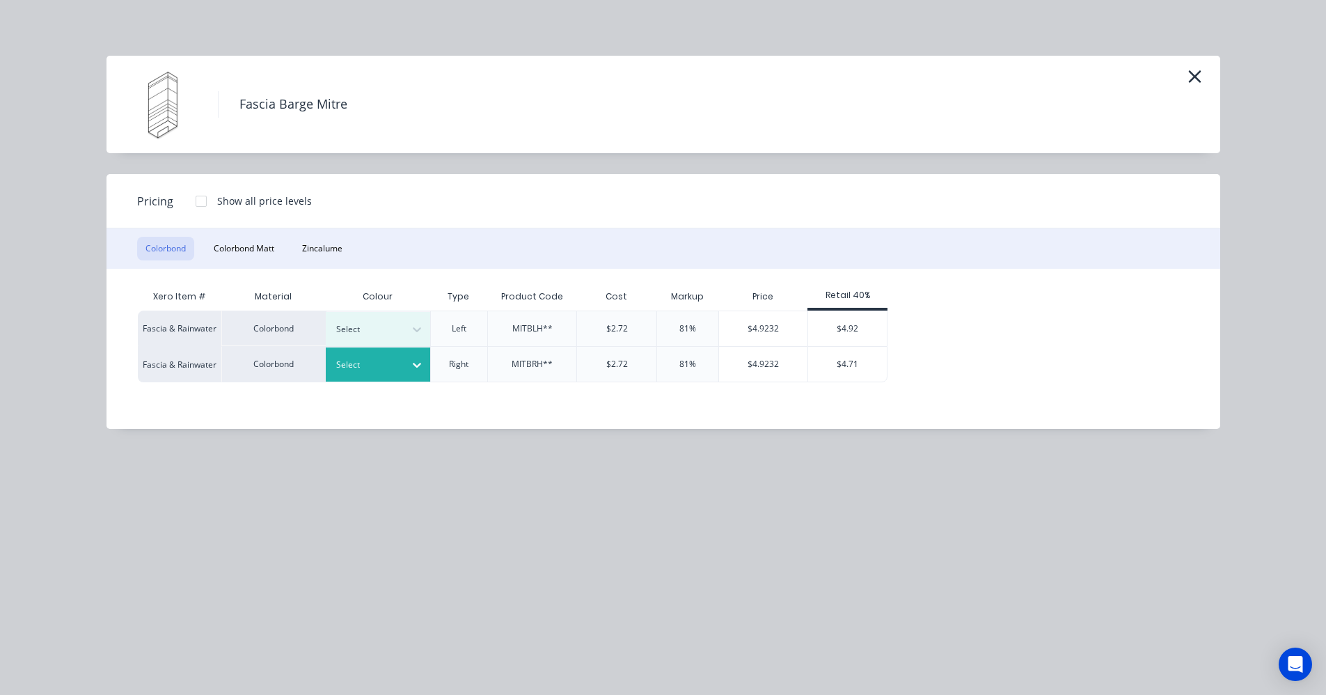
click at [399, 355] on div "Select" at bounding box center [378, 364] width 104 height 34
drag, startPoint x: 358, startPoint y: 579, endPoint x: 634, endPoint y: 503, distance: 286.7
click at [854, 359] on div "$4.71" at bounding box center [847, 364] width 79 height 35
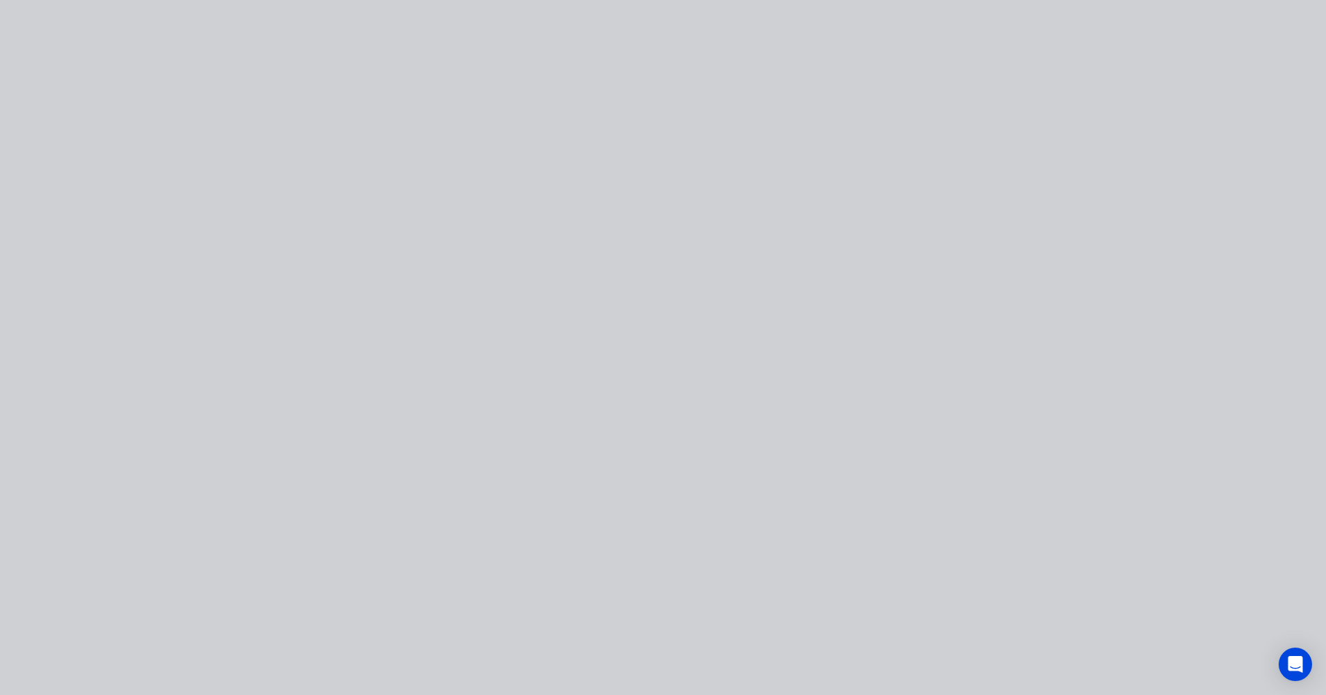
type input "73.16"
type input "$4.71"
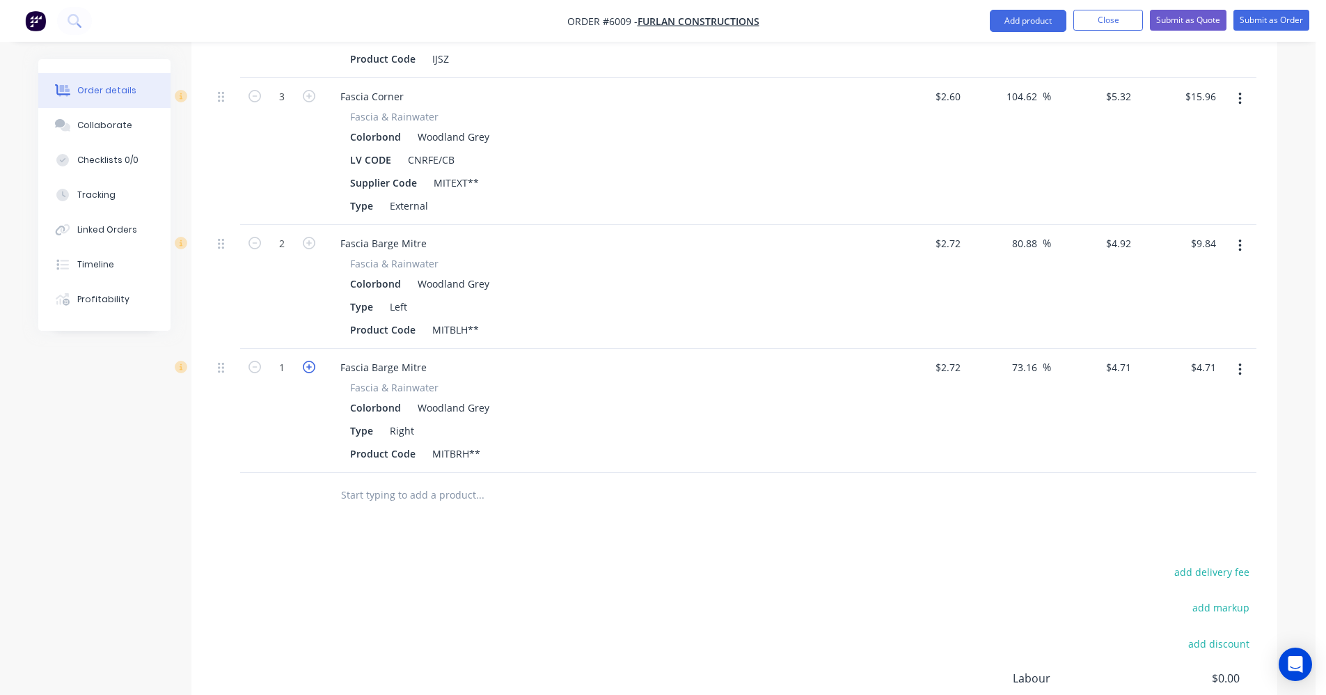
click at [313, 361] on icon "button" at bounding box center [309, 367] width 13 height 13
type input "2"
type input "$9.42"
click at [368, 481] on input "text" at bounding box center [479, 495] width 278 height 28
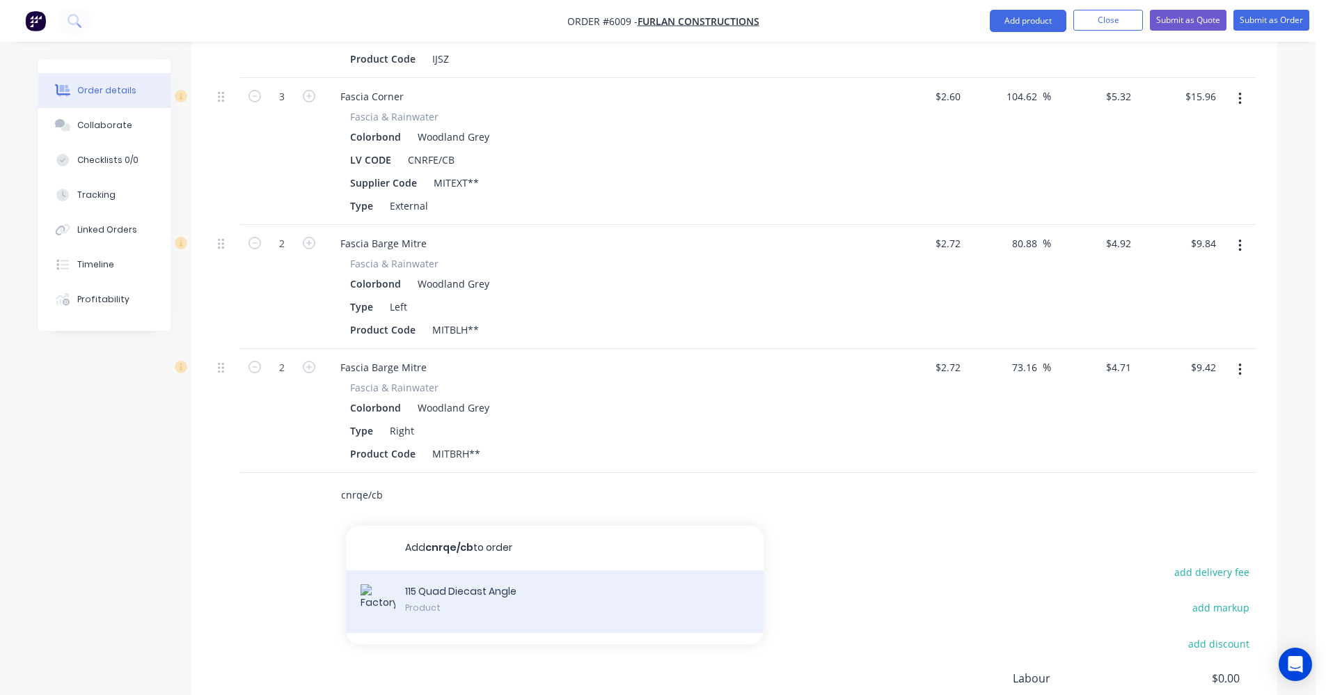
type input "cnrqe/cb"
click at [478, 570] on div "115 Quad Diecast Angle Product" at bounding box center [555, 601] width 418 height 63
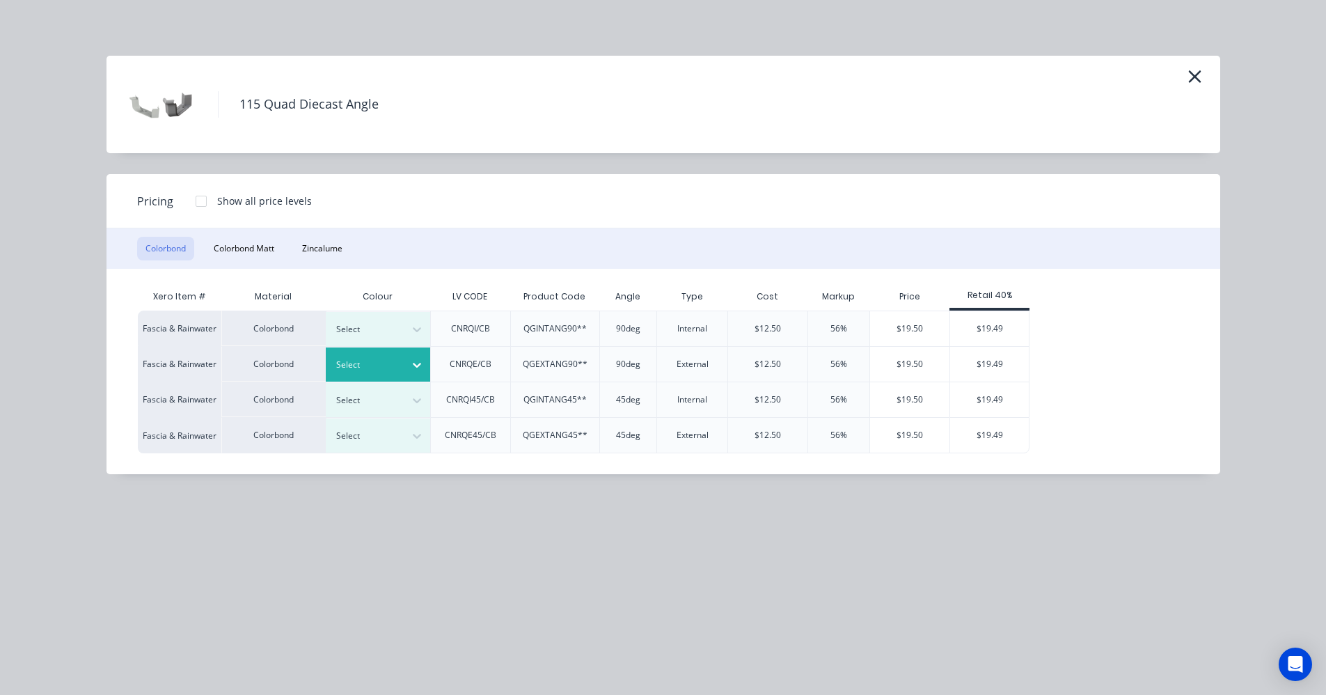
click at [382, 374] on div "Select" at bounding box center [365, 365] width 78 height 18
click at [993, 364] on div "$19.49" at bounding box center [989, 364] width 79 height 35
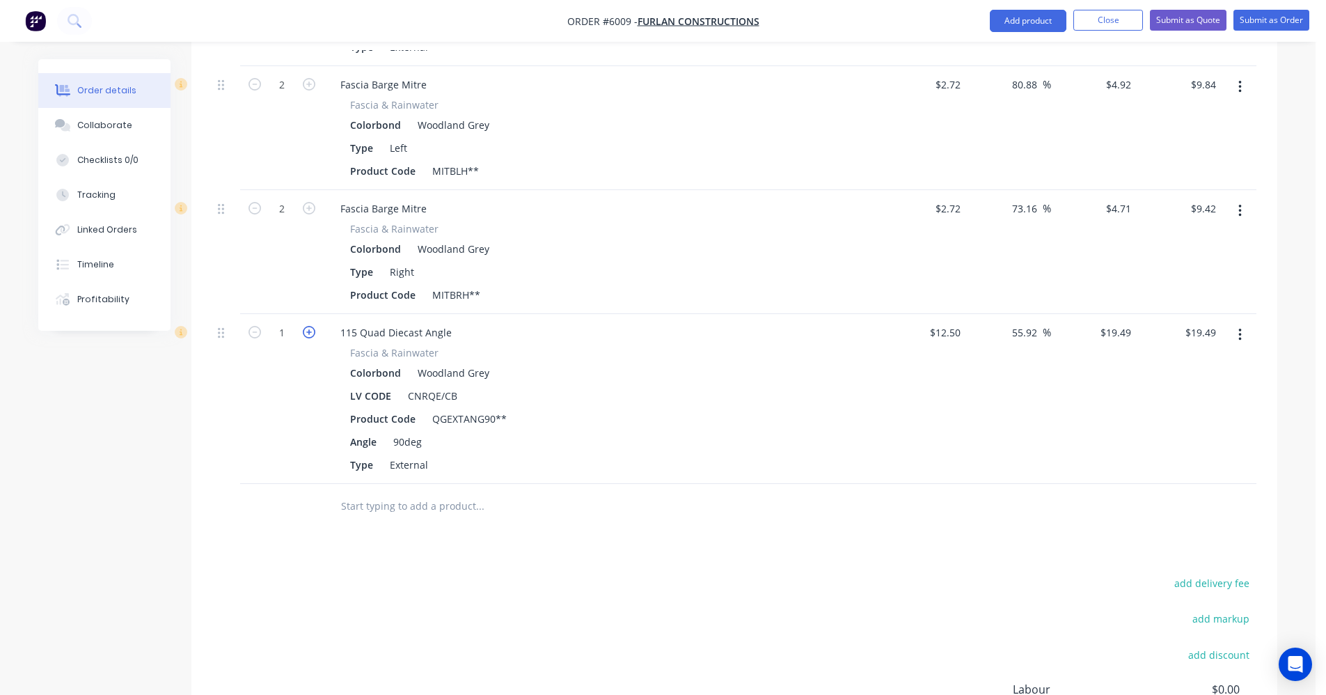
click at [313, 326] on icon "button" at bounding box center [309, 332] width 13 height 13
type input "2"
type input "$38.98"
click at [313, 326] on icon "button" at bounding box center [309, 332] width 13 height 13
type input "3"
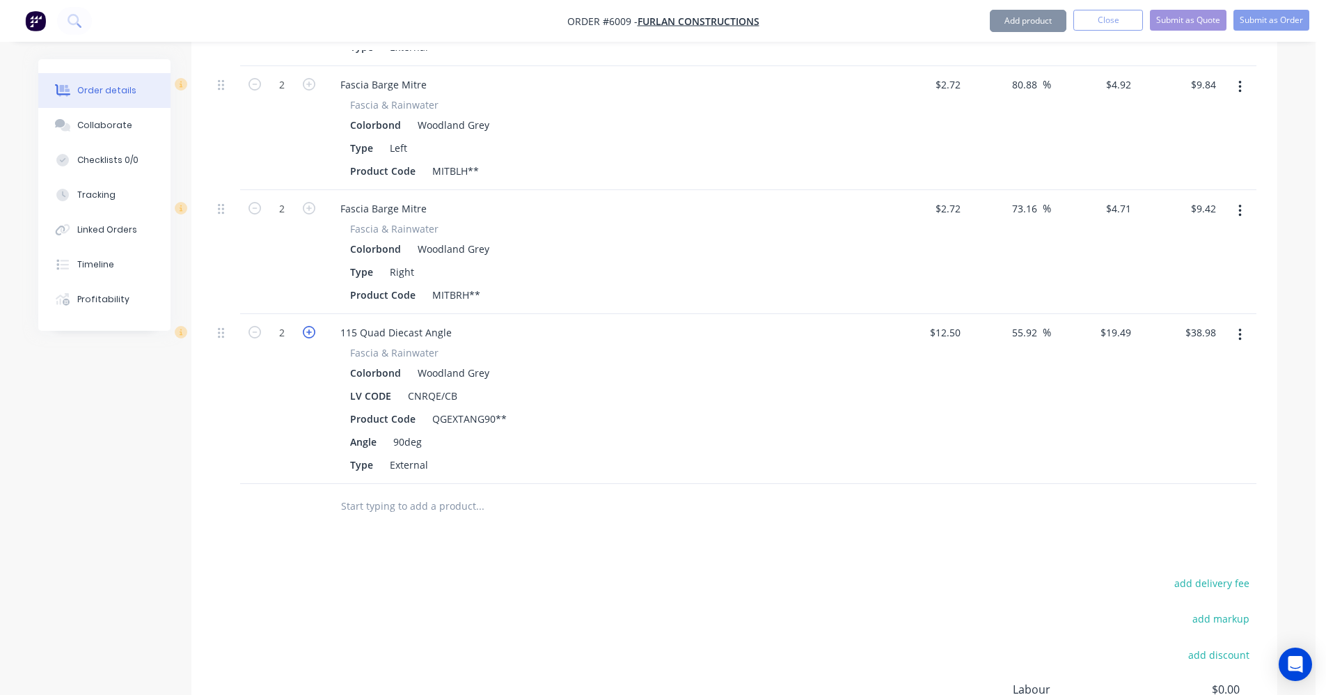
type input "$58.47"
click at [422, 492] on input "text" at bounding box center [479, 506] width 278 height 28
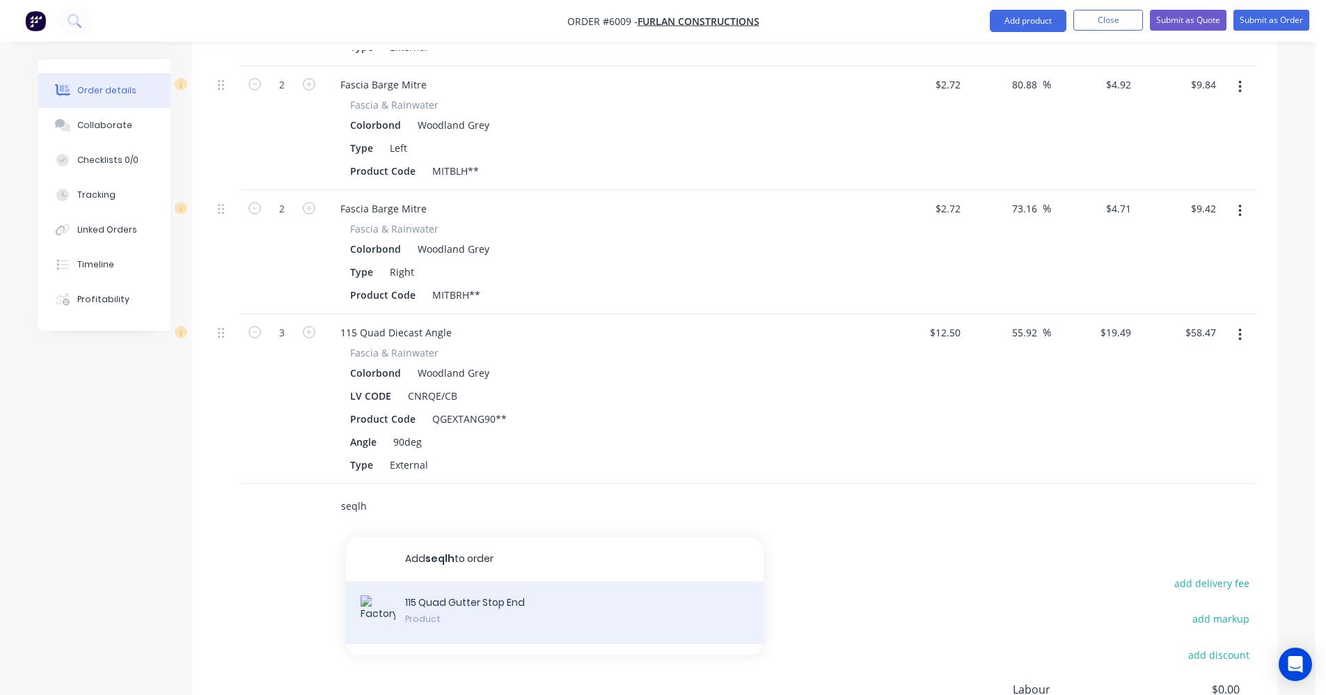
type input "seqlh"
click at [442, 590] on div "115 Quad Gutter Stop End Product" at bounding box center [555, 612] width 418 height 63
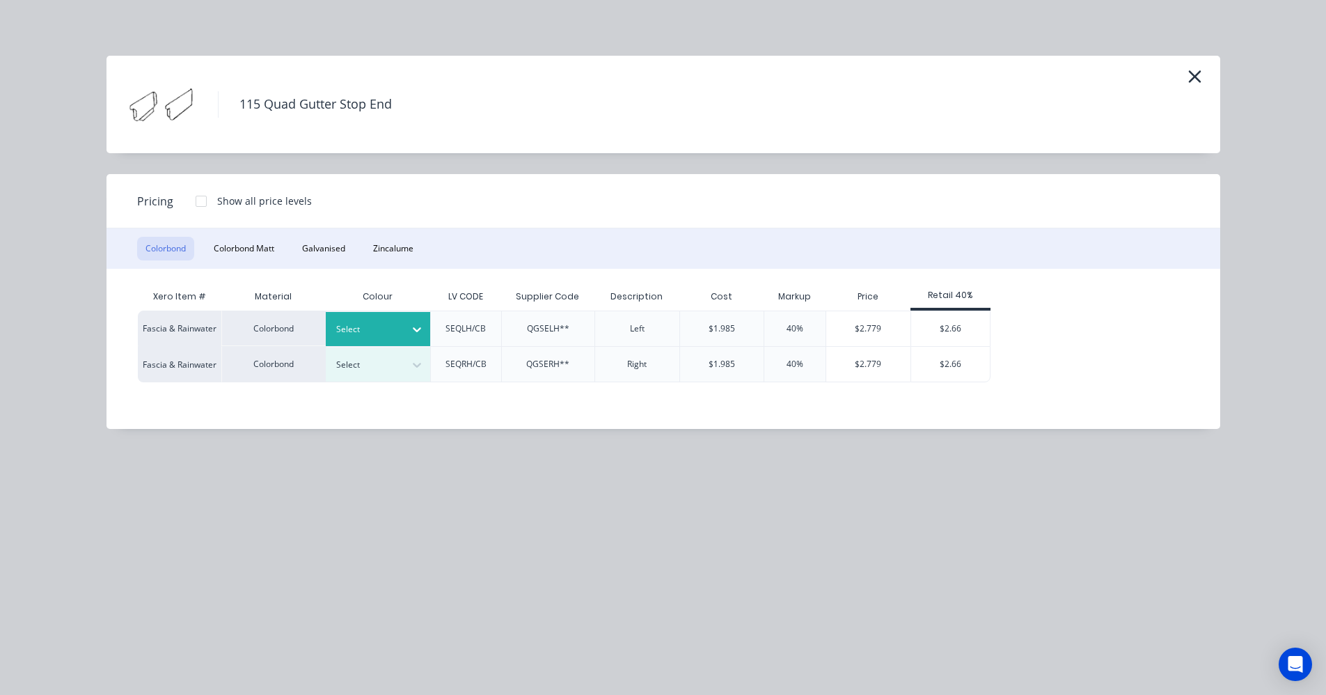
click at [410, 337] on div at bounding box center [416, 329] width 25 height 22
drag, startPoint x: 401, startPoint y: 542, endPoint x: 622, endPoint y: 467, distance: 233.8
click at [937, 337] on div "$2.66" at bounding box center [950, 328] width 79 height 35
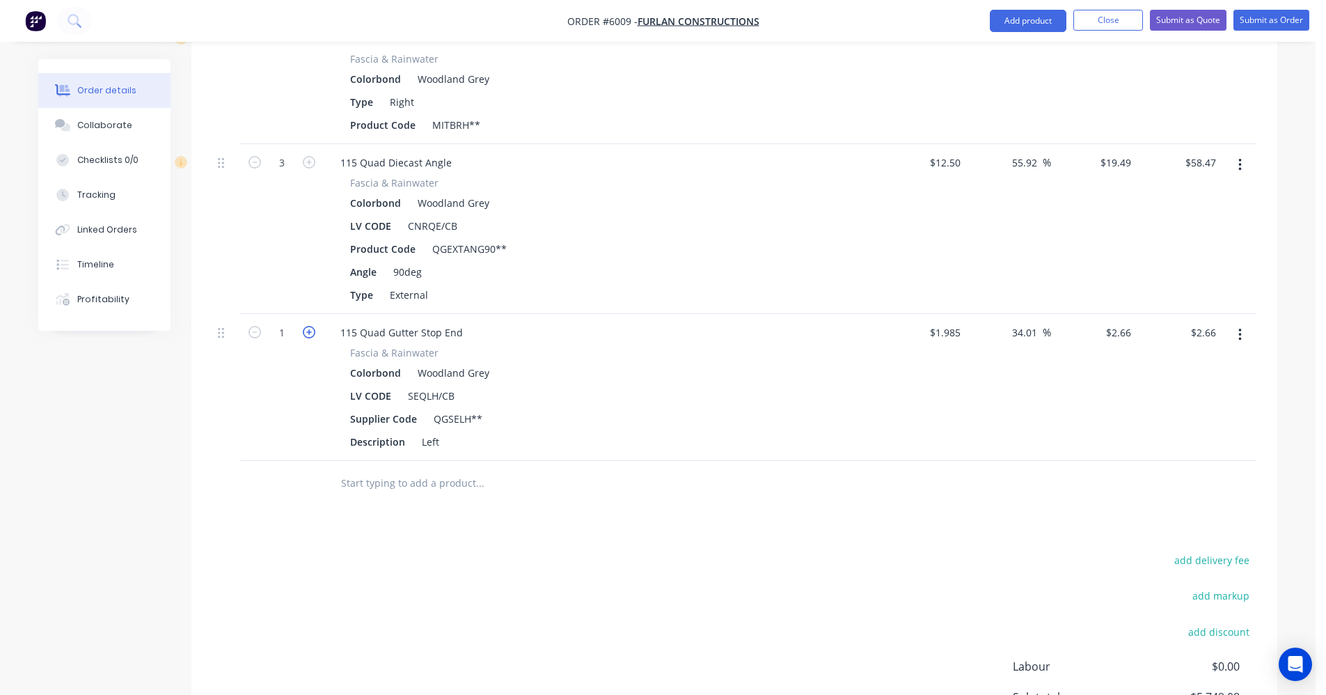
click at [311, 326] on icon "button" at bounding box center [309, 332] width 13 height 13
type input "2"
type input "$5.32"
click at [311, 326] on icon "button" at bounding box center [309, 332] width 13 height 13
type input "3"
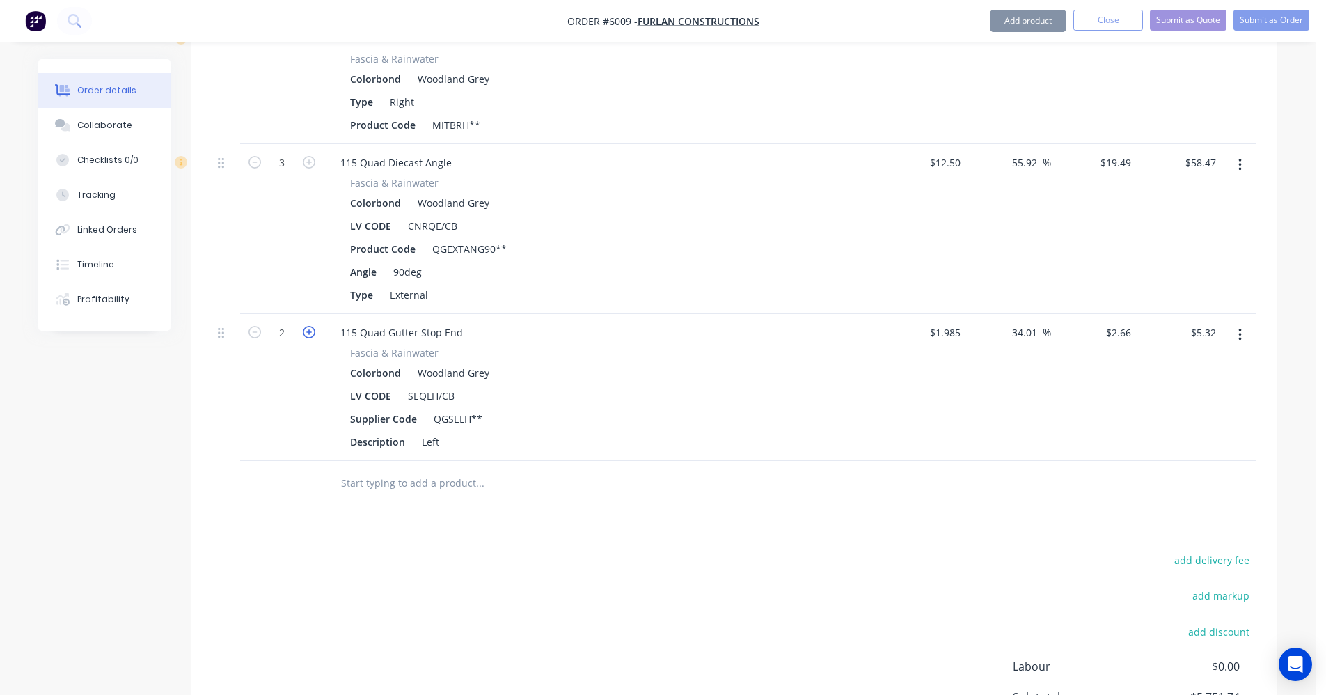
type input "$7.98"
click at [414, 469] on input "text" at bounding box center [479, 483] width 278 height 28
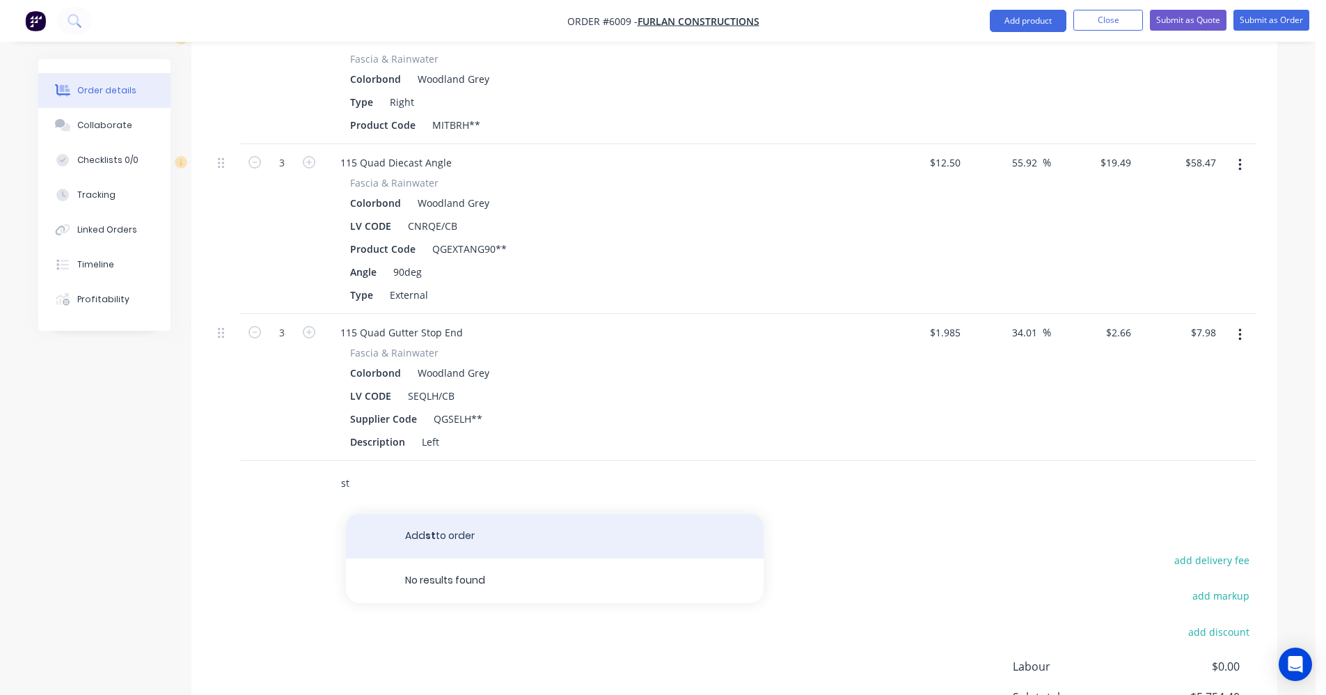
type input "s"
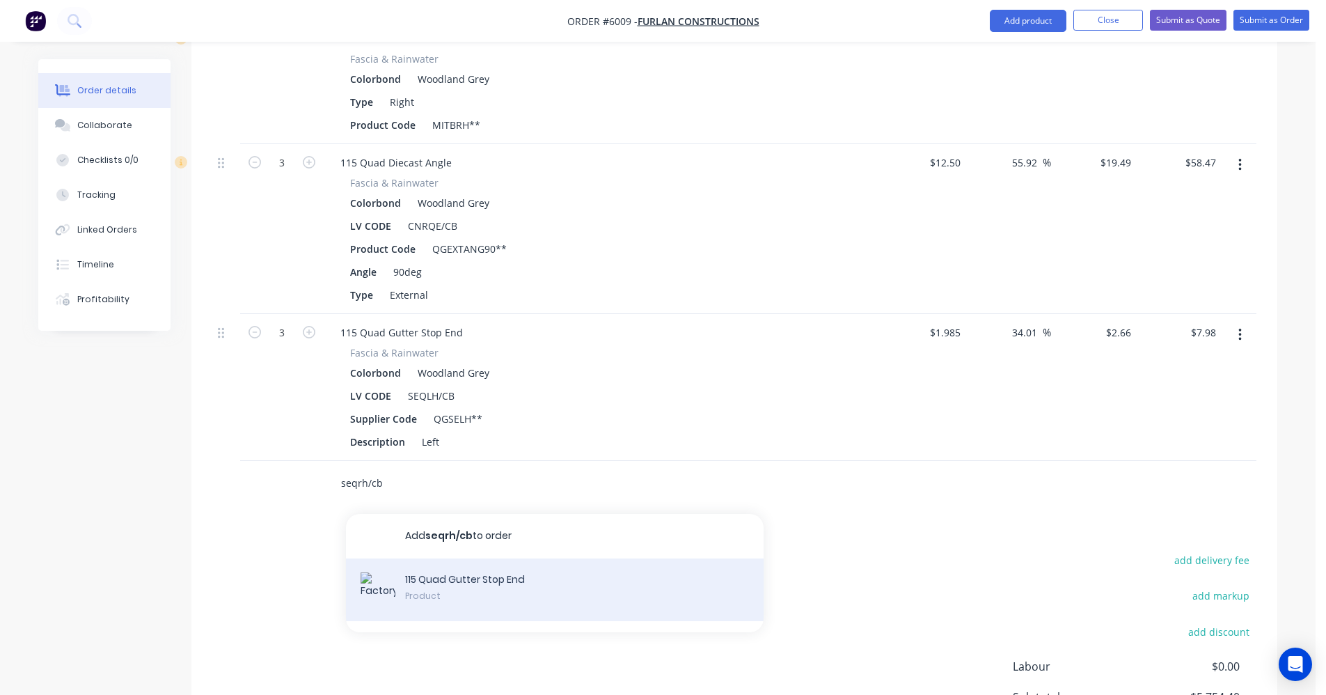
type input "seqrh/cb"
click at [484, 558] on div "115 Quad Gutter Stop End Product" at bounding box center [555, 589] width 418 height 63
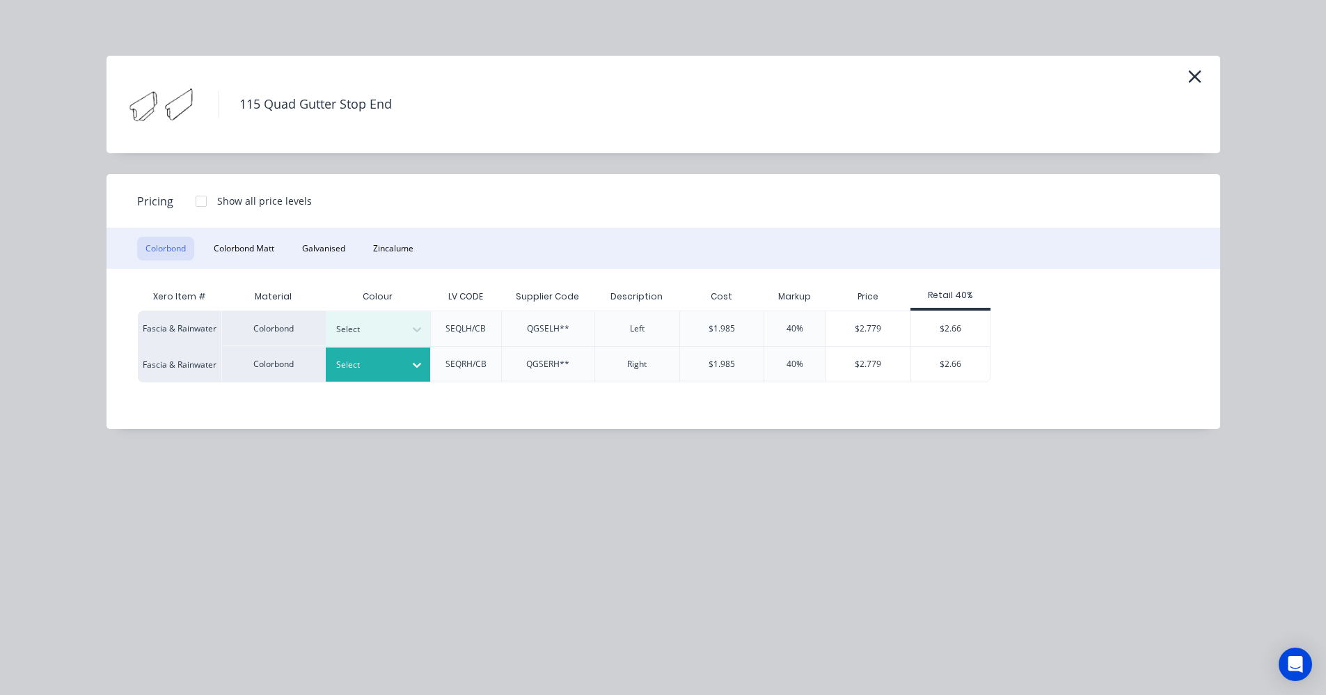
click at [410, 370] on icon at bounding box center [417, 365] width 14 height 14
drag, startPoint x: 397, startPoint y: 586, endPoint x: 538, endPoint y: 526, distance: 152.8
click at [940, 363] on div "$2.66" at bounding box center [950, 364] width 79 height 35
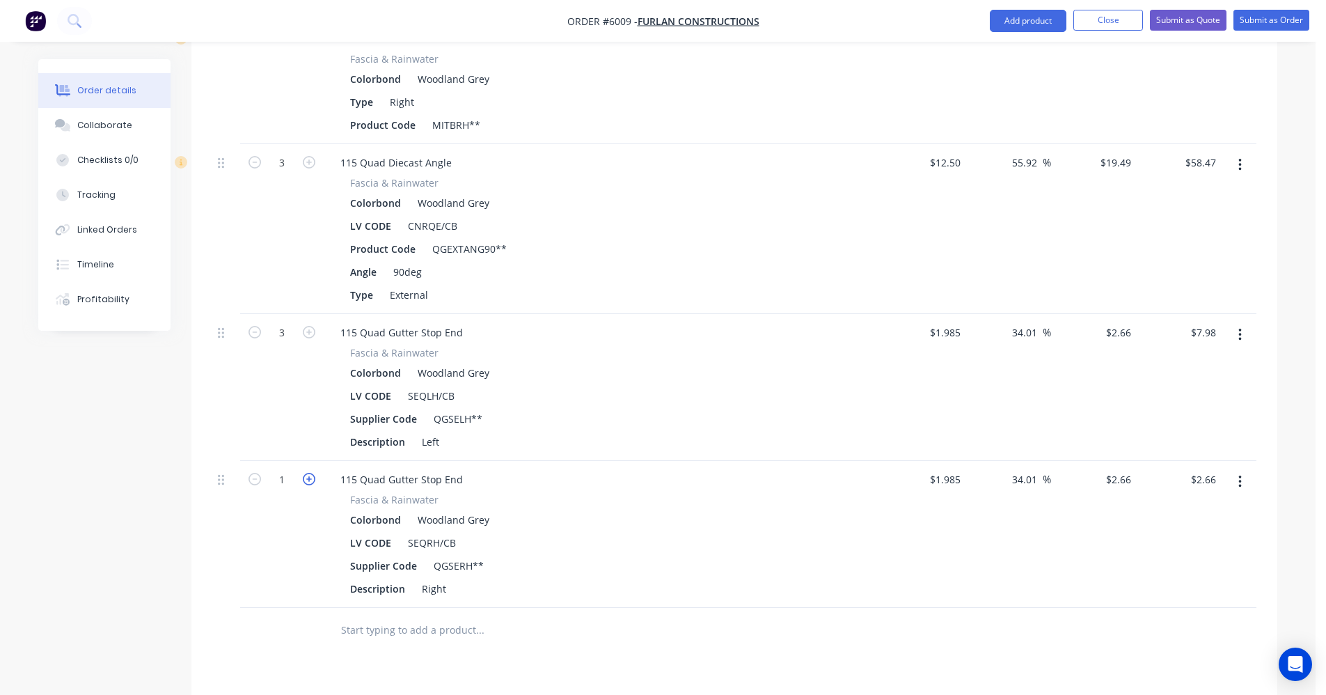
click at [310, 473] on icon "button" at bounding box center [309, 479] width 13 height 13
type input "2"
type input "$5.32"
click at [310, 473] on icon "button" at bounding box center [309, 479] width 13 height 13
type input "3"
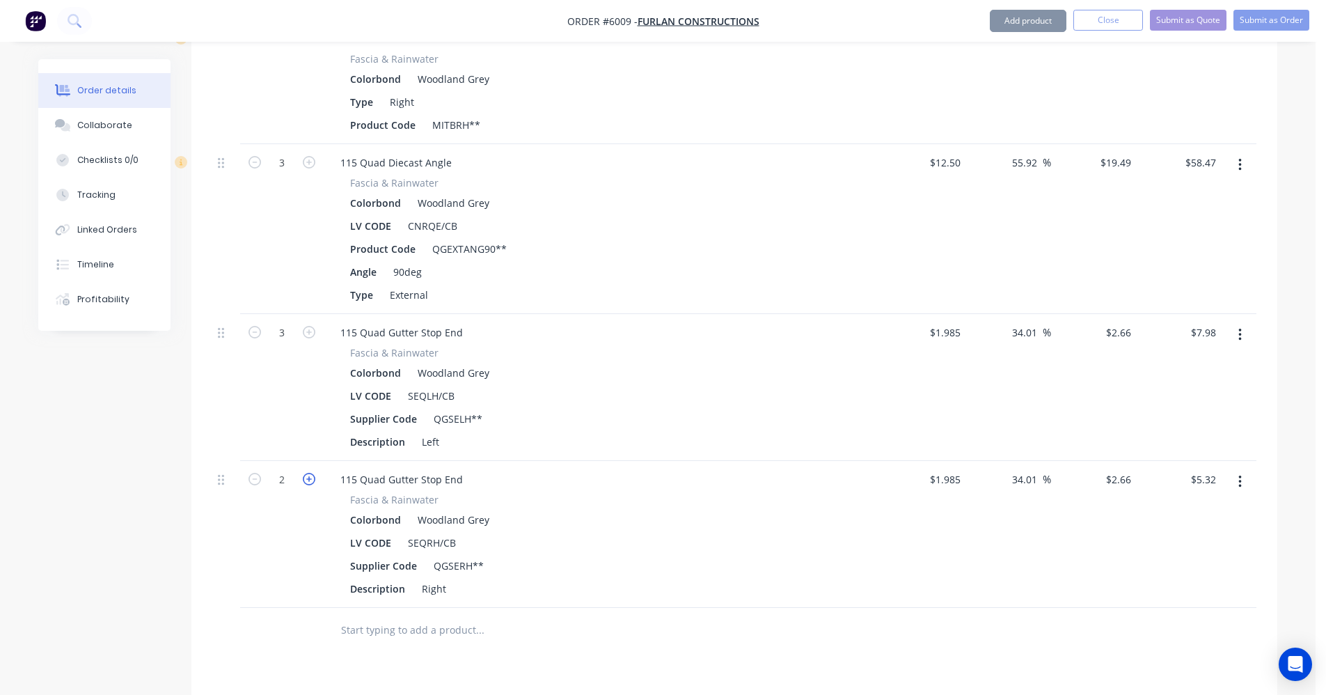
type input "$7.98"
click at [384, 616] on input "text" at bounding box center [479, 630] width 278 height 28
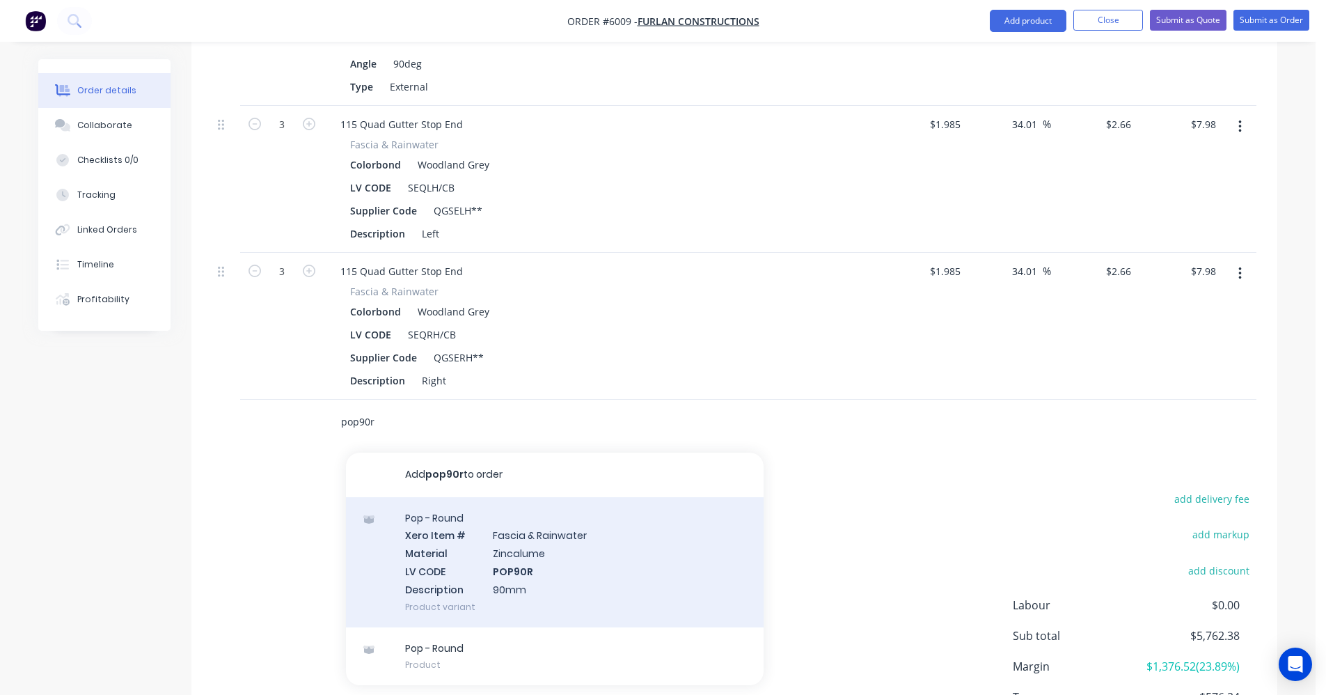
scroll to position [2268, 0]
type input "pop90r"
click at [507, 517] on div "Pop - Round Xero Item # Fascia & Rainwater Material Zincalume LV CODE POP90R De…" at bounding box center [555, 561] width 418 height 130
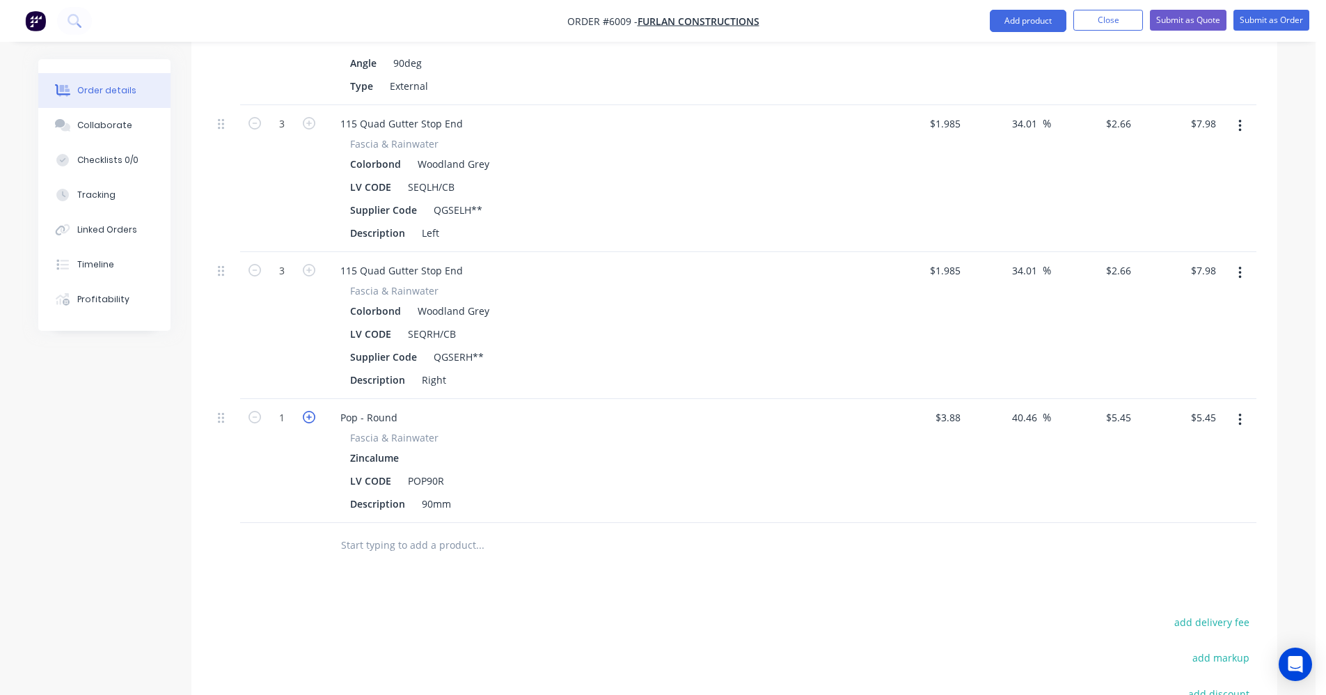
click at [310, 411] on icon "button" at bounding box center [309, 417] width 13 height 13
type input "2"
type input "$10.90"
click at [308, 411] on icon "button" at bounding box center [309, 417] width 13 height 13
type input "3"
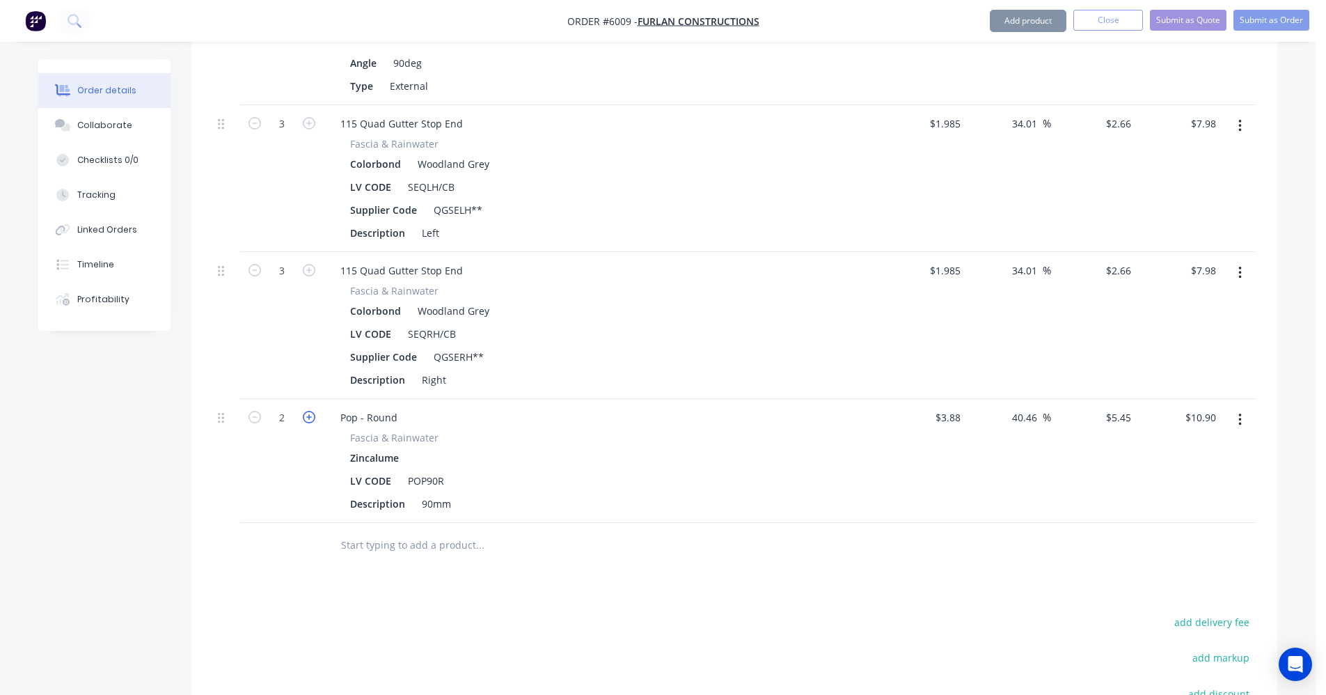
type input "$16.35"
click at [308, 411] on icon "button" at bounding box center [309, 417] width 13 height 13
type input "4"
type input "$21.80"
click at [308, 411] on icon "button" at bounding box center [309, 417] width 13 height 13
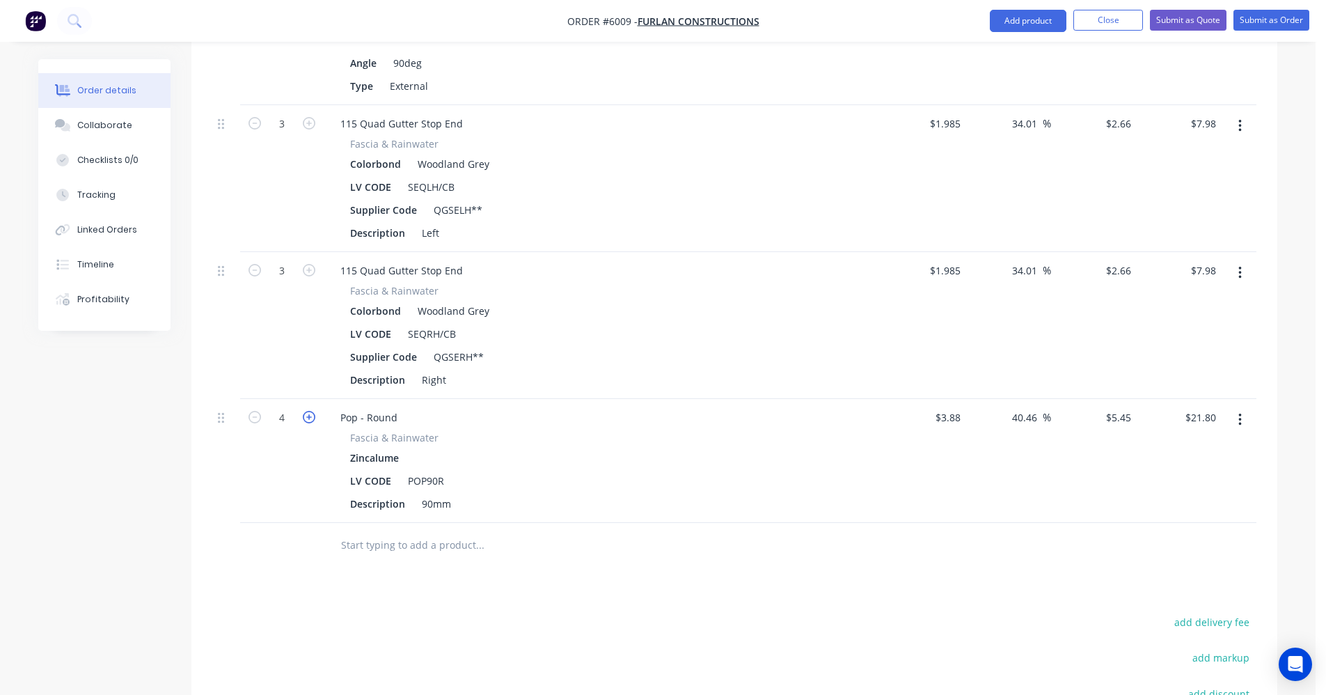
type input "5"
type input "$27.25"
click at [308, 411] on icon "button" at bounding box center [309, 417] width 13 height 13
type input "6"
type input "$32.70"
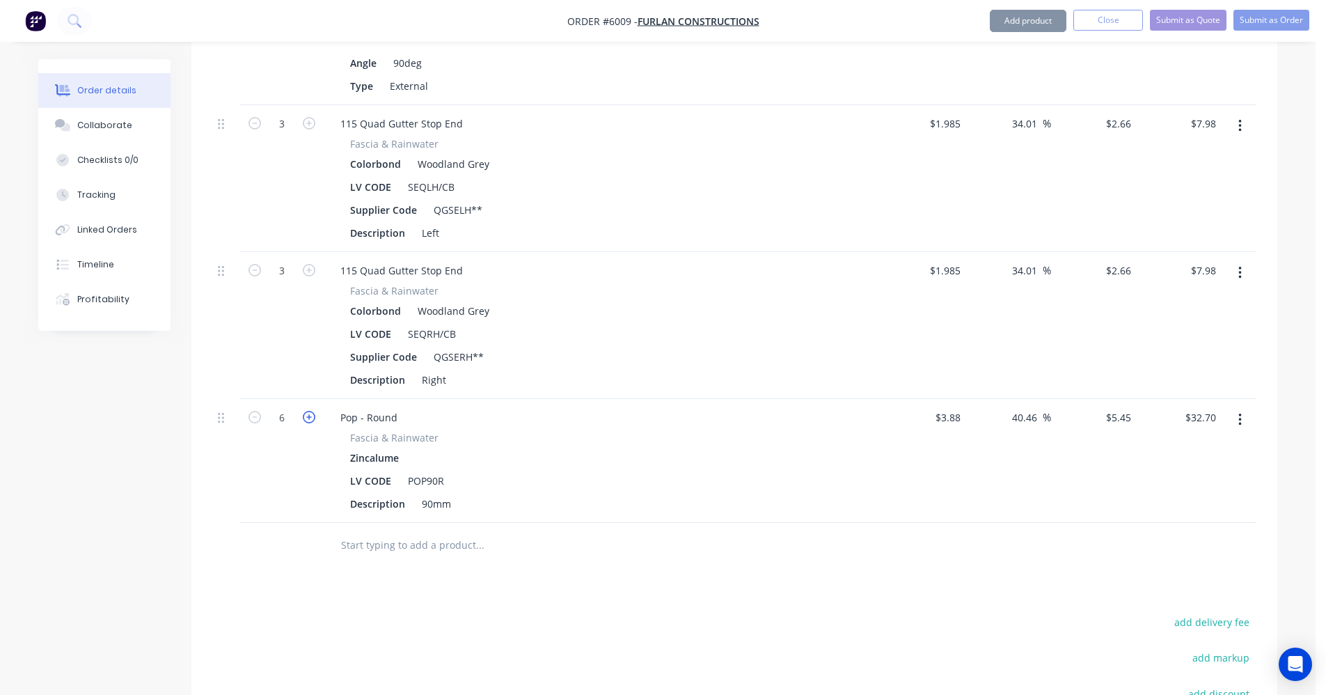
click at [308, 411] on icon "button" at bounding box center [309, 417] width 13 height 13
type input "7"
type input "$38.15"
click at [308, 411] on icon "button" at bounding box center [309, 417] width 13 height 13
type input "8"
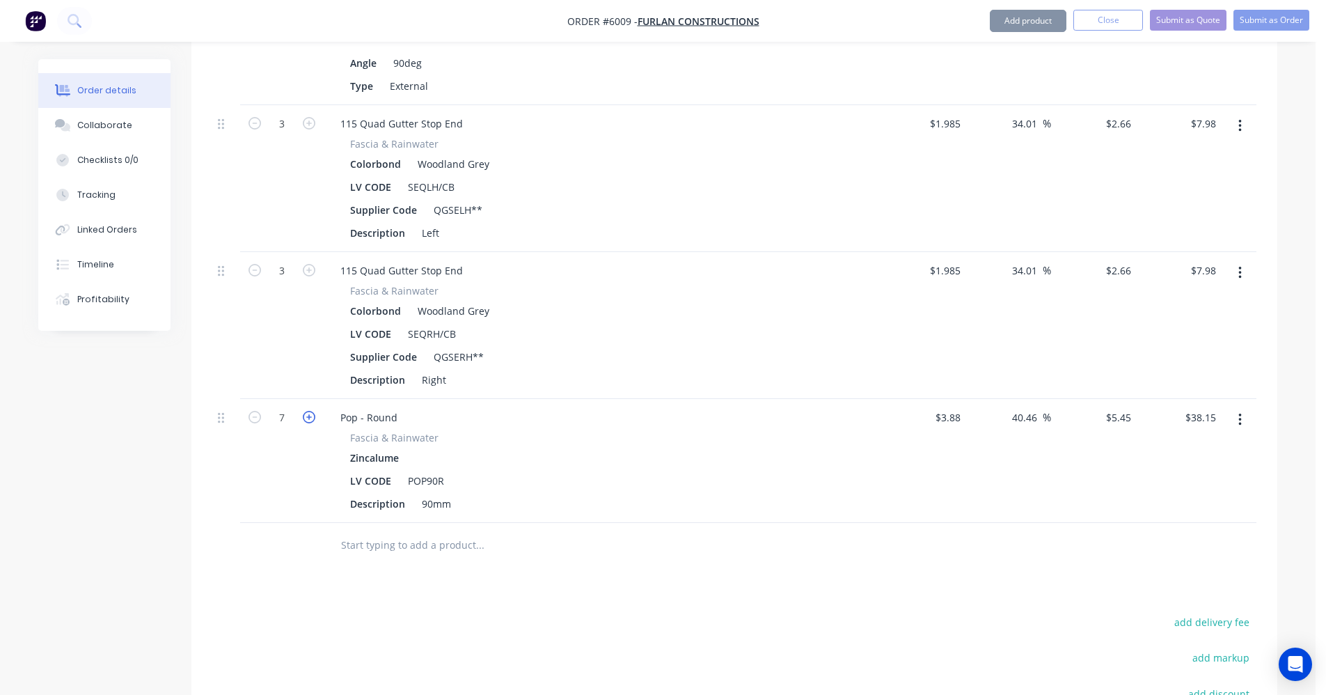
type input "$43.60"
click at [308, 411] on icon "button" at bounding box center [309, 417] width 13 height 13
type input "9"
type input "$49.05"
click at [253, 411] on icon "button" at bounding box center [254, 417] width 13 height 13
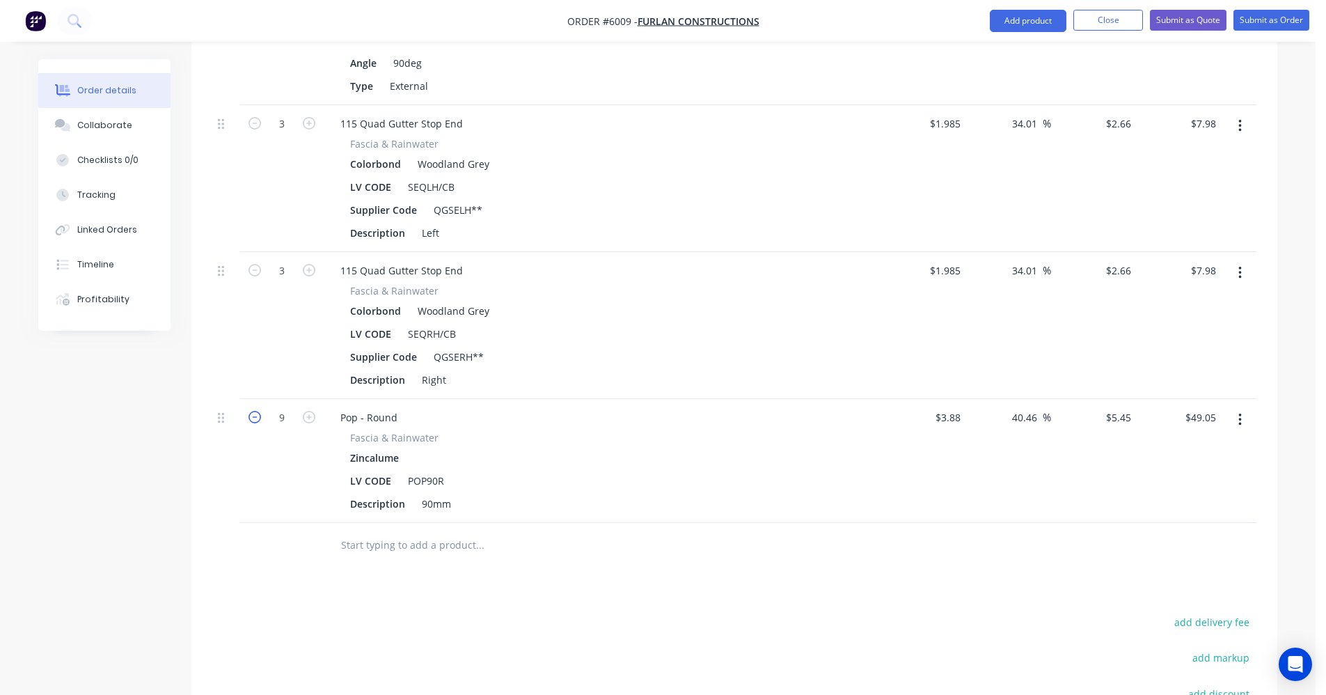
type input "8"
type input "$43.60"
click at [253, 411] on icon "button" at bounding box center [254, 417] width 13 height 13
type input "7"
type input "$38.15"
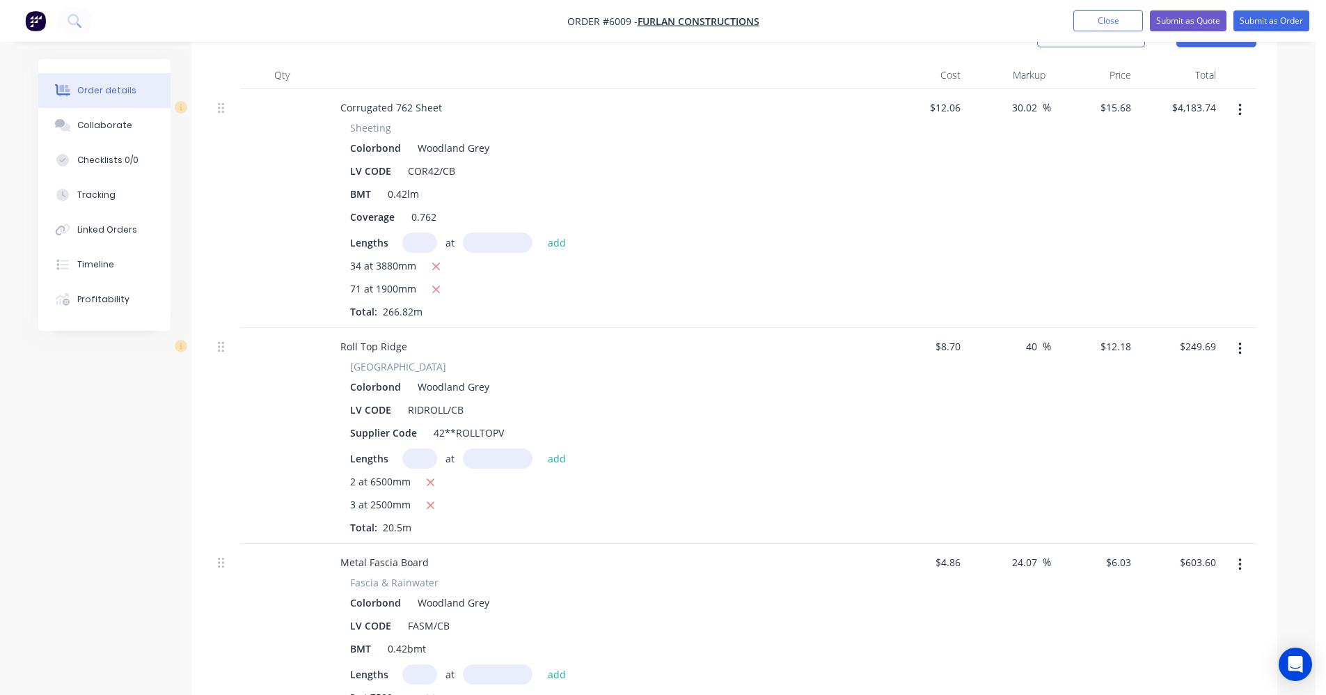
scroll to position [389, 0]
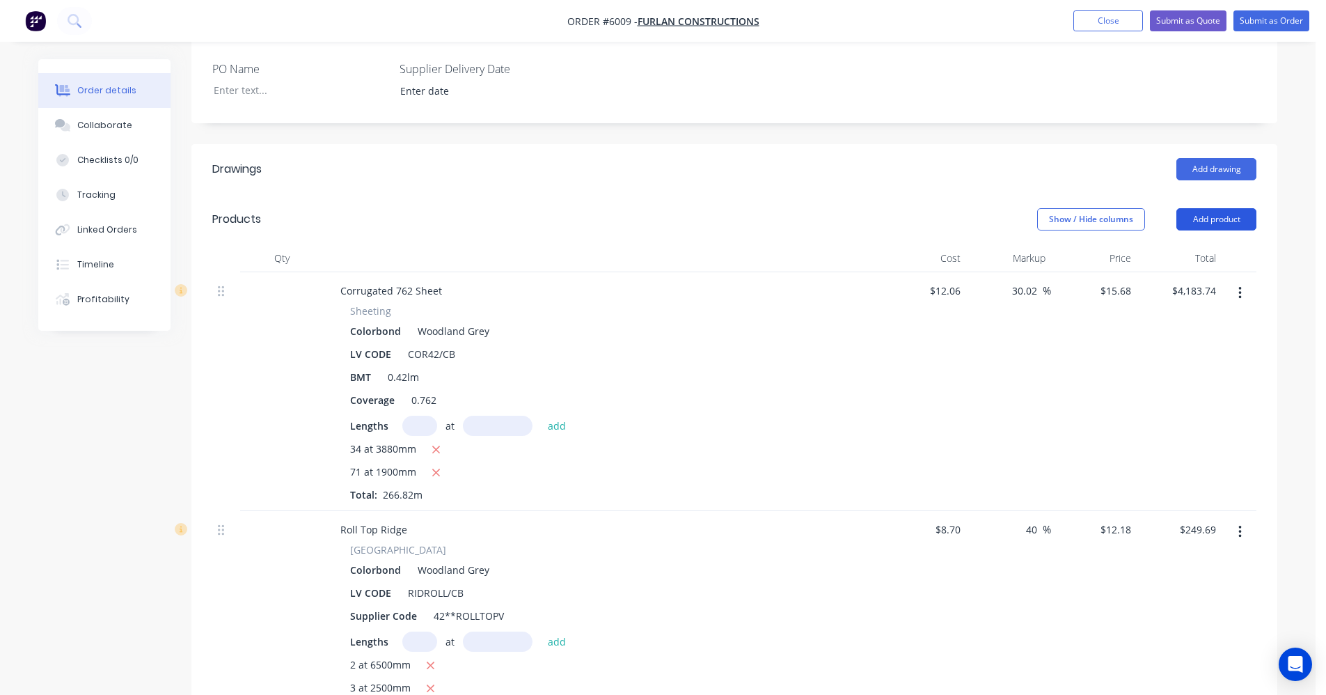
click at [1215, 208] on button "Add product" at bounding box center [1216, 219] width 80 height 22
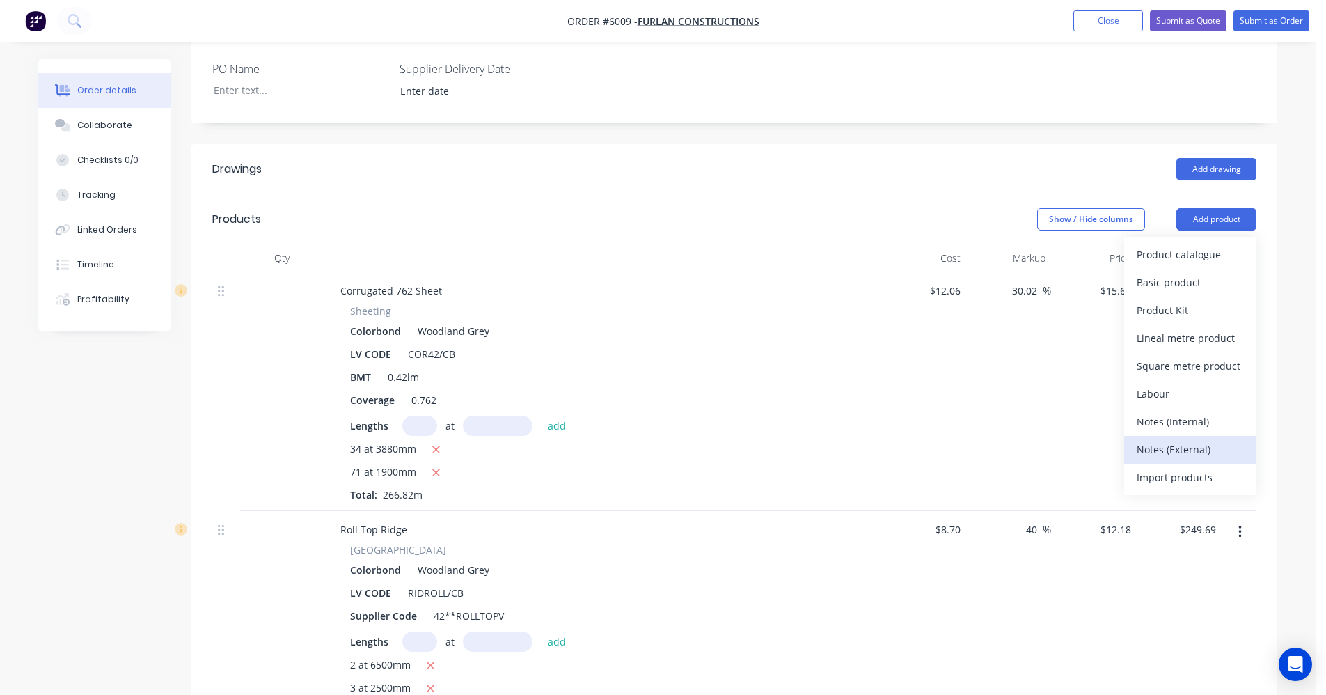
click at [1192, 439] on div "Notes (External)" at bounding box center [1190, 449] width 107 height 20
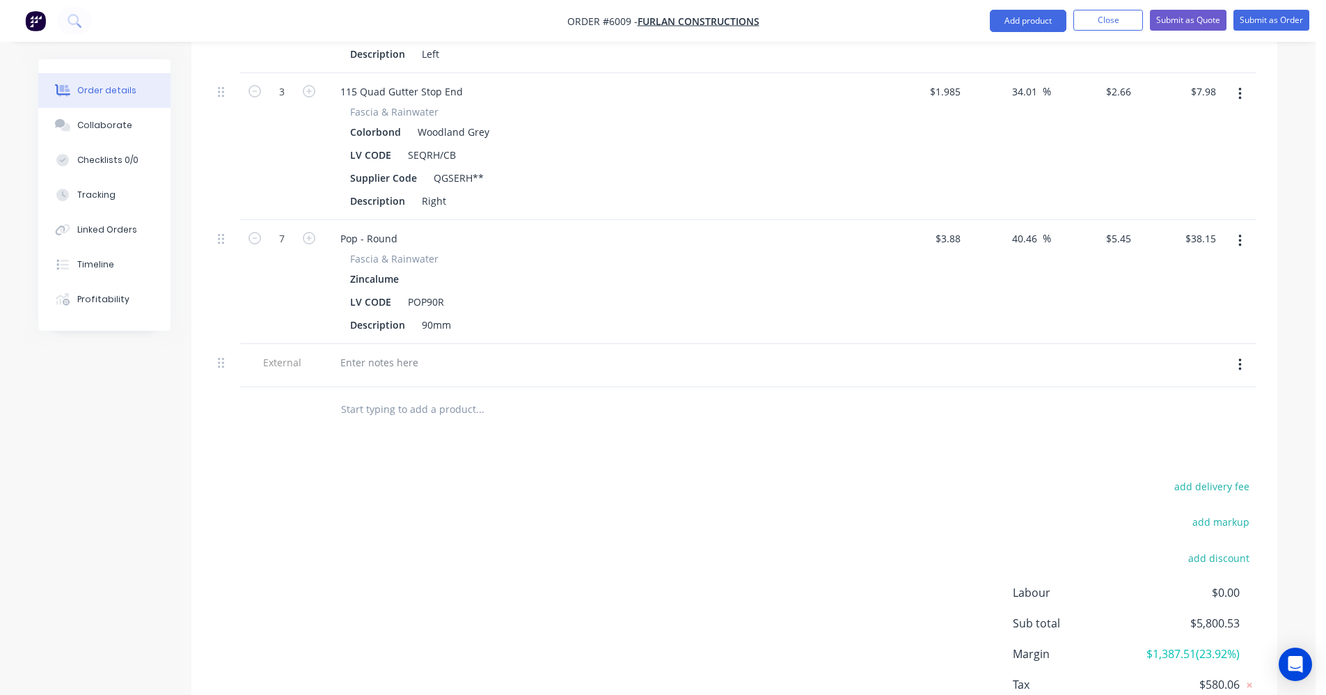
scroll to position [2501, 0]
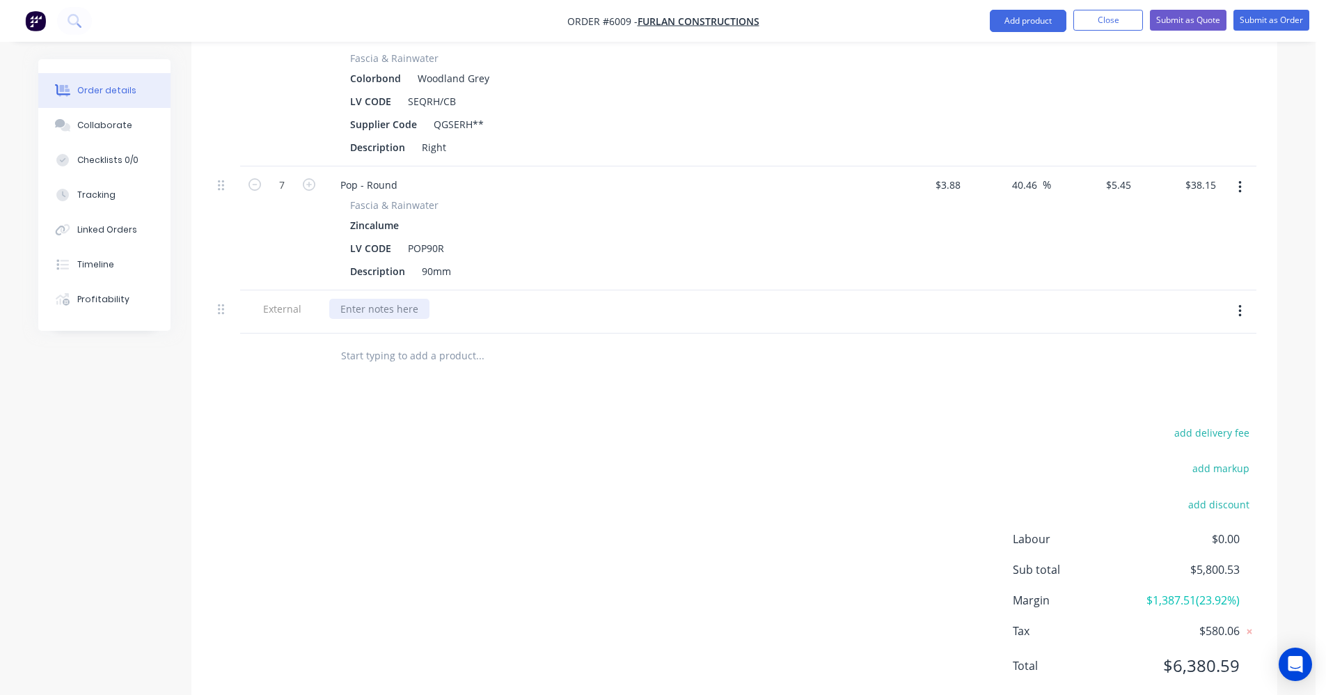
click at [373, 299] on div at bounding box center [379, 309] width 100 height 20
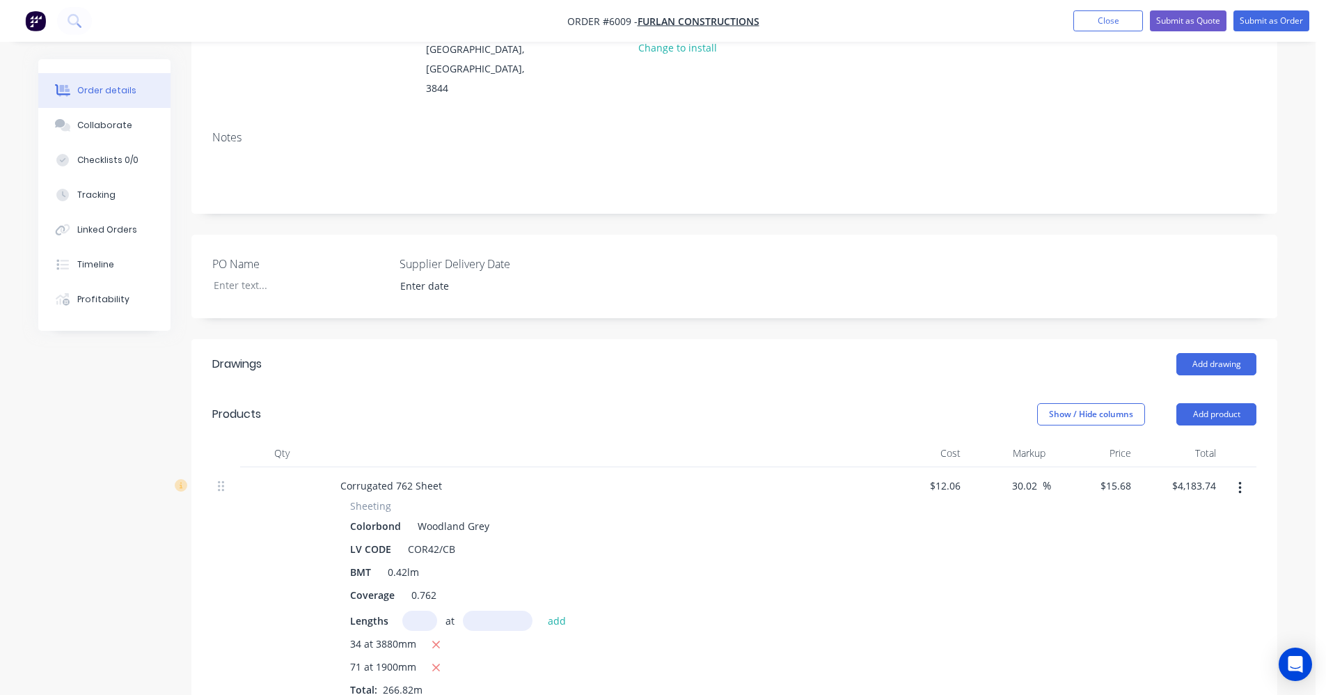
scroll to position [278, 0]
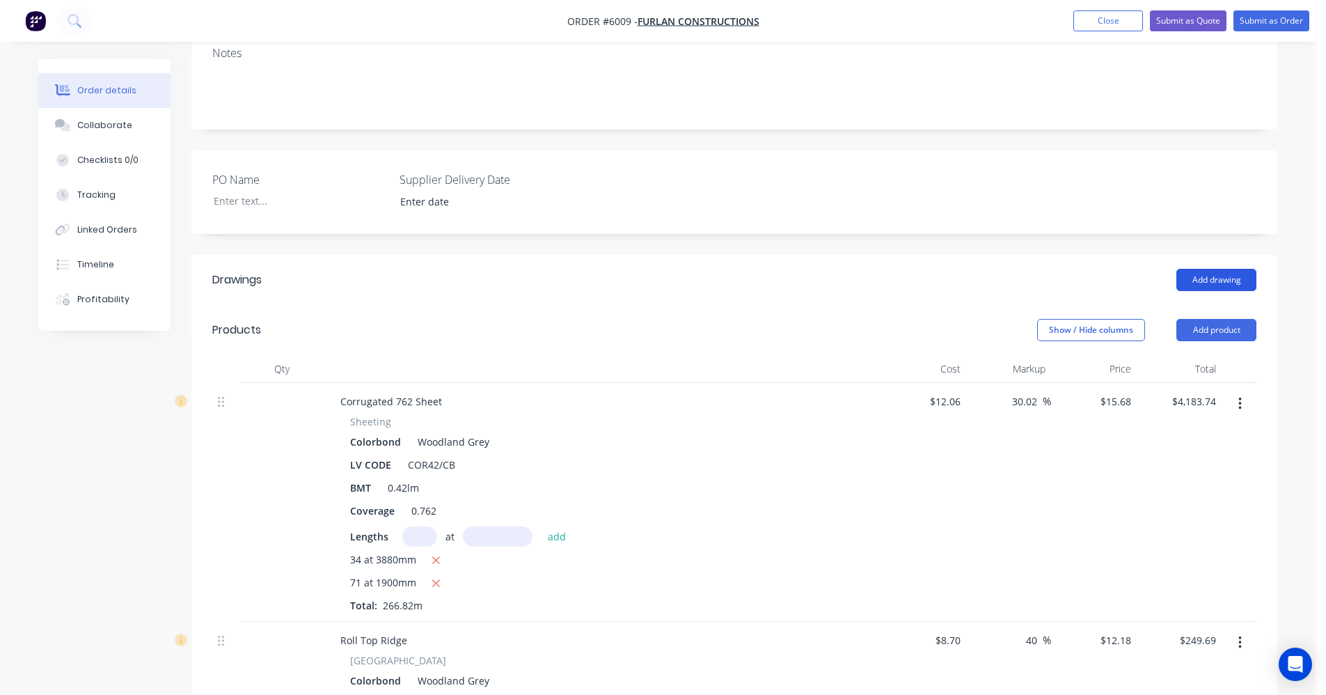
click at [1209, 269] on button "Add drawing" at bounding box center [1216, 280] width 80 height 22
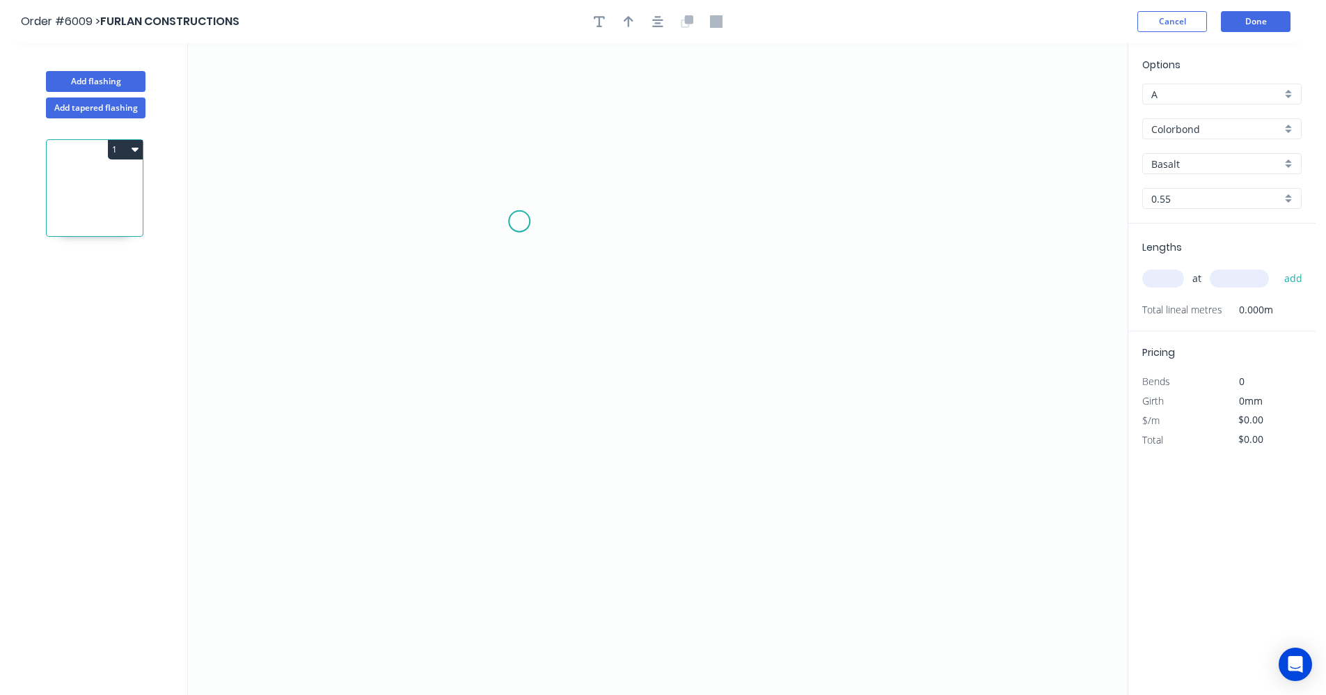
click at [523, 221] on icon "0" at bounding box center [658, 369] width 940 height 652
click at [800, 307] on icon "0" at bounding box center [658, 369] width 940 height 652
click at [801, 384] on icon "0 ?" at bounding box center [658, 369] width 940 height 652
click at [674, 239] on rect at bounding box center [666, 237] width 28 height 19
type input "$7.43"
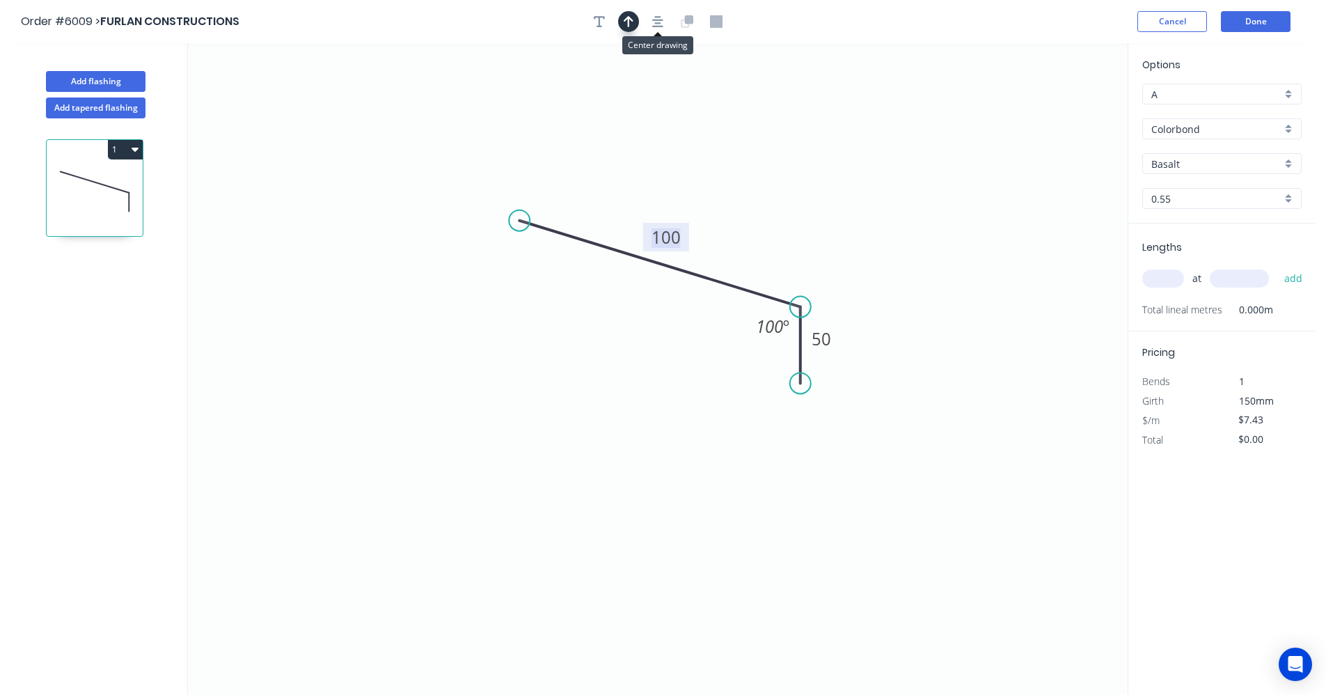
drag, startPoint x: 656, startPoint y: 20, endPoint x: 621, endPoint y: 29, distance: 36.5
click at [656, 21] on icon "button" at bounding box center [657, 21] width 11 height 13
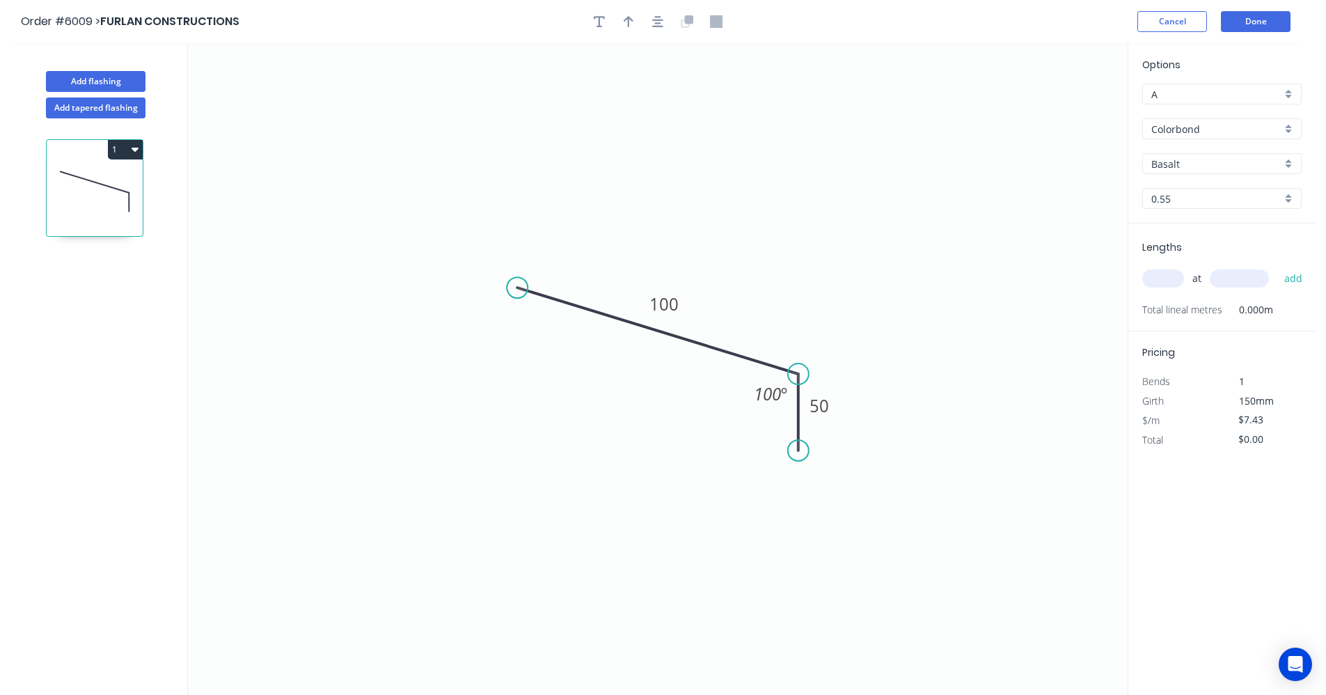
click at [619, 27] on div at bounding box center [658, 21] width 146 height 21
click at [629, 25] on icon "button" at bounding box center [629, 21] width 10 height 11
click at [1055, 112] on icon at bounding box center [1057, 96] width 13 height 45
drag, startPoint x: 1055, startPoint y: 111, endPoint x: 760, endPoint y: 341, distance: 374.0
click at [761, 346] on icon at bounding box center [772, 333] width 40 height 40
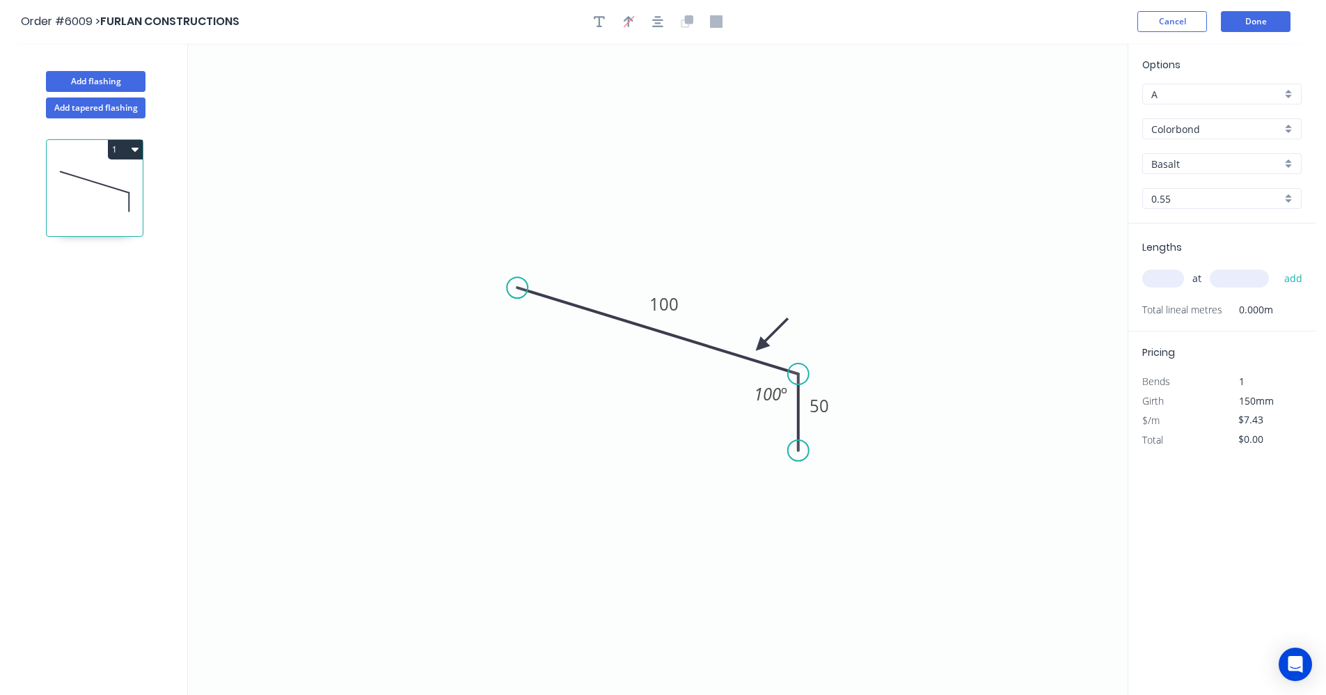
click at [1269, 162] on input "Basalt" at bounding box center [1216, 164] width 130 height 15
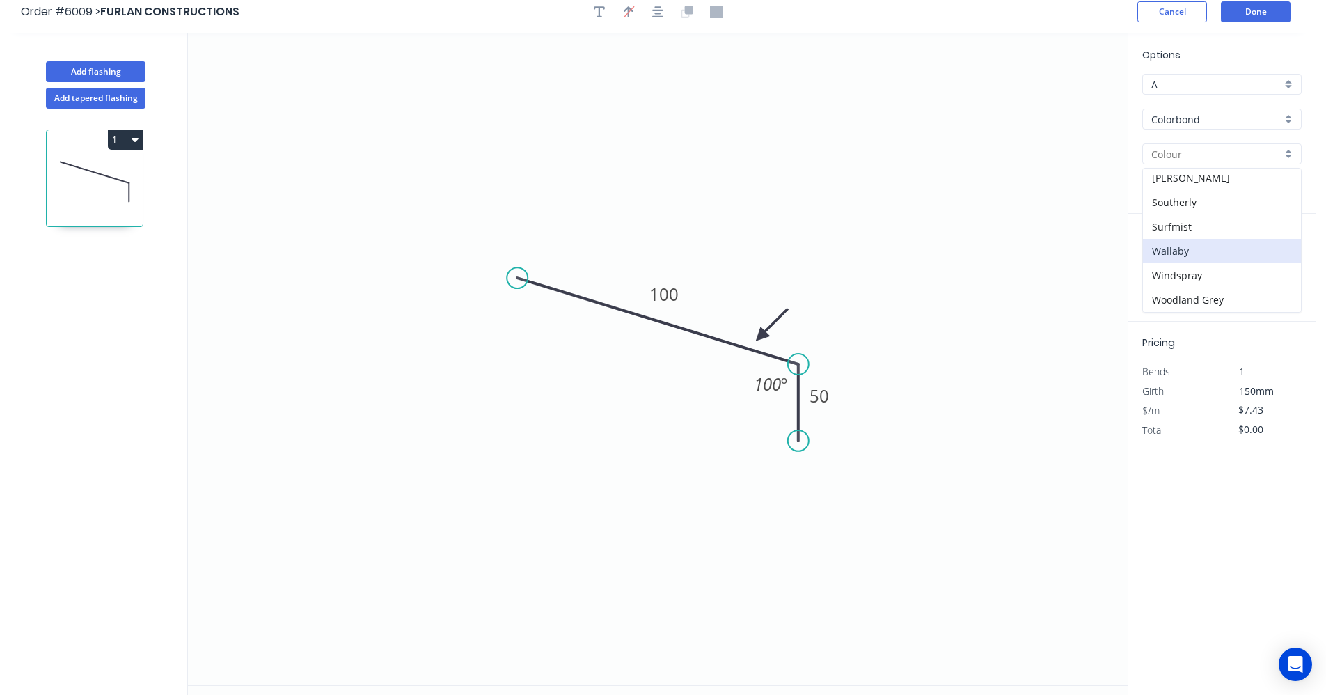
scroll to position [26, 0]
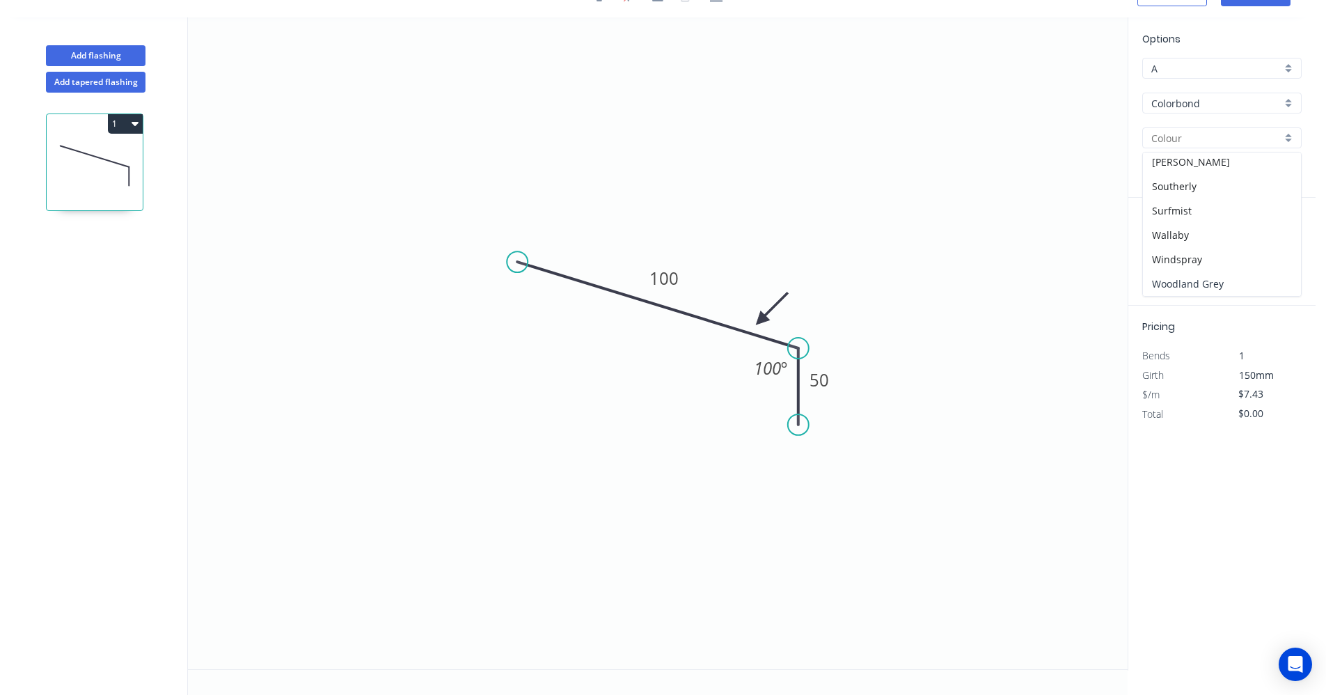
click at [1201, 287] on div "Woodland Grey" at bounding box center [1222, 283] width 158 height 24
type input "Woodland Grey"
click at [1162, 253] on input "text" at bounding box center [1163, 253] width 42 height 18
type input "2"
type input "7"
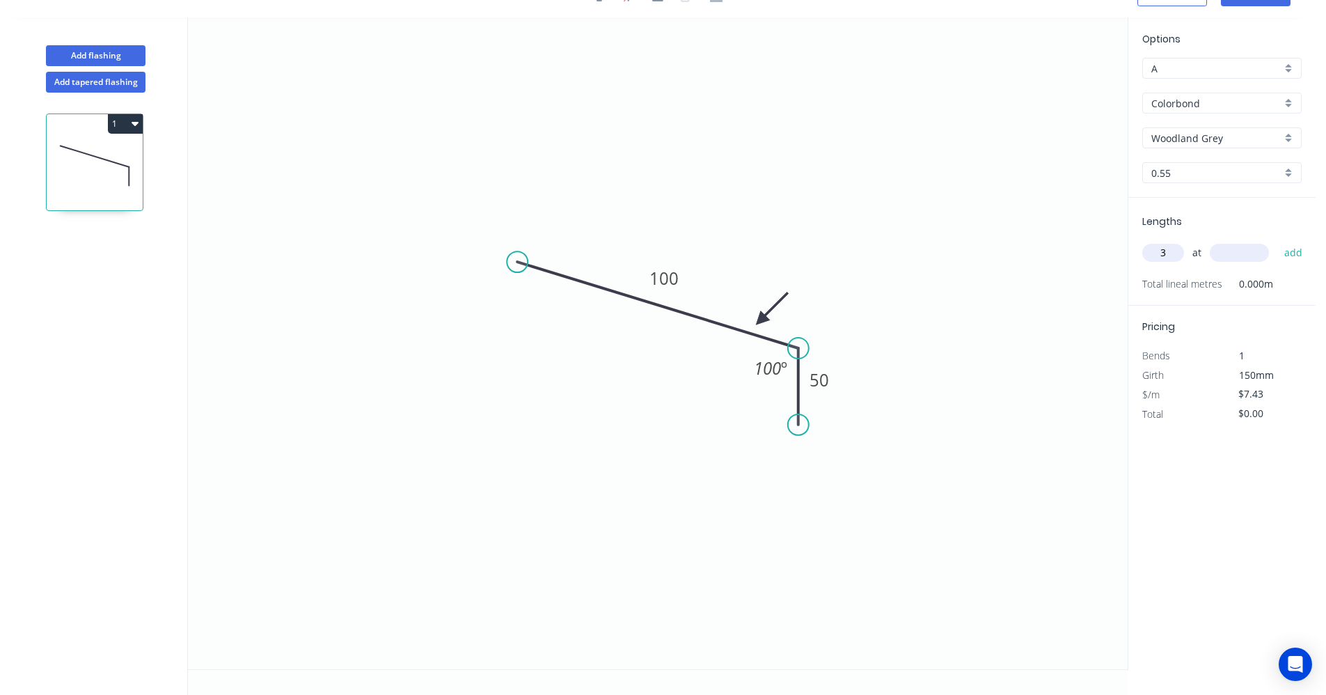
type input "3"
type input "7500"
click at [1277, 241] on button "add" at bounding box center [1293, 253] width 33 height 24
type input "$167.18"
type input "2"
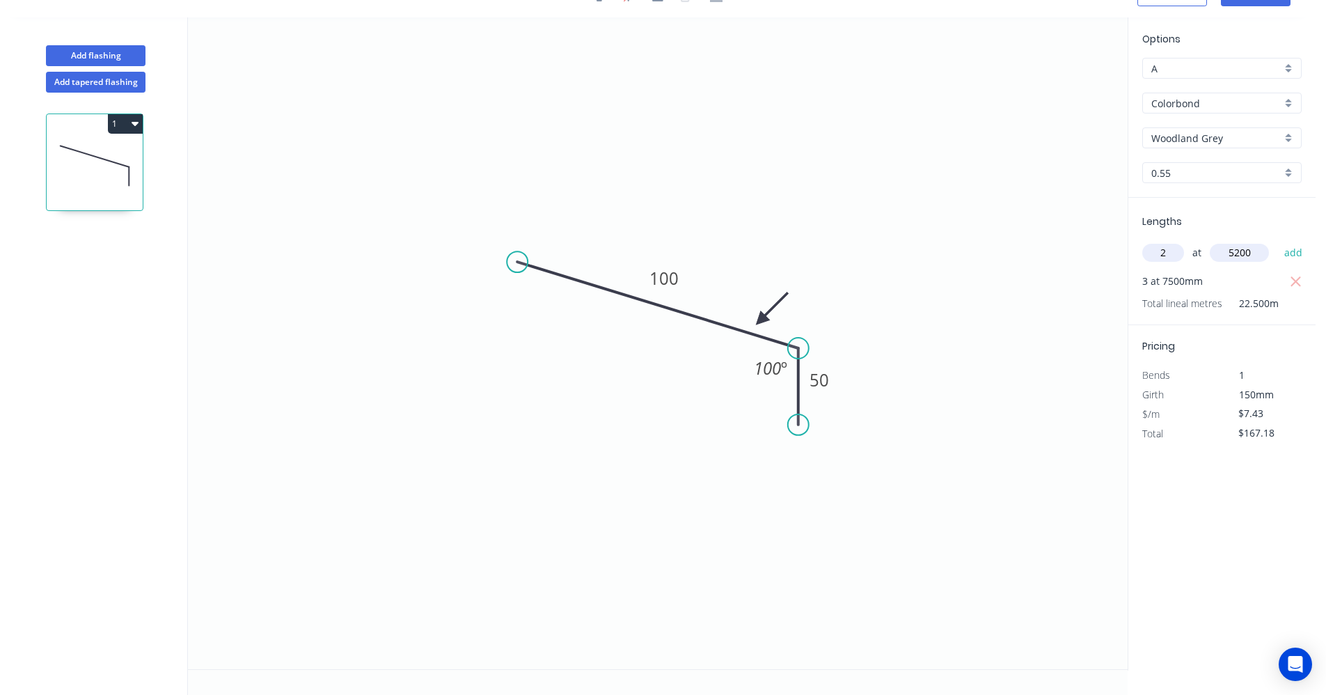
type input "5200"
click at [1277, 241] on button "add" at bounding box center [1293, 253] width 33 height 24
type input "$244.45"
type input "2"
type input "4600"
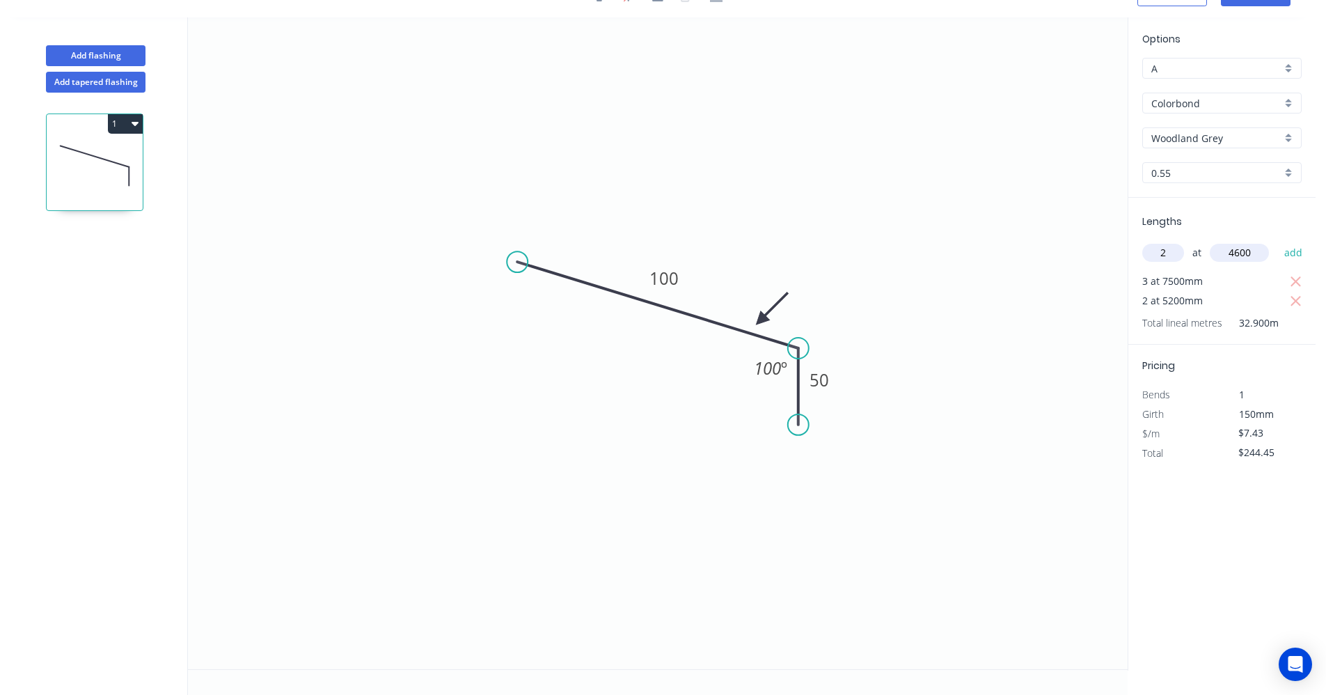
click at [1277, 241] on button "add" at bounding box center [1293, 253] width 33 height 24
type input "$312.80"
click at [96, 55] on button "Add flashing" at bounding box center [96, 55] width 100 height 21
type input "$0.00"
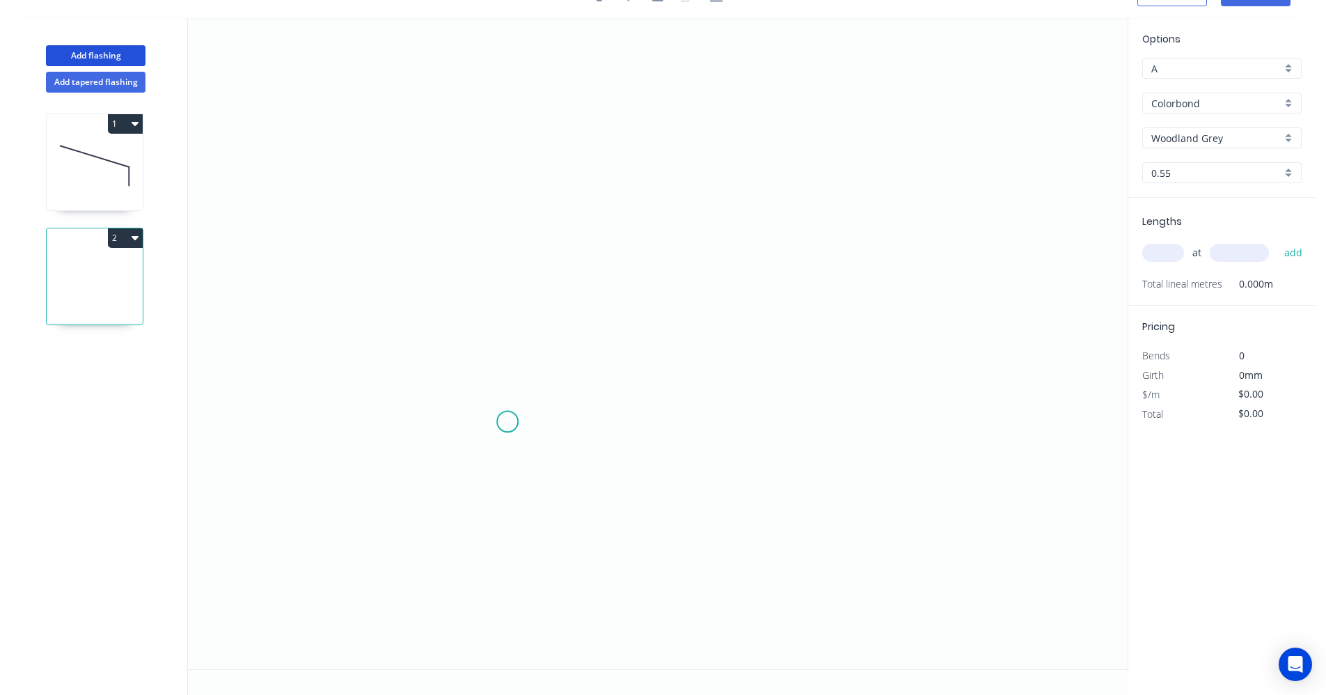
click at [509, 420] on icon "0" at bounding box center [658, 343] width 940 height 652
drag, startPoint x: 508, startPoint y: 227, endPoint x: 608, endPoint y: 226, distance: 100.2
click at [508, 226] on icon "0" at bounding box center [658, 343] width 940 height 652
click at [889, 225] on icon "0 ?" at bounding box center [658, 343] width 940 height 652
drag, startPoint x: 881, startPoint y: 230, endPoint x: 894, endPoint y: 234, distance: 13.0
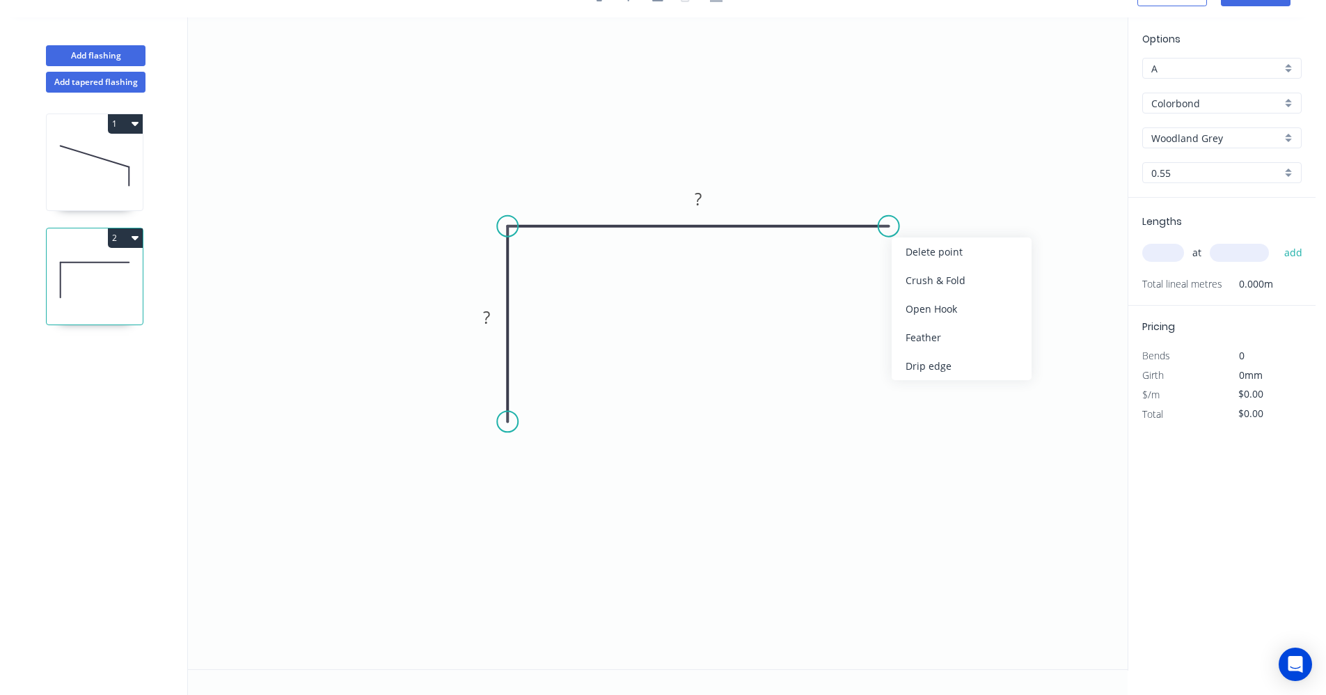
click at [939, 336] on div "Feather" at bounding box center [962, 337] width 140 height 29
drag, startPoint x: 503, startPoint y: 425, endPoint x: 510, endPoint y: 428, distance: 7.5
click at [548, 556] on div "Drip edge" at bounding box center [577, 558] width 140 height 29
click at [493, 317] on rect at bounding box center [487, 317] width 28 height 19
type input "$16.97"
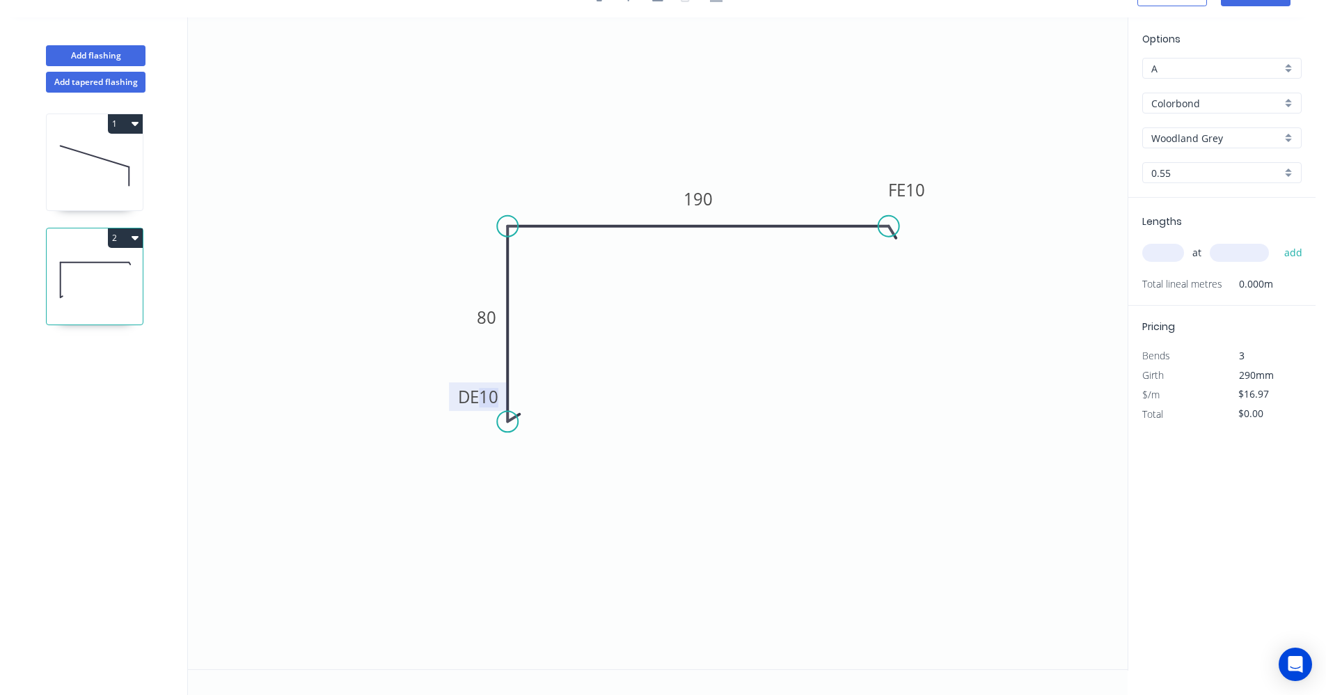
click at [1165, 253] on input "text" at bounding box center [1163, 253] width 42 height 18
type input "4"
type input "4000"
click at [1277, 241] on button "add" at bounding box center [1293, 253] width 33 height 24
type input "$271.52"
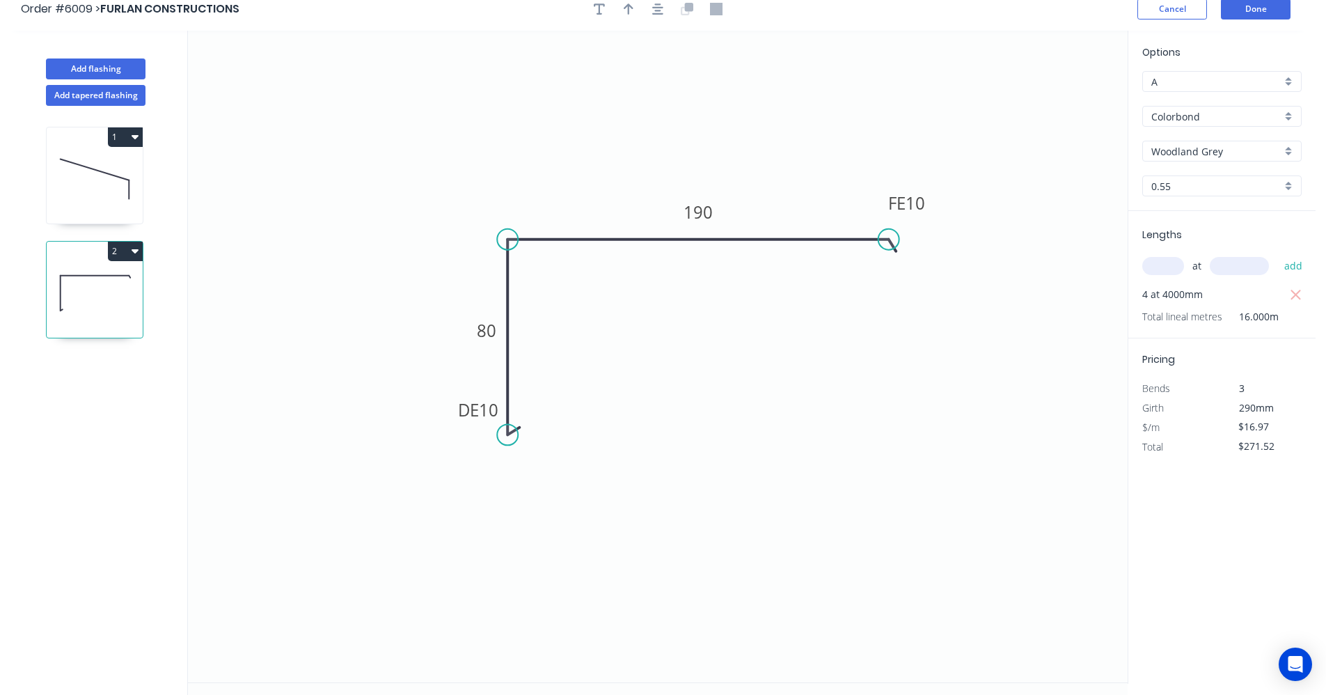
scroll to position [0, 0]
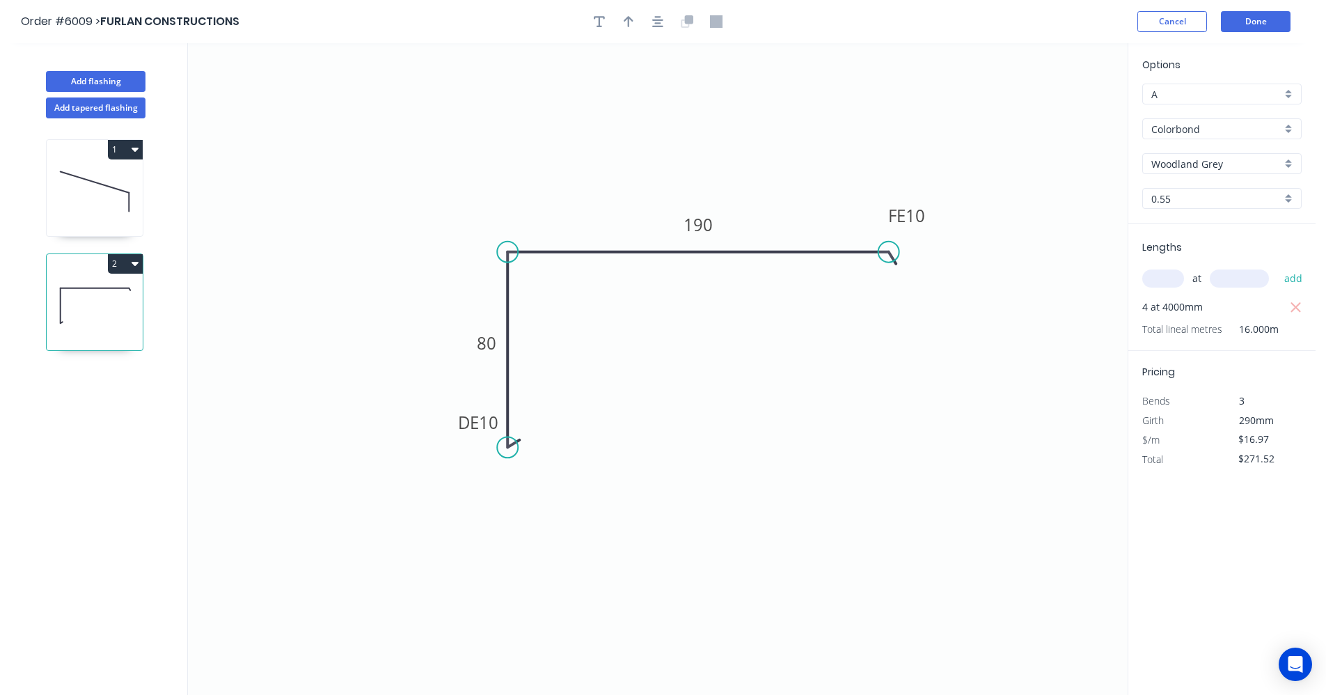
drag, startPoint x: 660, startPoint y: 24, endPoint x: 615, endPoint y: 22, distance: 45.3
click at [652, 24] on button "button" at bounding box center [657, 21] width 21 height 21
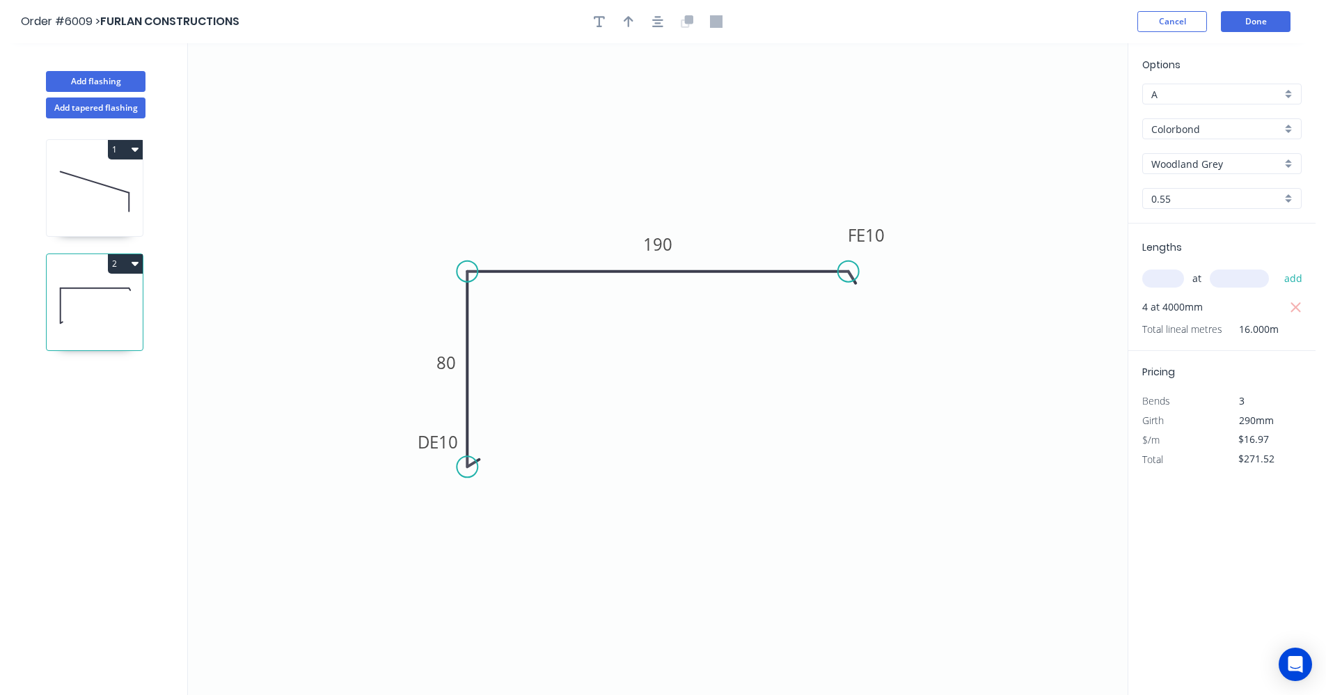
click at [613, 22] on div at bounding box center [658, 21] width 146 height 21
click at [629, 24] on icon "button" at bounding box center [629, 21] width 10 height 11
drag, startPoint x: 1054, startPoint y: 109, endPoint x: 740, endPoint y: 260, distance: 348.4
click at [740, 260] on icon at bounding box center [740, 244] width 13 height 45
click at [97, 83] on button "Add flashing" at bounding box center [96, 81] width 100 height 21
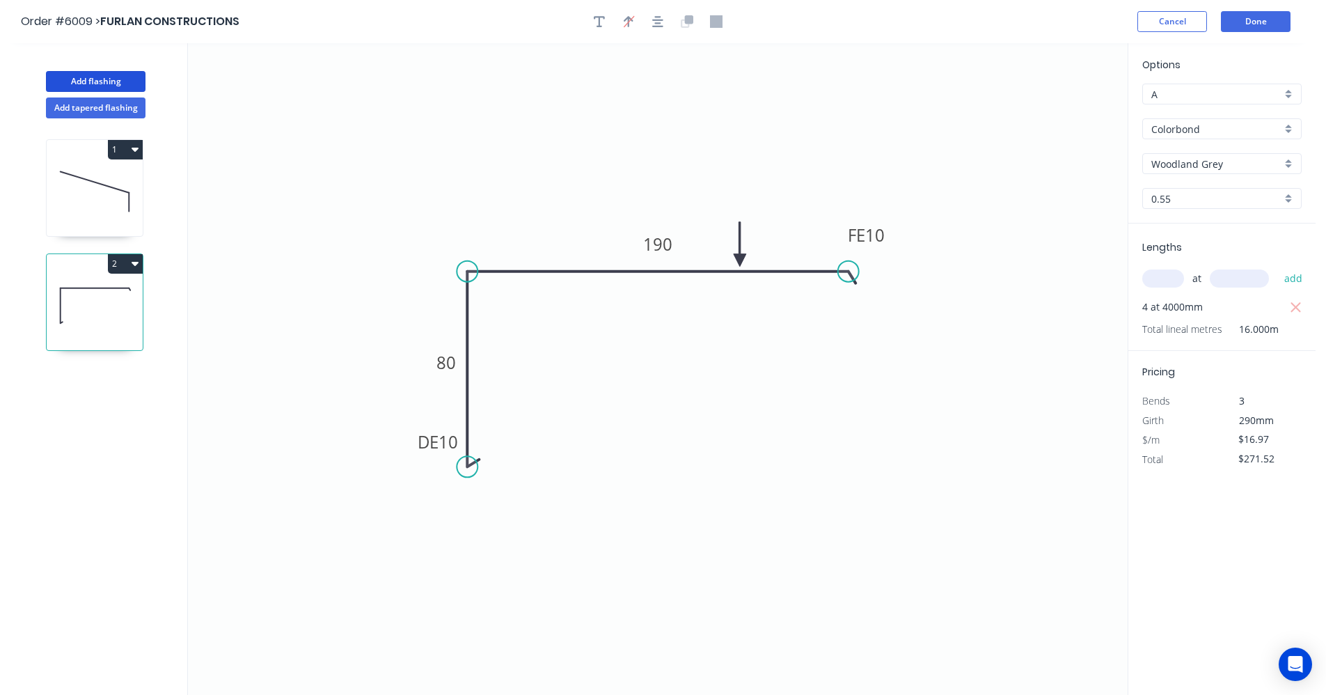
type input "$0.00"
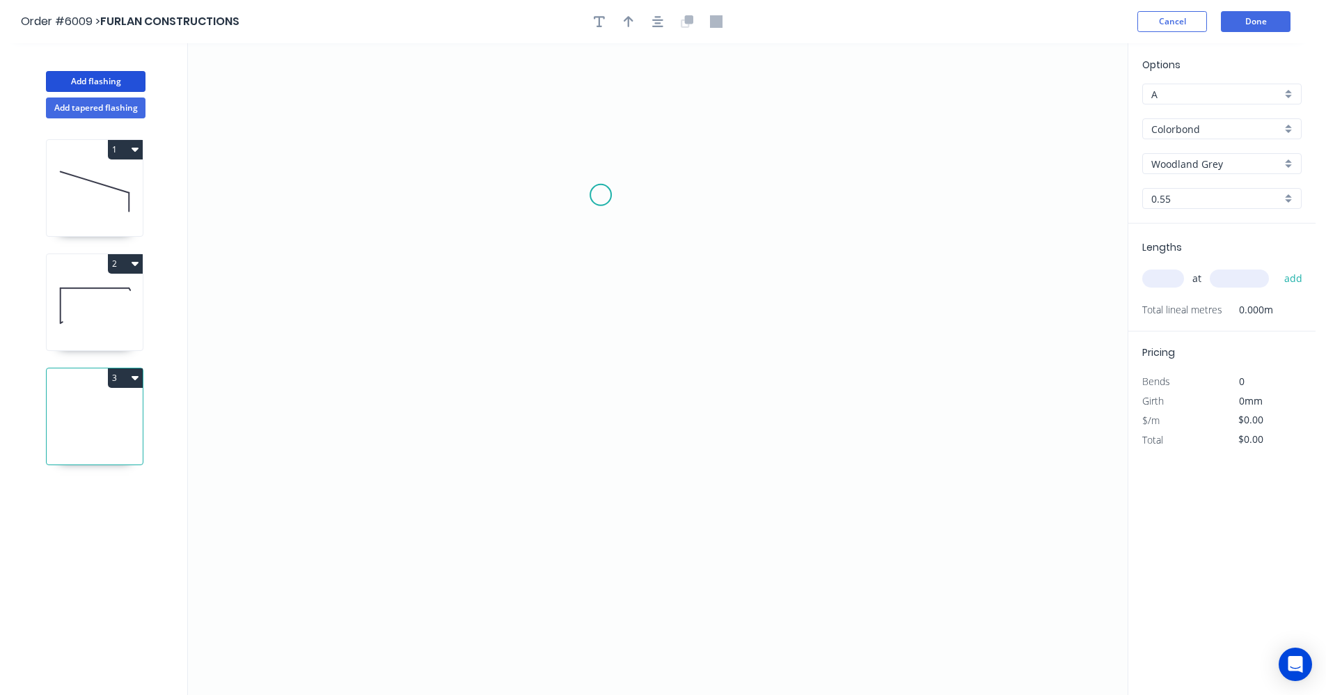
click at [601, 195] on icon "0" at bounding box center [658, 369] width 940 height 652
drag, startPoint x: 597, startPoint y: 449, endPoint x: 729, endPoint y: 463, distance: 133.7
click at [597, 450] on icon "0" at bounding box center [658, 369] width 940 height 652
click at [875, 458] on icon "0 ?" at bounding box center [658, 369] width 940 height 652
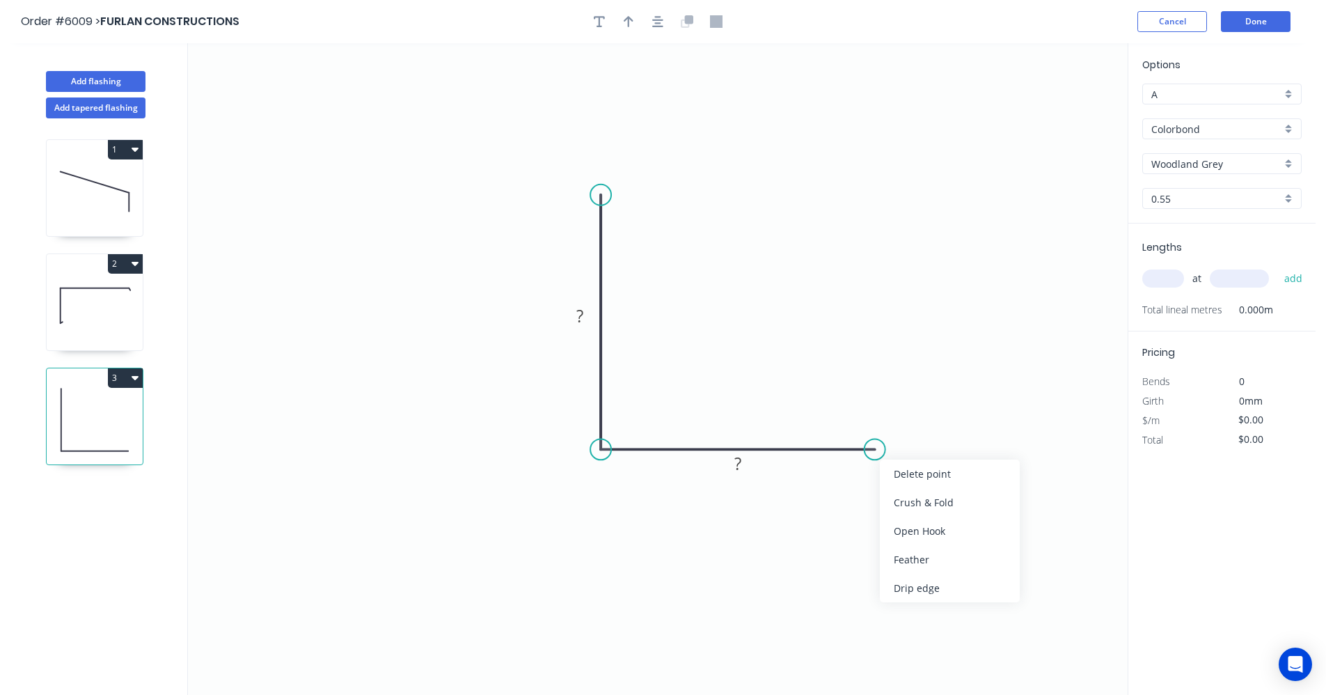
drag, startPoint x: 925, startPoint y: 558, endPoint x: 839, endPoint y: 508, distance: 99.8
click at [920, 557] on div "Feather" at bounding box center [950, 559] width 140 height 29
click at [581, 316] on tspan "?" at bounding box center [579, 315] width 7 height 23
type input "$14.87"
click at [1156, 266] on div "at add" at bounding box center [1223, 279] width 162 height 38
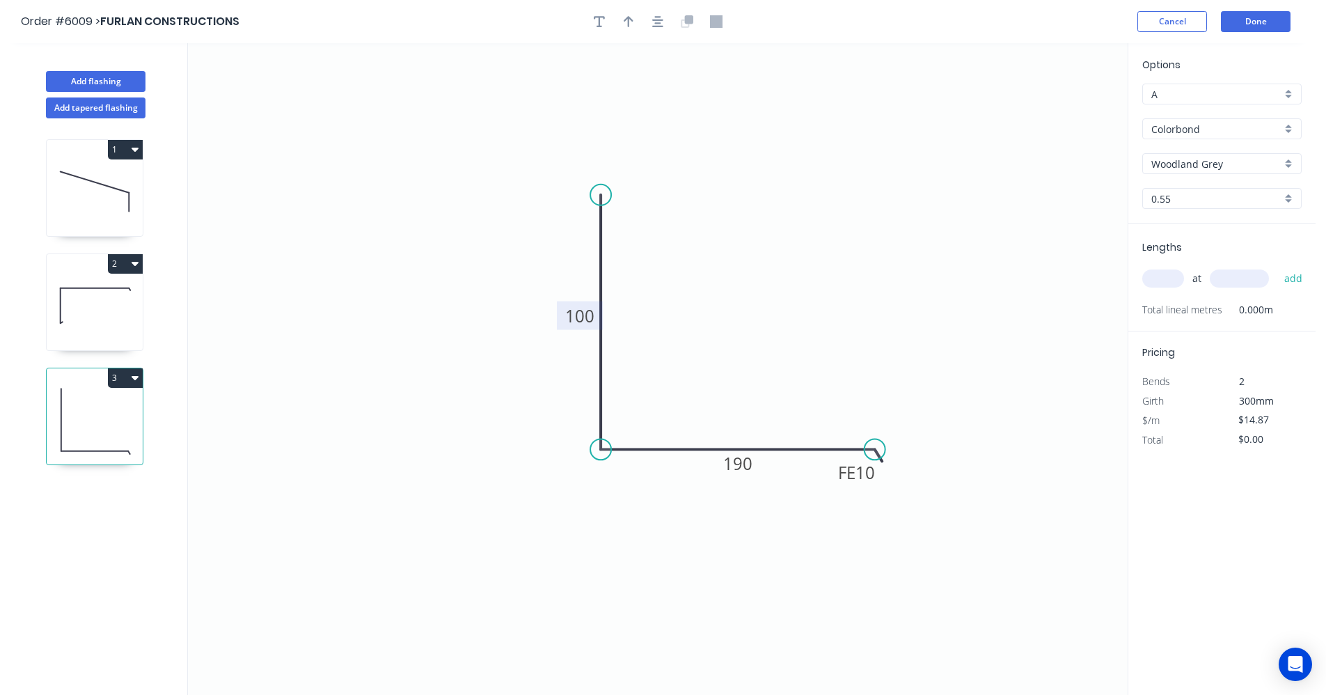
click at [1174, 278] on input "text" at bounding box center [1163, 278] width 42 height 18
type input "2"
type input "2400"
click at [1277, 267] on button "add" at bounding box center [1293, 279] width 33 height 24
type input "$71.38"
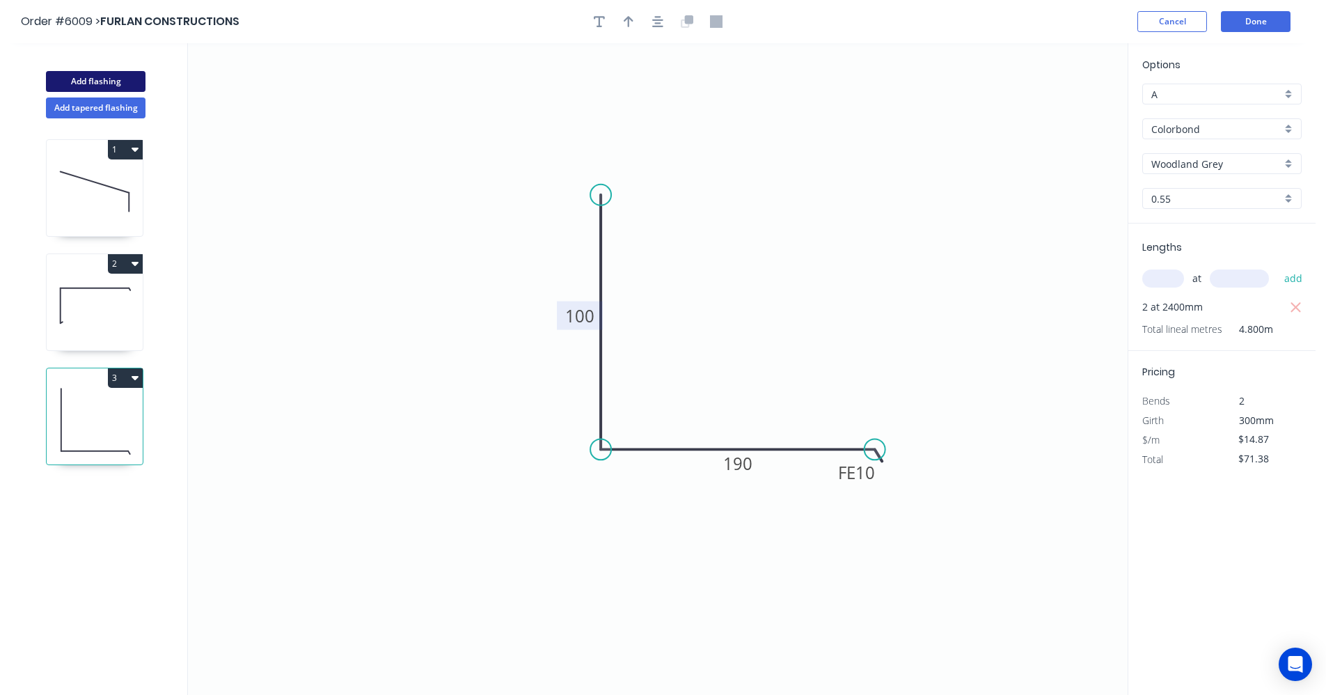
click at [90, 81] on button "Add flashing" at bounding box center [96, 81] width 100 height 21
type input "$0.00"
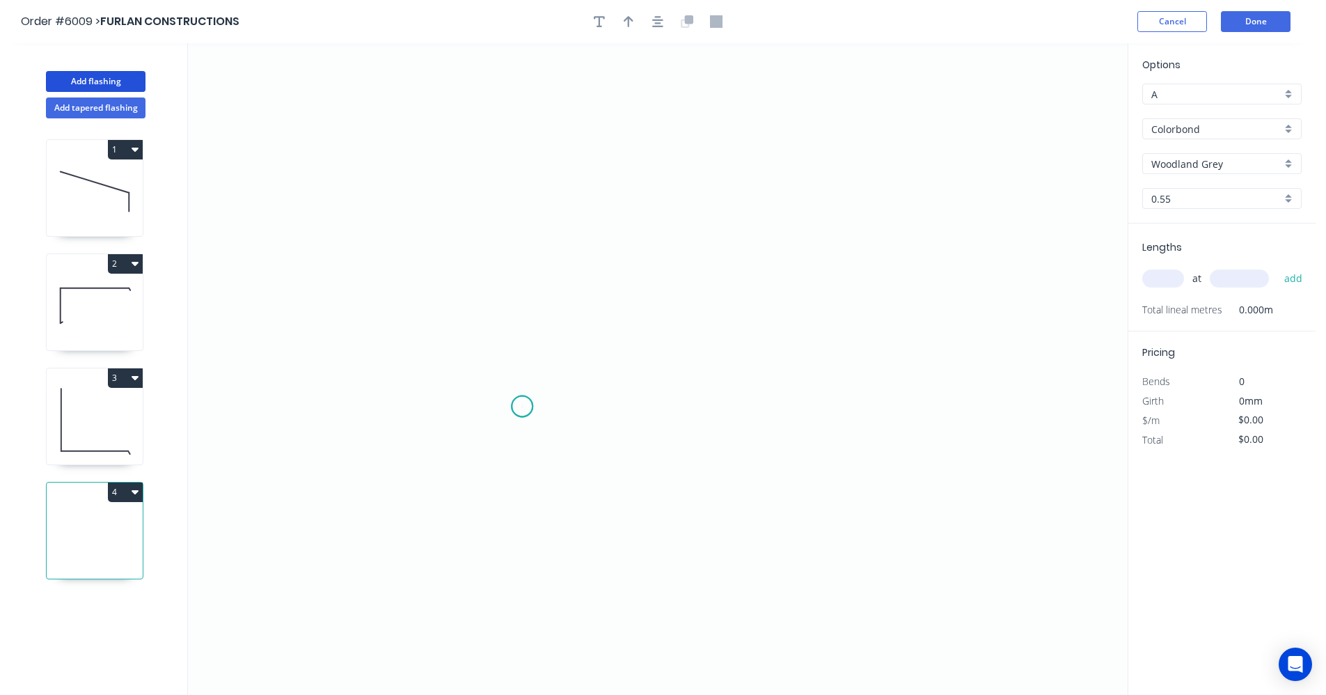
click at [522, 407] on icon "0" at bounding box center [658, 369] width 940 height 652
click at [521, 241] on icon "0" at bounding box center [658, 369] width 940 height 652
click at [589, 241] on icon "0 ?" at bounding box center [658, 369] width 940 height 652
click at [588, 299] on icon "0 ? ?" at bounding box center [658, 369] width 940 height 652
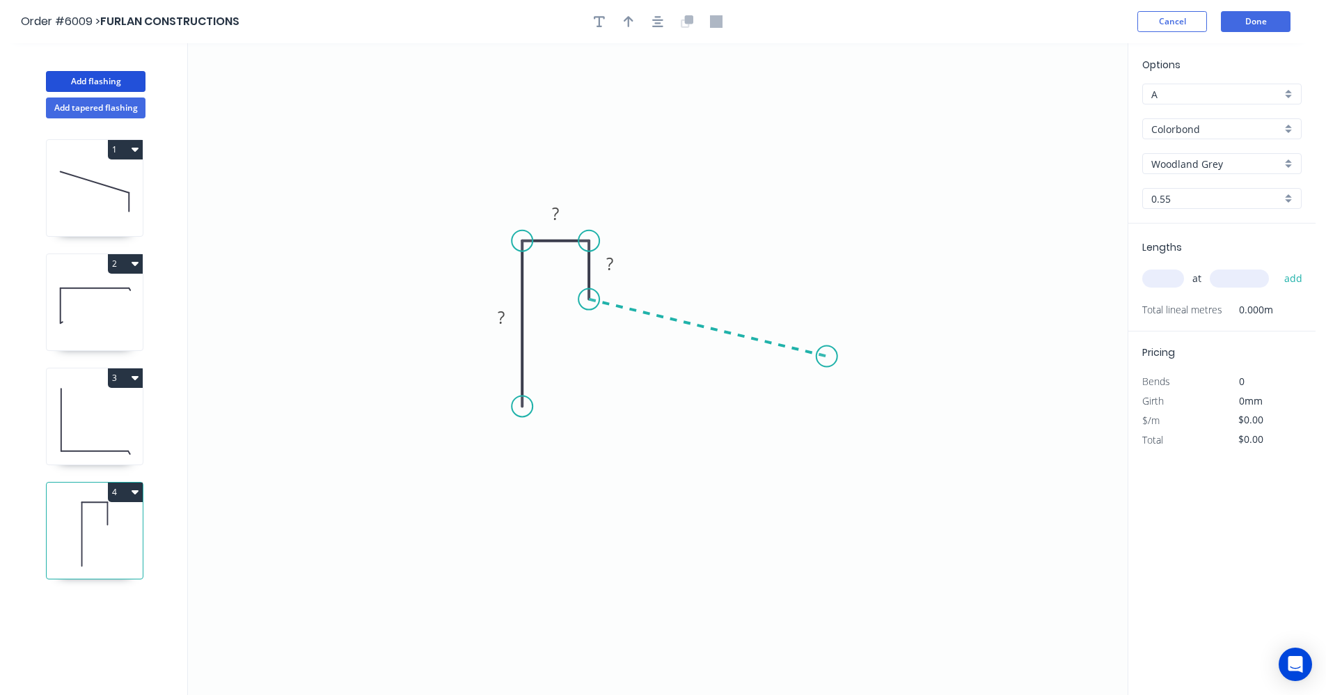
click at [827, 356] on icon "0 ? ? ?" at bounding box center [658, 369] width 940 height 652
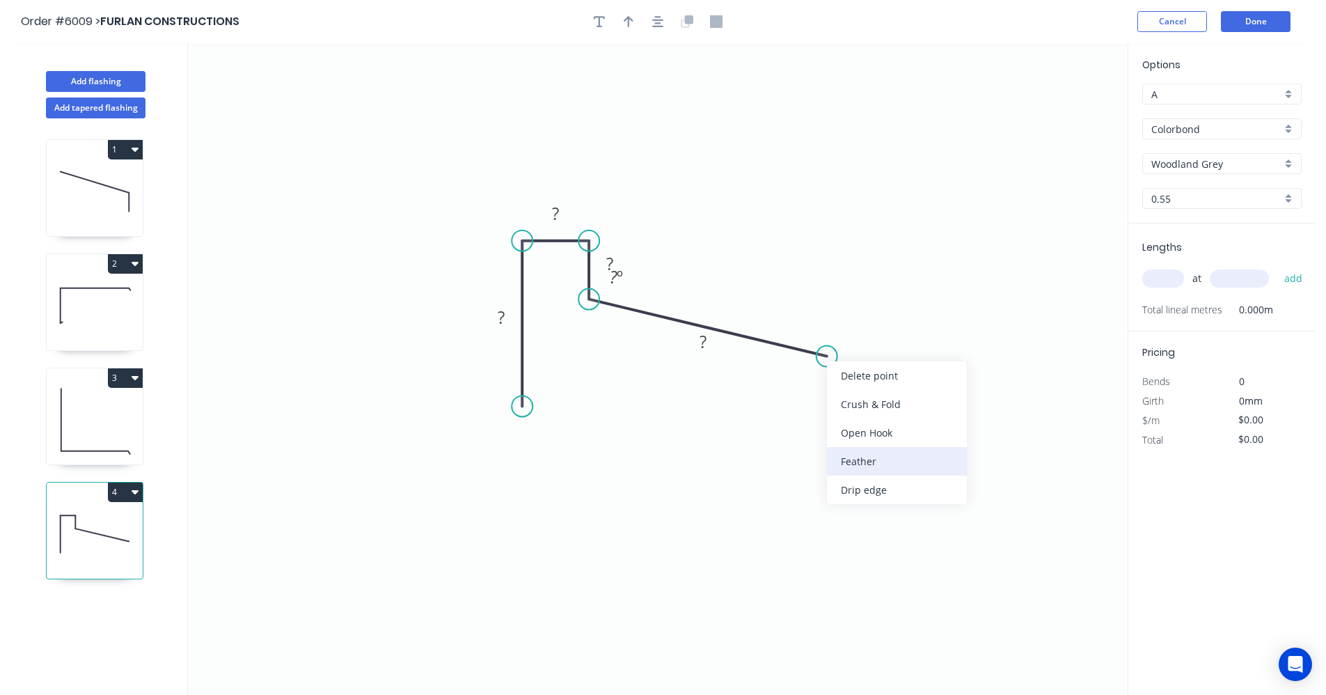
click at [871, 460] on div "Feather" at bounding box center [897, 461] width 140 height 29
click at [505, 315] on rect at bounding box center [501, 317] width 28 height 19
type input "$20.84"
drag, startPoint x: 910, startPoint y: 490, endPoint x: 897, endPoint y: 468, distance: 26.3
click at [910, 490] on icon "0 70 20 30 FE 10 190 100 º" at bounding box center [658, 369] width 940 height 652
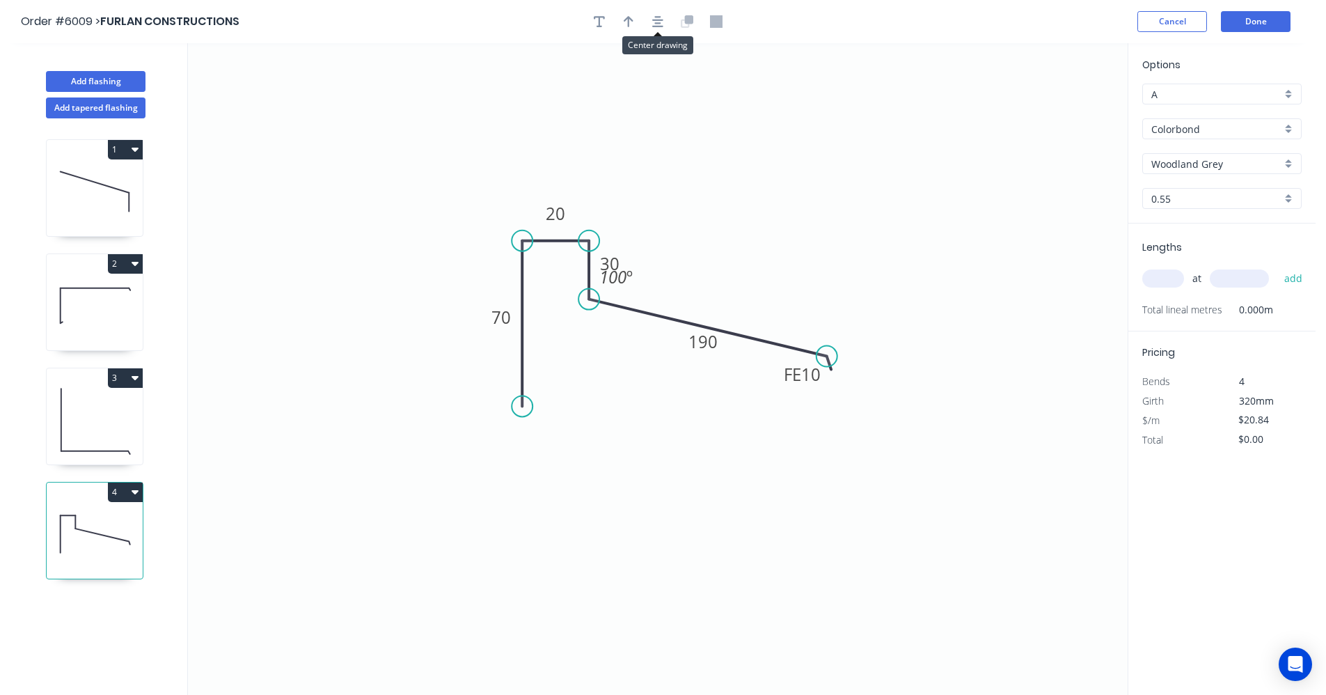
drag, startPoint x: 658, startPoint y: 24, endPoint x: 645, endPoint y: 26, distance: 13.4
click at [658, 24] on icon "button" at bounding box center [657, 21] width 11 height 13
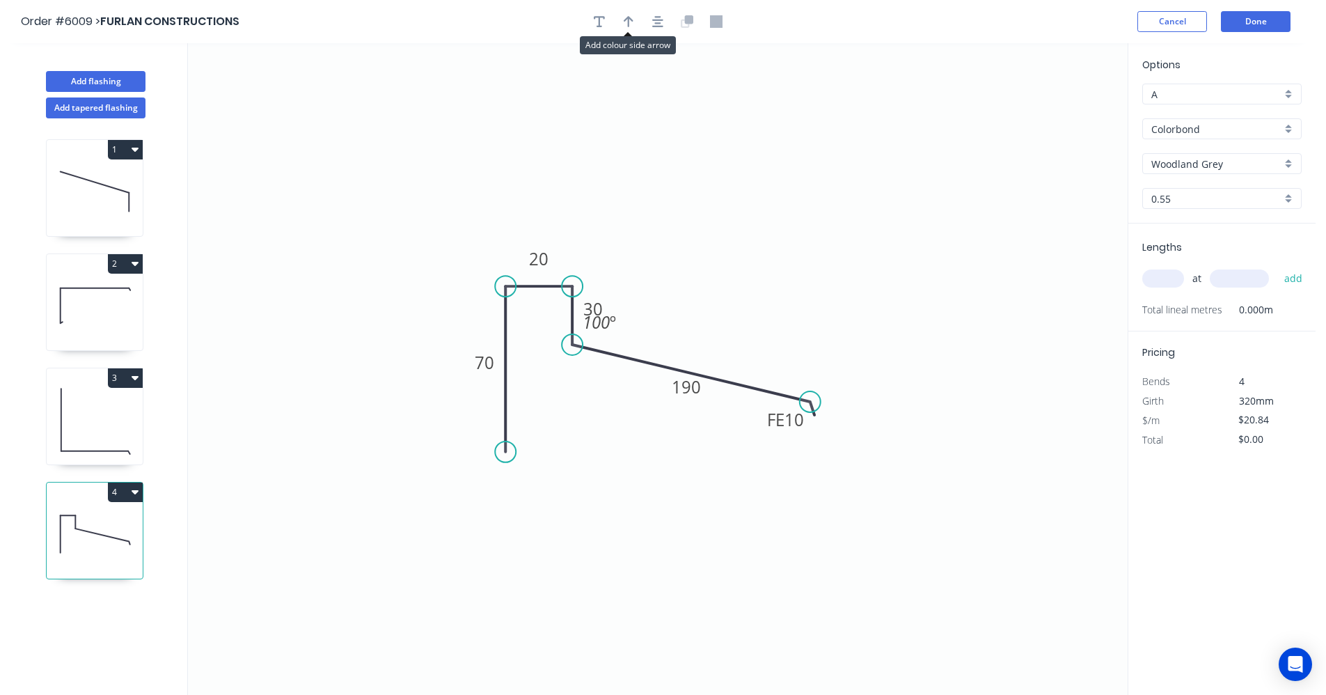
drag, startPoint x: 633, startPoint y: 23, endPoint x: 660, endPoint y: 35, distance: 29.9
click at [637, 26] on button "button" at bounding box center [628, 21] width 21 height 21
drag, startPoint x: 1053, startPoint y: 111, endPoint x: 677, endPoint y: 354, distance: 448.1
click at [677, 354] on icon at bounding box center [678, 339] width 13 height 45
click at [1160, 278] on input "text" at bounding box center [1163, 278] width 42 height 18
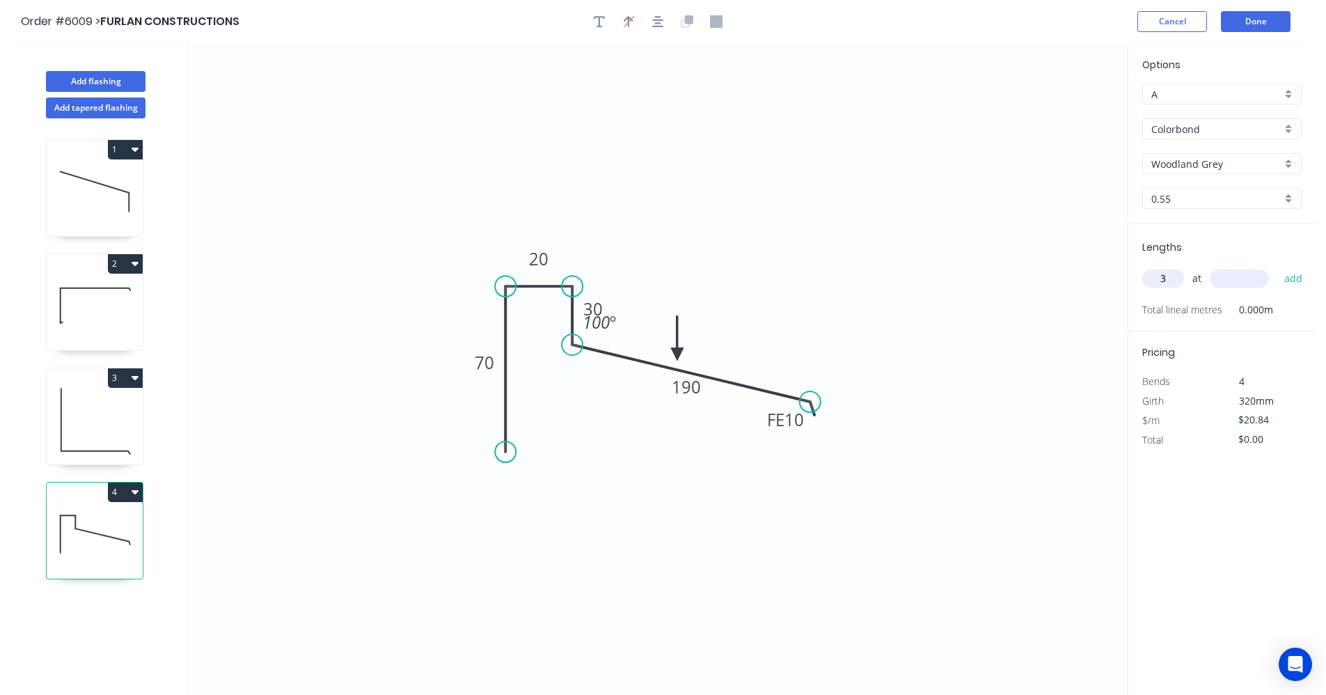
type input "3"
type input "7500"
click at [1277, 267] on button "add" at bounding box center [1293, 279] width 33 height 24
type input "$468.90"
type input "3"
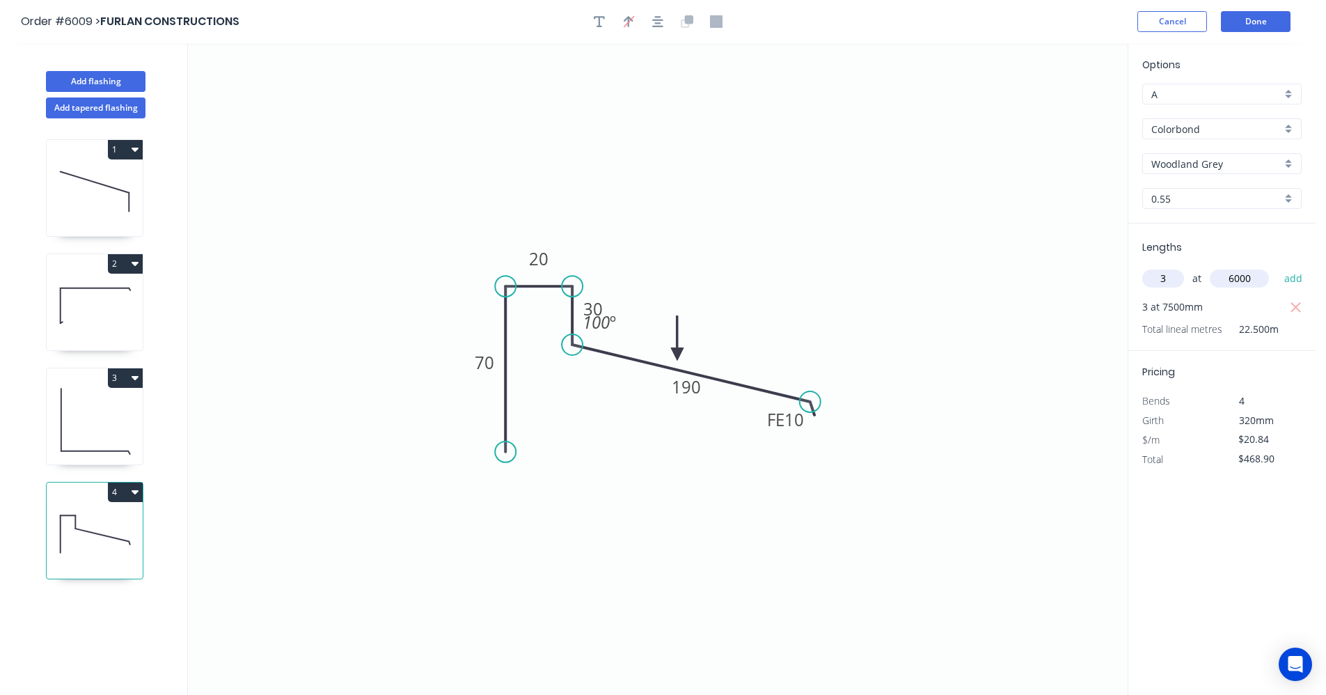
type input "6000"
click at [1277, 267] on button "add" at bounding box center [1293, 279] width 33 height 24
type input "$844.02"
type input "2"
type input "4600"
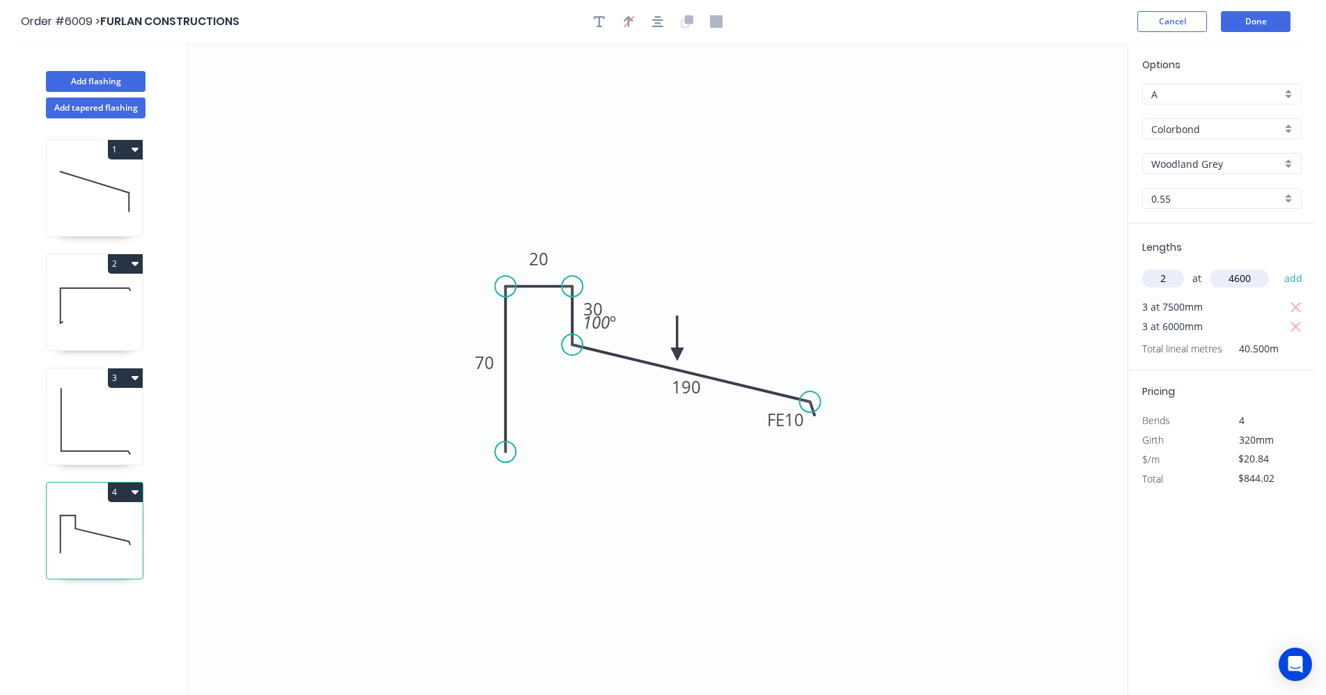
click at [1277, 267] on button "add" at bounding box center [1293, 279] width 33 height 24
type input "$1,035.75"
type input "2"
click at [1299, 347] on icon "button" at bounding box center [1296, 346] width 13 height 17
drag, startPoint x: 1296, startPoint y: 331, endPoint x: 1300, endPoint y: 315, distance: 15.7
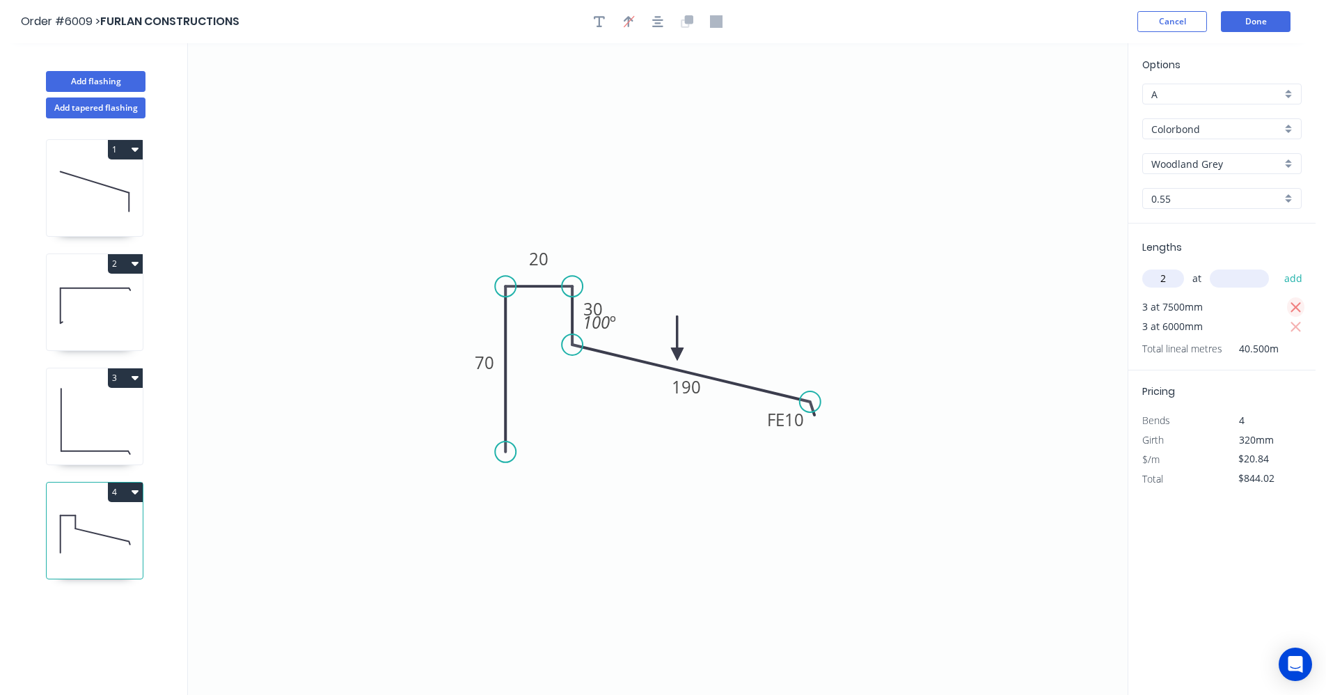
click at [1297, 326] on icon "button" at bounding box center [1296, 327] width 13 height 17
click at [1297, 307] on icon "button" at bounding box center [1296, 307] width 13 height 17
type input "$0.00"
click at [1237, 278] on input "text" at bounding box center [1239, 278] width 59 height 18
type input "4300"
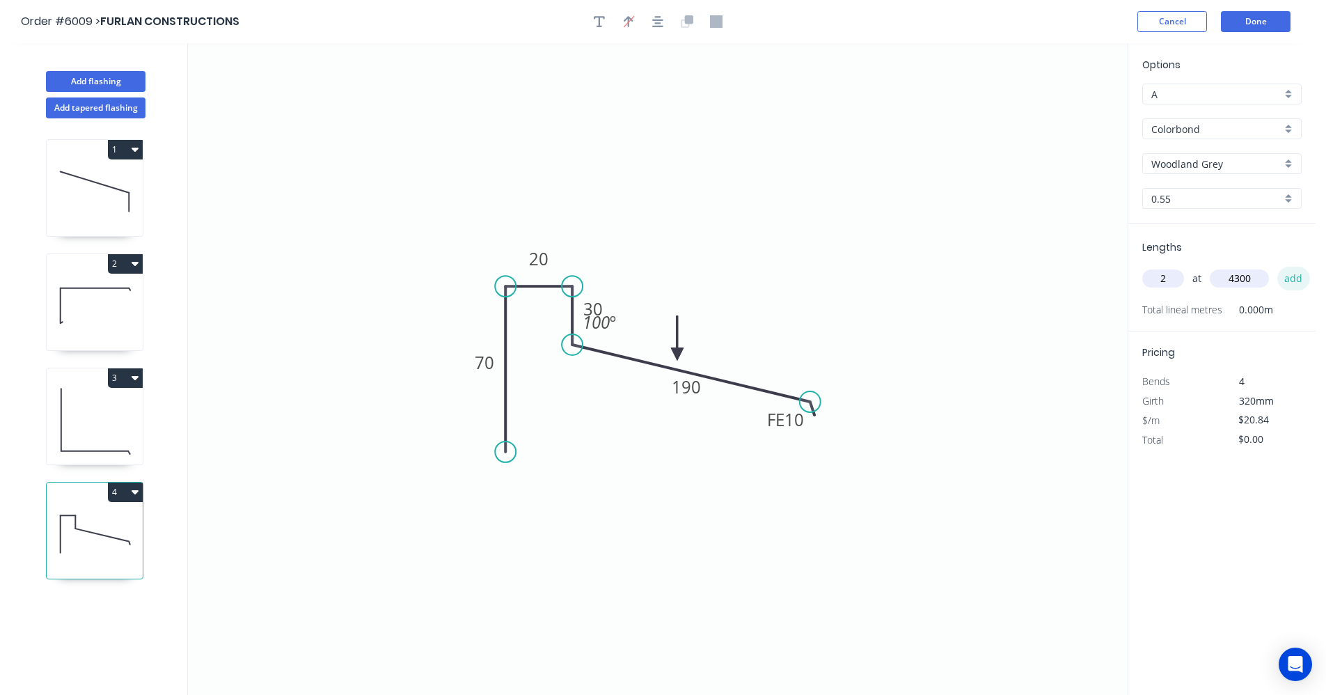
click at [1288, 280] on button "add" at bounding box center [1293, 279] width 33 height 24
click at [1277, 267] on button "add" at bounding box center [1293, 279] width 33 height 24
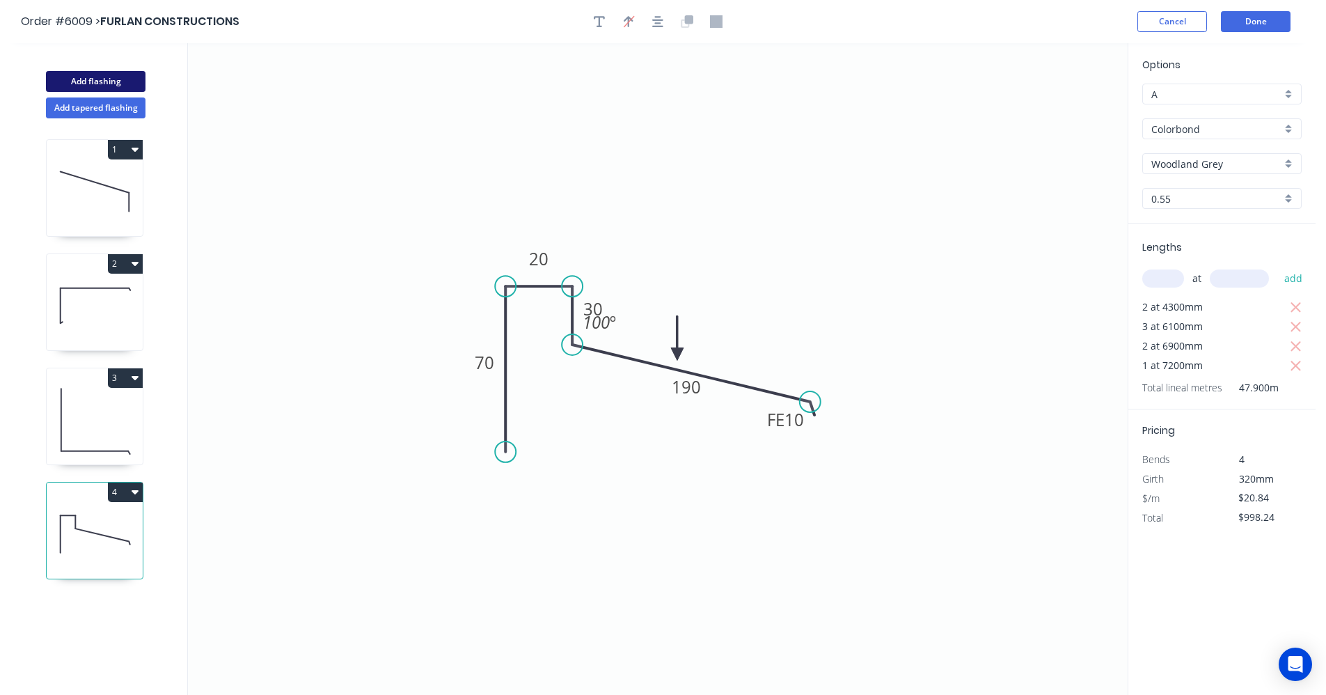
click at [123, 78] on button "Add flashing" at bounding box center [96, 81] width 100 height 21
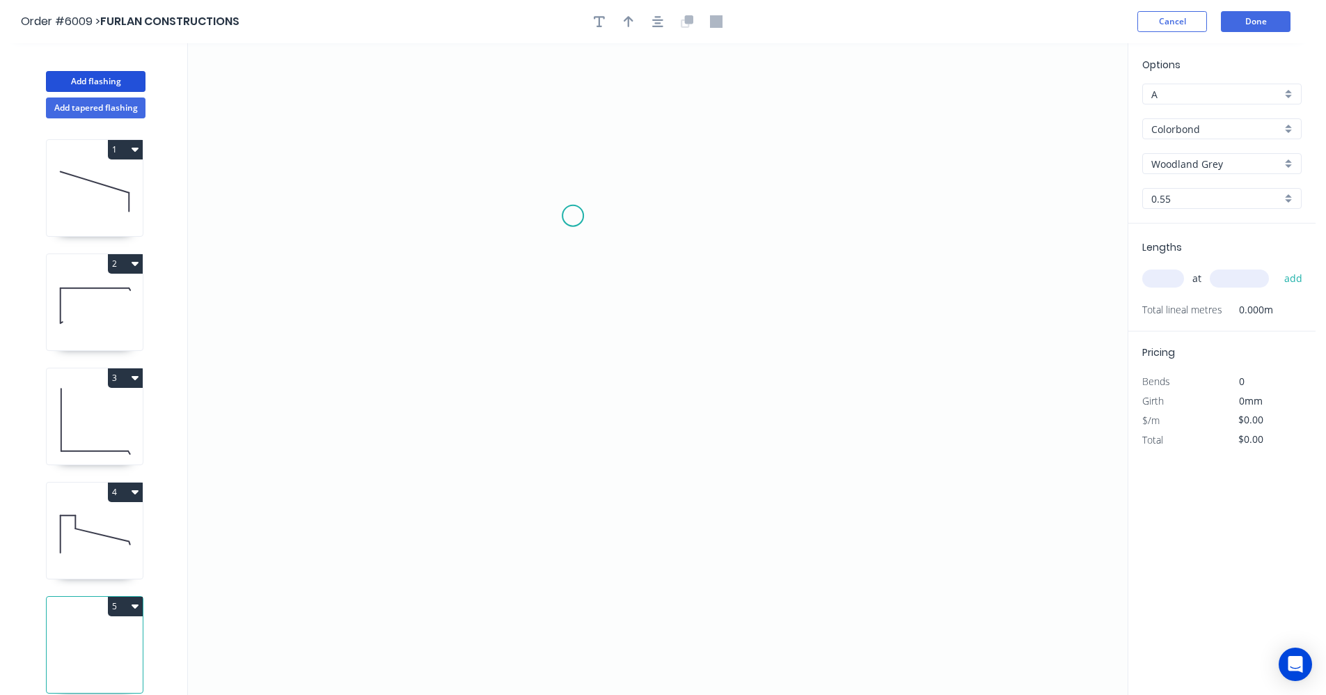
drag, startPoint x: 572, startPoint y: 215, endPoint x: 564, endPoint y: 283, distance: 68.0
click at [572, 228] on icon "0" at bounding box center [658, 369] width 940 height 652
click at [563, 412] on icon "0 ?" at bounding box center [658, 369] width 940 height 652
drag, startPoint x: 671, startPoint y: 414, endPoint x: 668, endPoint y: 445, distance: 30.8
click at [671, 416] on icon "0 ? ?" at bounding box center [658, 369] width 940 height 652
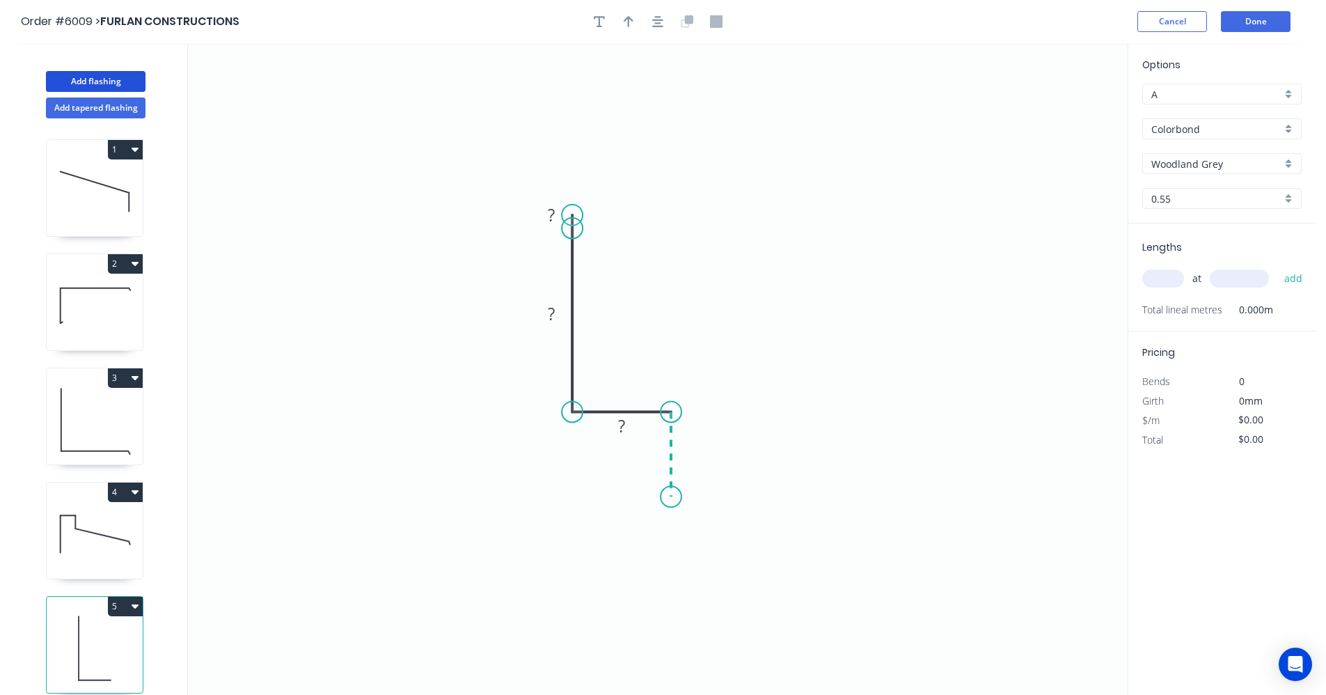
click at [669, 497] on icon "0 ? ? ?" at bounding box center [658, 369] width 940 height 652
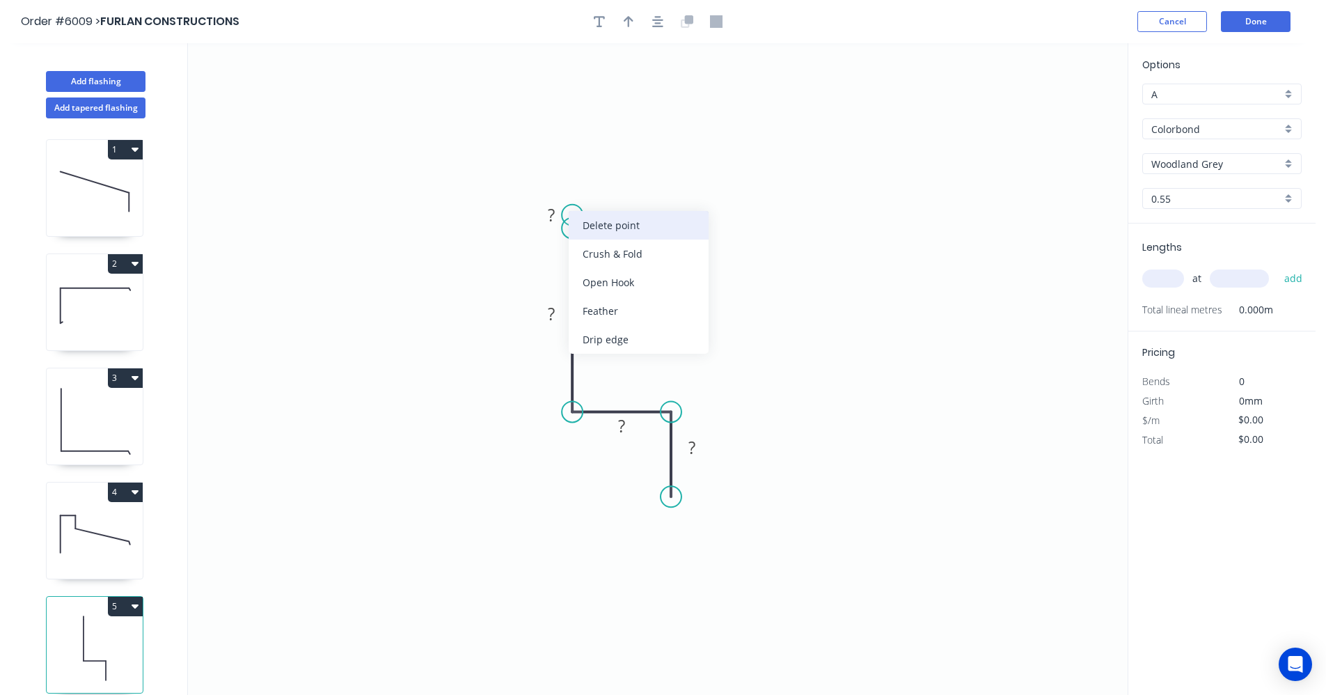
click at [615, 226] on div "Delete point" at bounding box center [639, 225] width 140 height 29
click at [551, 308] on tspan "?" at bounding box center [551, 313] width 7 height 23
drag, startPoint x: 1158, startPoint y: 271, endPoint x: 1160, endPoint y: 280, distance: 9.3
click at [1159, 278] on input "text" at bounding box center [1163, 278] width 42 height 18
click at [1277, 267] on button "add" at bounding box center [1293, 279] width 33 height 24
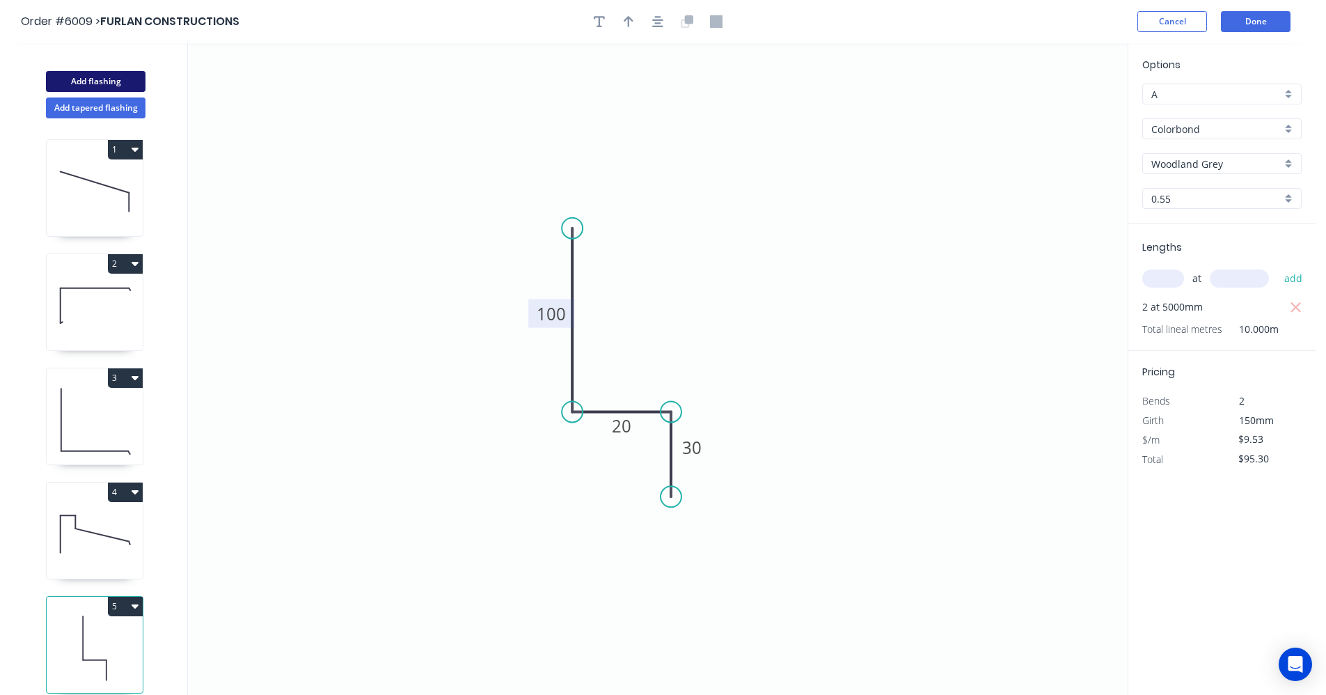
click at [116, 77] on button "Add flashing" at bounding box center [96, 81] width 100 height 21
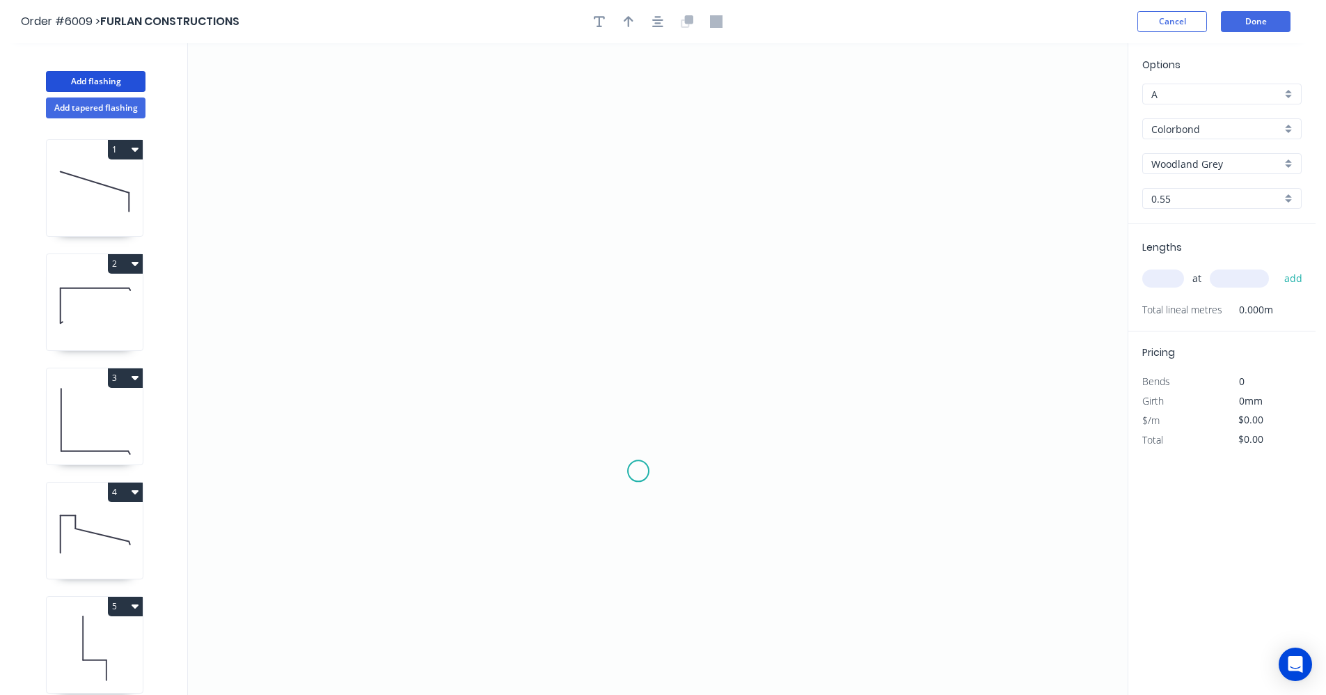
click at [638, 471] on icon "0" at bounding box center [658, 369] width 940 height 652
click at [632, 349] on icon "0" at bounding box center [658, 369] width 940 height 652
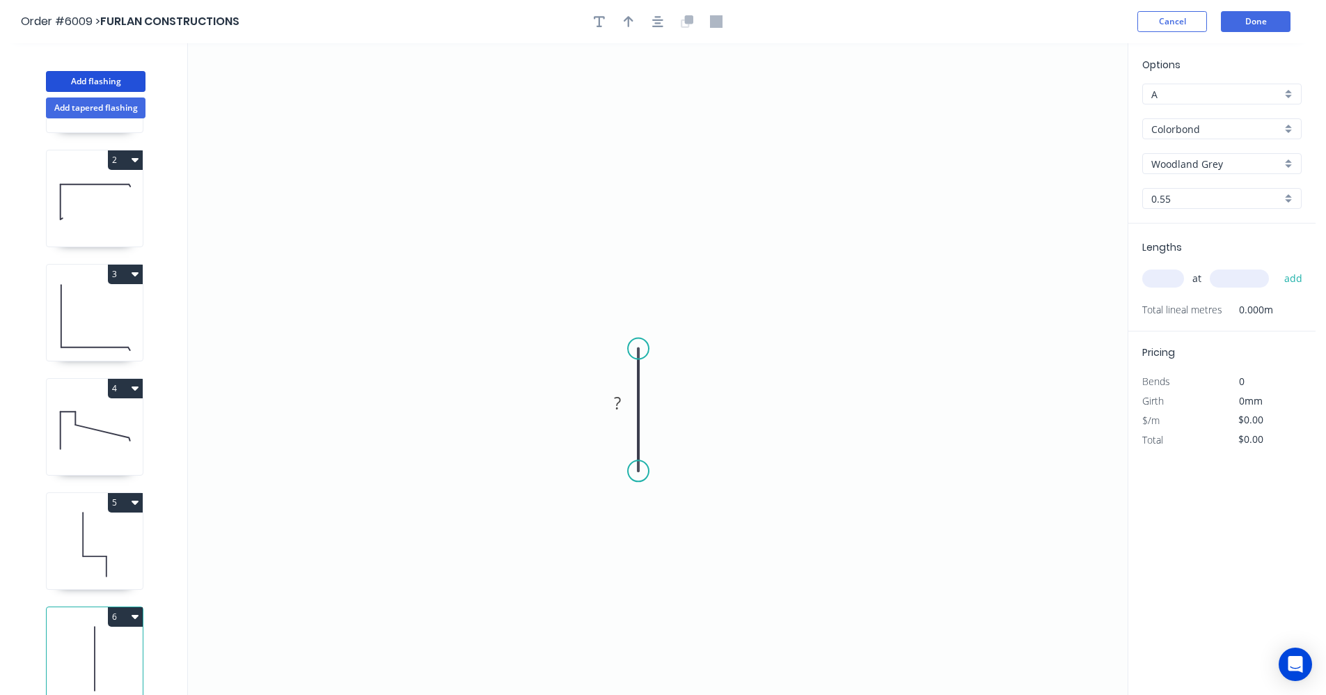
scroll to position [114, 0]
click at [136, 615] on icon "button" at bounding box center [135, 617] width 7 height 4
click at [65, 669] on div "Delete" at bounding box center [76, 679] width 107 height 20
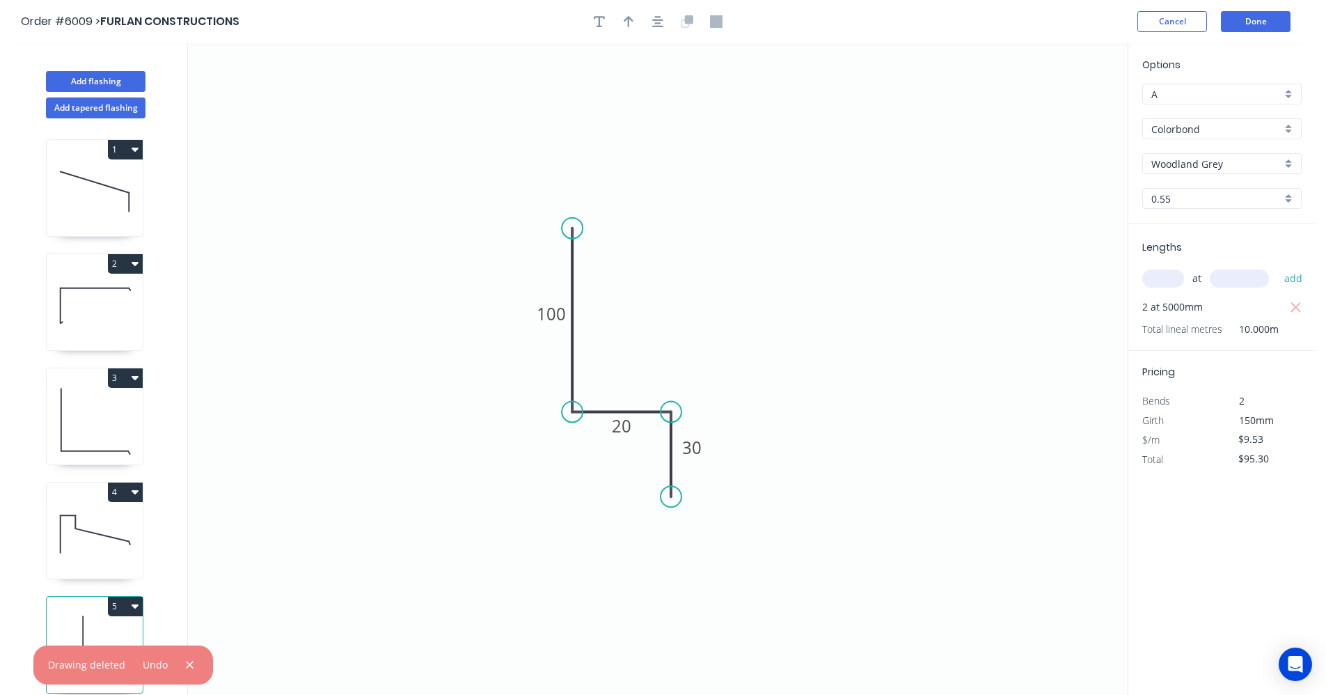
click at [106, 196] on icon at bounding box center [95, 191] width 96 height 89
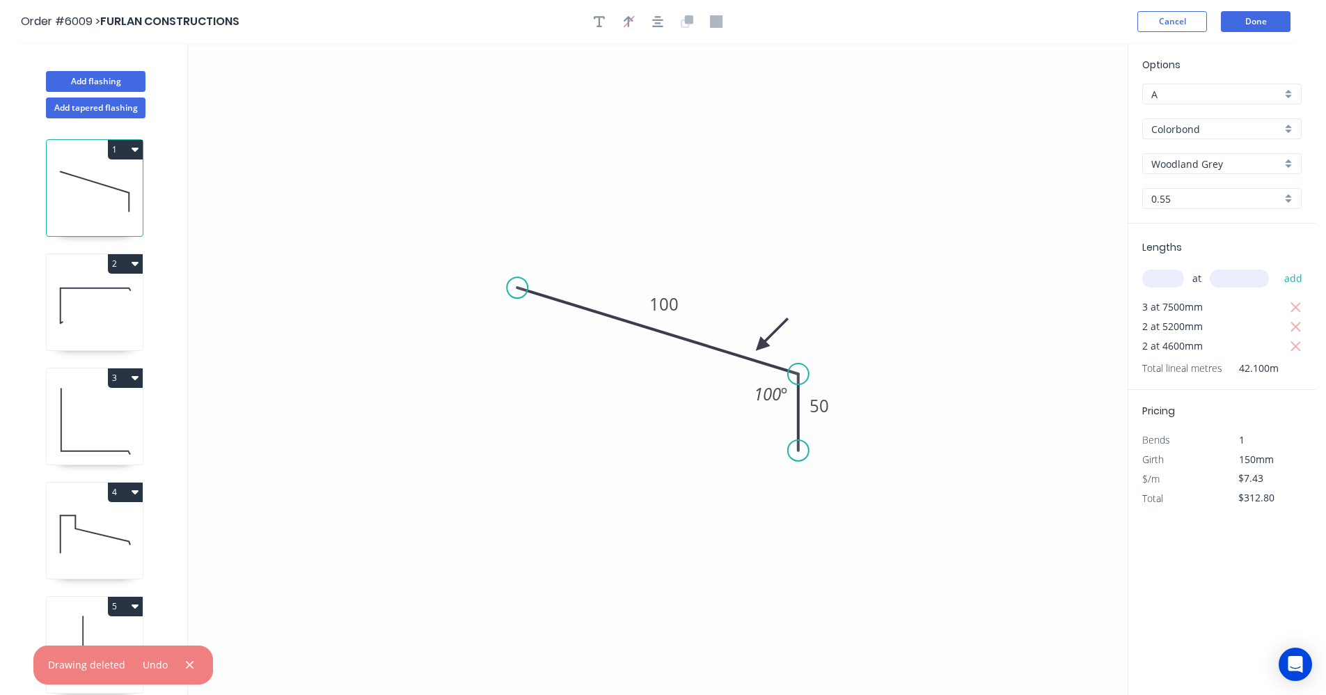
click at [1161, 278] on input "text" at bounding box center [1163, 278] width 42 height 18
click at [1277, 267] on button "add" at bounding box center [1293, 279] width 33 height 24
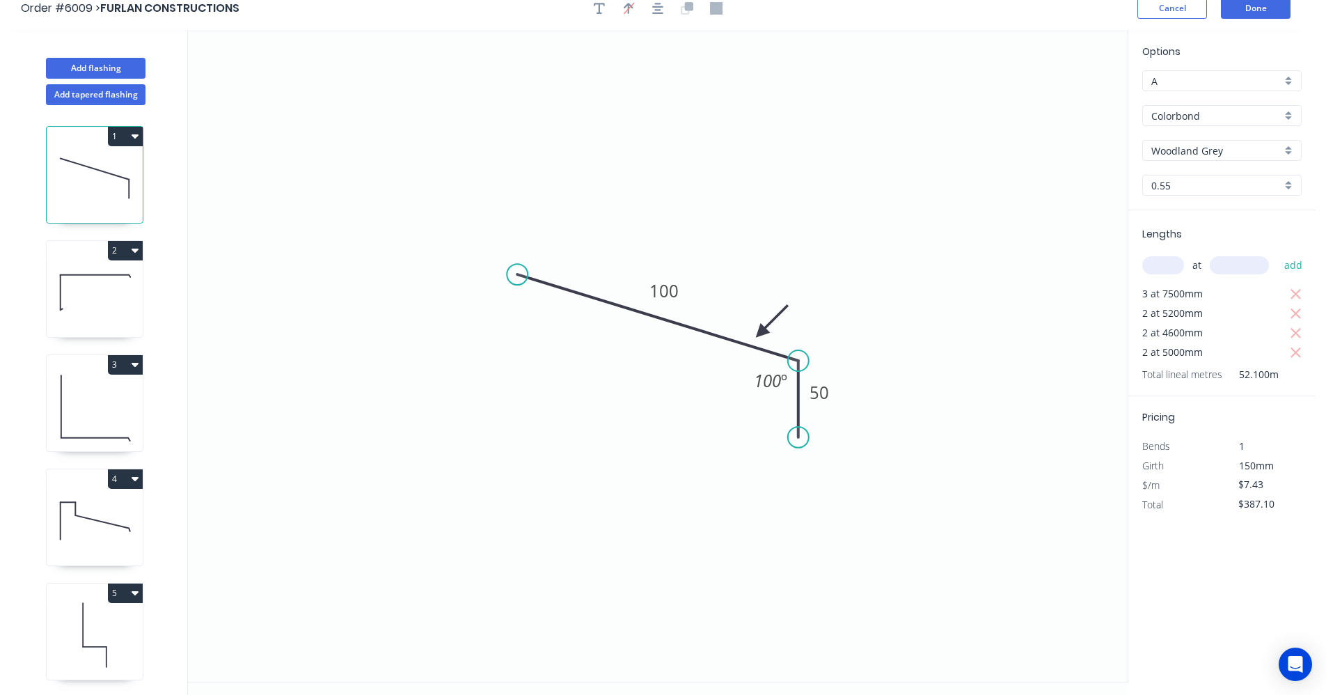
scroll to position [26, 0]
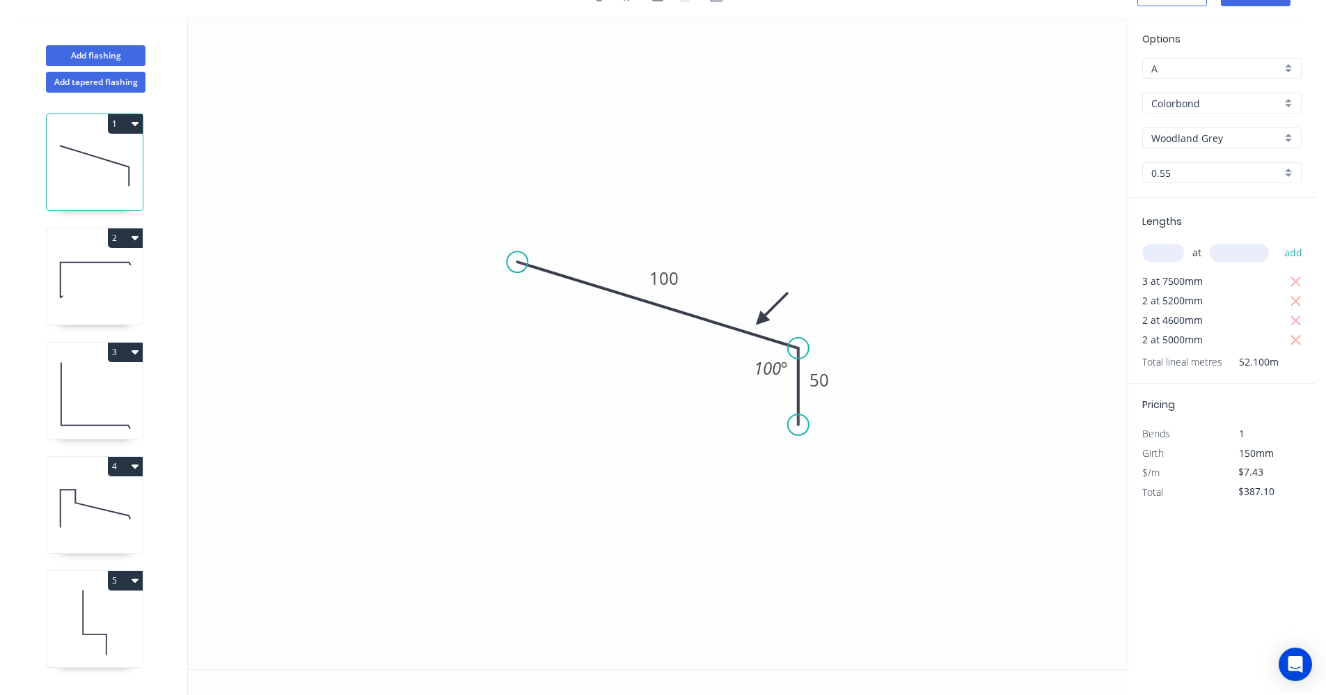
drag, startPoint x: 109, startPoint y: 625, endPoint x: 171, endPoint y: 549, distance: 97.5
click at [110, 622] on icon at bounding box center [95, 622] width 96 height 89
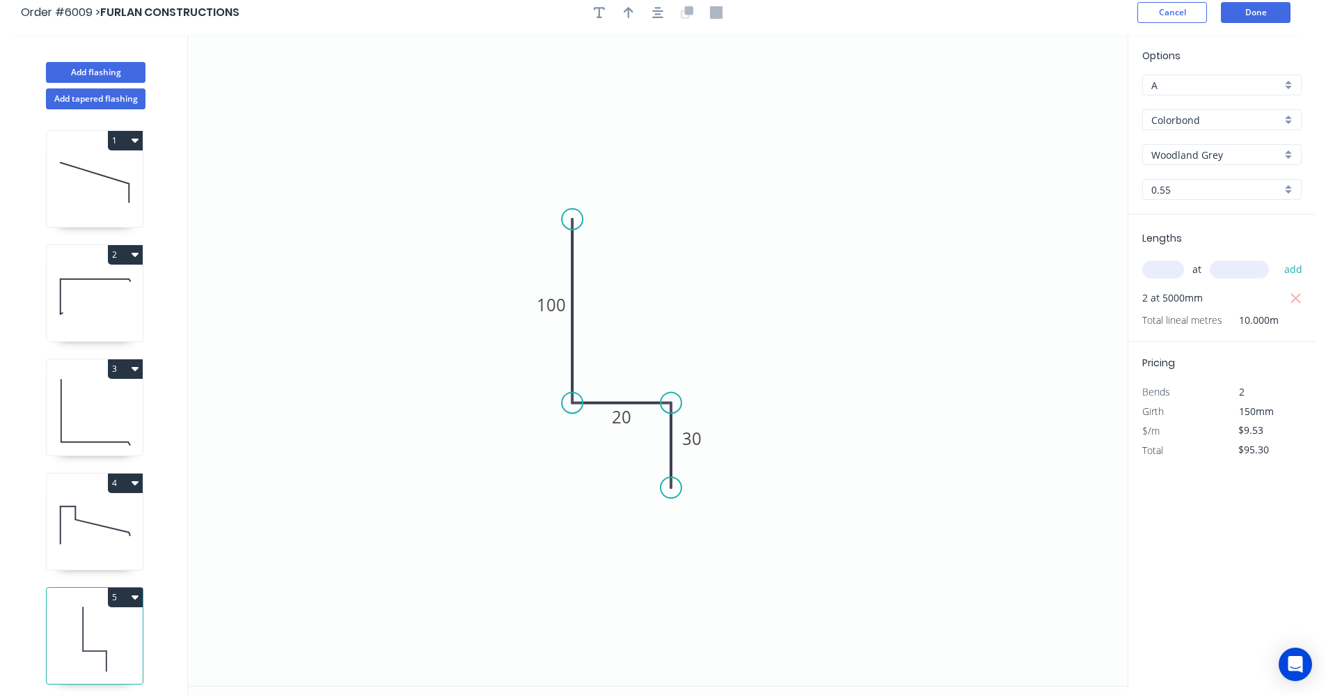
scroll to position [0, 0]
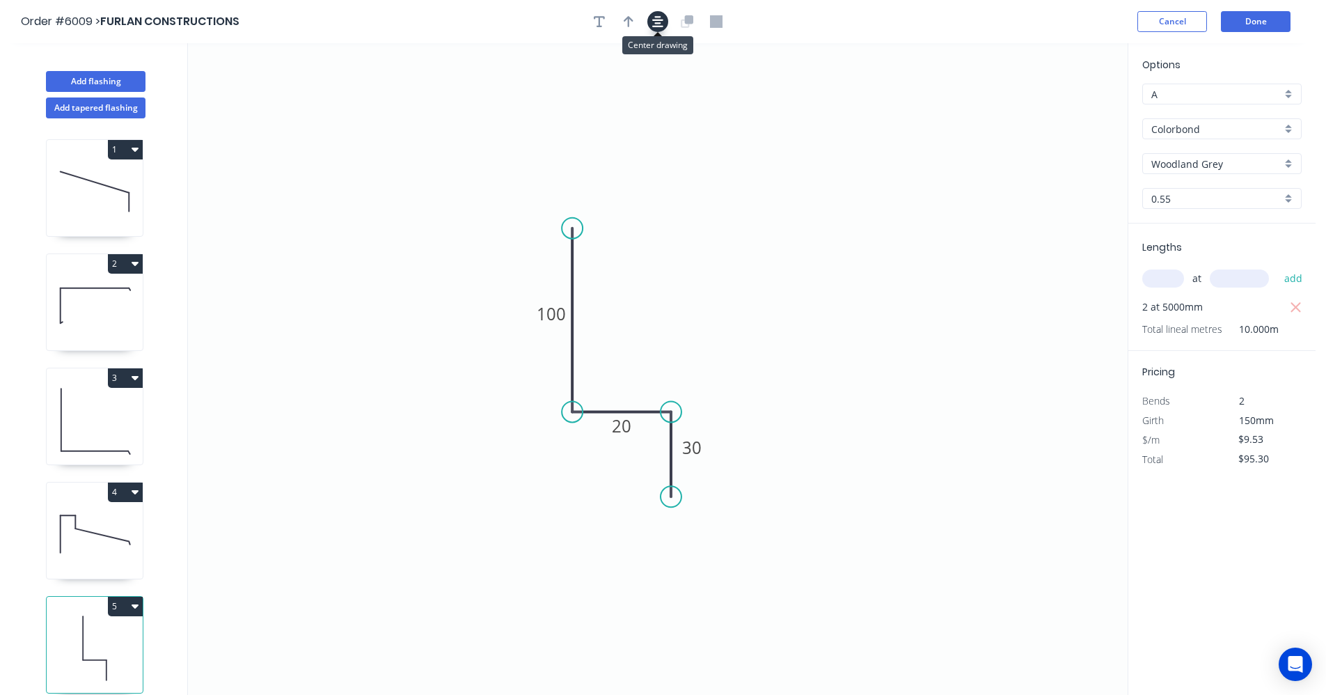
click at [654, 24] on icon "button" at bounding box center [657, 21] width 11 height 13
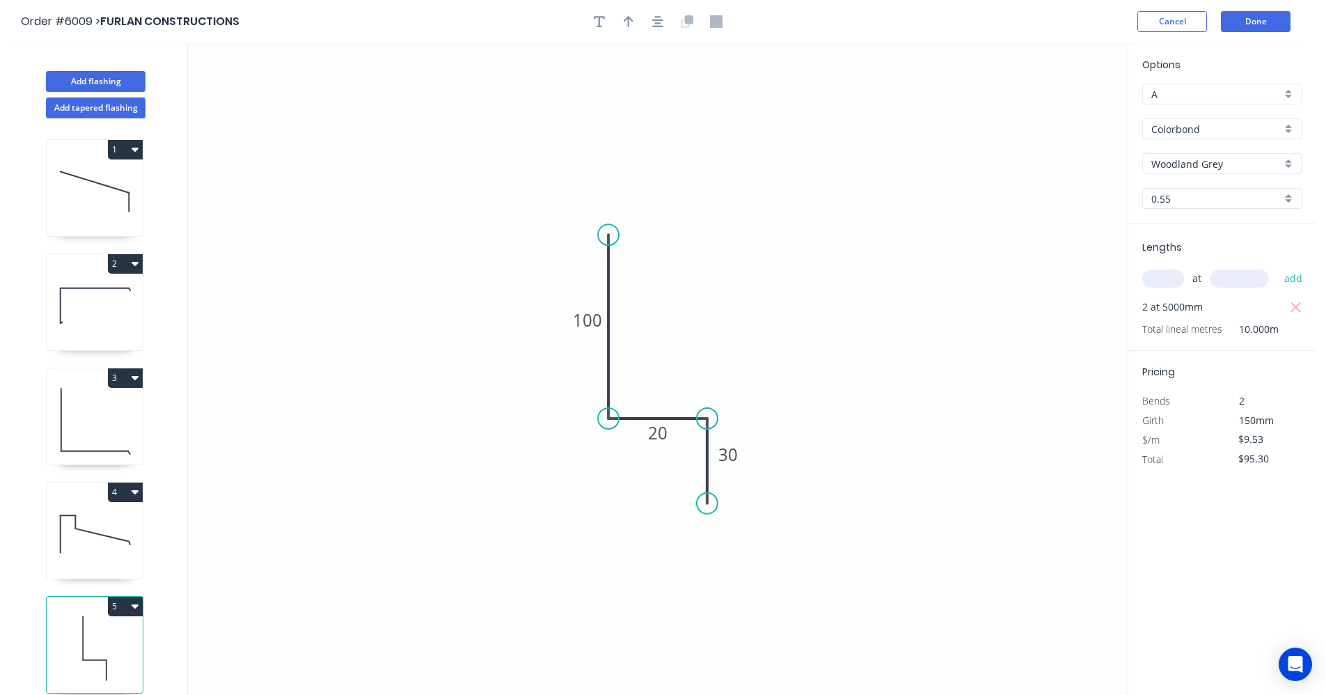
drag, startPoint x: 633, startPoint y: 22, endPoint x: 671, endPoint y: 42, distance: 43.0
click at [633, 22] on button "button" at bounding box center [628, 21] width 21 height 21
click at [1056, 112] on icon at bounding box center [1057, 96] width 13 height 45
drag, startPoint x: 1056, startPoint y: 112, endPoint x: 648, endPoint y: 405, distance: 502.2
click at [665, 403] on icon at bounding box center [677, 390] width 40 height 40
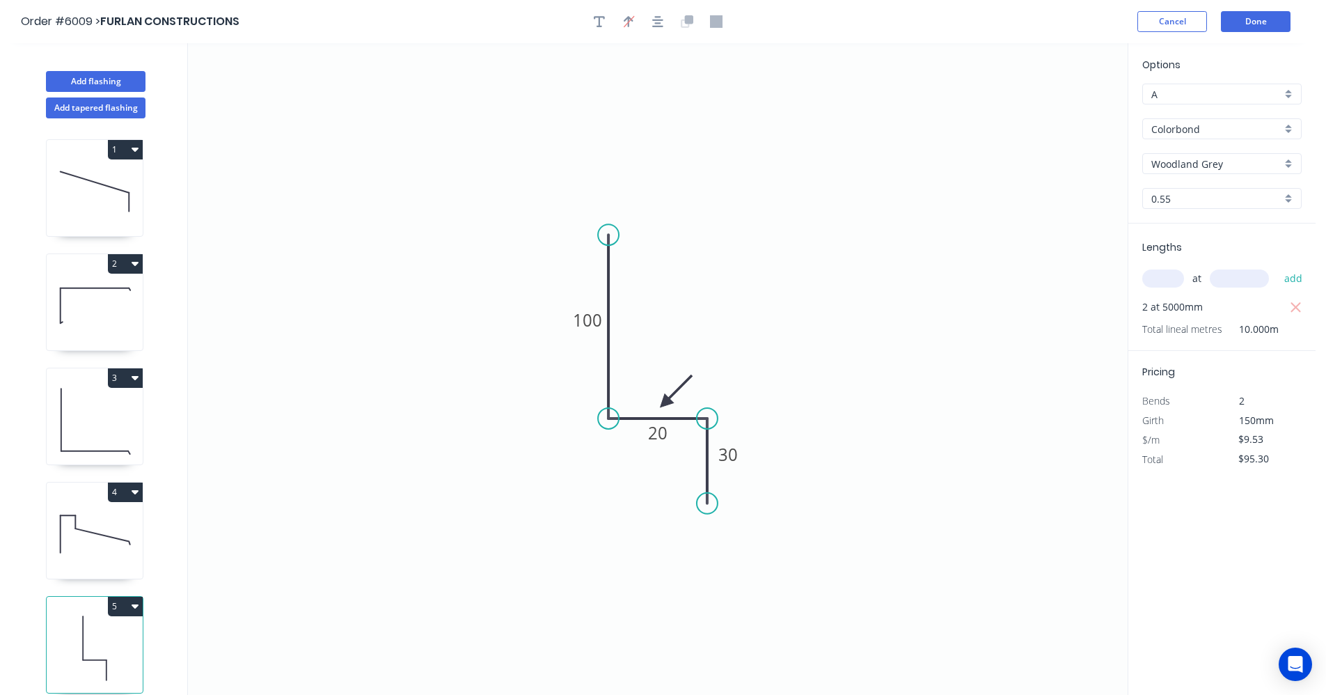
click at [93, 536] on icon at bounding box center [95, 533] width 96 height 89
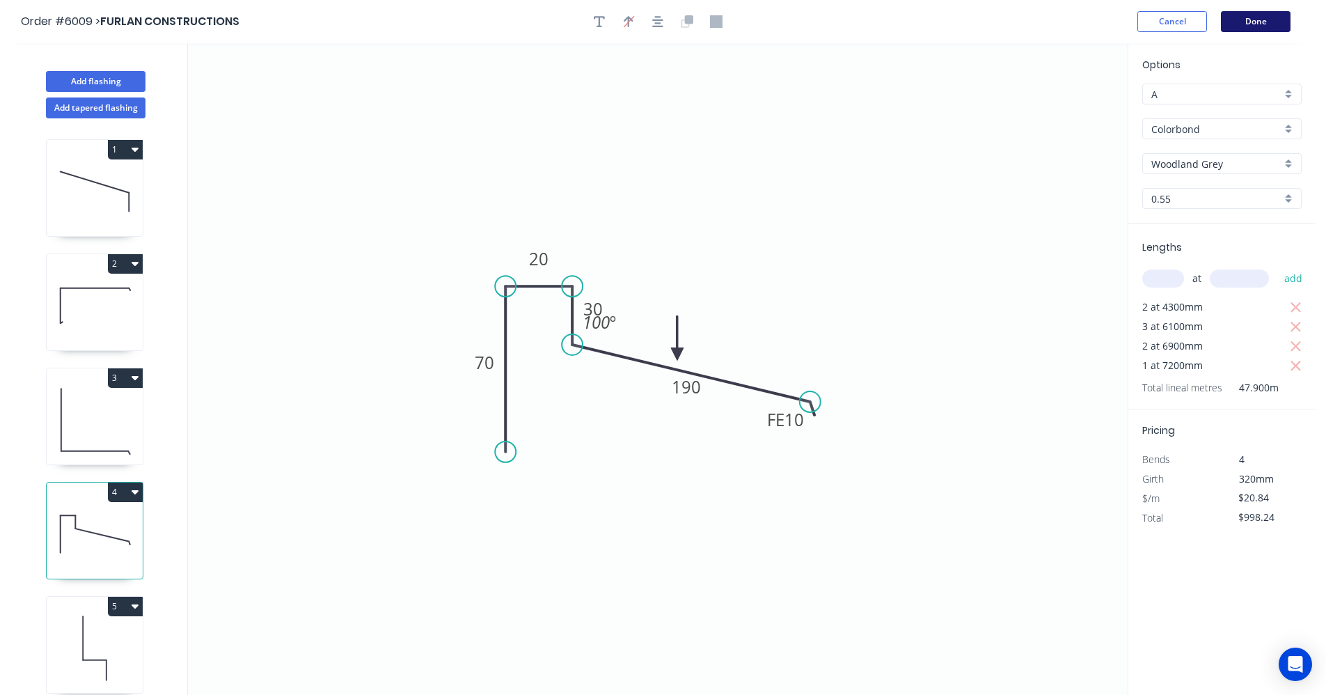
click at [1269, 18] on button "Done" at bounding box center [1256, 21] width 70 height 21
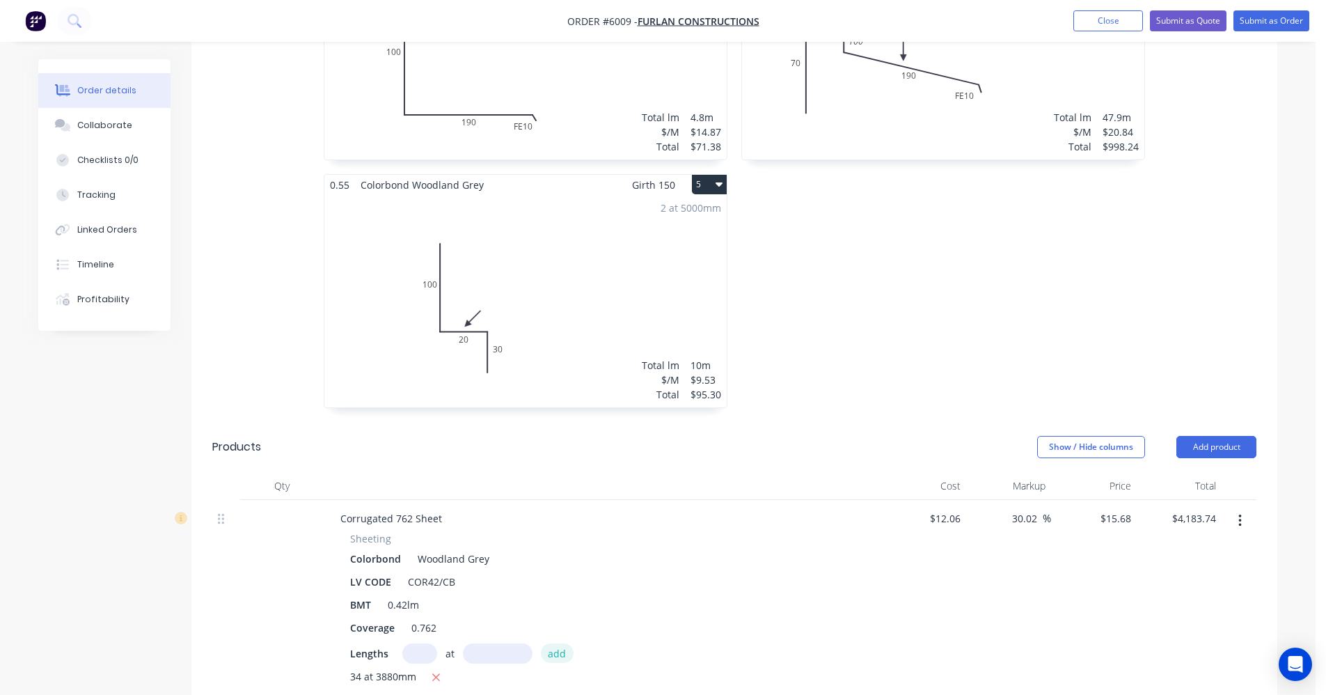
scroll to position [1114, 0]
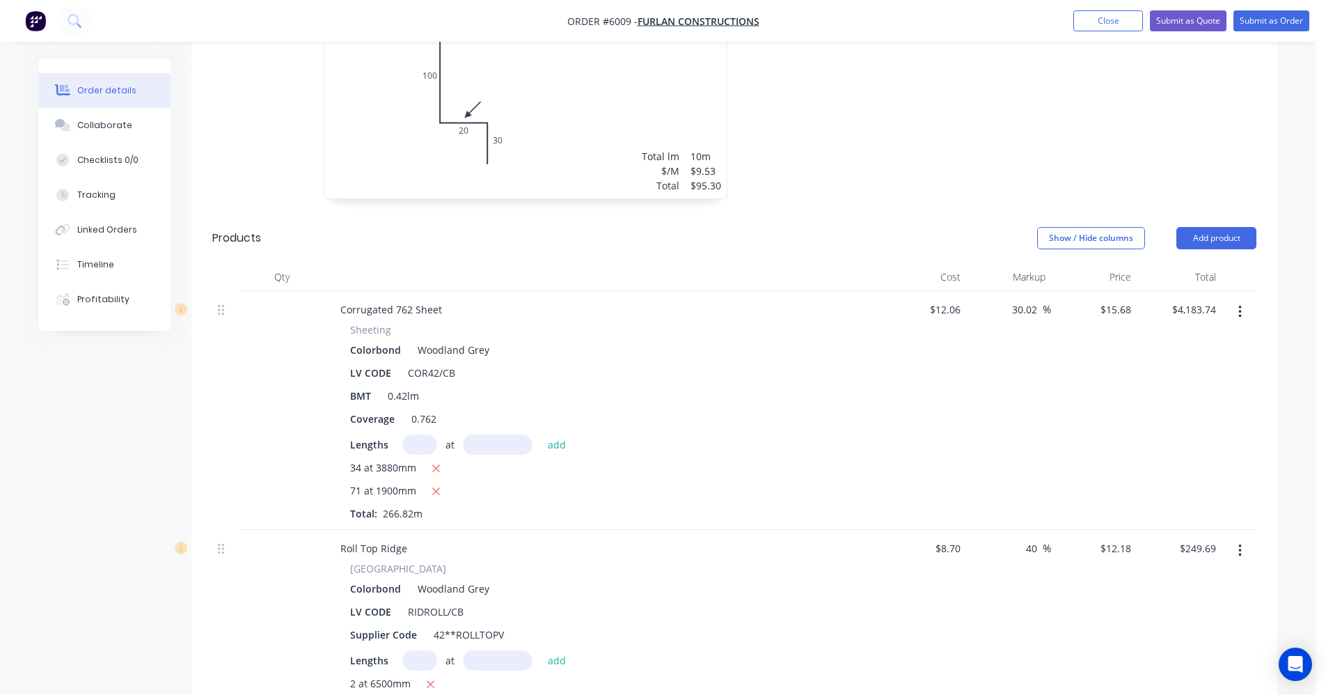
click at [419, 434] on input "text" at bounding box center [419, 444] width 35 height 20
click at [541, 434] on button "add" at bounding box center [557, 443] width 33 height 19
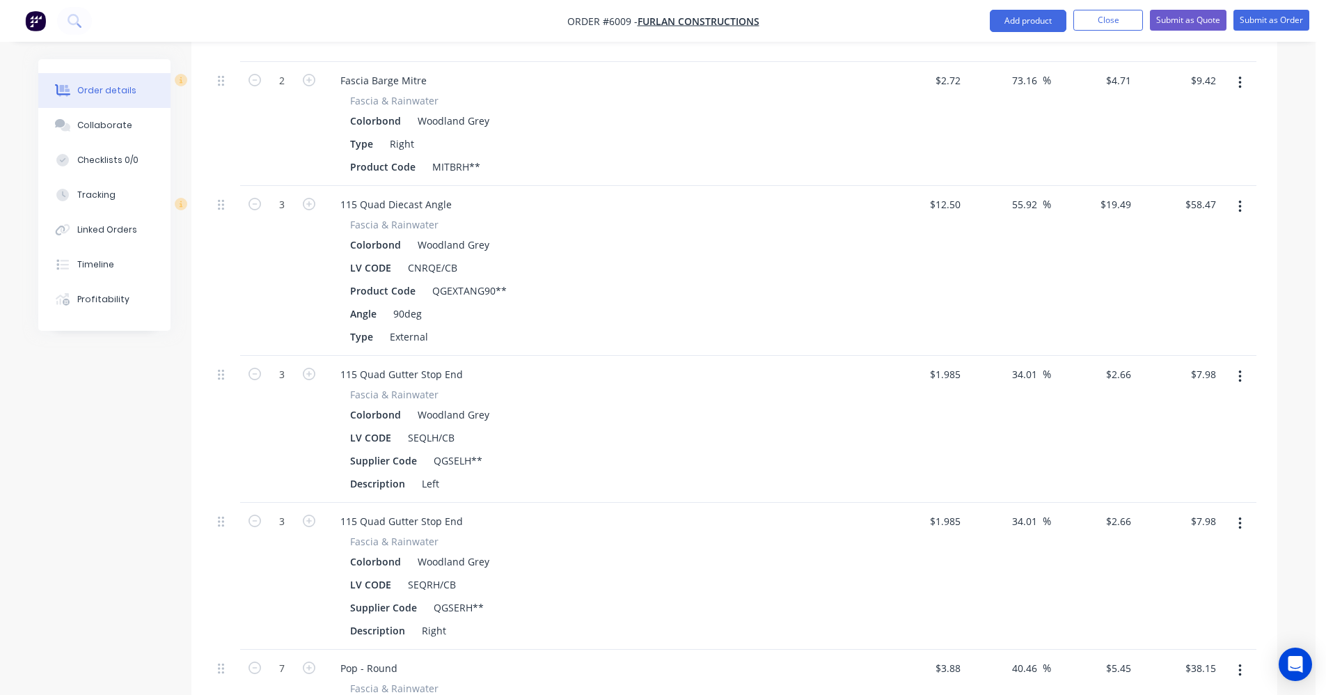
scroll to position [3132, 0]
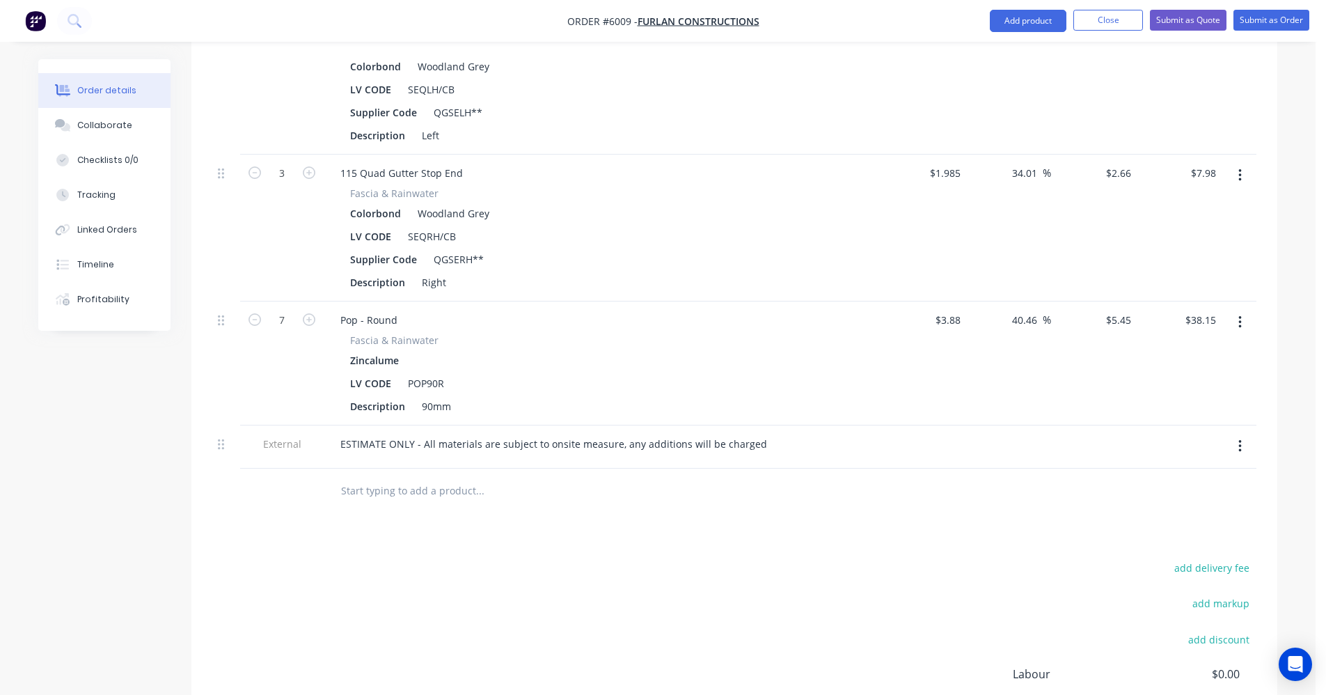
click at [358, 477] on input "text" at bounding box center [479, 491] width 278 height 28
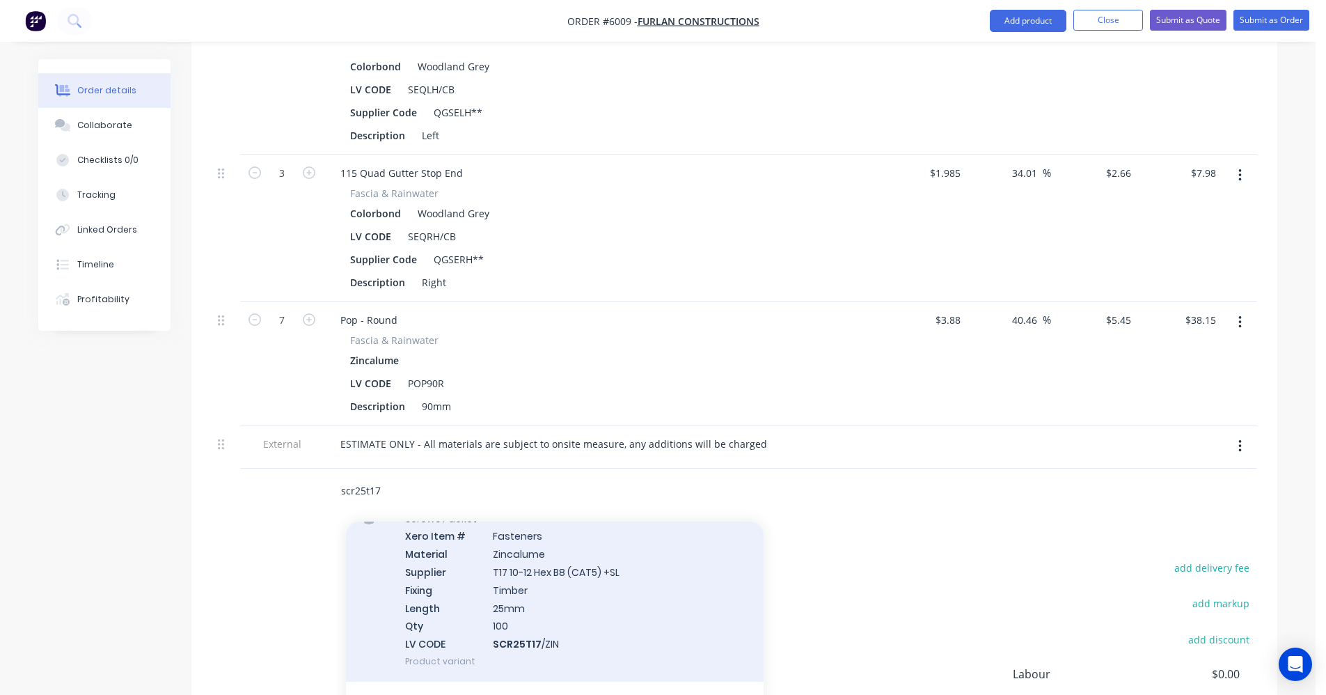
scroll to position [209, 0]
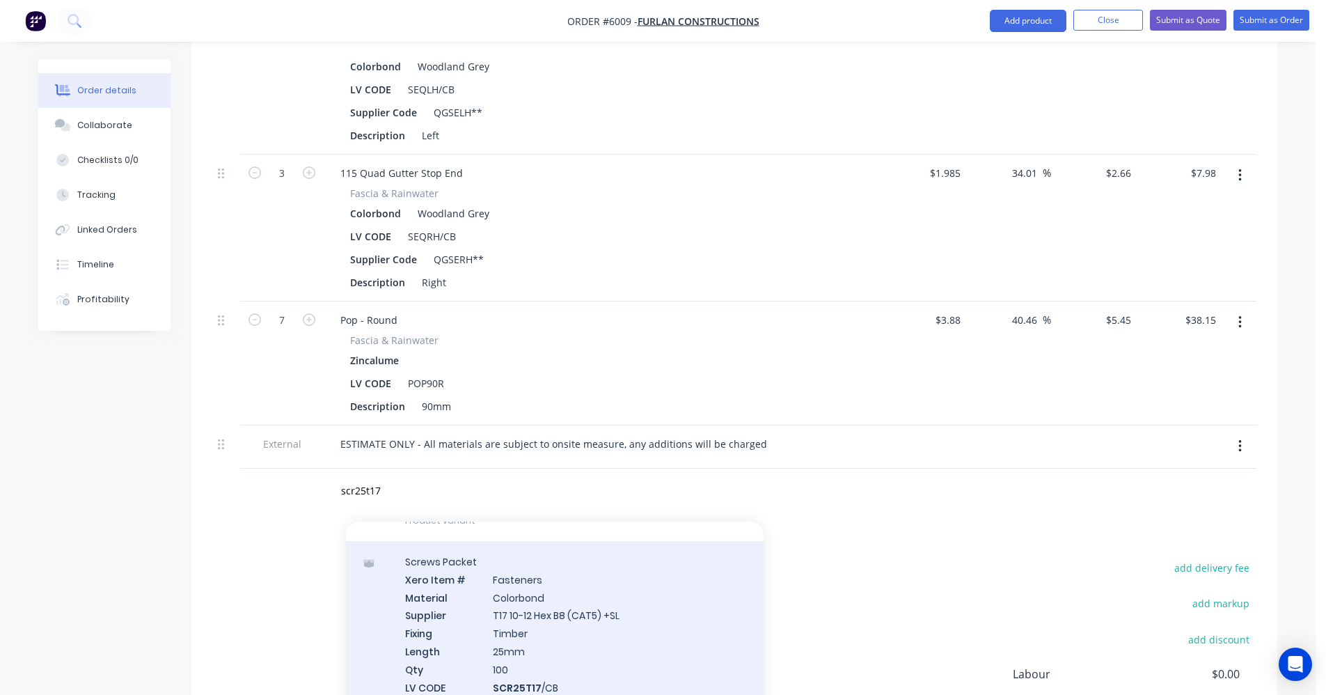
click at [578, 590] on div "Screws Packet Xero Item # Fasteners Material Colorbond Supplier T17 10-12 Hex B…" at bounding box center [555, 633] width 418 height 184
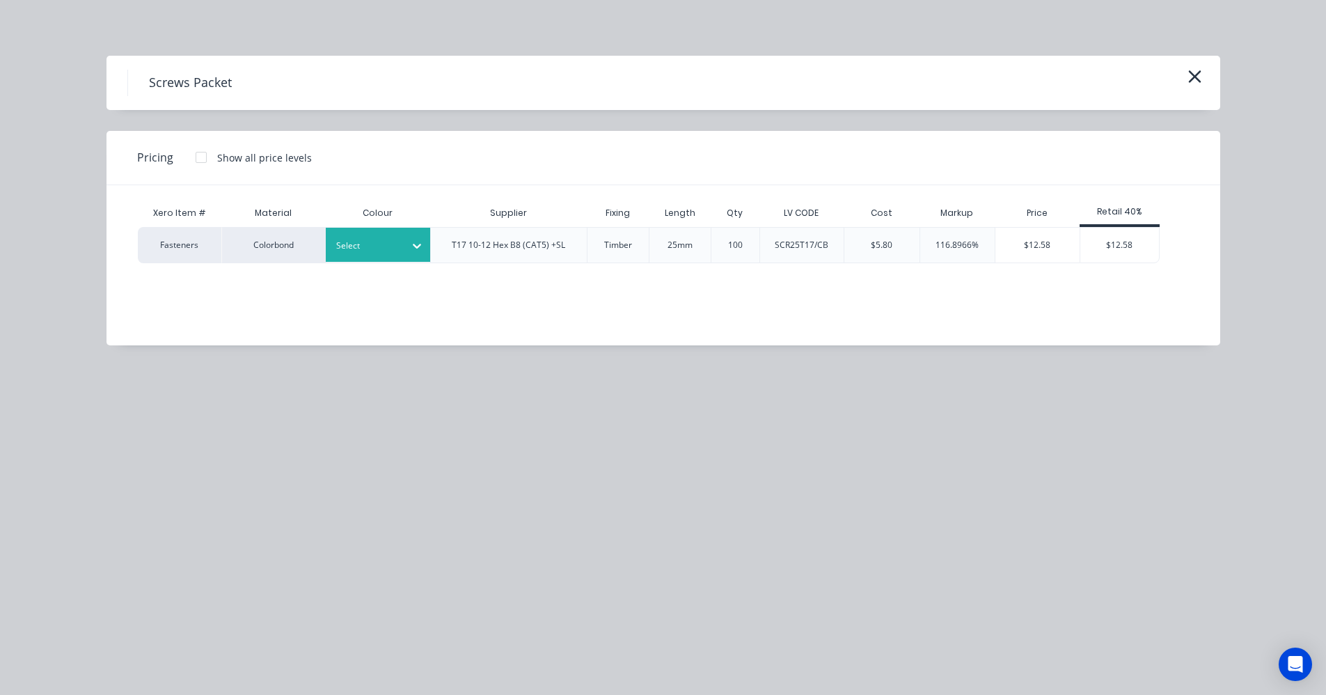
drag, startPoint x: 384, startPoint y: 248, endPoint x: 387, endPoint y: 258, distance: 9.7
click at [384, 252] on div at bounding box center [367, 245] width 63 height 15
click at [1116, 245] on div "$12.58" at bounding box center [1119, 245] width 79 height 35
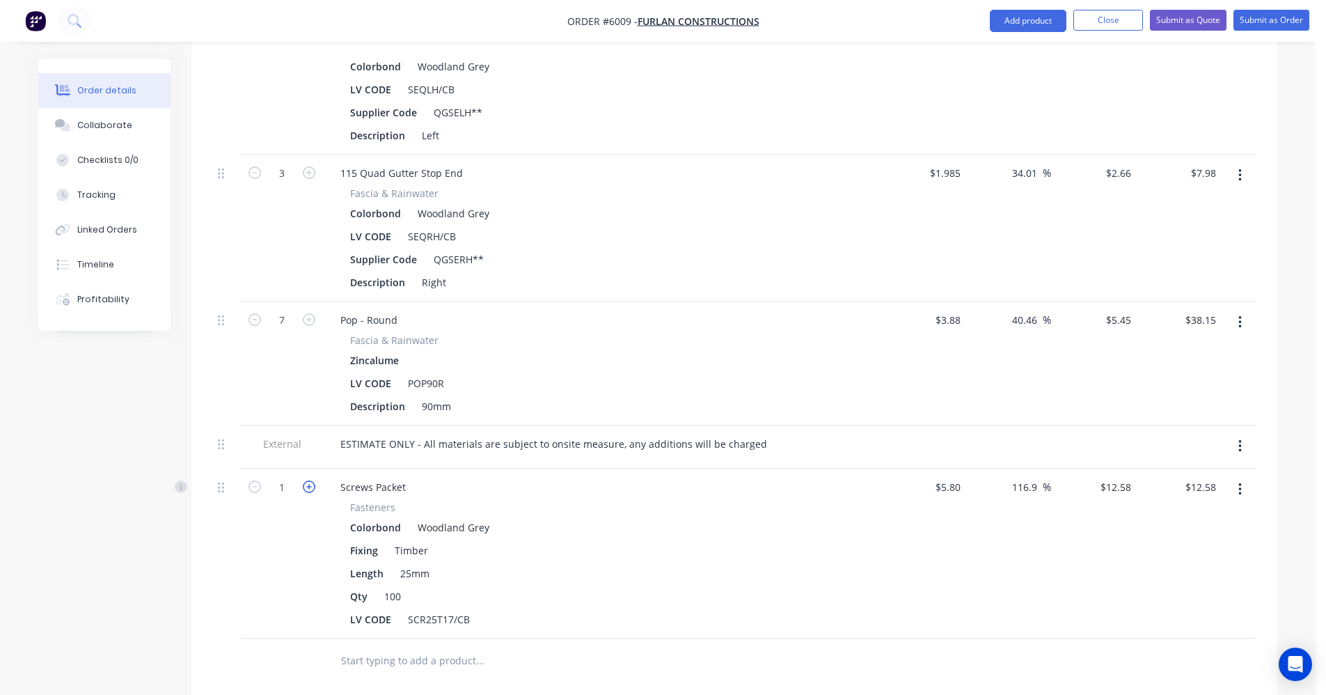
click at [310, 480] on icon "button" at bounding box center [309, 486] width 13 height 13
click at [309, 480] on icon "button" at bounding box center [309, 486] width 13 height 13
click at [256, 480] on icon "button" at bounding box center [254, 486] width 13 height 13
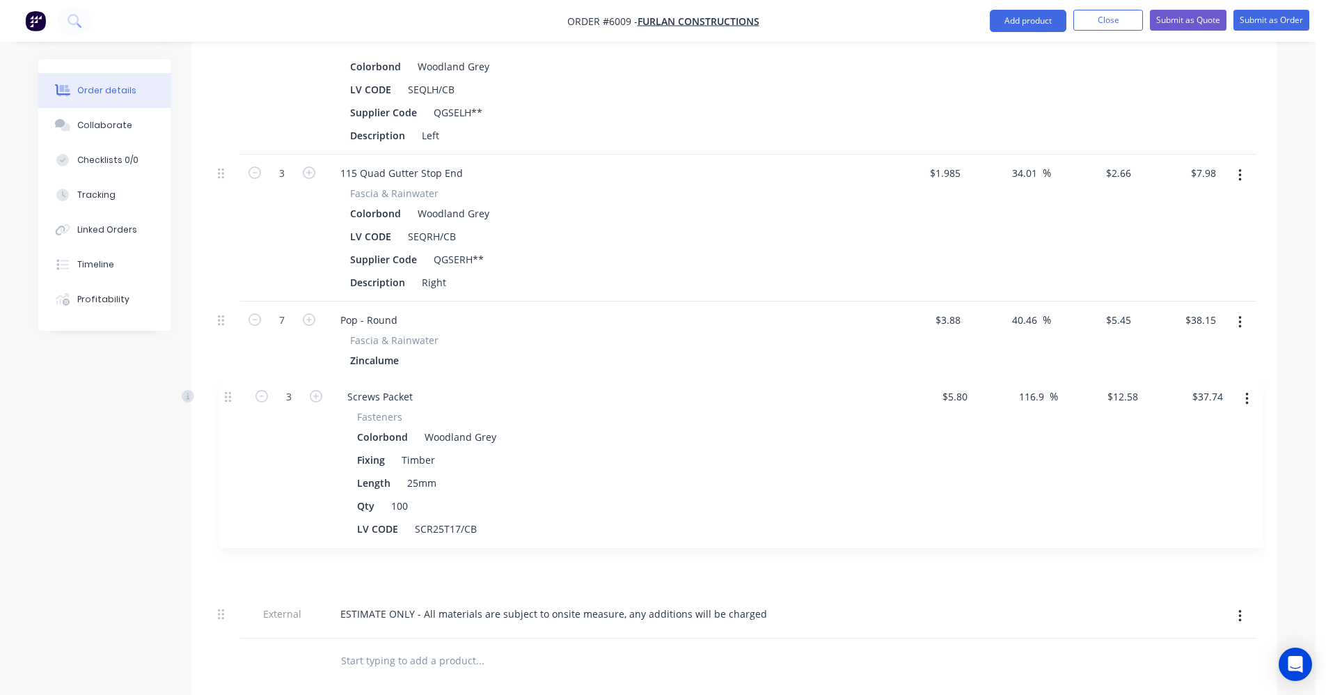
drag, startPoint x: 223, startPoint y: 450, endPoint x: 228, endPoint y: 391, distance: 58.7
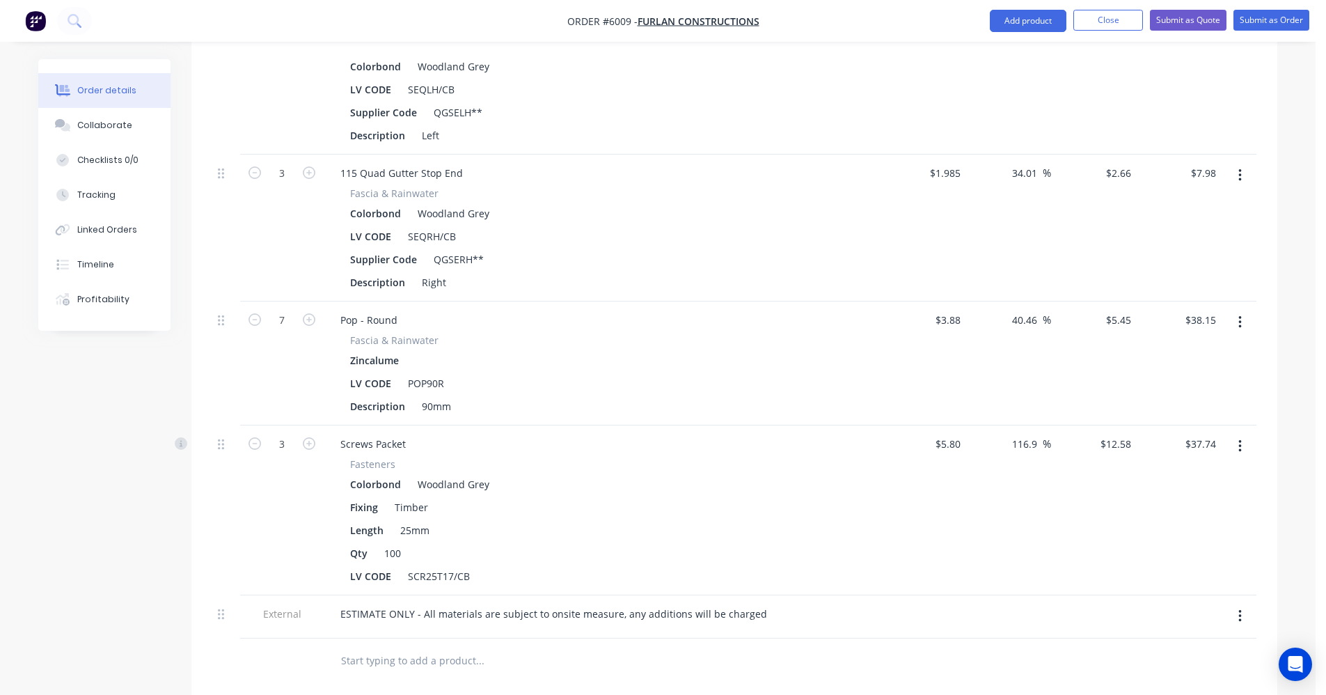
click at [397, 647] on input "text" at bounding box center [479, 661] width 278 height 28
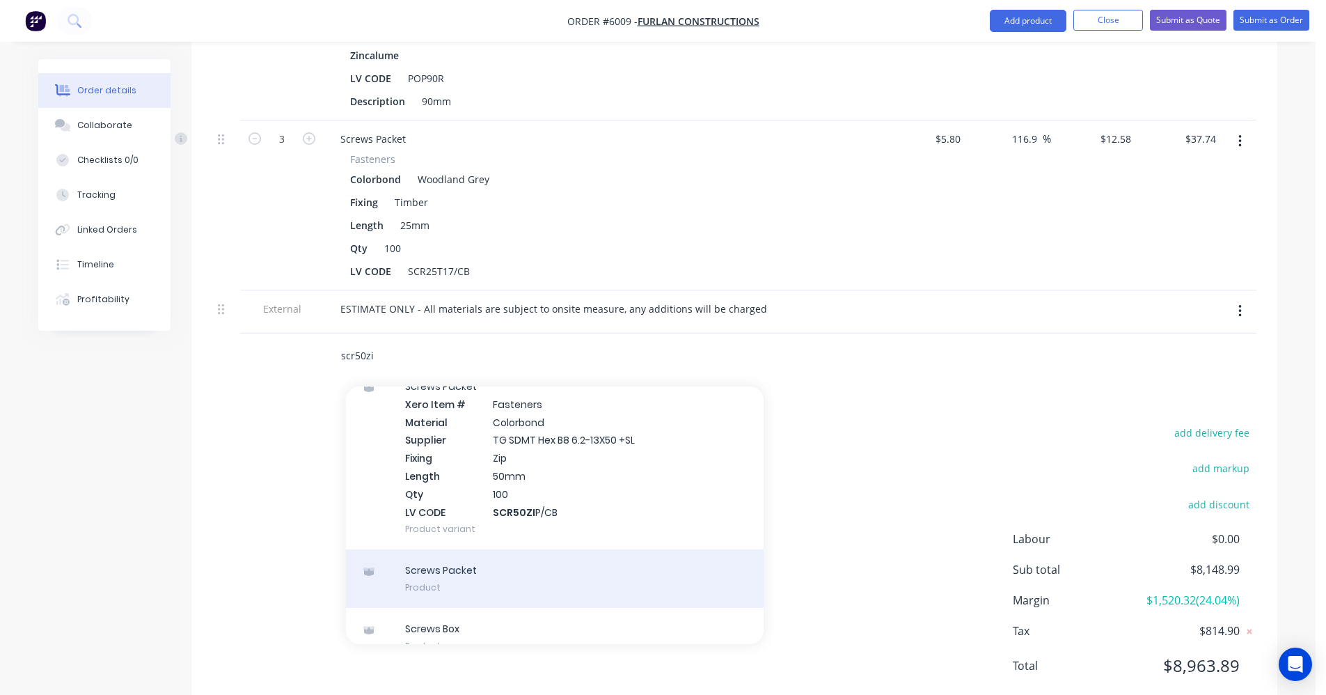
scroll to position [271, 0]
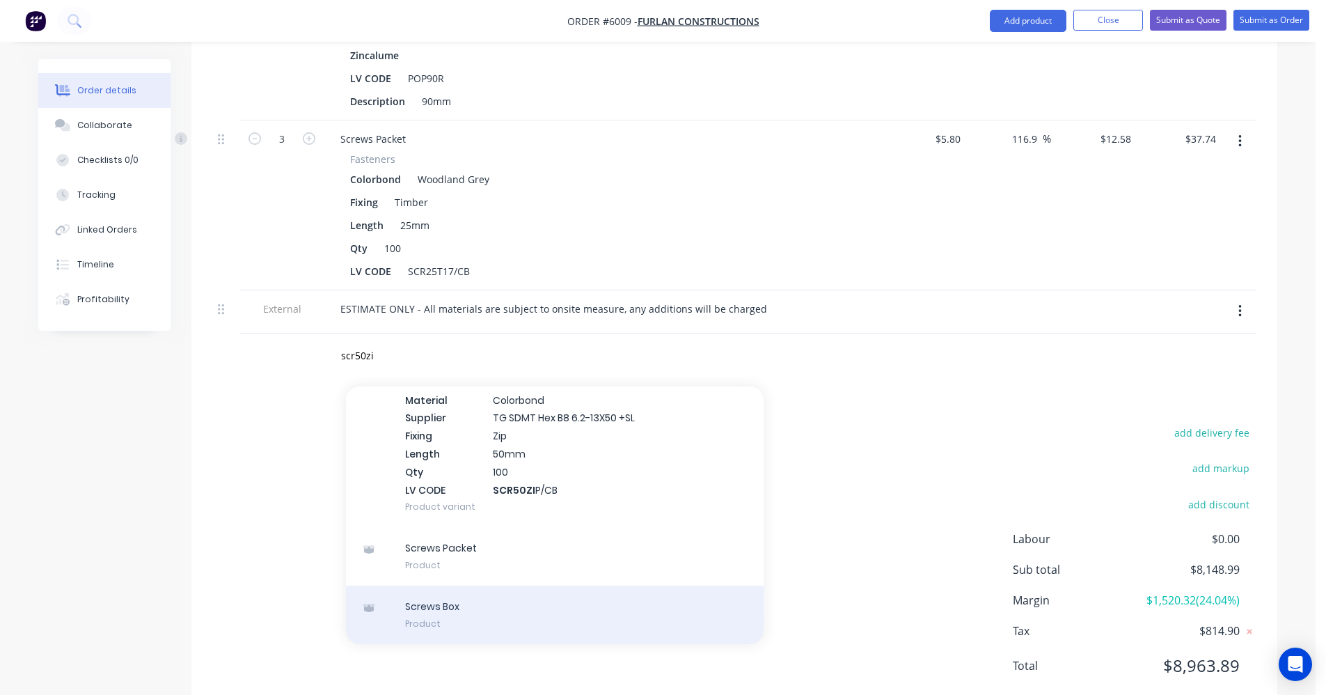
click at [474, 585] on div "Screws Box Product" at bounding box center [555, 614] width 418 height 58
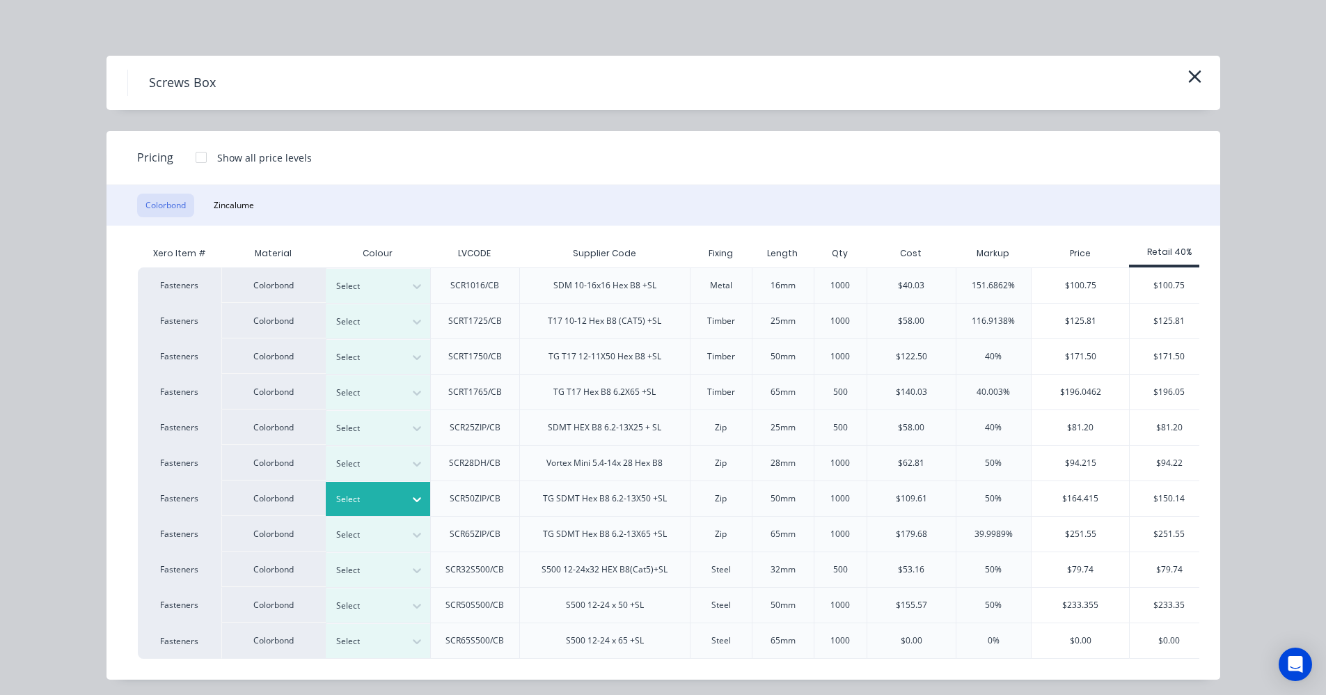
click at [410, 501] on icon at bounding box center [417, 499] width 14 height 14
click at [1176, 500] on div "$150.14" at bounding box center [1169, 498] width 79 height 35
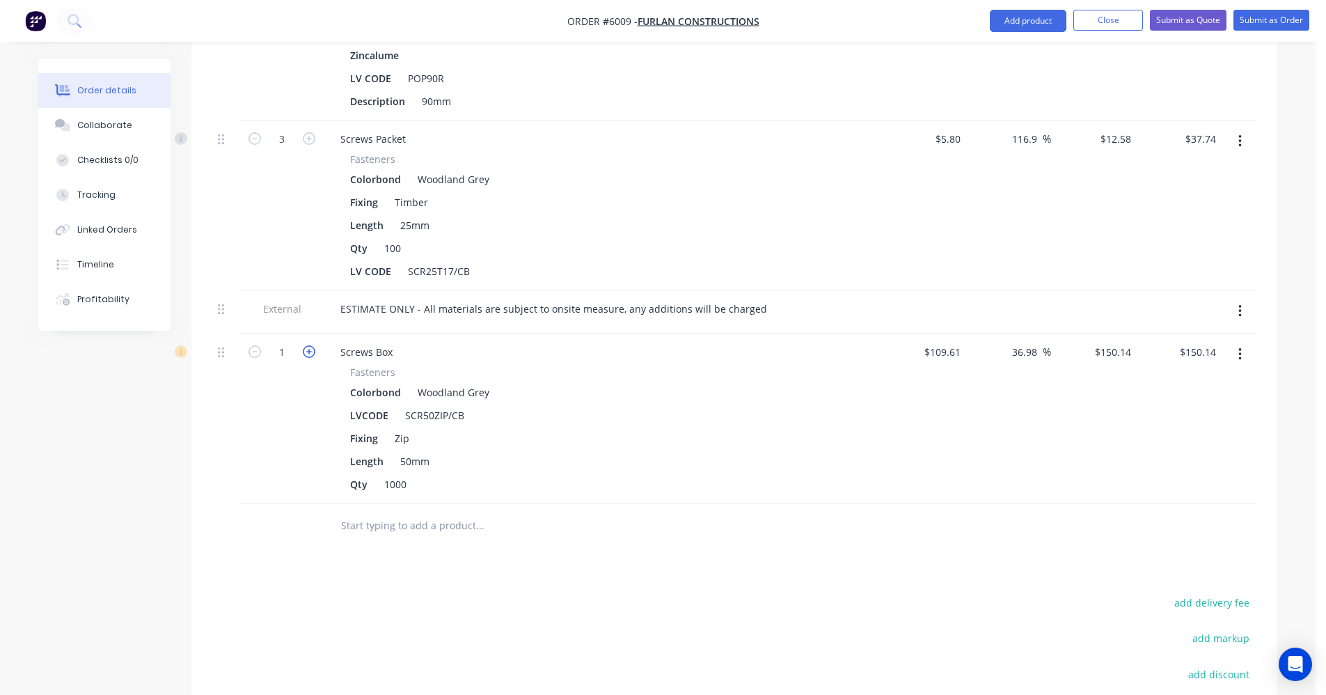
click at [313, 345] on icon "button" at bounding box center [309, 351] width 13 height 13
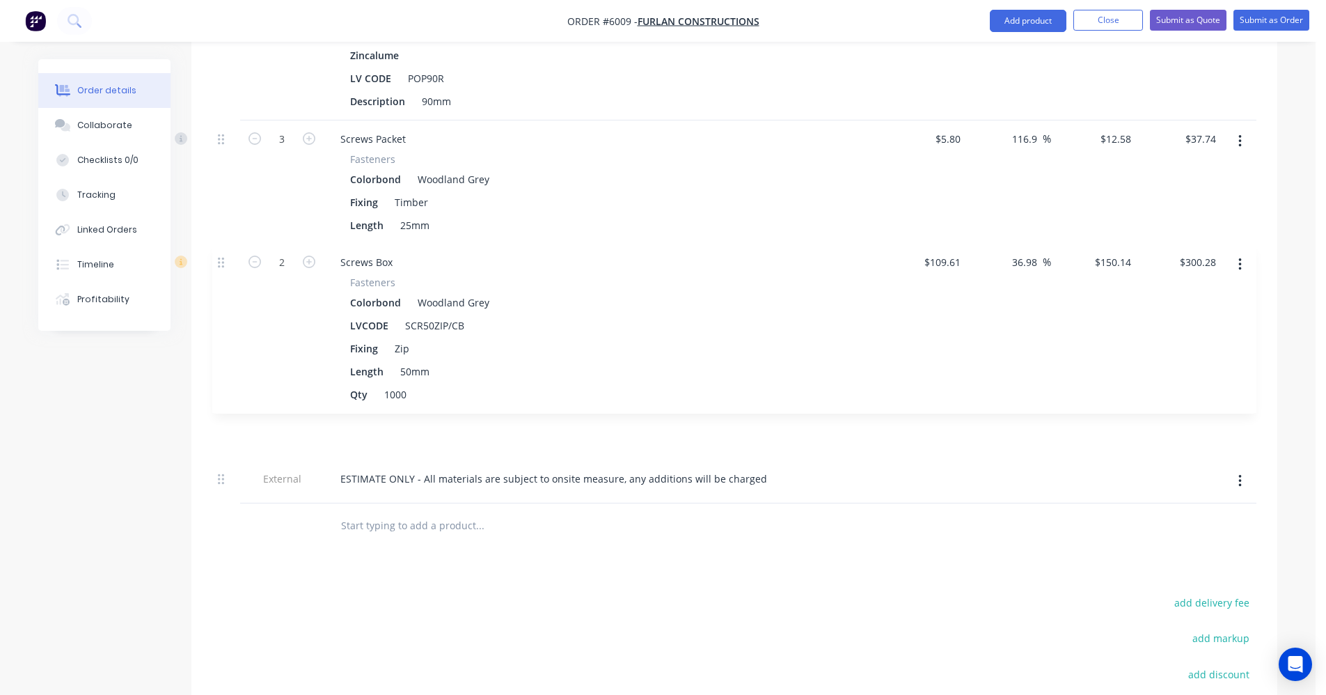
drag, startPoint x: 222, startPoint y: 314, endPoint x: 225, endPoint y: 253, distance: 60.6
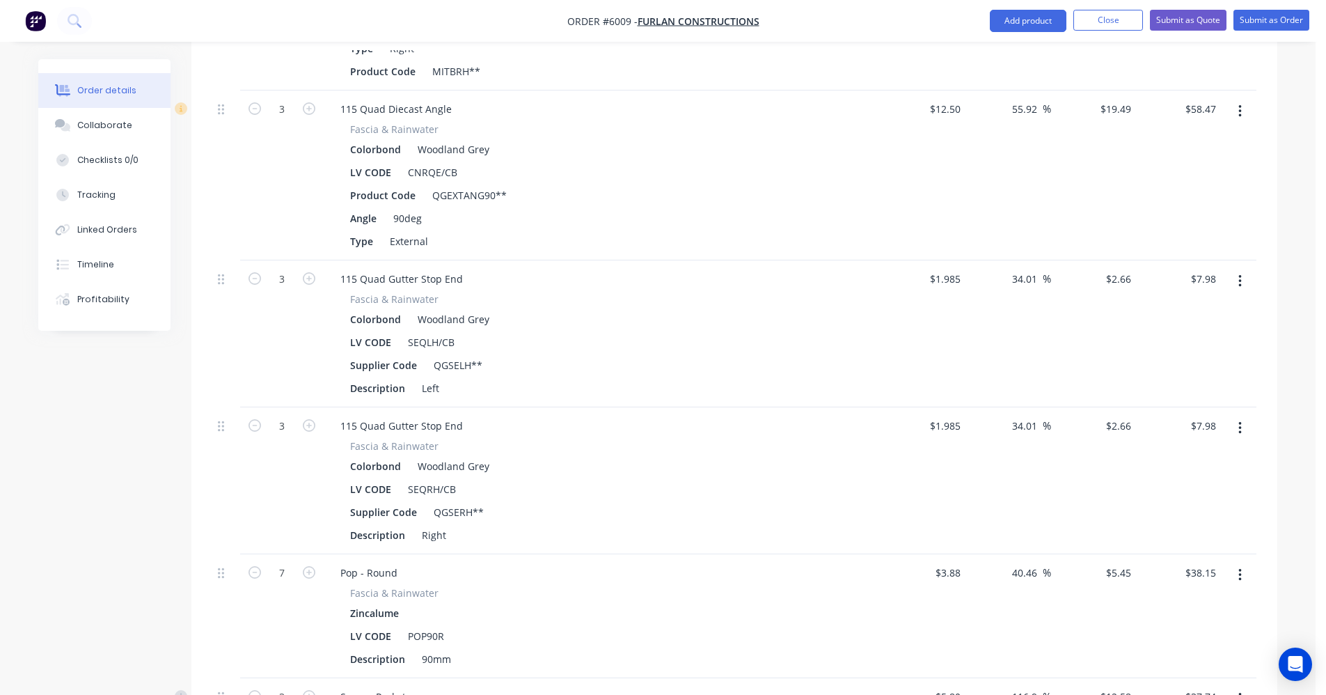
scroll to position [2880, 0]
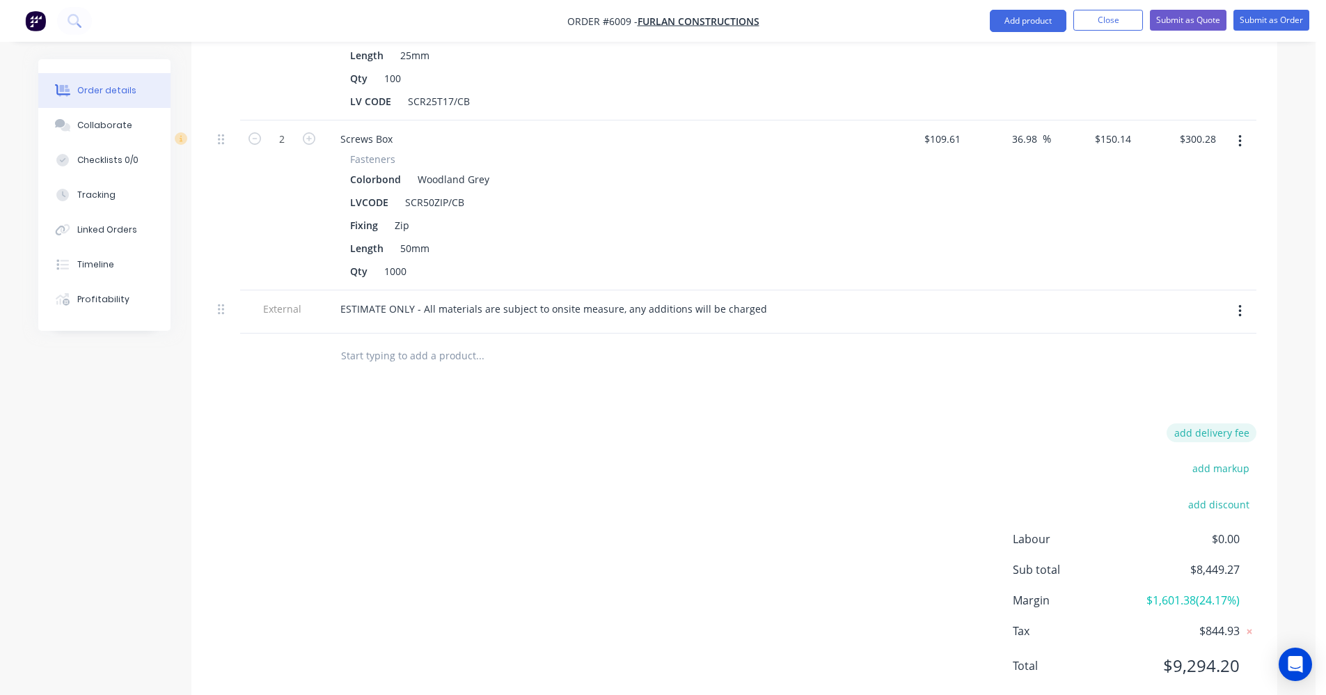
click at [1229, 423] on button "add delivery fee" at bounding box center [1212, 432] width 90 height 19
click input "submit" at bounding box center [0, 0] width 0 height 0
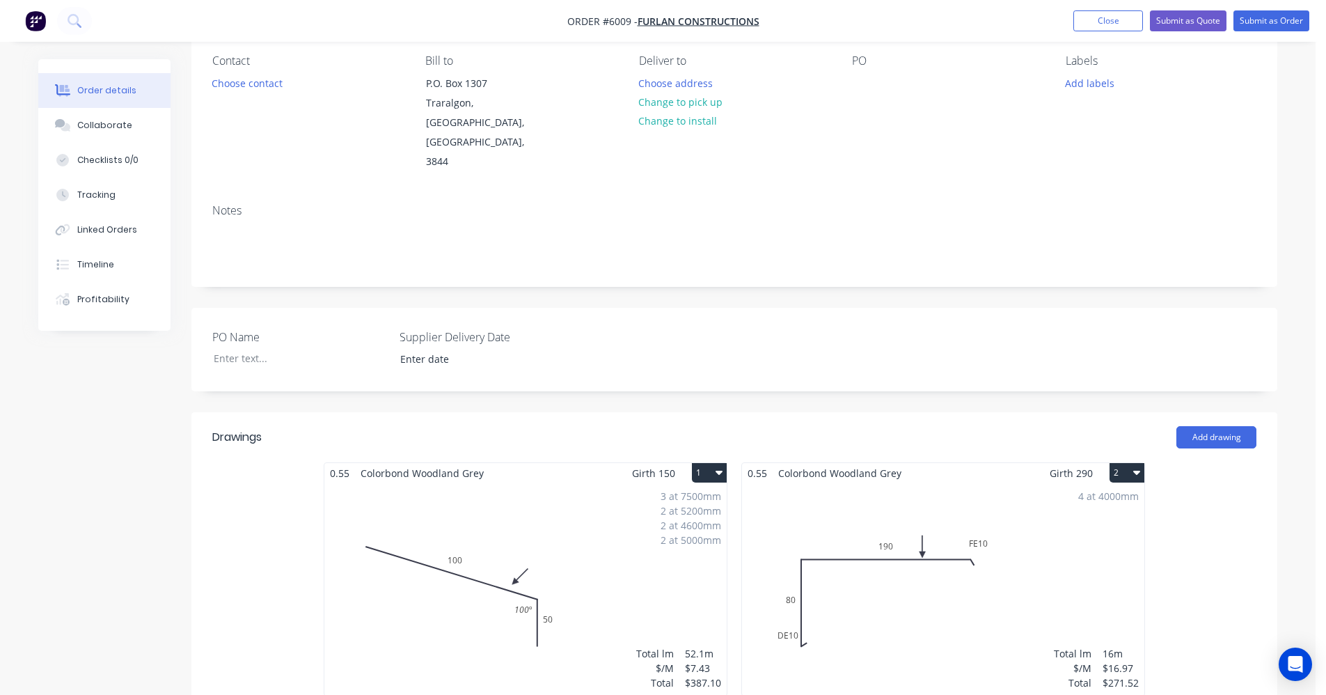
scroll to position [50, 0]
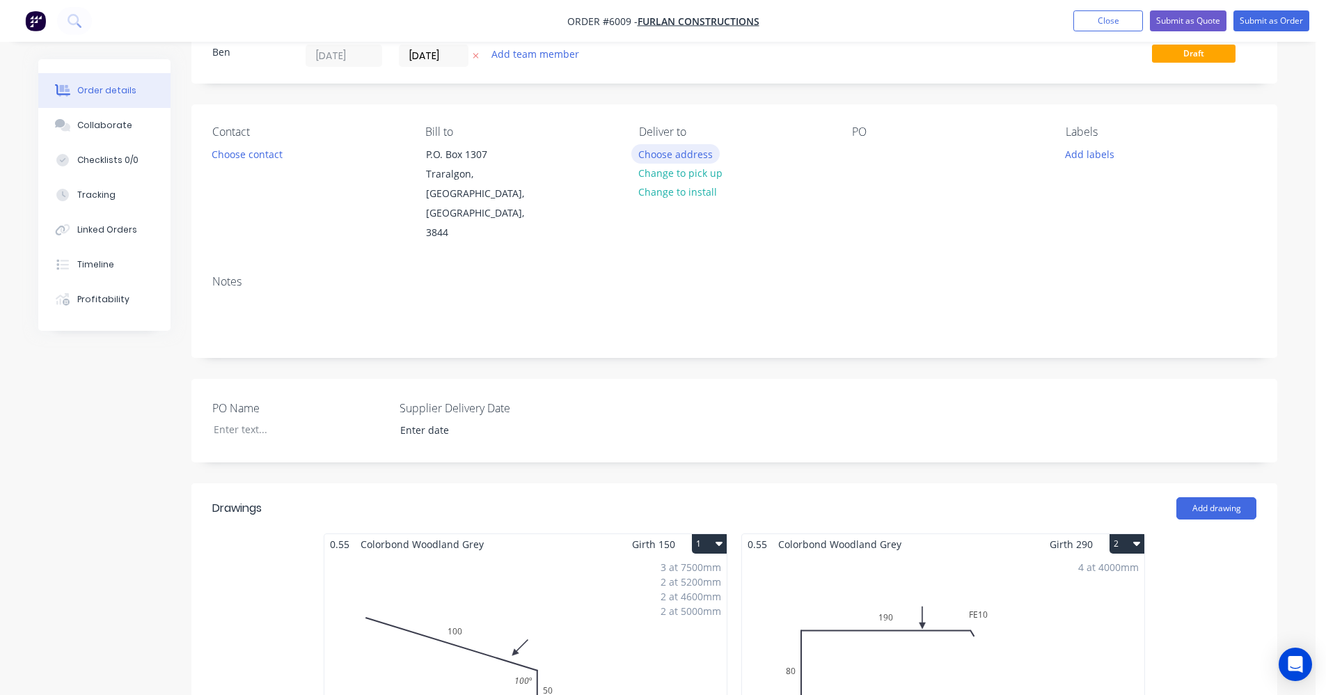
click at [677, 152] on button "Choose address" at bounding box center [675, 153] width 89 height 19
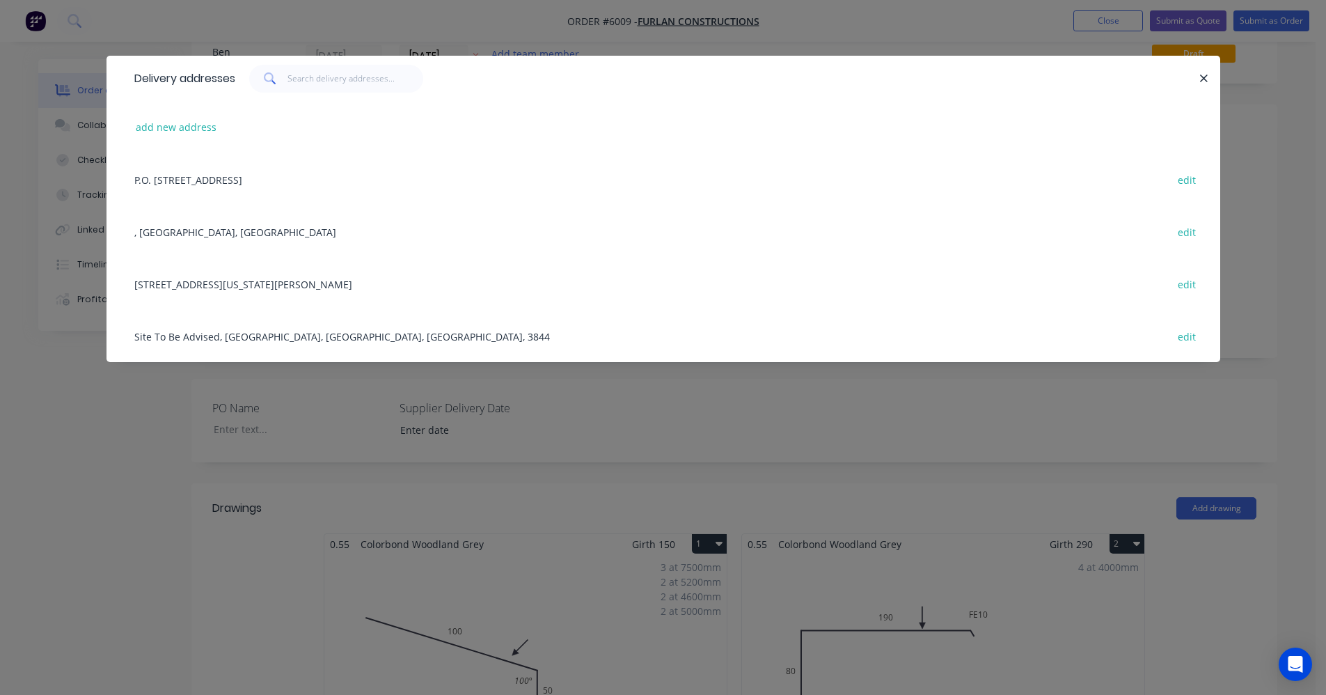
click at [226, 343] on div "Site To Be Advised, Traralgon, Victoria, Australia, 3844 edit" at bounding box center [663, 336] width 1072 height 52
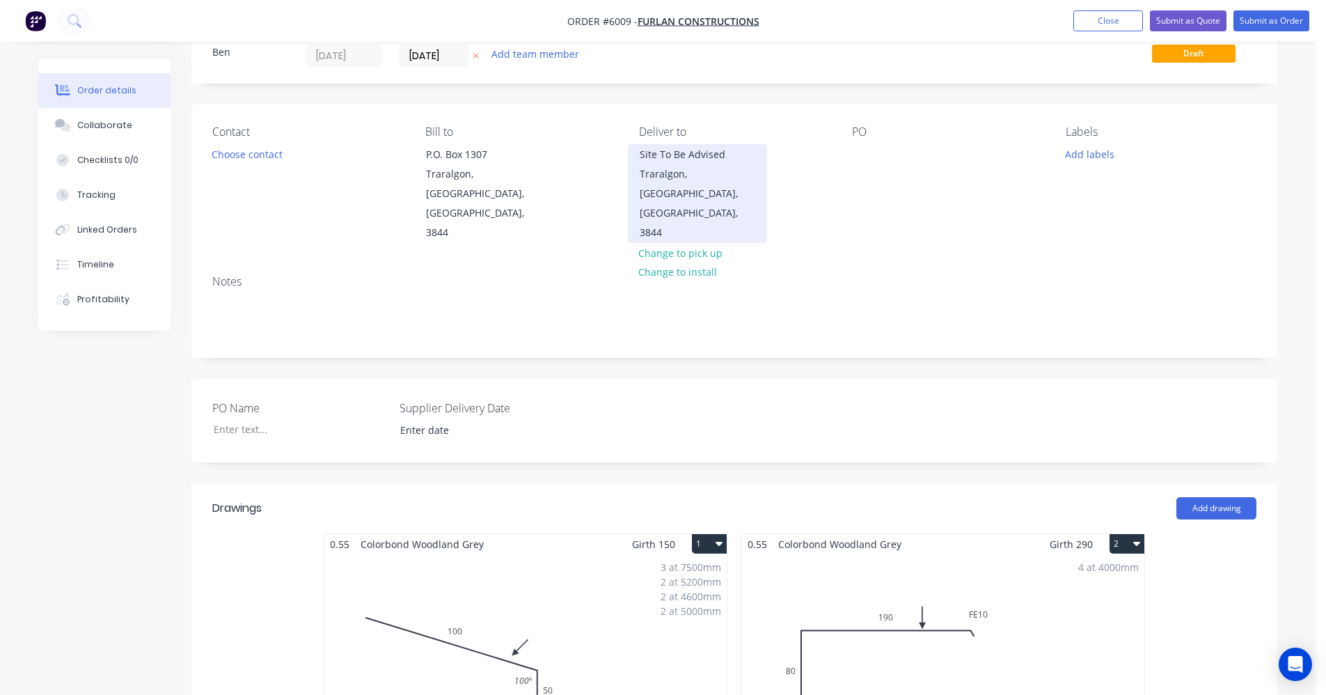
click at [687, 177] on div "Traralgon, Victoria, Australia, 3844" at bounding box center [698, 203] width 116 height 78
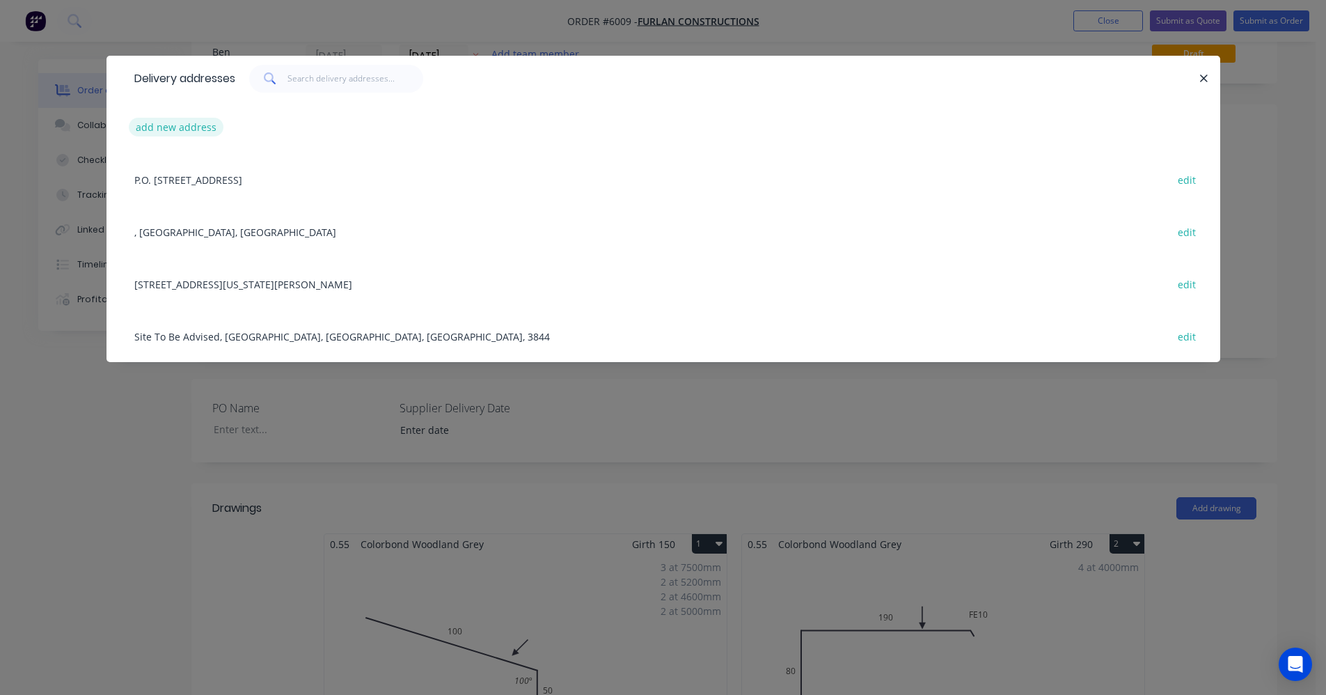
click at [168, 132] on button "add new address" at bounding box center [176, 127] width 95 height 19
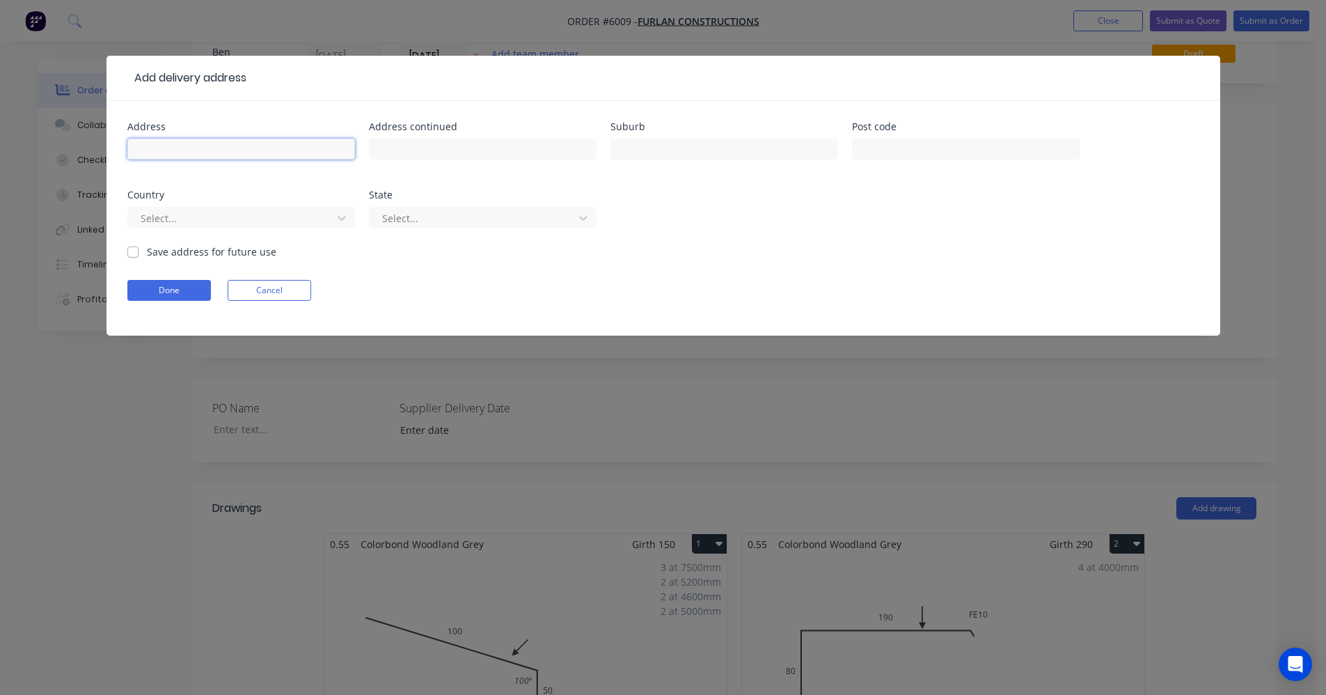
click at [183, 145] on input "text" at bounding box center [241, 149] width 228 height 21
click at [147, 252] on label "Save address for future use" at bounding box center [211, 251] width 129 height 15
click at [132, 252] on input "Save address for future use" at bounding box center [132, 250] width 11 height 13
click at [150, 294] on button "Done" at bounding box center [169, 290] width 84 height 21
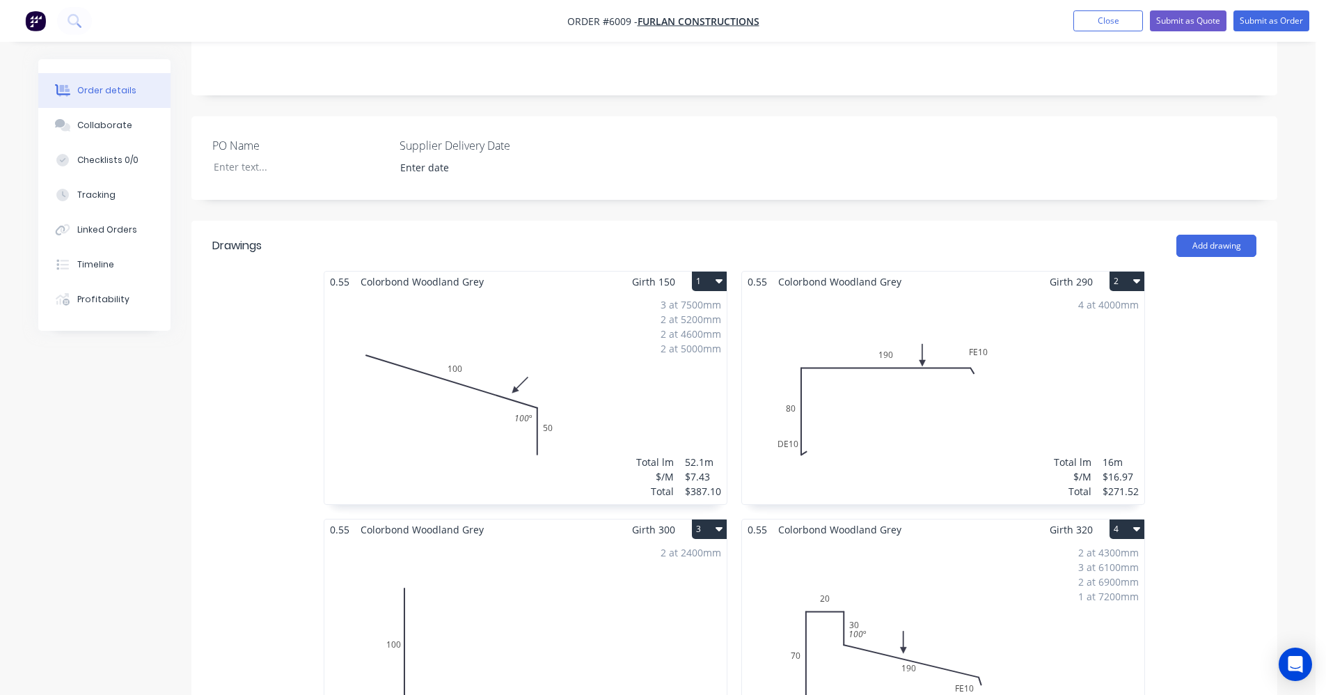
scroll to position [329, 0]
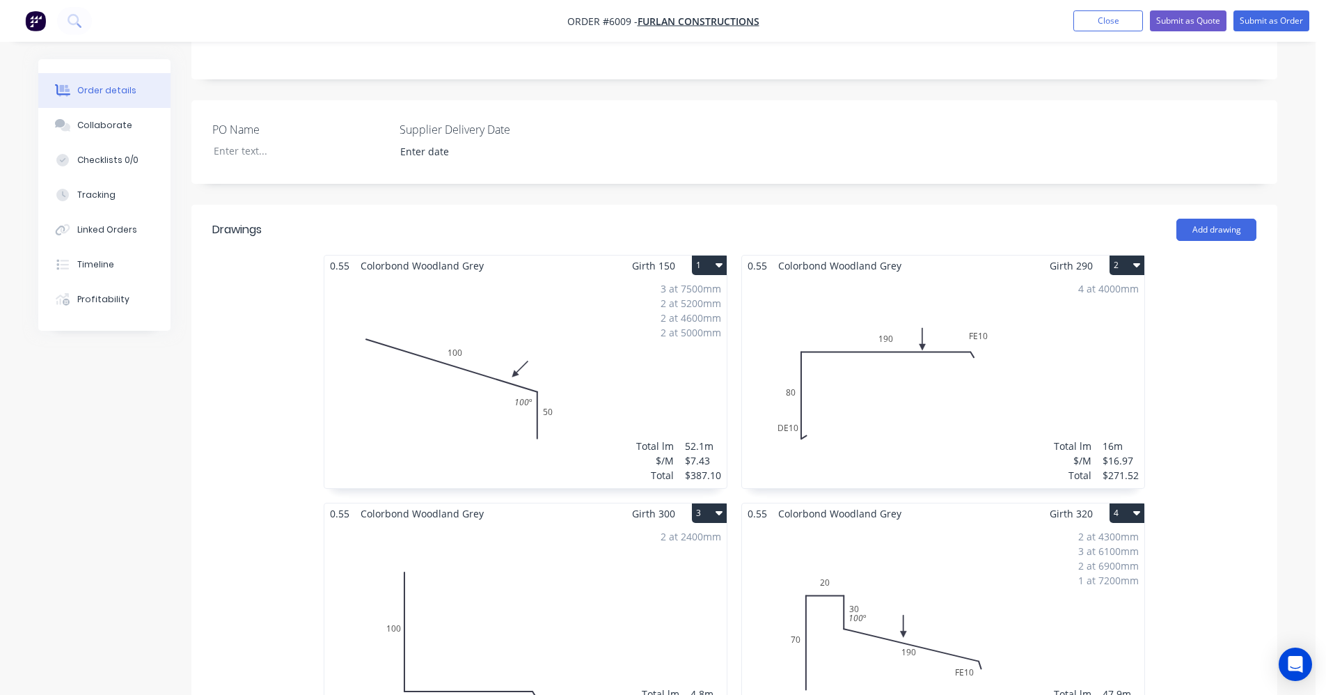
click at [930, 365] on div "4 at 4000mm Total lm $/M Total 16m $16.97 $271.52" at bounding box center [943, 382] width 402 height 212
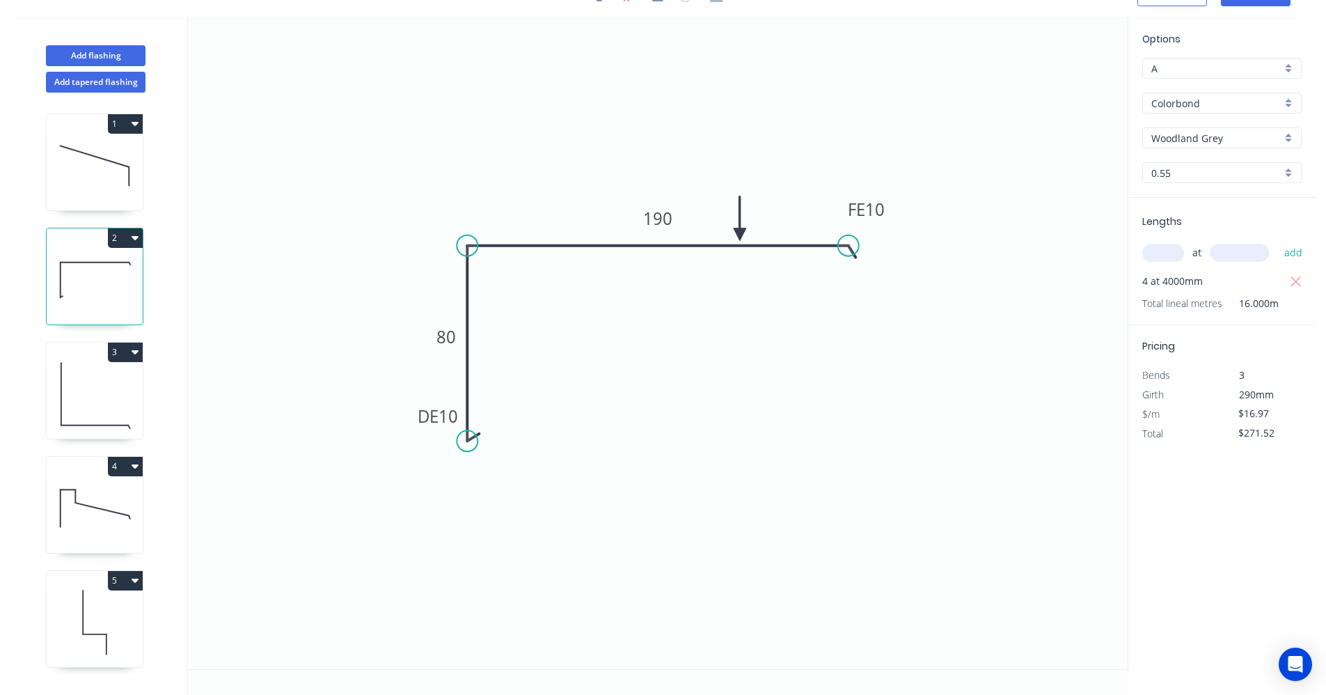
click at [1155, 256] on input "text" at bounding box center [1163, 253] width 42 height 18
click at [1277, 241] on button "add" at bounding box center [1293, 253] width 33 height 24
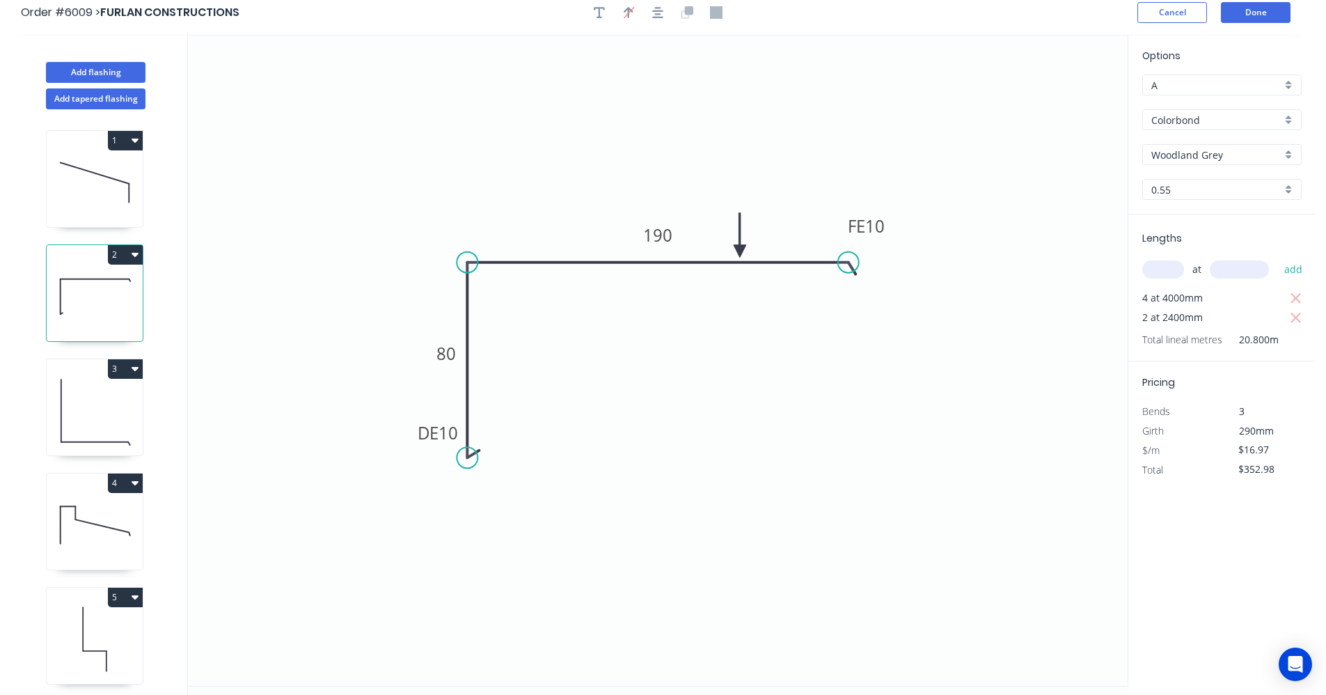
scroll to position [0, 0]
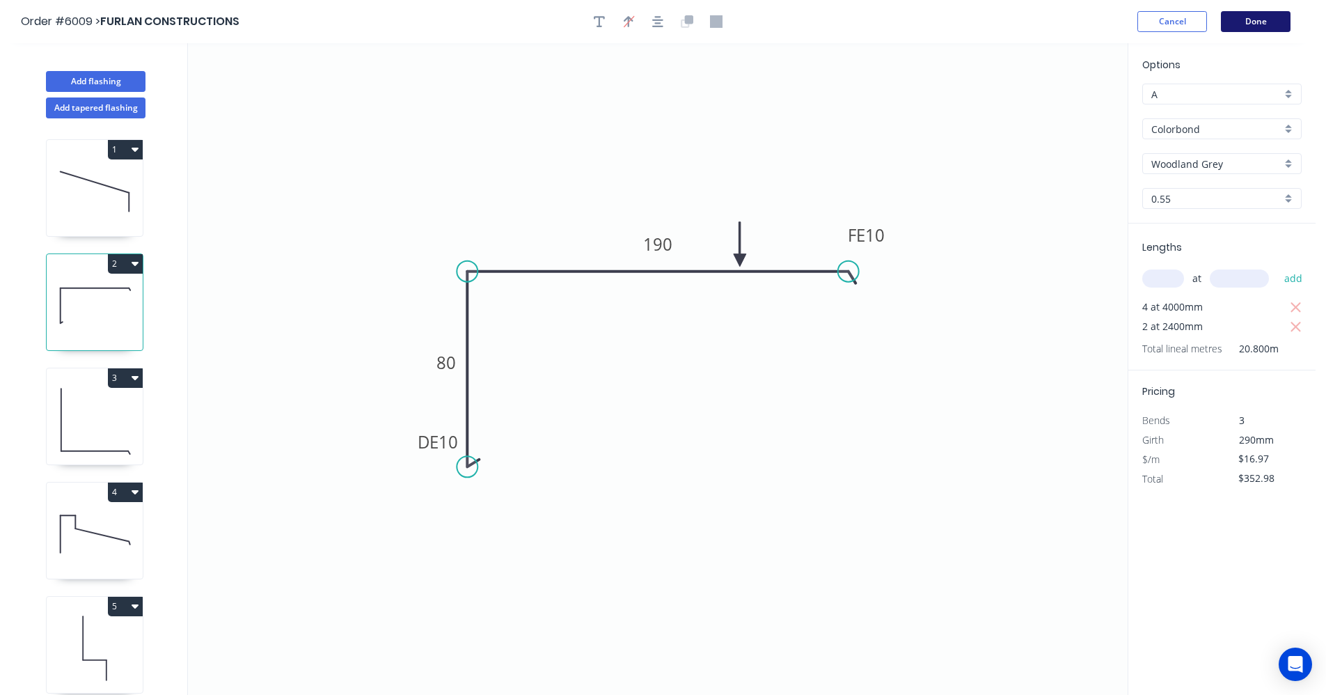
click at [1265, 23] on button "Done" at bounding box center [1256, 21] width 70 height 21
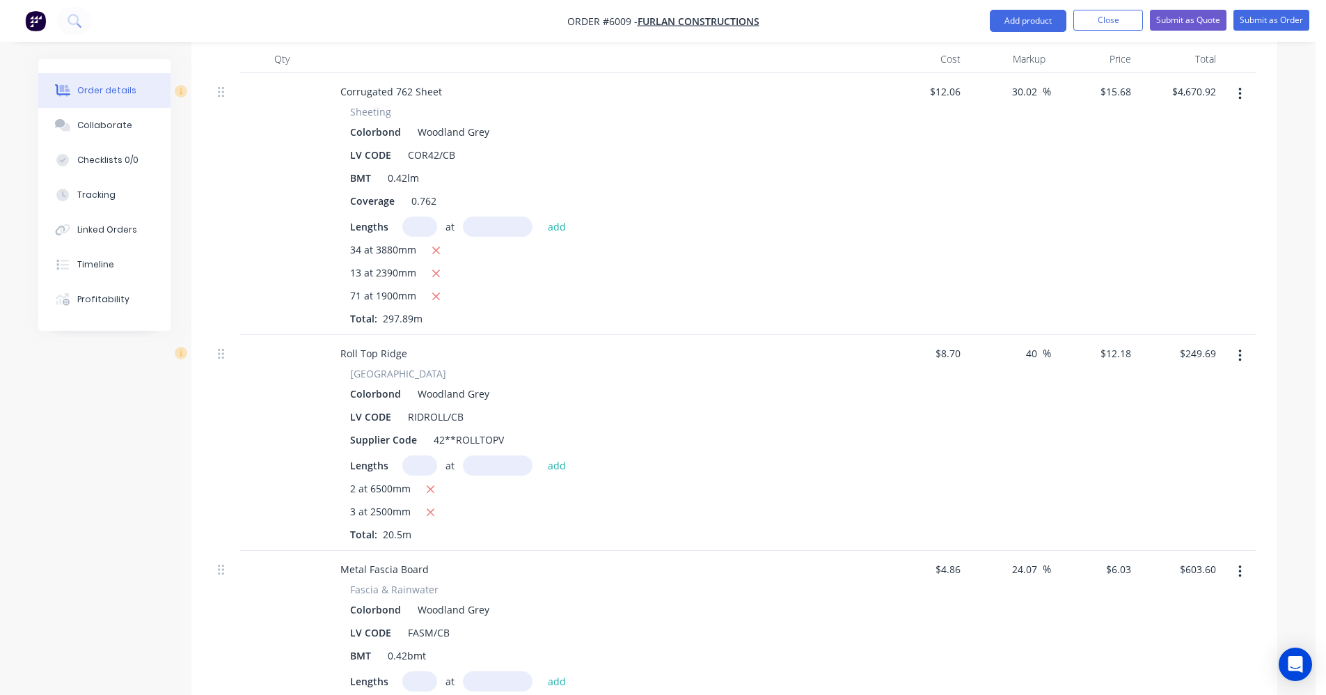
scroll to position [1323, 0]
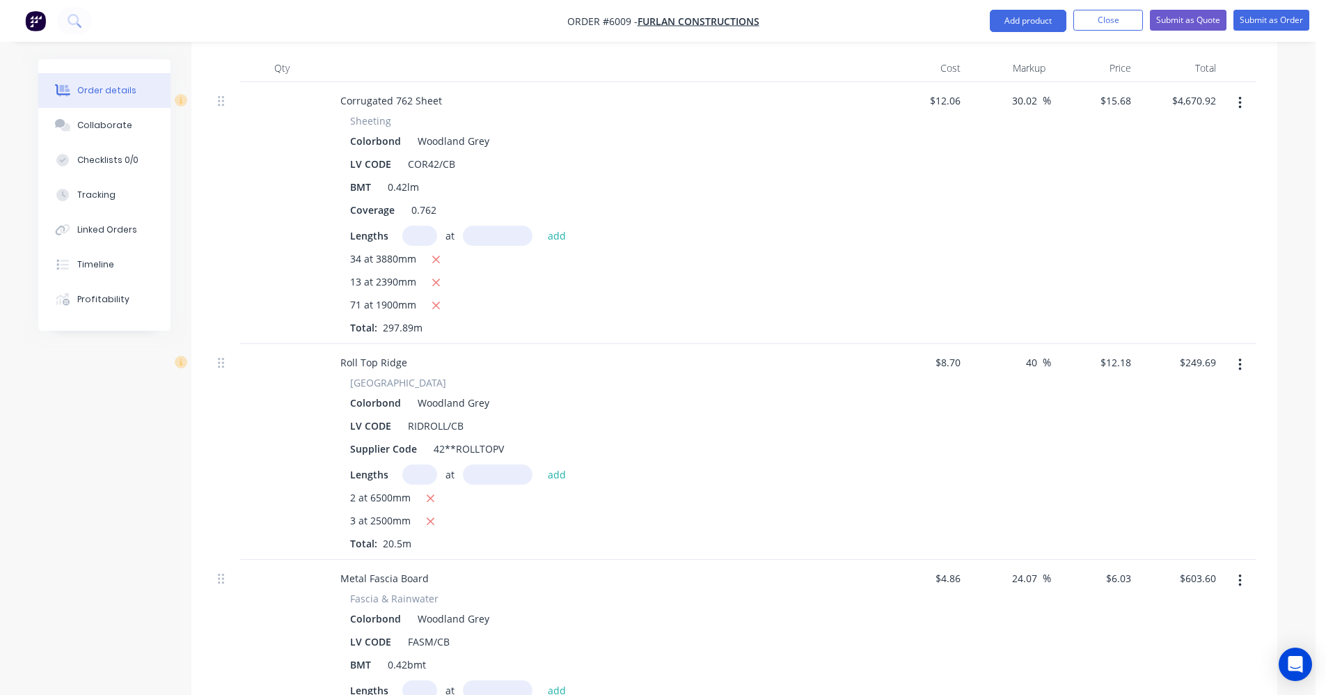
drag, startPoint x: 439, startPoint y: 220, endPoint x: 414, endPoint y: 200, distance: 31.6
click at [414, 226] on div "Lengths at add 34 at 3880mm 13 at 2390mm 71 at 1900mm Total: 297.89m" at bounding box center [602, 280] width 504 height 109
click at [416, 226] on input "text" at bounding box center [419, 236] width 35 height 20
drag, startPoint x: 555, startPoint y: 203, endPoint x: 494, endPoint y: 212, distance: 61.9
click at [555, 226] on button "add" at bounding box center [557, 235] width 33 height 19
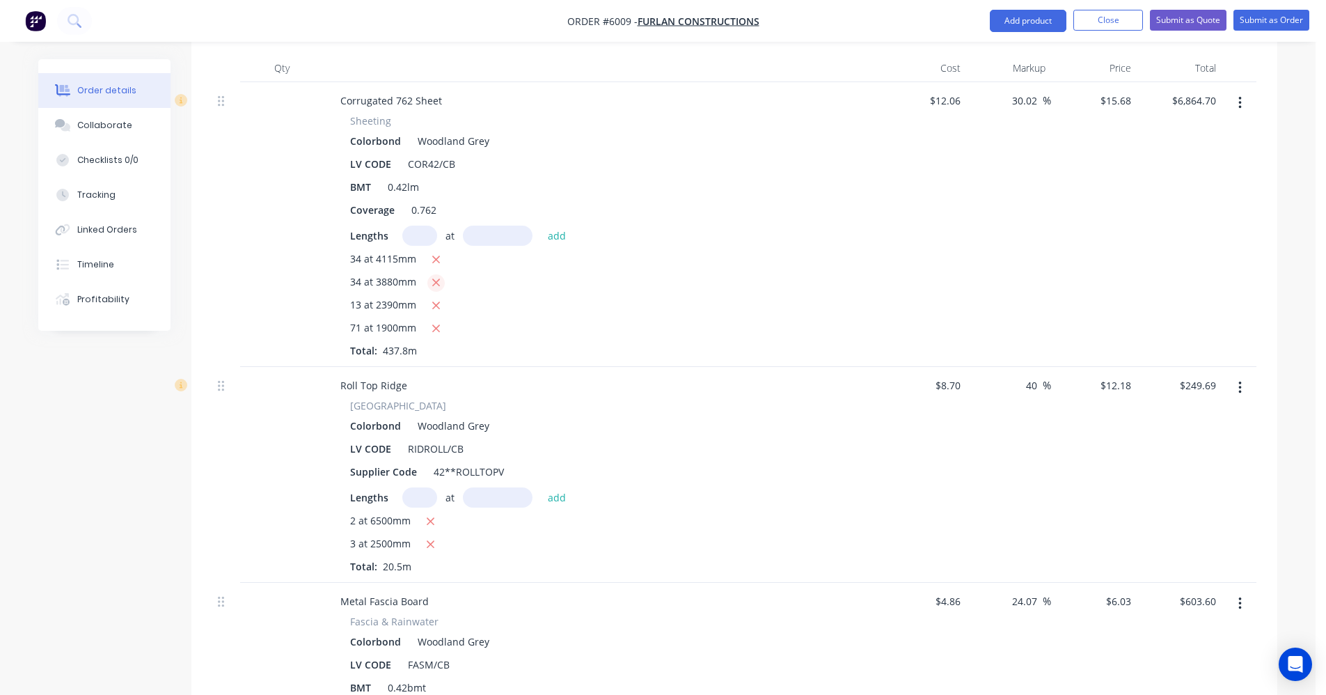
click at [439, 276] on icon "button" at bounding box center [436, 282] width 9 height 13
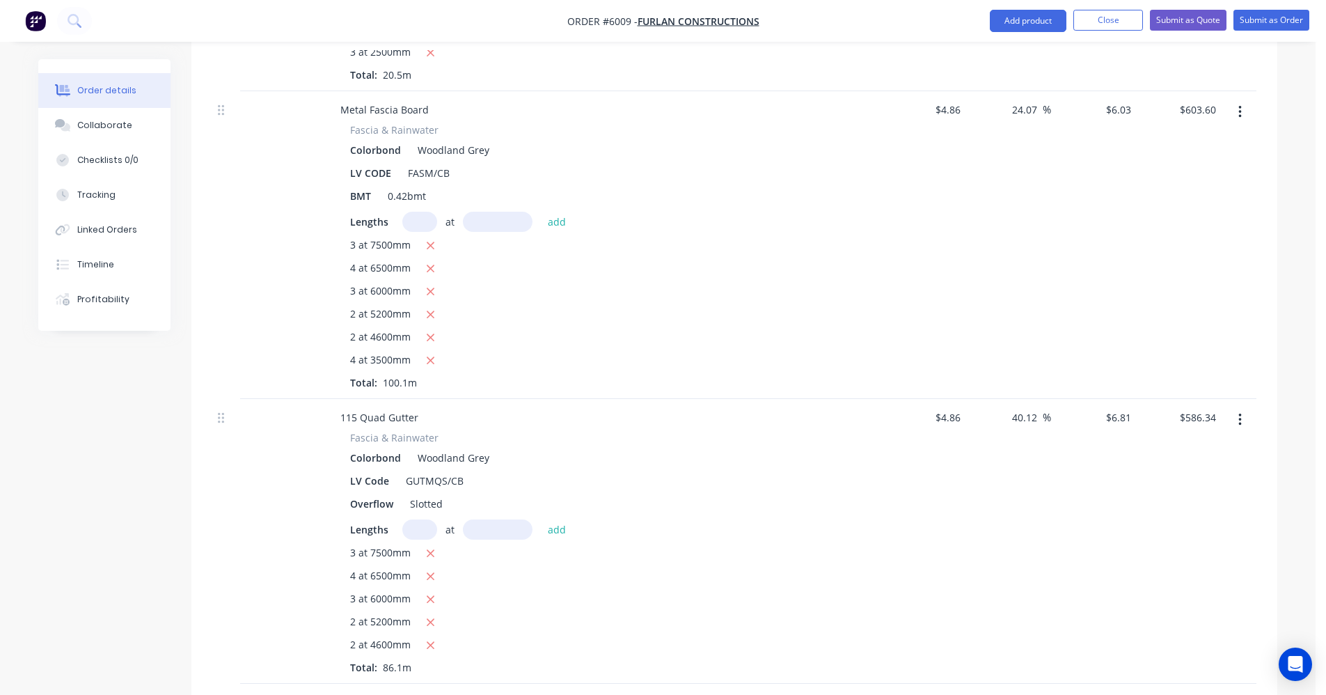
scroll to position [1790, 0]
click at [418, 520] on input "text" at bounding box center [419, 530] width 35 height 20
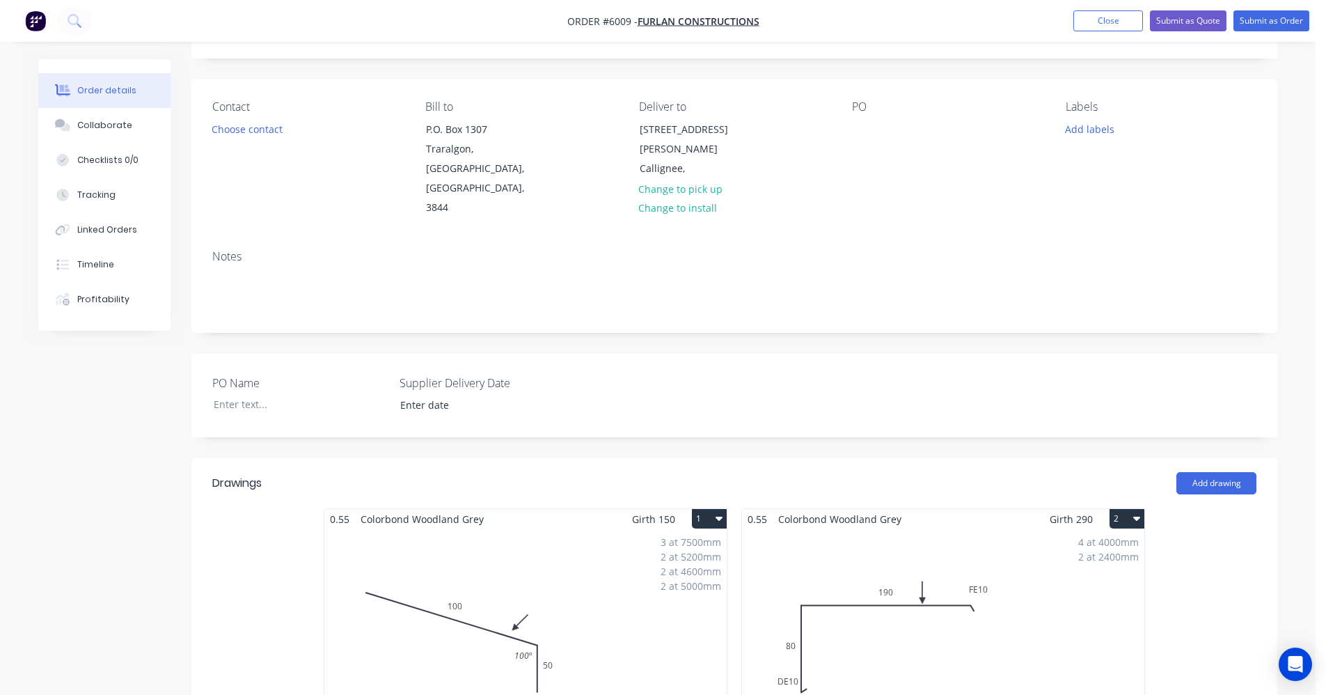
scroll to position [0, 0]
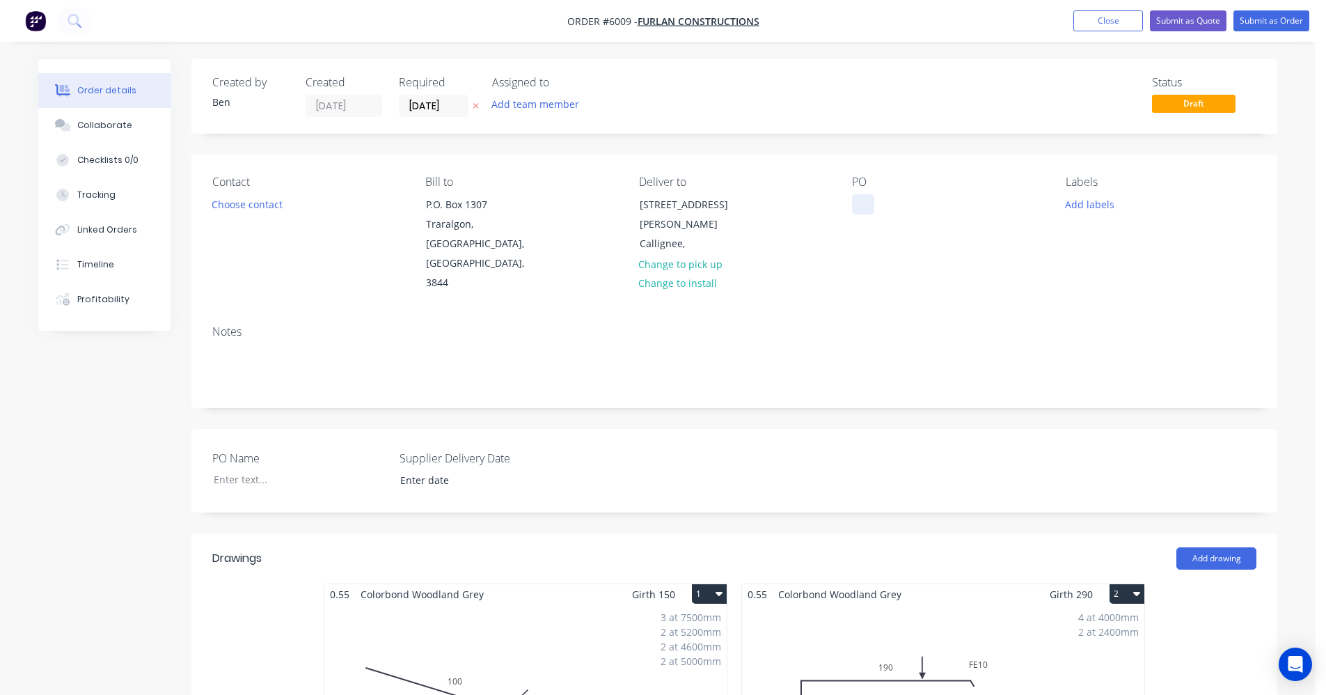
click at [860, 205] on div at bounding box center [863, 204] width 22 height 20
click at [218, 204] on button "Choose contact" at bounding box center [248, 203] width 86 height 19
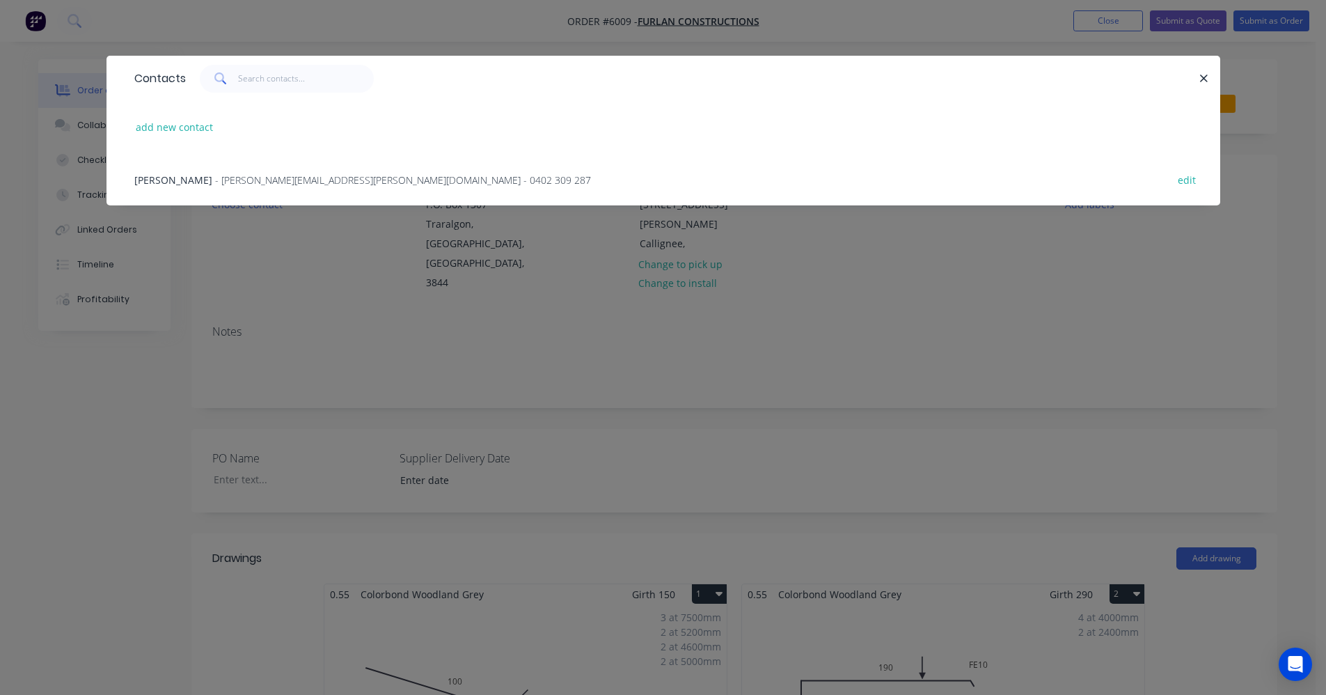
drag, startPoint x: 234, startPoint y: 185, endPoint x: 219, endPoint y: 289, distance: 104.7
click at [233, 186] on span "- joanne@furlan.com.au - 0402 309 287" at bounding box center [403, 179] width 376 height 13
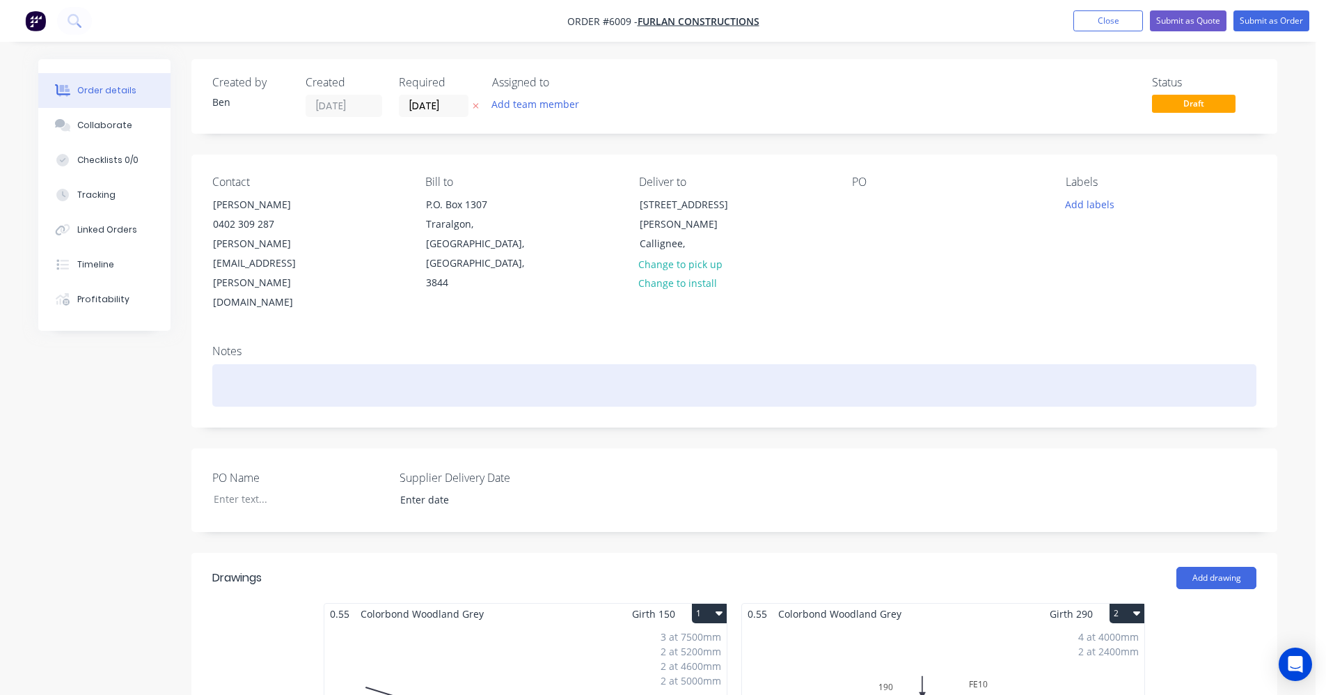
click at [248, 364] on div at bounding box center [734, 385] width 1044 height 42
click at [633, 364] on div "Estimate Only - All measurements and quantities are subject to onsite measureme…" at bounding box center [734, 385] width 1044 height 42
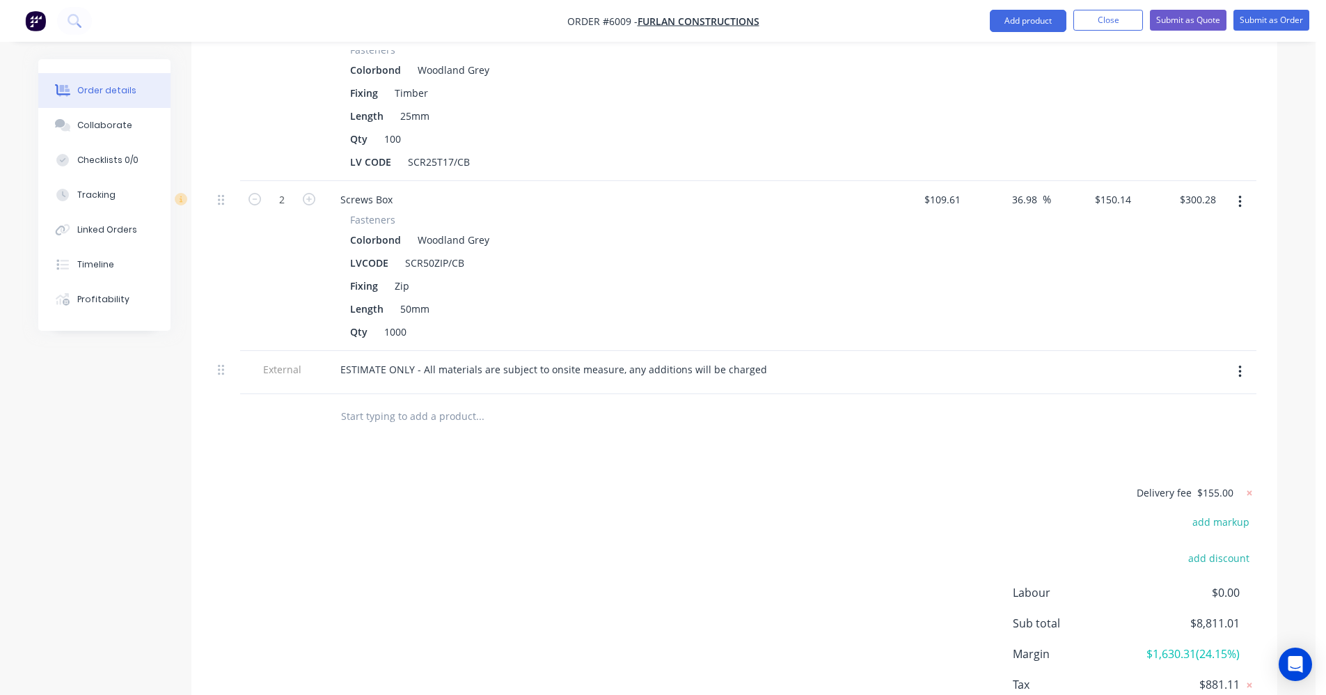
scroll to position [3600, 0]
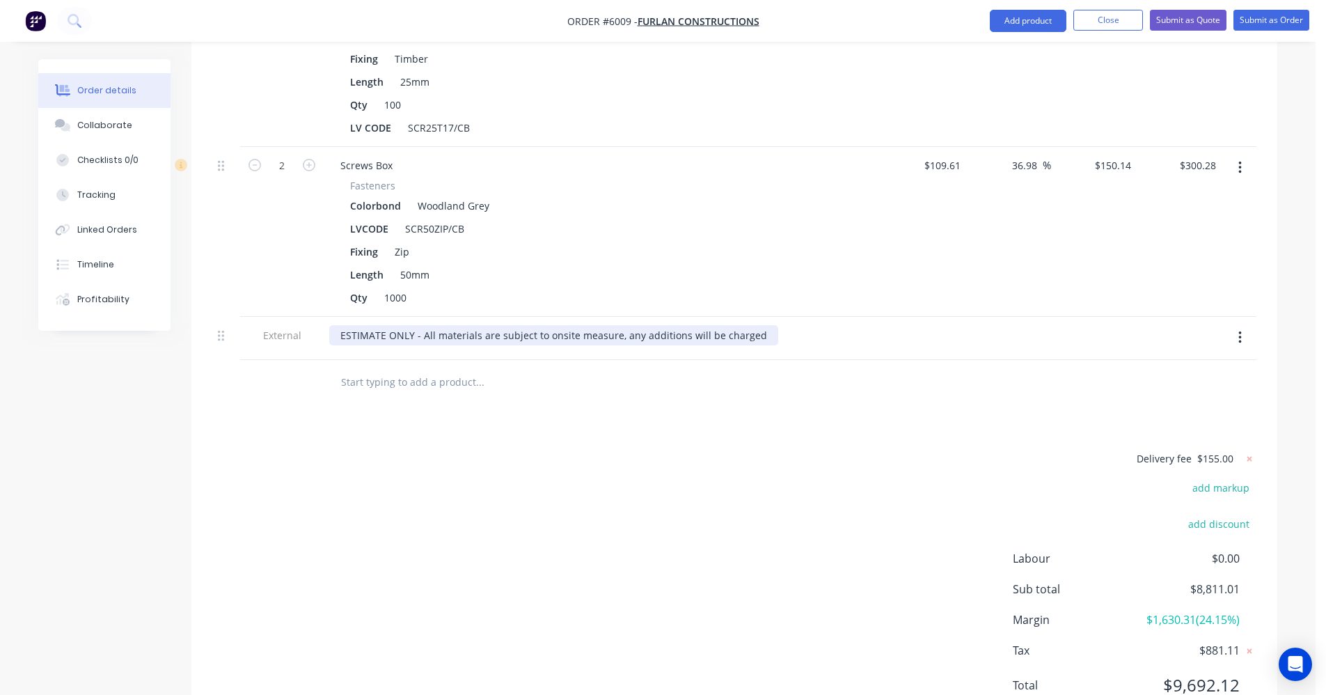
click at [476, 325] on div "ESTIMATE ONLY - All materials are subject to onsite measure, any additions will…" at bounding box center [553, 335] width 449 height 20
click at [475, 325] on div "ESTIMATE ONLY - All materials are subject to onsite measure, any additions will…" at bounding box center [553, 335] width 449 height 20
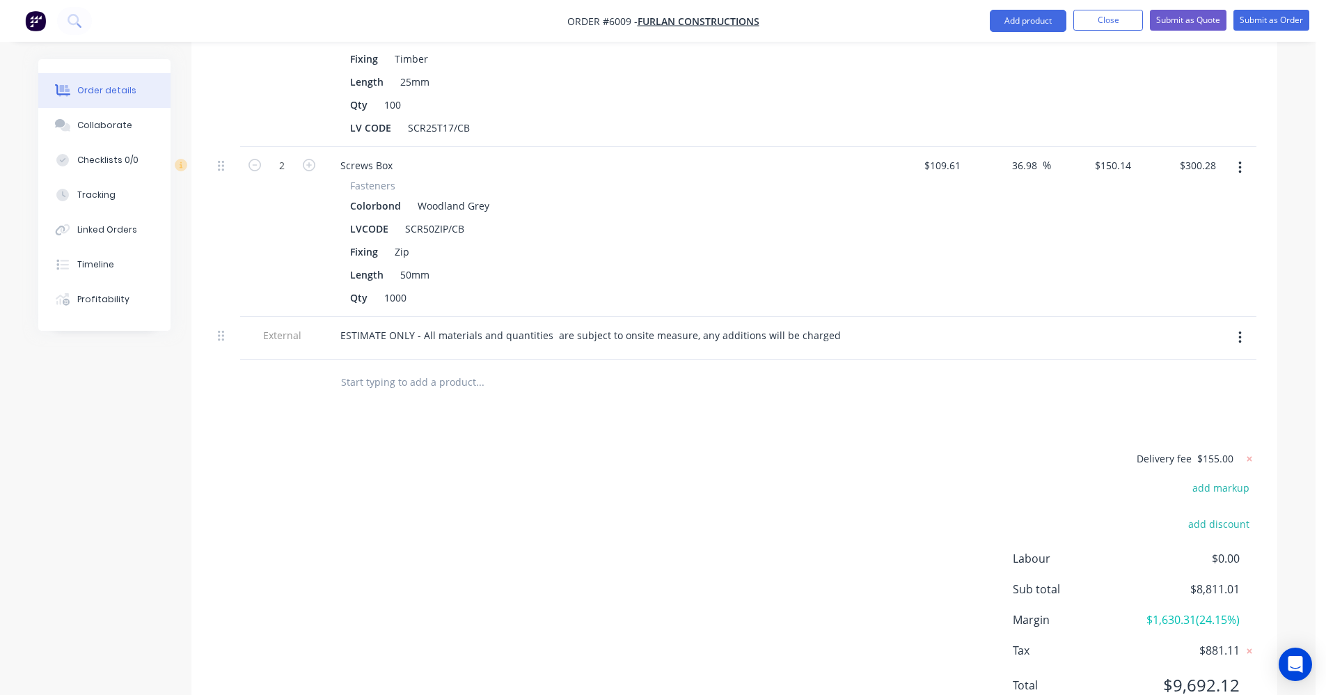
click at [845, 325] on div "ESTIMATE ONLY - All materials and quantities are subject to onsite measure, any…" at bounding box center [602, 335] width 546 height 20
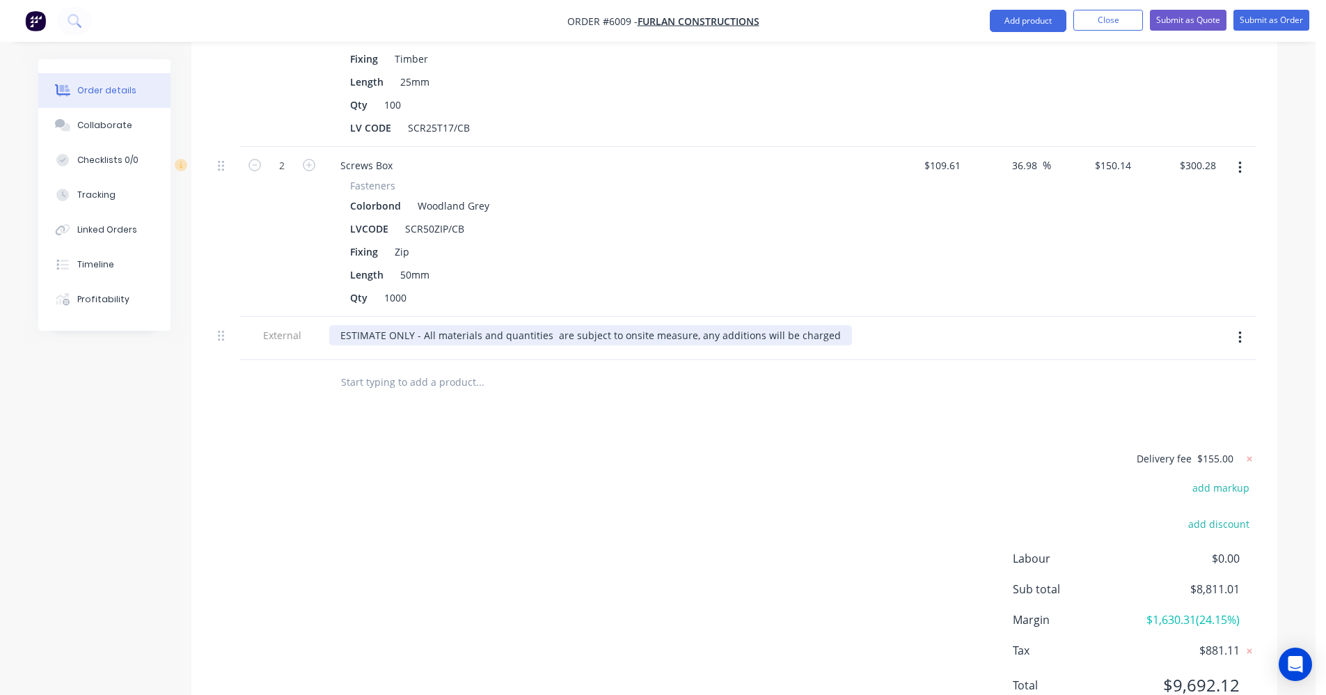
click at [544, 325] on div "ESTIMATE ONLY - All materials and quantities are subject to onsite measure, any…" at bounding box center [590, 335] width 523 height 20
click at [816, 325] on div "ESTIMATE ONLY - All materials and quantities are subject to onsite measure, any…" at bounding box center [589, 335] width 520 height 20
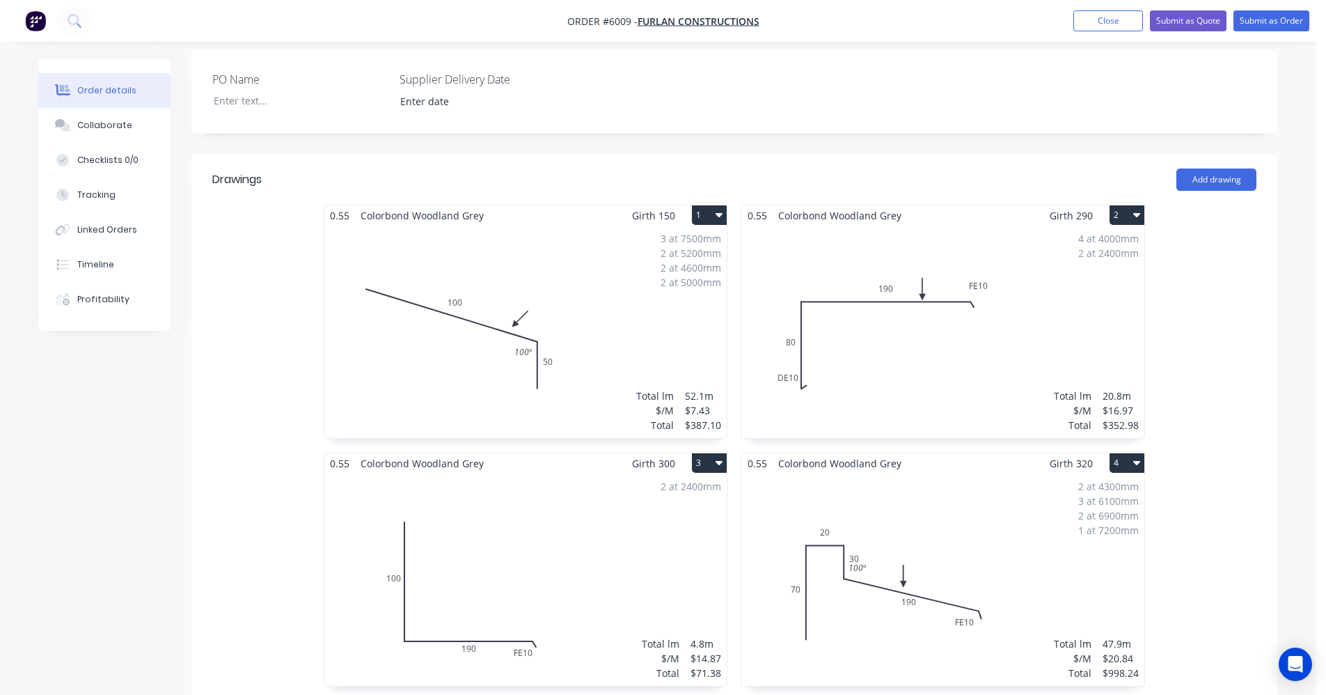
scroll to position [0, 0]
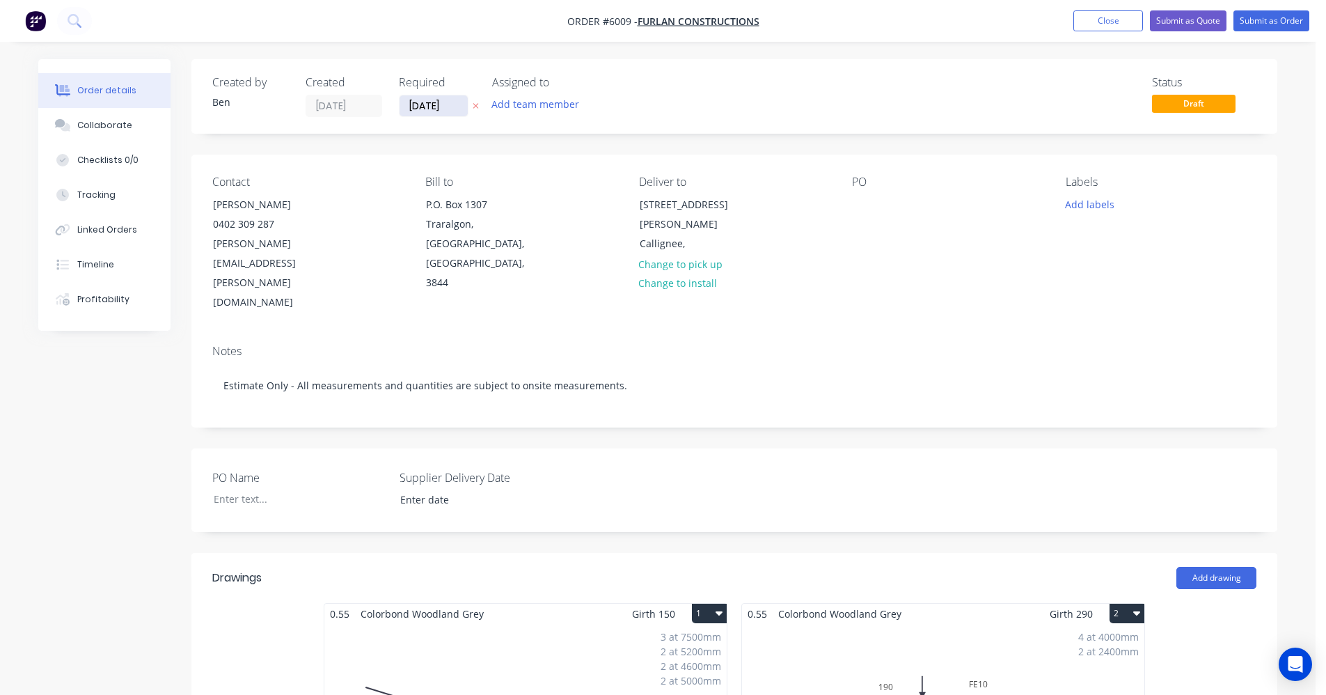
click at [427, 109] on input "02/10/25" at bounding box center [434, 105] width 68 height 21
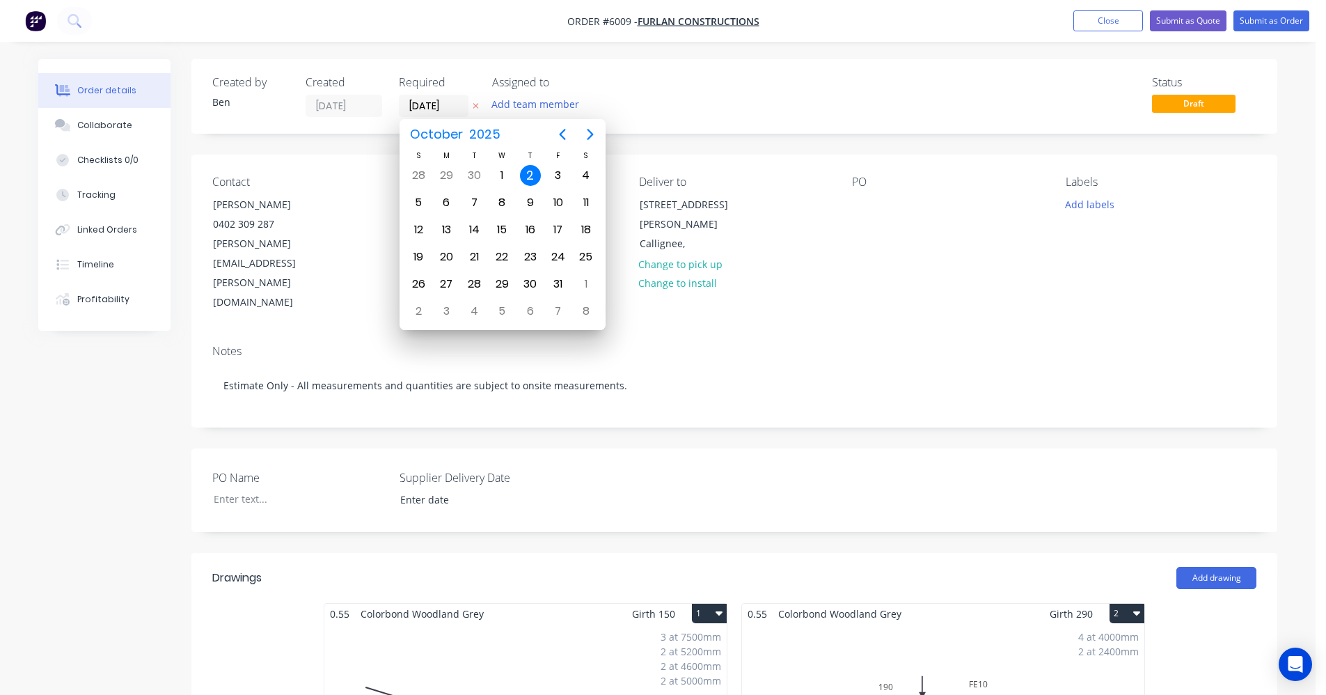
click at [958, 76] on div "Status Draft" at bounding box center [943, 96] width 625 height 41
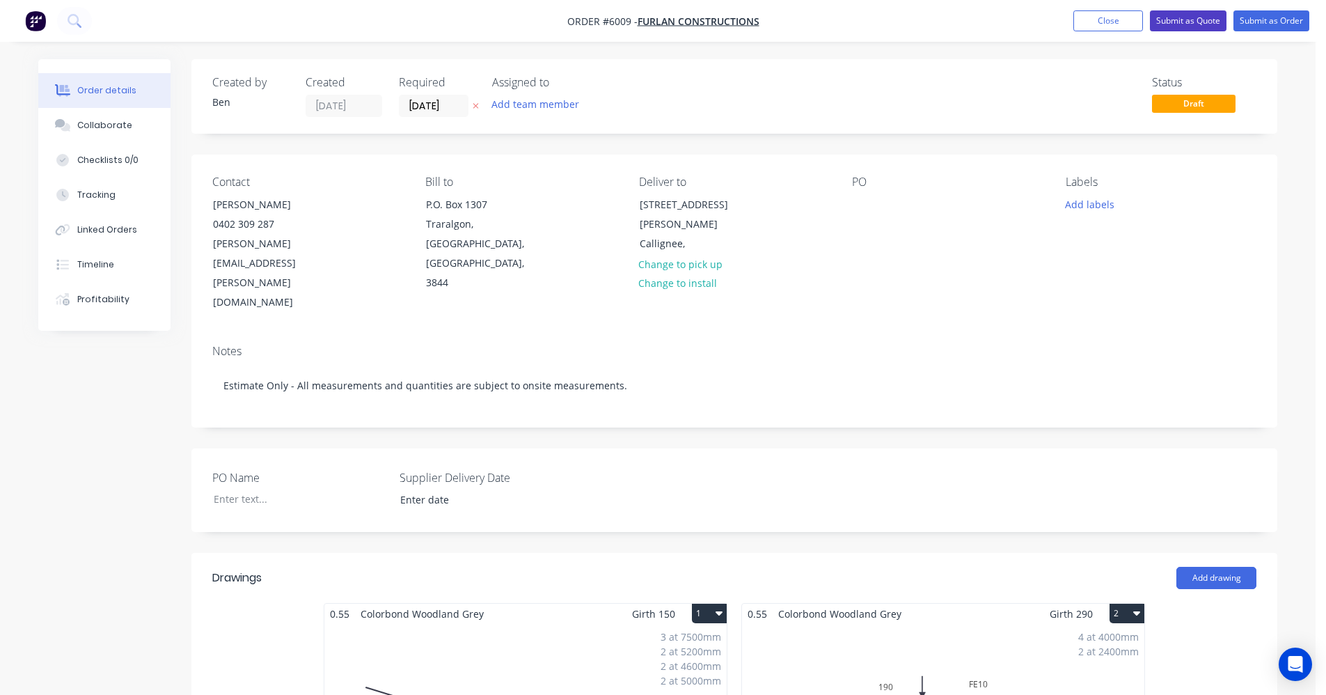
click at [1185, 26] on button "Submit as Quote" at bounding box center [1188, 20] width 77 height 21
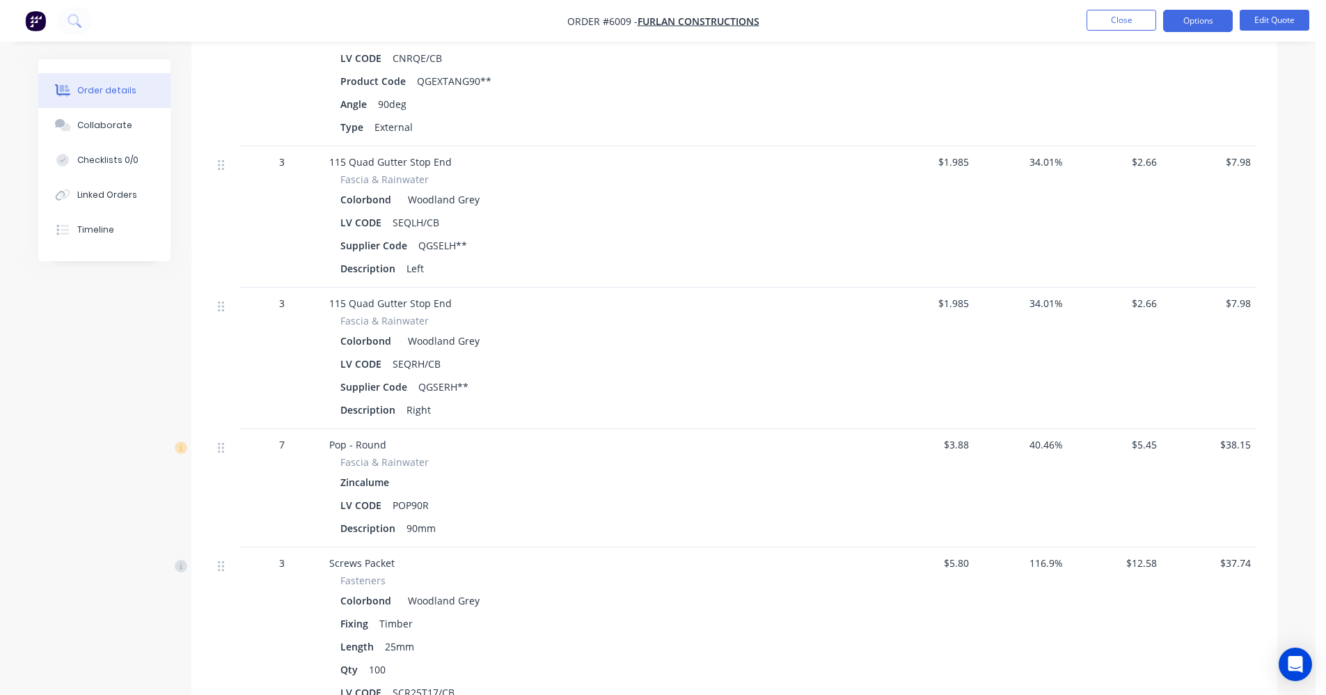
scroll to position [2700, 0]
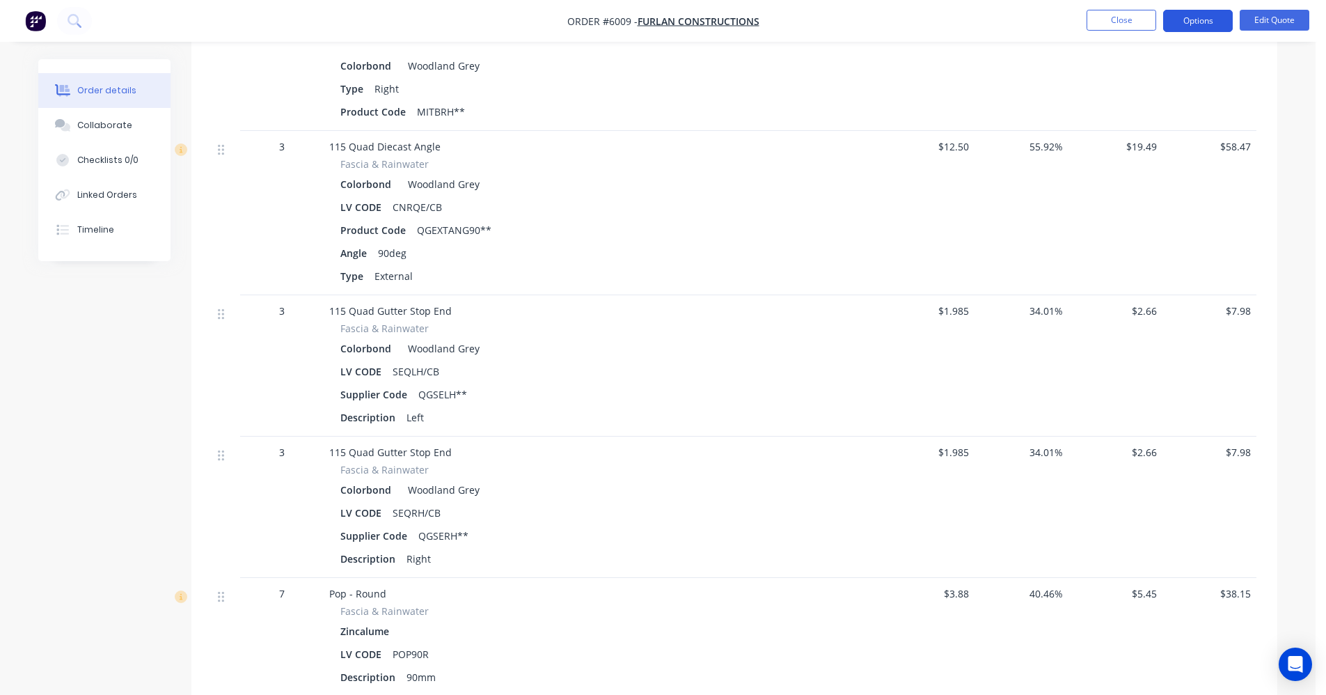
click at [1191, 20] on button "Options" at bounding box center [1198, 21] width 70 height 22
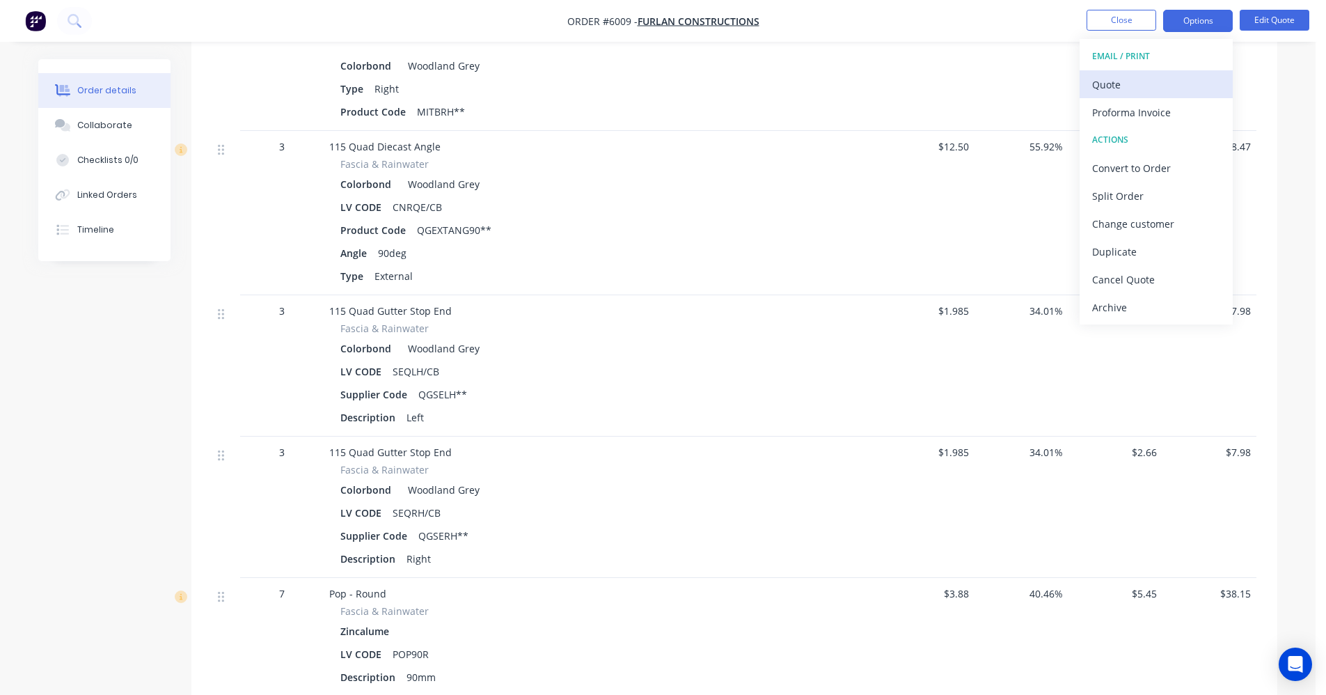
click at [1121, 80] on div "Quote" at bounding box center [1156, 84] width 128 height 20
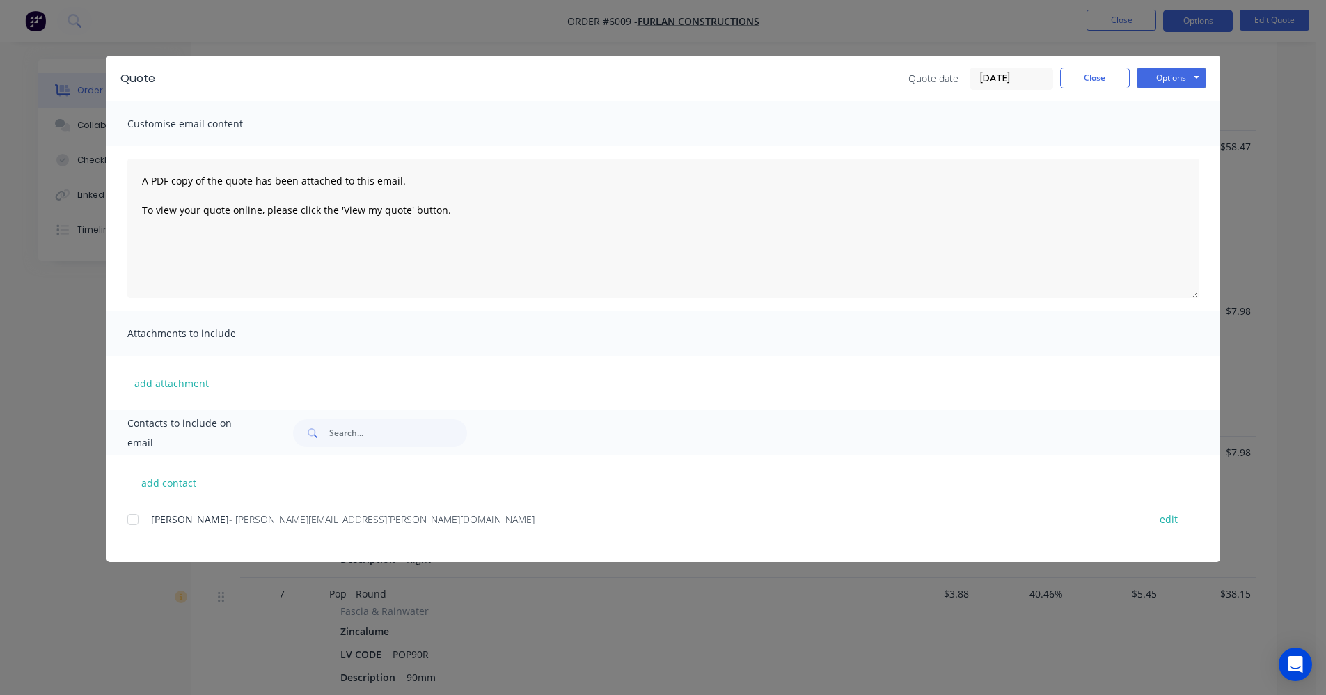
click at [134, 517] on div at bounding box center [133, 519] width 28 height 28
click at [1176, 77] on button "Options" at bounding box center [1172, 78] width 70 height 21
click at [1074, 81] on button "Close" at bounding box center [1095, 78] width 70 height 21
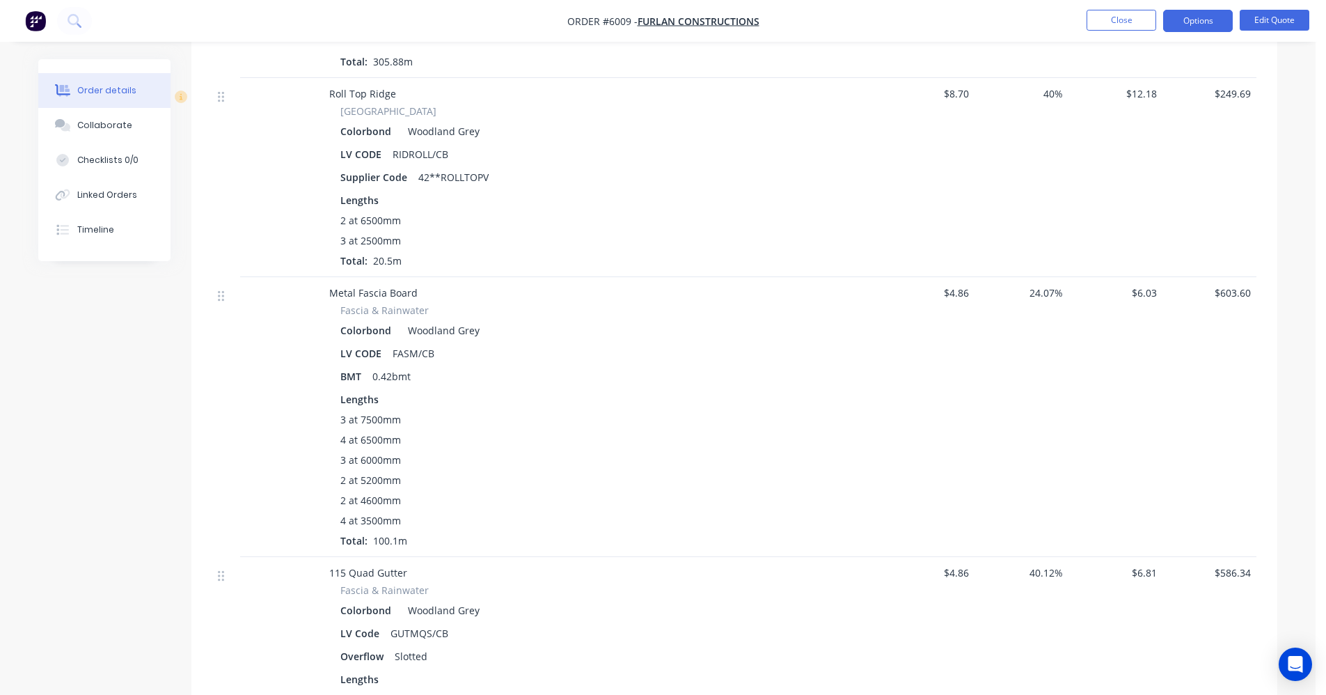
scroll to position [1517, 0]
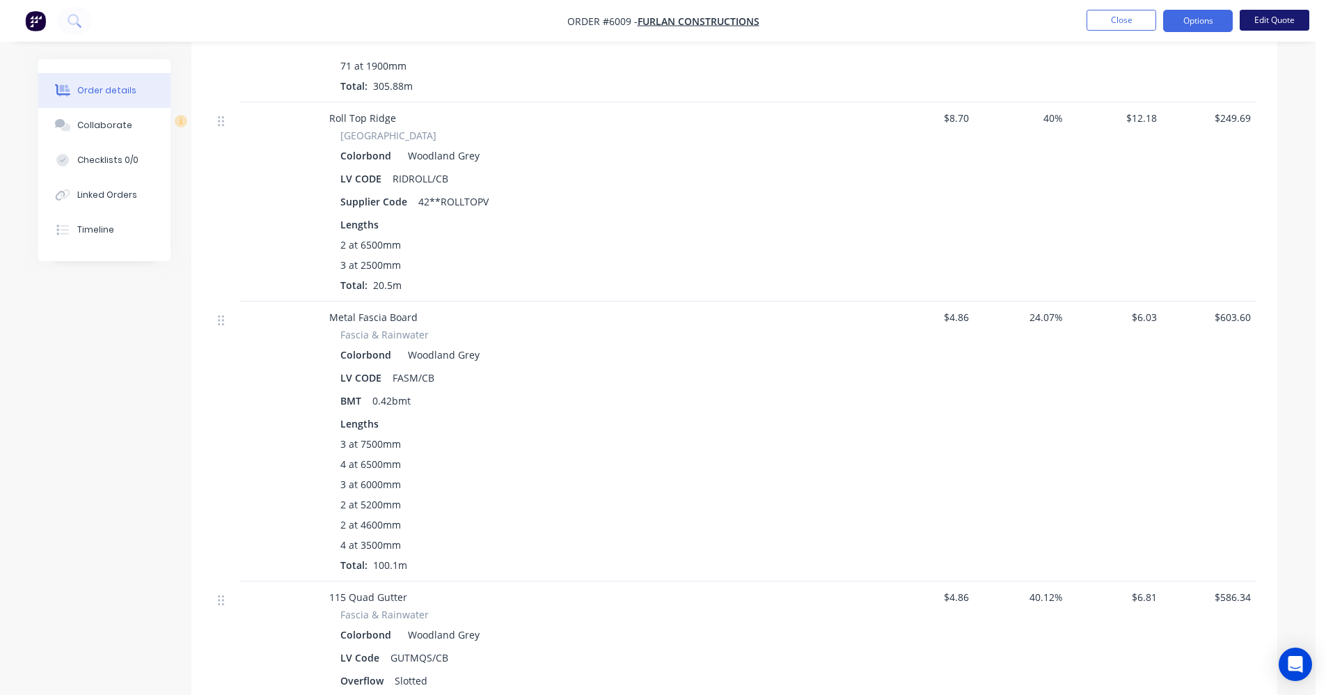
click at [1268, 22] on button "Edit Quote" at bounding box center [1275, 20] width 70 height 21
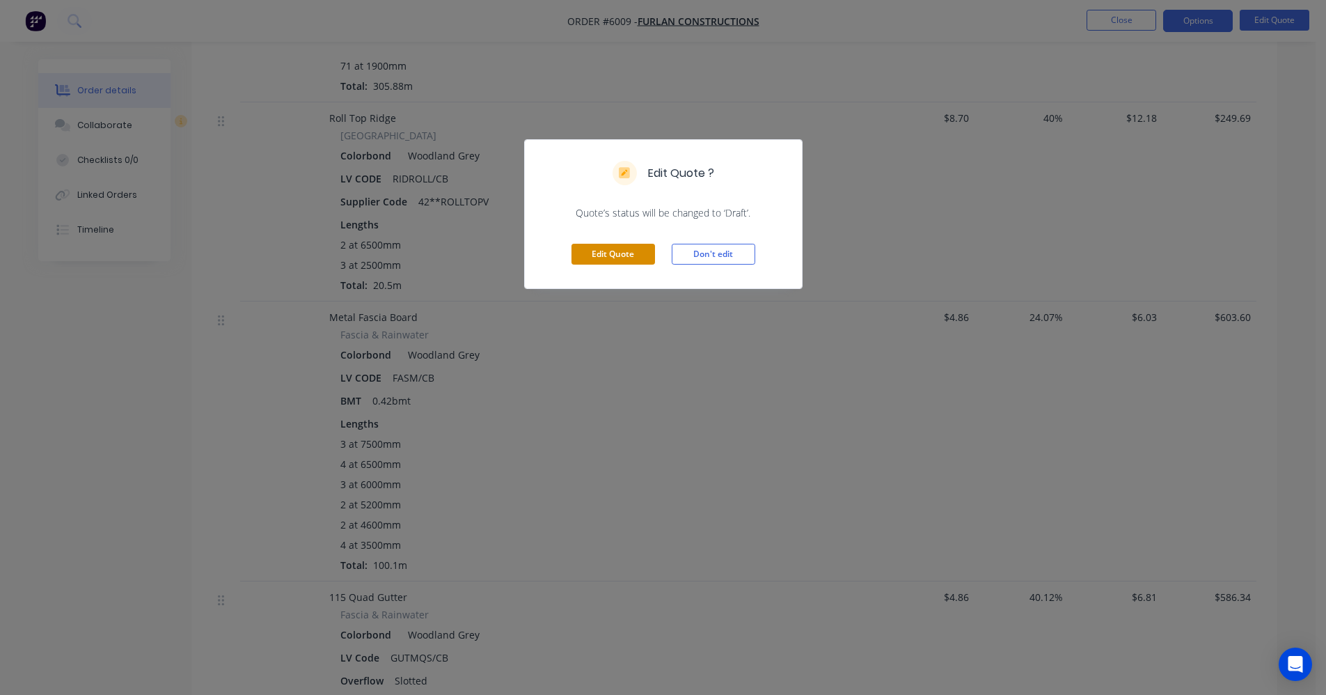
click at [616, 250] on button "Edit Quote" at bounding box center [613, 254] width 84 height 21
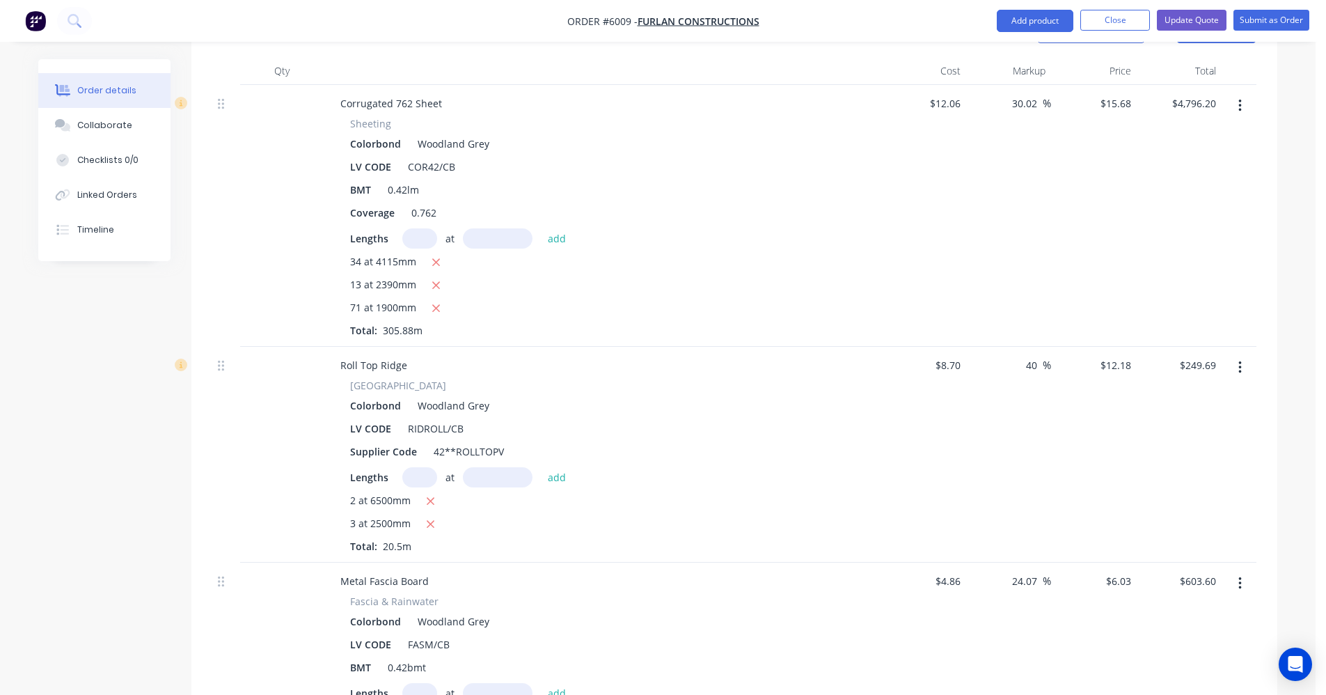
scroll to position [1531, 0]
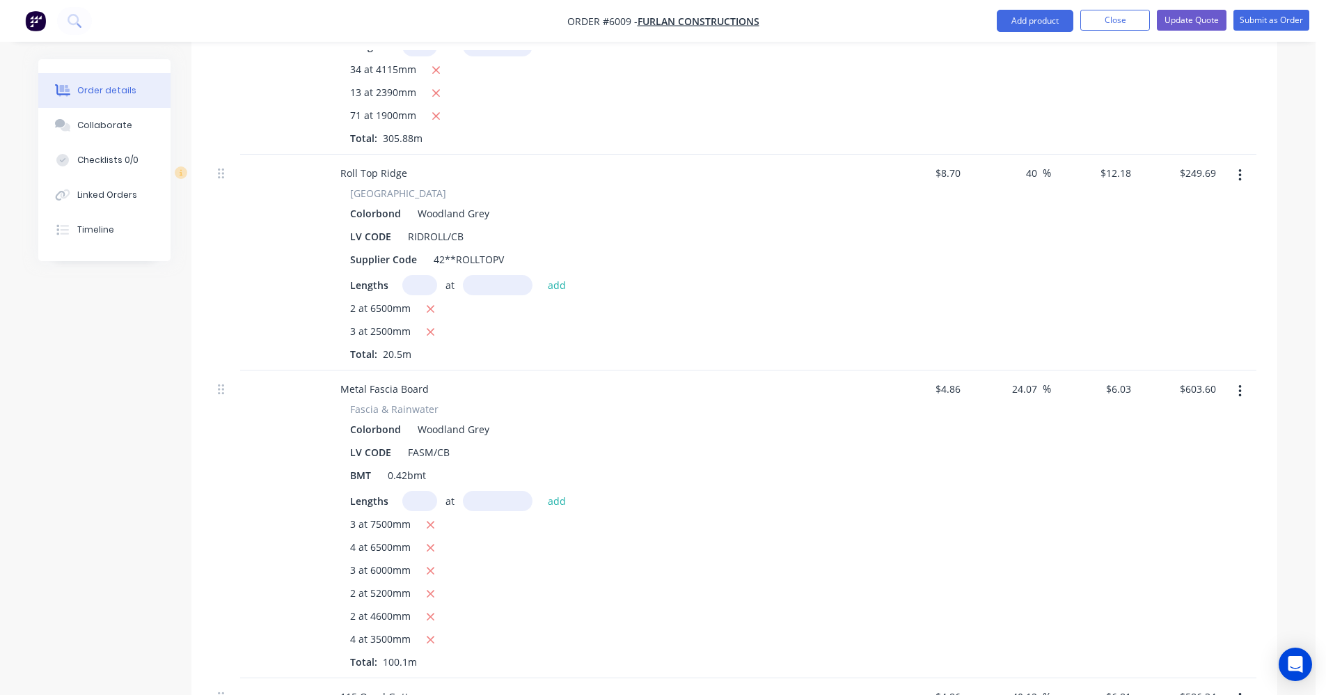
click at [419, 491] on input "text" at bounding box center [419, 501] width 35 height 20
click at [541, 491] on button "add" at bounding box center [557, 500] width 33 height 19
click at [429, 542] on icon "button" at bounding box center [430, 548] width 9 height 13
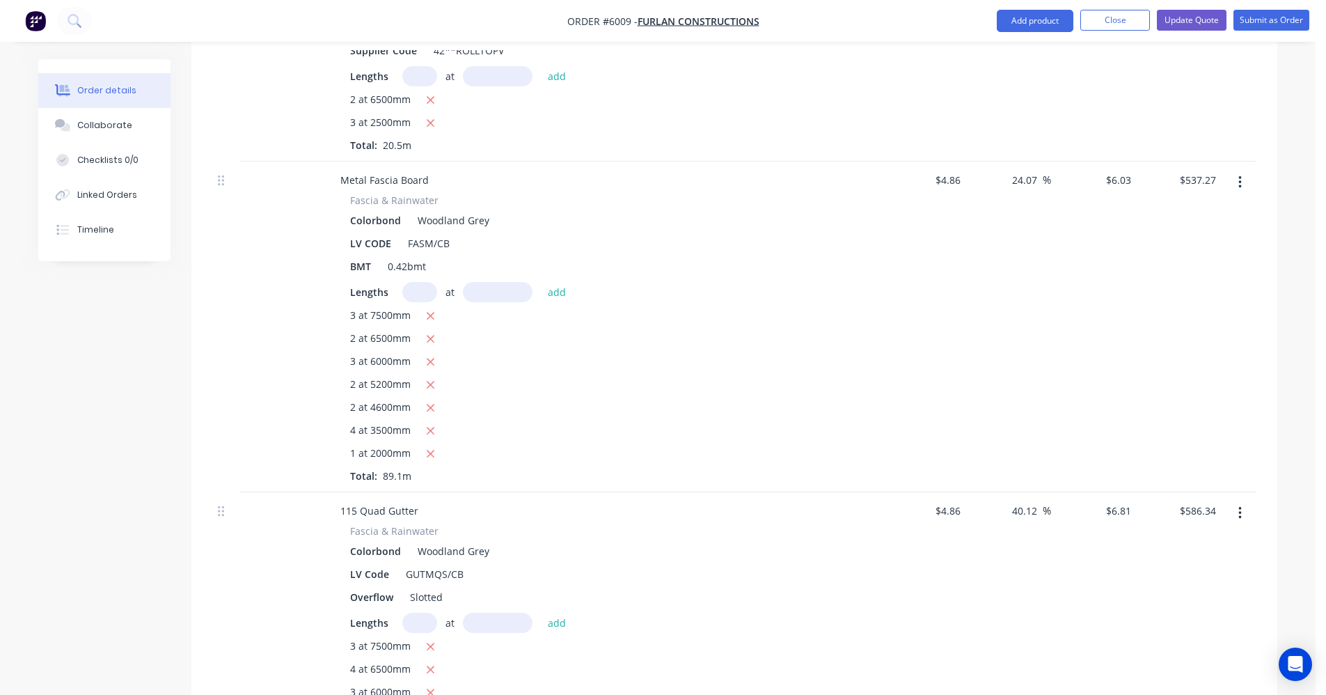
scroll to position [2019, 0]
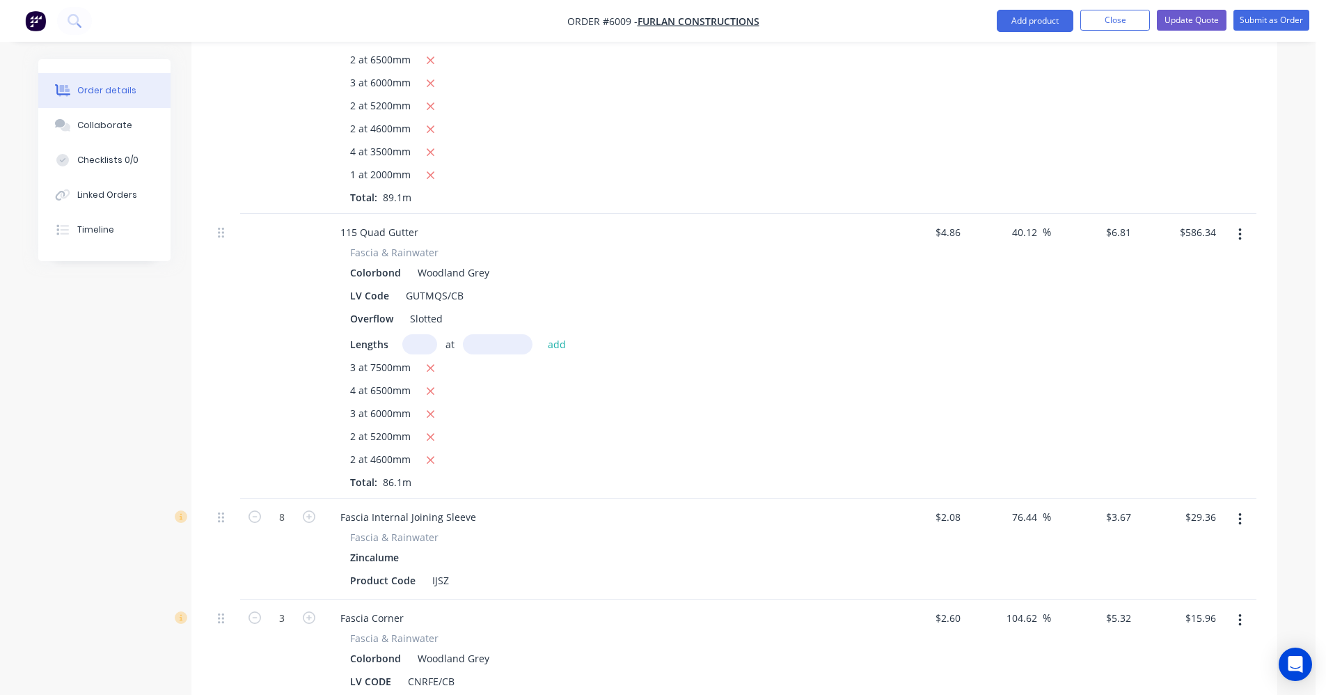
click at [428, 334] on input "text" at bounding box center [419, 344] width 35 height 20
click at [541, 334] on button "add" at bounding box center [557, 343] width 33 height 19
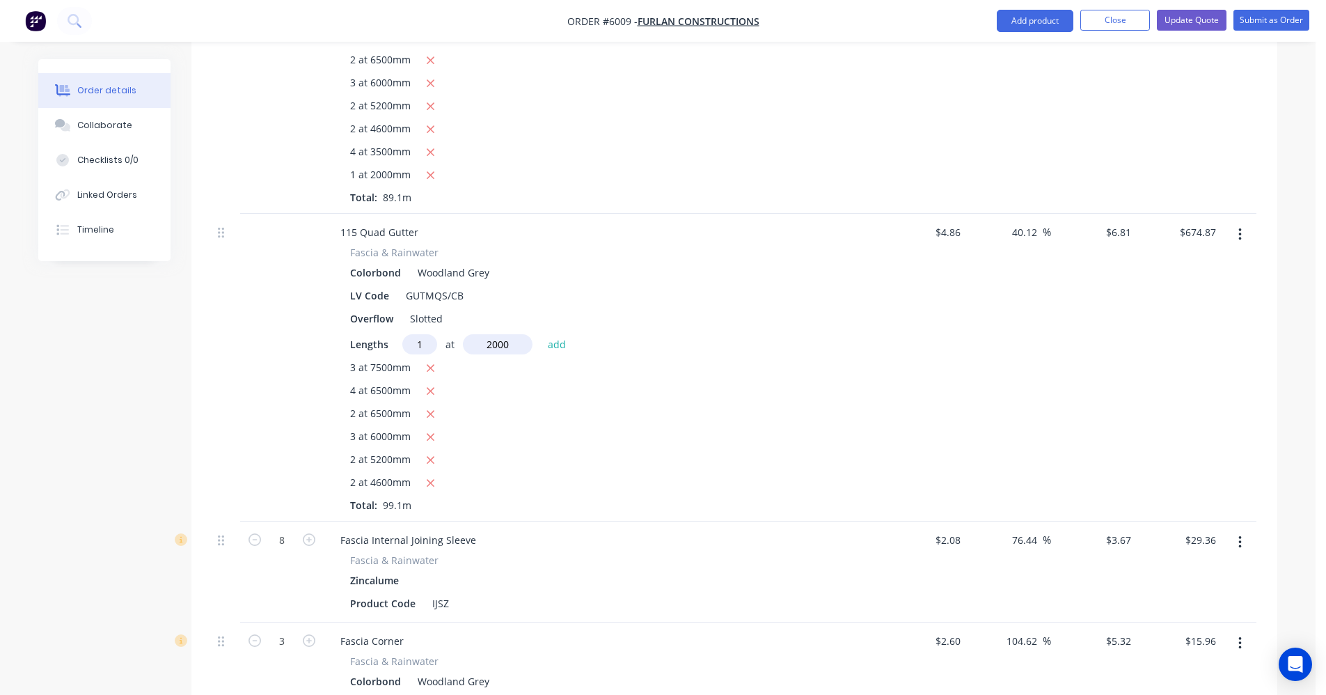
click at [541, 334] on button "add" at bounding box center [557, 343] width 33 height 19
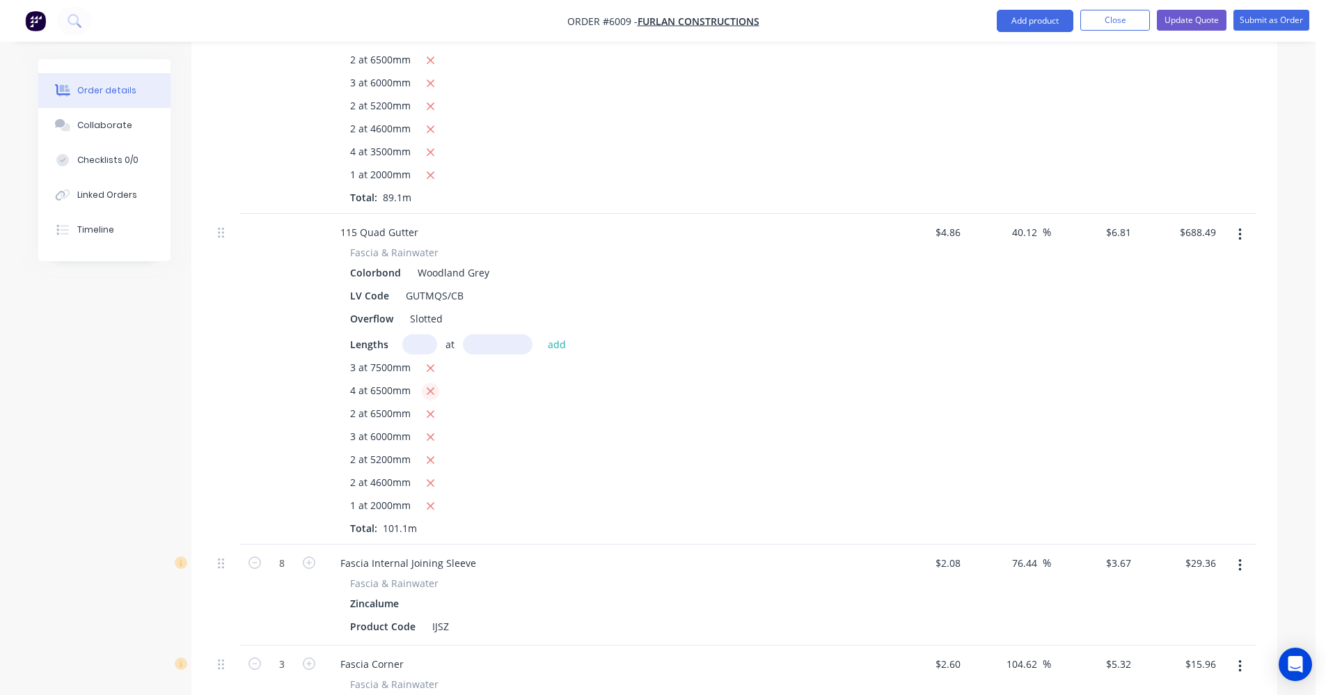
click at [431, 385] on icon "button" at bounding box center [430, 391] width 9 height 13
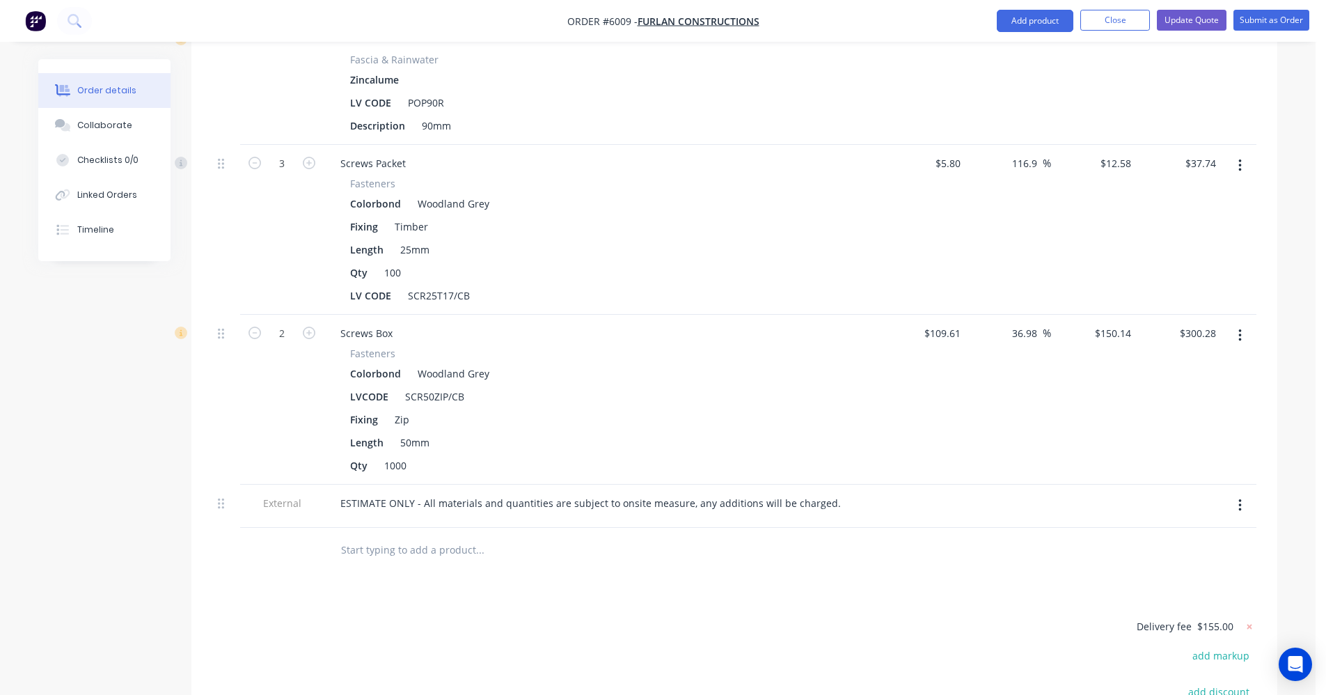
scroll to position [3480, 0]
click at [357, 534] on input "text" at bounding box center [479, 548] width 278 height 28
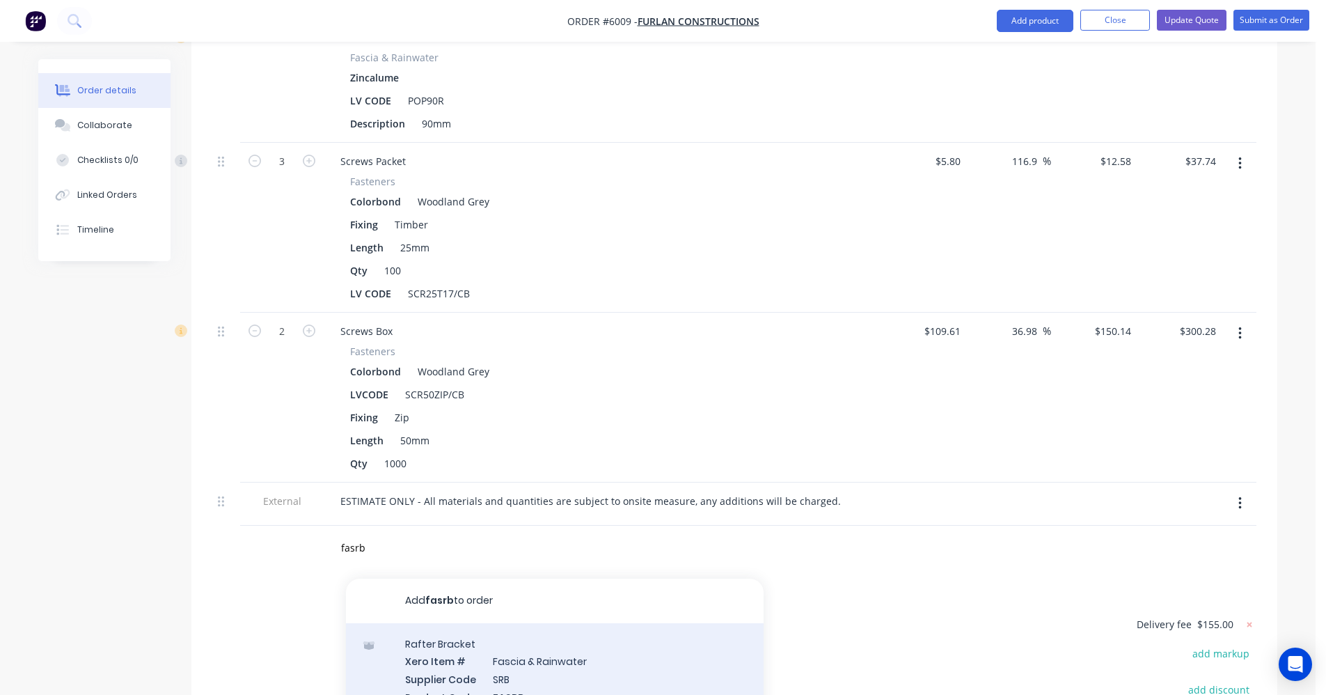
click at [527, 623] on div "Rafter Bracket Xero Item # Fascia & Rainwater Supplier Code SRB Product Code FA…" at bounding box center [555, 679] width 418 height 112
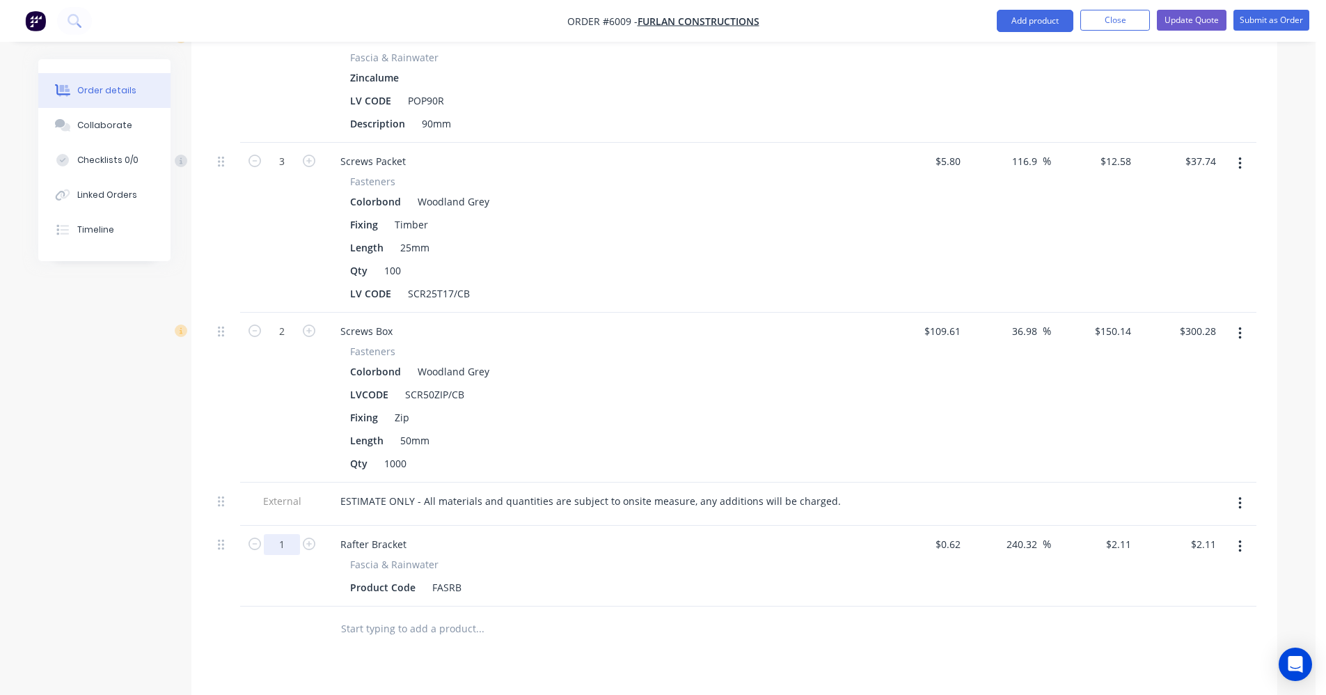
click at [283, 534] on input "1" at bounding box center [282, 544] width 36 height 21
click at [720, 615] on div at bounding box center [538, 629] width 418 height 28
drag, startPoint x: 219, startPoint y: 492, endPoint x: 213, endPoint y: 505, distance: 14.3
click at [216, 526] on div at bounding box center [226, 566] width 28 height 81
drag, startPoint x: 217, startPoint y: 481, endPoint x: 216, endPoint y: 489, distance: 7.7
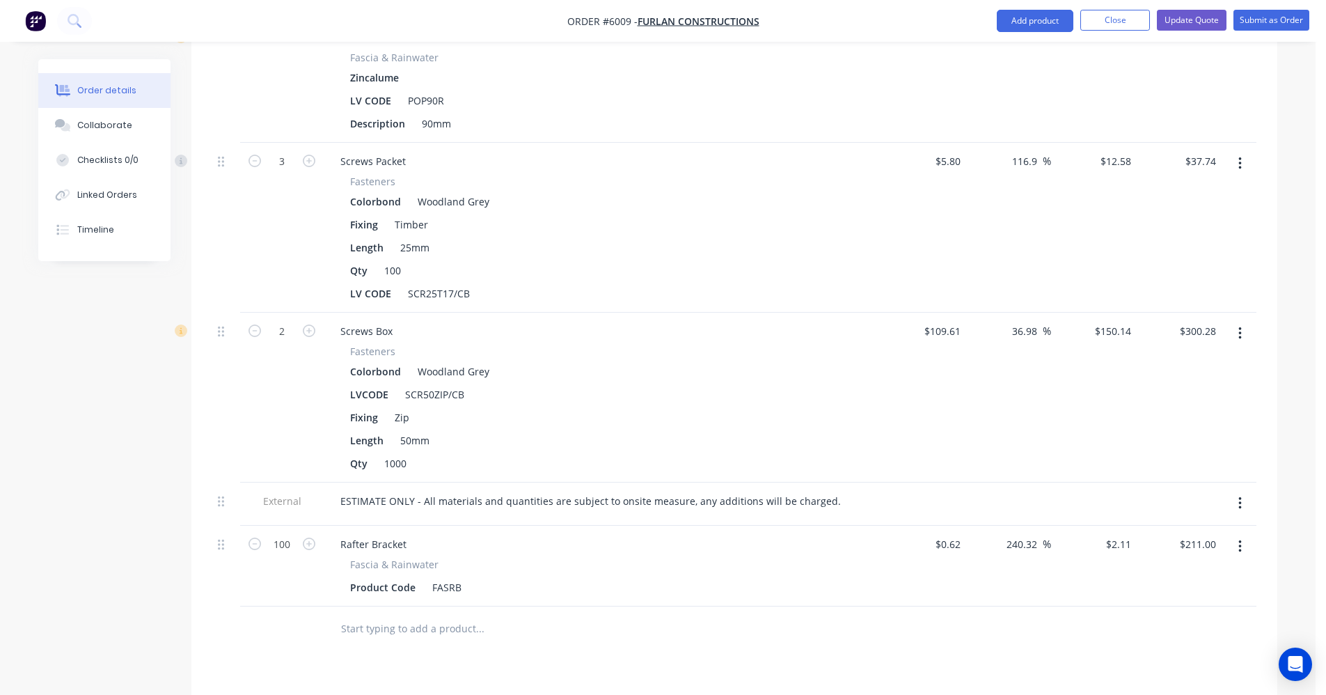
click at [218, 526] on div at bounding box center [226, 566] width 28 height 81
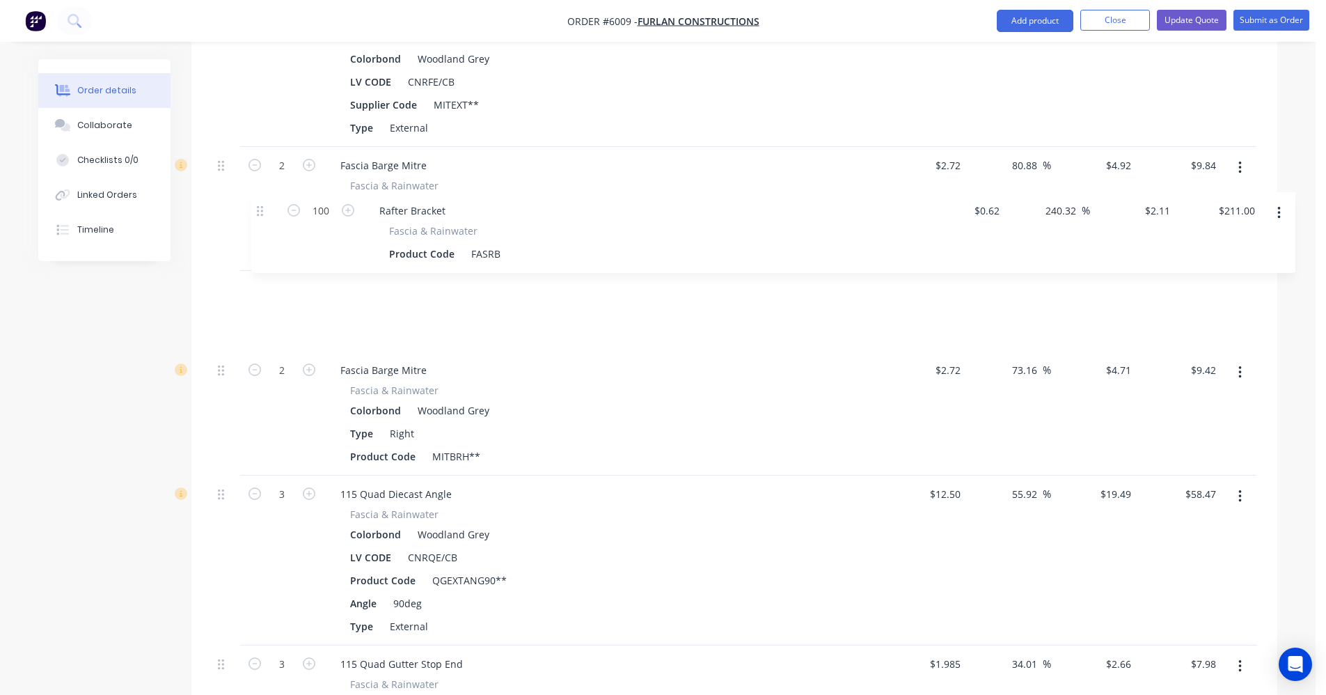
scroll to position [2639, 0]
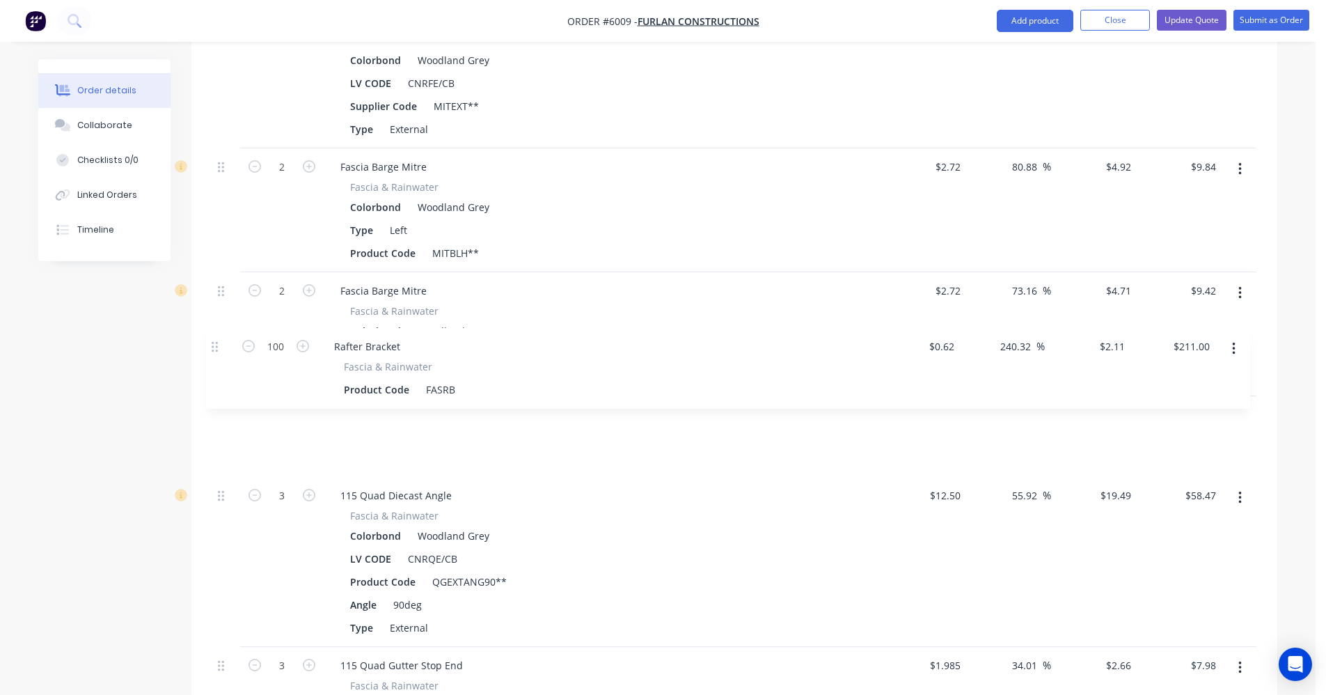
drag, startPoint x: 223, startPoint y: 489, endPoint x: 216, endPoint y: 342, distance: 147.8
click at [218, 342] on div "Corrugated 762 Sheet Sheeting Colorbond Woodland Grey LV CODE COR42/CB BMT 0.42…" at bounding box center [734, 116] width 1044 height 2662
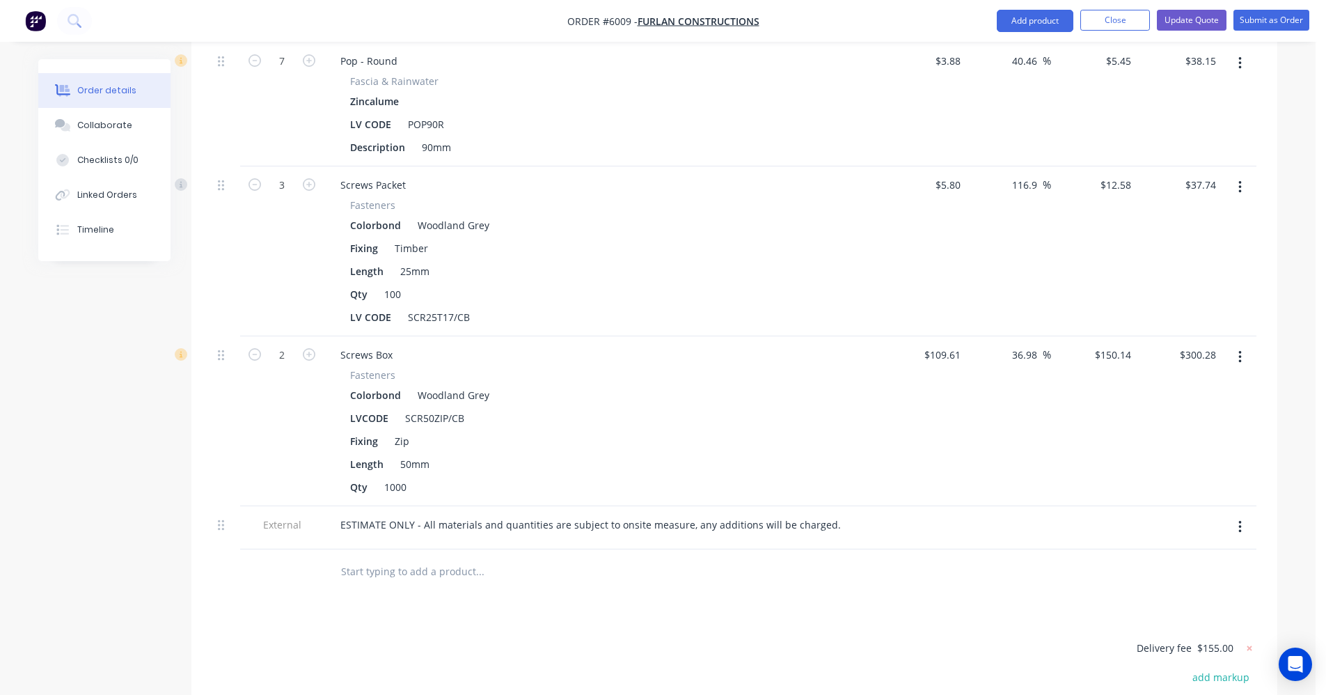
scroll to position [3684, 0]
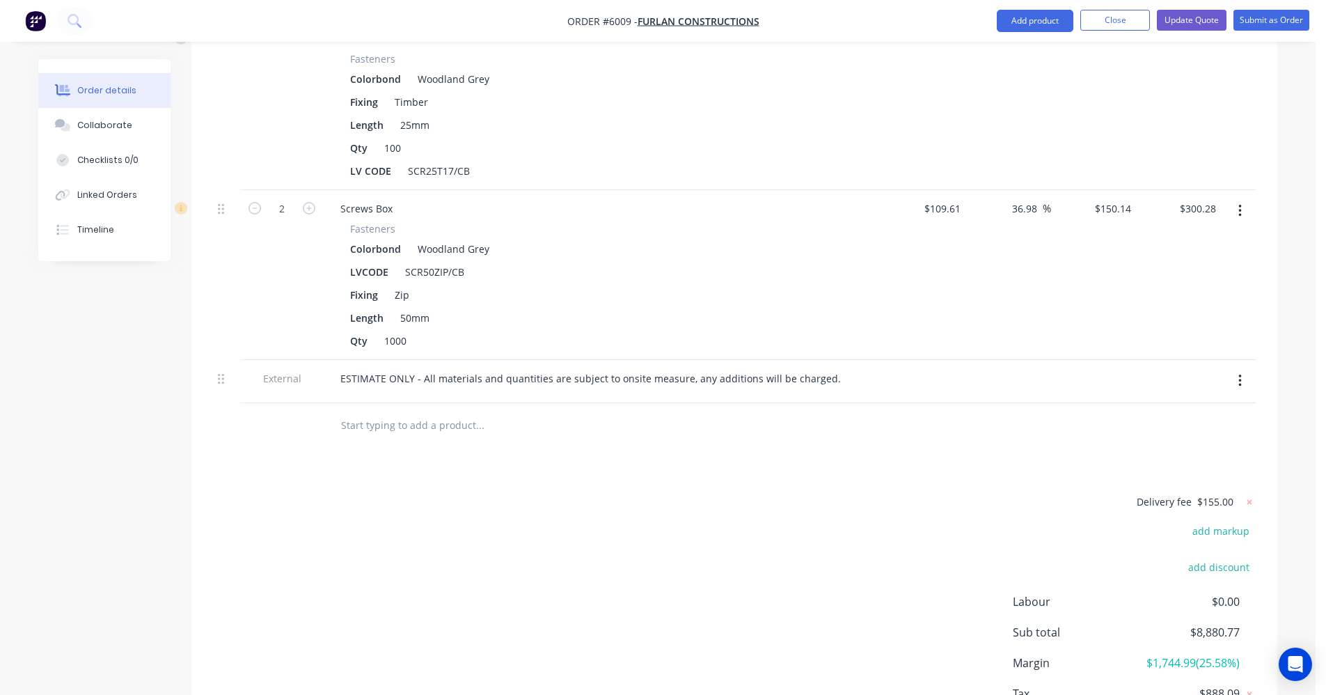
click at [365, 411] on input "text" at bounding box center [479, 425] width 278 height 28
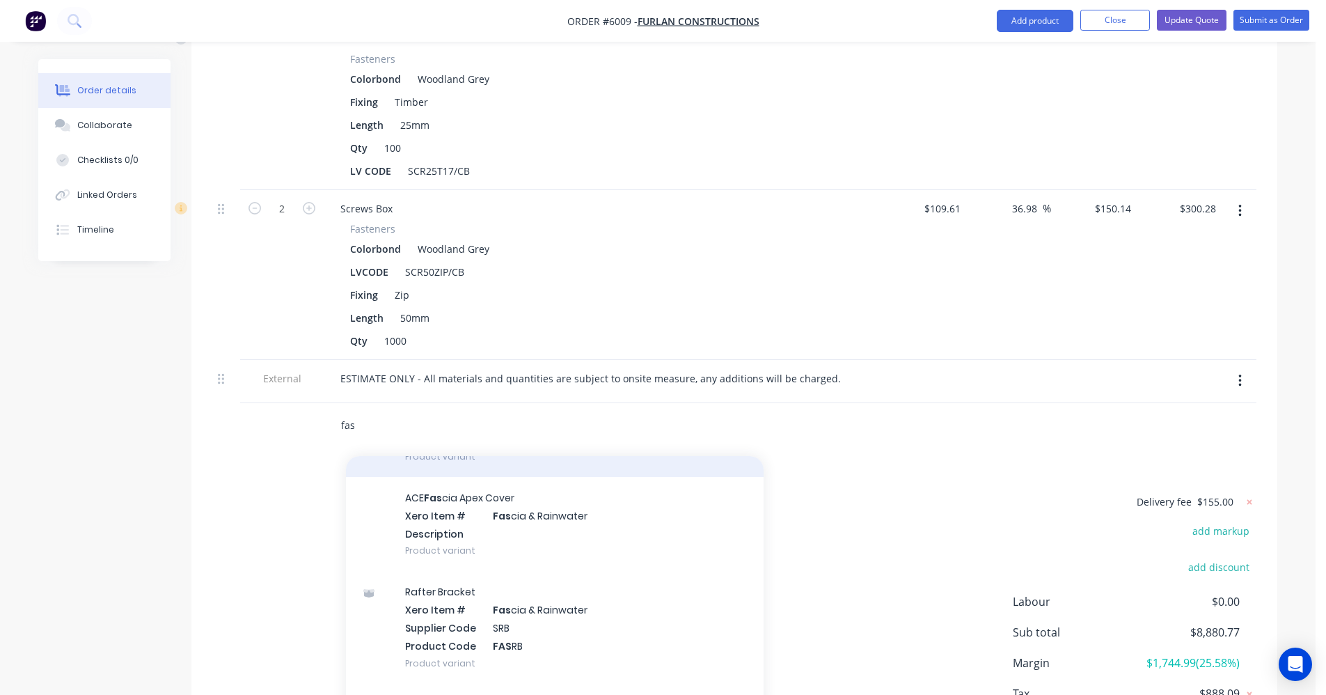
scroll to position [278, 0]
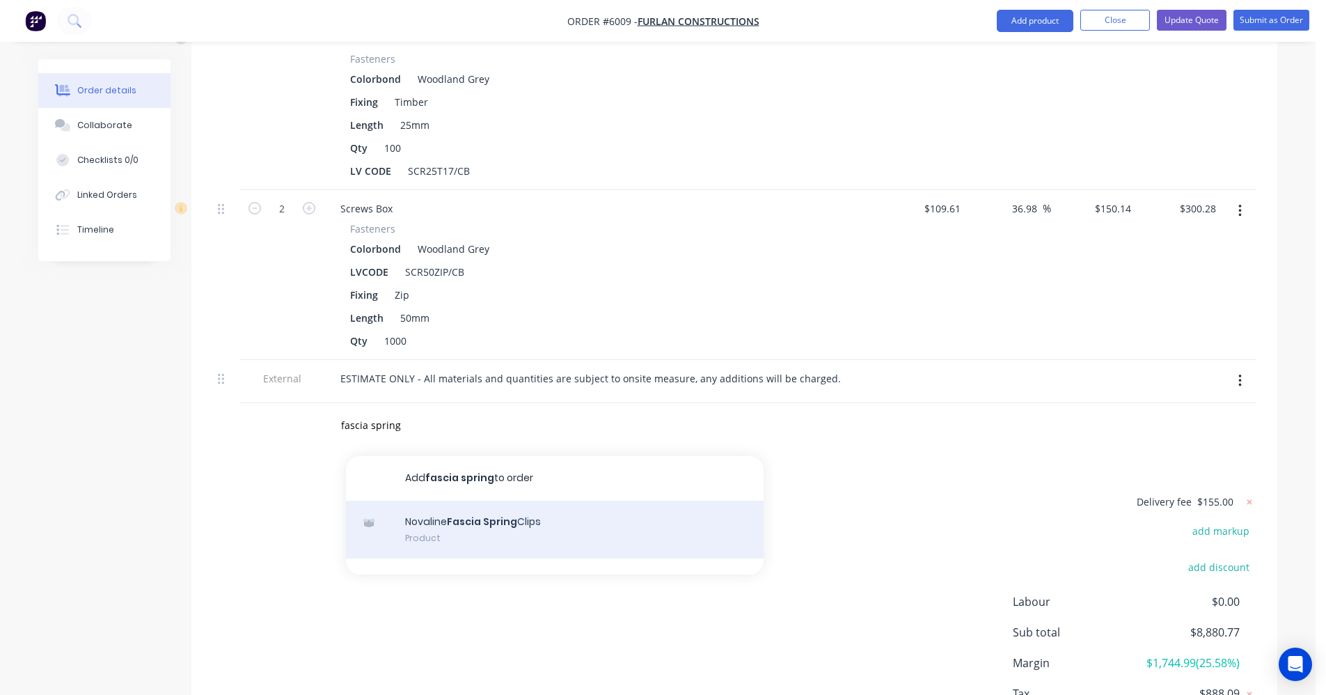
click at [507, 500] on div "Novaline Fascia Spring Clips Product" at bounding box center [555, 529] width 418 height 58
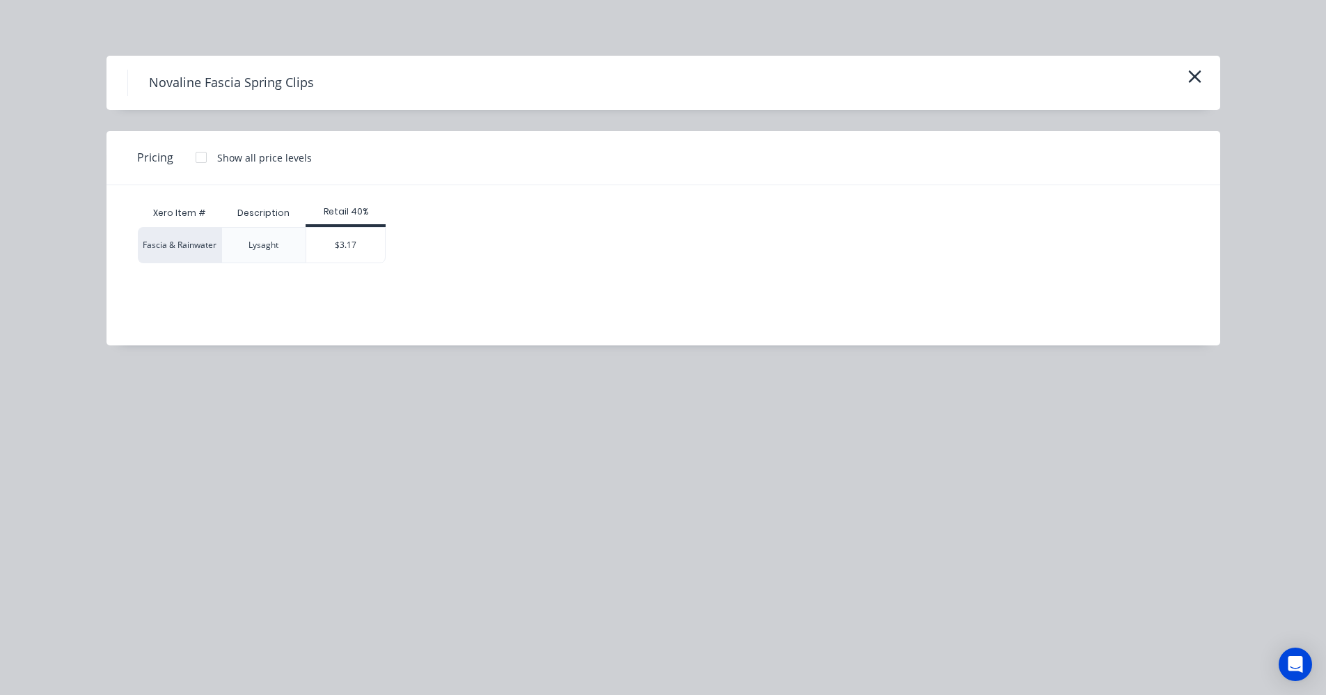
drag, startPoint x: 1191, startPoint y: 70, endPoint x: 1083, endPoint y: 121, distance: 119.6
click at [1188, 73] on icon "button" at bounding box center [1194, 76] width 15 height 19
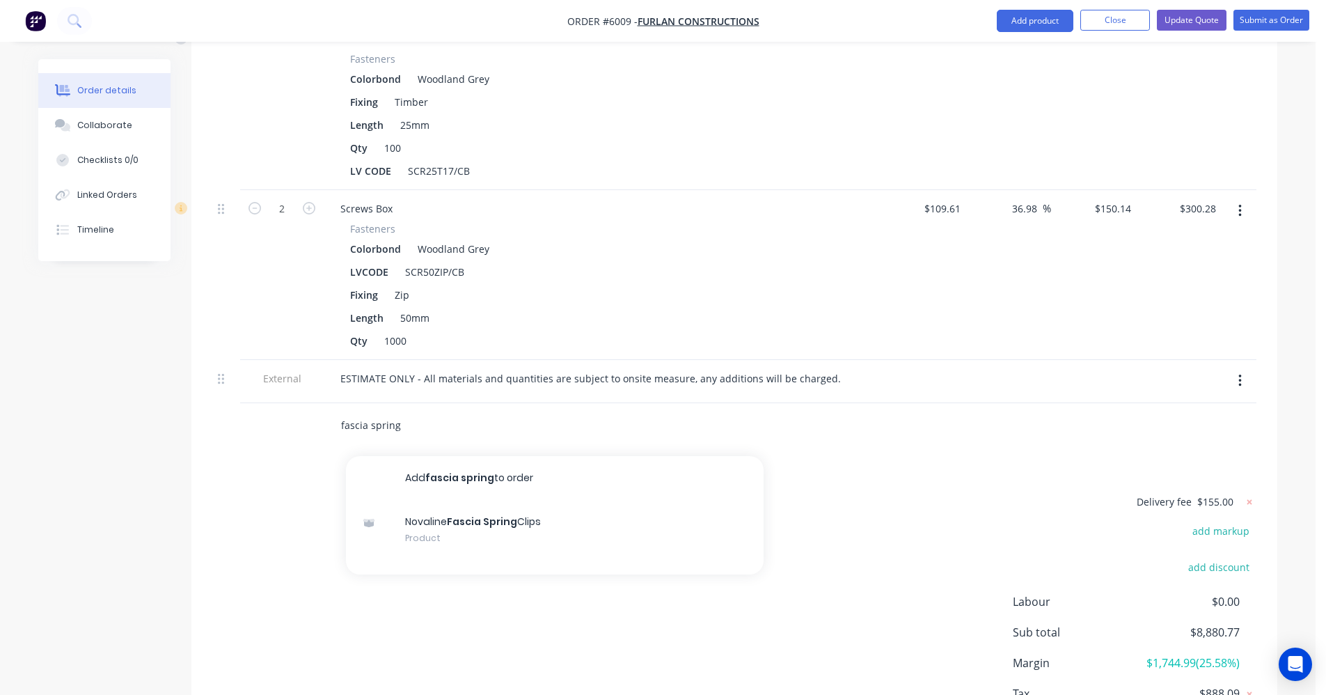
drag, startPoint x: 329, startPoint y: 365, endPoint x: 285, endPoint y: 365, distance: 43.9
click at [285, 403] on div "fascia spring Add fascia spring to order Novaline Fascia Spring Clips Product" at bounding box center [734, 425] width 1044 height 45
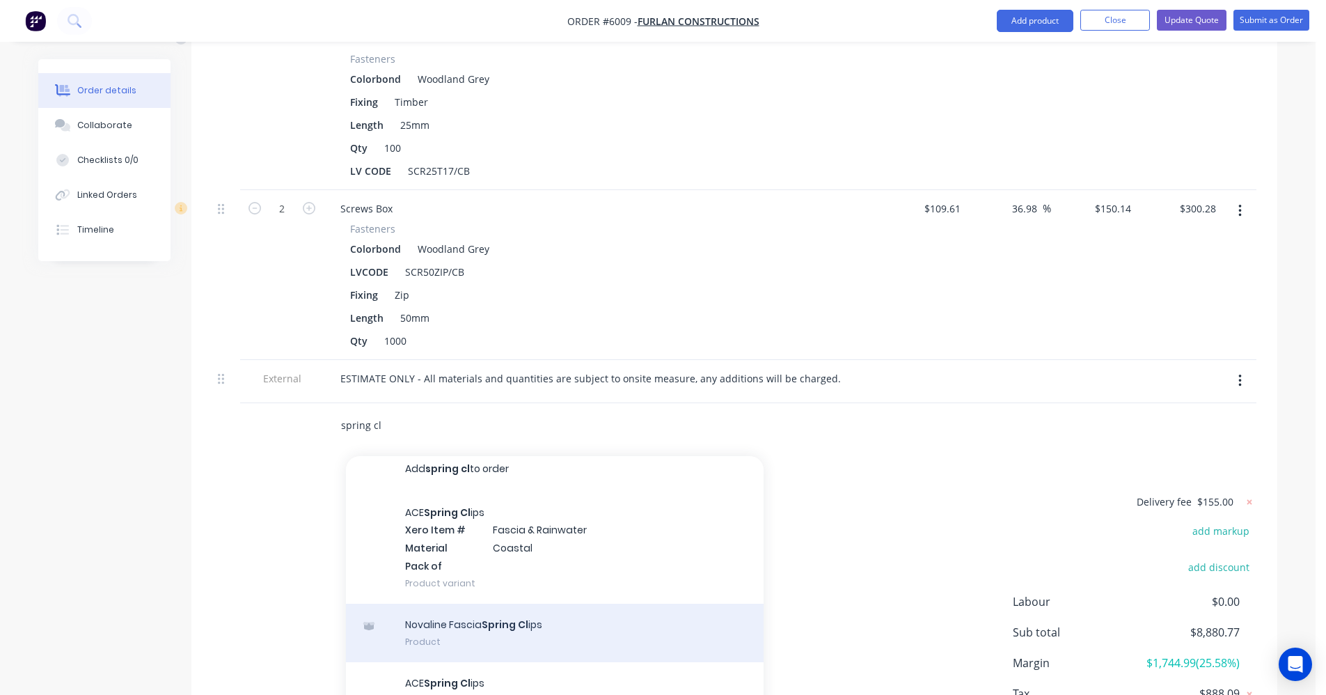
scroll to position [0, 0]
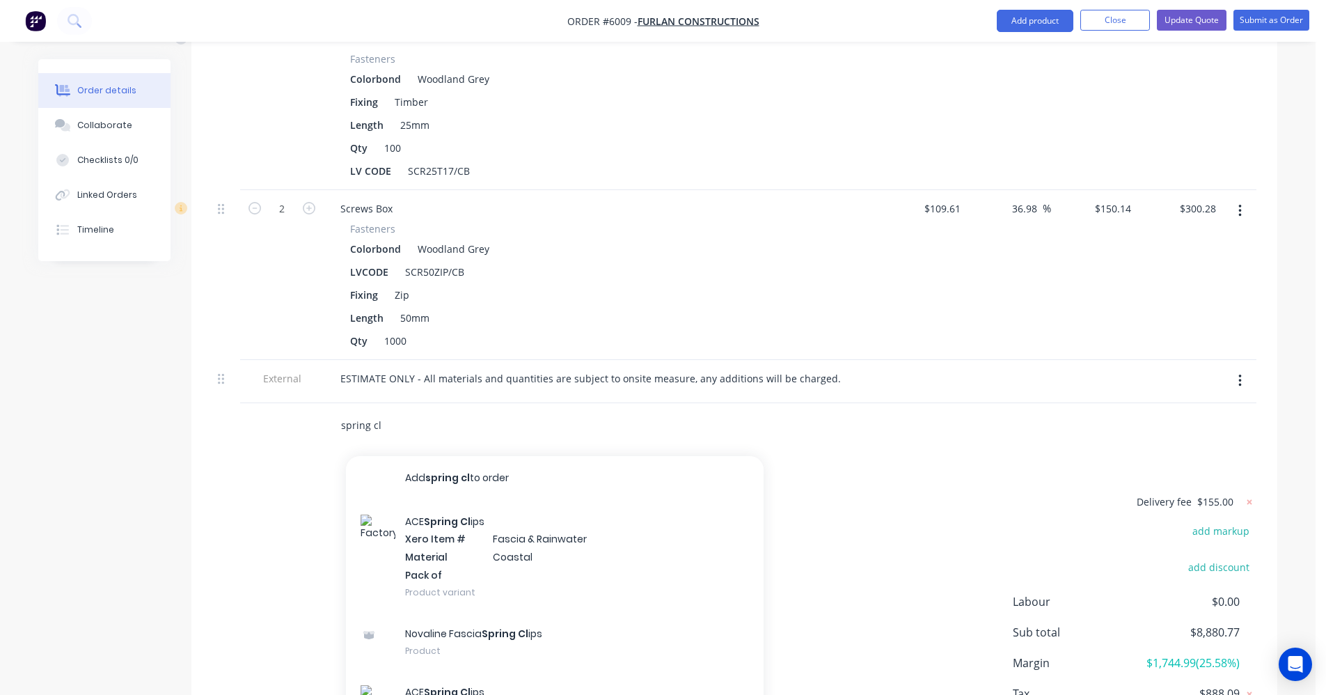
click at [413, 411] on input "spring cl" at bounding box center [479, 425] width 278 height 28
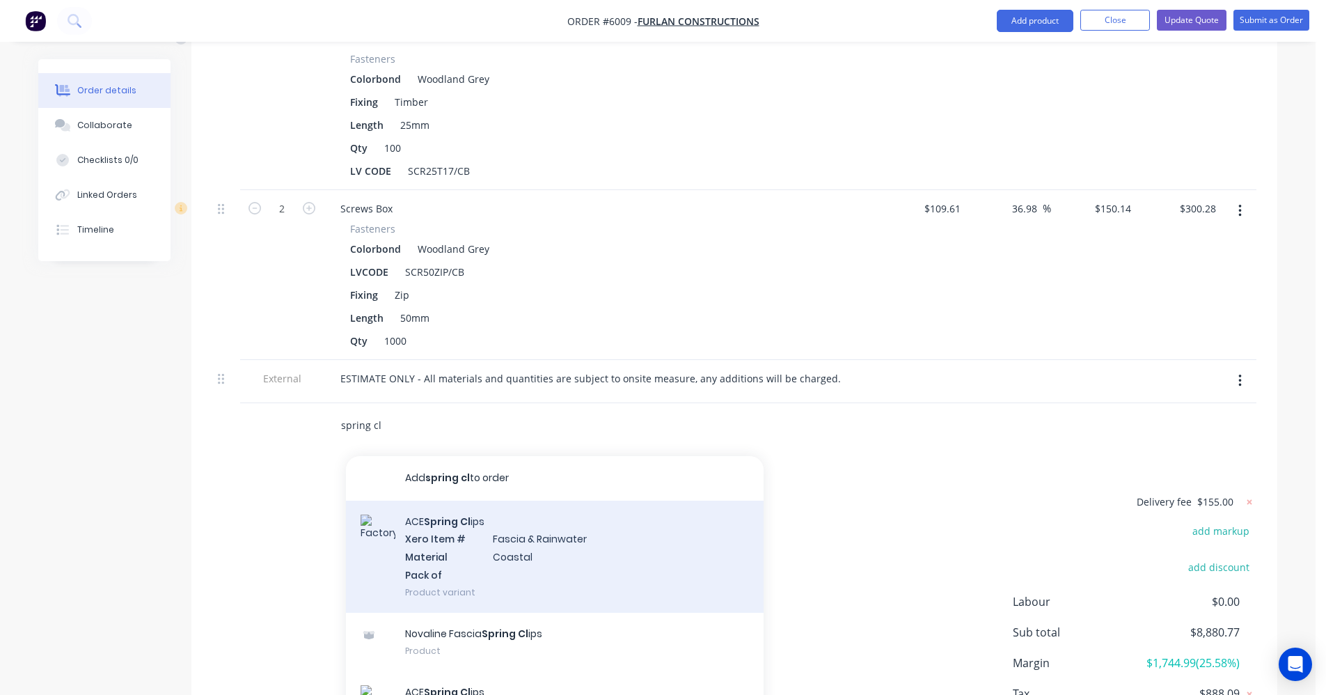
scroll to position [20, 0]
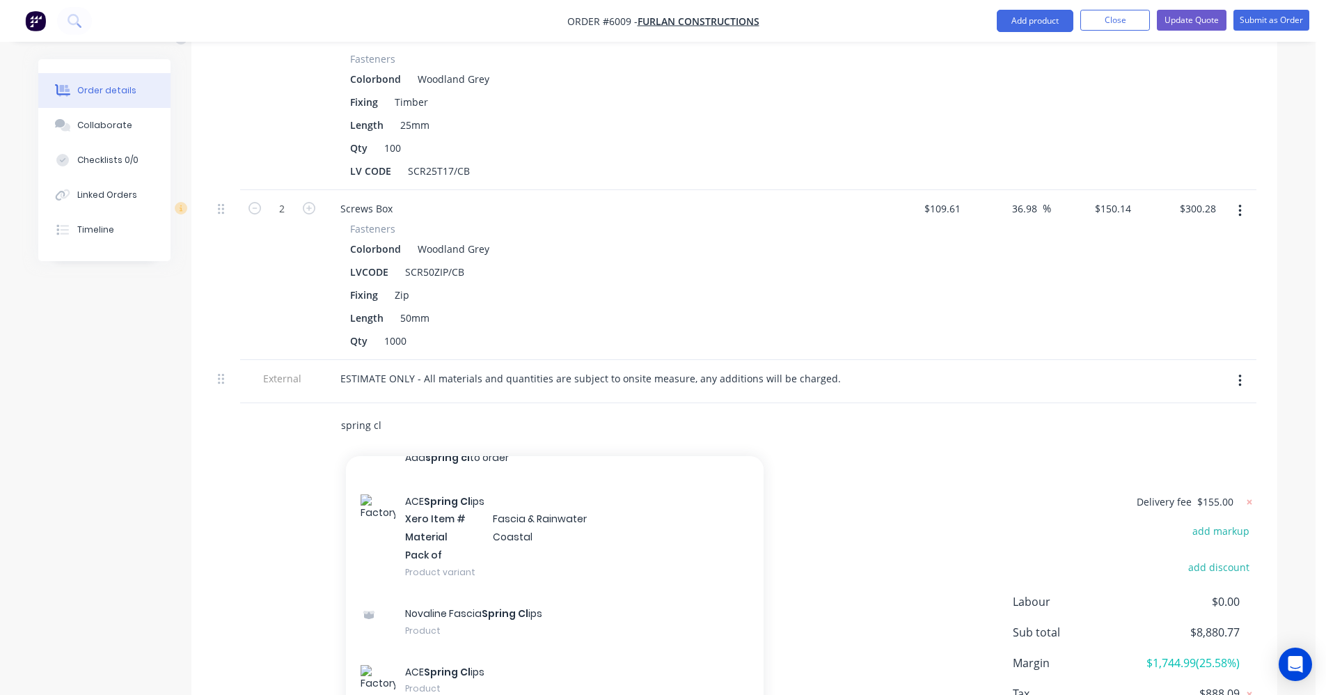
click at [386, 411] on input "spring cl" at bounding box center [479, 425] width 278 height 28
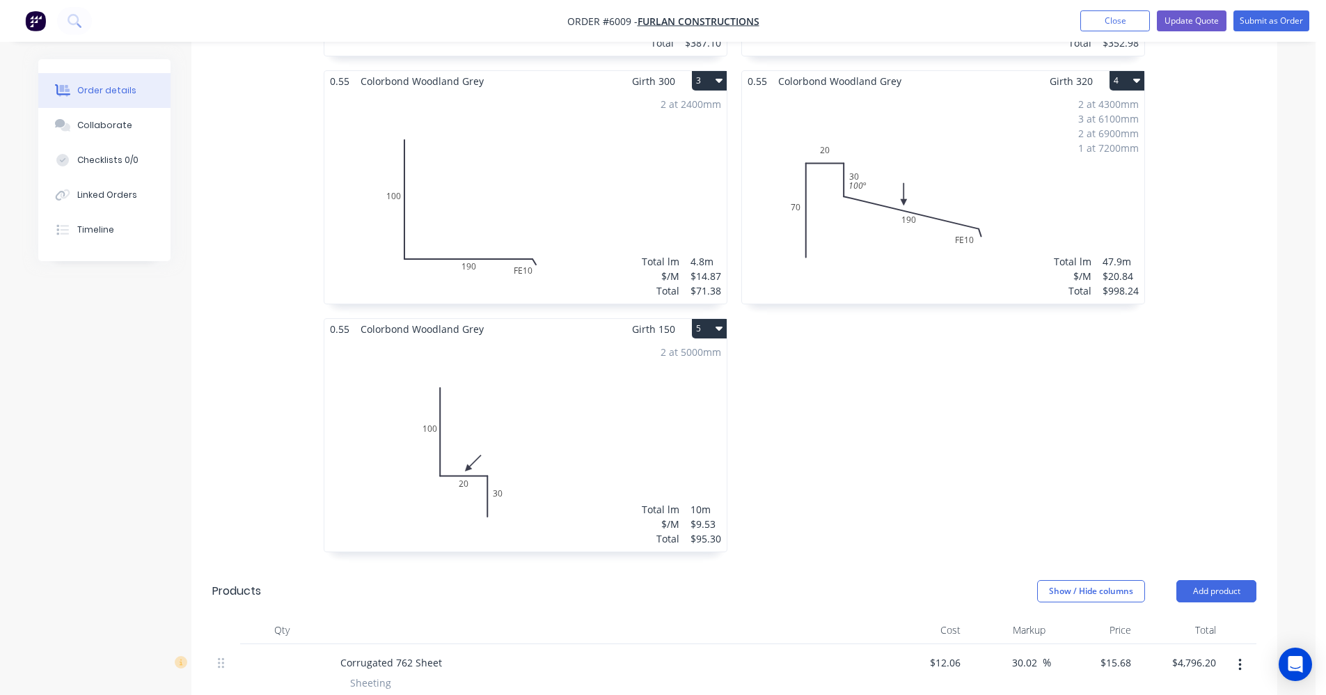
scroll to position [1012, 0]
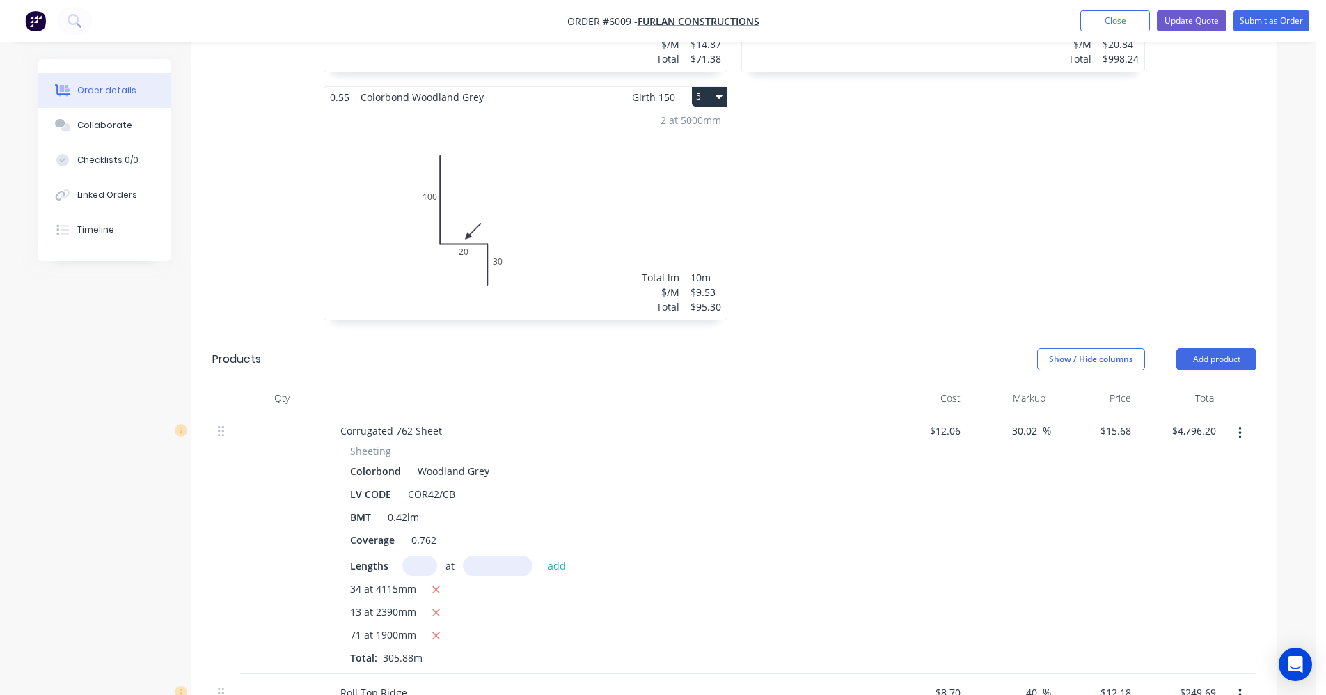
drag, startPoint x: 1207, startPoint y: 302, endPoint x: 1216, endPoint y: 316, distance: 16.6
click at [1207, 348] on button "Add product" at bounding box center [1216, 359] width 80 height 22
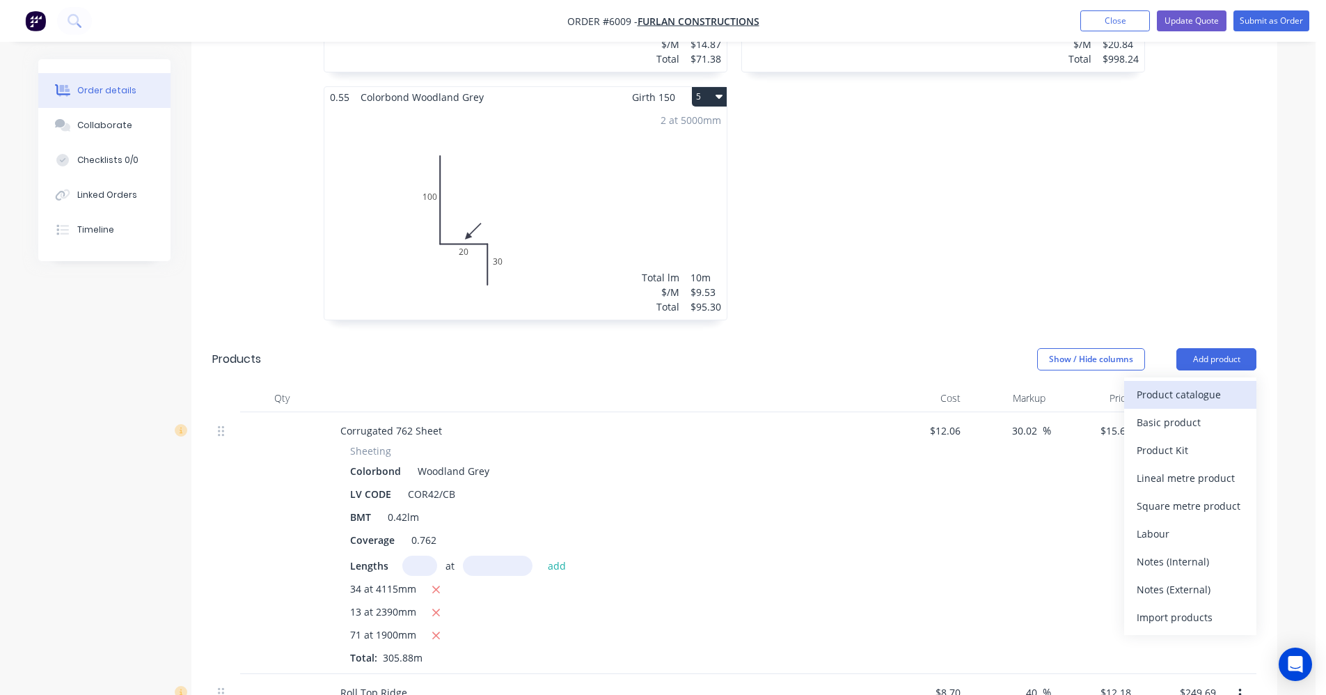
click at [1189, 384] on div "Product catalogue" at bounding box center [1190, 394] width 107 height 20
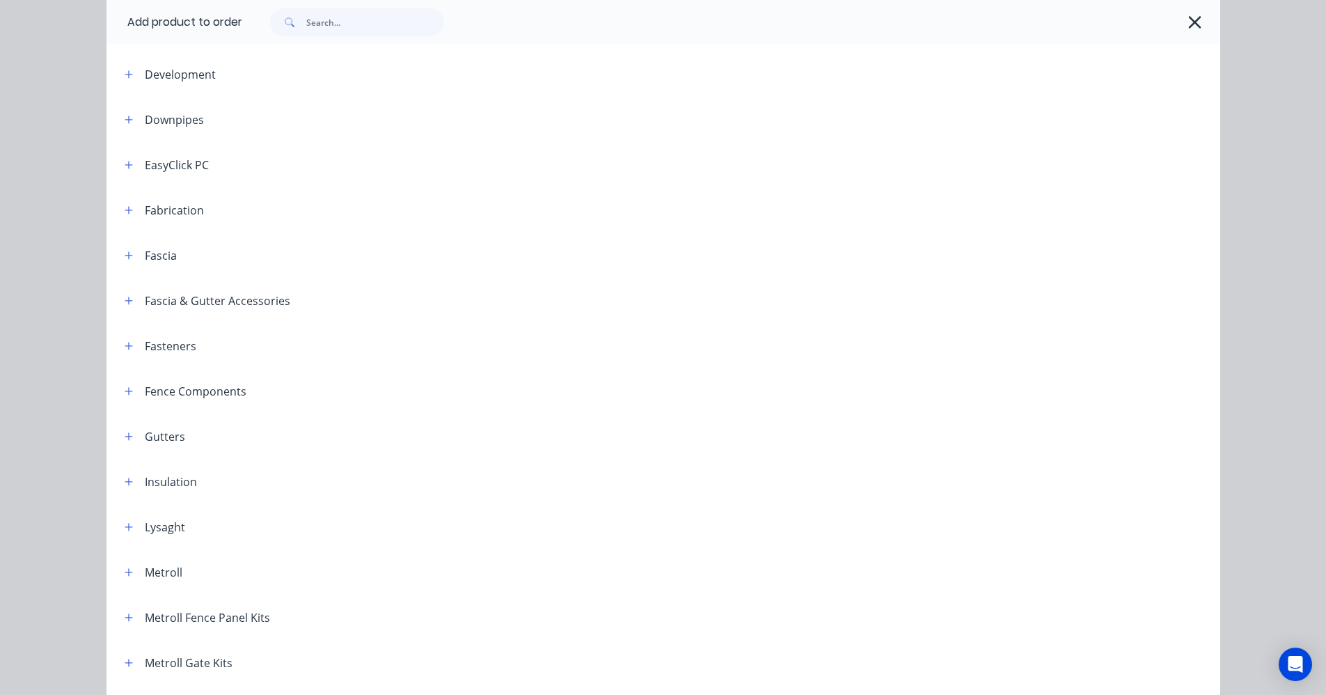
scroll to position [348, 0]
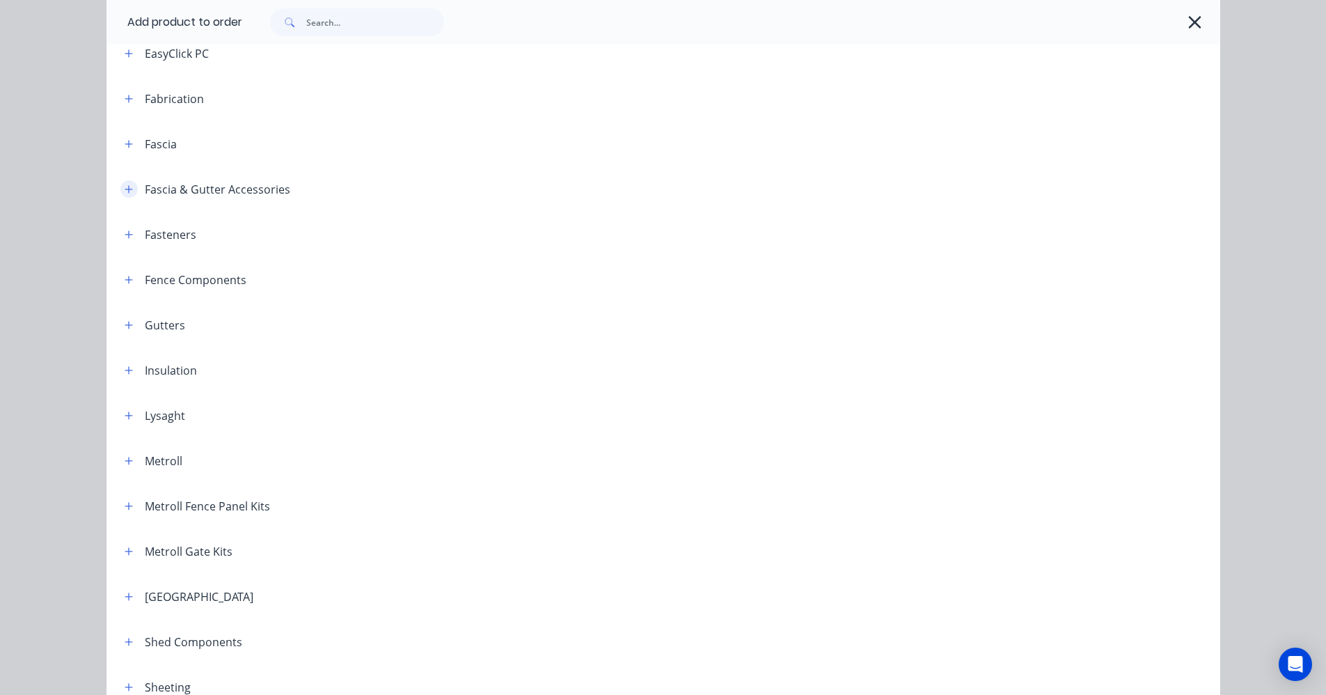
click at [125, 189] on icon "button" at bounding box center [129, 189] width 8 height 10
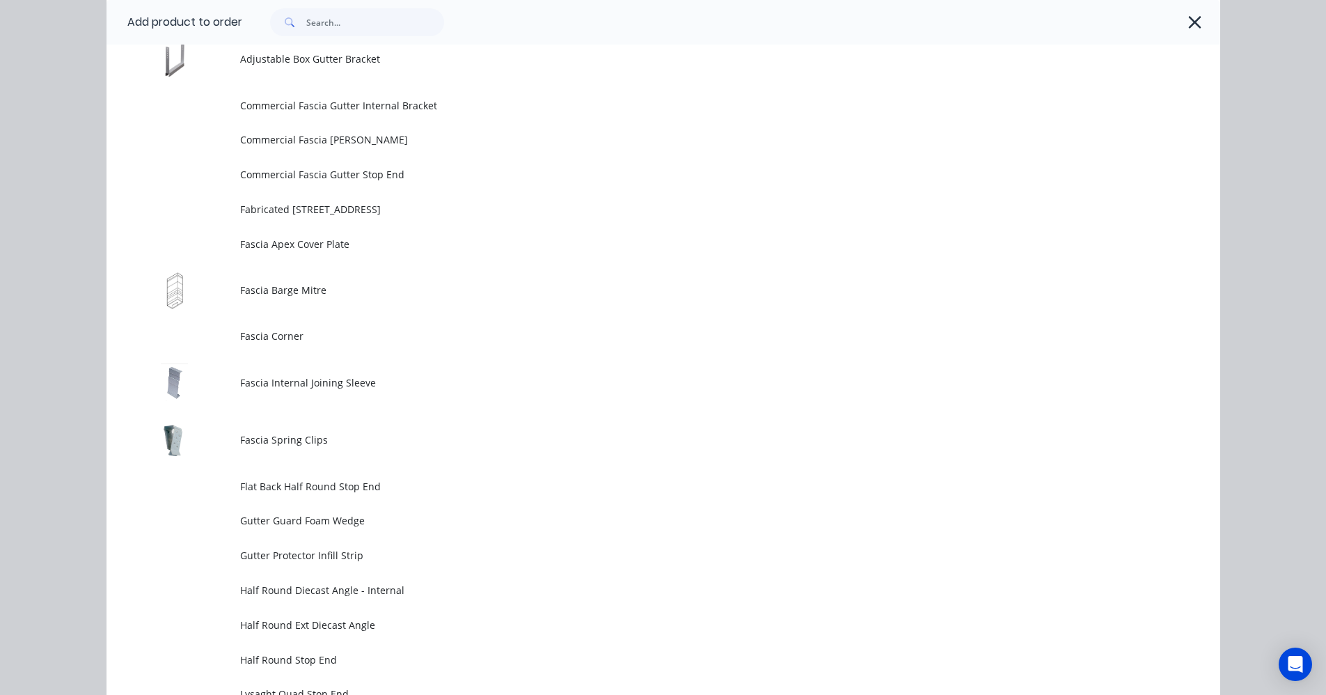
scroll to position [1462, 0]
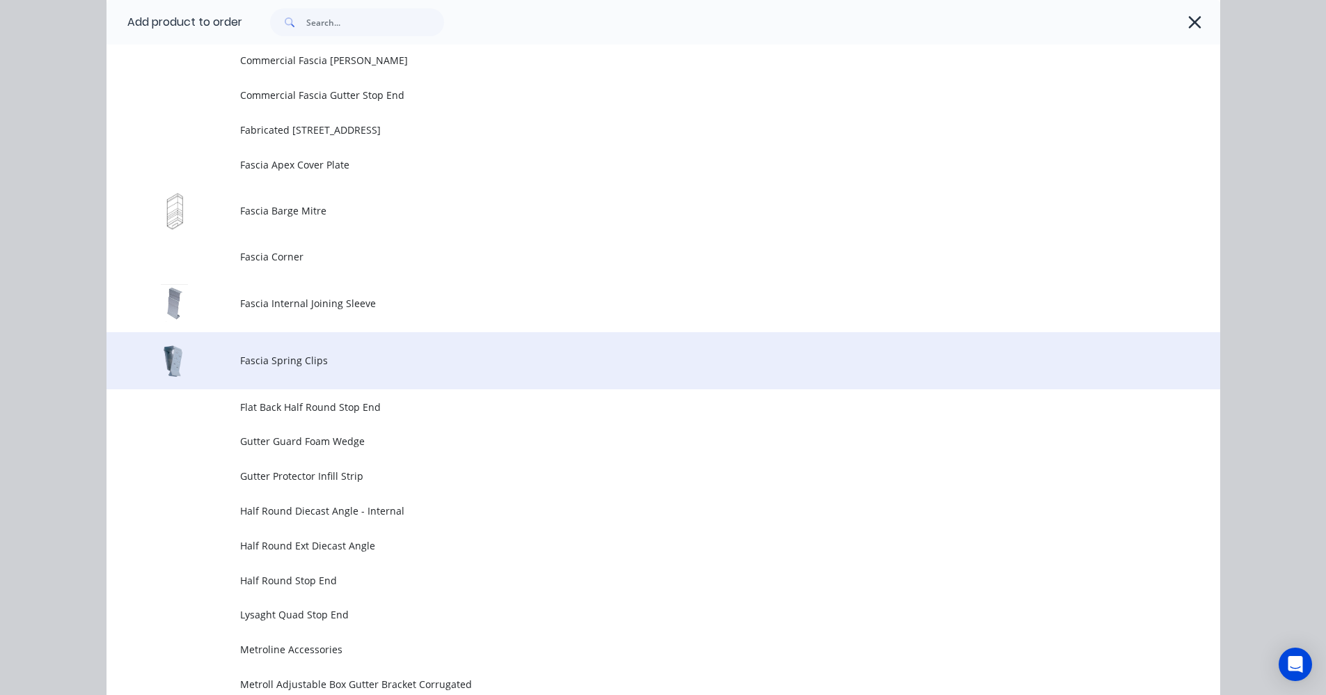
click at [276, 367] on span "Fascia Spring Clips" at bounding box center [632, 360] width 784 height 15
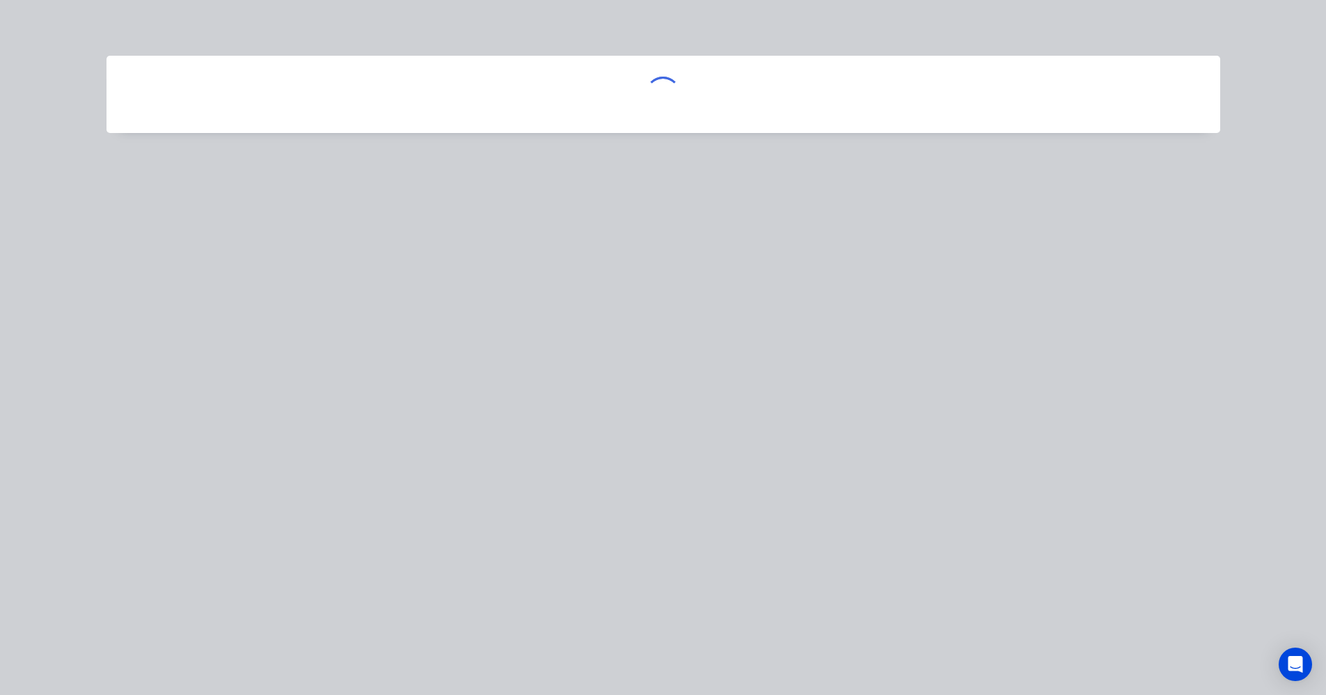
scroll to position [0, 0]
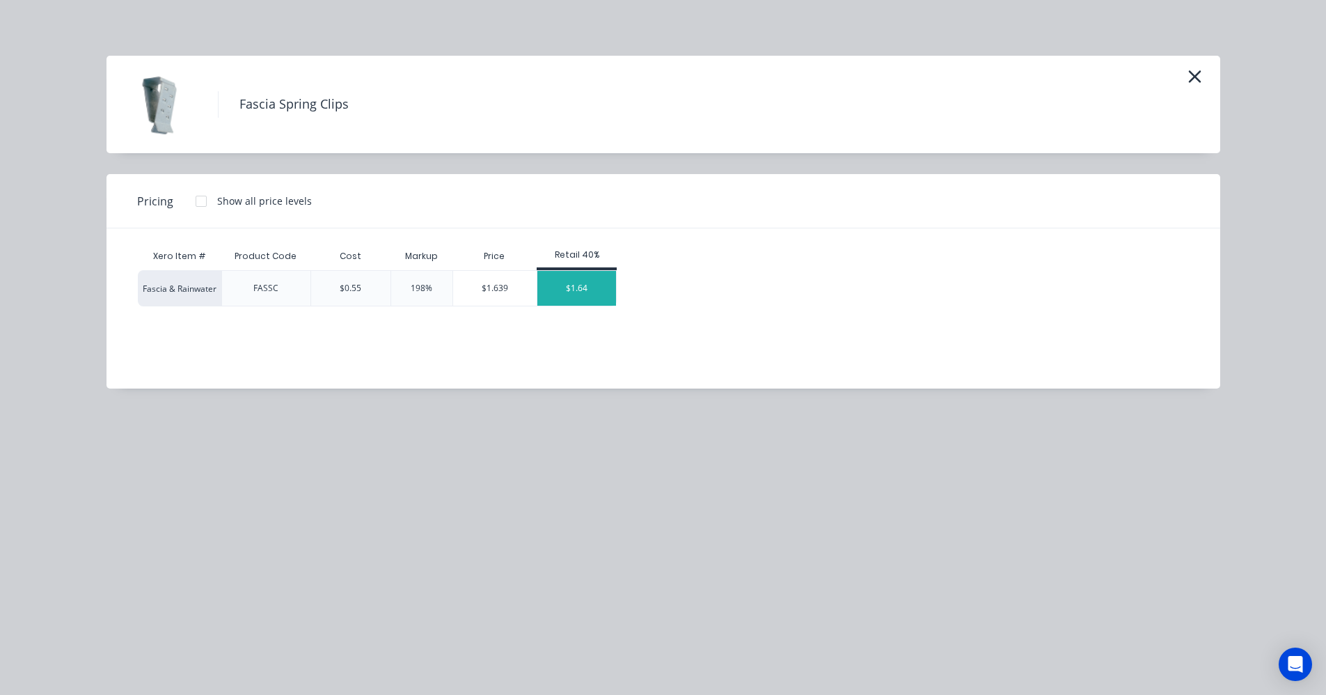
click at [568, 294] on div "$1.64" at bounding box center [576, 288] width 79 height 35
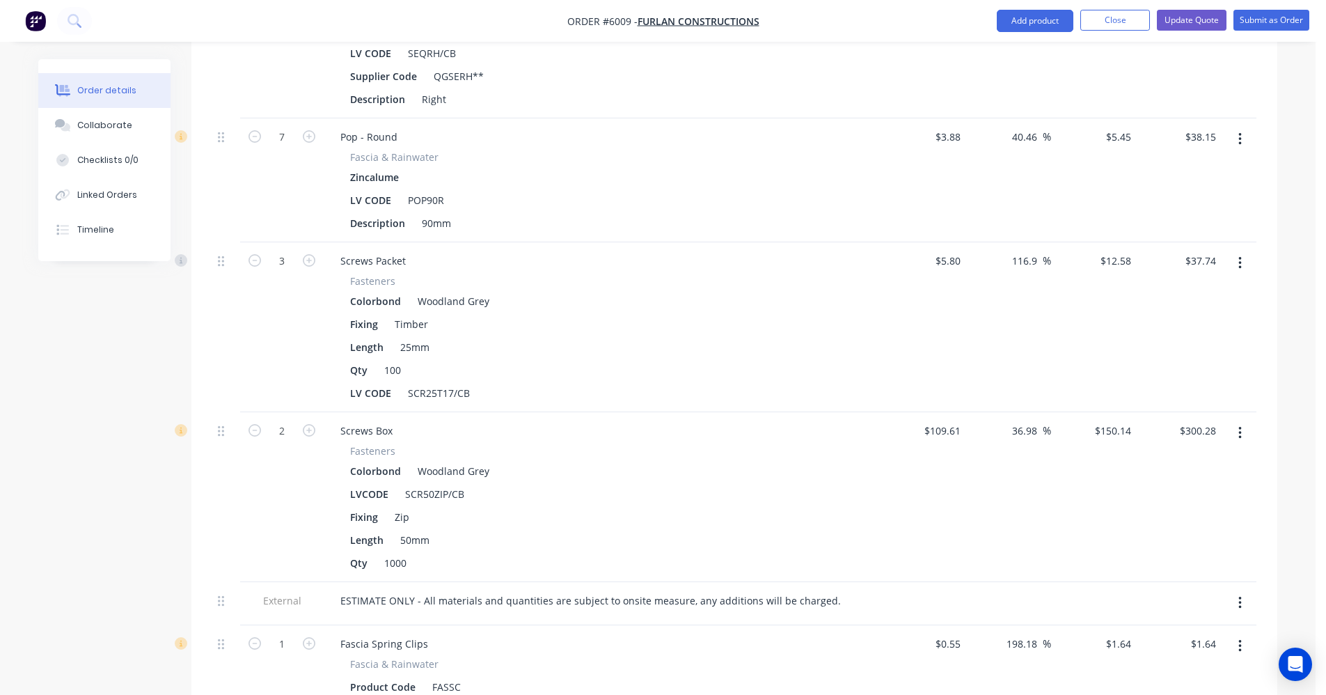
scroll to position [3657, 0]
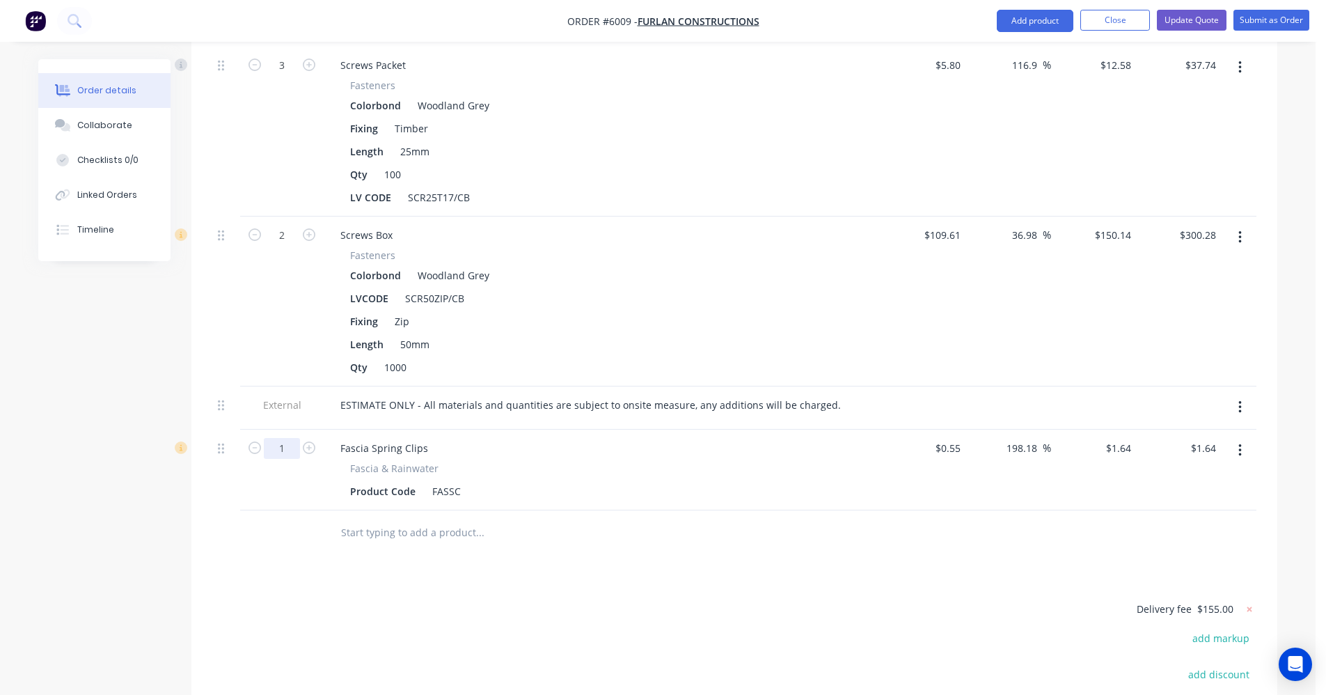
click at [297, 438] on input "1" at bounding box center [282, 448] width 36 height 21
click at [391, 519] on input "text" at bounding box center [479, 533] width 278 height 28
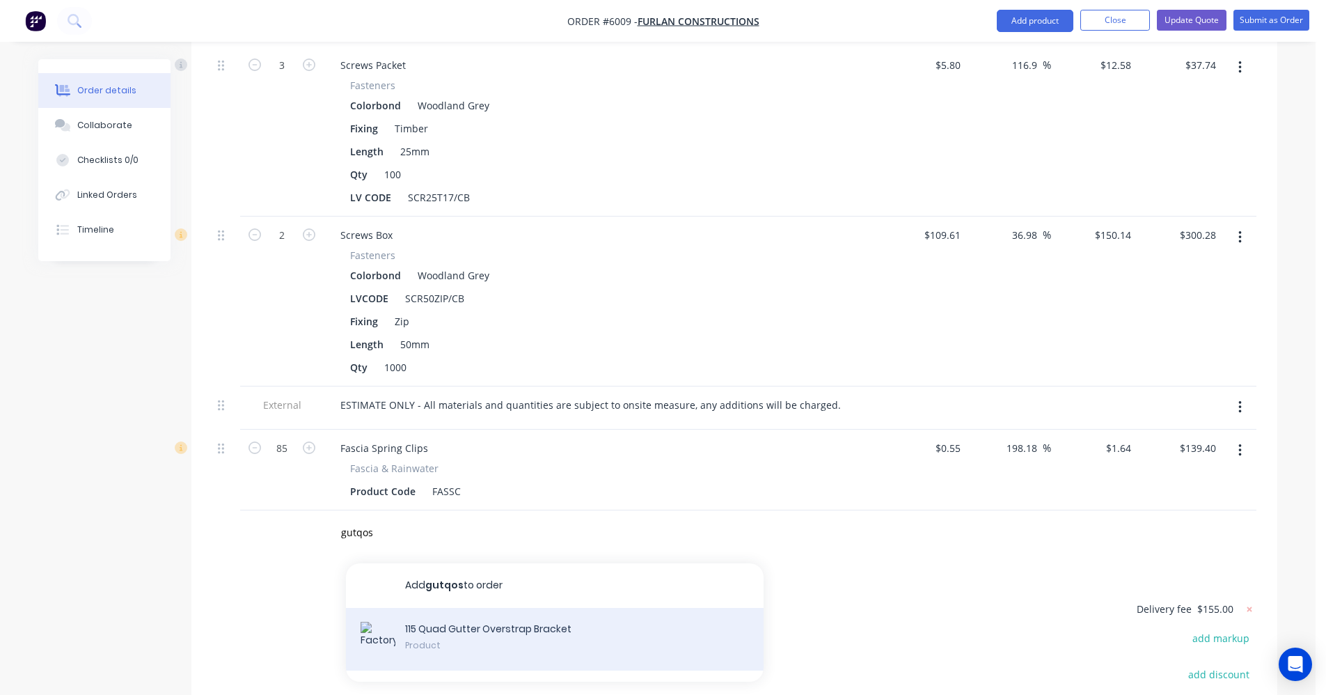
click at [500, 608] on div "115 Quad Gutter Overstrap Bracket Product" at bounding box center [555, 639] width 418 height 63
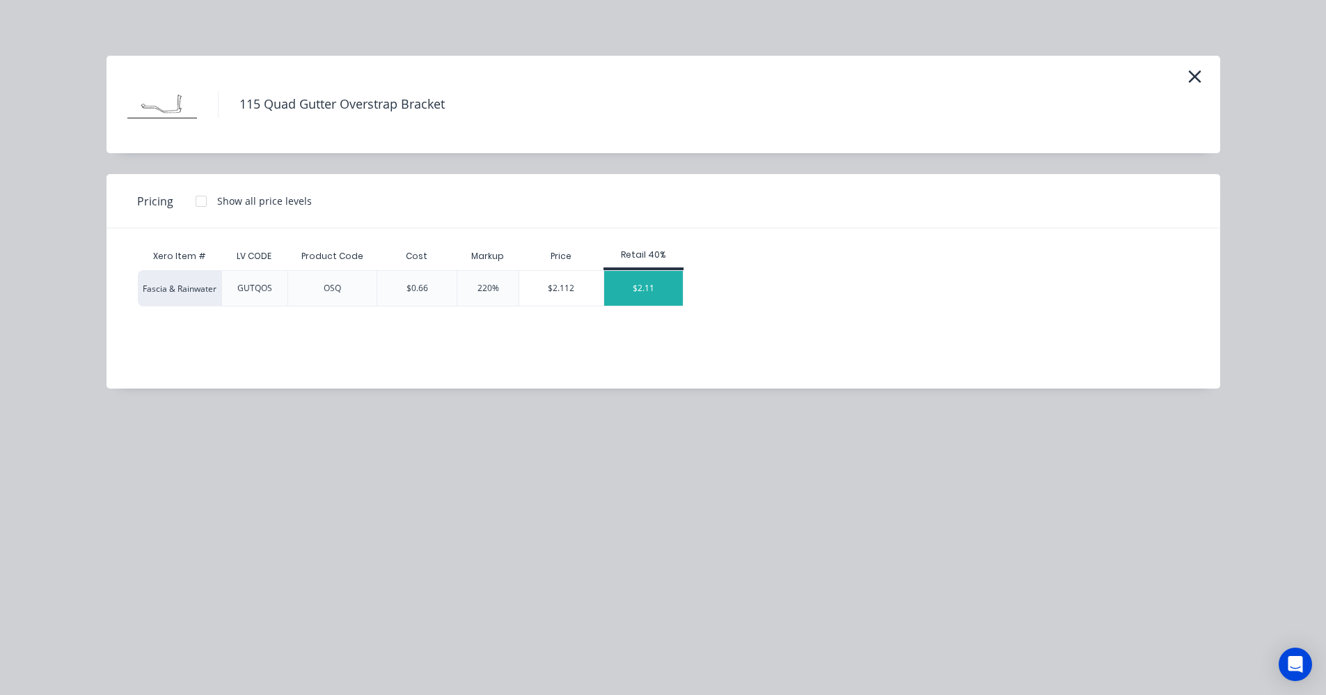
click at [629, 288] on div "$2.11" at bounding box center [643, 288] width 79 height 35
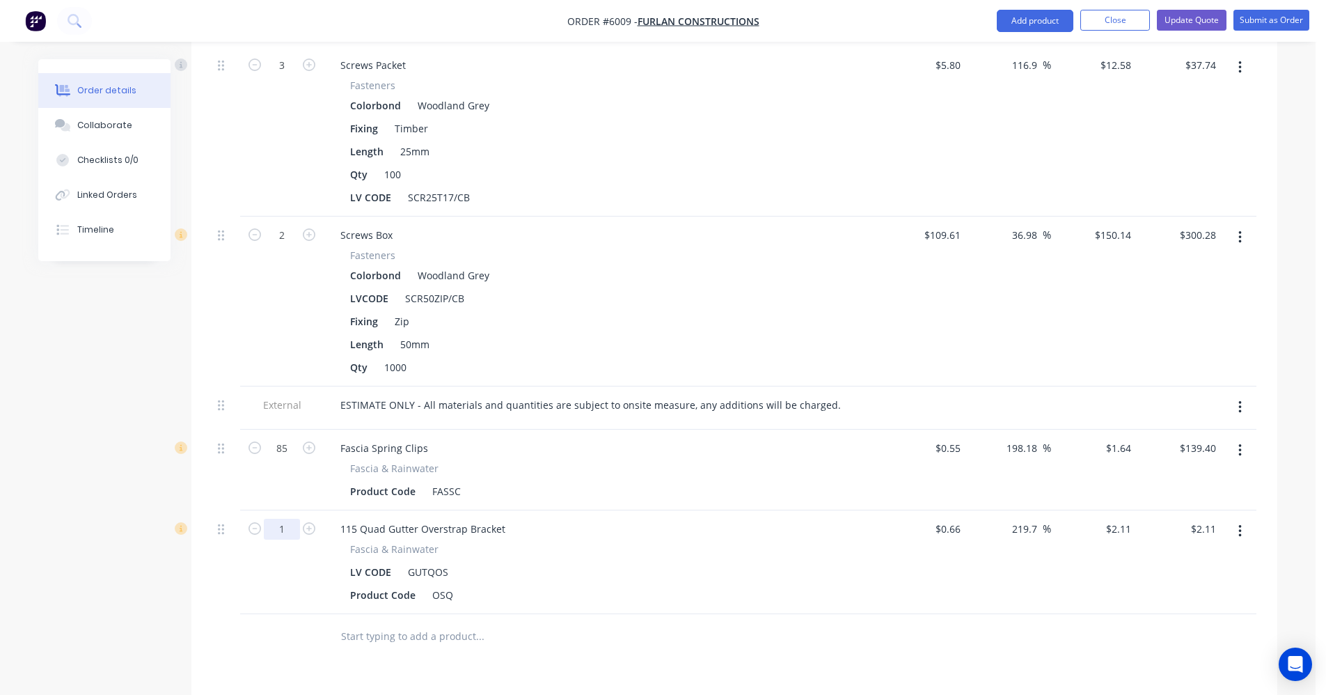
click at [276, 519] on input "1" at bounding box center [282, 529] width 36 height 21
click at [290, 519] on input "855" at bounding box center [282, 529] width 36 height 21
click at [425, 622] on input "text" at bounding box center [479, 636] width 278 height 28
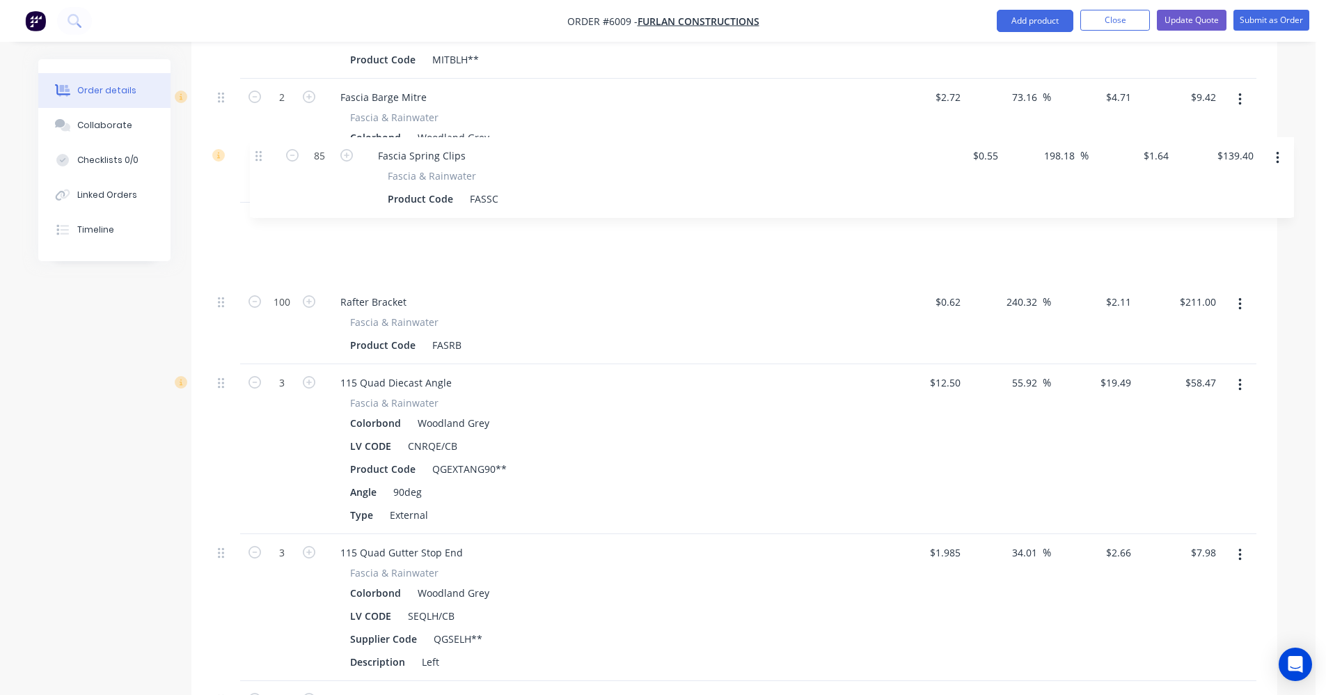
scroll to position [2830, 0]
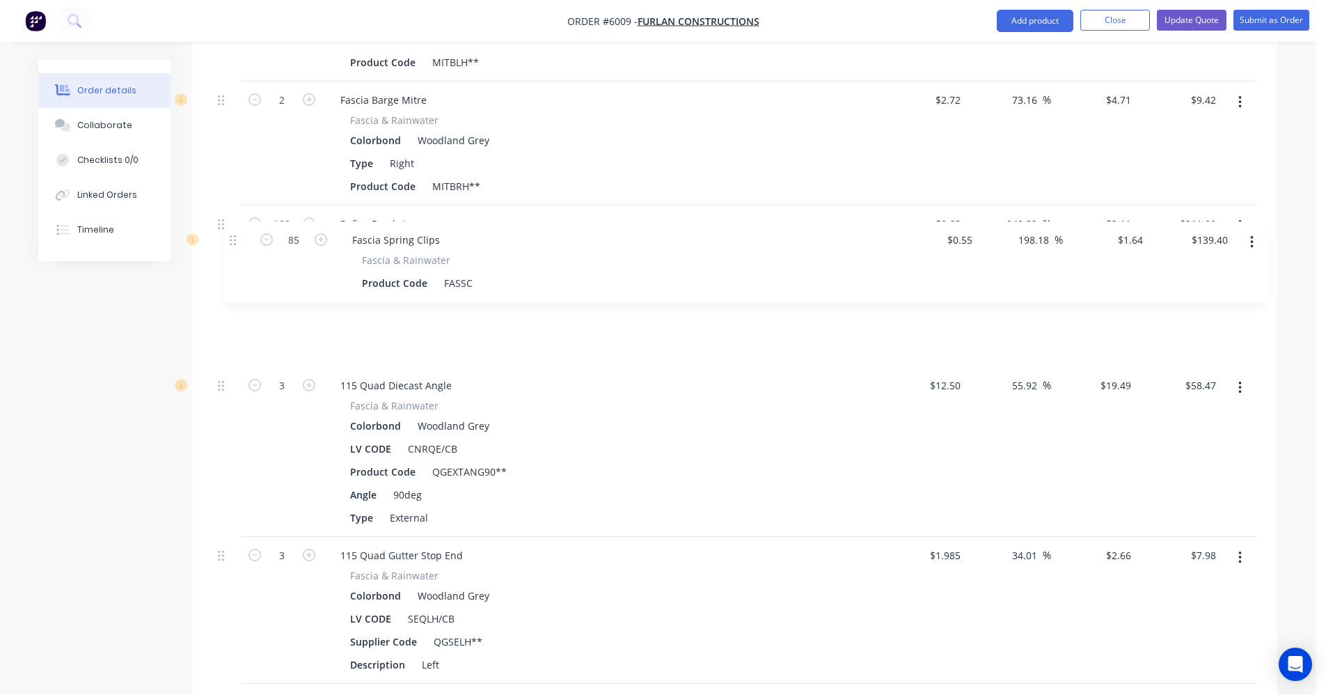
drag, startPoint x: 219, startPoint y: 461, endPoint x: 244, endPoint y: 261, distance: 201.4
click at [236, 235] on div "Corrugated 762 Sheet Sheeting Colorbond Woodland Grey LV CODE COR42/CB BMT 0.42…" at bounding box center [734, 17] width 1044 height 2847
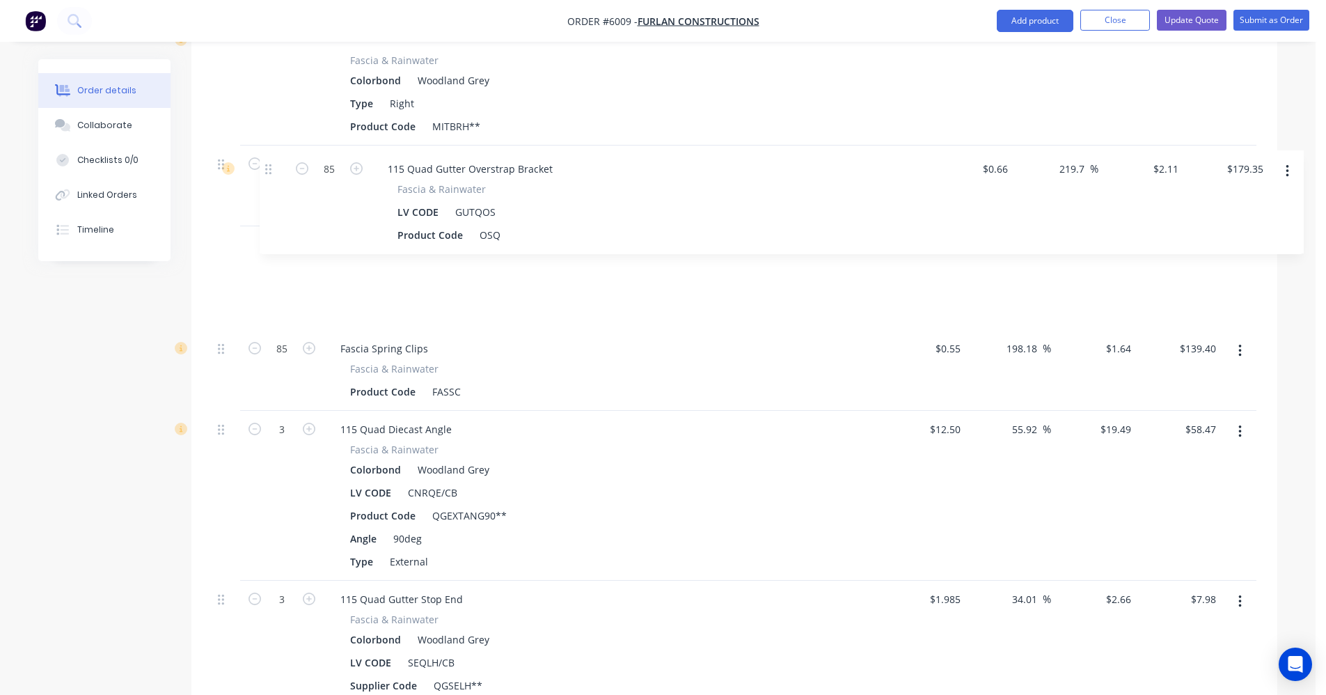
scroll to position [2889, 0]
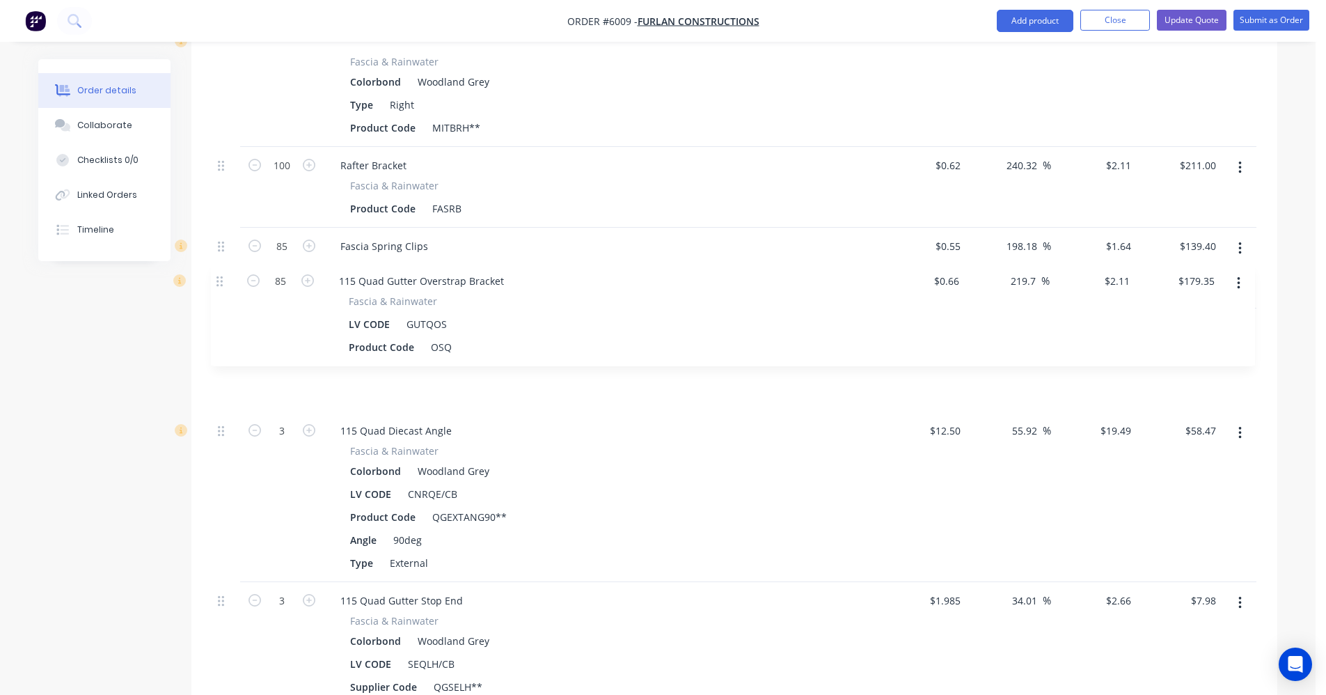
drag, startPoint x: 219, startPoint y: 397, endPoint x: 223, endPoint y: 276, distance: 121.2
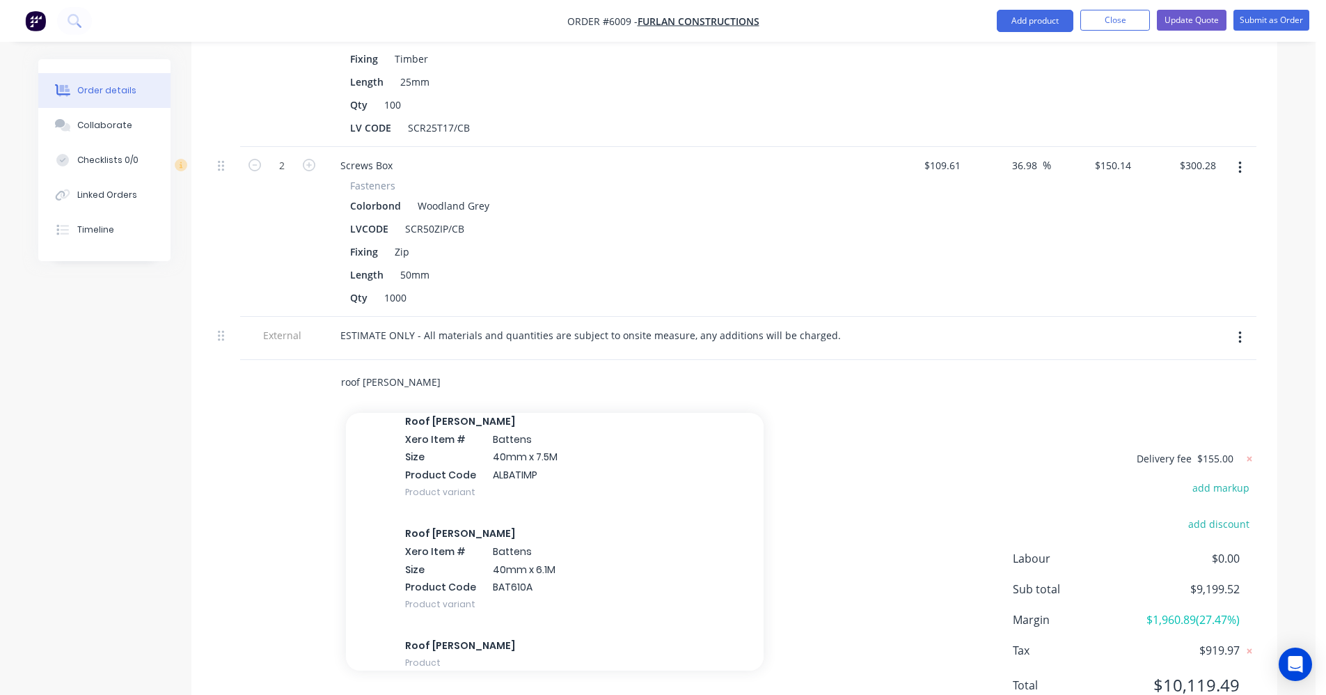
scroll to position [186, 0]
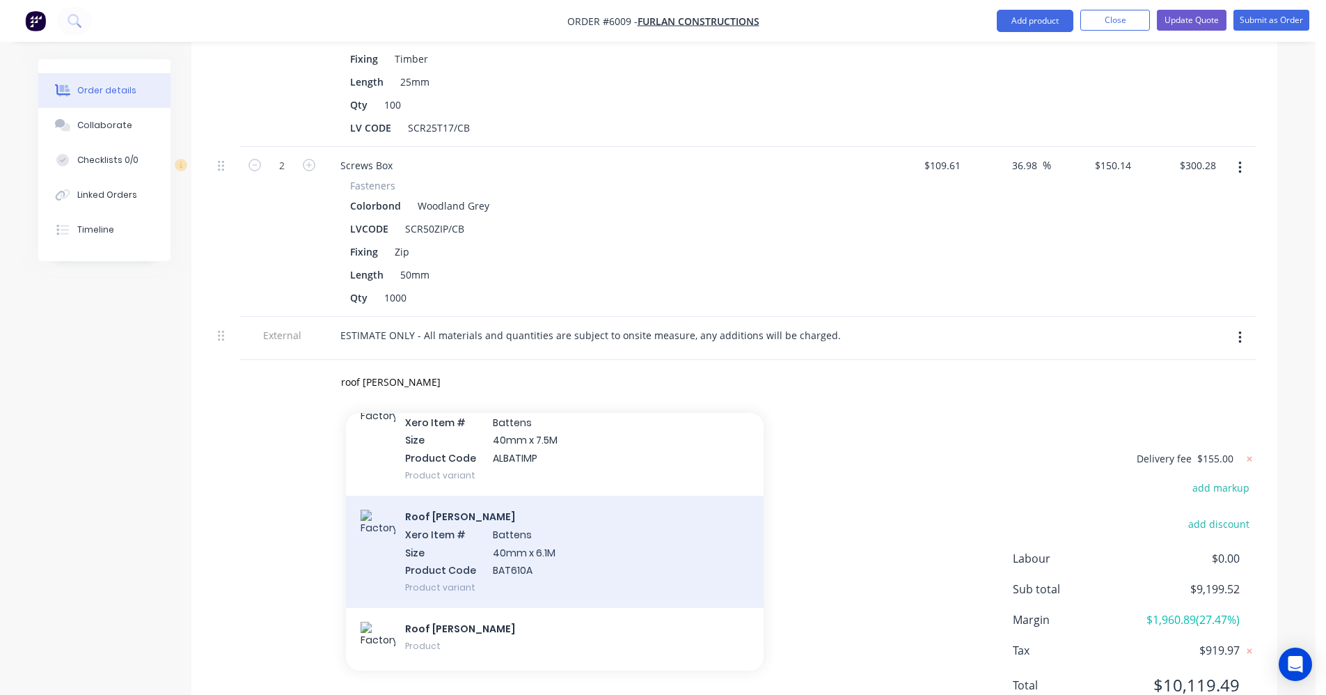
click at [516, 501] on div "Roof Batten Xero Item # Battens Size 40mm x 6.1M Product Code BAT610A Product v…" at bounding box center [555, 552] width 418 height 112
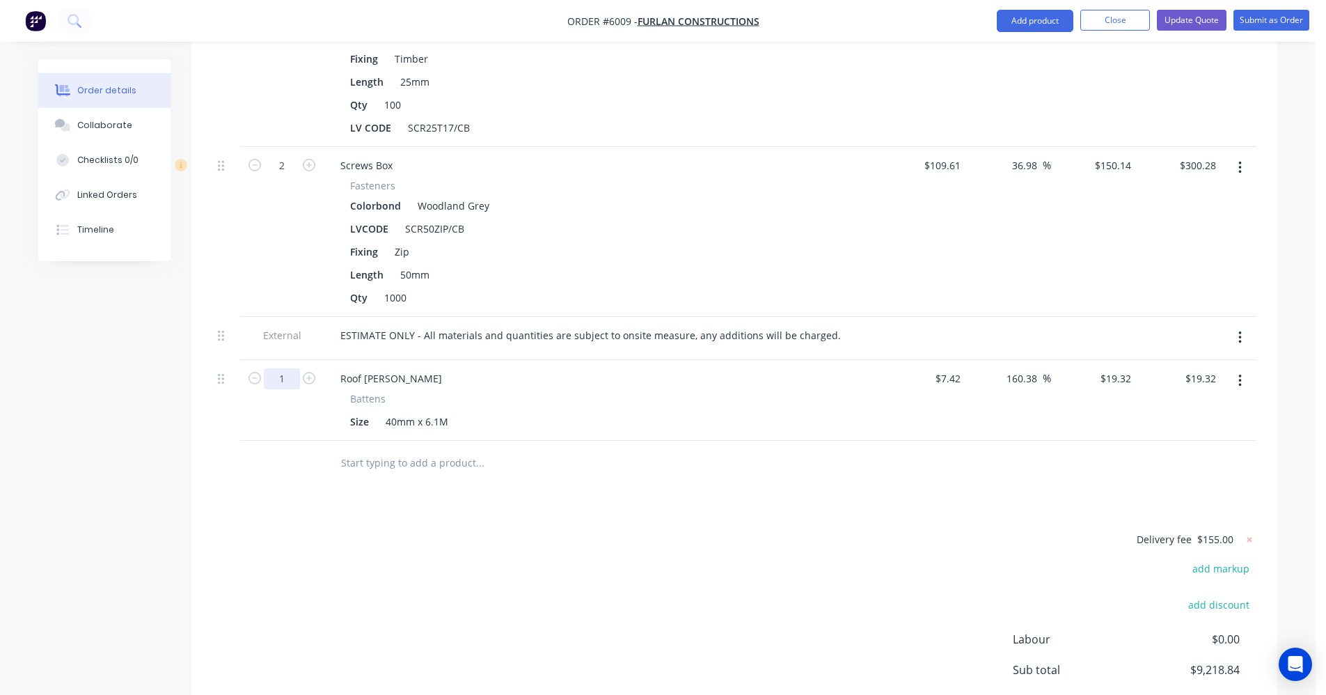
click at [286, 368] on input "1" at bounding box center [282, 378] width 36 height 21
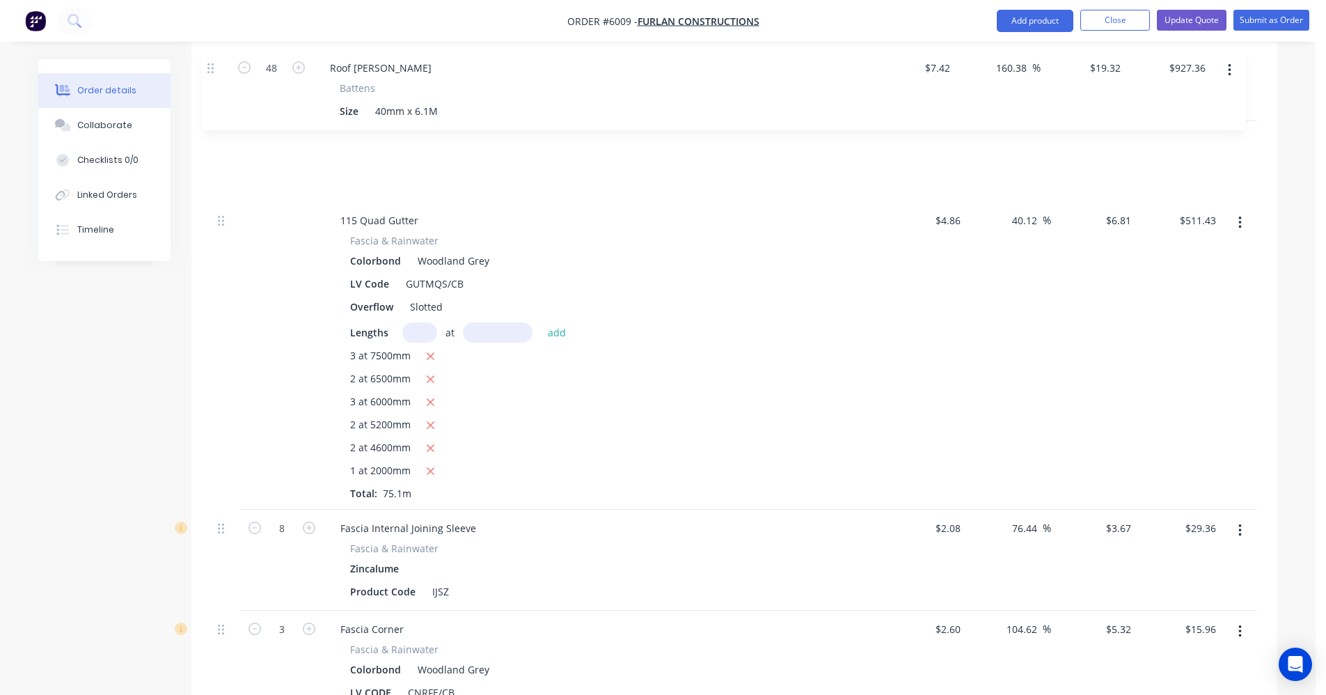
scroll to position [2108, 0]
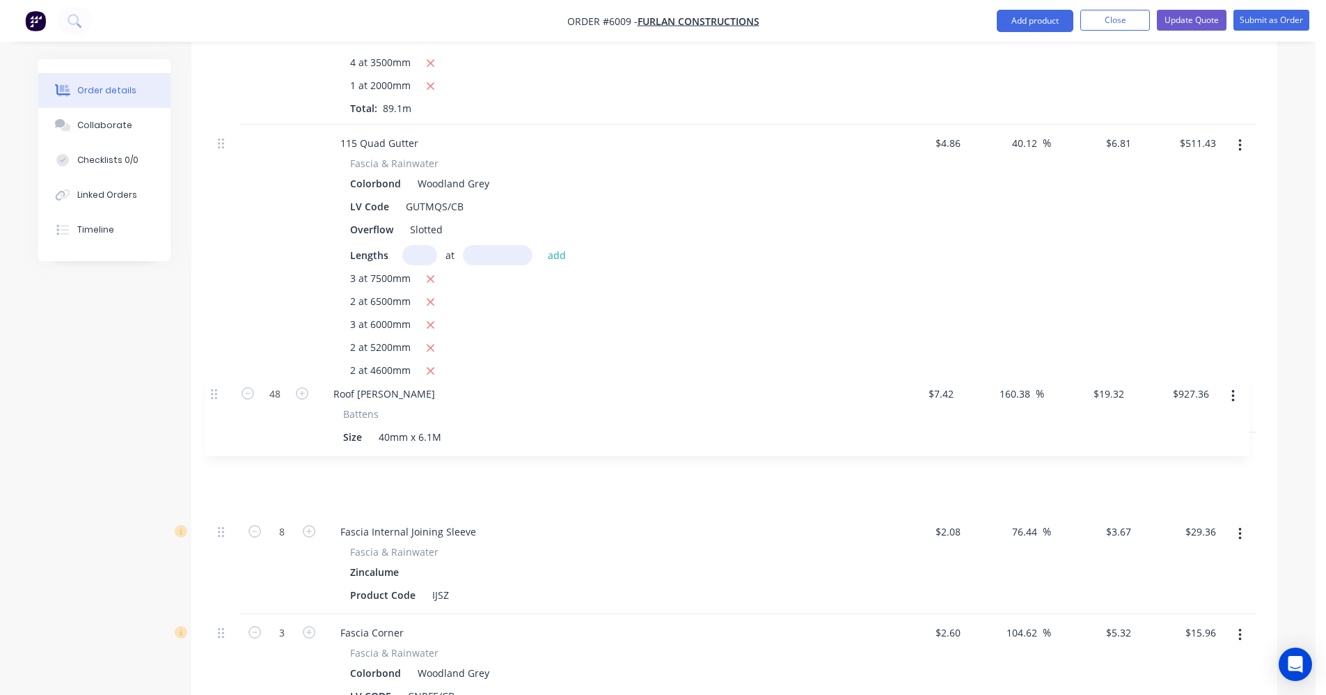
drag, startPoint x: 223, startPoint y: 395, endPoint x: 216, endPoint y: 392, distance: 7.8
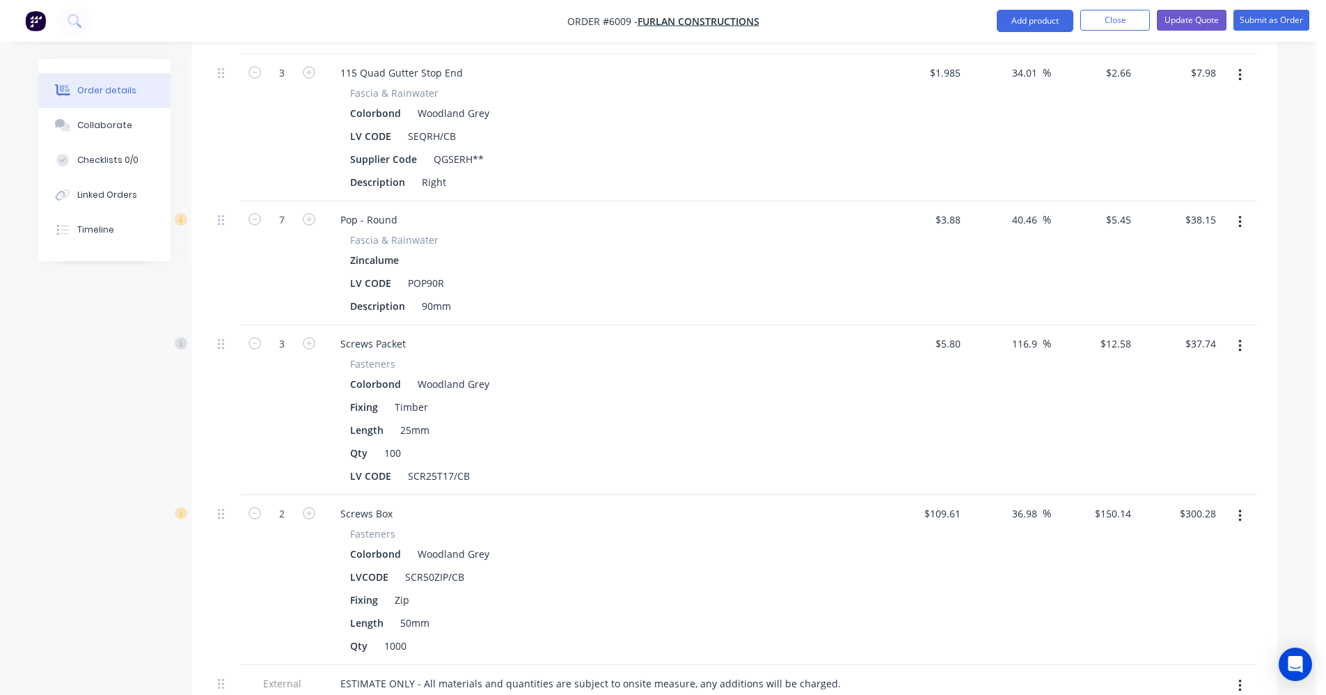
scroll to position [3992, 0]
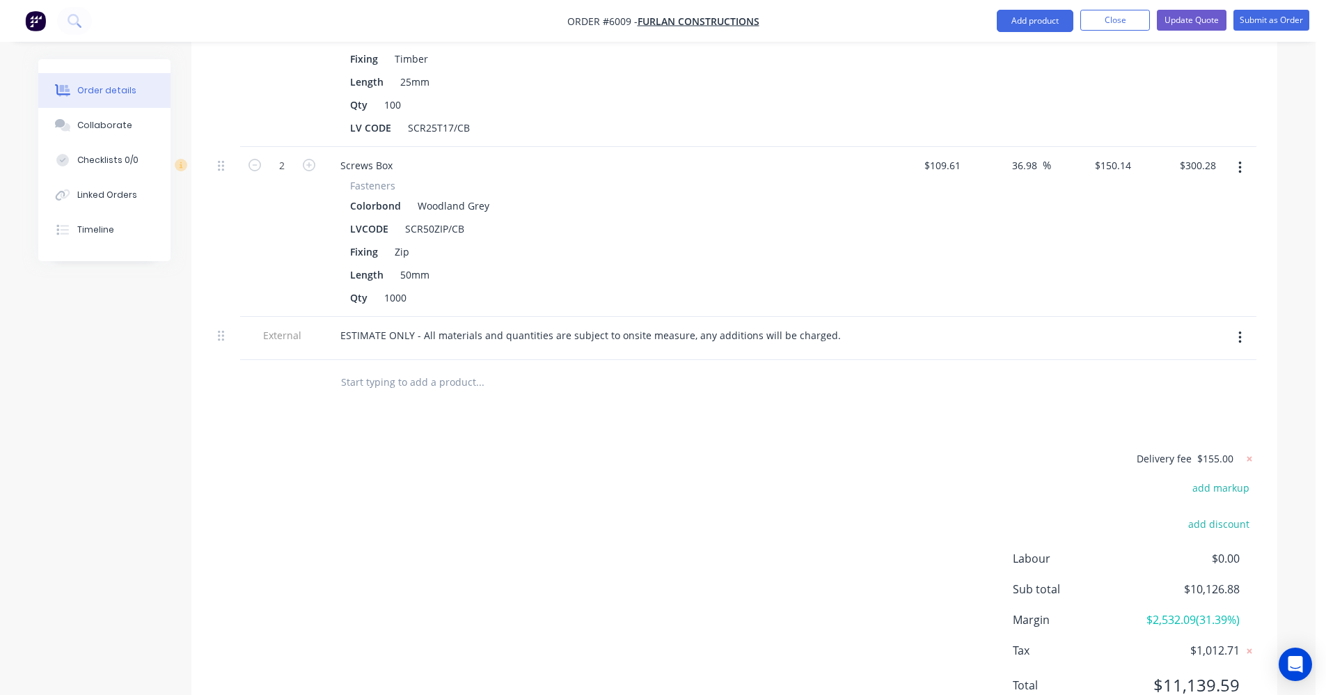
click at [360, 368] on input "text" at bounding box center [479, 382] width 278 height 28
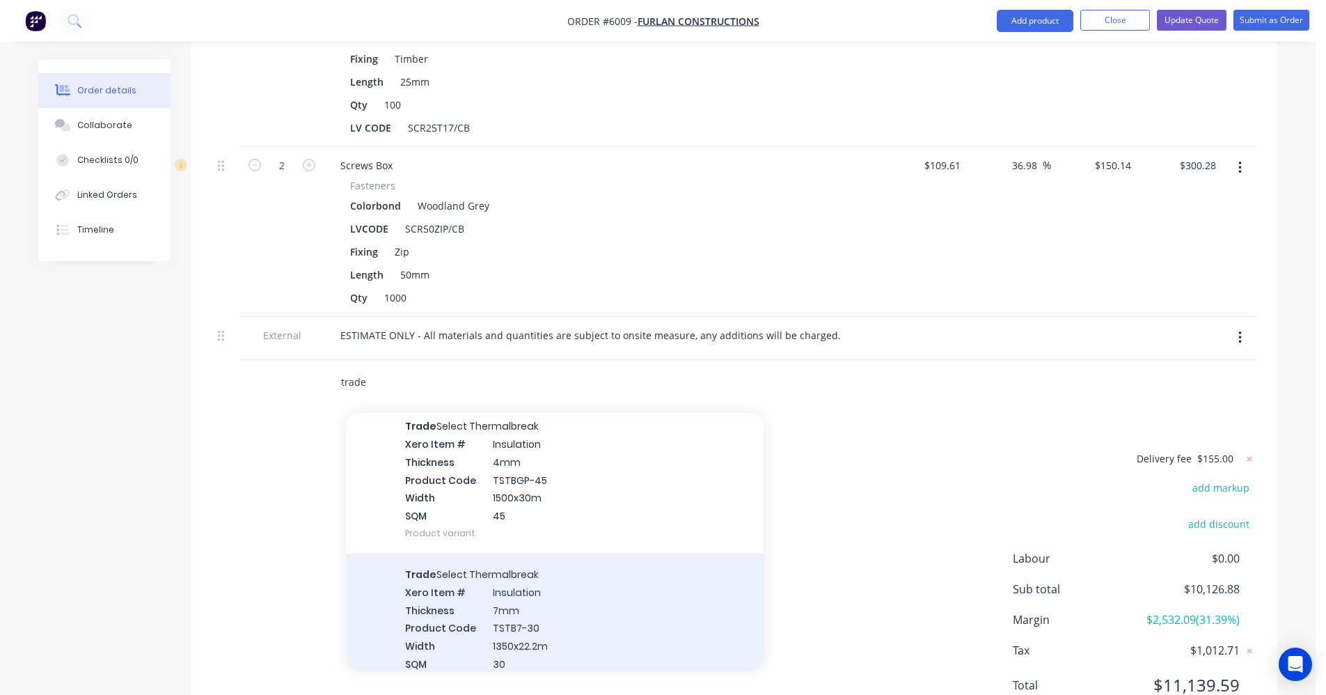
scroll to position [455, 0]
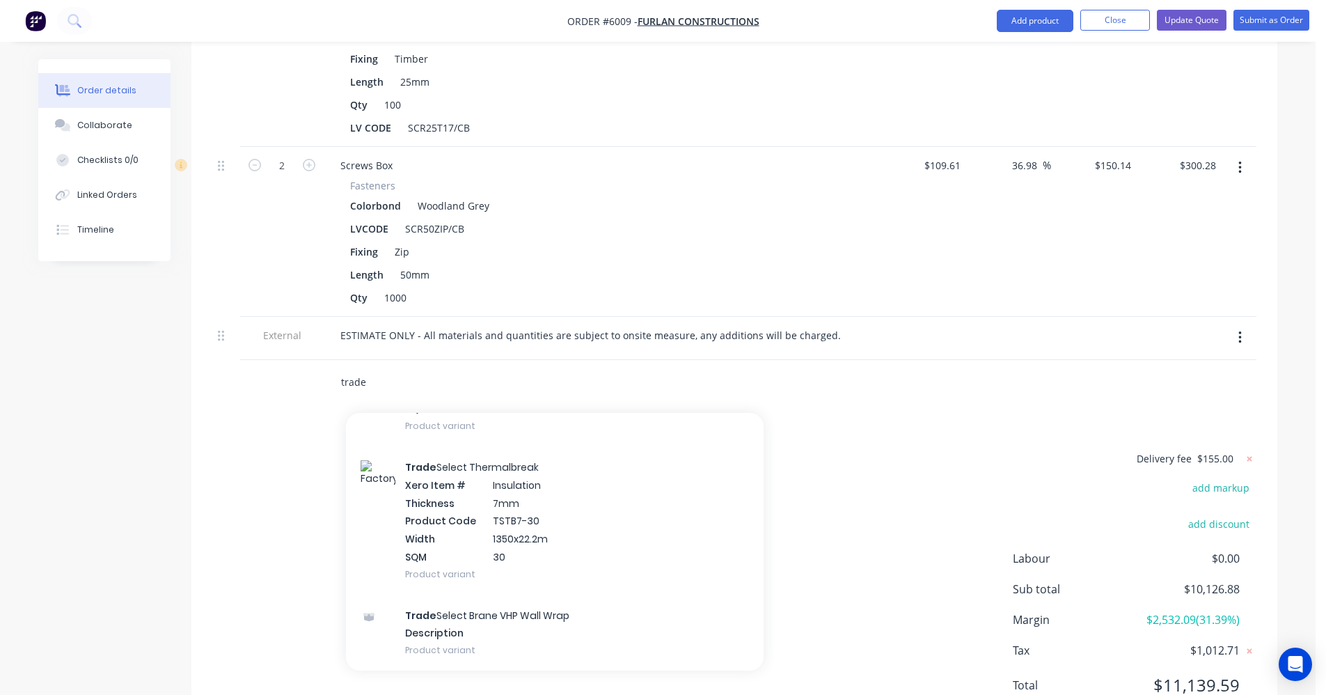
drag, startPoint x: 393, startPoint y: 319, endPoint x: 262, endPoint y: 306, distance: 130.8
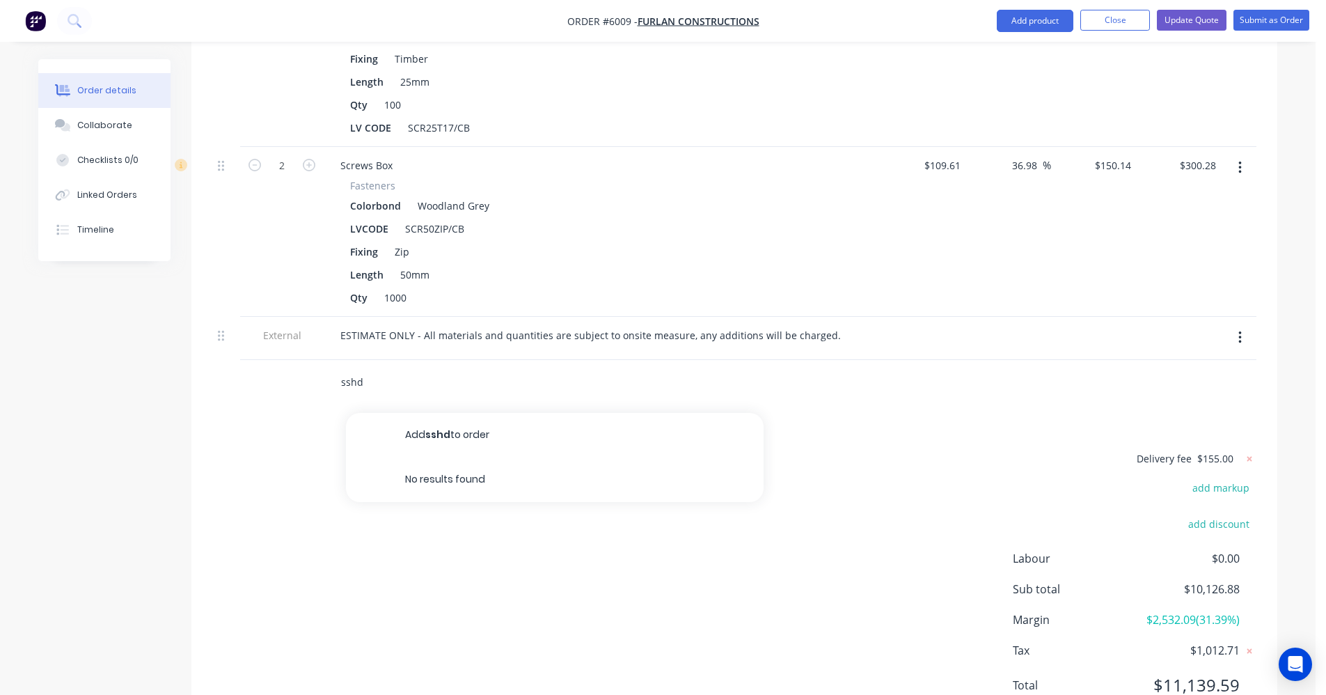
drag, startPoint x: 300, startPoint y: 321, endPoint x: 269, endPoint y: 321, distance: 30.6
click at [269, 360] on div "sshd Add sshd to order No results found" at bounding box center [734, 382] width 1044 height 45
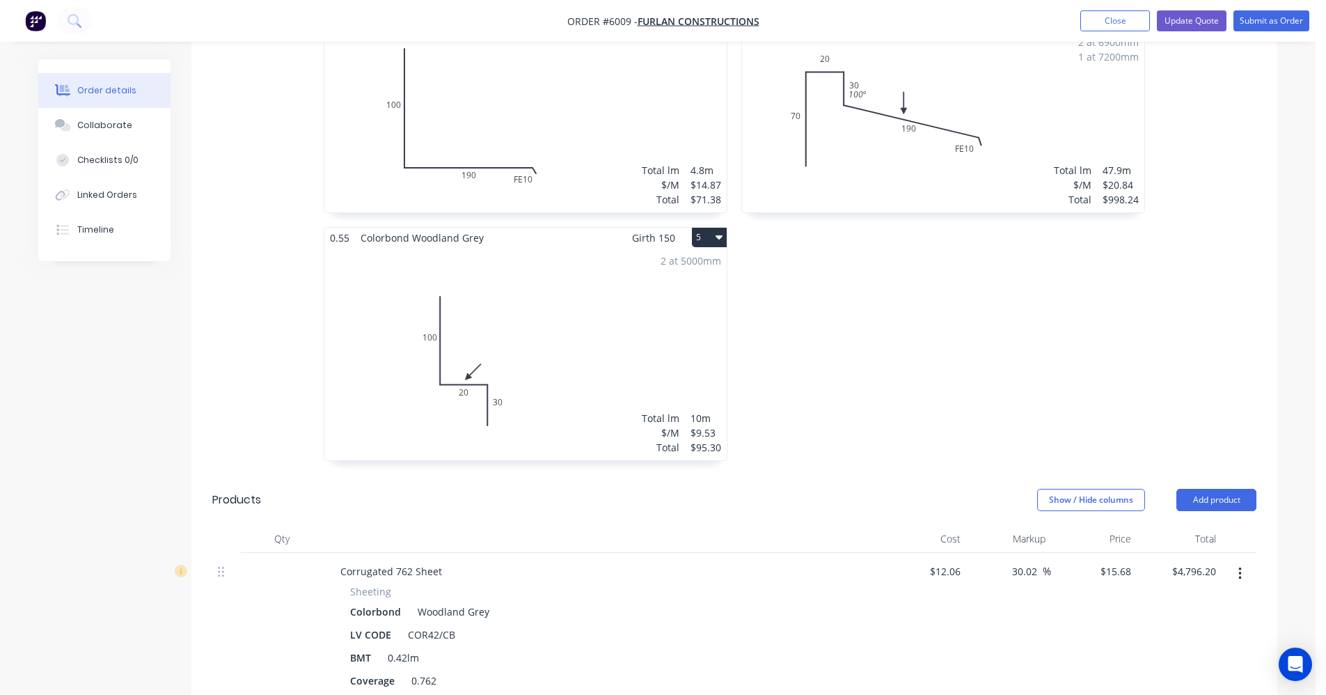
scroll to position [999, 0]
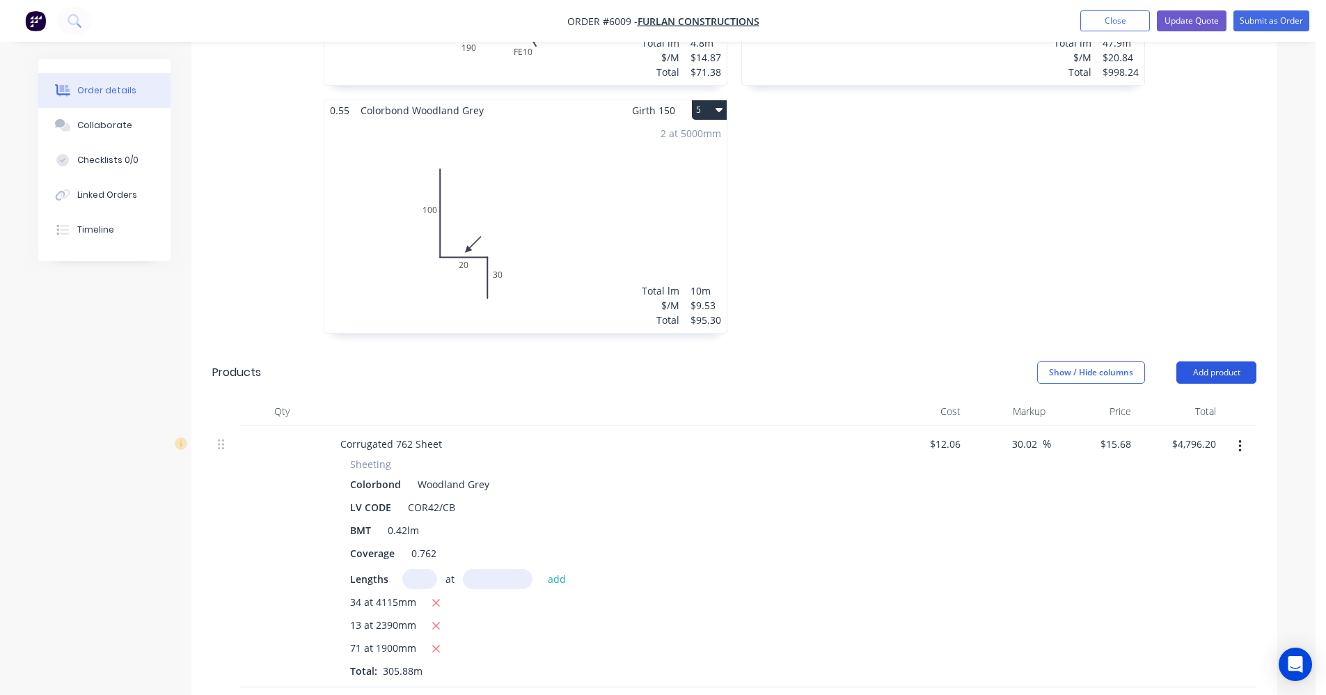
click at [1217, 361] on button "Add product" at bounding box center [1216, 372] width 80 height 22
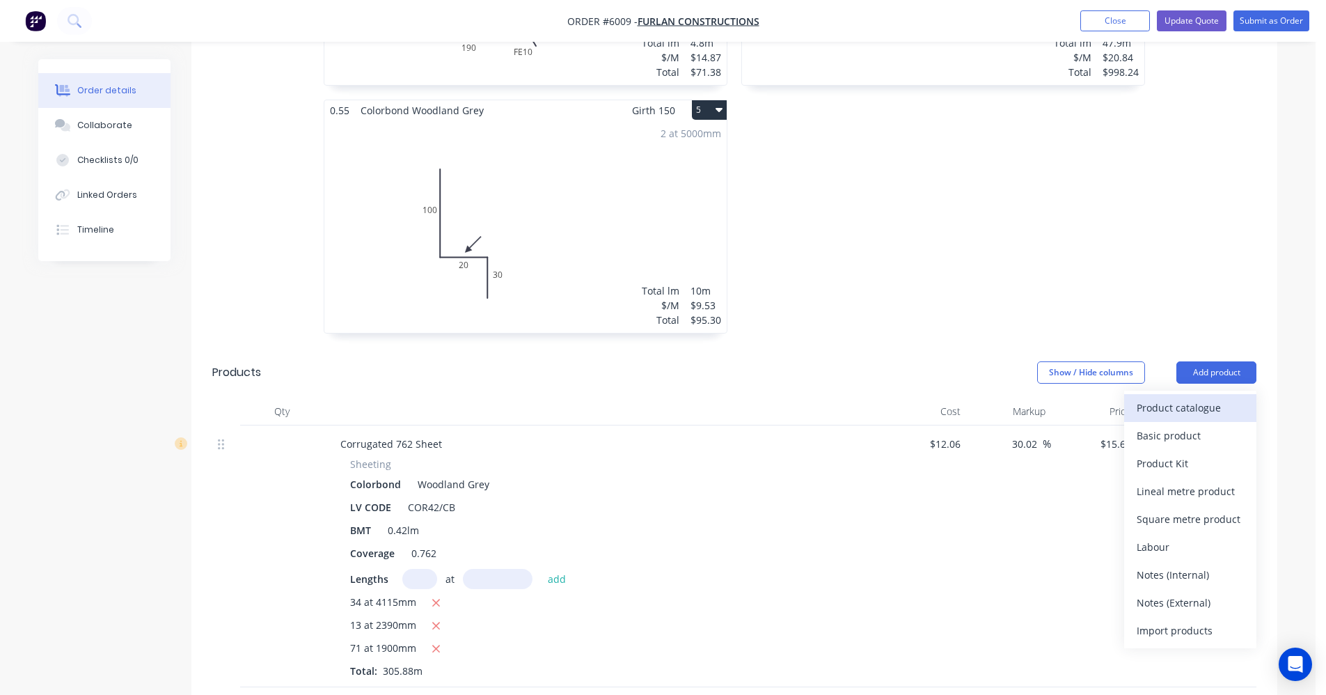
click at [1190, 397] on div "Product catalogue" at bounding box center [1190, 407] width 107 height 20
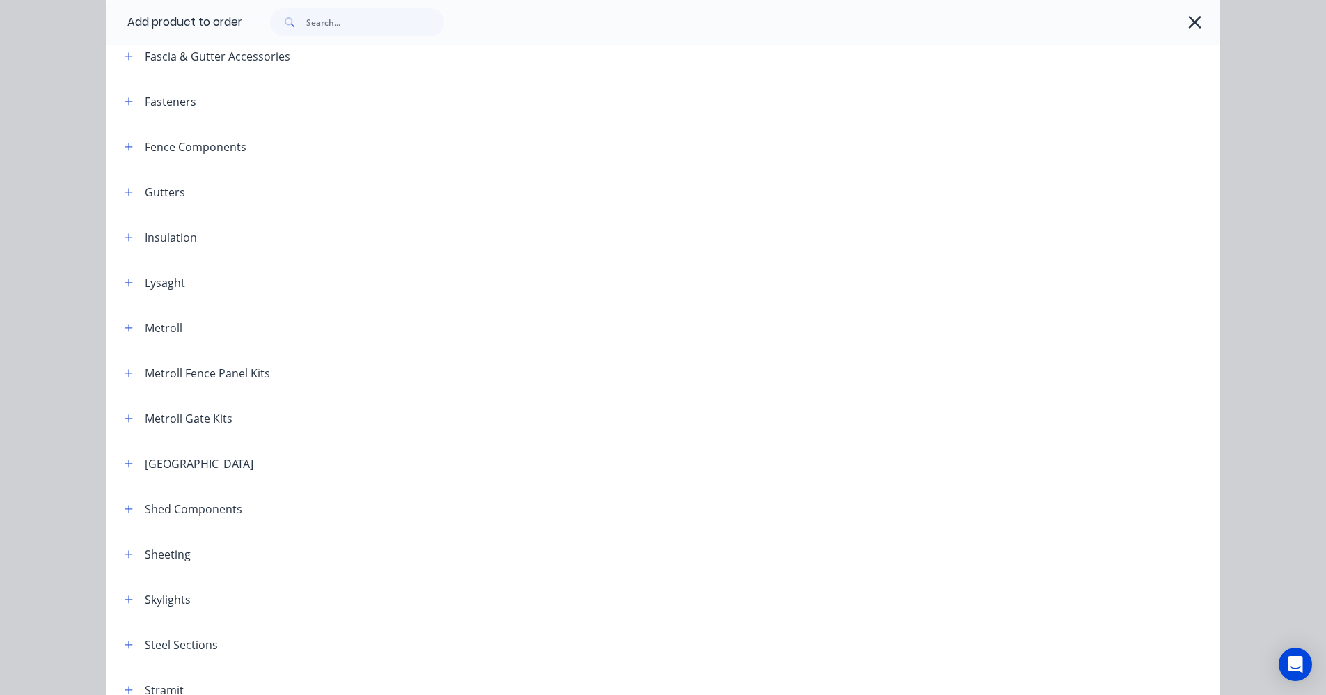
scroll to position [487, 0]
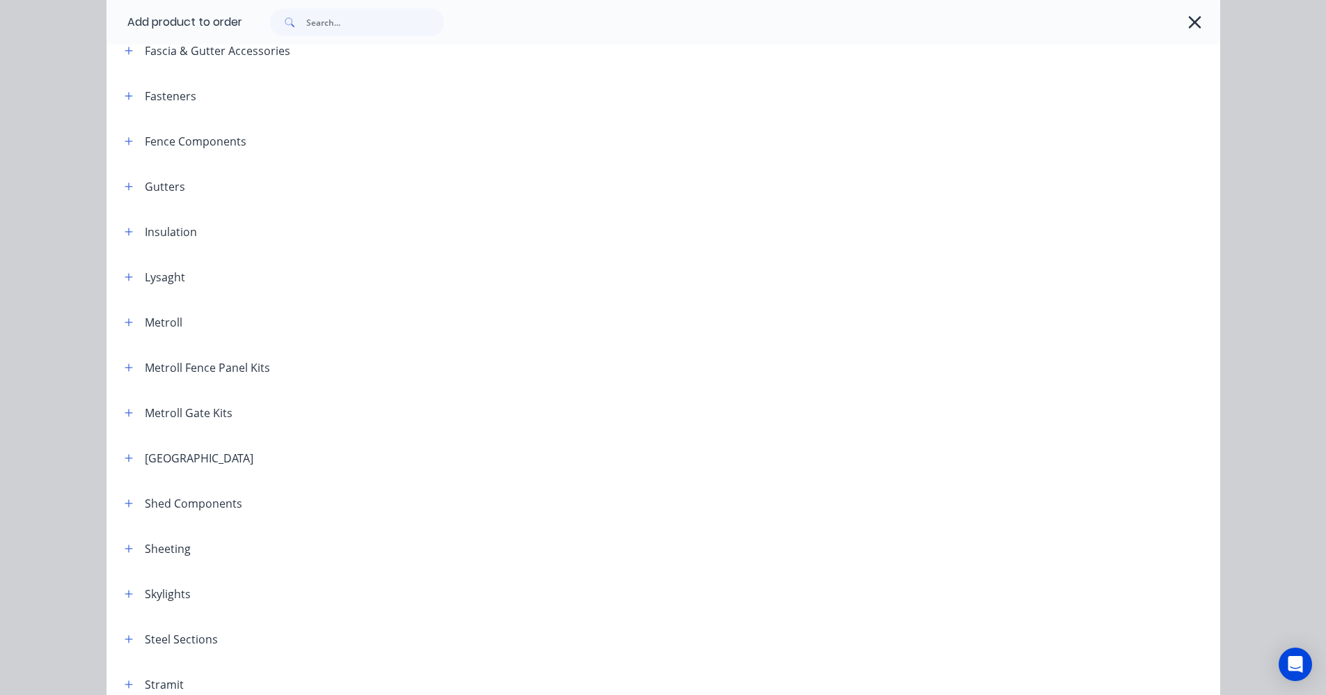
drag, startPoint x: 128, startPoint y: 235, endPoint x: 161, endPoint y: 250, distance: 35.8
click at [129, 235] on button "button" at bounding box center [128, 231] width 17 height 17
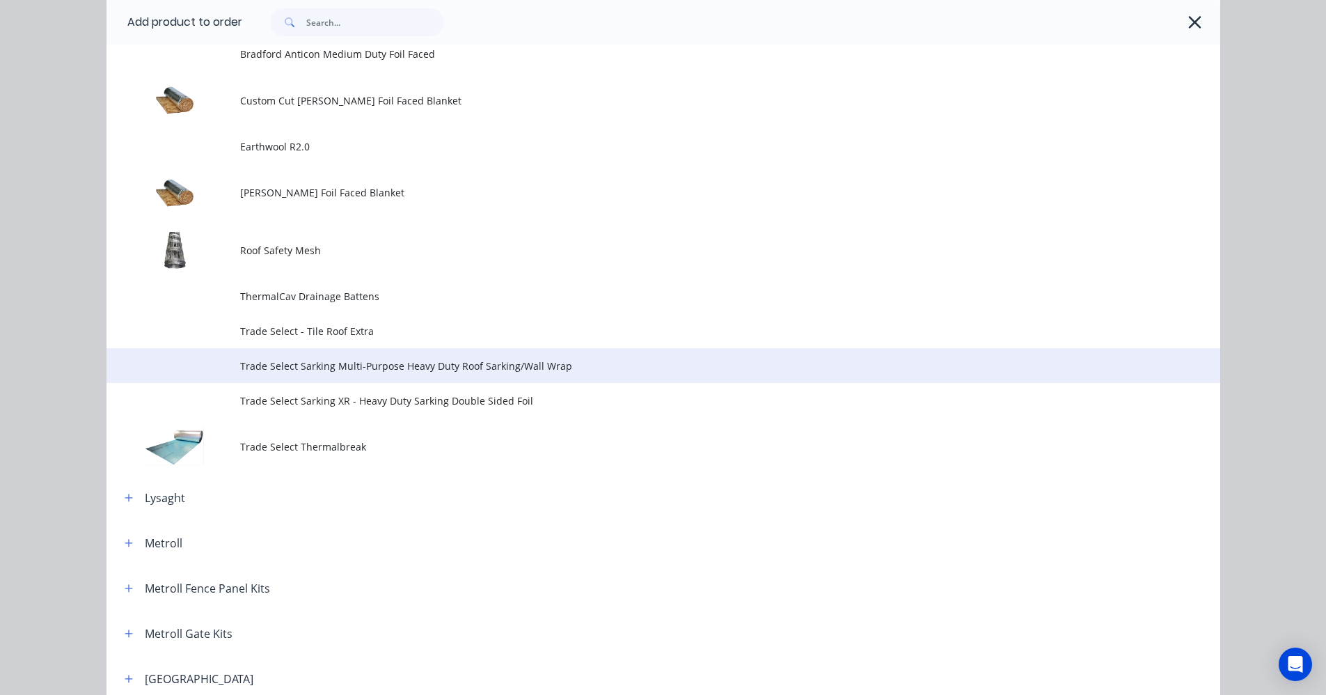
scroll to position [765, 0]
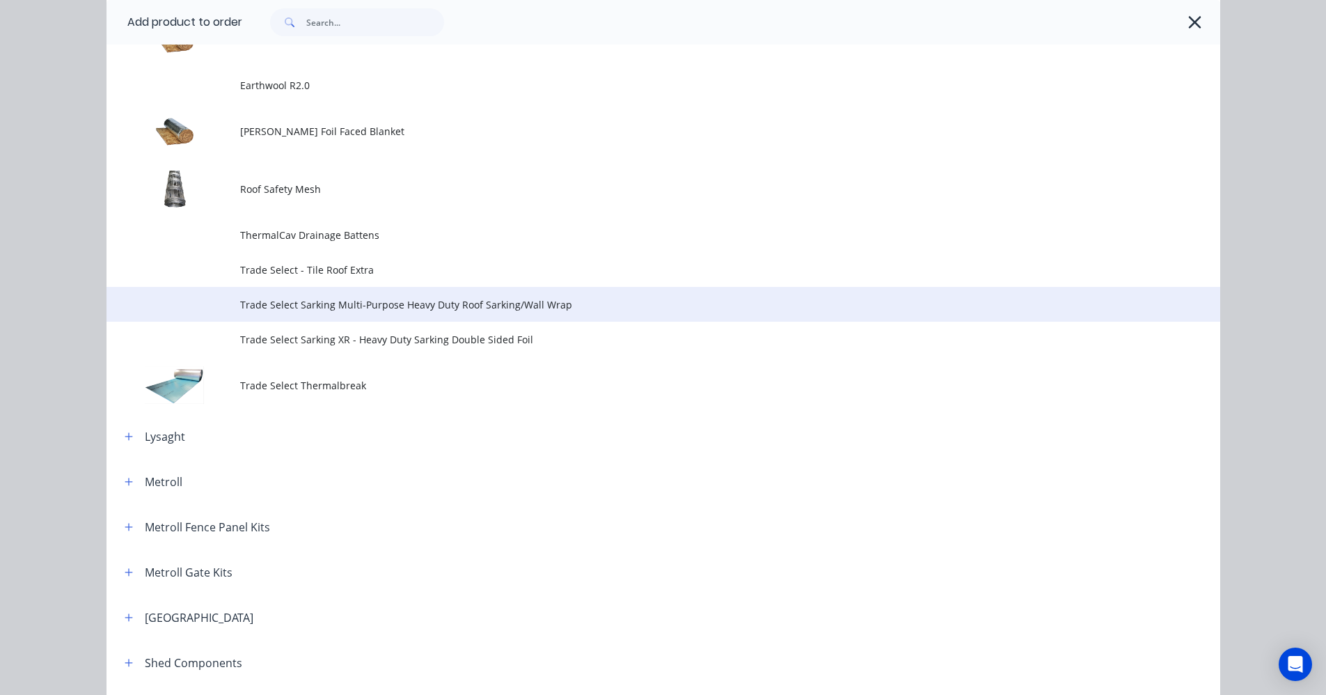
click at [424, 303] on span "Trade Select Sarking Multi-Purpose Heavy Duty Roof Sarking/Wall Wrap" at bounding box center [632, 304] width 784 height 15
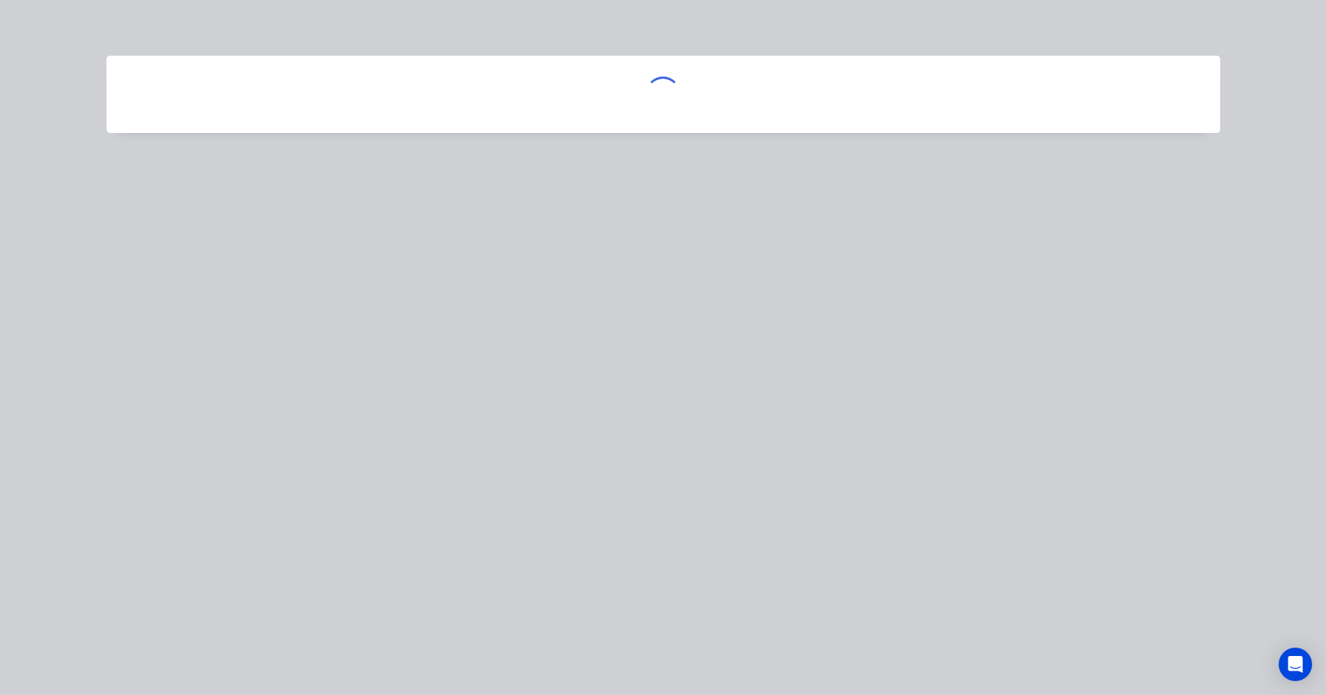
scroll to position [0, 0]
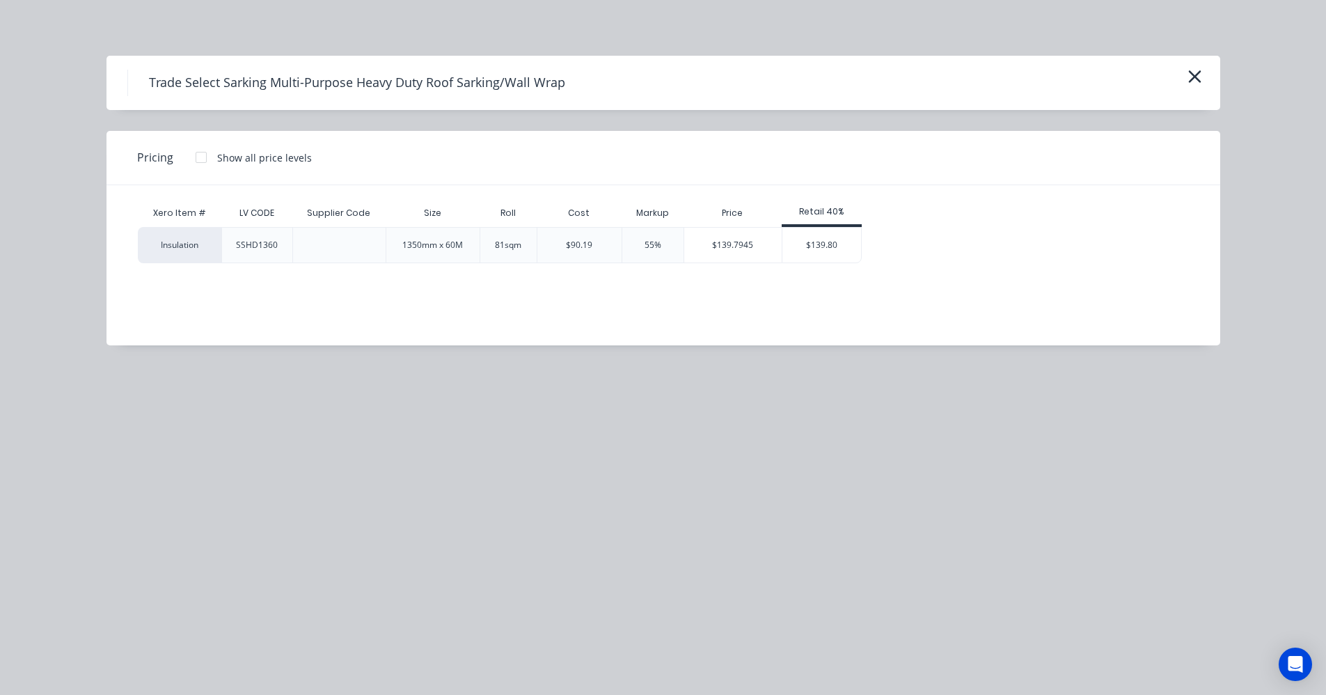
drag, startPoint x: 202, startPoint y: 158, endPoint x: 389, endPoint y: 223, distance: 198.1
click at [203, 157] on div at bounding box center [201, 157] width 28 height 28
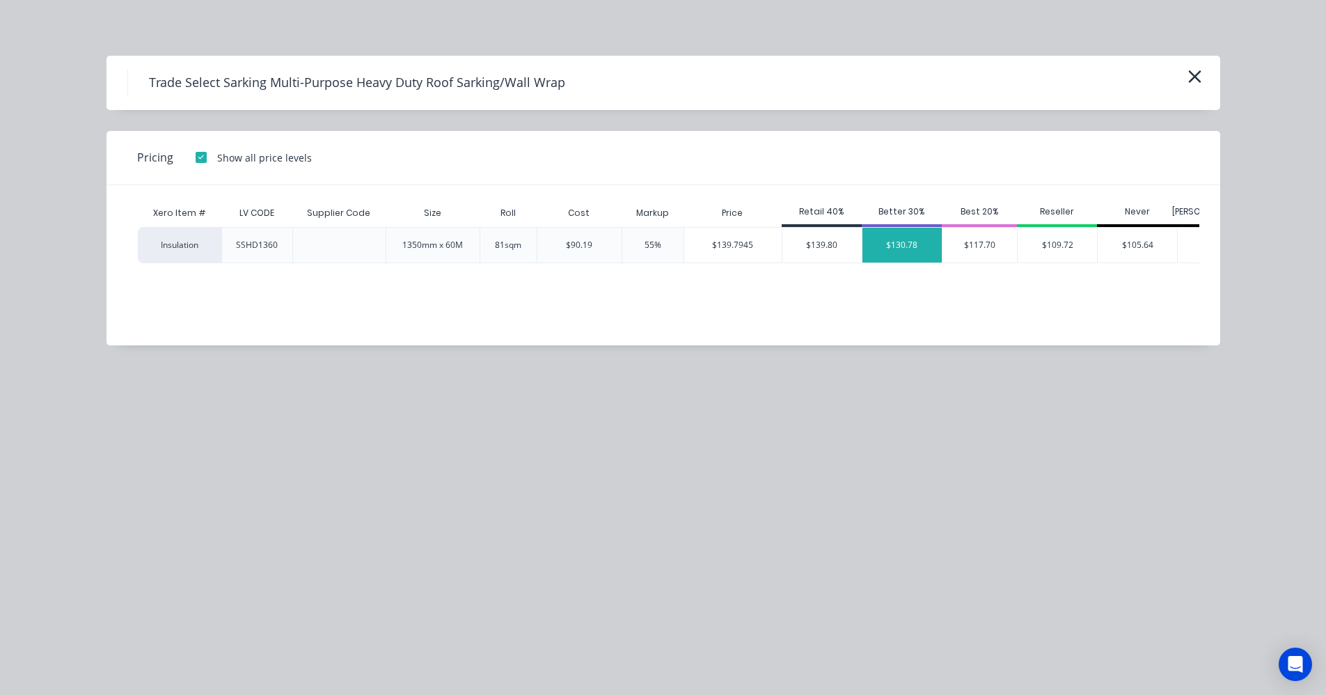
click at [902, 248] on div "$130.78" at bounding box center [901, 245] width 79 height 35
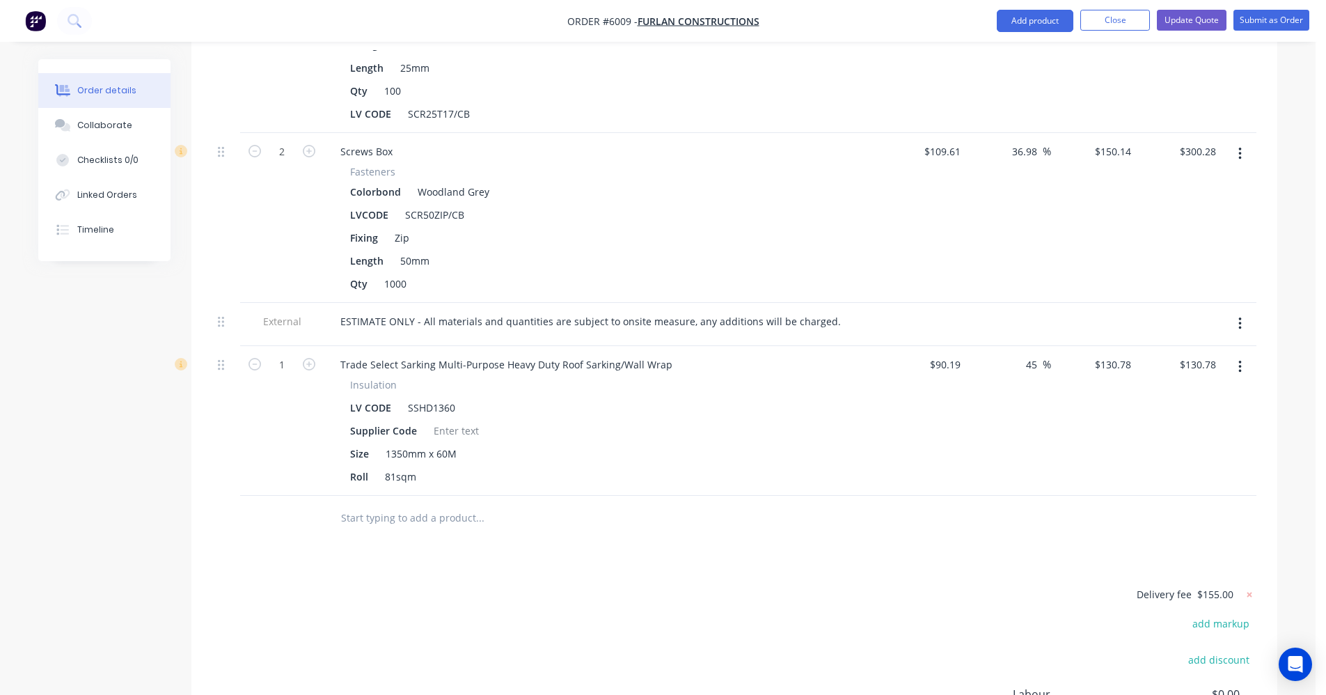
scroll to position [3863, 0]
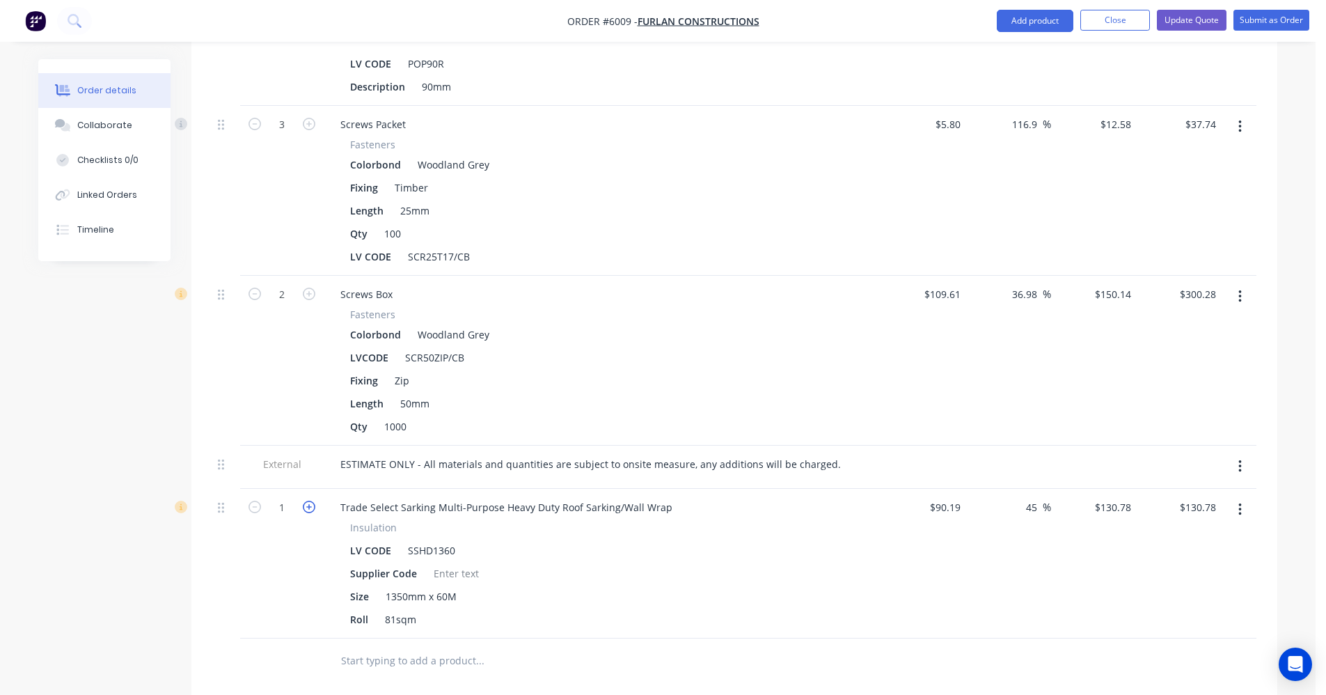
click at [313, 500] on icon "button" at bounding box center [309, 506] width 13 height 13
click at [312, 500] on icon "button" at bounding box center [309, 506] width 13 height 13
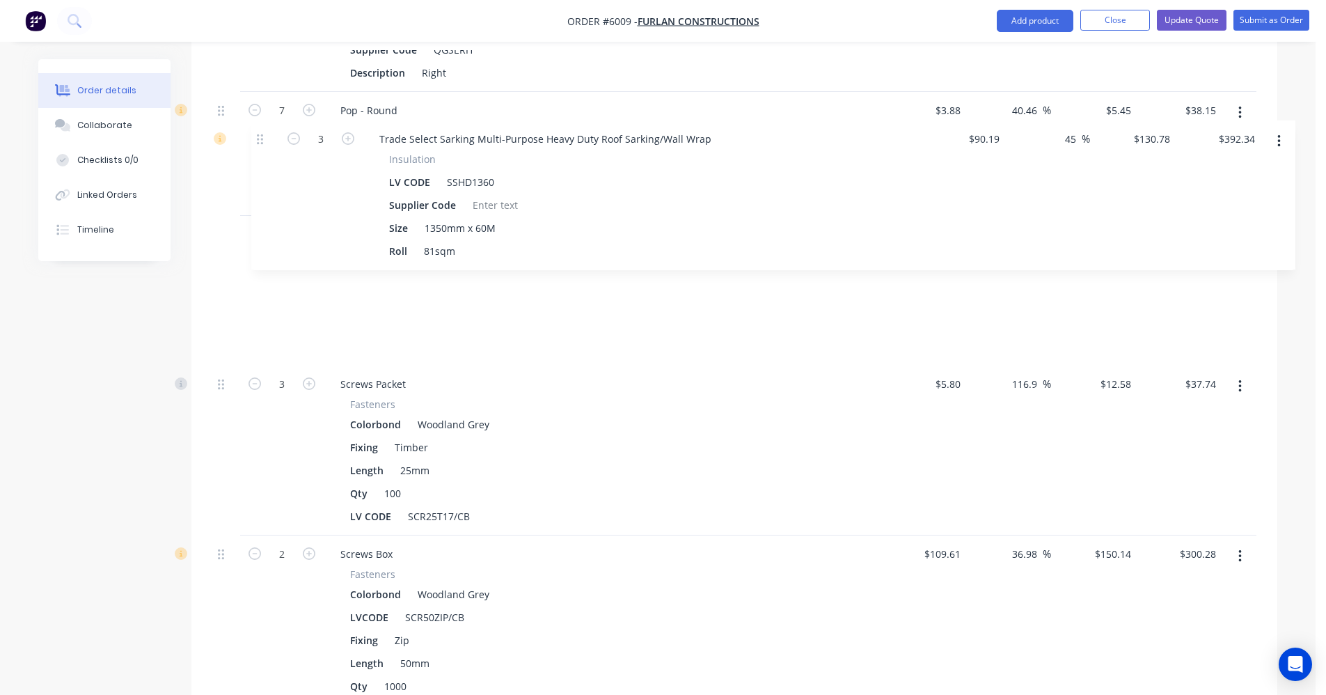
scroll to position [3752, 0]
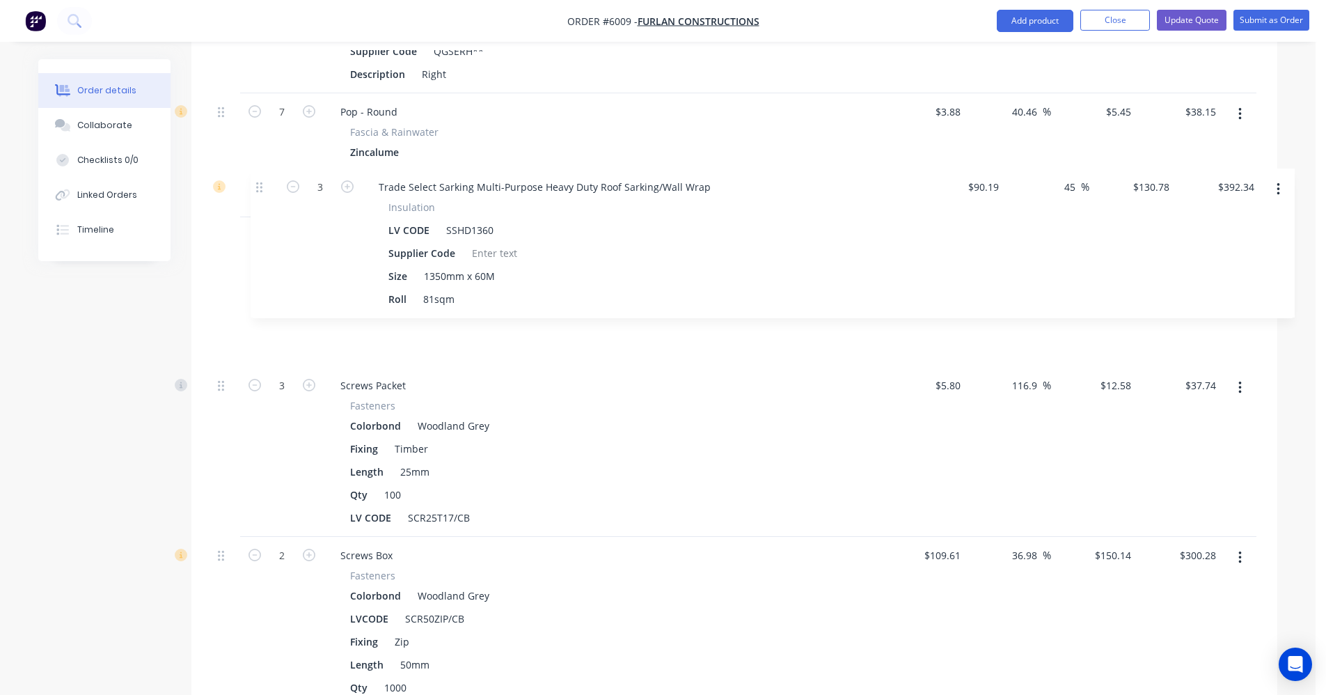
drag, startPoint x: 223, startPoint y: 451, endPoint x: 265, endPoint y: 185, distance: 269.2
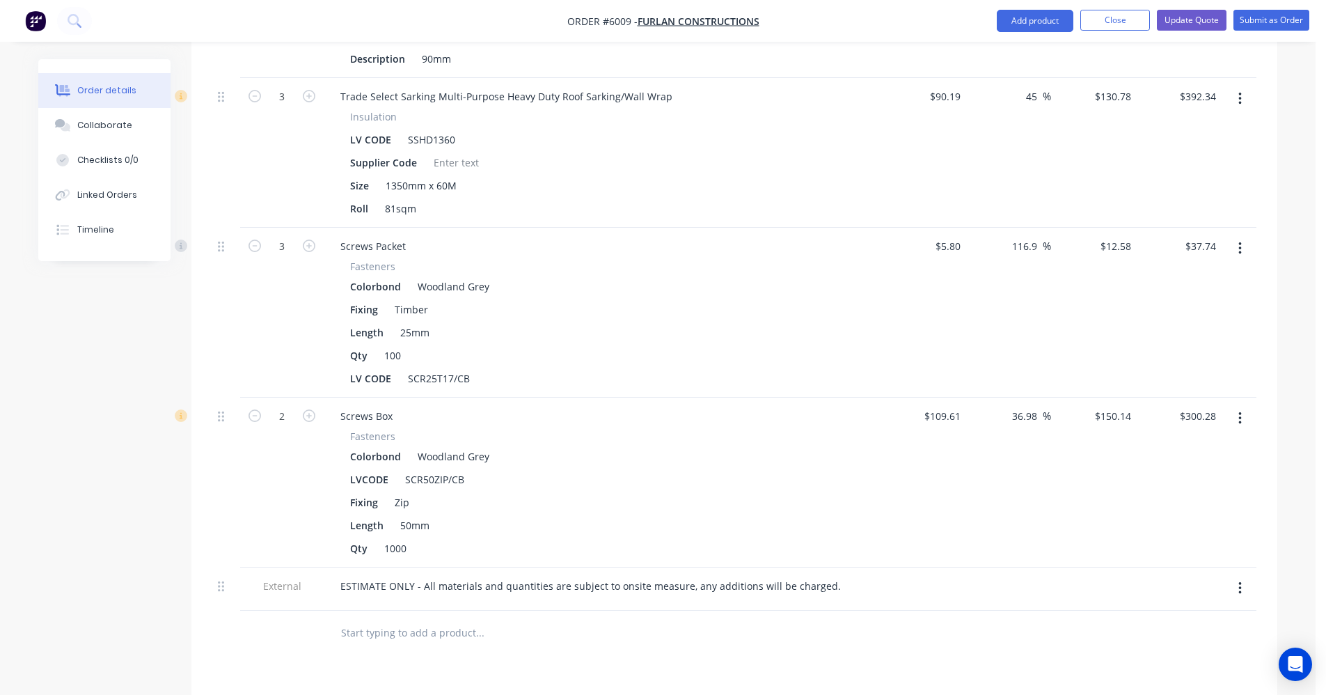
scroll to position [4142, 0]
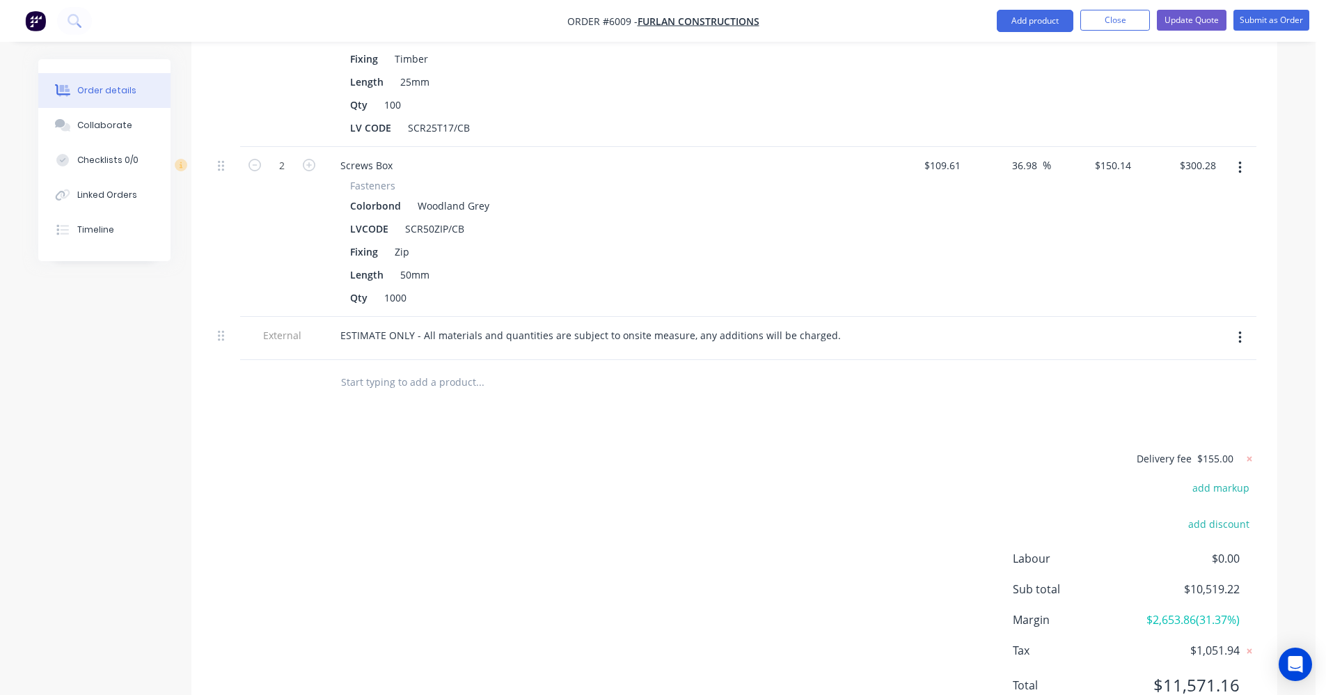
click at [359, 368] on input "text" at bounding box center [479, 382] width 278 height 28
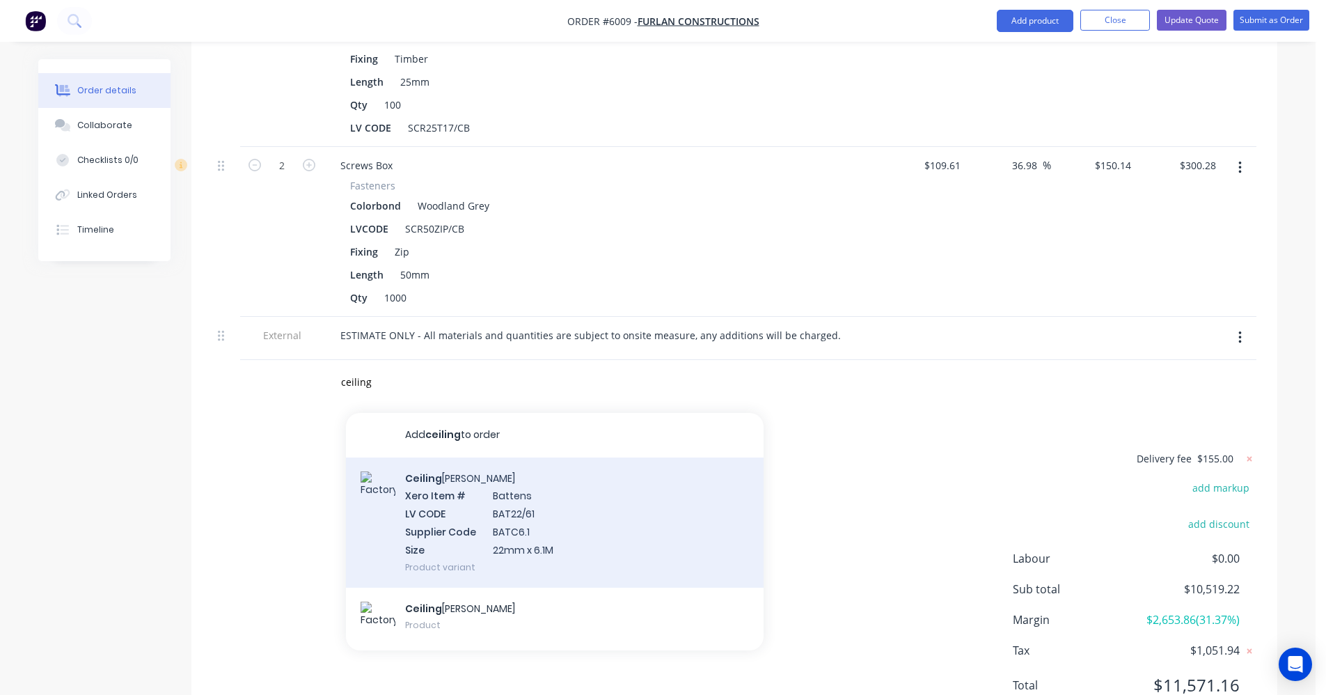
click at [537, 459] on div "Ceiling Batten Xero Item # Battens LV CODE BAT22/61 Supplier Code BATC6.1 Size …" at bounding box center [555, 522] width 418 height 130
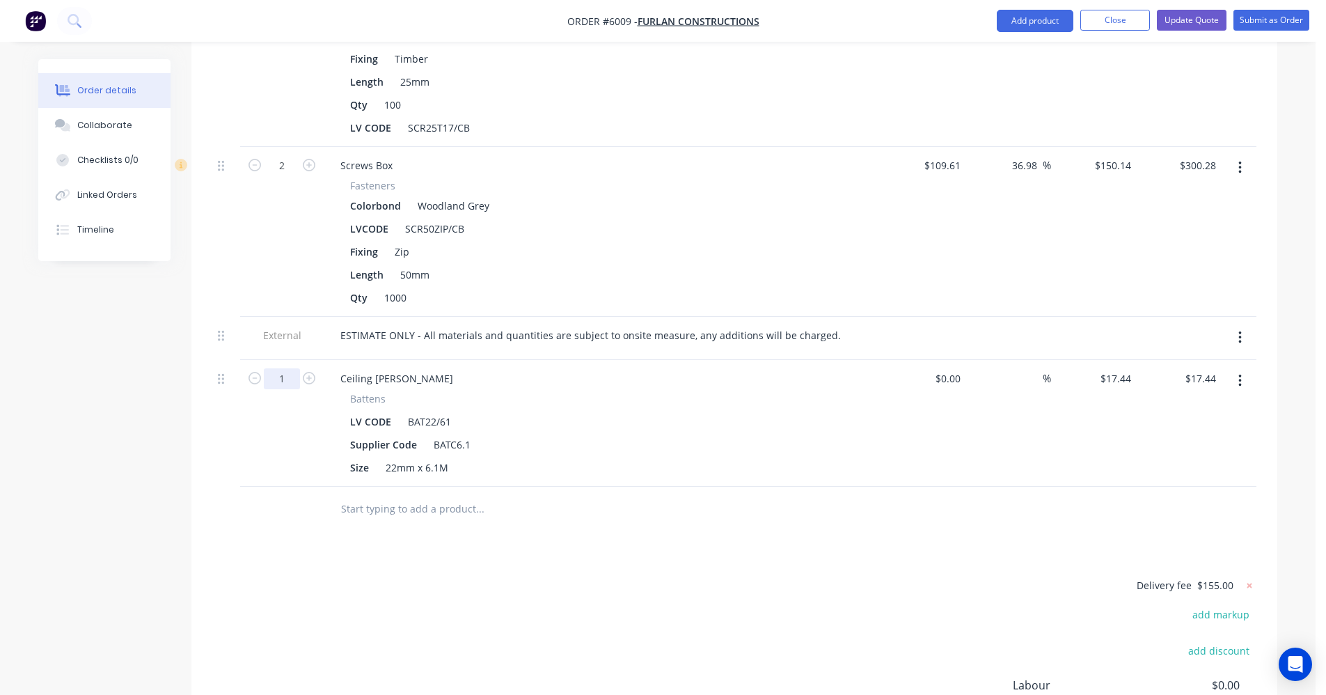
click at [283, 368] on input "1" at bounding box center [282, 378] width 36 height 21
click at [498, 487] on div at bounding box center [574, 509] width 501 height 45
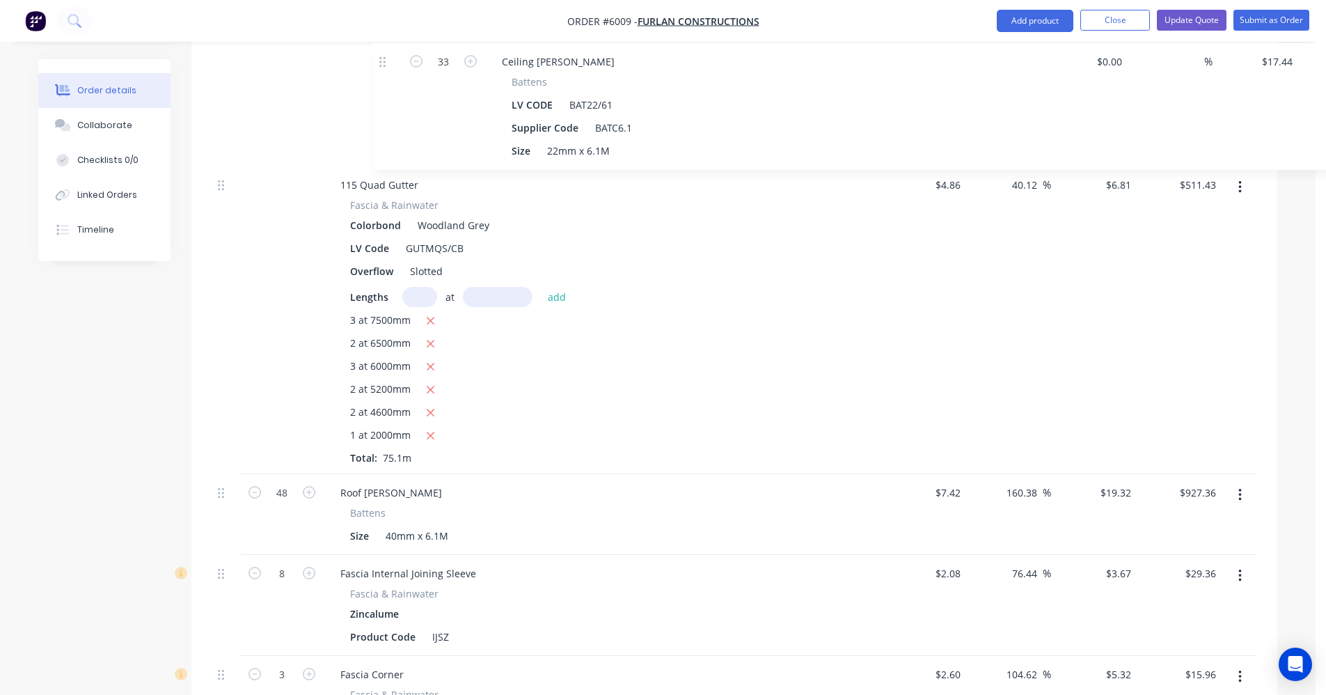
scroll to position [2178, 0]
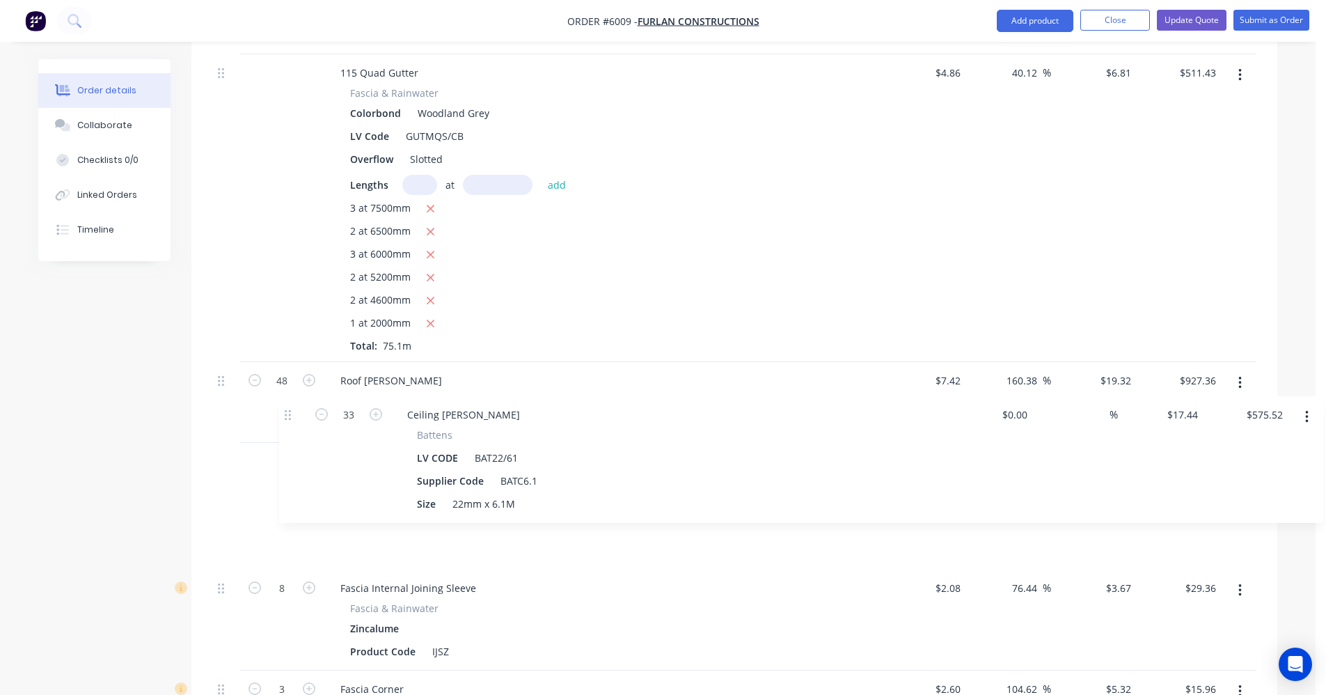
drag, startPoint x: 221, startPoint y: 397, endPoint x: 244, endPoint y: 402, distance: 23.3
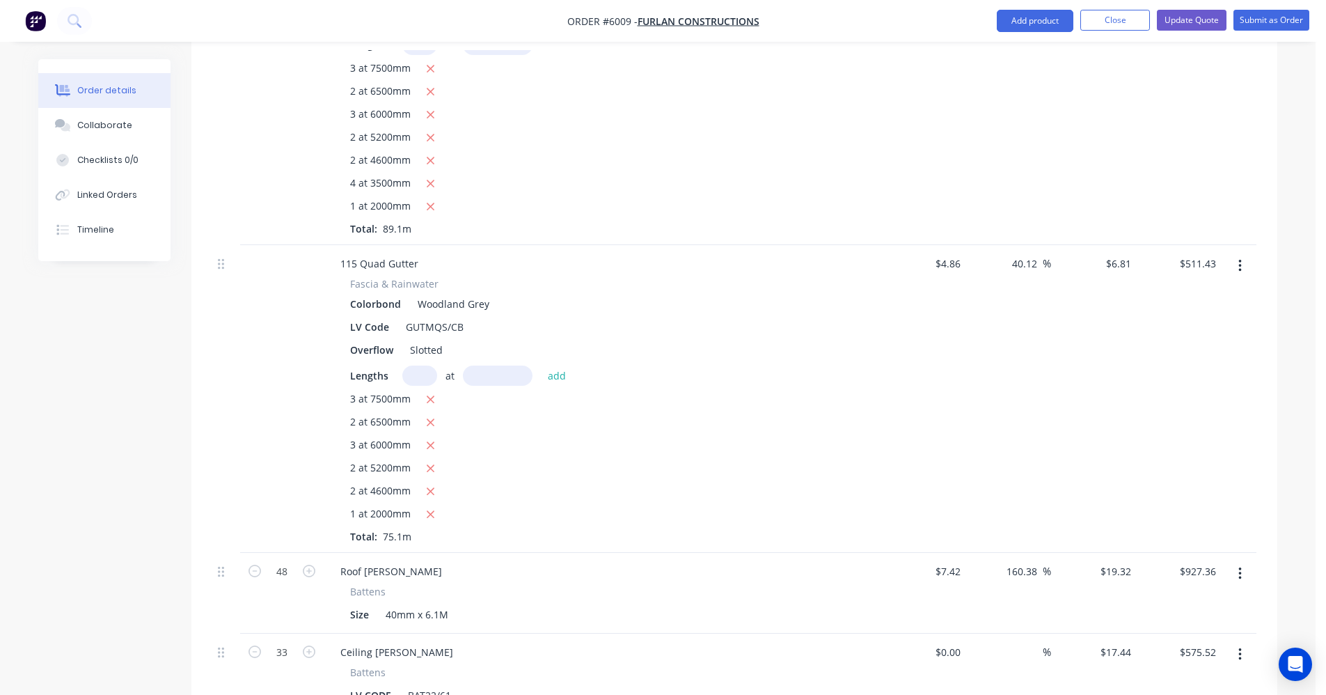
scroll to position [1971, 0]
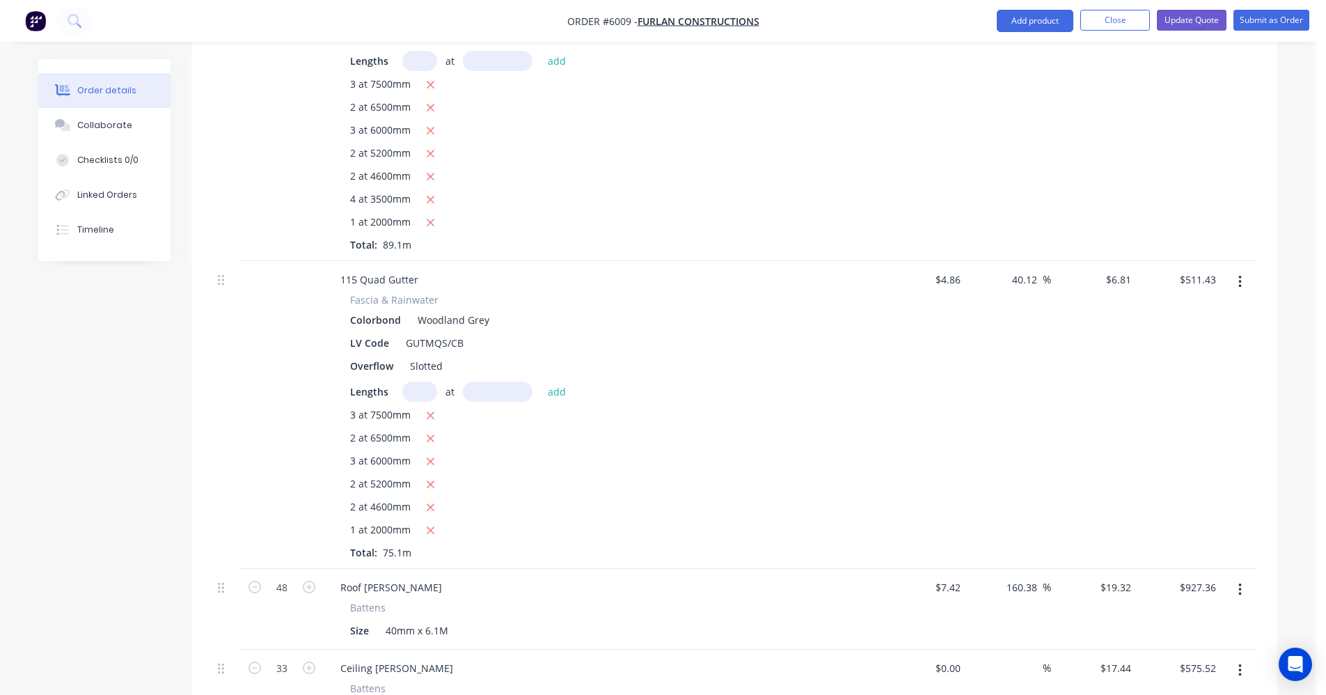
drag, startPoint x: 1037, startPoint y: 526, endPoint x: 942, endPoint y: 515, distance: 96.0
click at [942, 569] on div "48 Roof Batten Battens Size 40mm x 6.1M $7.42 $7.42 160.38 160.38 % $19.32 $19.…" at bounding box center [734, 609] width 1044 height 81
click at [784, 600] on div "Battens" at bounding box center [602, 607] width 504 height 15
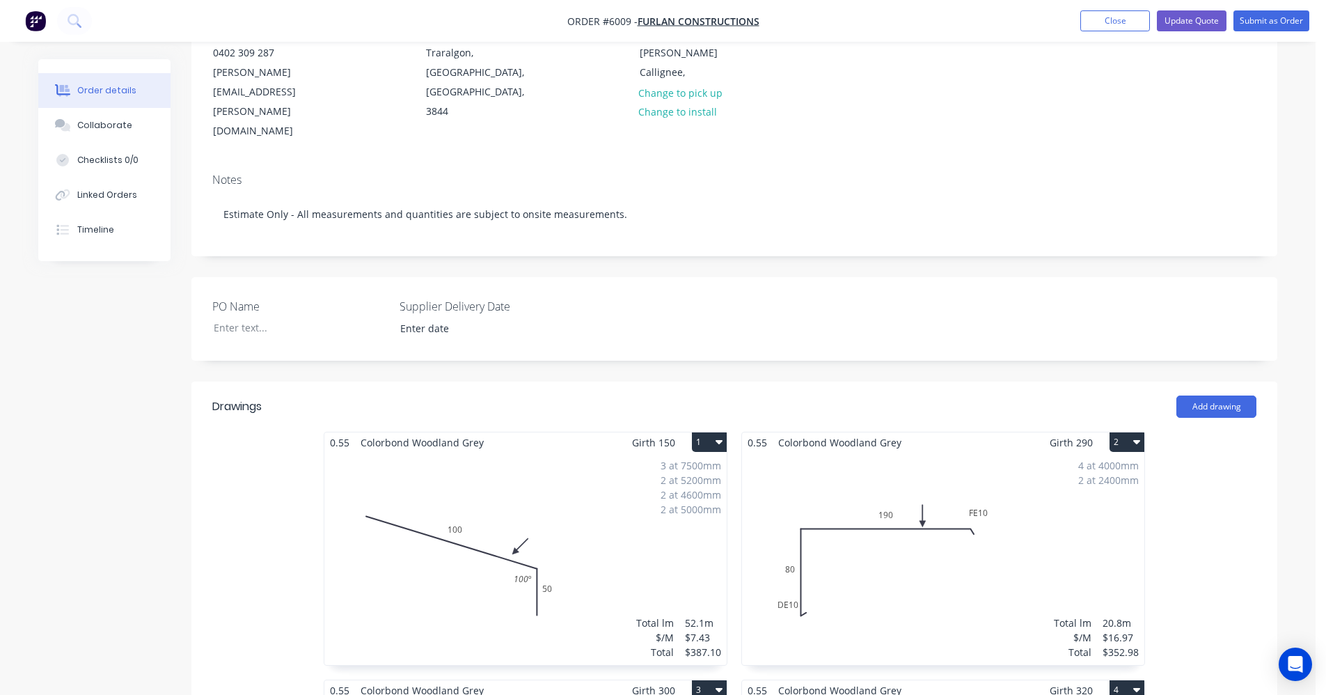
scroll to position [161, 0]
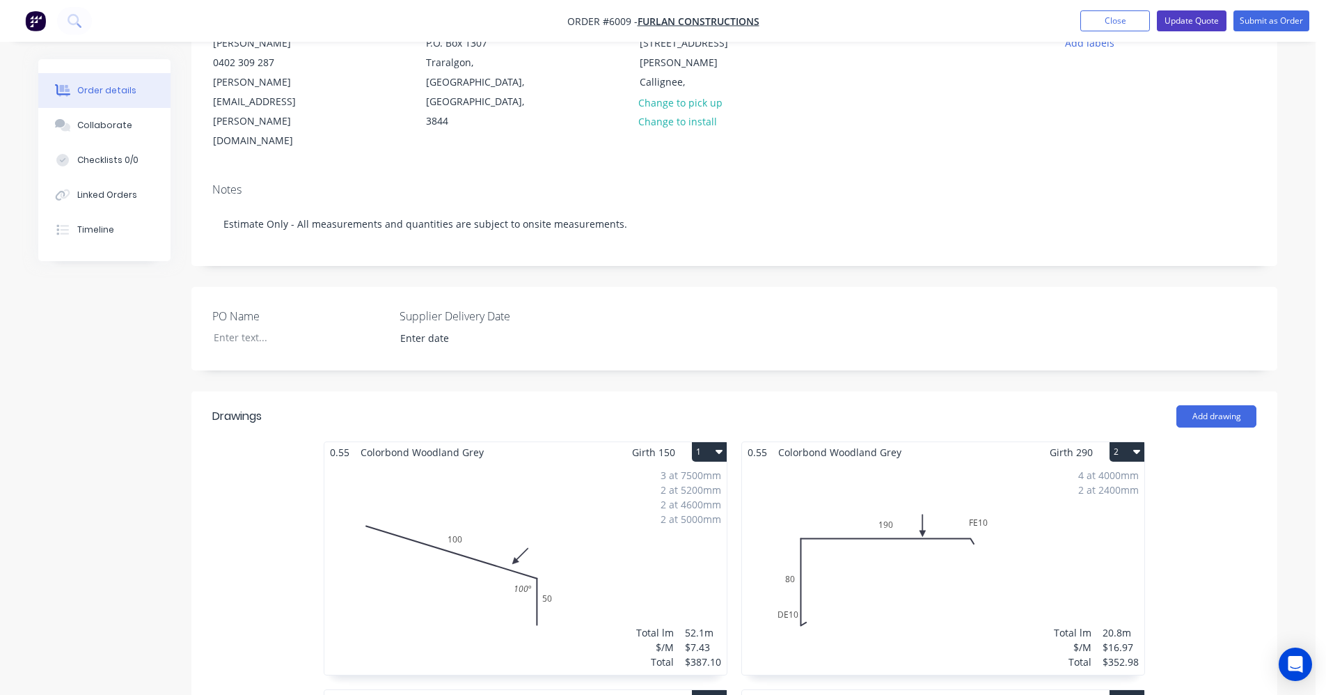
click at [1191, 24] on button "Update Quote" at bounding box center [1192, 20] width 70 height 21
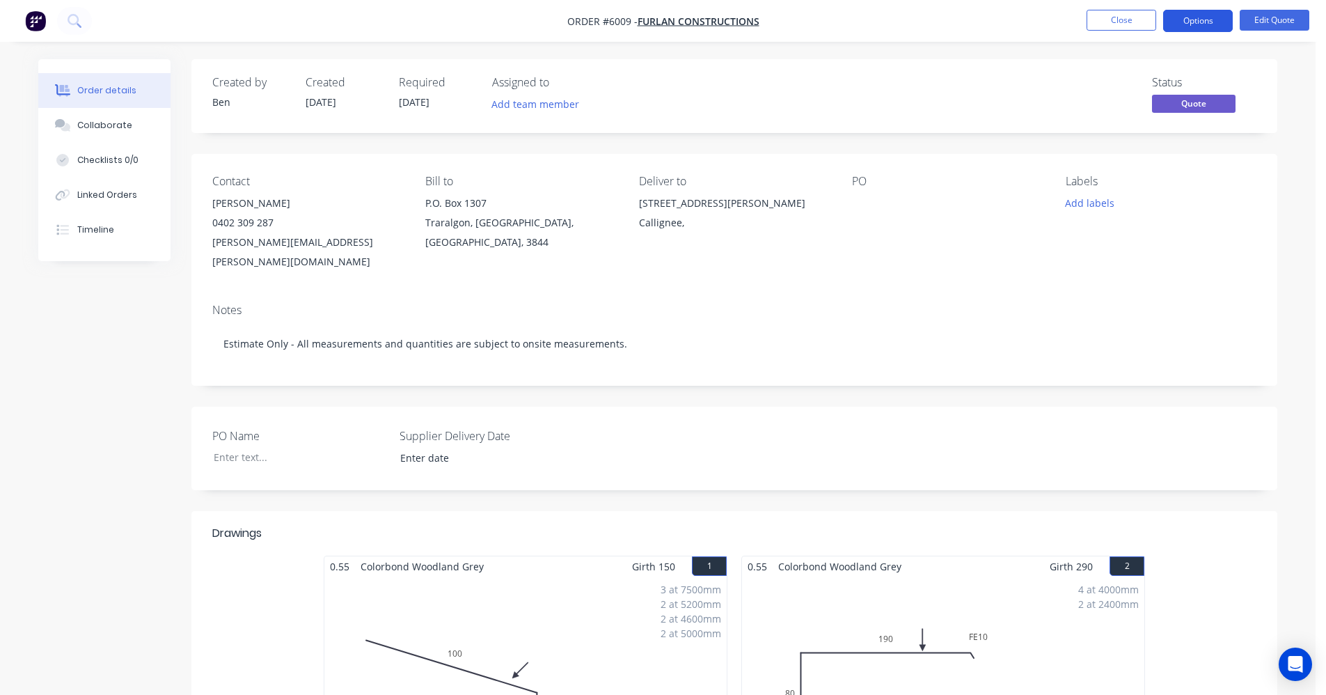
click at [1190, 24] on button "Options" at bounding box center [1198, 21] width 70 height 22
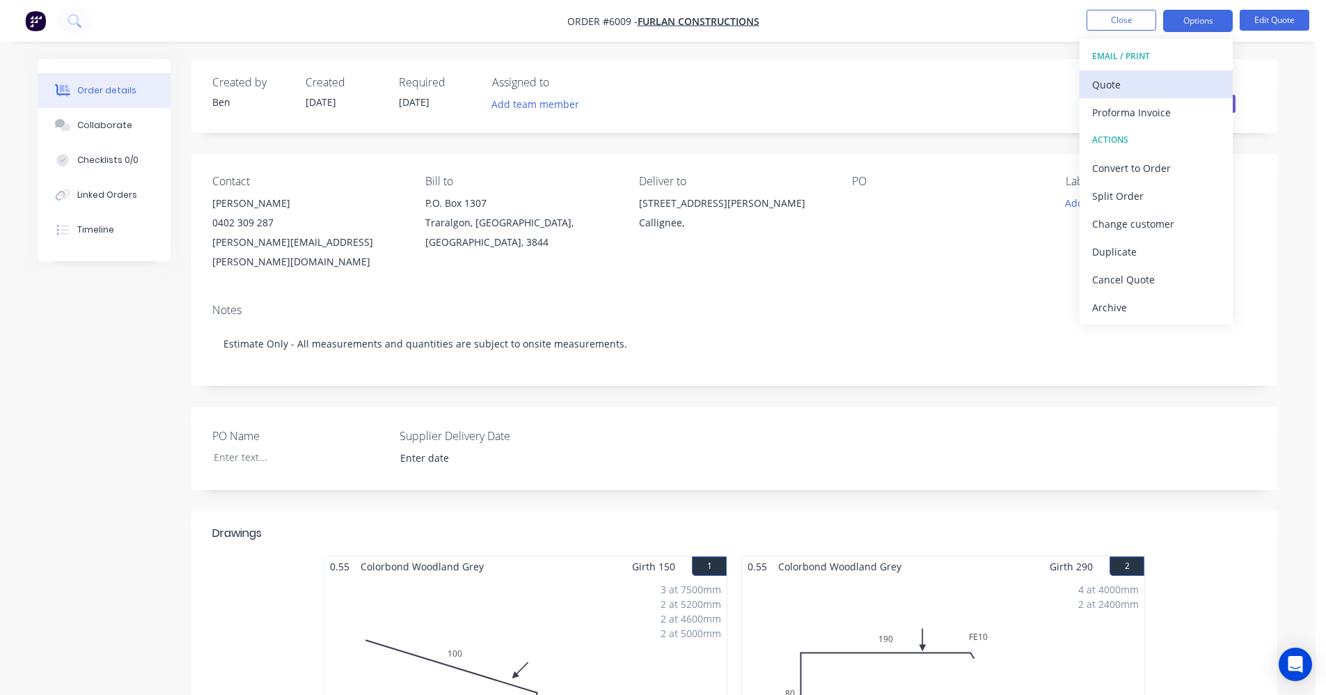
click at [1125, 79] on div "Quote" at bounding box center [1156, 84] width 128 height 20
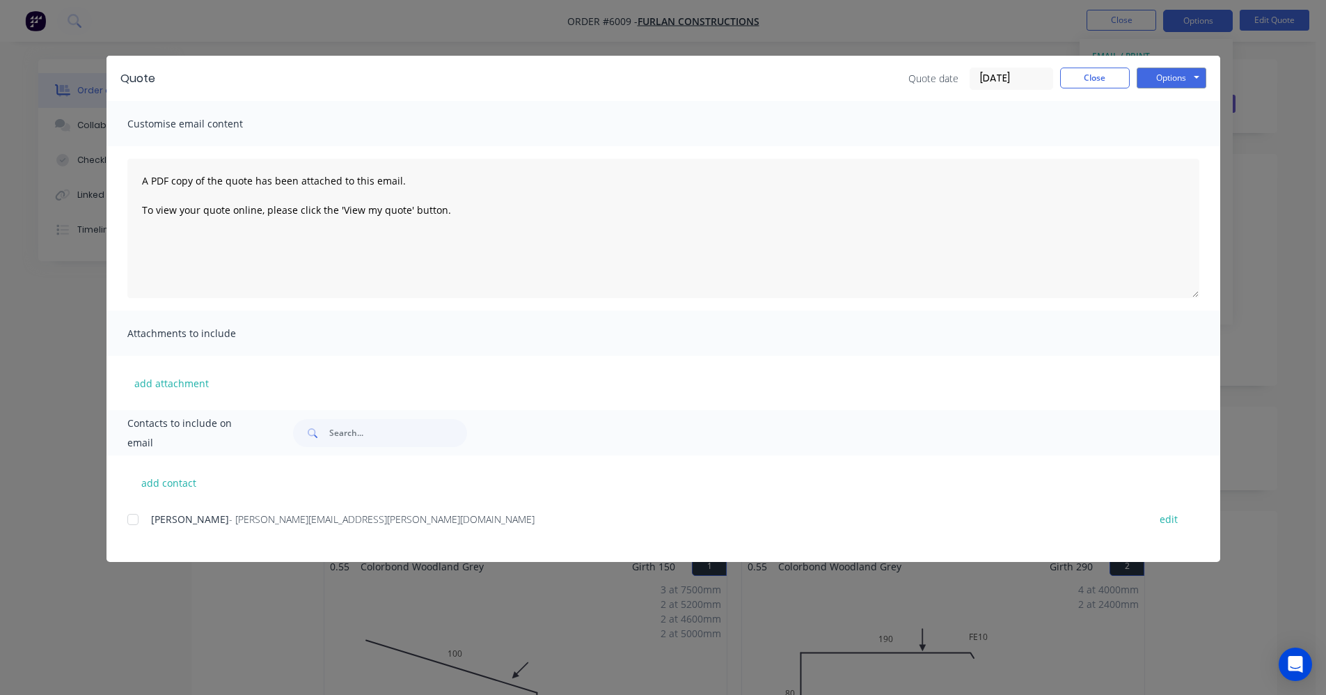
drag, startPoint x: 127, startPoint y: 517, endPoint x: 198, endPoint y: 504, distance: 72.9
click at [128, 517] on div at bounding box center [133, 519] width 28 height 28
click at [1169, 78] on button "Options" at bounding box center [1172, 78] width 70 height 21
click at [1178, 149] on button "Email" at bounding box center [1181, 148] width 89 height 23
click at [1182, 80] on button "Options" at bounding box center [1172, 78] width 70 height 21
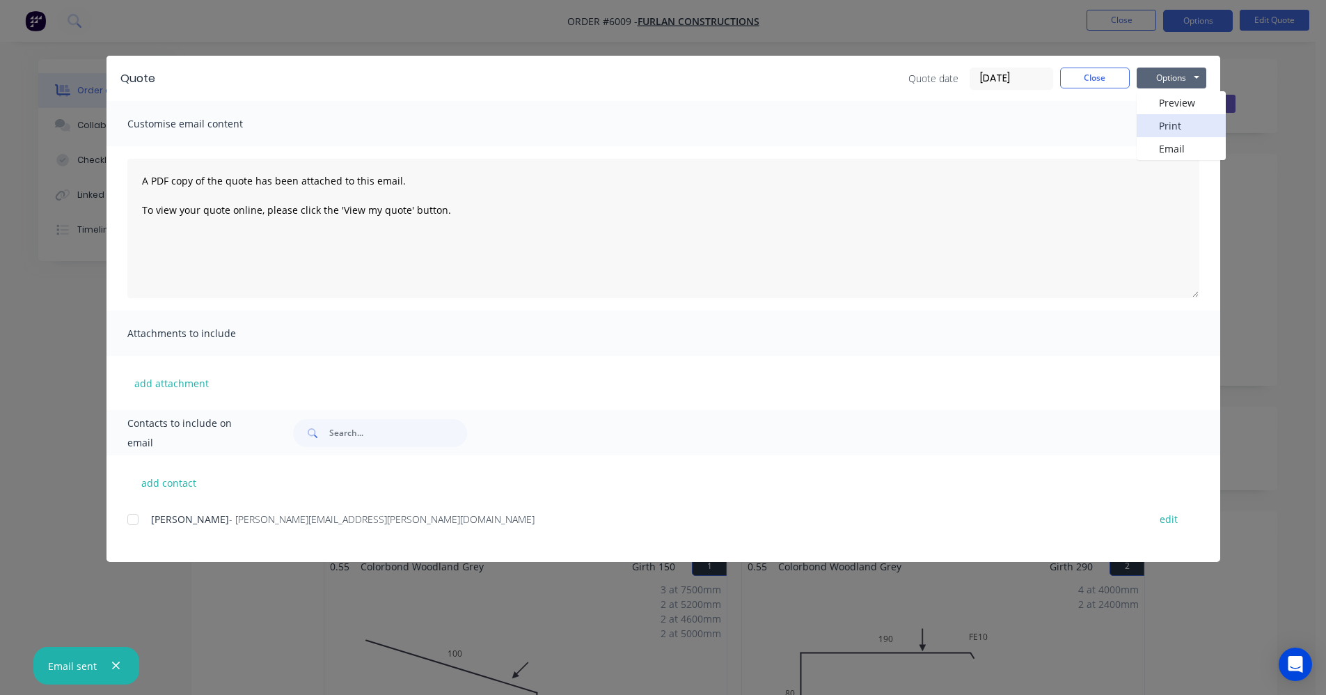
click at [1177, 129] on button "Print" at bounding box center [1181, 125] width 89 height 23
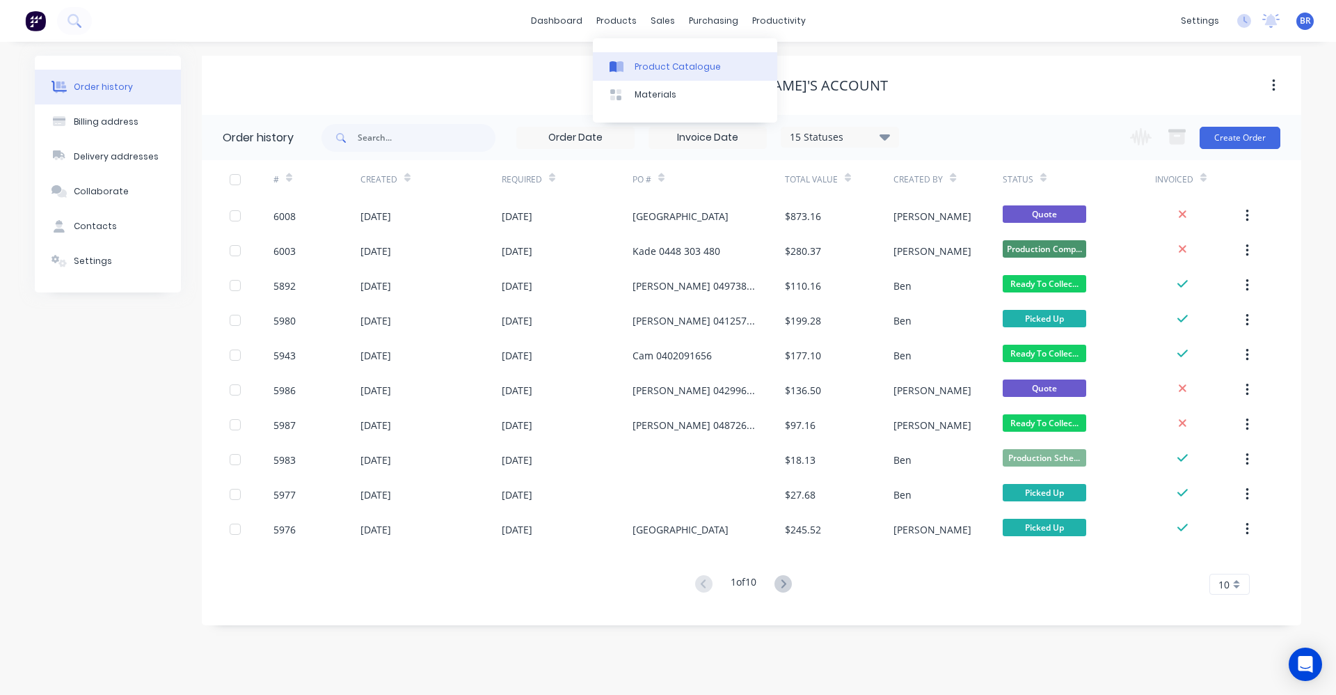
click at [633, 57] on link "Product Catalogue" at bounding box center [685, 66] width 184 height 28
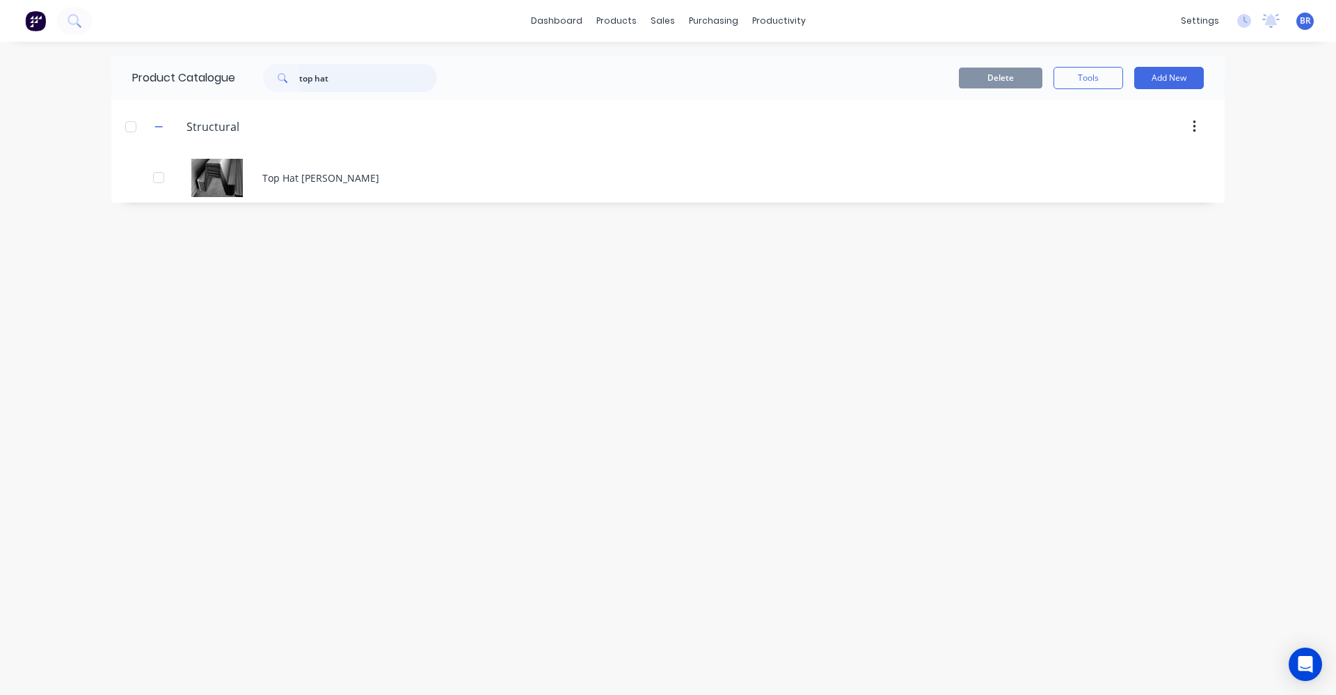
drag, startPoint x: 341, startPoint y: 79, endPoint x: 223, endPoint y: 56, distance: 120.5
click at [223, 56] on div "Product Catalogue top hat" at bounding box center [291, 78] width 361 height 45
type input "silicone"
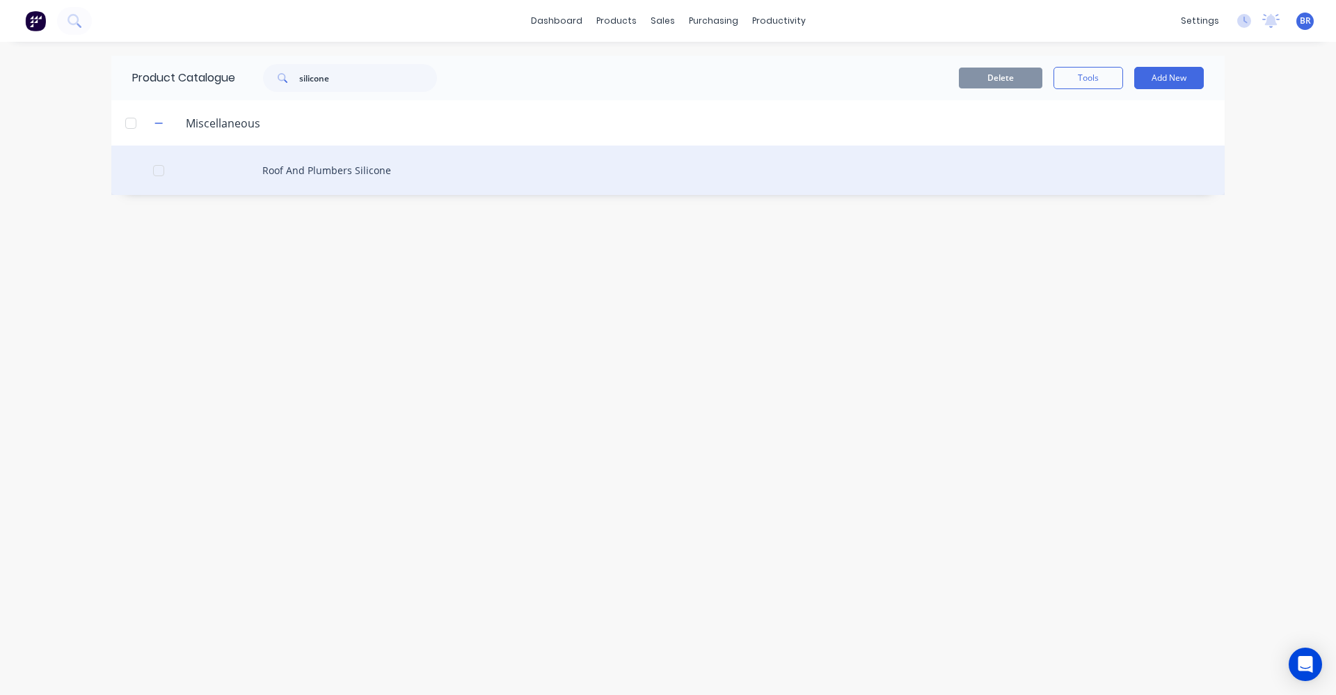
click at [306, 175] on div "Roof And Plumbers Silicone" at bounding box center [668, 169] width 1114 height 49
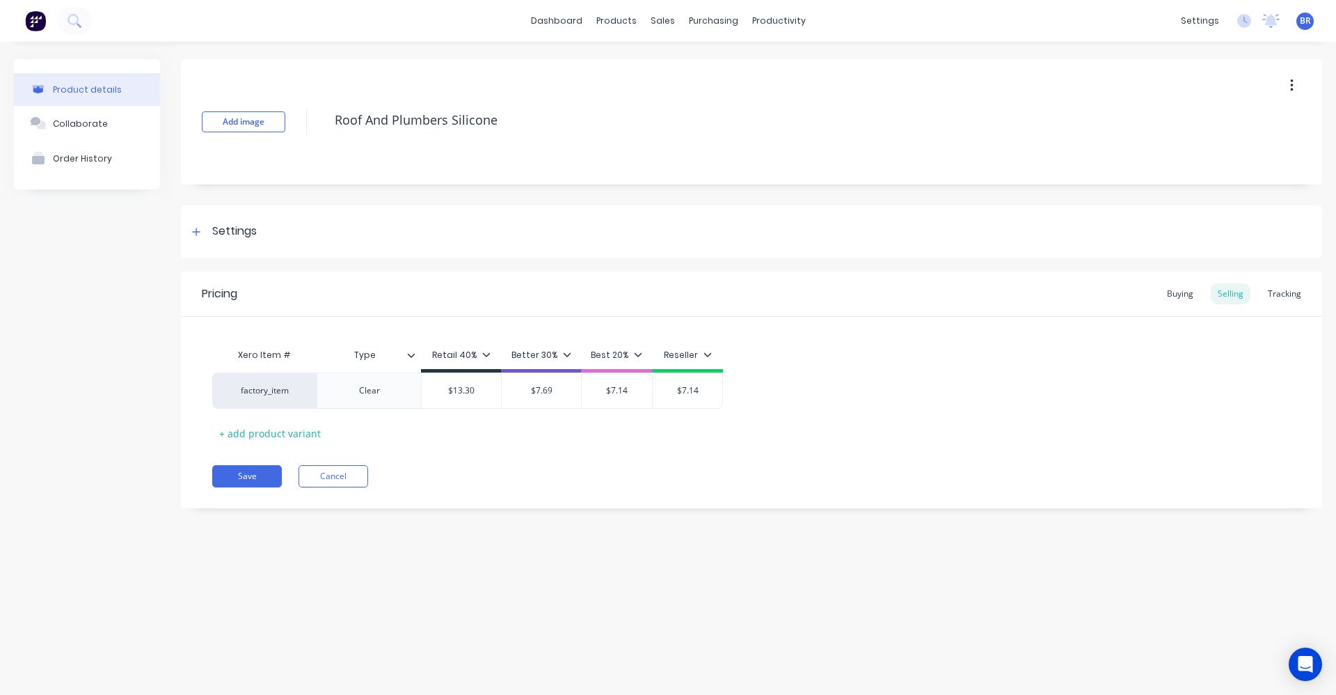
type textarea "x"
click at [1178, 292] on div "Buying" at bounding box center [1180, 293] width 40 height 21
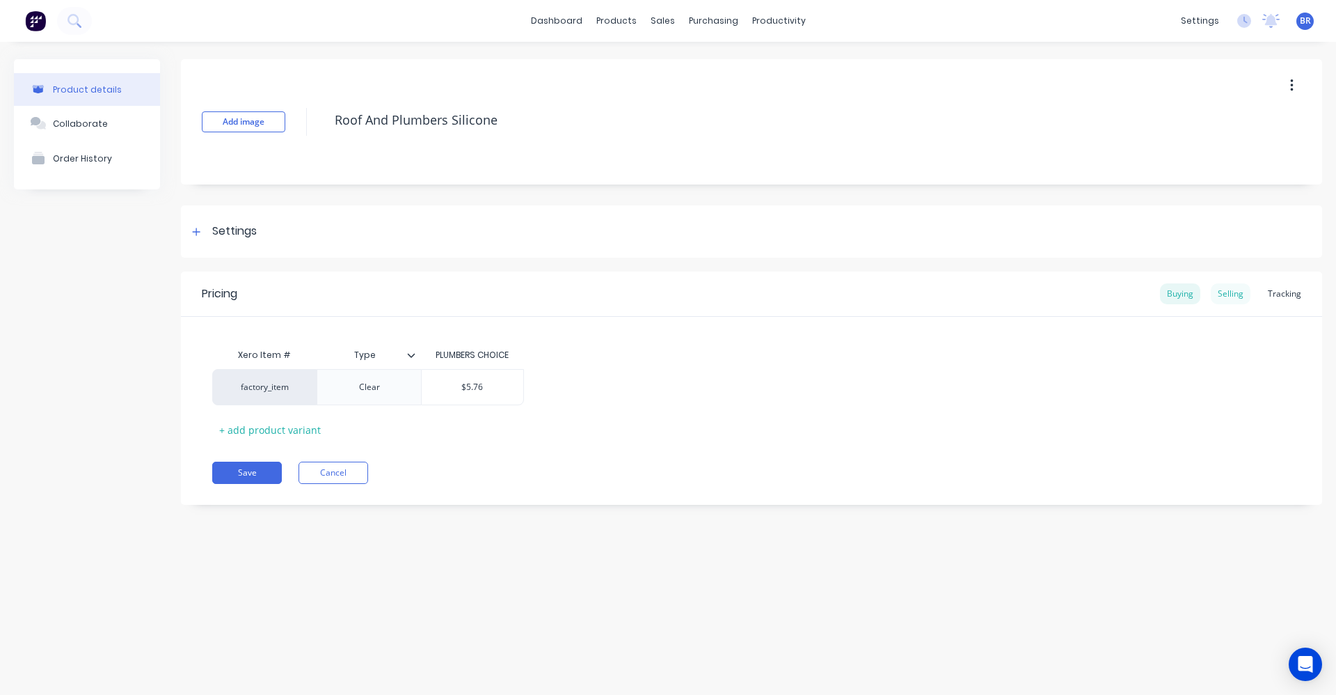
click at [1231, 290] on div "Selling" at bounding box center [1231, 293] width 40 height 21
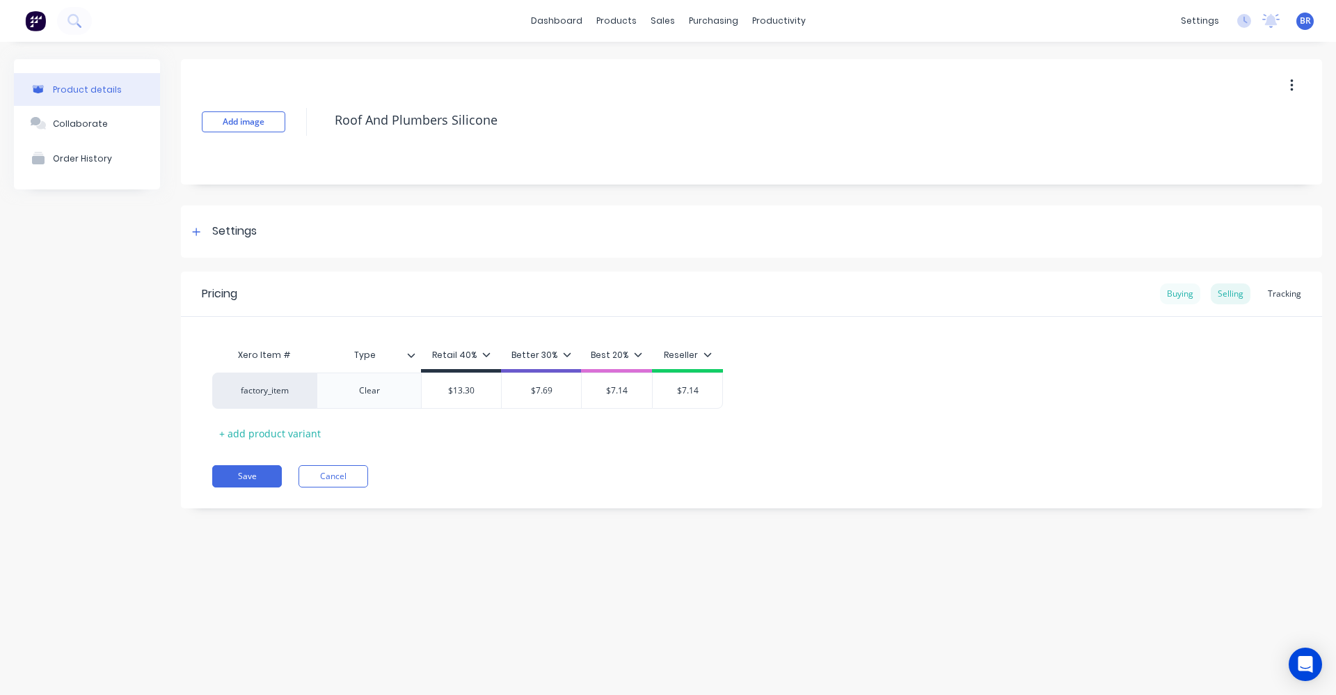
click at [1177, 294] on div "Buying" at bounding box center [1180, 293] width 40 height 21
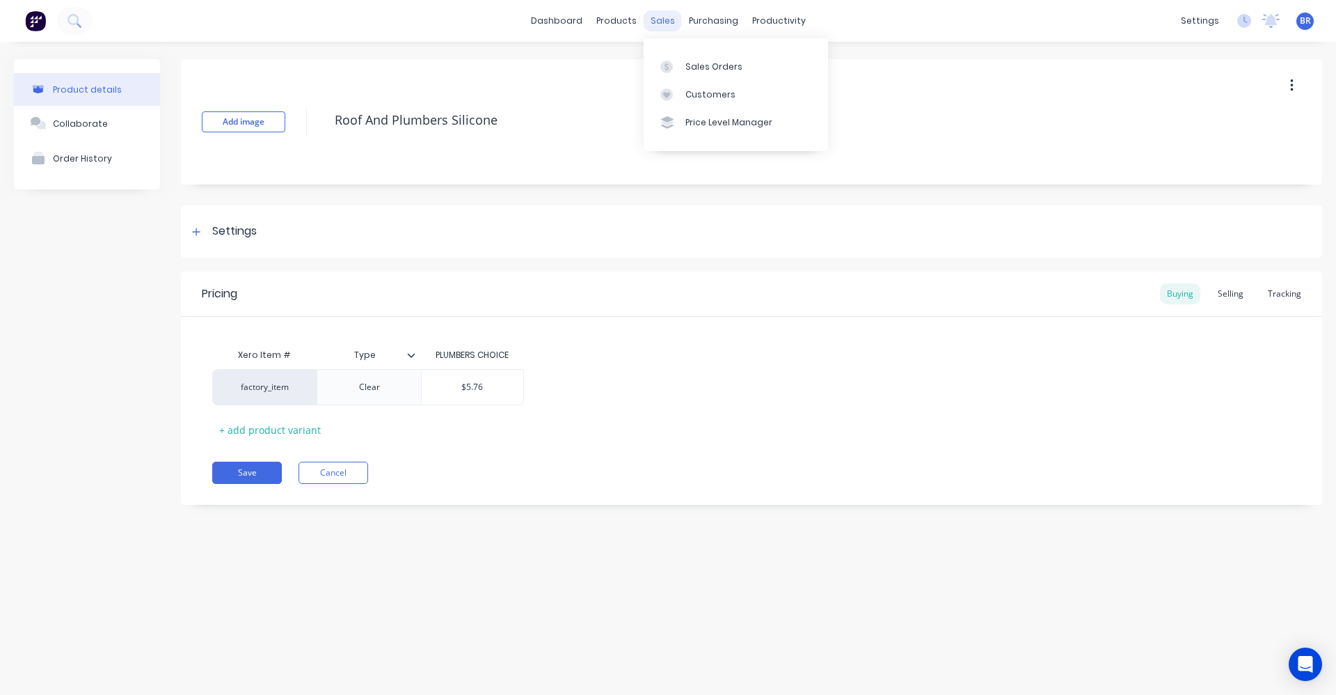
click at [664, 19] on div "sales" at bounding box center [663, 20] width 38 height 21
click at [716, 63] on div "Sales Orders" at bounding box center [714, 67] width 57 height 13
